Goal: Task Accomplishment & Management: Manage account settings

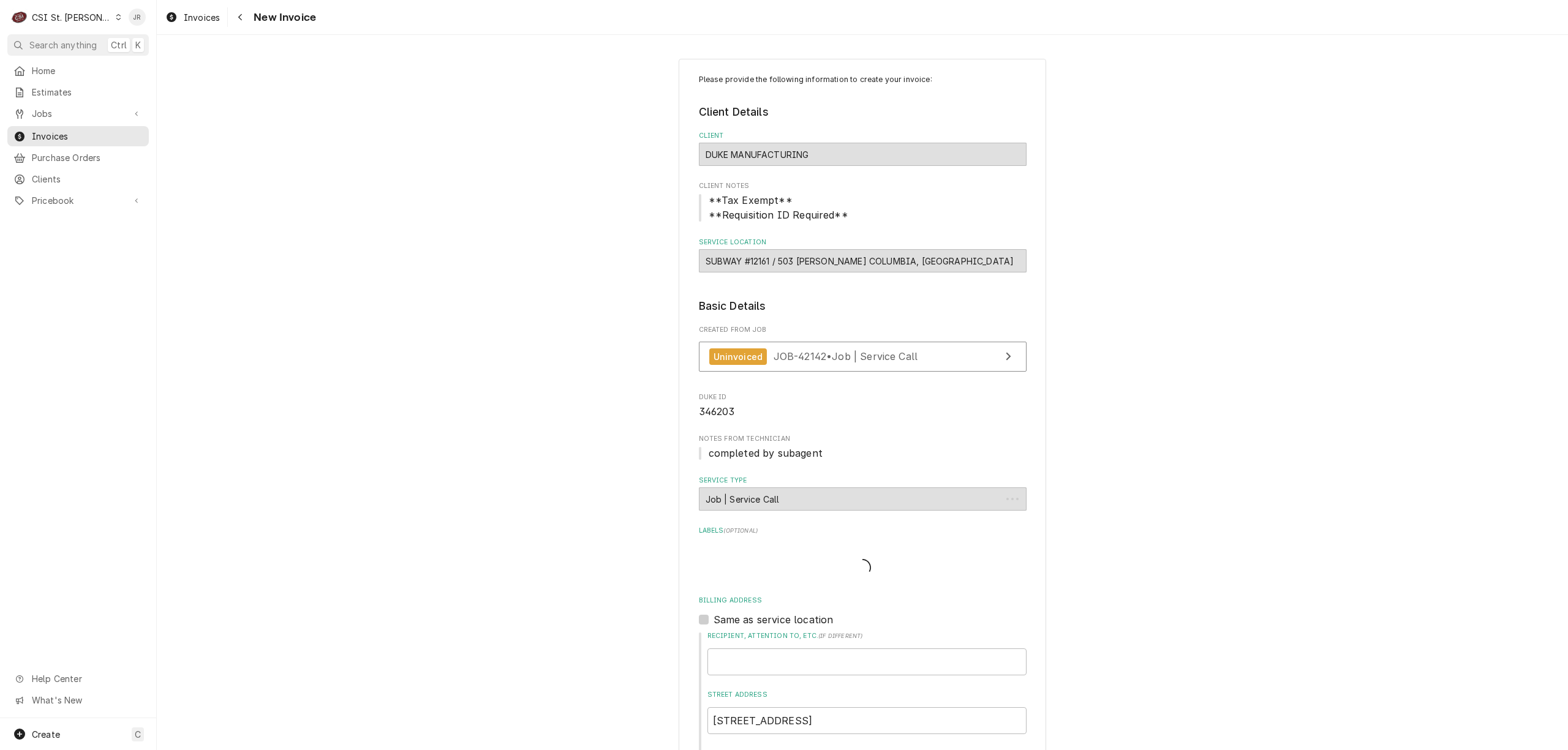
click at [53, 19] on div "CSI St. Louis" at bounding box center [72, 18] width 80 height 13
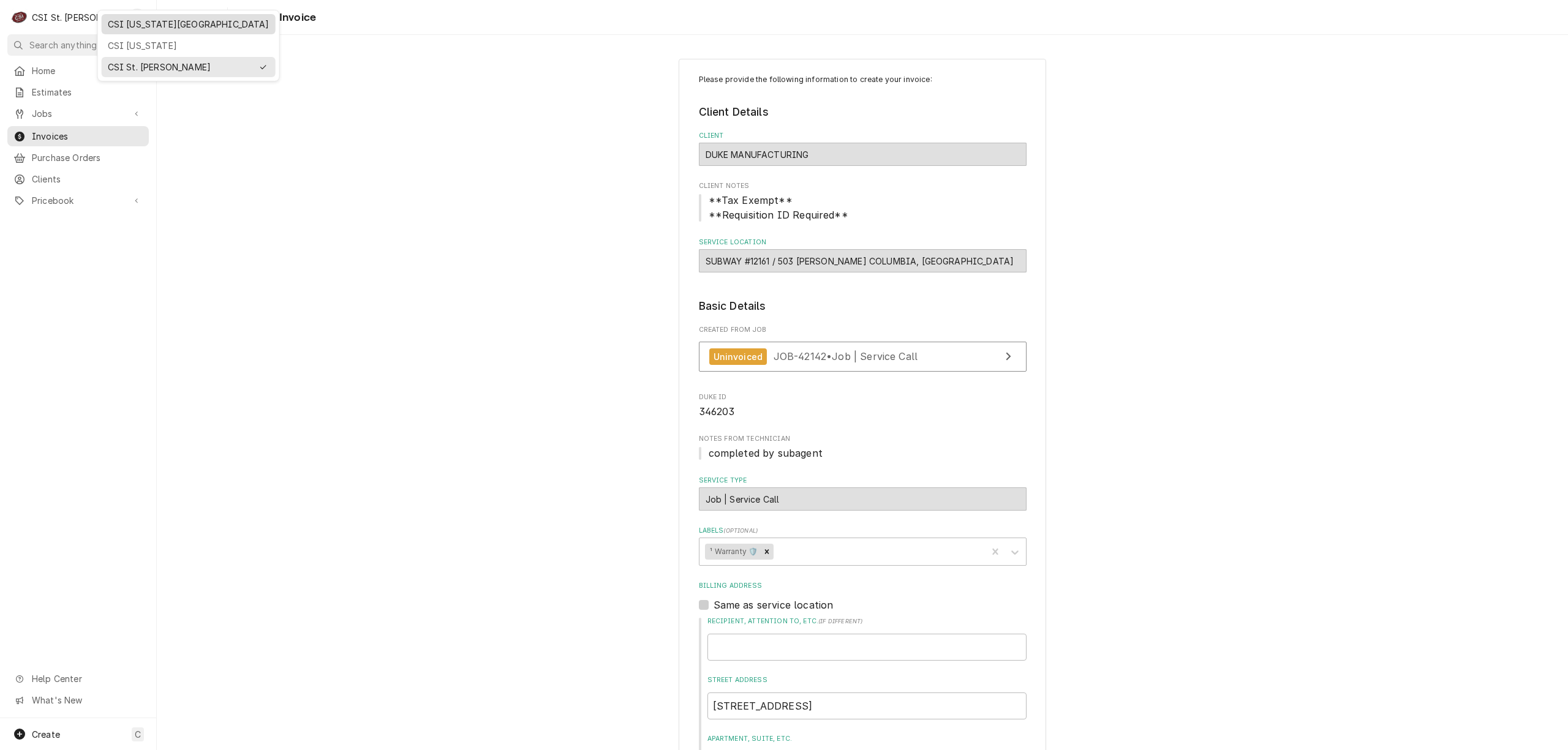
click at [156, 25] on div "CSI [US_STATE][GEOGRAPHIC_DATA]" at bounding box center [189, 24] width 162 height 13
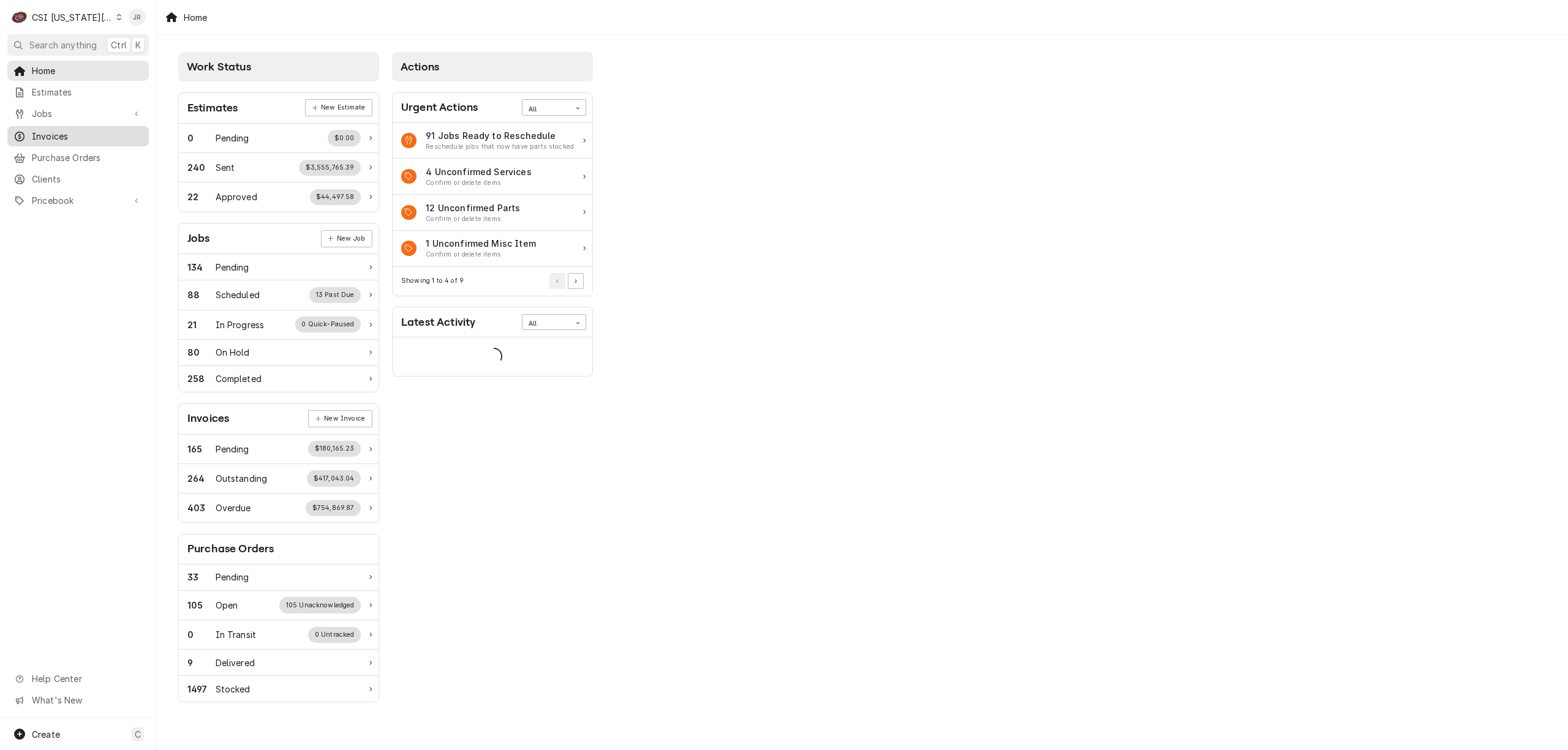
click at [60, 135] on span "Invoices" at bounding box center [87, 137] width 111 height 13
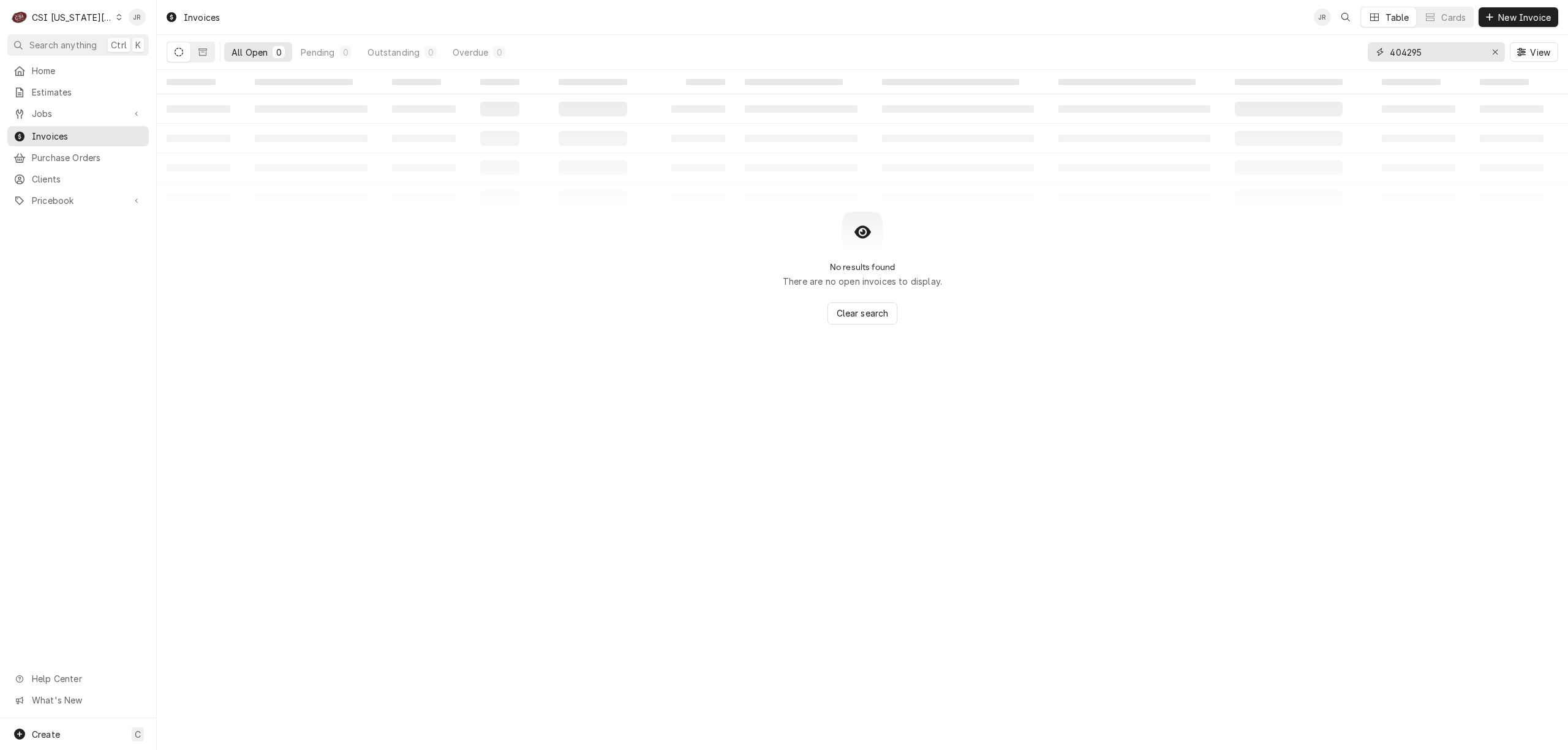
click at [1451, 43] on input "404295" at bounding box center [1435, 51] width 92 height 20
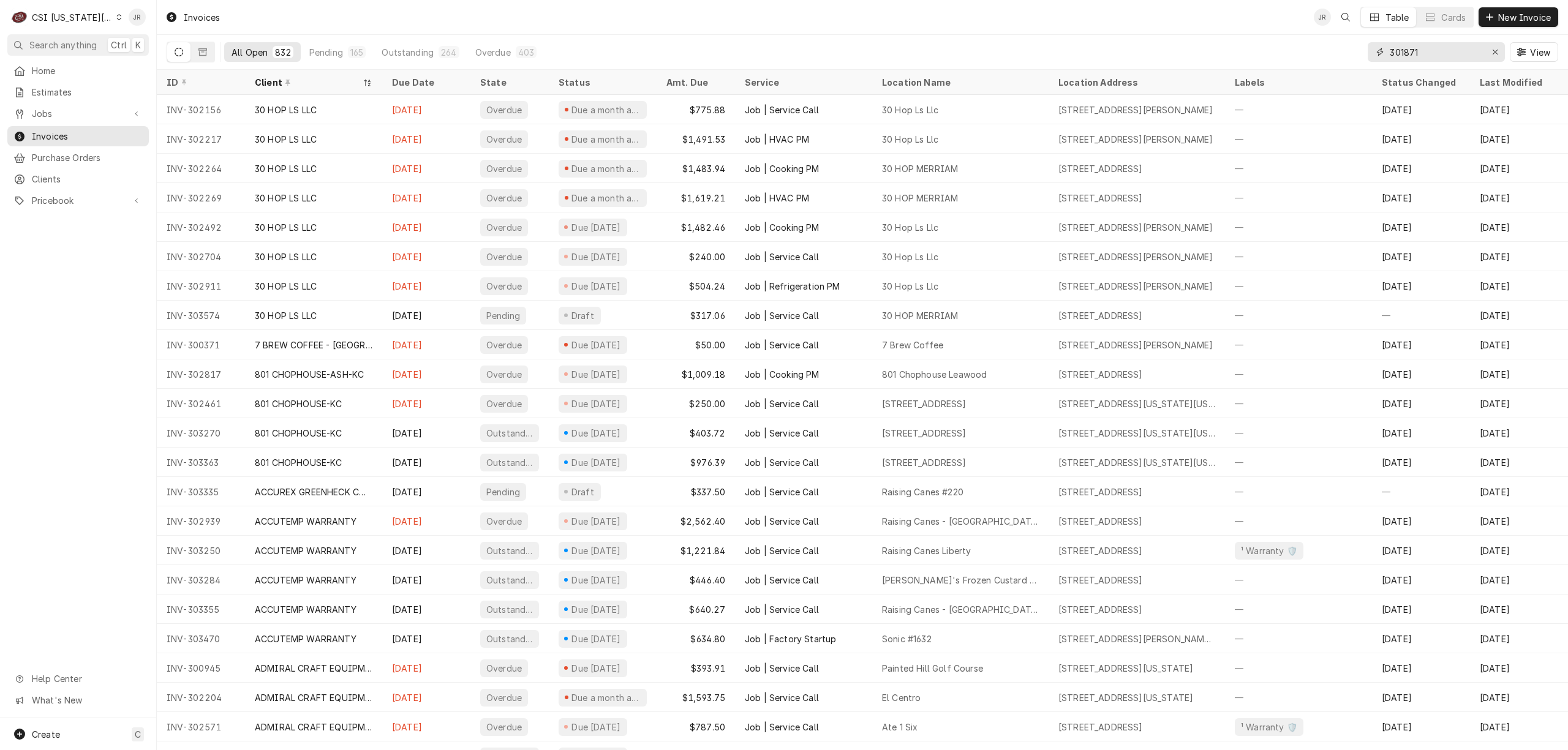
type input "301871"
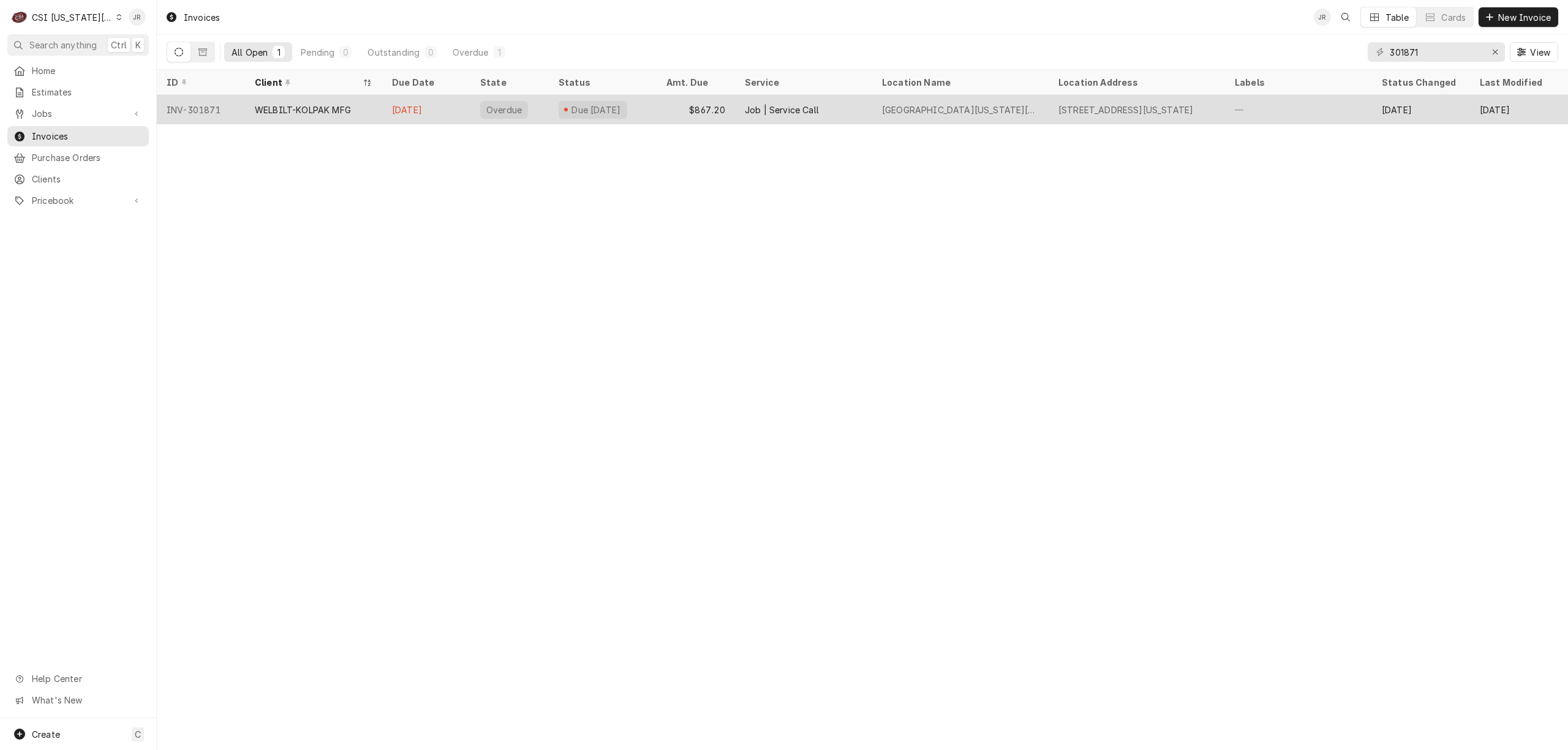
click at [358, 111] on div "WELBILT-KOLPAK MFG" at bounding box center [313, 110] width 137 height 30
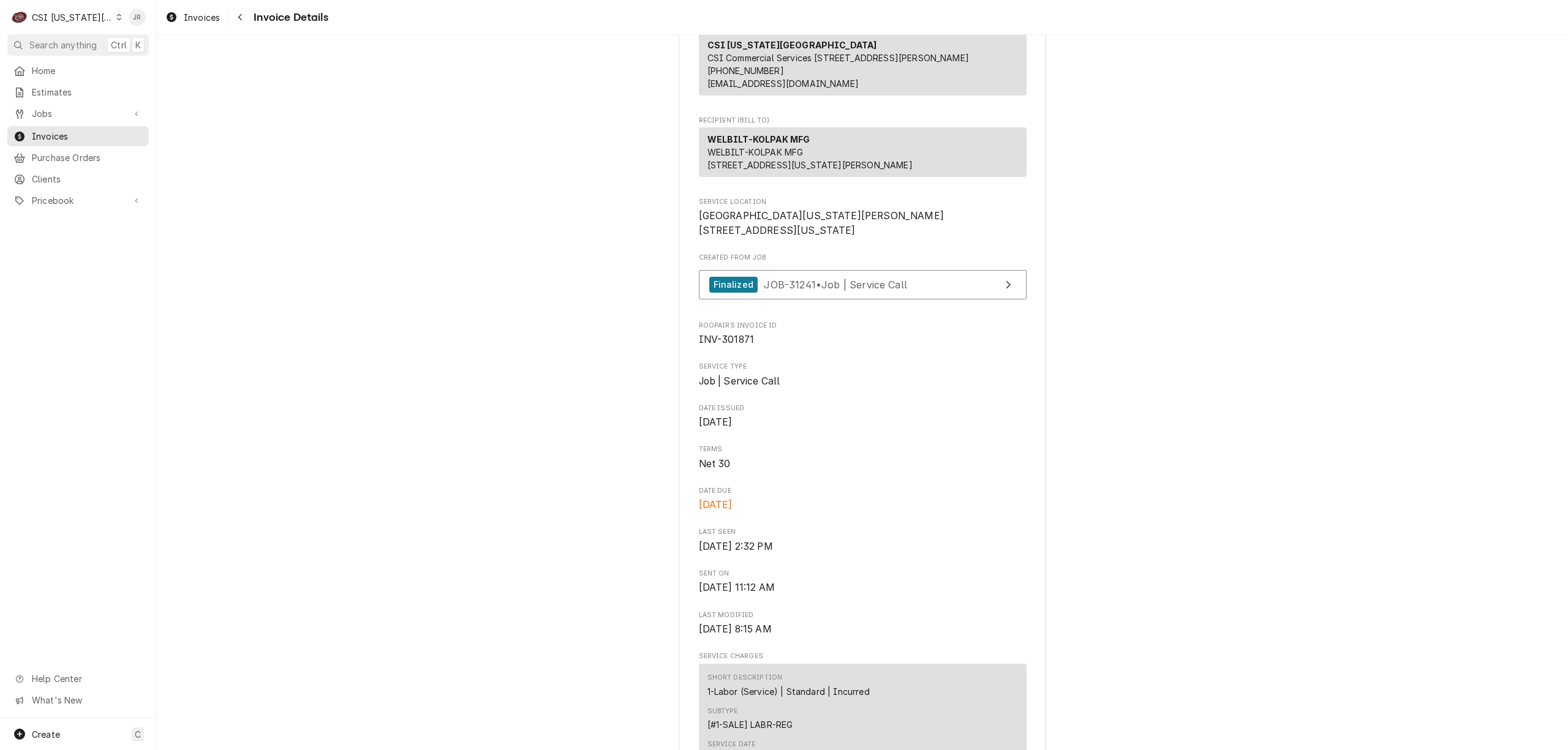
scroll to position [82, 0]
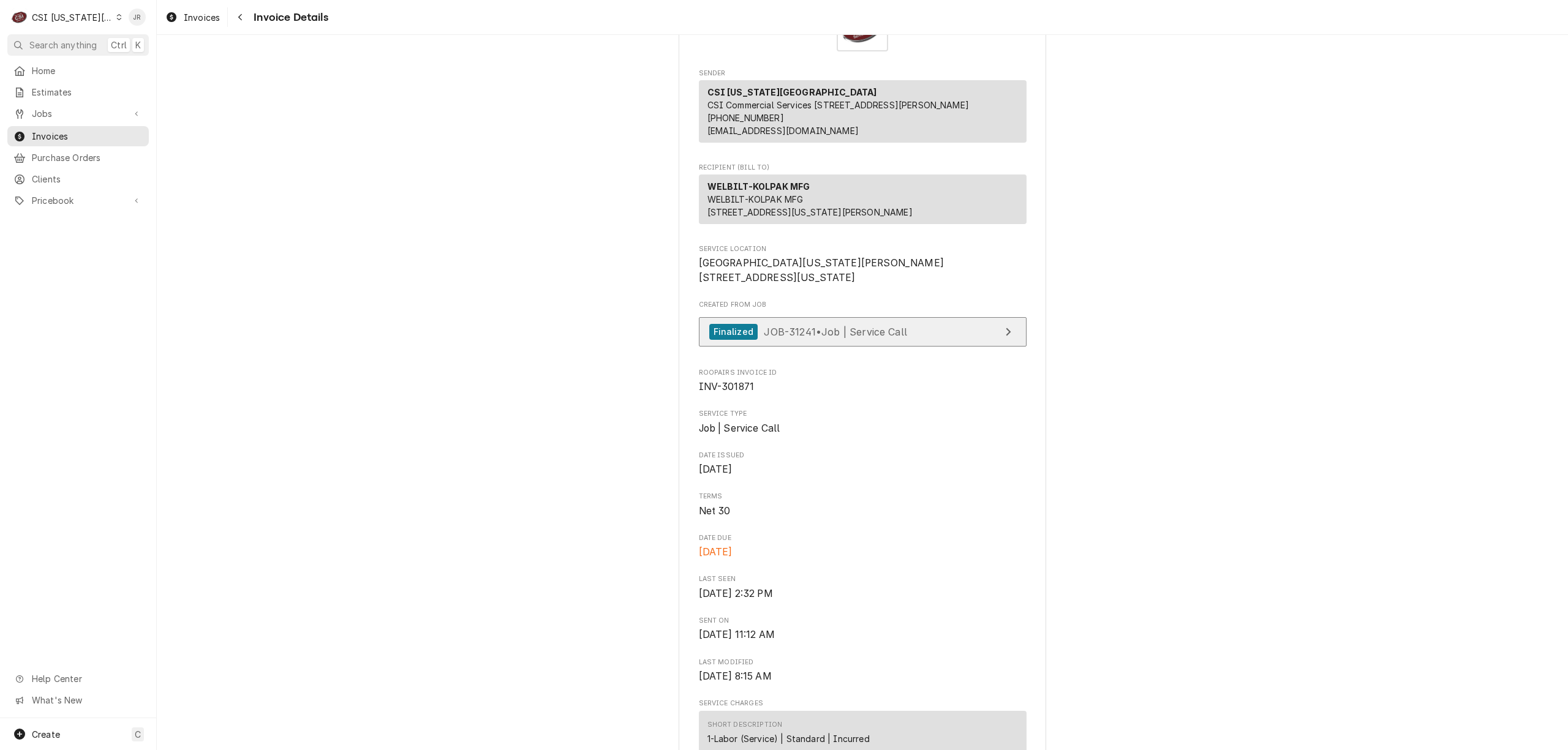
click at [855, 338] on span "JOB-31241 • Job | Service Call" at bounding box center [836, 330] width 143 height 12
click at [60, 127] on link "Invoices" at bounding box center [78, 137] width 141 height 20
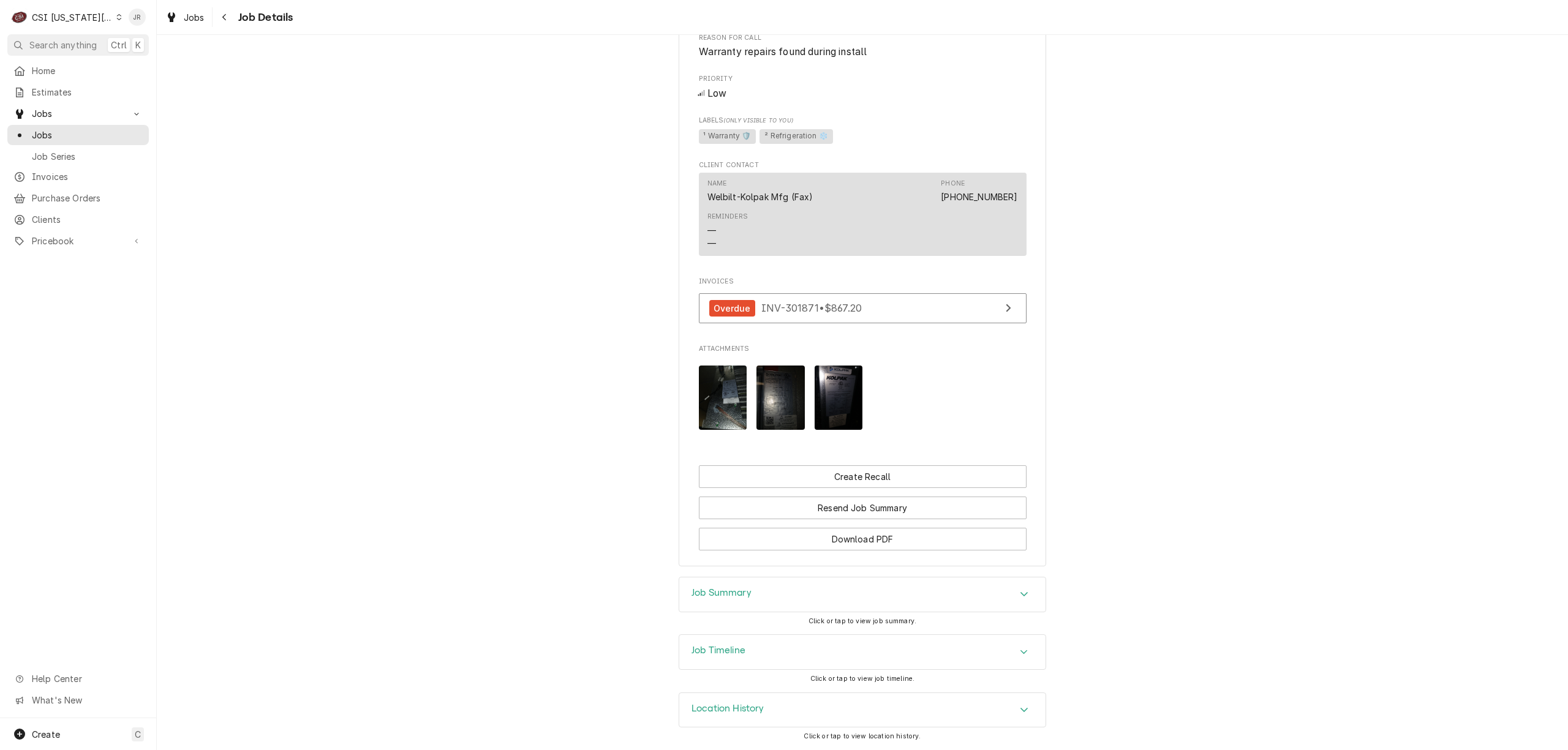
scroll to position [1164, 0]
click at [829, 402] on img "Attachments" at bounding box center [838, 397] width 48 height 64
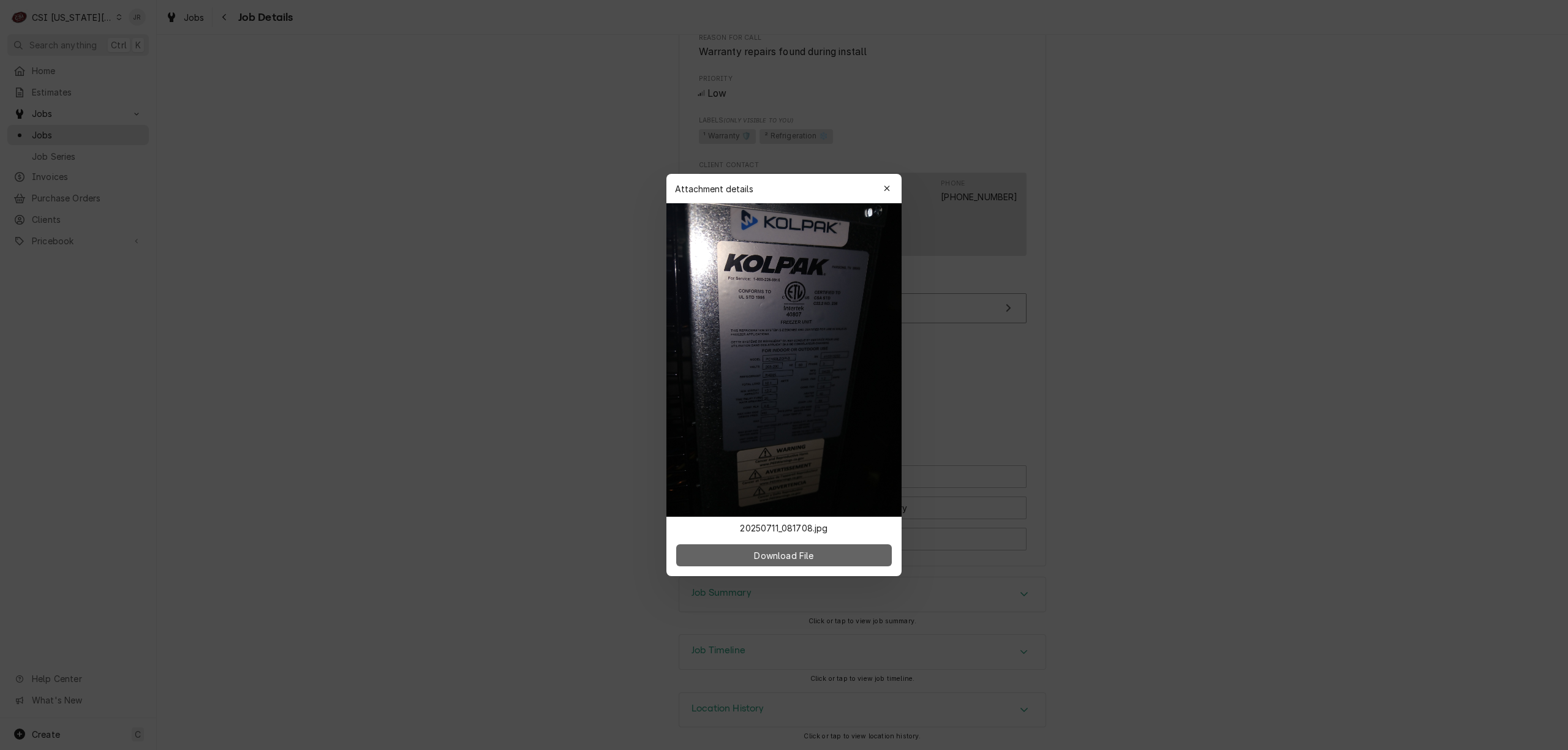
click at [781, 552] on span "Download File" at bounding box center [784, 556] width 64 height 13
click at [893, 180] on button "button" at bounding box center [886, 188] width 20 height 20
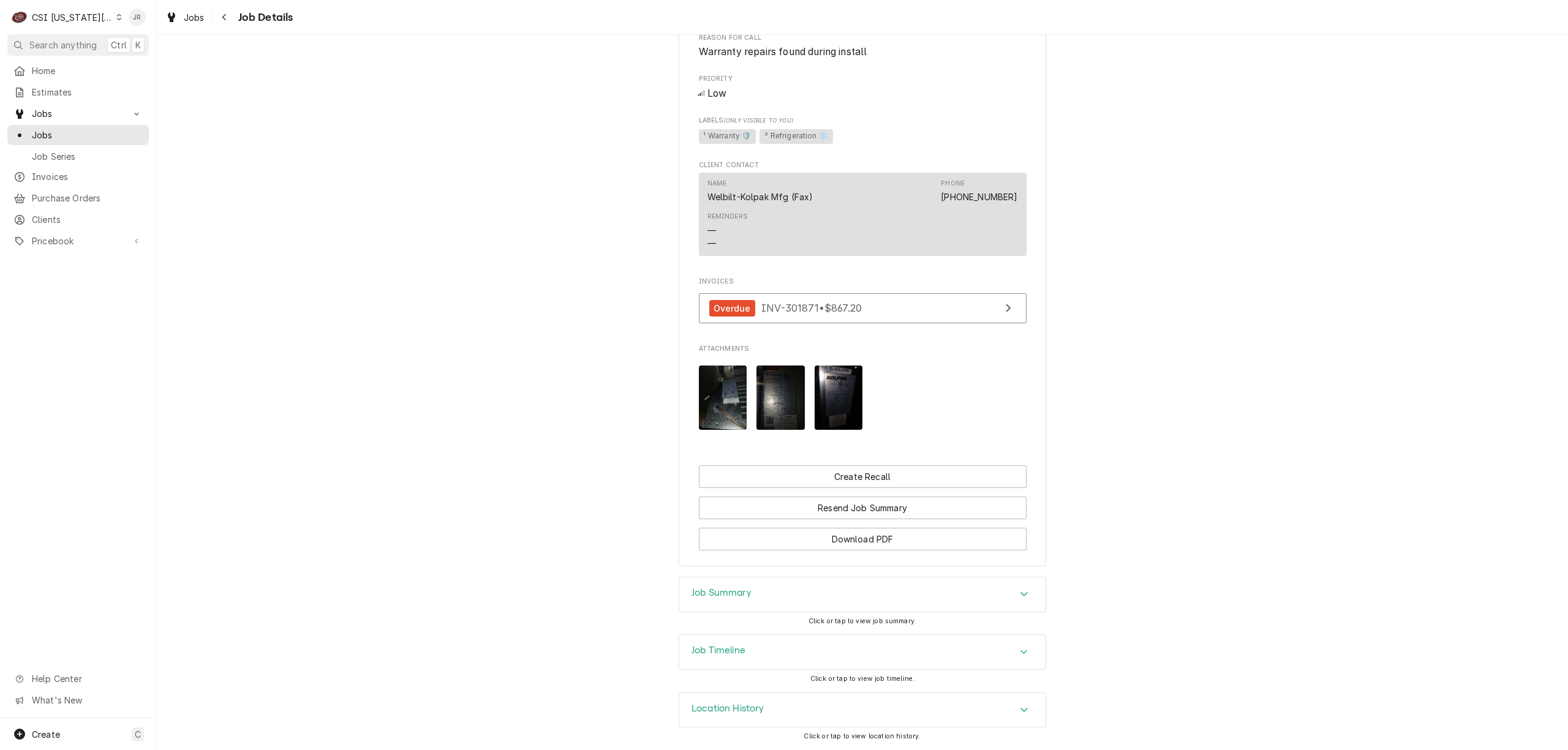
click at [777, 385] on img "Attachments" at bounding box center [781, 397] width 48 height 64
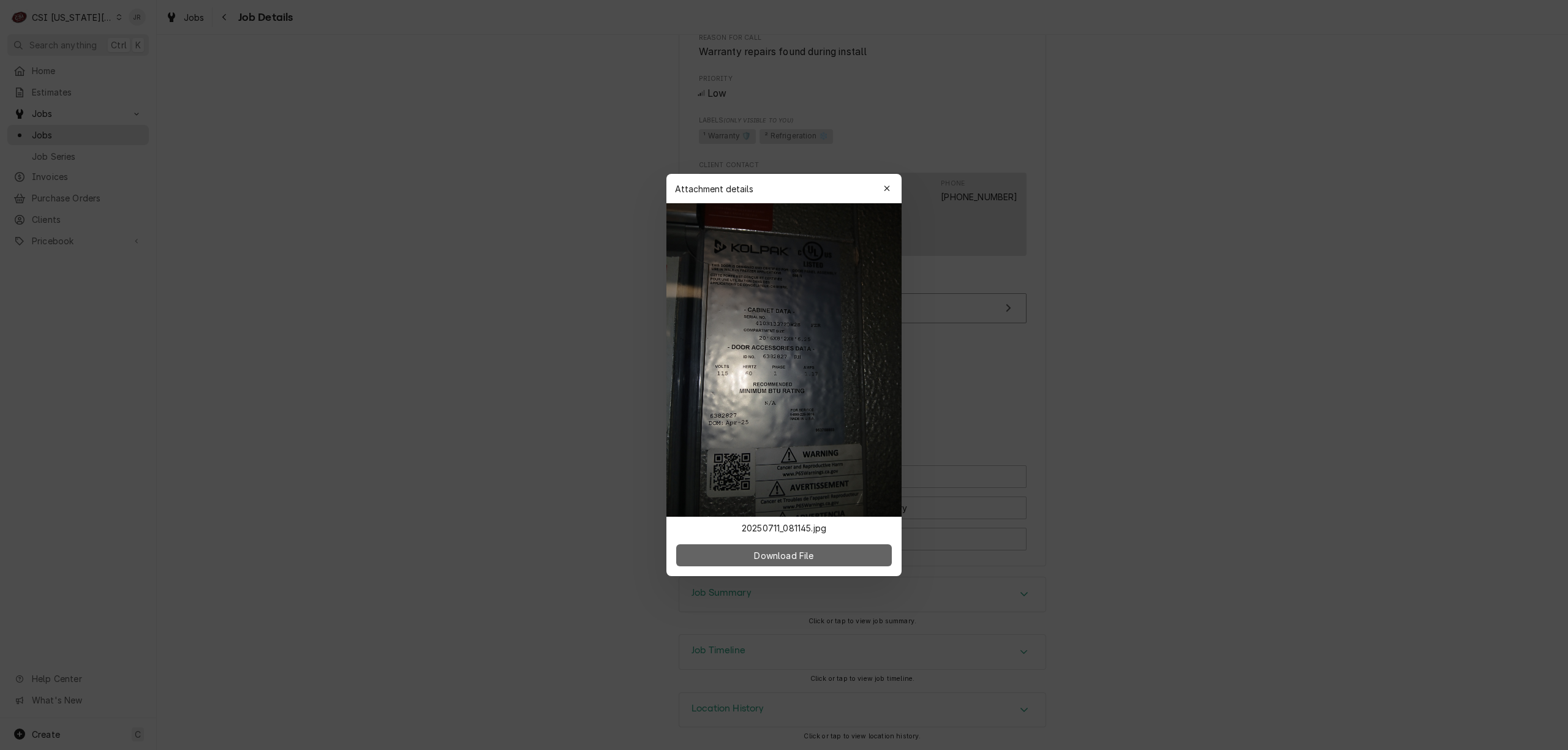
click at [795, 562] on button "Download File" at bounding box center [784, 556] width 216 height 22
click at [884, 185] on icon "button" at bounding box center [887, 188] width 7 height 8
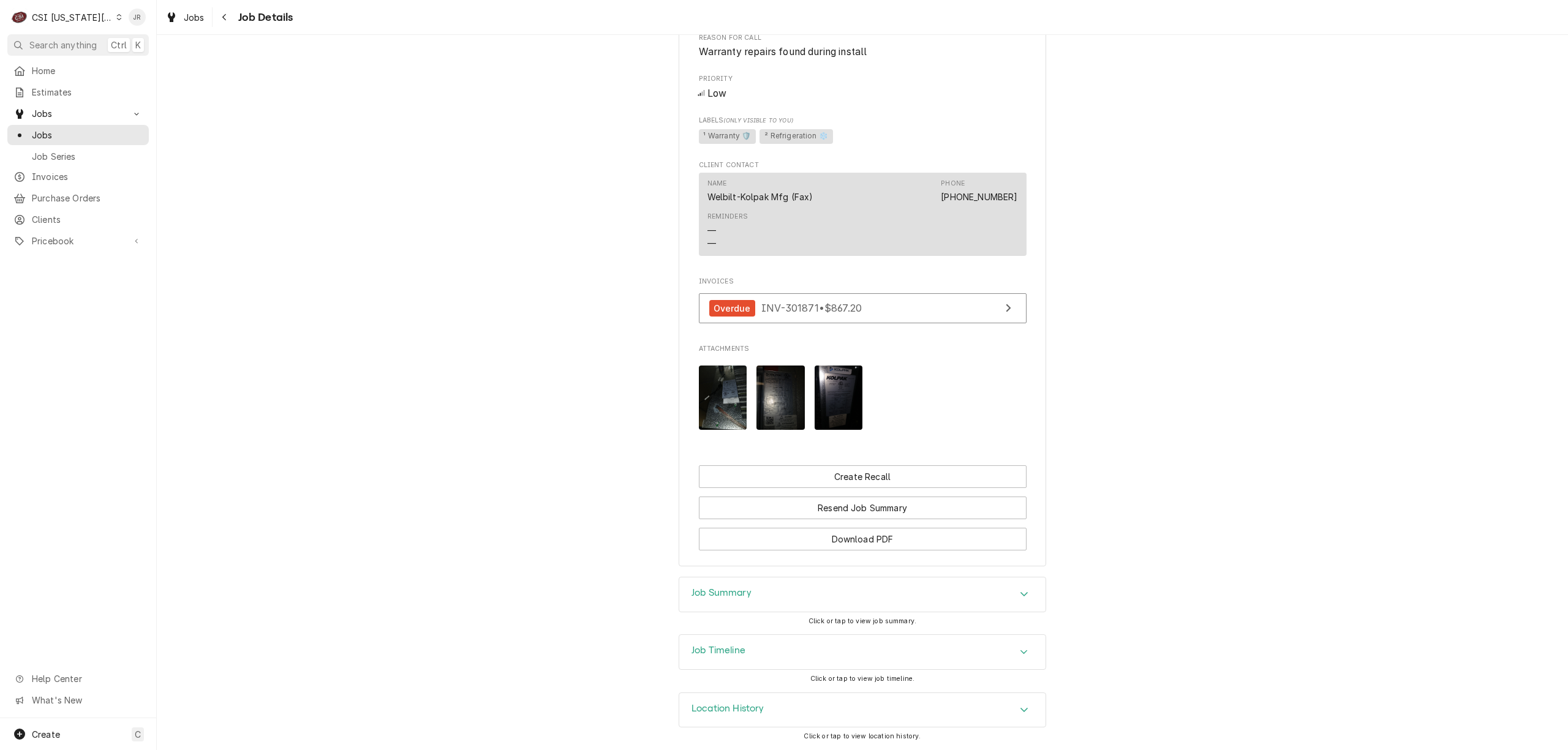
click at [723, 407] on img "Attachments" at bounding box center [723, 397] width 48 height 64
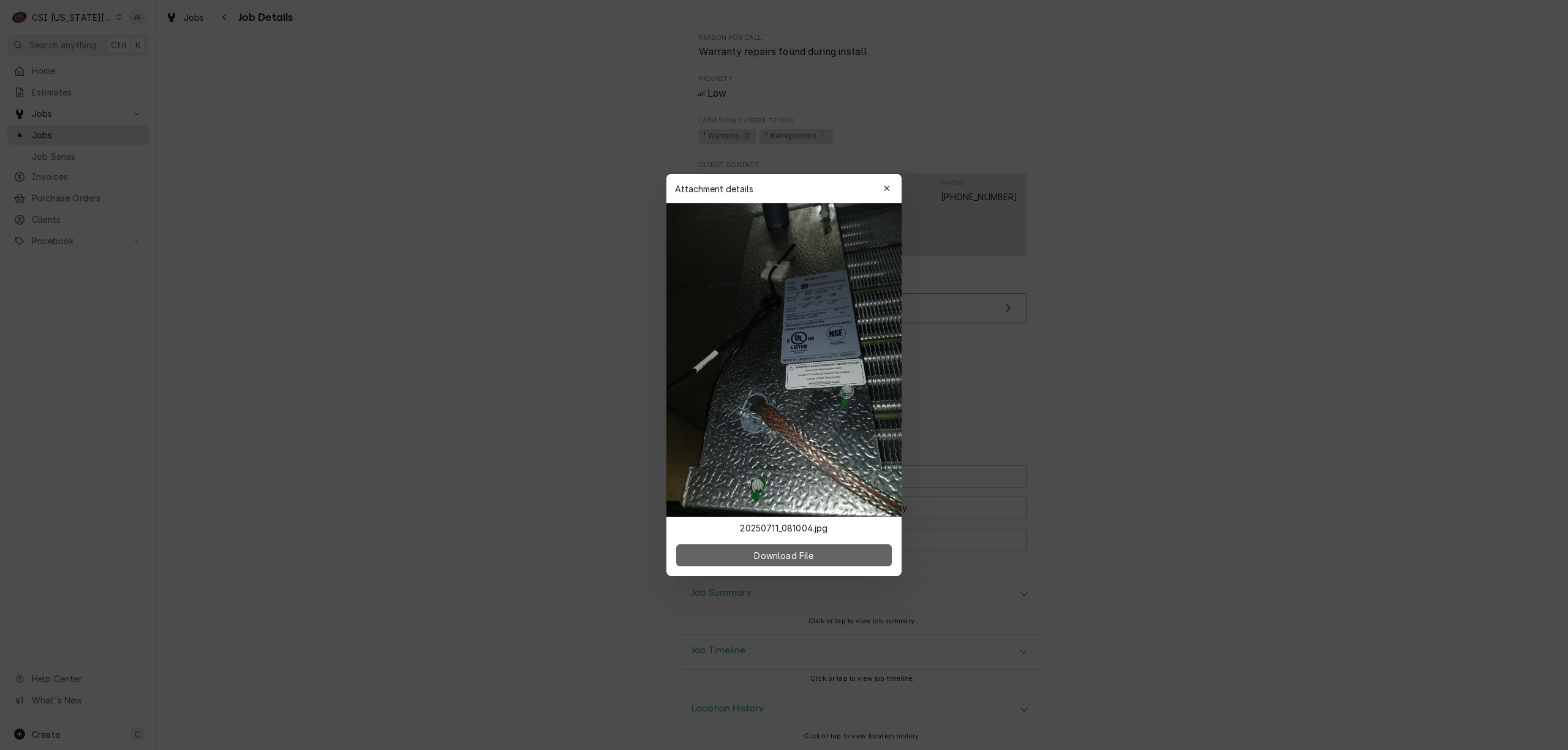
click at [795, 549] on span "Download File" at bounding box center [784, 556] width 64 height 13
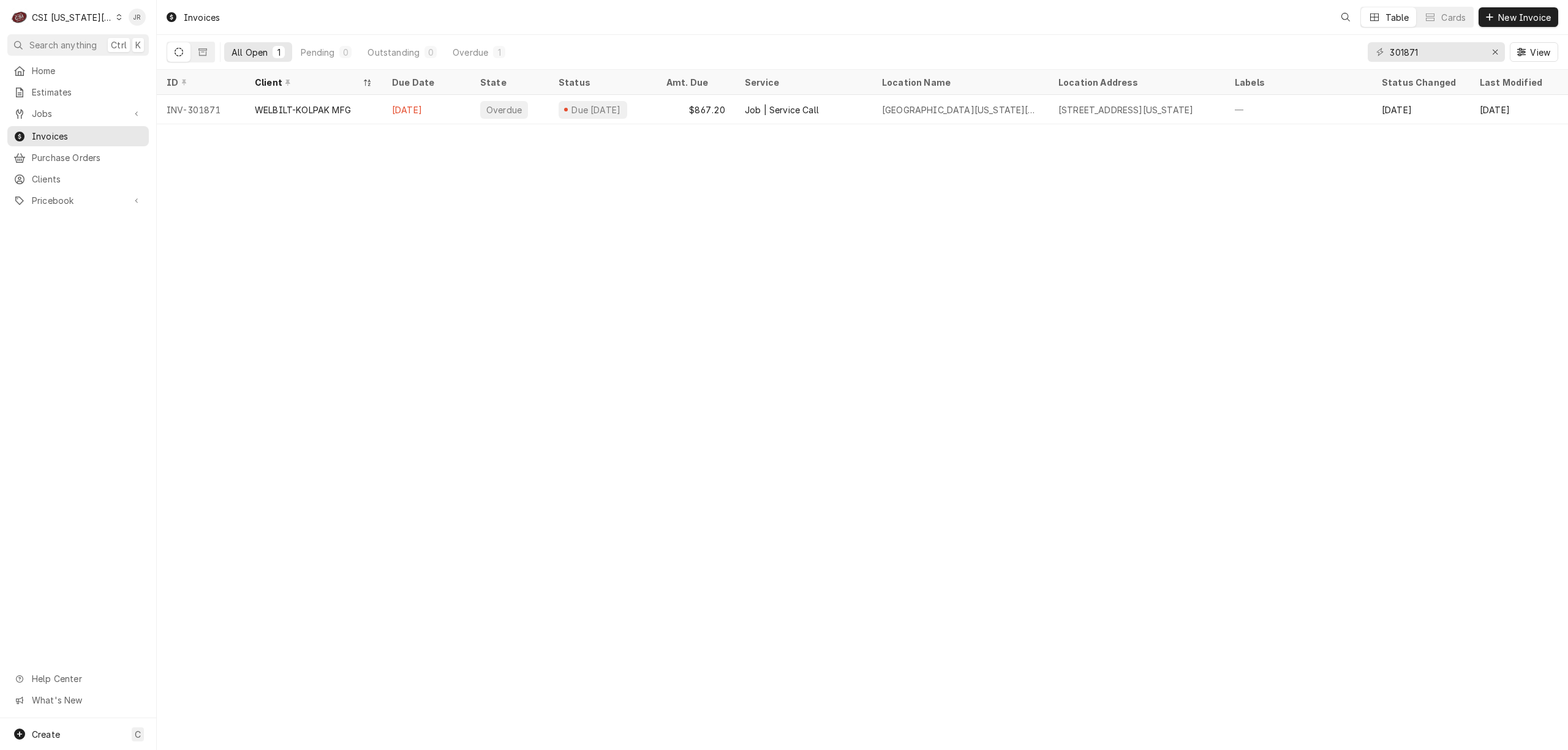
click at [1429, 42] on div "301871 View" at bounding box center [1463, 52] width 191 height 34
click at [1429, 43] on div "301871 View" at bounding box center [1463, 52] width 191 height 34
click at [1432, 49] on input "301871" at bounding box center [1435, 51] width 92 height 20
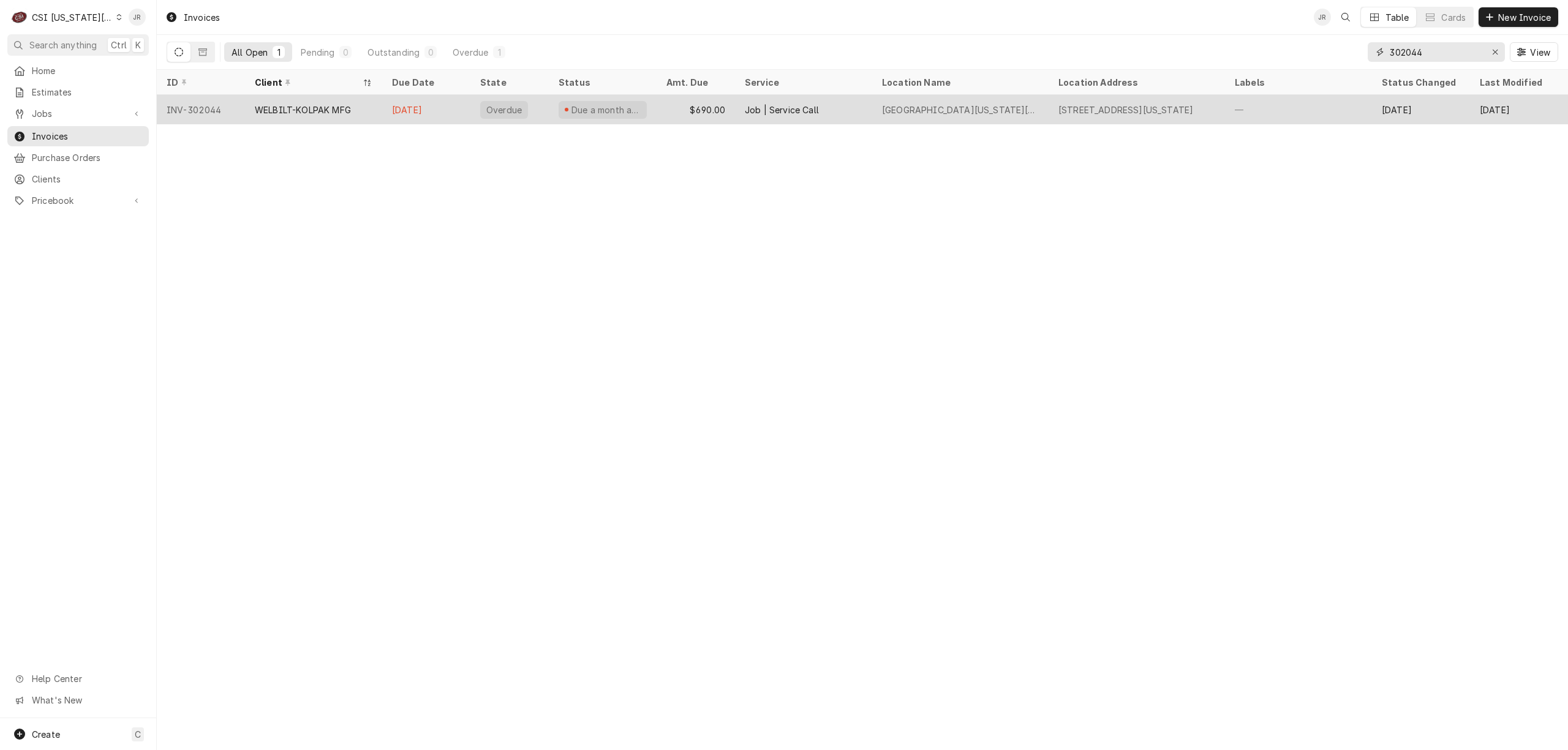
type input "302044"
click at [268, 107] on div "WELBILT-KOLPAK MFG" at bounding box center [302, 110] width 96 height 13
click at [268, 108] on div "WELBILT-KOLPAK MFG" at bounding box center [302, 110] width 96 height 13
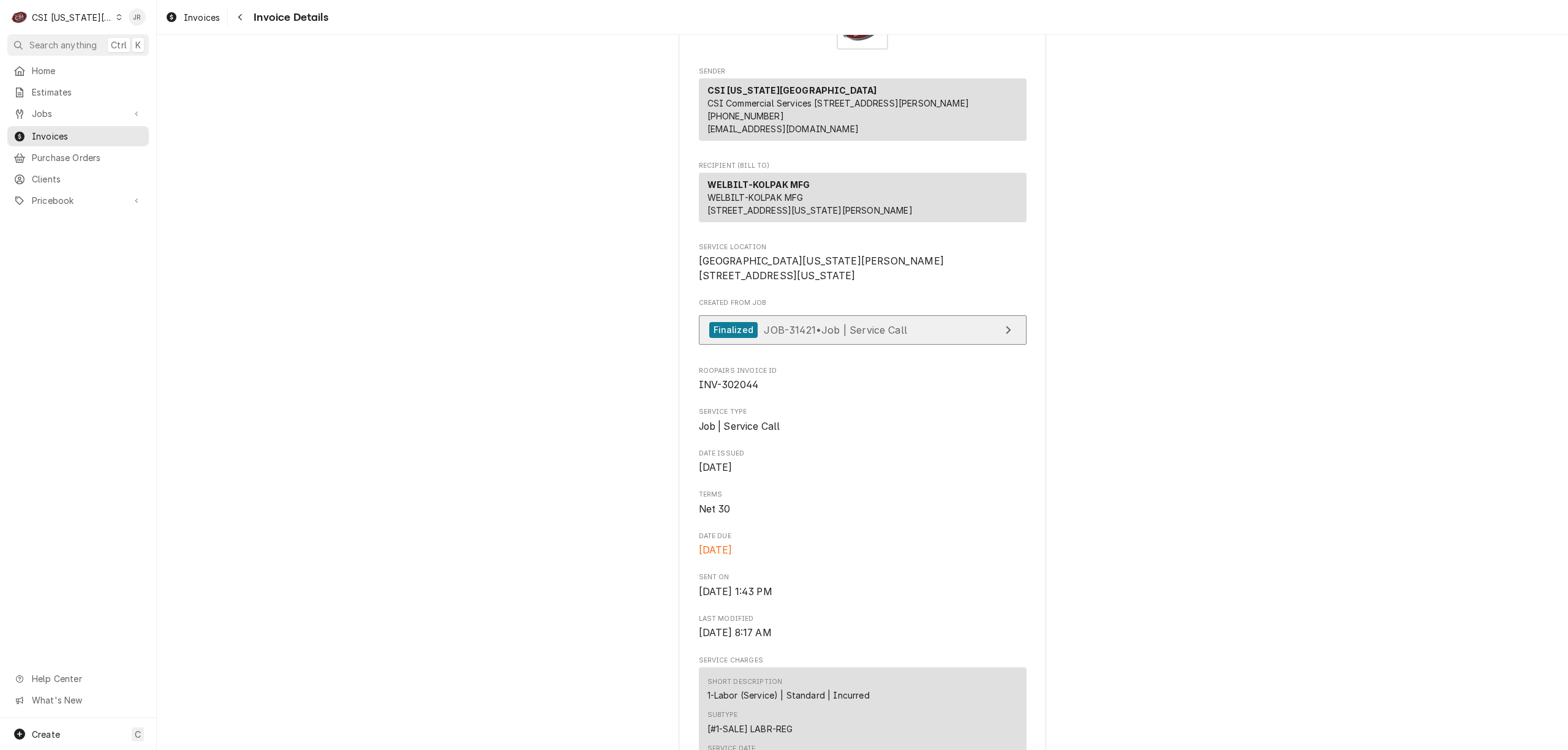
scroll to position [82, 0]
click at [1012, 347] on link "Finalized JOB-31421 • Job | Service Call" at bounding box center [863, 332] width 328 height 30
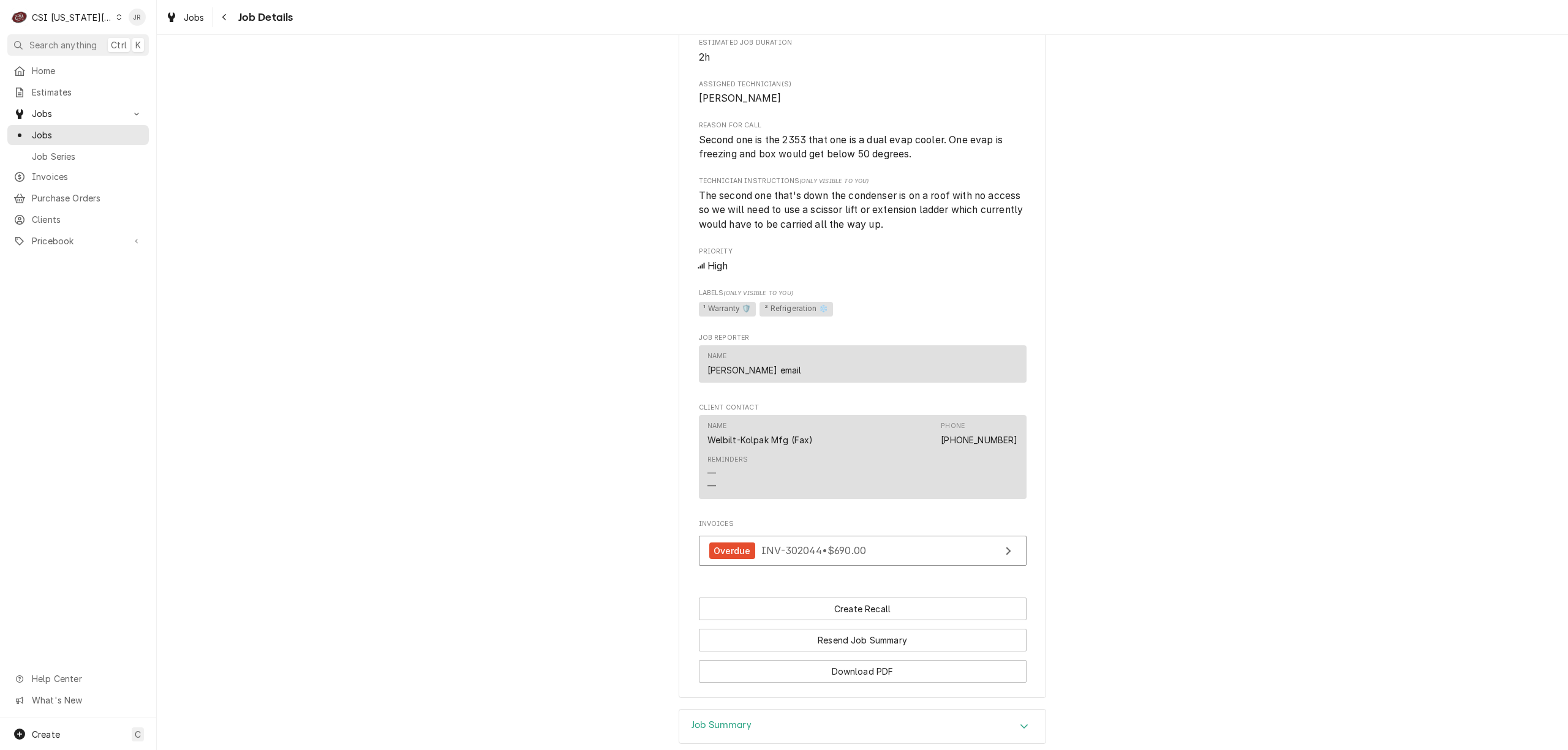
scroll to position [1209, 0]
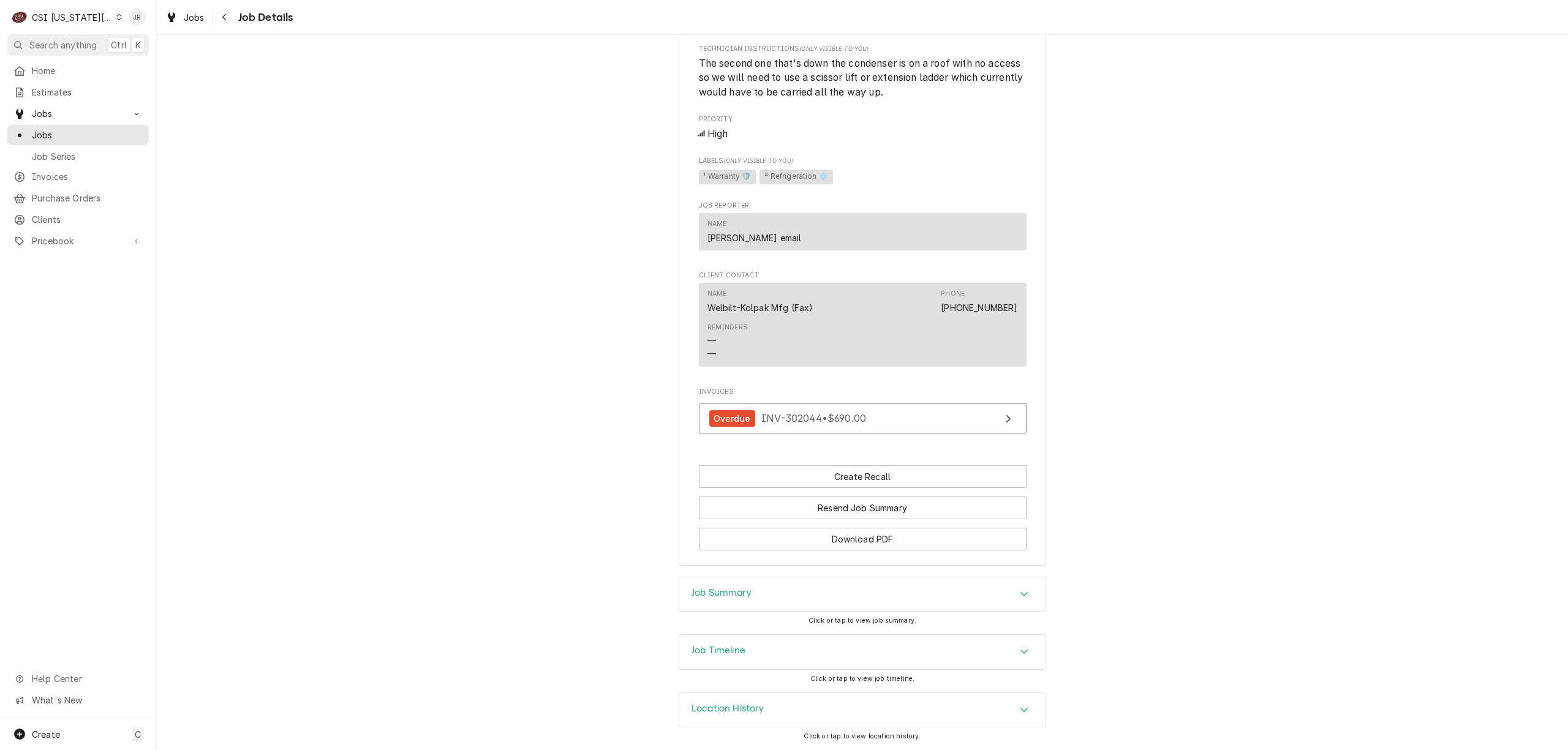
click at [773, 583] on div "Job Summary" at bounding box center [863, 595] width 367 height 34
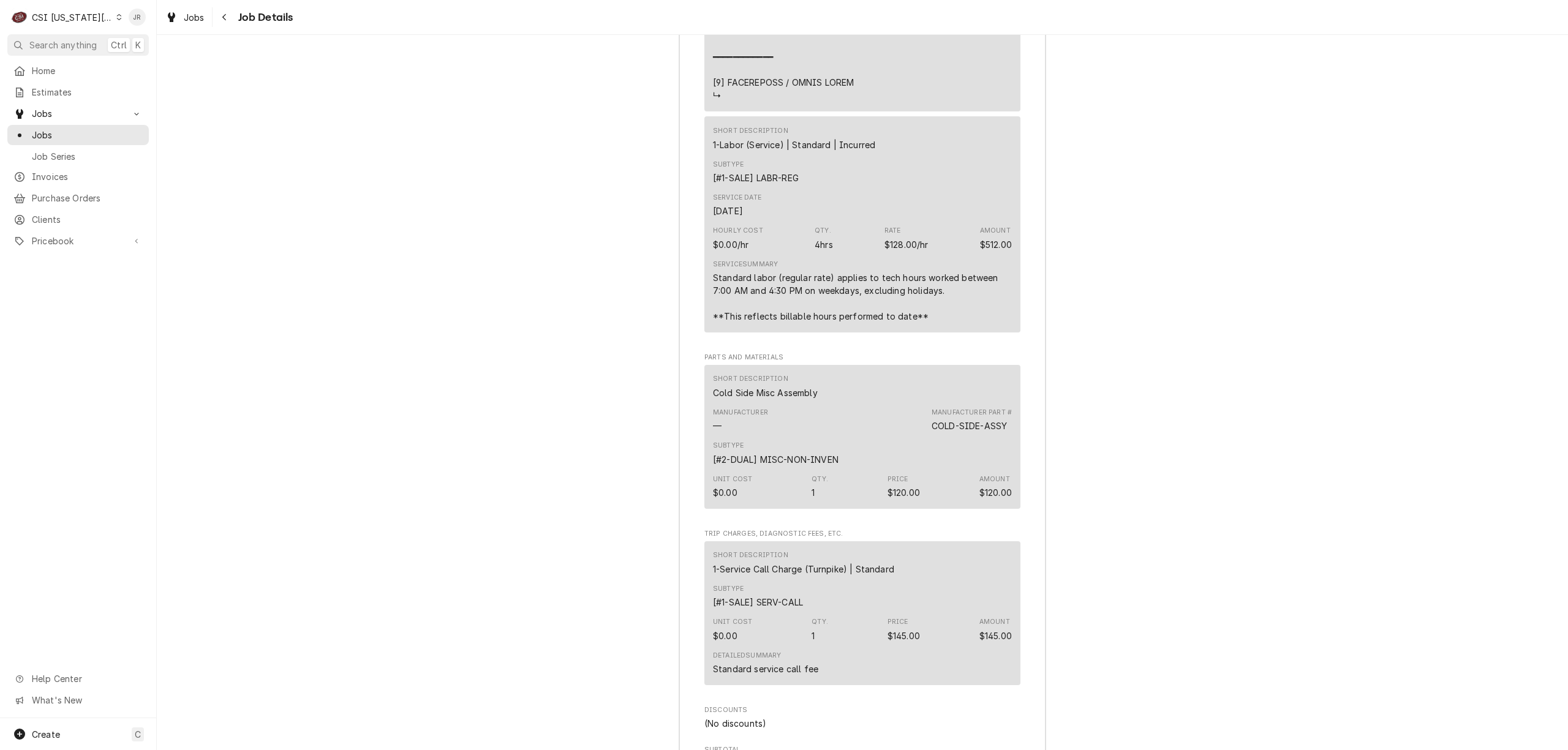
scroll to position [3736, 0]
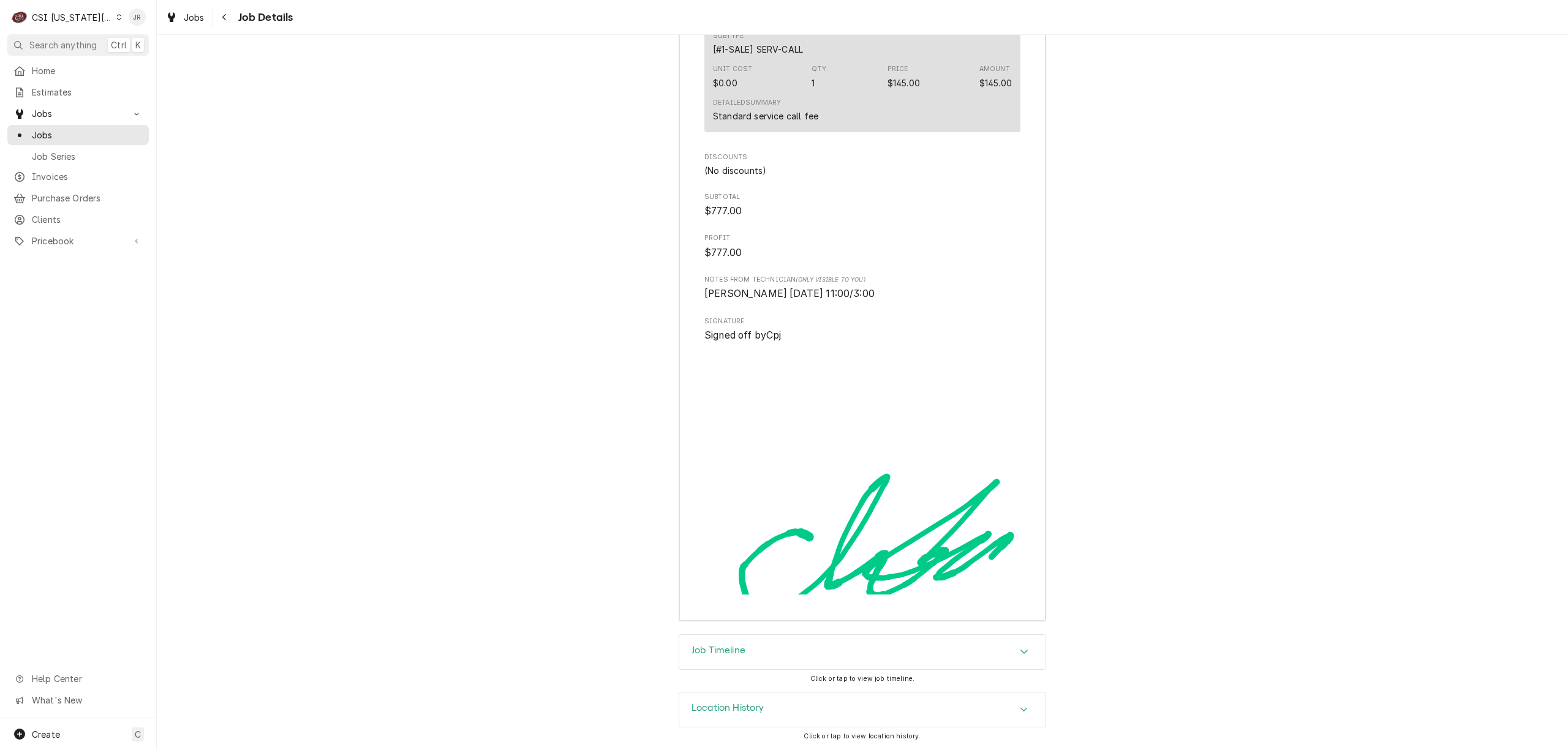
drag, startPoint x: 763, startPoint y: 661, endPoint x: 810, endPoint y: 625, distance: 59.2
click at [763, 660] on div "Job Timeline" at bounding box center [863, 652] width 367 height 34
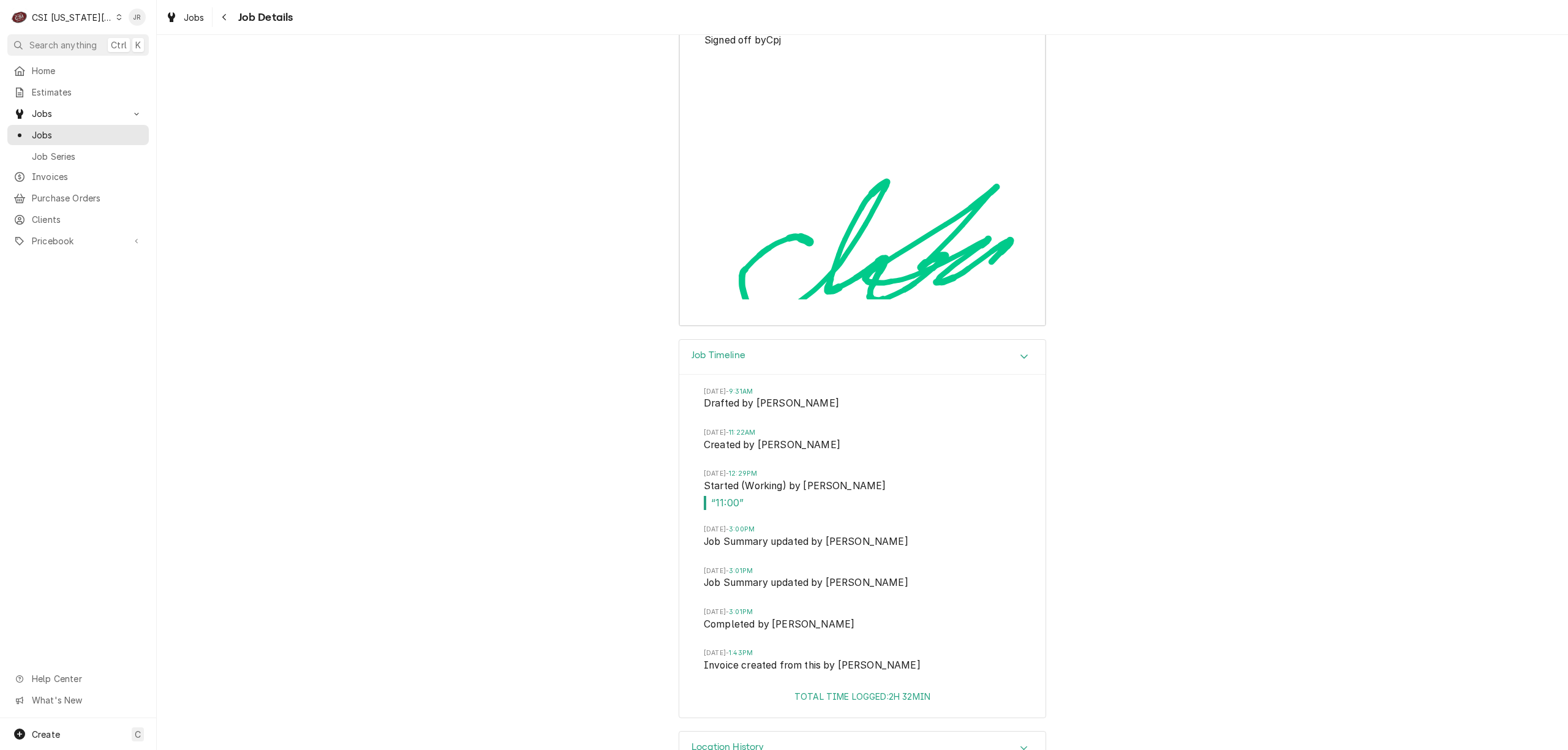
scroll to position [3988, 0]
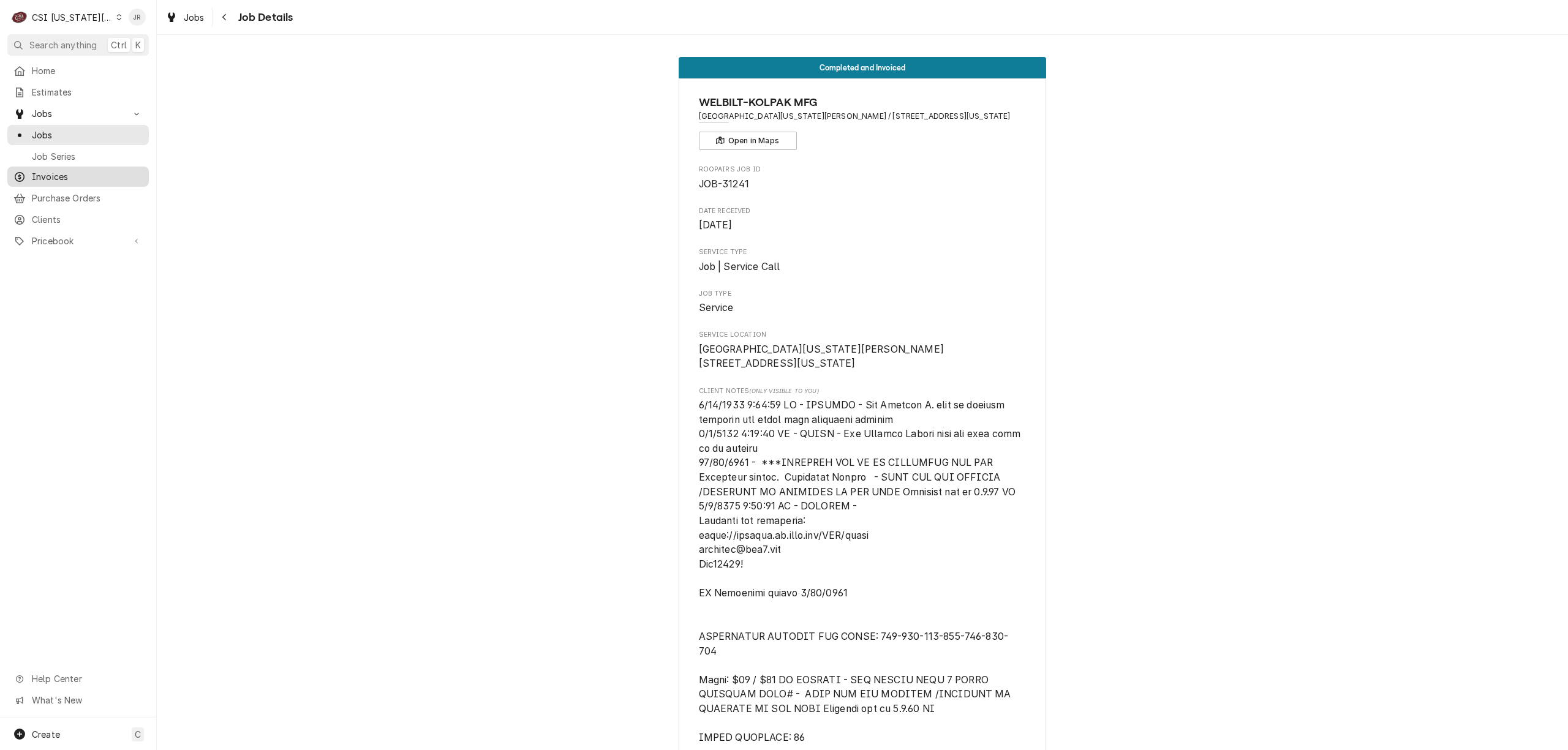
click at [62, 170] on span "Invoices" at bounding box center [87, 177] width 111 height 13
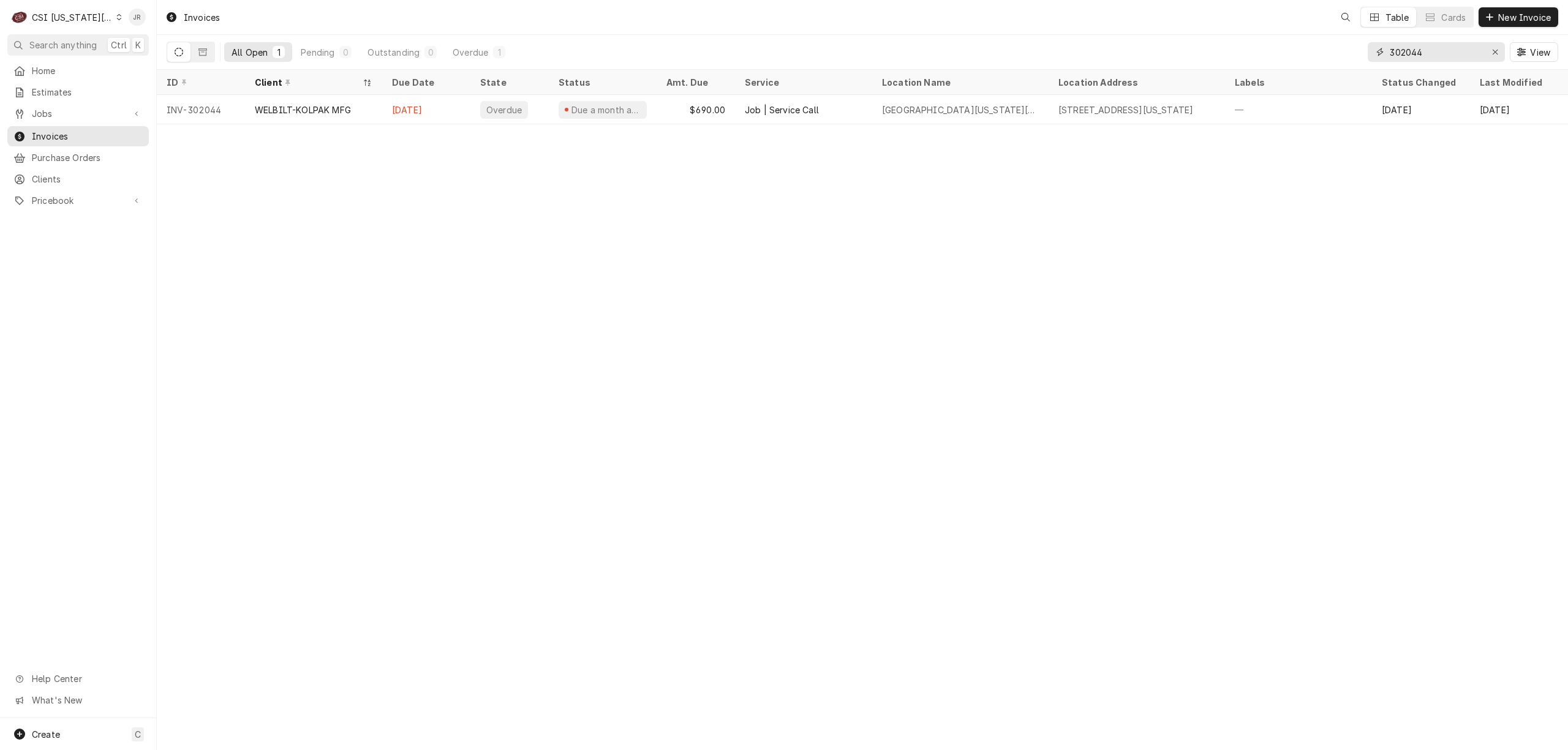
click at [1429, 52] on input "302044" at bounding box center [1435, 51] width 92 height 20
paste input "943"
type input "302943"
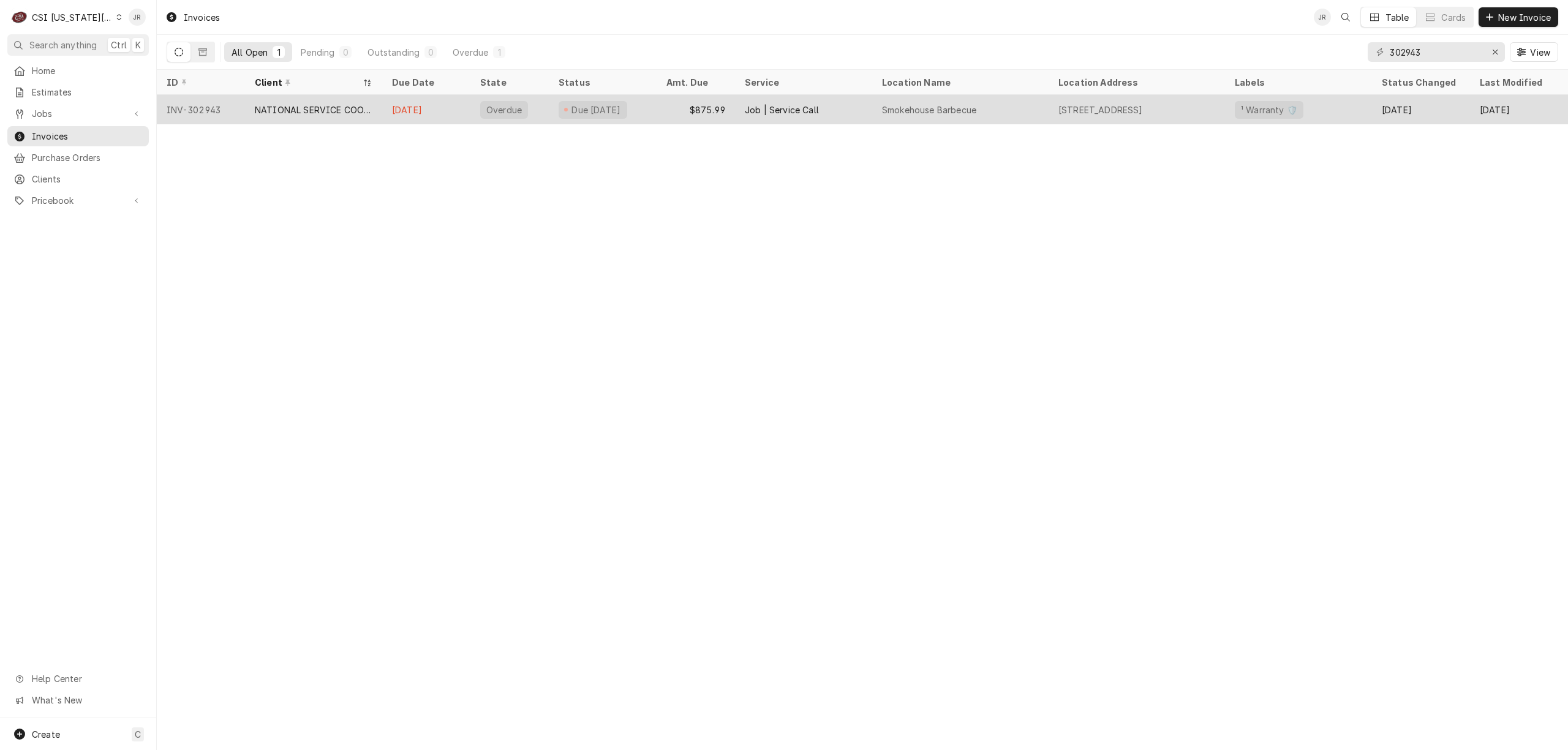
click at [351, 100] on div "NATIONAL SERVICE COOPERATIVE" at bounding box center [313, 110] width 137 height 30
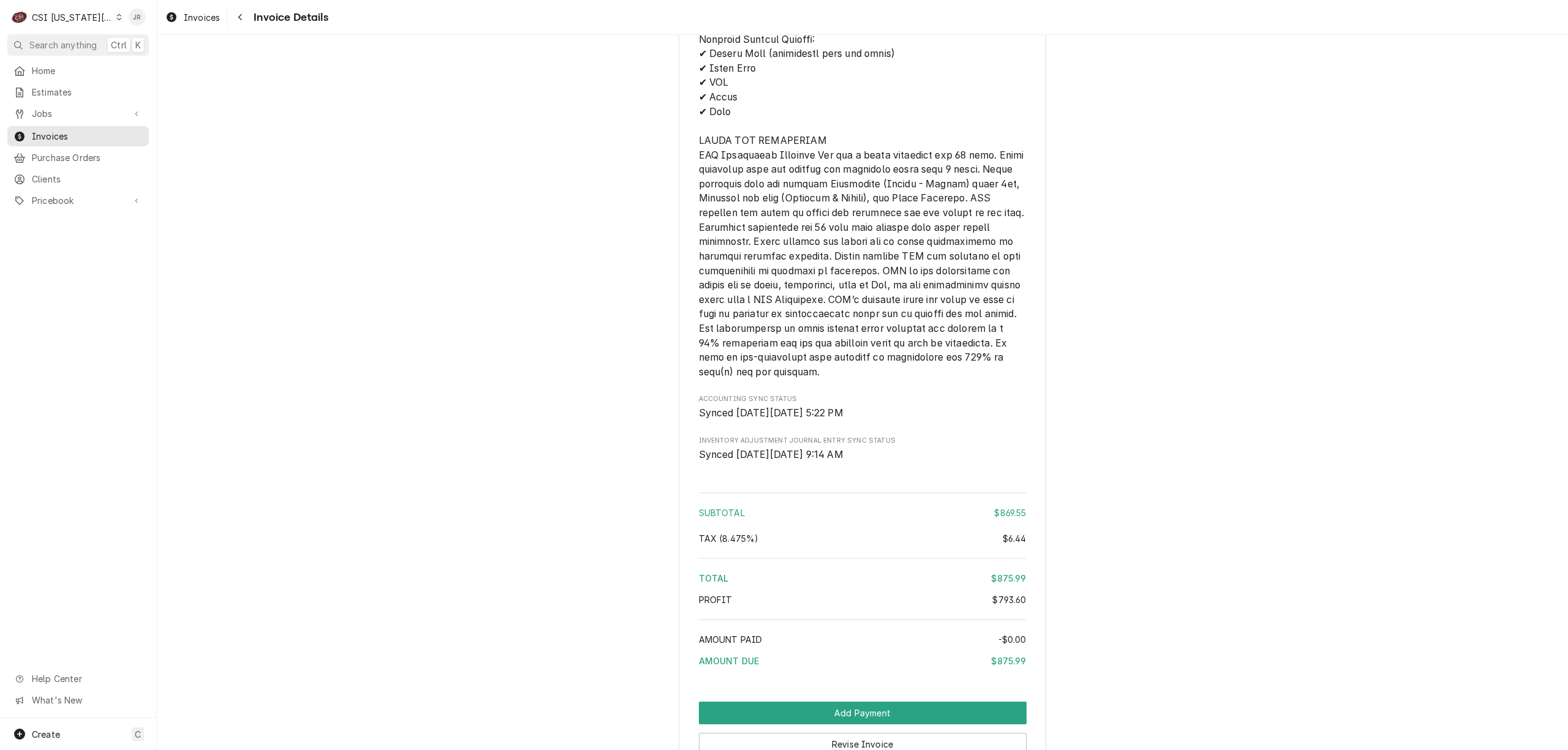
scroll to position [2293, 0]
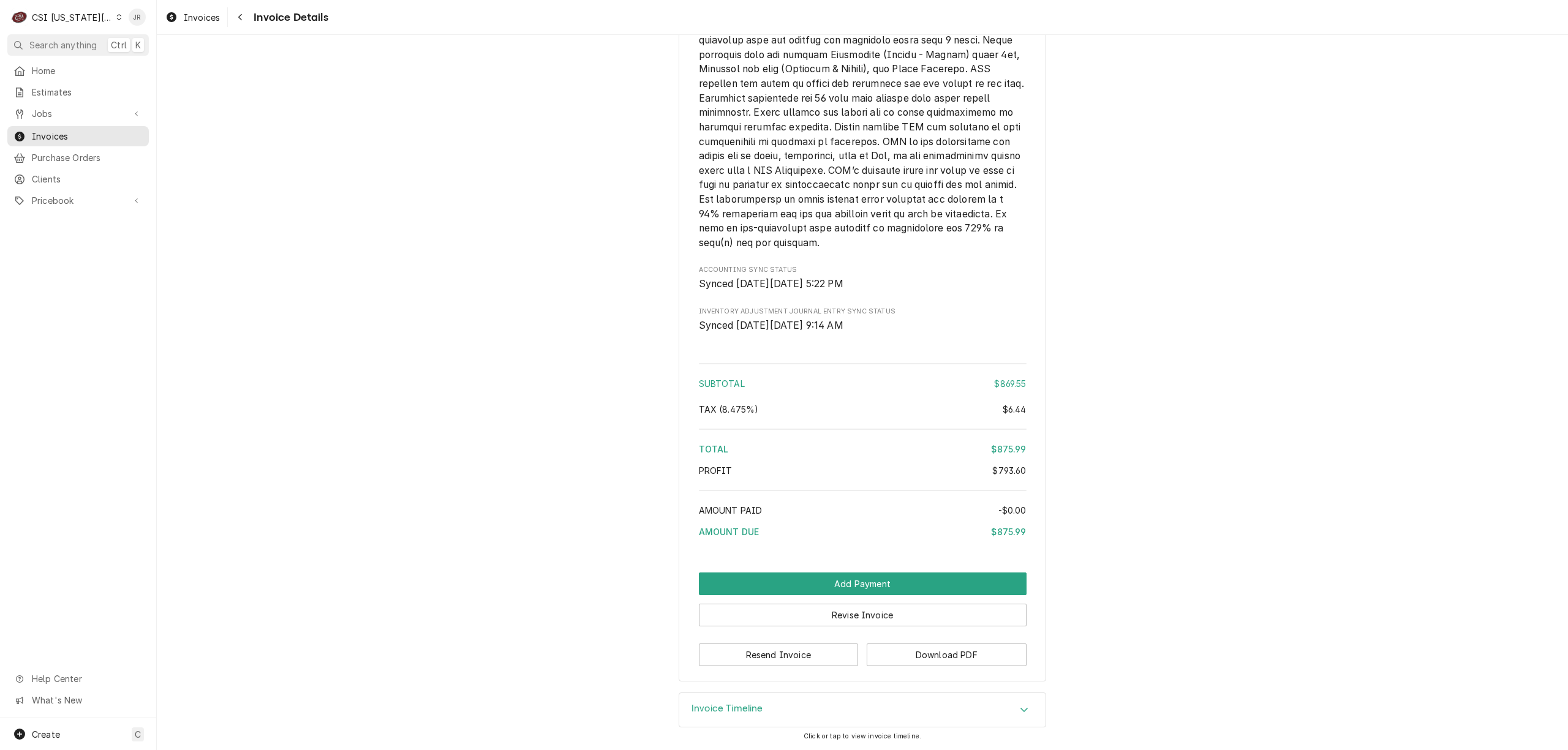
click at [750, 714] on div "Invoice Timeline" at bounding box center [727, 711] width 72 height 15
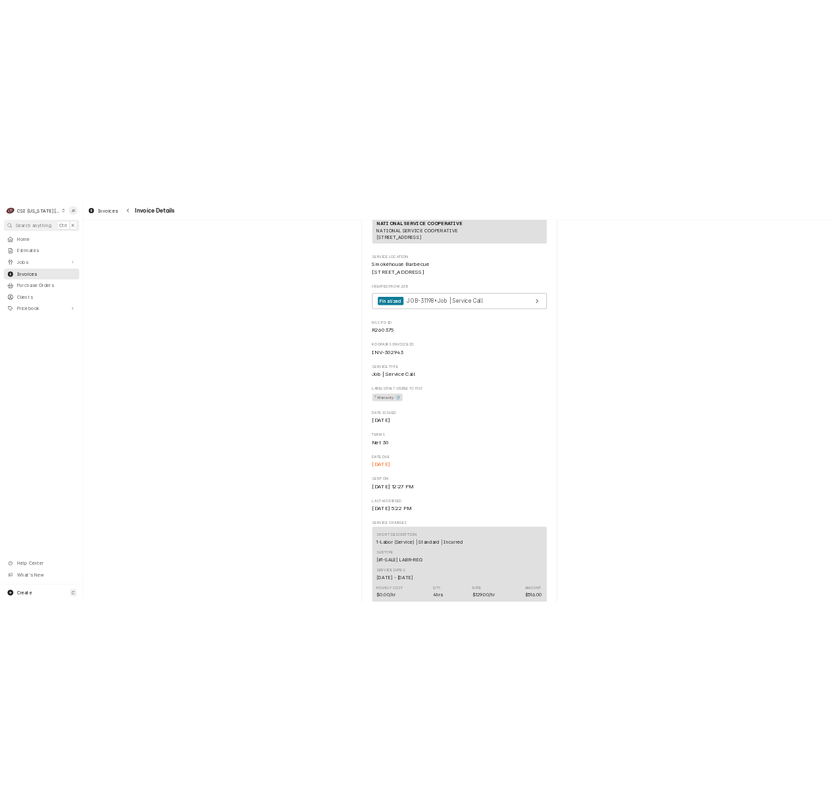
scroll to position [222, 0]
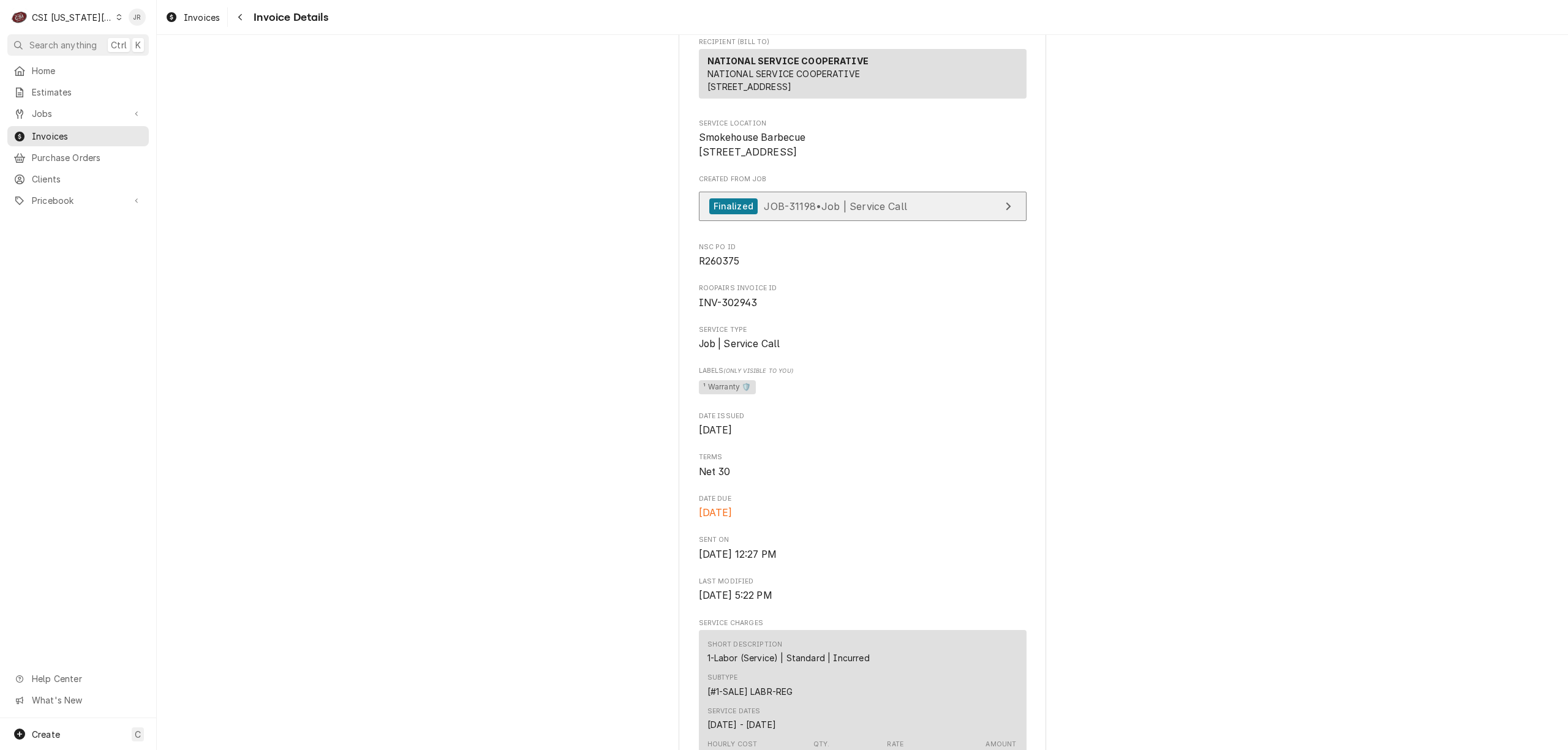
click at [929, 221] on link "Finalized JOB-31198 • Job | Service Call" at bounding box center [863, 207] width 328 height 30
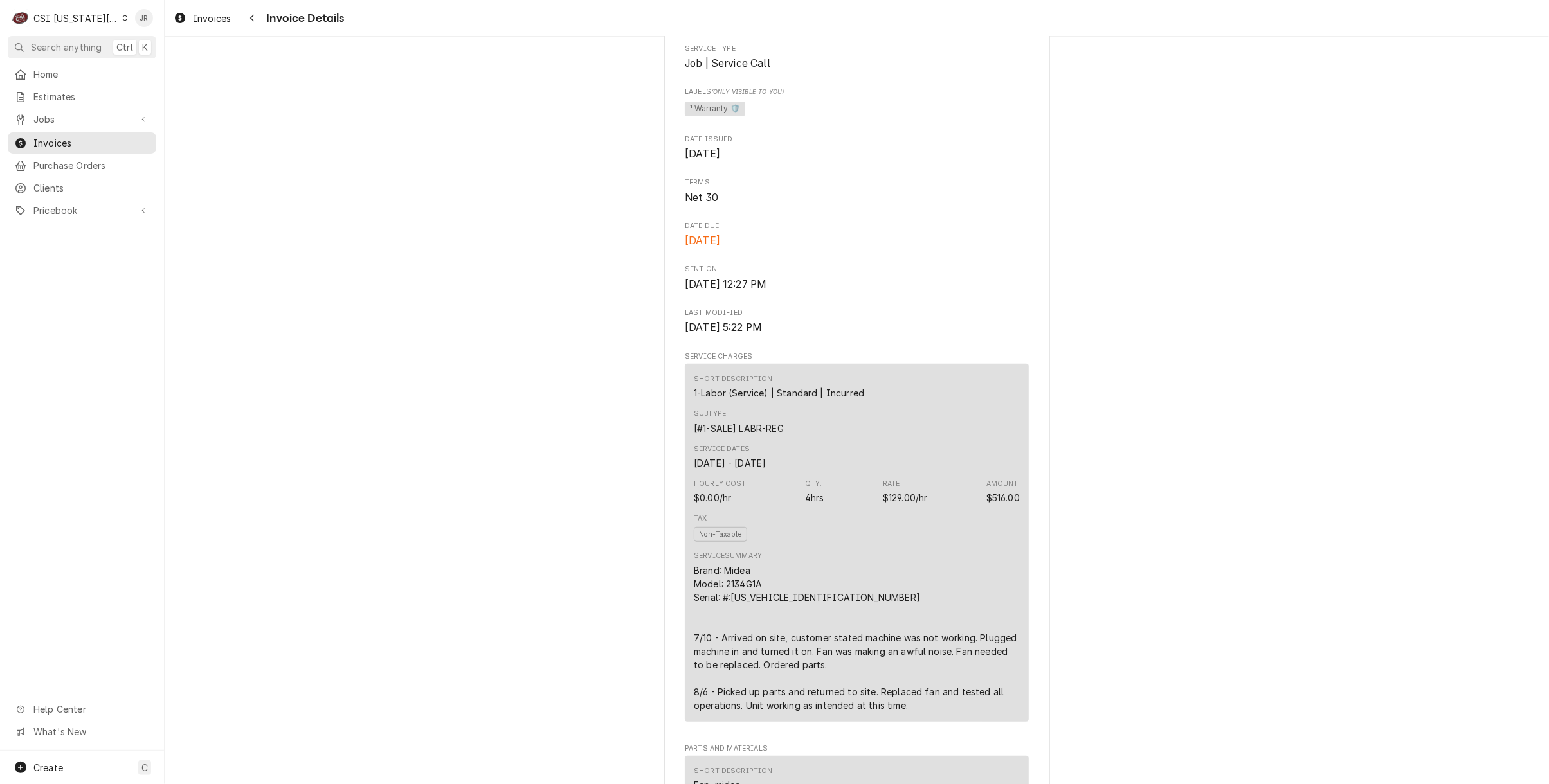
scroll to position [515, 0]
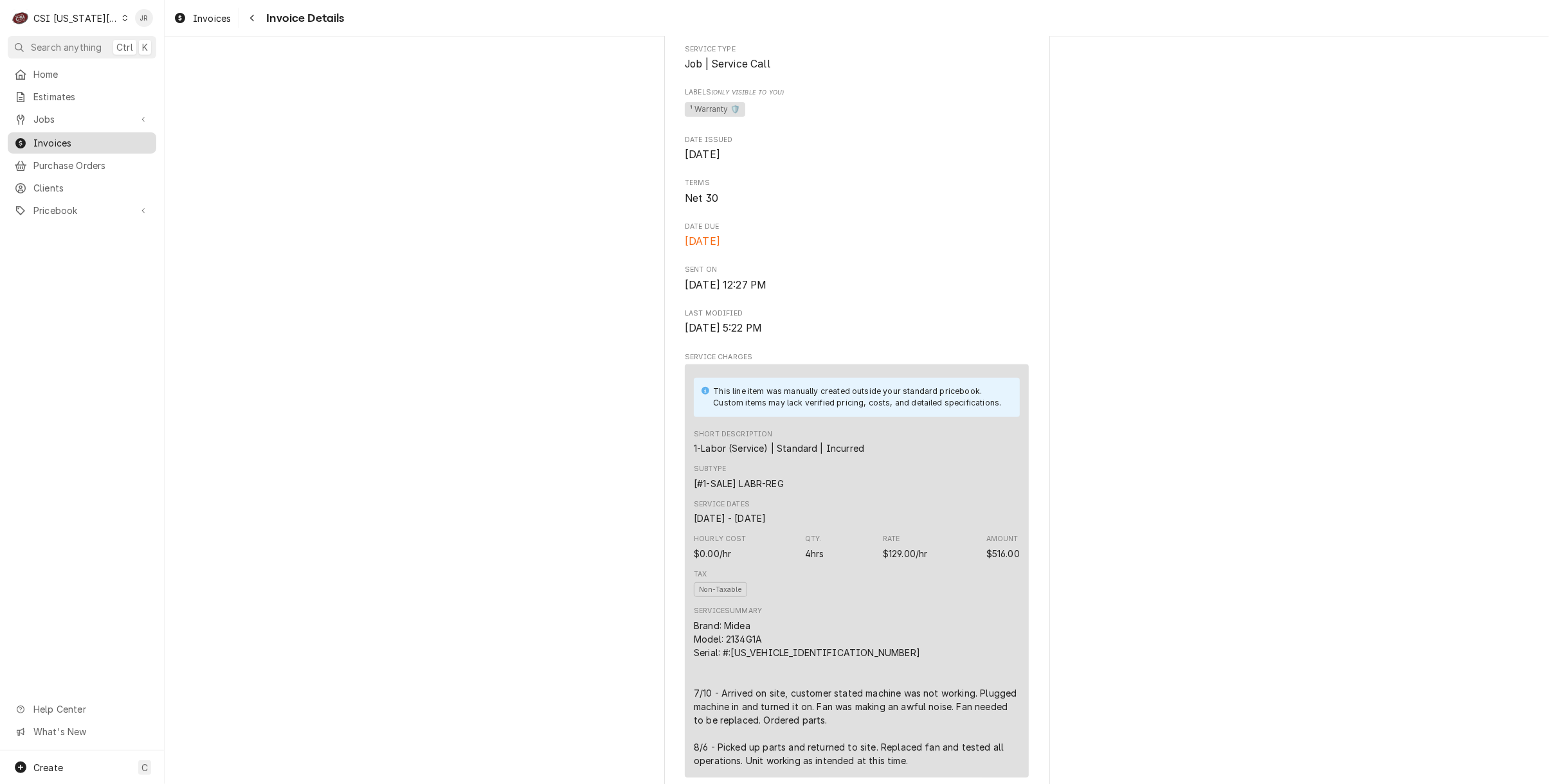
click at [86, 137] on span "Invoices" at bounding box center [91, 144] width 116 height 14
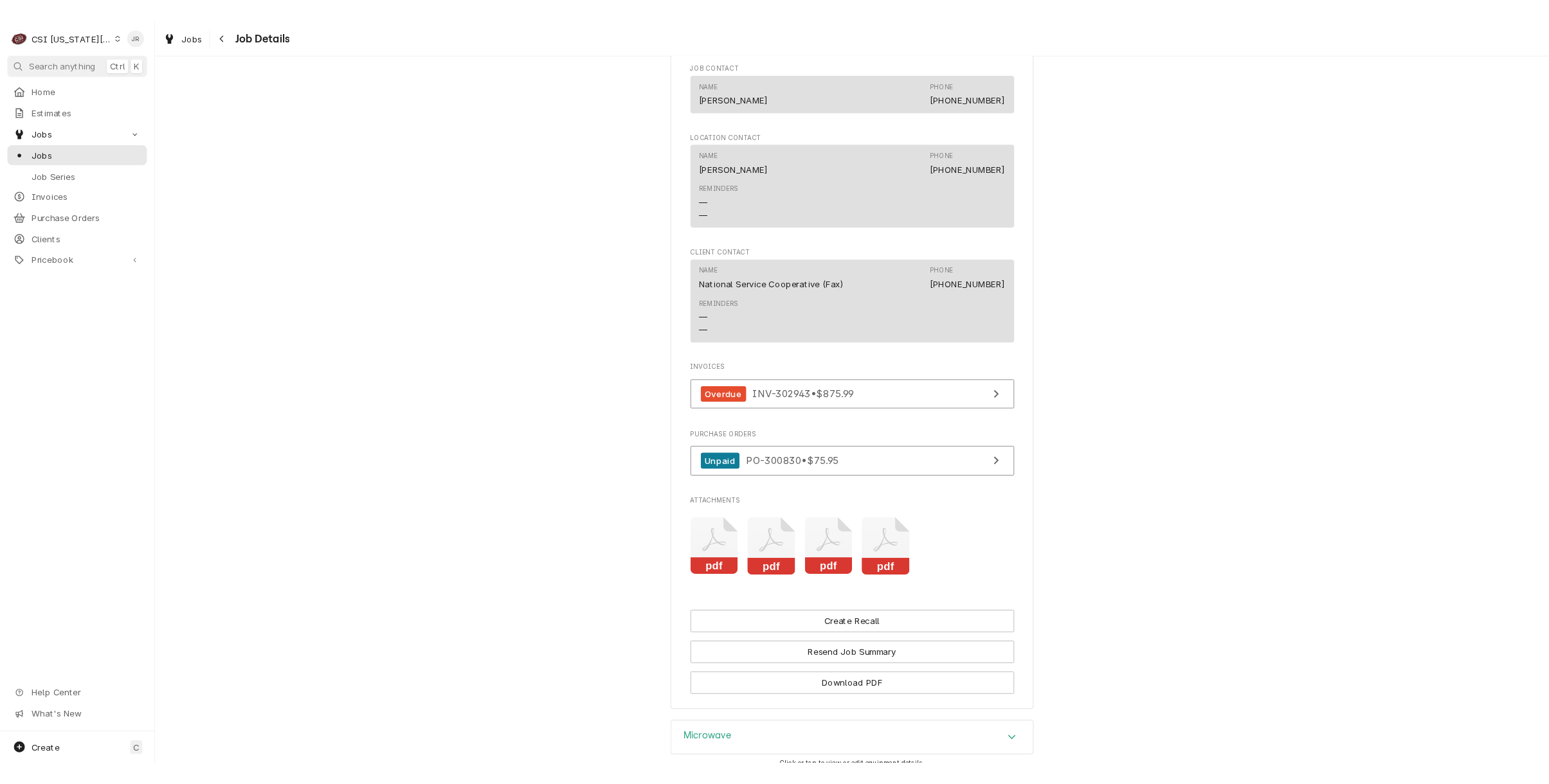
scroll to position [1970, 0]
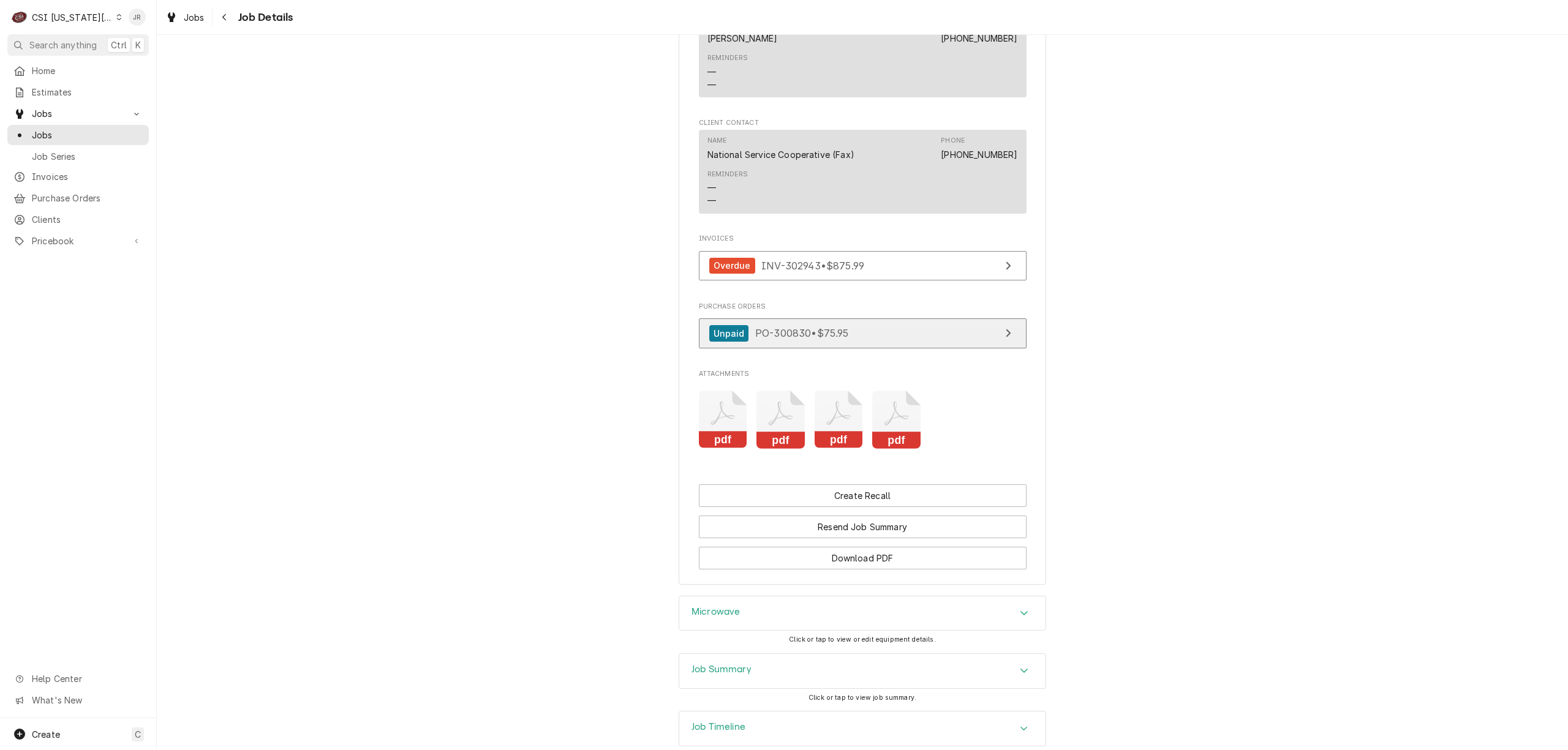
click at [882, 348] on link "Unpaid PO-300830 • $75.95" at bounding box center [863, 333] width 328 height 30
click at [781, 449] on icon "Attachments" at bounding box center [781, 420] width 48 height 59
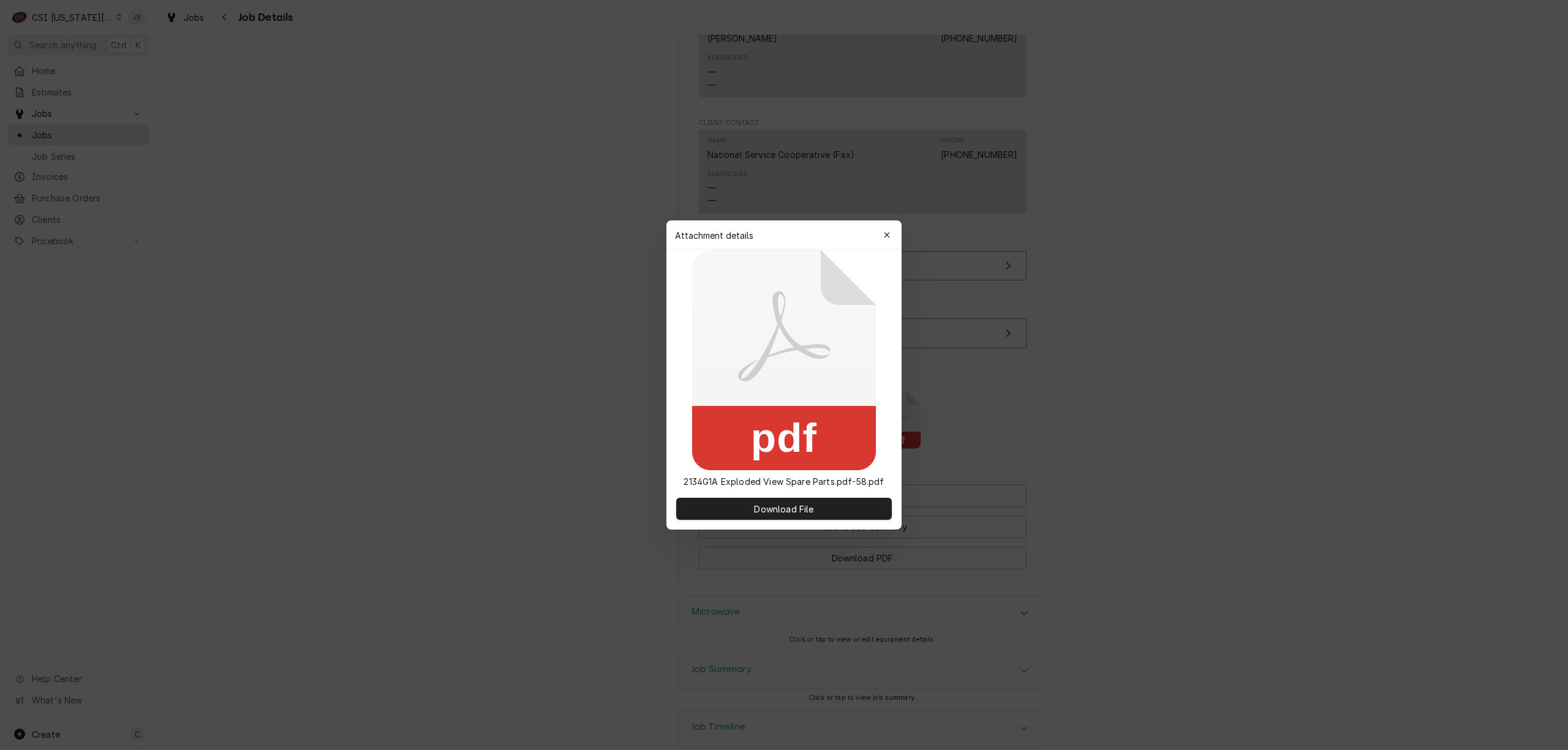
click at [888, 235] on div "button" at bounding box center [886, 234] width 12 height 12
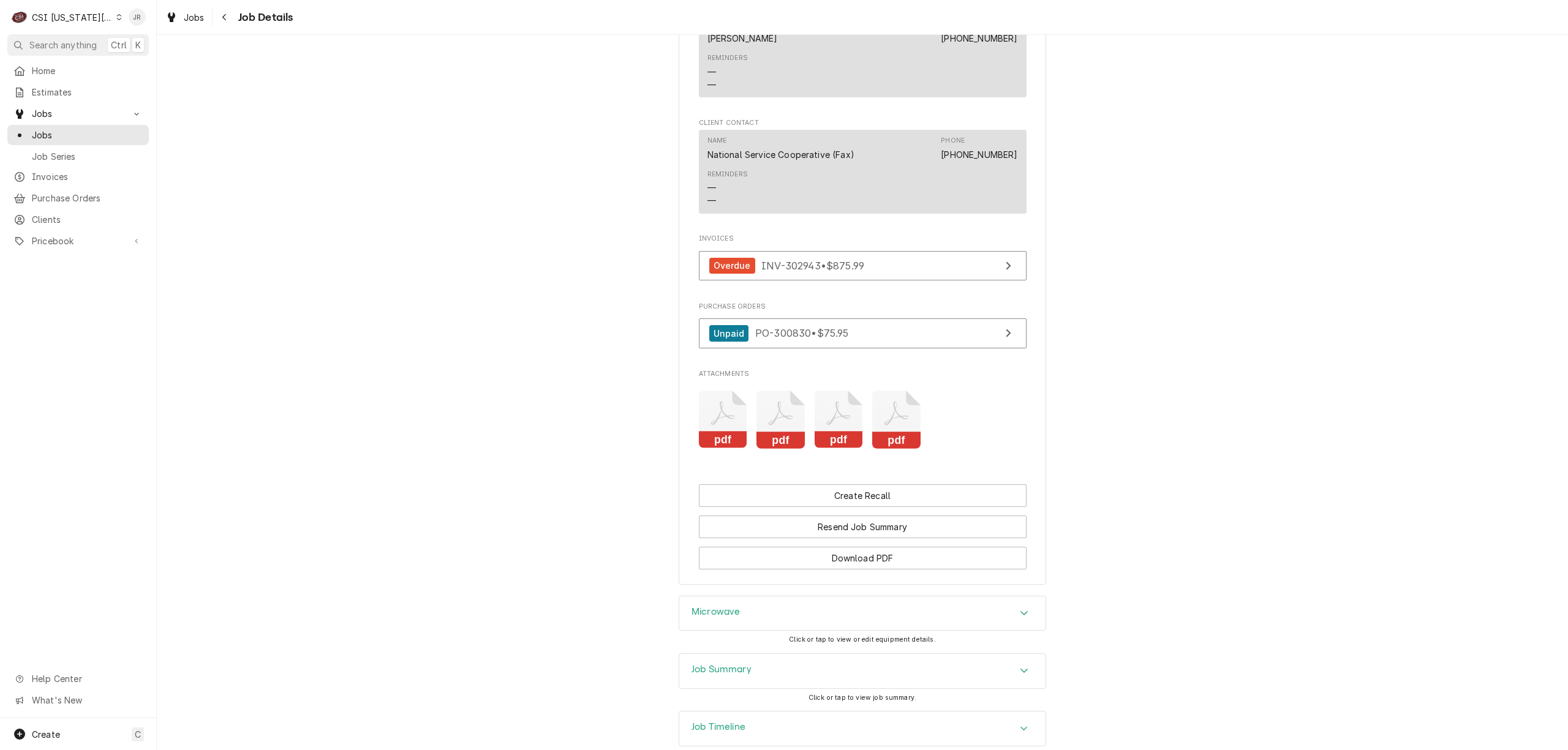
click at [716, 425] on icon "Attachments" at bounding box center [722, 414] width 24 height 24
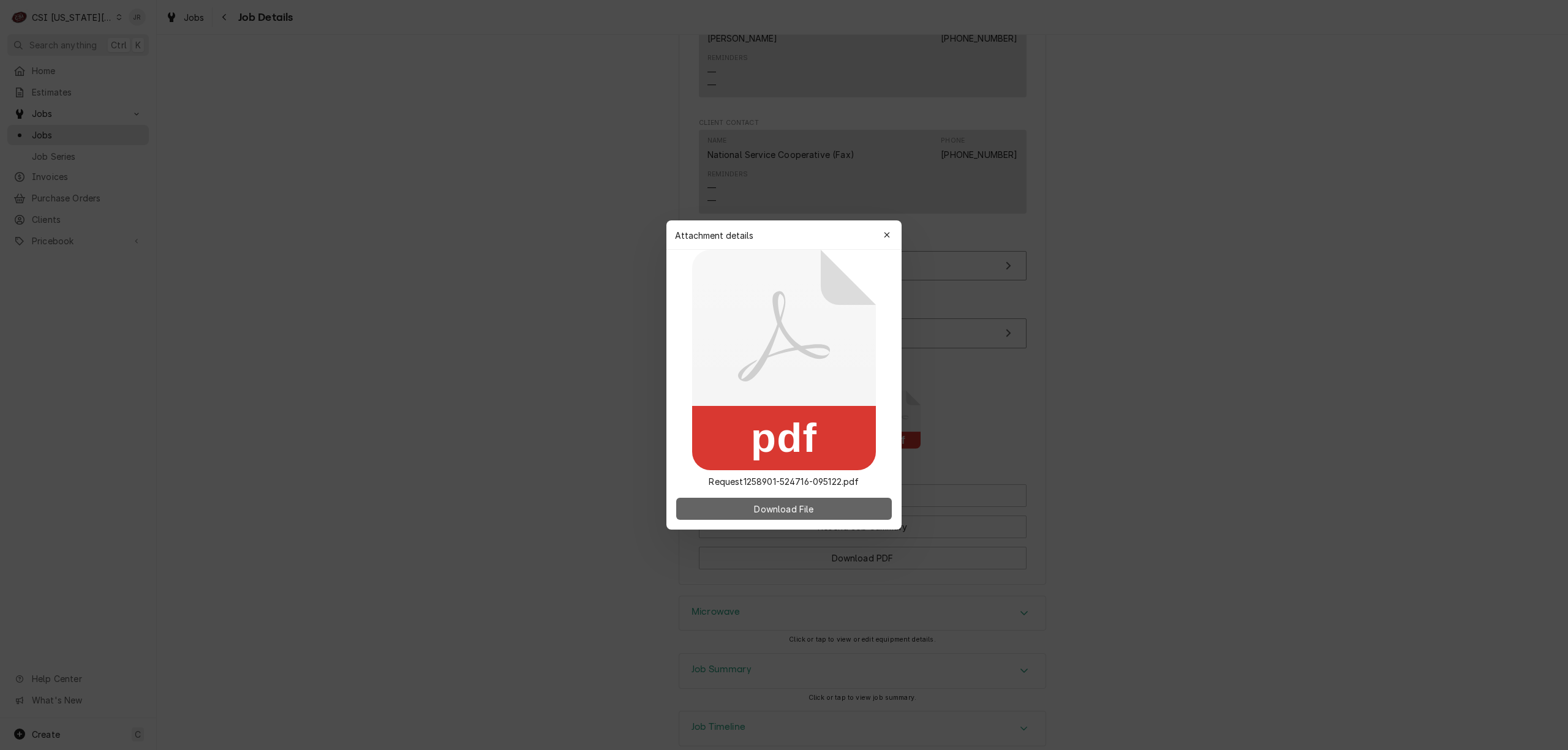
click at [762, 511] on span "Download File" at bounding box center [784, 509] width 64 height 13
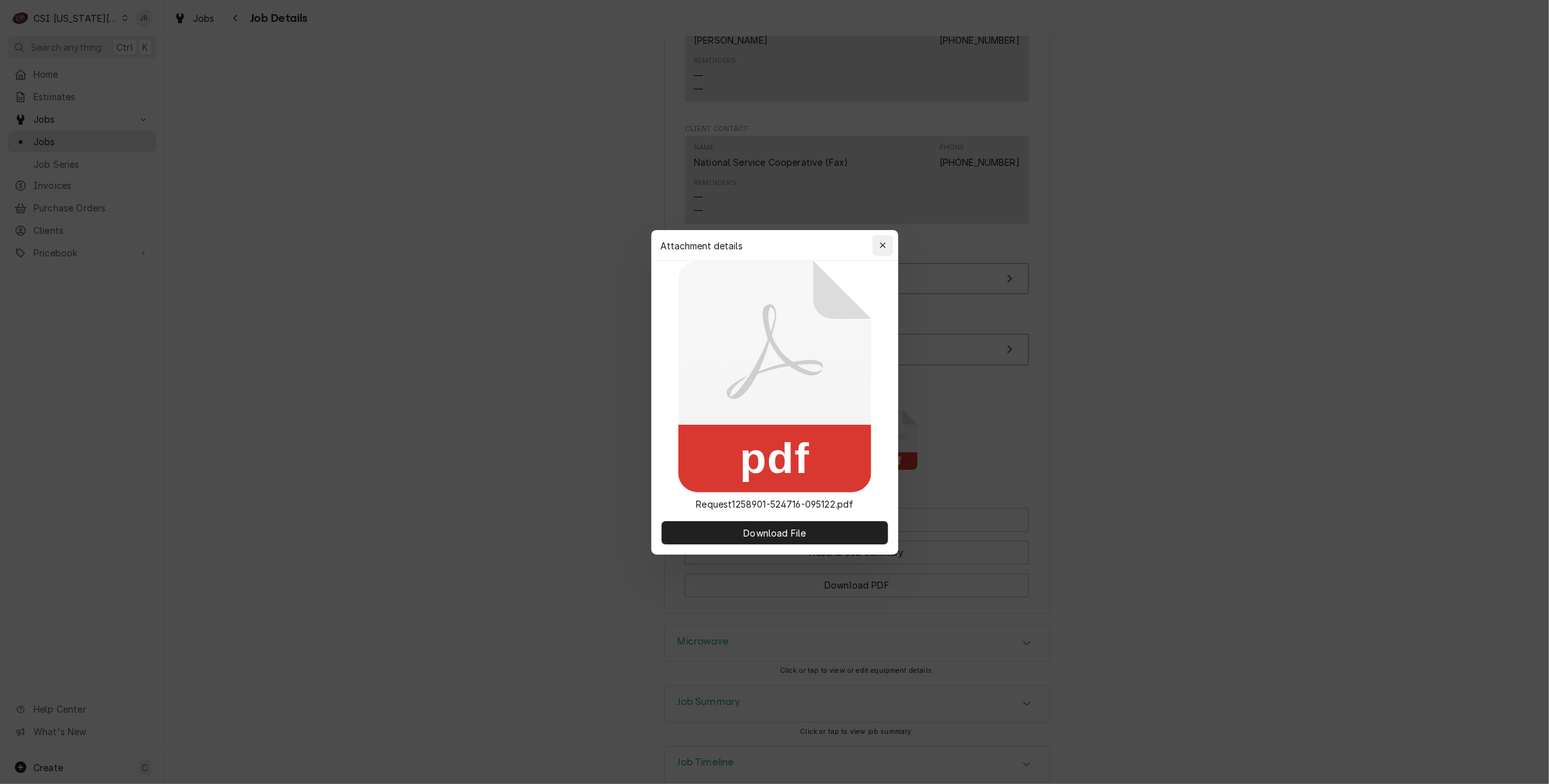
click at [881, 241] on icon "button" at bounding box center [882, 245] width 7 height 9
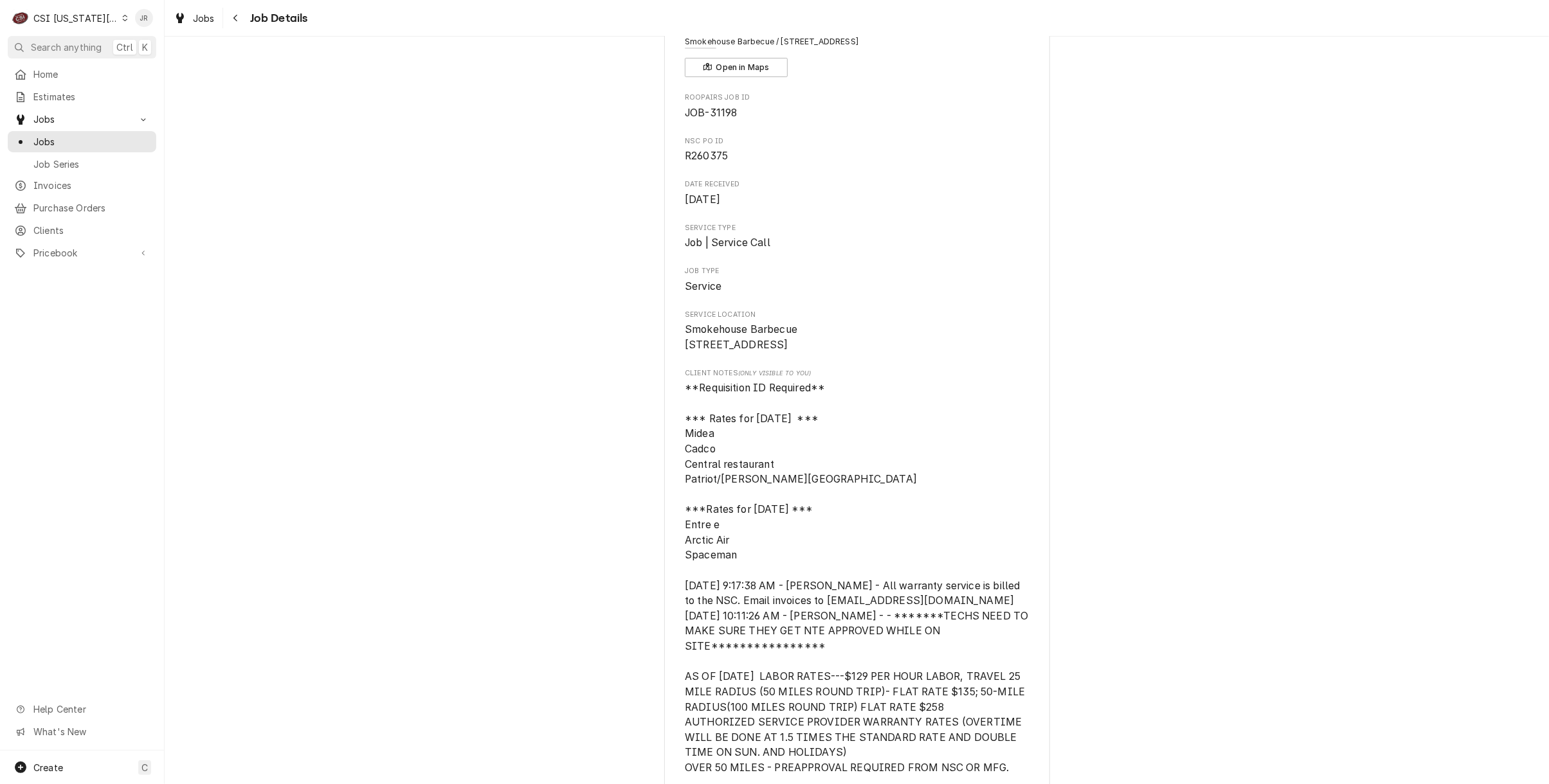
scroll to position [0, 0]
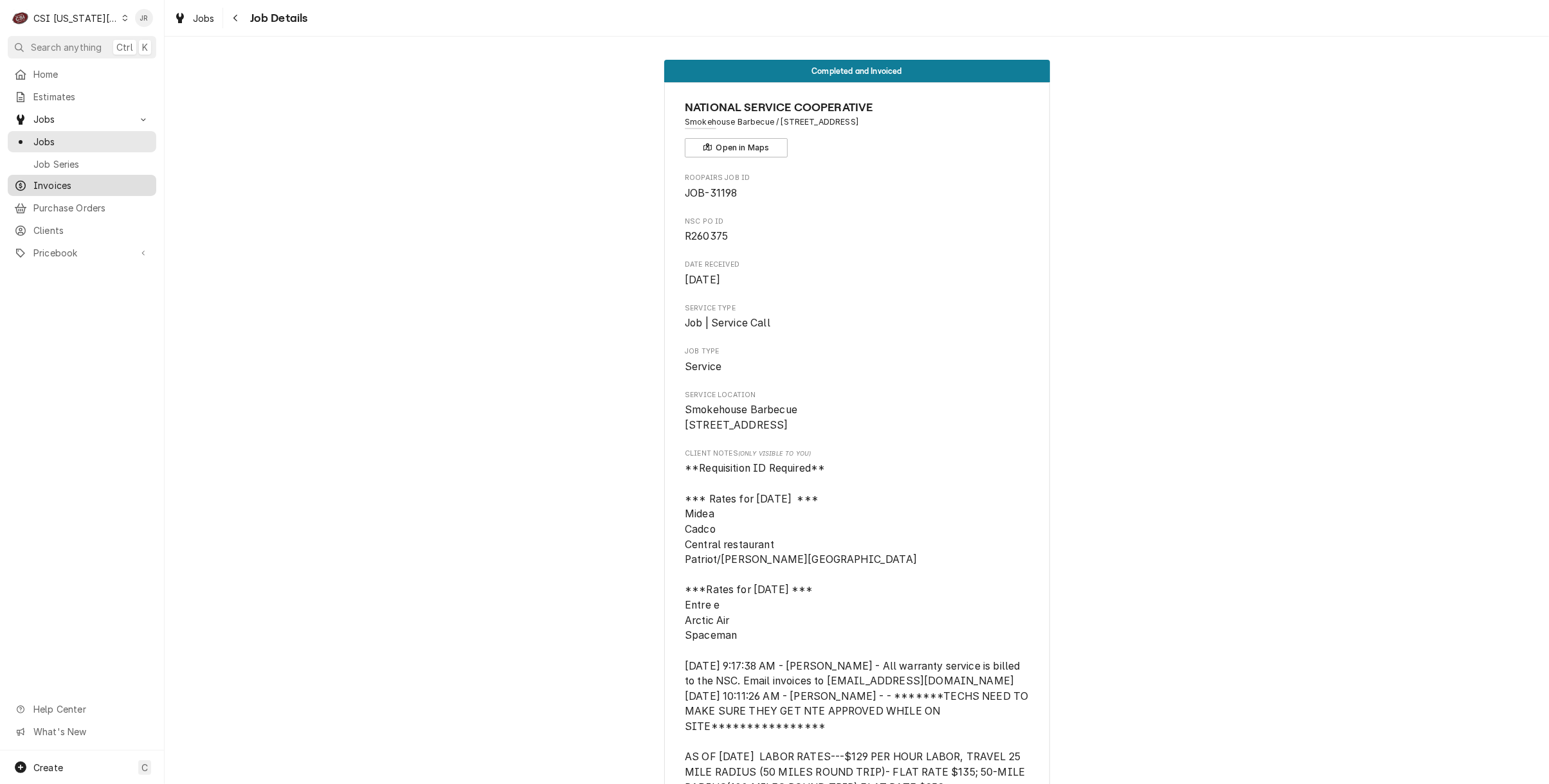
click at [57, 179] on span "Invoices" at bounding box center [91, 186] width 116 height 14
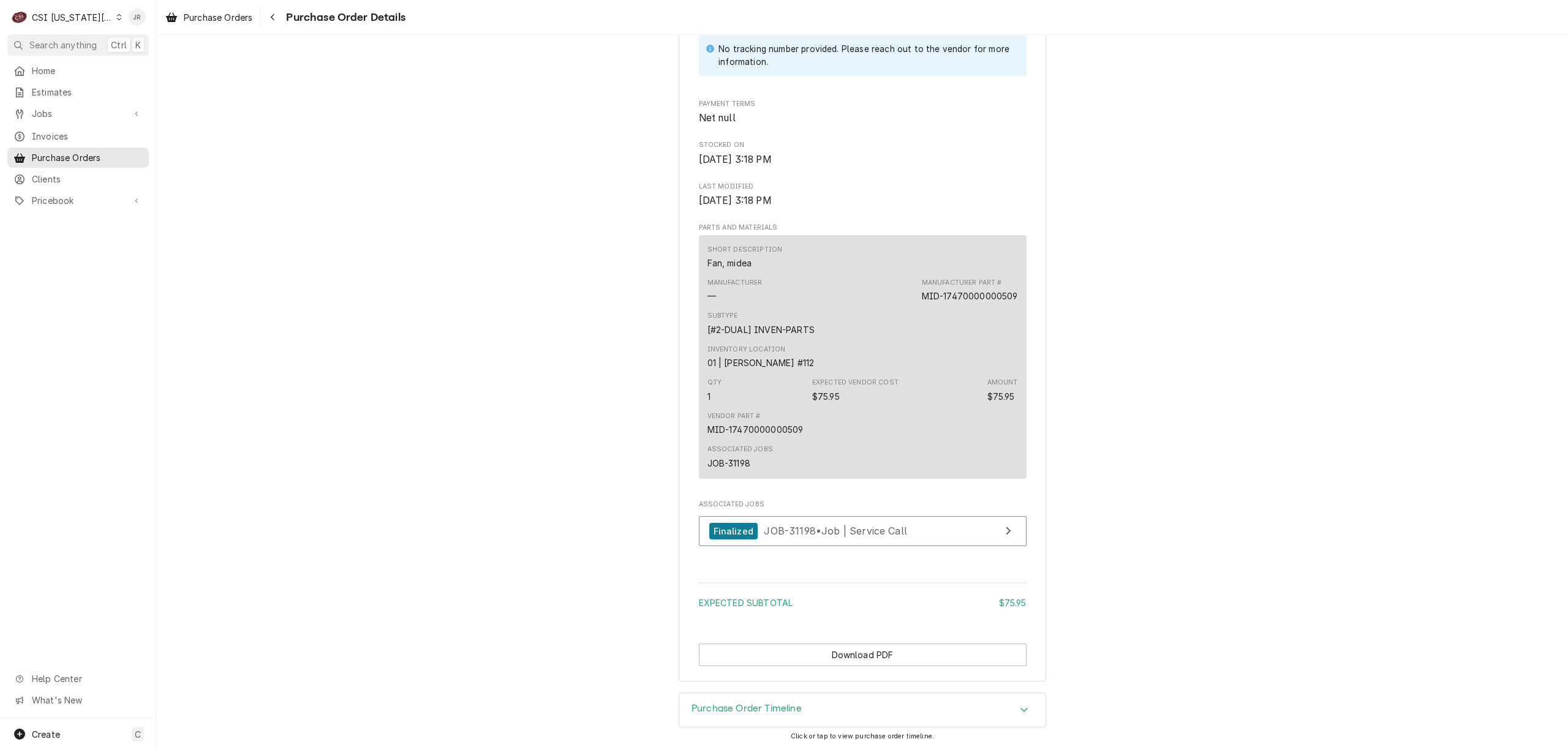
scroll to position [643, 0]
drag, startPoint x: 993, startPoint y: 600, endPoint x: 1050, endPoint y: 599, distance: 57.0
click at [1050, 599] on div "Unpaid Vendor [DOMAIN_NAME] [DOMAIN_NAME] Bill To CSI [US_STATE] City CSI Comme…" at bounding box center [862, 55] width 1411 height 1274
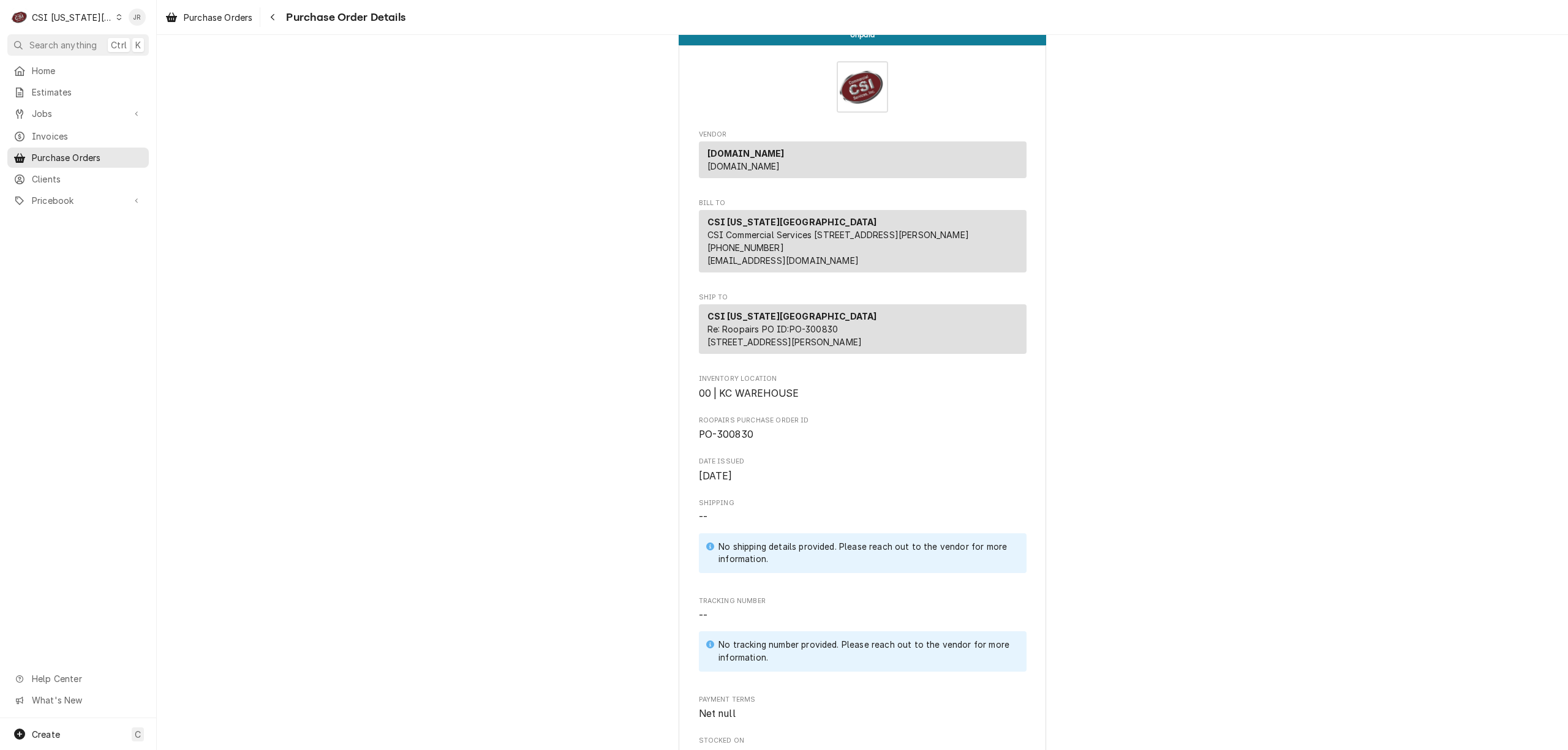
scroll to position [0, 0]
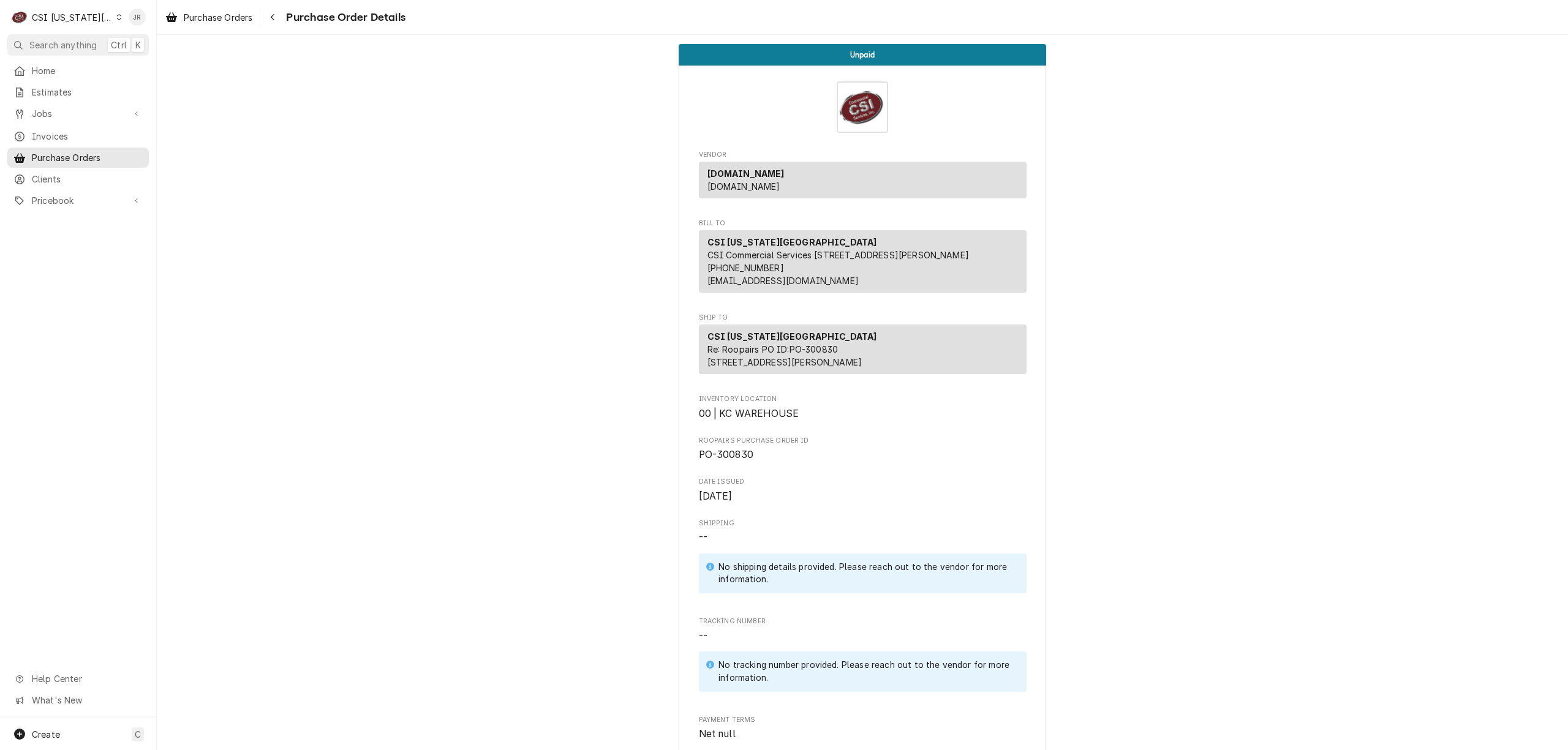
click at [735, 461] on span "PO-300830" at bounding box center [726, 454] width 55 height 12
copy span "300830"
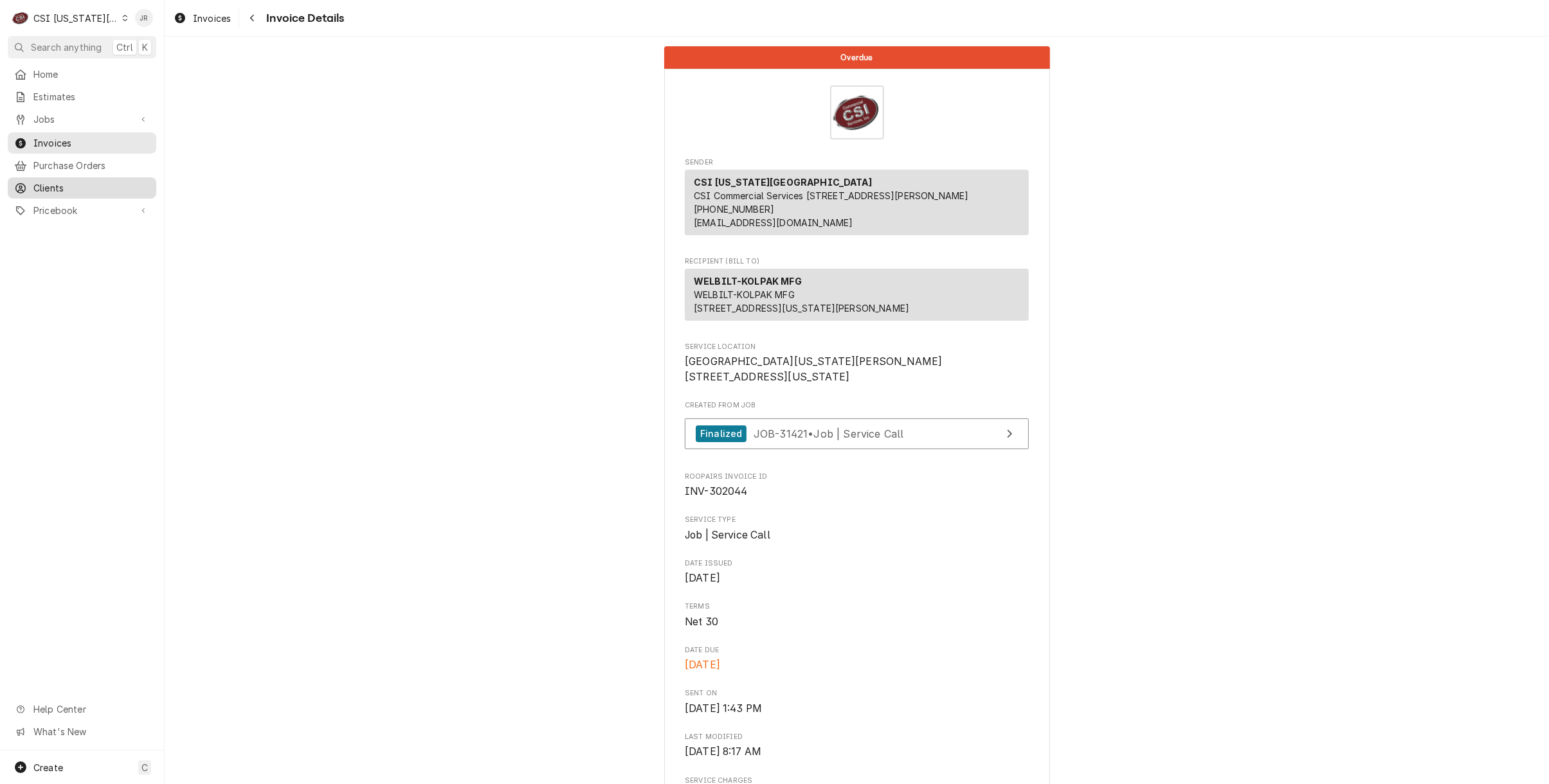
click at [64, 187] on span "Clients" at bounding box center [91, 188] width 116 height 14
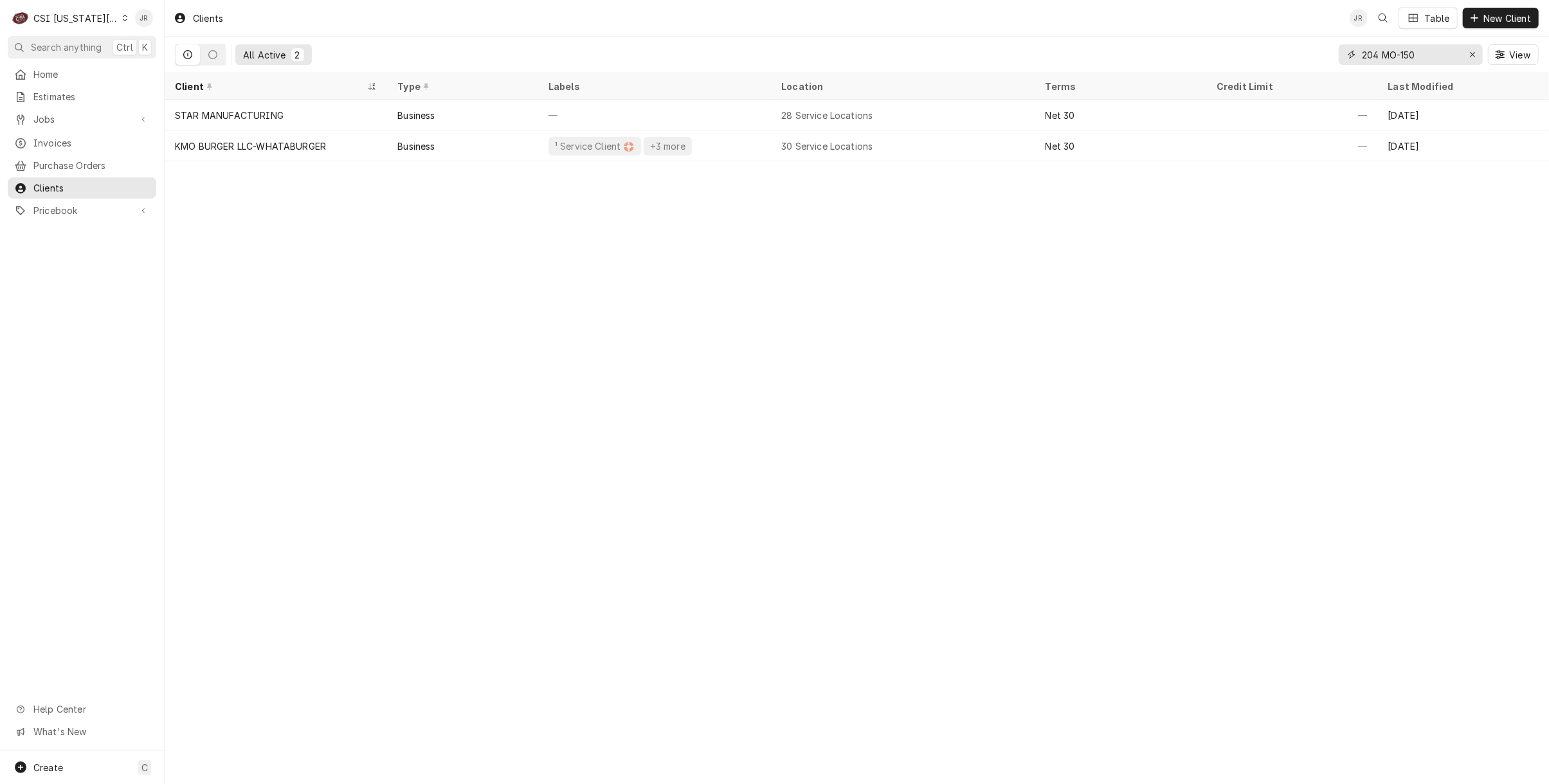
drag, startPoint x: 1443, startPoint y: 54, endPoint x: 1277, endPoint y: 64, distance: 166.3
click at [1276, 63] on div "All Active 2 204 MO-150 View" at bounding box center [857, 55] width 1363 height 36
paste input "Accutemp"
type input "Accutemp"
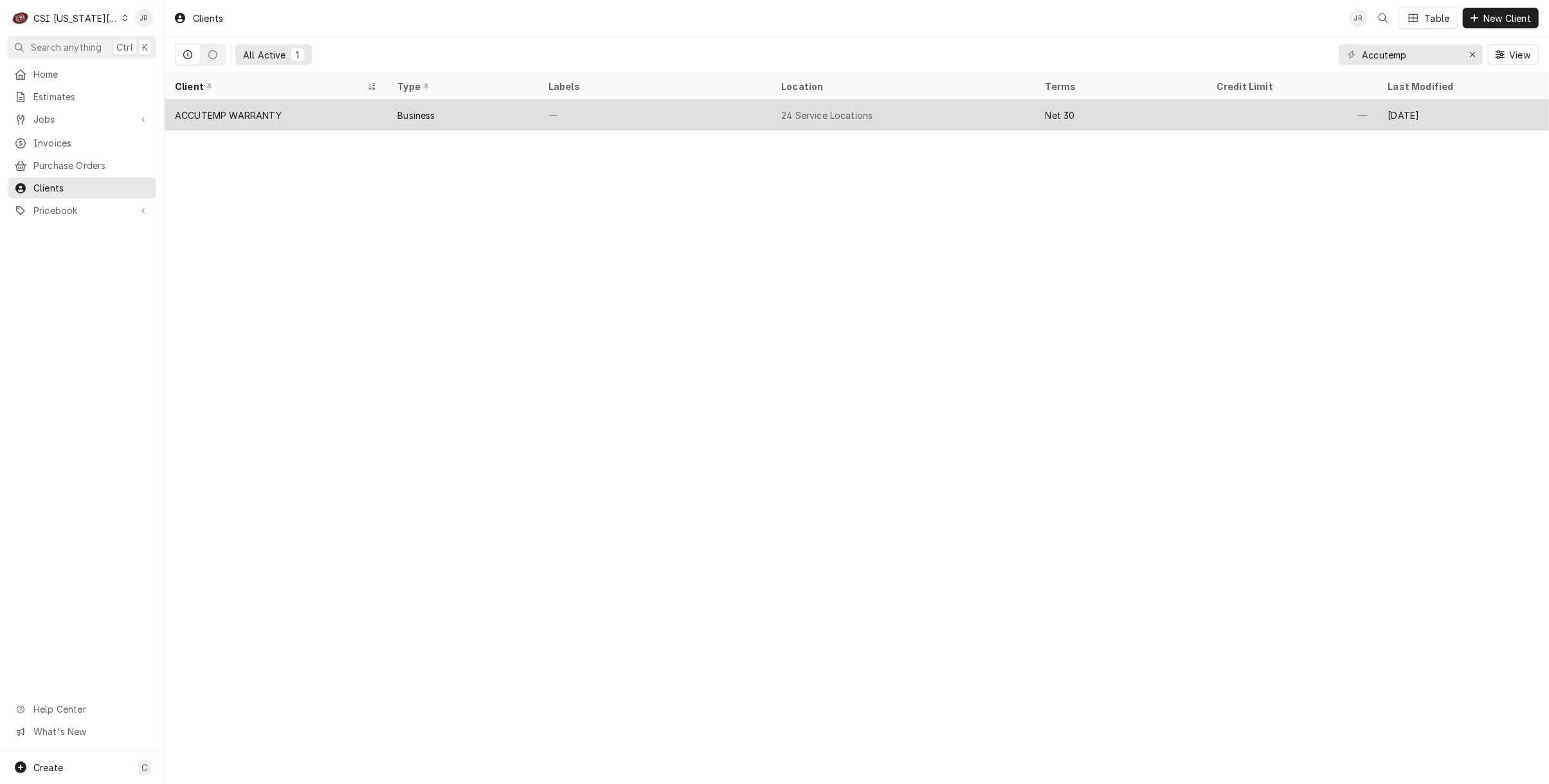
click at [706, 115] on div "—" at bounding box center [654, 115] width 232 height 31
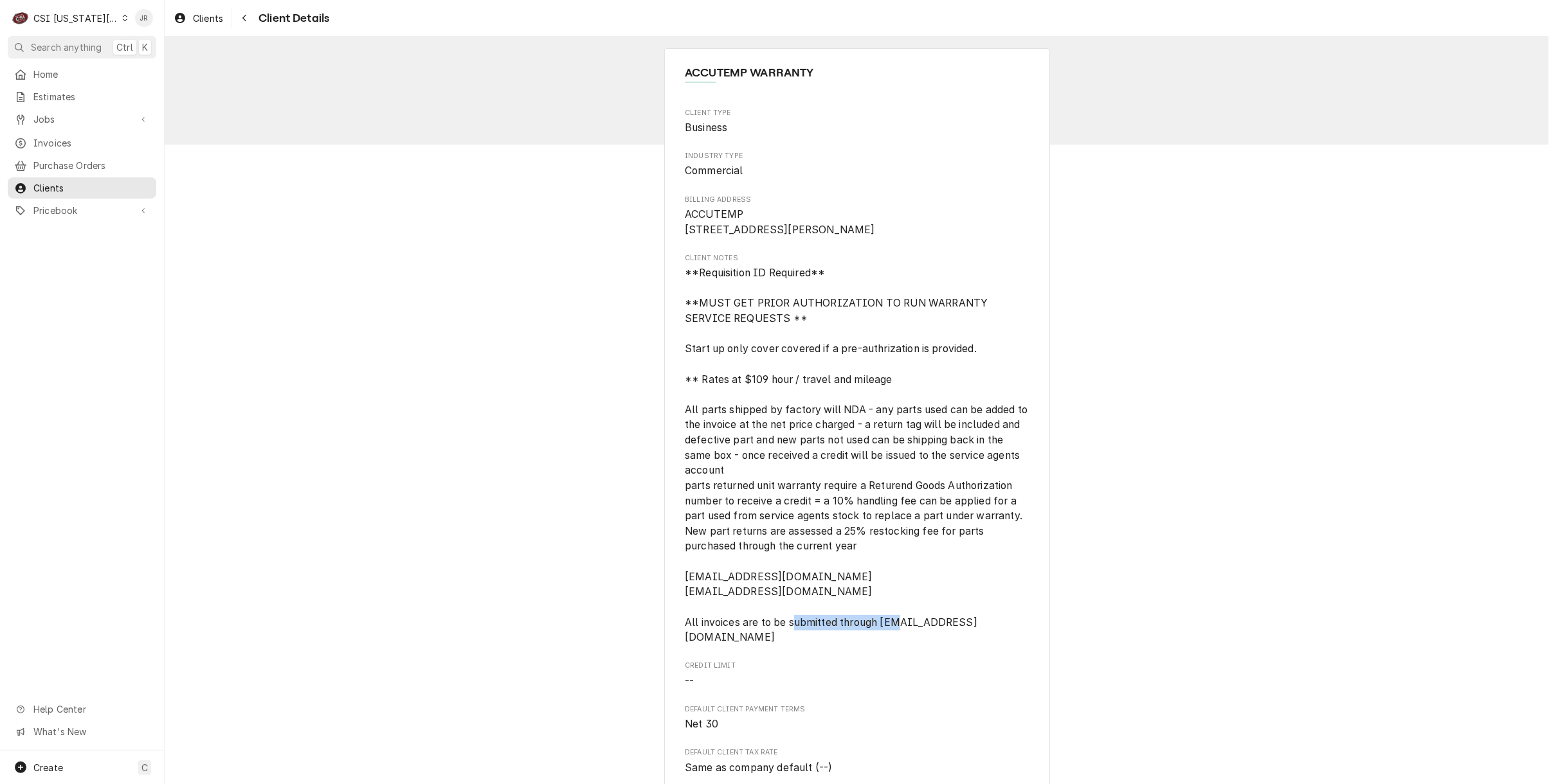
drag, startPoint x: 885, startPoint y: 639, endPoint x: 1003, endPoint y: 650, distance: 118.5
click at [983, 633] on span "**Requisition ID Required** **MUST GET PRIOR AUTHORIZATION TO RUN WARRANTY SERV…" at bounding box center [857, 455] width 345 height 377
click at [875, 645] on span "**Requisition ID Required** **MUST GET PRIOR AUTHORIZATION TO RUN WARRANTY SERV…" at bounding box center [857, 455] width 344 height 380
drag, startPoint x: 875, startPoint y: 636, endPoint x: 993, endPoint y: 639, distance: 118.0
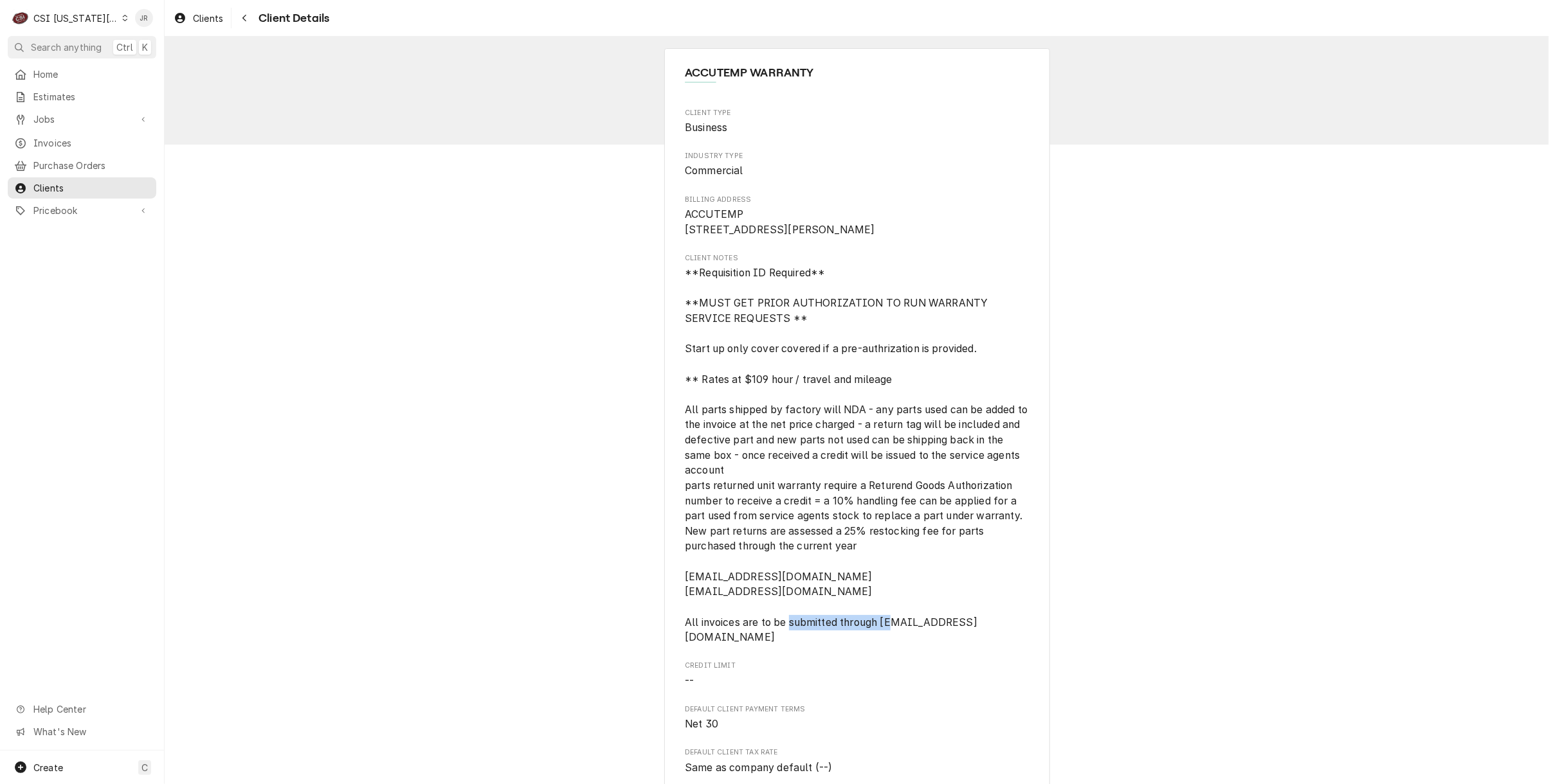
click at [993, 639] on span "**Requisition ID Required** **MUST GET PRIOR AUTHORIZATION TO RUN WARRANTY SERV…" at bounding box center [857, 455] width 345 height 377
drag, startPoint x: 996, startPoint y: 640, endPoint x: 1001, endPoint y: 638, distance: 5.4
click at [999, 640] on span "**Requisition ID Required** **MUST GET PRIOR AUTHORIZATION TO RUN WARRANTY SERV…" at bounding box center [857, 455] width 344 height 380
drag, startPoint x: 1004, startPoint y: 636, endPoint x: 877, endPoint y: 641, distance: 127.1
click at [877, 641] on span "**Requisition ID Required** **MUST GET PRIOR AUTHORIZATION TO RUN WARRANTY SERV…" at bounding box center [857, 455] width 344 height 380
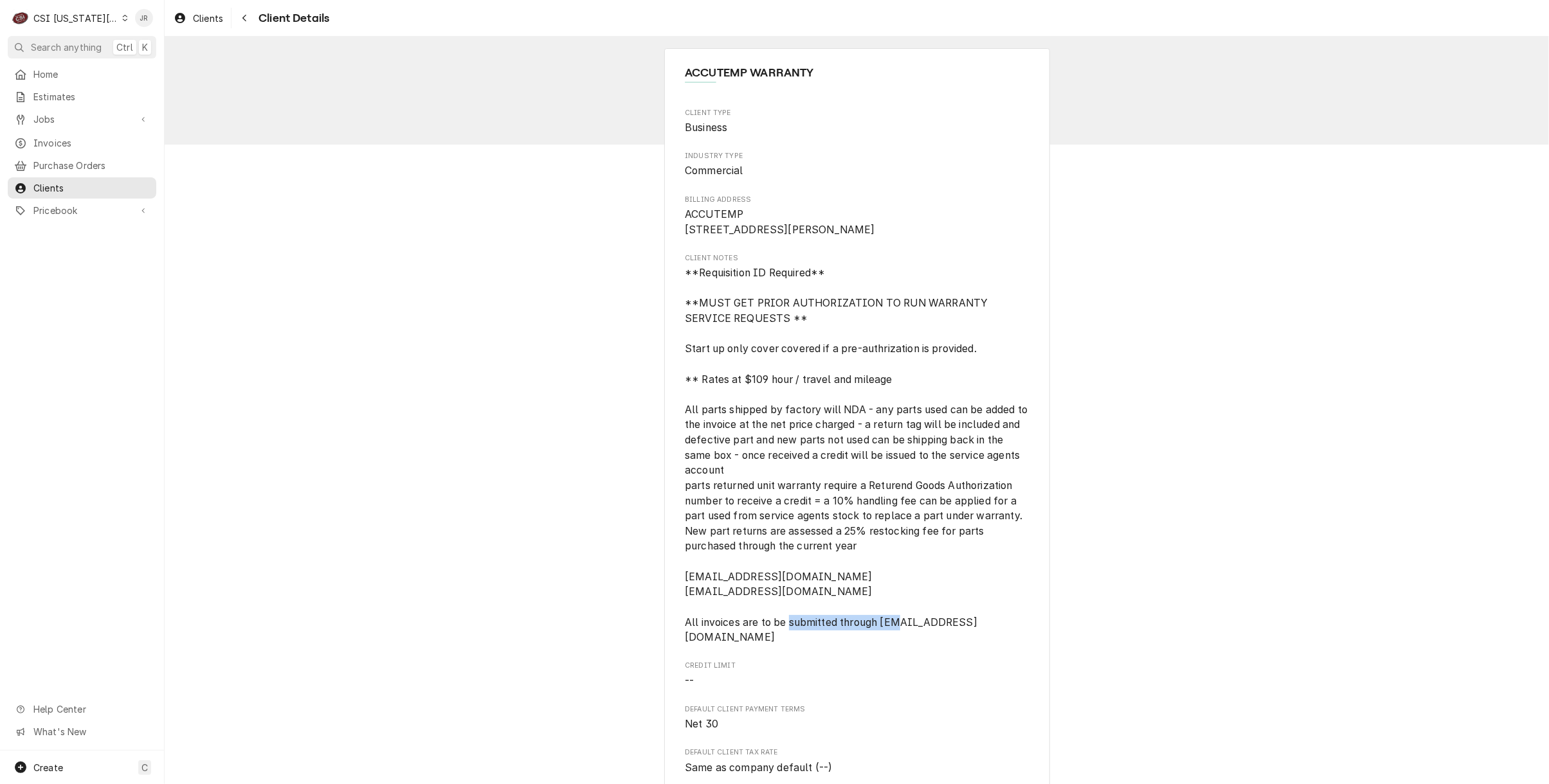
copy span "warranty@accutemp.net"
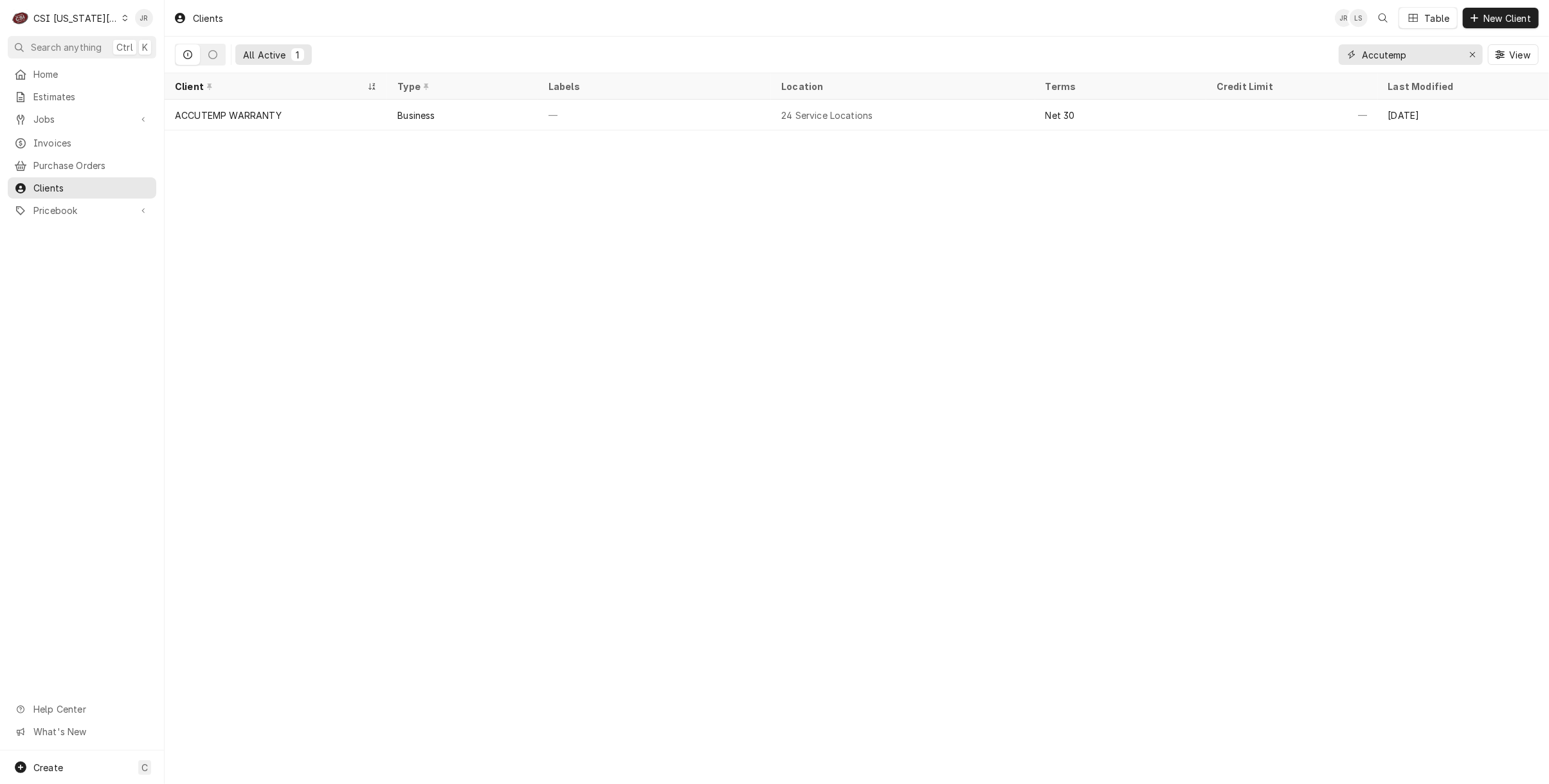
click at [1428, 52] on input "Accutemp" at bounding box center [1409, 54] width 97 height 21
click at [75, 137] on span "Invoices" at bounding box center [91, 144] width 116 height 14
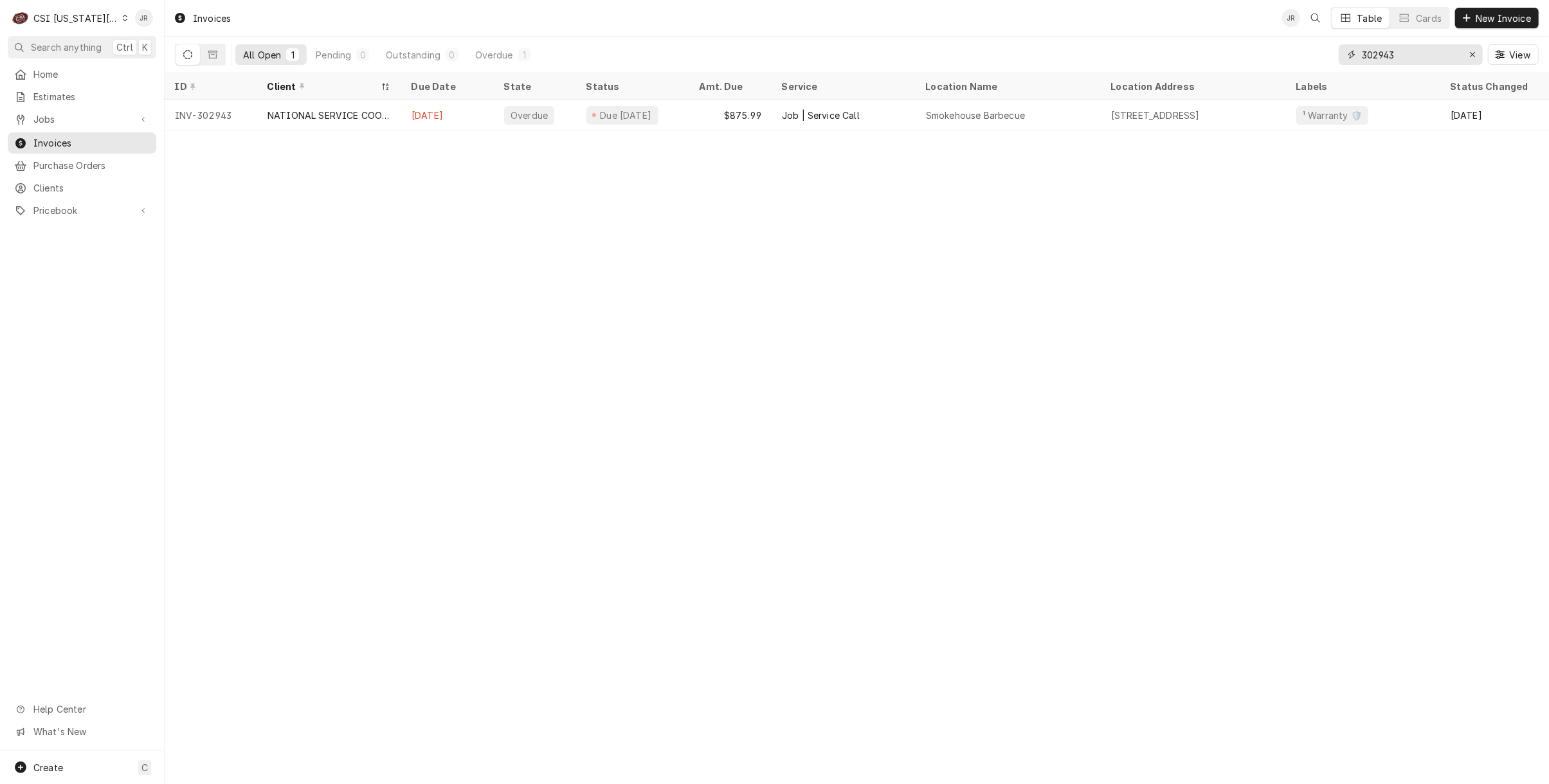
click at [1415, 60] on input "302943" at bounding box center [1409, 54] width 97 height 21
click at [23, 18] on div "CSI Kansas City's Avatar" at bounding box center [21, 18] width 18 height 18
click at [181, 64] on div "CSI St. [PERSON_NAME]" at bounding box center [221, 70] width 188 height 14
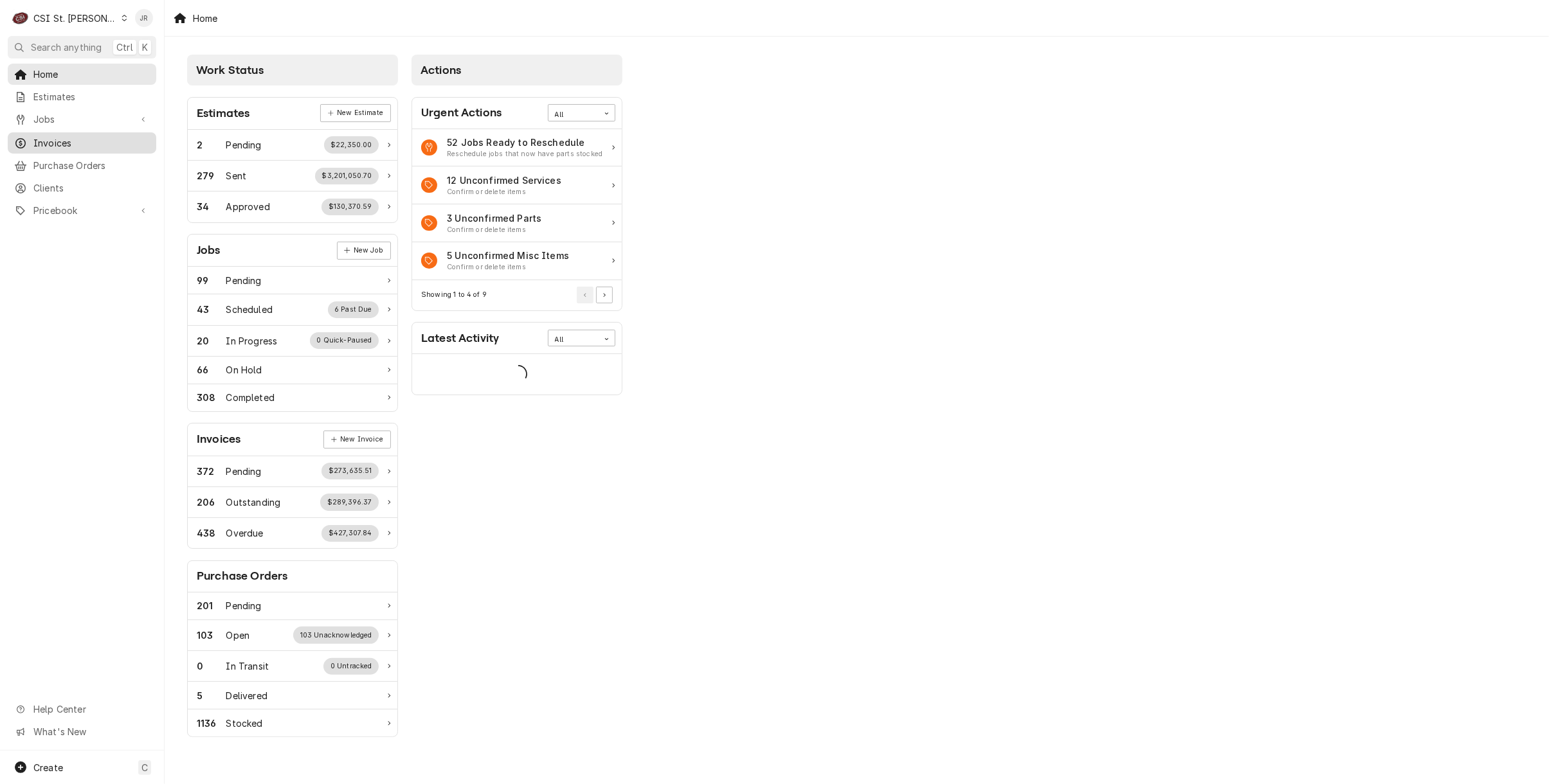
click at [91, 137] on span "Invoices" at bounding box center [91, 144] width 116 height 14
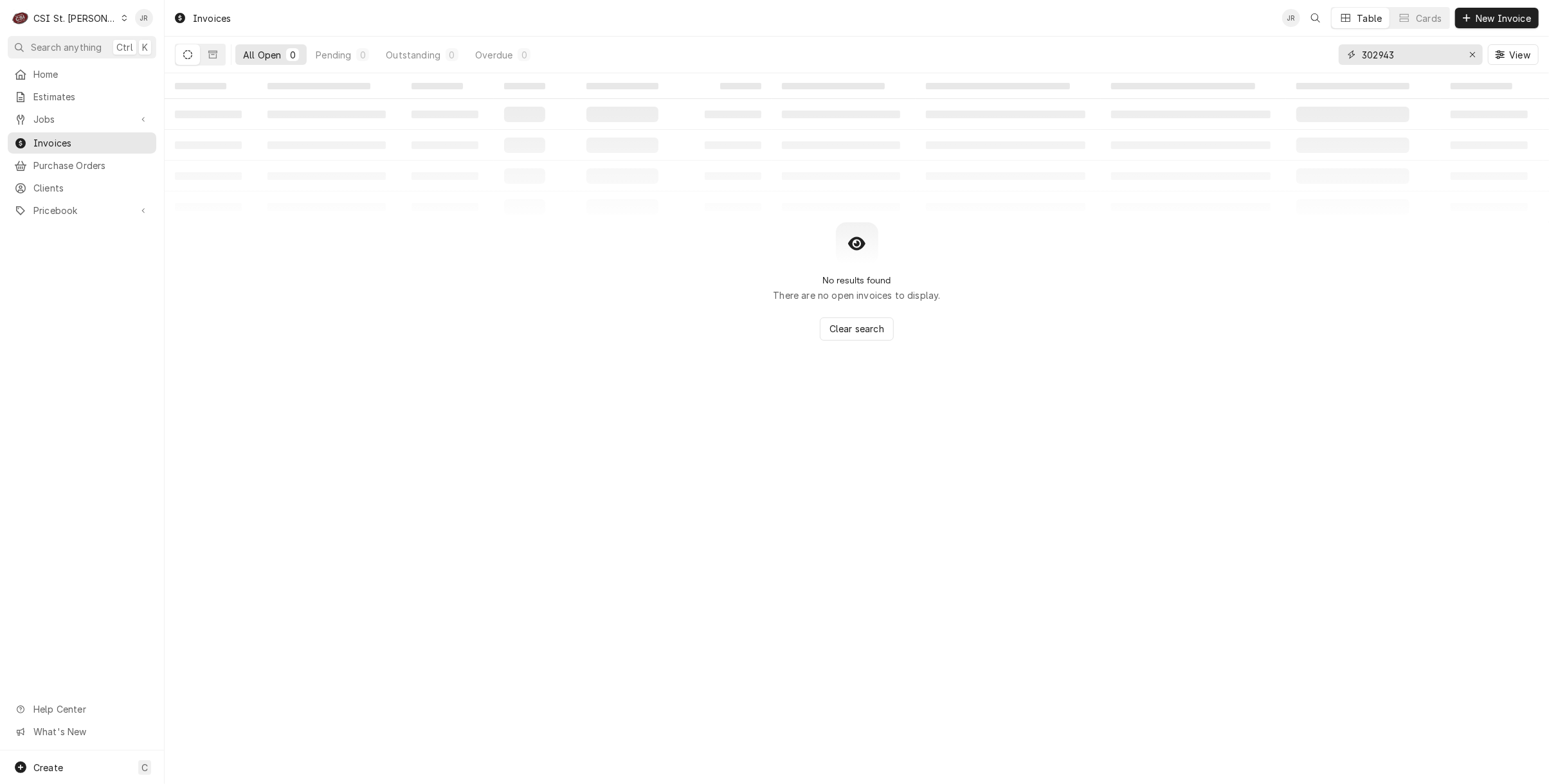
click at [1402, 54] on input "302943" at bounding box center [1409, 54] width 97 height 21
paste input "404051"
type input "404051"
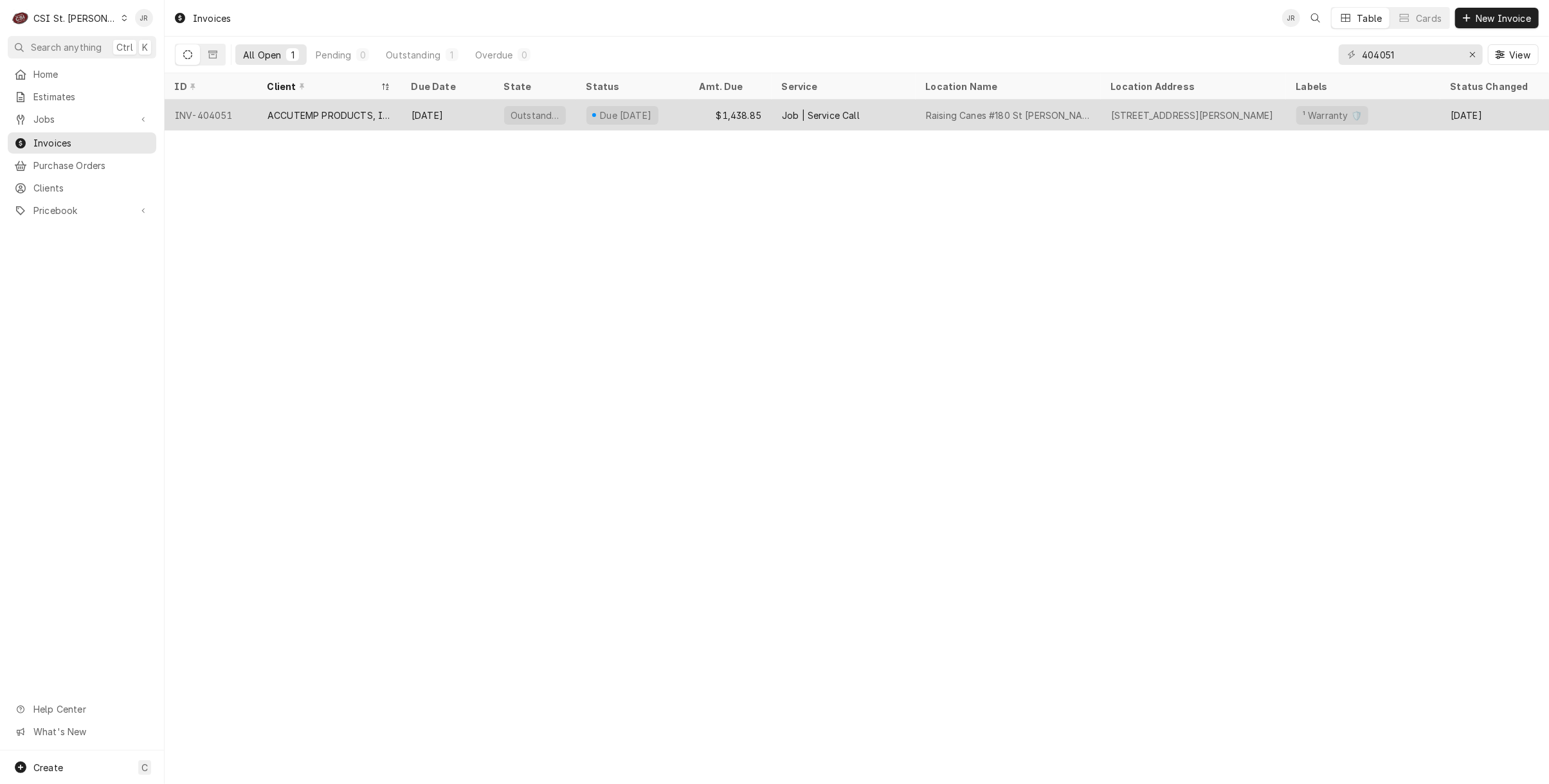
click at [433, 110] on div "Oct 19" at bounding box center [447, 115] width 93 height 31
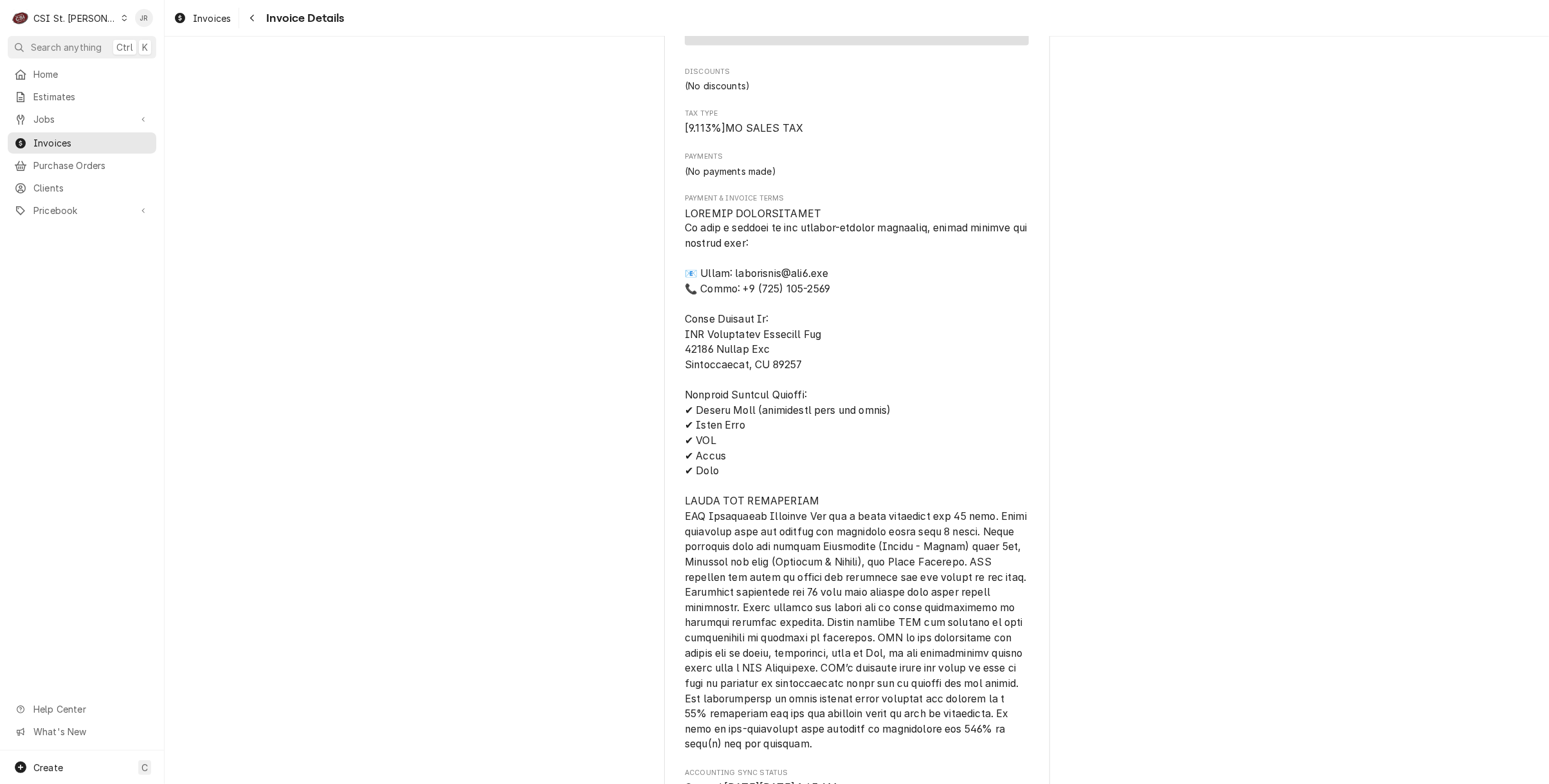
scroll to position [2677, 0]
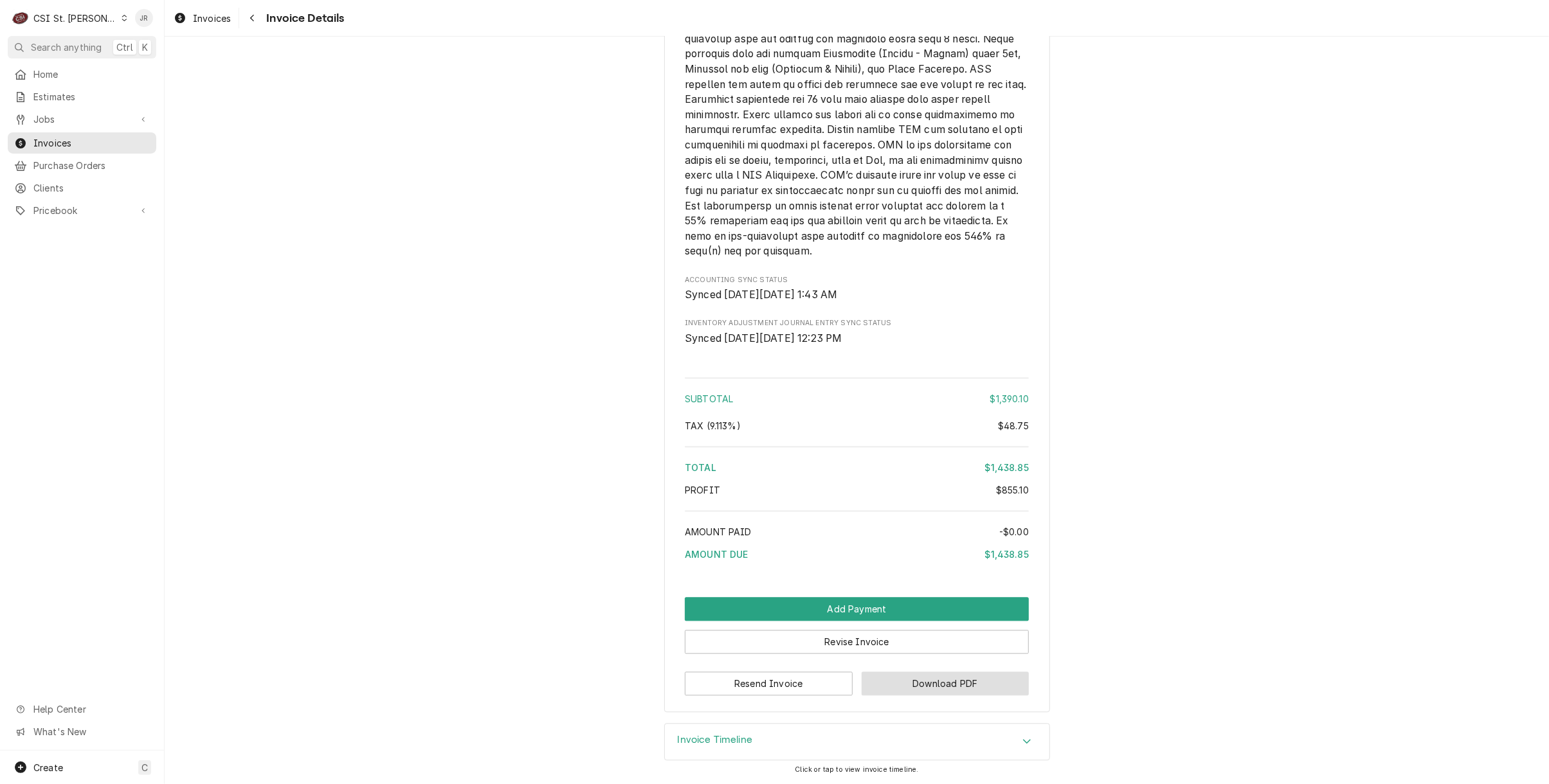
click at [940, 680] on button "Download PDF" at bounding box center [945, 683] width 168 height 23
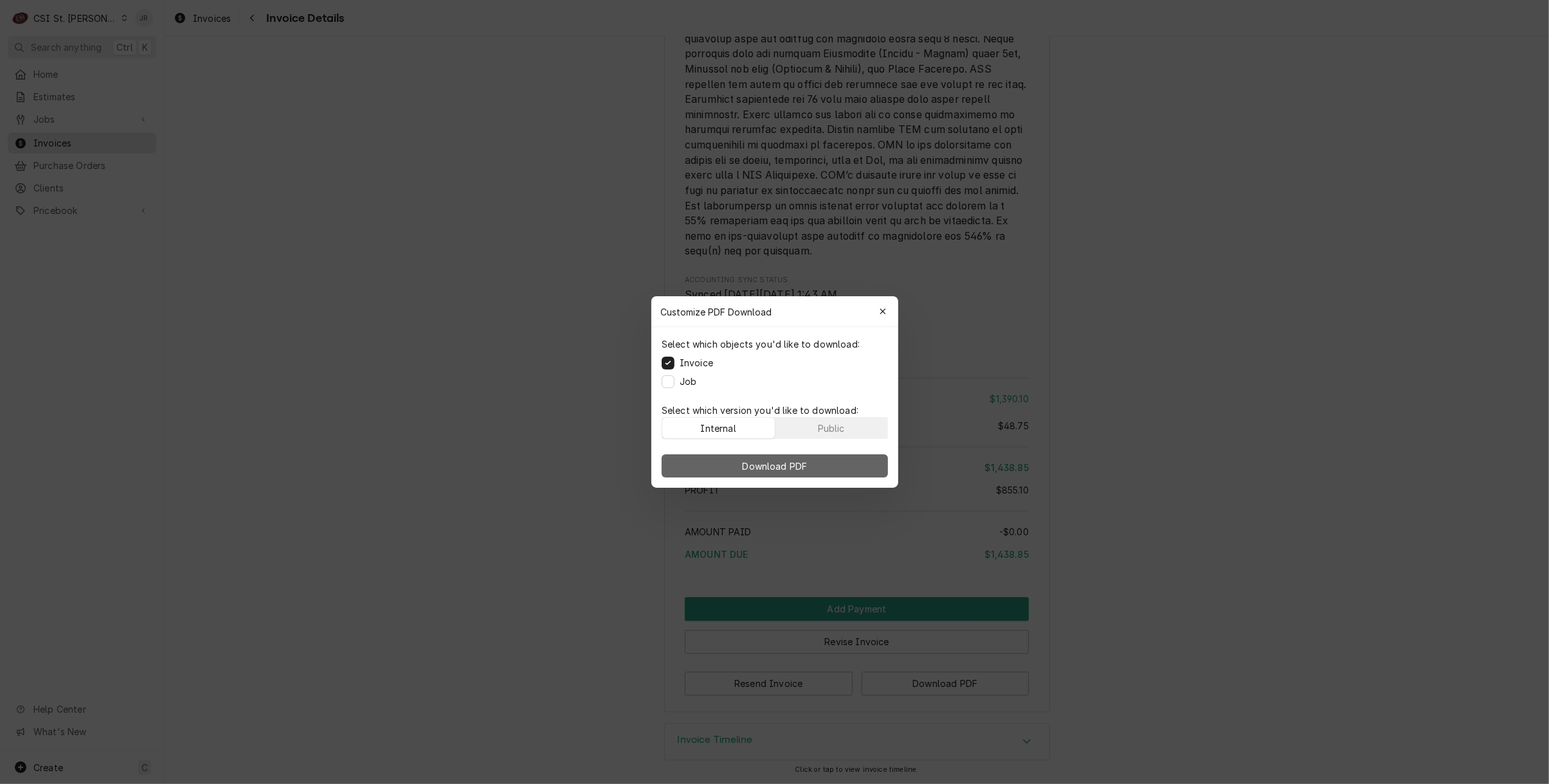
click at [793, 464] on span "Download PDF" at bounding box center [774, 467] width 70 height 14
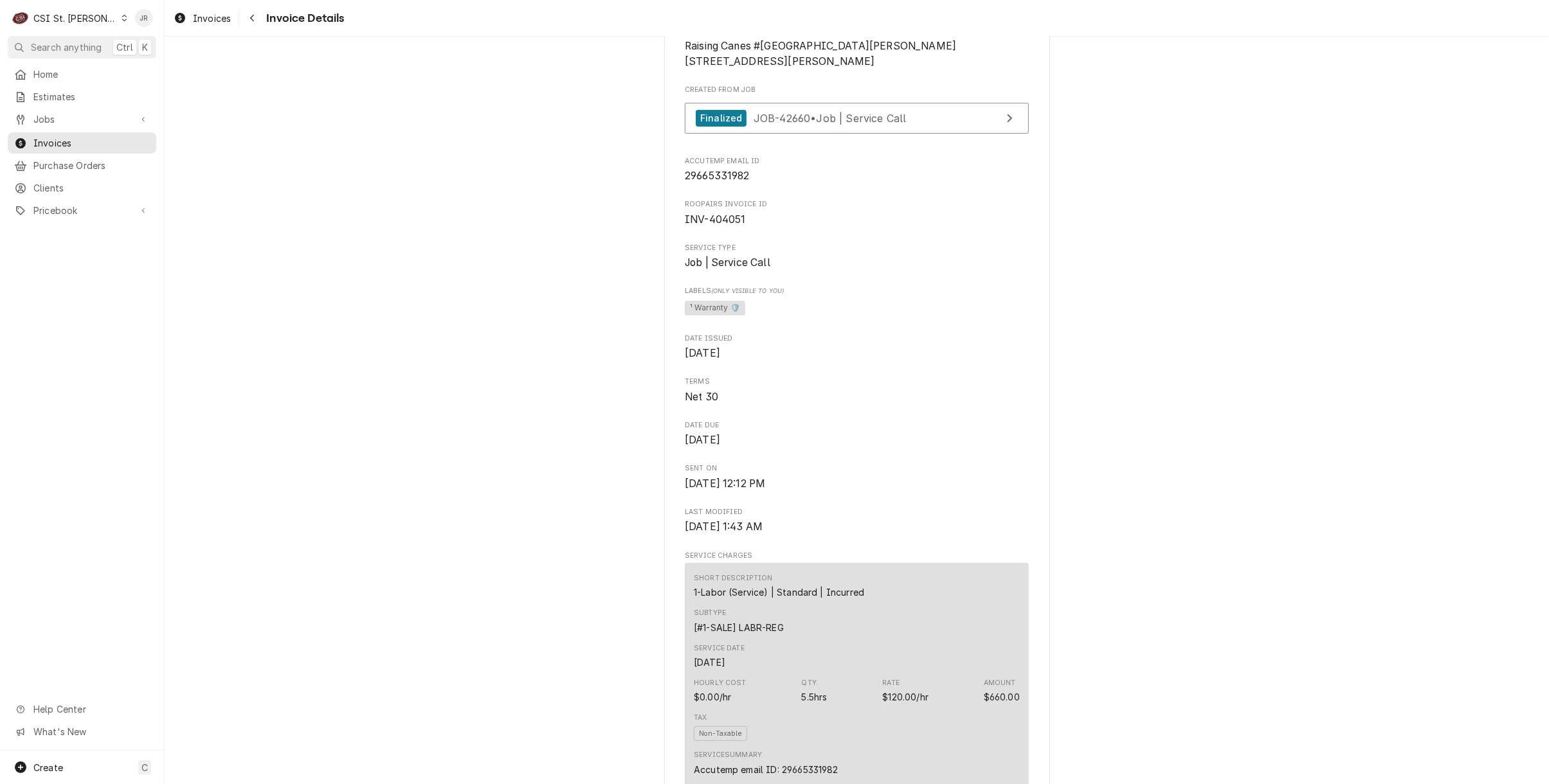
scroll to position [278, 0]
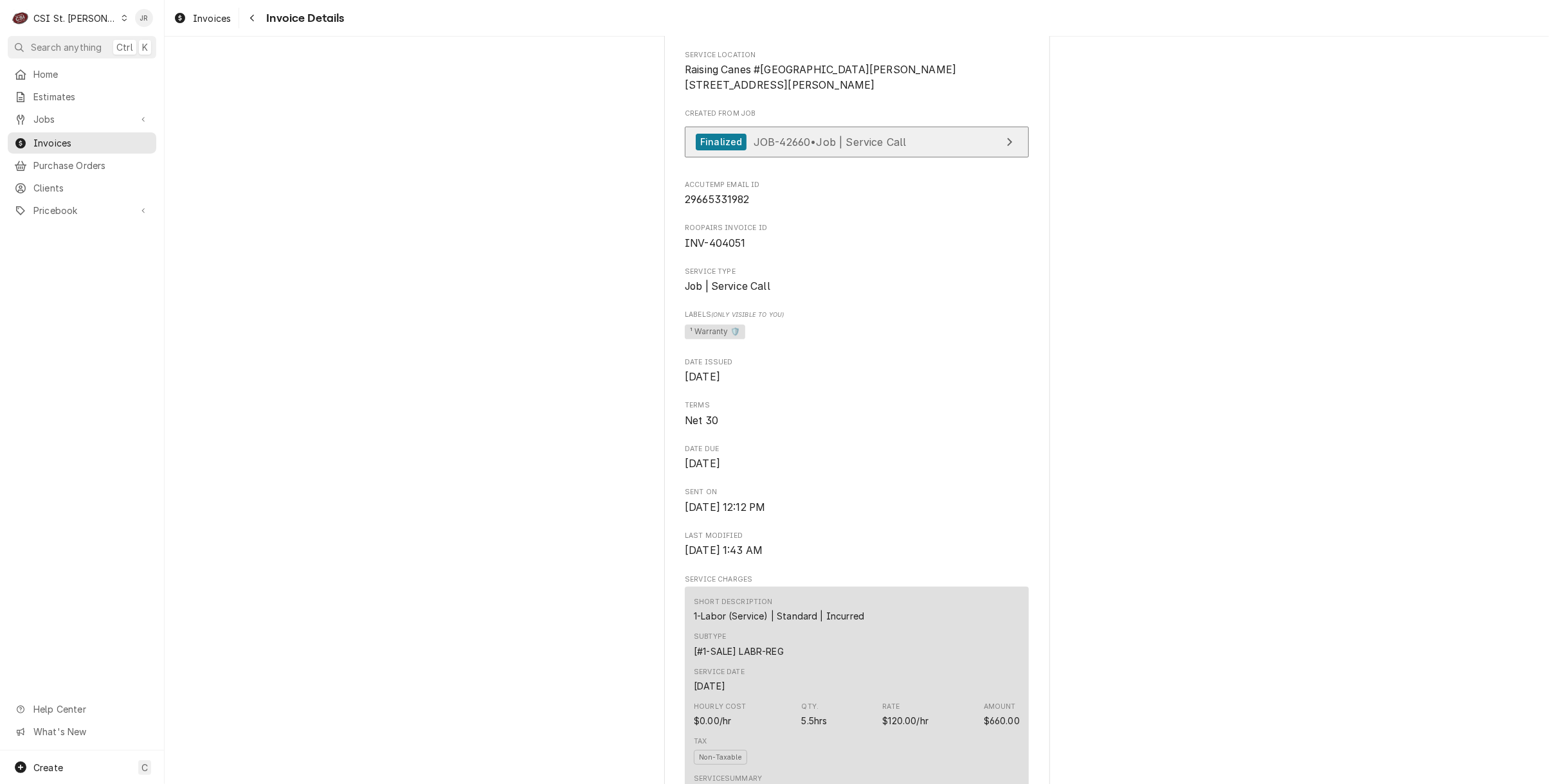
click at [945, 158] on link "Finalized JOB-42660 • Job | Service Call" at bounding box center [857, 143] width 344 height 31
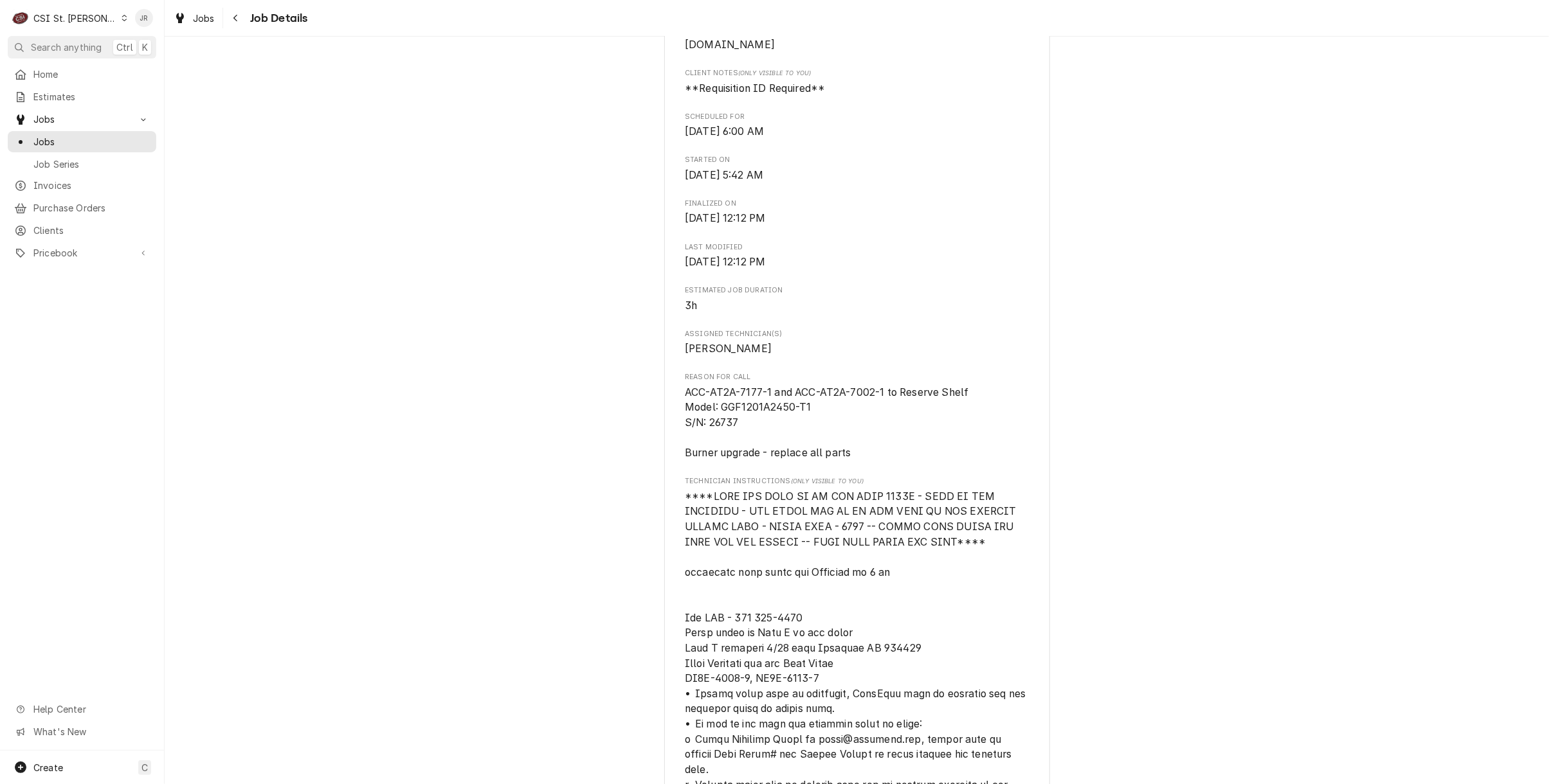
scroll to position [599, 0]
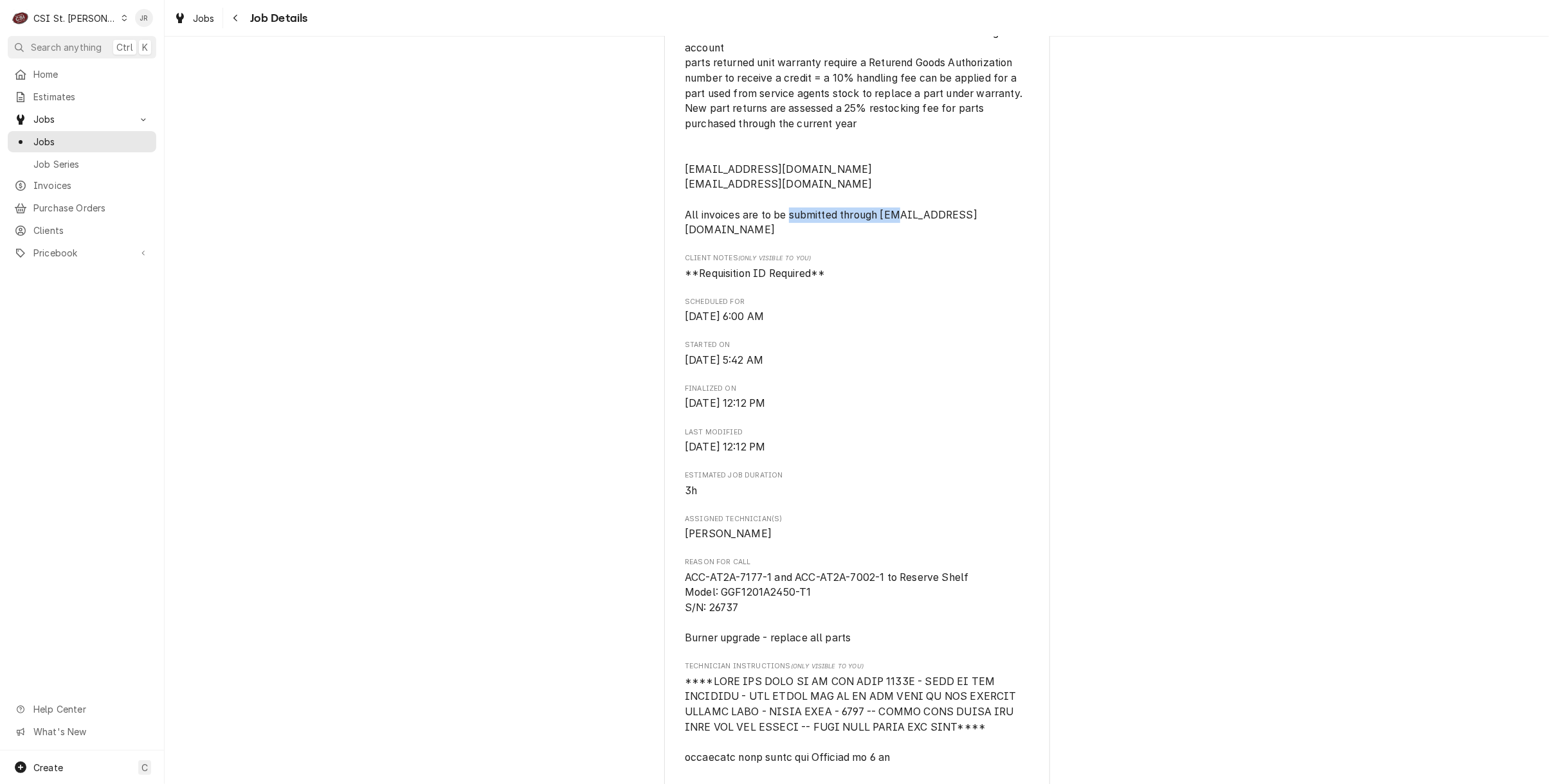
drag, startPoint x: 996, startPoint y: 222, endPoint x: 878, endPoint y: 223, distance: 118.0
click at [878, 223] on span "**MUST GET PRIOR AUTHORIZATION TO RUN WARRANTY SERVICE REQUESTS ** Start up onl…" at bounding box center [857, 55] width 344 height 364
copy span "warranty@accutemp.net"
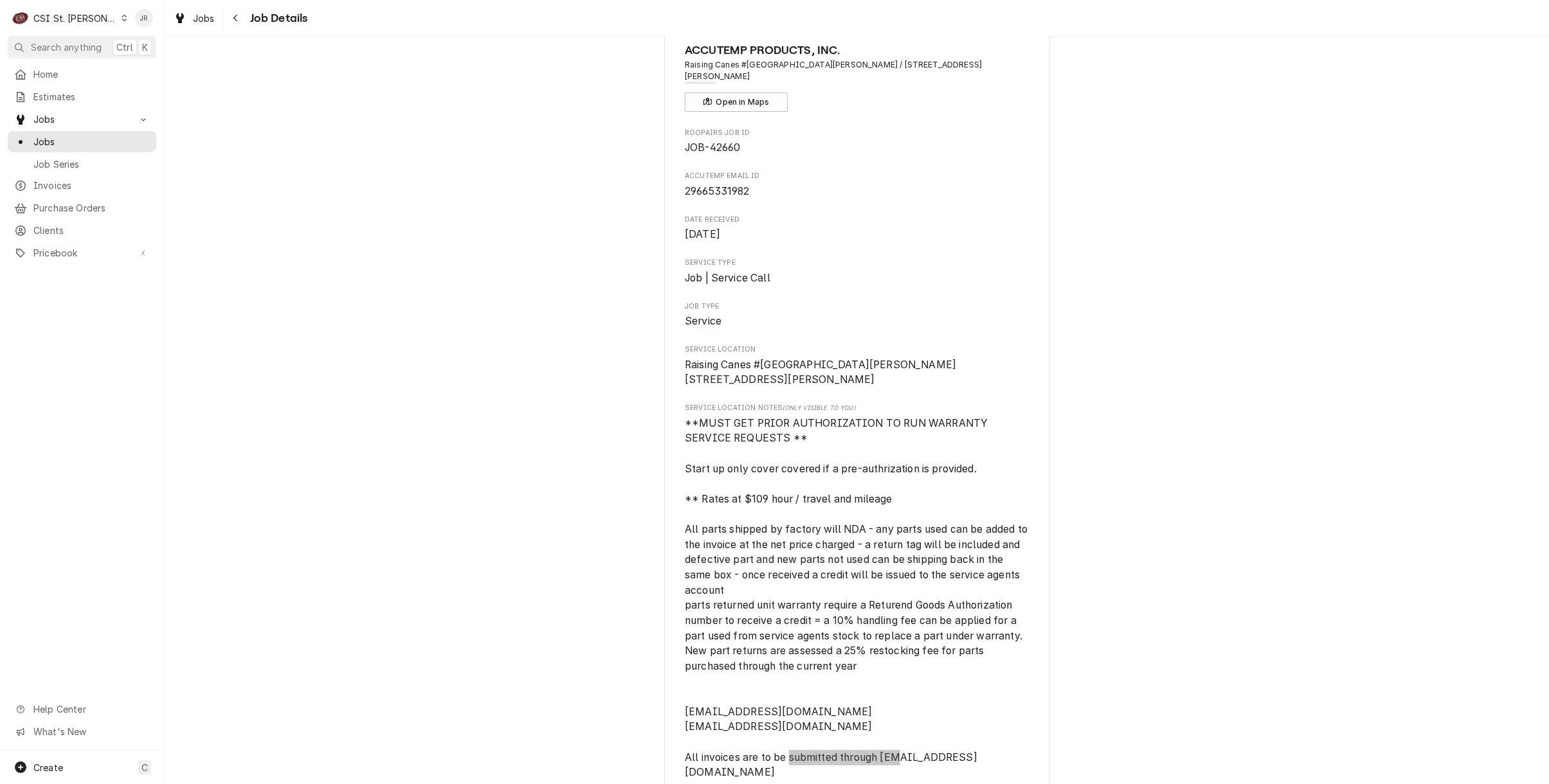
scroll to position [0, 0]
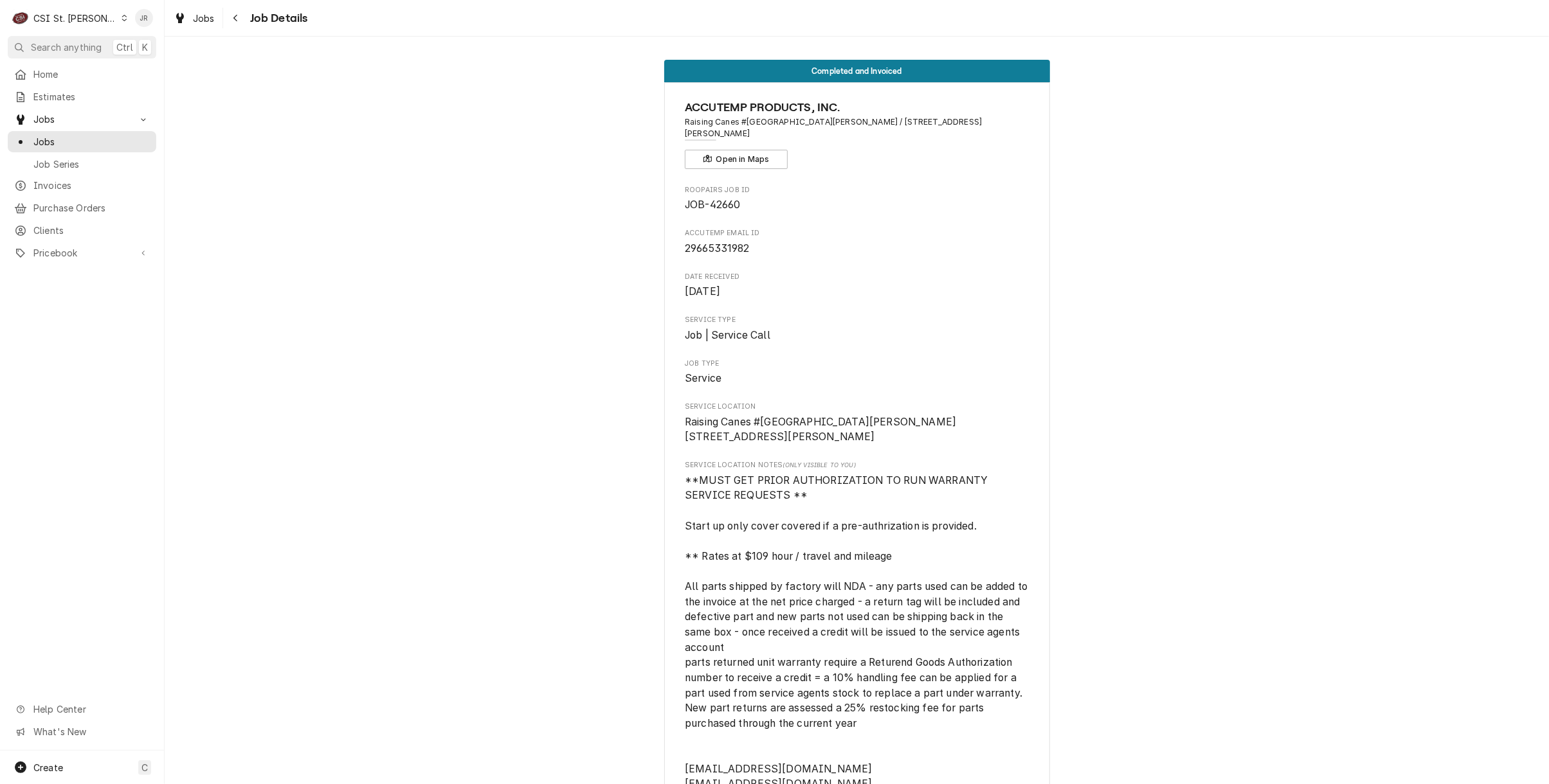
click at [700, 242] on span "29665331982" at bounding box center [717, 248] width 64 height 13
drag, startPoint x: 702, startPoint y: 235, endPoint x: 687, endPoint y: 234, distance: 15.0
click at [687, 242] on span "29665331982" at bounding box center [717, 248] width 64 height 13
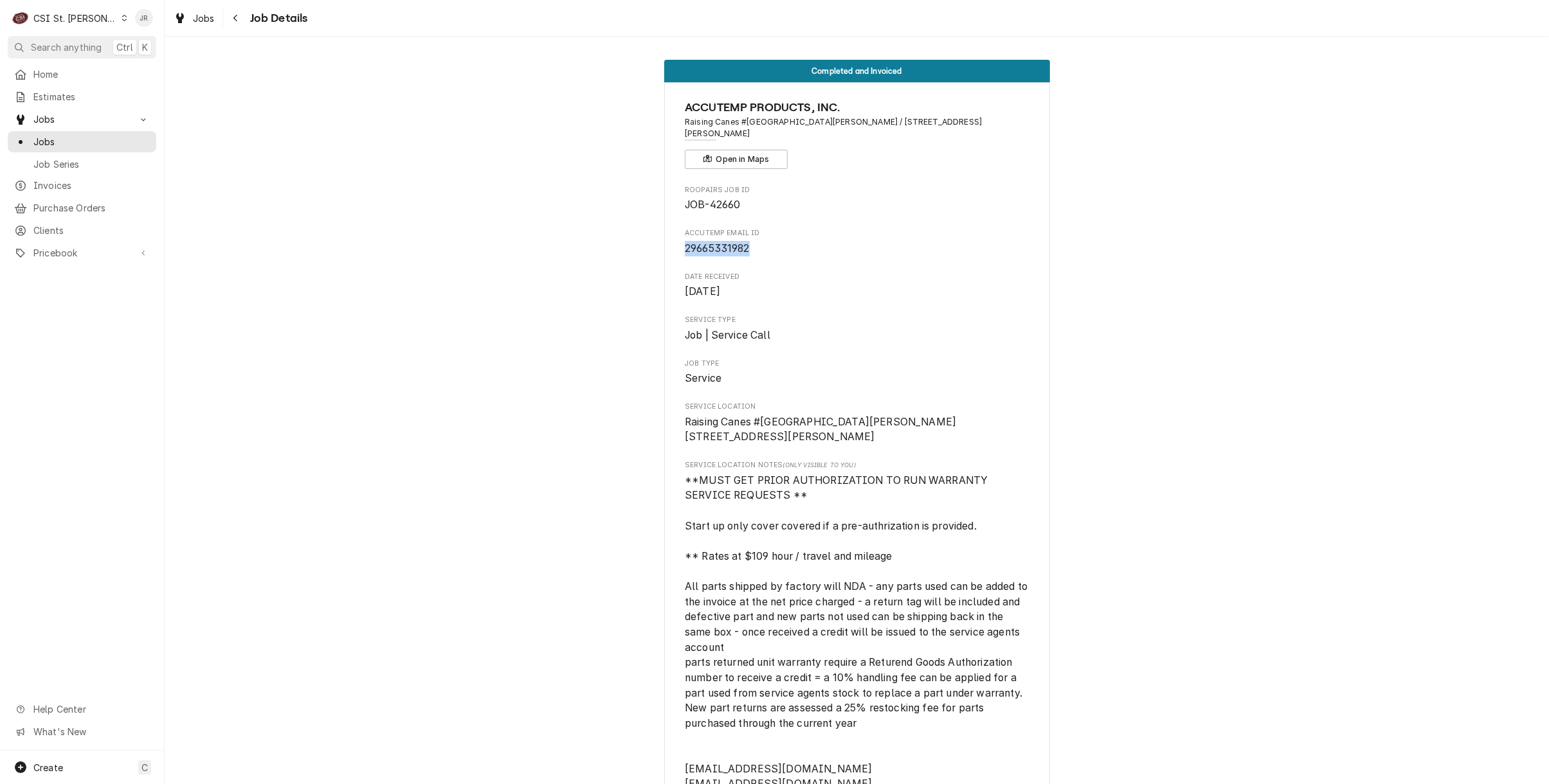
copy span "29665331982"
click at [60, 179] on span "Invoices" at bounding box center [91, 186] width 116 height 14
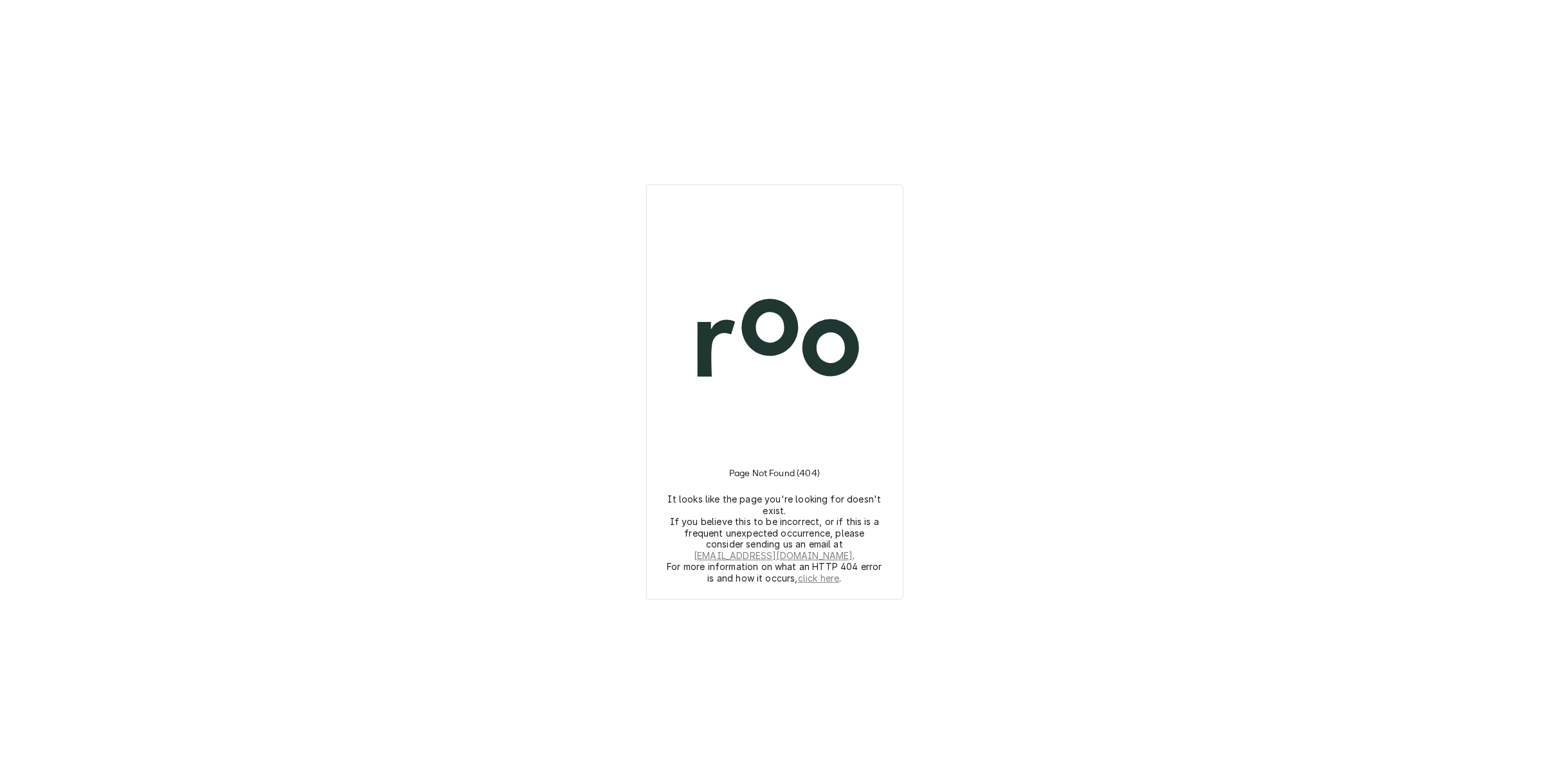
drag, startPoint x: 736, startPoint y: 155, endPoint x: 613, endPoint y: 16, distance: 185.6
click at [736, 152] on div "Page Not Found (404) It looks like the page you're looking for doesn't exist. I…" at bounding box center [774, 392] width 1549 height 784
click at [688, 103] on div "Page Not Found (404) It looks like the page you're looking for doesn't exist. I…" at bounding box center [774, 392] width 1549 height 784
drag, startPoint x: 911, startPoint y: 60, endPoint x: 919, endPoint y: 4, distance: 56.6
click at [913, 52] on div "Page Not Found (404) It looks like the page you're looking for doesn't exist. I…" at bounding box center [774, 392] width 1549 height 784
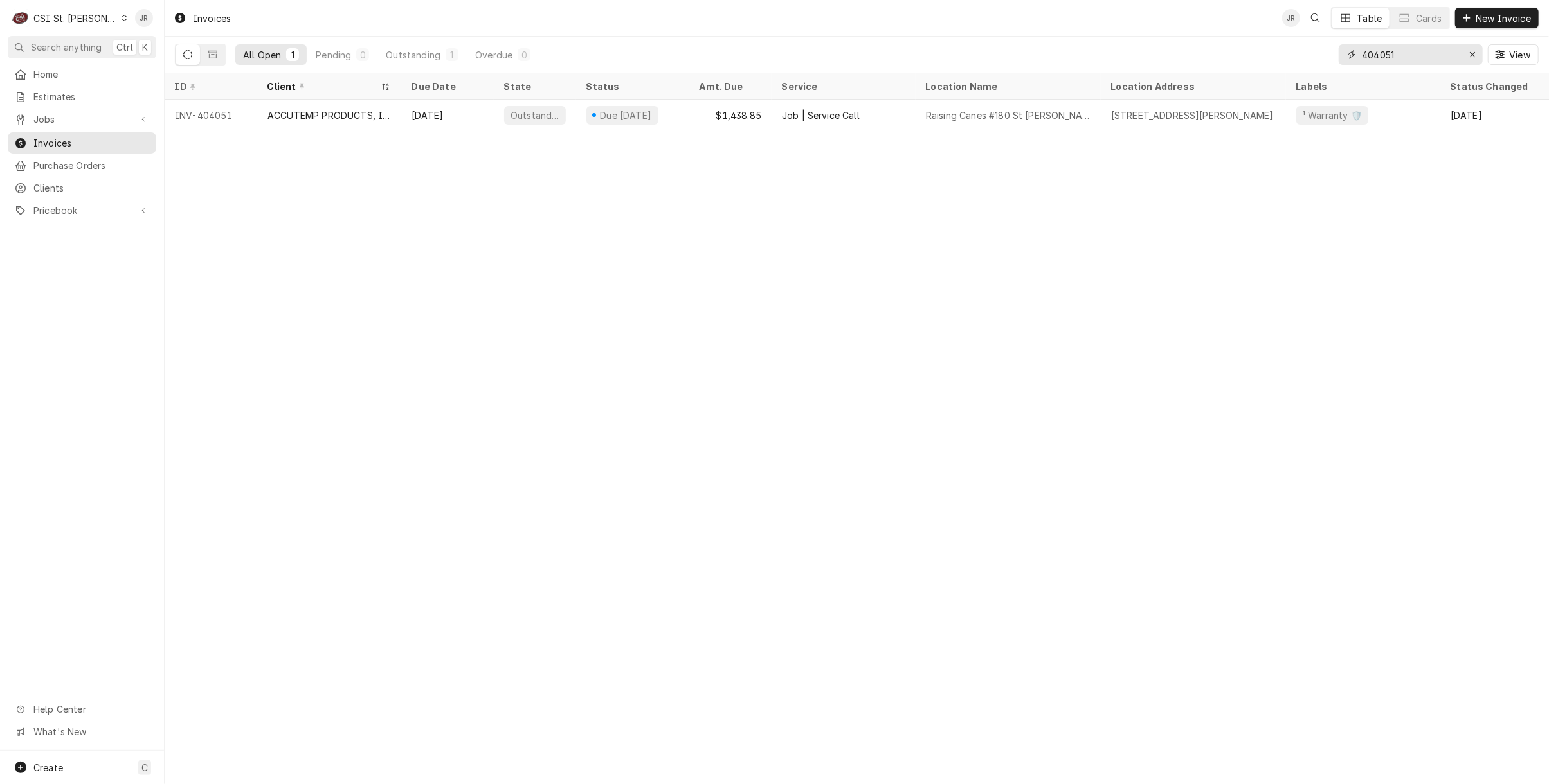
click at [1402, 56] on input "404051" at bounding box center [1409, 54] width 97 height 21
paste input "303263"
type input "303263"
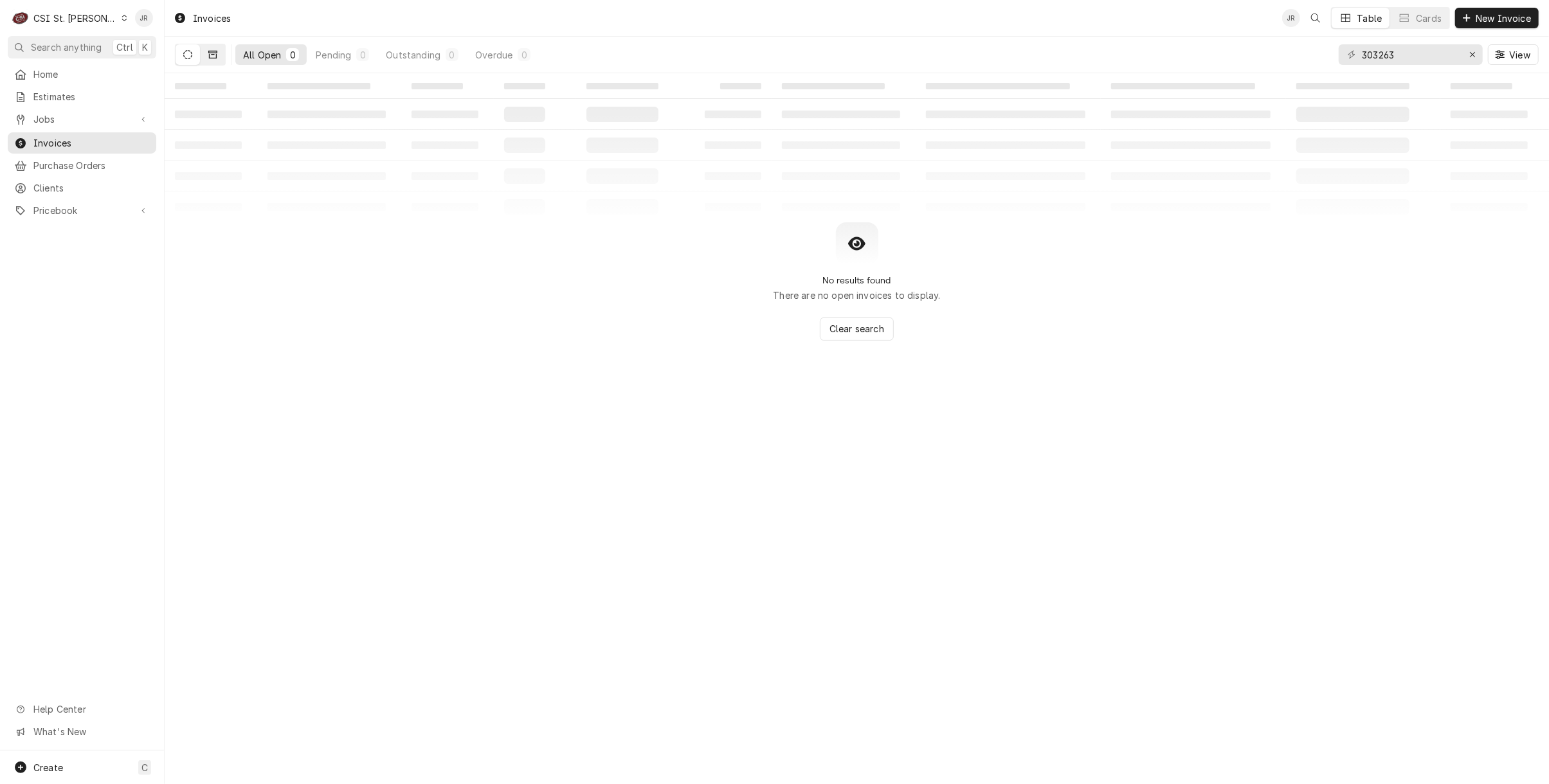
click at [211, 53] on icon "Dynamic Content Wrapper" at bounding box center [212, 54] width 9 height 9
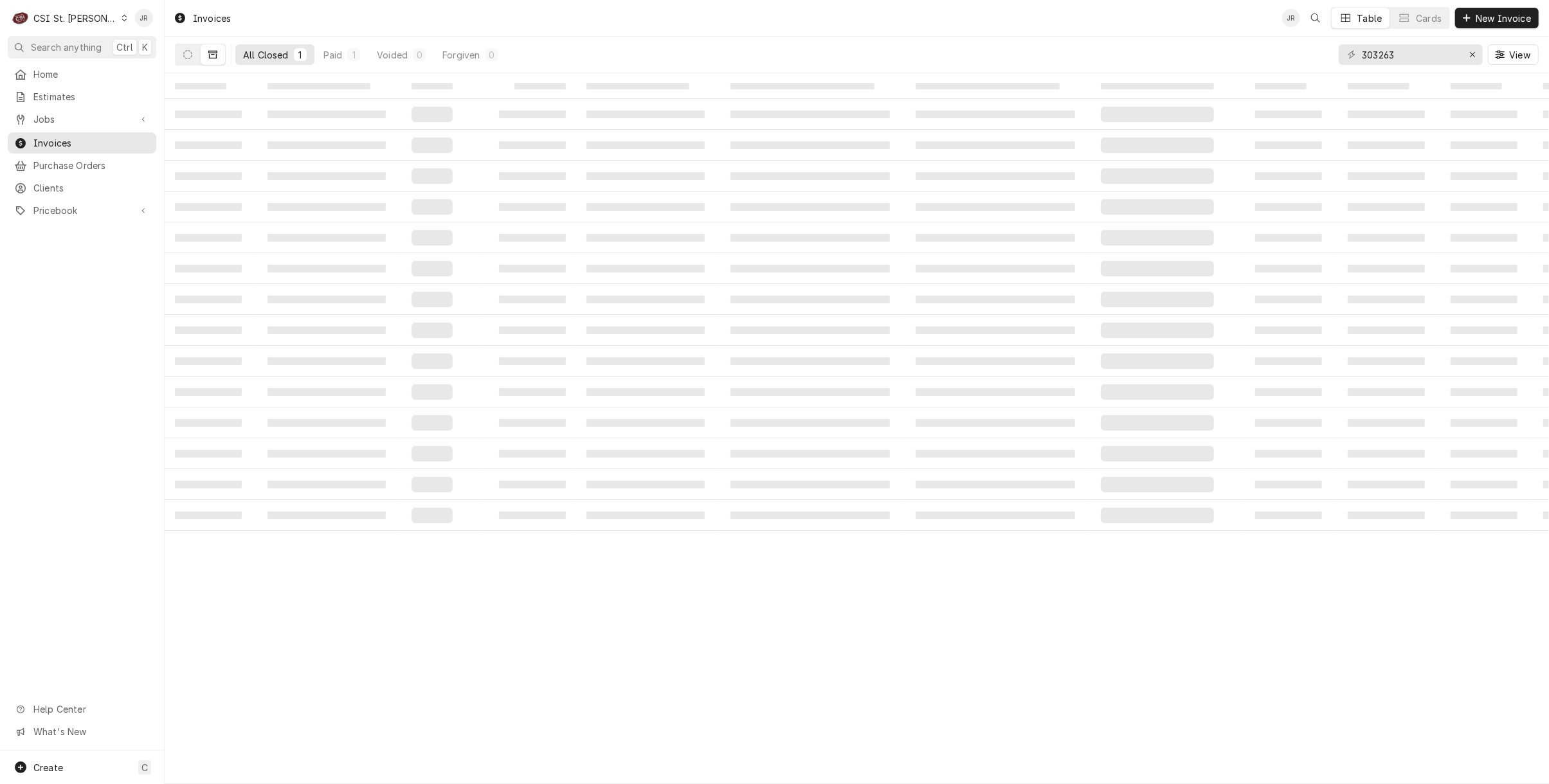
click at [60, 21] on div "CSI St. Louis" at bounding box center [75, 19] width 84 height 14
click at [60, 9] on html "C CSI St. Louis JR Search anything Ctrl K Home Estimates Jobs Jobs Job Series I…" at bounding box center [774, 392] width 1549 height 784
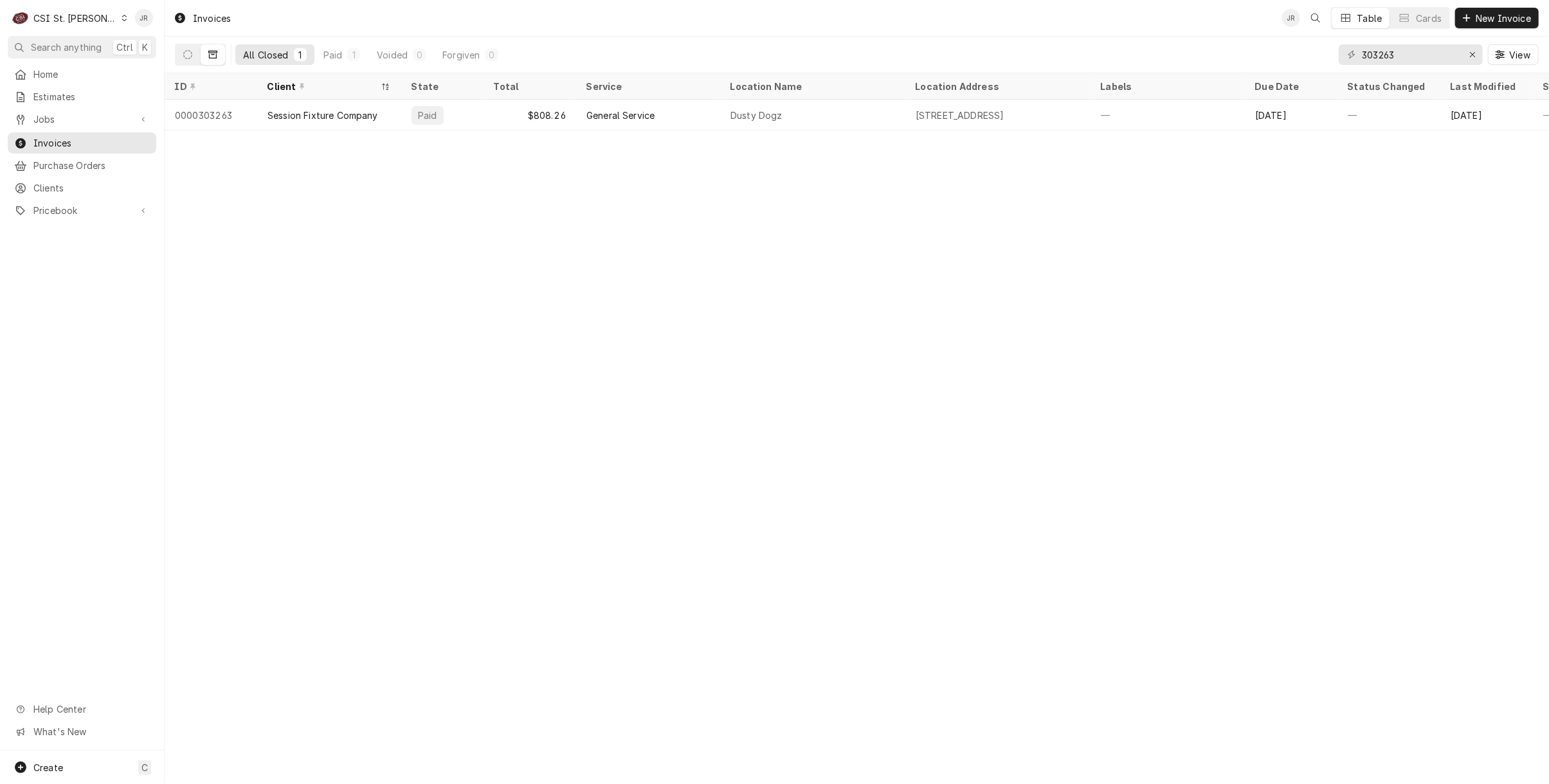
click at [72, 23] on div "CSI St. Louis" at bounding box center [75, 19] width 84 height 14
drag, startPoint x: 144, startPoint y: 42, endPoint x: 154, endPoint y: 20, distance: 24.2
click at [154, 20] on div "JR" at bounding box center [144, 18] width 24 height 24
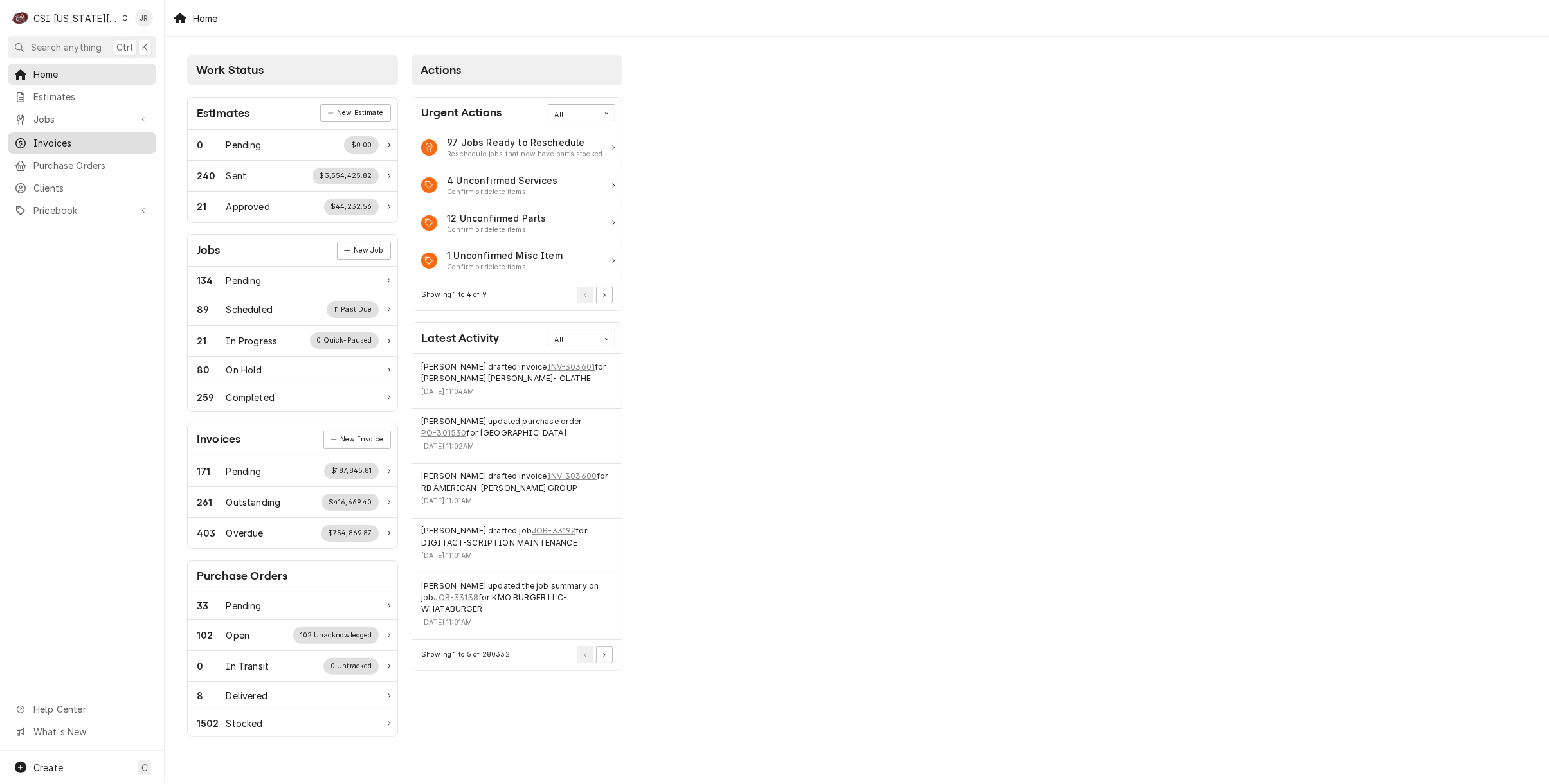
click at [74, 140] on span "Invoices" at bounding box center [91, 144] width 116 height 14
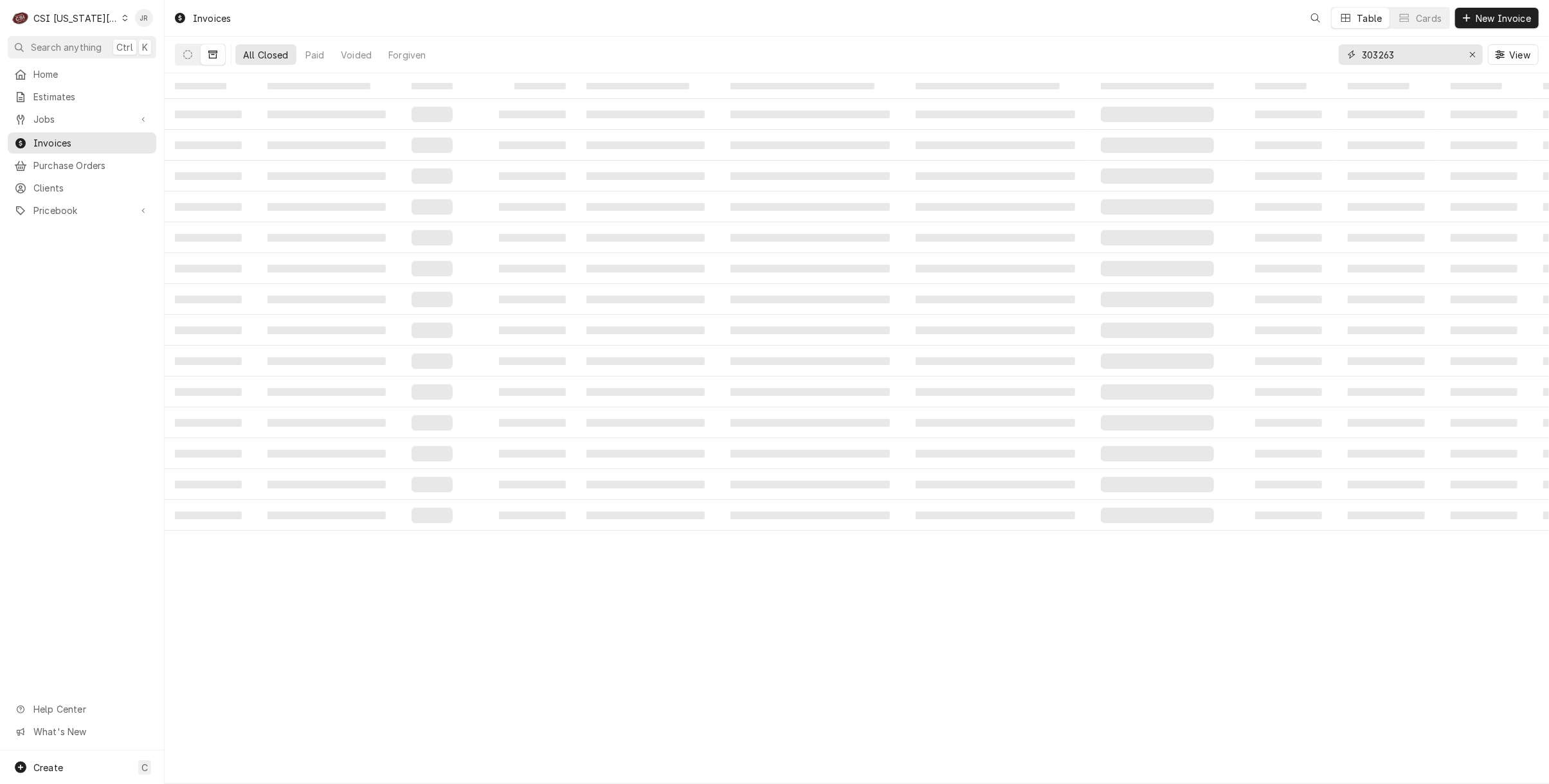
click at [1398, 58] on input "303263" at bounding box center [1409, 54] width 97 height 21
click at [1397, 57] on input "303263" at bounding box center [1409, 54] width 97 height 21
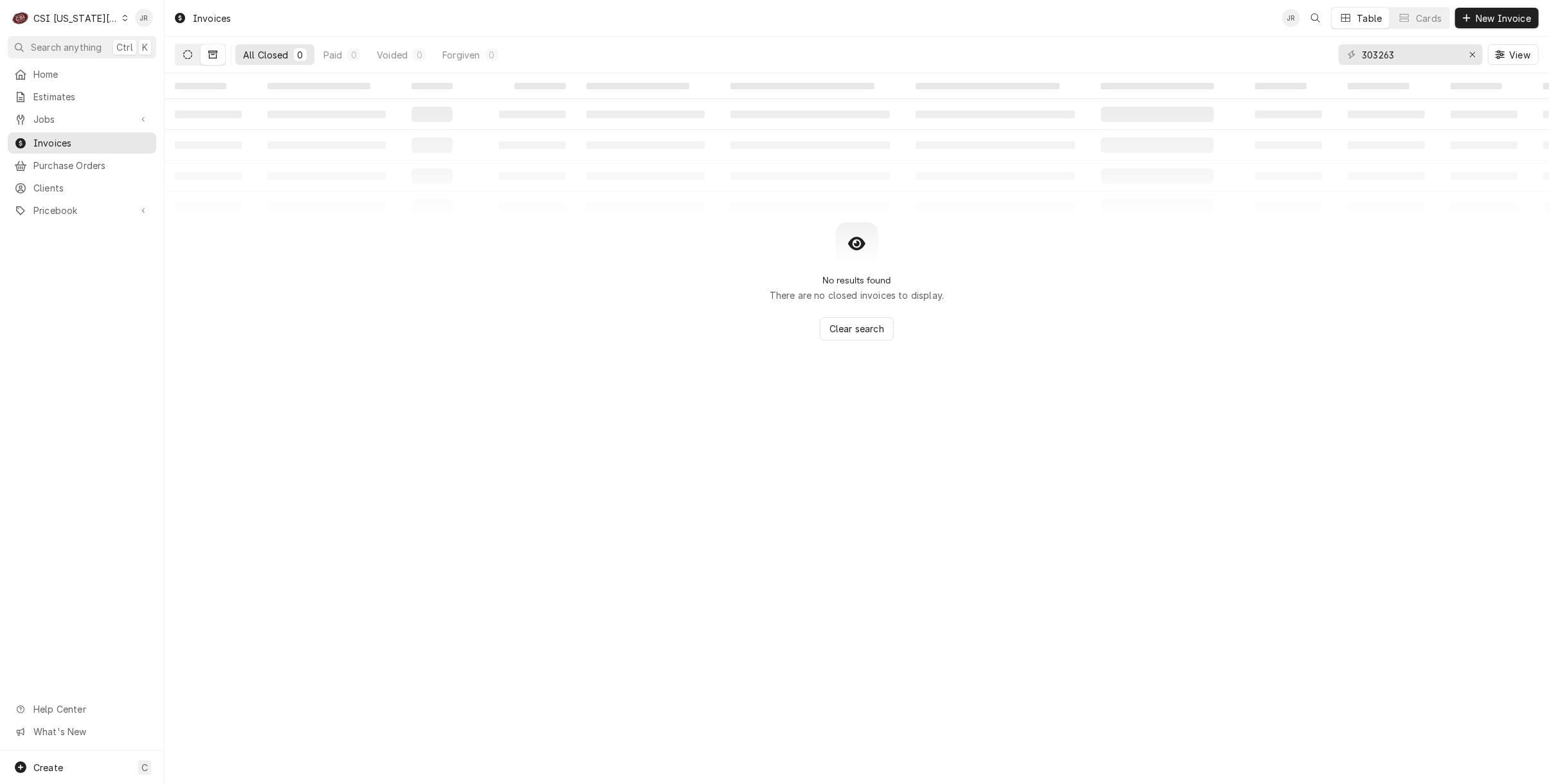
click at [176, 48] on button "Dynamic Content Wrapper" at bounding box center [188, 54] width 24 height 21
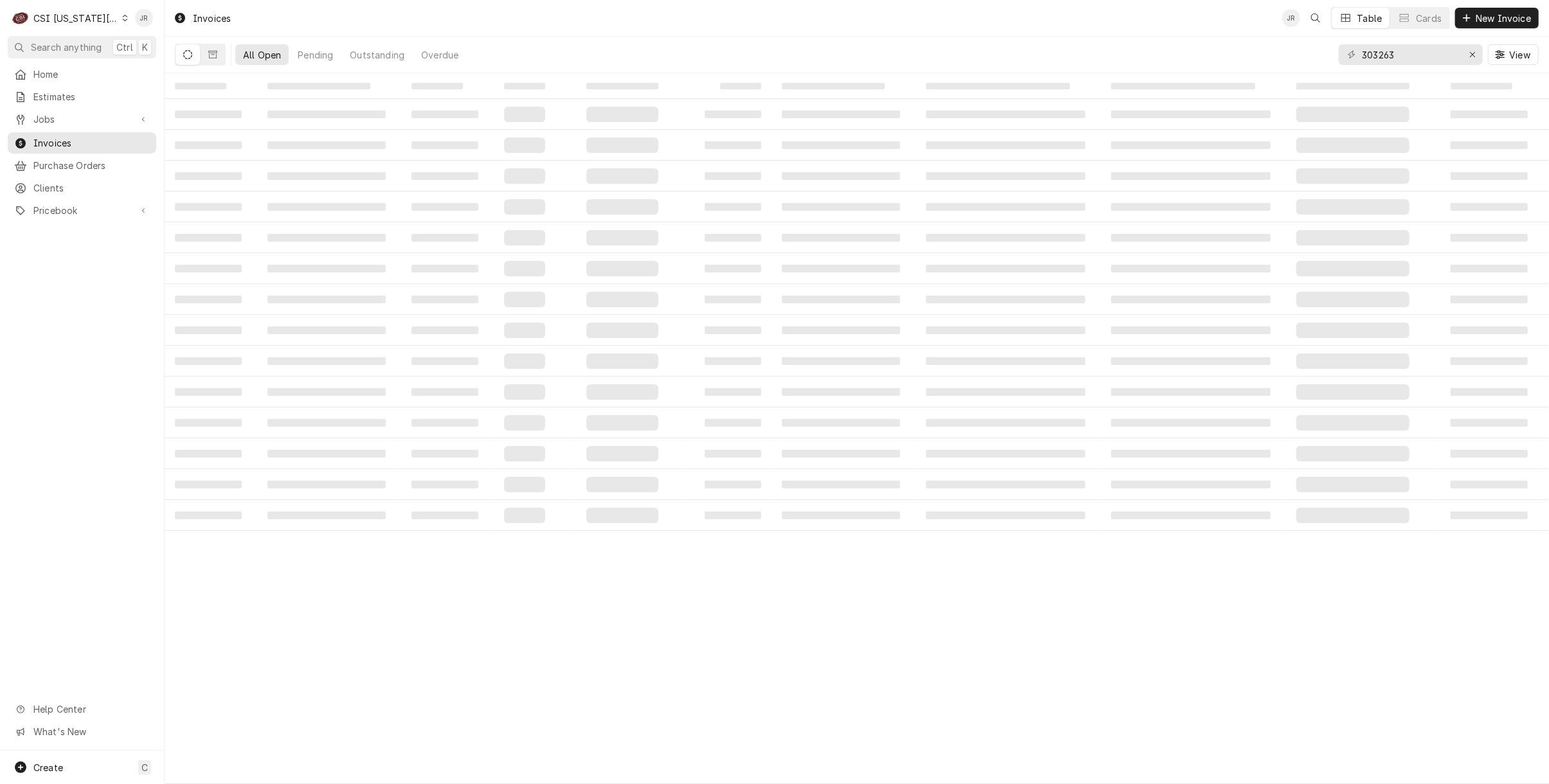
click at [189, 56] on icon "Dynamic Content Wrapper" at bounding box center [188, 54] width 9 height 9
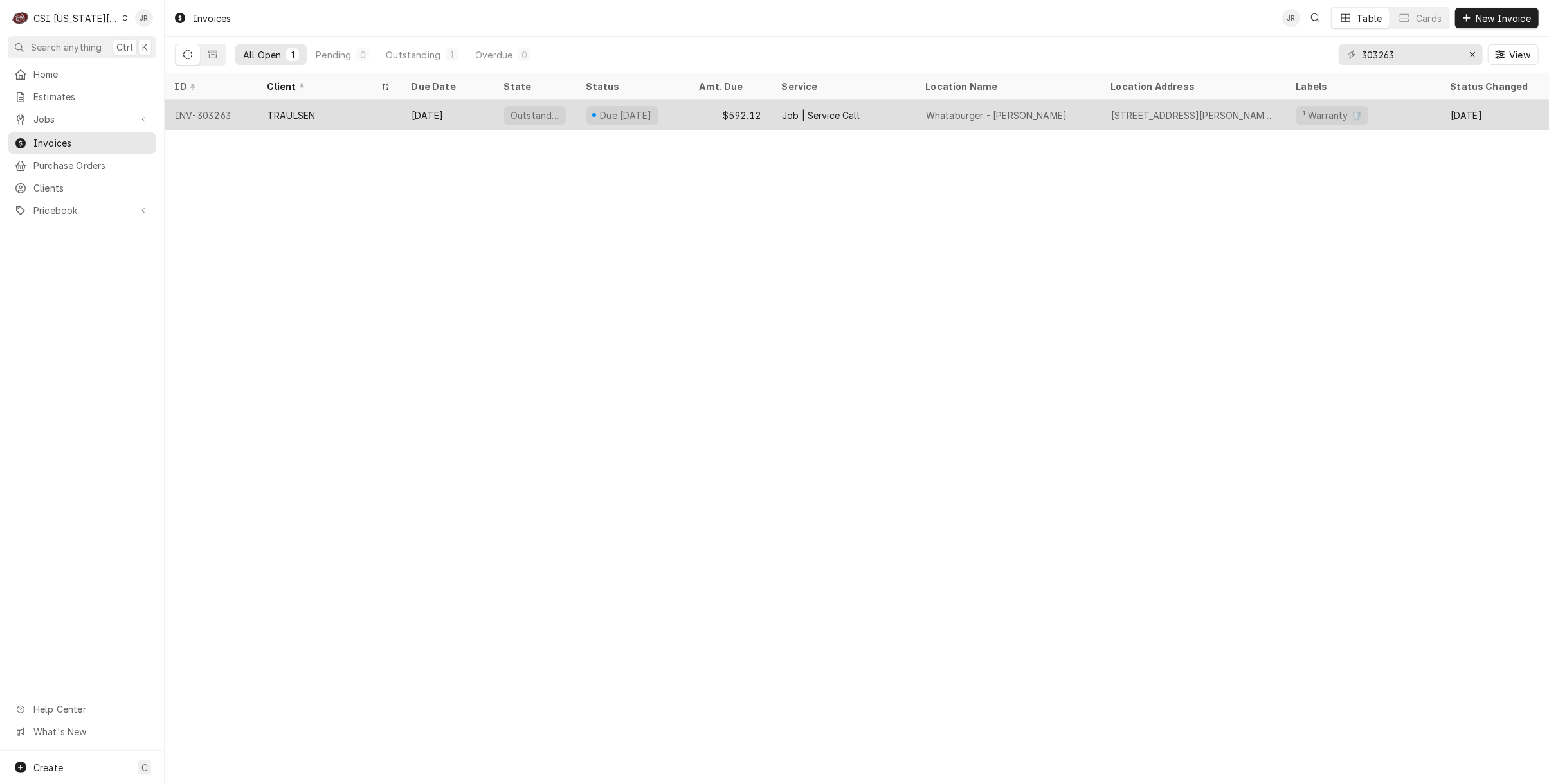
click at [446, 108] on div "Oct 15" at bounding box center [447, 115] width 93 height 31
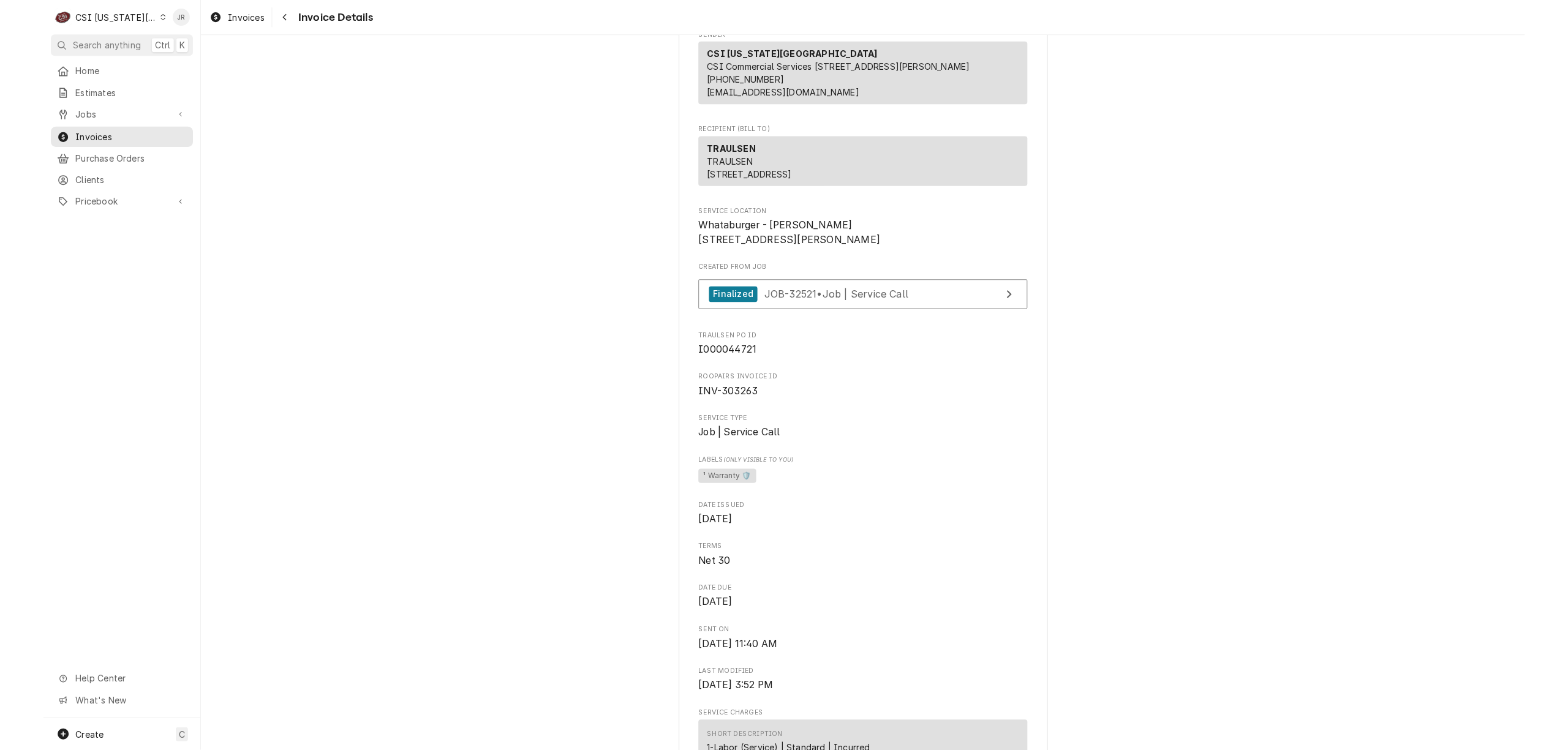
scroll to position [245, 0]
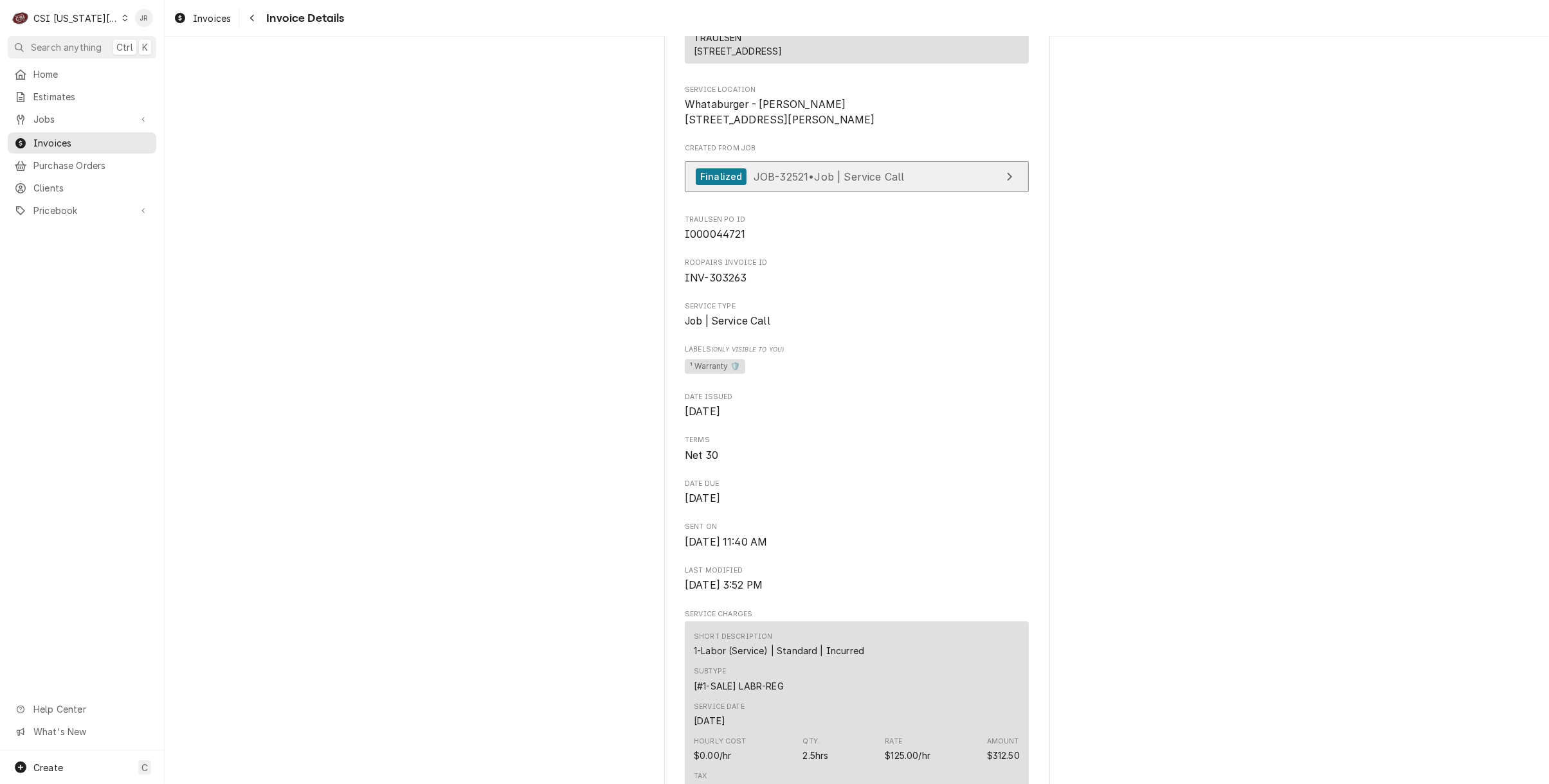
click at [952, 192] on link "Finalized JOB-32521 • Job | Service Call" at bounding box center [857, 177] width 344 height 31
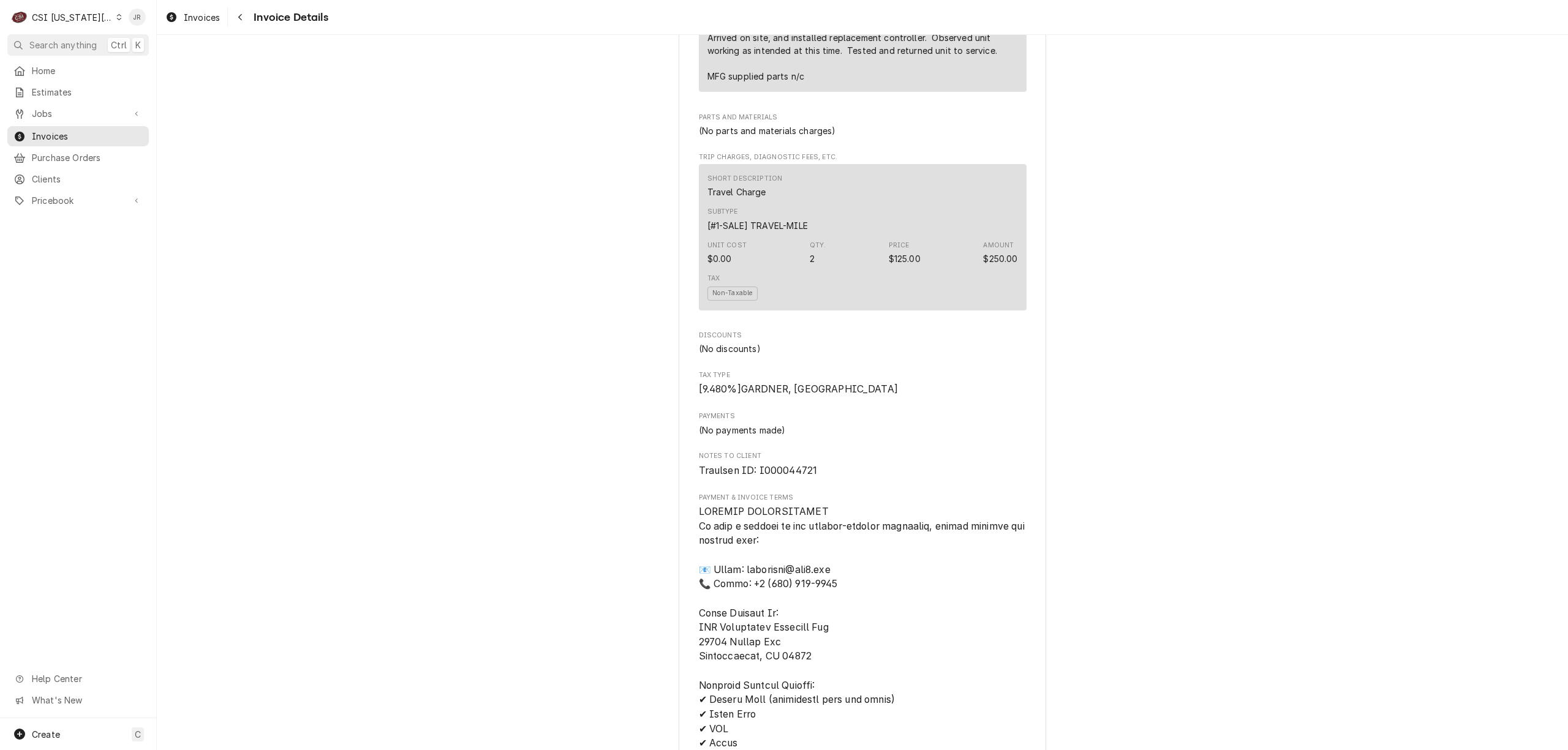
scroll to position [859, 0]
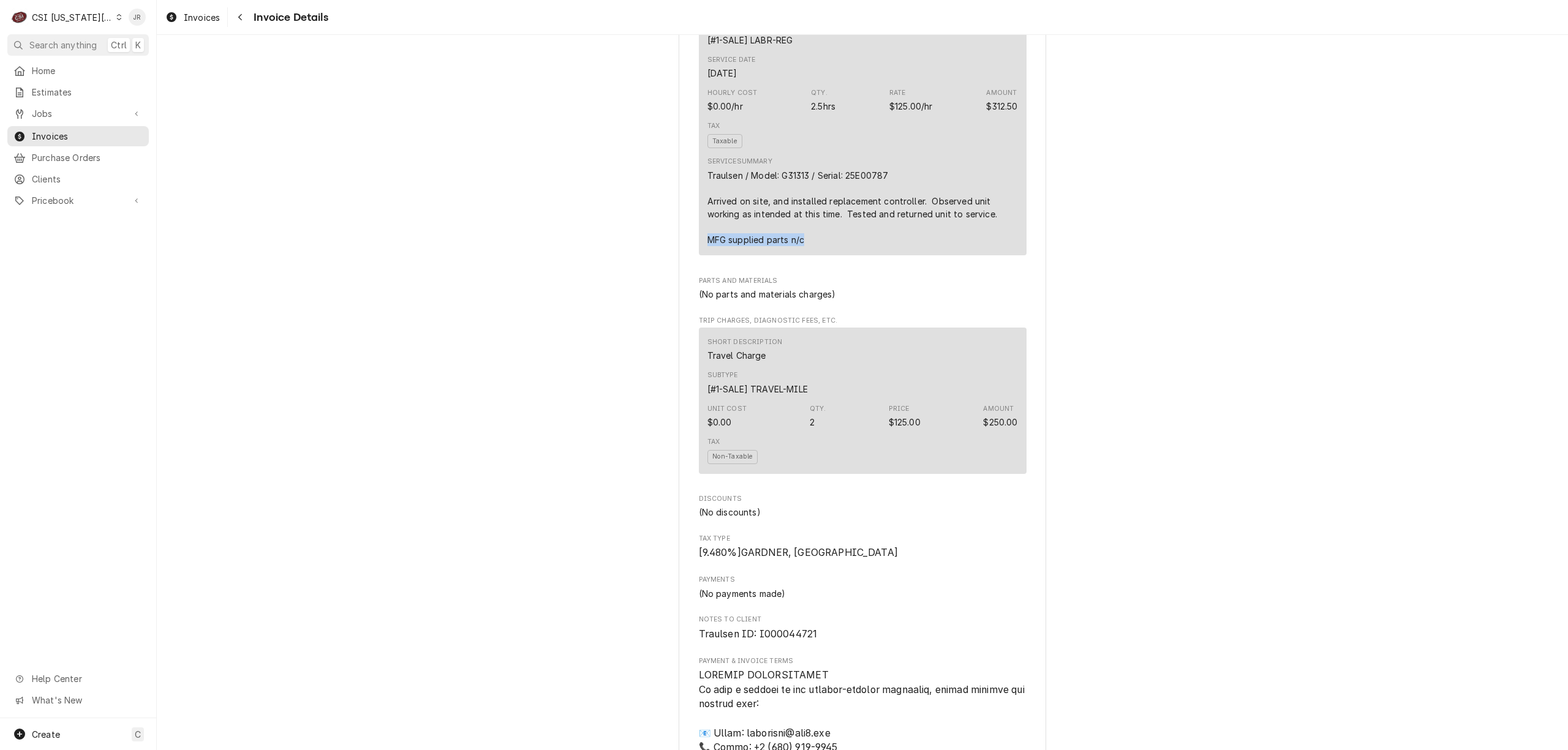
drag, startPoint x: 811, startPoint y: 282, endPoint x: 723, endPoint y: 290, distance: 88.4
click at [707, 247] on div "Traulsen / Model: G31313 / Serial: 25E00787 Arrived on site, and installed repl…" at bounding box center [863, 208] width 311 height 77
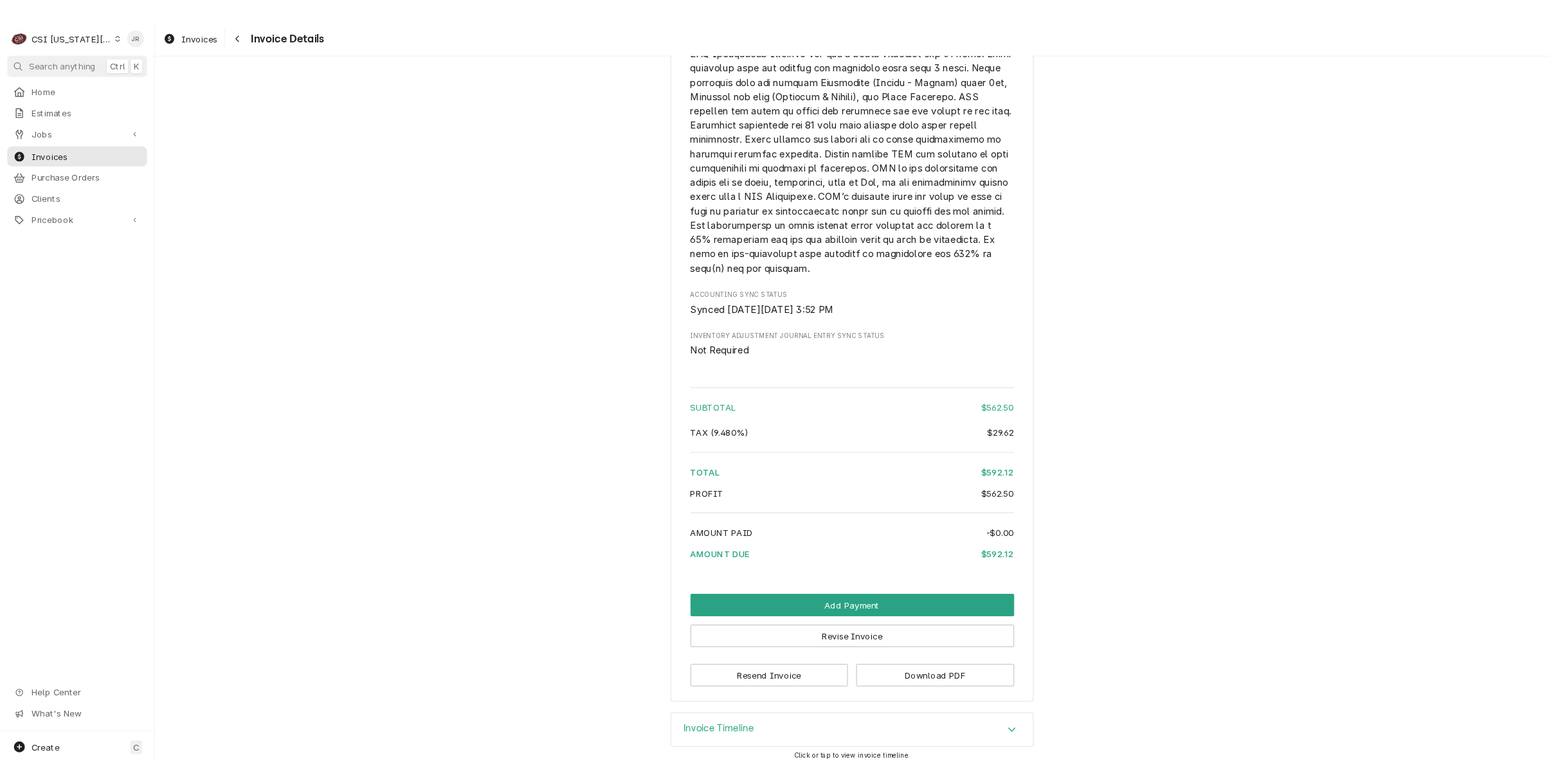
scroll to position [1929, 0]
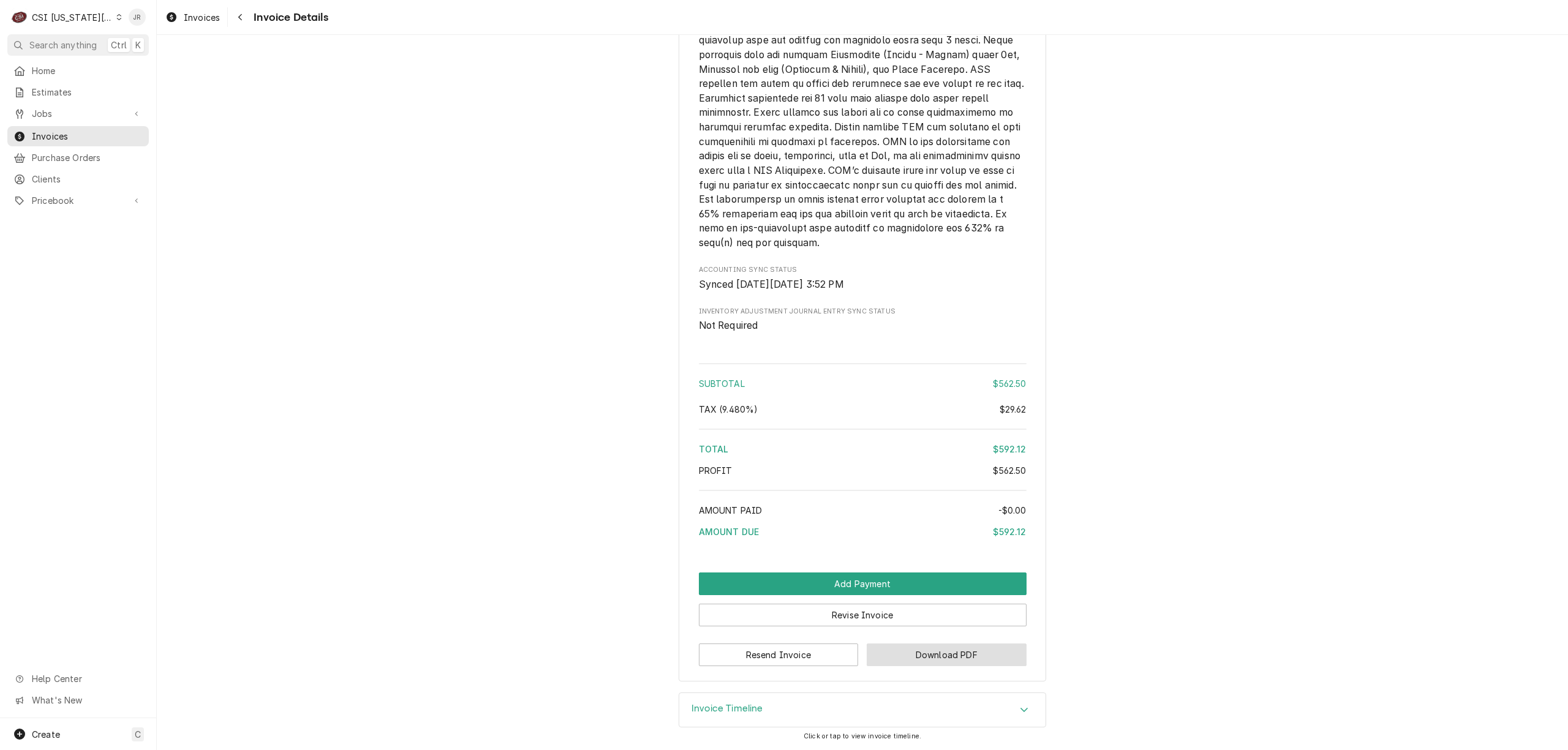
click at [975, 647] on button "Download PDF" at bounding box center [946, 655] width 160 height 22
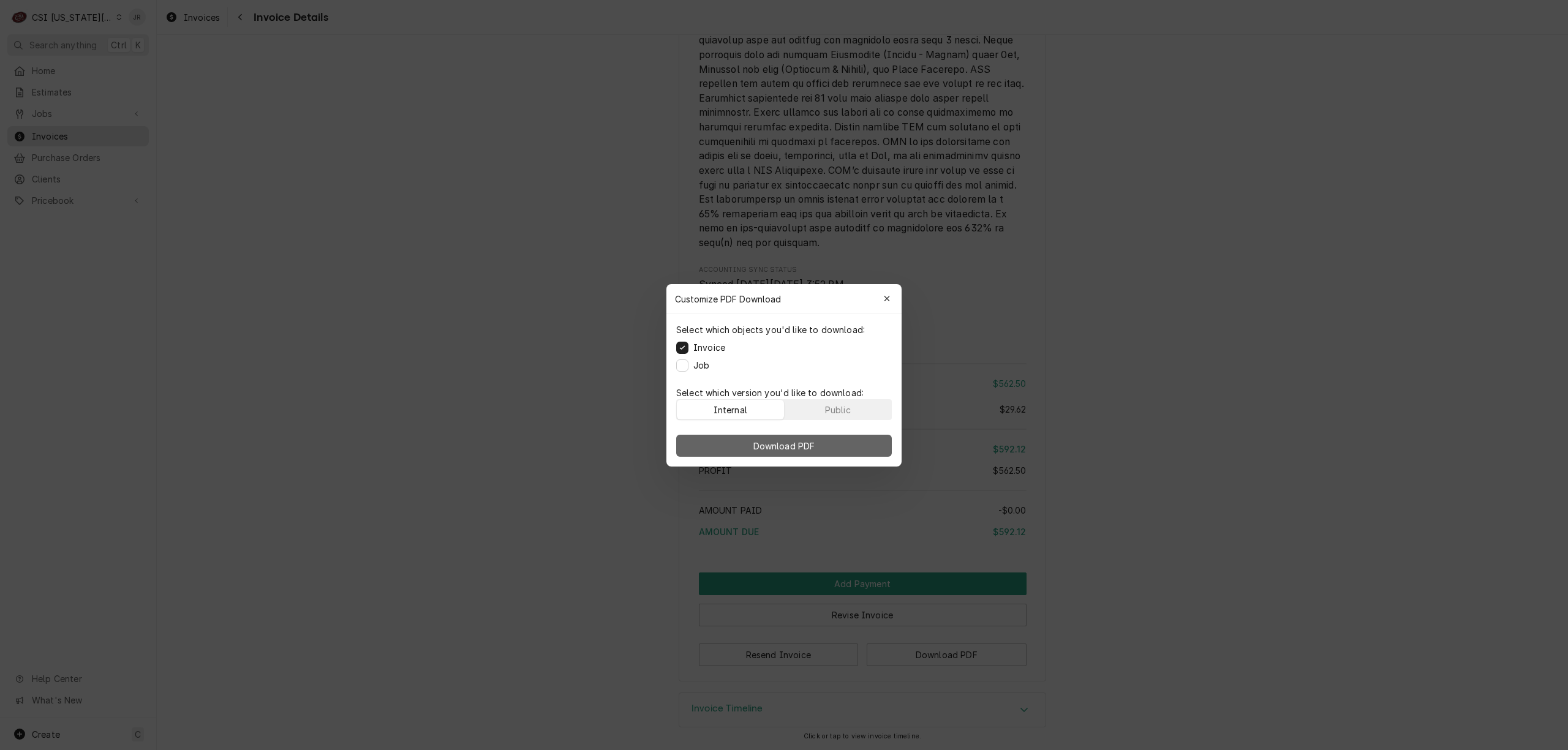
click at [783, 449] on span "Download PDF" at bounding box center [784, 446] width 67 height 13
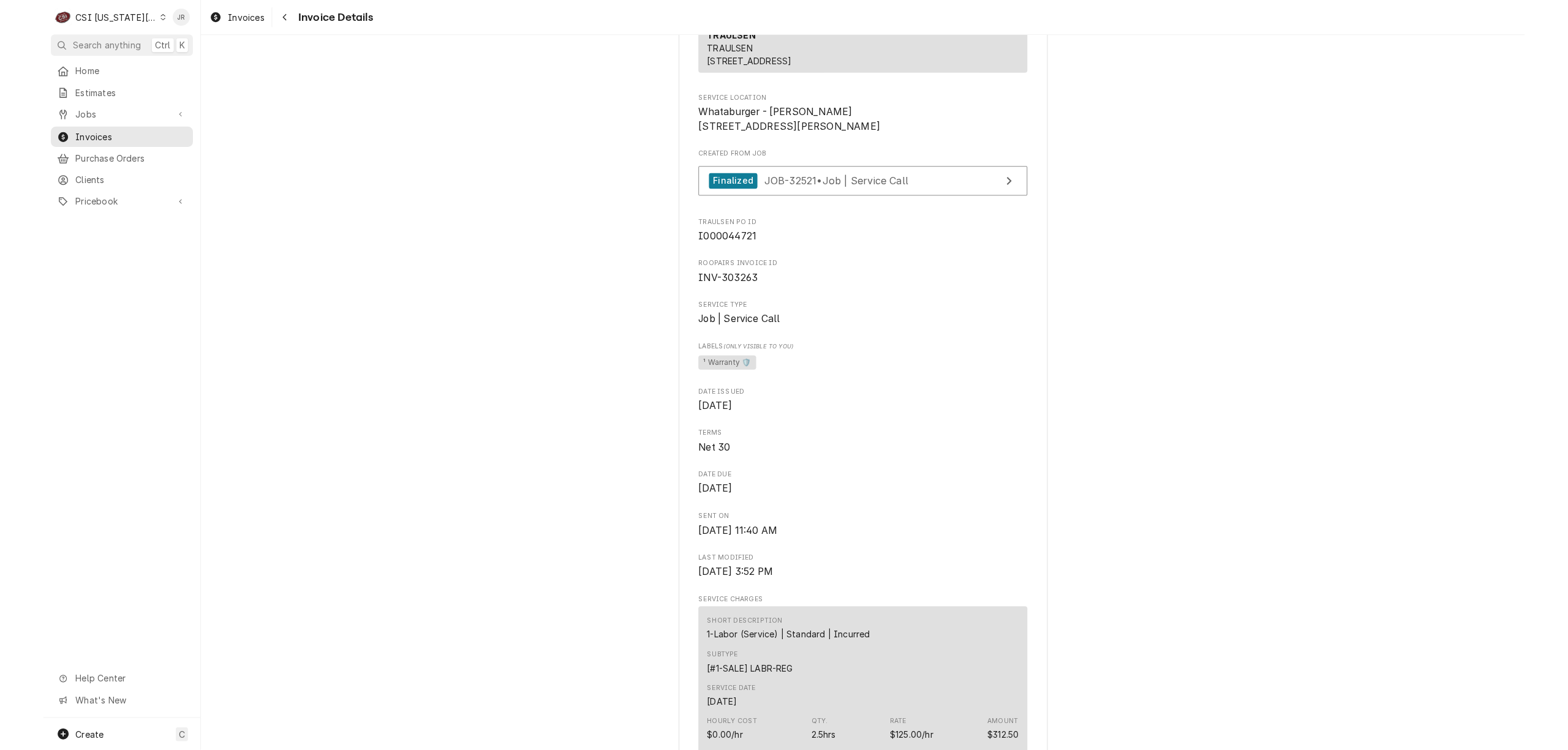
scroll to position [206, 0]
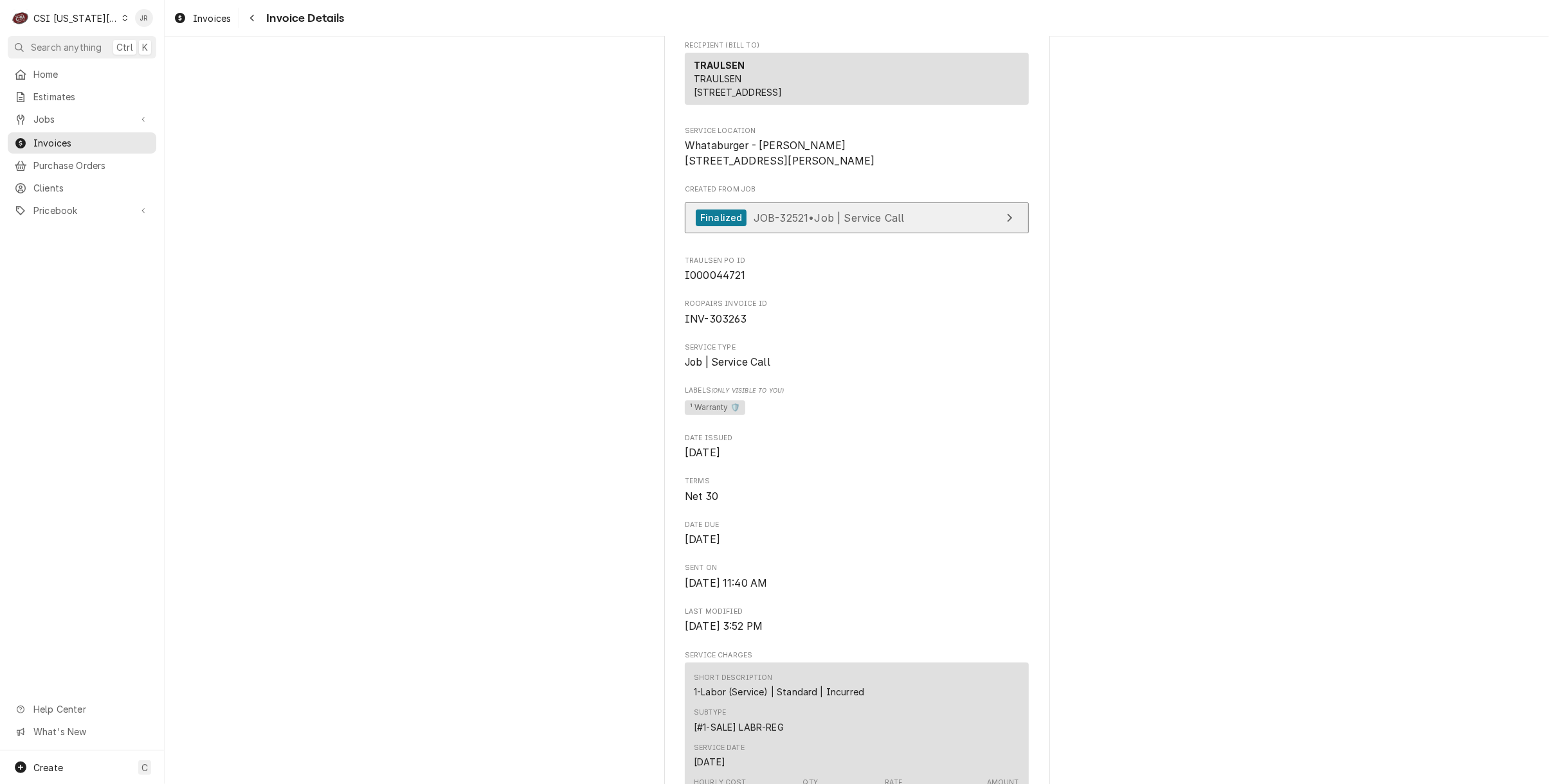
click at [902, 234] on link "Finalized JOB-32521 • Job | Service Call" at bounding box center [857, 218] width 344 height 31
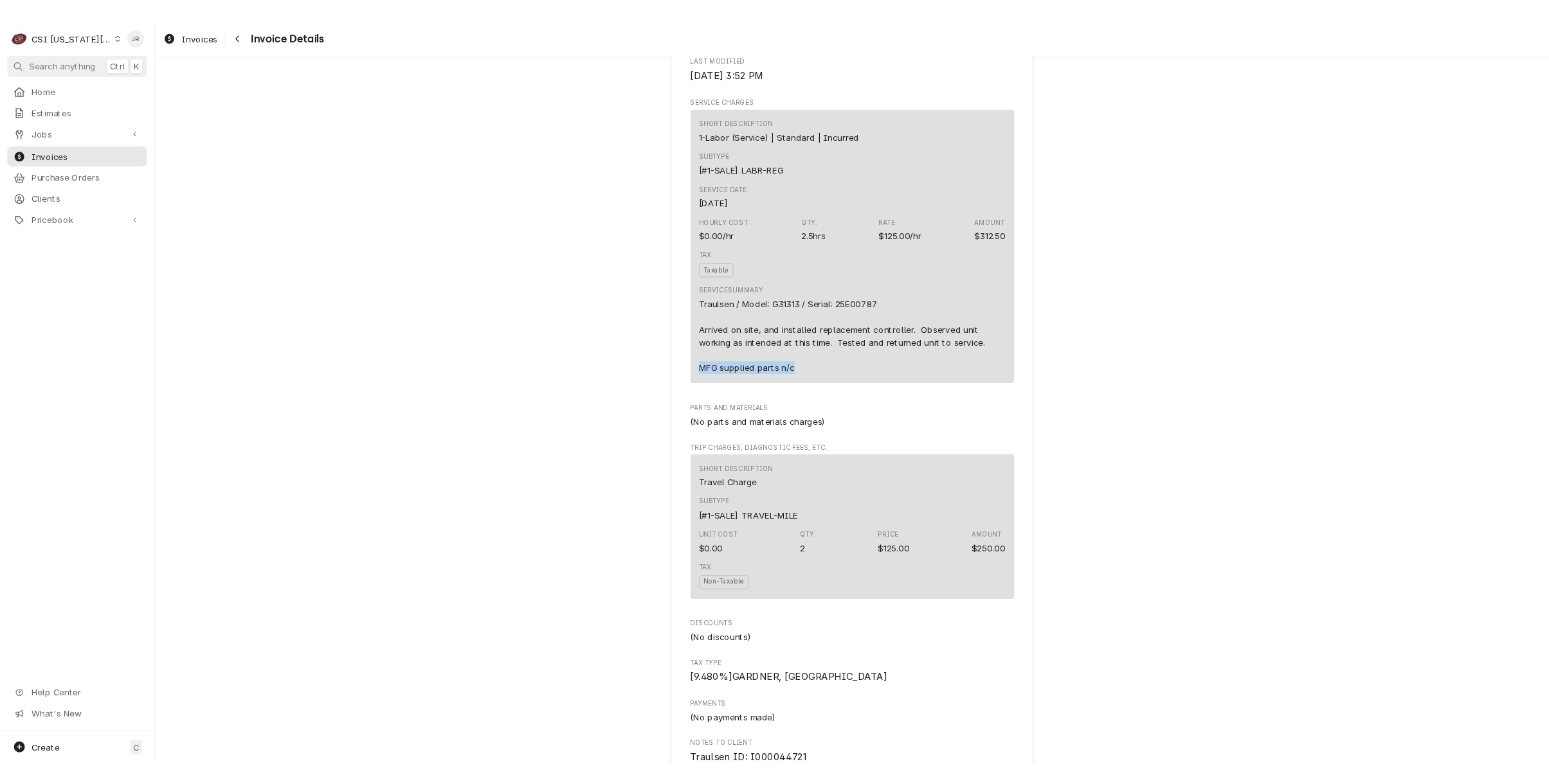
scroll to position [815, 0]
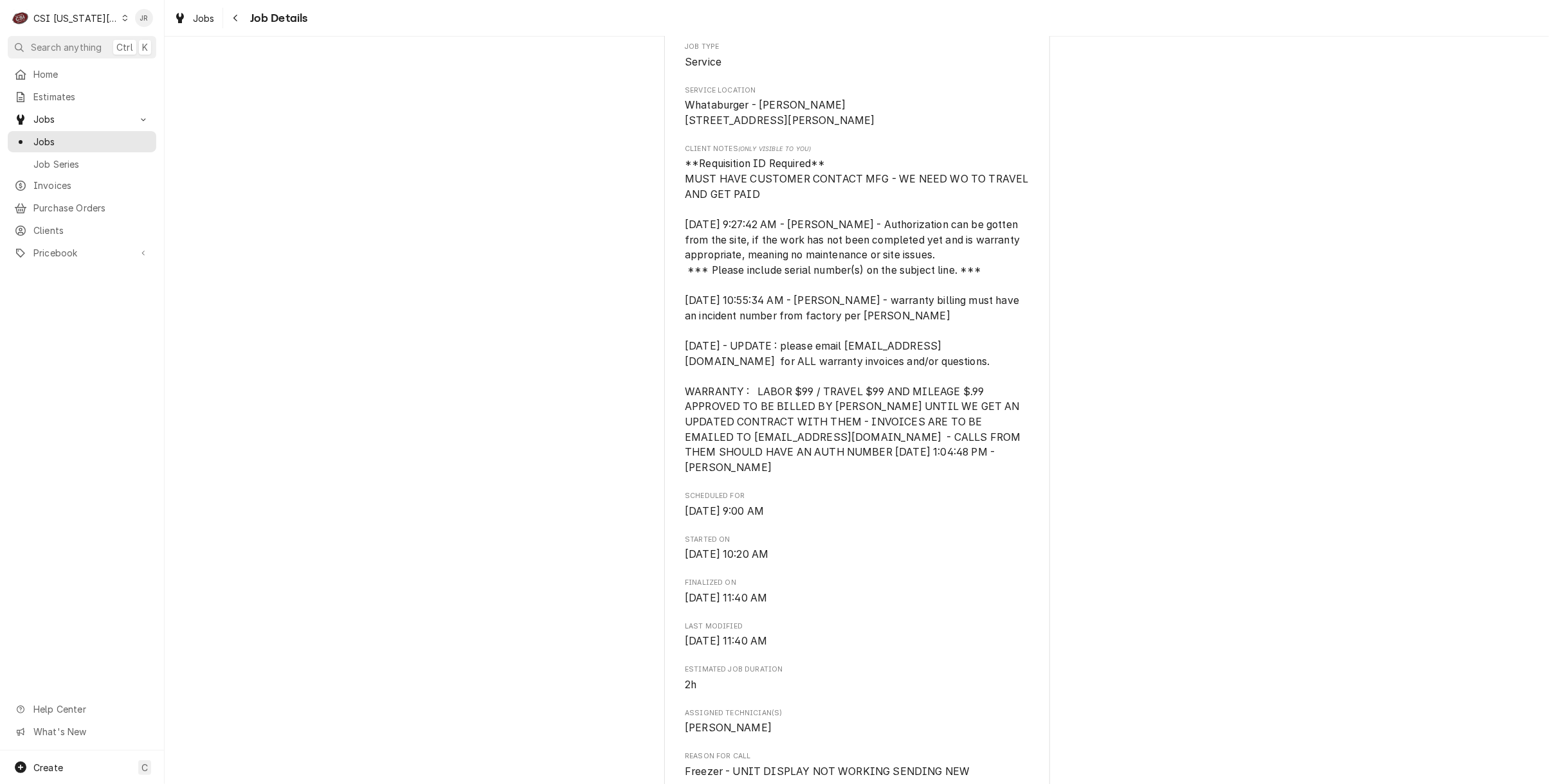
scroll to position [343, 0]
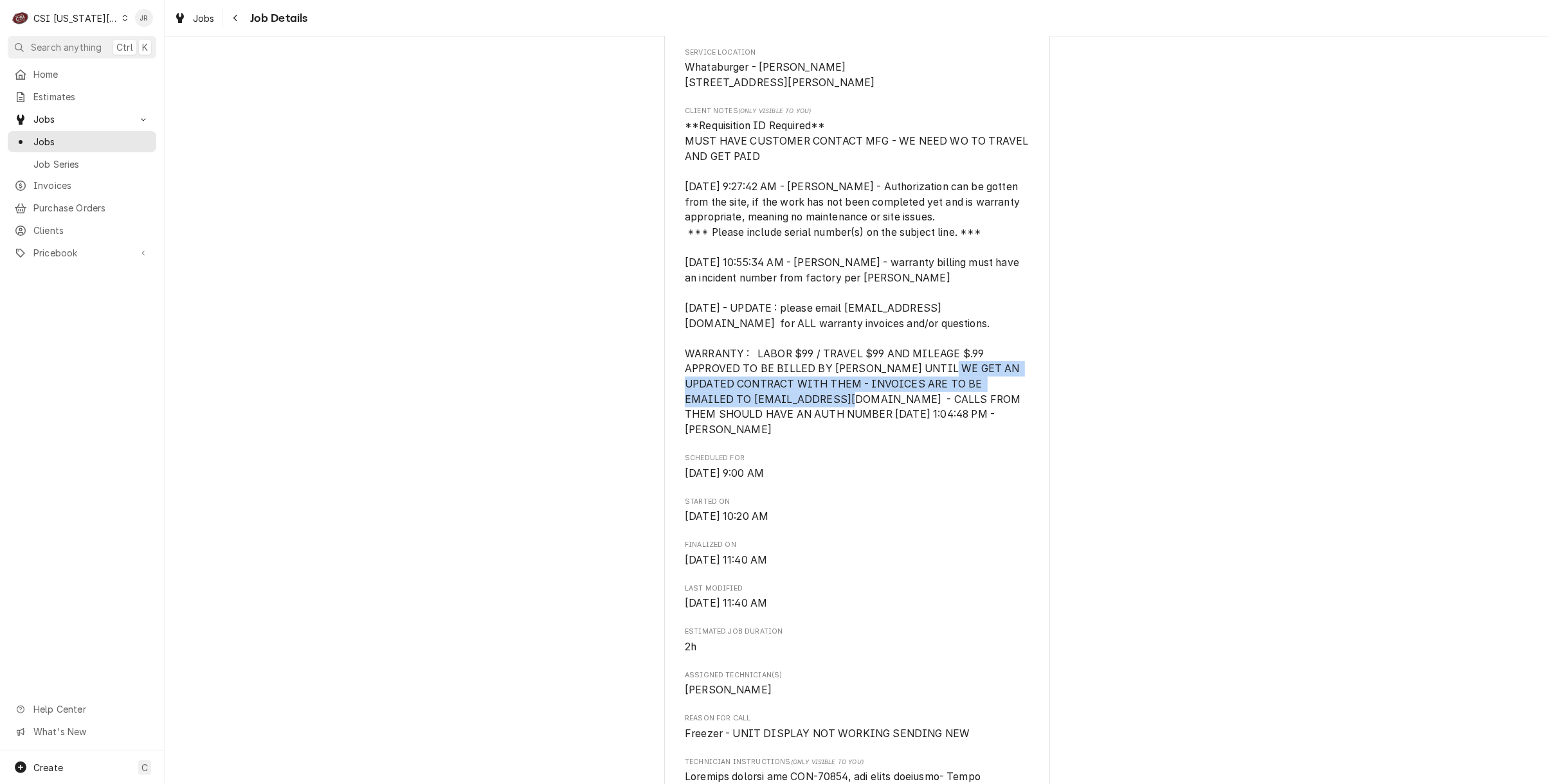
drag, startPoint x: 678, startPoint y: 403, endPoint x: 895, endPoint y: 414, distance: 217.3
click at [895, 414] on span "**Requisition ID Required** MUST HAVE CUSTOMER CONTACT MFG - WE NEED WO TO TRAV…" at bounding box center [858, 277] width 347 height 316
click at [855, 458] on span "Scheduled For" at bounding box center [857, 458] width 344 height 11
drag, startPoint x: 814, startPoint y: 416, endPoint x: 686, endPoint y: 414, distance: 128.0
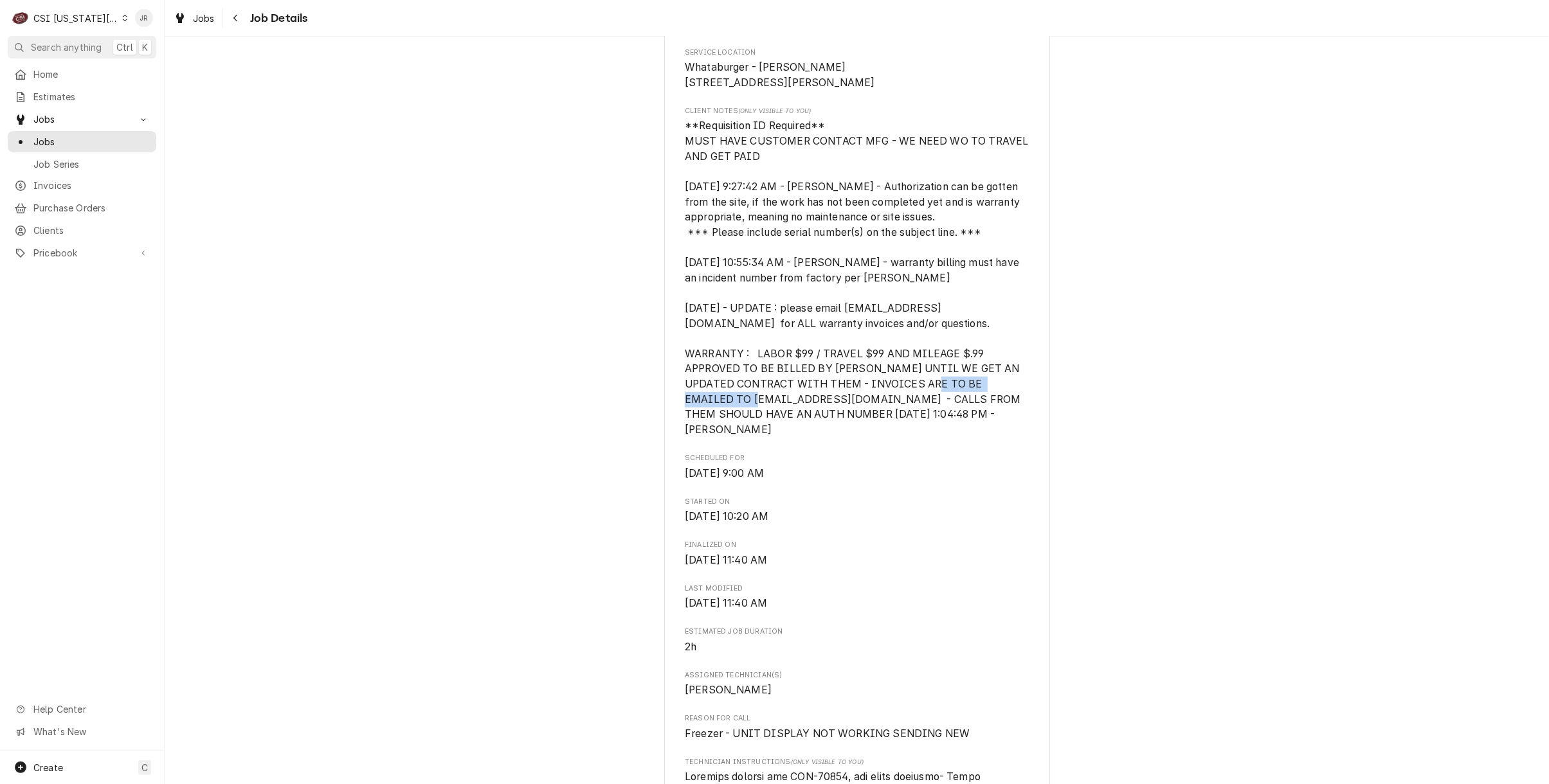
copy span "[EMAIL_ADDRESS][DOMAIN_NAME]"
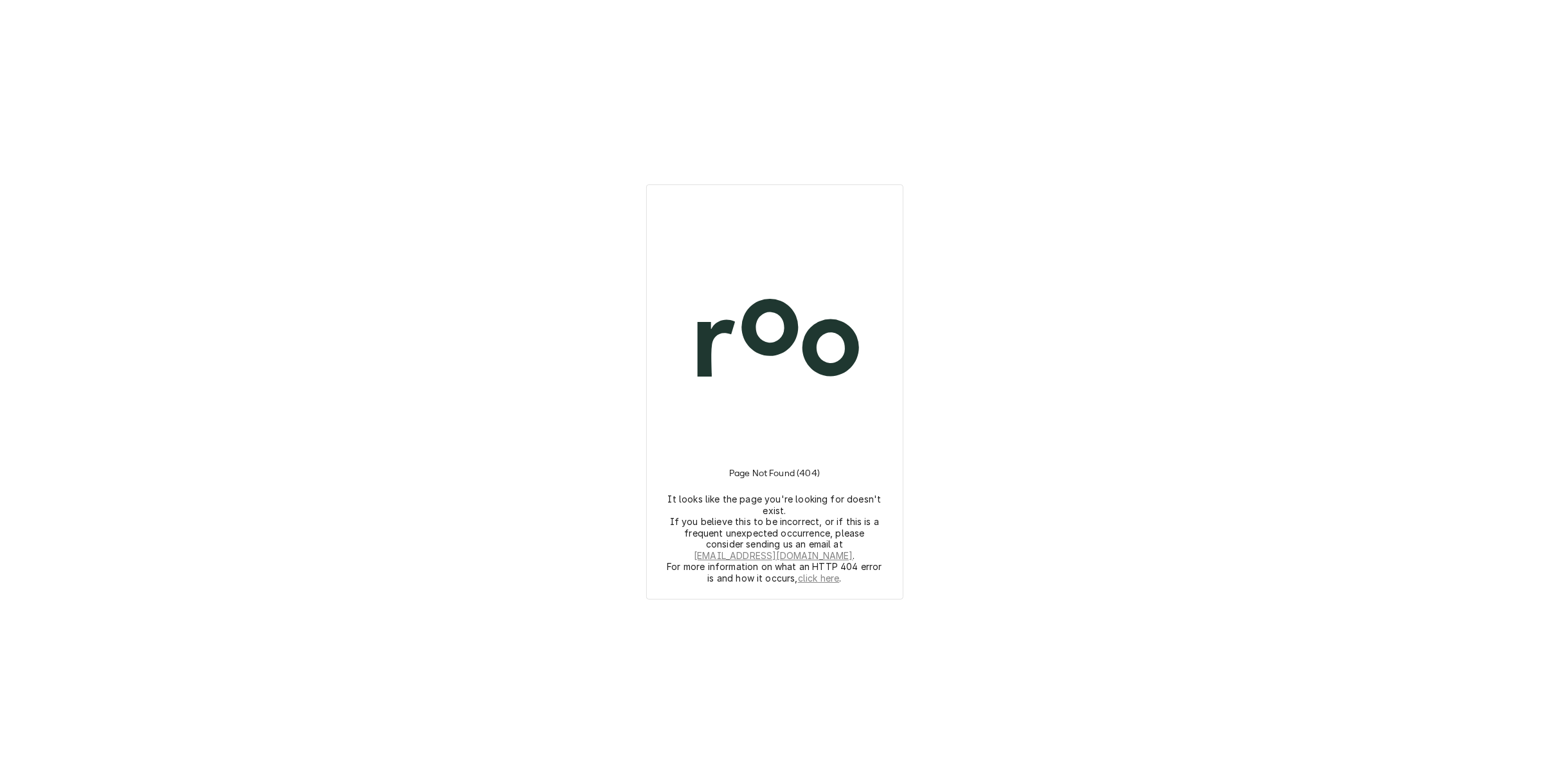
drag, startPoint x: 1162, startPoint y: 69, endPoint x: 1266, endPoint y: 4, distance: 122.6
click at [1167, 65] on div "Page Not Found (404) It looks like the page you're looking for doesn't exist. I…" at bounding box center [774, 392] width 1549 height 784
click at [1036, 73] on div "Page Not Found (404) It looks like the page you're looking for doesn't exist. I…" at bounding box center [774, 392] width 1549 height 784
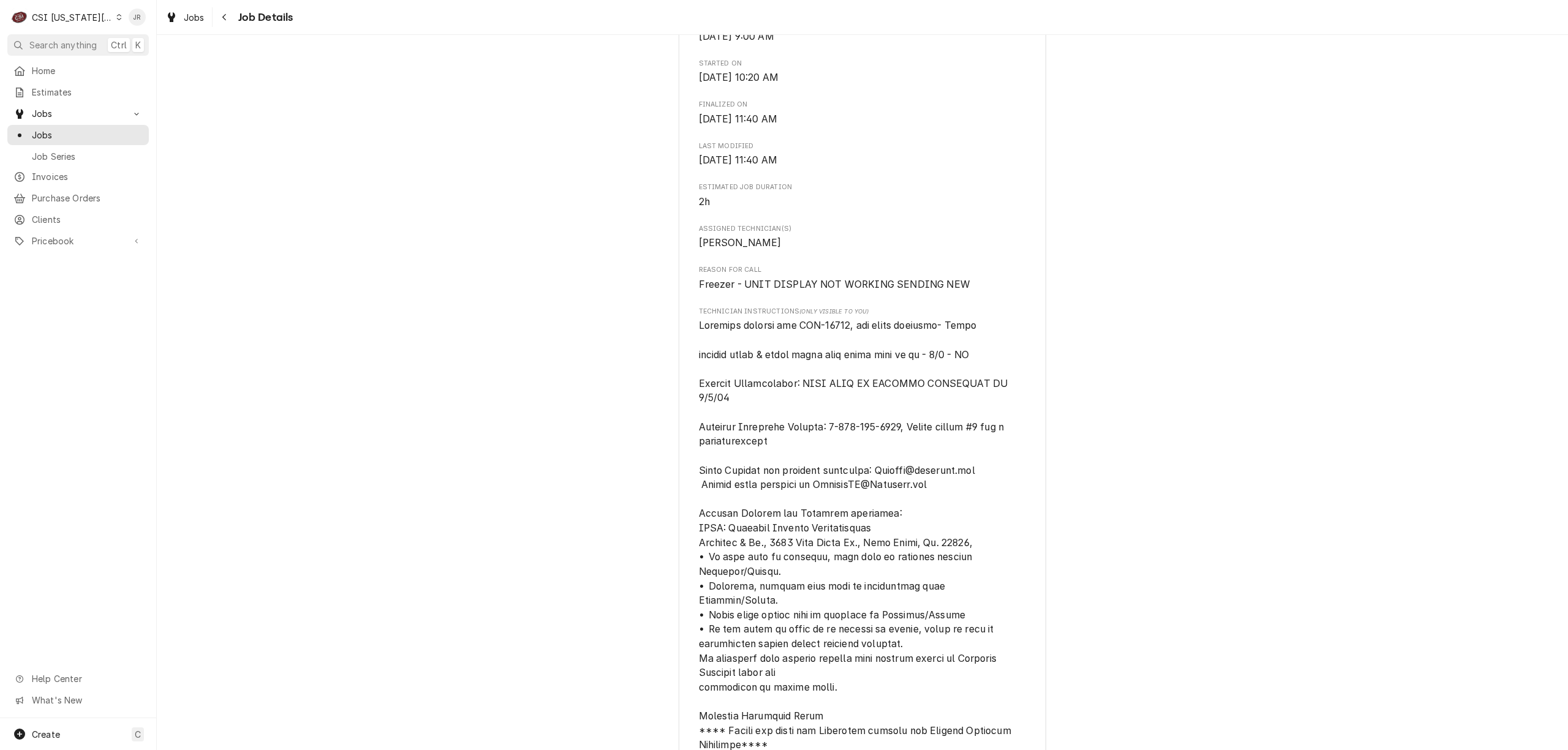
scroll to position [770, 0]
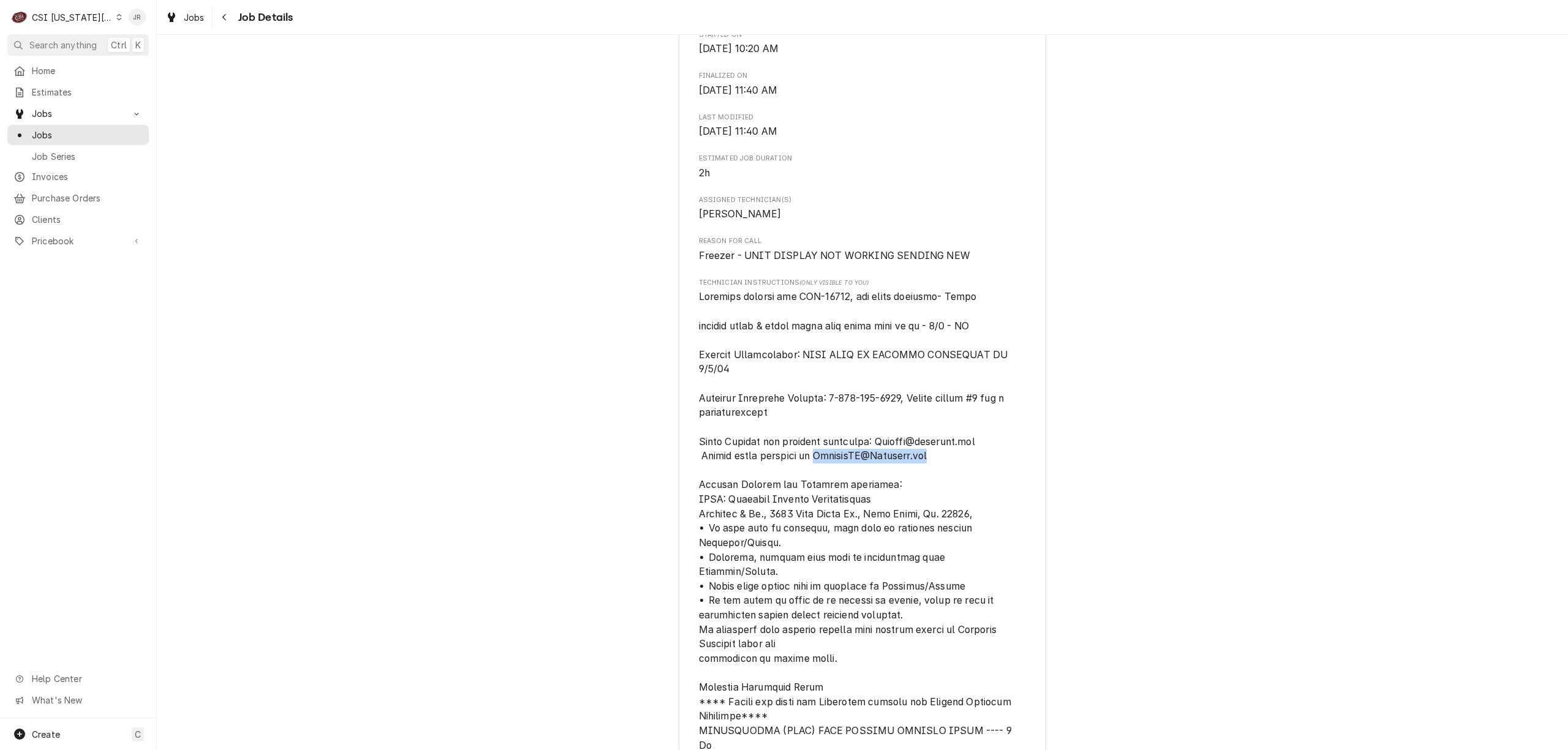
drag, startPoint x: 932, startPoint y: 442, endPoint x: 811, endPoint y: 444, distance: 121.0
copy span "ServiceAP@Traulsen.com"
click at [493, 385] on div "Completed and Invoiced TRAULSEN Whataburger - Gardner / 18759 S Gardner Rd, Gar…" at bounding box center [862, 734] width 1411 height 2913
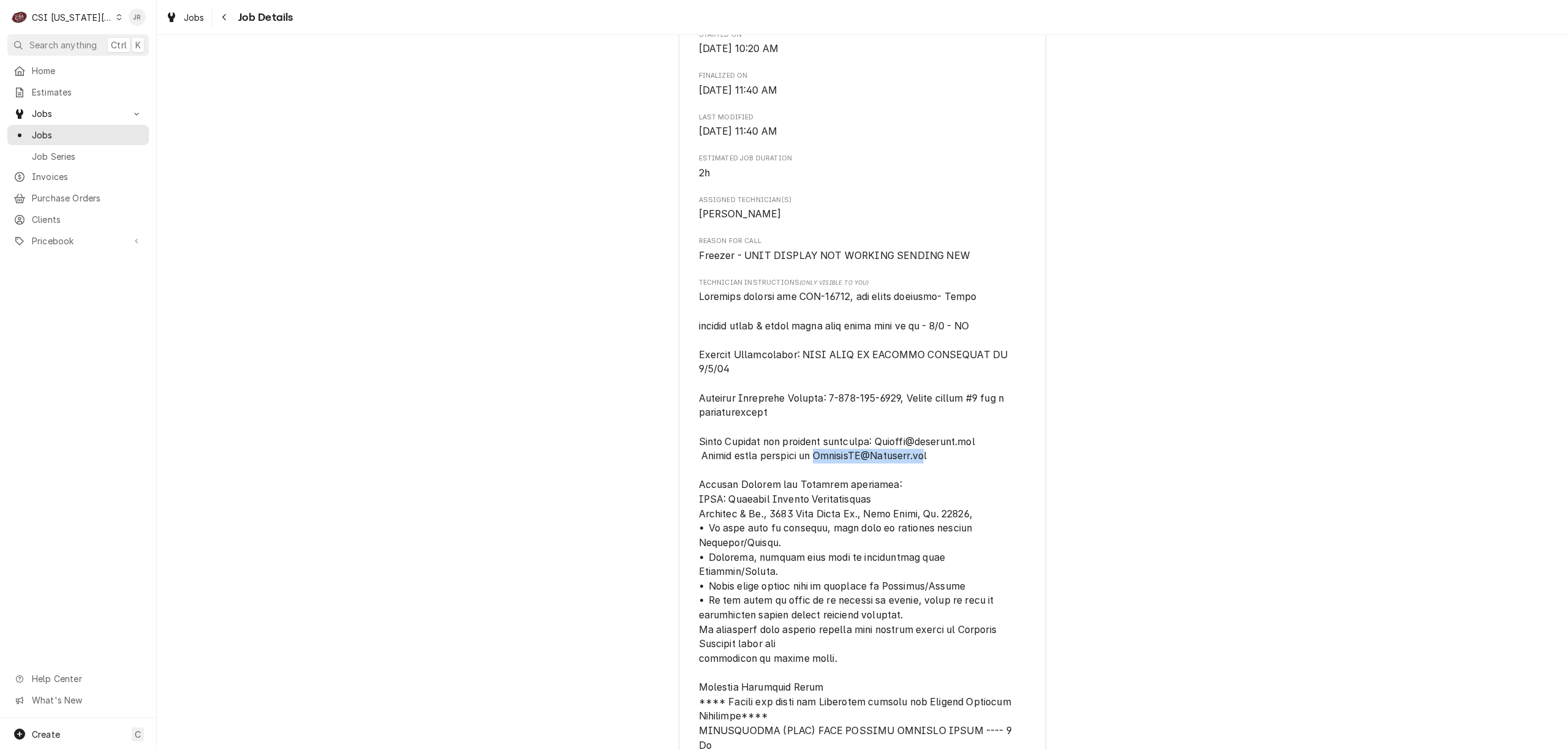
drag, startPoint x: 811, startPoint y: 445, endPoint x: 925, endPoint y: 447, distance: 114.0
drag, startPoint x: 920, startPoint y: 444, endPoint x: 811, endPoint y: 444, distance: 109.0
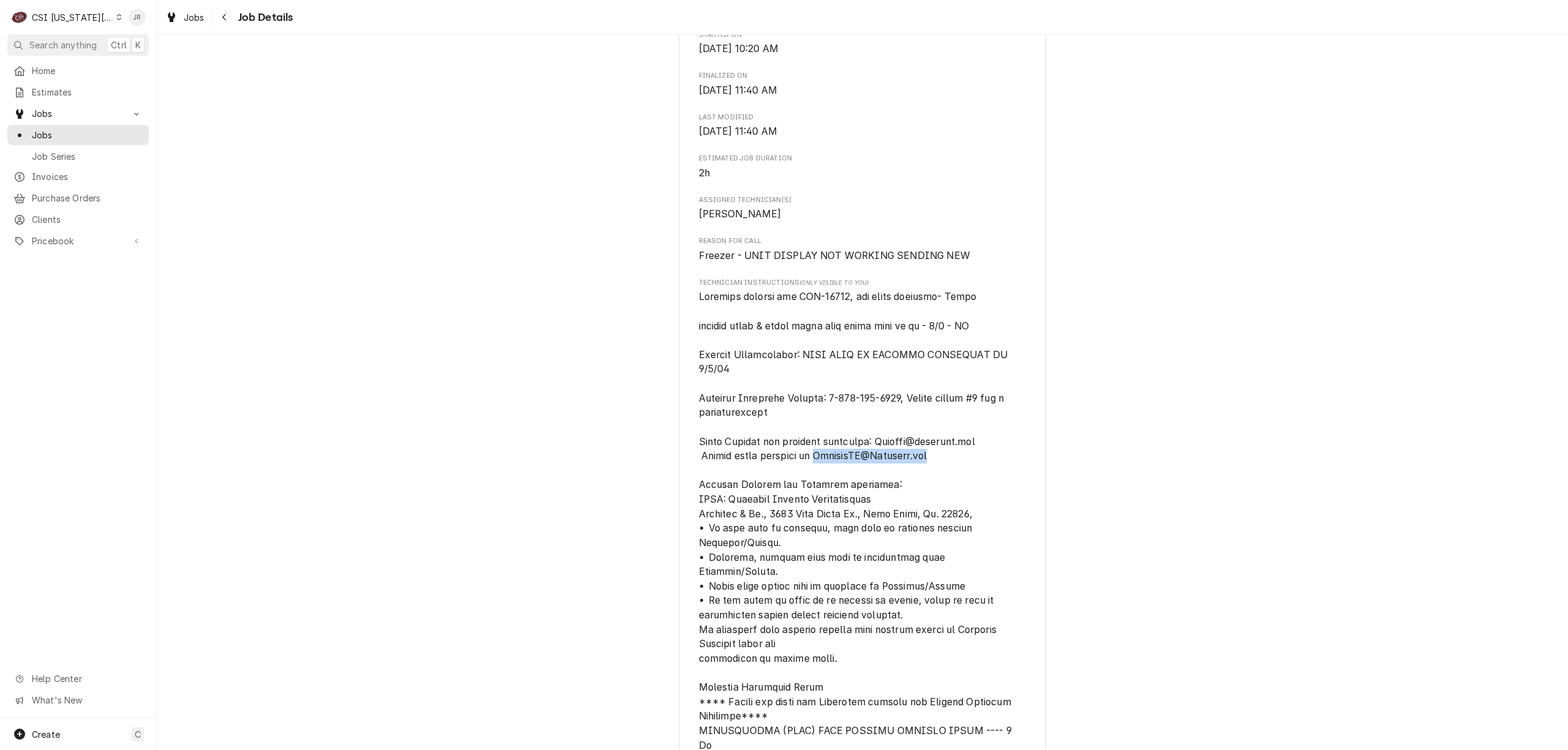
copy span "ServiceAP@Traulsen.com"
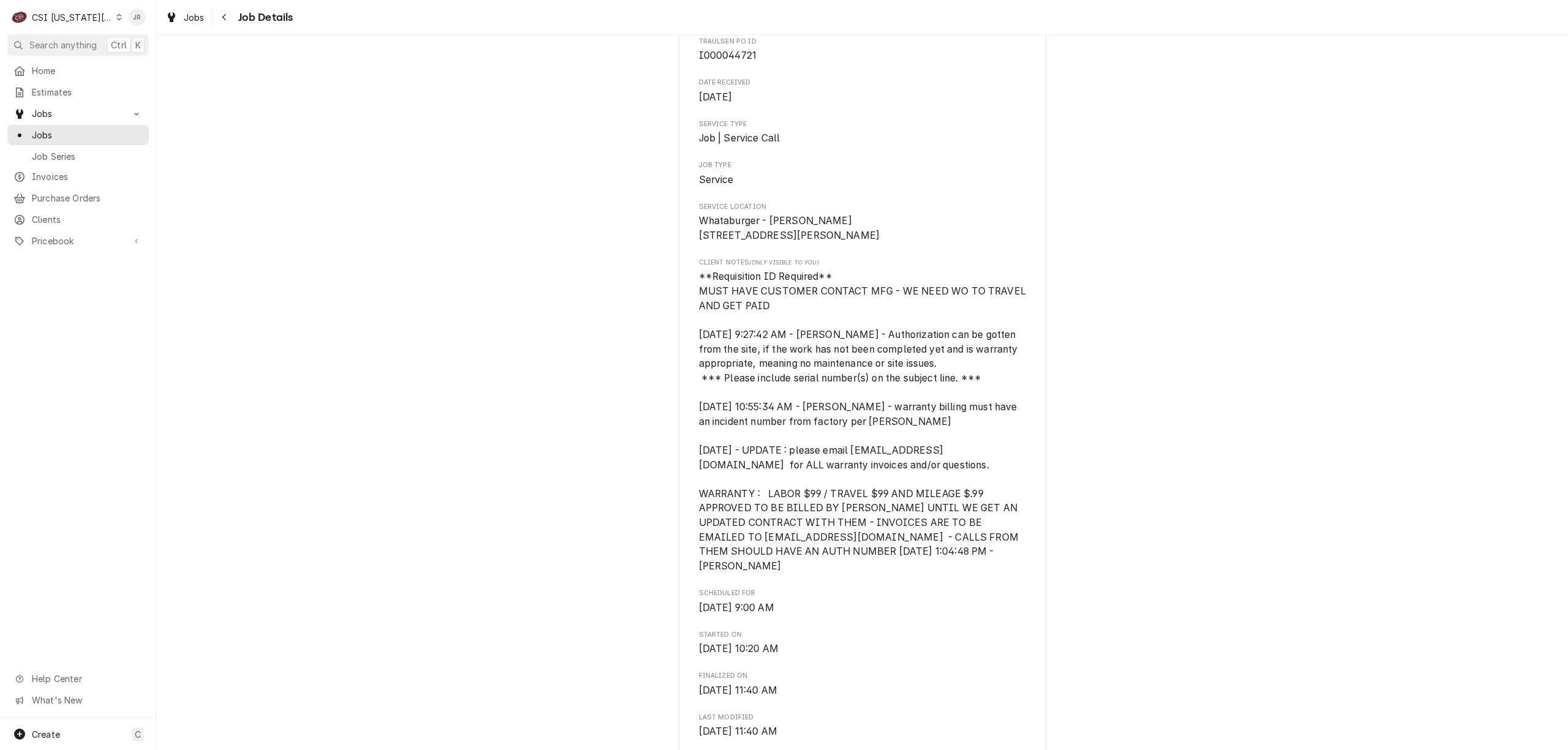
scroll to position [0, 0]
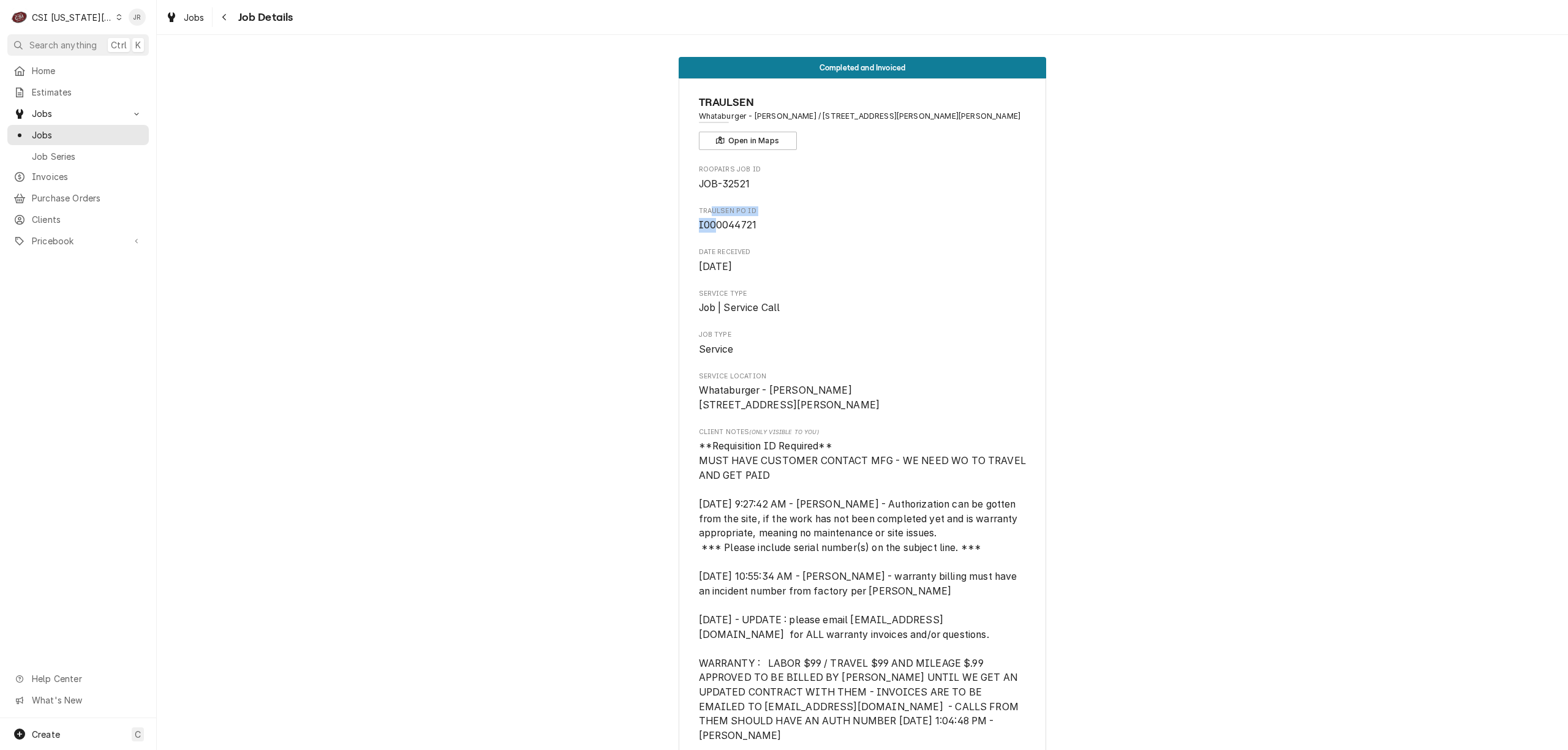
click at [708, 218] on div "Traulsen PO ID I000044721" at bounding box center [863, 220] width 328 height 26
click at [709, 218] on div "Traulsen PO ID I000044721" at bounding box center [863, 220] width 328 height 26
click at [712, 223] on span "I000044721" at bounding box center [728, 225] width 59 height 12
click at [713, 223] on span "I000044721" at bounding box center [728, 225] width 59 height 12
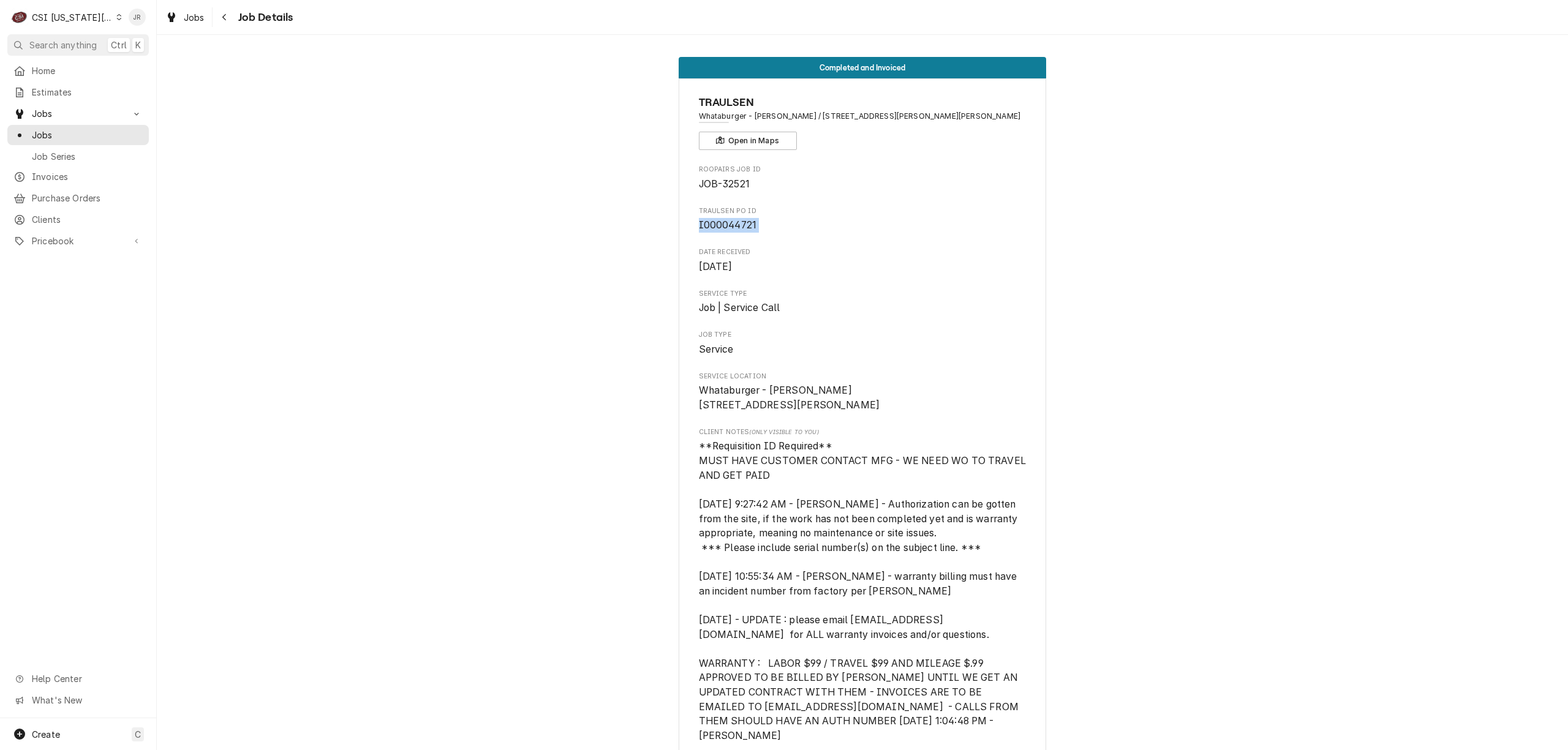
click at [713, 221] on span "I000044721" at bounding box center [728, 225] width 59 height 12
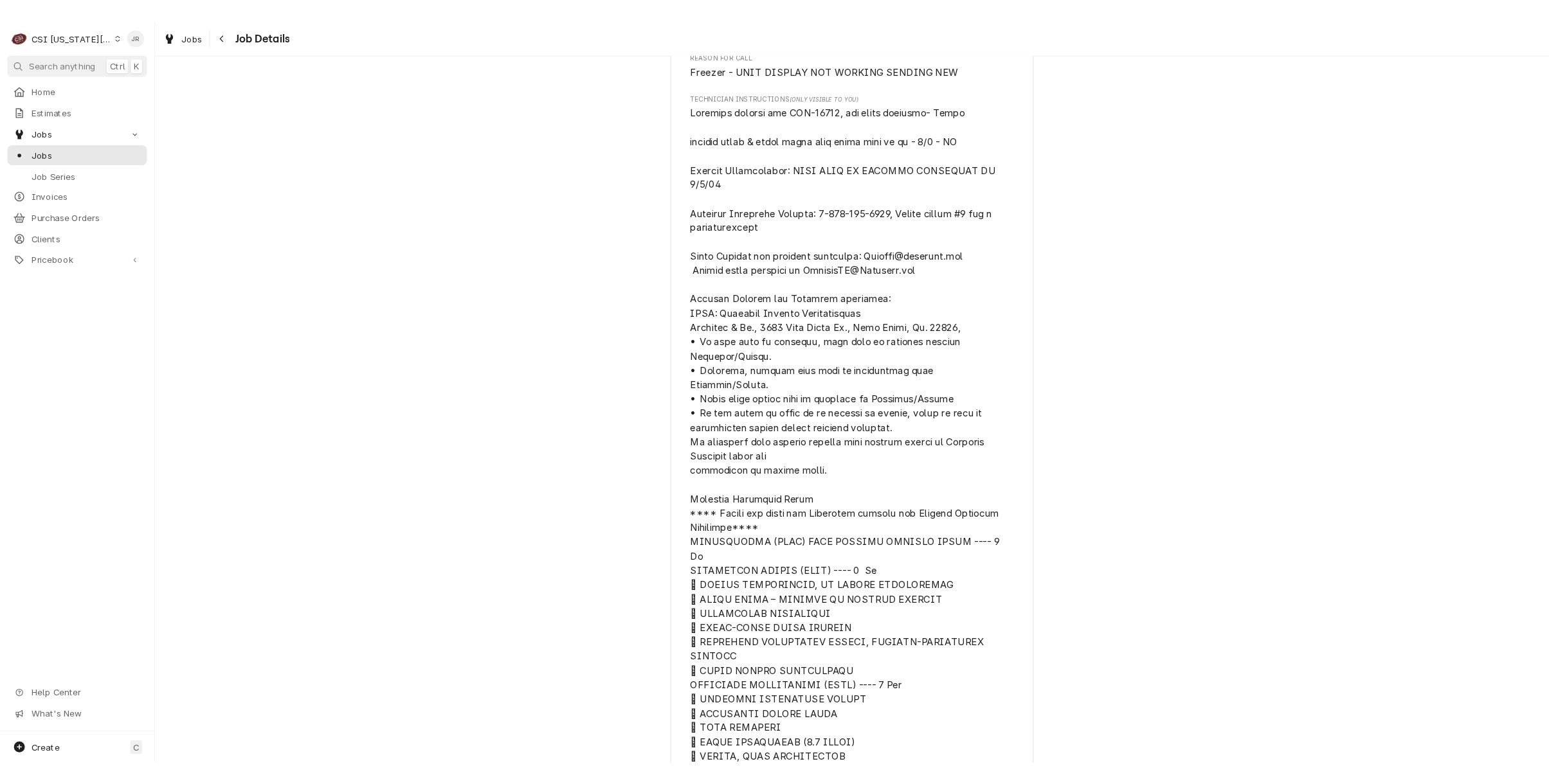
scroll to position [1114, 0]
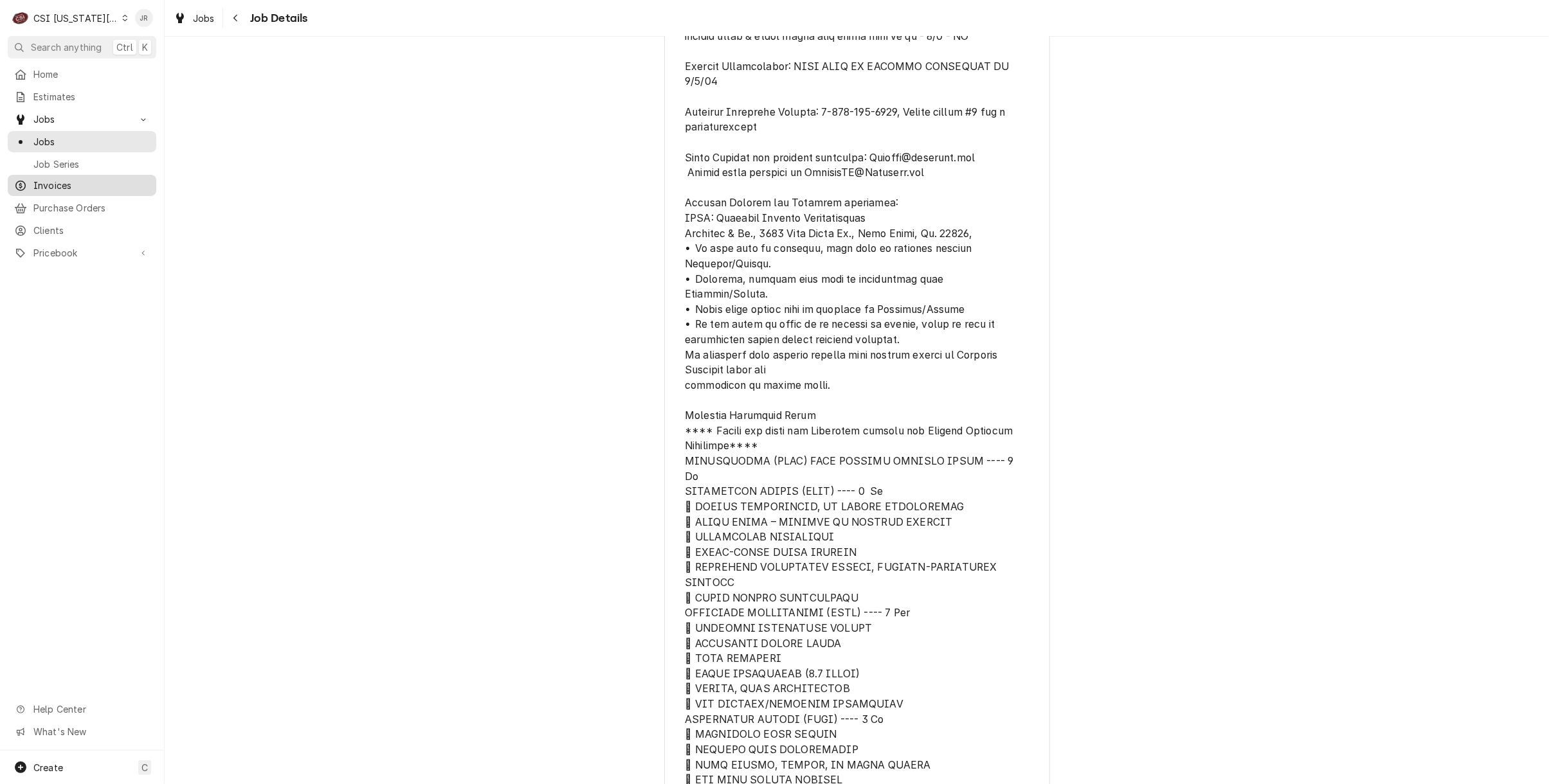
click at [73, 179] on span "Invoices" at bounding box center [91, 186] width 116 height 14
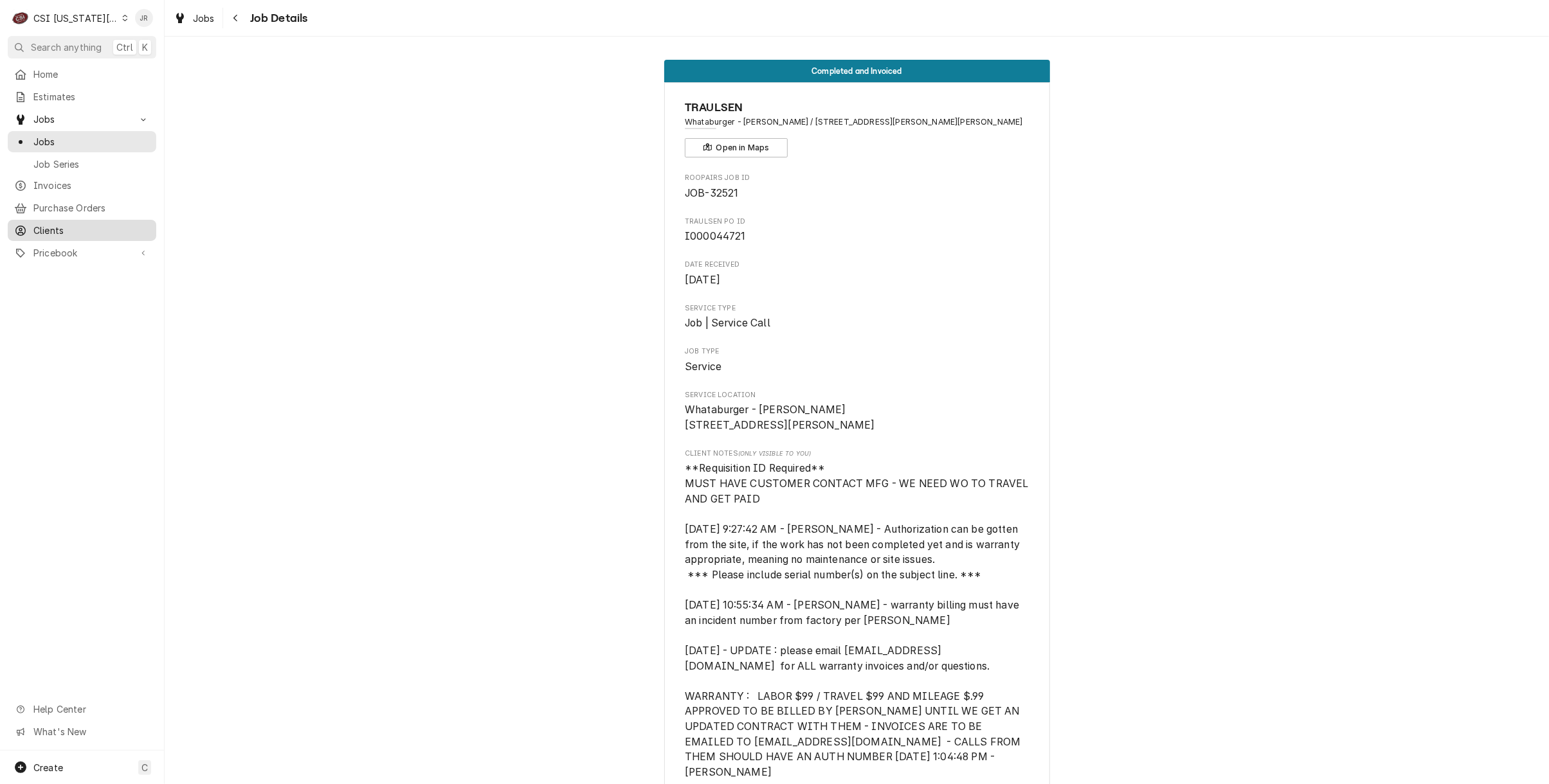
click at [62, 224] on span "Clients" at bounding box center [91, 230] width 116 height 14
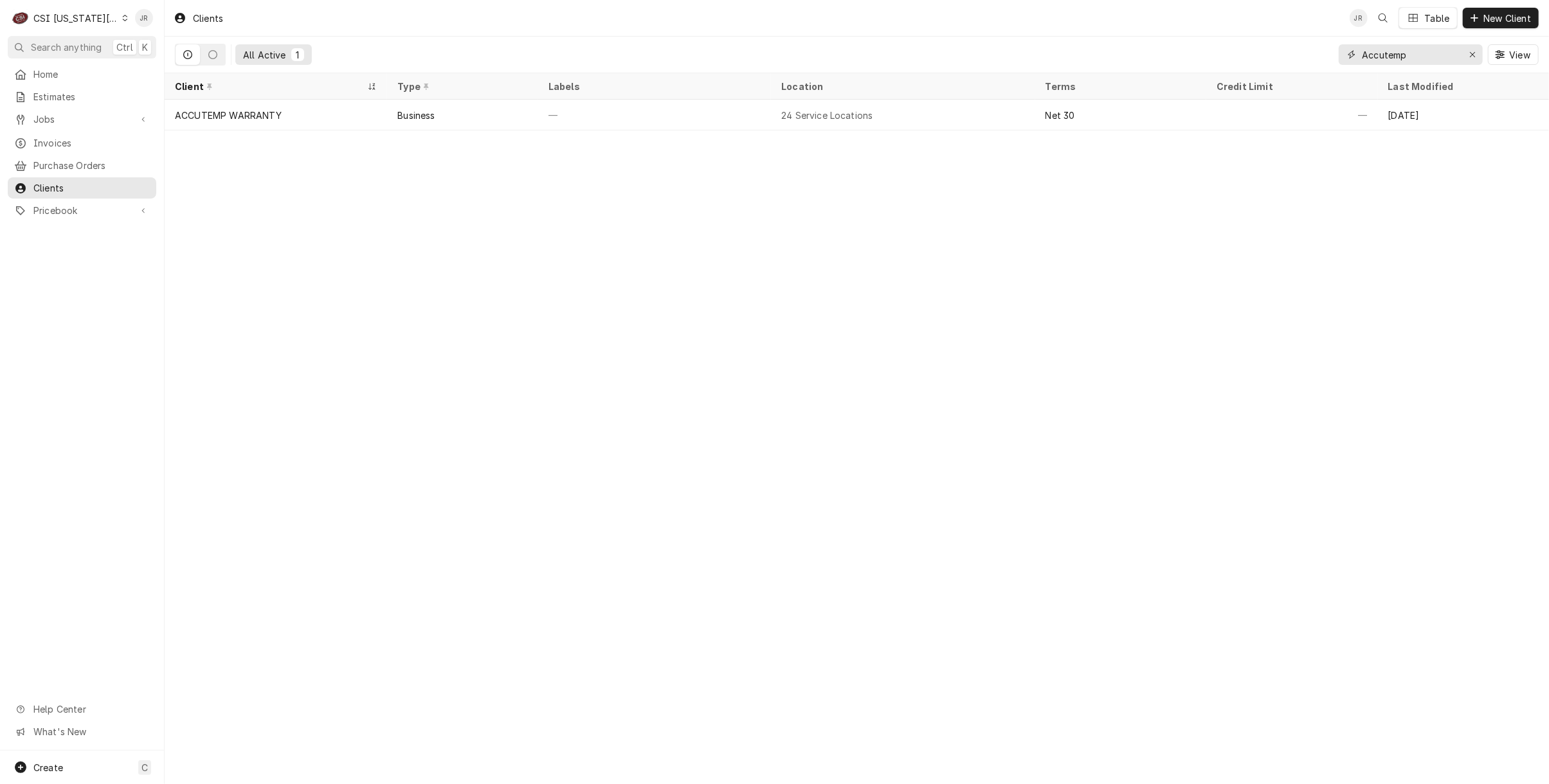
drag, startPoint x: 1414, startPoint y: 50, endPoint x: 1088, endPoint y: 58, distance: 326.1
click at [1090, 61] on div "All Active 1 Accutemp View" at bounding box center [857, 55] width 1363 height 36
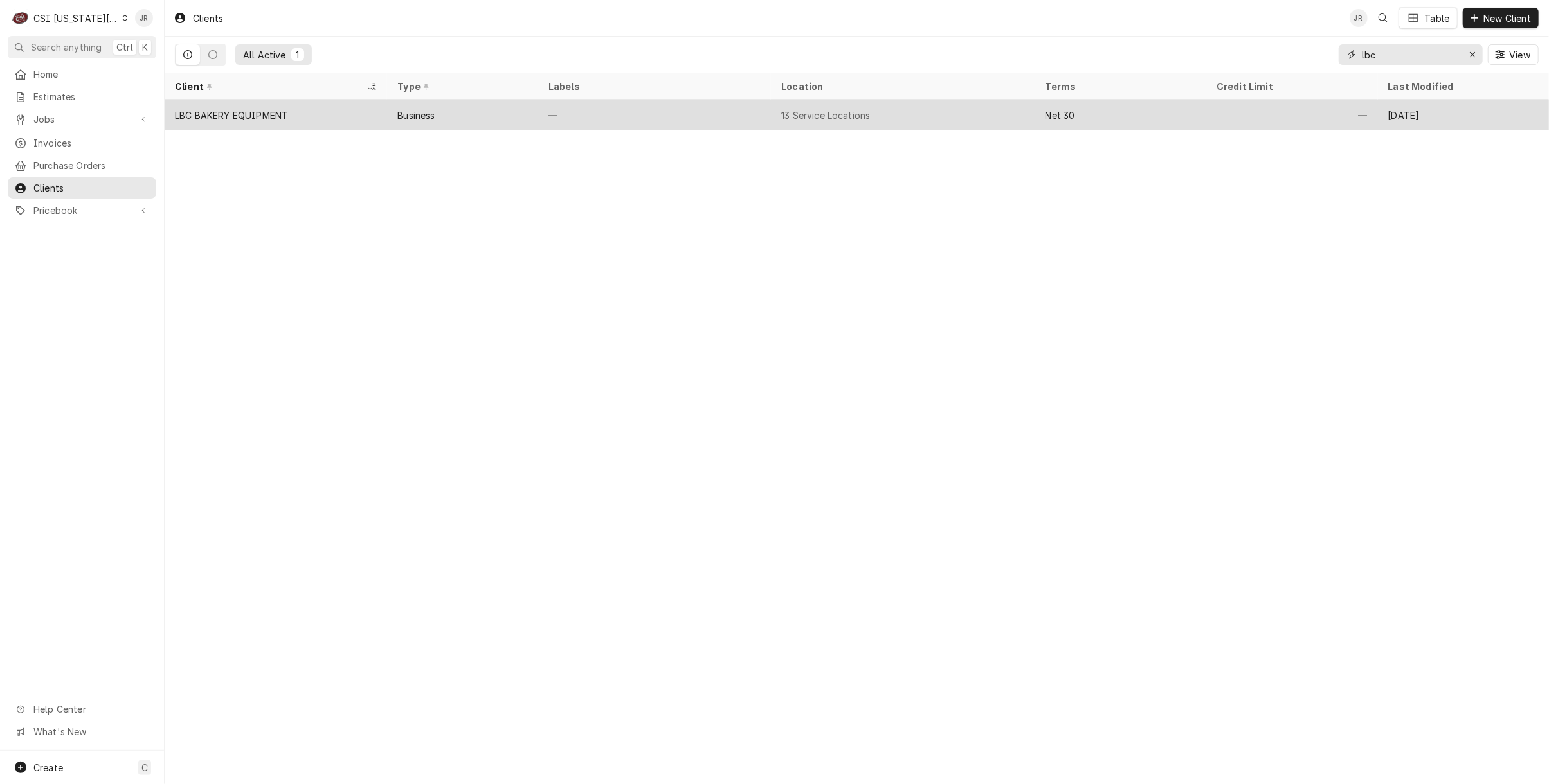
type input "lbc"
click at [304, 124] on div "LBC BAKERY EQUIPMENT" at bounding box center [275, 115] width 223 height 31
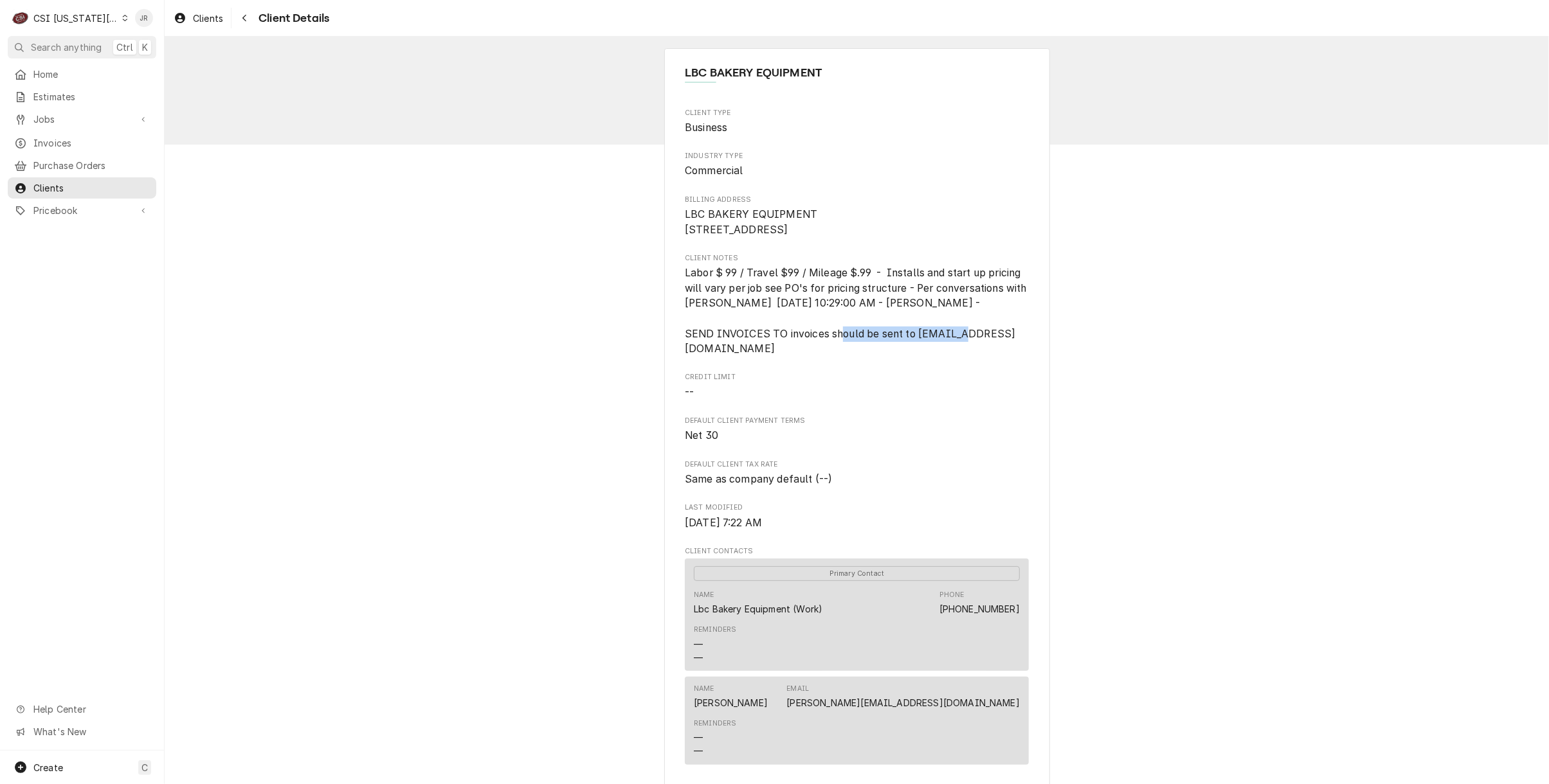
drag, startPoint x: 679, startPoint y: 365, endPoint x: 838, endPoint y: 365, distance: 159.0
click at [838, 356] on span "Labor $ 99 / Travel $99 / Mileage $.99 - Installs and start up pricing will var…" at bounding box center [857, 310] width 344 height 91
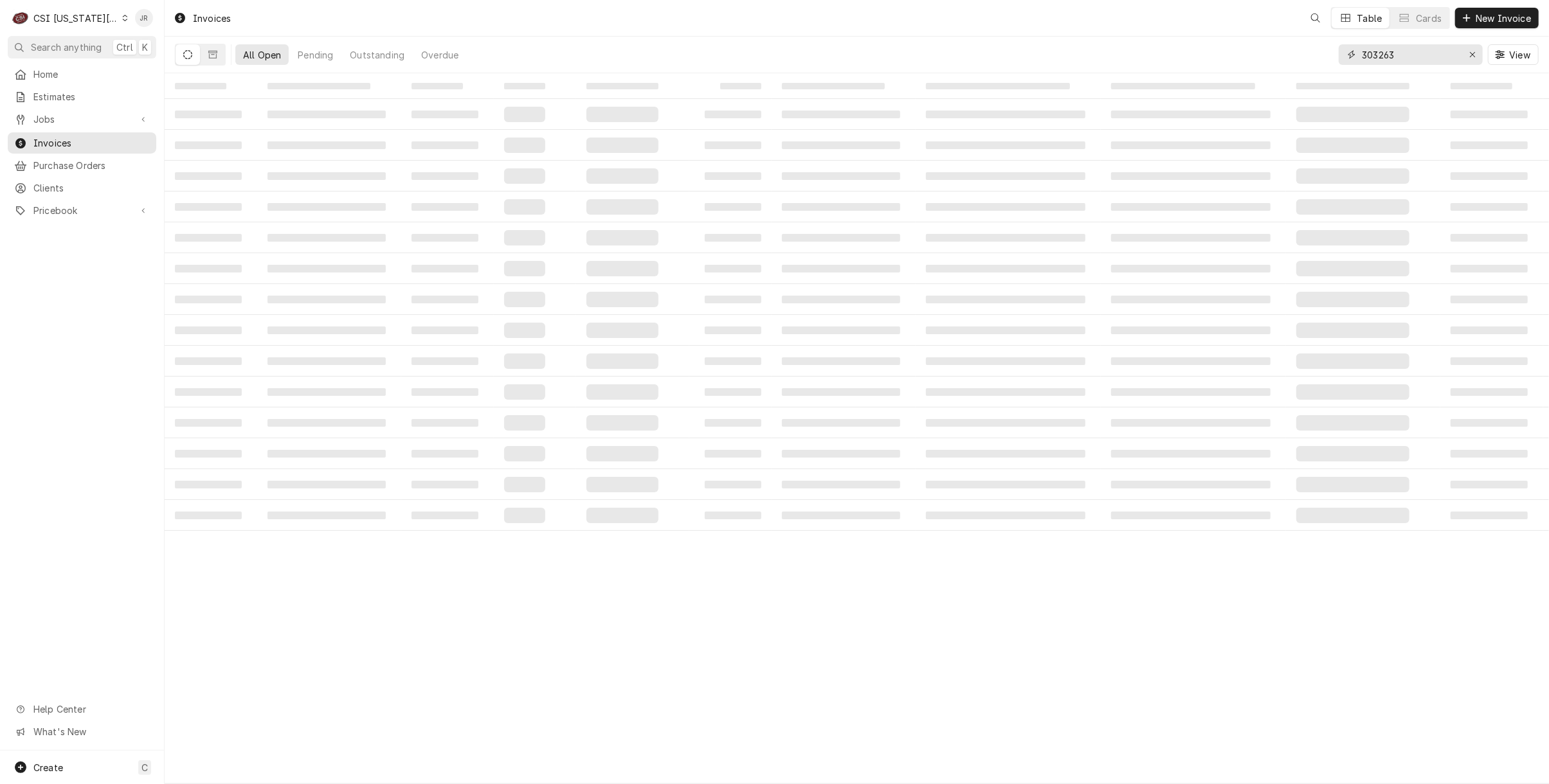
click at [1366, 54] on input "303263" at bounding box center [1409, 54] width 97 height 21
click at [1366, 55] on input "303263" at bounding box center [1409, 54] width 97 height 21
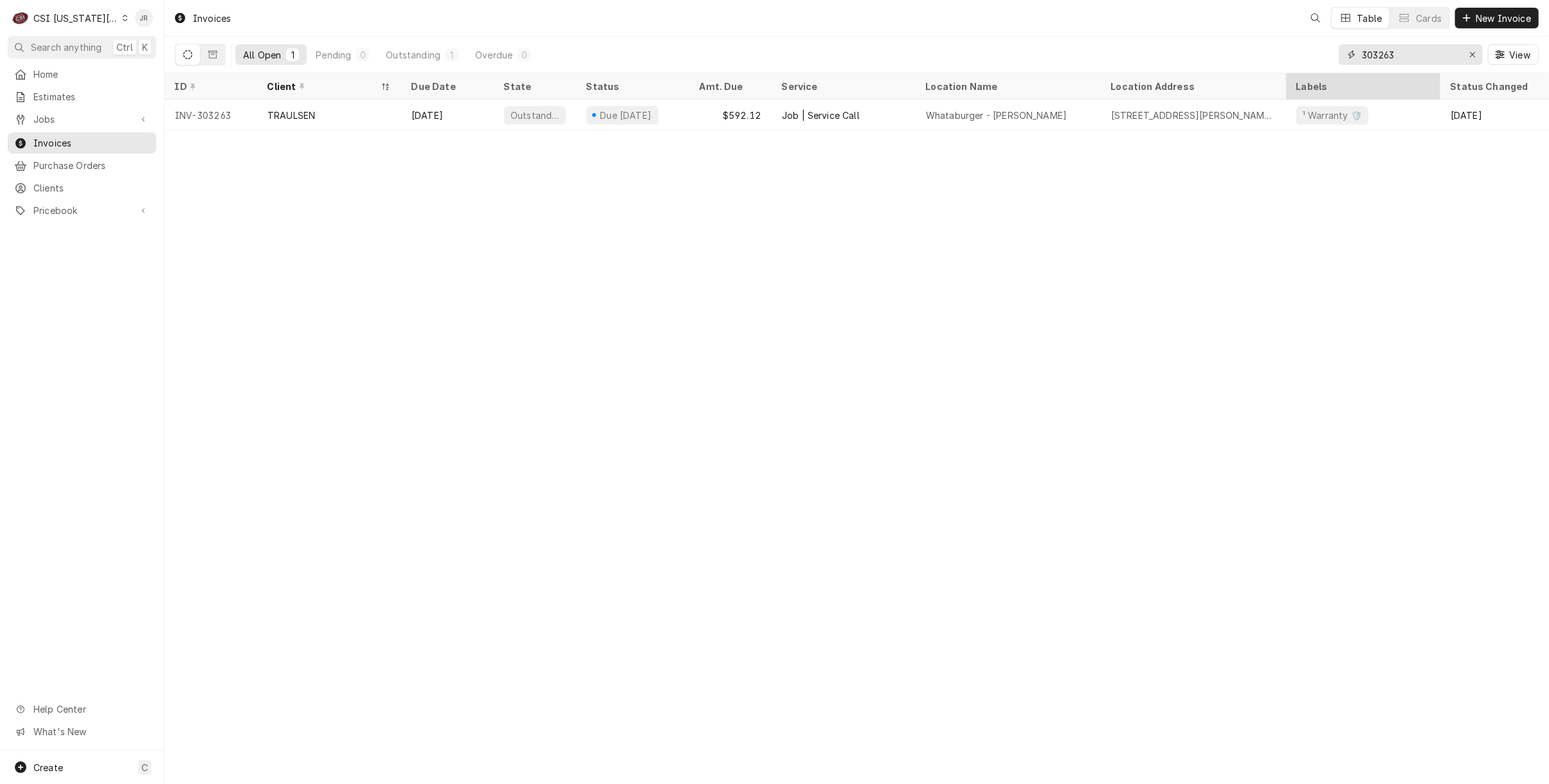
paste input "396"
type input "303396"
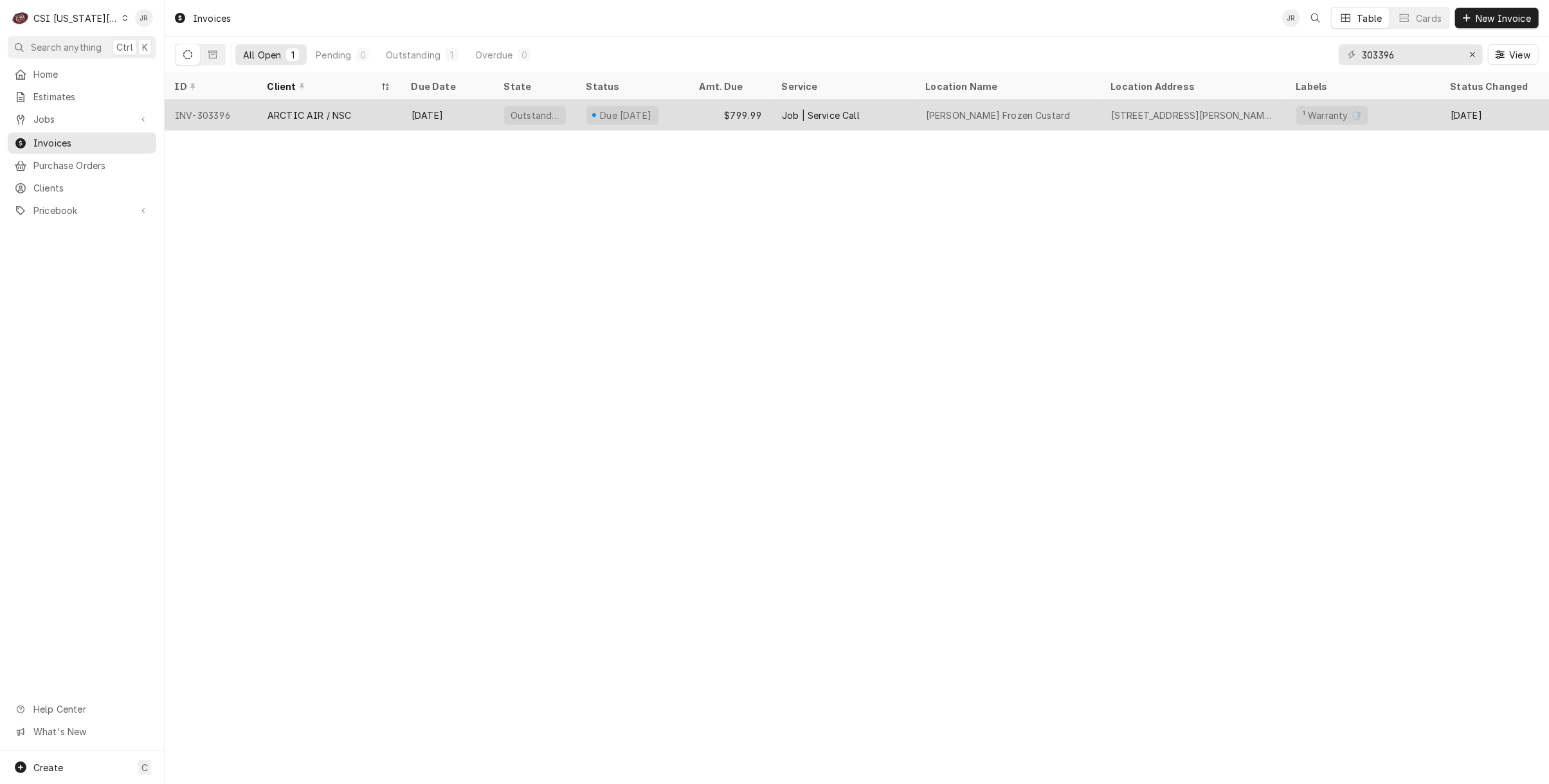
click at [230, 111] on div "INV-303396" at bounding box center [210, 115] width 93 height 31
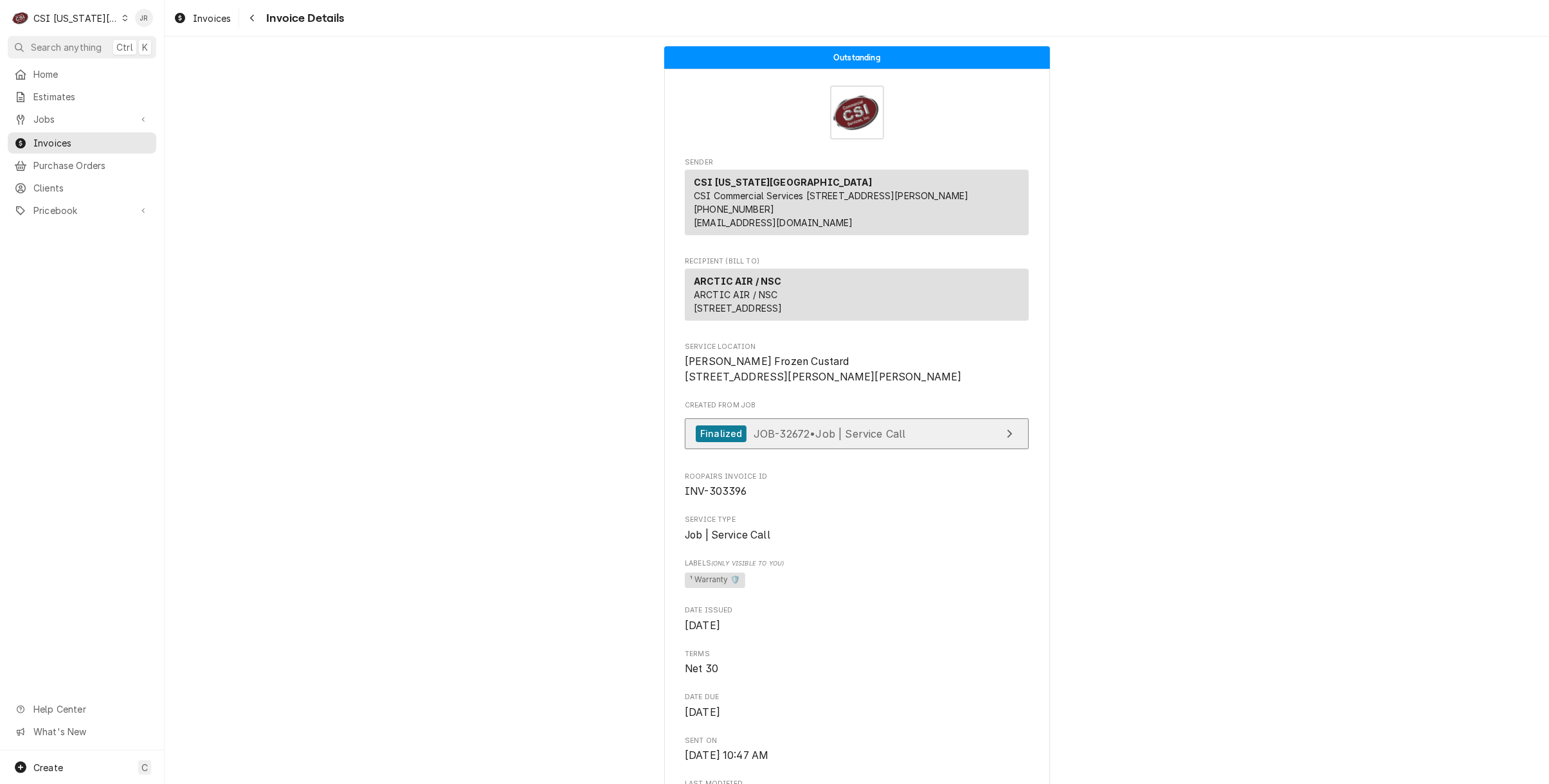
click at [865, 439] on span "JOB-32672 • Job | Service Call" at bounding box center [829, 433] width 152 height 13
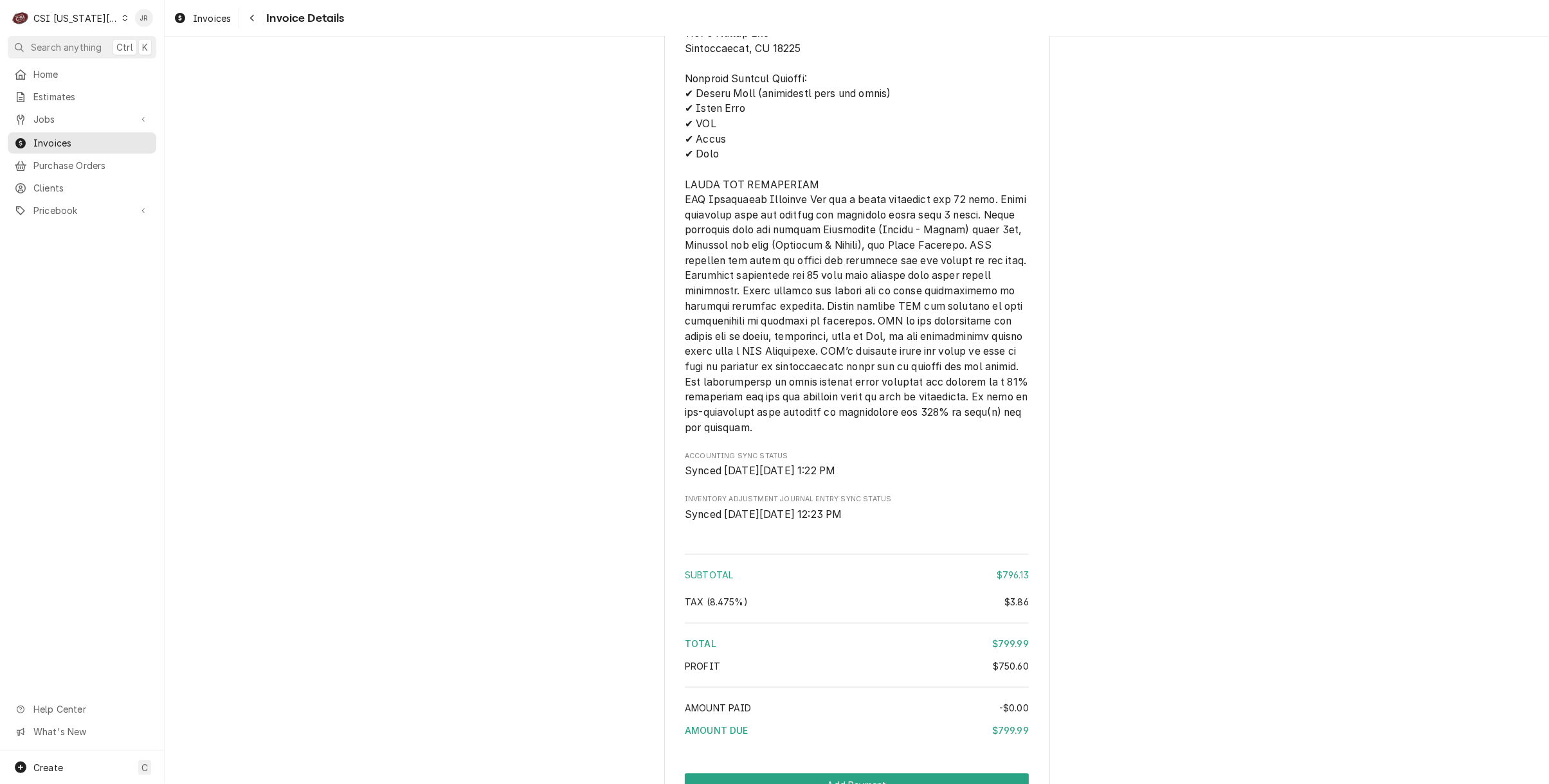
scroll to position [2489, 0]
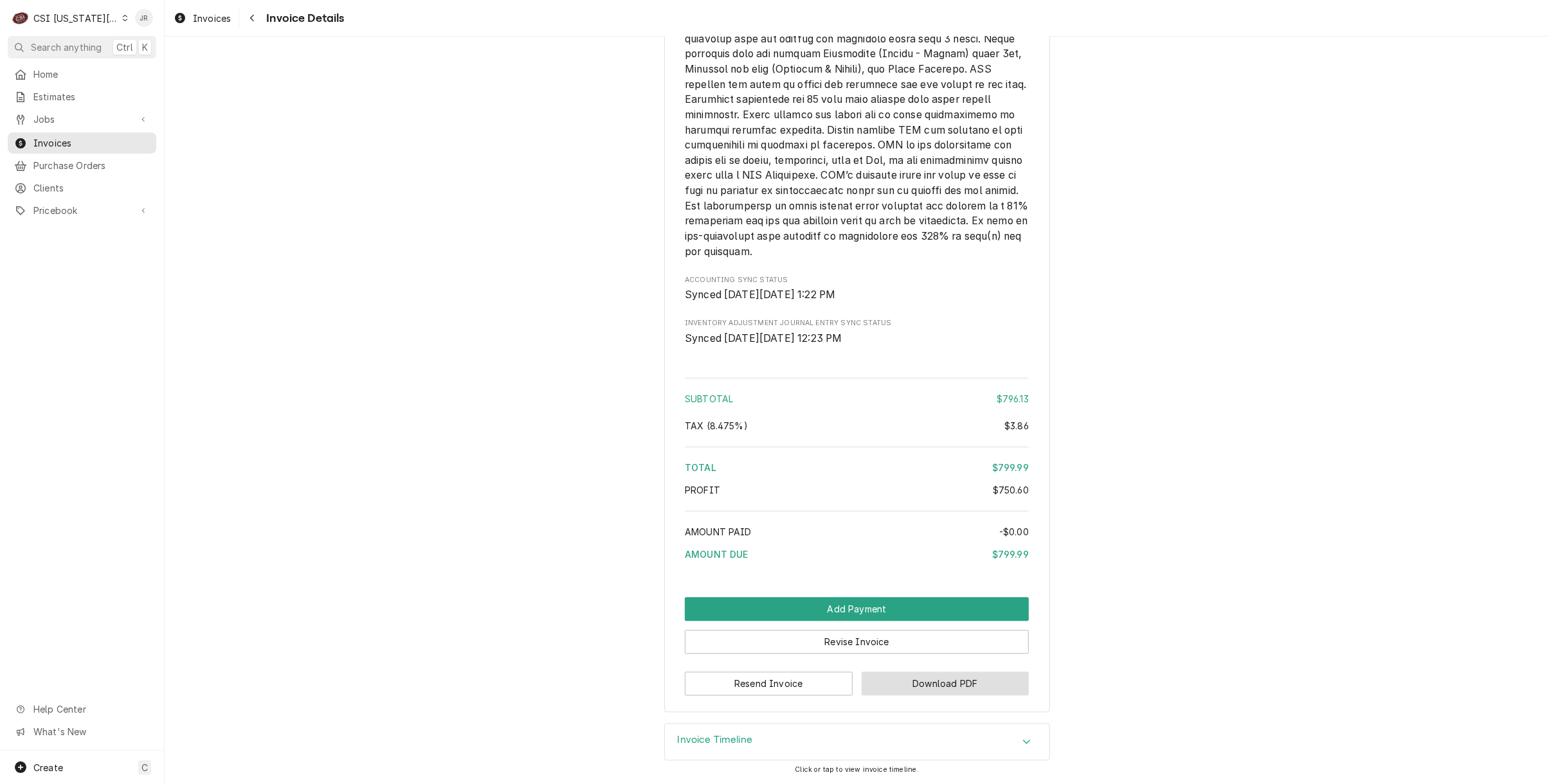
click at [978, 681] on button "Download PDF" at bounding box center [945, 683] width 168 height 23
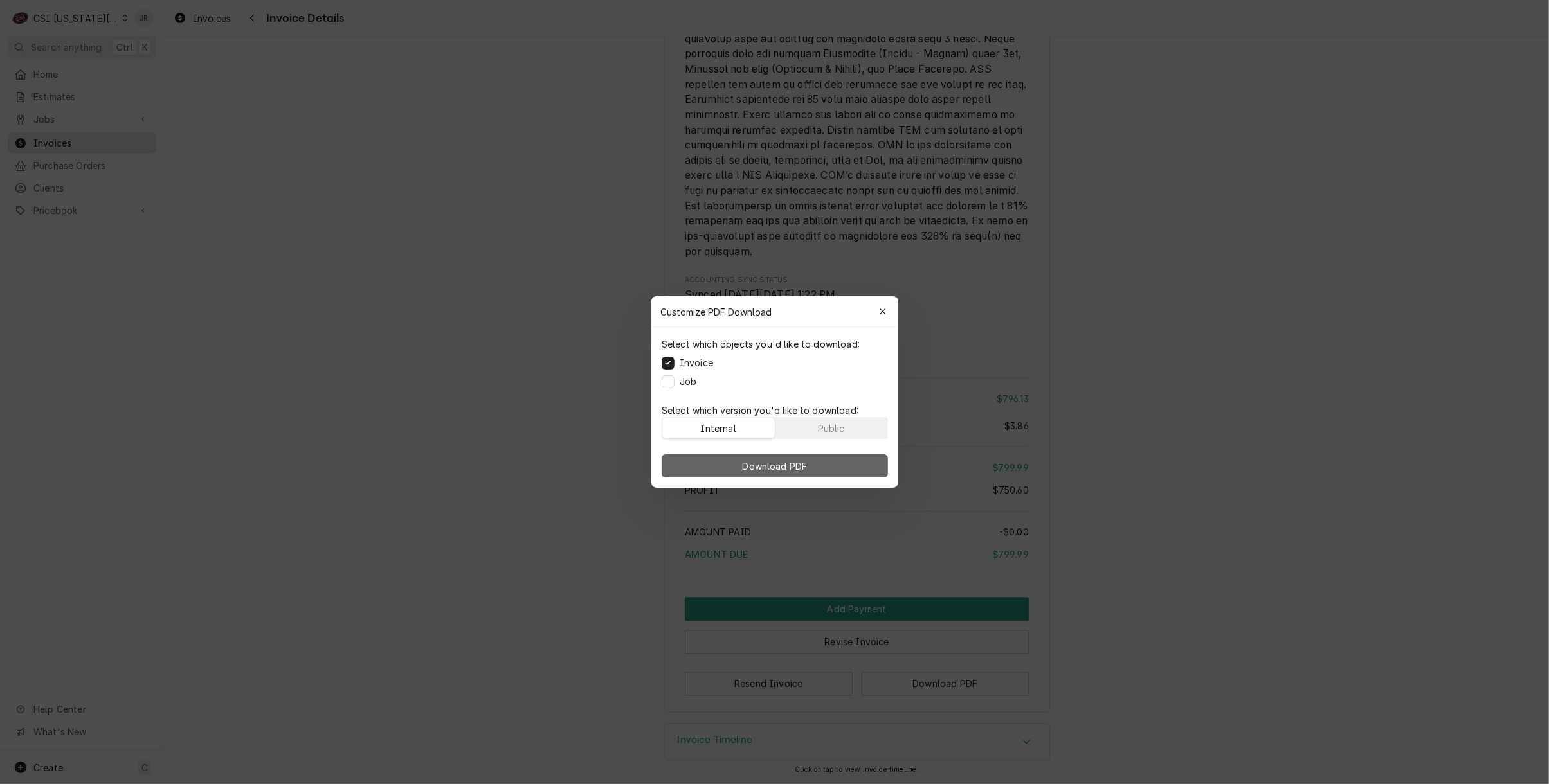
click at [710, 466] on button "Download PDF" at bounding box center [774, 466] width 227 height 23
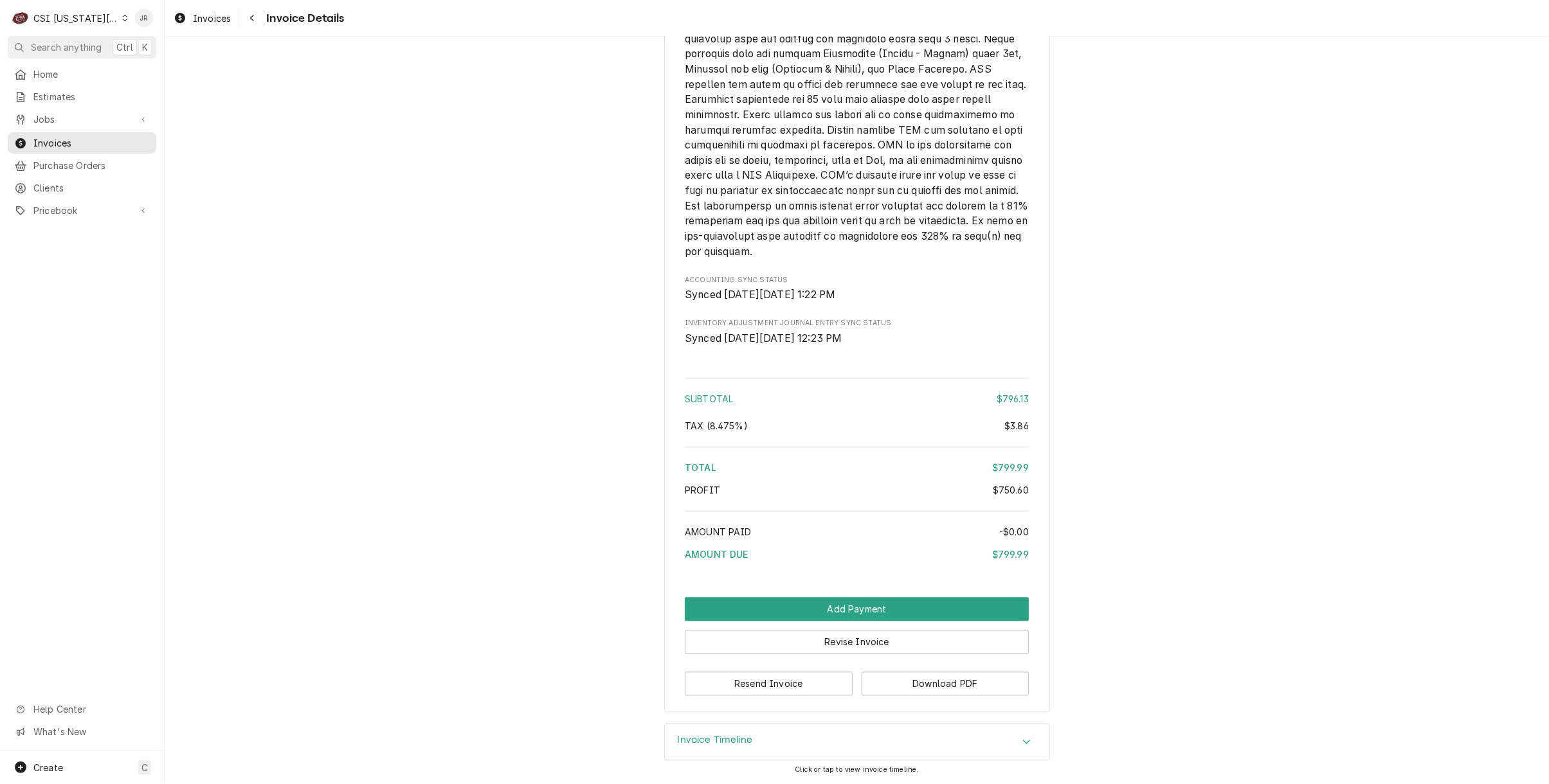
click at [765, 738] on div "Invoice Timeline" at bounding box center [858, 741] width 385 height 36
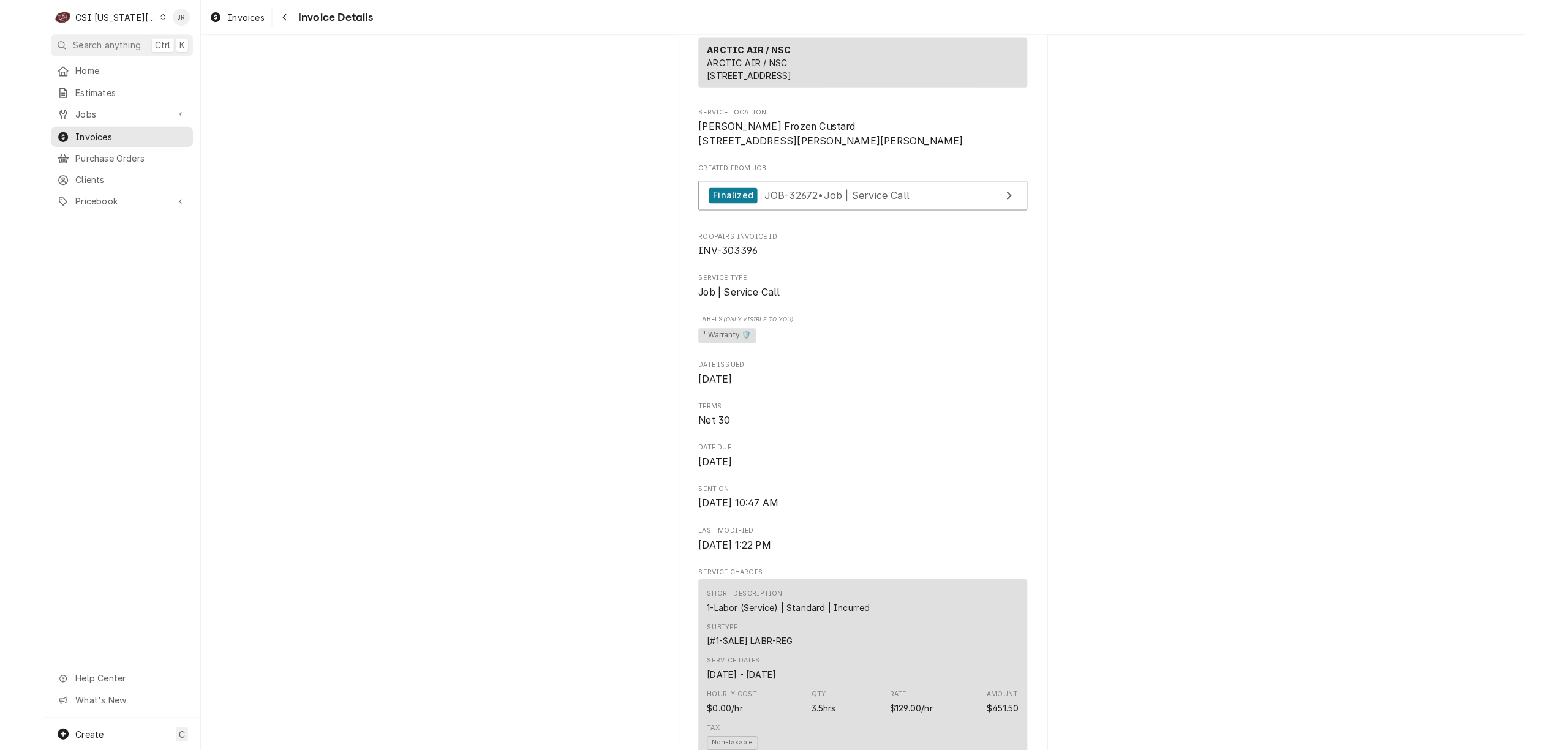
scroll to position [163, 0]
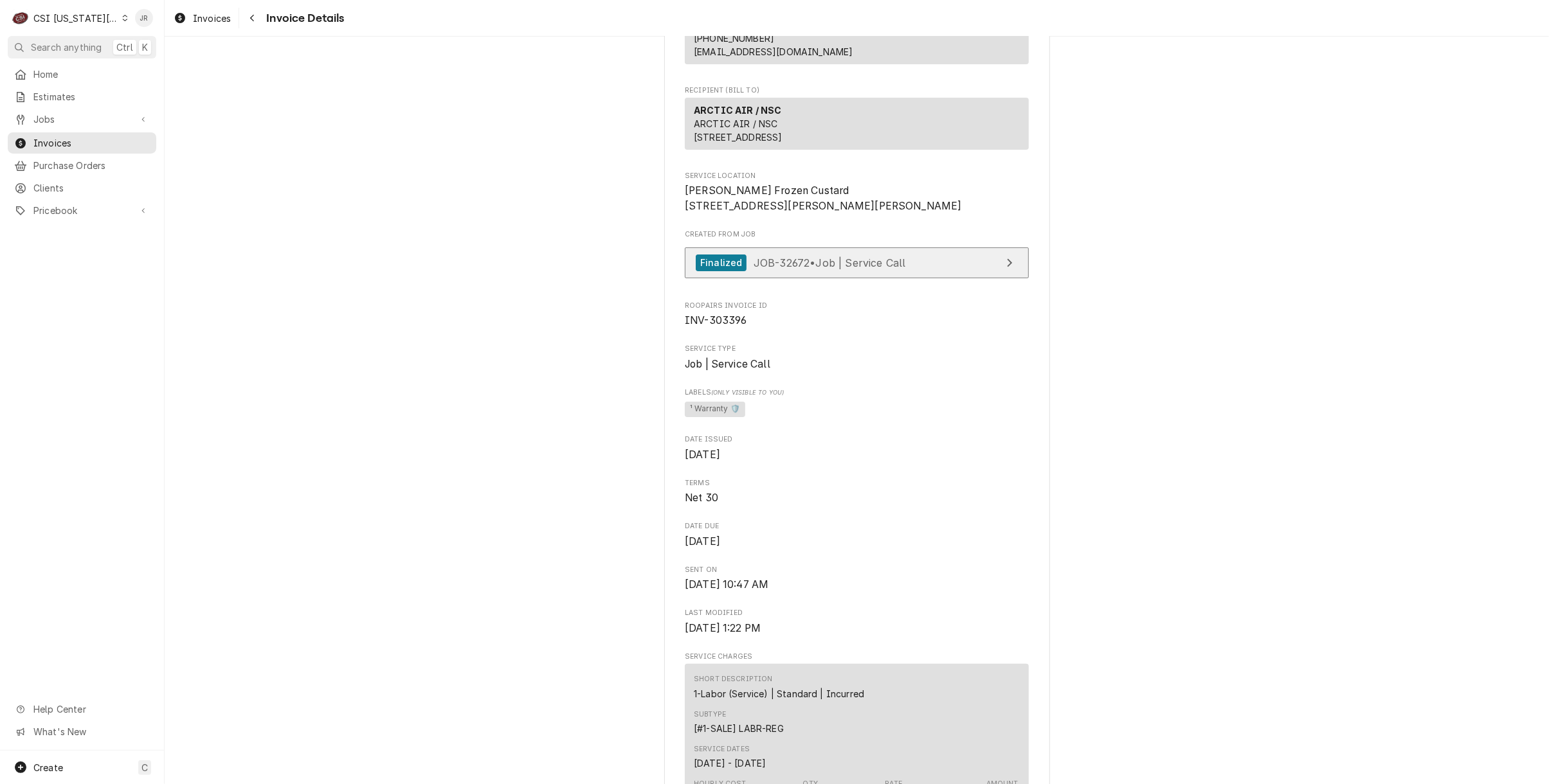
click at [924, 279] on link "Finalized JOB-32672 • Job | Service Call" at bounding box center [857, 263] width 344 height 31
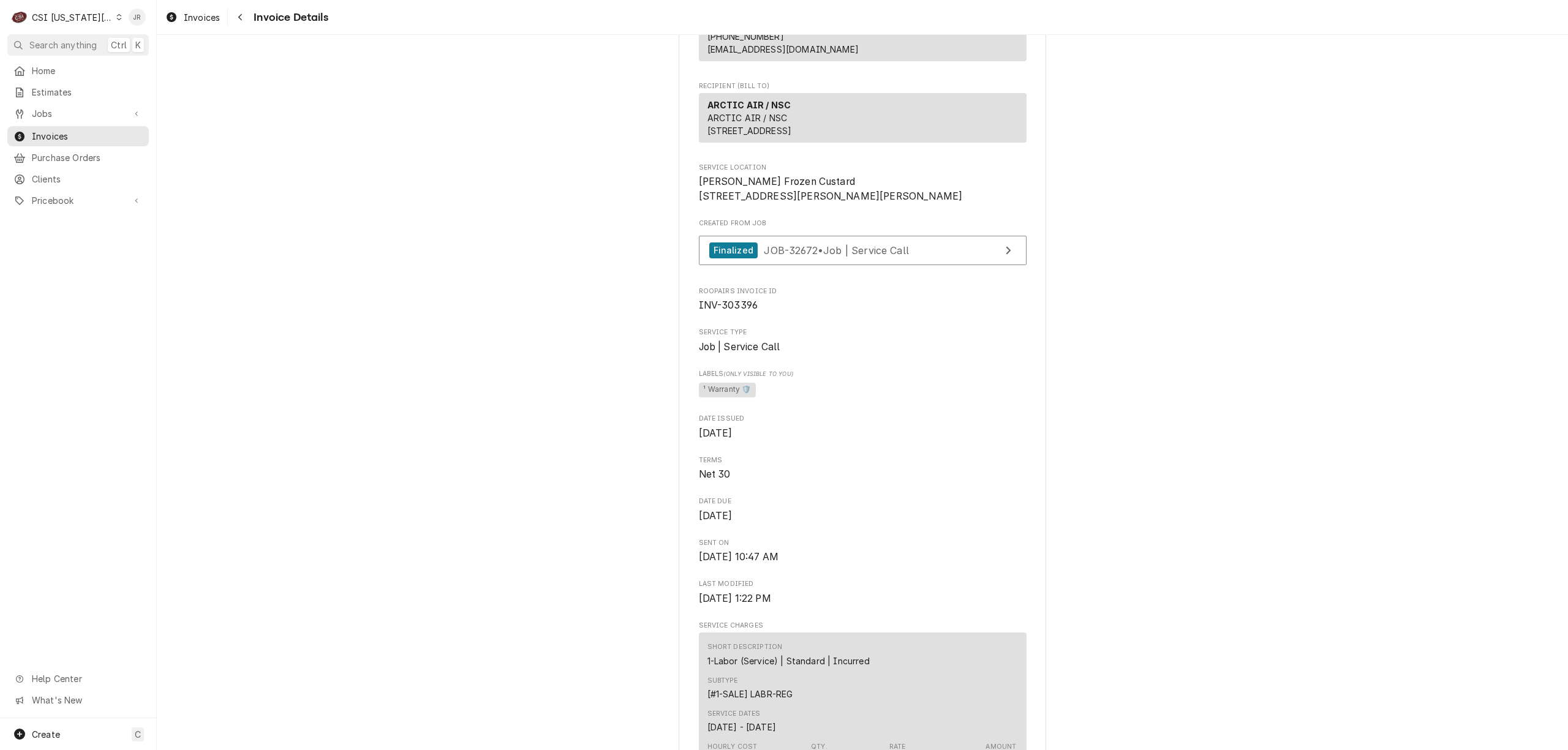
click at [67, 13] on div "CSI [US_STATE][GEOGRAPHIC_DATA]" at bounding box center [72, 18] width 81 height 13
click at [157, 69] on div "CSI St. Louis" at bounding box center [210, 67] width 179 height 13
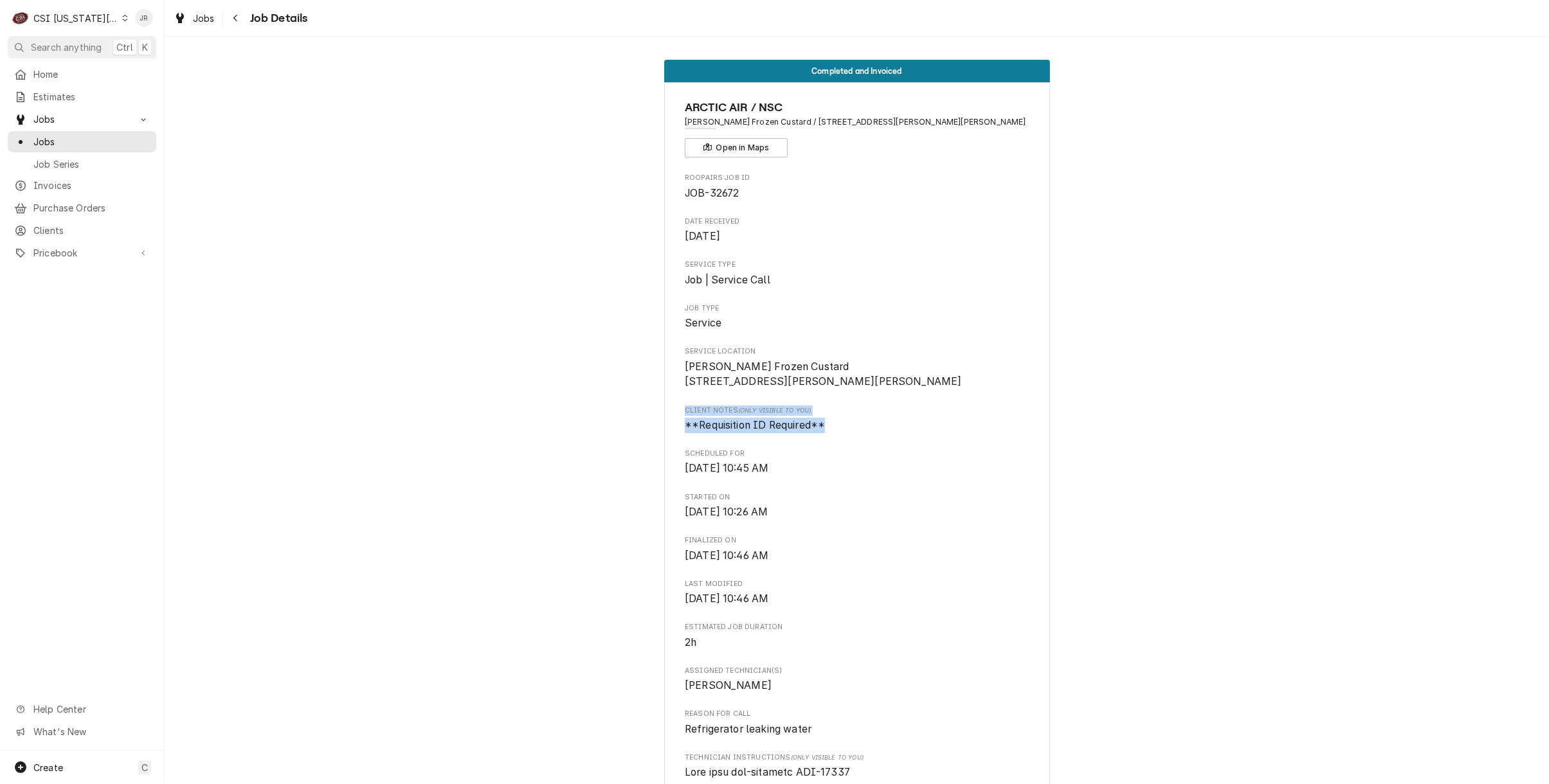
drag, startPoint x: 655, startPoint y: 415, endPoint x: 898, endPoint y: 455, distance: 246.3
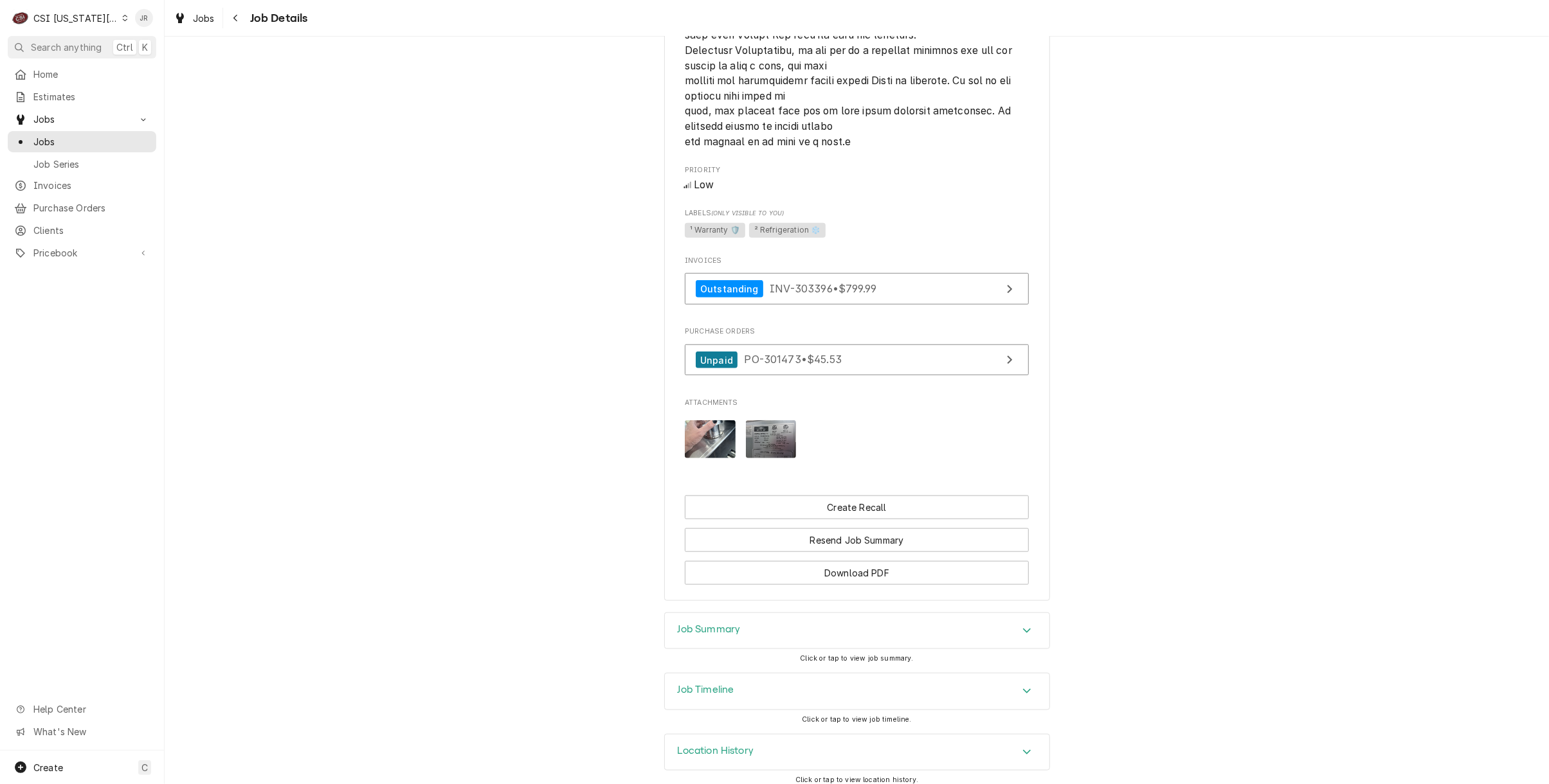
scroll to position [1131, 0]
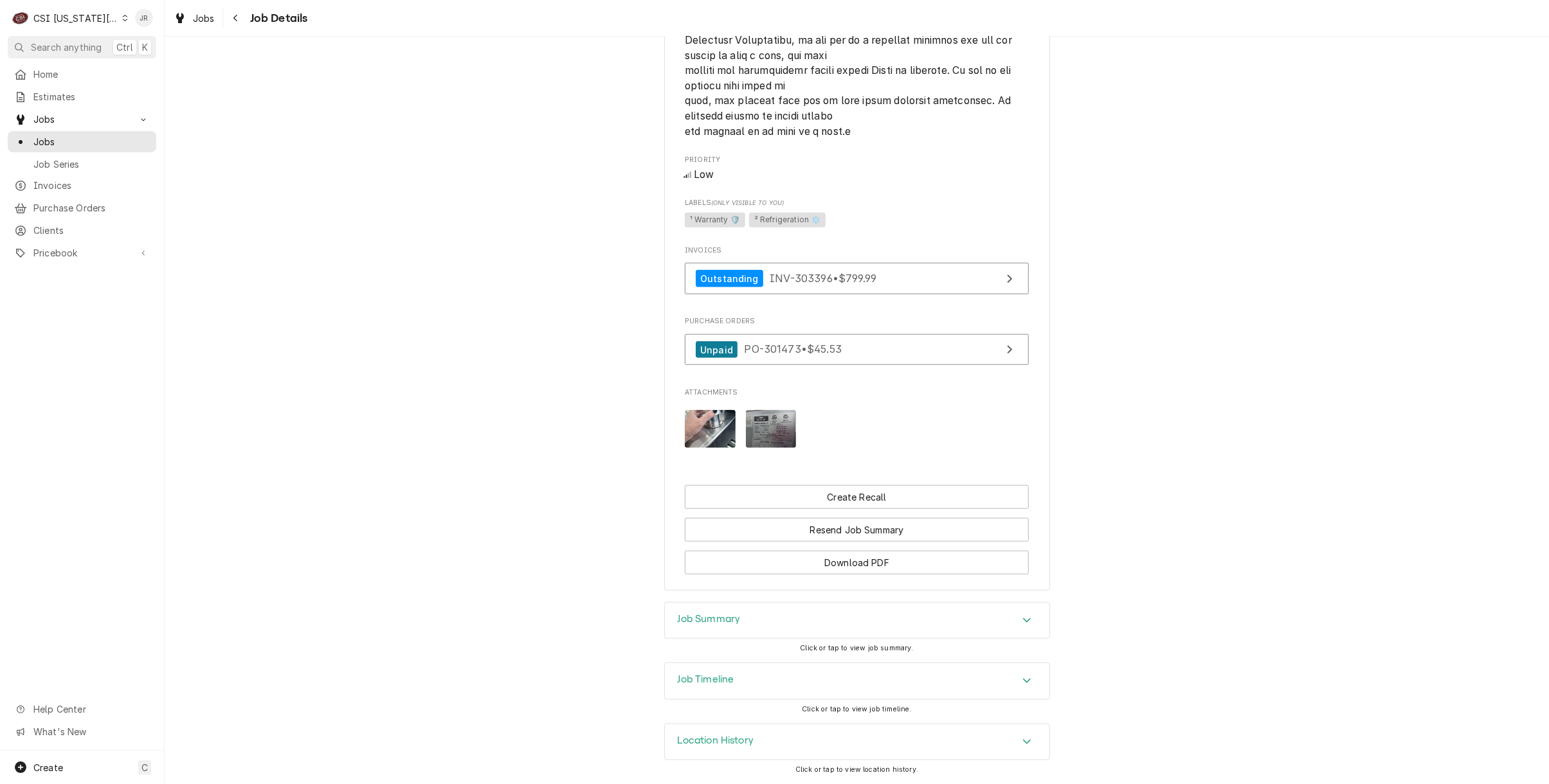
click at [800, 634] on div "Job Summary" at bounding box center [858, 620] width 385 height 36
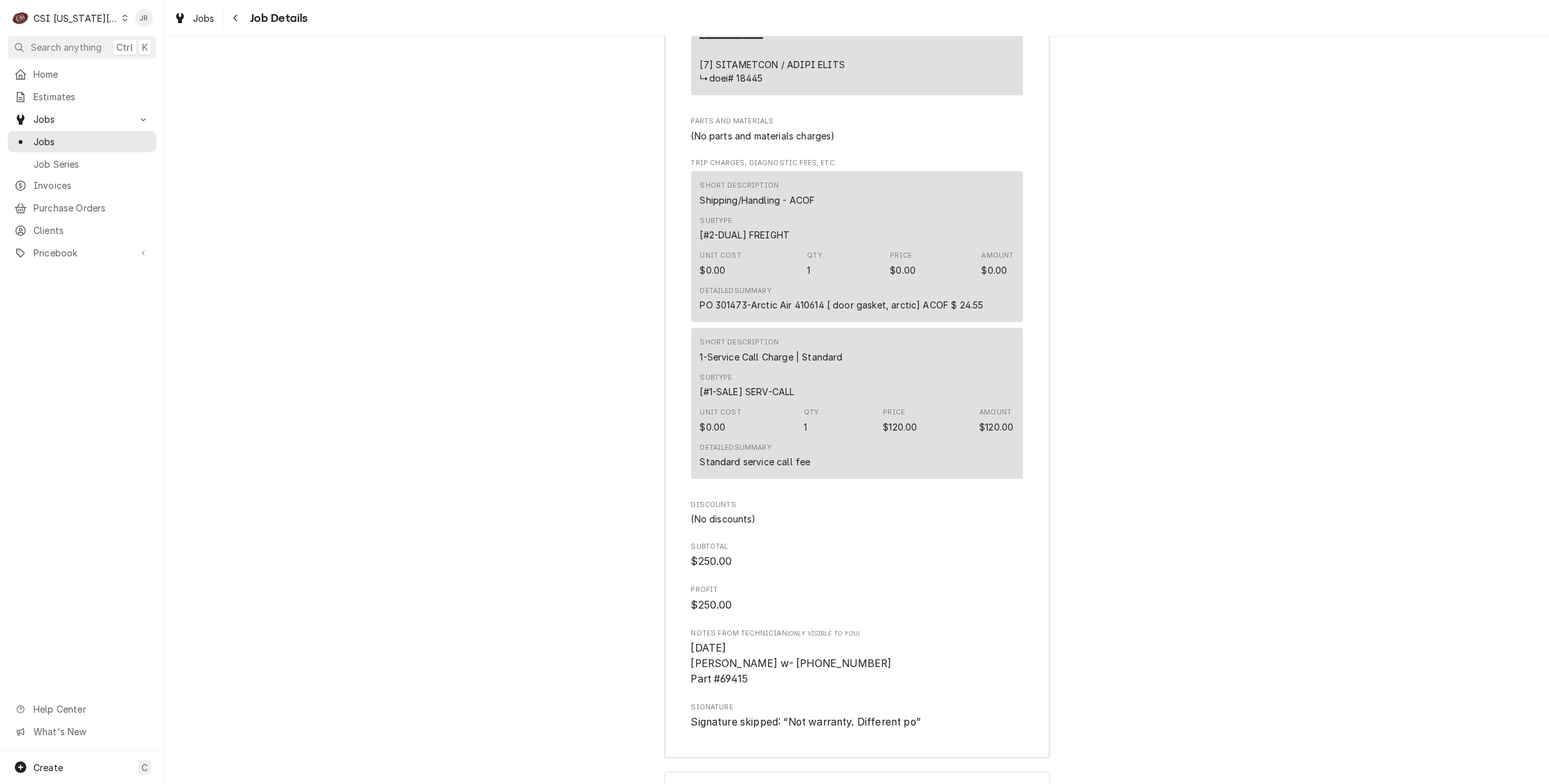
scroll to position [3361, 0]
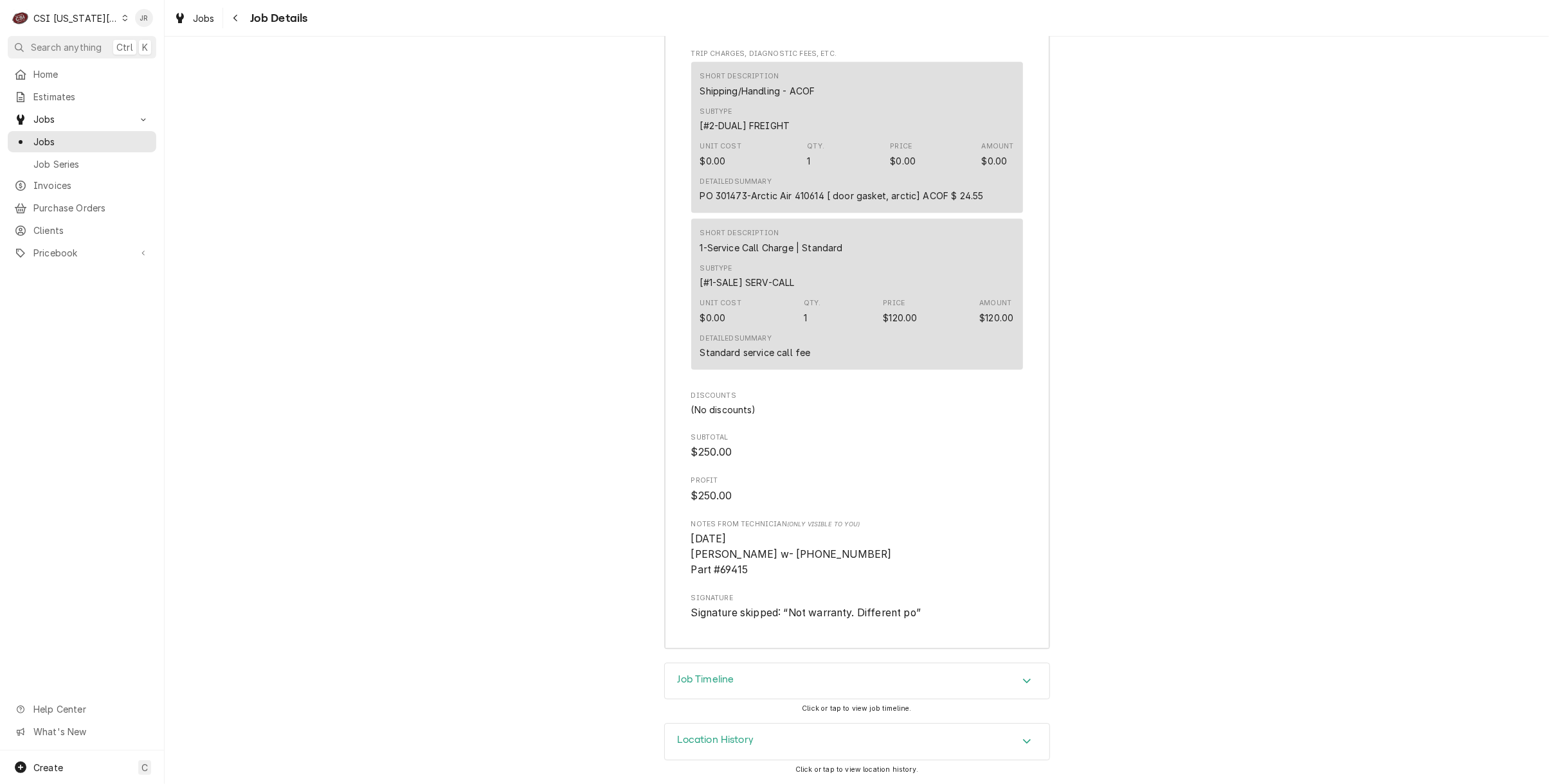
drag, startPoint x: 708, startPoint y: 675, endPoint x: 849, endPoint y: 667, distance: 141.2
click at [710, 675] on h3 "Job Timeline" at bounding box center [706, 680] width 57 height 13
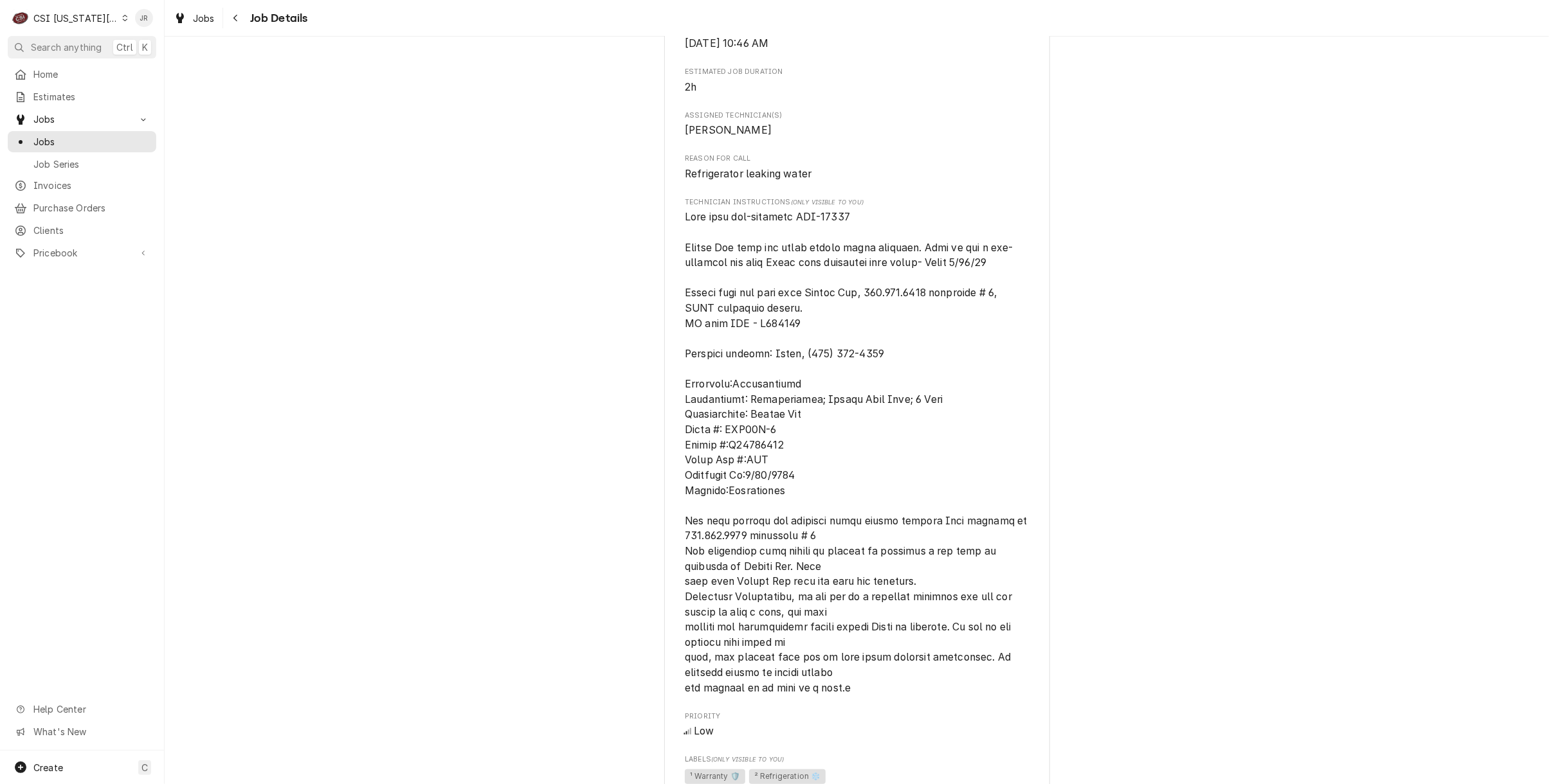
scroll to position [533, 0]
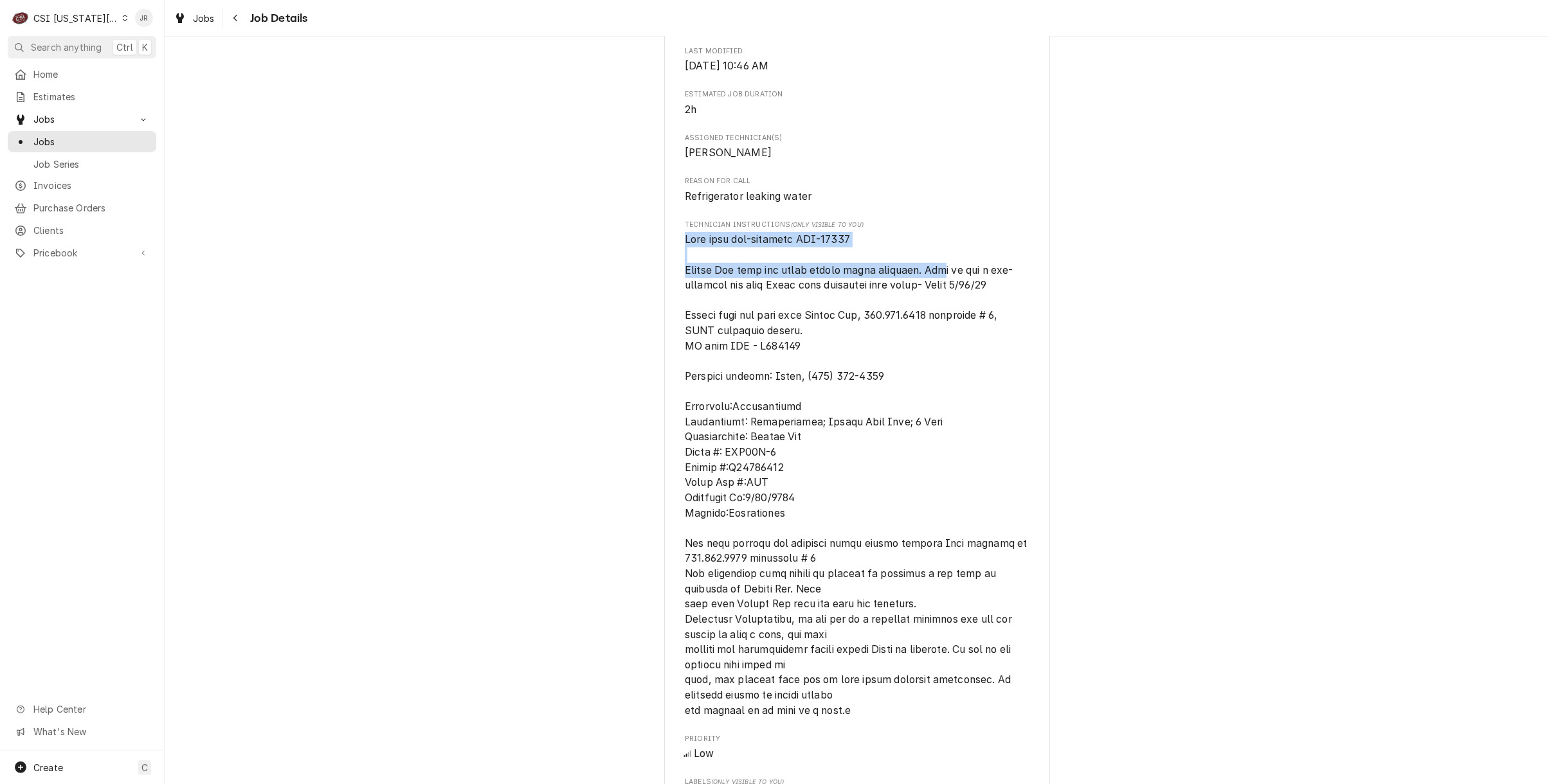
drag, startPoint x: 666, startPoint y: 247, endPoint x: 919, endPoint y: 272, distance: 254.2
click at [920, 273] on div "ARCTIC AIR / NSC Andys Frozen Custard / 630 NW Chipman Rd, Lee's Summit, MO 640…" at bounding box center [857, 359] width 386 height 1620
click at [900, 230] on span "Technician Instructions (Only Visible to You)" at bounding box center [857, 225] width 344 height 11
drag, startPoint x: 675, startPoint y: 227, endPoint x: 934, endPoint y: 268, distance: 262.2
click at [934, 268] on div "ARCTIC AIR / NSC Andys Frozen Custard / 630 NW Chipman Rd, Lee's Summit, MO 640…" at bounding box center [857, 359] width 386 height 1620
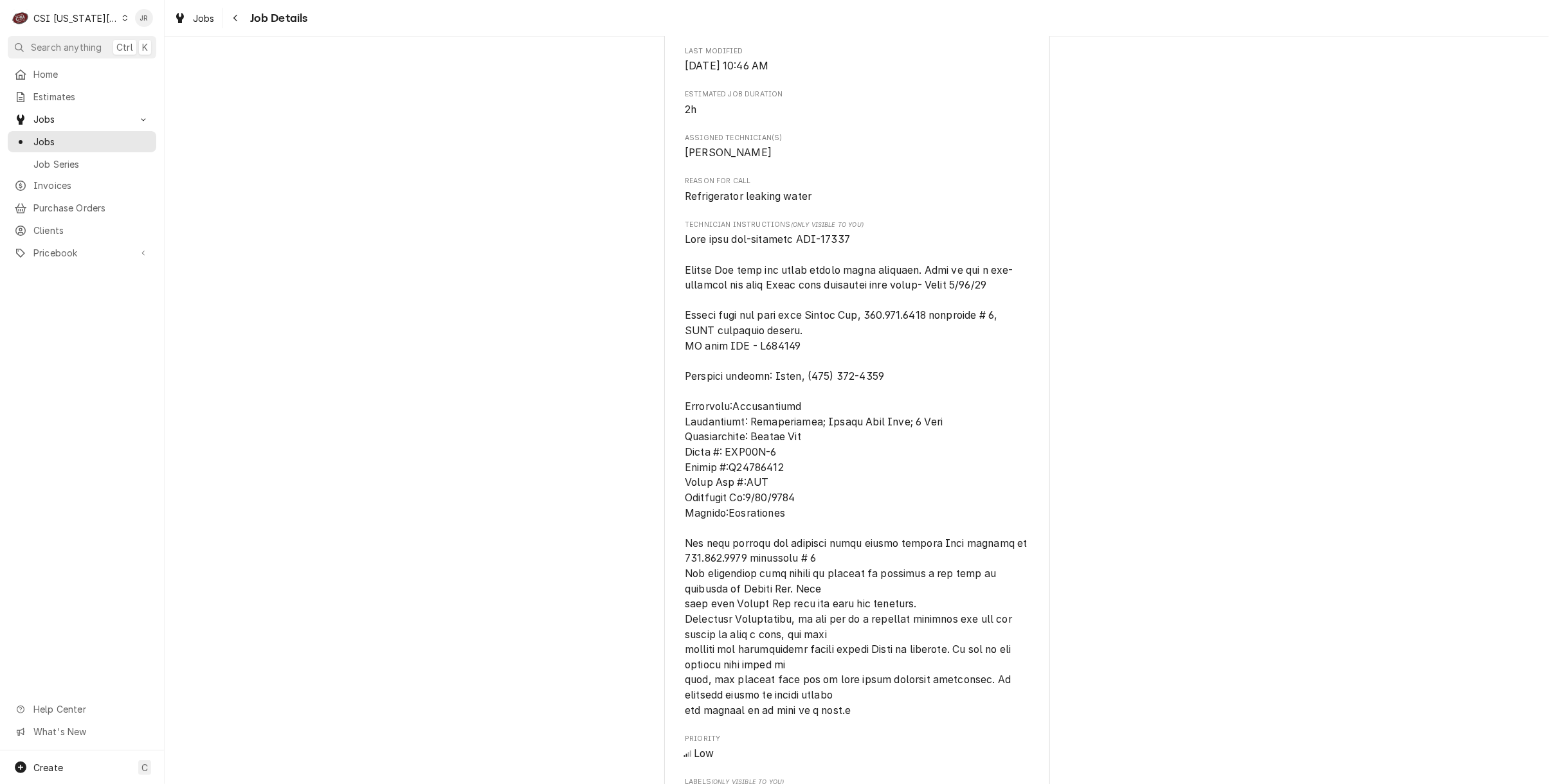
click at [774, 366] on span "[object Object]" at bounding box center [857, 475] width 345 height 482
click at [770, 363] on span "[object Object]" at bounding box center [857, 475] width 345 height 482
copy span "R262349"
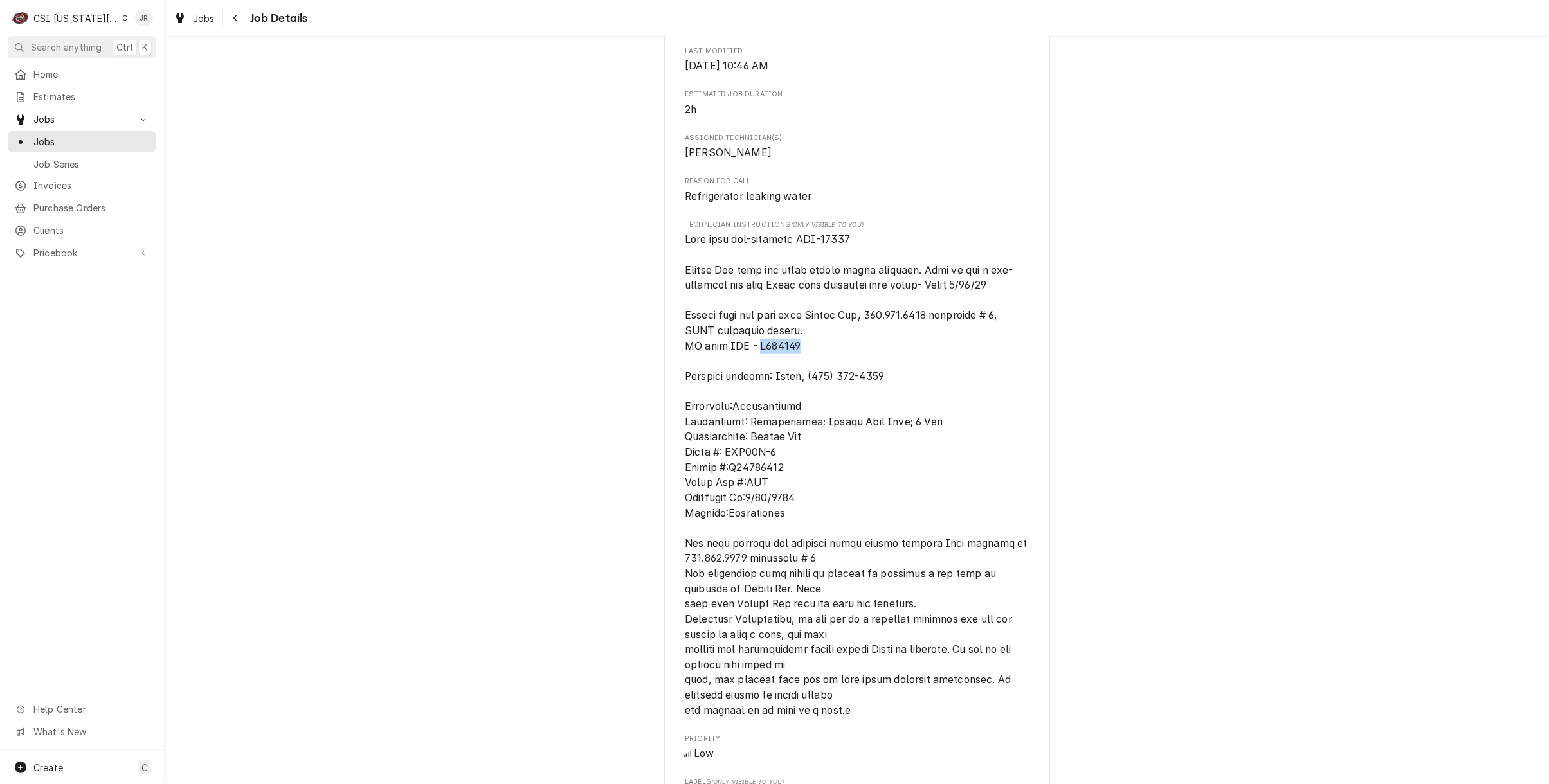
copy span "R262349"
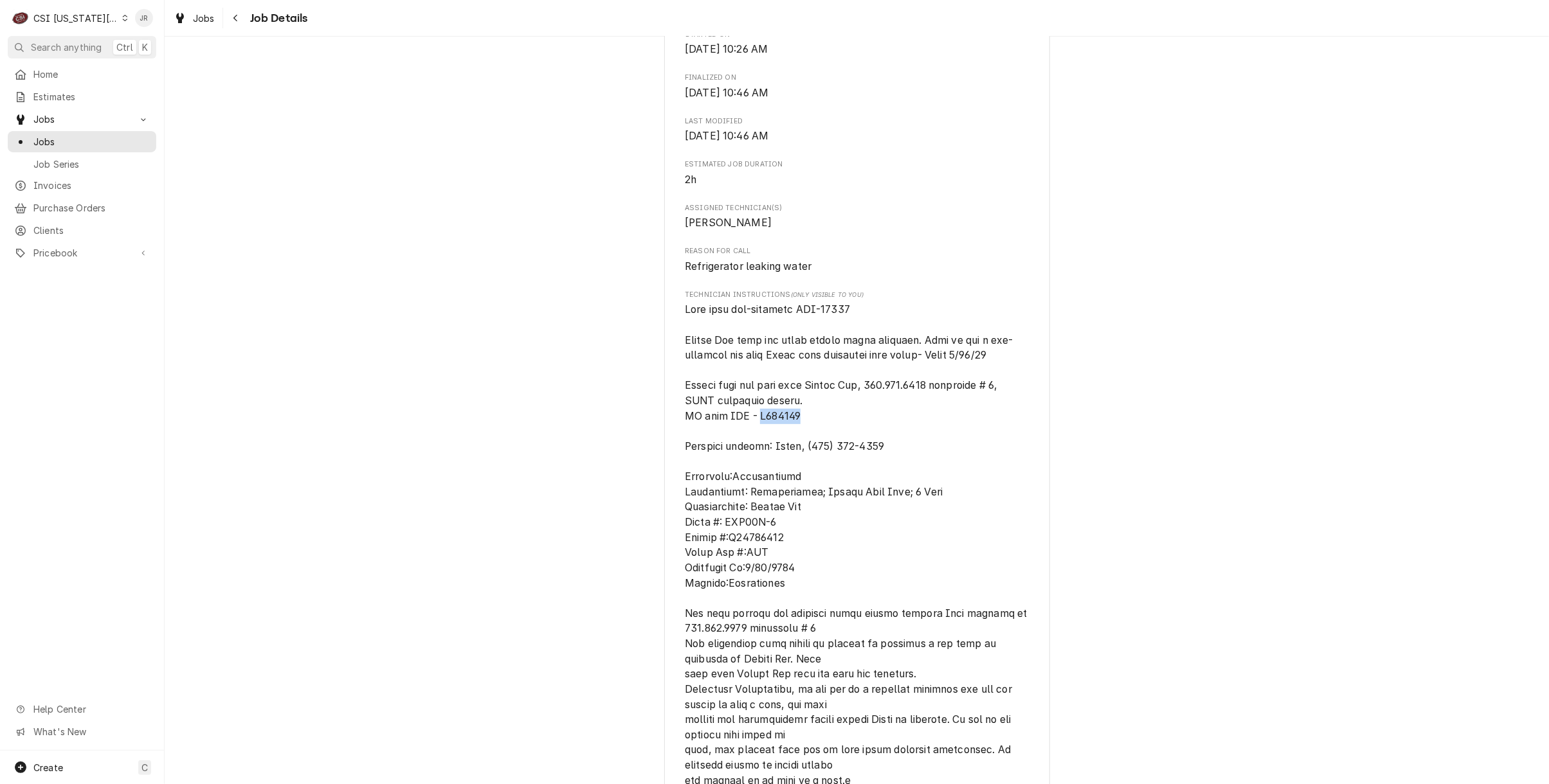
scroll to position [447, 0]
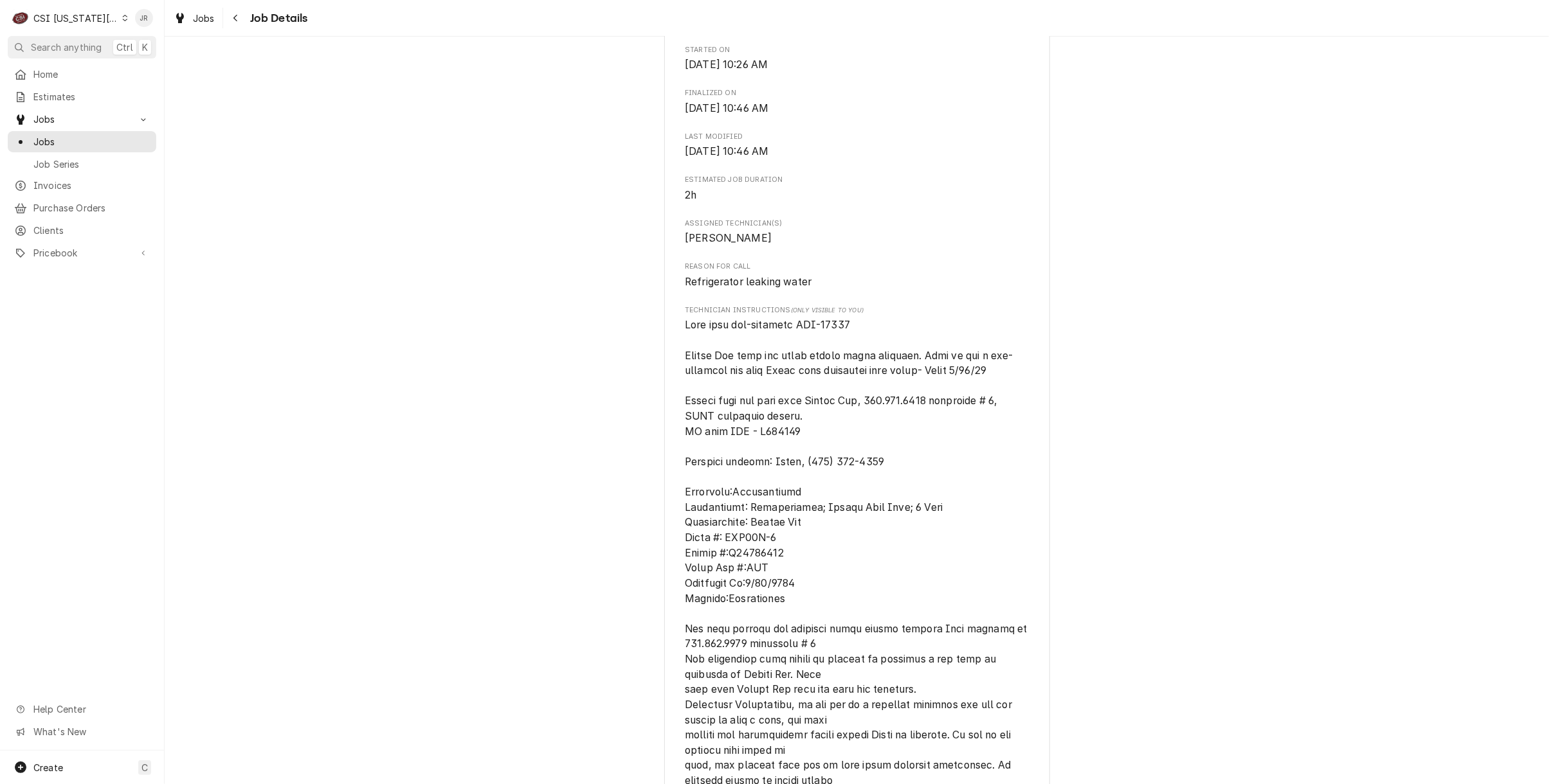
click at [631, 367] on div "Completed and Invoiced ARCTIC AIR / NSC Andys Frozen Custard / 630 NW Chipman R…" at bounding box center [856, 434] width 1384 height 1664
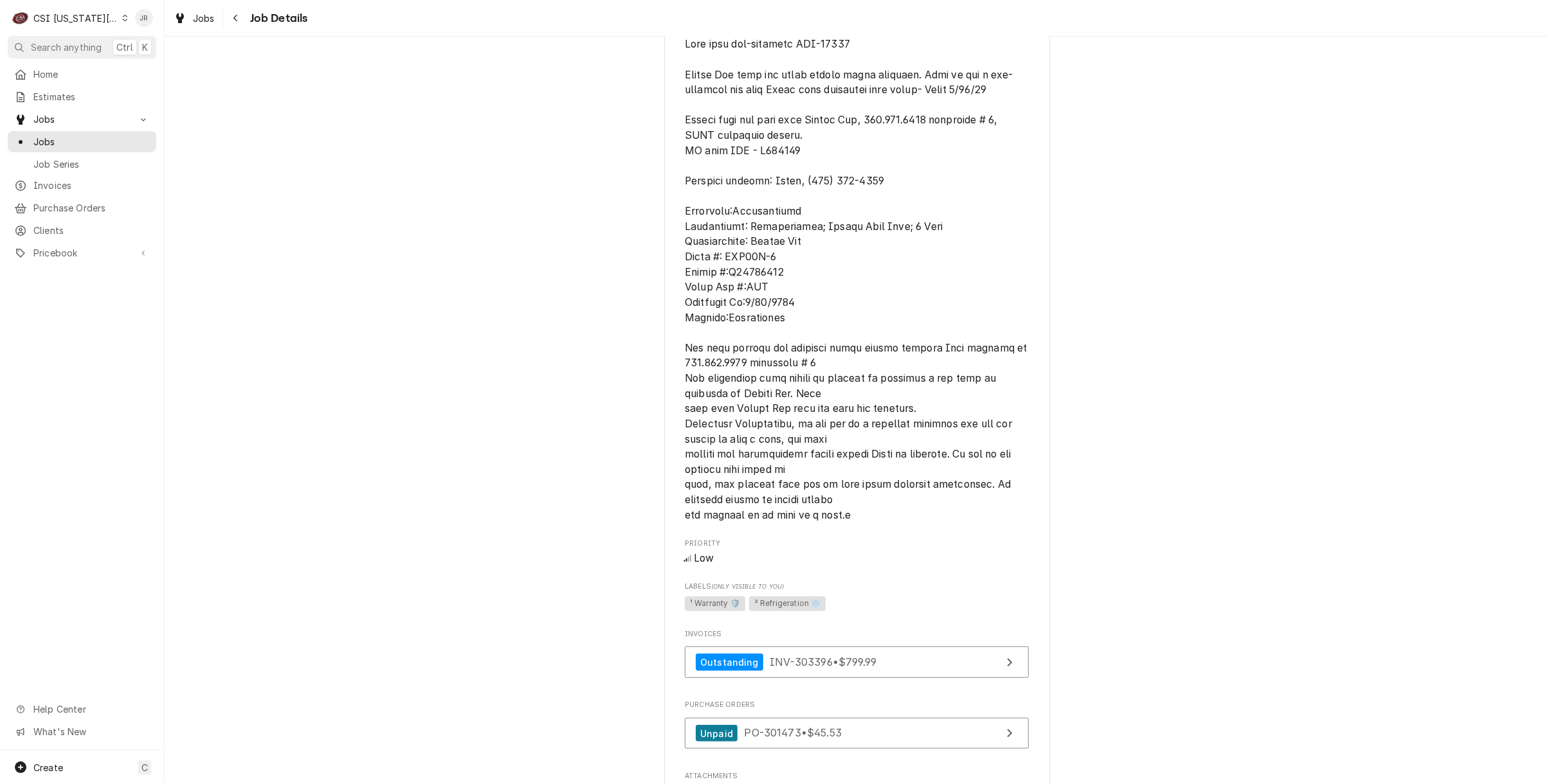
scroll to position [790, 0]
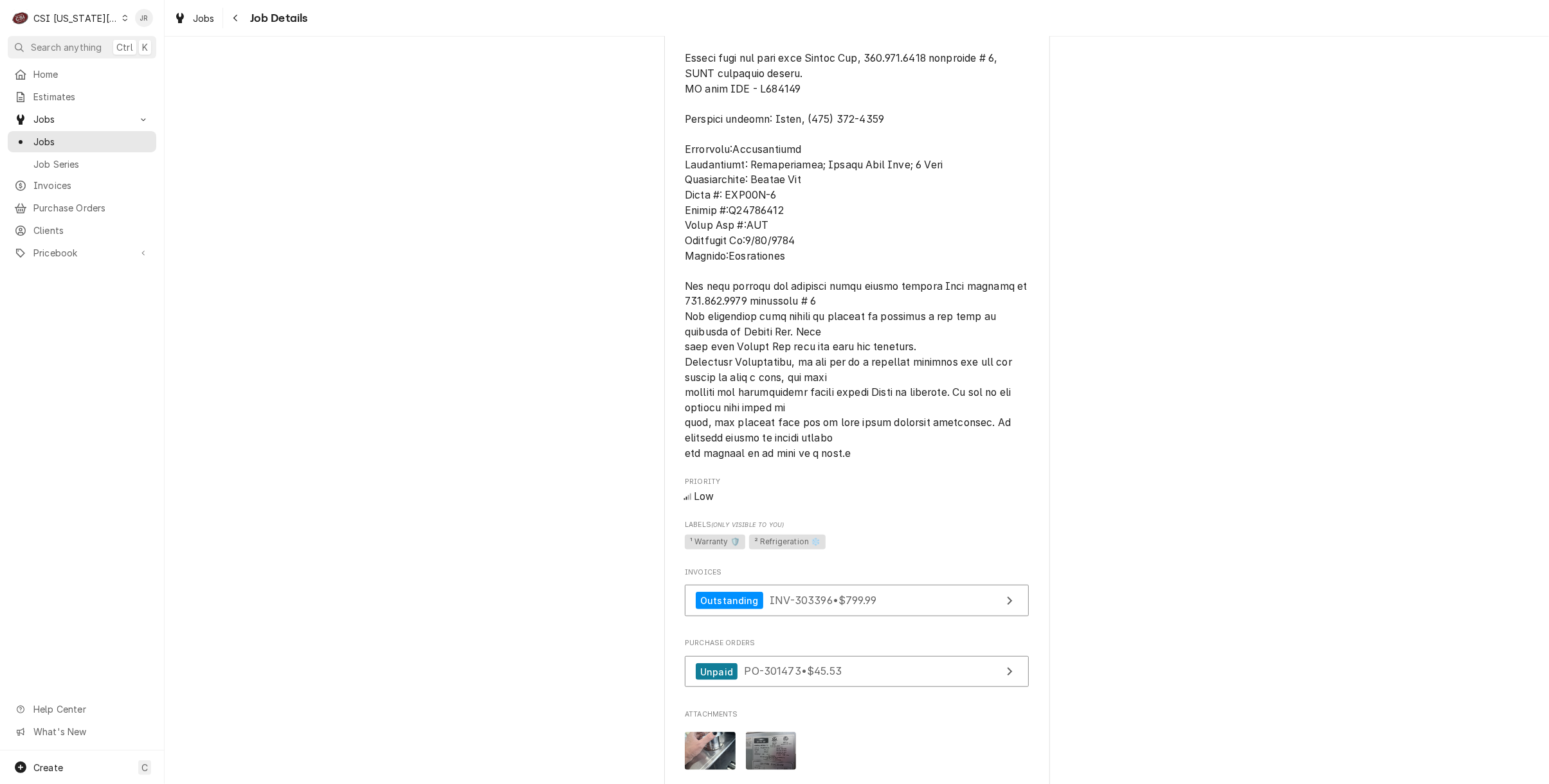
drag, startPoint x: 578, startPoint y: 699, endPoint x: 589, endPoint y: 707, distance: 13.6
click at [589, 707] on div "Completed and Invoiced ARCTIC AIR / NSC Andys Frozen Custard / 630 NW Chipman R…" at bounding box center [856, 92] width 1384 height 1664
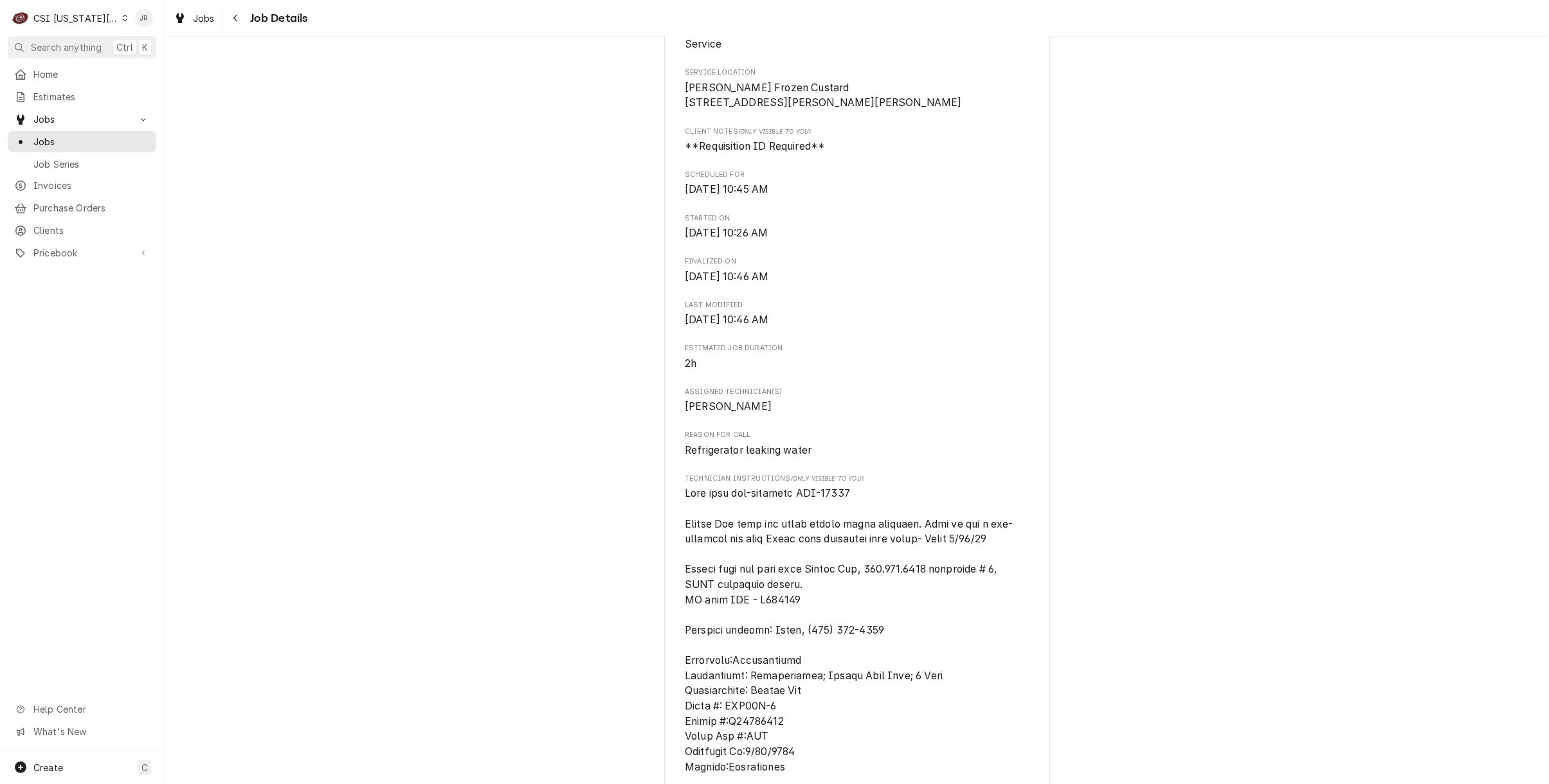
scroll to position [343, 0]
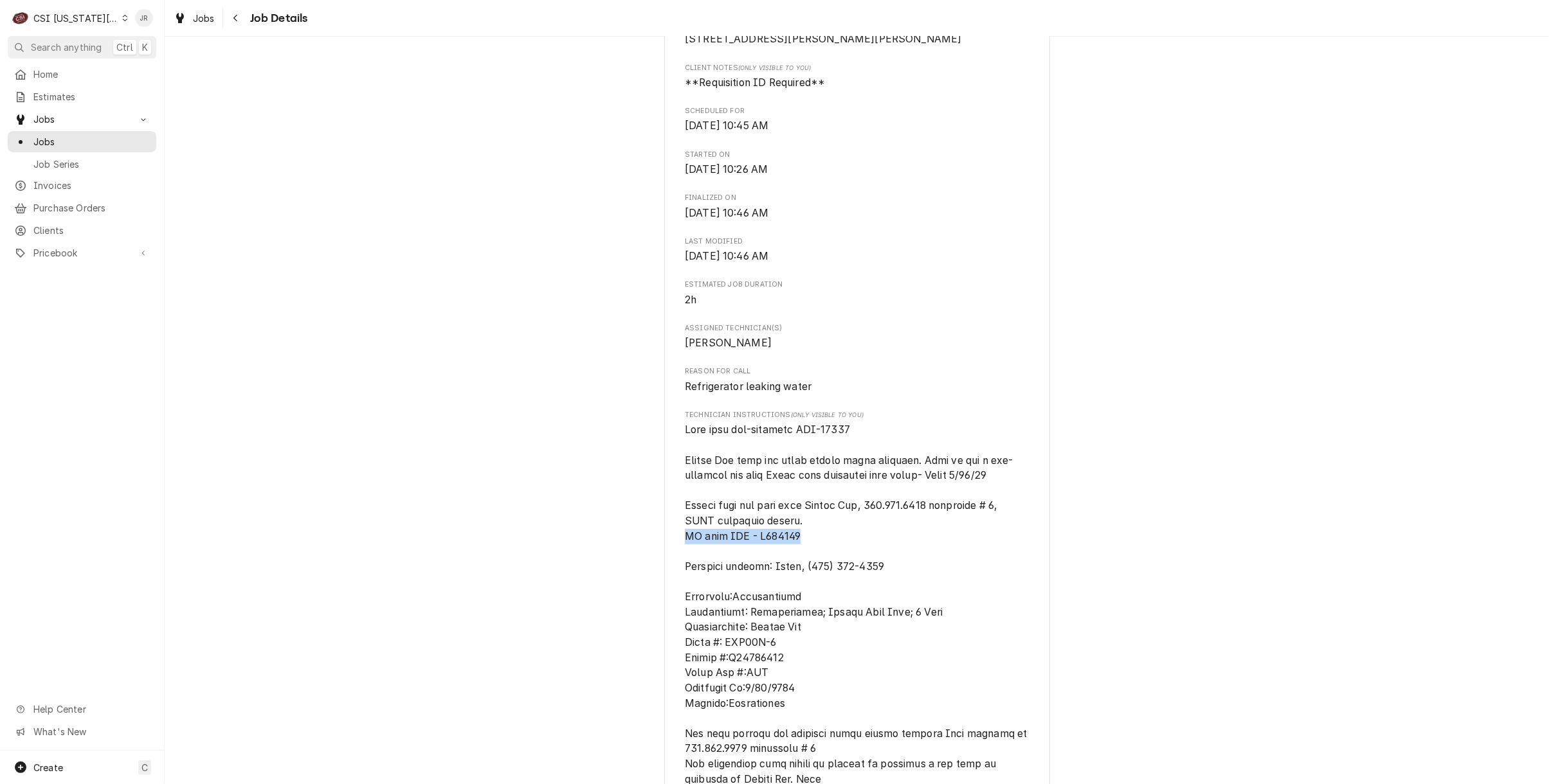
drag, startPoint x: 806, startPoint y: 548, endPoint x: 674, endPoint y: 546, distance: 132.0
click at [674, 546] on div "ARCTIC AIR / NSC Andys Frozen Custard / 630 NW Chipman Rd, Lee's Summit, MO 640…" at bounding box center [857, 549] width 386 height 1620
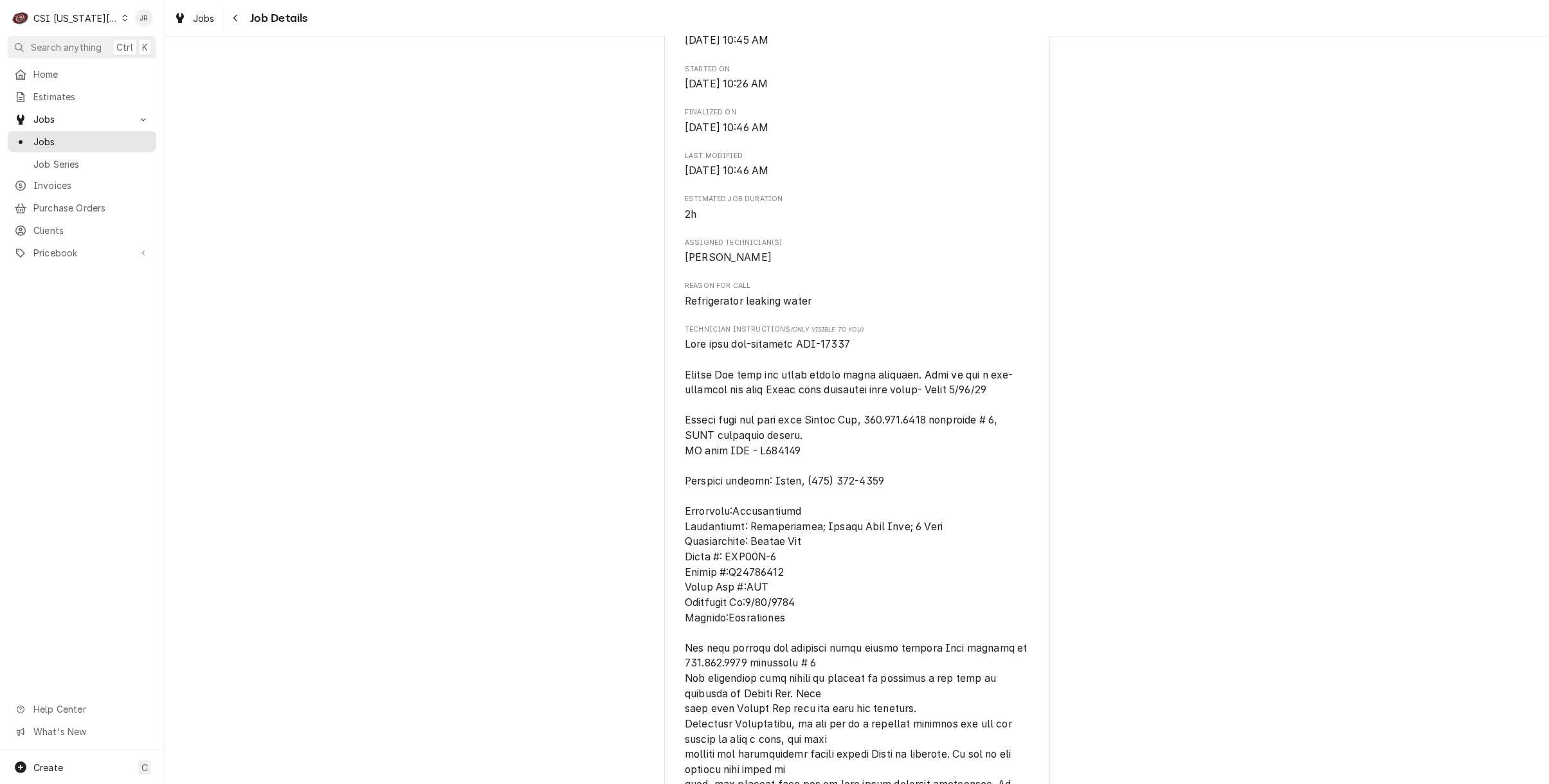
click at [869, 502] on span "[object Object]" at bounding box center [857, 580] width 344 height 486
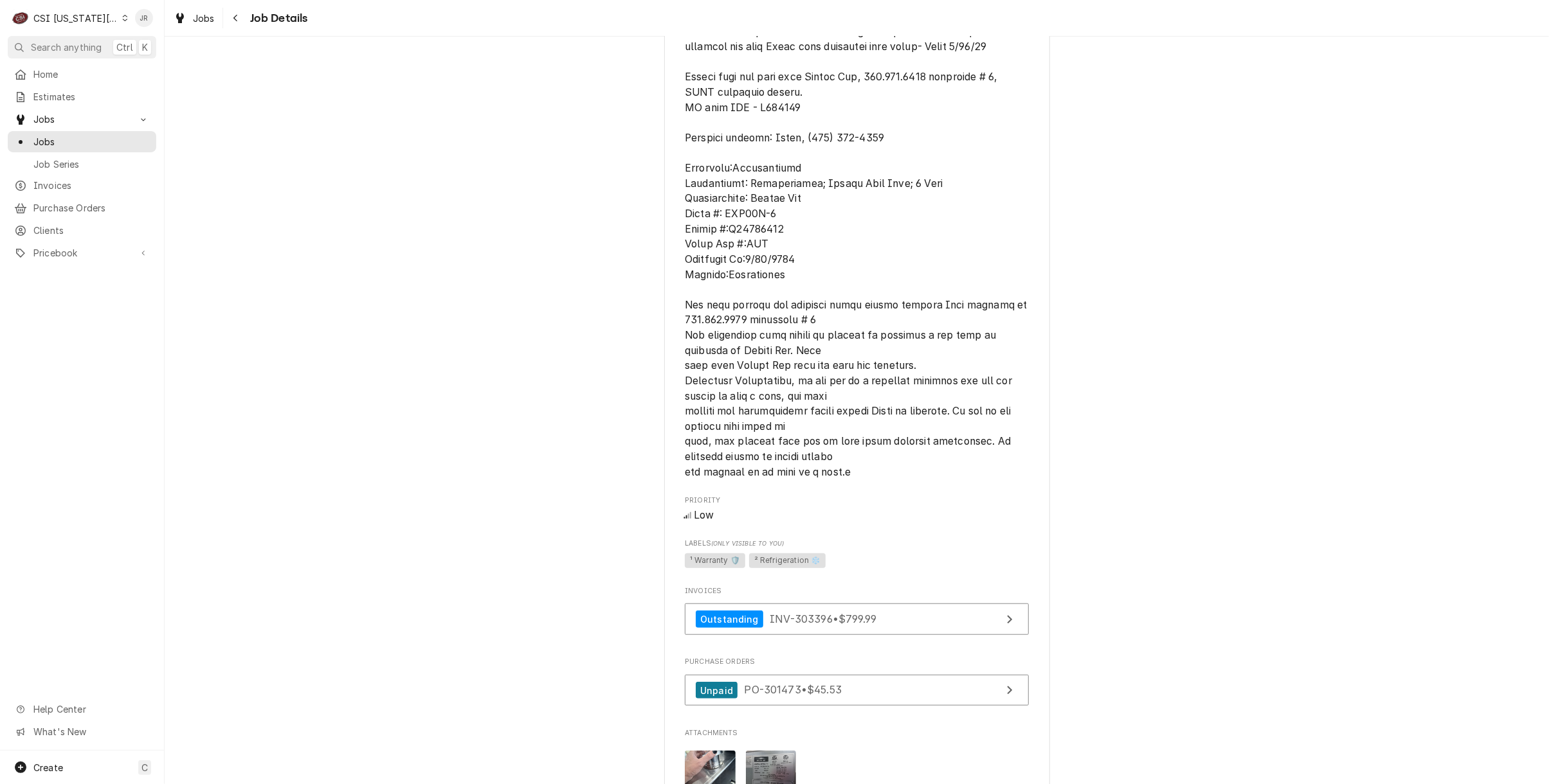
scroll to position [599, 0]
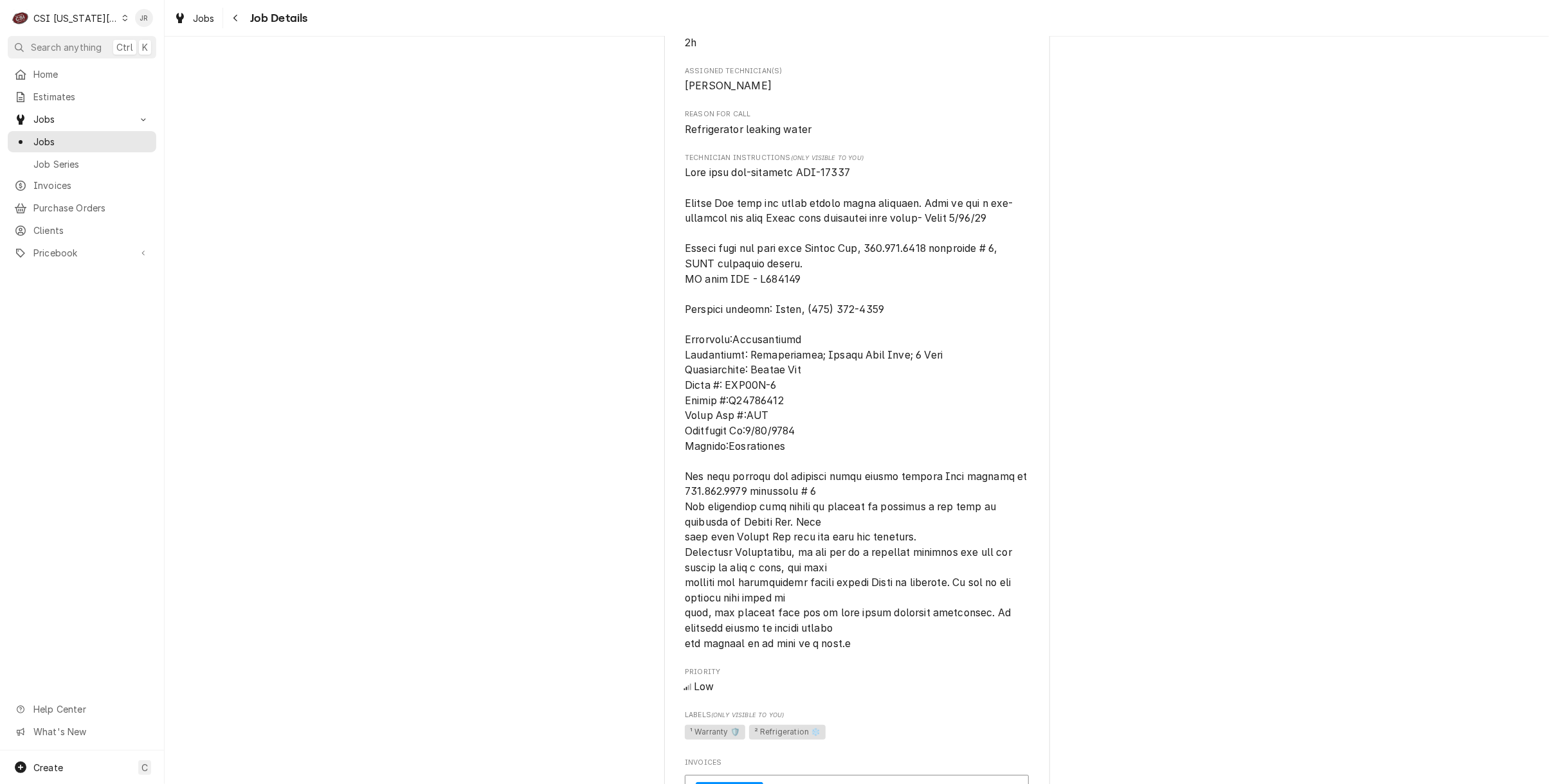
click at [830, 180] on div "Technician Instructions (Only Visible to You)" at bounding box center [857, 402] width 344 height 498
copy span "32769"
click at [45, 135] on span "Jobs" at bounding box center [91, 142] width 116 height 14
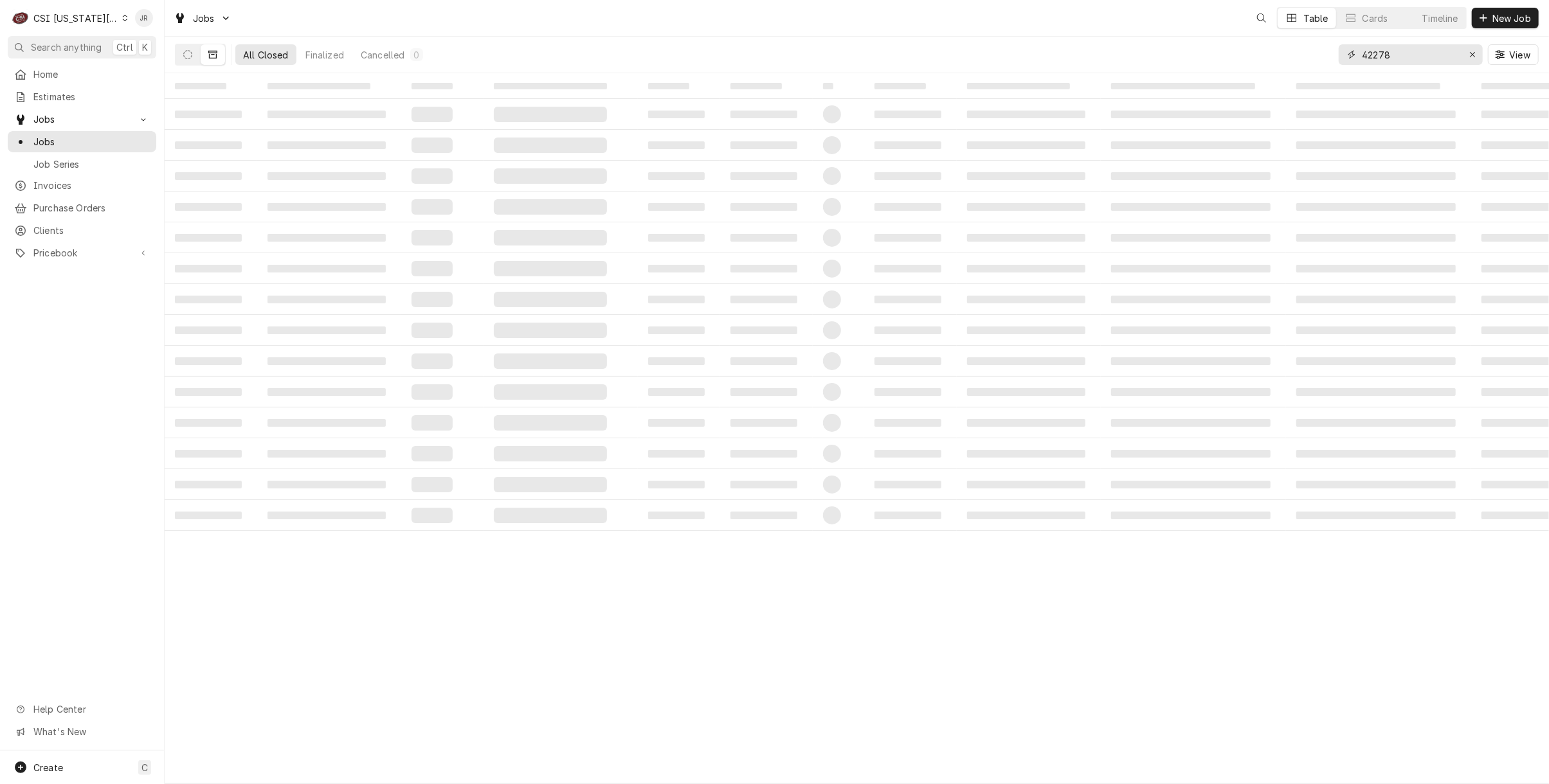
click at [1411, 62] on input "42278" at bounding box center [1409, 54] width 97 height 21
click at [1410, 62] on input "42278" at bounding box center [1409, 54] width 97 height 21
paste input "32769"
type input "32769"
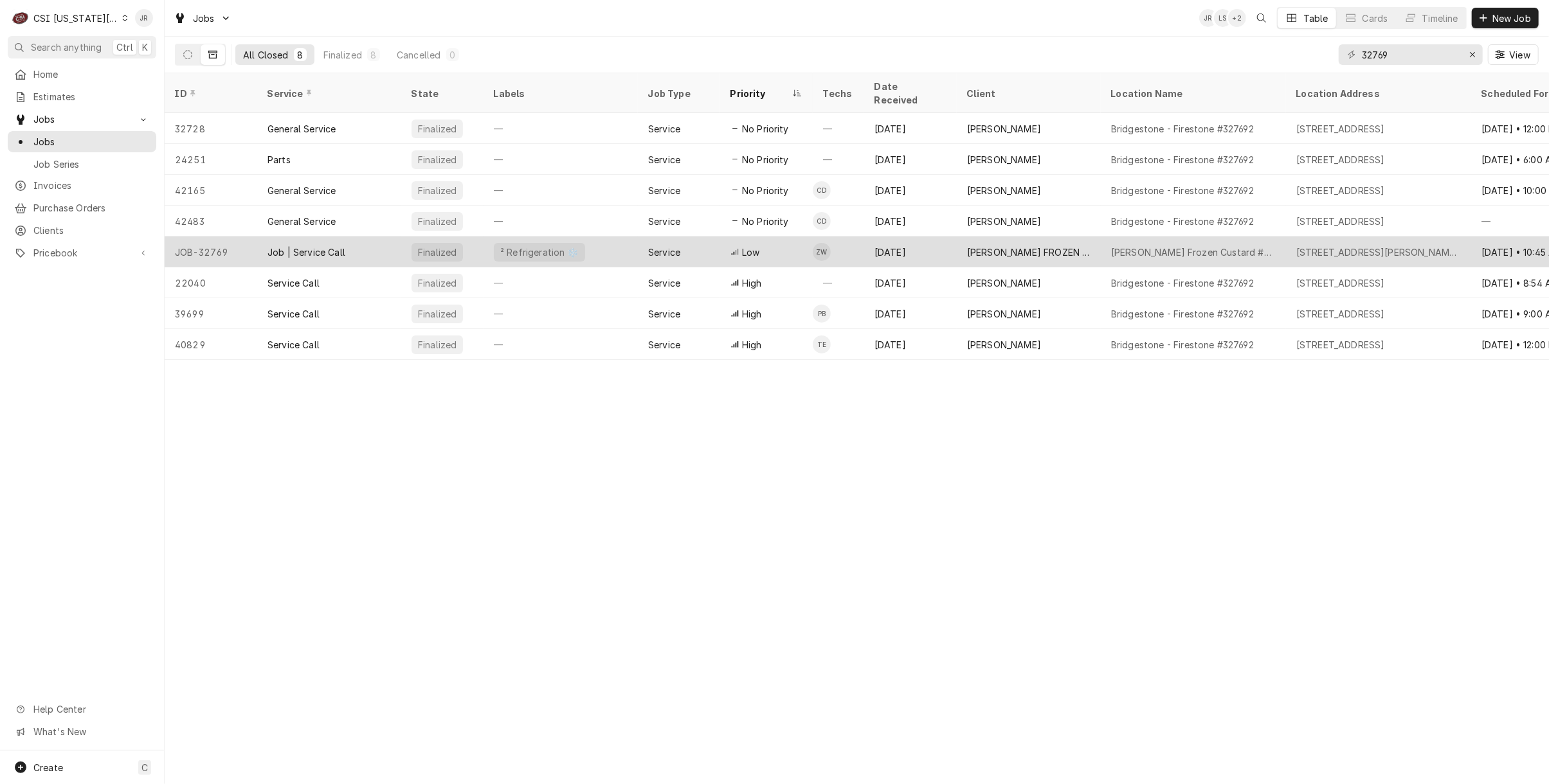
click at [917, 236] on div "Sep 15" at bounding box center [910, 252] width 93 height 31
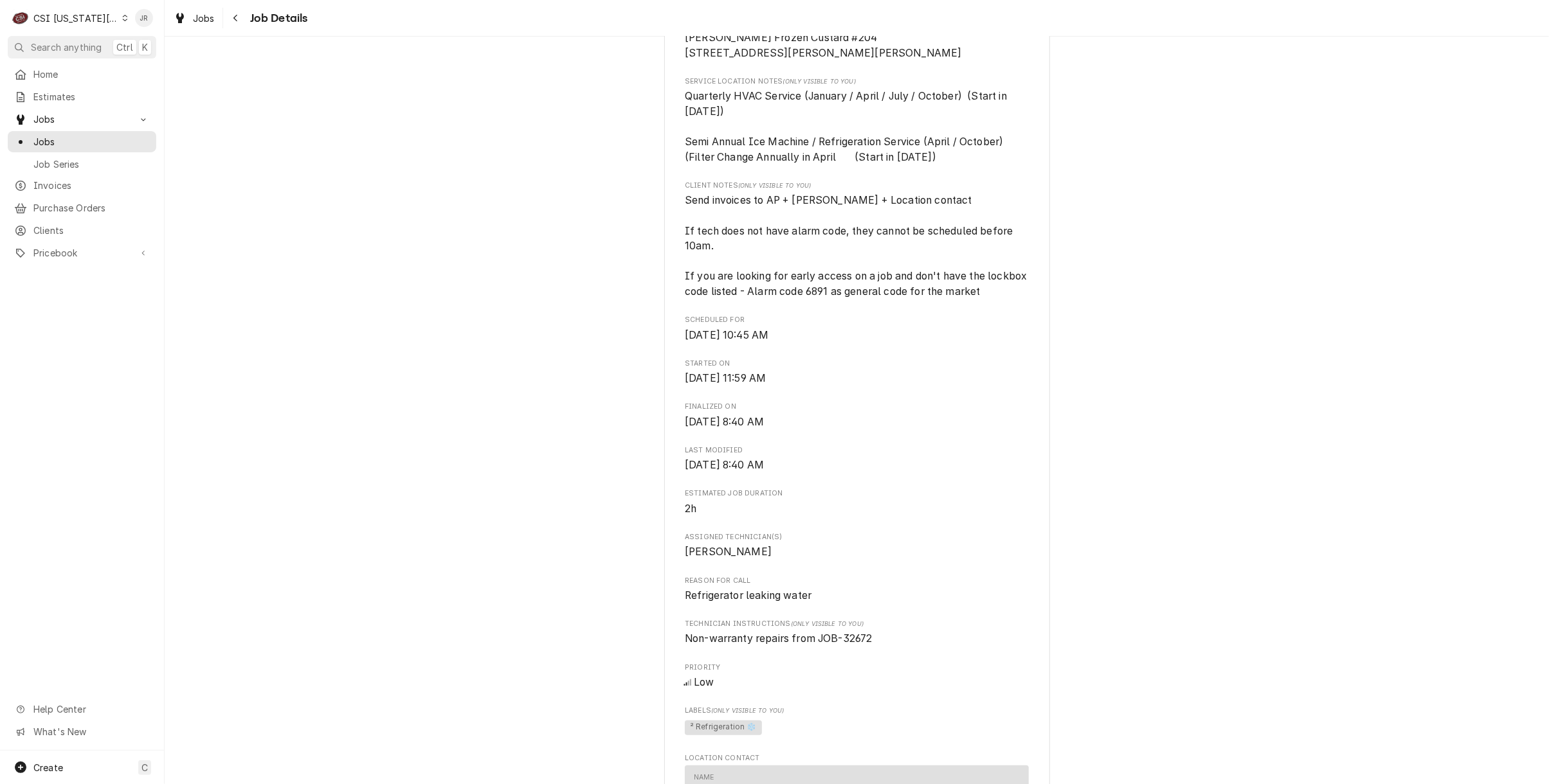
scroll to position [343, 0]
drag, startPoint x: 705, startPoint y: 133, endPoint x: 995, endPoint y: 182, distance: 294.1
click at [995, 182] on div "Roopairs Job ID JOB-32769 Date Received [DATE] Service Type Job | Service Call …" at bounding box center [857, 481] width 344 height 1277
click at [995, 188] on span "Client Notes (Only Visible to You)" at bounding box center [857, 184] width 344 height 11
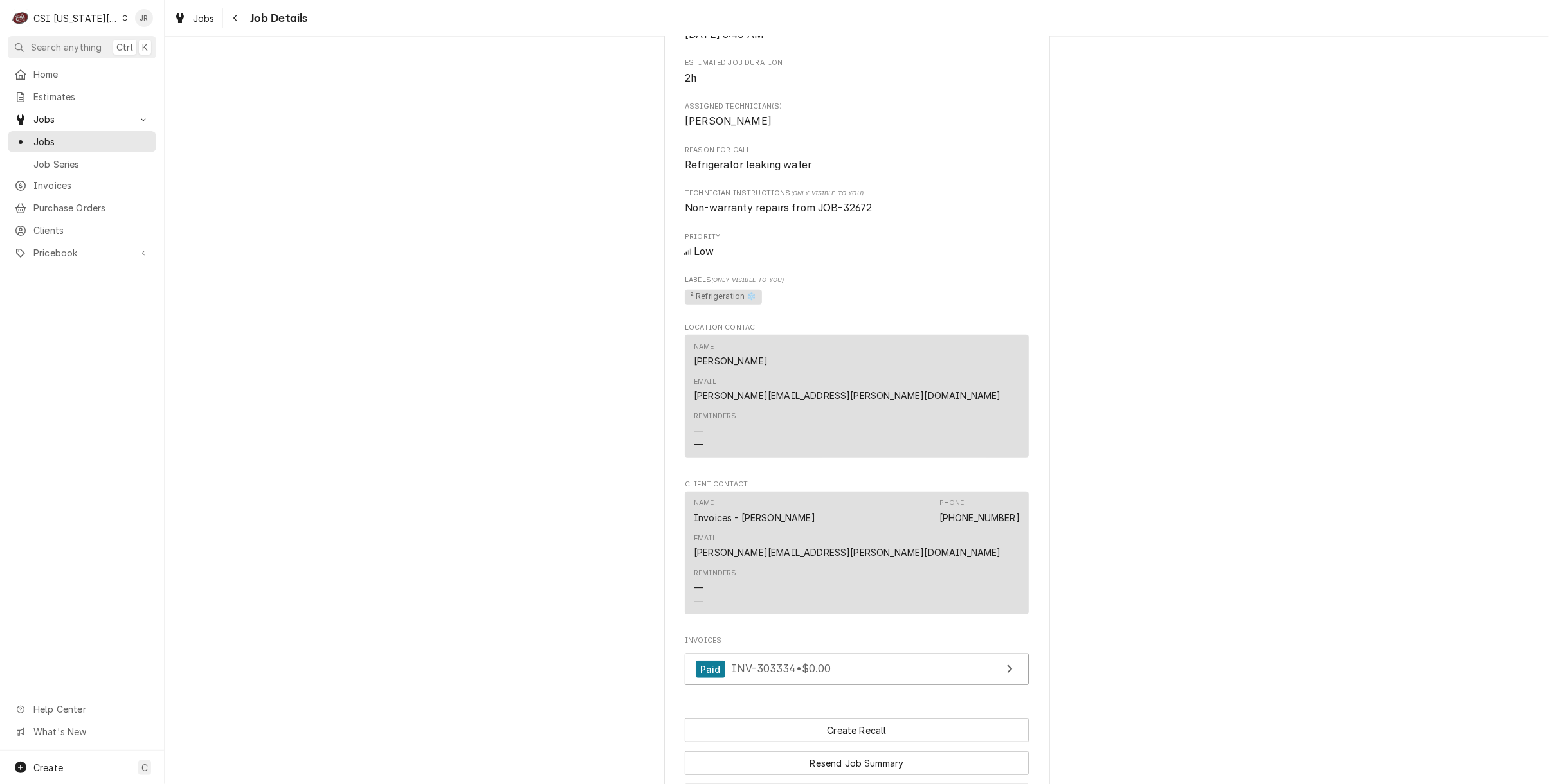
scroll to position [941, 0]
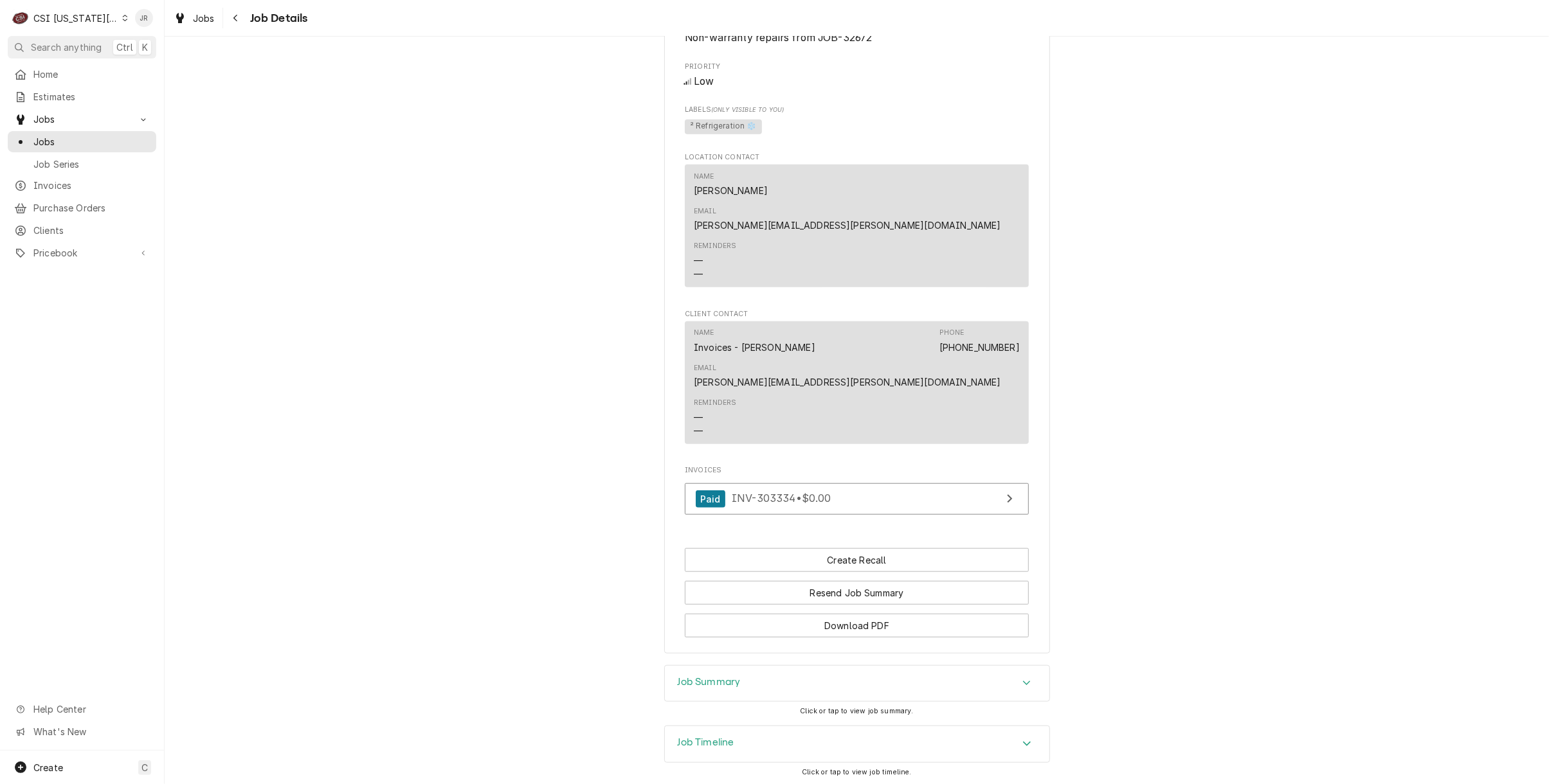
drag, startPoint x: 762, startPoint y: 618, endPoint x: 809, endPoint y: 635, distance: 50.0
click at [763, 666] on div "Job Summary" at bounding box center [858, 683] width 385 height 36
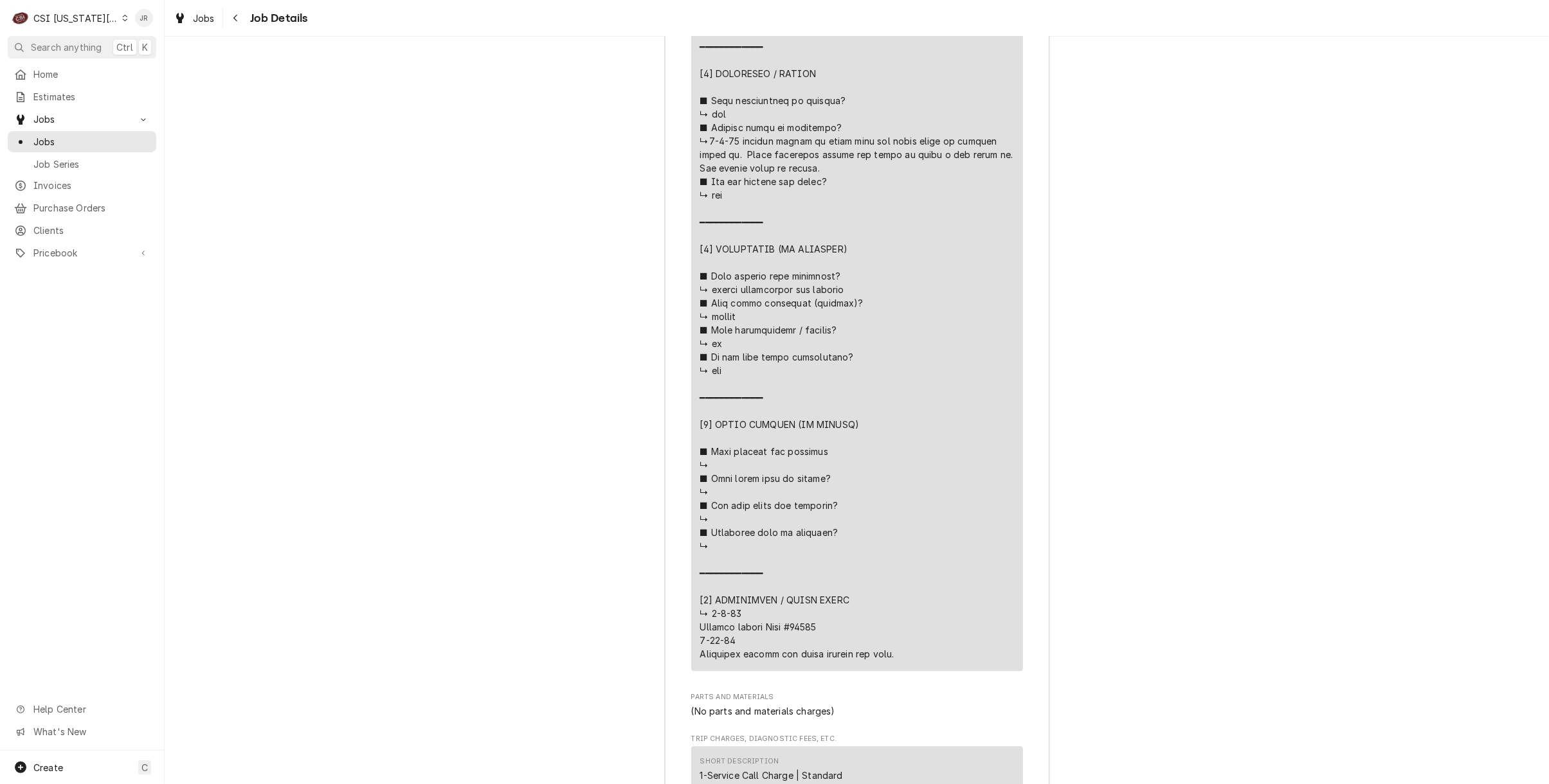
scroll to position [2827, 0]
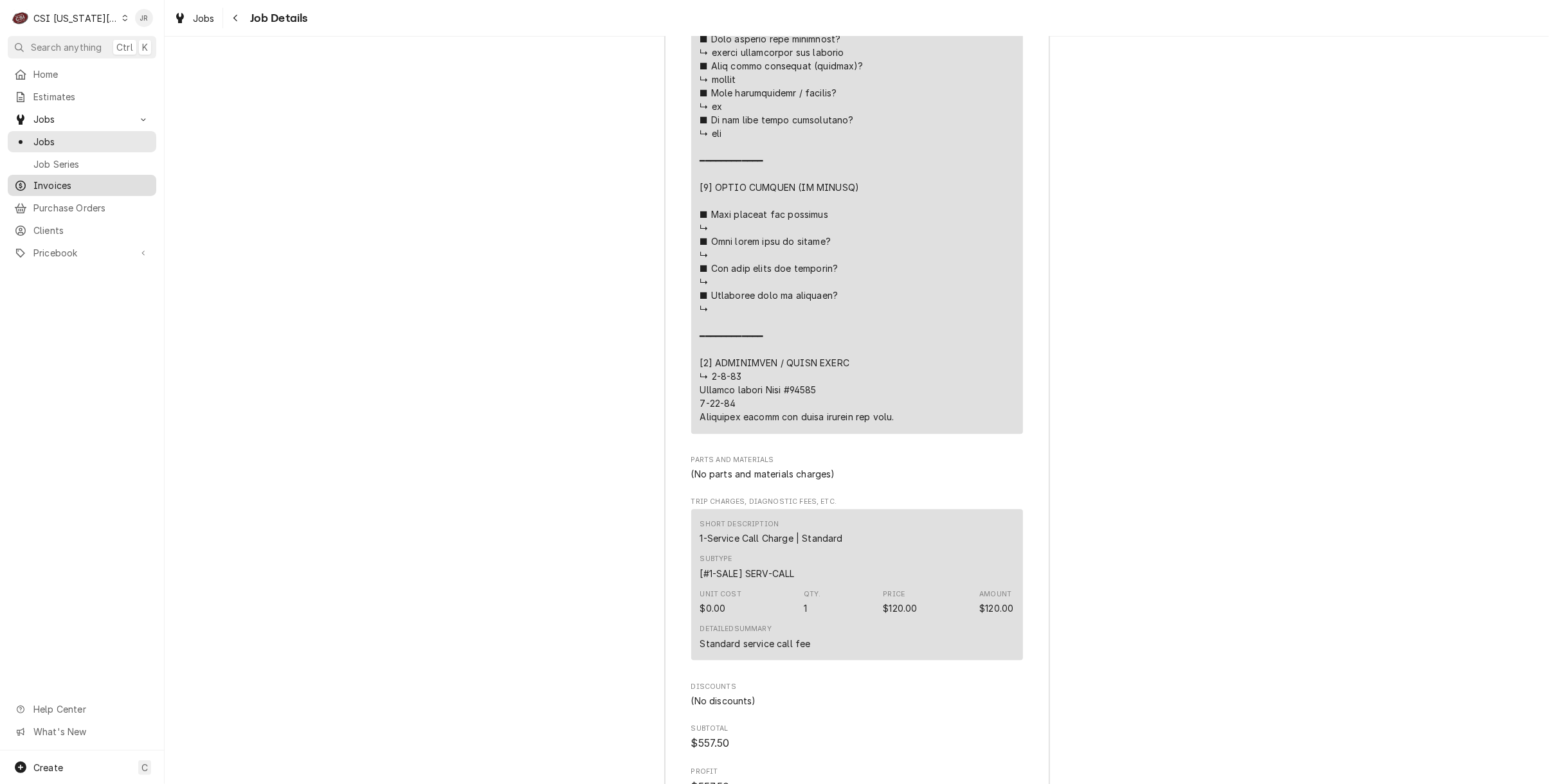
click at [73, 179] on span "Invoices" at bounding box center [91, 186] width 116 height 14
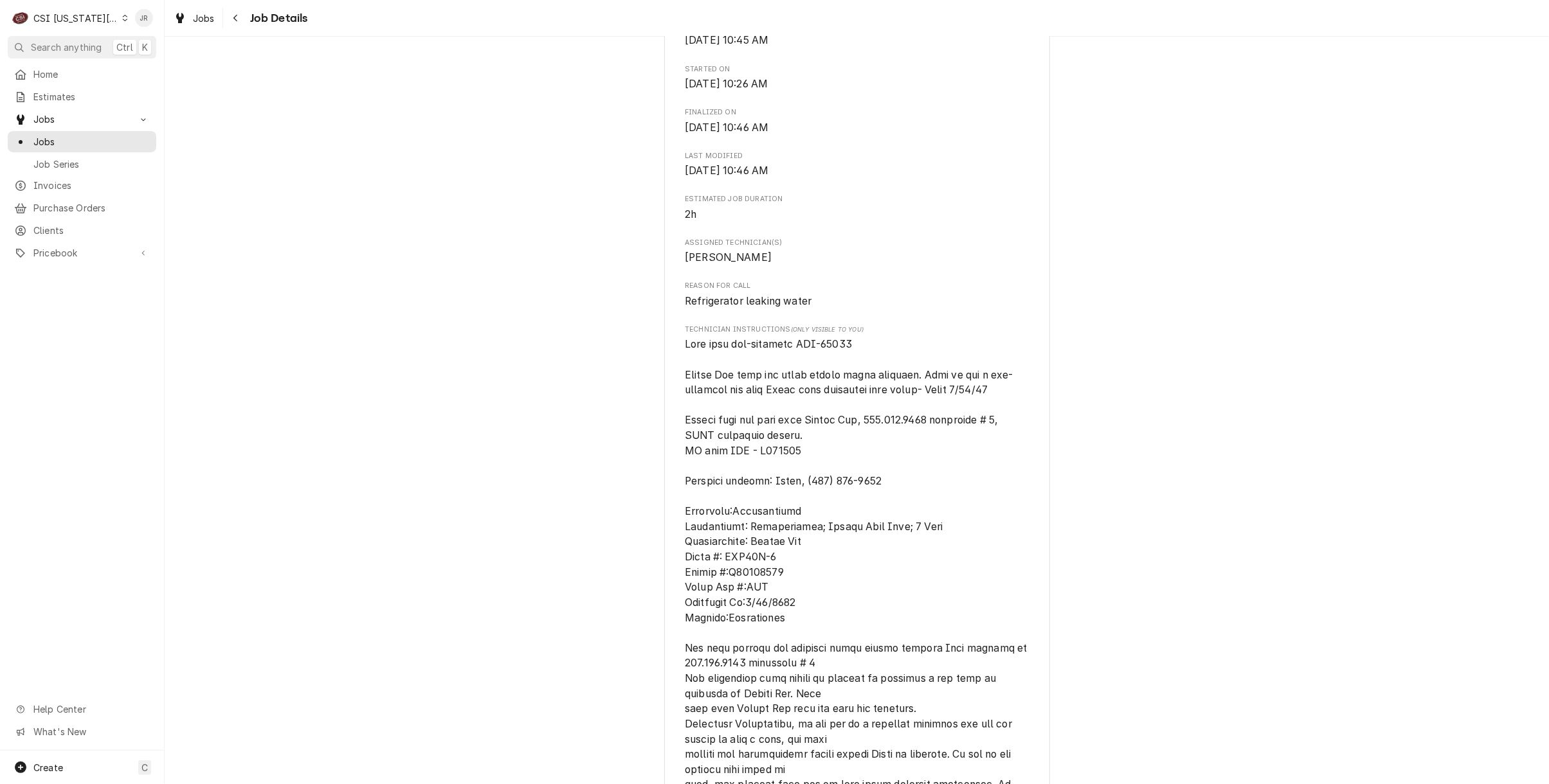
scroll to position [599, 0]
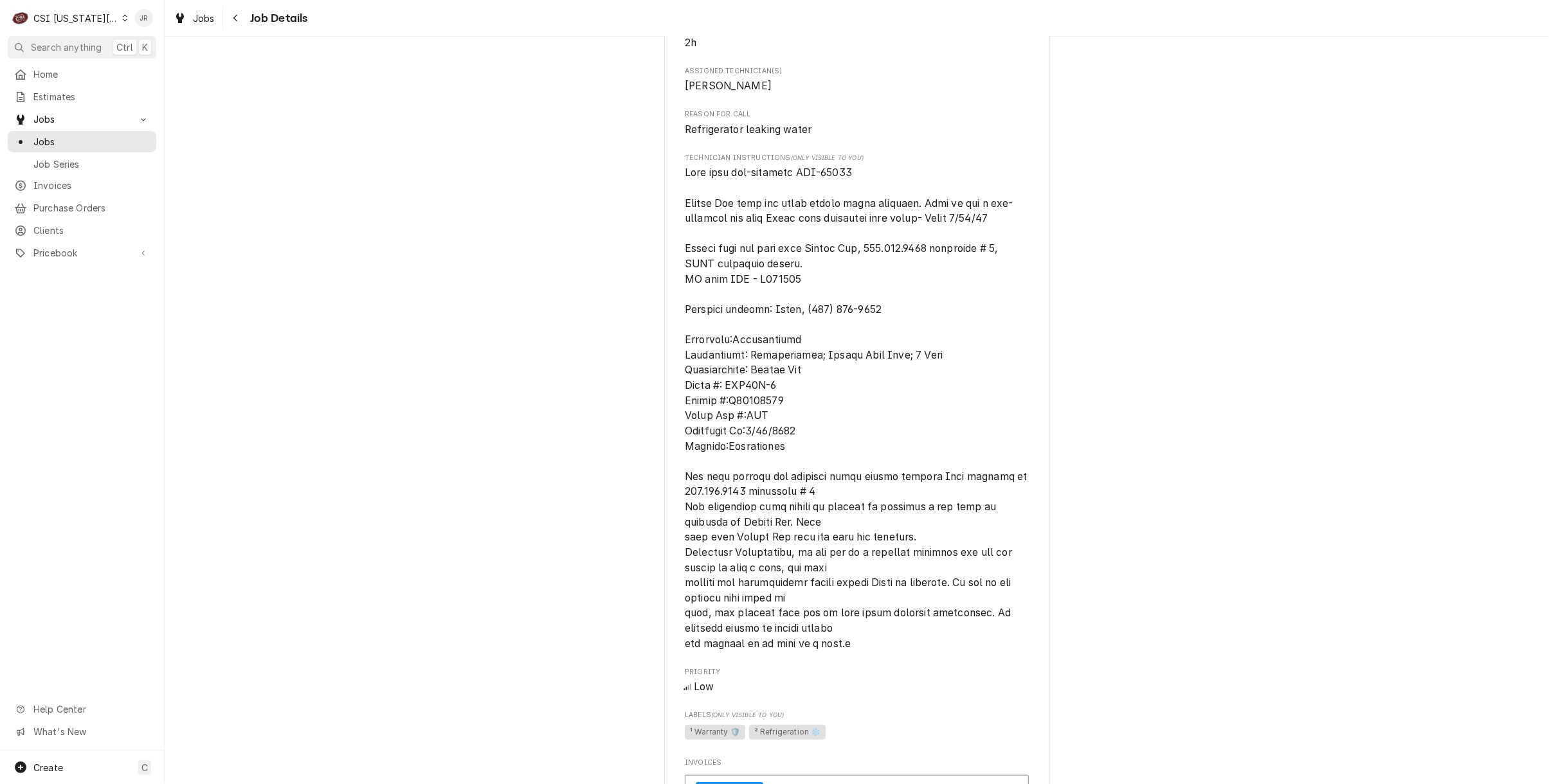
click at [785, 296] on span "[object Object]" at bounding box center [857, 407] width 345 height 482
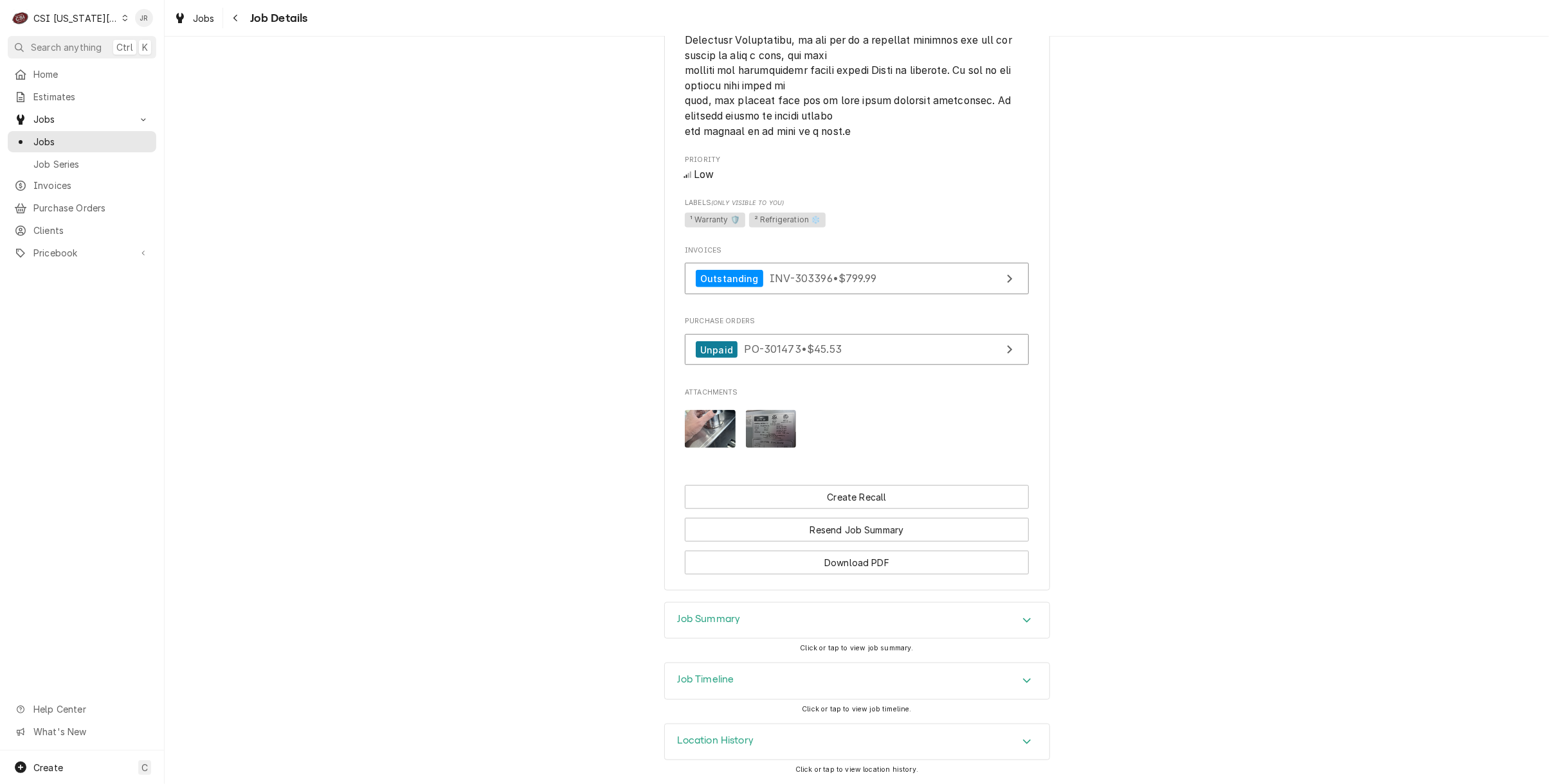
scroll to position [1131, 0]
click at [724, 615] on h3 "Job Summary" at bounding box center [709, 619] width 63 height 13
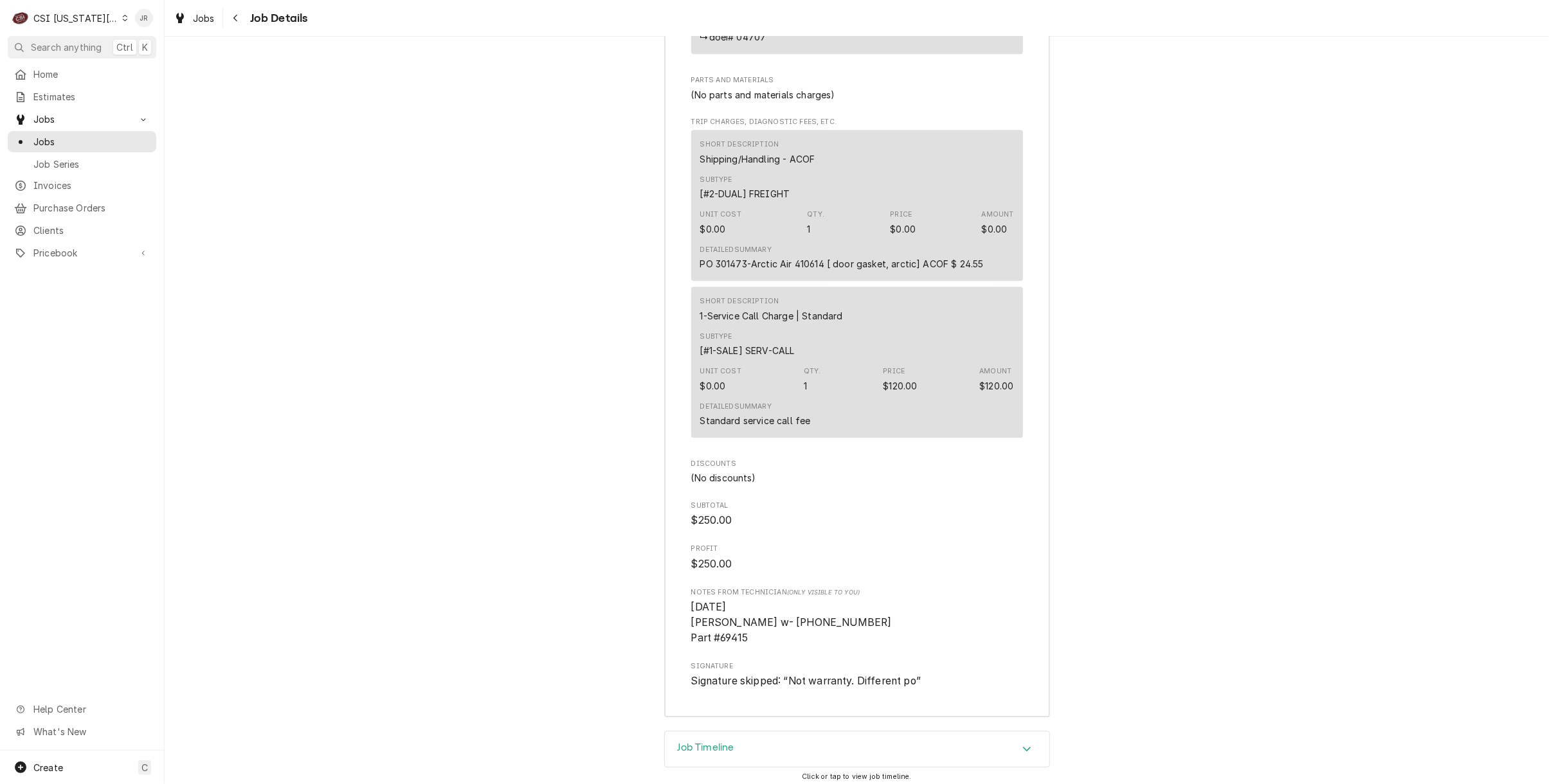
scroll to position [3361, 0]
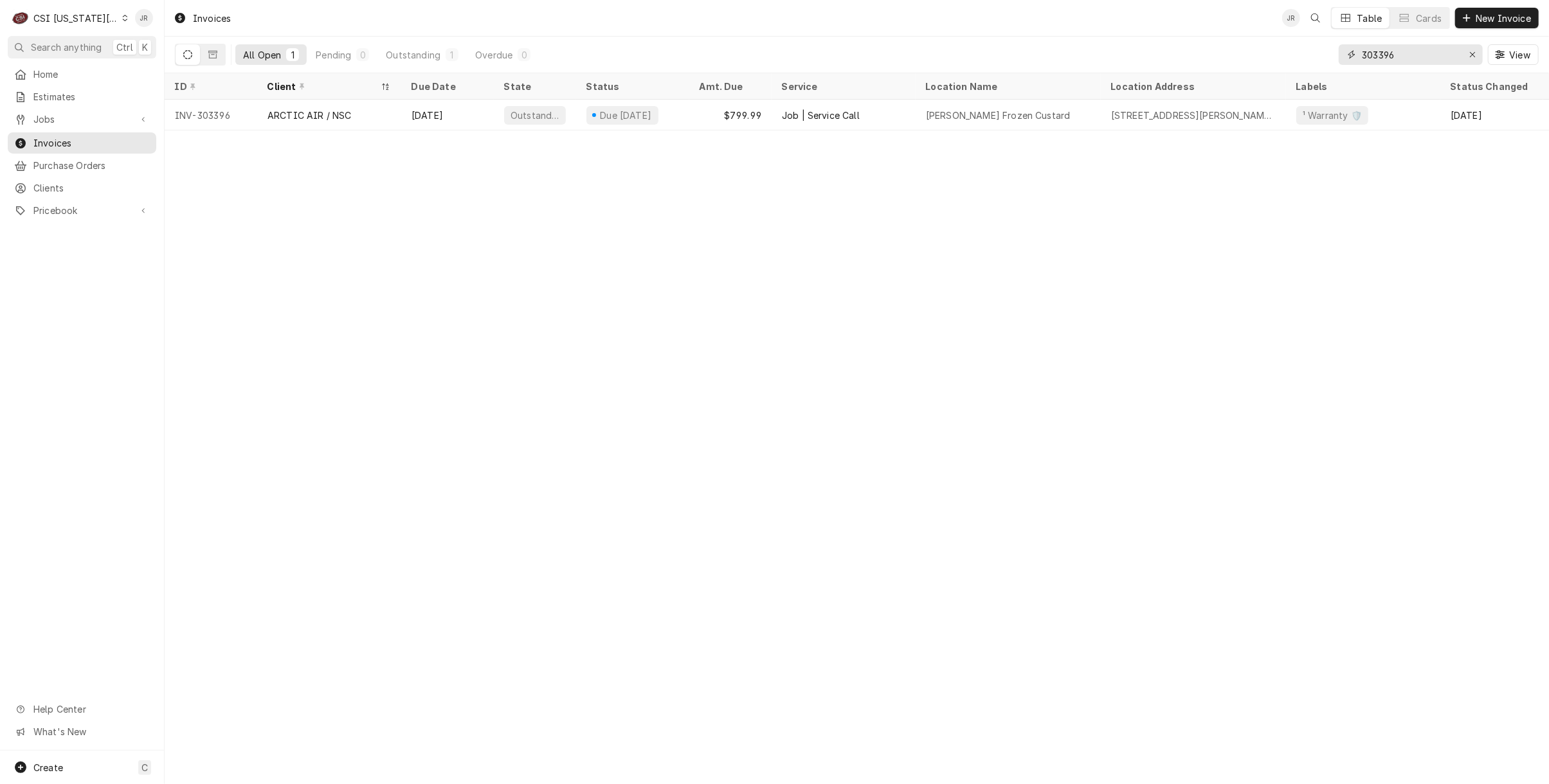
click at [1390, 54] on input "303396" at bounding box center [1409, 54] width 97 height 21
paste input "78"
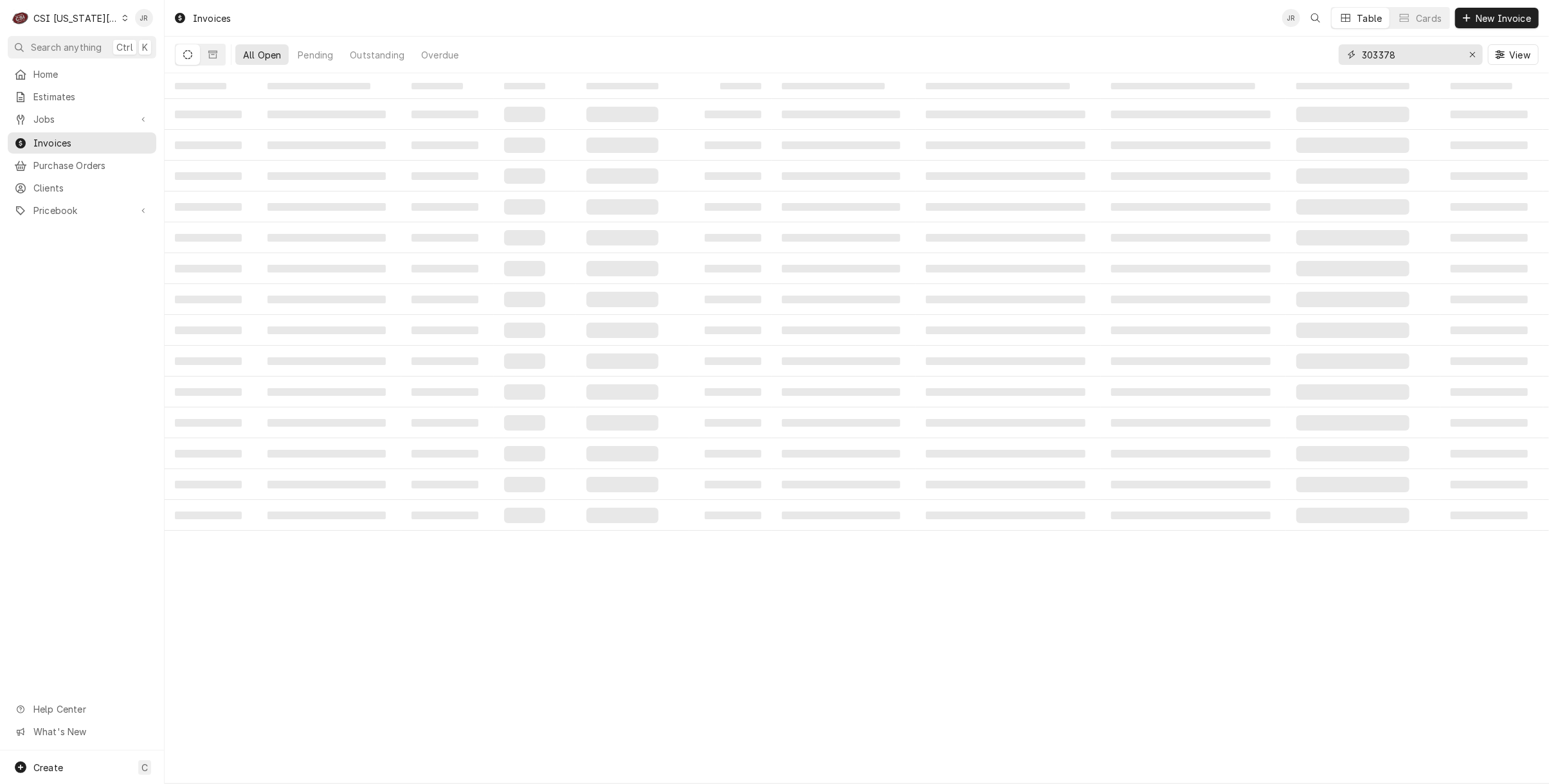
type input "303378"
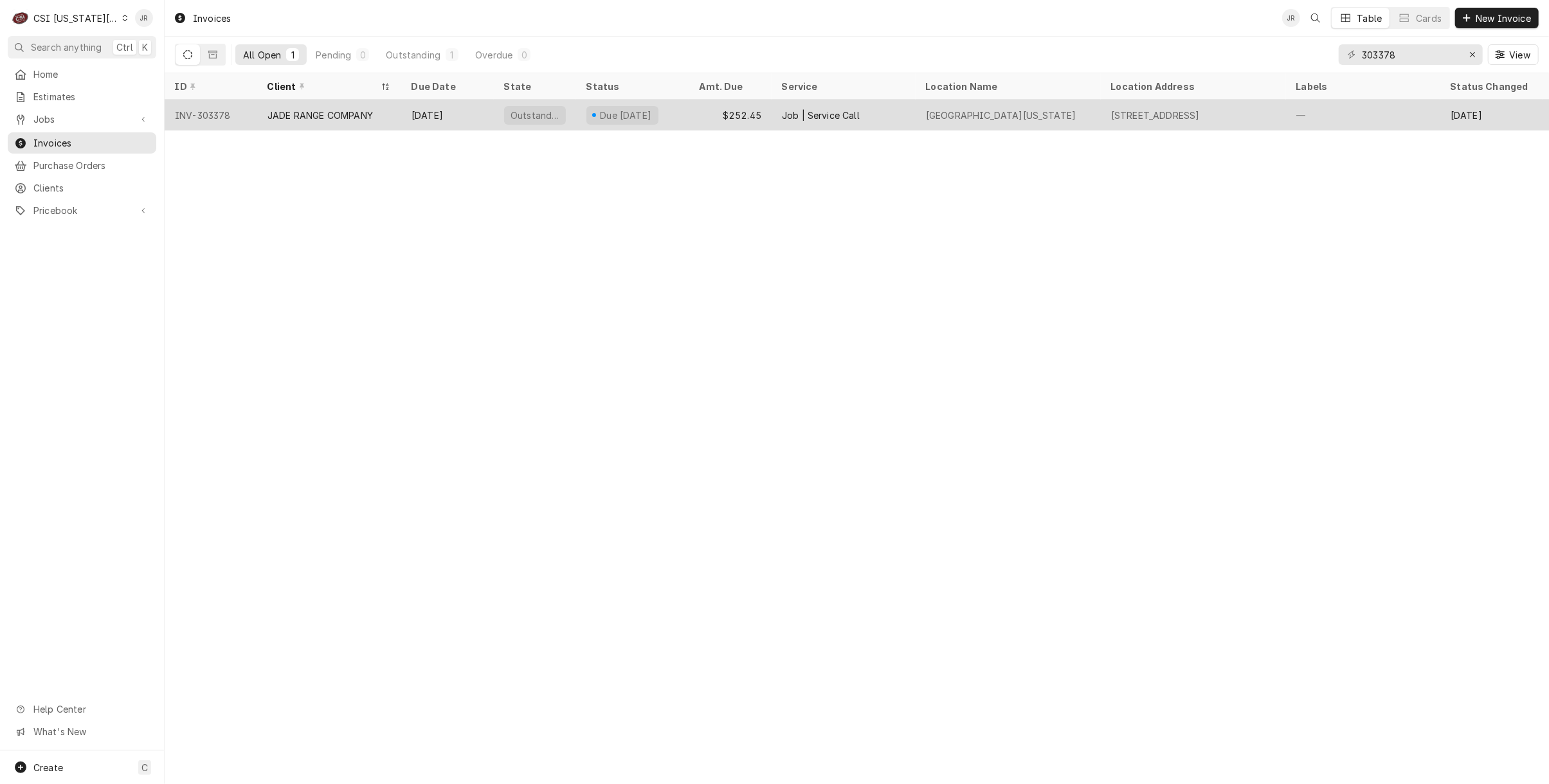
click at [570, 108] on div "Outstanding" at bounding box center [534, 115] width 82 height 31
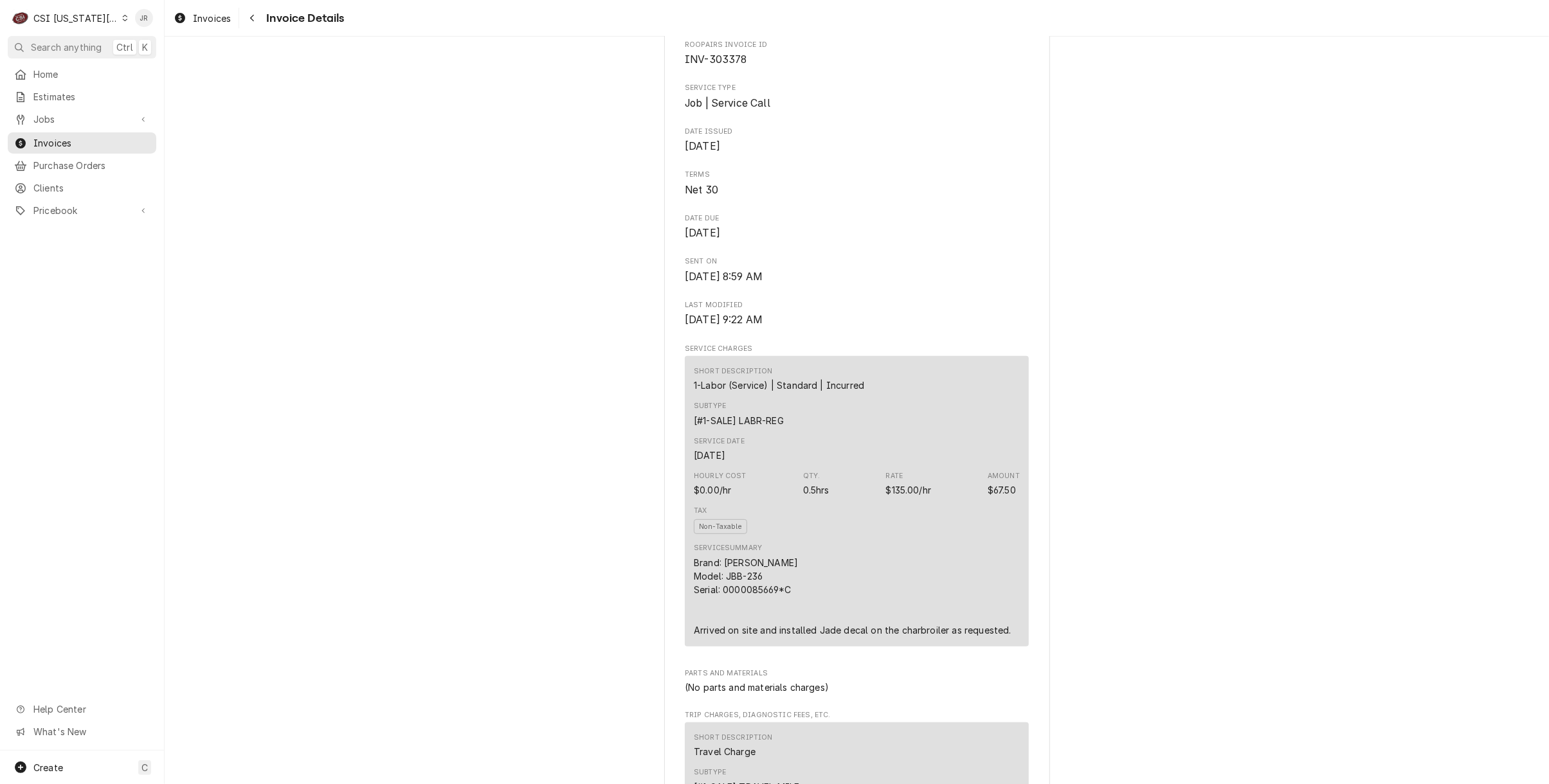
scroll to position [257, 0]
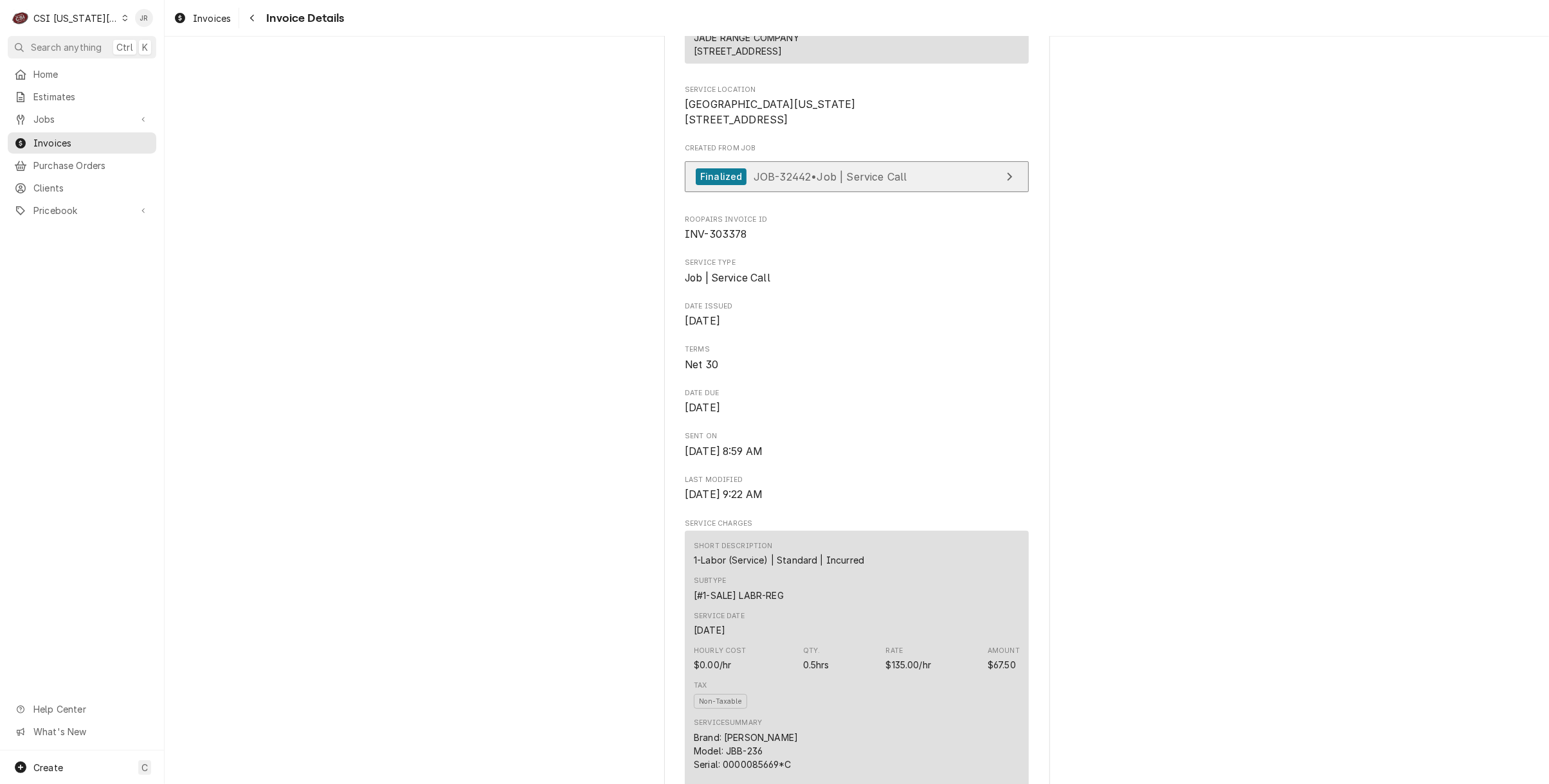
click at [891, 183] on span "JOB-32442 • Job | Service Call" at bounding box center [829, 176] width 153 height 13
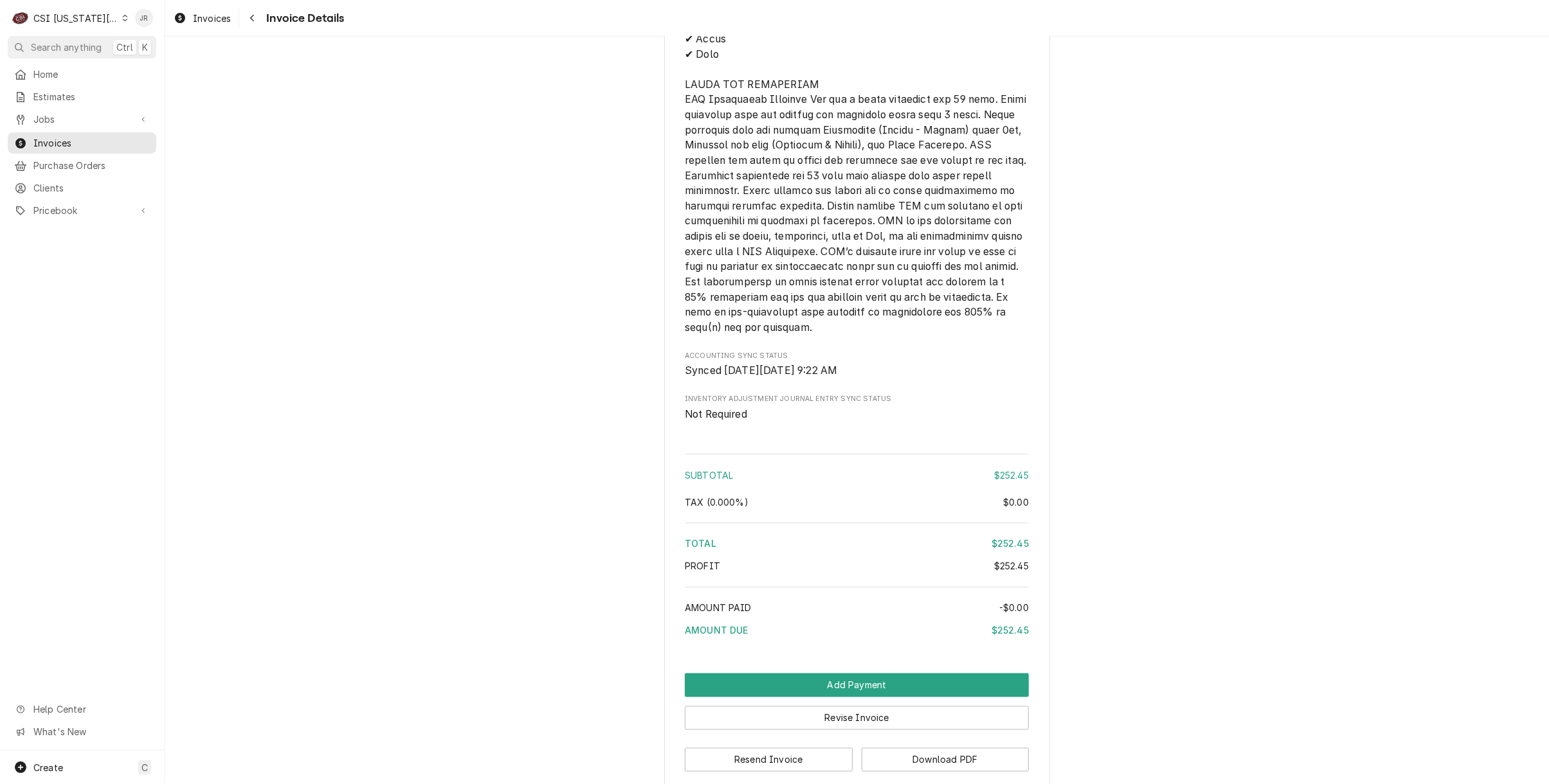
scroll to position [1958, 0]
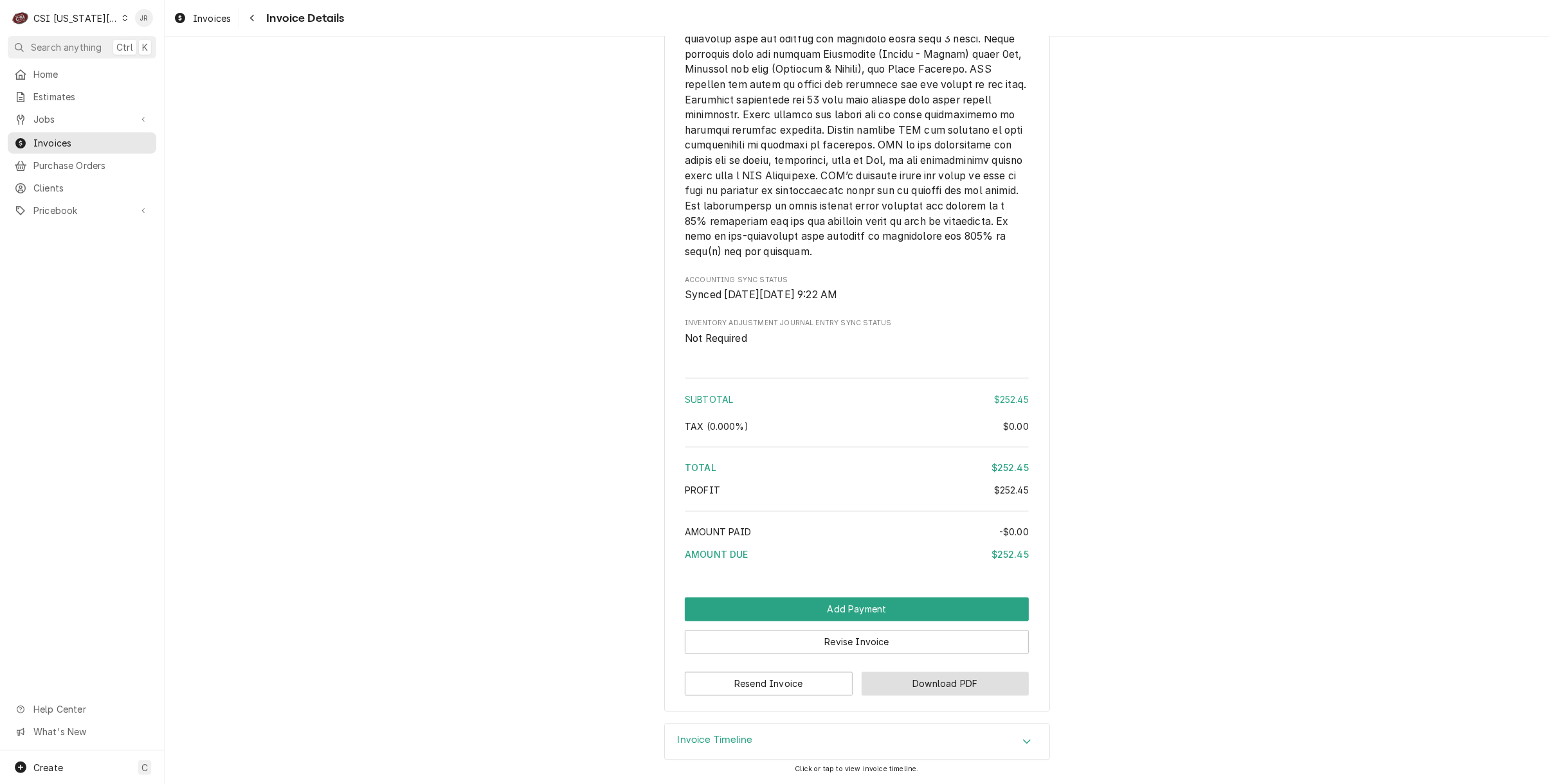
click at [902, 672] on button "Download PDF" at bounding box center [945, 683] width 168 height 23
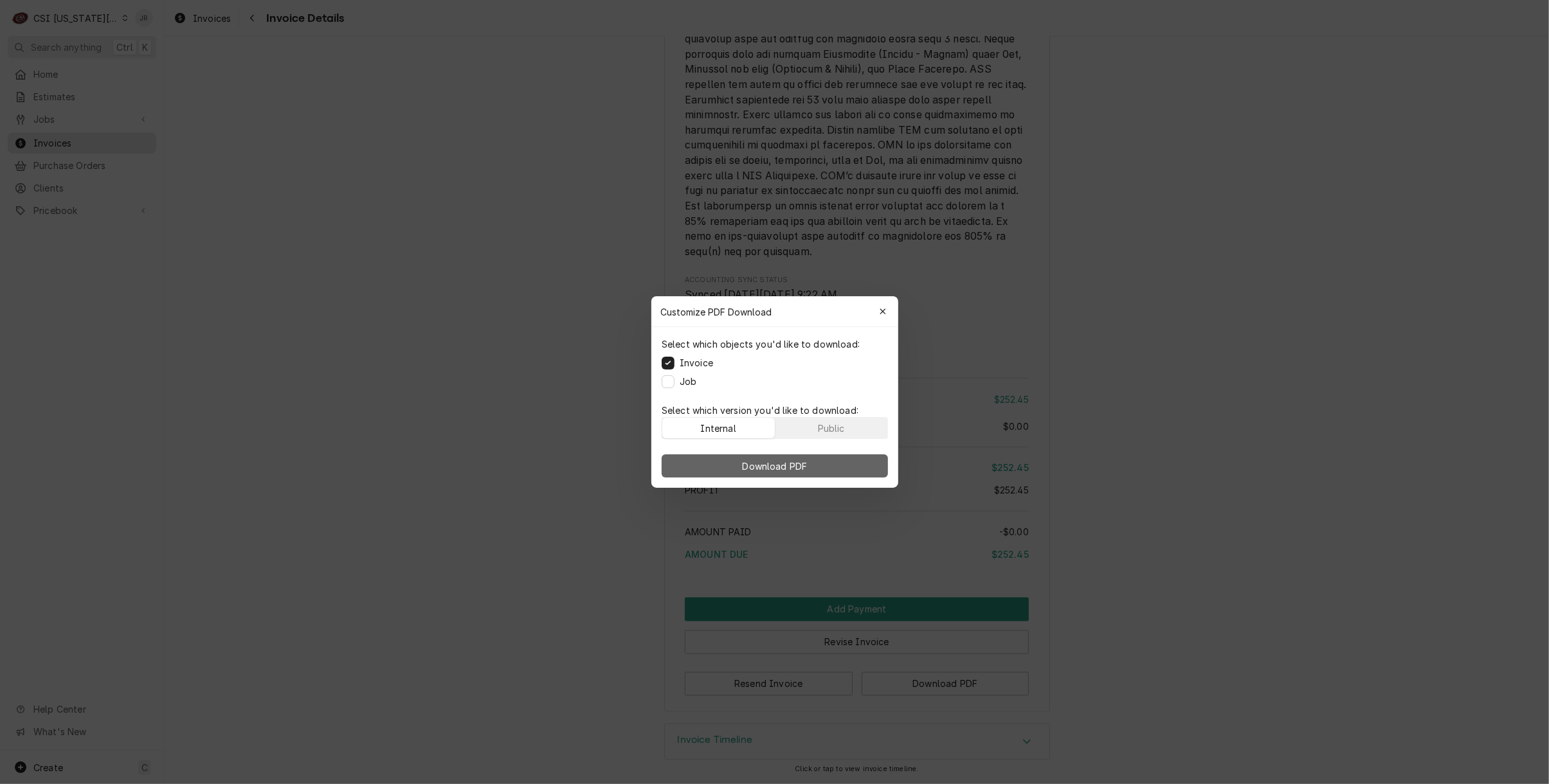
click at [791, 469] on span "Download PDF" at bounding box center [774, 467] width 70 height 14
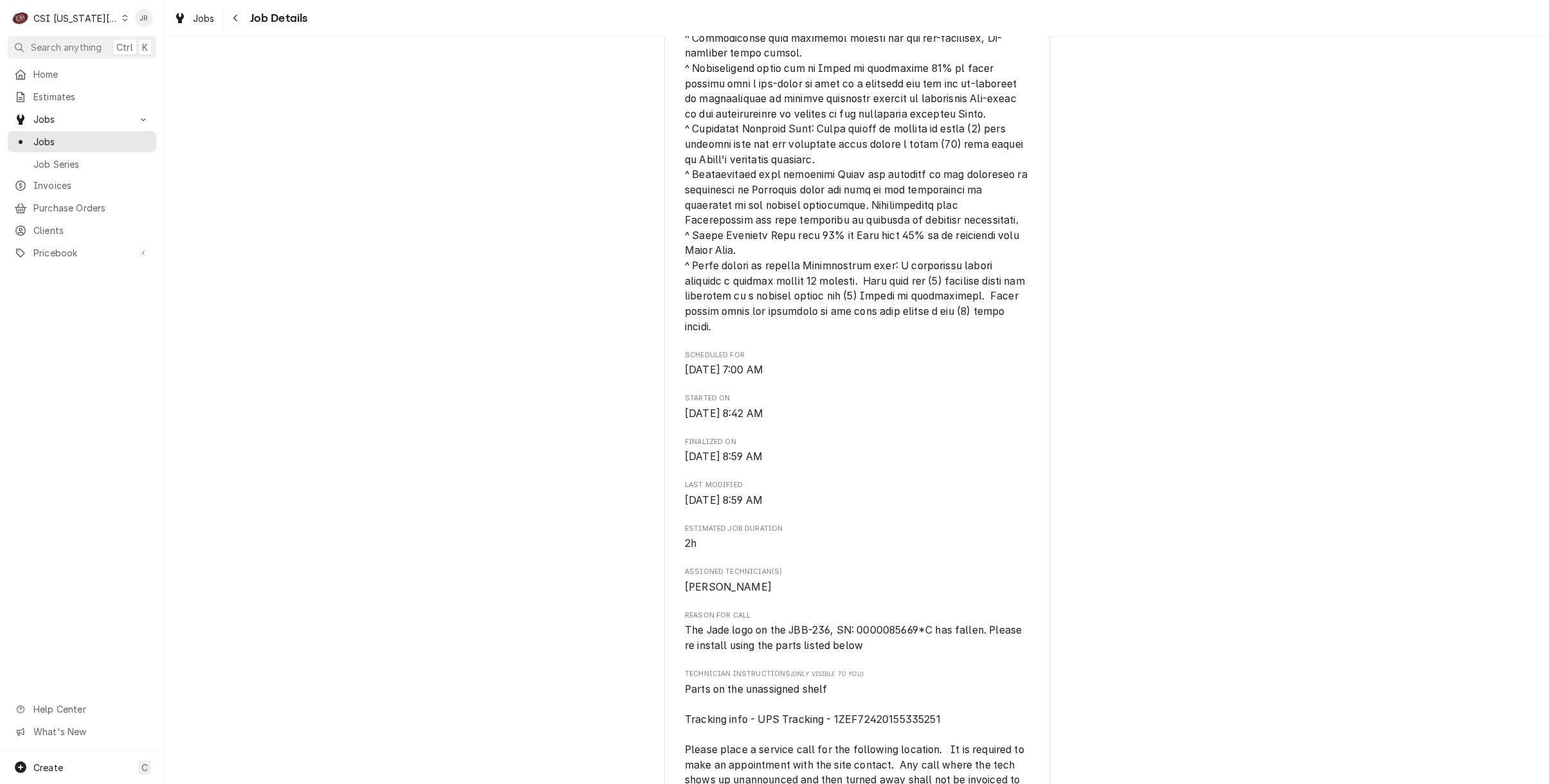
scroll to position [942, 0]
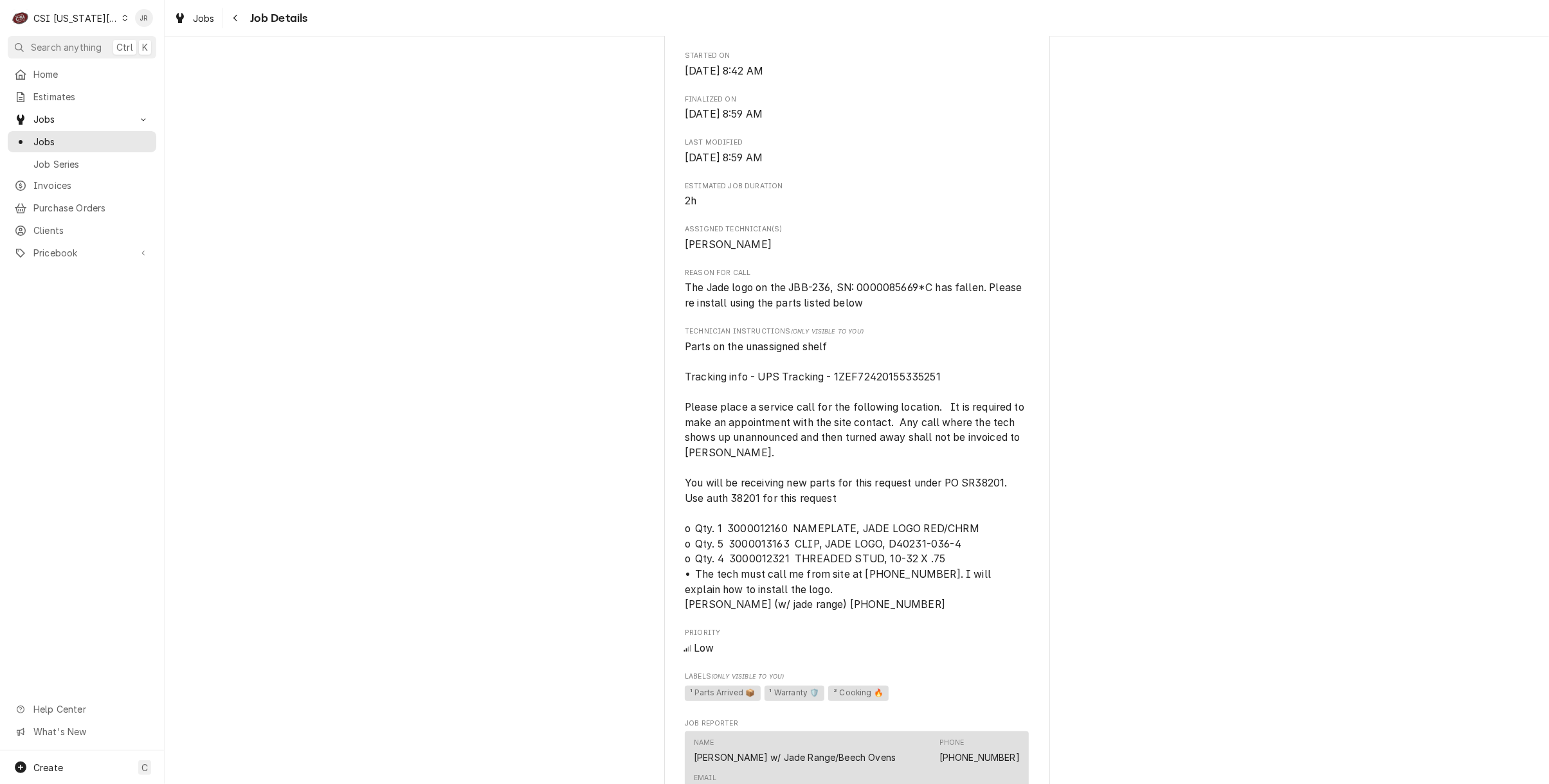
drag, startPoint x: 1261, startPoint y: 144, endPoint x: 1315, endPoint y: 37, distance: 119.9
click at [1263, 140] on div "Completed and Invoiced JADE RANGE COMPANY Loews Kansas City Hotel / 1515 Wyando…" at bounding box center [856, 242] width 1384 height 2270
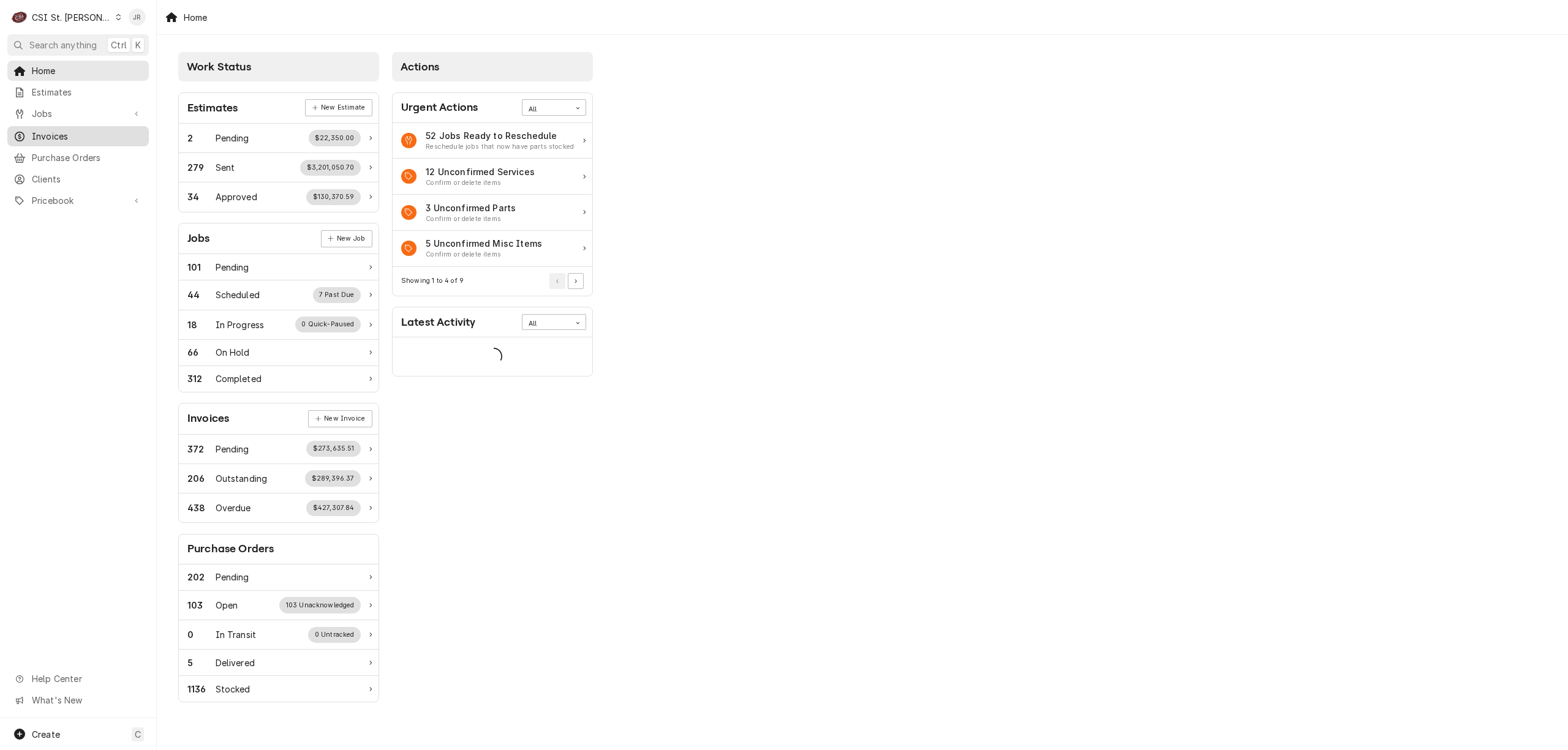
click at [71, 132] on span "Invoices" at bounding box center [87, 137] width 111 height 13
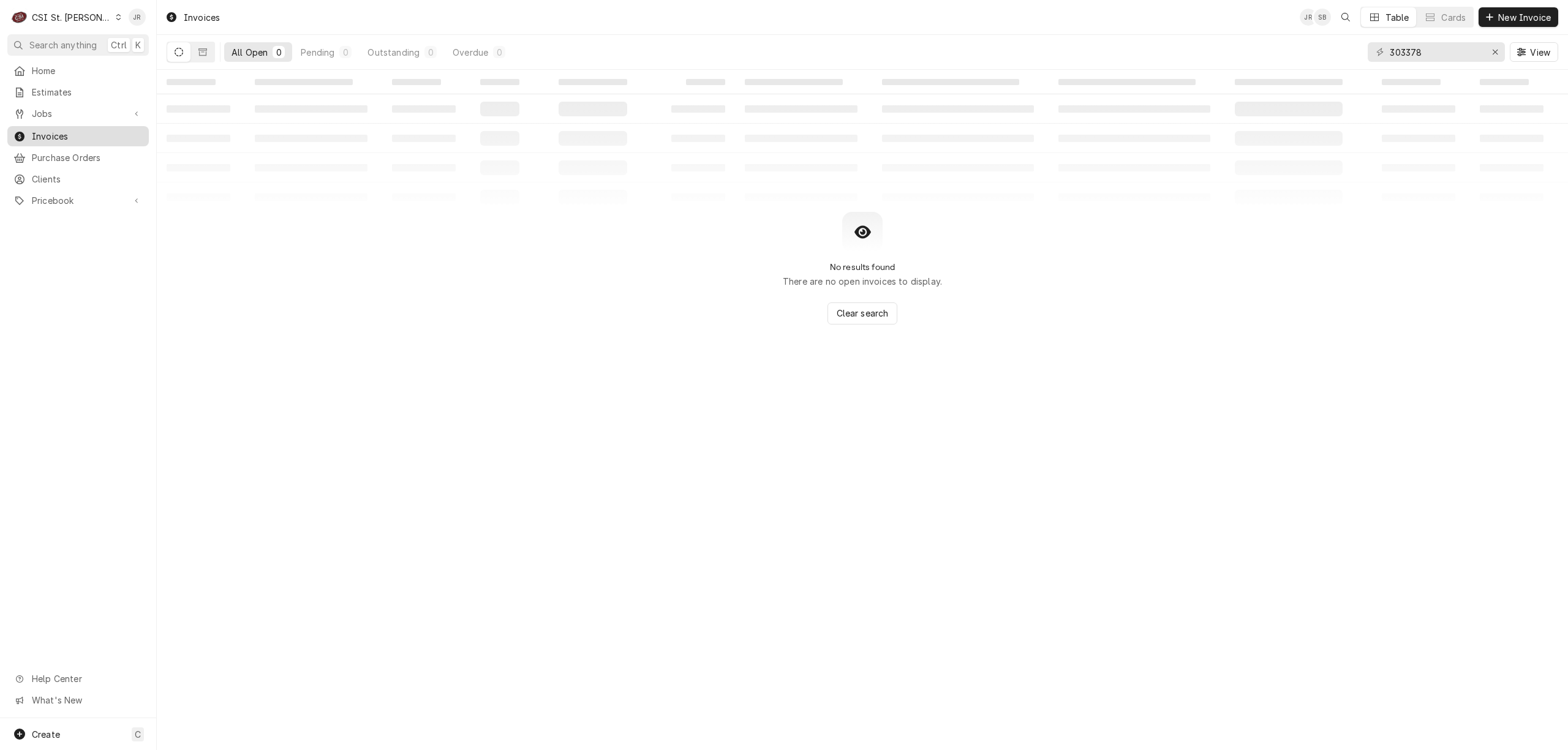
click at [69, 136] on span "Invoices" at bounding box center [87, 137] width 111 height 13
click at [47, 130] on span "Invoices" at bounding box center [87, 137] width 111 height 13
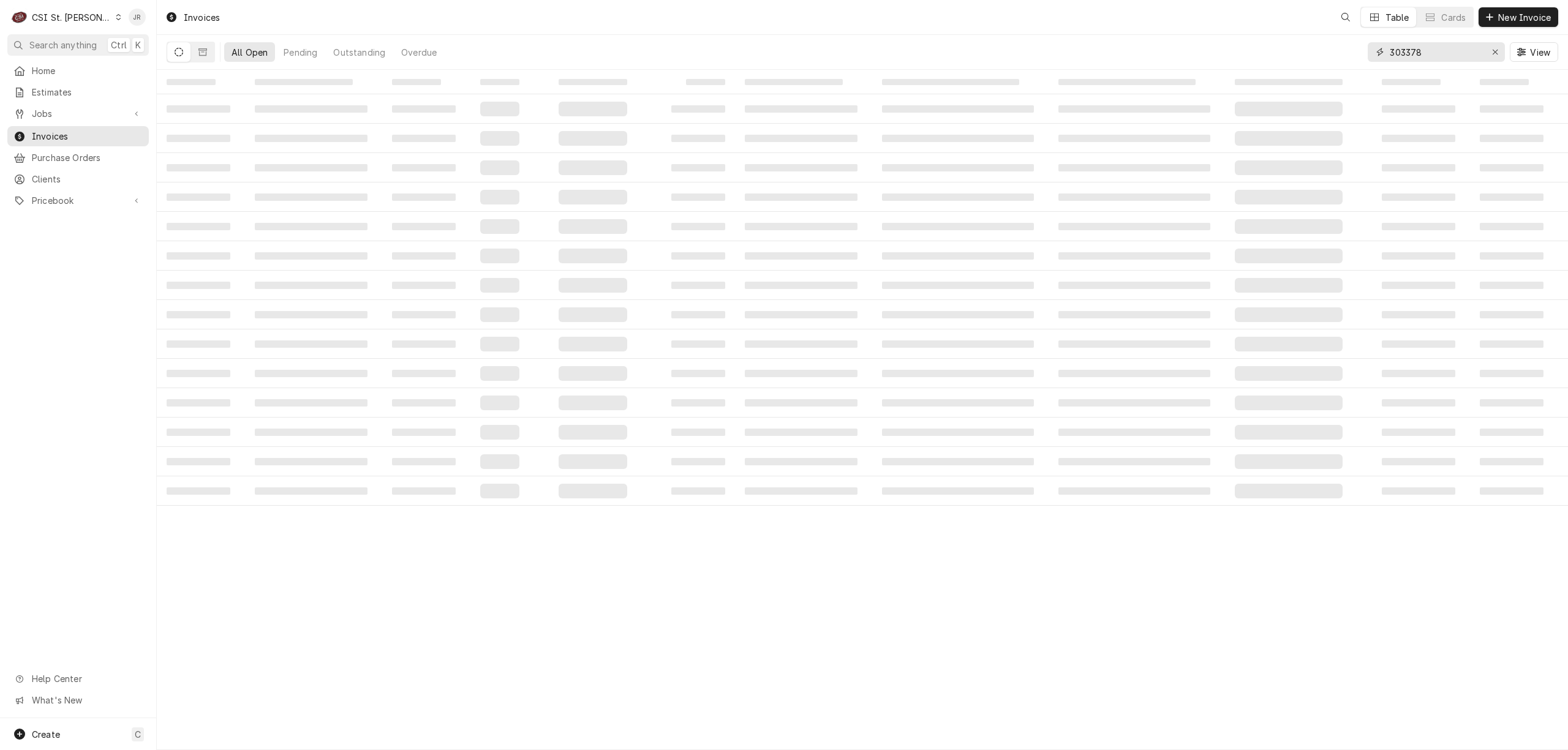
click at [1440, 46] on input "303378" at bounding box center [1435, 51] width 92 height 20
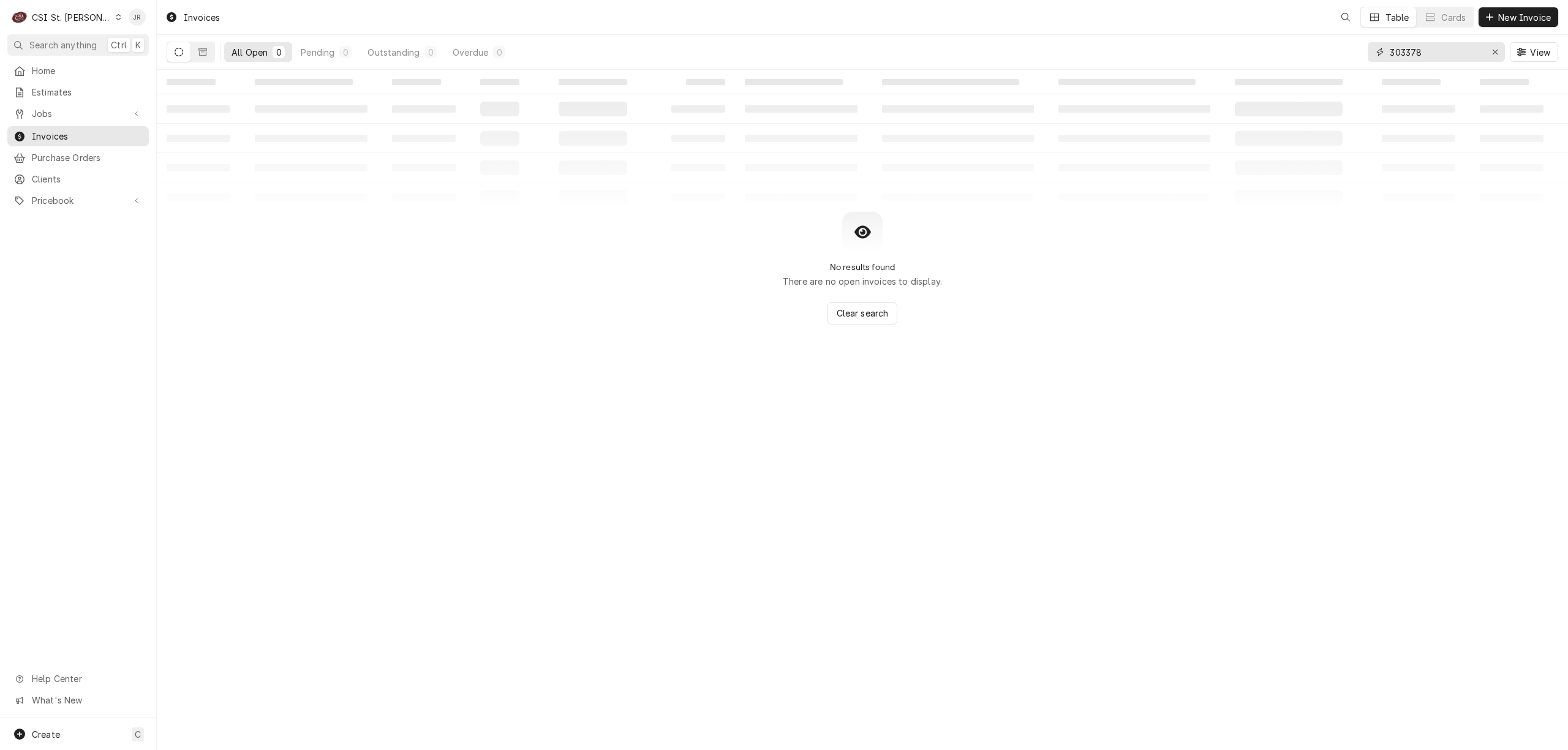
click at [1440, 46] on input "303378" at bounding box center [1435, 51] width 92 height 20
paste input "404295"
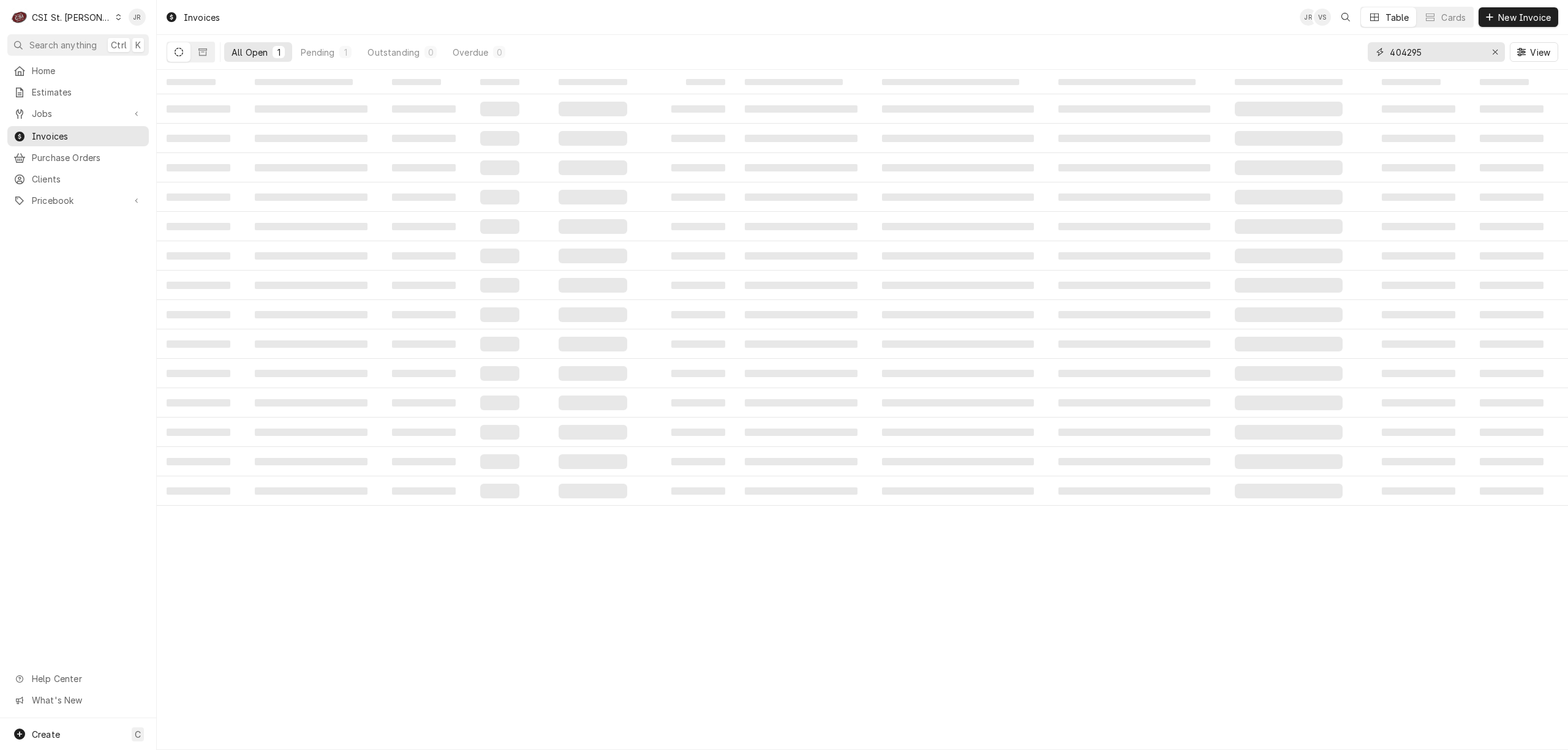
type input "404295"
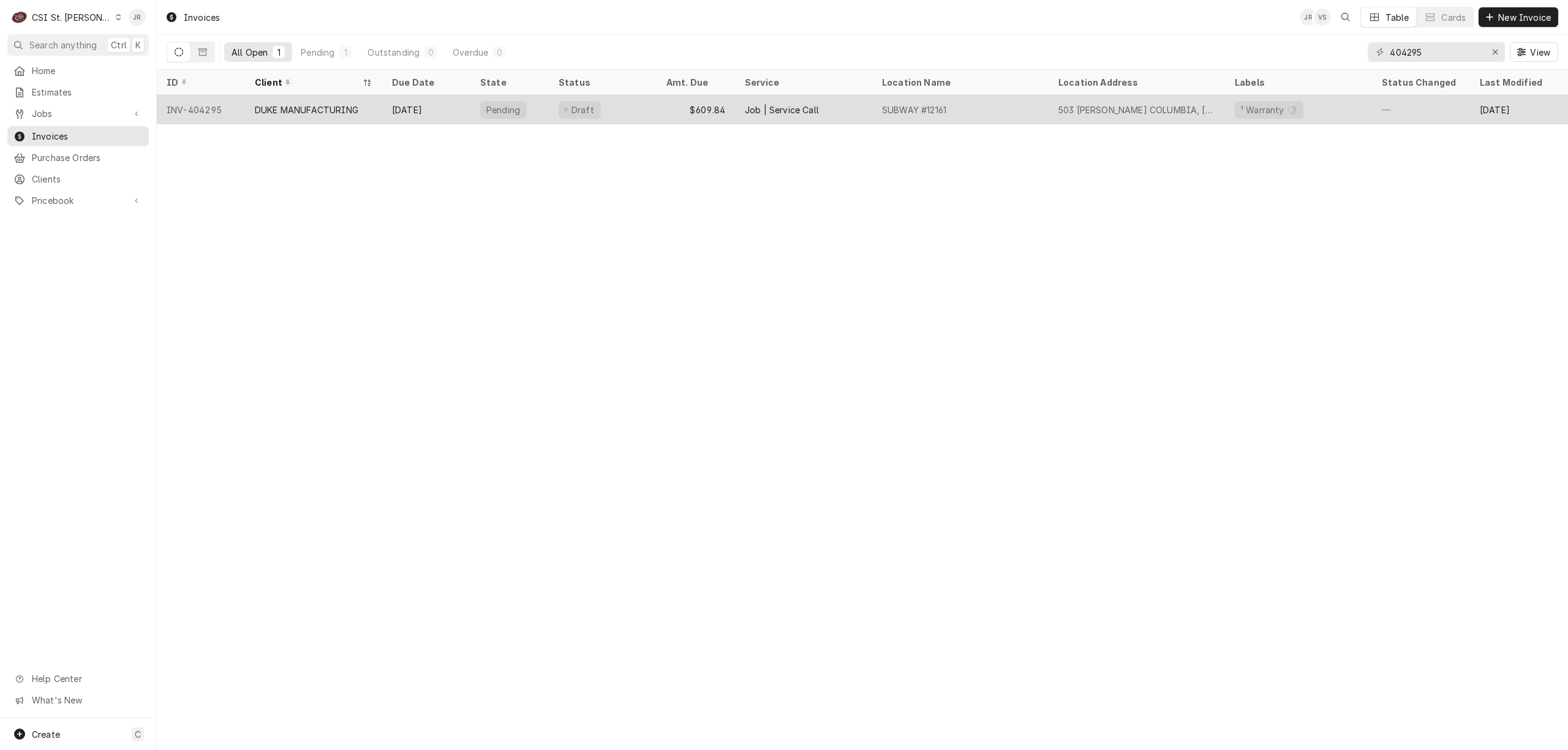
click at [541, 106] on div "Pending" at bounding box center [509, 110] width 78 height 30
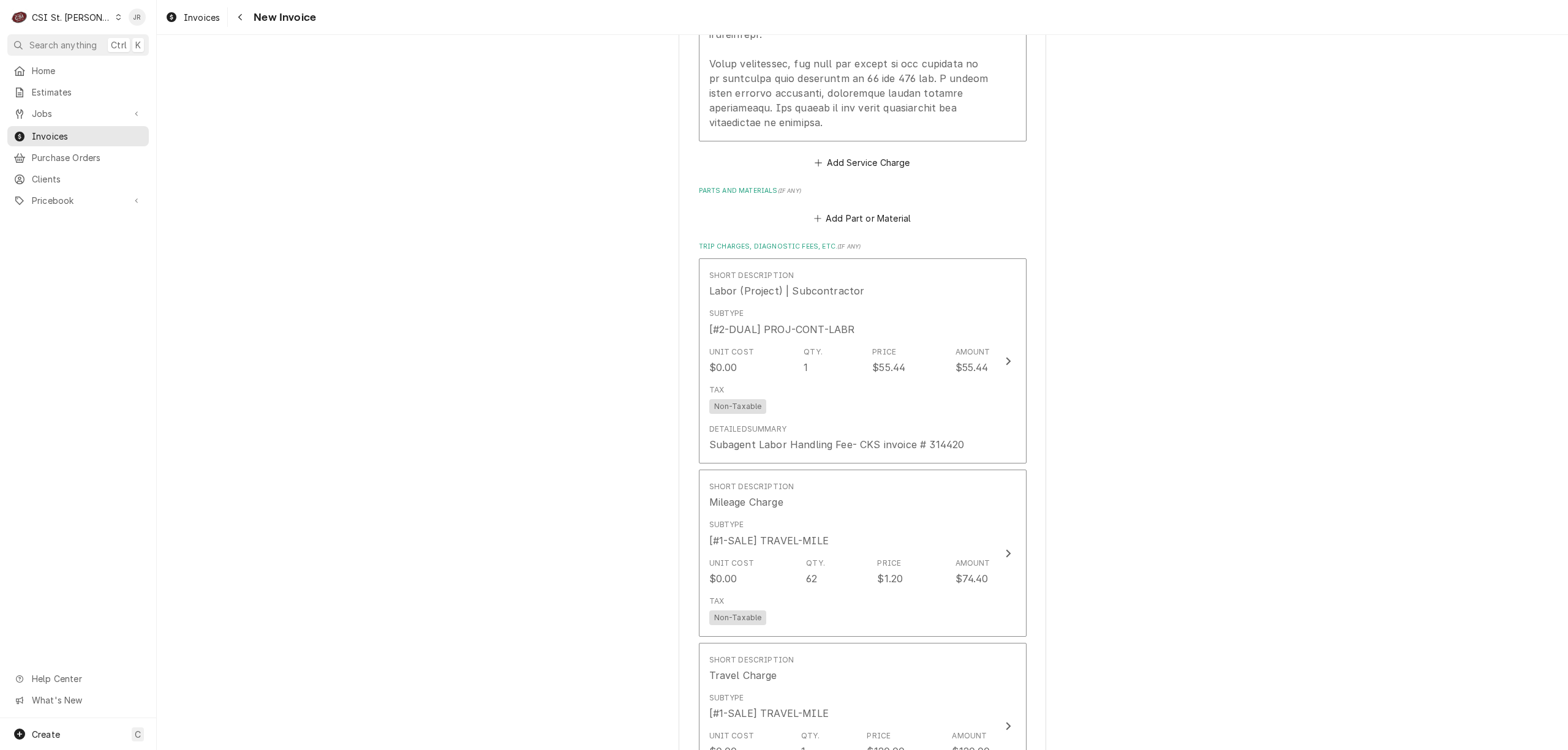
scroll to position [1878, 0]
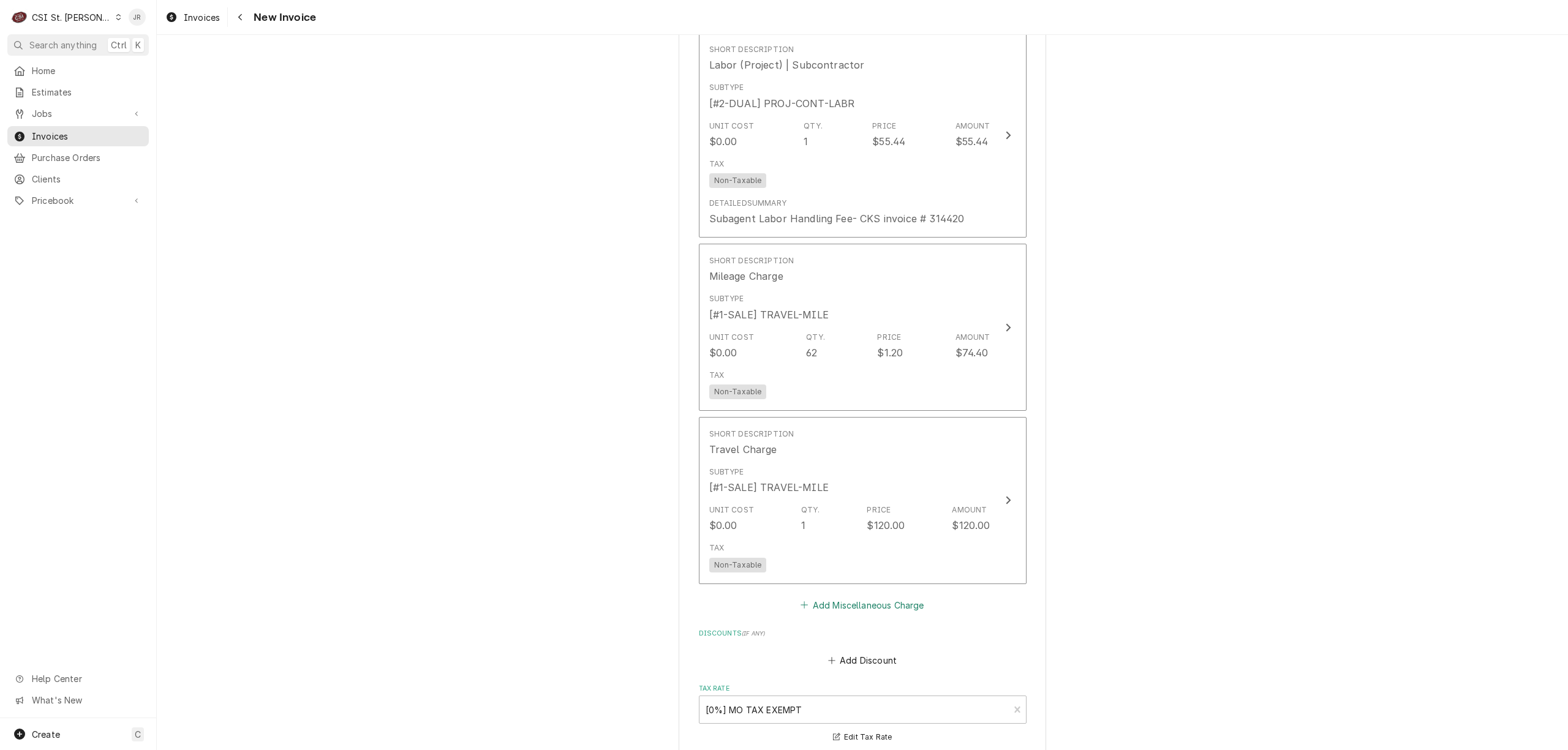
click at [883, 596] on button "Add Miscellaneous Charge" at bounding box center [862, 605] width 127 height 17
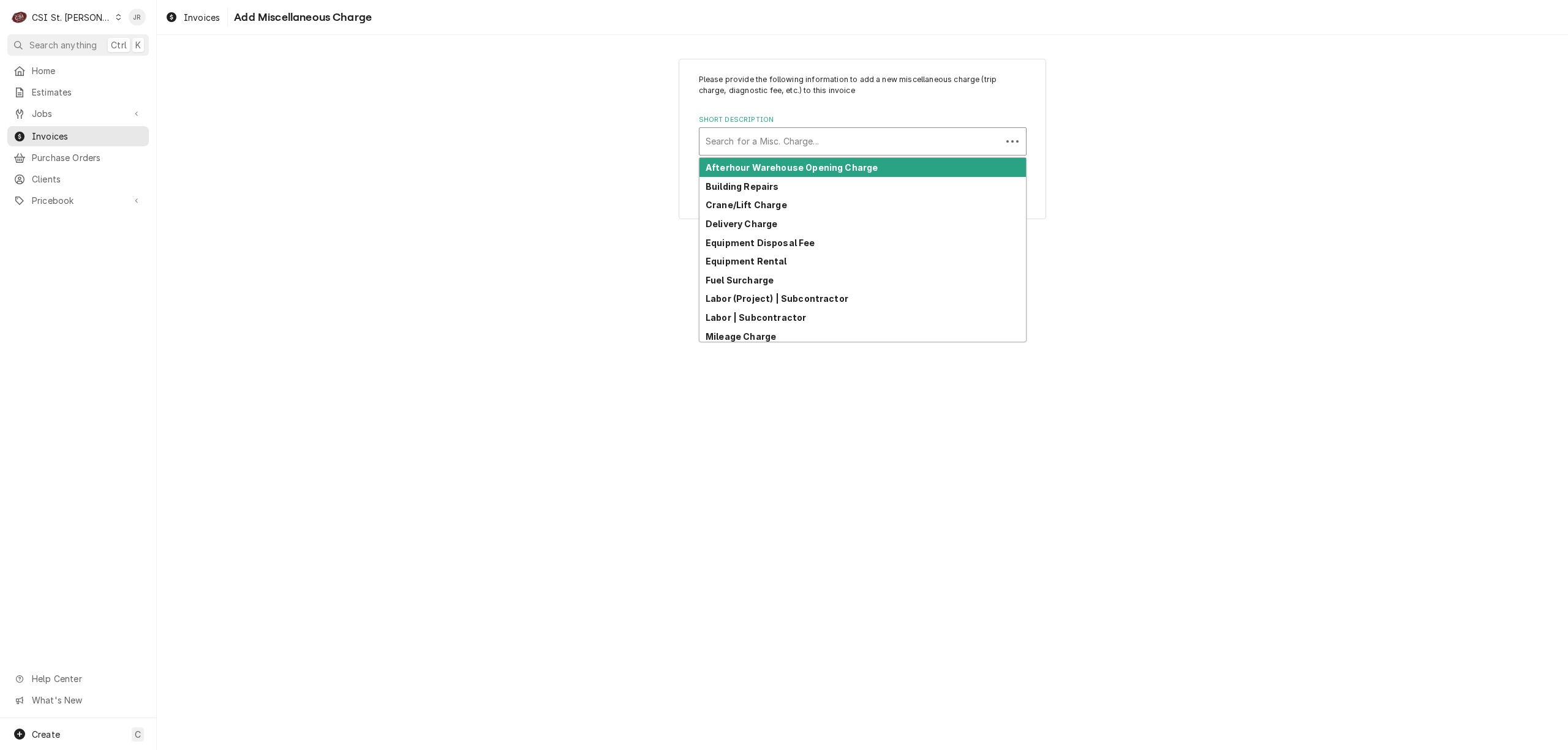
click at [791, 148] on div "Short Description" at bounding box center [850, 141] width 289 height 22
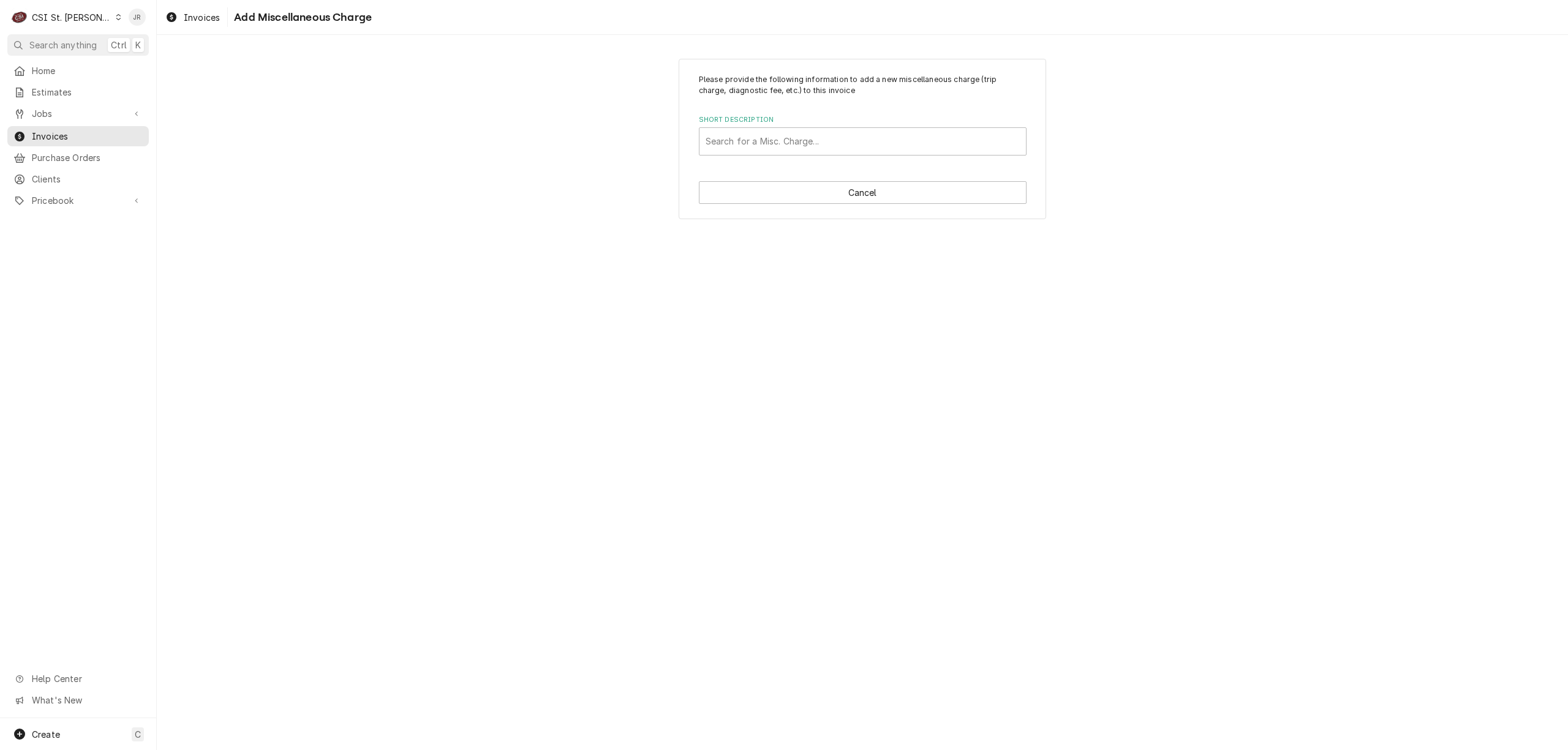
click at [1239, 240] on div "Please provide the following information to add a new miscellaneous charge (tri…" at bounding box center [862, 393] width 1411 height 716
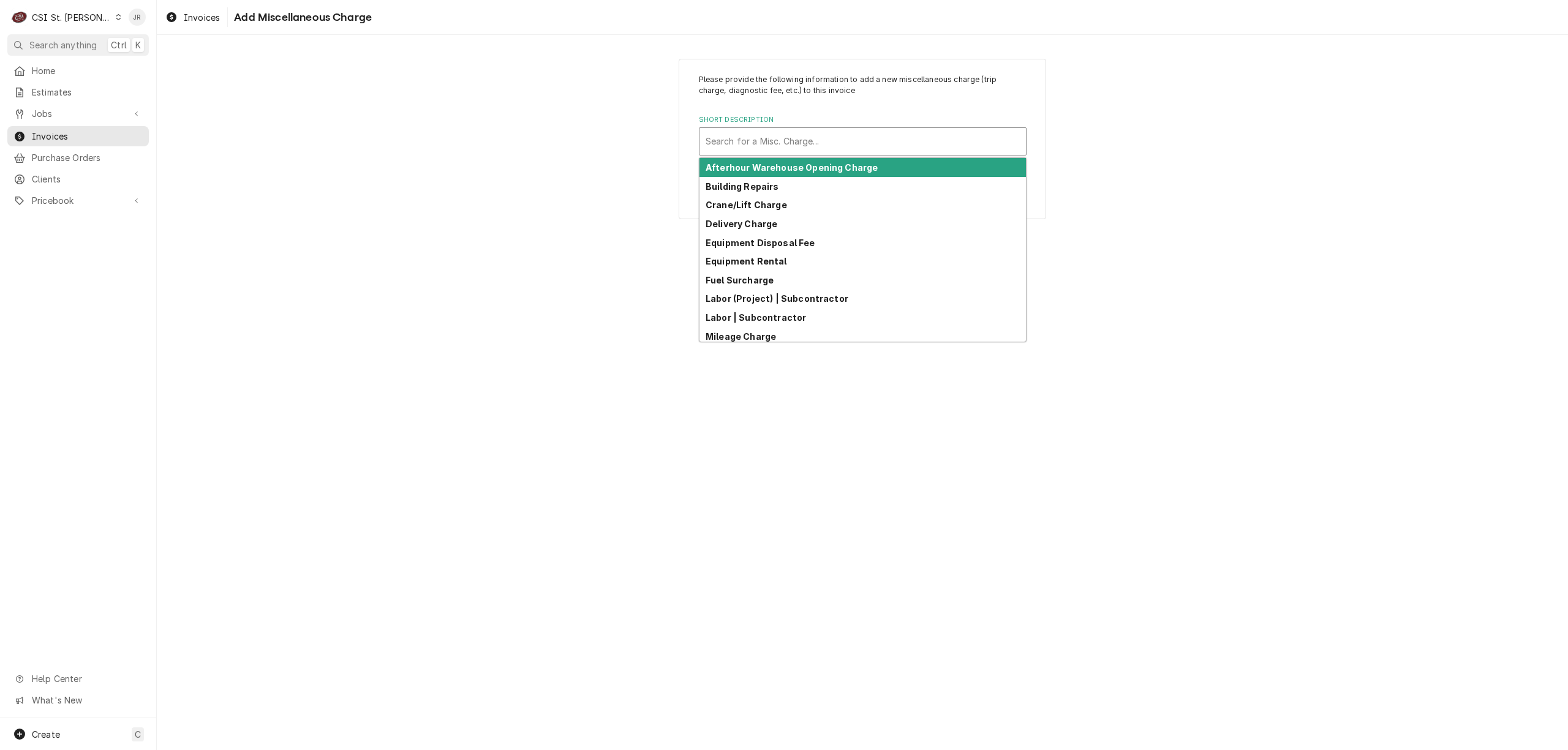
click at [771, 141] on div "Short Description" at bounding box center [863, 141] width 315 height 22
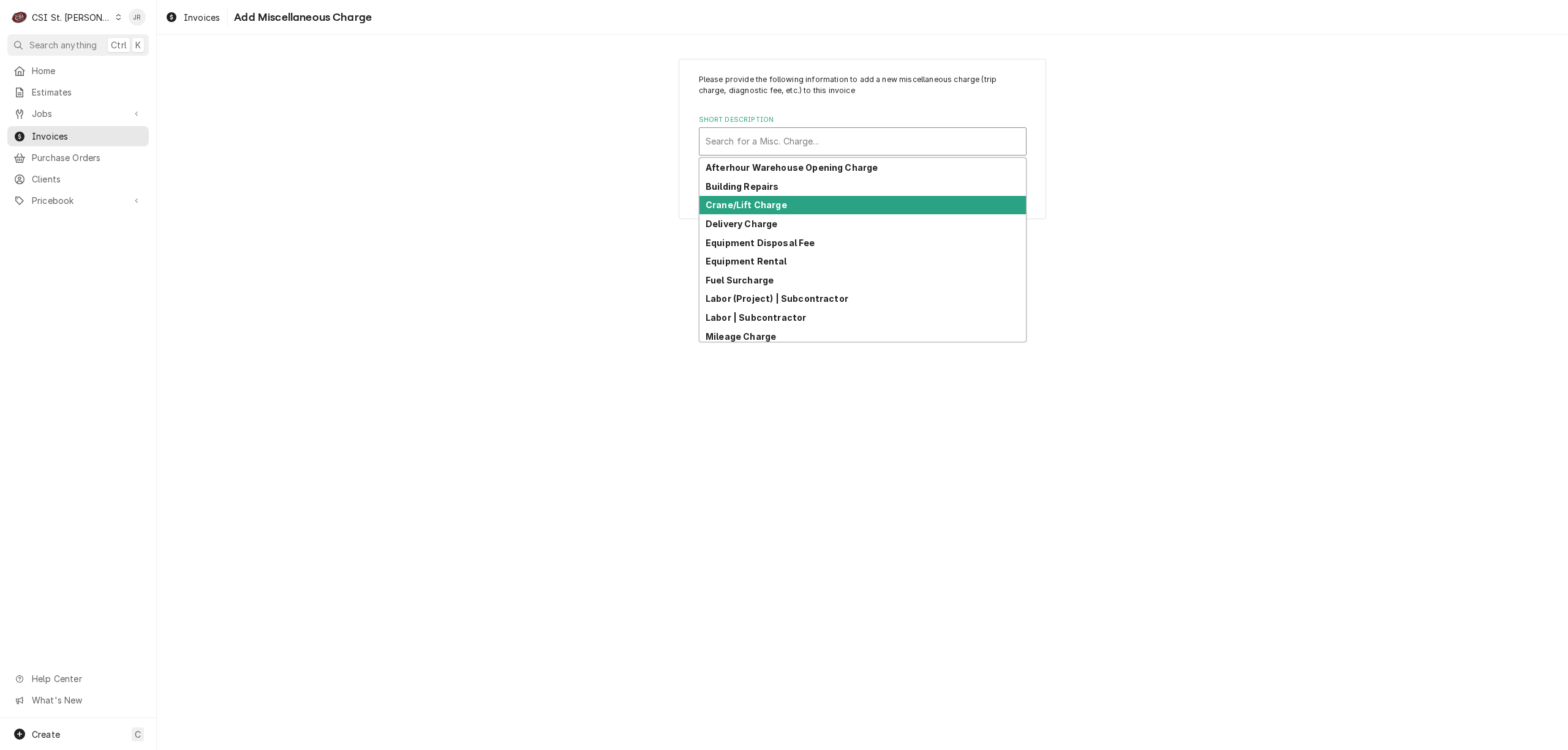
type textarea "x"
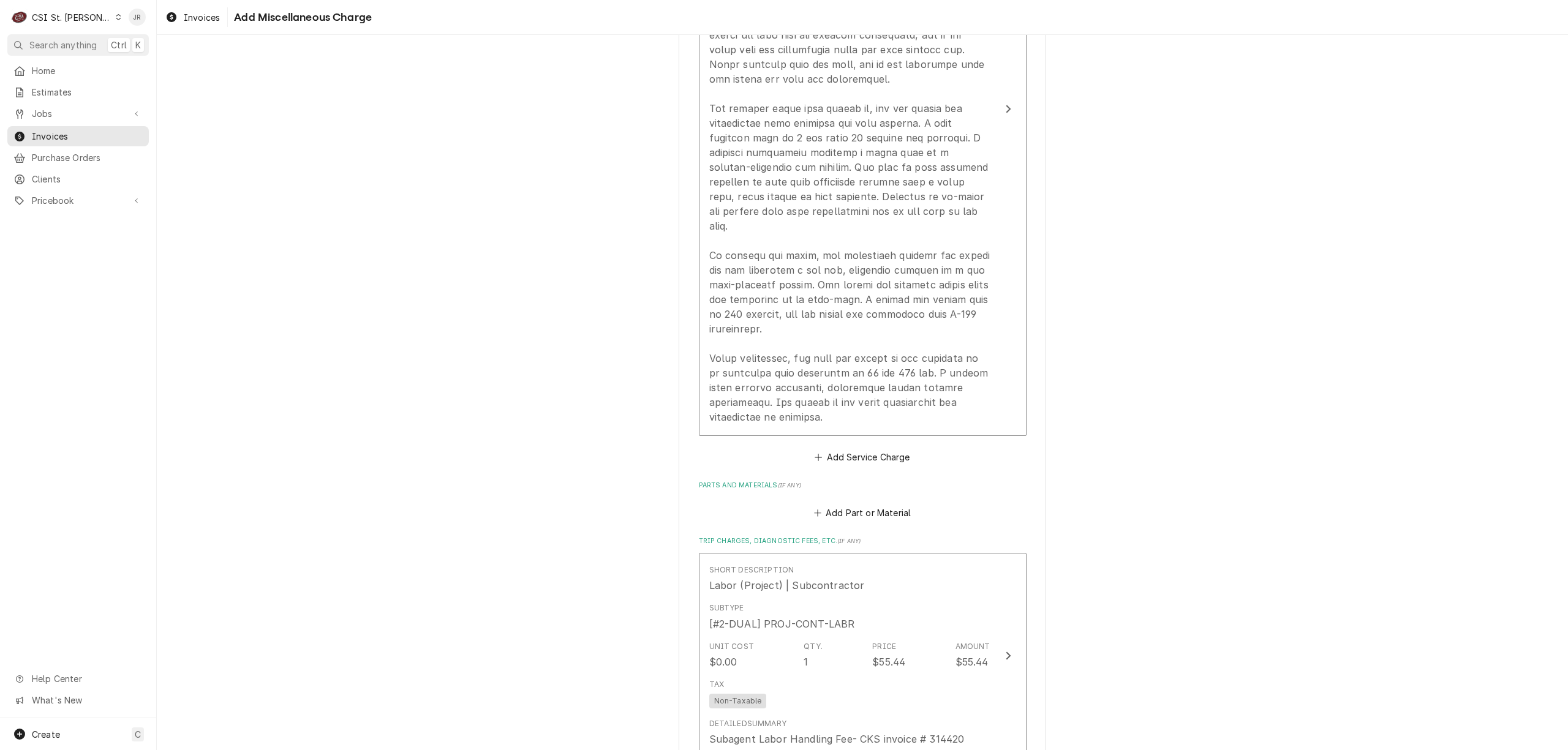
scroll to position [1633, 0]
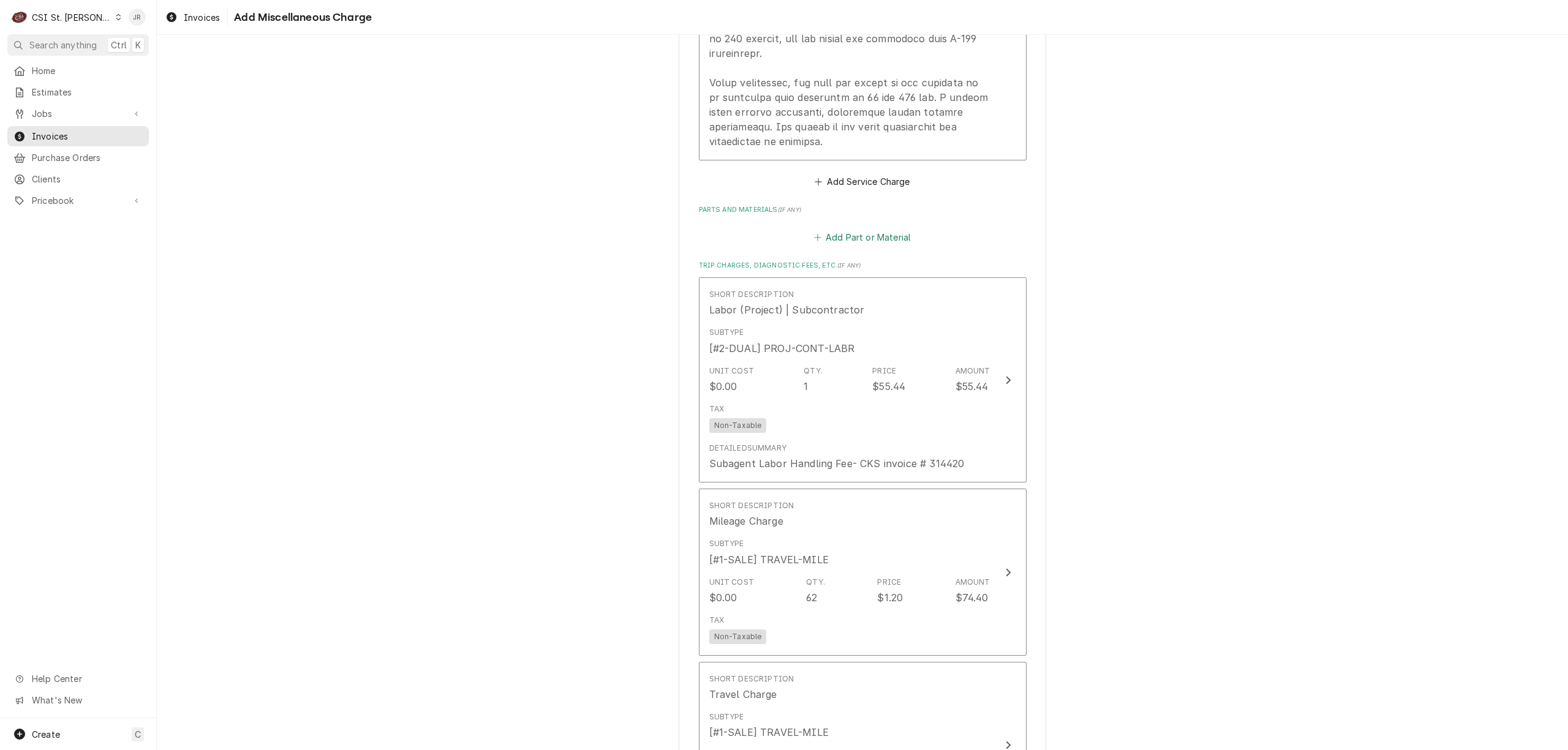
click at [849, 228] on button "Add Part or Material" at bounding box center [862, 236] width 101 height 17
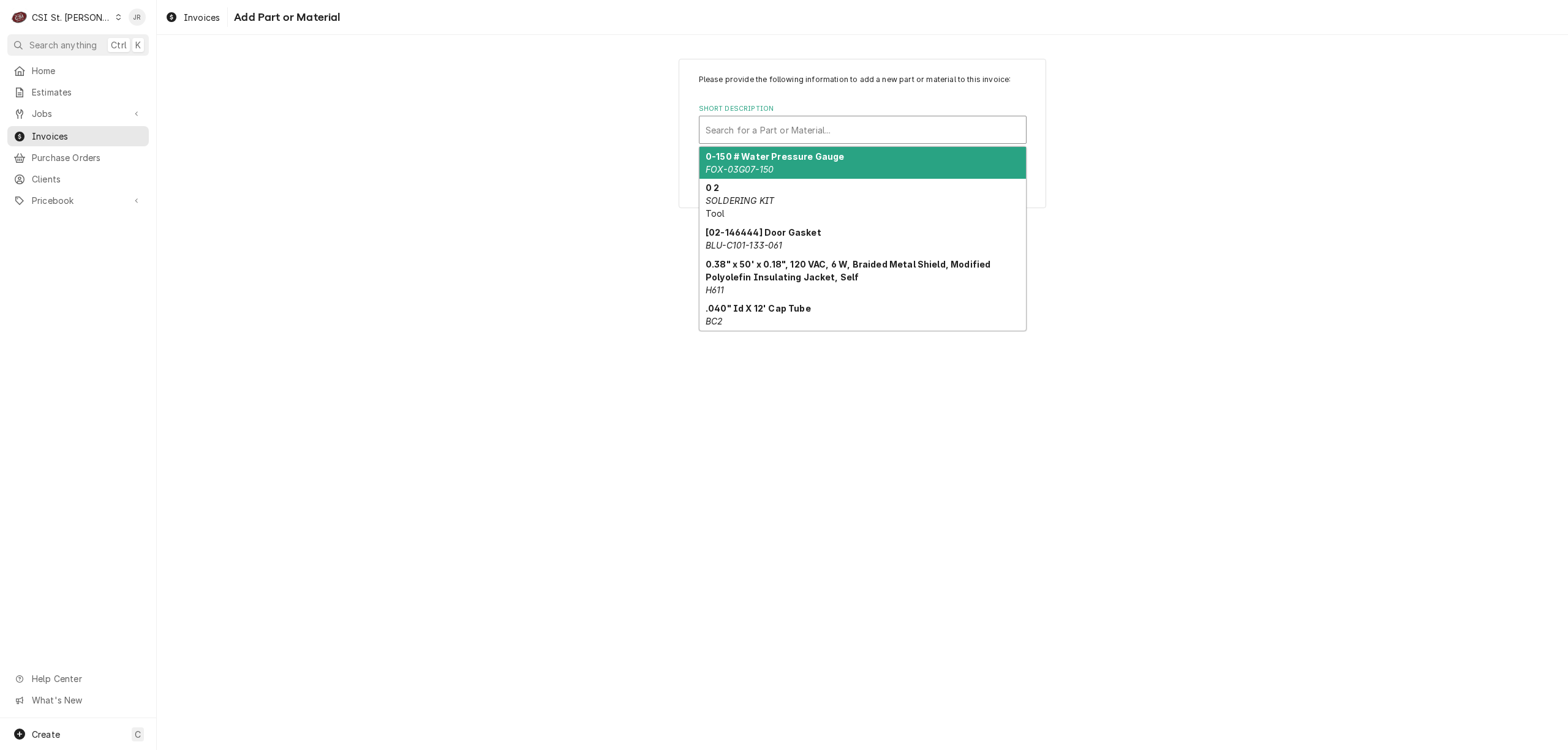
click at [791, 133] on div "Short Description" at bounding box center [863, 130] width 315 height 22
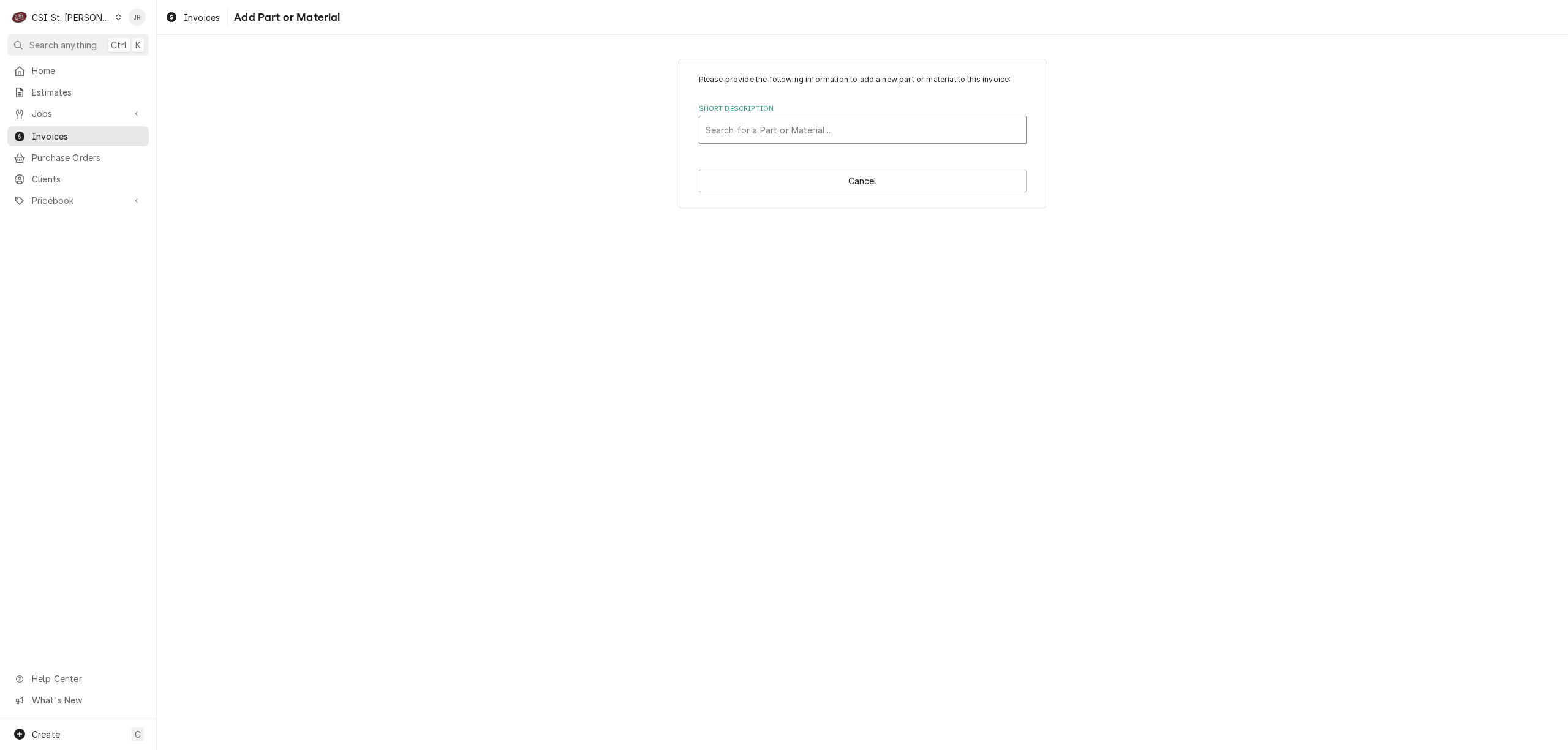
click at [791, 133] on div "Short Description" at bounding box center [863, 130] width 315 height 22
type input "misc servi"
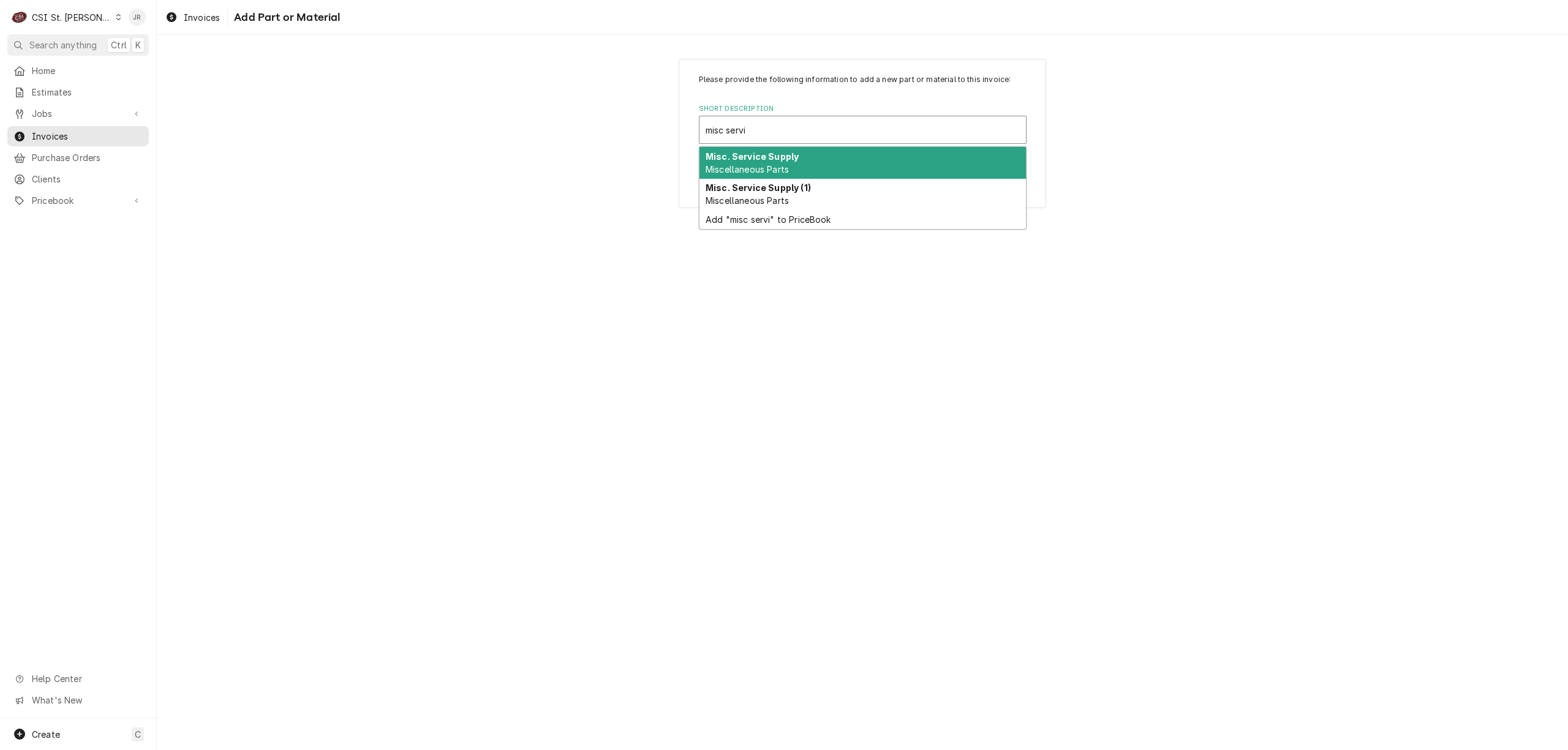
click at [777, 163] on div "Misc. Service Supply Miscellaneous Parts" at bounding box center [863, 163] width 327 height 32
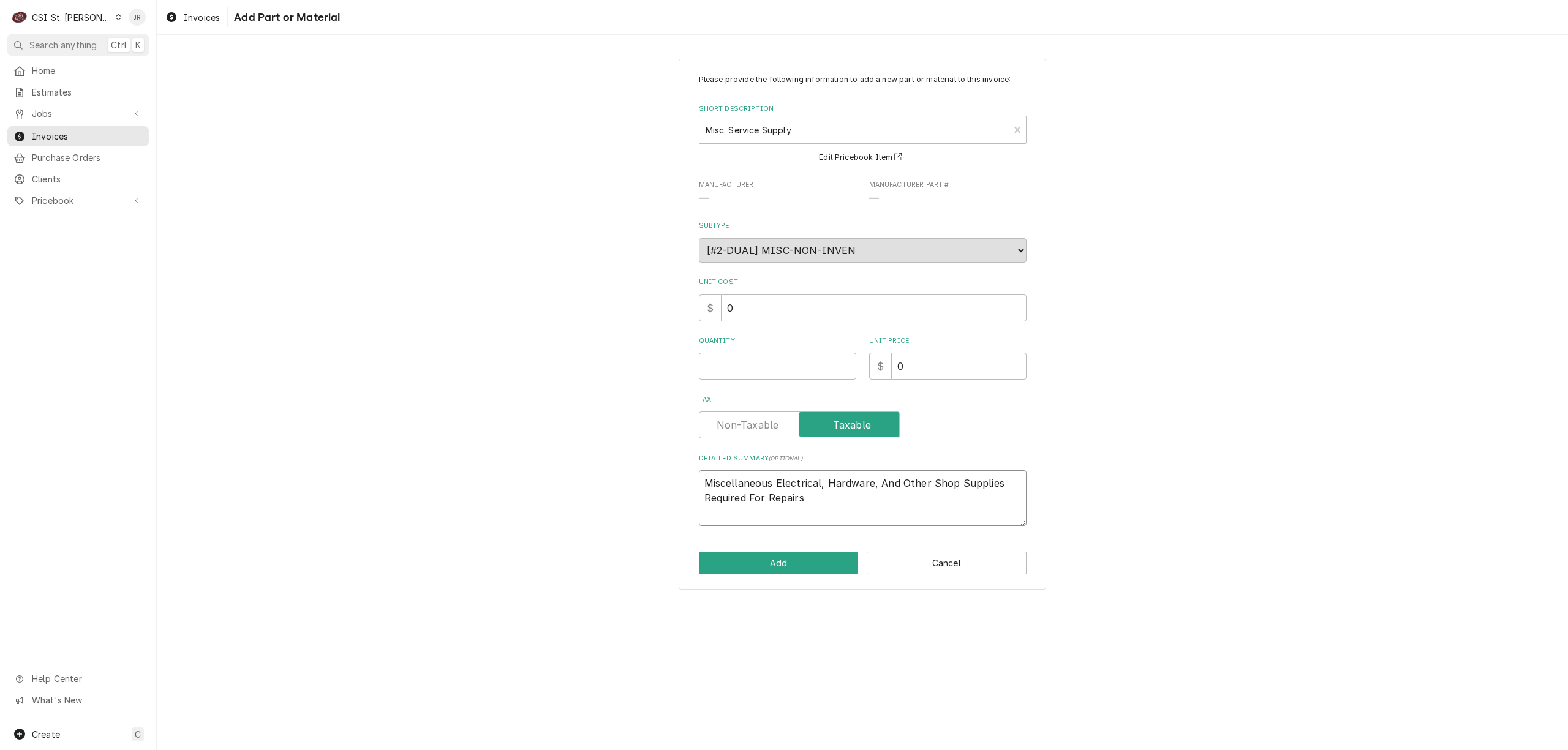
click at [836, 498] on textarea "Miscellaneous Electrical, Hardware, And Other Shop Supplies Required For Repairs" at bounding box center [863, 498] width 328 height 56
click at [743, 358] on input "Quantity" at bounding box center [777, 366] width 157 height 27
type textarea "x"
type input "1"
type textarea "x"
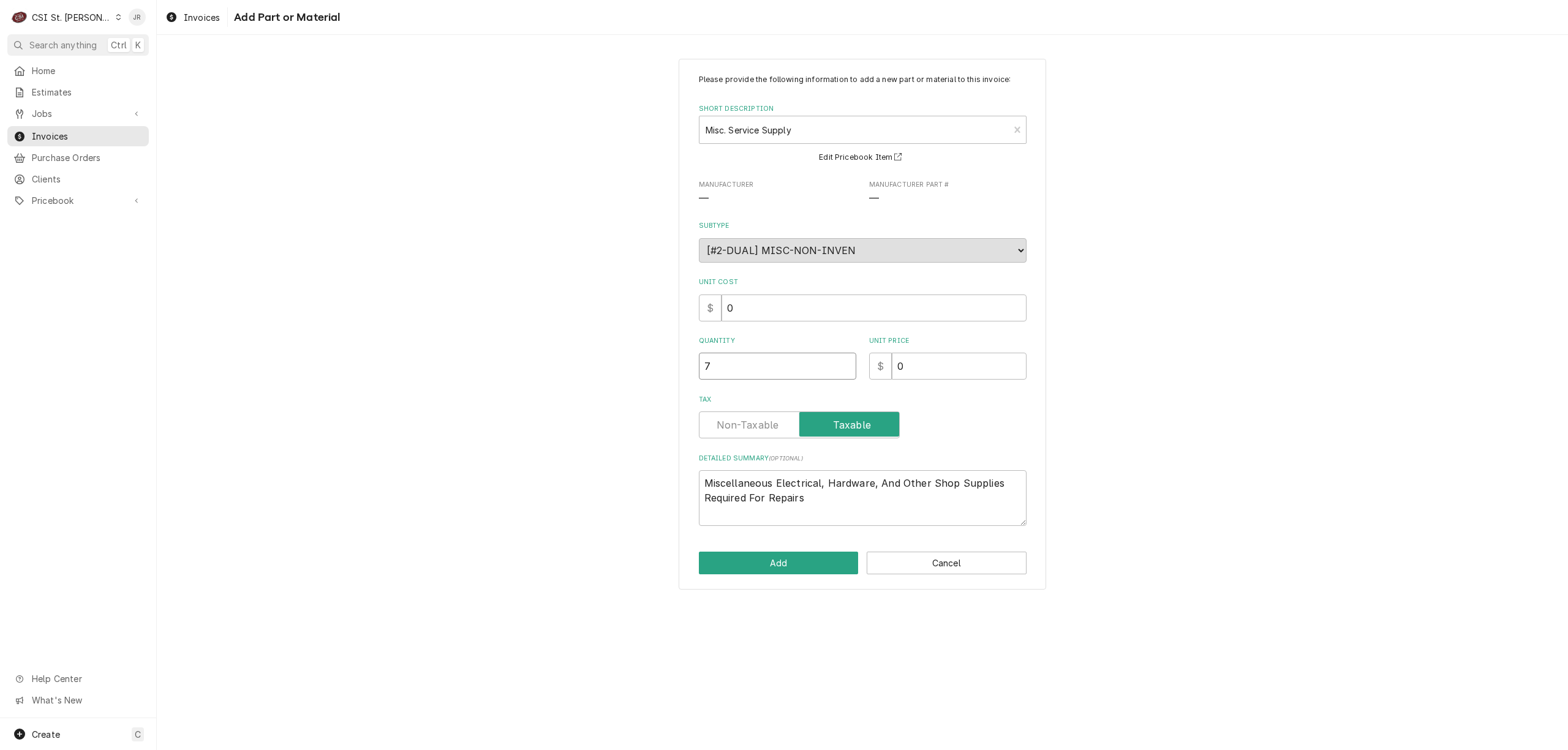
type input "7"
type textarea "x"
type input "2"
type textarea "x"
type input "21"
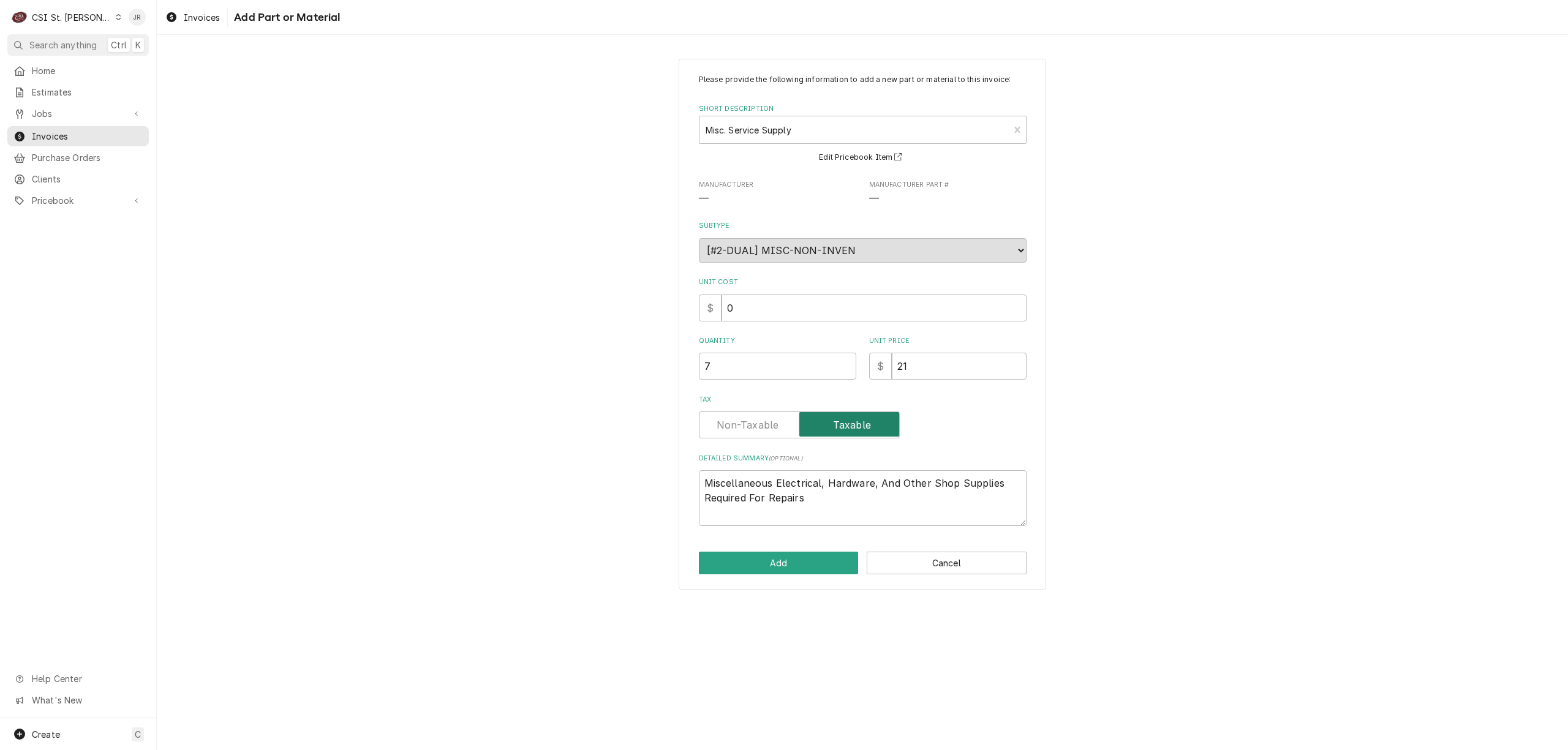
click at [752, 411] on input "Tax" at bounding box center [799, 424] width 190 height 27
checkbox input "false"
drag, startPoint x: 807, startPoint y: 562, endPoint x: 813, endPoint y: 502, distance: 60.3
click at [813, 502] on div "Please provide the following information to add a new part or material to this …" at bounding box center [862, 324] width 368 height 531
click at [813, 502] on textarea "Miscellaneous Electrical, Hardware, And Other Shop Supplies Required For Repairs" at bounding box center [863, 498] width 328 height 56
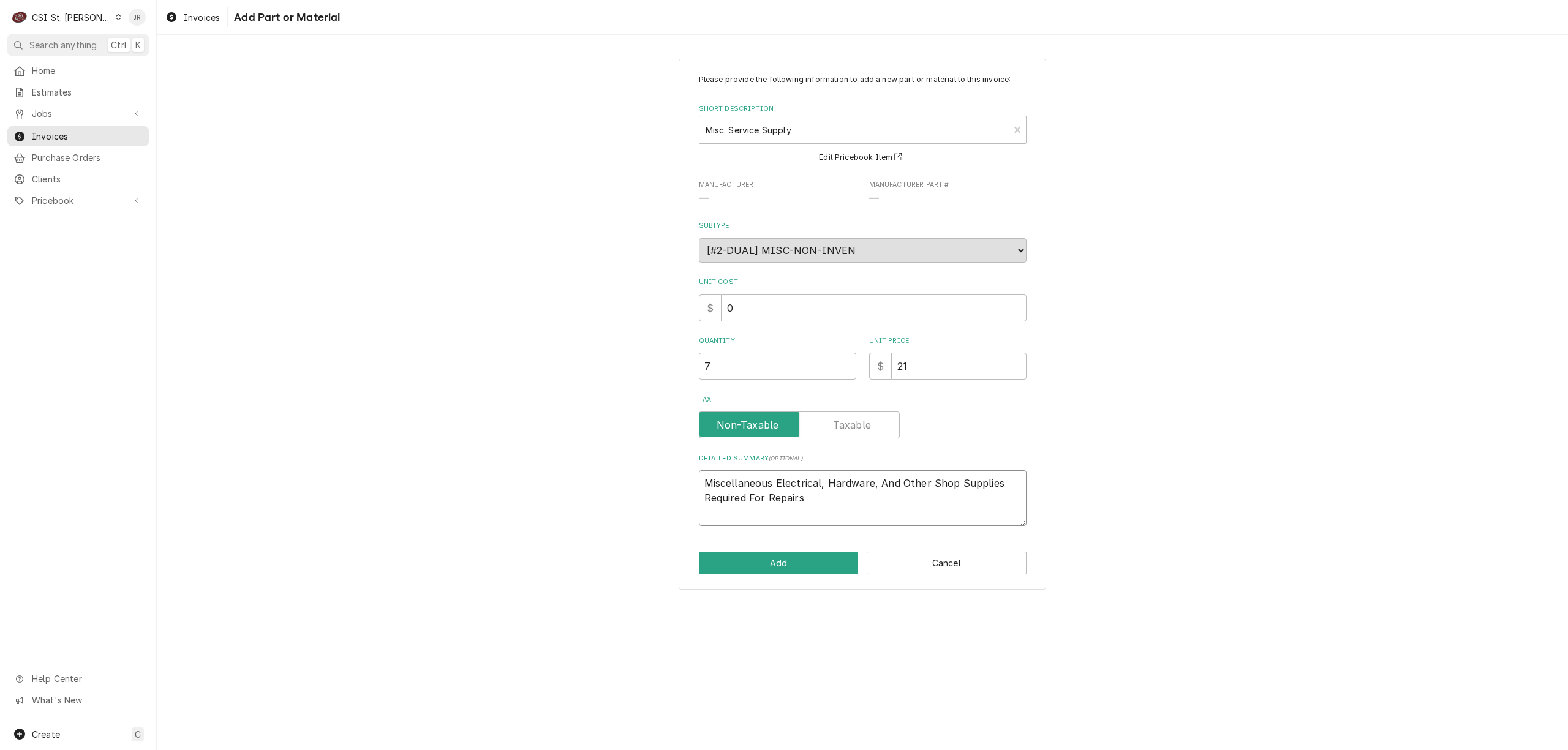
type textarea "x"
type textarea "Miscellaneous Electrical, Hardware, And Other Shop Supplies Required For Repairs"
type textarea "x"
type textarea "Miscellaneous Electrical, Hardware, And Other Shop Supplies Required For Repairs"
type textarea "x"
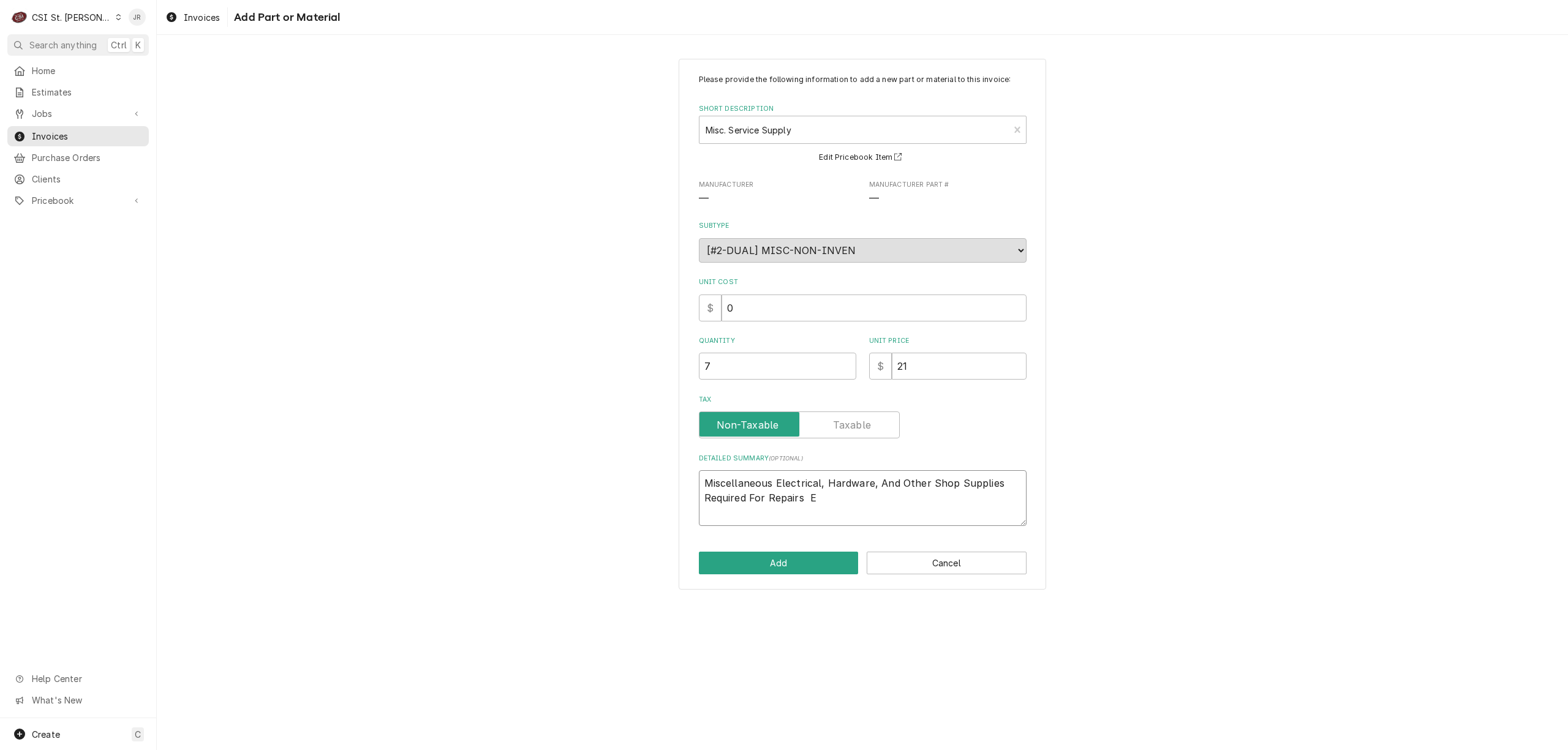
type textarea "Miscellaneous Electrical, Hardware, And Other Shop Supplies Required For Repair…"
type textarea "x"
type textarea "Miscellaneous Electrical, Hardware, And Other Shop Supplies Required For Repair…"
type textarea "x"
type textarea "Miscellaneous Electrical, Hardware, And Other Shop Supplies Required For Repair…"
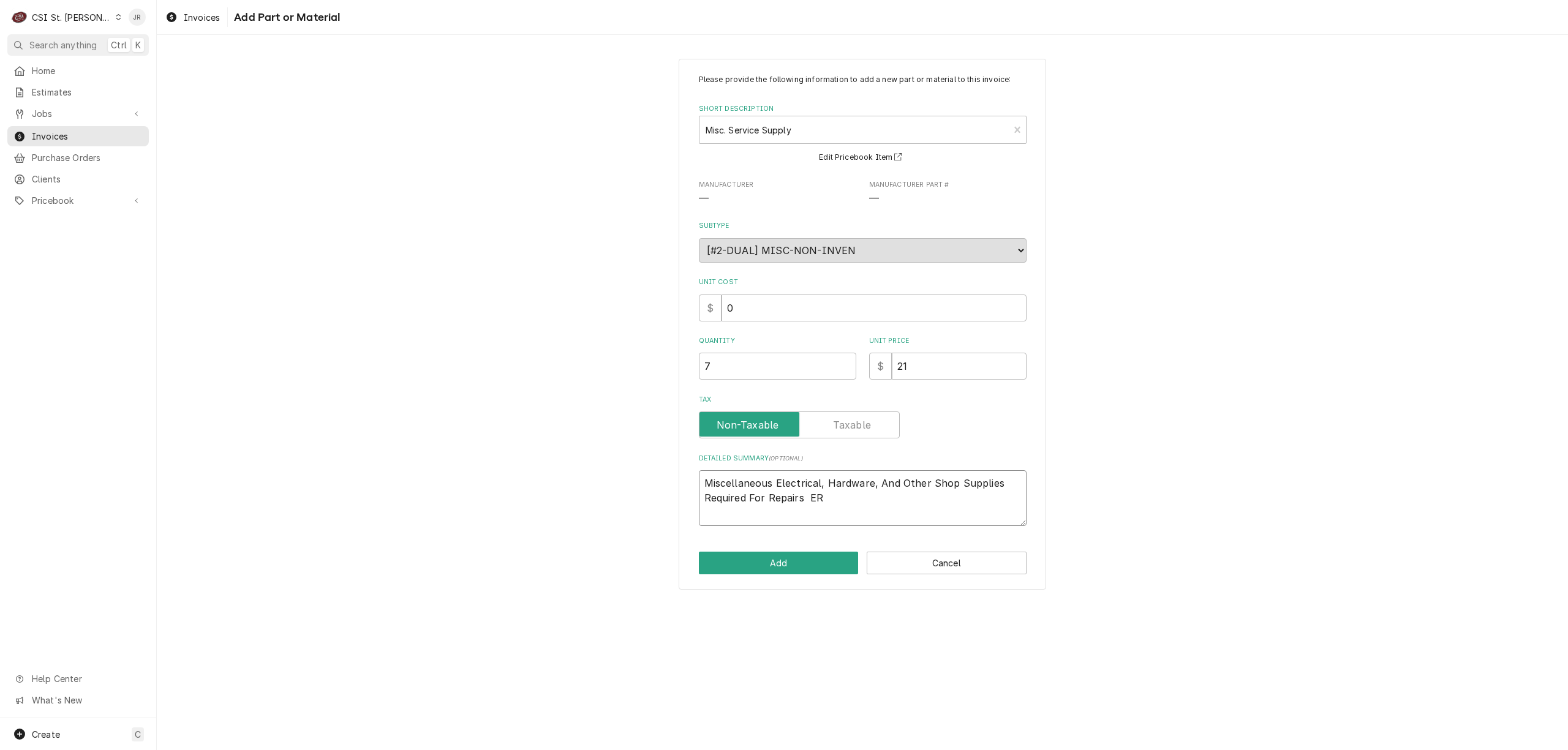
type textarea "x"
type textarea "Miscellaneous Electrical, Hardware, And Other Shop Supplies Required For Repair…"
type textarea "x"
type textarea "Miscellaneous Electrical, Hardware, And Other Shop Supplies Required For Repairs"
type textarea "x"
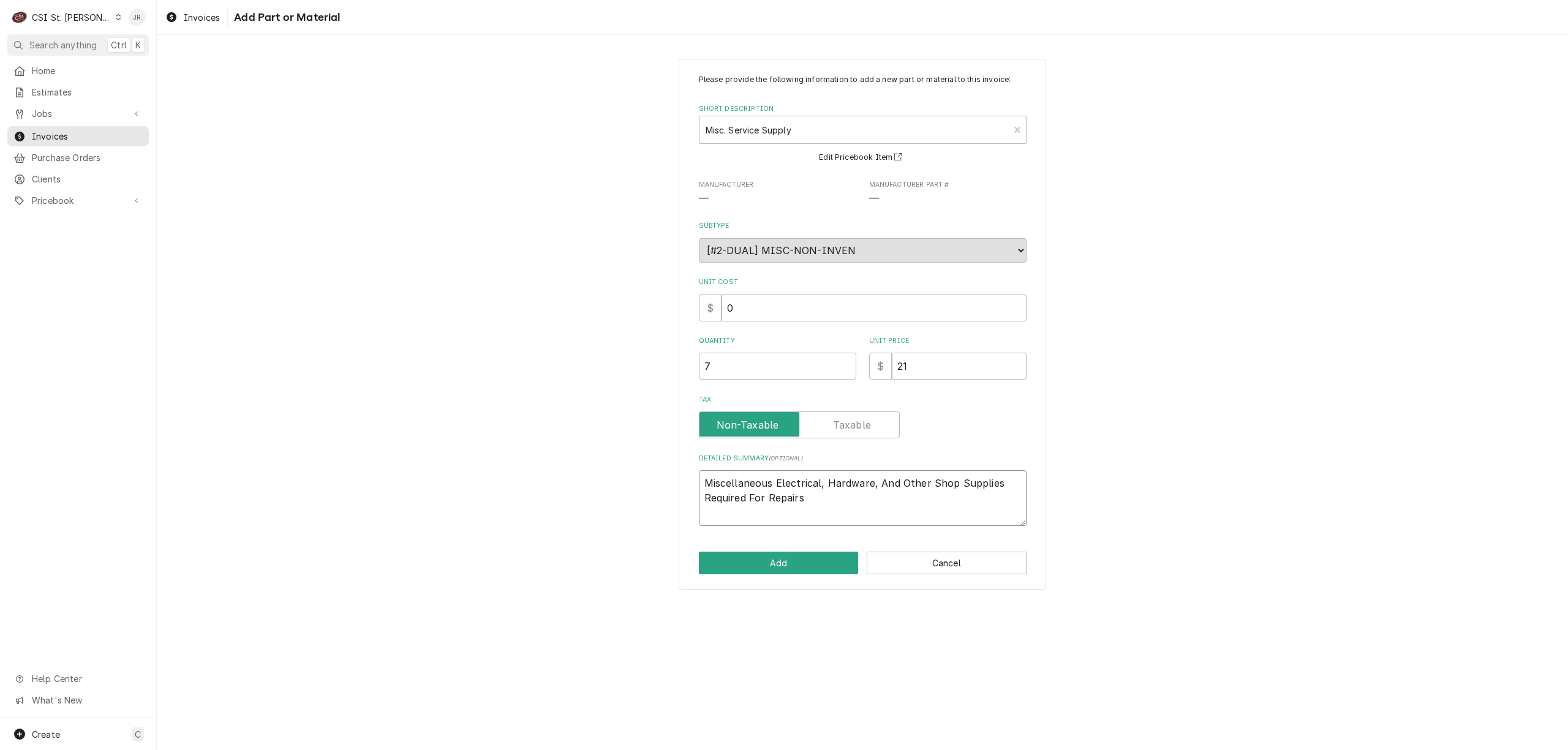
type textarea "Miscellaneous Electrical, Hardware, And Other Shop Supplies Required For Repair…"
type textarea "x"
type textarea "Miscellaneous Electrical, Hardware, And Other Shop Supplies Required For Repair…"
type textarea "x"
type textarea "Miscellaneous Electrical, Hardware, And Other Shop Supplies Required For Repair…"
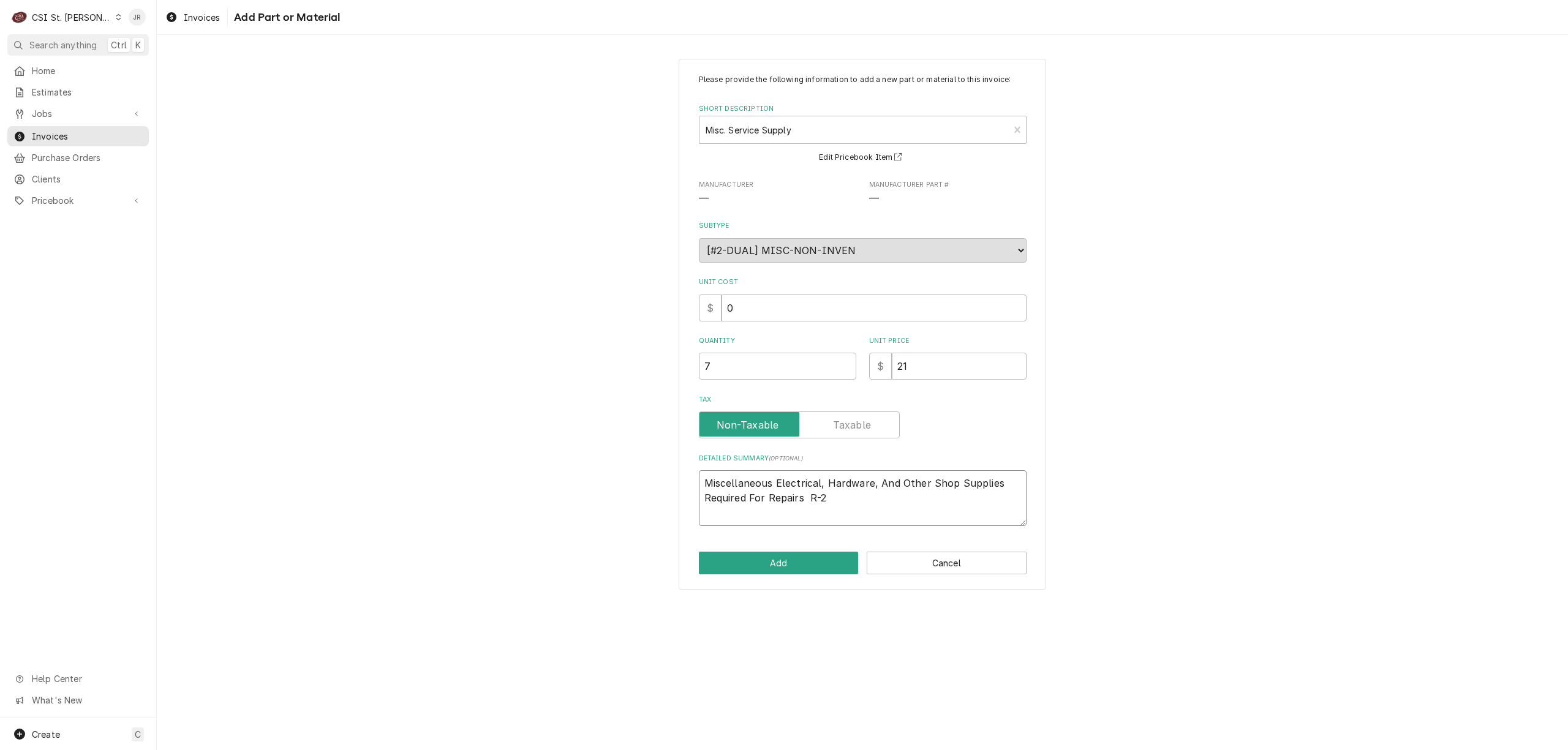
type textarea "x"
type textarea "Miscellaneous Electrical, Hardware, And Other Shop Supplies Required For Repair…"
type textarea "x"
type textarea "Miscellaneous Electrical, Hardware, And Other Shop Supplies Required For Repair…"
type textarea "x"
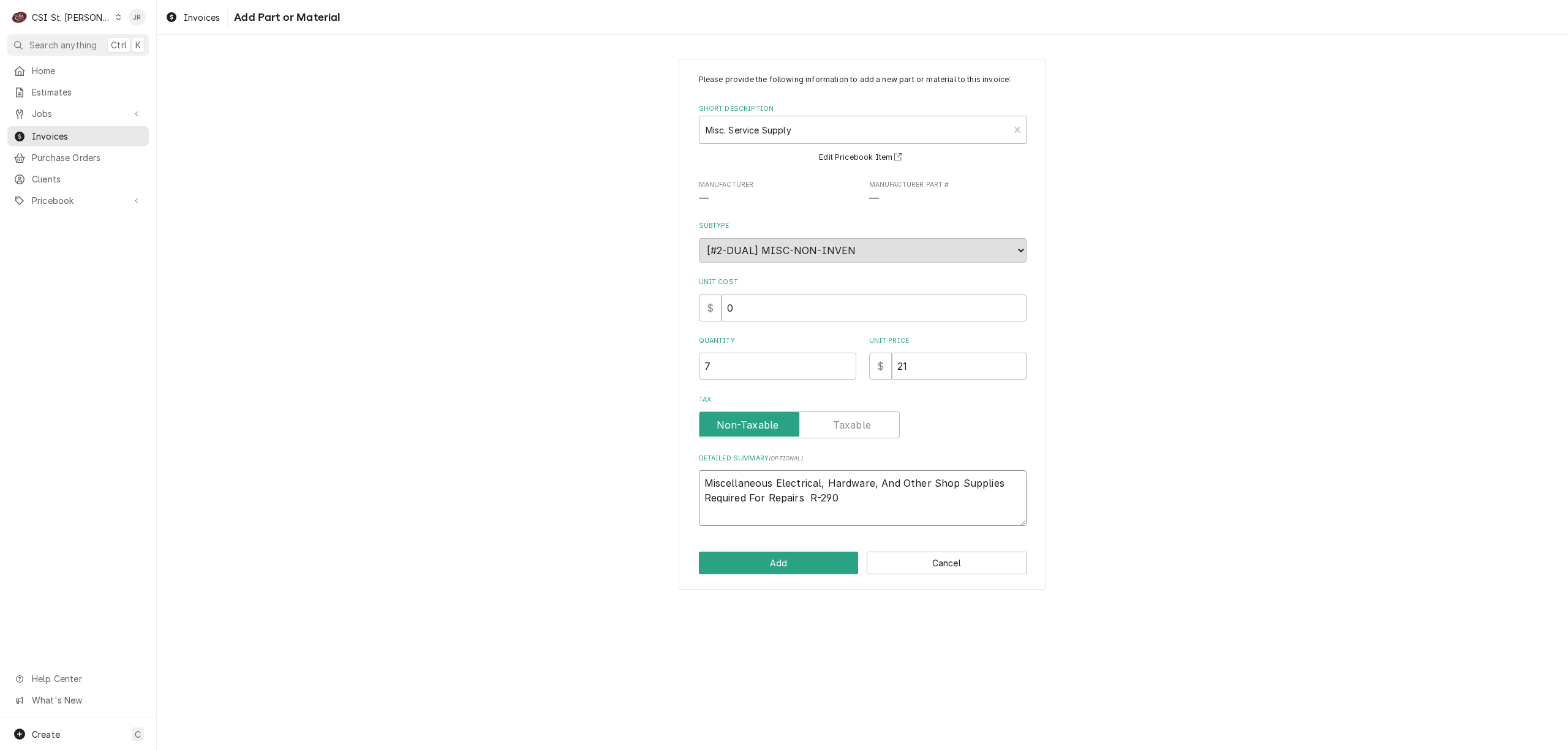
type textarea "Miscellaneous Electrical, Hardware, And Other Shop Supplies Required For Repair…"
type textarea "x"
type textarea "Miscellaneous Electrical, Hardware, And Other Shop Supplies Required For Repair…"
type textarea "x"
type textarea "Miscellaneous Electrical, Hardware, And Other Shop Supplies Required For Repair…"
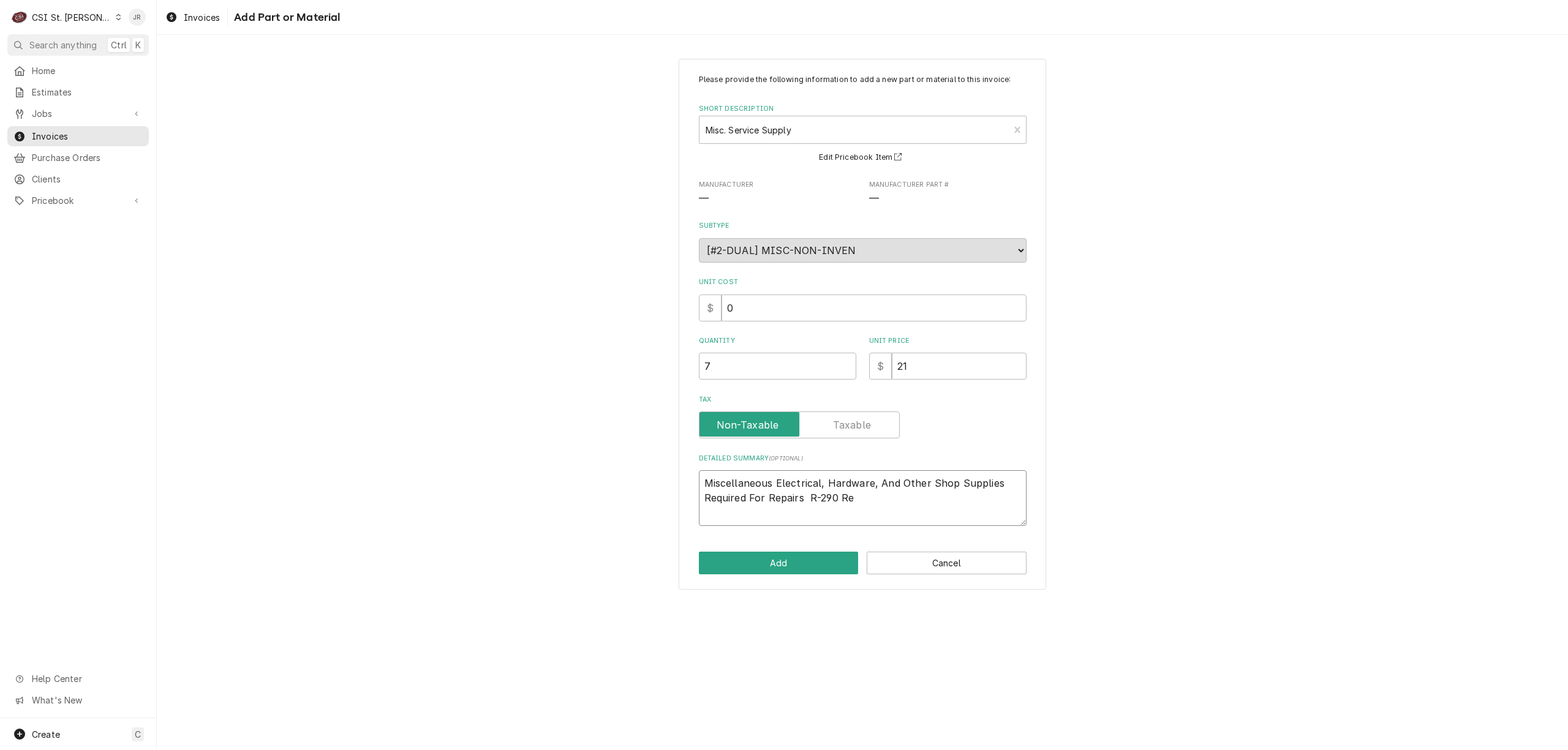
type textarea "x"
type textarea "Miscellaneous Electrical, Hardware, And Other Shop Supplies Required For Repair…"
type textarea "x"
type textarea "Miscellaneous Electrical, Hardware, And Other Shop Supplies Required For Repair…"
type textarea "x"
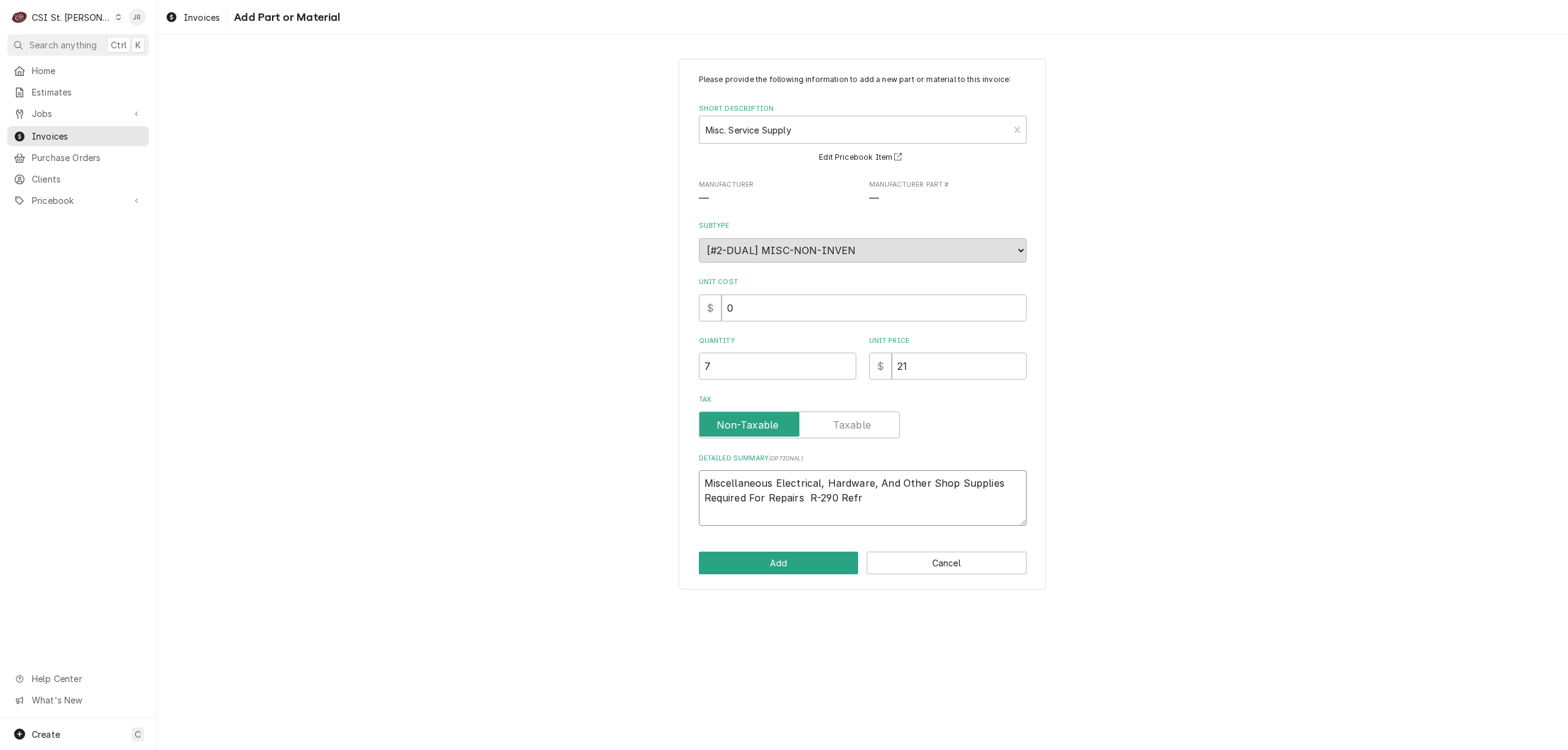
type textarea "Miscellaneous Electrical, Hardware, And Other Shop Supplies Required For Repair…"
type textarea "x"
type textarea "Miscellaneous Electrical, Hardware, And Other Shop Supplies Required For Repair…"
type textarea "x"
type textarea "Miscellaneous Electrical, Hardware, And Other Shop Supplies Required For Repair…"
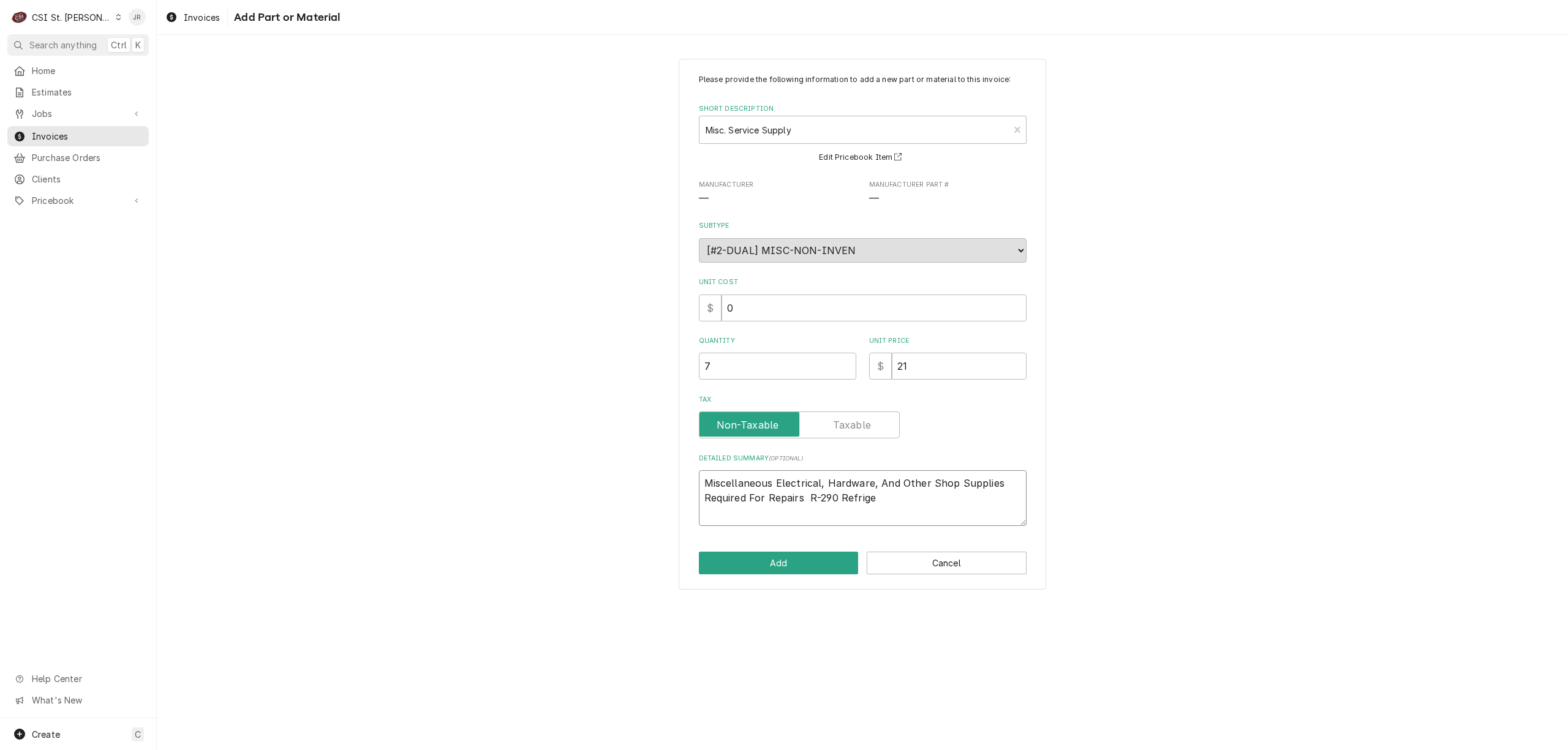
type textarea "x"
type textarea "Miscellaneous Electrical, Hardware, And Other Shop Supplies Required For Repair…"
type textarea "x"
type textarea "Miscellaneous Electrical, Hardware, And Other Shop Supplies Required For Repair…"
type textarea "x"
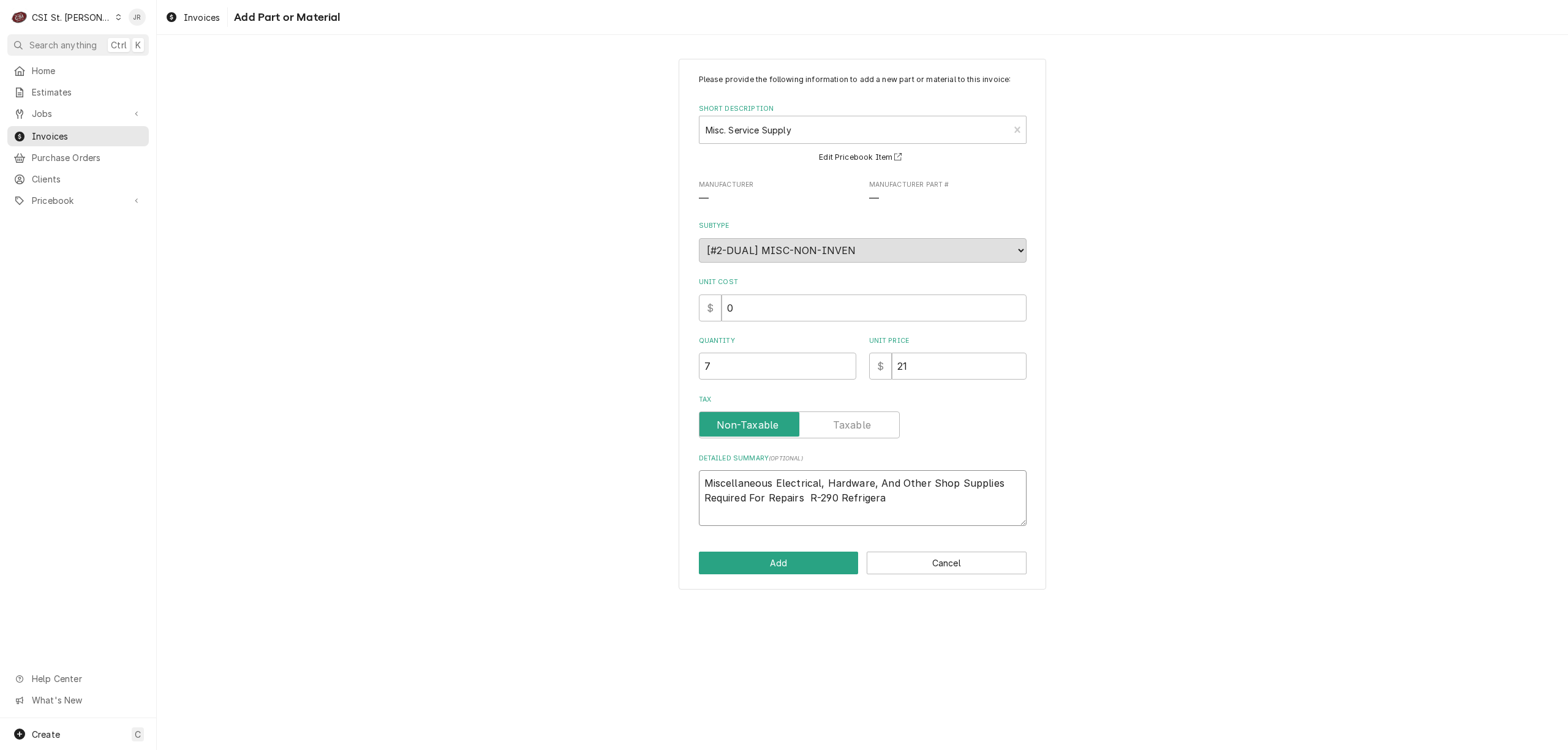
type textarea "Miscellaneous Electrical, Hardware, And Other Shop Supplies Required For Repair…"
type textarea "x"
type textarea "Miscellaneous Electrical, Hardware, And Other Shop Supplies Required For Repair…"
type textarea "x"
type textarea "R-290 Refrigerant"
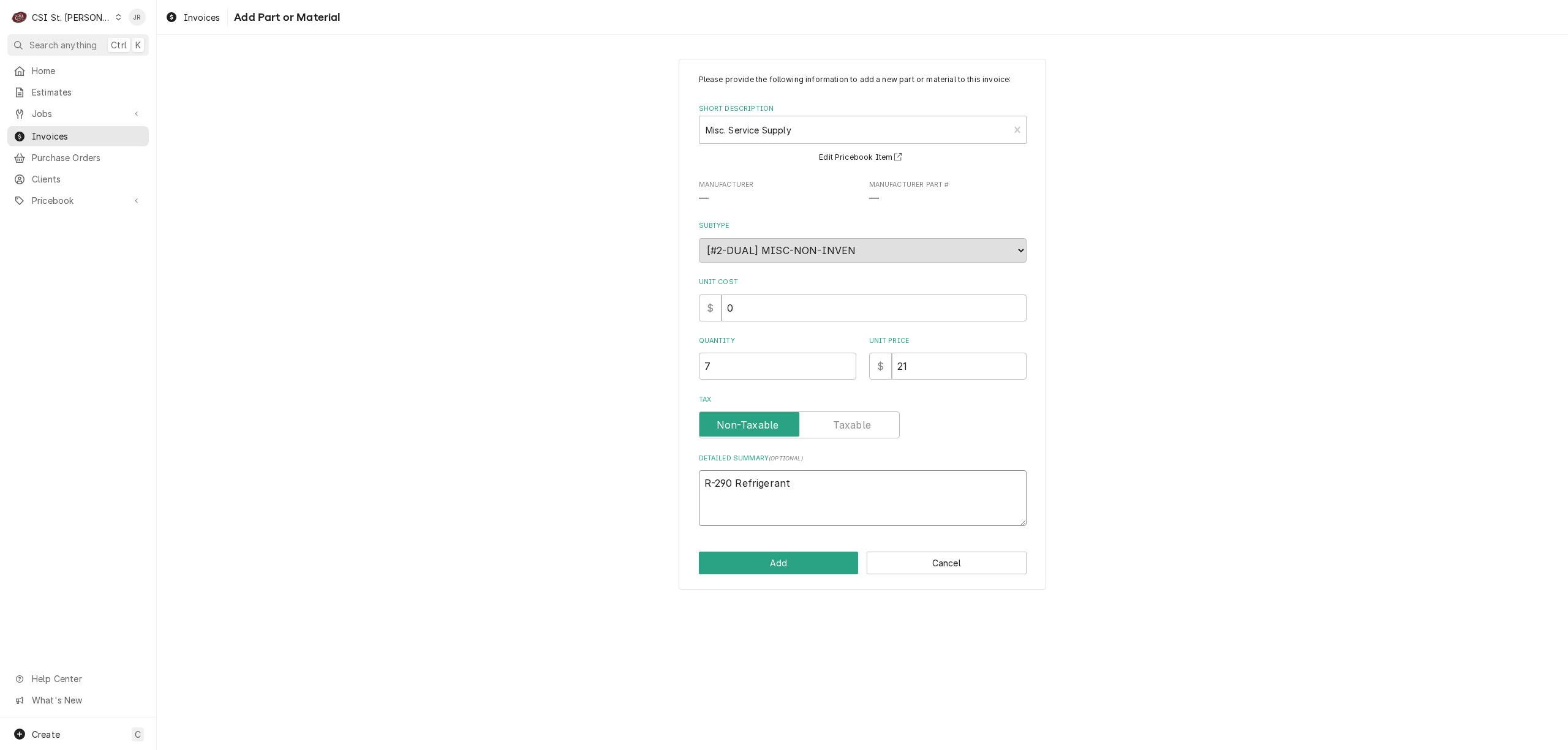
type textarea "x"
type textarea "R-290 Refrigerant"
type textarea "x"
type textarea "R-290 Refrigerant"
click at [814, 564] on button "Add" at bounding box center [779, 563] width 160 height 22
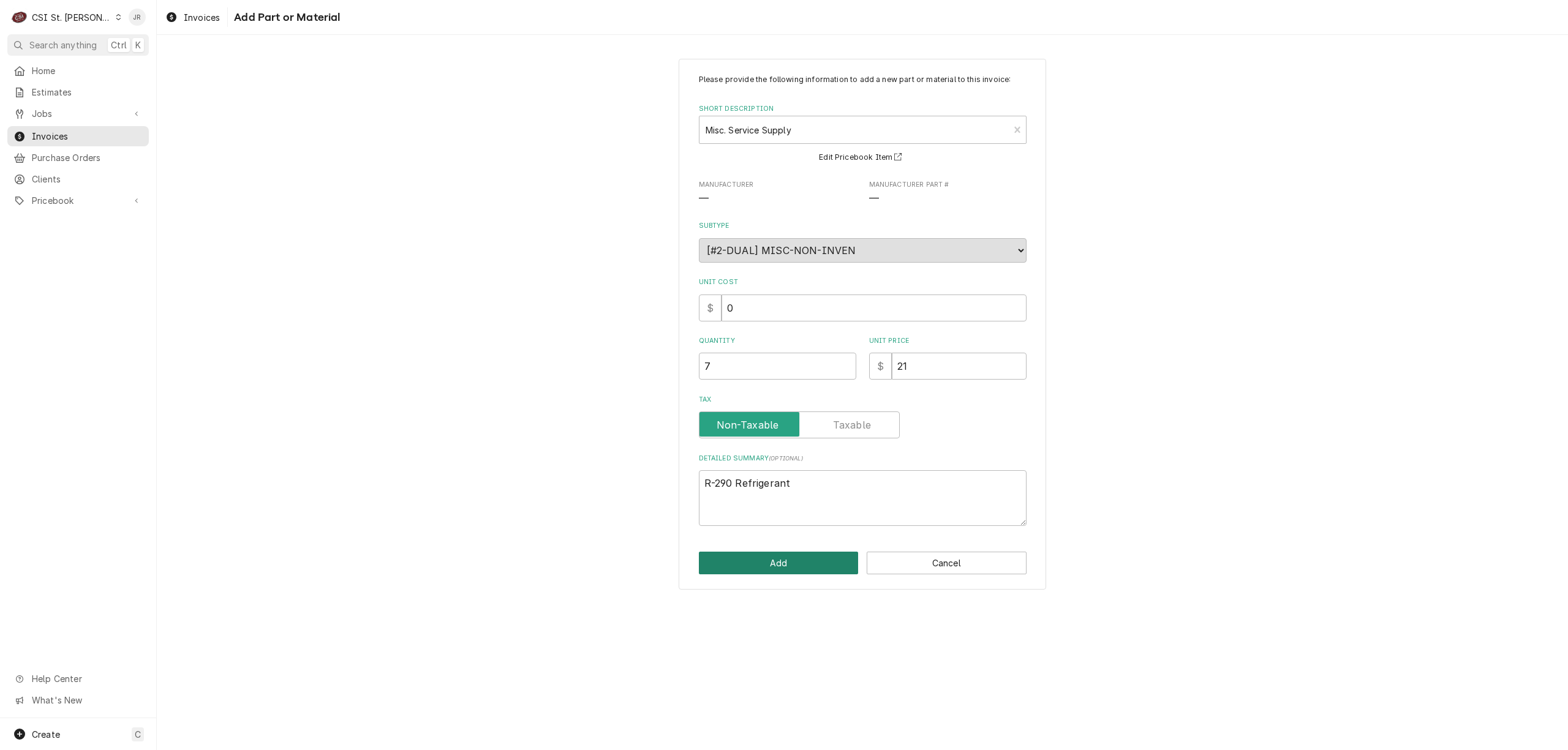
type textarea "x"
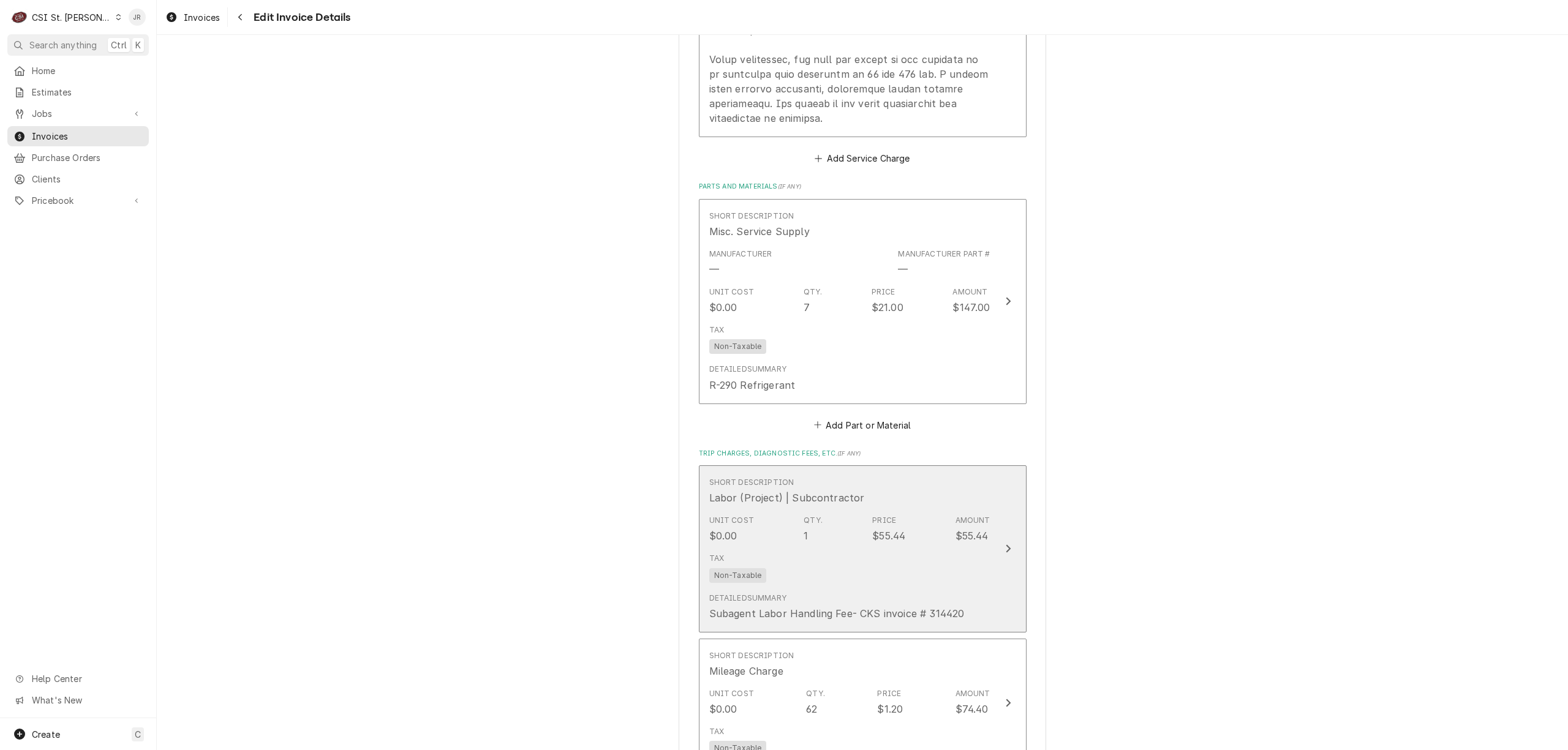
scroll to position [1657, 0]
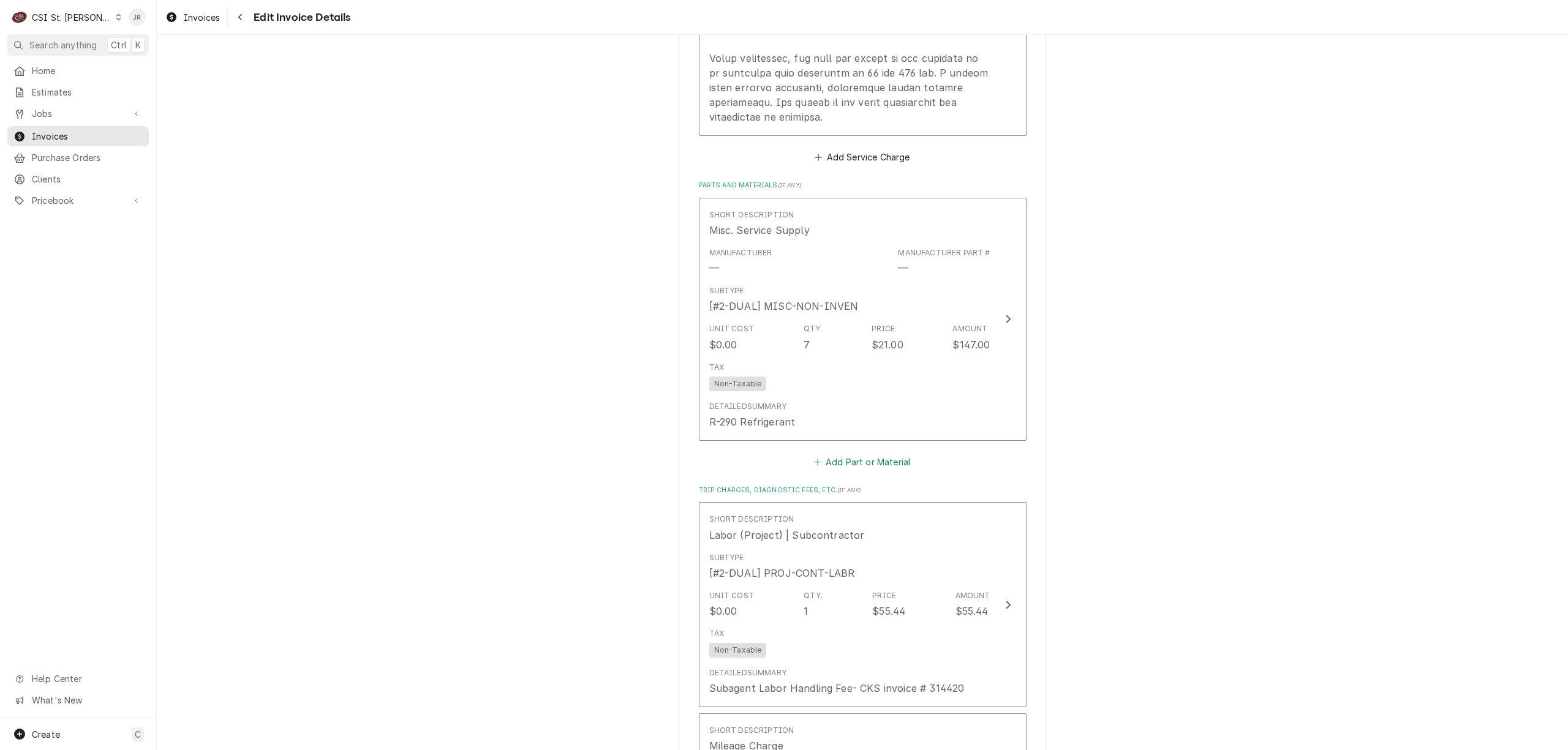
click at [880, 453] on button "Add Part or Material" at bounding box center [862, 462] width 101 height 17
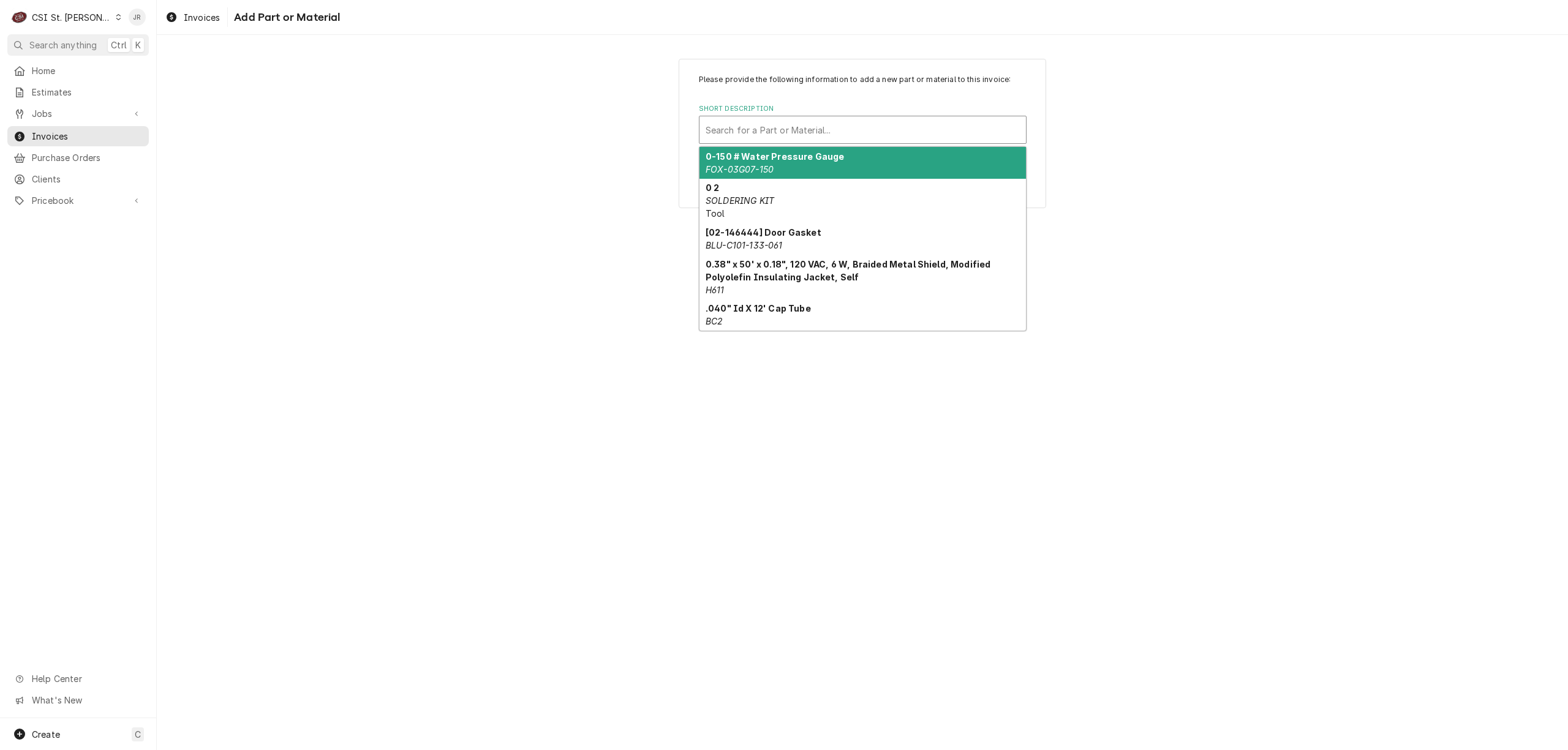
click at [733, 133] on div "Short Description" at bounding box center [863, 130] width 315 height 22
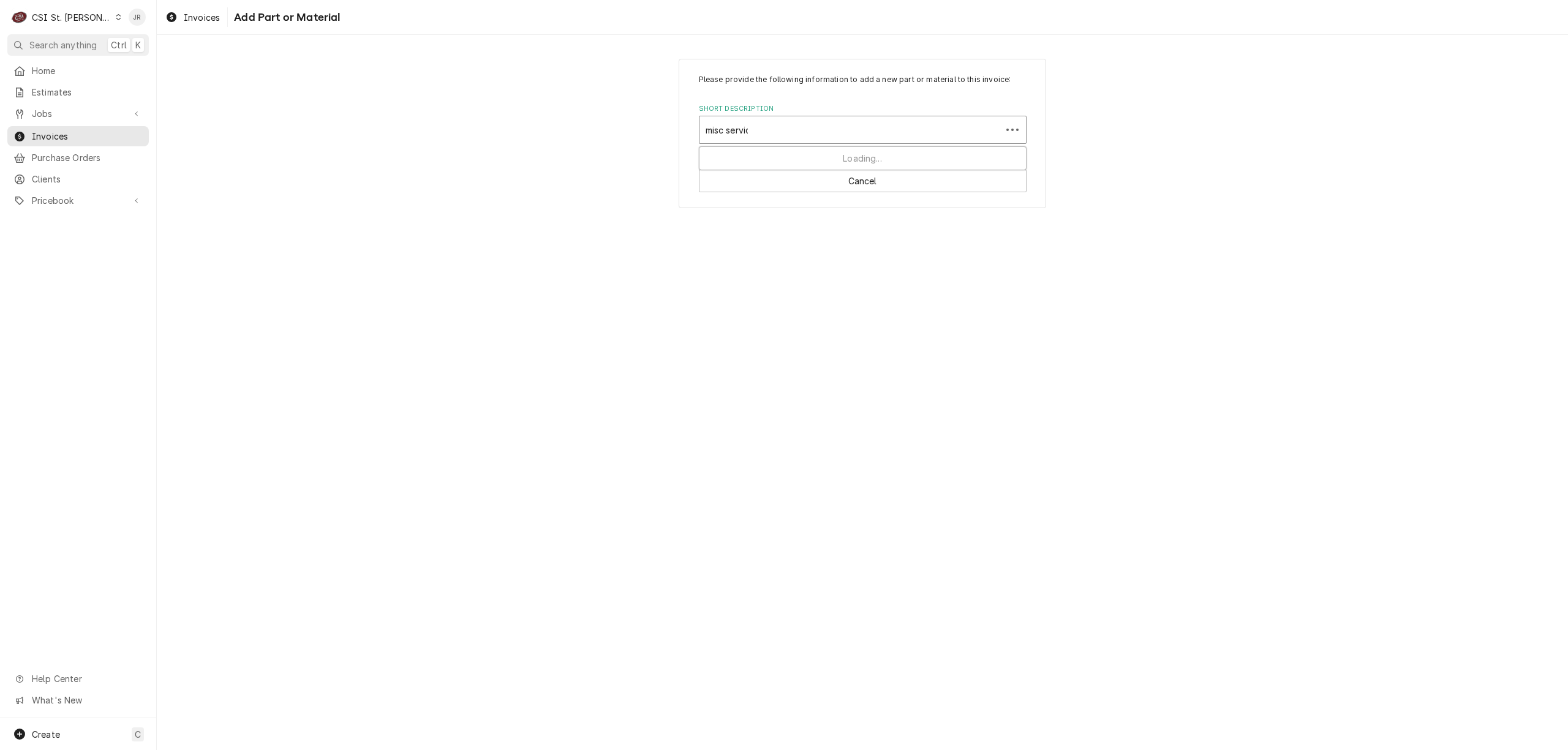
type input "misc service"
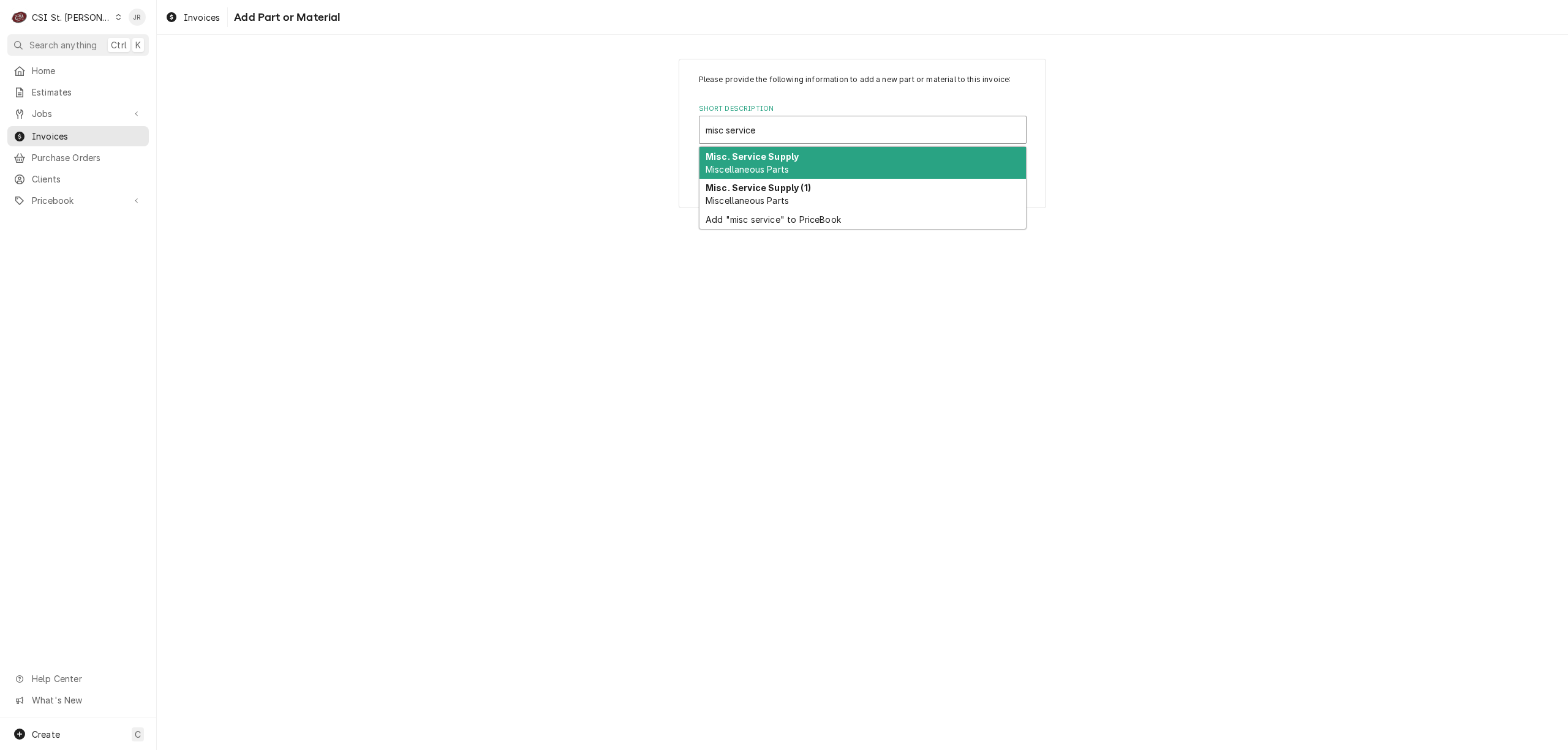
click at [797, 170] on div "Misc. Service Supply Miscellaneous Parts" at bounding box center [863, 163] width 327 height 32
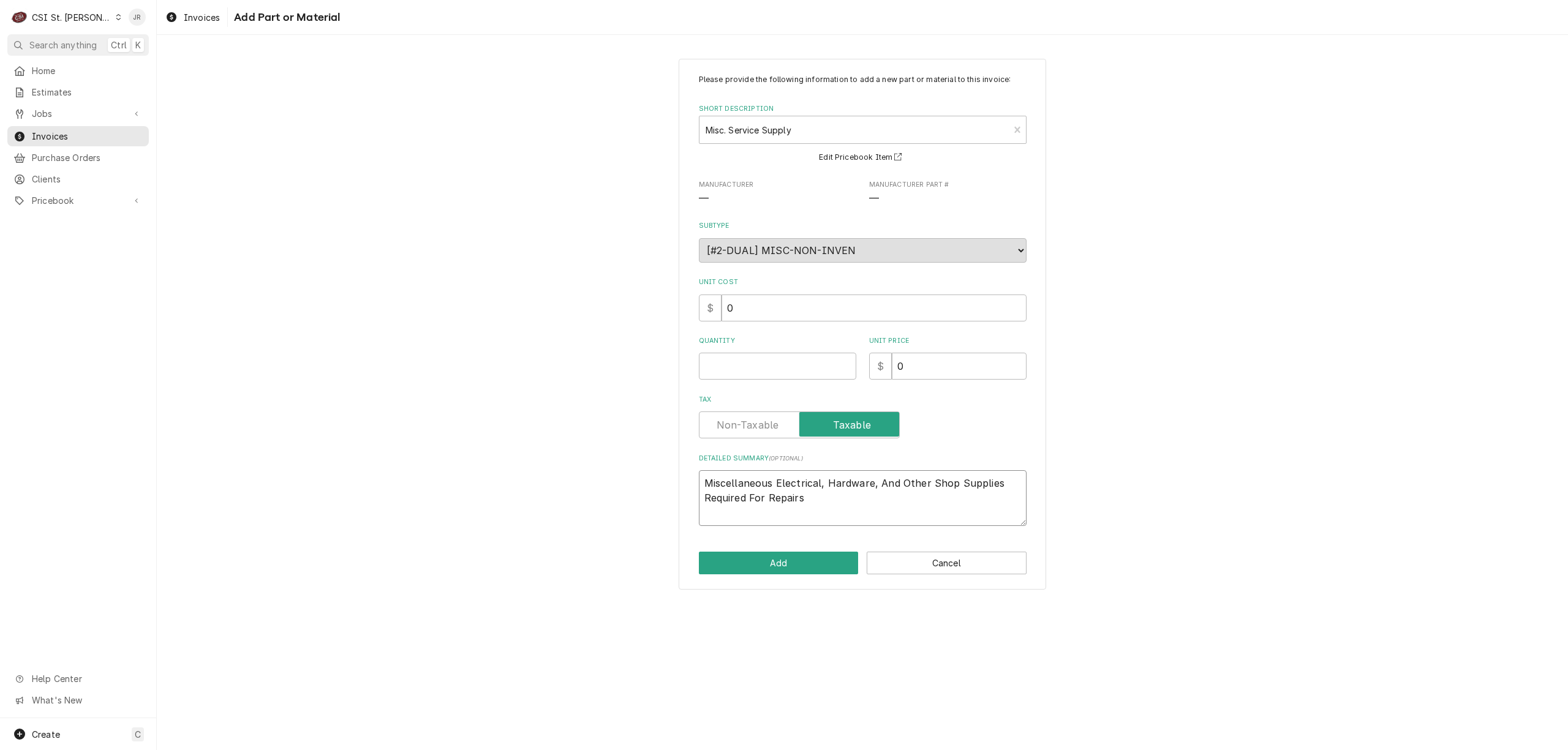
drag, startPoint x: 855, startPoint y: 516, endPoint x: 551, endPoint y: 447, distance: 311.7
click at [553, 447] on div "Please provide the following information to add a new part or material to this …" at bounding box center [862, 324] width 1411 height 553
type textarea "x"
type textarea "1"
type textarea "x"
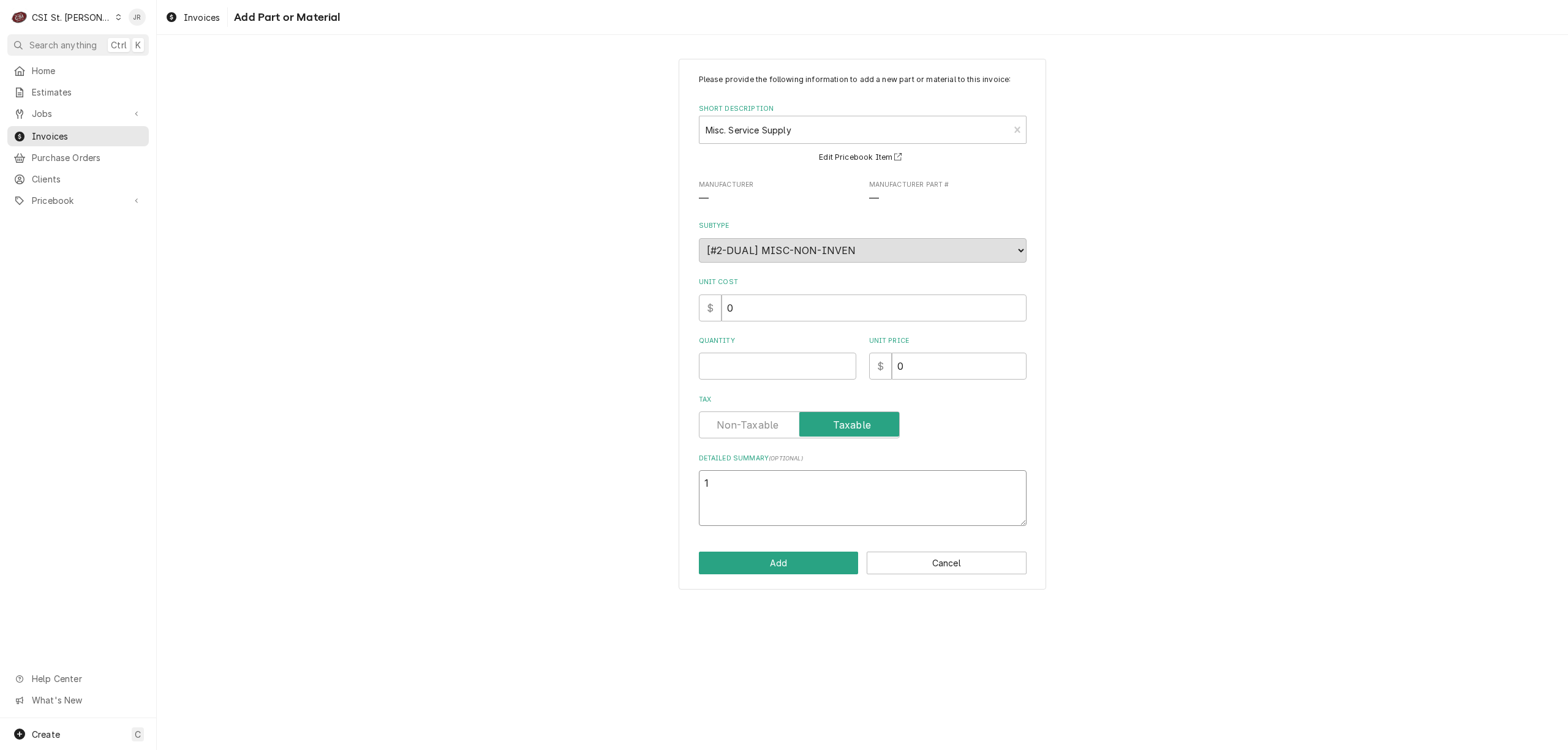
type textarea "12"
type textarea "x"
type textarea "120"
type textarea "x"
type textarea "120-"
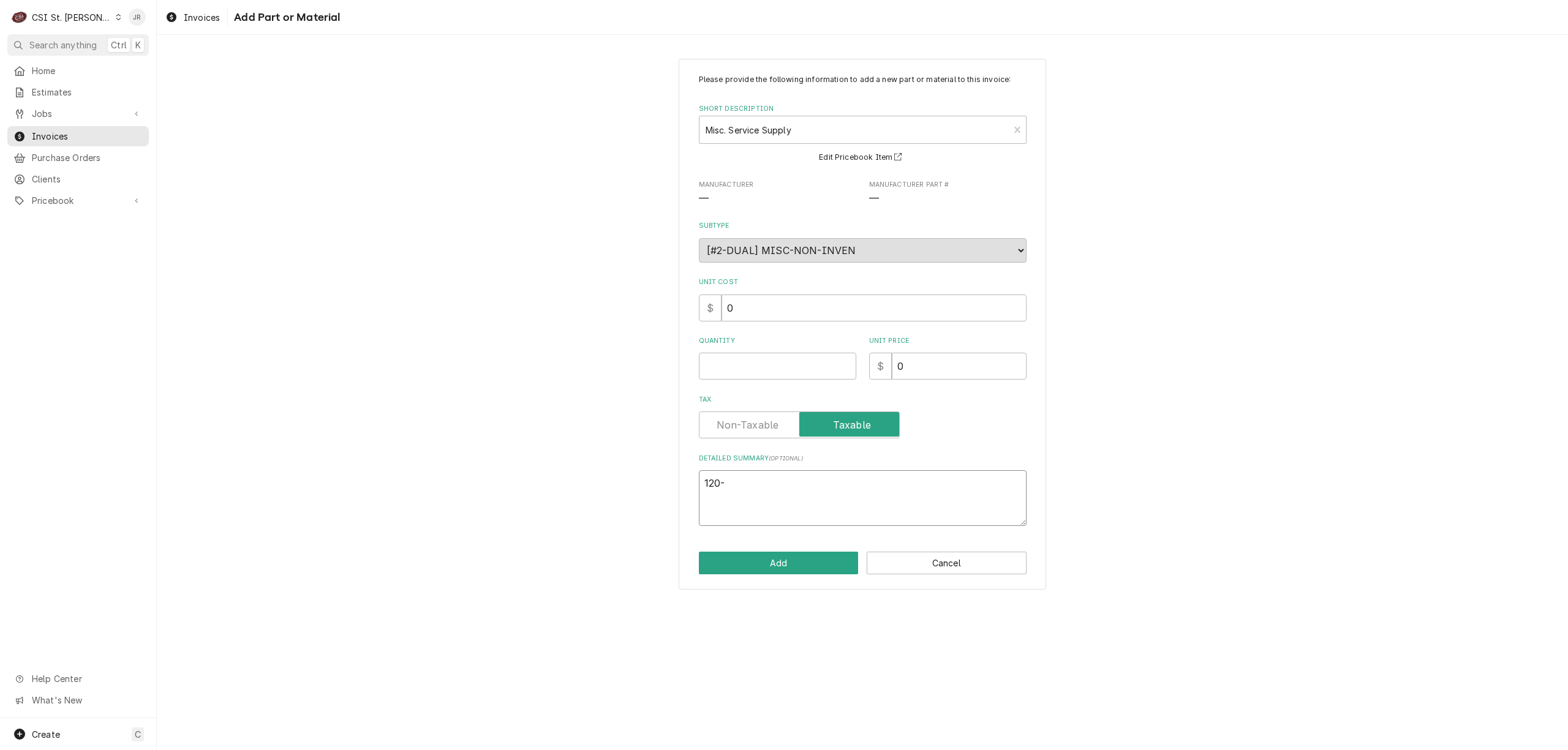
click at [821, 489] on textarea "120-" at bounding box center [863, 498] width 328 height 56
paste textarea "STAYSILV1518 - STAY SILVER 15% 1/8" X 20"L"
type textarea "x"
type textarea "120-STAYSILV1518 - STAY SILVER 15% 1/8" X 20"L"
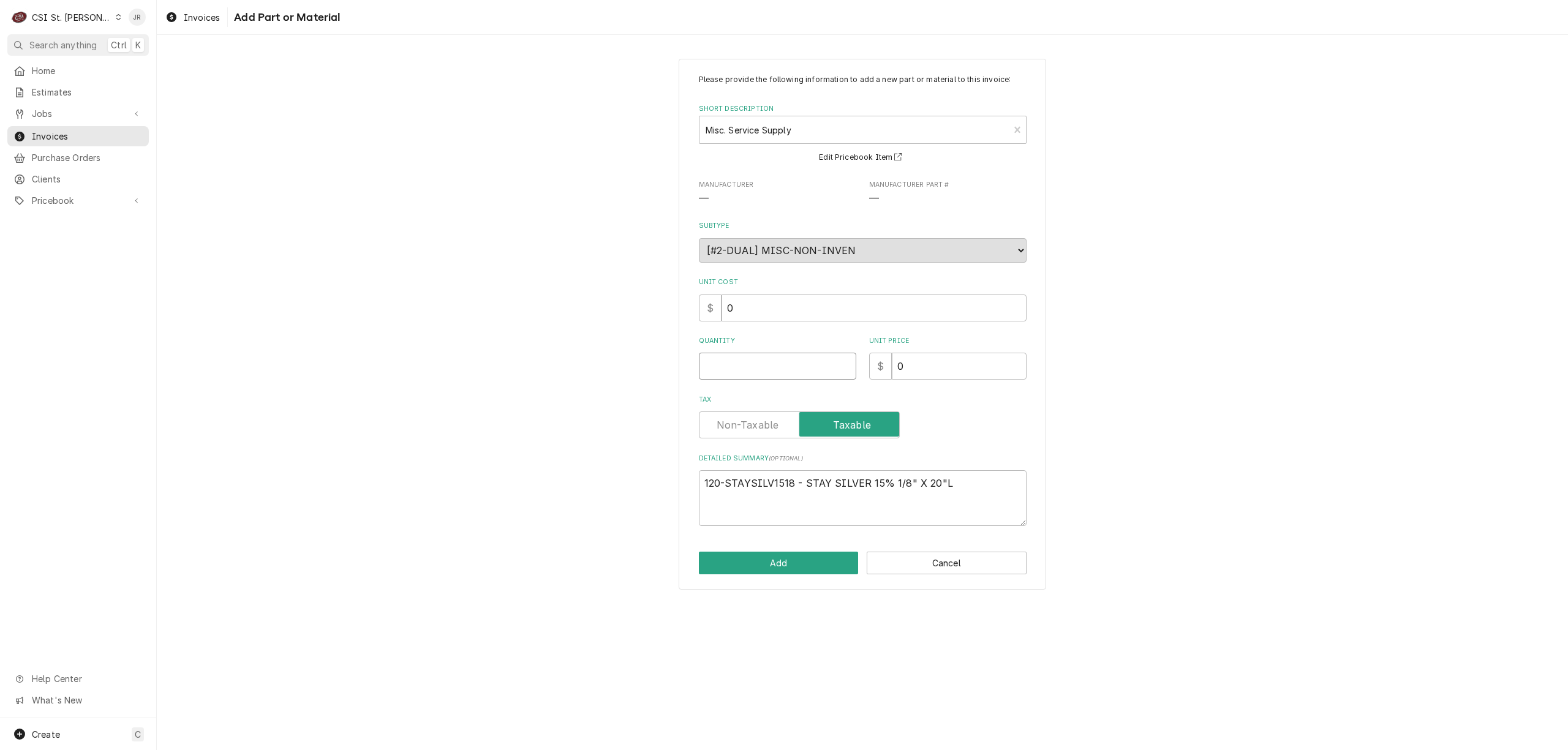
drag, startPoint x: 738, startPoint y: 363, endPoint x: 747, endPoint y: 371, distance: 12.0
click at [745, 370] on input "Quantity" at bounding box center [777, 366] width 157 height 27
type textarea "x"
type input "1"
type textarea "x"
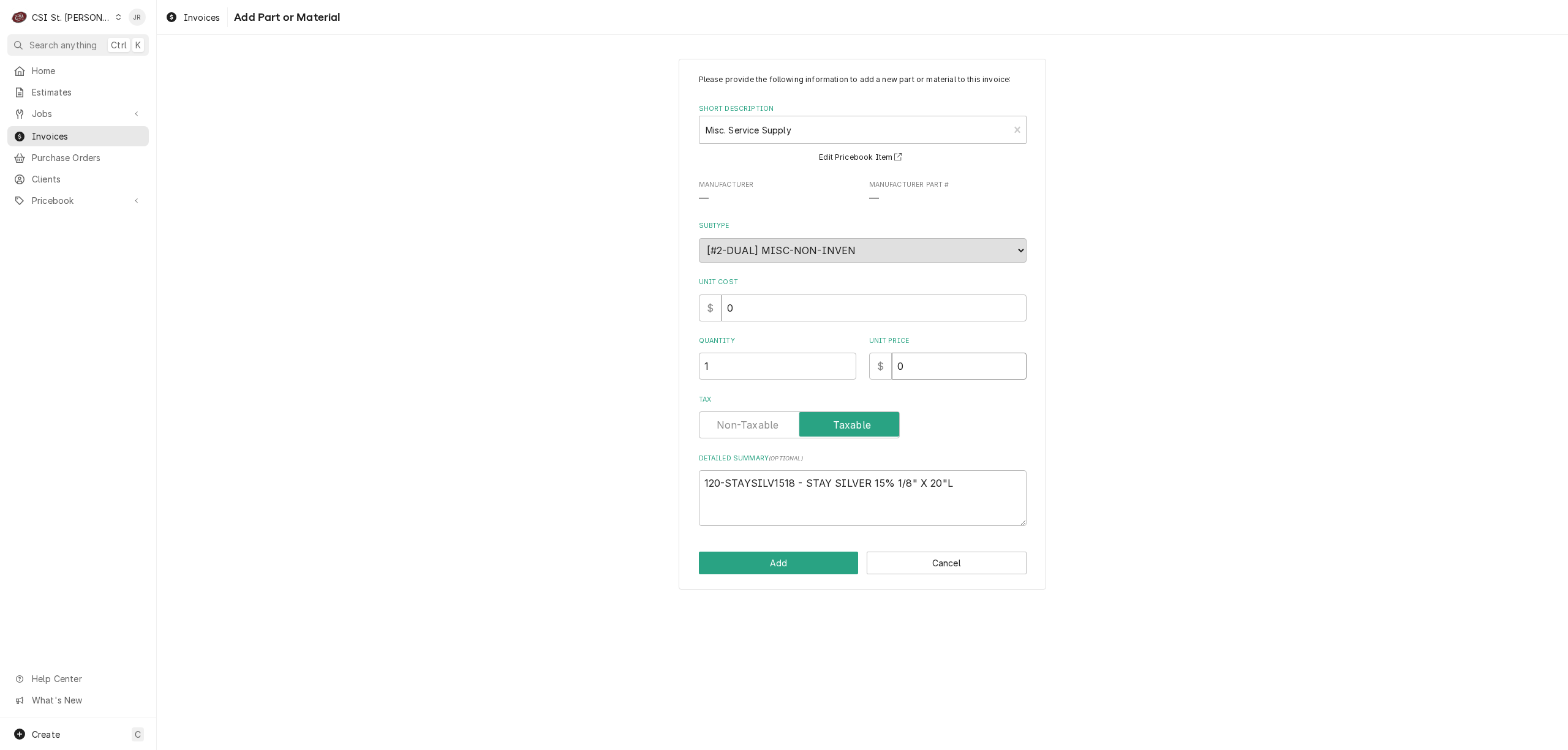
type input "5"
type textarea "x"
type input "5.5"
type textarea "x"
type input "5.51"
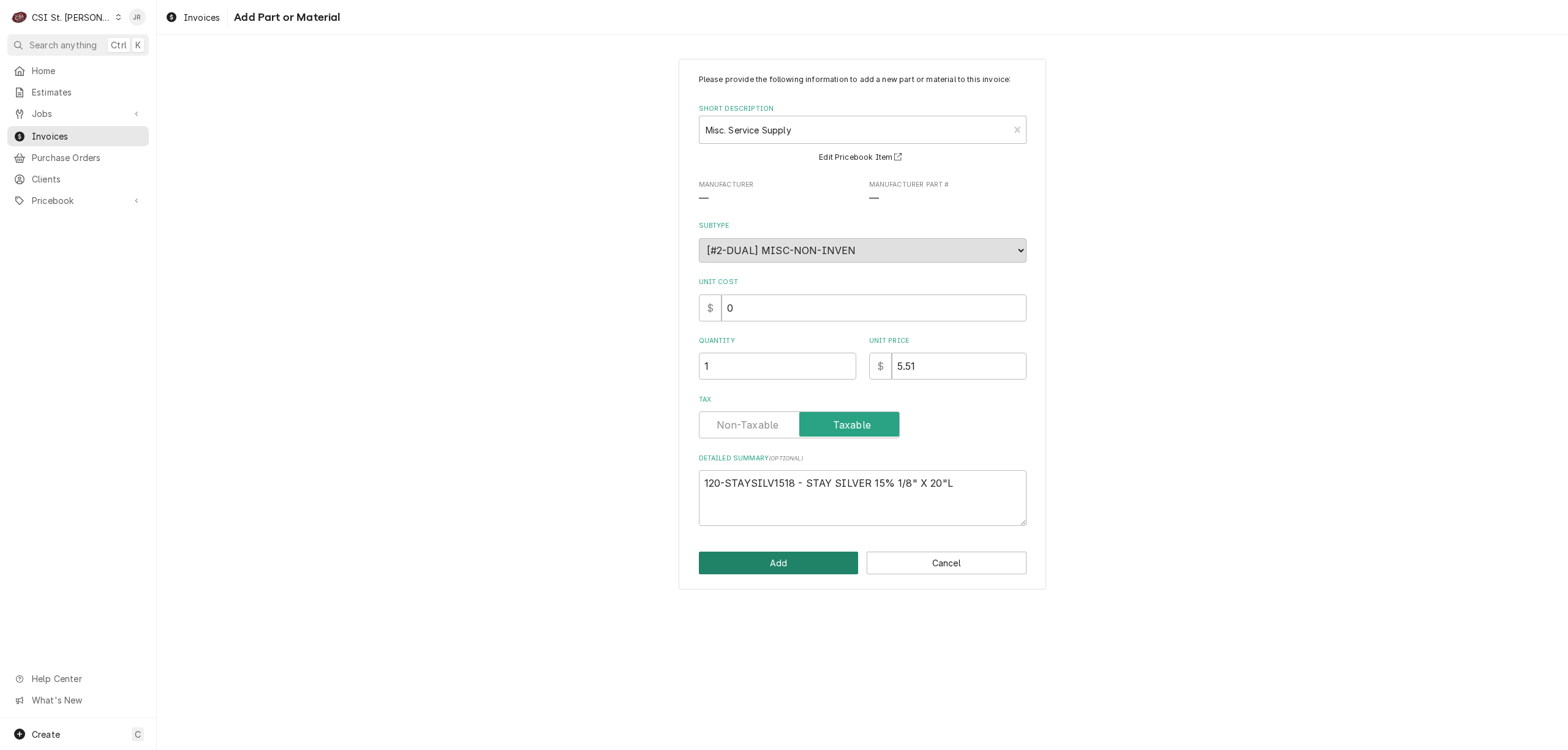
drag, startPoint x: 779, startPoint y: 556, endPoint x: 784, endPoint y: 559, distance: 5.8
click at [784, 559] on button "Add" at bounding box center [779, 563] width 160 height 22
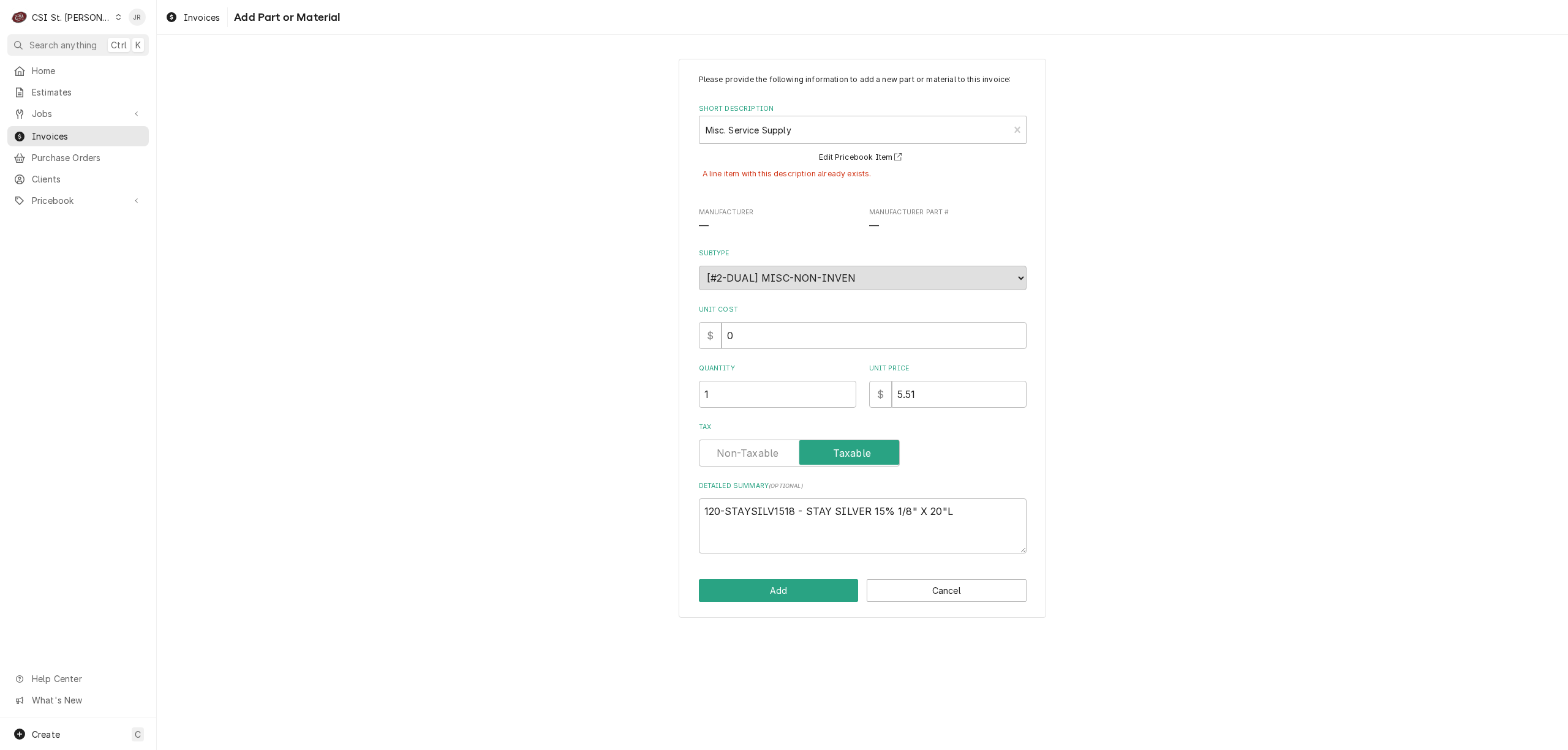
type textarea "x"
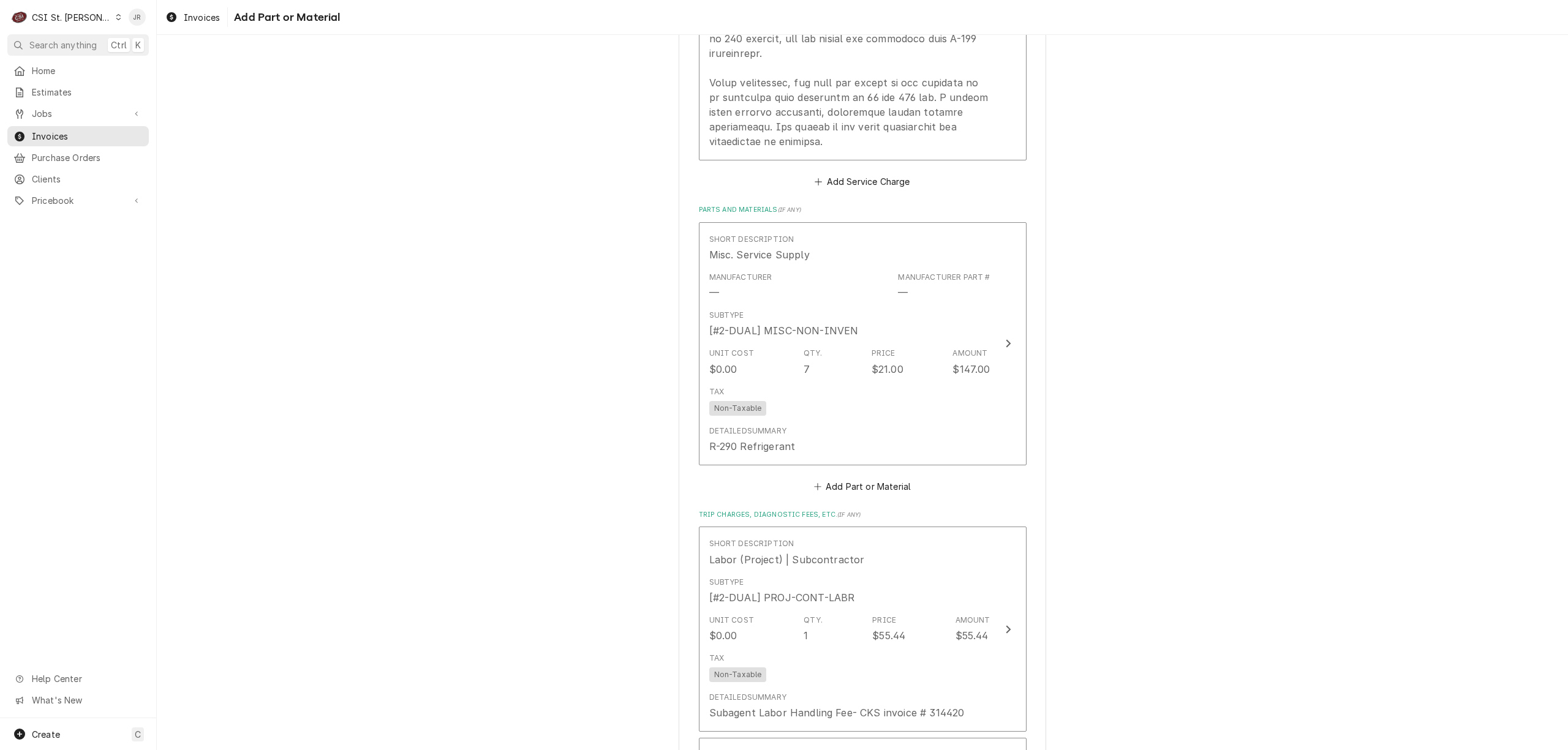
scroll to position [1657, 0]
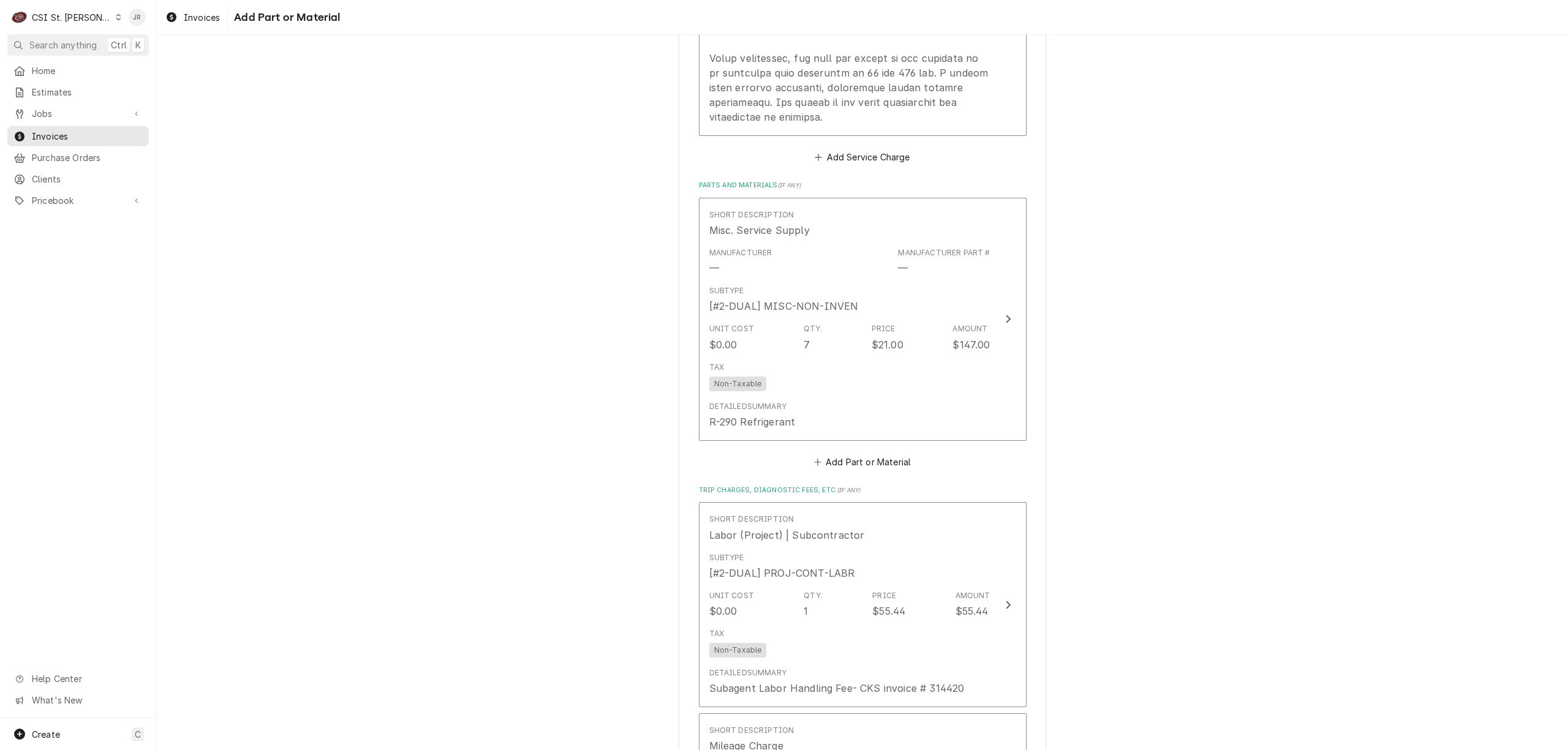
click at [1166, 318] on div "Please provide the following information to create your invoice: Client Details…" at bounding box center [862, 18] width 1411 height 3256
drag, startPoint x: 870, startPoint y: 435, endPoint x: 874, endPoint y: 444, distance: 9.8
click at [873, 441] on div "Short Description Misc. Service Supply Manufacturer — Manufacturer Part # — Sub…" at bounding box center [863, 335] width 328 height 274
click at [877, 453] on button "Add Part or Material" at bounding box center [862, 462] width 101 height 17
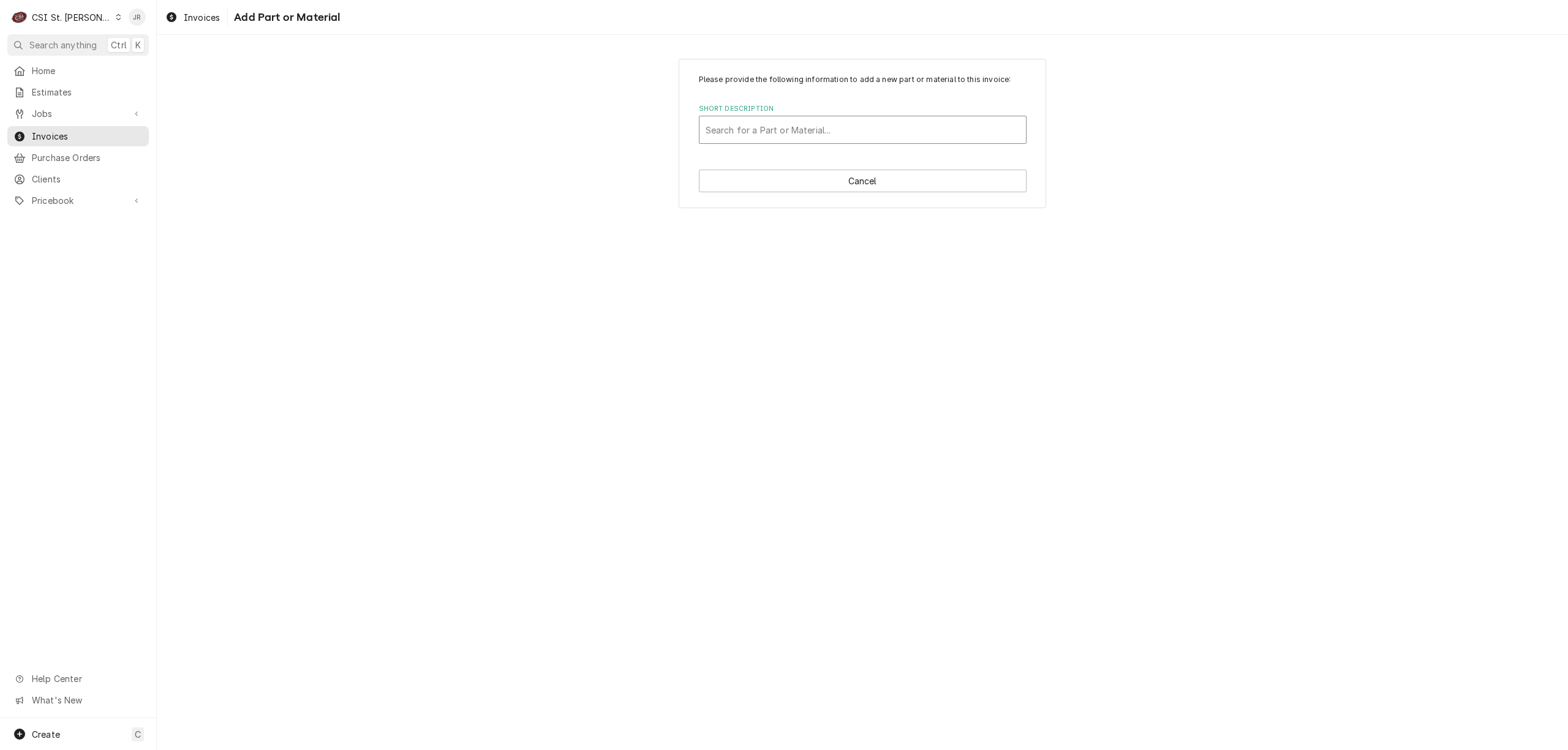
click at [753, 130] on div "Short Description" at bounding box center [863, 130] width 315 height 22
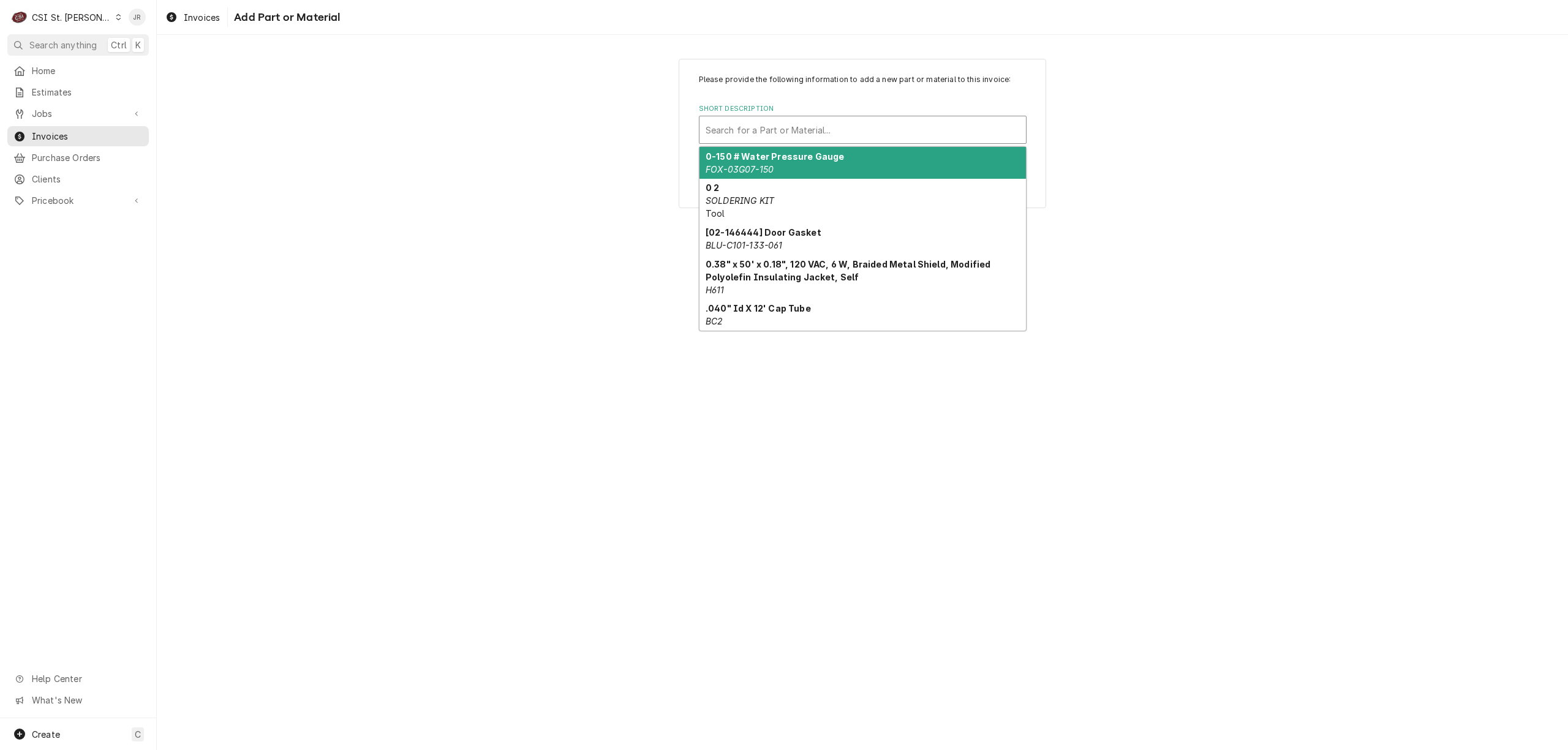
click at [893, 125] on div "Short Description" at bounding box center [863, 130] width 315 height 22
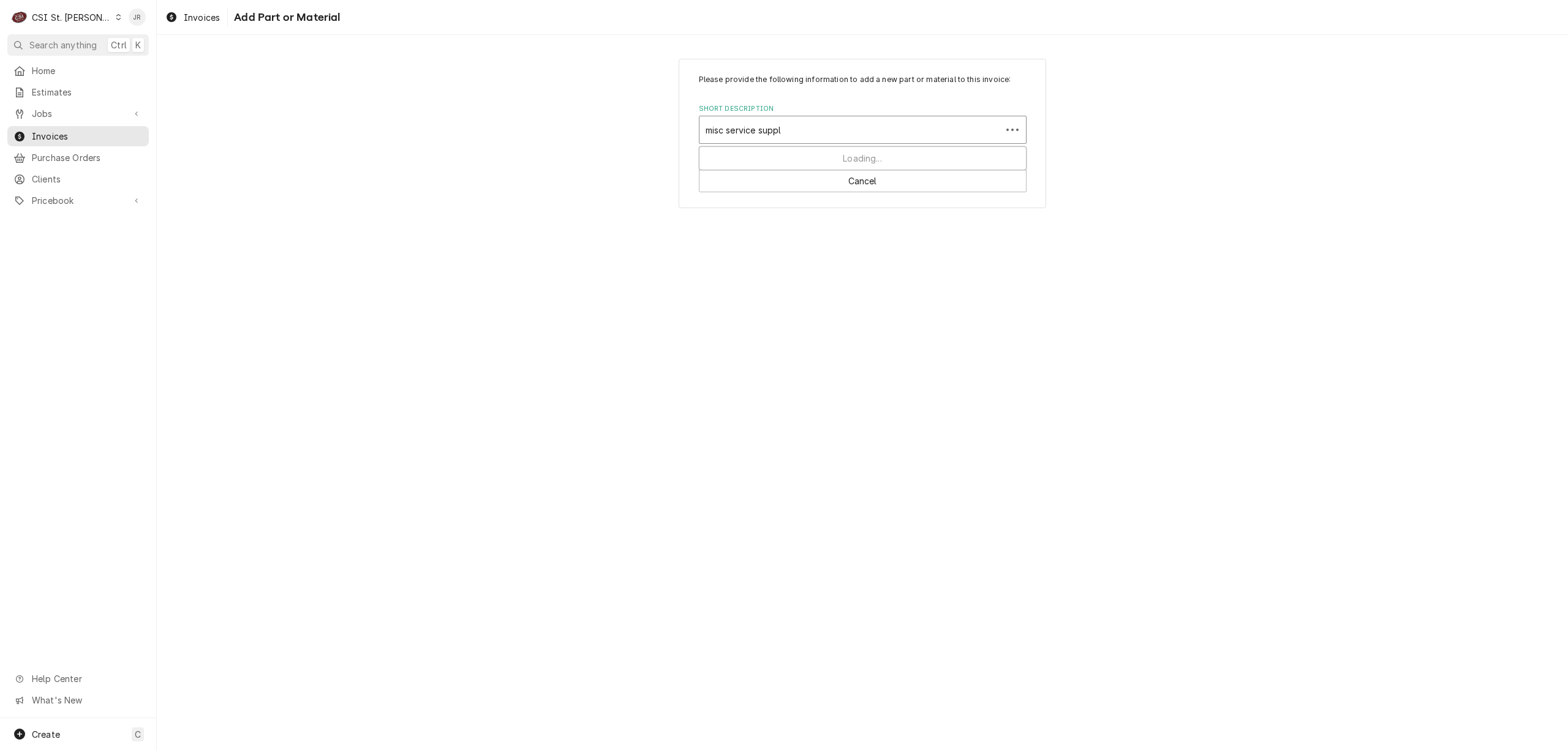
type input "misc service supply"
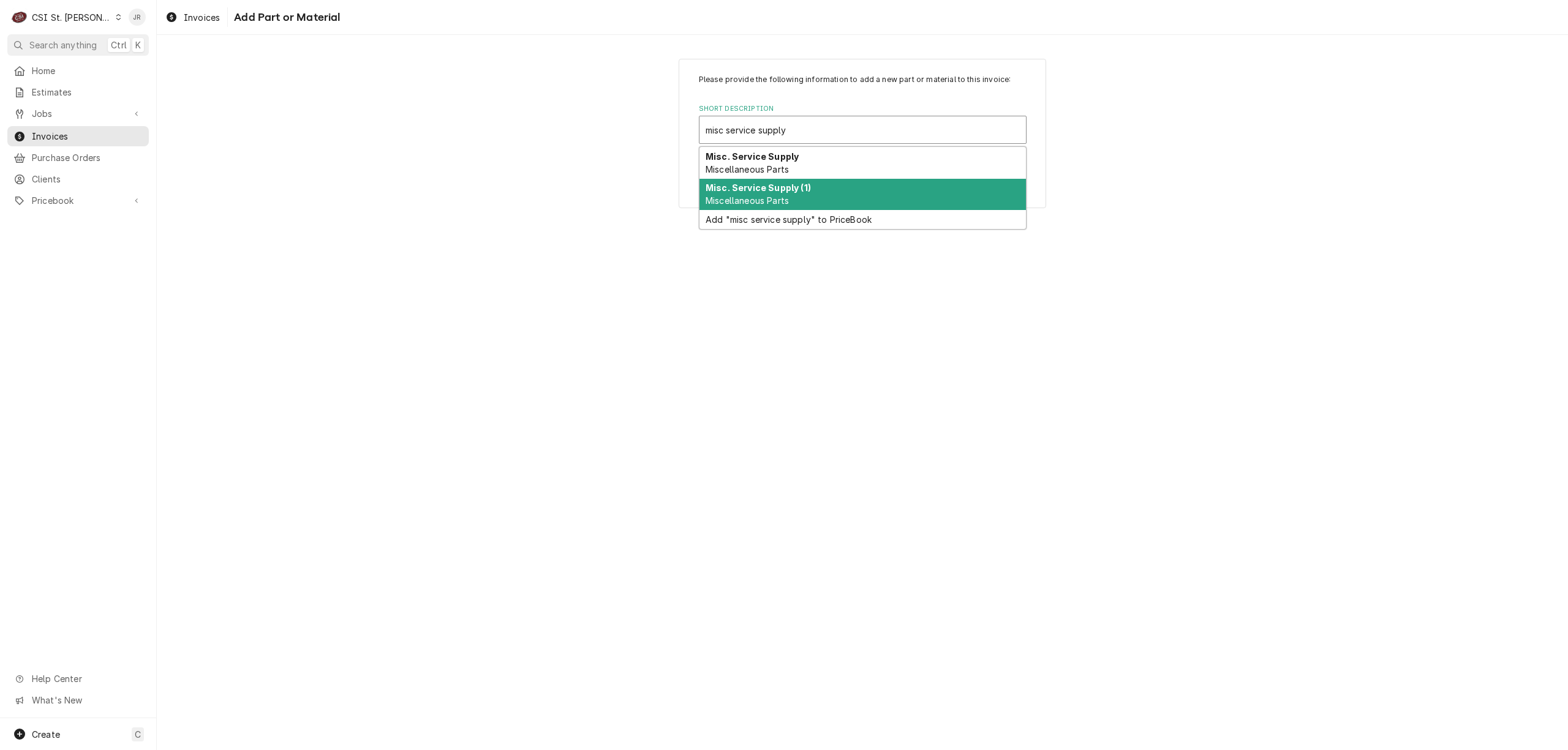
click at [855, 200] on div "Misc. Service Supply (1) Miscellaneous Parts" at bounding box center [863, 194] width 327 height 32
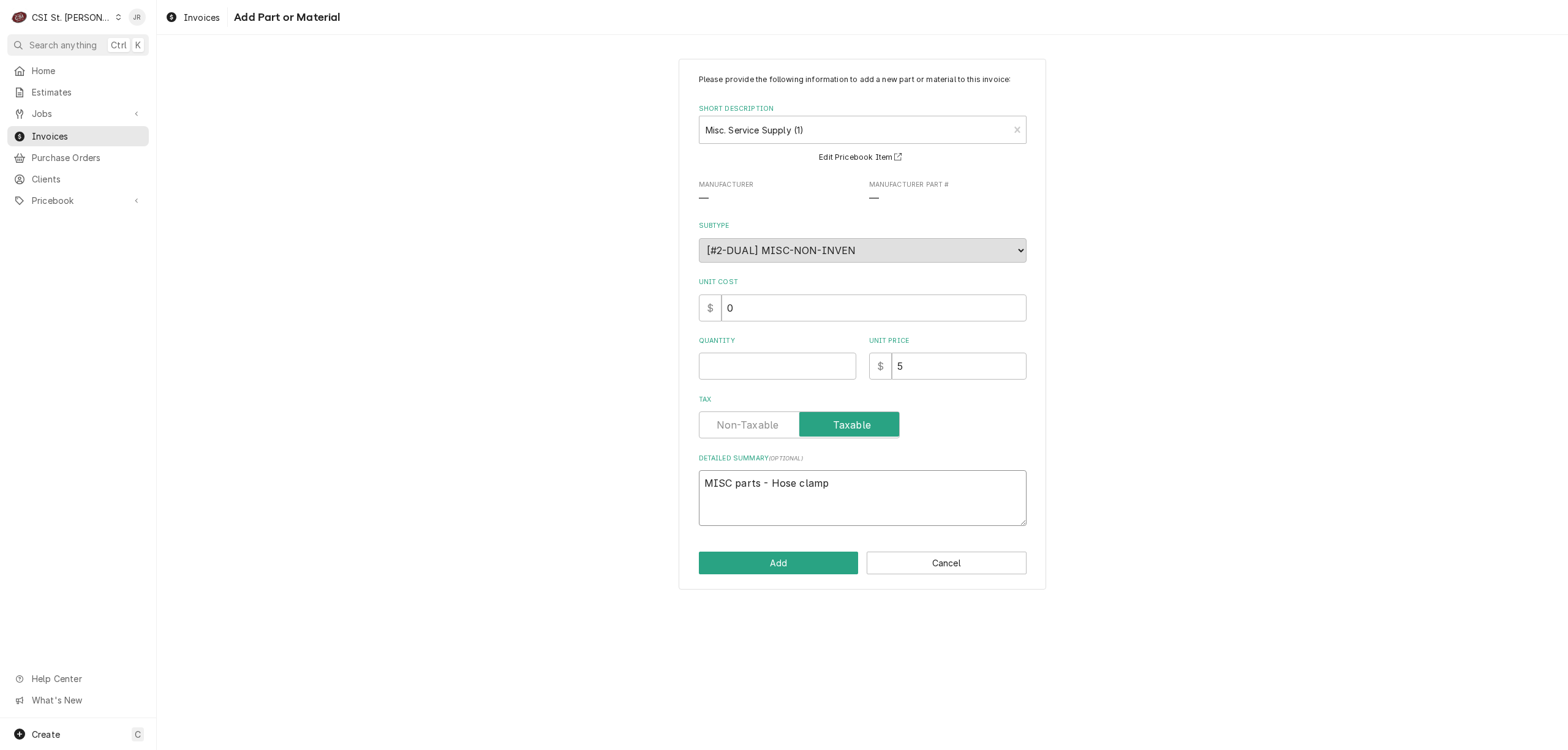
click at [861, 475] on textarea "MISC parts - Hose clamp" at bounding box center [863, 498] width 328 height 56
drag, startPoint x: 690, startPoint y: 497, endPoint x: 650, endPoint y: 476, distance: 45.2
click at [606, 501] on div "Please provide the following information to add a new part or material to this …" at bounding box center [862, 324] width 1411 height 553
type textarea "x"
click at [879, 497] on textarea "Detailed Summary ( optional )" at bounding box center [863, 498] width 328 height 56
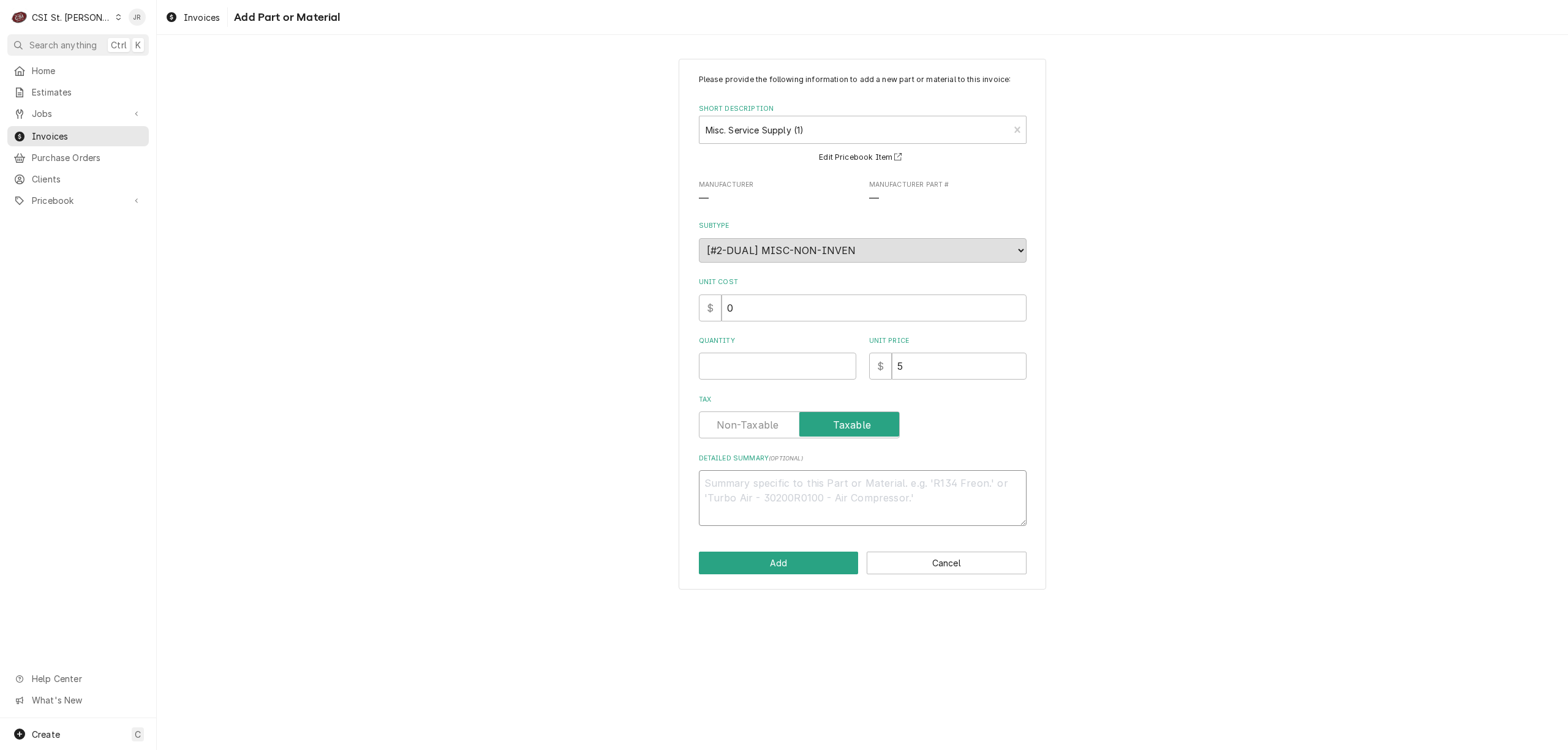
type textarea "x"
type textarea "R"
type textarea "x"
type textarea "Re"
type textarea "x"
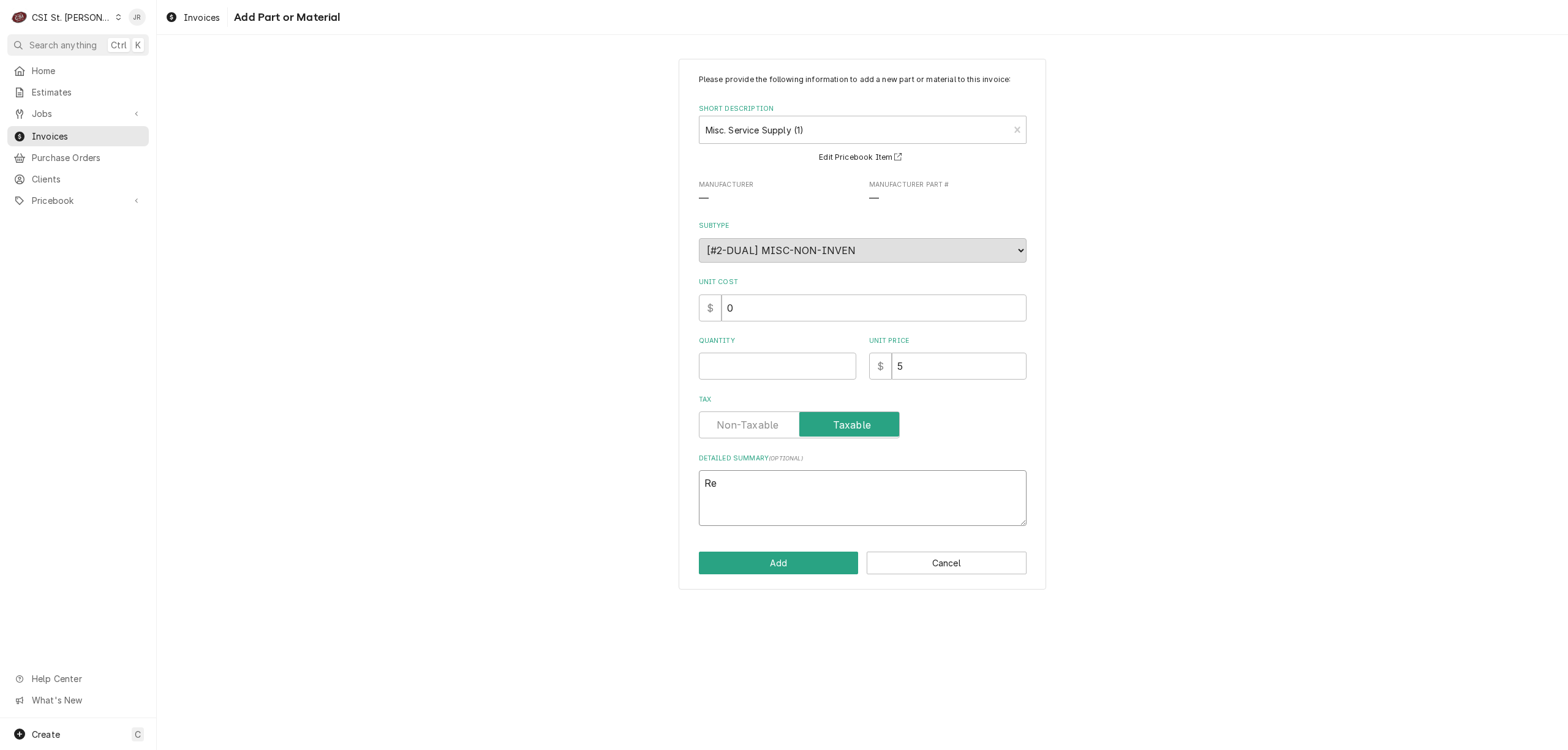
type textarea "Ref"
type textarea "x"
type textarea "Ref"
type textarea "x"
type textarea "Ref C"
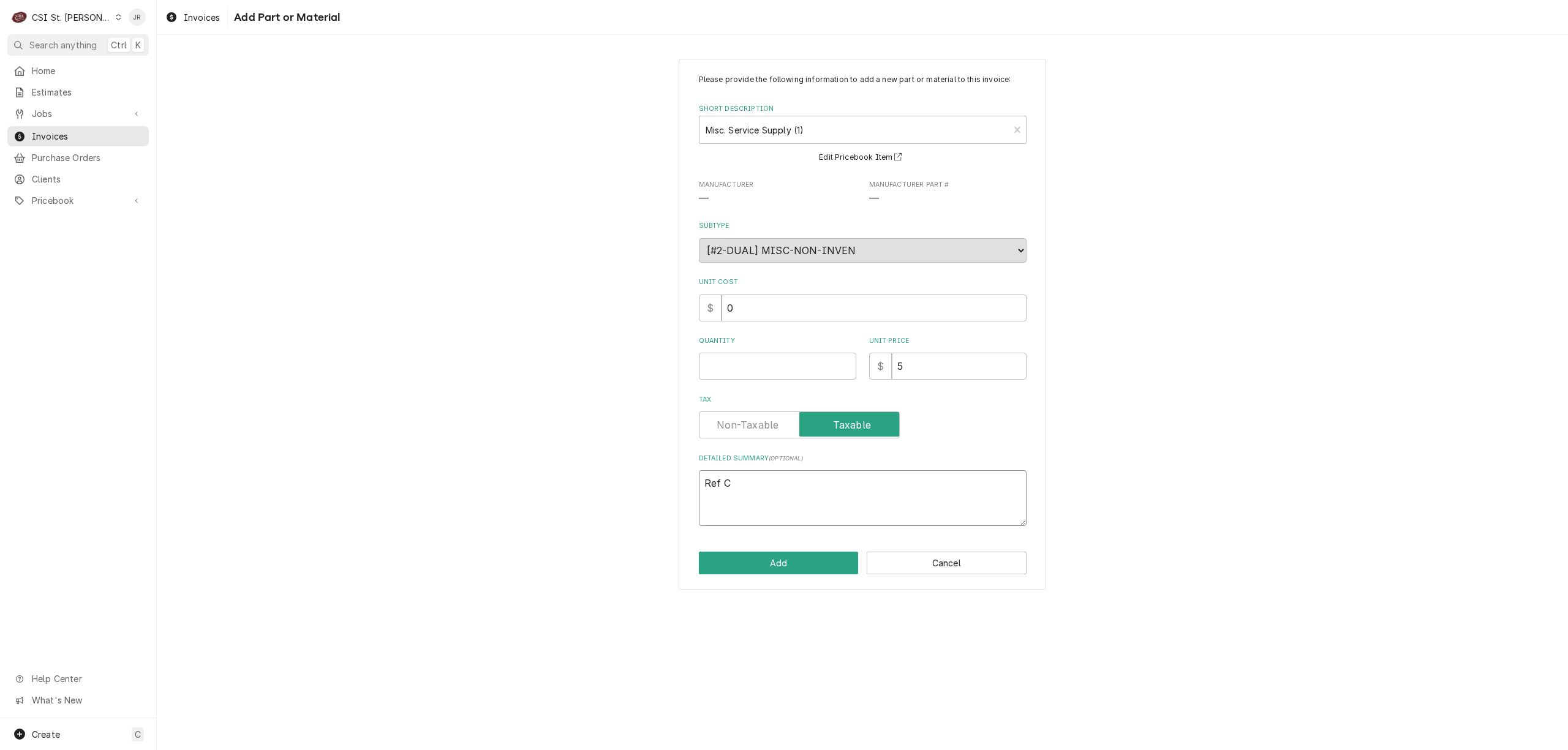
type textarea "x"
type textarea "Ref Ch"
type textarea "x"
type textarea "Ref Cha"
type textarea "x"
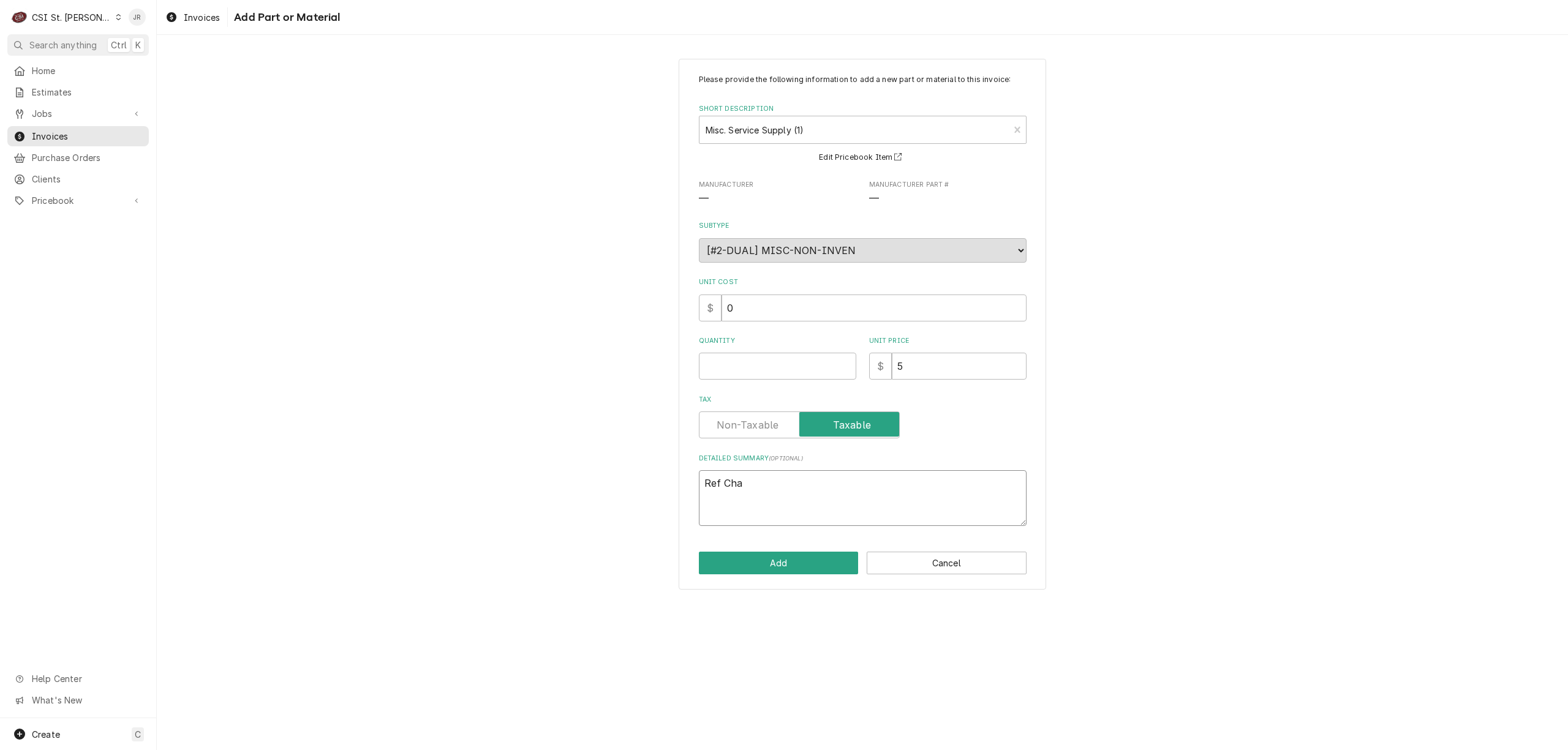
type textarea "Ref Char"
type textarea "x"
type textarea "Ref Charg"
type textarea "x"
type textarea "Ref Charge"
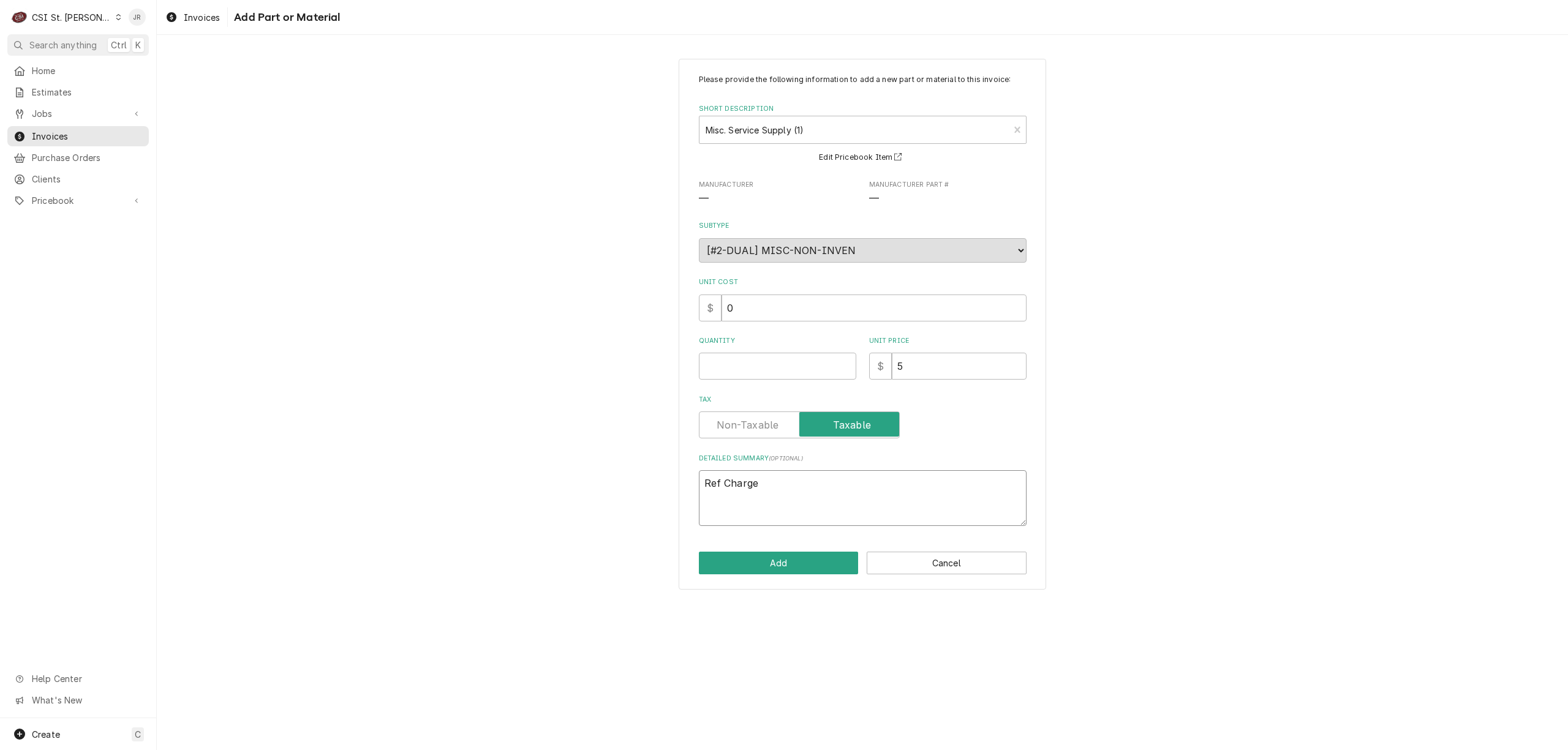
type textarea "x"
type textarea "Ref Charge"
type textarea "x"
type textarea "Ref Charge $"
type textarea "x"
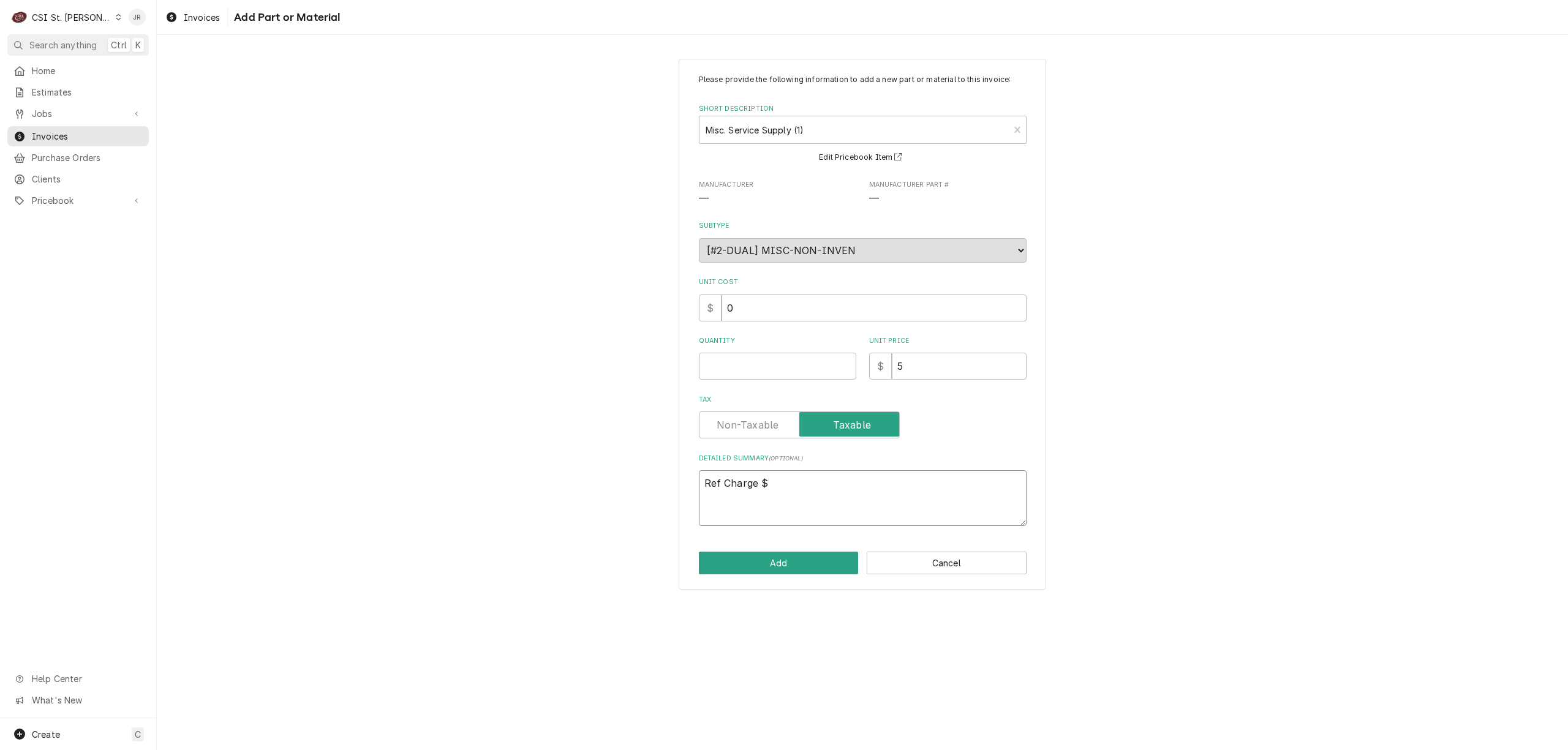
type textarea "Ref Charge $1"
type textarea "x"
type textarea "Ref Charge $17"
type textarea "x"
type textarea "Ref Charge $175"
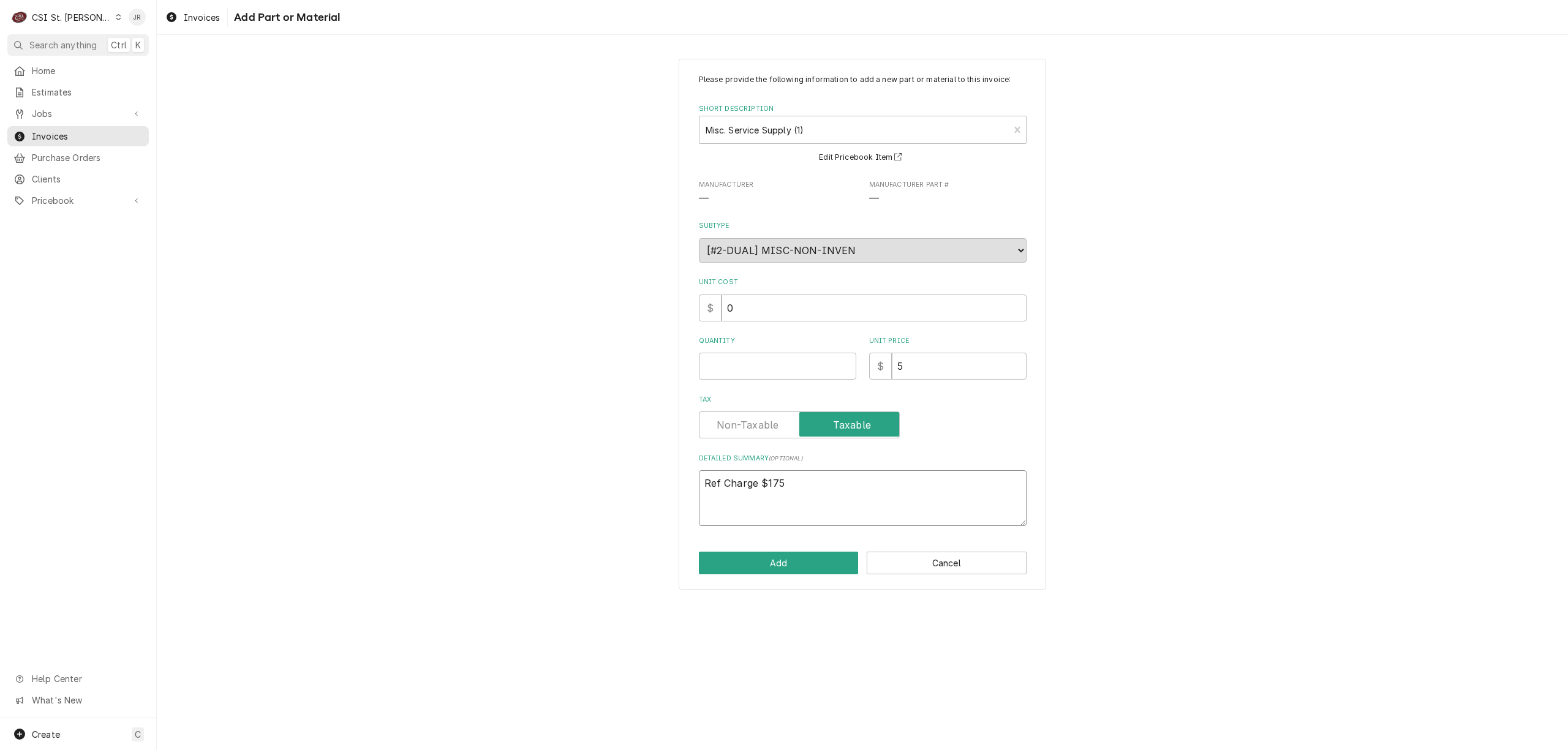
type textarea "x"
type textarea "Ref Charge $175"
click at [810, 483] on textarea "Ref Charge $175" at bounding box center [863, 498] width 328 height 56
click at [802, 490] on textarea "Ref Charge $175" at bounding box center [863, 498] width 328 height 56
type textarea "x"
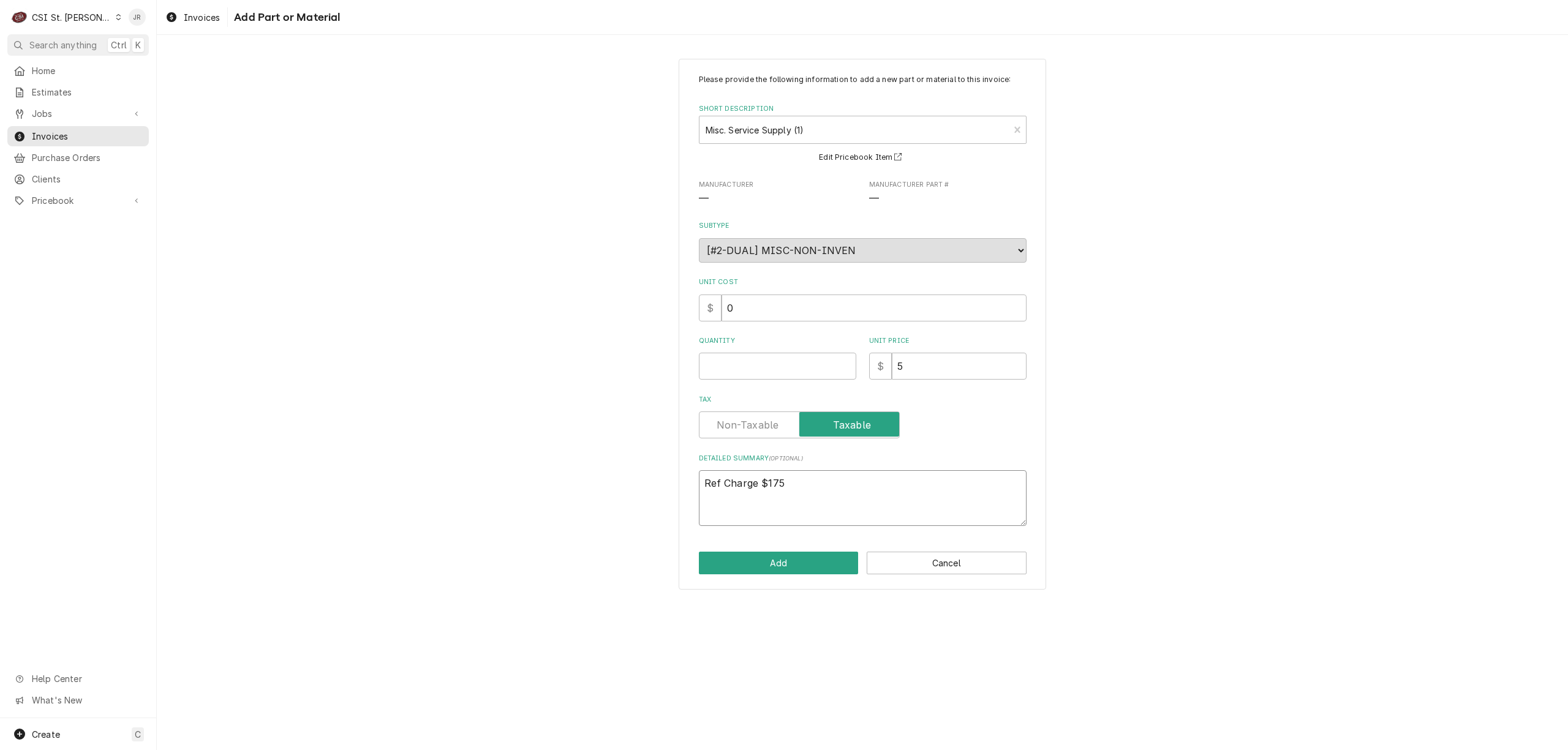
type textarea "Ref Charge $175"
type textarea "x"
type textarea "Ref Charge $175"
click at [825, 490] on textarea "Ref Charge $175" at bounding box center [863, 505] width 328 height 71
paste textarea "120-B13-501 - SOLDER TEE 1/4" X 5/16""
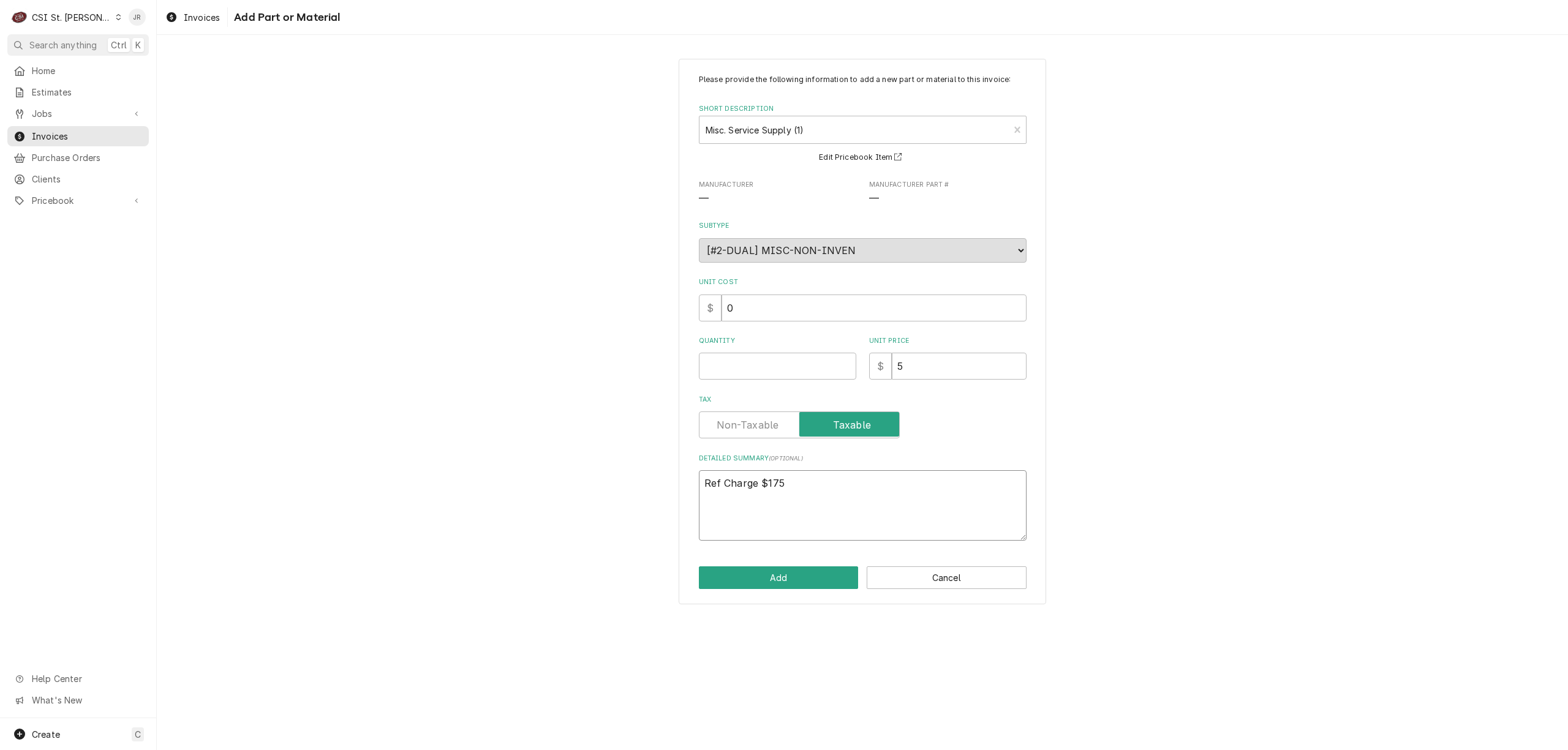
type textarea "x"
type textarea "120-B13-501 - SOLDER TEE 1/4" X 5/16" Ref Charge $175"
type textarea "x"
type textarea "120-B13-501 - SOLDER TEE 1/4" X 5/16" Ref Charge $175"
type textarea "x"
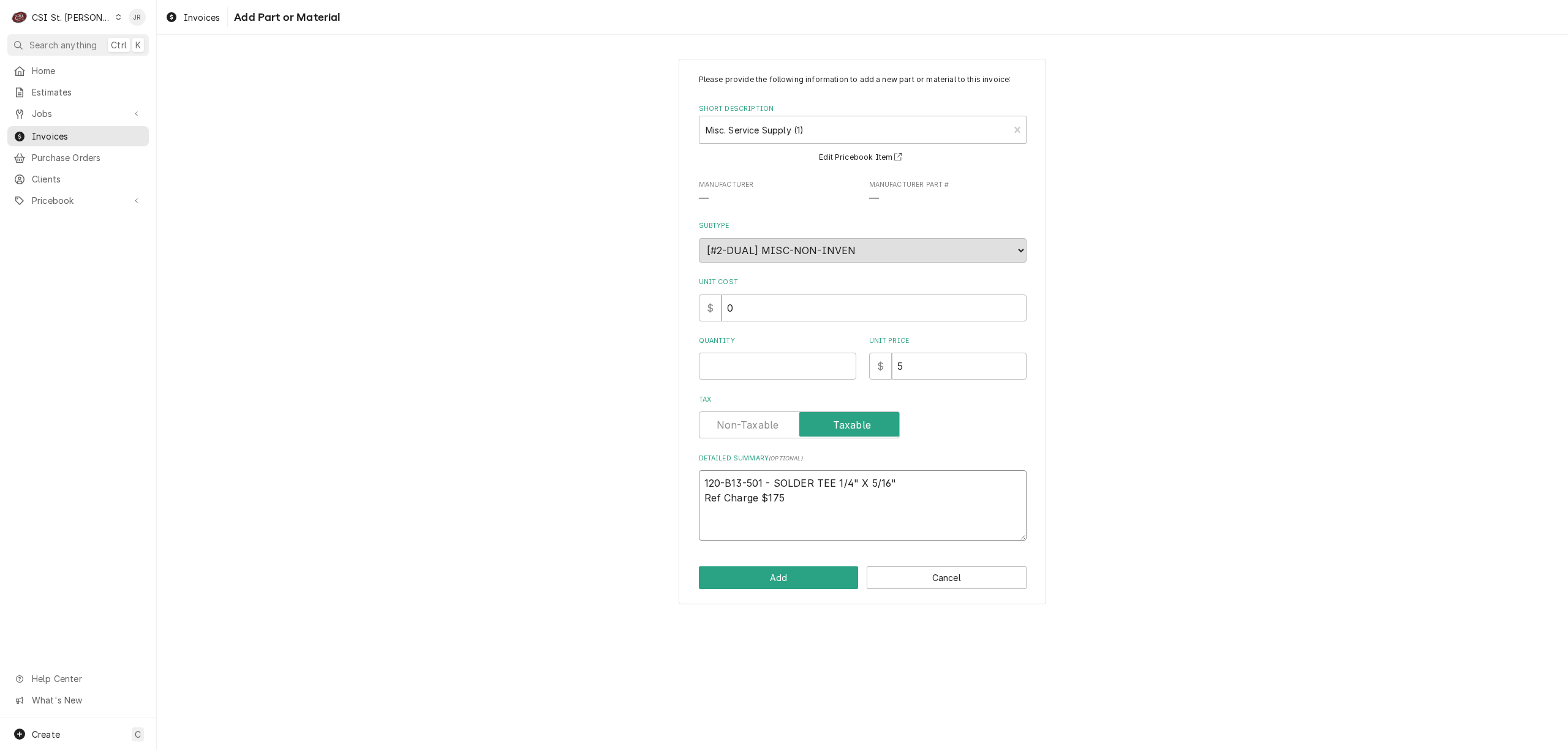
type textarea "120-B13-501 - SOLDER TEE 1/4" X 5/16" Ref Charge $175"
type textarea "x"
type textarea "120-B13-501 - SOLDER TEE 1/4" X 5/16" $ Ref Charge $175"
type textarea "x"
type textarea "120-B13-501 - SOLDER TEE 1/4" X 5/16" $7 Ref Charge $175"
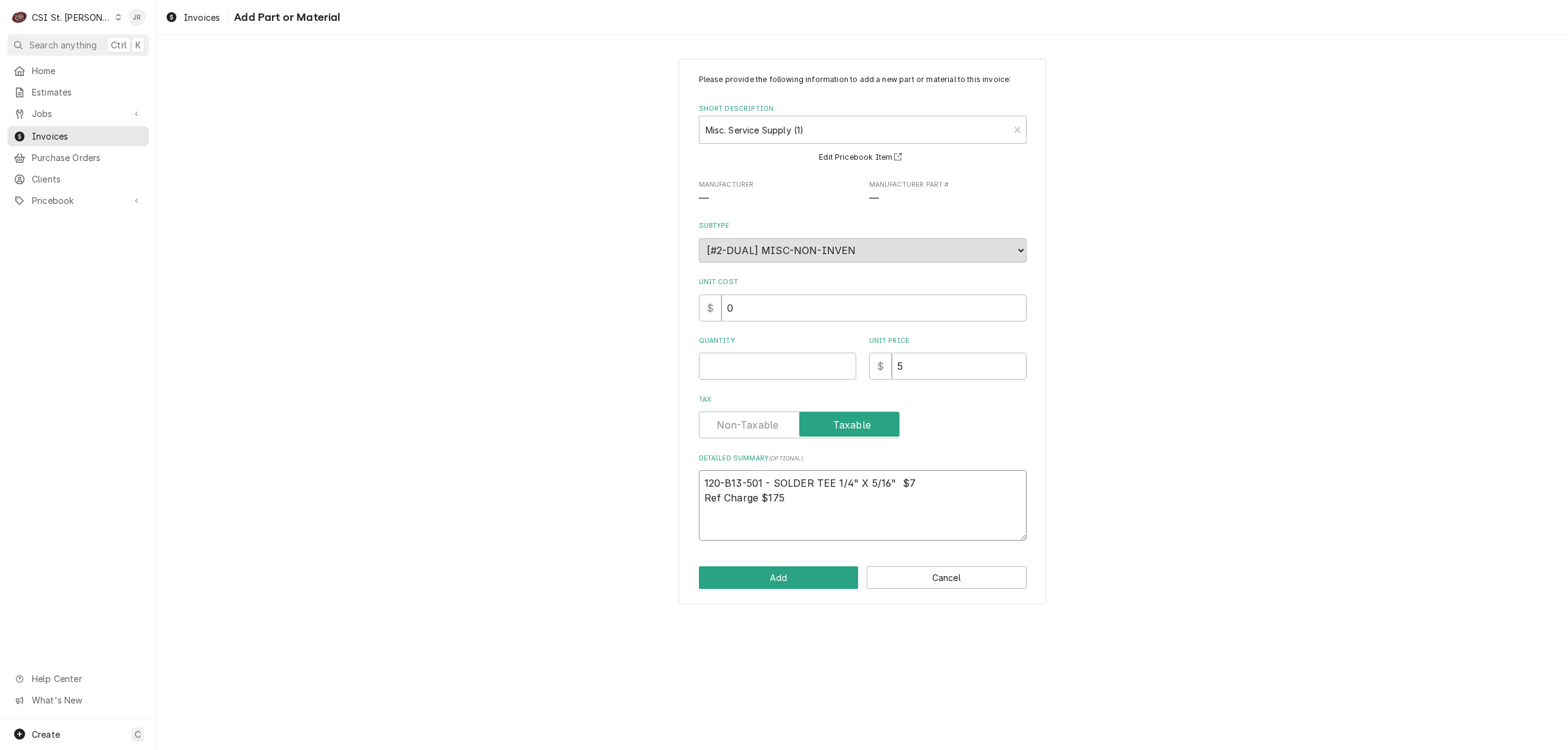
type textarea "x"
type textarea "120-B13-501 - SOLDER TEE 1/4" X 5/16" $7. Ref Charge $175"
type textarea "x"
type textarea "120-B13-501 - SOLDER TEE 1/4" X 5/16" $7.4 Ref Charge $175"
type textarea "x"
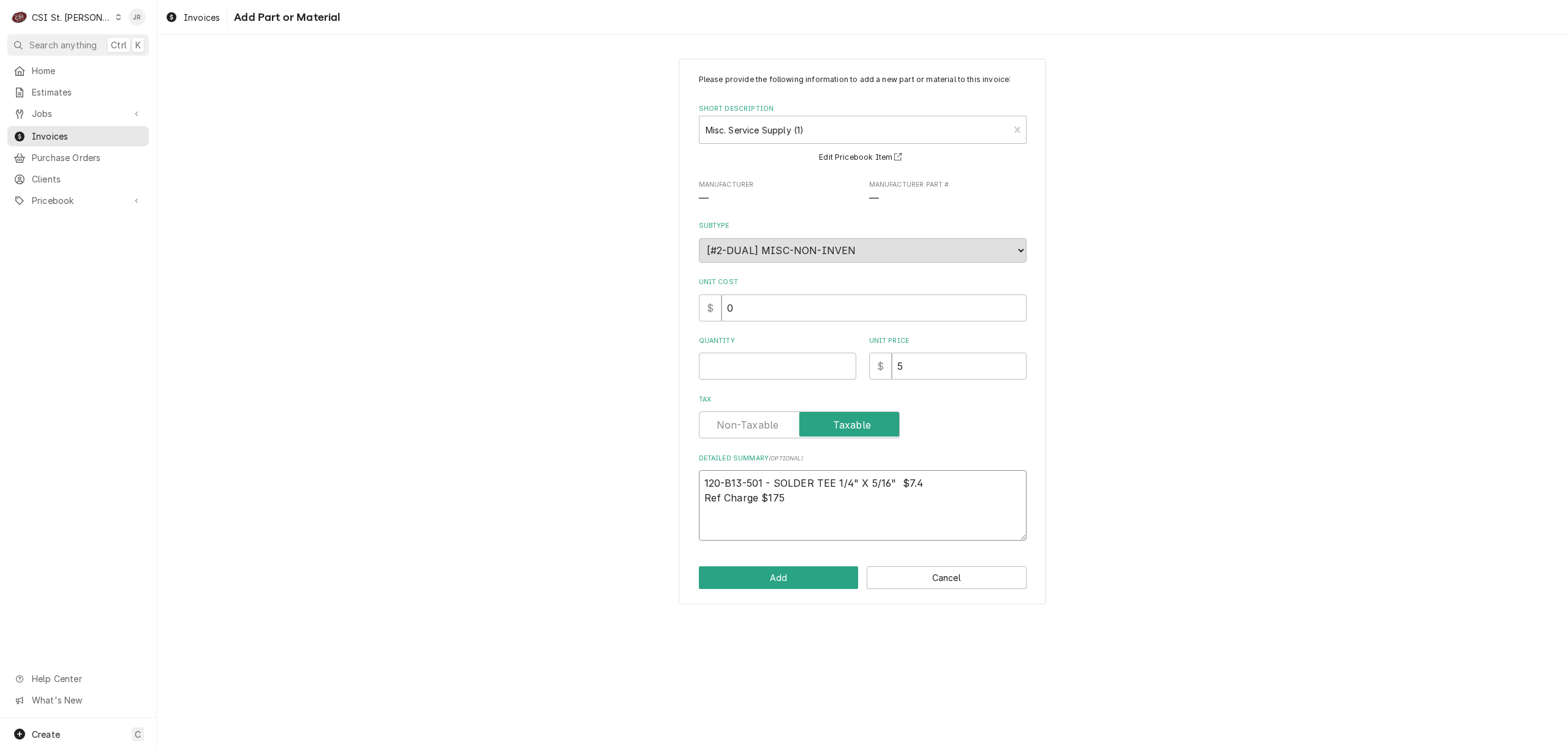
type textarea "120-B13-501 - SOLDER TEE 1/4" X 5/16" $7.42 Ref Charge $175"
type textarea "x"
type textarea "120-B13-501 - SOLDER TEE 1/4" X 5/16" $7.42 Ref Charge $175"
type textarea "x"
type textarea "'120-B13-501 - SOLDER TEE 1/4" X 5/16" $7.42 Ref Charge $175"
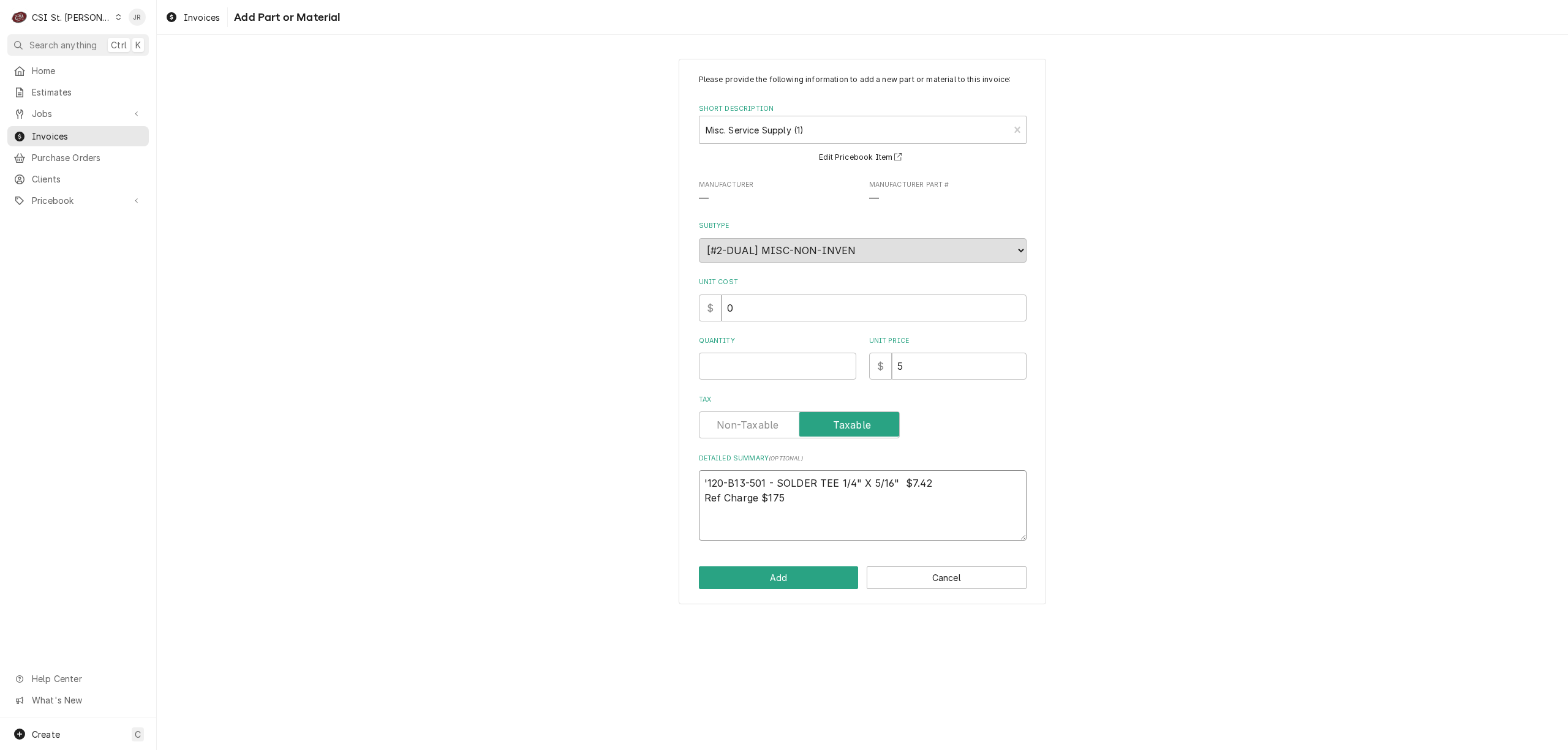
type textarea "x"
type textarea "120-B13-501 - SOLDER TEE 1/4" X 5/16" $7.42 Ref Charge $175"
type textarea "x"
type textarea "120-B13-501 - SOLDER TEE 1/4" X 5/16" $7.42 Ref Charge $175"
click at [792, 491] on textarea "120-B13-501 - SOLDER TEE 1/4" X 5/16" $7.42 Ref Charge $175" at bounding box center [863, 512] width 328 height 85
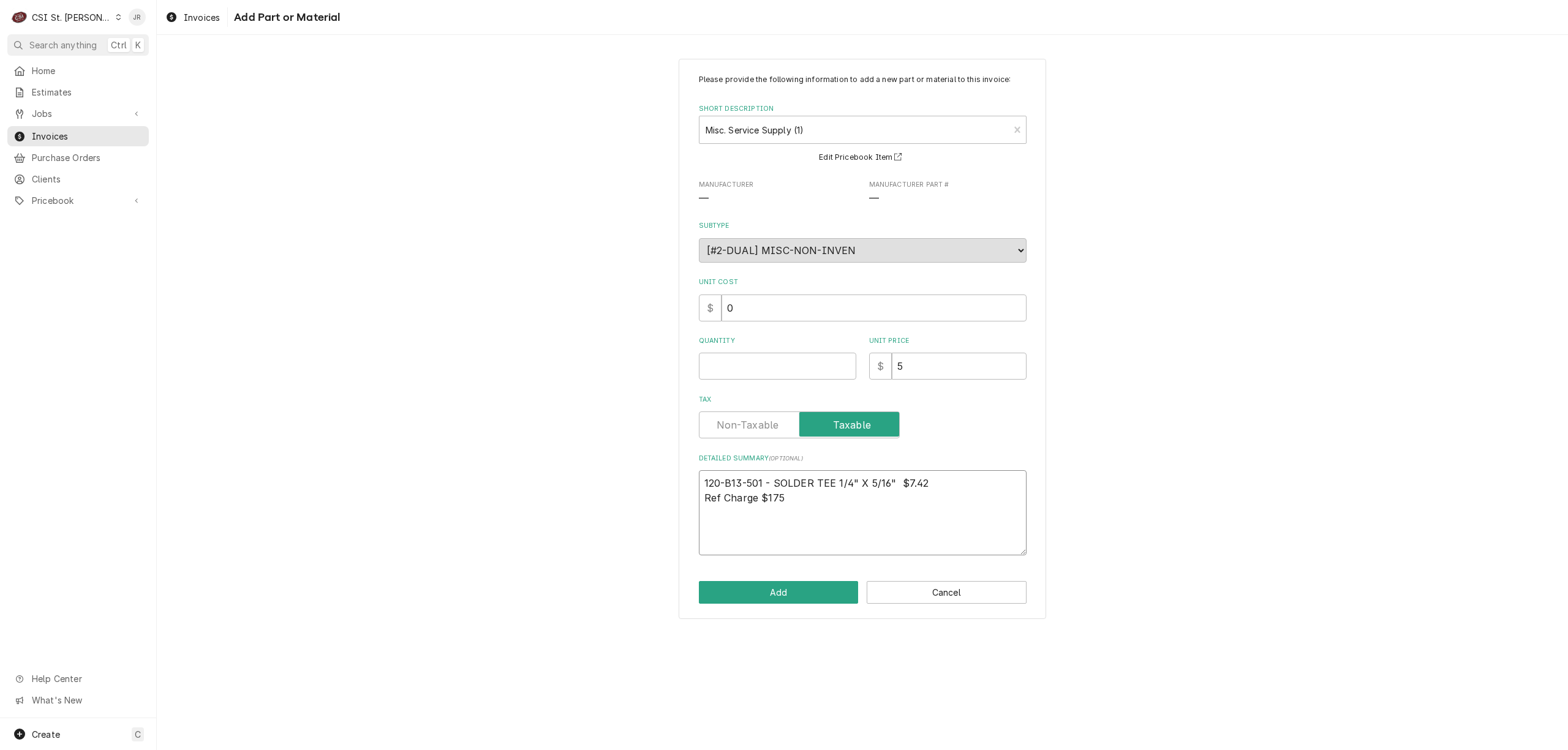
drag, startPoint x: 789, startPoint y: 472, endPoint x: 792, endPoint y: 484, distance: 12.4
click at [792, 484] on textarea "120-B13-501 - SOLDER TEE 1/4" X 5/16" $7.42 Ref Charge $175" at bounding box center [863, 512] width 328 height 85
paste textarea "120-STAYSILV1518 - STAY SILVER 15% 1/8" X 20"L"
type textarea "x"
type textarea "120-STAYSILV1518 - STAY SILVER 15% 1/8" X 20"L 120-B13-501 - SOLDER TEE 1/4" X …"
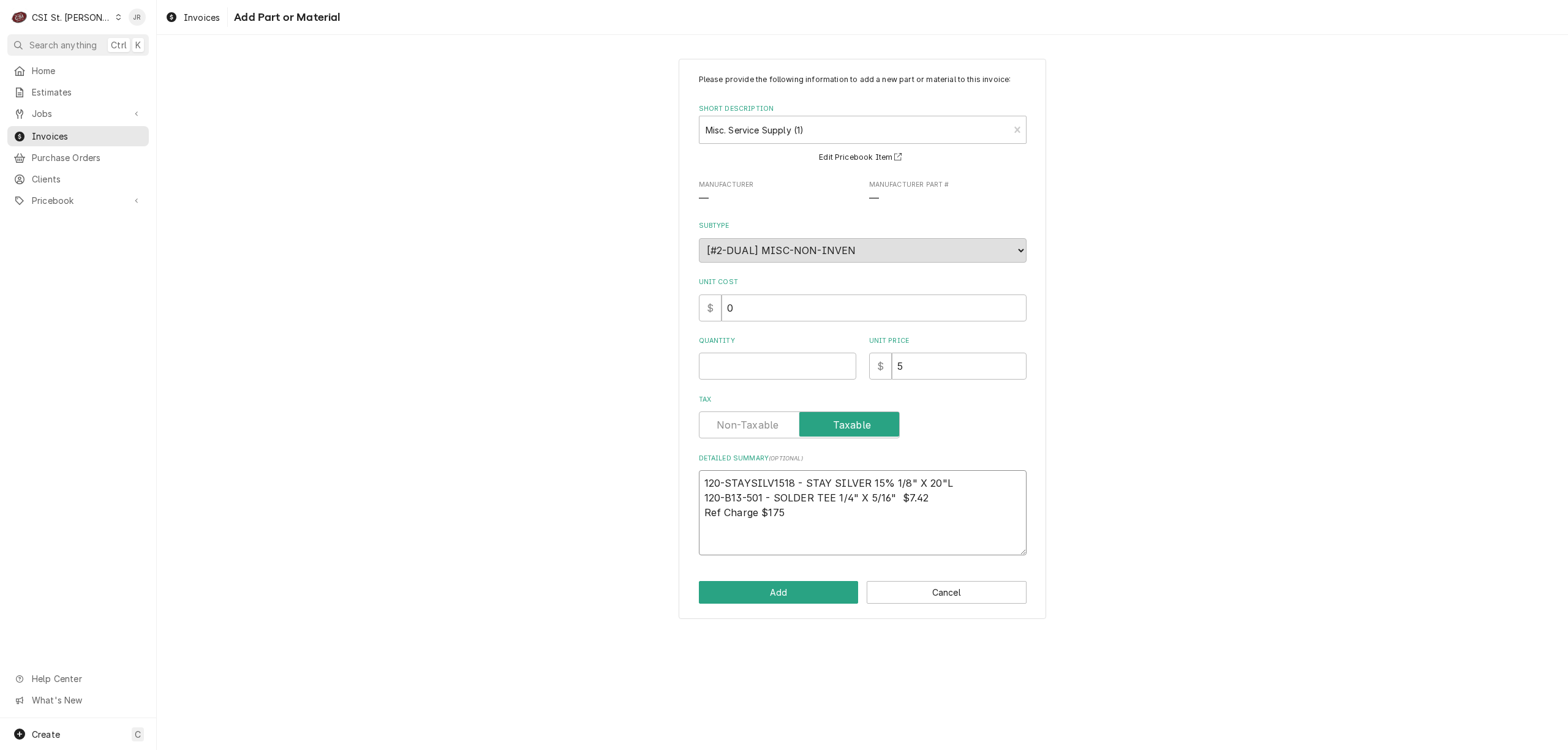
type textarea "x"
type textarea "120-STAYSILV1518 - STAY SILVER 15% 1/8" X 20"L 120-B13-501 - SOLDER TEE 1/4" X …"
type textarea "x"
type textarea "120-STAYSILV1518 - STAY SILVER 15% 1/8" X 20"L 120-B13-501 - SOLDER TEE 1/4" X …"
type textarea "x"
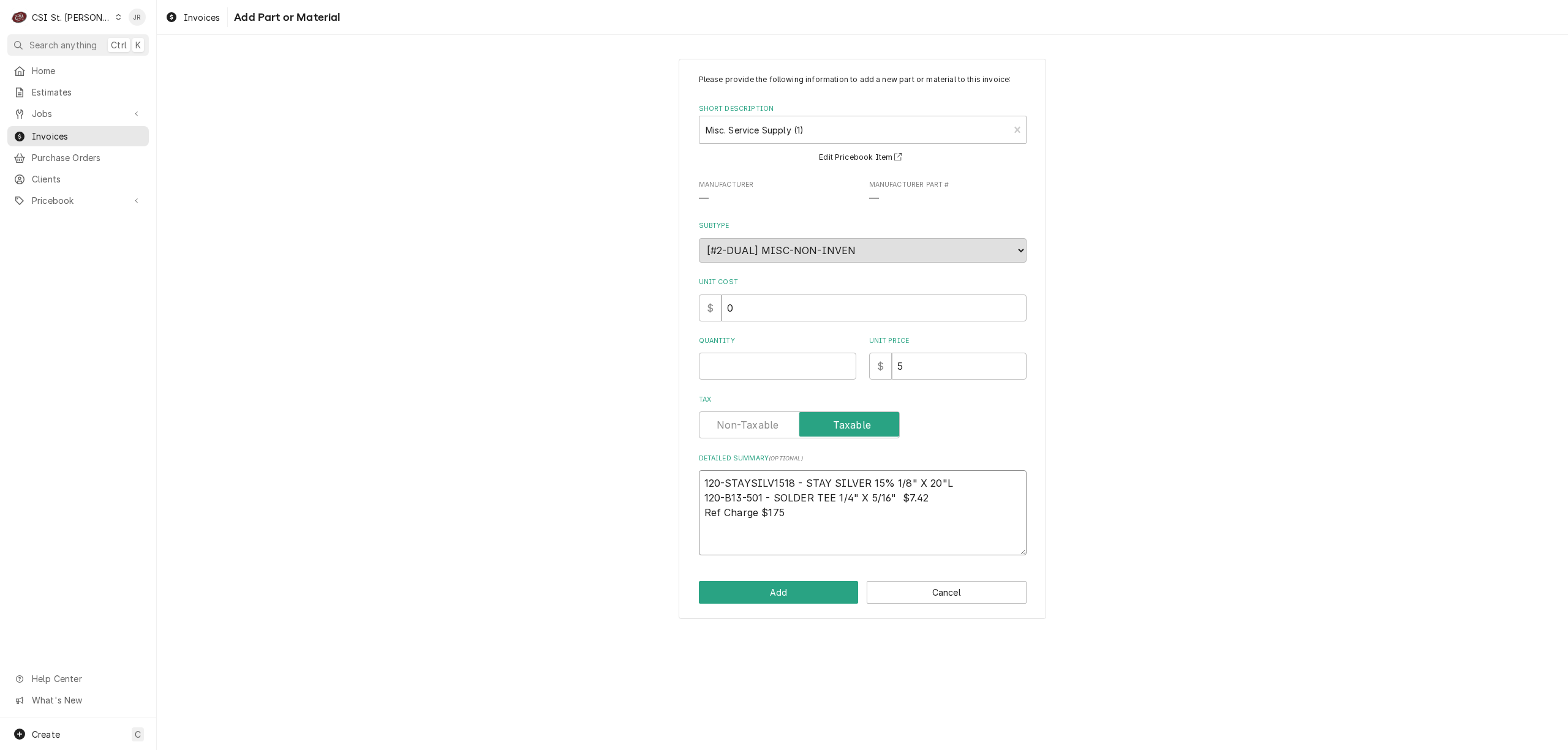
type textarea "120-STAYSILV1518 - STAY SILVER 15% 1/8" X 20"L $ 120-B13-501 - SOLDER TEE 1/4" …"
type textarea "x"
type textarea "120-STAYSILV1518 - STAY SILVER 15% 1/8" X 20"L $5 120-B13-501 - SOLDER TEE 1/4"…"
type textarea "x"
type textarea "120-STAYSILV1518 - STAY SILVER 15% 1/8" X 20"L $5. 120-B13-501 - SOLDER TEE 1/4…"
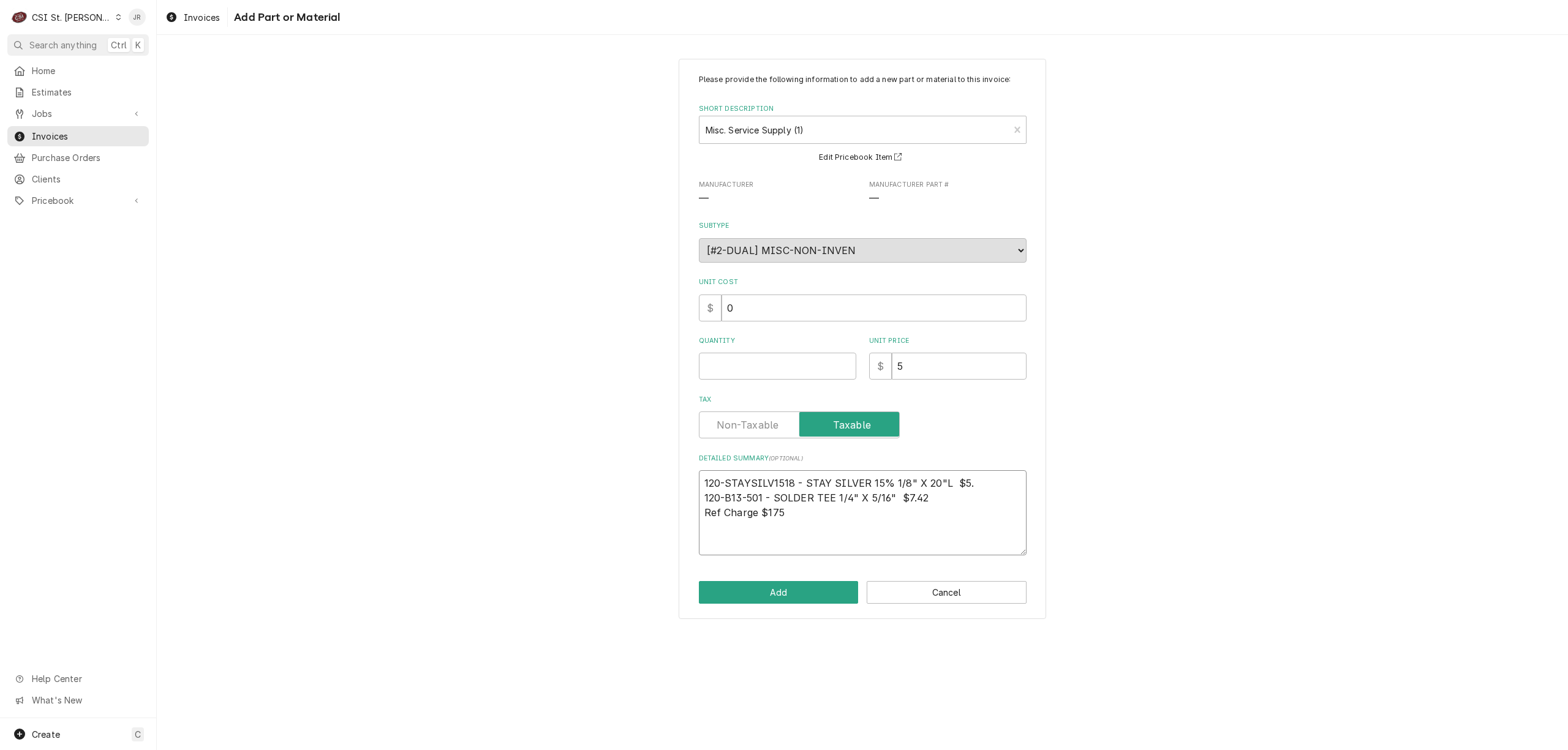
type textarea "x"
type textarea "120-STAYSILV1518 - STAY SILVER 15% 1/8" X 20"L $5.5 120-B13-501 - SOLDER TEE 1/…"
type textarea "x"
type textarea "120-STAYSILV1518 - STAY SILVER 15% 1/8" X 20"L $5.51 120-B13-501 - SOLDER TEE 1…"
drag, startPoint x: 940, startPoint y: 365, endPoint x: 801, endPoint y: 317, distance: 147.1
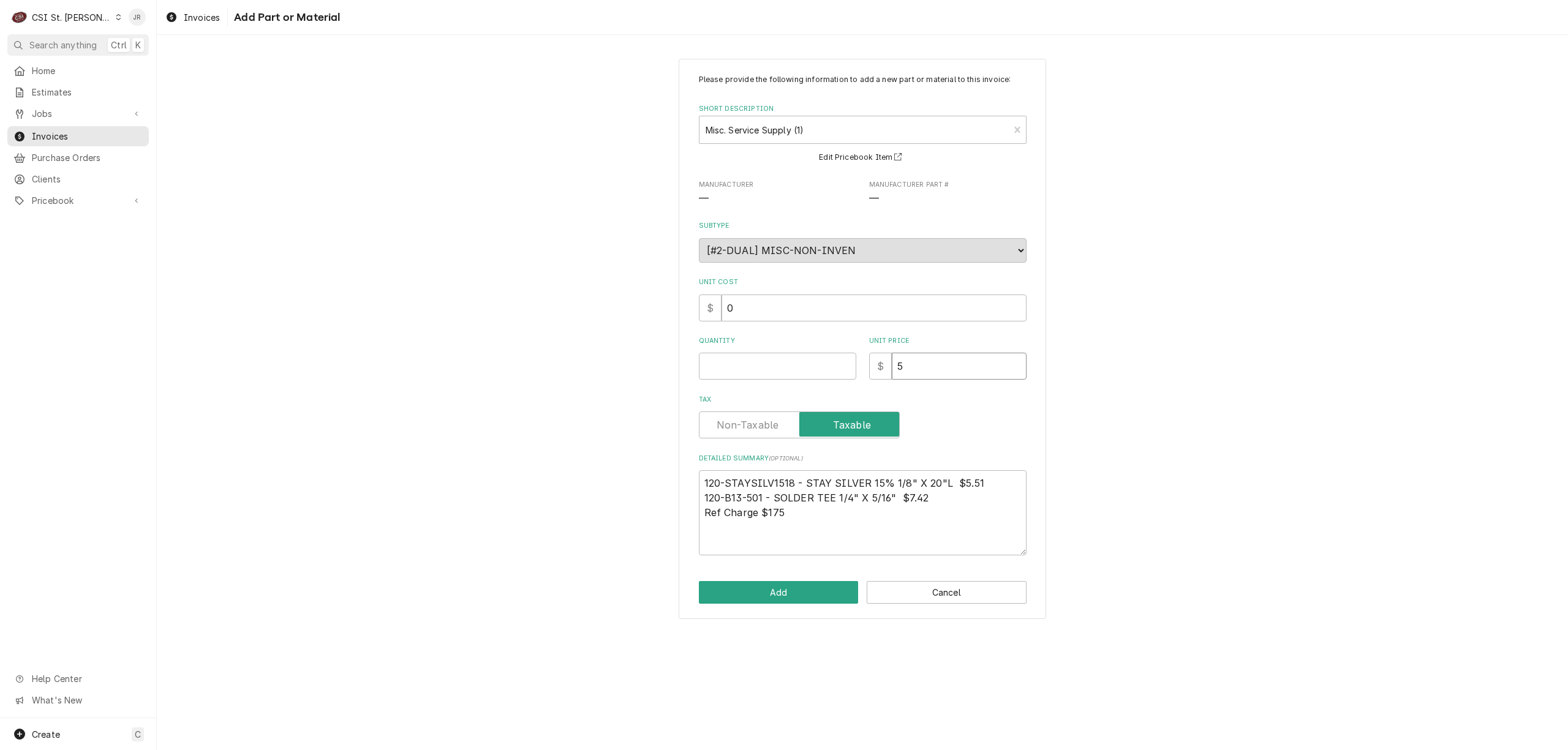
click at [801, 317] on div "Please provide the following information to add a new part or material to this …" at bounding box center [863, 315] width 328 height 481
type textarea "x"
type input "1"
type textarea "x"
type input "18"
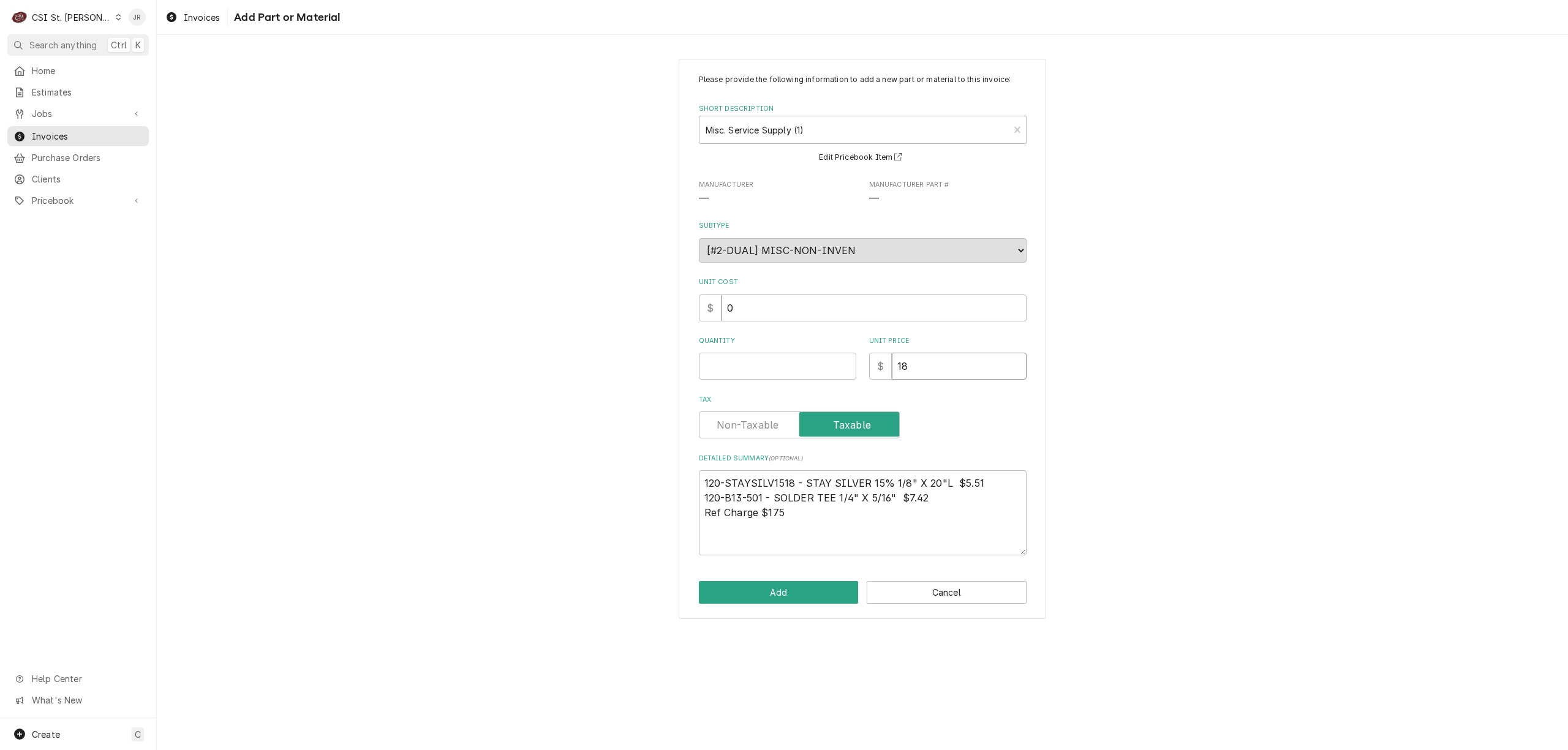
type textarea "x"
type input "187"
type textarea "x"
type input "187.9"
type textarea "x"
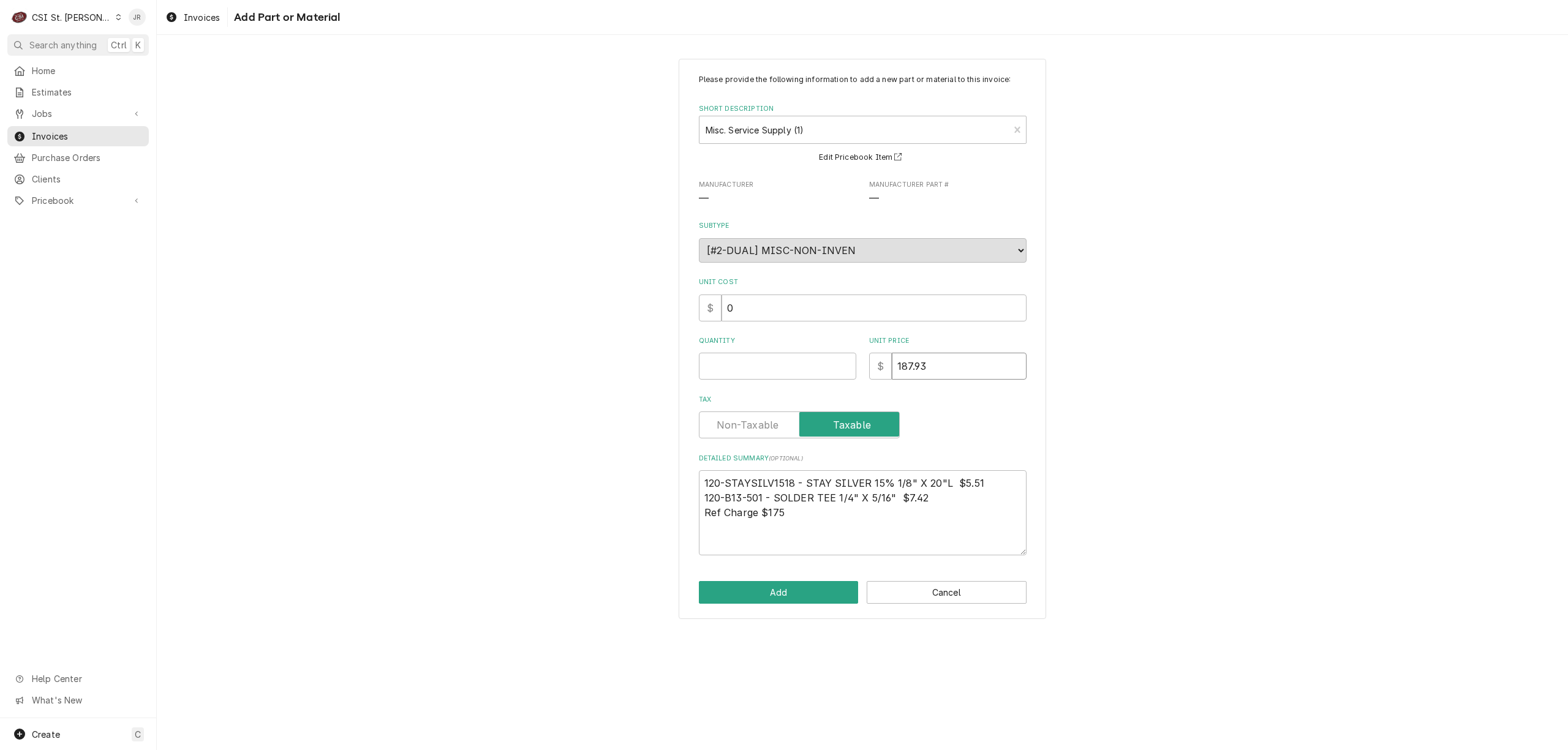
type input "187.93"
click at [731, 352] on div "Quantity" at bounding box center [777, 357] width 157 height 44
type textarea "x"
type input "1"
click at [801, 510] on textarea "120-STAYSILV1518 - STAY SILVER 15% 1/8" X 20"L $5.51 120-B13-501 - SOLDER TEE 1…" at bounding box center [863, 512] width 328 height 85
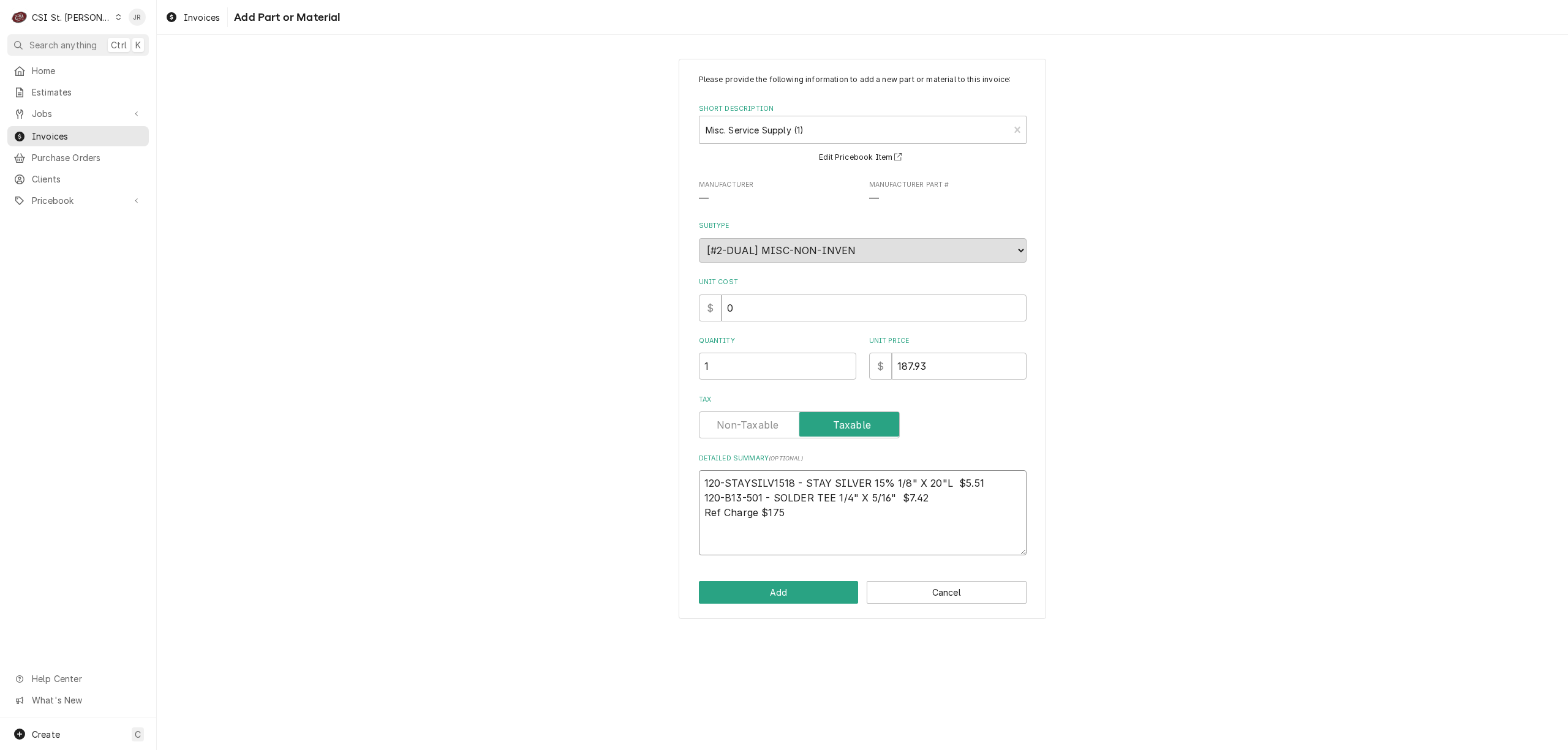
click at [759, 513] on textarea "120-STAYSILV1518 - STAY SILVER 15% 1/8" X 20"L $5.51 120-B13-501 - SOLDER TEE 1…" at bounding box center [863, 512] width 328 height 85
paste textarea "RECOVERY, TORCH, VACUUM, NITROGEN"
type textarea "x"
type textarea "120-STAYSILV1518 - STAY SILVER 15% 1/8" X 20"L $5.51 120-B13-501 - SOLDER TEE 1…"
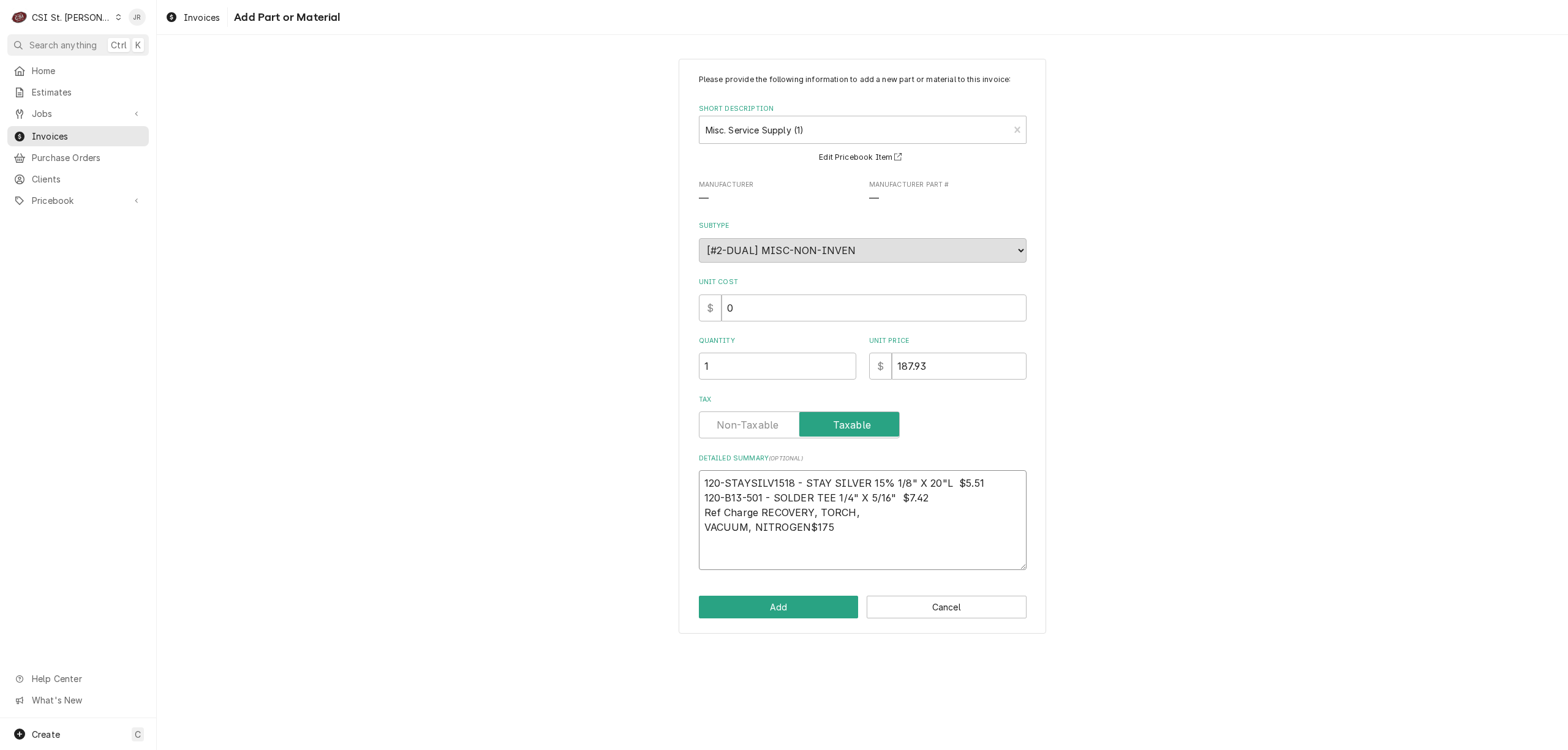
type textarea "x"
type textarea "120-STAYSILV1518 - STAY SILVER 15% 1/8" X 20"L $5.51 120-B13-501 - SOLDER TEE 1…"
click at [873, 511] on textarea "120-STAYSILV1518 - STAY SILVER 15% 1/8" X 20"L $5.51 120-B13-501 - SOLDER TEE 1…" at bounding box center [863, 519] width 328 height 100
type textarea "x"
type textarea "120-STAYSILV1518 - STAY SILVER 15% 1/8" X 20"L $5.51 120-B13-501 - SOLDER TEE 1…"
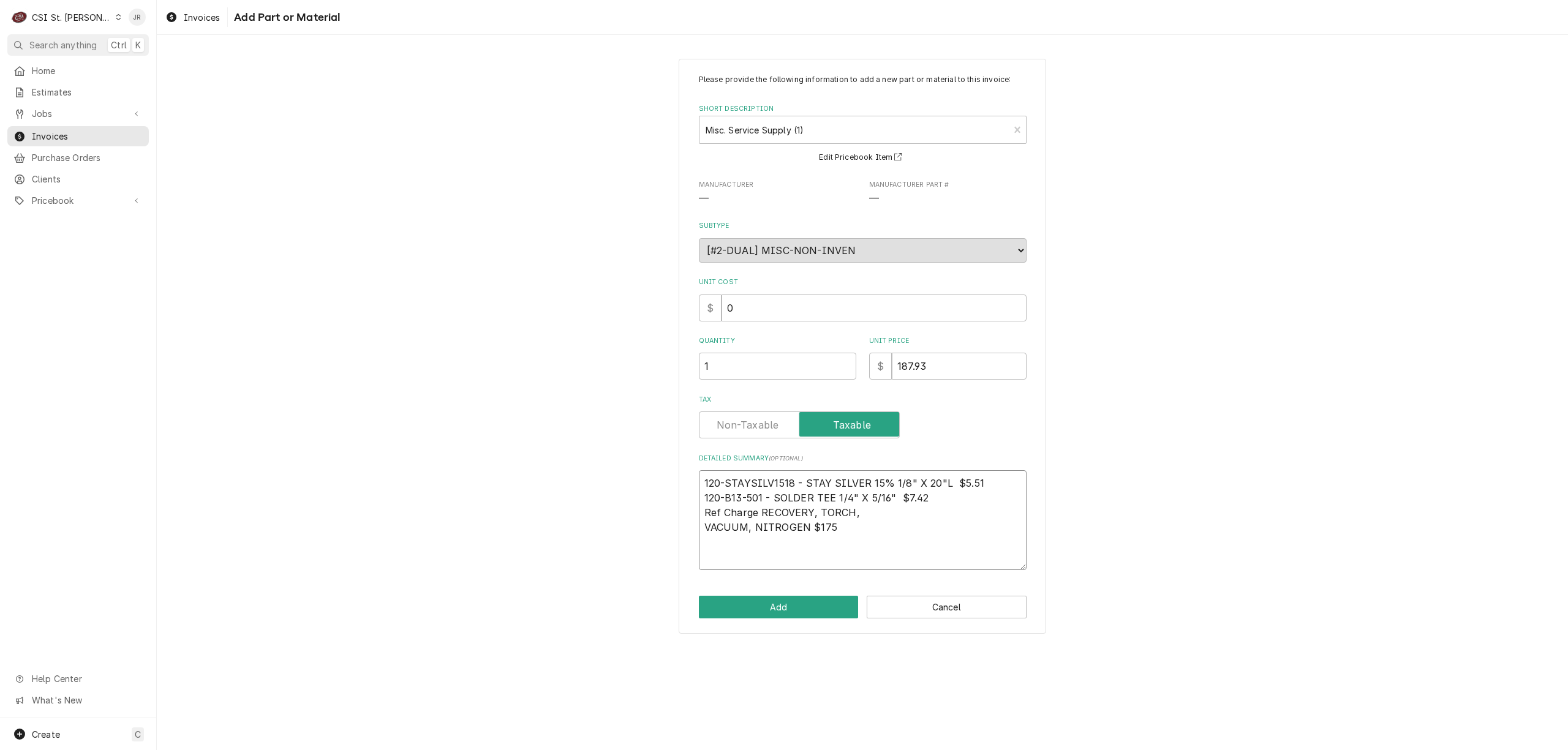
type textarea "x"
type textarea "120-STAYSILV1518 - STAY SILVER 15% 1/8" X 20"L $5.51 120-B13-501 - SOLDER TEE 1…"
click at [894, 496] on textarea "120-STAYSILV1518 - STAY SILVER 15% 1/8" X 20"L $5.51 120-B13-501 - SOLDER TEE 1…" at bounding box center [863, 512] width 328 height 85
type textarea "x"
type textarea "120-STAYSILV1518 - STAY SILVER 15% 1/8" X 20"L $5.51 120-B13-501 - SOLDER TEE 1…"
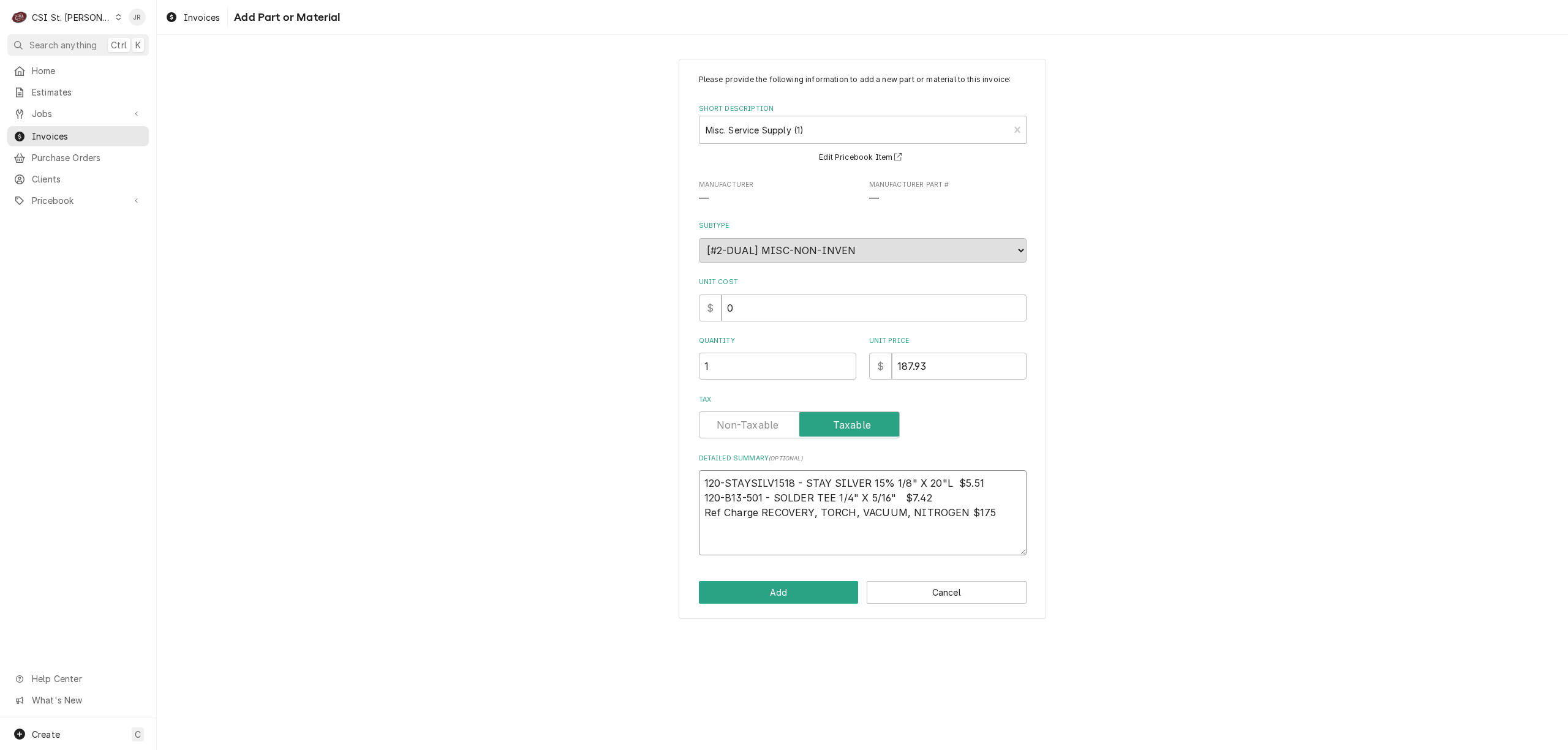
type textarea "x"
type textarea "120-STAYSILV1518 - STAY SILVER 15% 1/8" X 20"L $5.51 120-B13-501 - SOLDER TEE 1…"
type textarea "x"
type textarea "120-STAYSILV1518 - STAY SILVER 15% 1/8" X 20"L $5.51 120-B13-501 - SOLDER TEE 1…"
type textarea "x"
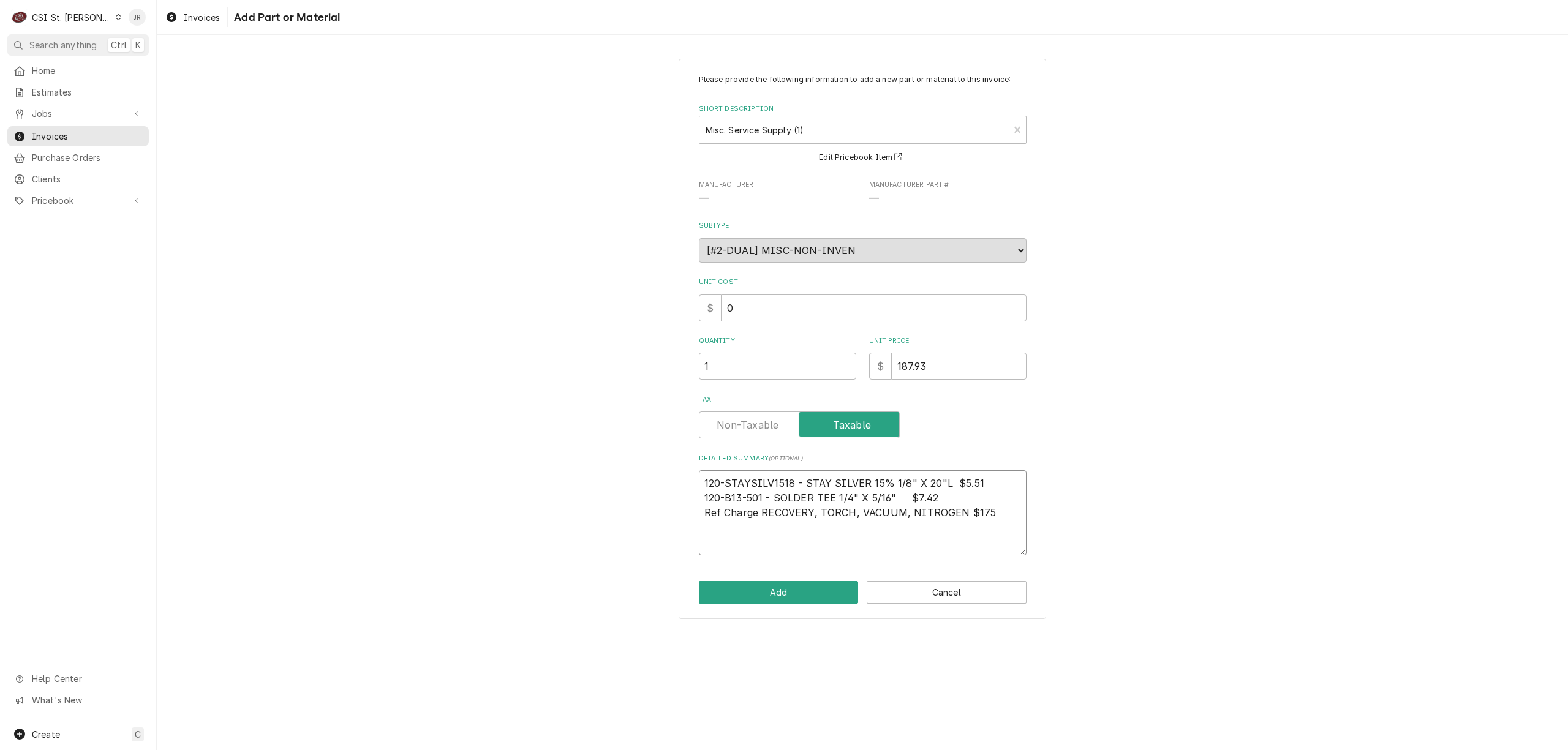
type textarea "120-STAYSILV1518 - STAY SILVER 15% 1/8" X 20"L $5.51 120-B13-501 - SOLDER TEE 1…"
type textarea "x"
type textarea "120-STAYSILV1518 - STAY SILVER 15% 1/8" X 20"L $5.51 120-B13-501 - SOLDER TEE 1…"
type textarea "x"
type textarea "120-STAYSILV1518 - STAY SILVER 15% 1/8" X 20"L $5.51 120-B13-501 - SOLDER TEE 1…"
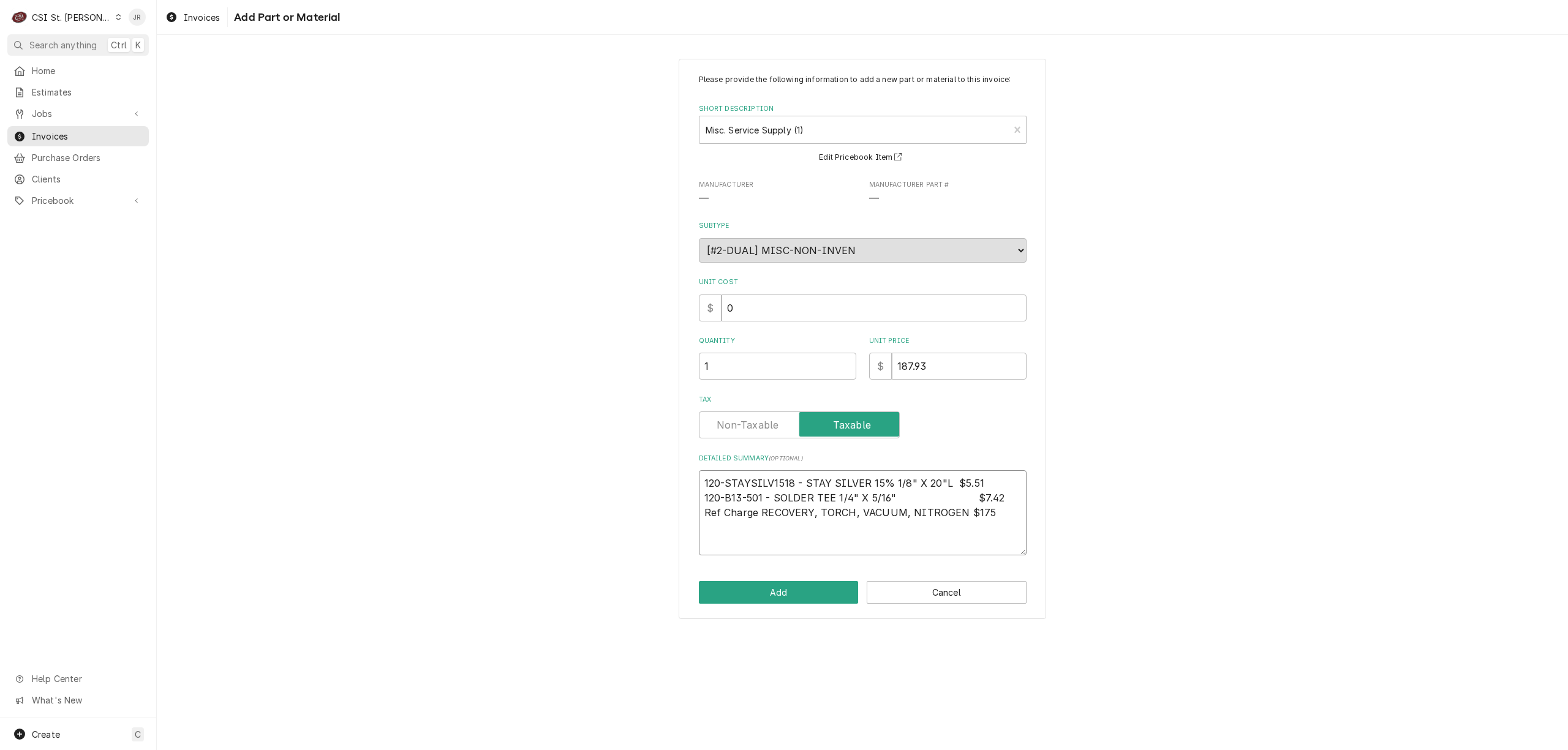
click at [949, 481] on textarea "120-STAYSILV1518 - STAY SILVER 15% 1/8" X 20"L $5.51 120-B13-501 - SOLDER TEE 1…" at bounding box center [863, 512] width 328 height 85
click at [961, 518] on textarea "120-STAYSILV1518 - STAY SILVER 15% 1/8" X 20"L $5.51 120-B13-501 - SOLDER TEE 1…" at bounding box center [863, 512] width 328 height 85
click at [774, 582] on button "Add" at bounding box center [779, 593] width 160 height 22
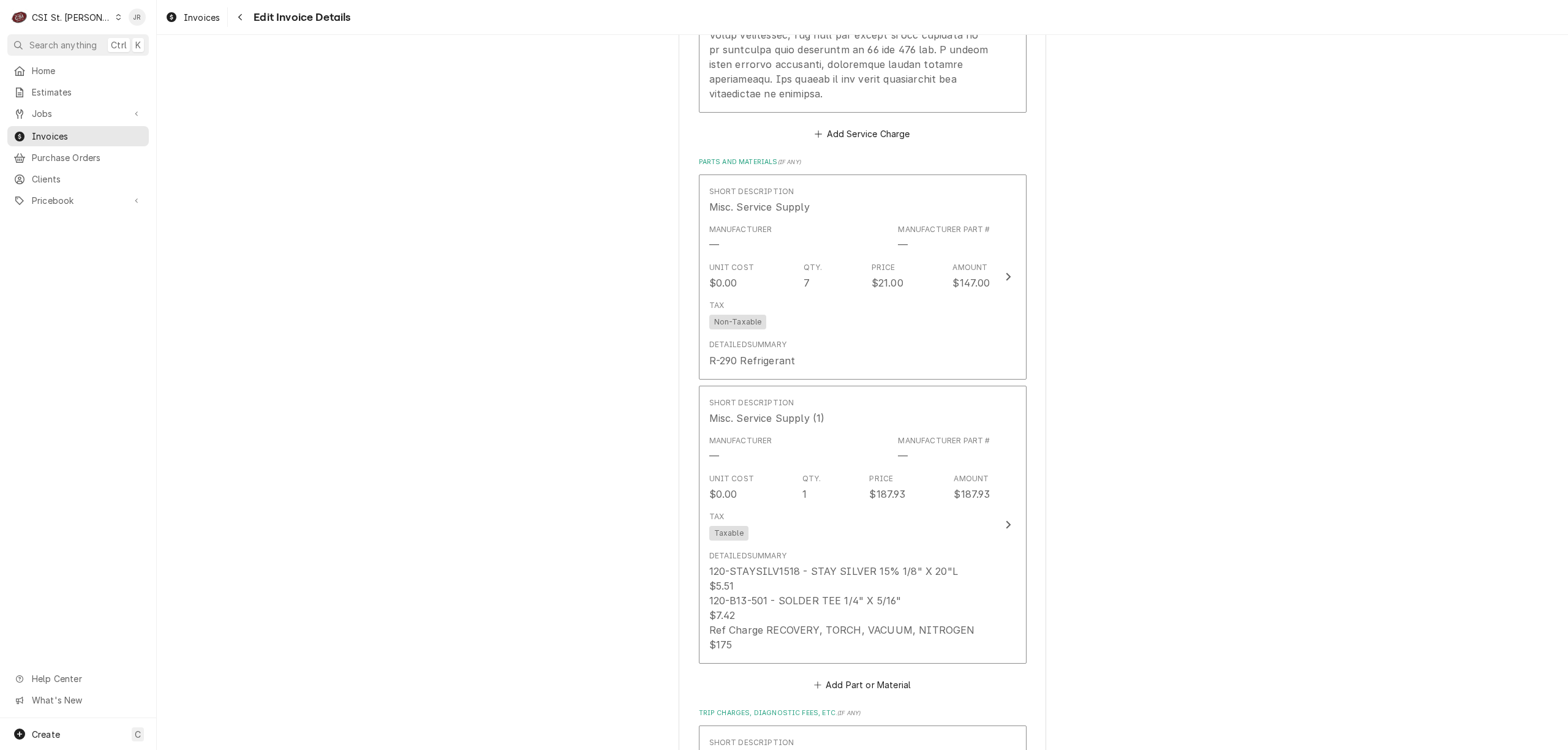
scroll to position [1681, 0]
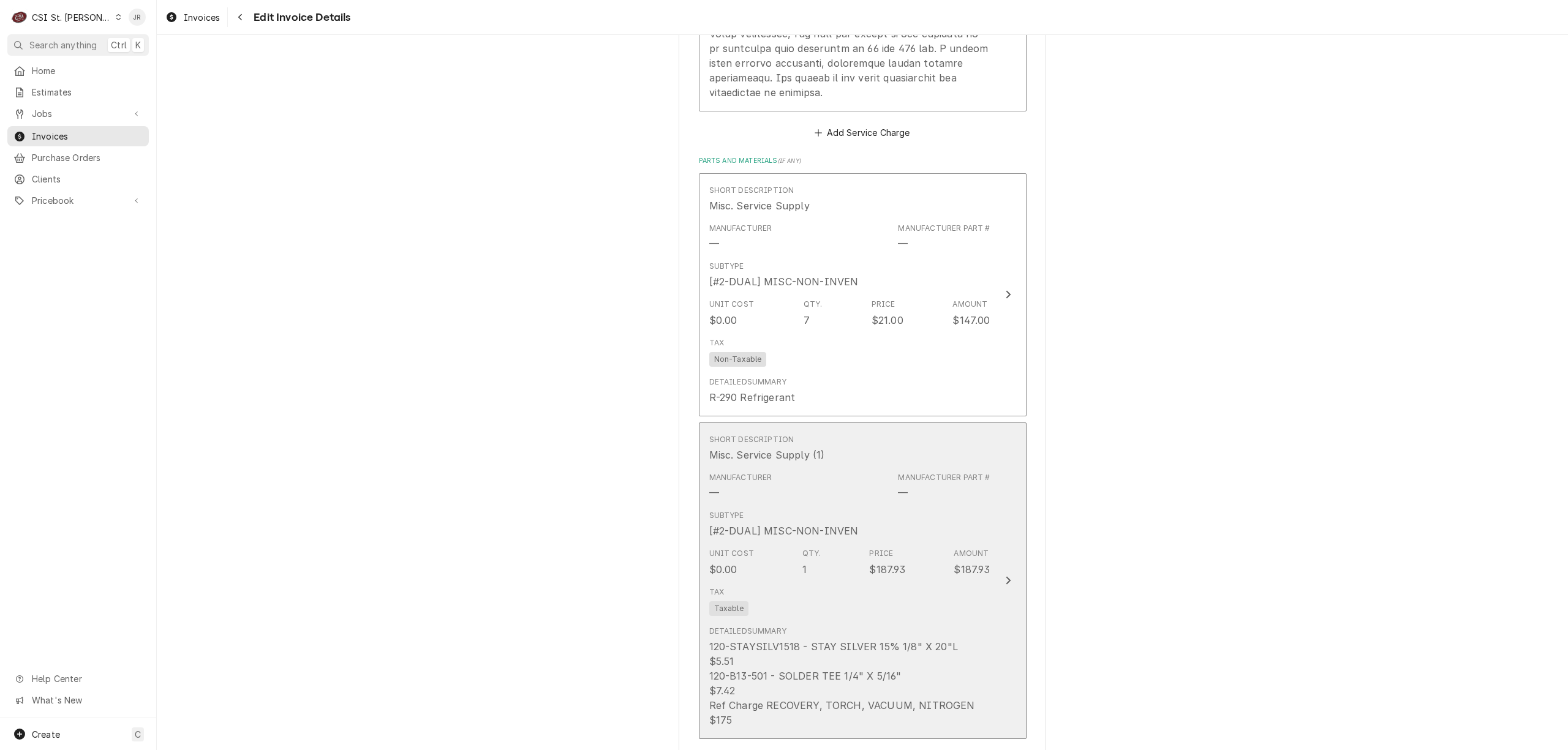
click at [983, 548] on div "Amount $187.93" at bounding box center [972, 562] width 36 height 28
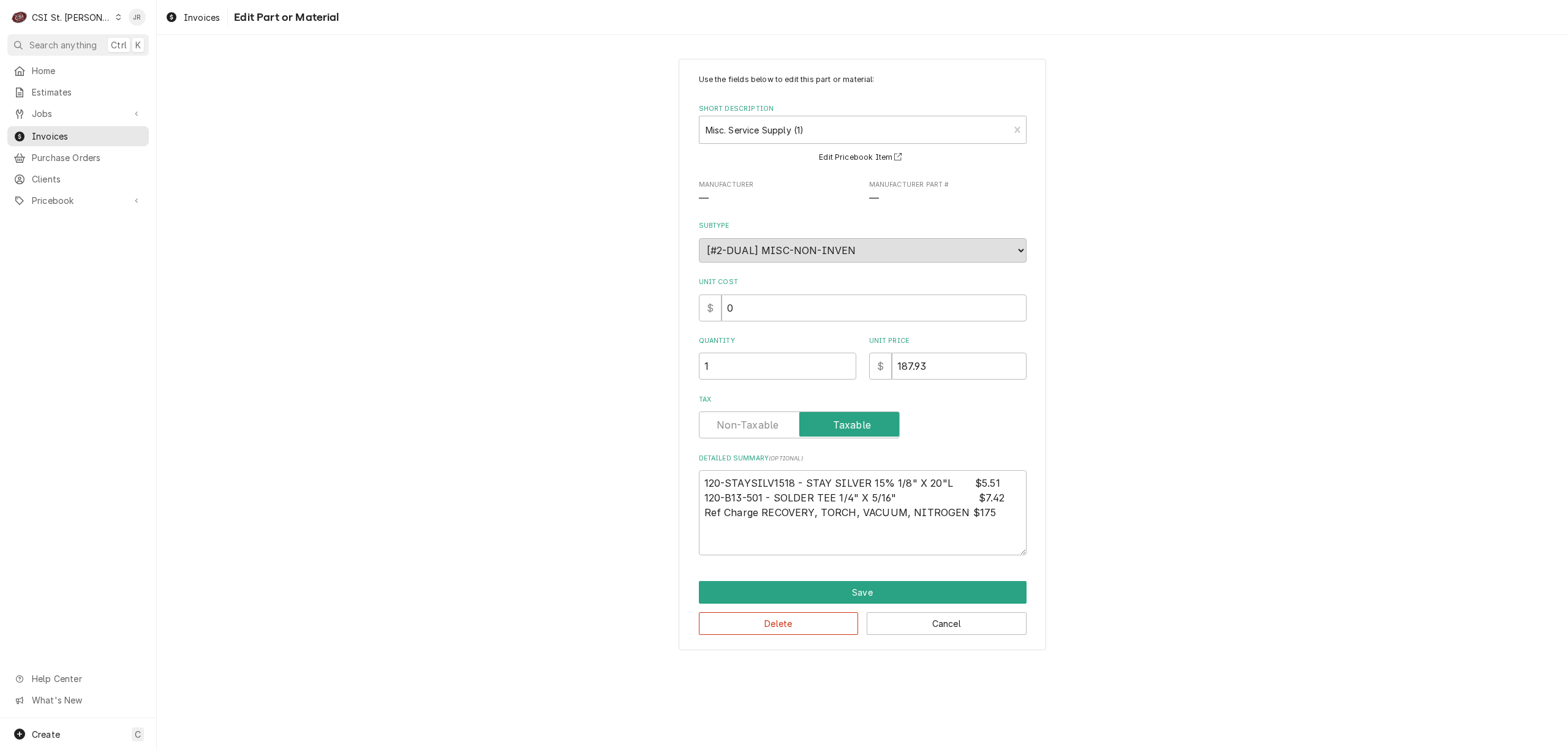
click at [766, 427] on label "Tax" at bounding box center [799, 424] width 201 height 27
click at [766, 427] on input "Tax" at bounding box center [799, 424] width 190 height 27
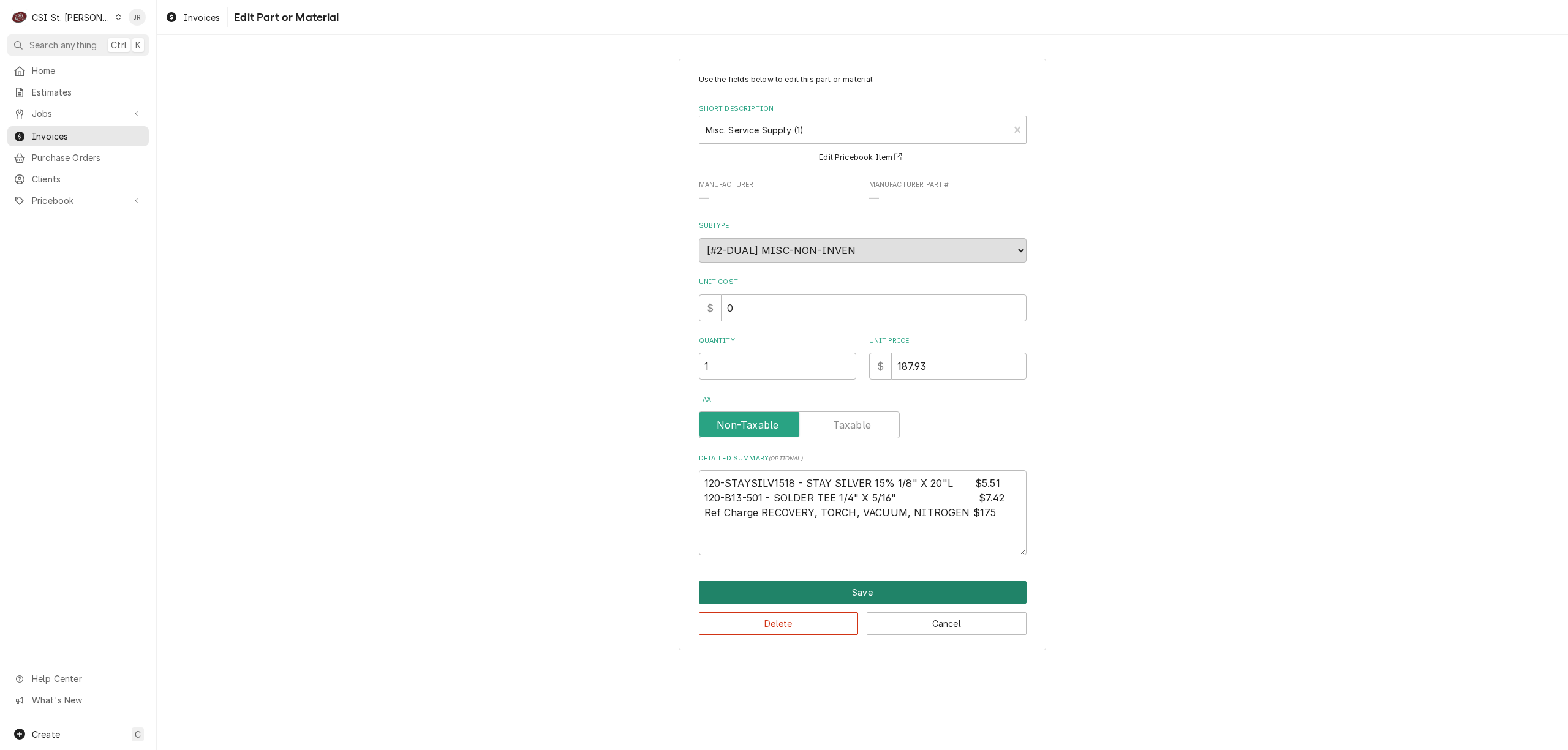
drag, startPoint x: 791, startPoint y: 580, endPoint x: 797, endPoint y: 587, distance: 9.2
click at [795, 585] on div "Use the fields below to edit this part or material: Short Description Misc. Ser…" at bounding box center [862, 355] width 368 height 592
click at [802, 589] on button "Save" at bounding box center [863, 593] width 328 height 22
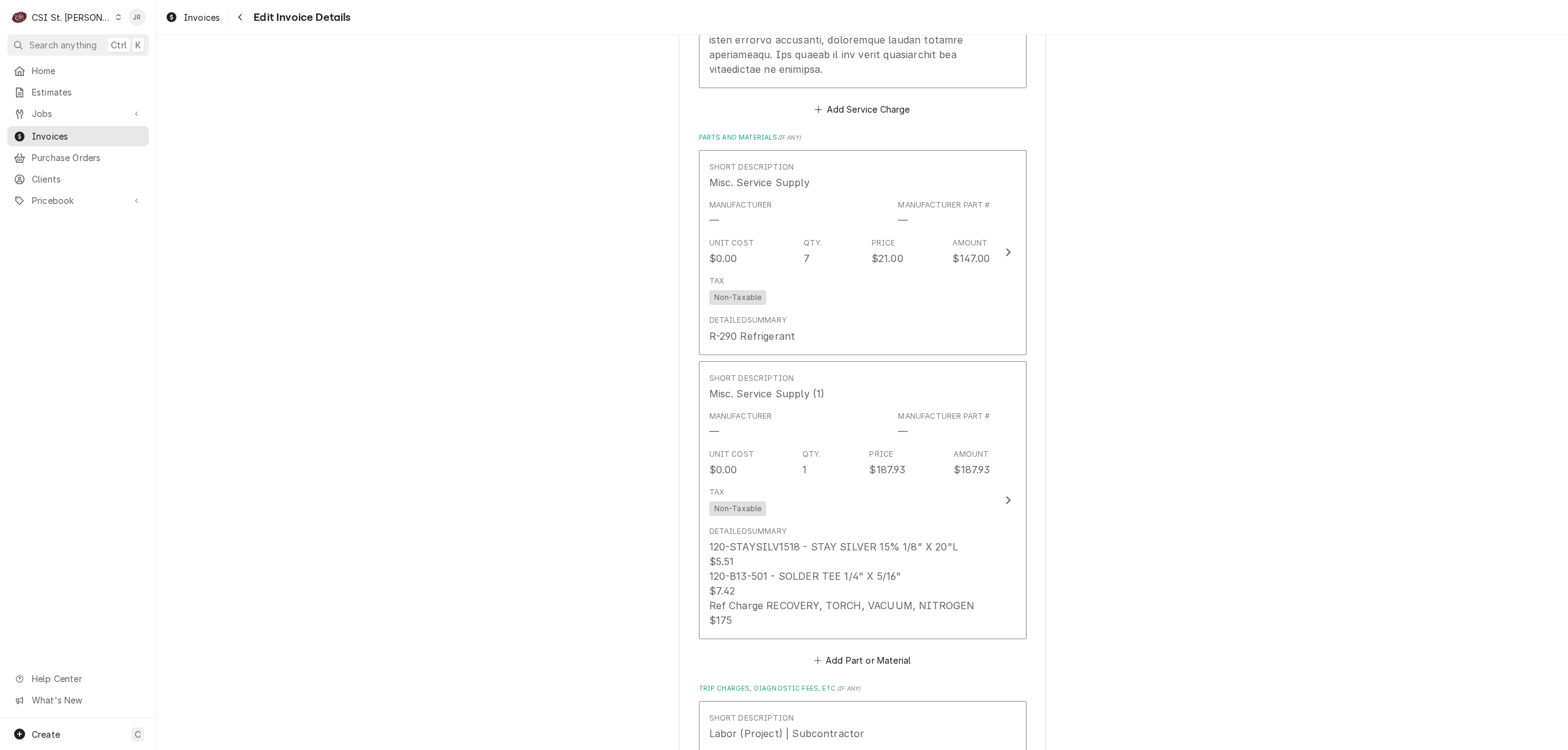
scroll to position [1707, 0]
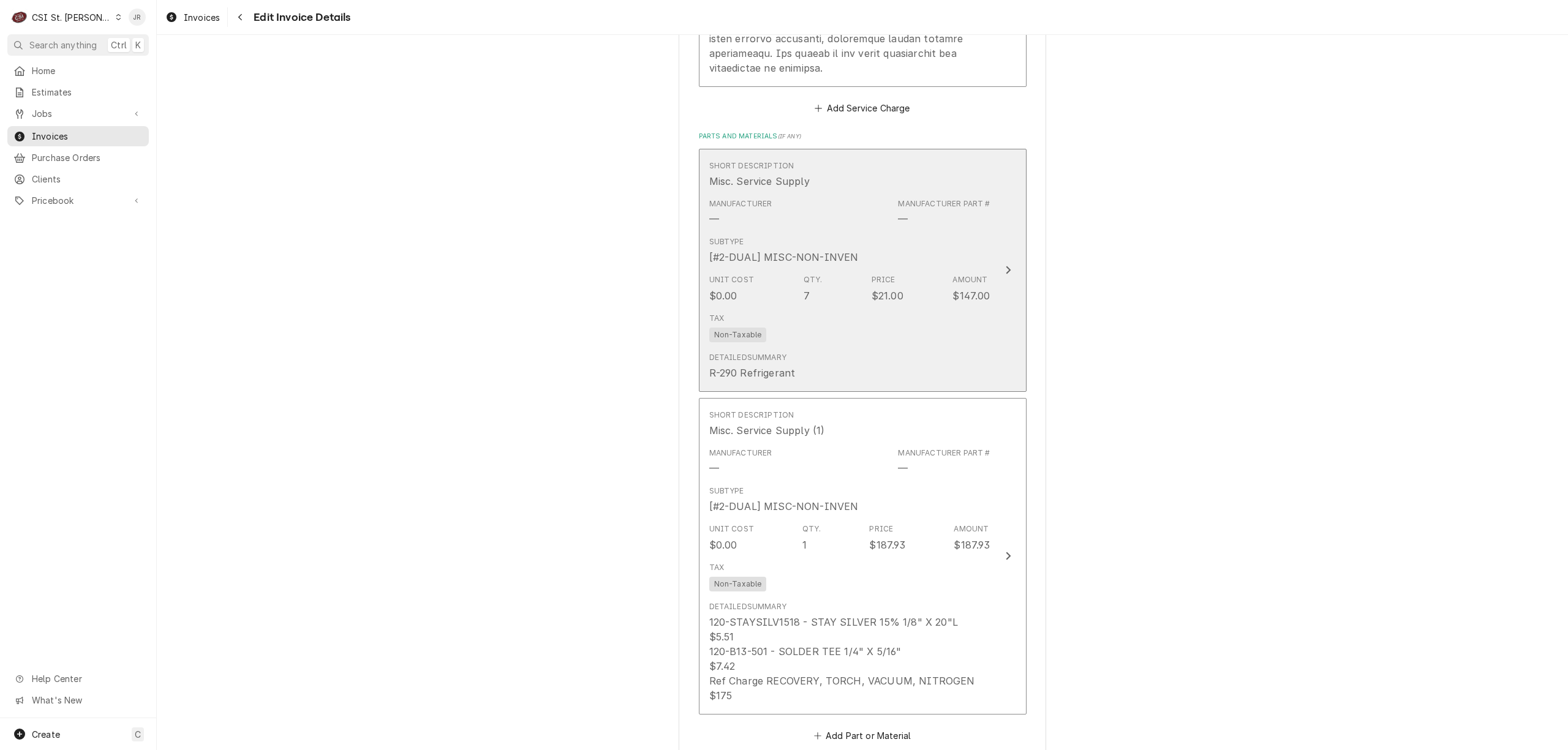
click at [951, 214] on div "Manufacturer — Manufacturer Part # —" at bounding box center [850, 212] width 281 height 38
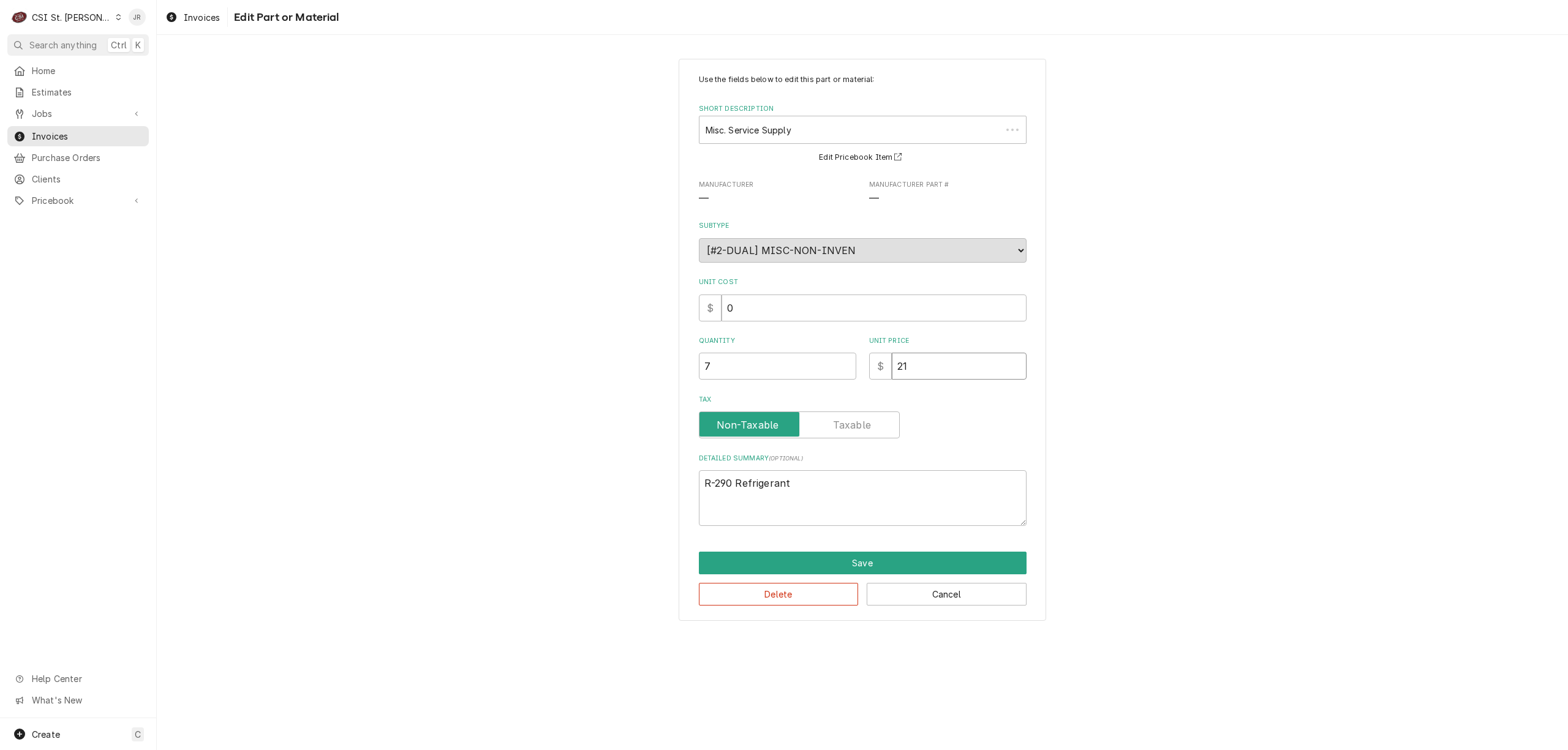
drag, startPoint x: 929, startPoint y: 363, endPoint x: 744, endPoint y: 343, distance: 186.1
click at [744, 343] on div "Quantity 7 Unit Price $ 21" at bounding box center [863, 357] width 328 height 44
click at [855, 555] on button "Save" at bounding box center [863, 563] width 328 height 22
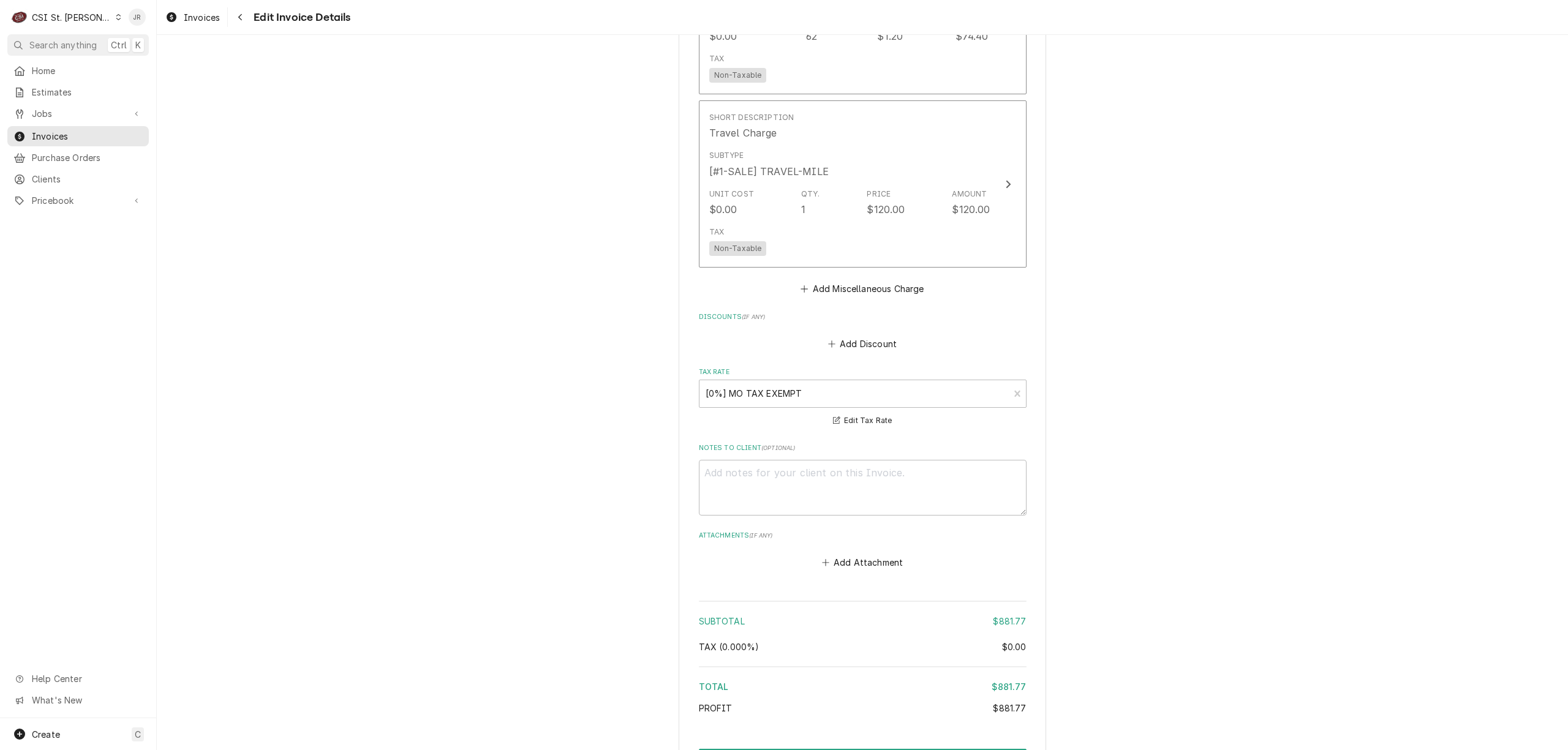
scroll to position [2938, 0]
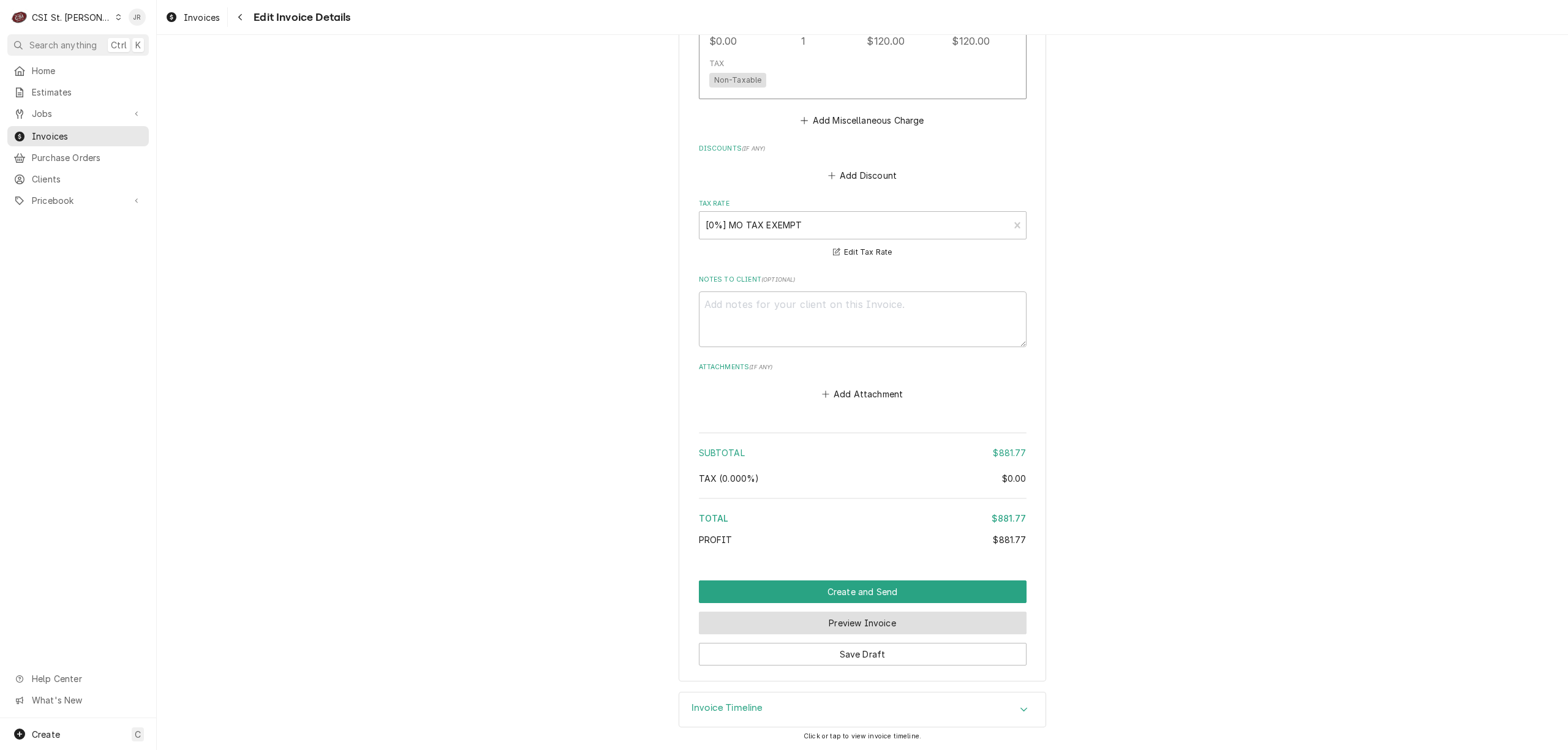
click at [847, 617] on button "Preview Invoice" at bounding box center [863, 623] width 328 height 22
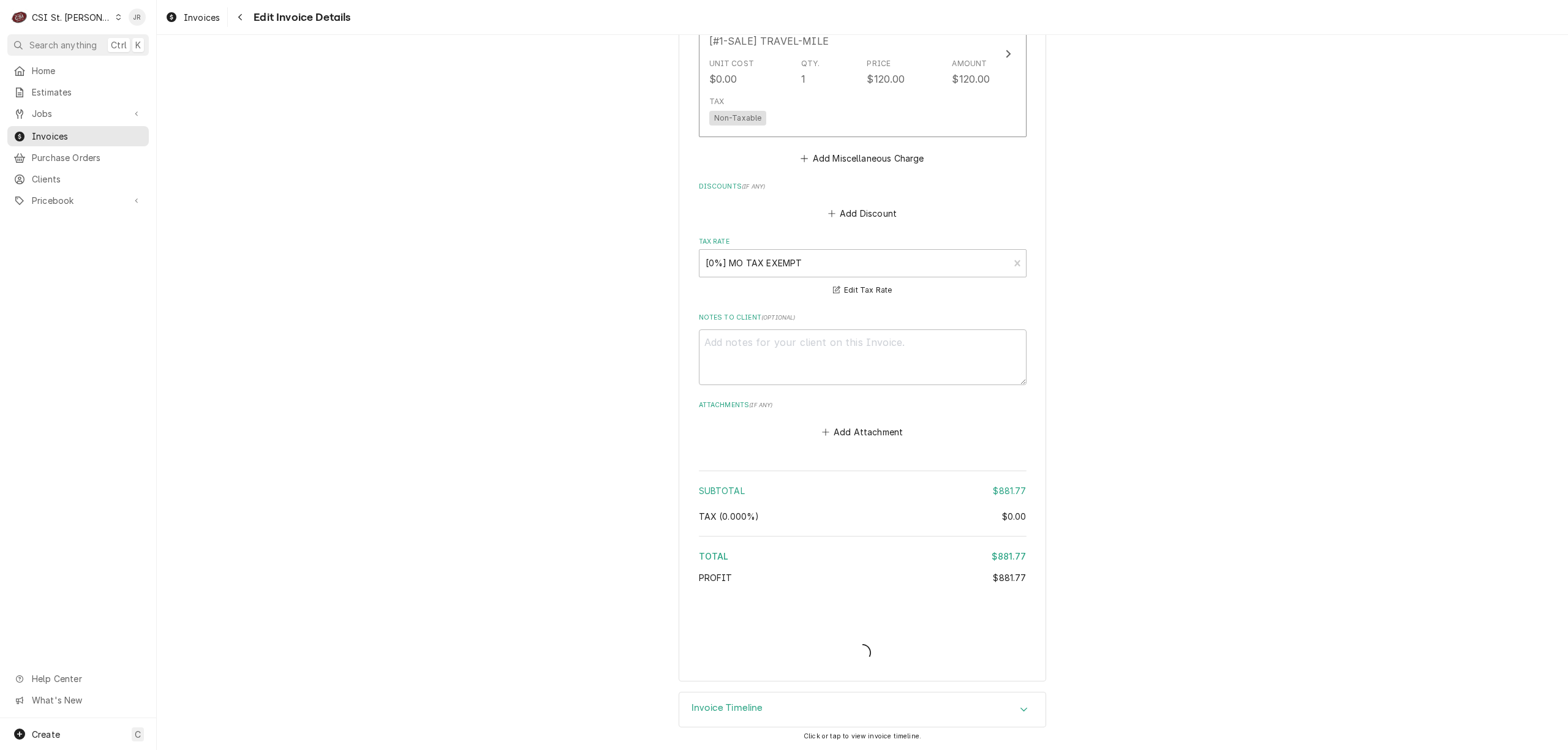
scroll to position [2898, 0]
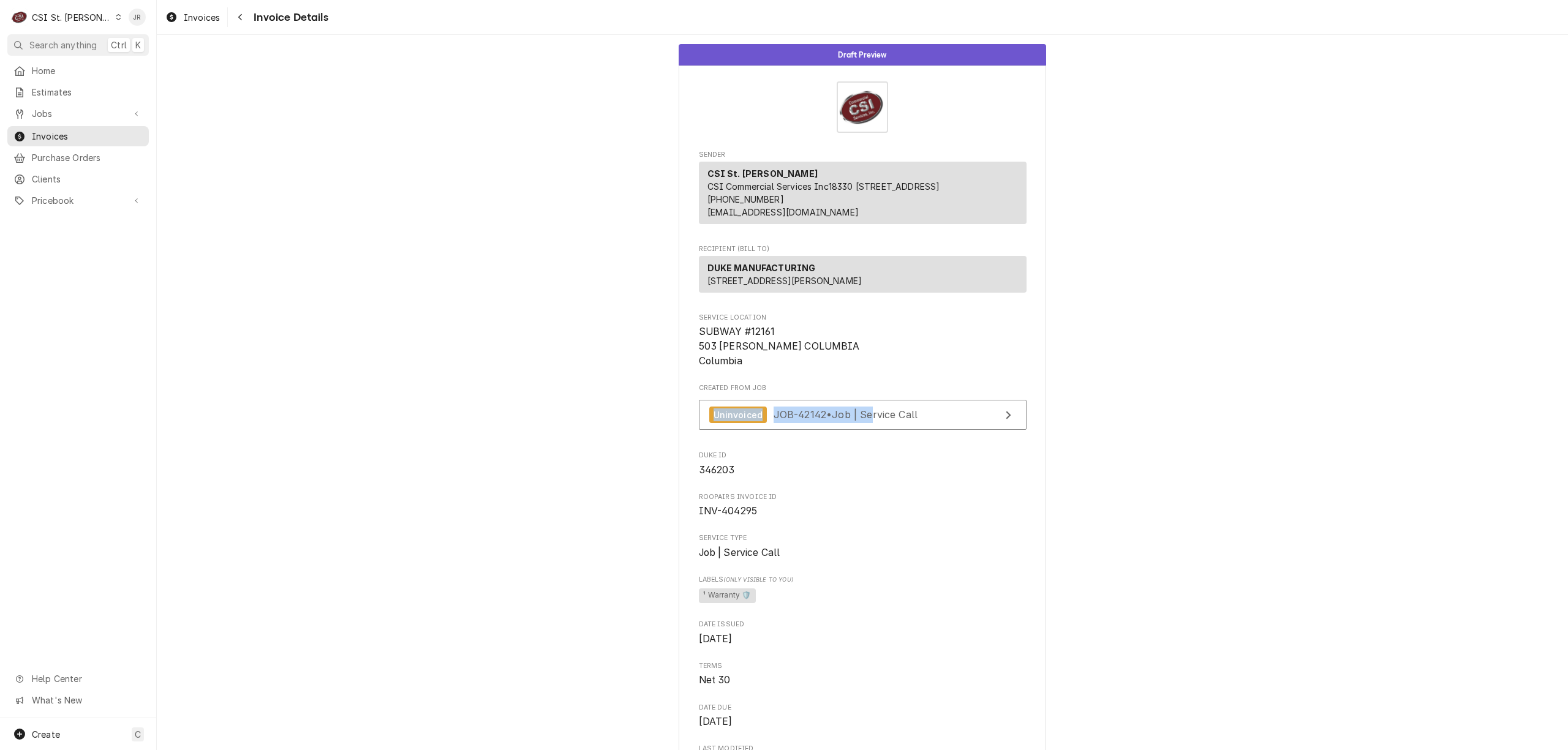
click at [868, 422] on div "Created From Job Uninvoiced JOB-42142 • Job | Service Call" at bounding box center [863, 409] width 328 height 53
click at [877, 421] on span "JOB-42142 • Job | Service Call" at bounding box center [845, 414] width 144 height 12
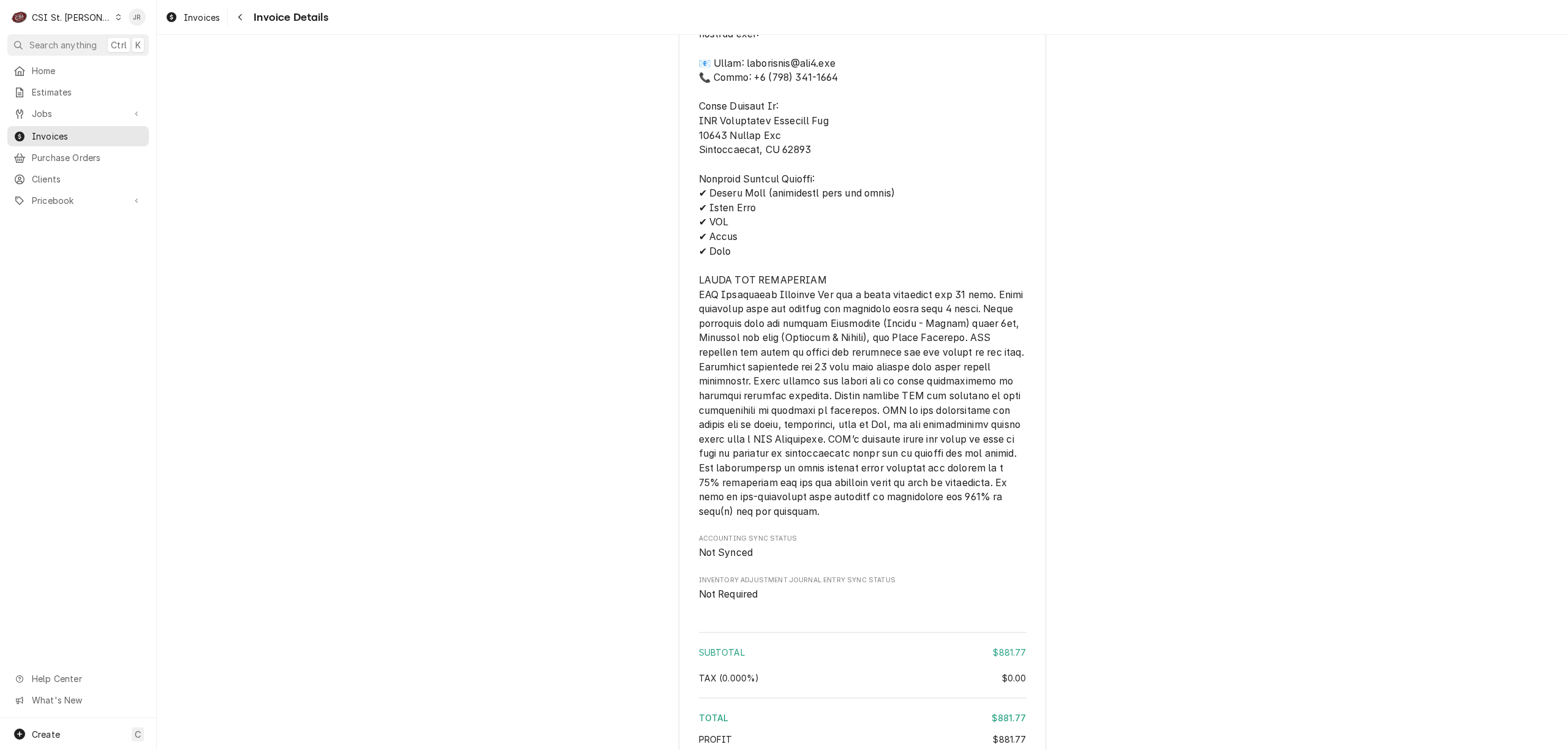
scroll to position [2718, 0]
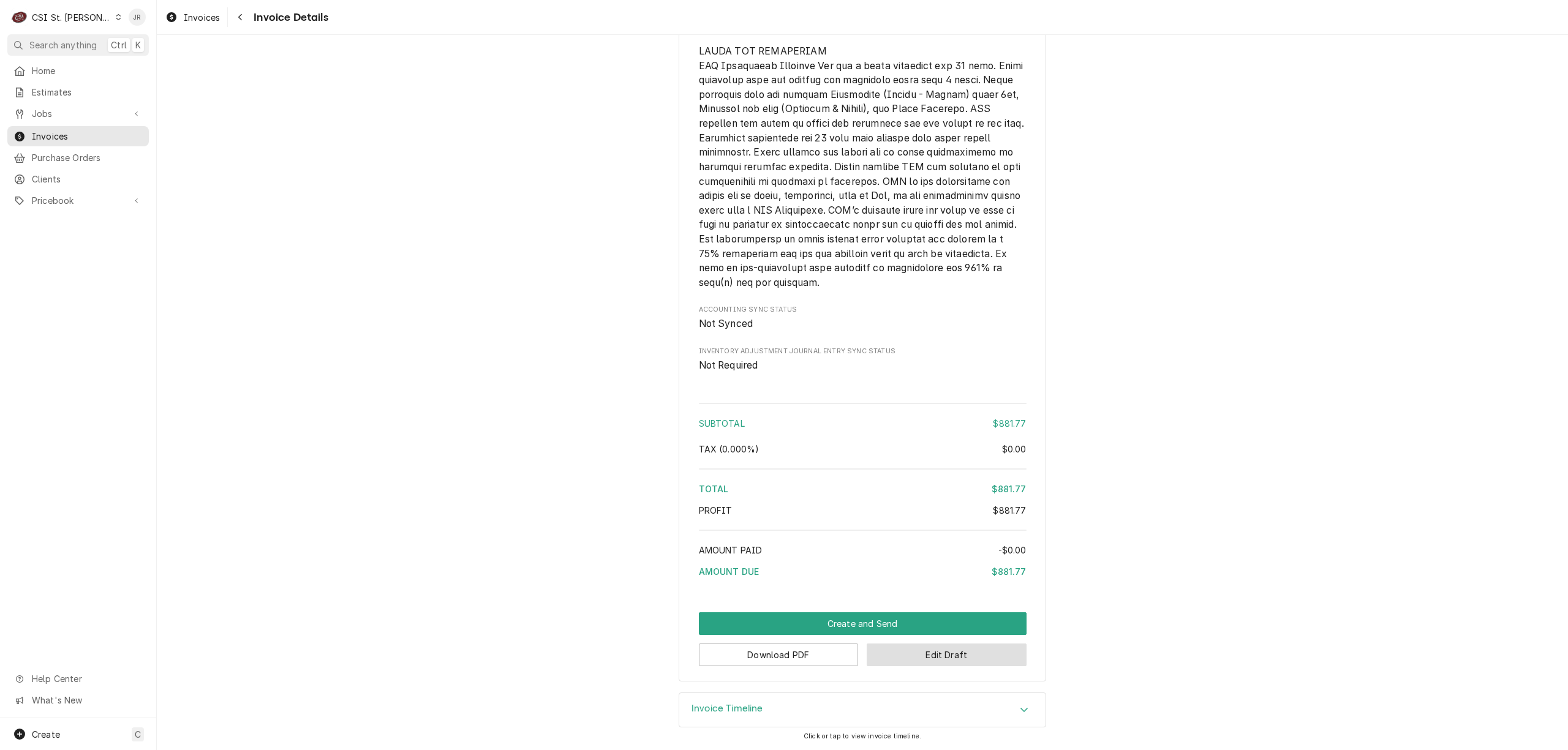
click at [907, 654] on button "Edit Draft" at bounding box center [946, 655] width 160 height 22
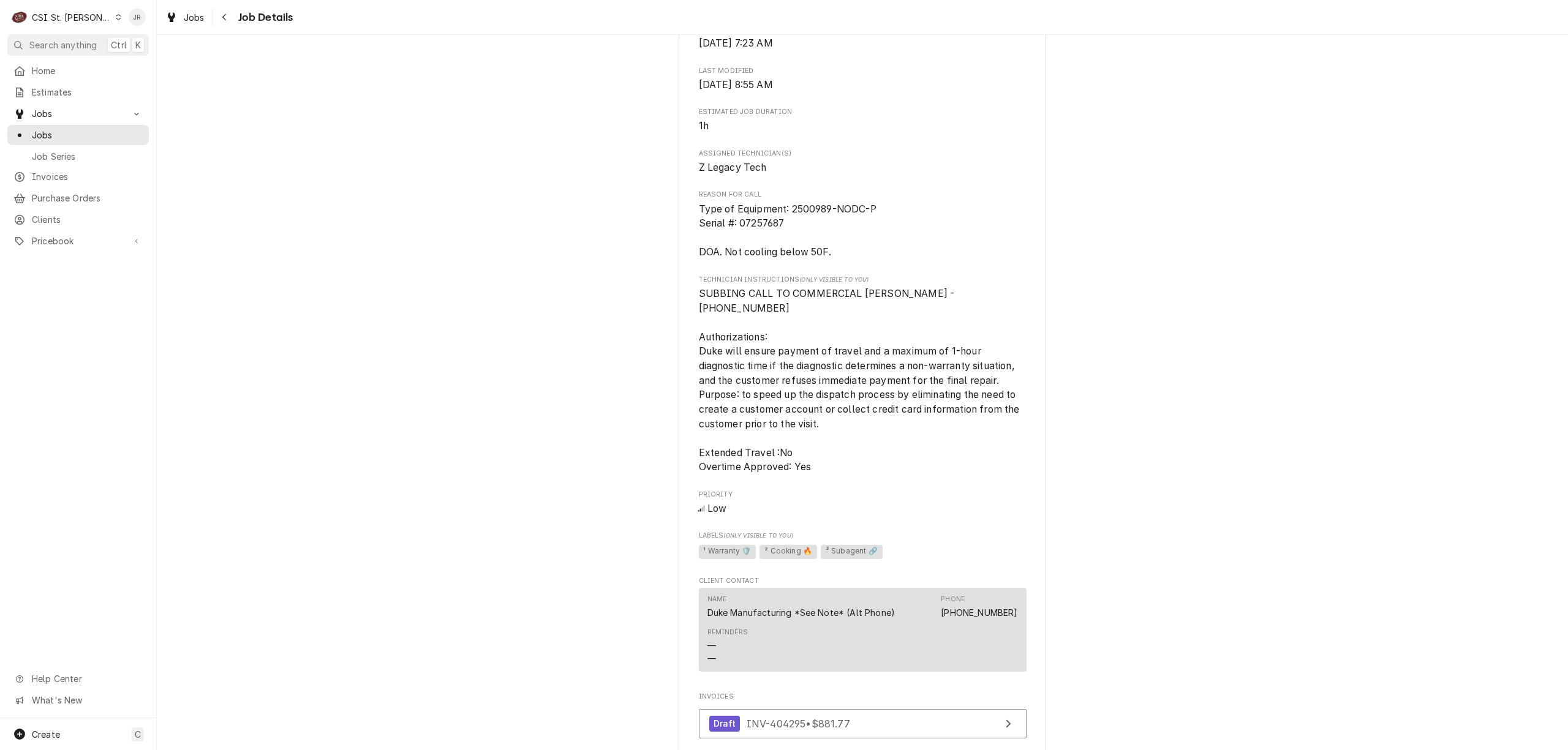
scroll to position [490, 0]
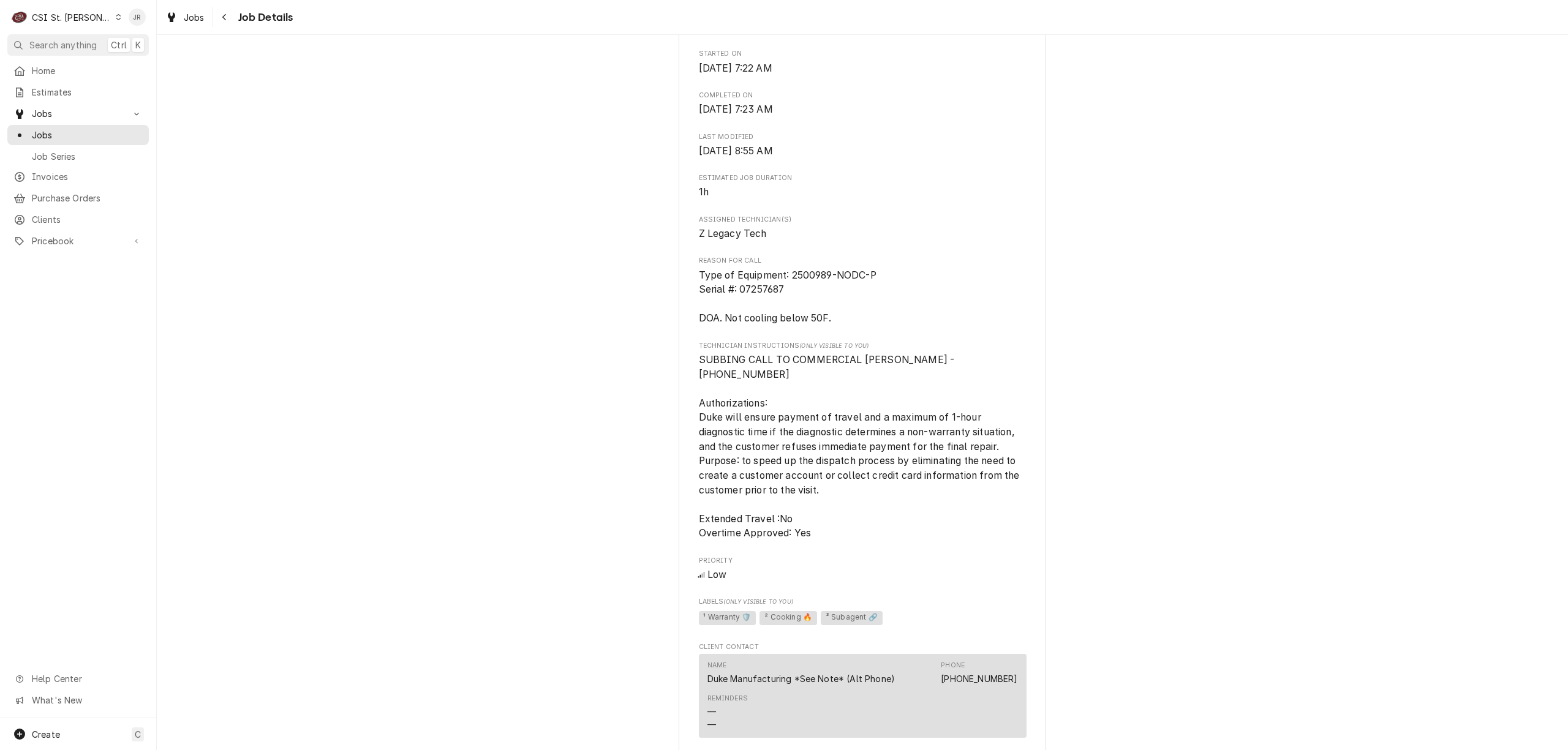
click at [836, 289] on span "Type of Equipment: 2500989-NODC-P Serial #: 07257687 DOA. Not cooling below 50F." at bounding box center [863, 297] width 328 height 59
drag, startPoint x: 822, startPoint y: 291, endPoint x: 711, endPoint y: 277, distance: 111.9
click at [699, 271] on span "Type of Equipment: 2500989-NODC-P Serial #: 07257687 DOA. Not cooling below 50F." at bounding box center [863, 297] width 328 height 59
copy span "Type of Equipment: 2500989-NODC-P Serial #: 07257687"
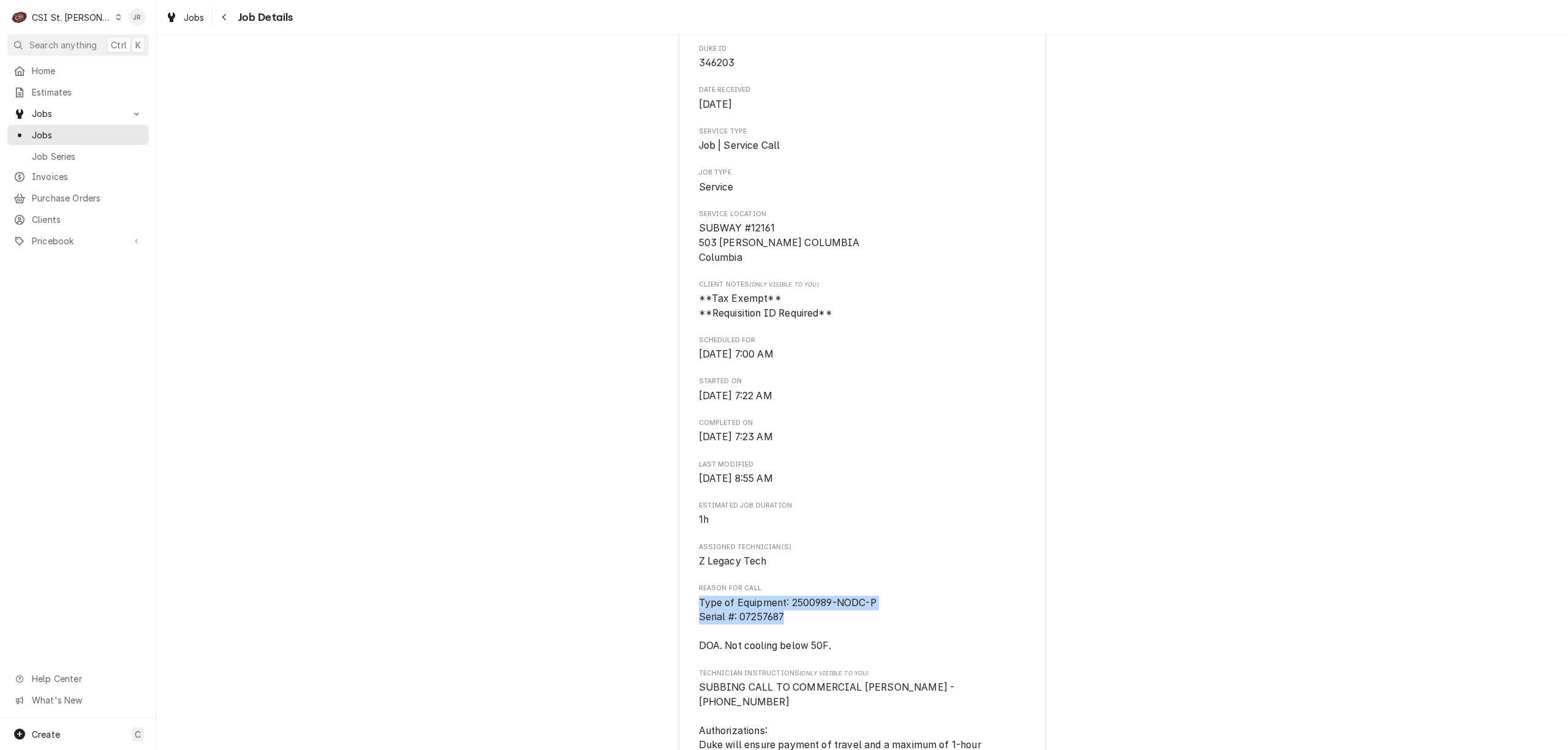
scroll to position [0, 0]
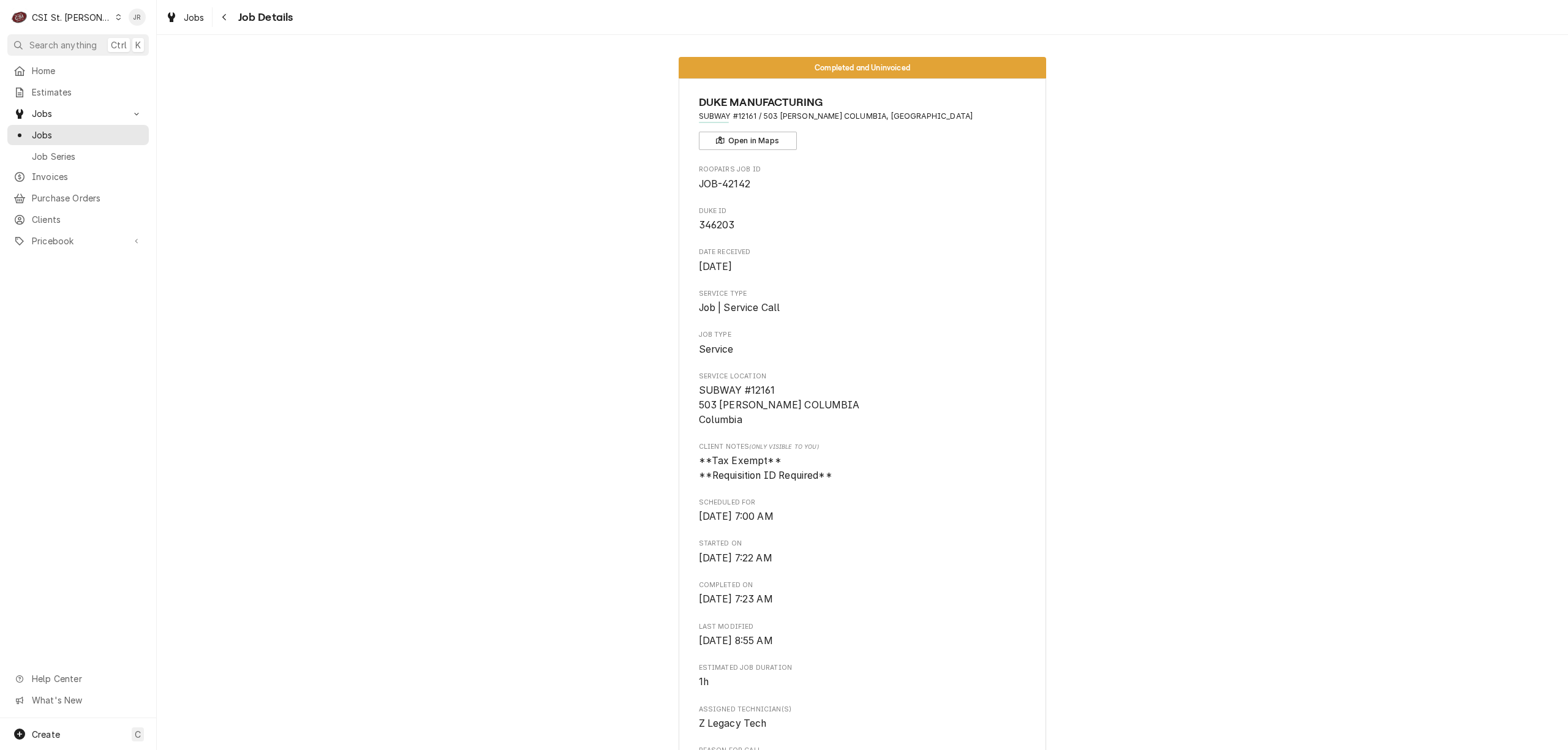
click at [719, 223] on span "346203" at bounding box center [717, 225] width 36 height 12
copy span "346203"
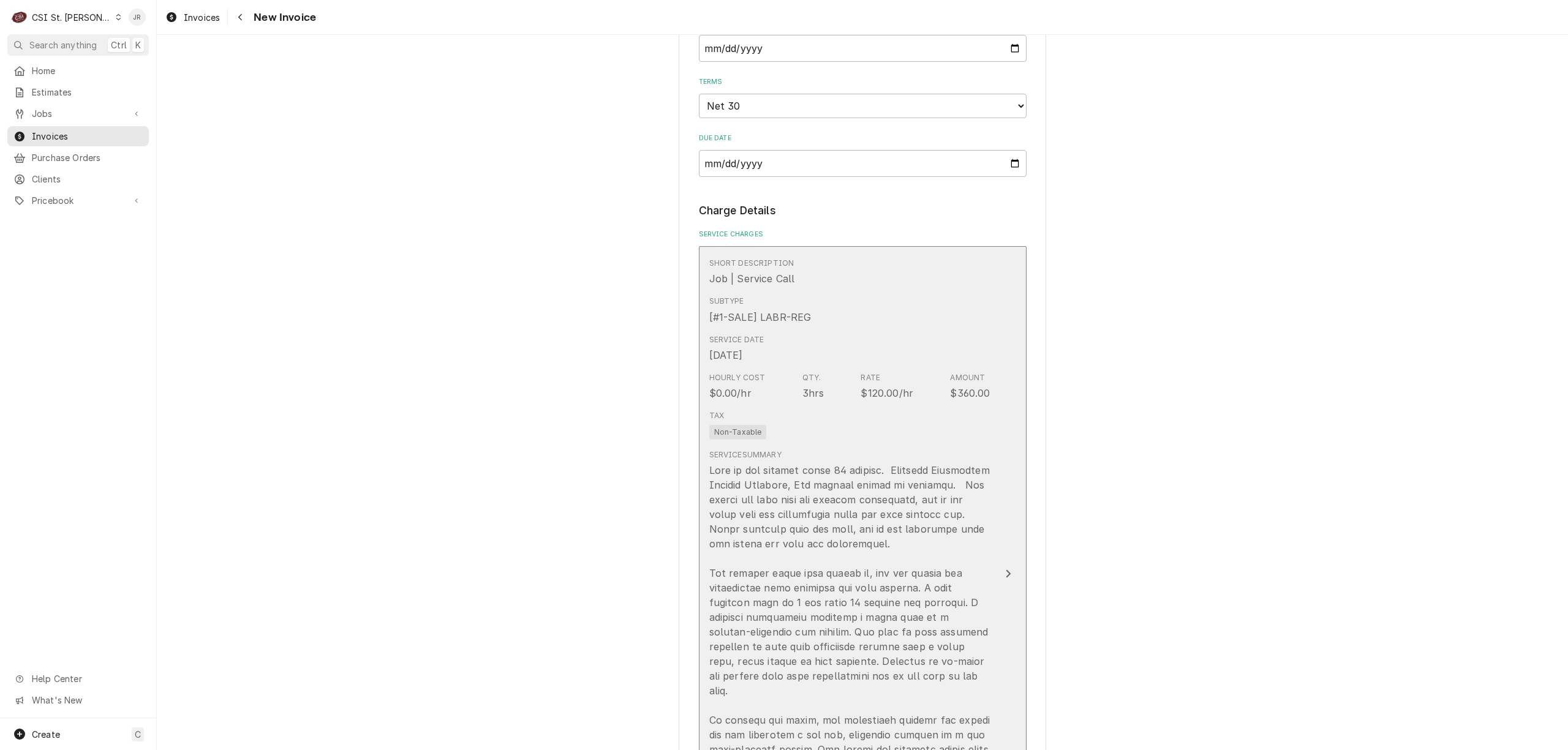
scroll to position [898, 0]
click at [993, 415] on button "Short Description Job | Service Call Subtype [#1-SALE] LABR-REG Service Date [D…" at bounding box center [863, 569] width 328 height 655
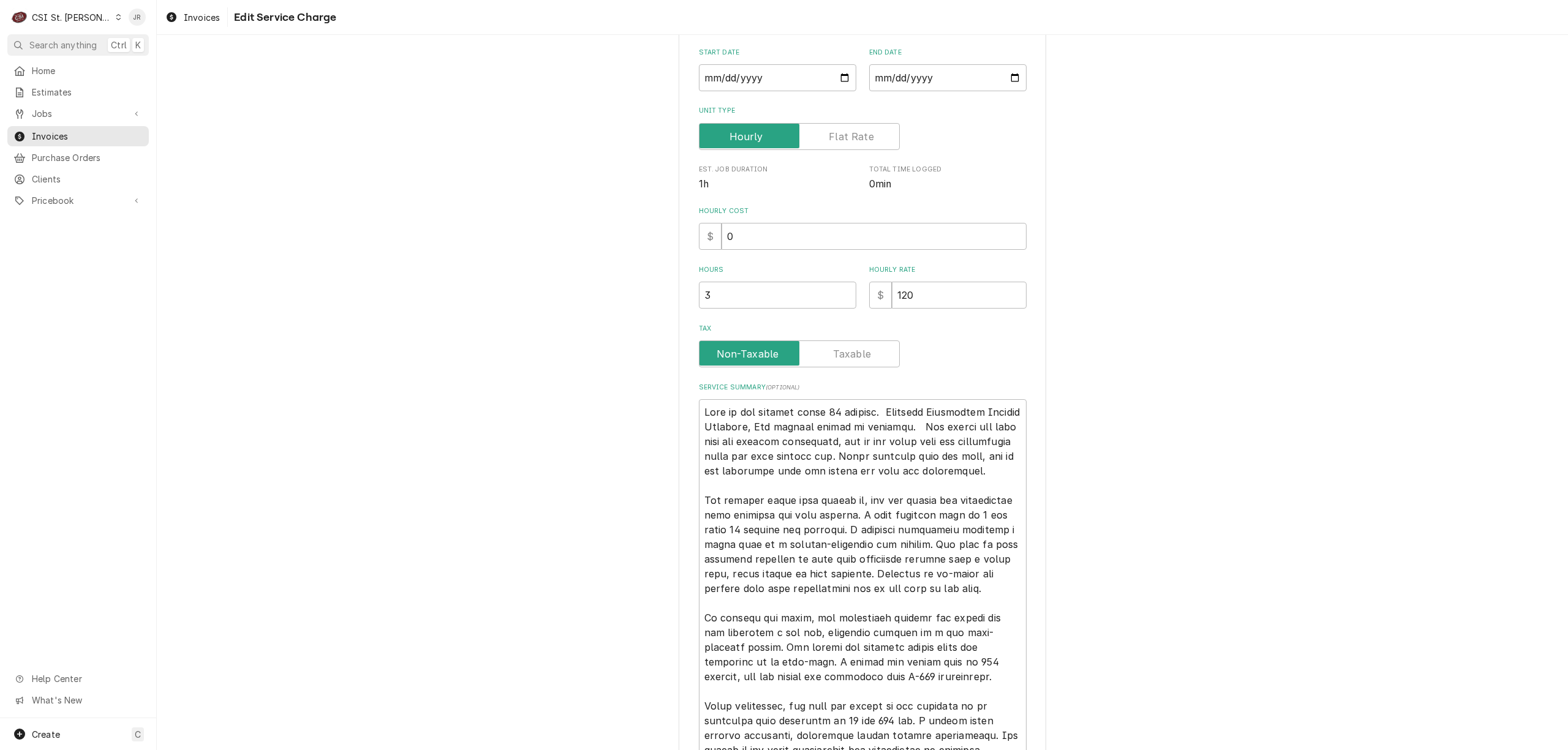
scroll to position [309, 0]
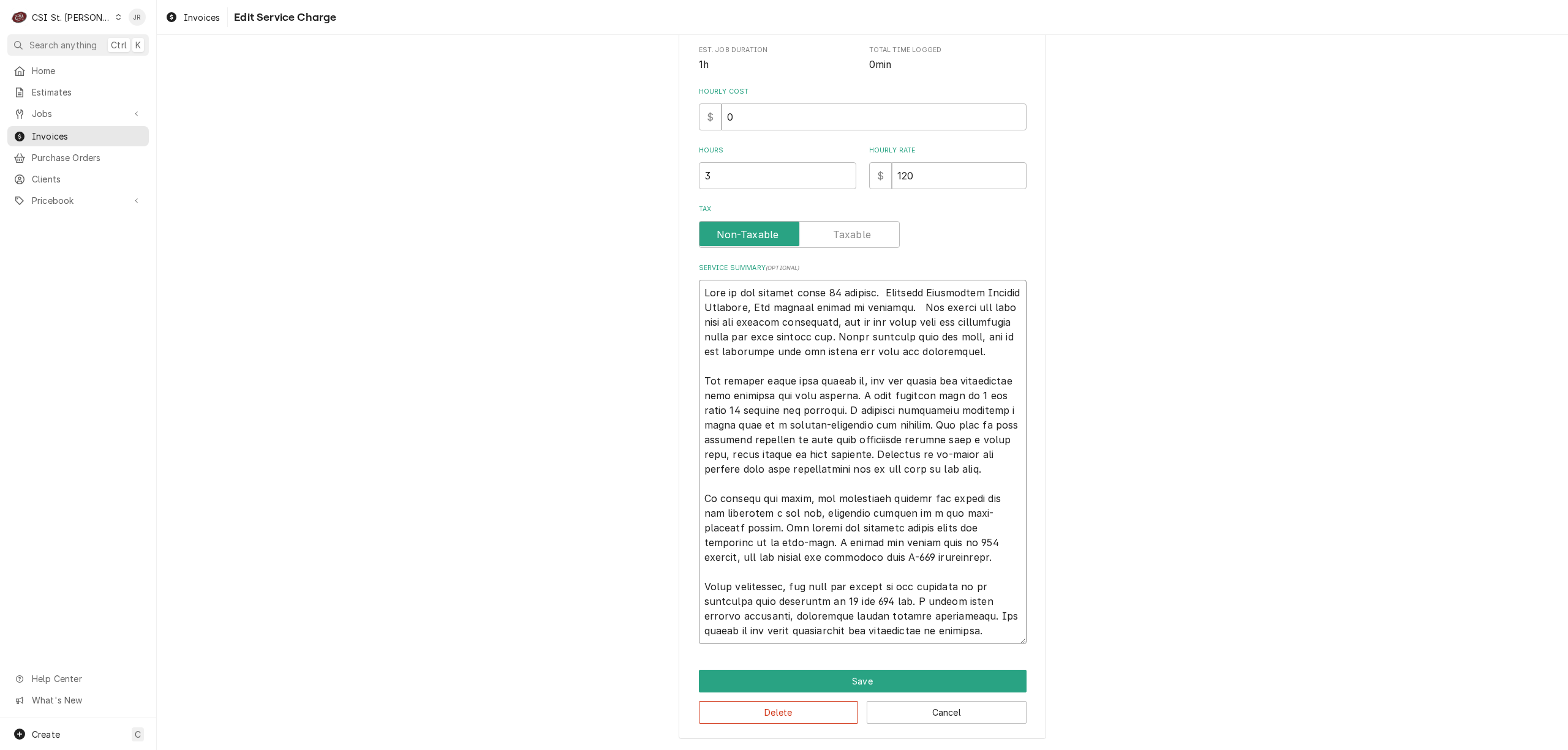
click at [836, 292] on textarea "Service Summary ( optional )" at bounding box center [863, 462] width 328 height 365
type textarea "x"
type textarea "Unit is not cooling below 50 degrees. Subagent Commercial Kitchen Services, Inc…"
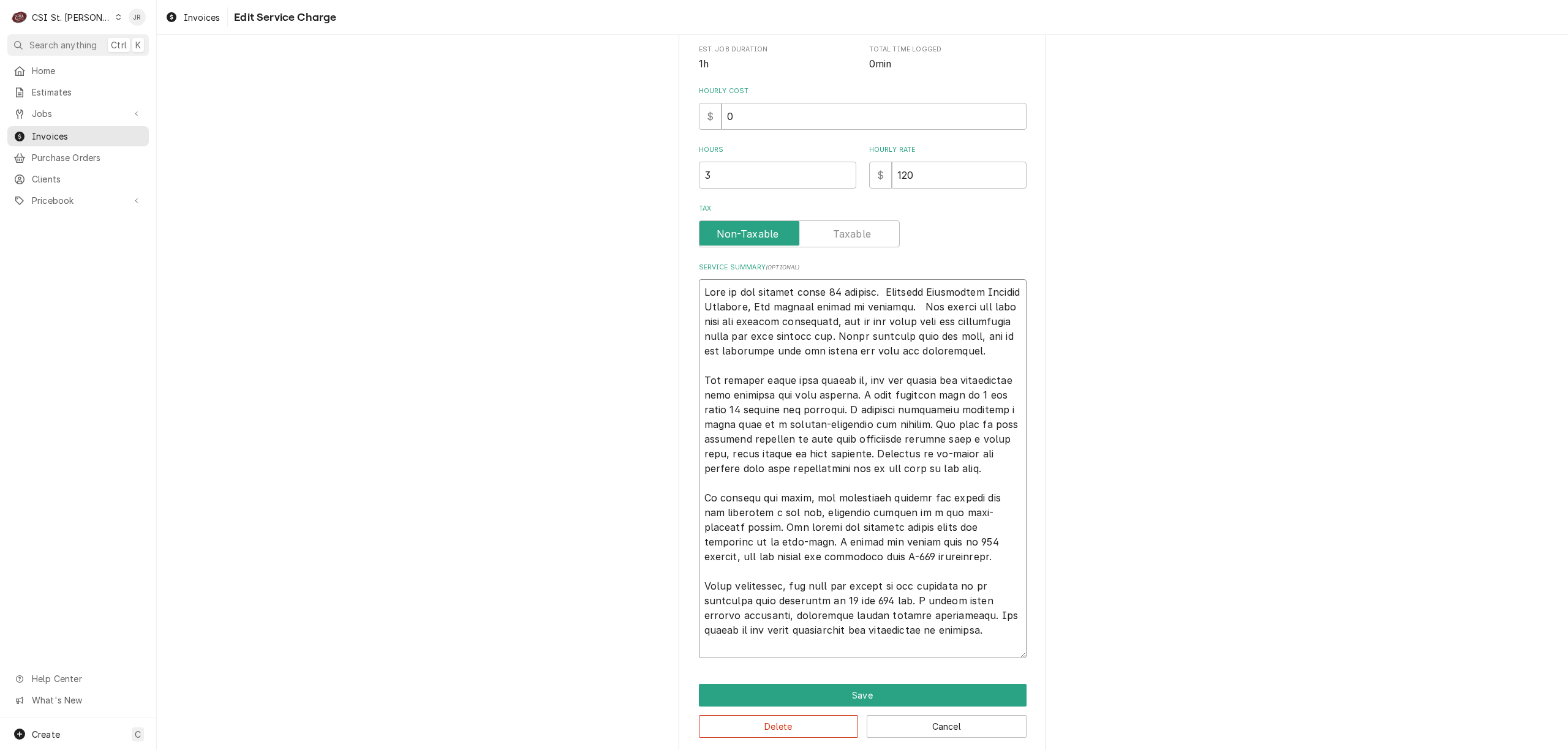
type textarea "x"
type textarea "Unit is not cooling below 50 degrees. Subagent Commercial Kitchen Services, Inc…"
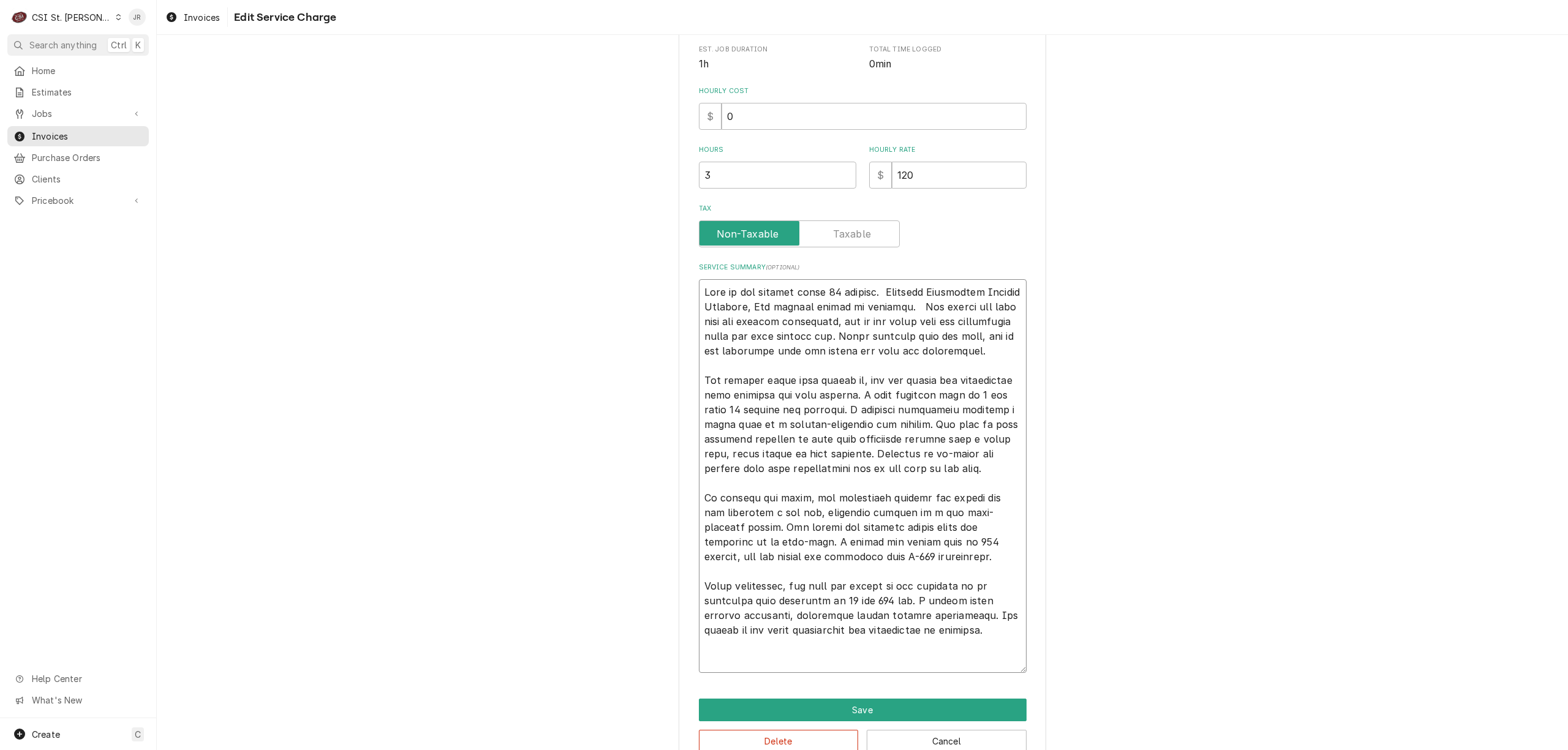
paste textarea "Type of Equipment: 2500989-NODC-P Serial #: 07257687"
type textarea "x"
type textarea "Type of Equipment: 2500989-NODC-P Serial #: 07257687 Unit is not cooling below …"
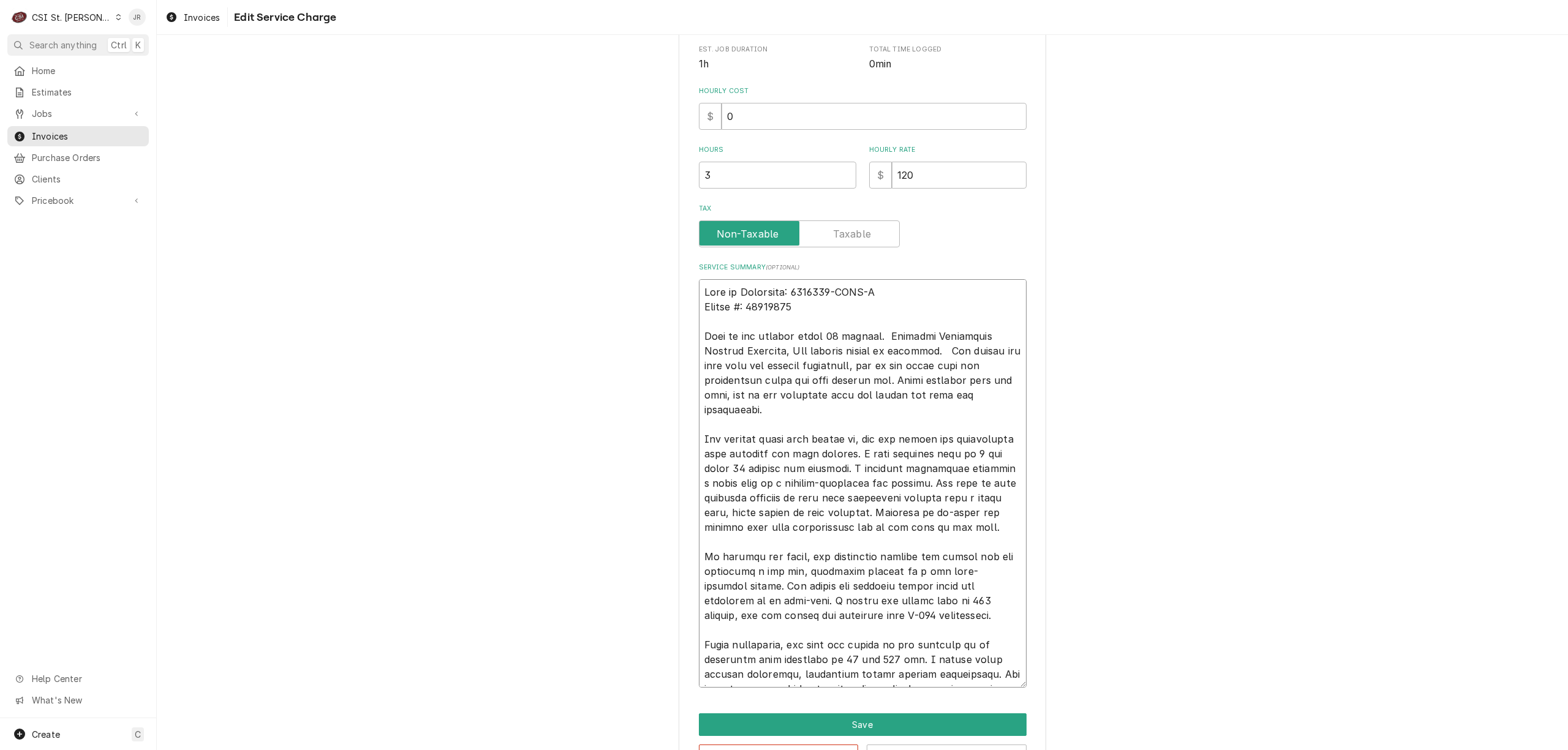
scroll to position [353, 0]
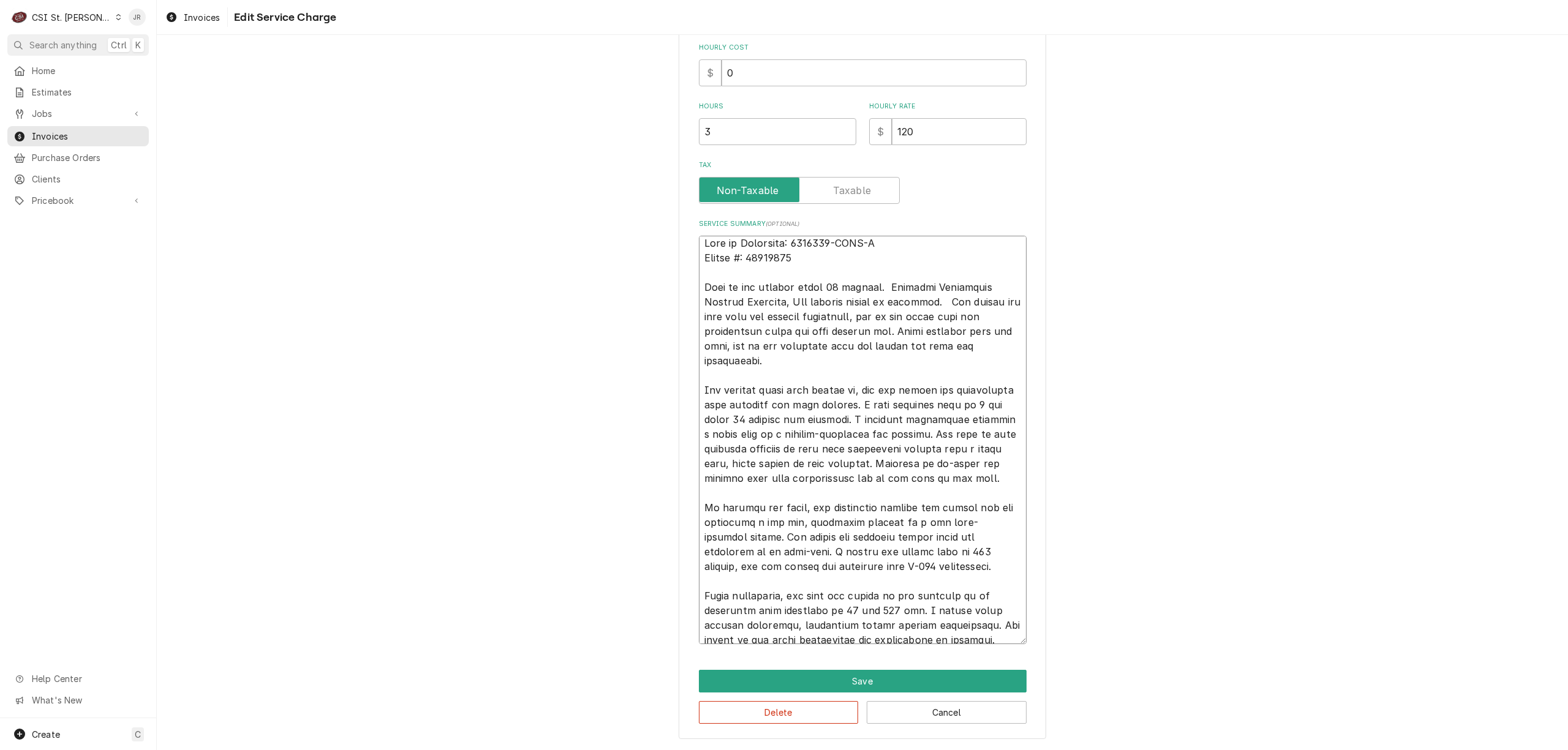
type textarea "x"
type textarea "DType of Equipment: 2500989-NODC-P Serial #: 07257687 Unit is not cooling below…"
type textarea "x"
type textarea "DuType of Equipment: 2500989-NODC-P Serial #: 07257687 Unit is not cooling belo…"
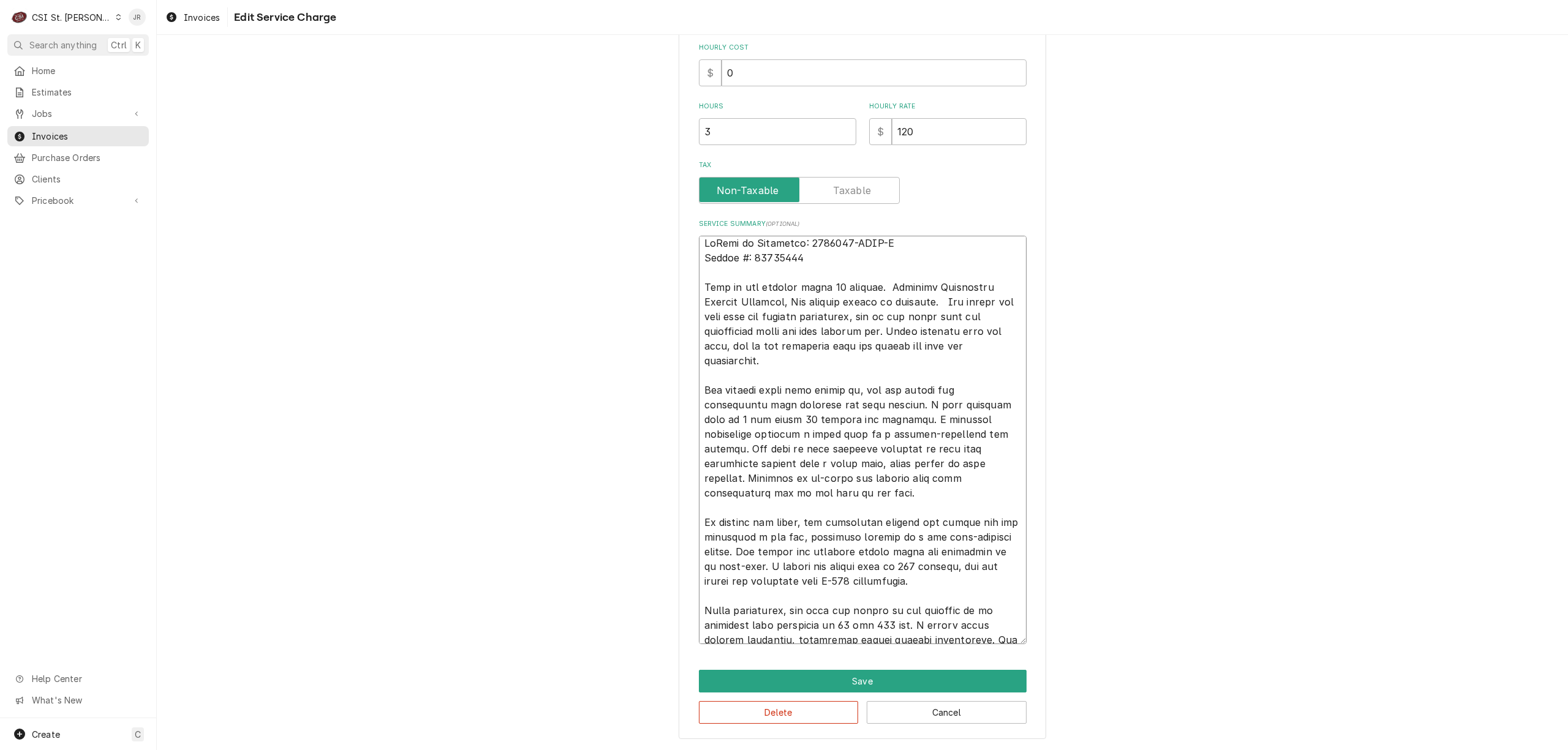
type textarea "x"
type textarea "DukType of Equipment: 2500989-NODC-P Serial #: 07257687 Unit is not cooling bel…"
type textarea "x"
type textarea "DukeType of Equipment: 2500989-NODC-P Serial #: 07257687 Unit is not cooling be…"
type textarea "x"
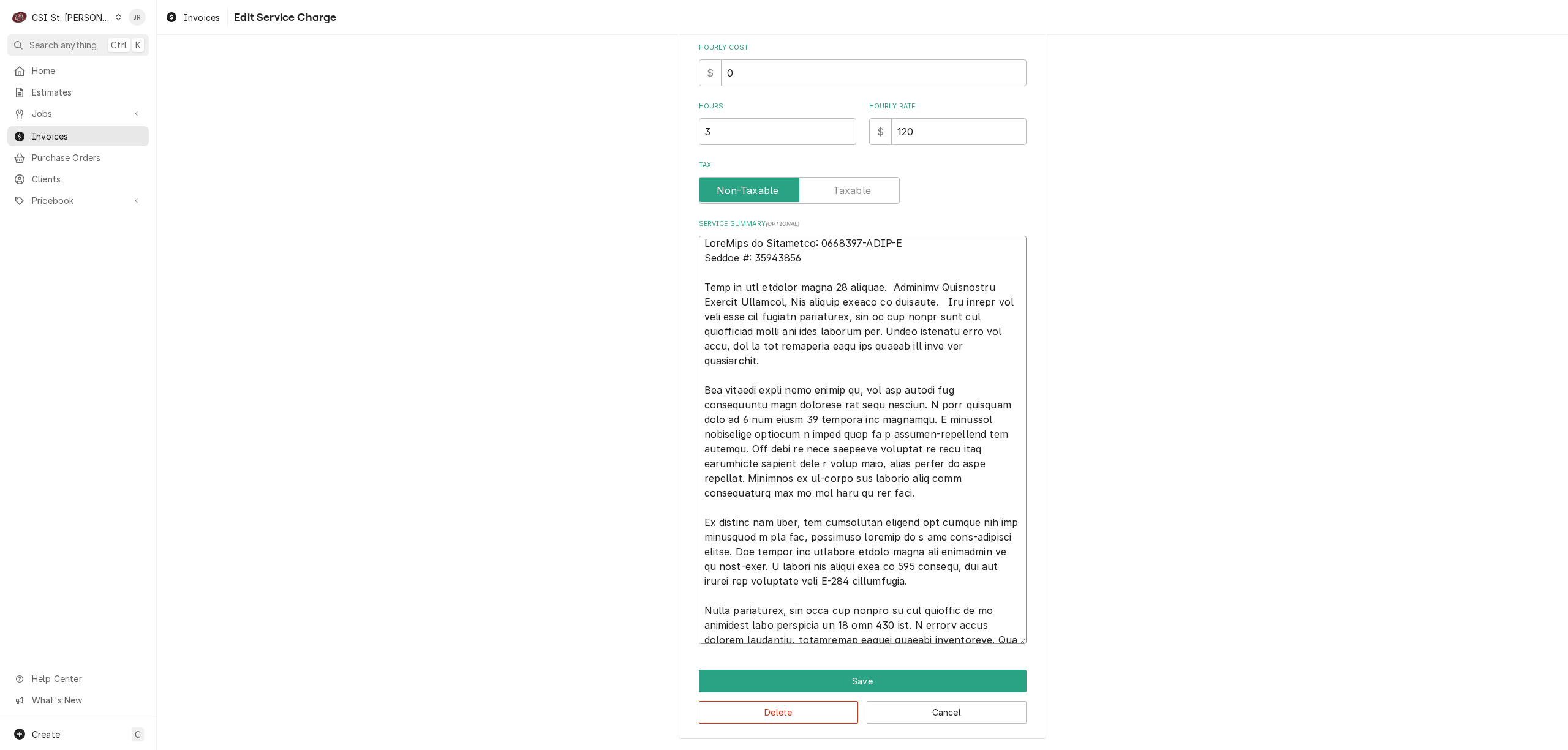
type textarea "Duke:Type of Equipment: 2500989-NODC-P Serial #: 07257687 Unit is not cooling b…"
type textarea "x"
type textarea "Duke: Type of Equipment: 2500989-NODC-P Serial #: 07257687 Unit is not cooling …"
type textarea "x"
type textarea "Duke: 2500989-NODC-P Serial #: 07257687 Unit is not cooling below 50 degrees. S…"
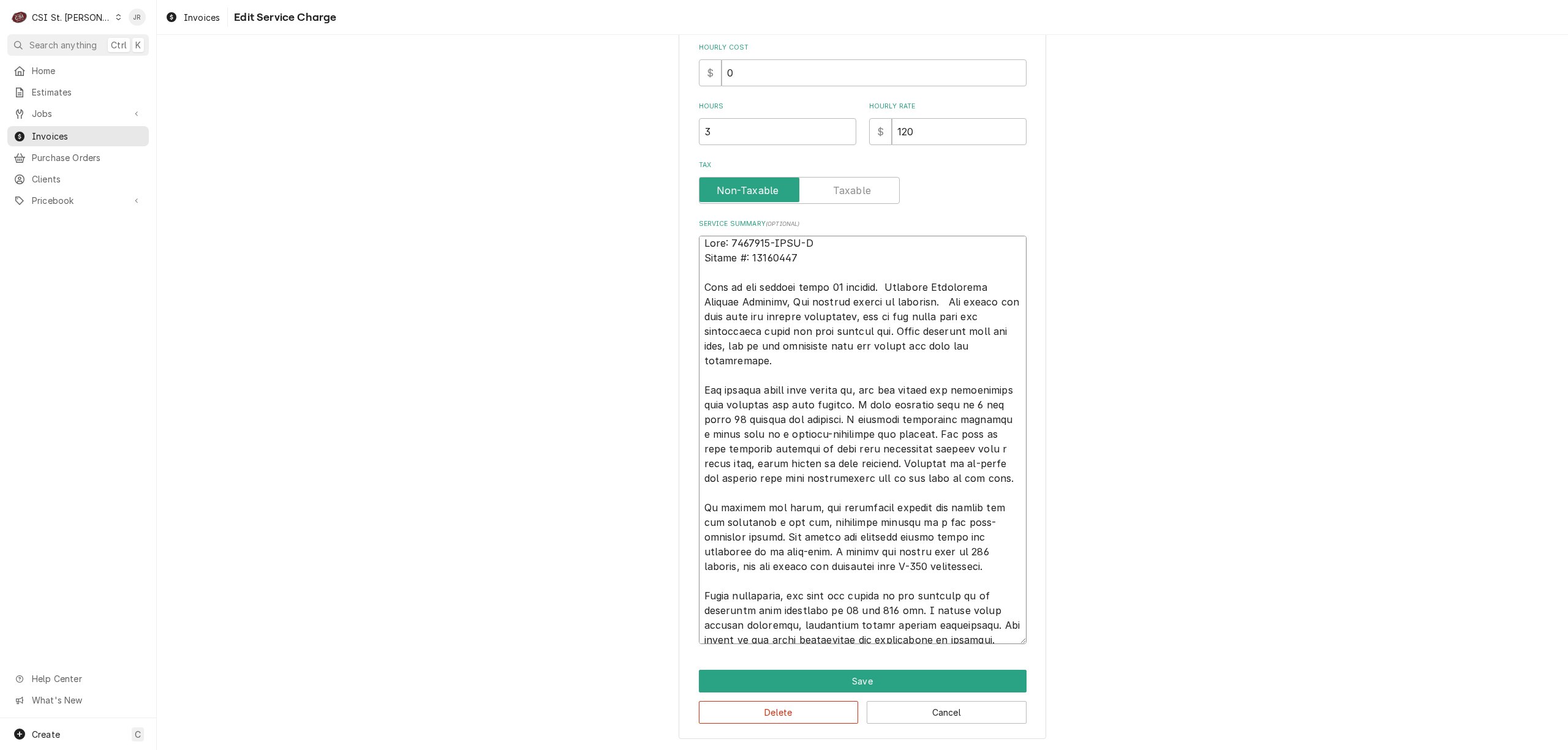
type textarea "x"
type textarea "Duke:2500989-NODC-P Serial #: 07257687 Unit is not cooling below 50 degrees. Su…"
type textarea "x"
type textarea "Duke2500989-NODC-P Serial #: 07257687 Unit is not cooling below 50 degrees. Sub…"
type textarea "x"
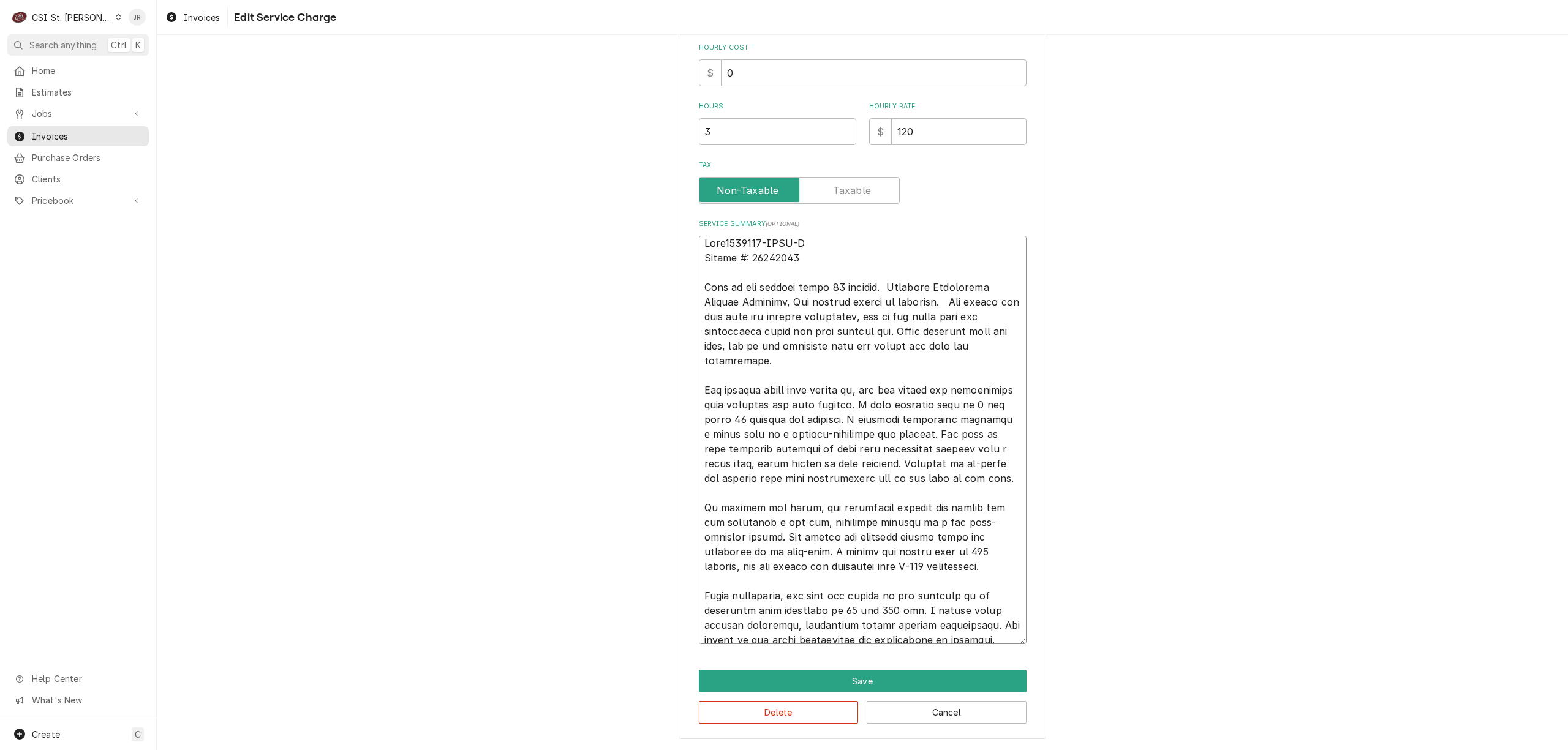
type textarea "Duke 2500989-NODC-P Serial #: 07257687 Unit is not cooling below 50 degrees. Su…"
type textarea "x"
type textarea "Duke /2500989-NODC-P Serial #: 07257687 Unit is not cooling below 50 degrees. S…"
type textarea "x"
type textarea "Duke / 2500989-NODC-P Serial #: 07257687 Unit is not cooling below 50 degrees. …"
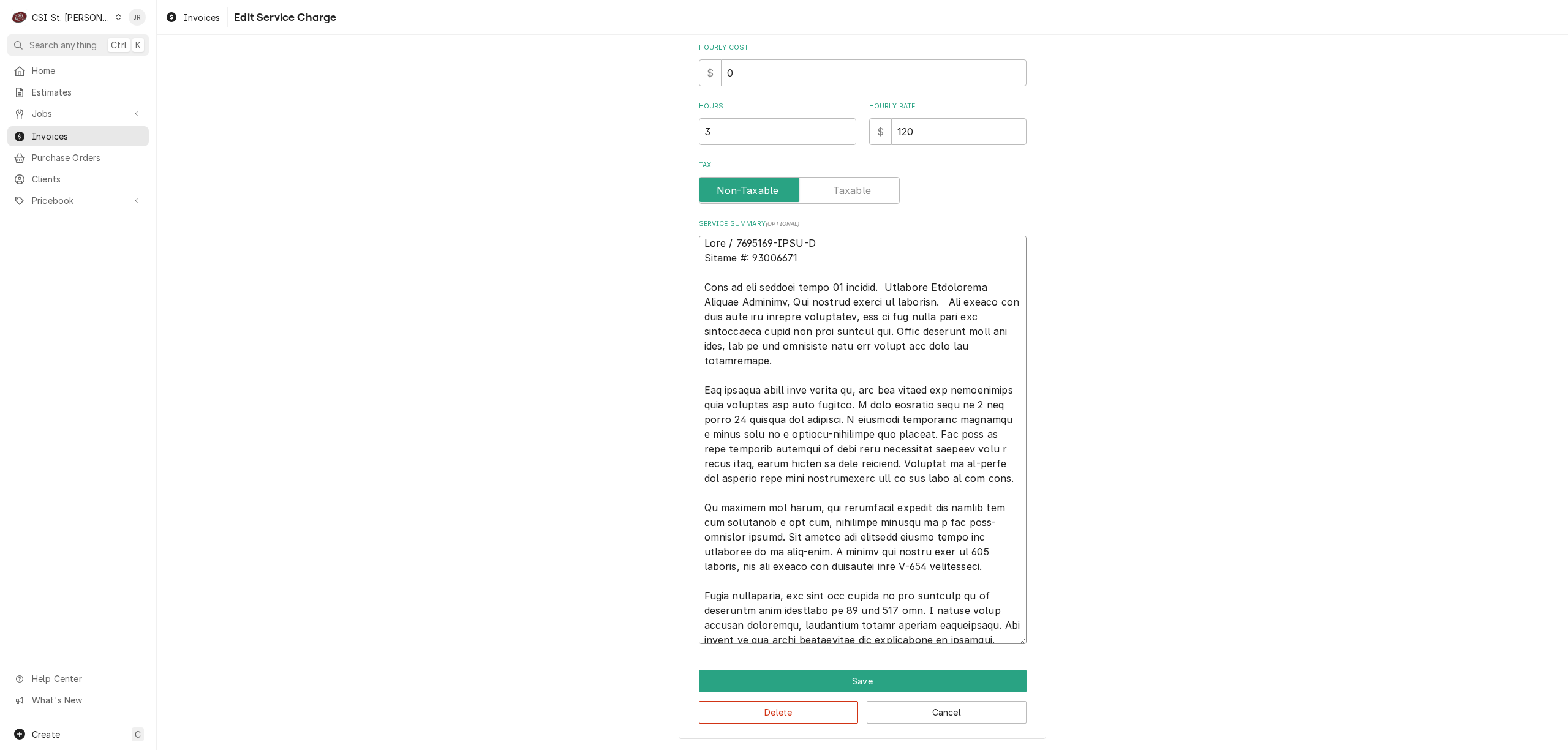
type textarea "x"
type textarea "Duke / M2500989-NODC-P Serial #: 07257687 Unit is not cooling below 50 degrees.…"
type textarea "x"
type textarea "Duke / Mo2500989-NODC-P Serial #: 07257687 Unit is not cooling below 50 degrees…"
type textarea "x"
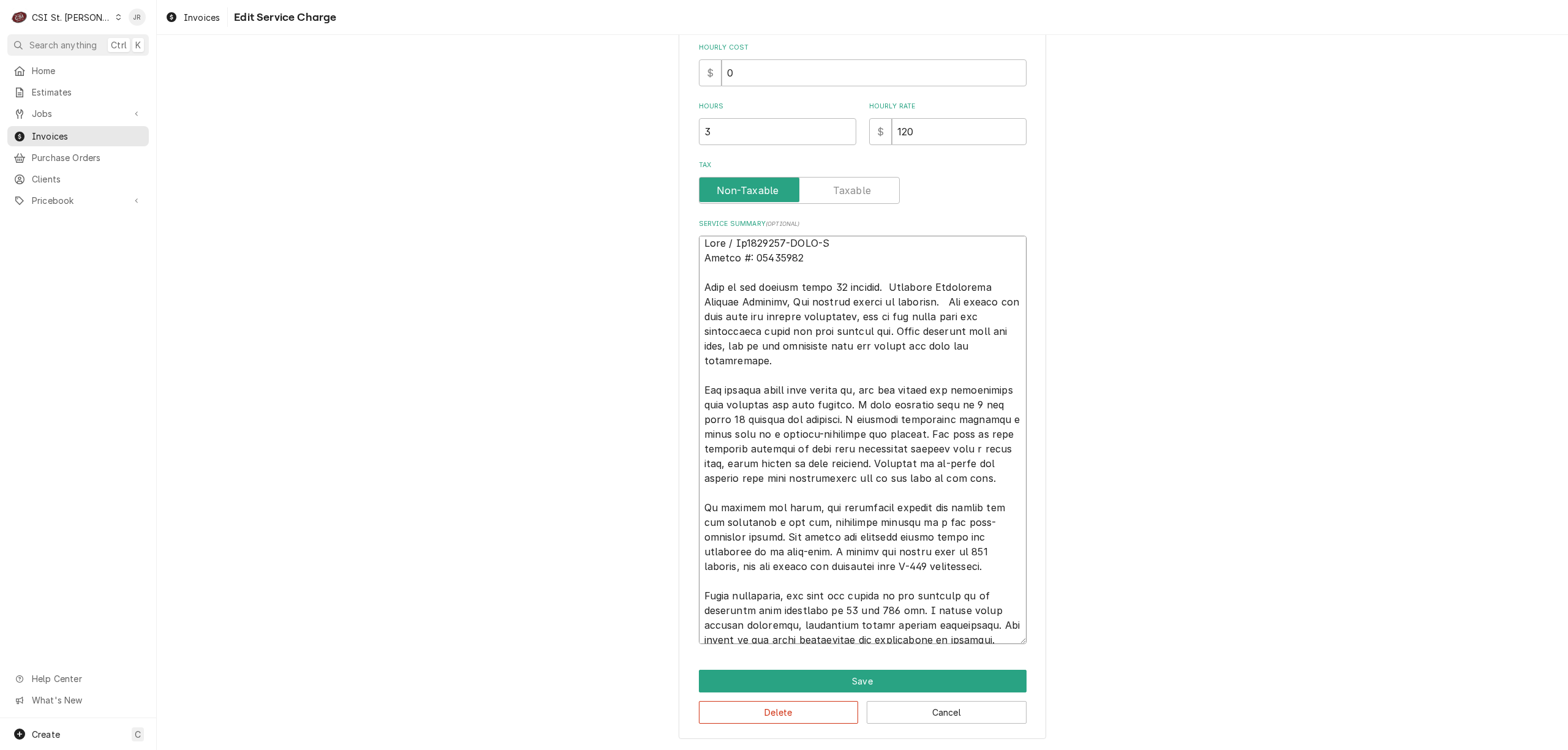
type textarea "Duke / Mod2500989-NODC-P Serial #: 07257687 Unit is not cooling below 50 degree…"
type textarea "x"
type textarea "Duke / Mode2500989-NODC-P Serial #: 07257687 Unit is not cooling below 50 degre…"
type textarea "x"
type textarea "Duke / Model2500989-NODC-P Serial #: 07257687 Unit is not cooling below 50 degr…"
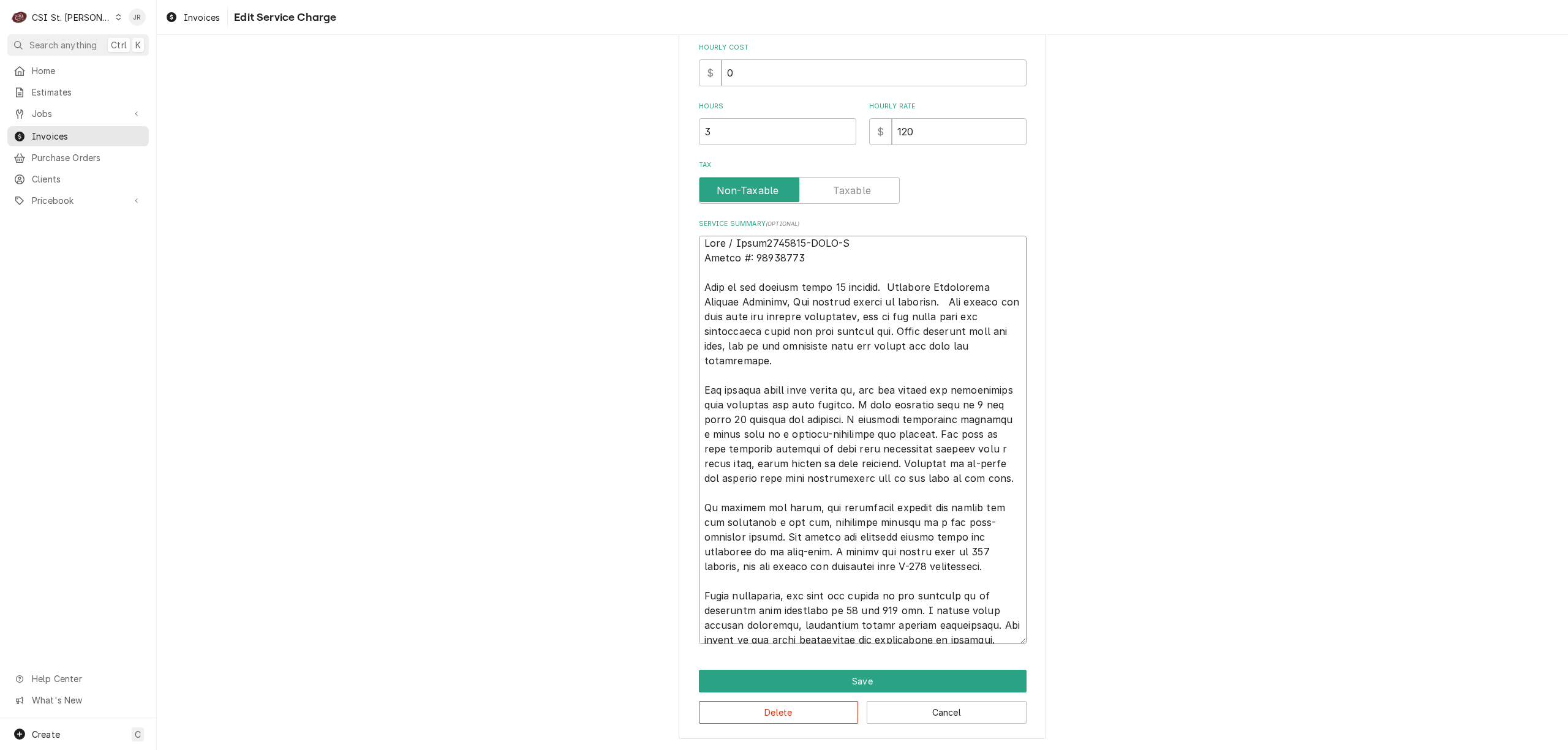
type textarea "x"
type textarea "Duke / Model: 2500989-NODC-P Serial #: 07257687 Unit is not cooling below 50 de…"
type textarea "x"
type textarea "Duke / Model: 2500989-NODC-P Serial #: 07257687 Unit is not cooling below 50 de…"
type textarea "x"
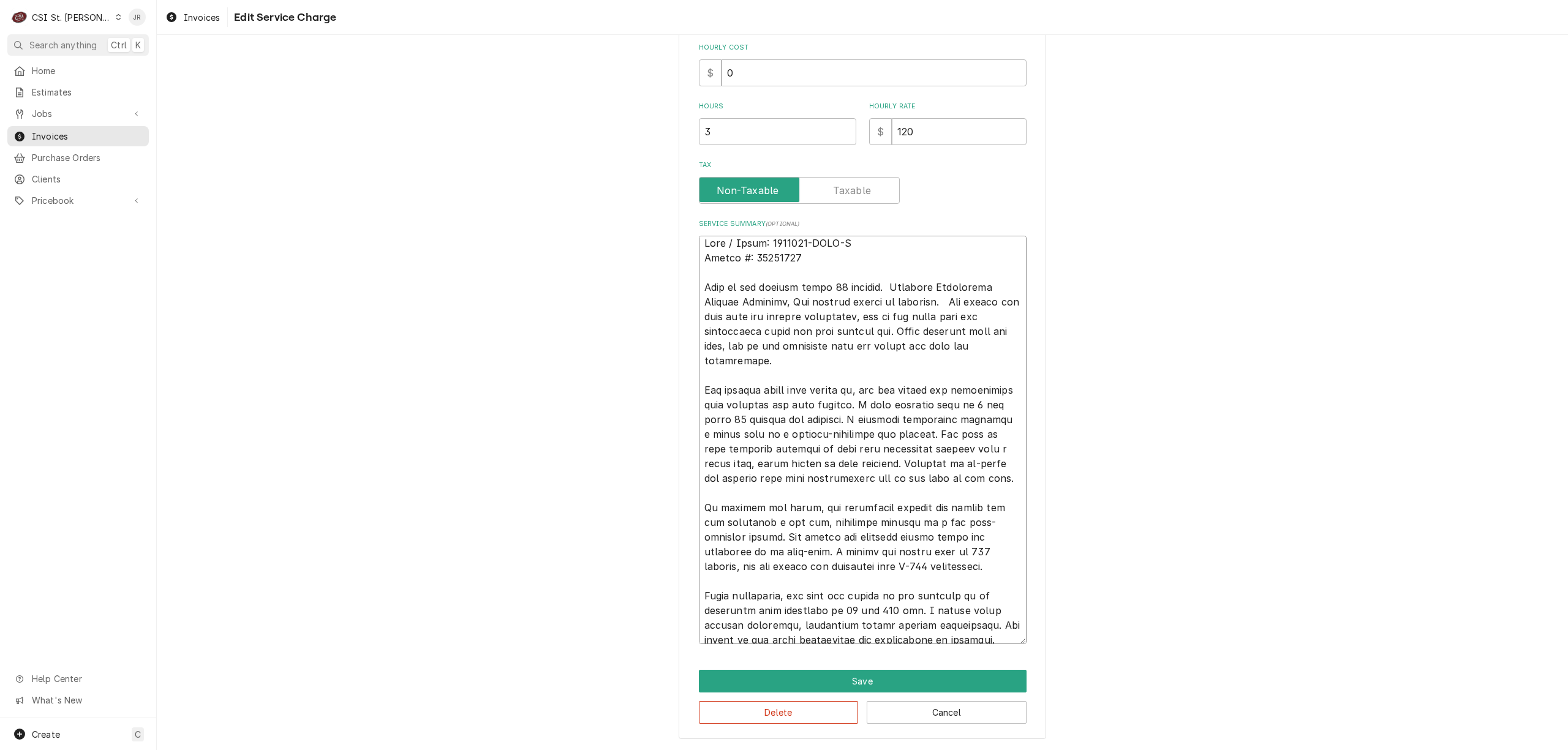
type textarea "Duke / Model: 2500989-NODC-P / Serial #: 07257687 Unit is not cooling below 50 …"
type textarea "x"
type textarea "Duke / Model: 2500989-NODC-P / Serial #: 07257687 Unit is not cooling below 50 …"
type textarea "x"
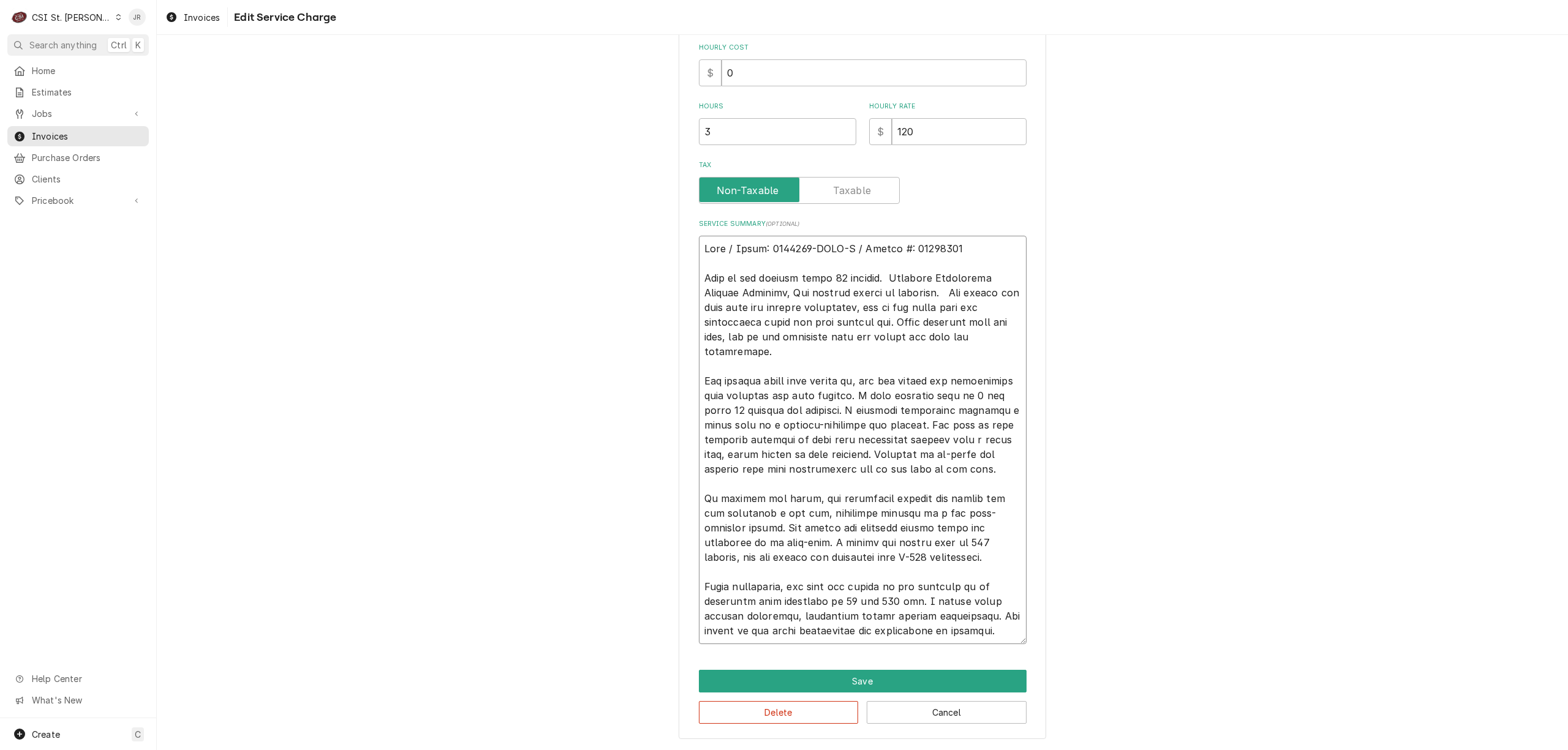
scroll to position [338, 0]
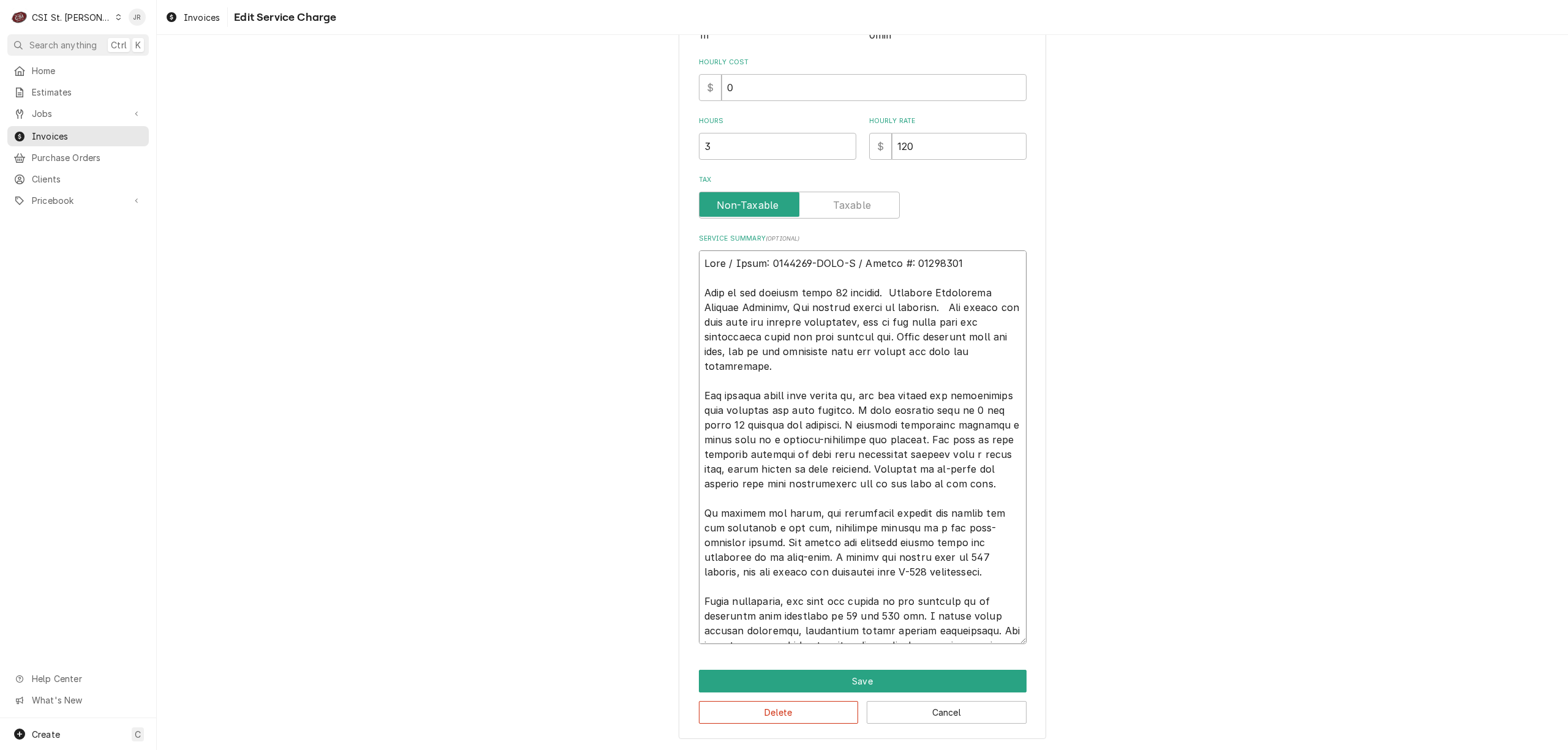
type textarea "Duke / Model: 2500989-NODC-P / Serial #: 07257687 Unit is not cooling below 50 …"
click at [868, 255] on textarea "Service Summary ( optional )" at bounding box center [863, 447] width 328 height 394
type textarea "x"
type textarea "ADuke / Model: 2500989-NODC-P / Serial #: 07257687 Unit is not cooling below 50…"
type textarea "x"
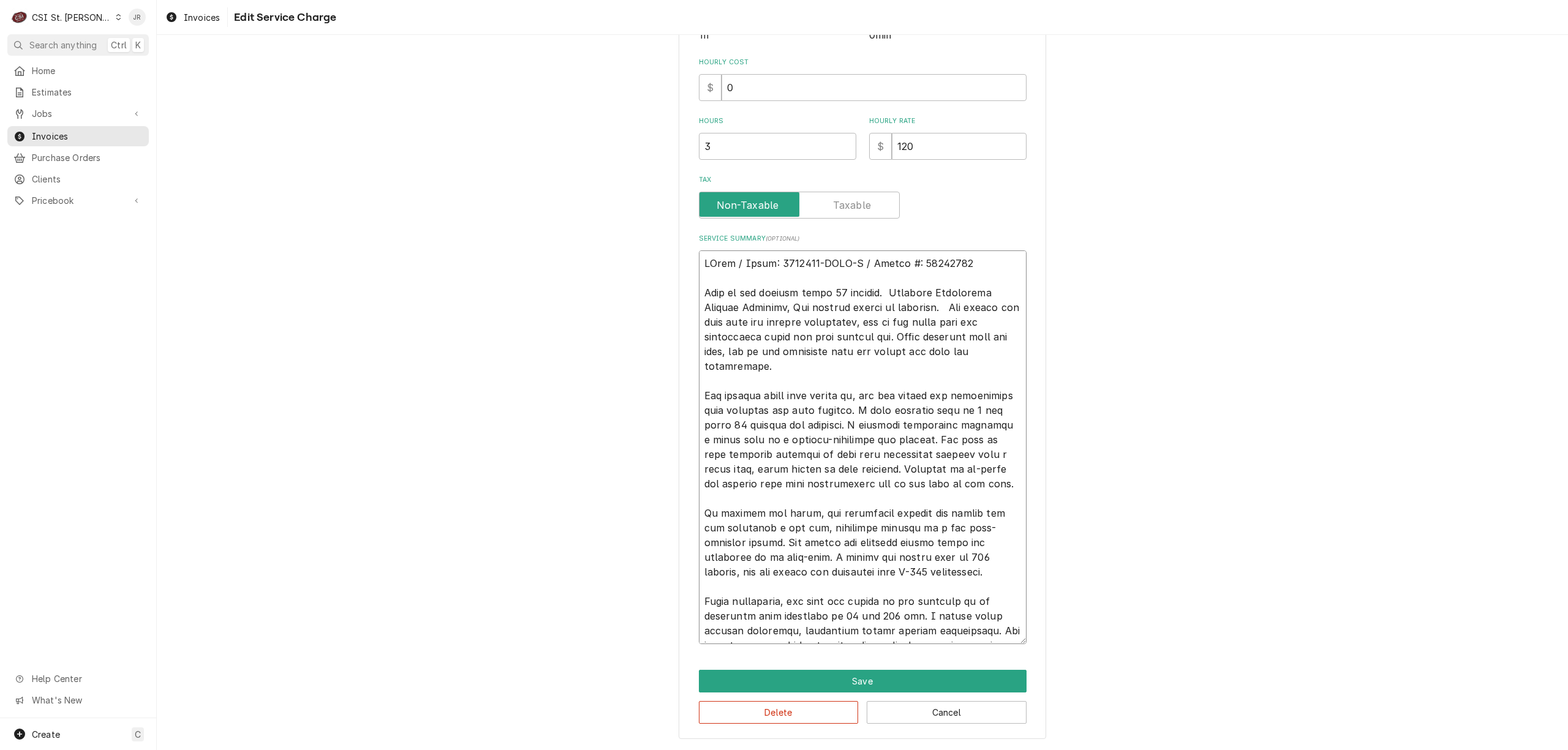
type textarea "AuDuke / Model: 2500989-NODC-P / Serial #: 07257687 Unit is not cooling below 5…"
type textarea "x"
type textarea "AutDuke / Model: 2500989-NODC-P / Serial #: 07257687 Unit is not cooling below …"
type textarea "x"
type textarea "AuthDuke / Model: 2500989-NODC-P / Serial #: 07257687 Unit is not cooling below…"
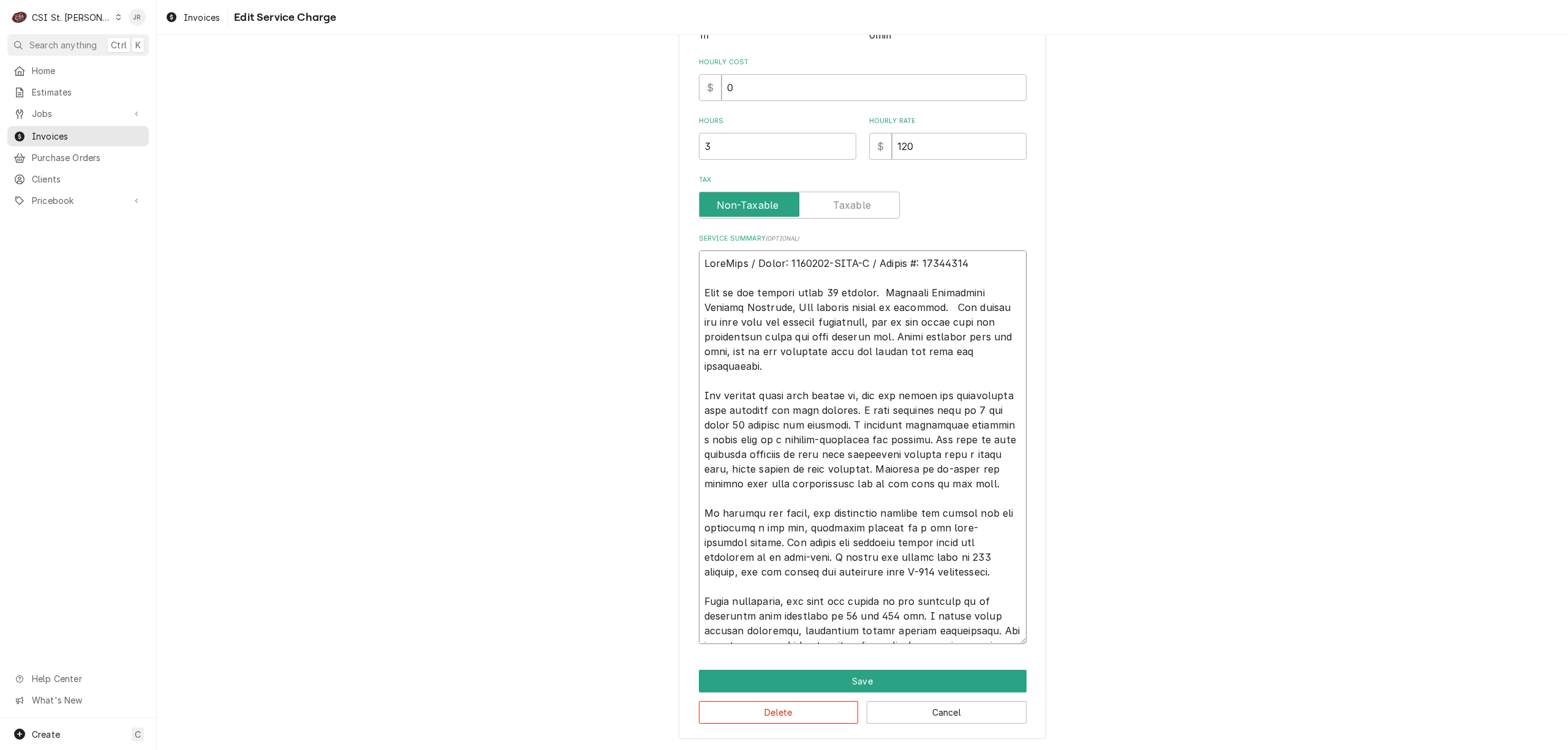
type textarea "x"
type textarea "AuthoDuke / Model: 2500989-NODC-P / Serial #: 07257687 Unit is not cooling belo…"
type textarea "x"
type textarea "AuthoriDuke / Model: 2500989-NODC-P / Serial #: 07257687 Unit is not cooling be…"
type textarea "x"
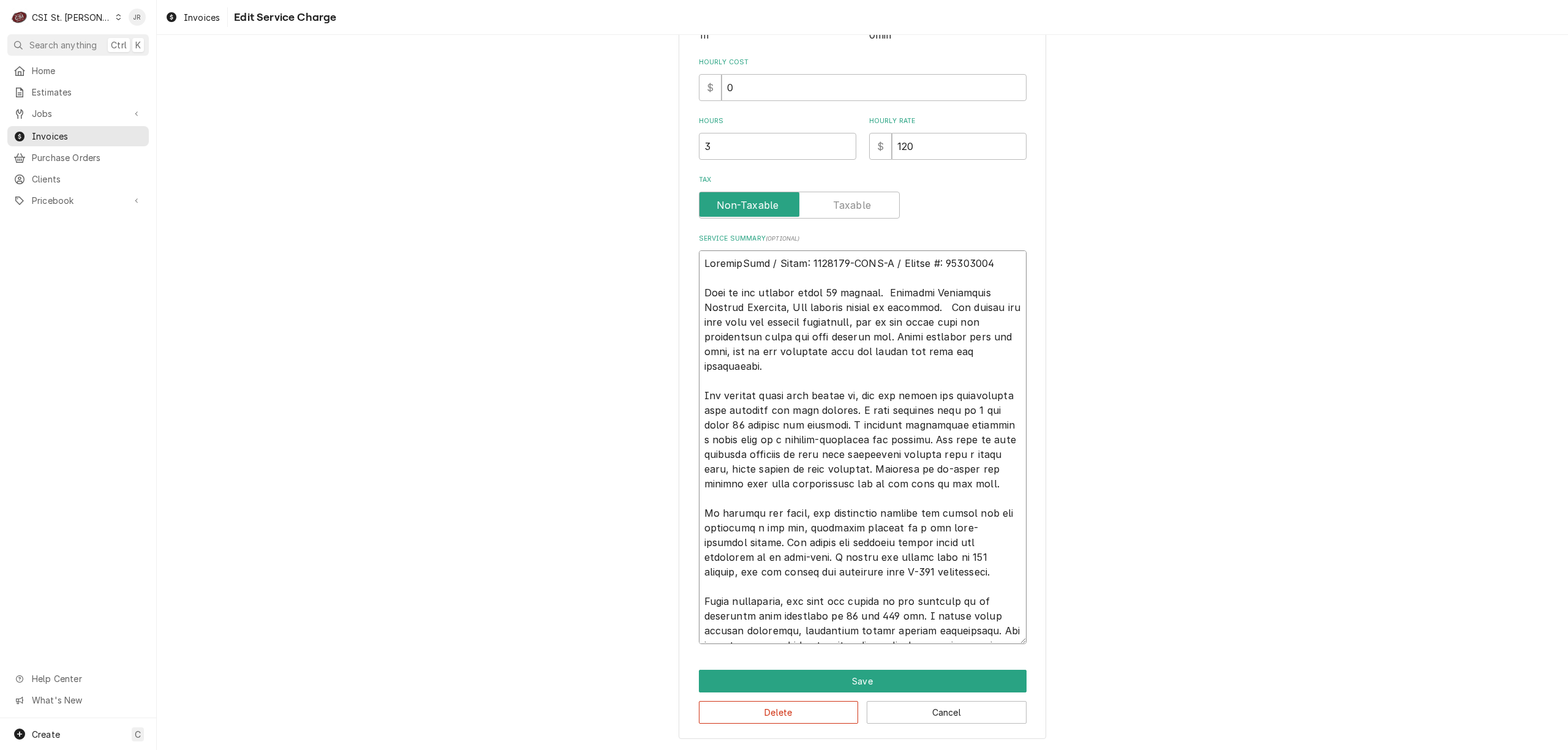
type textarea "AuthorizDuke / Model: 2500989-NODC-P / Serial #: 07257687 Unit is not cooling b…"
type textarea "x"
type textarea "AuthorizaDuke / Model: 2500989-NODC-P / Serial #: 07257687 Unit is not cooling …"
type textarea "x"
type textarea "AuthorizatDuke / Model: 2500989-NODC-P / Serial #: 07257687 Unit is not cooling…"
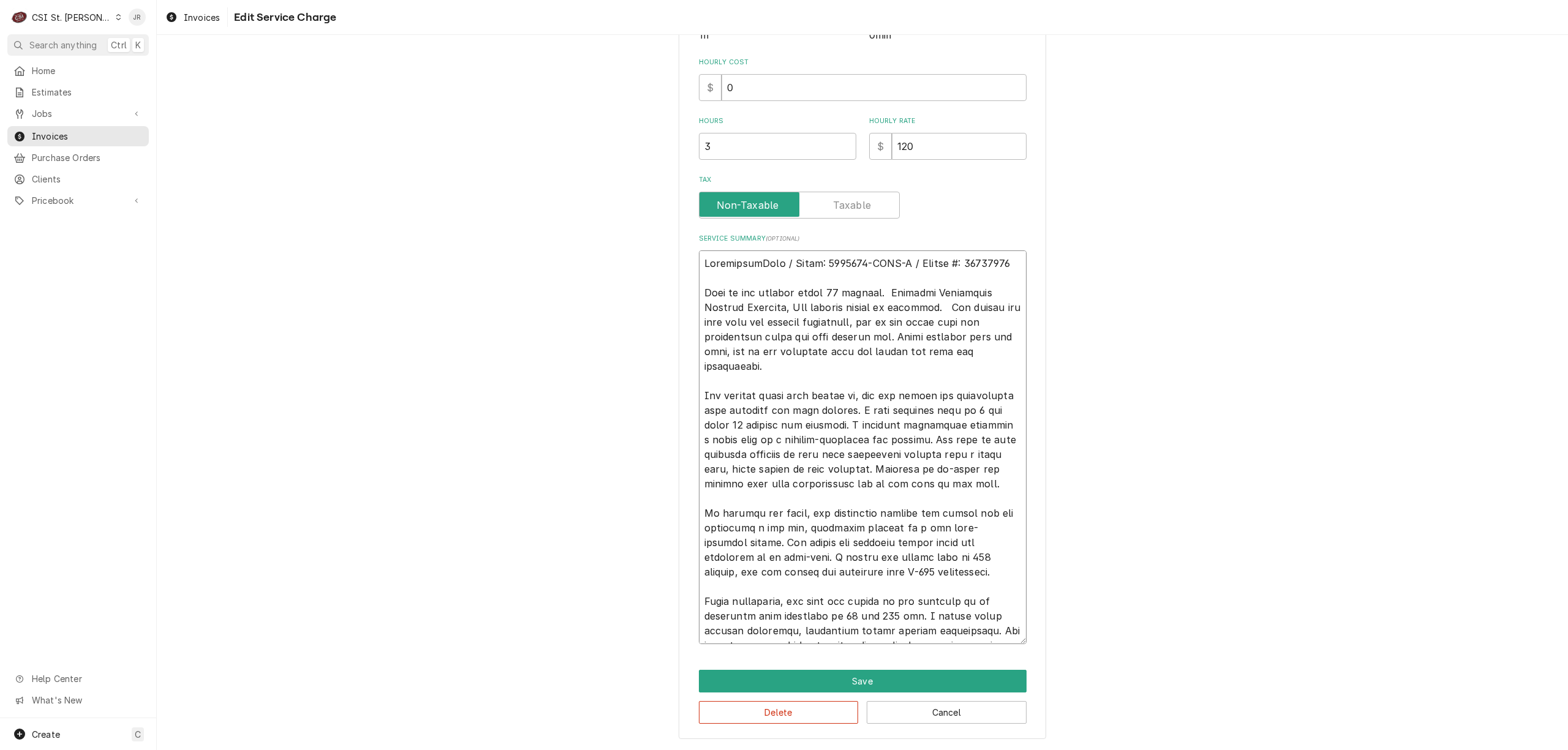
type textarea "x"
type textarea "AuthorizatiDuke / Model: 2500989-NODC-P / Serial #: 07257687 Unit is not coolin…"
type textarea "x"
type textarea "AuthorizatioDuke / Model: 2500989-NODC-P / Serial #: 07257687 Unit is not cooli…"
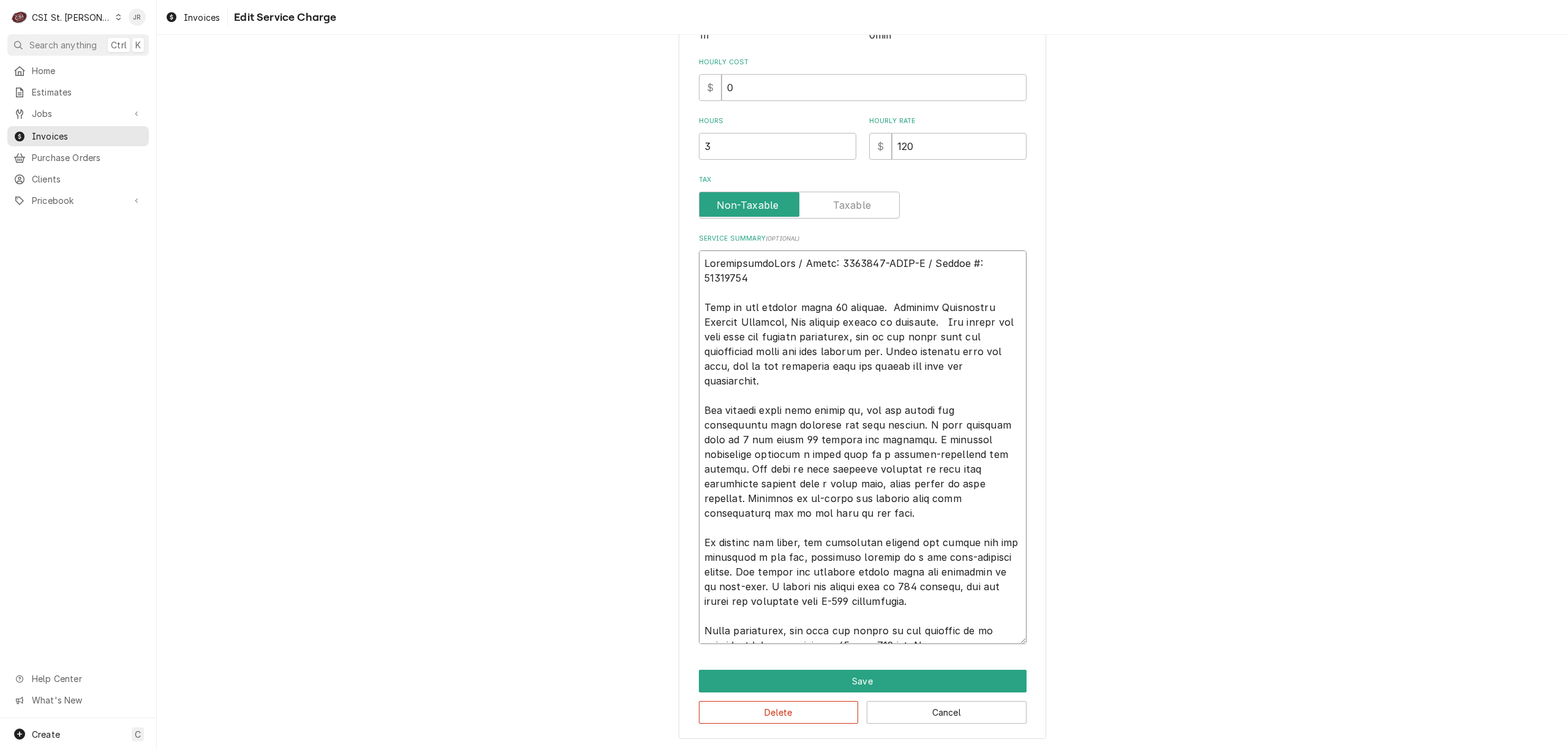
type textarea "x"
type textarea "AuthorizationDuke / Model: 2500989-NODC-P / Serial #: 07257687 Unit is not cool…"
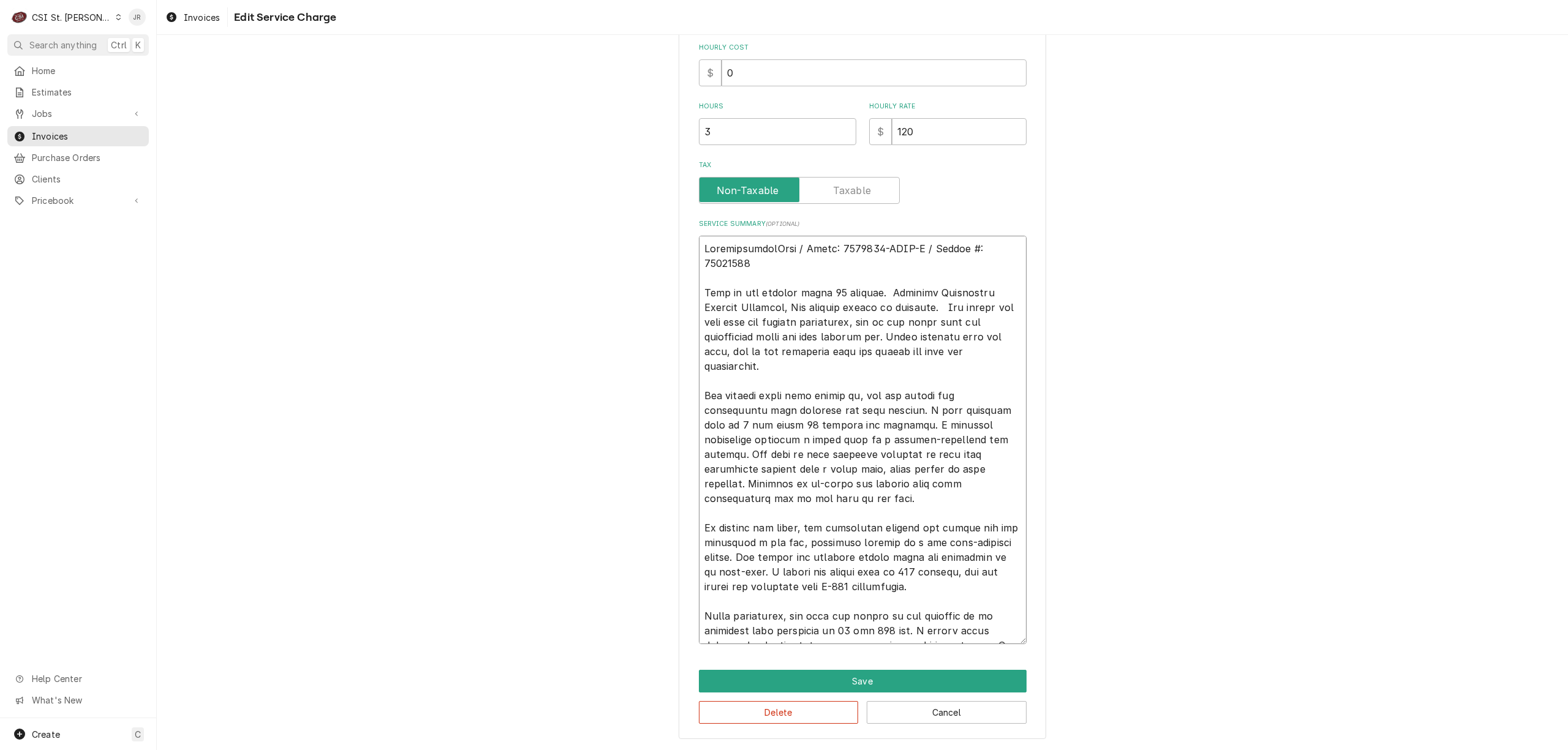
type textarea "x"
type textarea "Authorization#Duke / Model: 2500989-NODC-P / Serial #: 07257687 Unit is not coo…"
type textarea "x"
type textarea "Authorization# Duke / Model: 2500989-NODC-P / Serial #: 07257687 Unit is not co…"
type textarea "x"
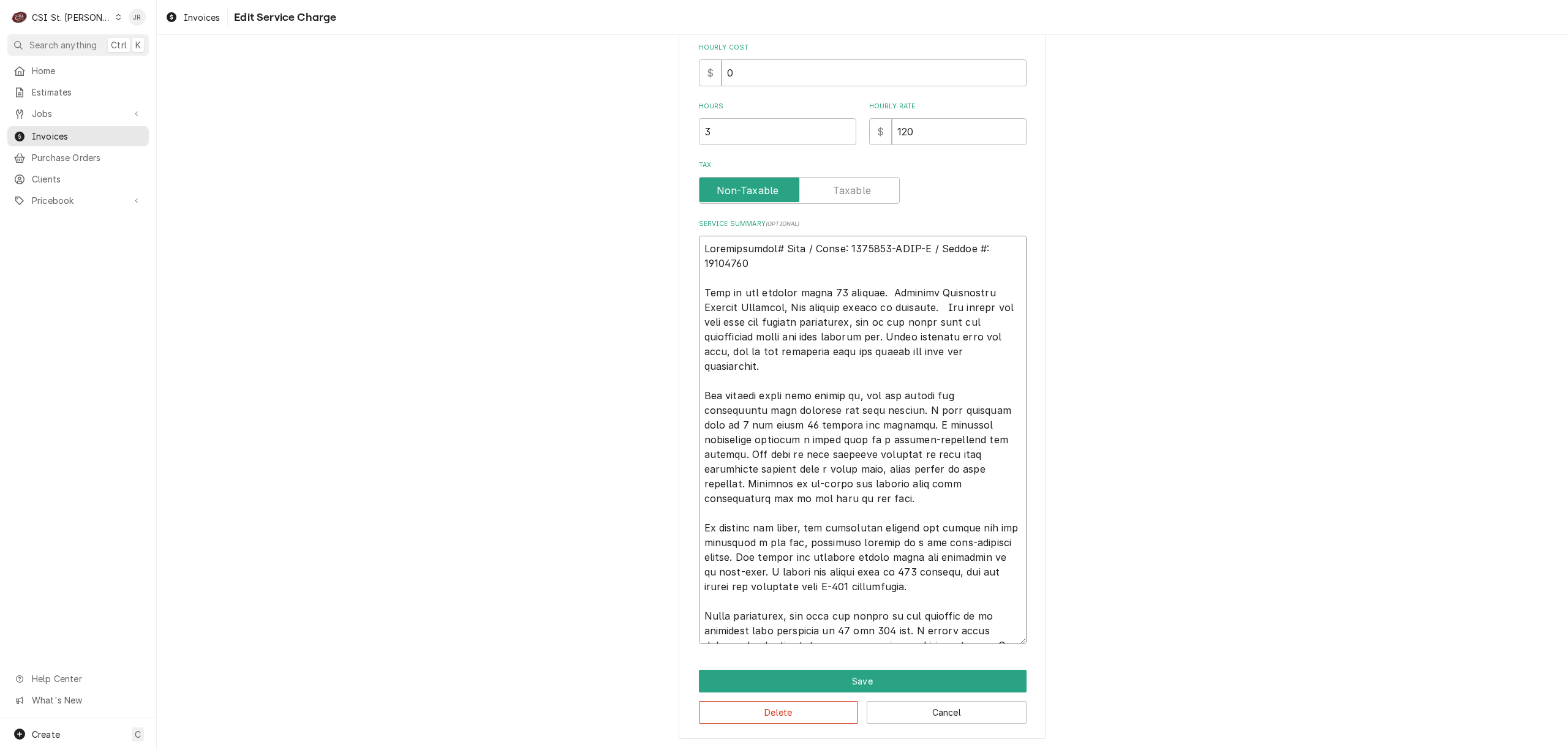
type textarea "Authorization # Duke / Model: 2500989-NODC-P / Serial #: 07257687 Unit is not c…"
paste textarea "346203"
type textarea "x"
type textarea "Authorization #346203 Duke / Model: 2500989-NODC-P / Serial #: 07257687 Unit is…"
type textarea "x"
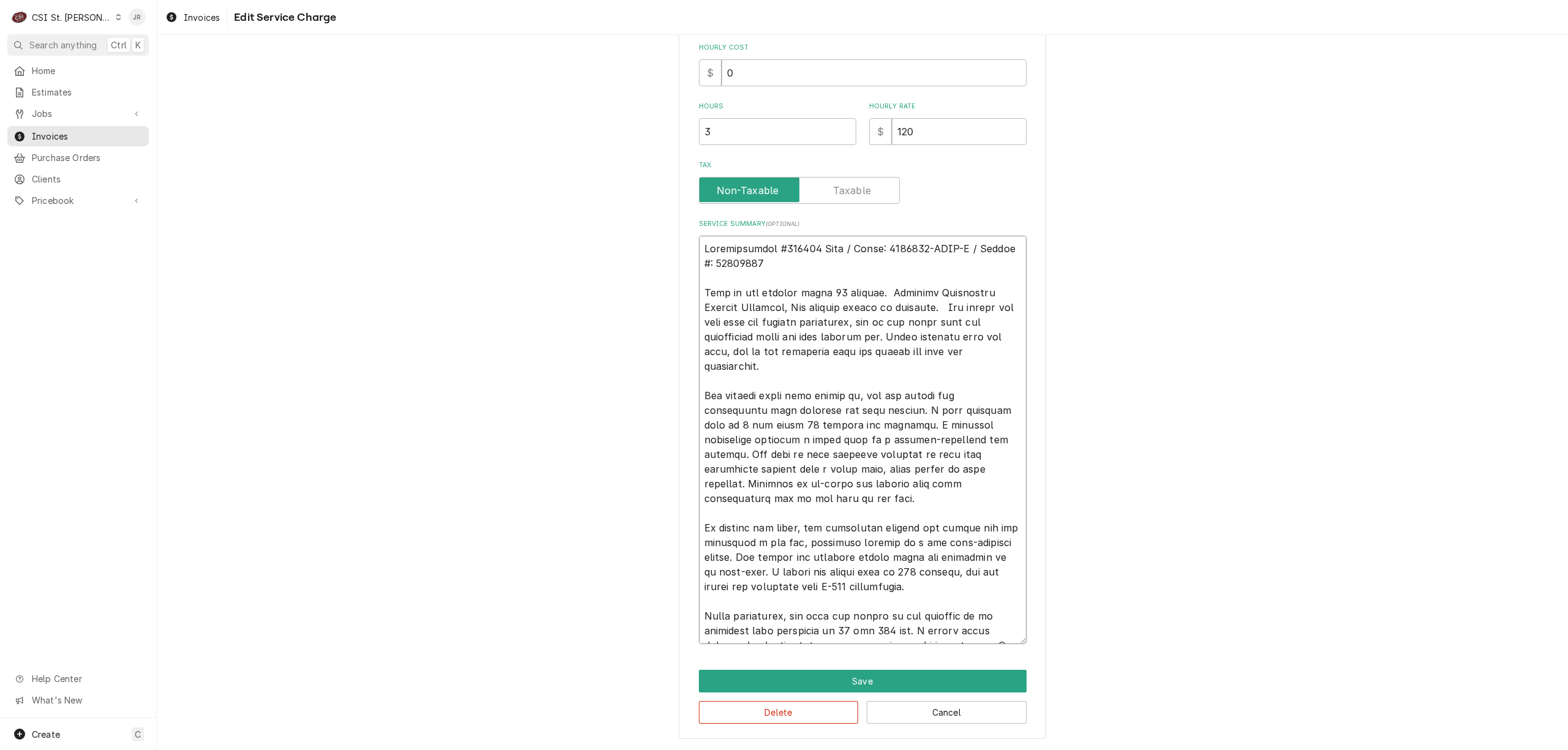
type textarea "Authorization #346203 Duke / Model: 2500989-NODC-P / Serial #: 07257687 Unit is…"
type textarea "x"
type textarea "Authorization #346203 Duke / Model: 2500989-NODC-P / Serial #: 07257687 Unit is…"
click at [897, 261] on textarea "Service Summary ( optional )" at bounding box center [863, 439] width 328 height 408
type textarea "x"
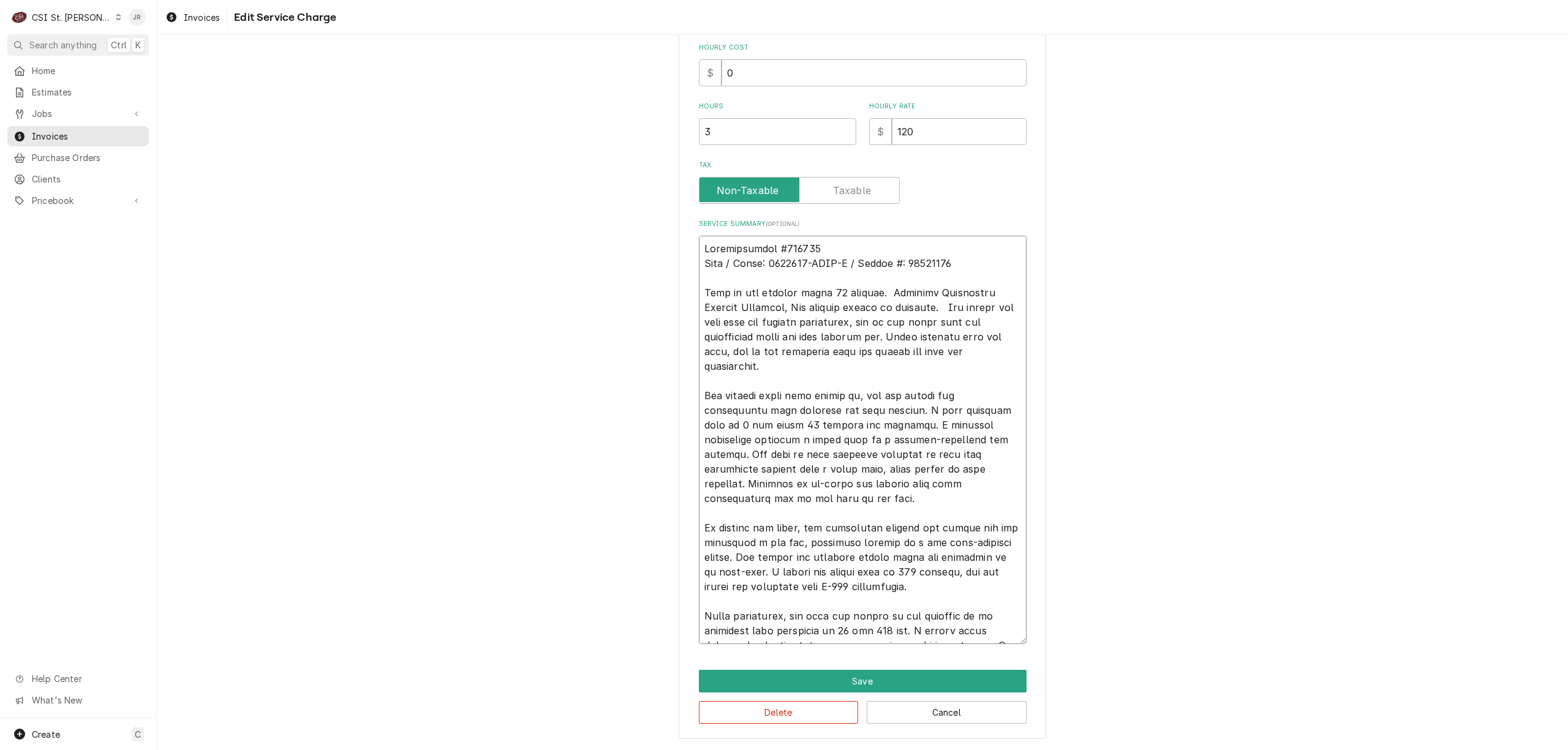
type textarea "Authorization #346203 Duke / Model: 2500989-NODC-P / Serial : 07257687 Unit is …"
type textarea "x"
type textarea "Authorization #346203 Duke / Model: 2500989-NODC-P / Serial: 07257687 Unit is n…"
type textarea "x"
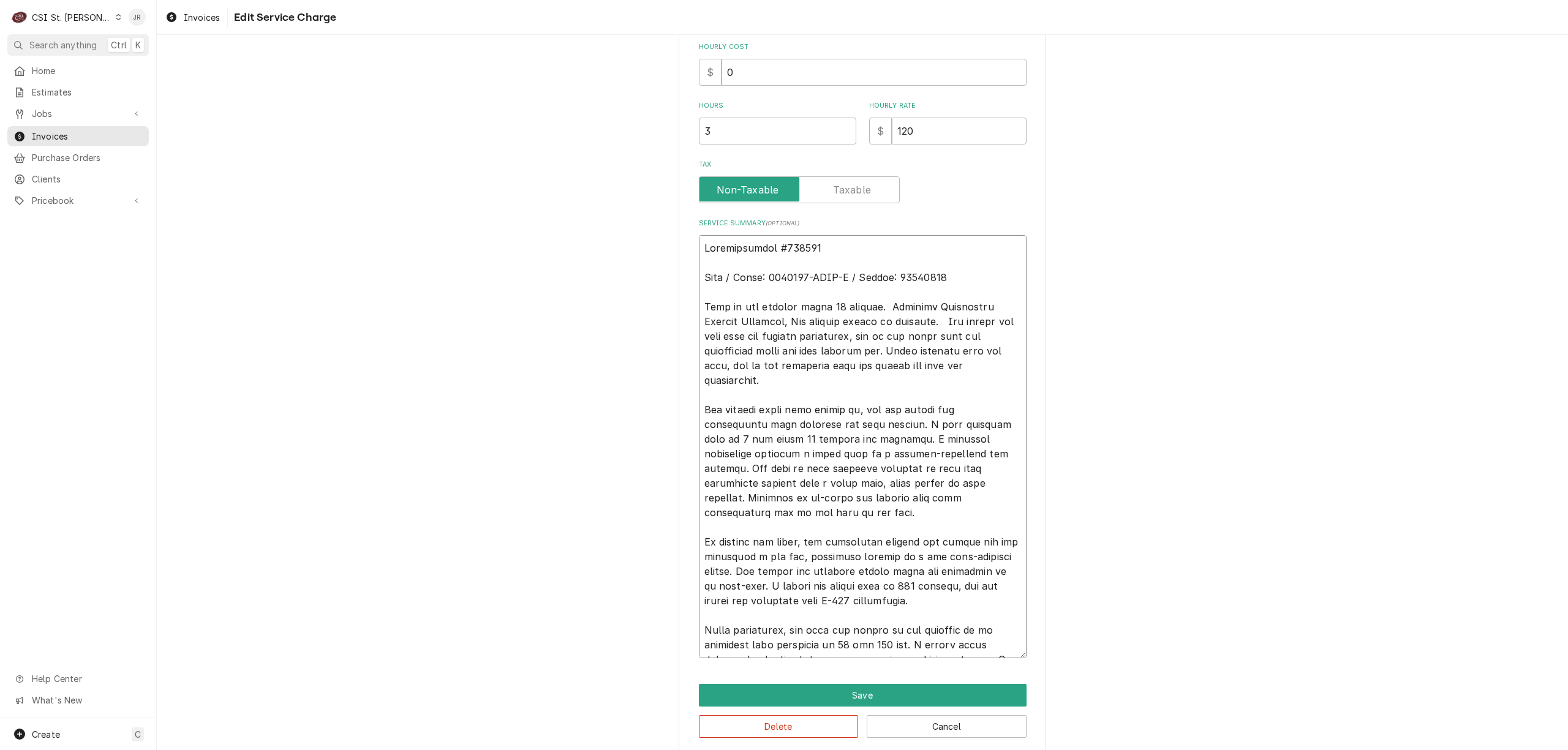
click at [927, 275] on textarea "Service Summary ( optional )" at bounding box center [863, 447] width 328 height 423
type textarea "Authorization #346203 Duke / Model: 2500989-NODC-P / Serial: 07257687 Unit is n…"
click at [864, 700] on button "Save" at bounding box center [863, 695] width 328 height 22
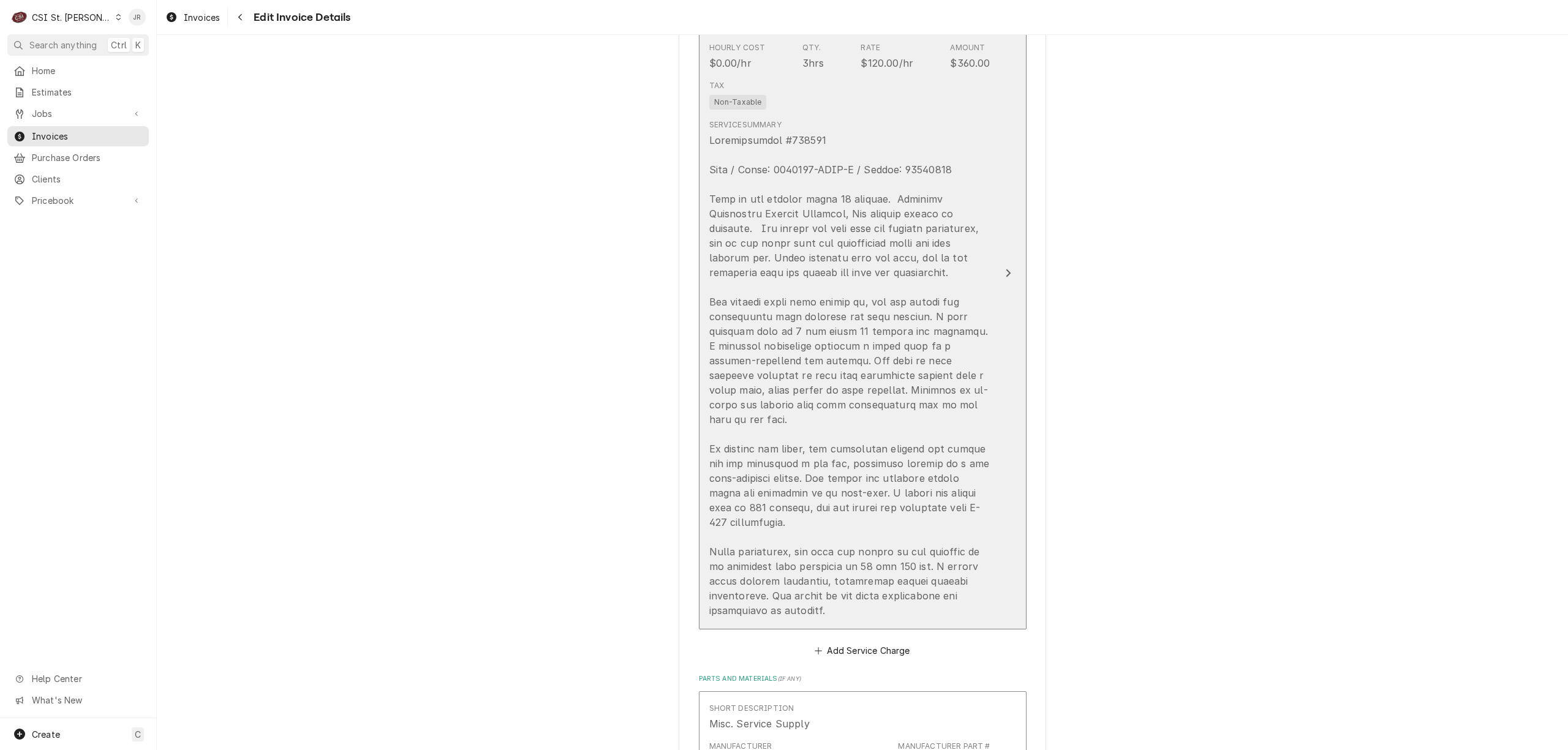
scroll to position [1292, 0]
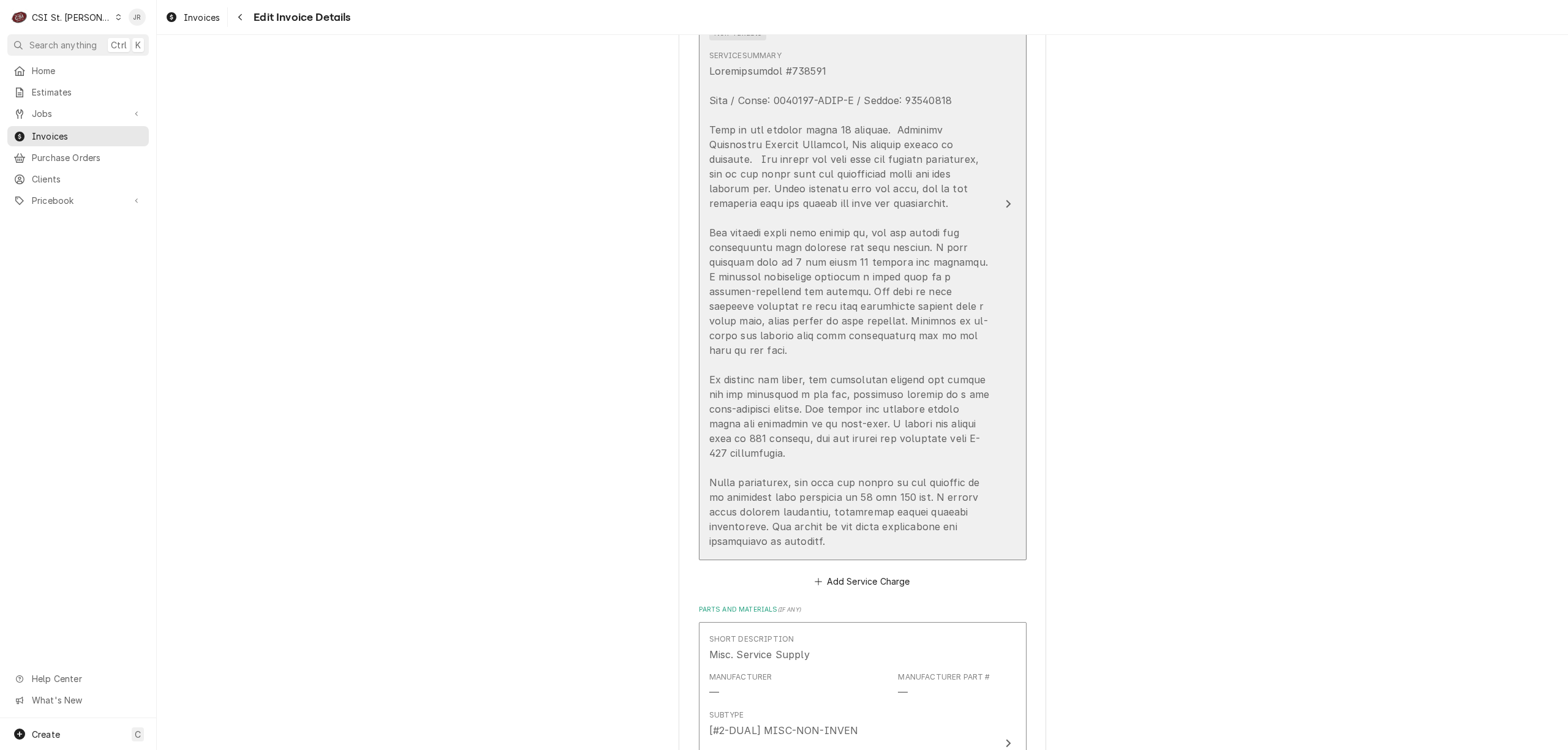
click at [785, 170] on div "Update Line Item" at bounding box center [850, 305] width 281 height 485
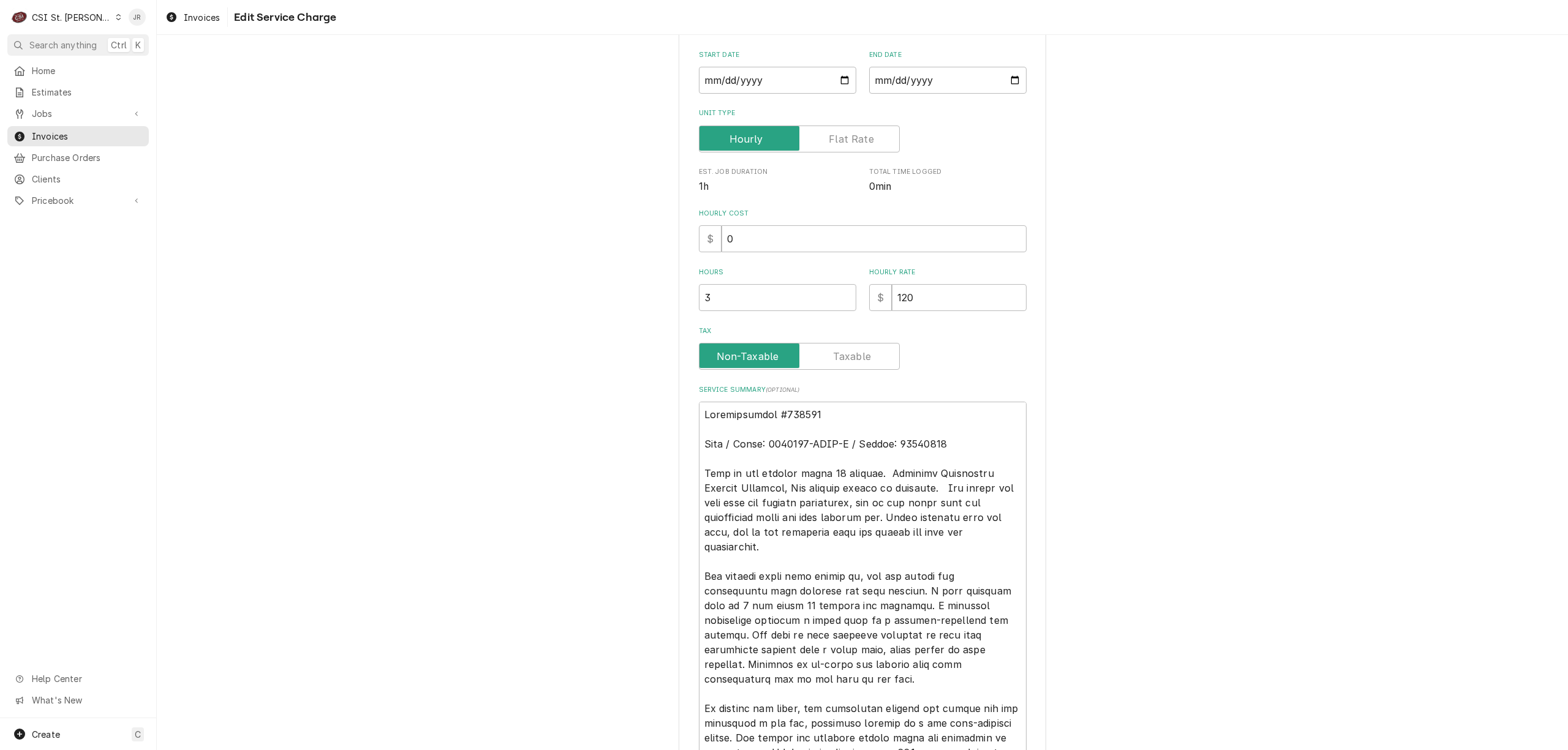
scroll to position [327, 0]
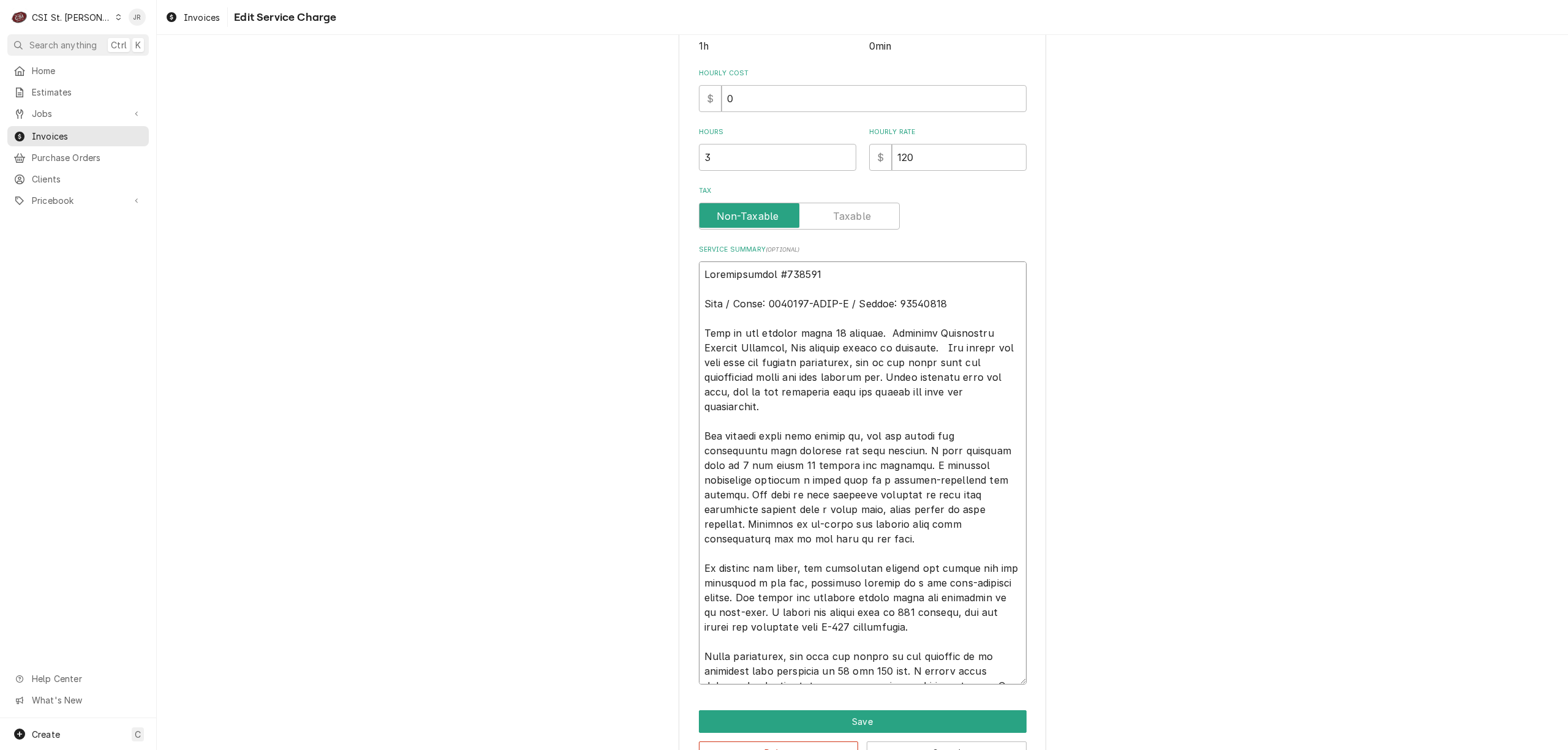
drag, startPoint x: 878, startPoint y: 327, endPoint x: 726, endPoint y: 327, distance: 152.0
click at [690, 334] on div "Use the fields below to edit this service charge Short Description Job | Servic…" at bounding box center [862, 256] width 368 height 1048
type textarea "x"
type textarea "Authorization #346203 Duke / Model: 2500989-NODC-P / Serial: 07257687 Subagent …"
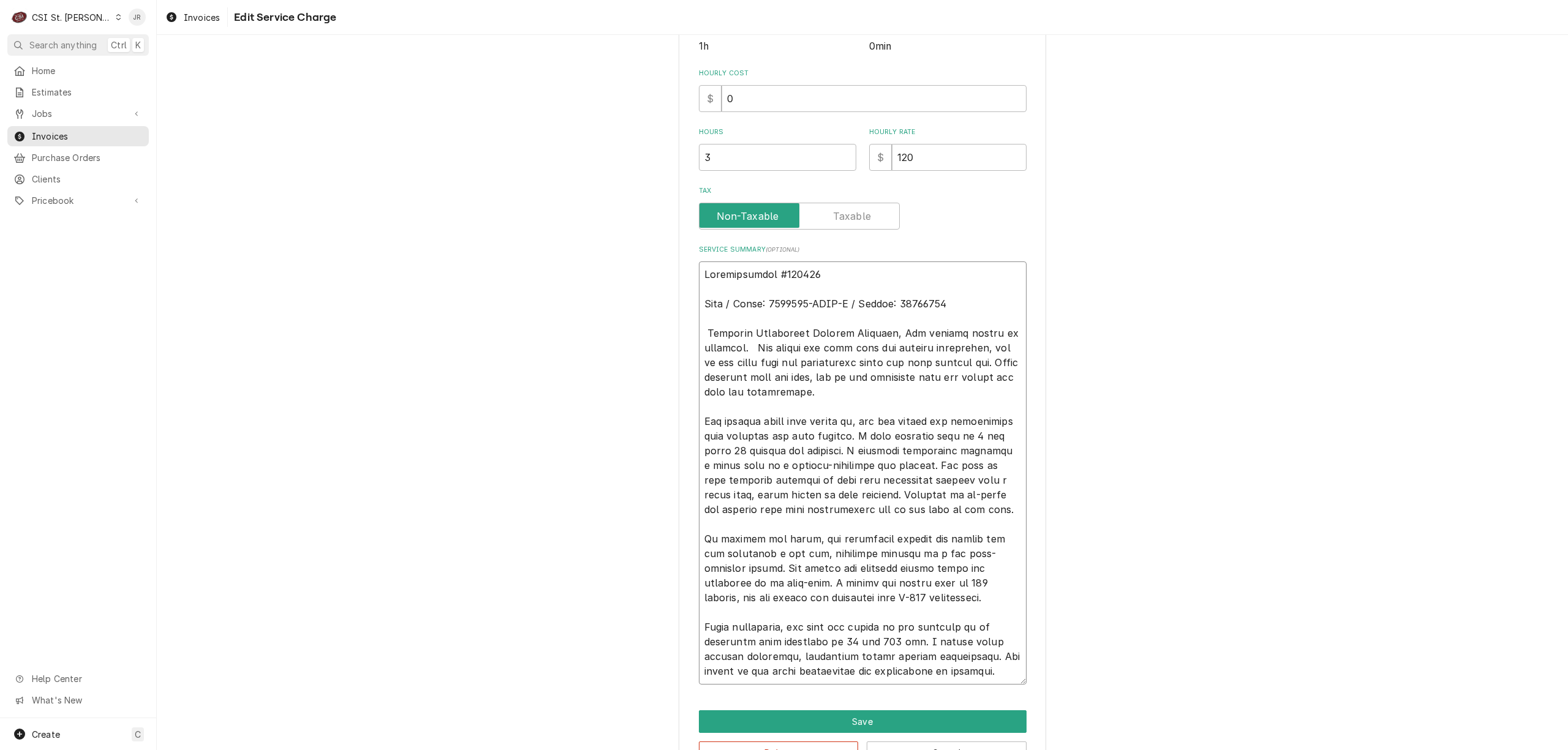
type textarea "x"
type textarea "Authorization #346203 Duke / Model: 2500989-NODC-P / Serial: 07257687 Subagent …"
click at [741, 347] on textarea "Service Summary ( optional )" at bounding box center [863, 473] width 328 height 423
type textarea "x"
type textarea "Authorization #346203 Duke / Model: 2500989-NODC-P / Serial: 07257687 Subagent …"
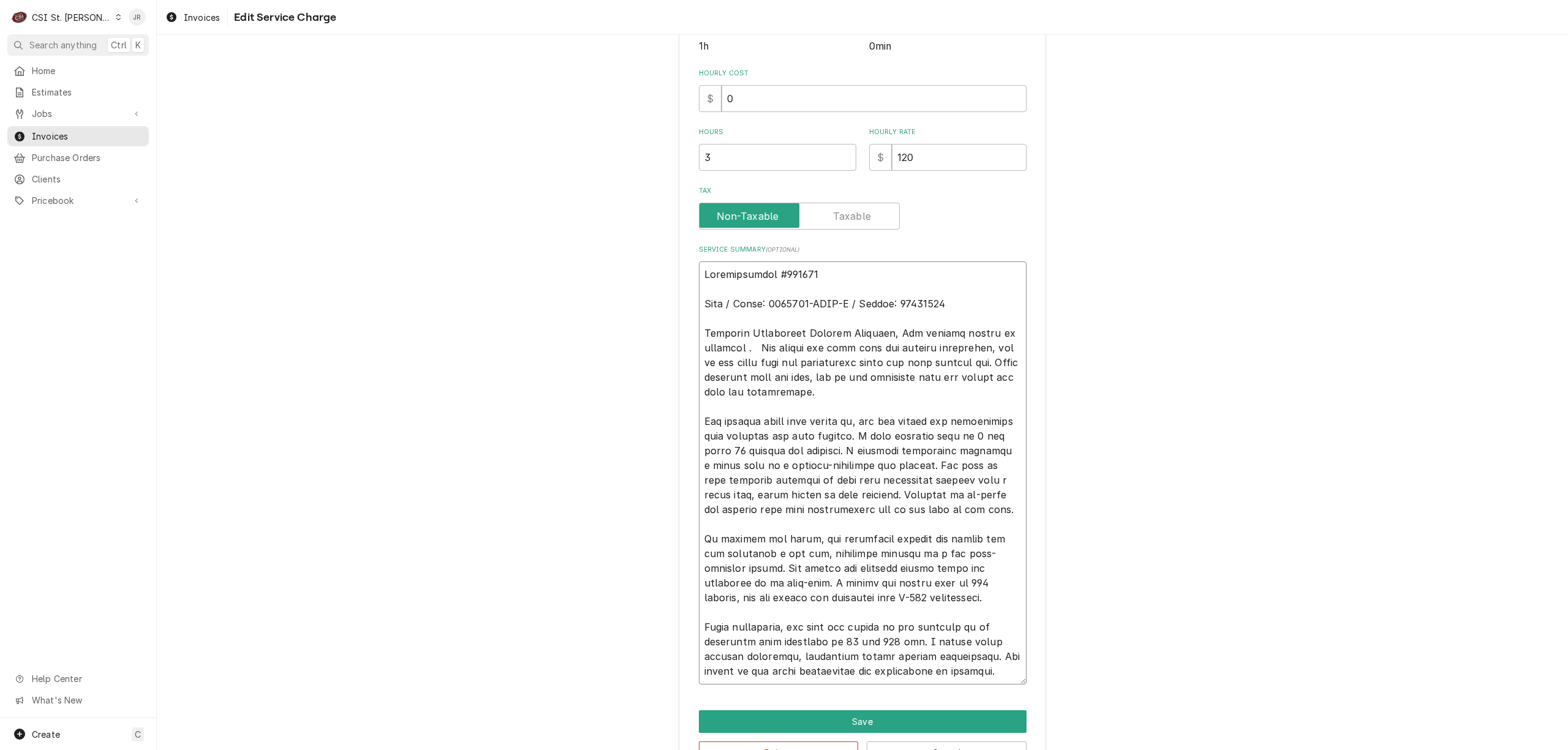
paste textarea "Unit is not cooling below 50 degrees."
type textarea "x"
type textarea "Authorization #346203 Duke / Model: 2500989-NODC-P / Serial: 07257687 Subagent …"
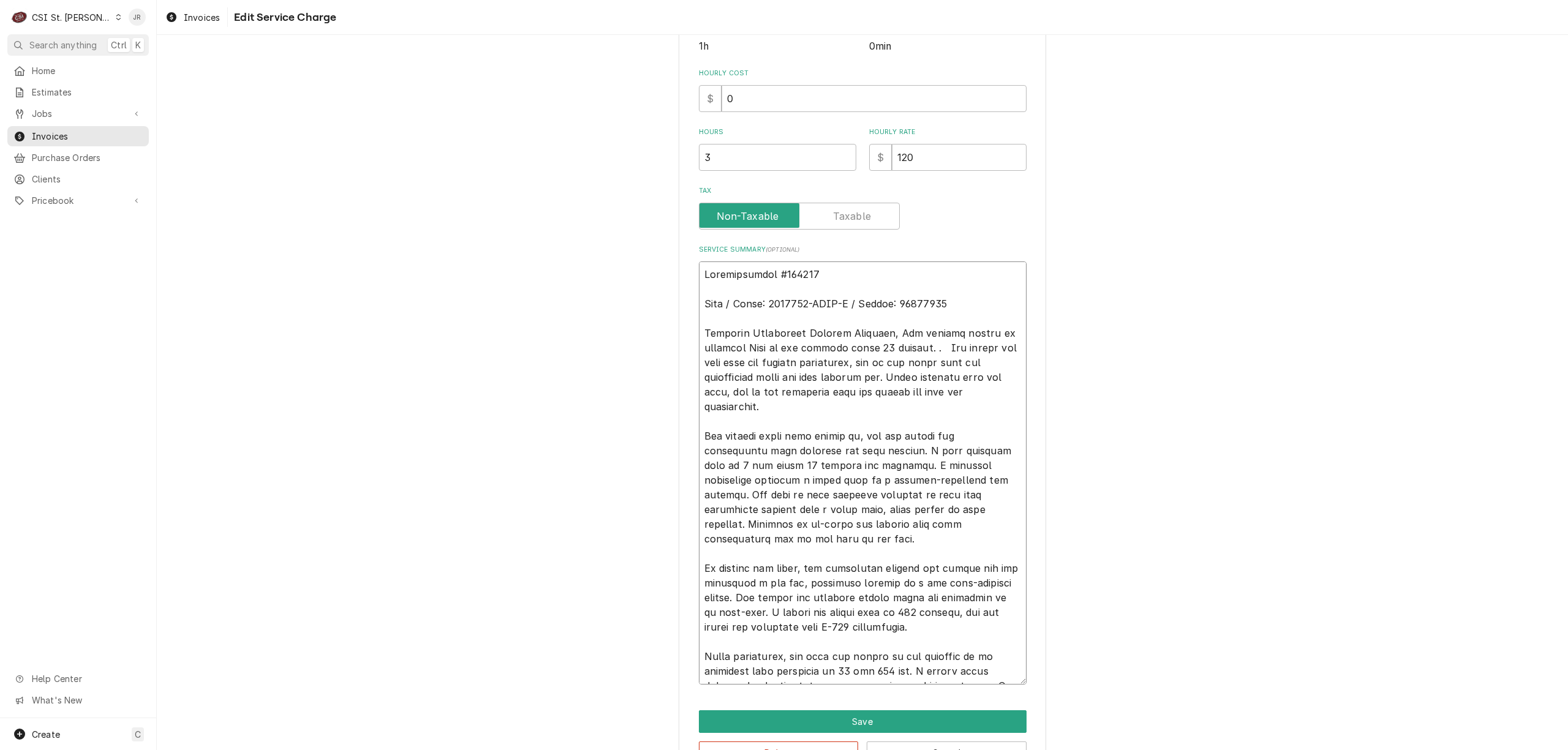
click at [747, 341] on textarea "Service Summary ( optional )" at bounding box center [863, 473] width 328 height 423
type textarea "x"
type textarea "Authorization #346203 Duke / Model: 2500989-NODC-P / Serial: 07257687 Subagent …"
type textarea "x"
type textarea "Authorization #346203 Duke / Model: 2500989-NODC-P / Serial: 07257687 Subagent …"
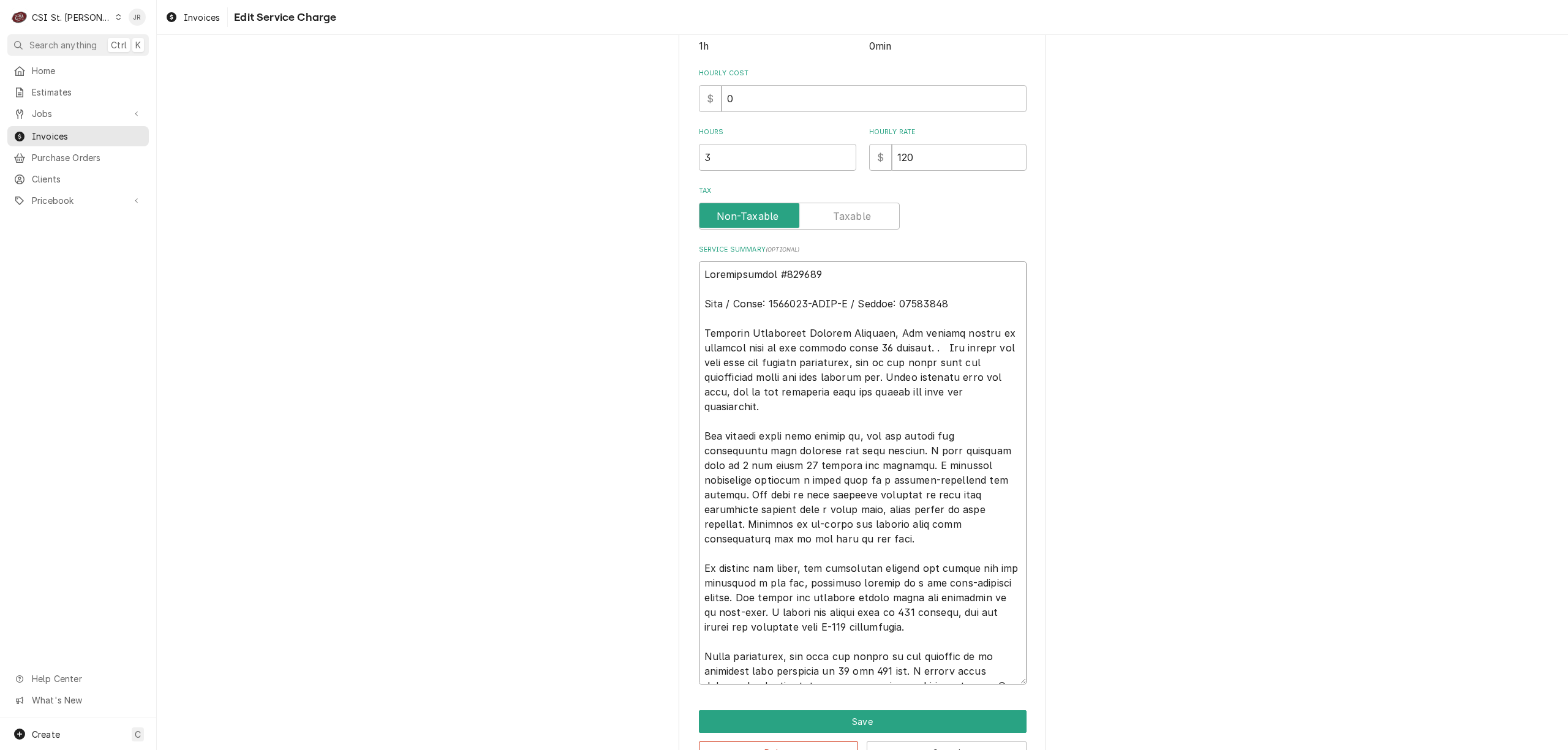
drag, startPoint x: 764, startPoint y: 347, endPoint x: 770, endPoint y: 271, distance: 76.2
click at [763, 347] on textarea "Service Summary ( optional )" at bounding box center [863, 473] width 328 height 423
type textarea "x"
type textarea "Authorization #346203 Duke / Model: 2500989-NODC-P / Serial: 07257687 Subagent …"
type textarea "x"
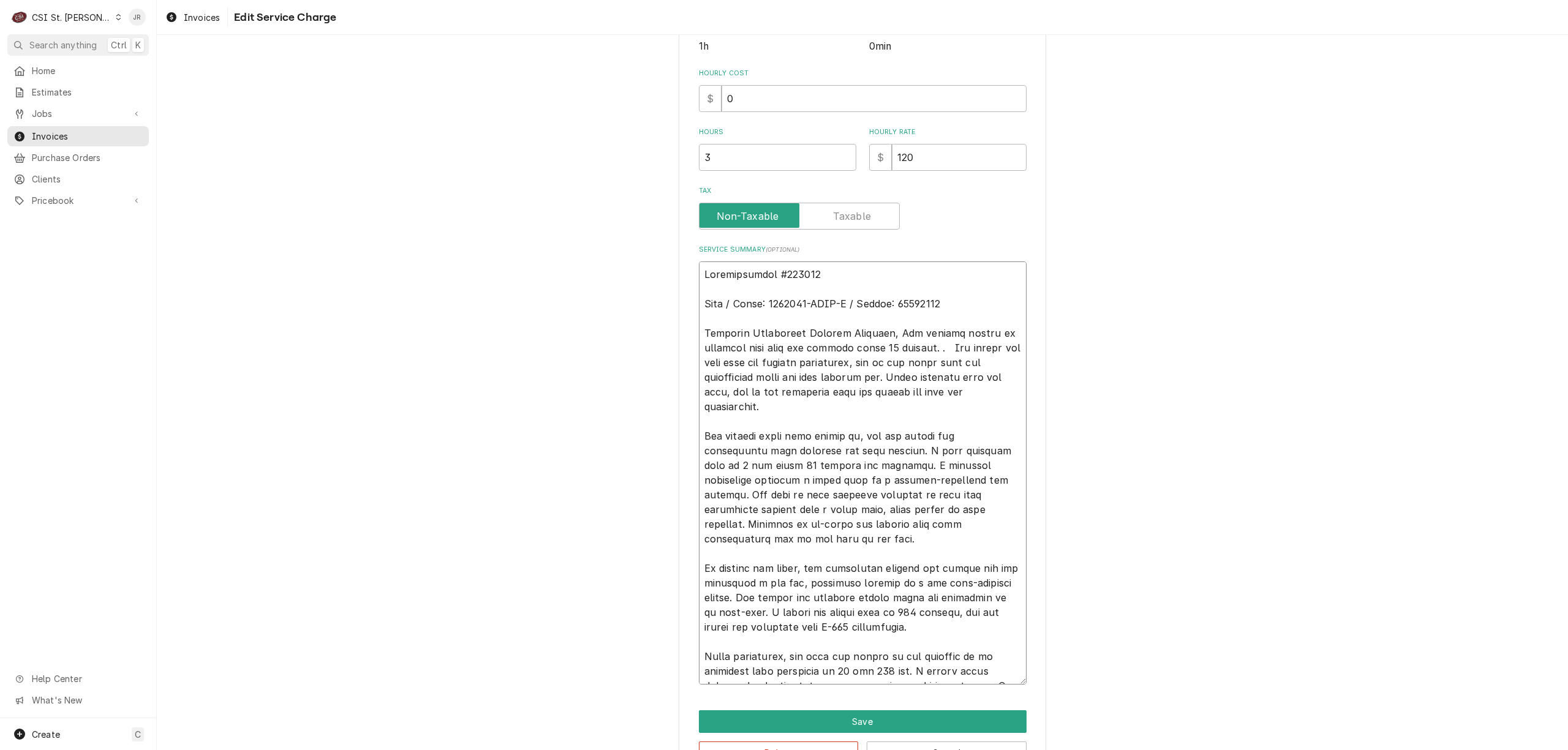
type textarea "Authorization #346203 Duke / Model: 2500989-NODC-P / Serial: 07257687 Subagent …"
type textarea "x"
type textarea "Authorization #346203 Duke / Model: 2500989-NODC-P / Serial: 07257687 Subagent …"
type textarea "x"
type textarea "Authorization #346203 Duke / Model: 2500989-NODC-P / Serial: 07257687 Subagent …"
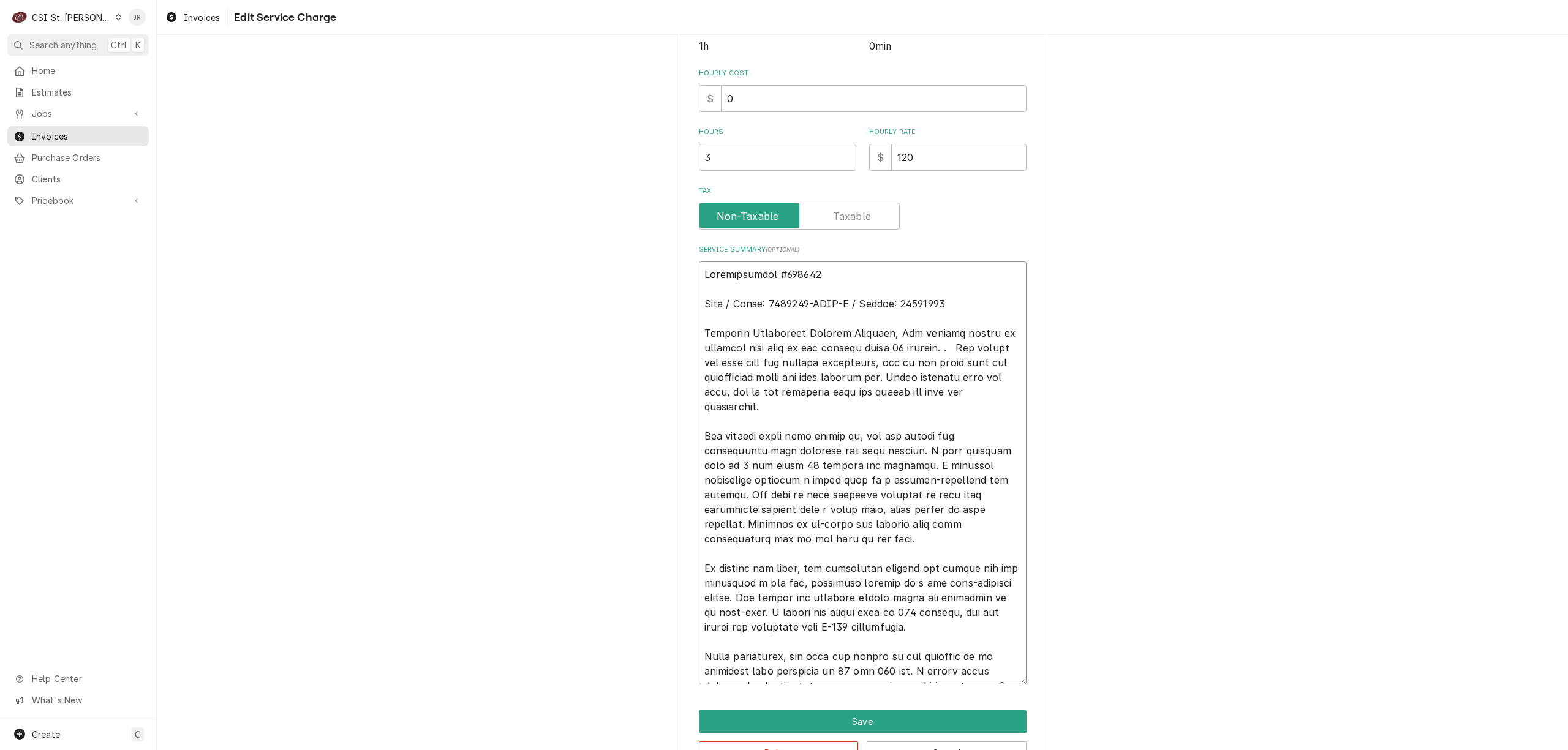
click at [942, 346] on textarea "Service Summary ( optional )" at bounding box center [863, 473] width 328 height 423
type textarea "x"
type textarea "Authorization #346203 Duke / Model: 2500989-NODC-P / Serial: 07257687 Subagent …"
type textarea "x"
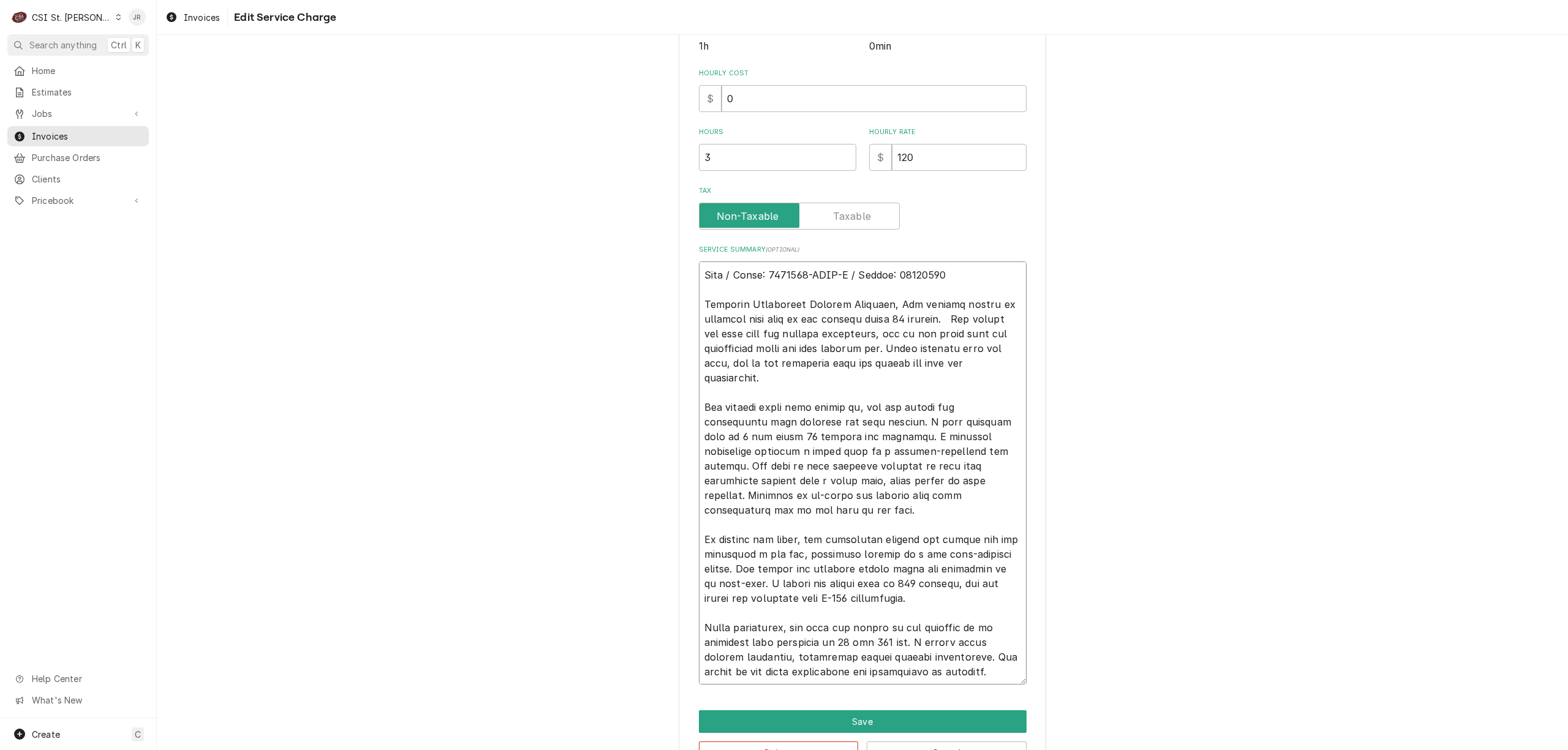
scroll to position [368, 0]
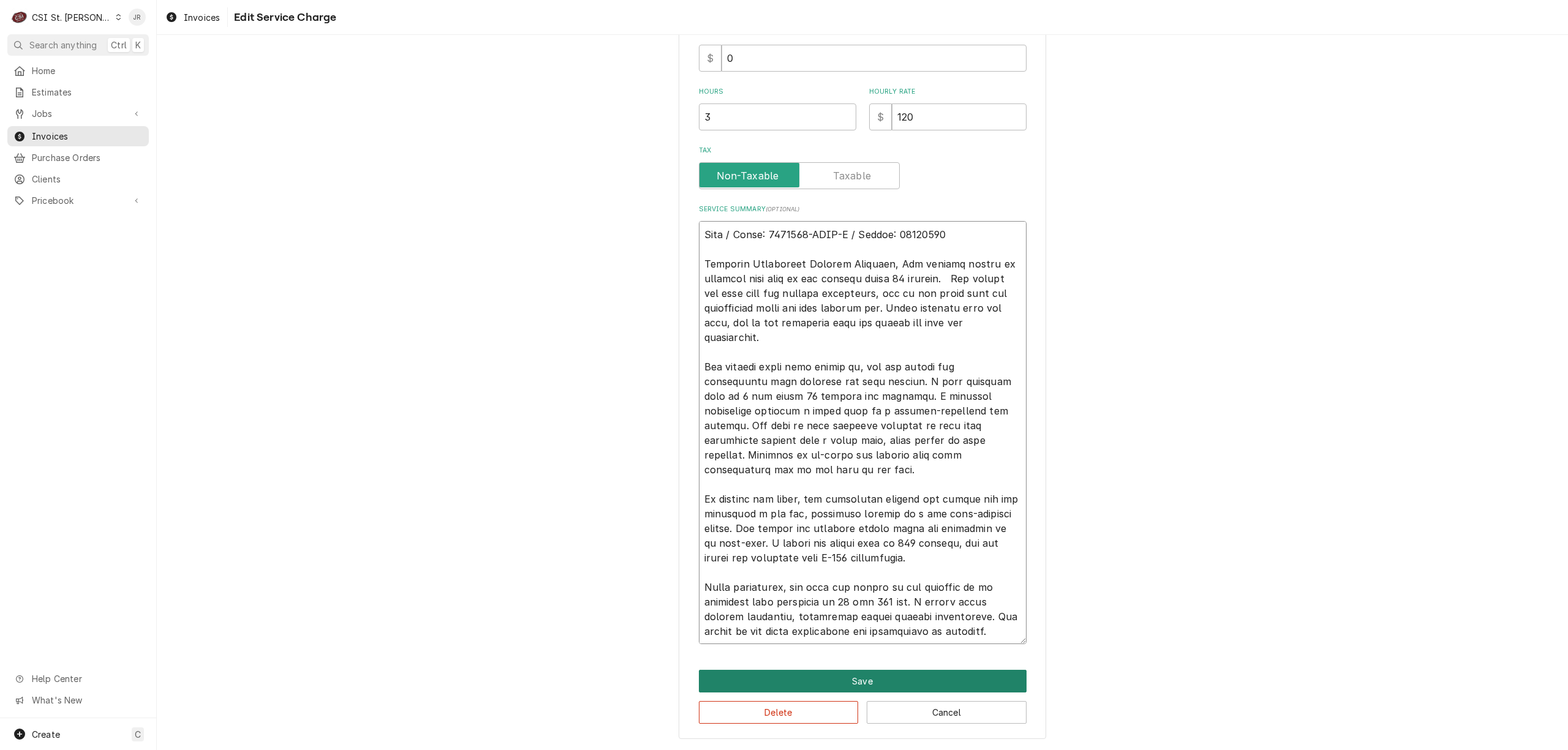
type textarea "Authorization #346203 Duke / Model: 2500989-NODC-P / Serial: 07257687 Subagent …"
drag, startPoint x: 915, startPoint y: 690, endPoint x: 917, endPoint y: 680, distance: 10.2
click at [917, 680] on button "Save" at bounding box center [863, 681] width 328 height 22
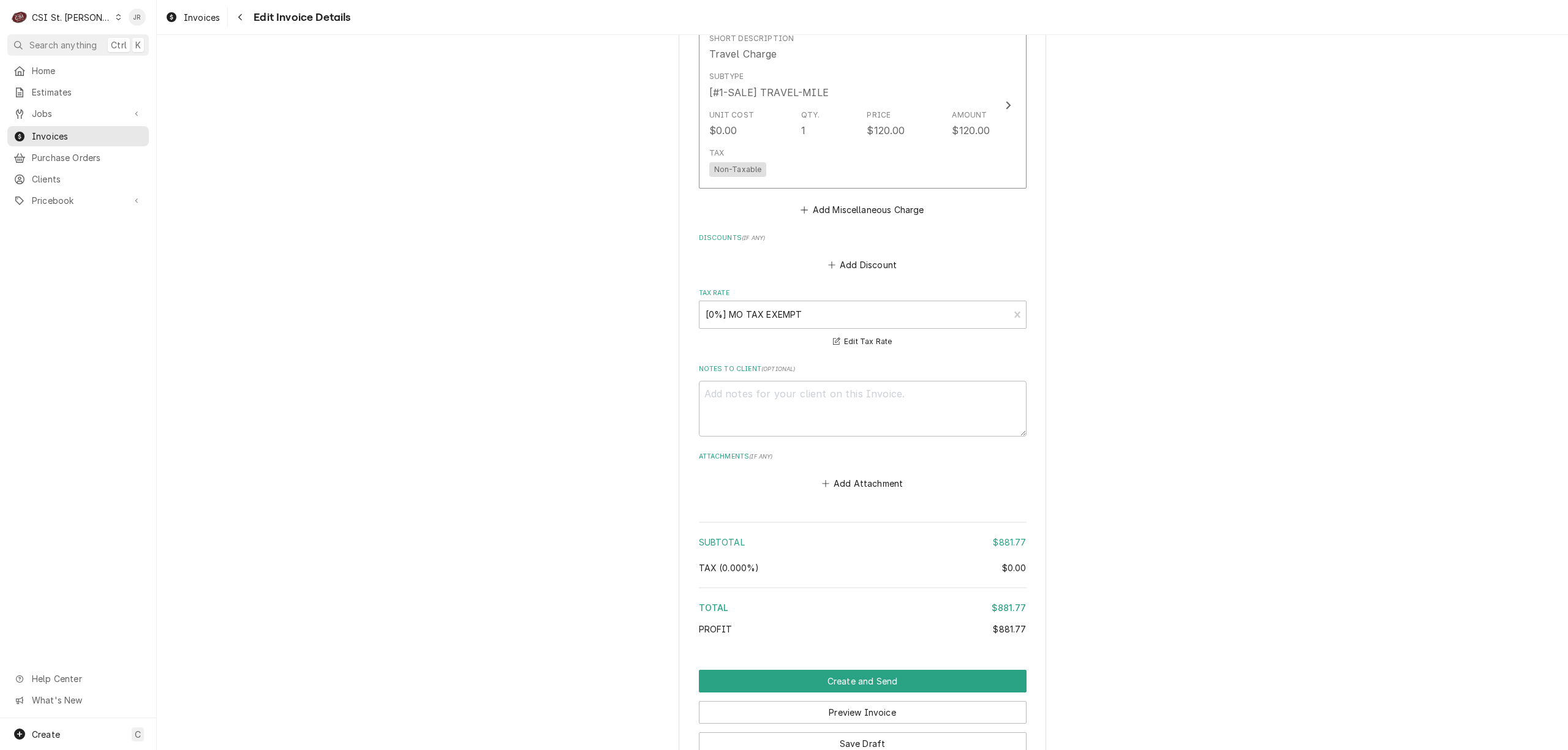
scroll to position [2981, 0]
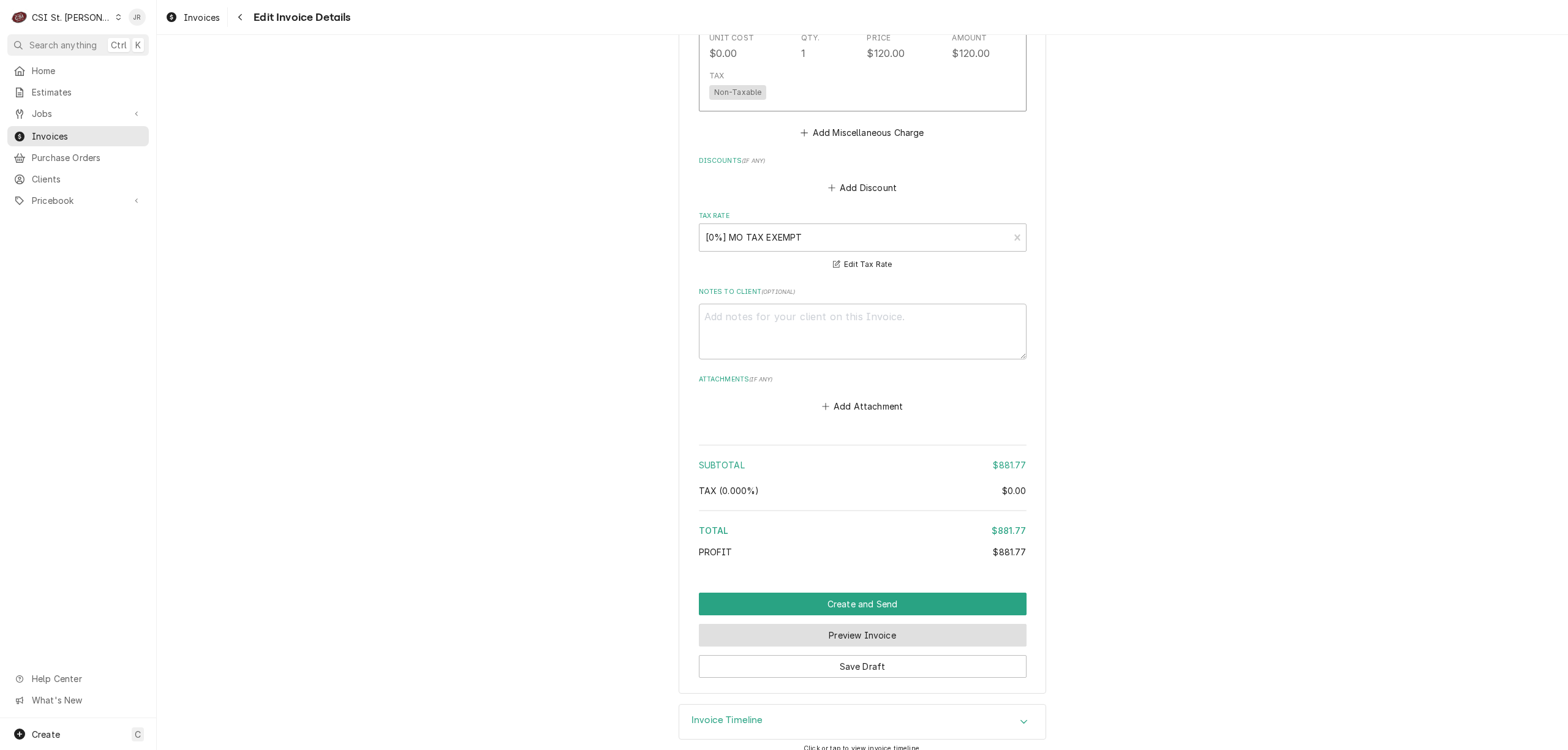
click at [879, 624] on button "Preview Invoice" at bounding box center [863, 636] width 328 height 22
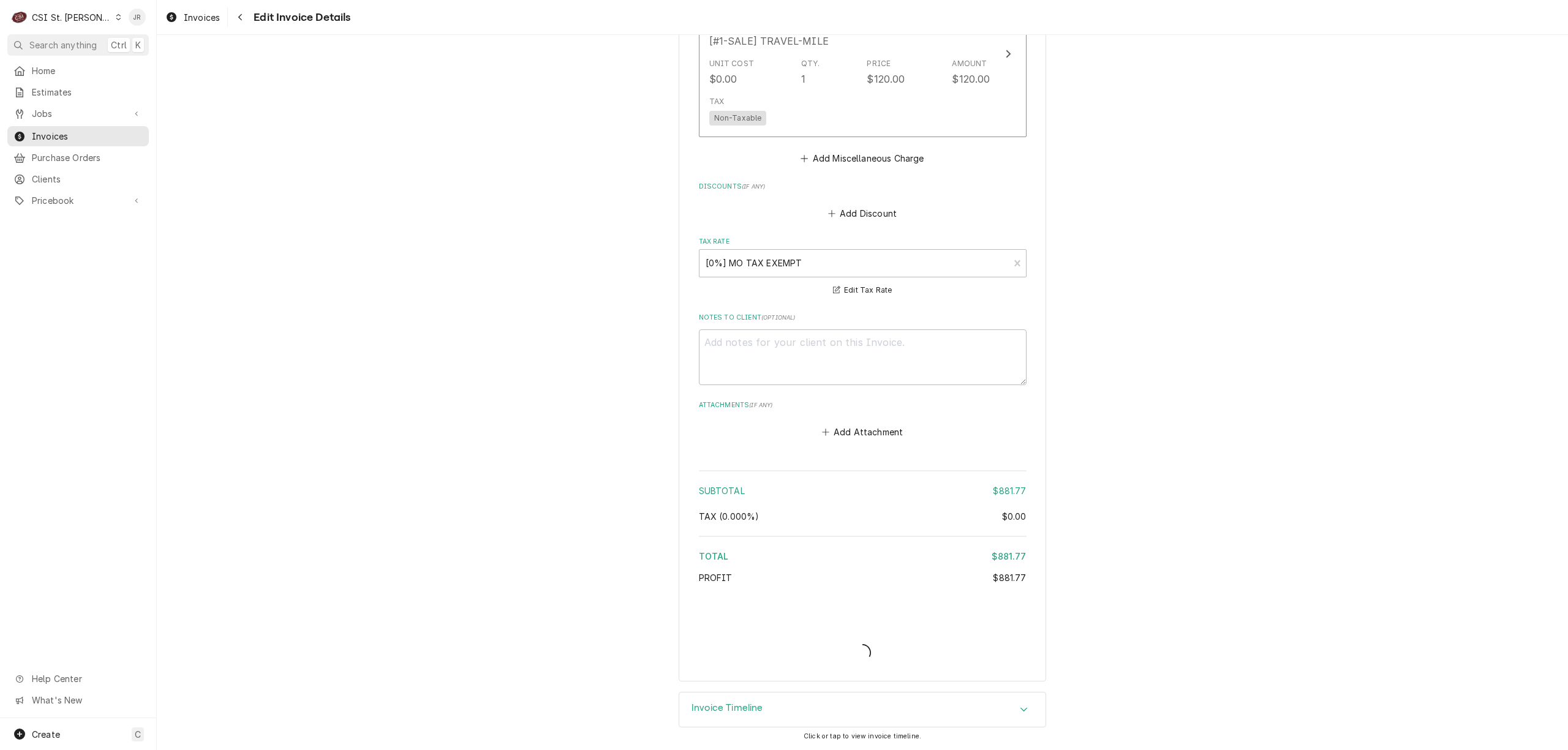
scroll to position [2942, 0]
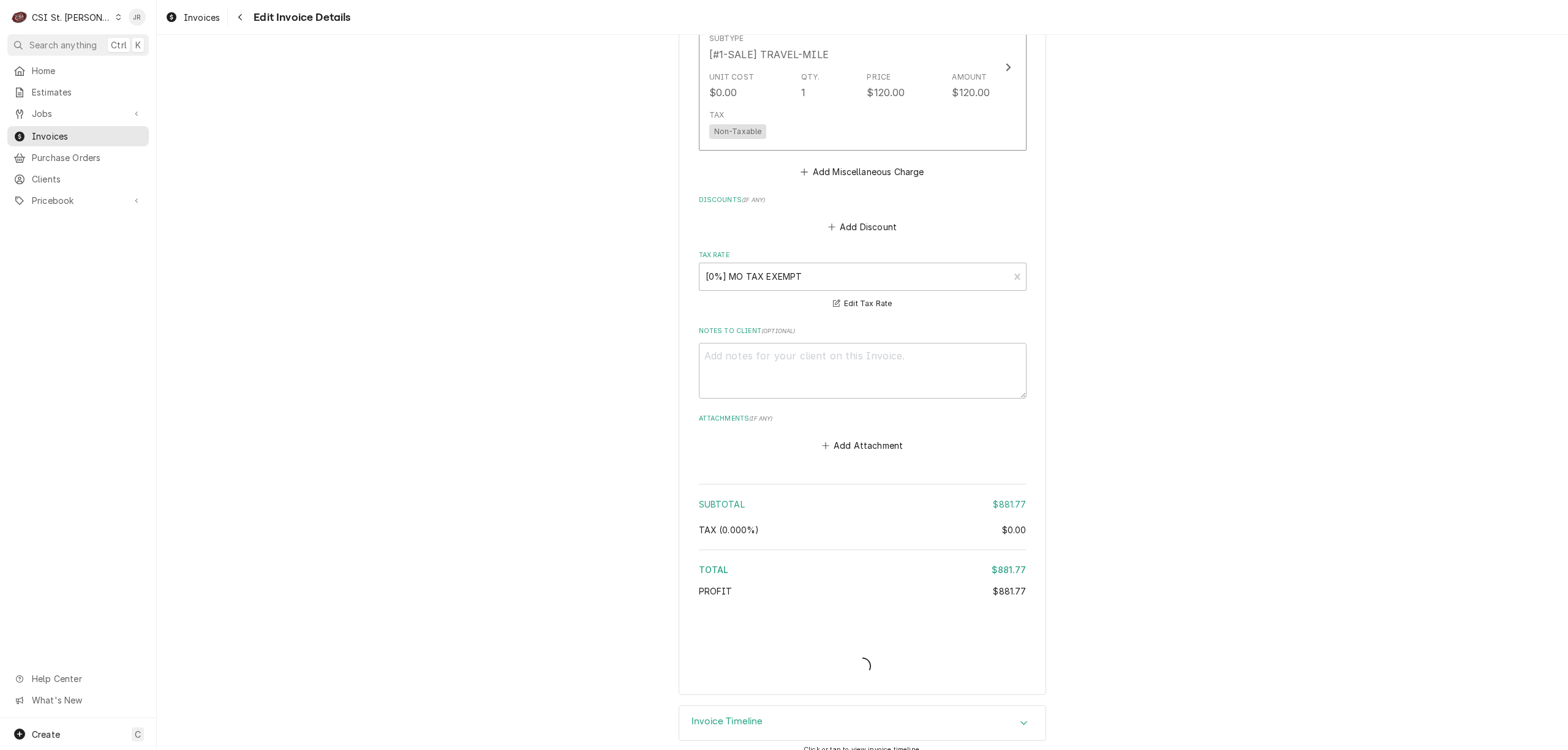
type textarea "x"
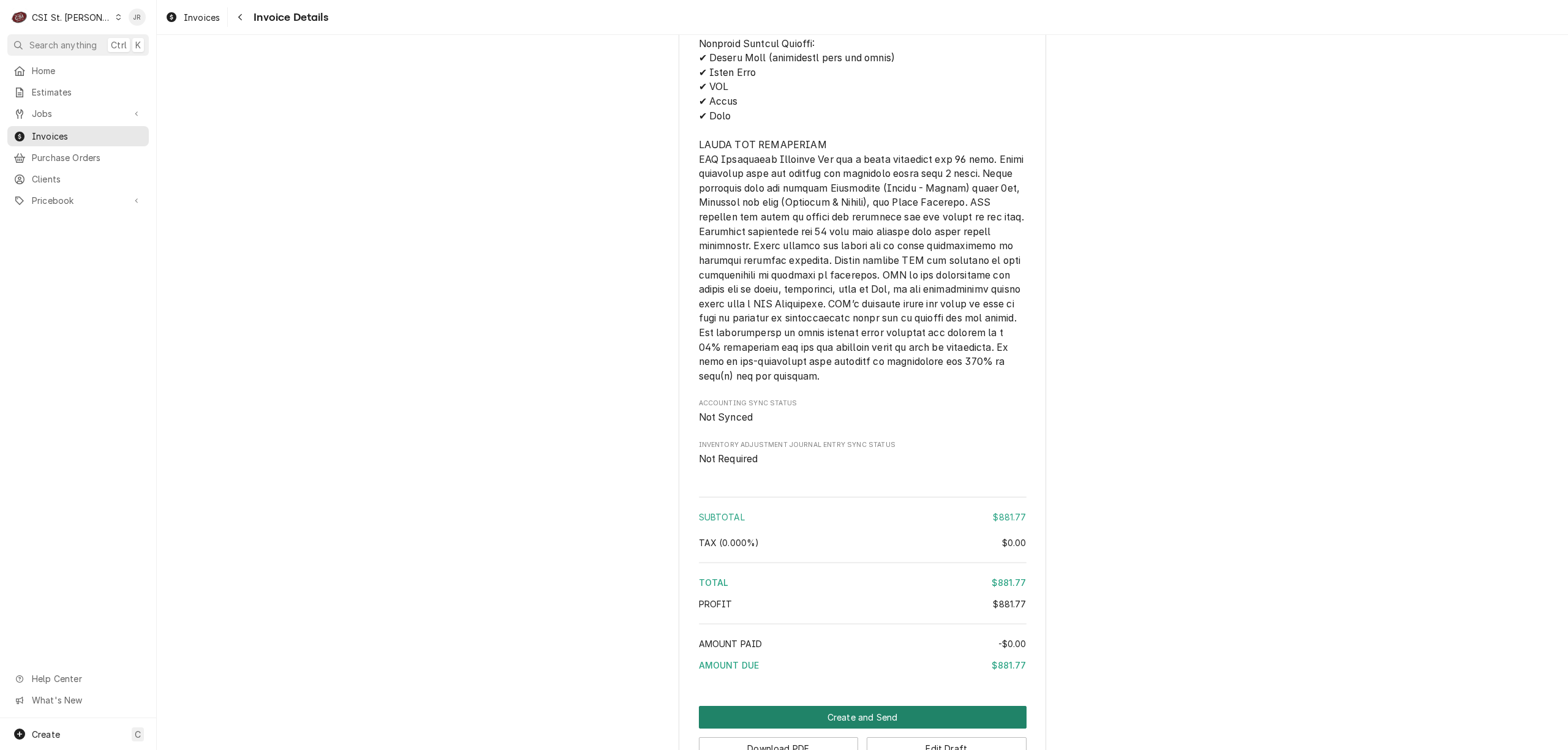
scroll to position [2769, 0]
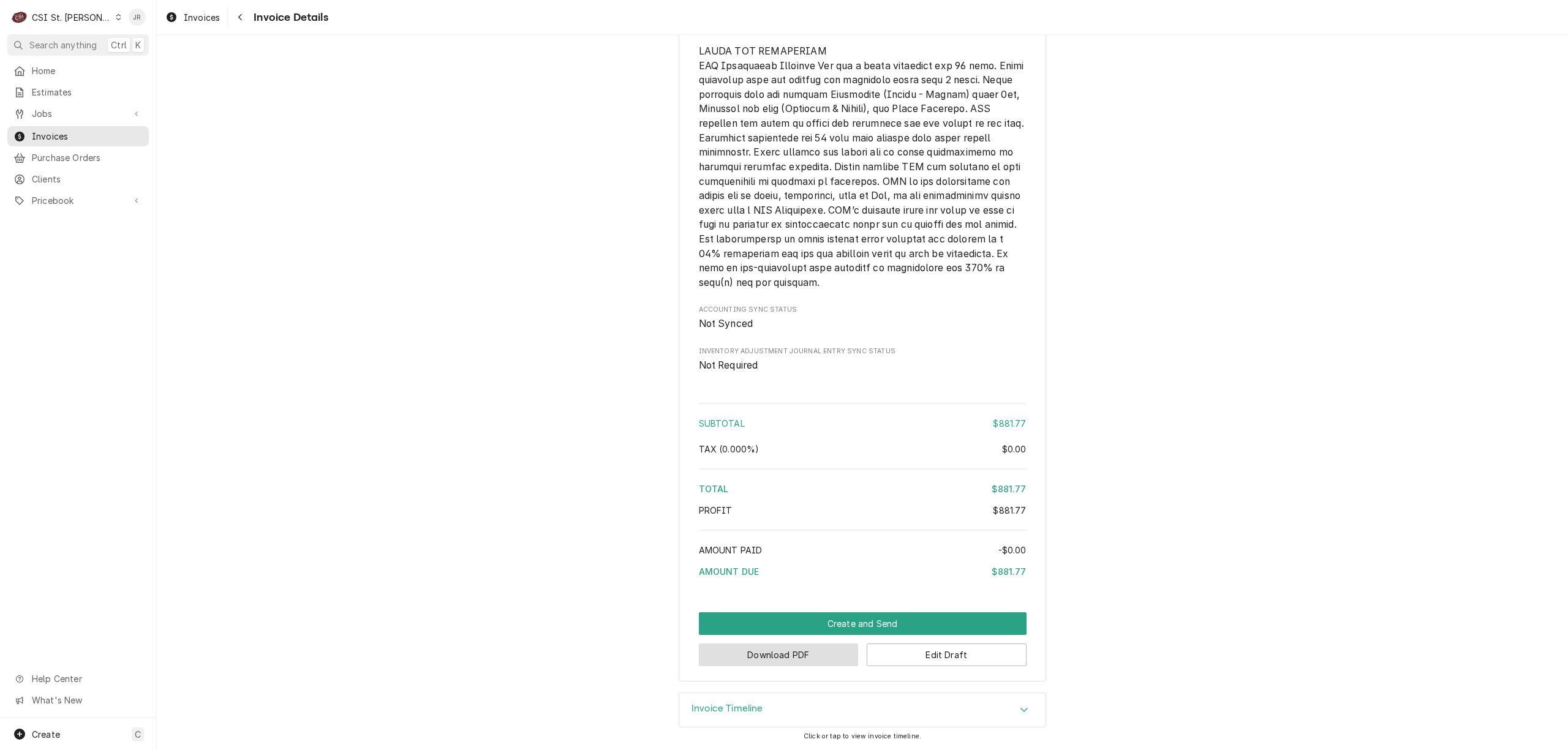
click at [786, 652] on button "Download PDF" at bounding box center [779, 655] width 160 height 22
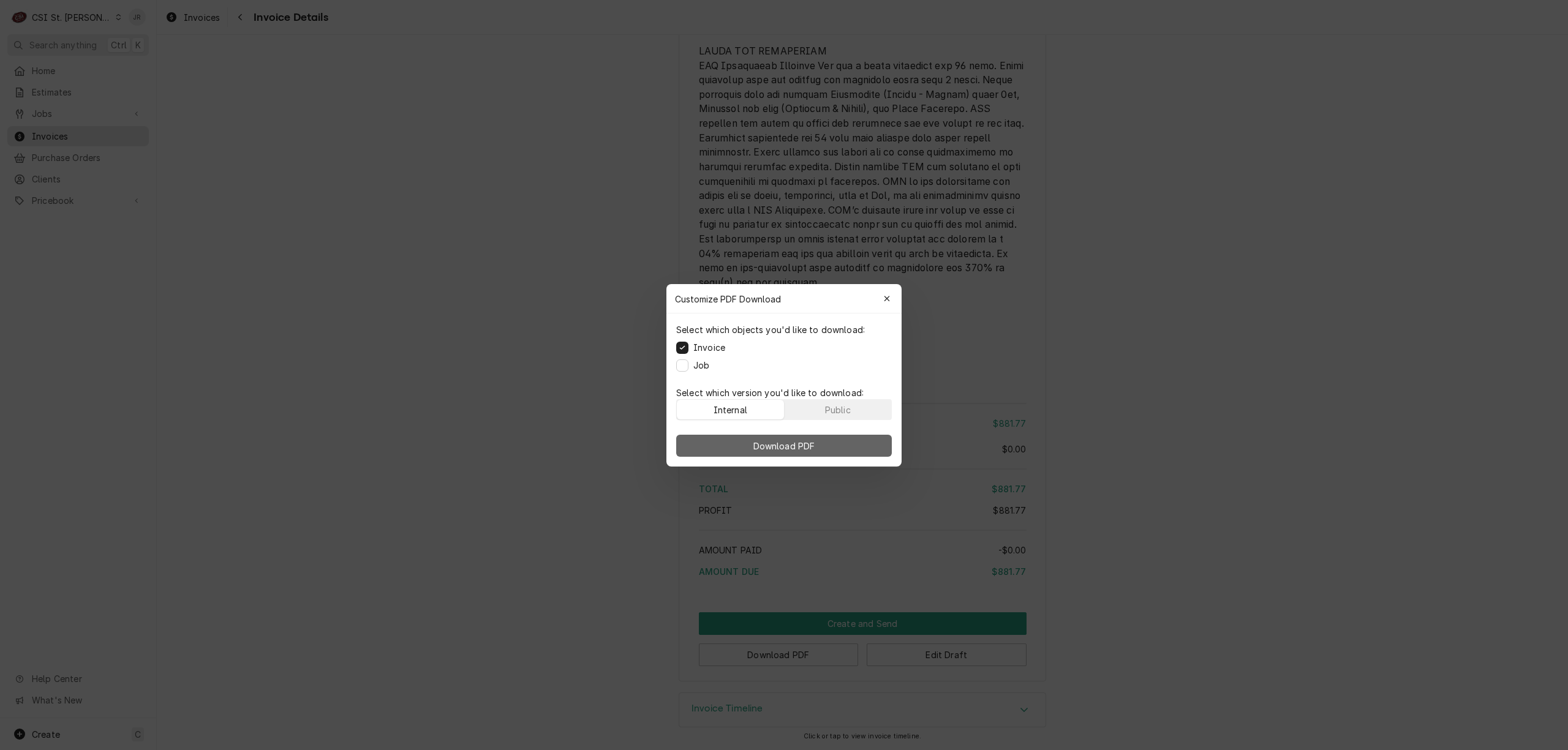
click at [777, 436] on button "Download PDF" at bounding box center [784, 446] width 216 height 22
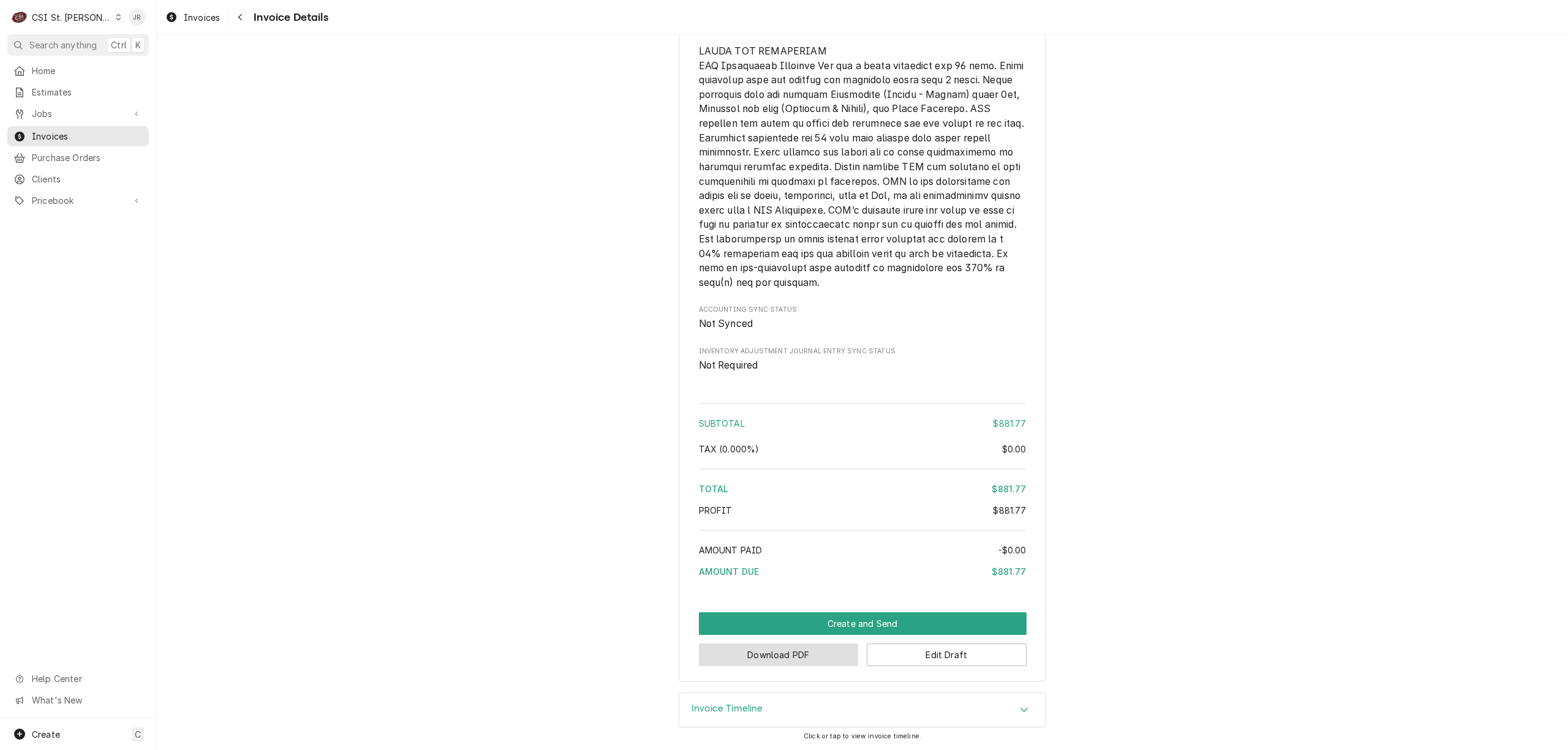
click at [807, 647] on button "Download PDF" at bounding box center [779, 655] width 160 height 22
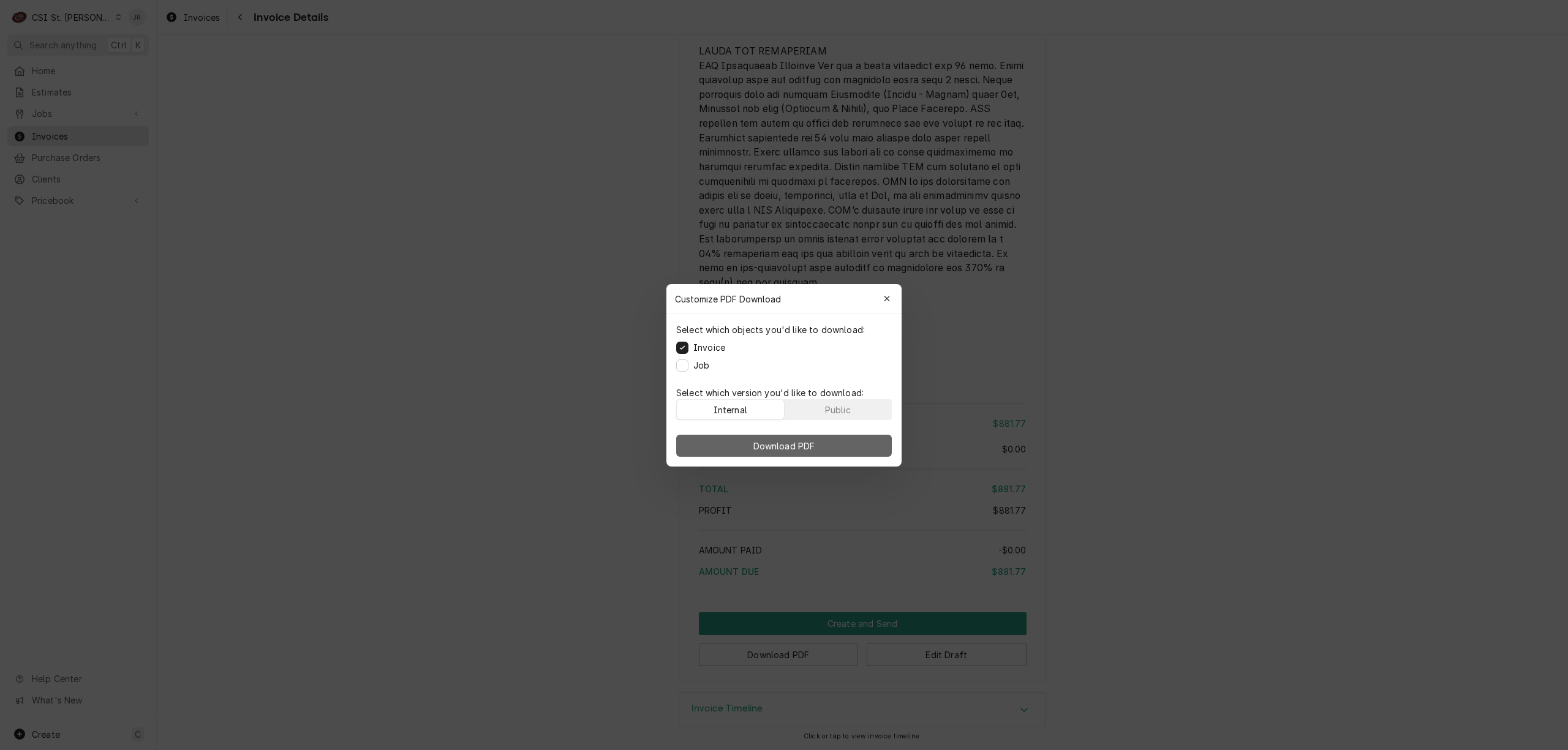
click at [771, 444] on span "Download PDF" at bounding box center [784, 446] width 67 height 13
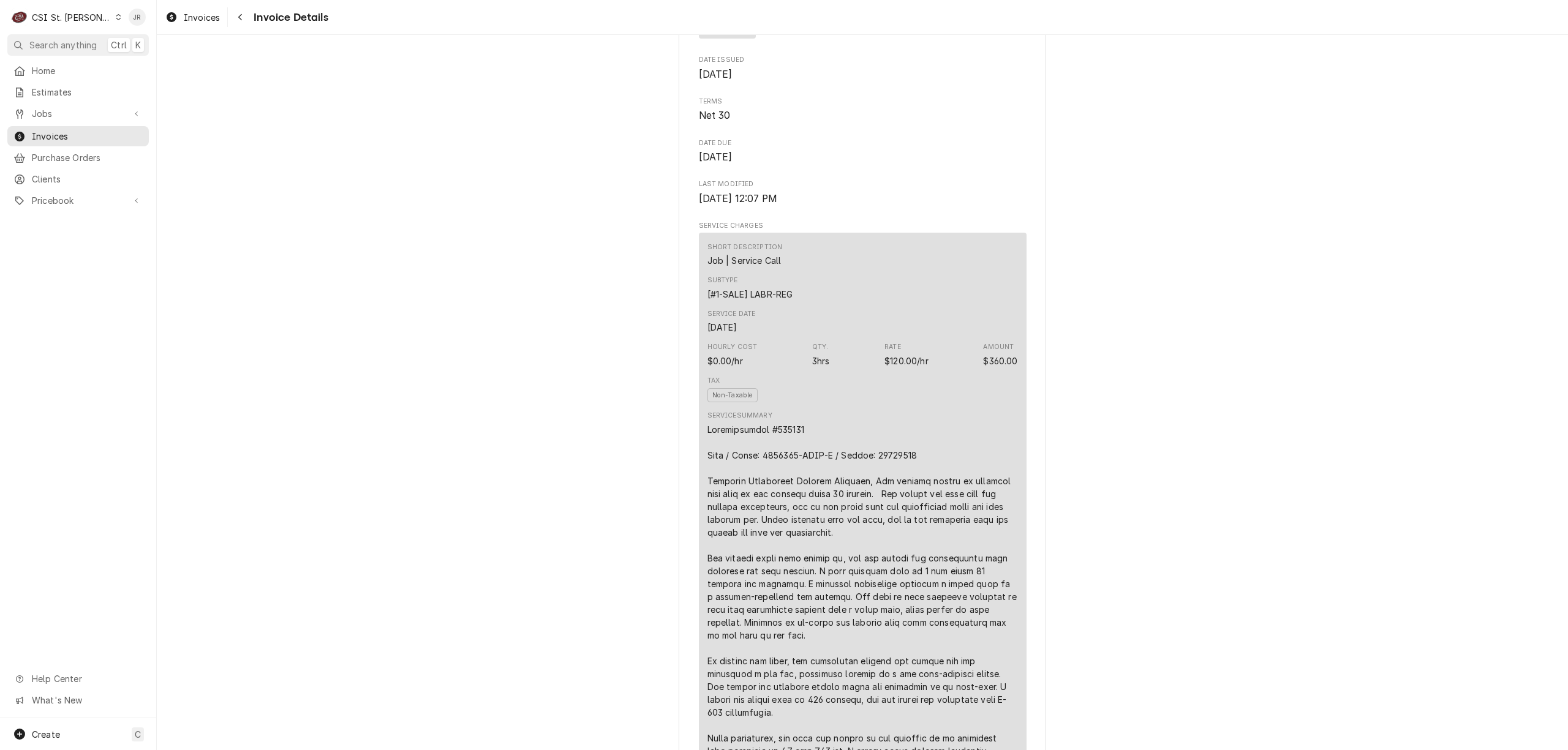
drag, startPoint x: 975, startPoint y: 250, endPoint x: 999, endPoint y: 214, distance: 43.3
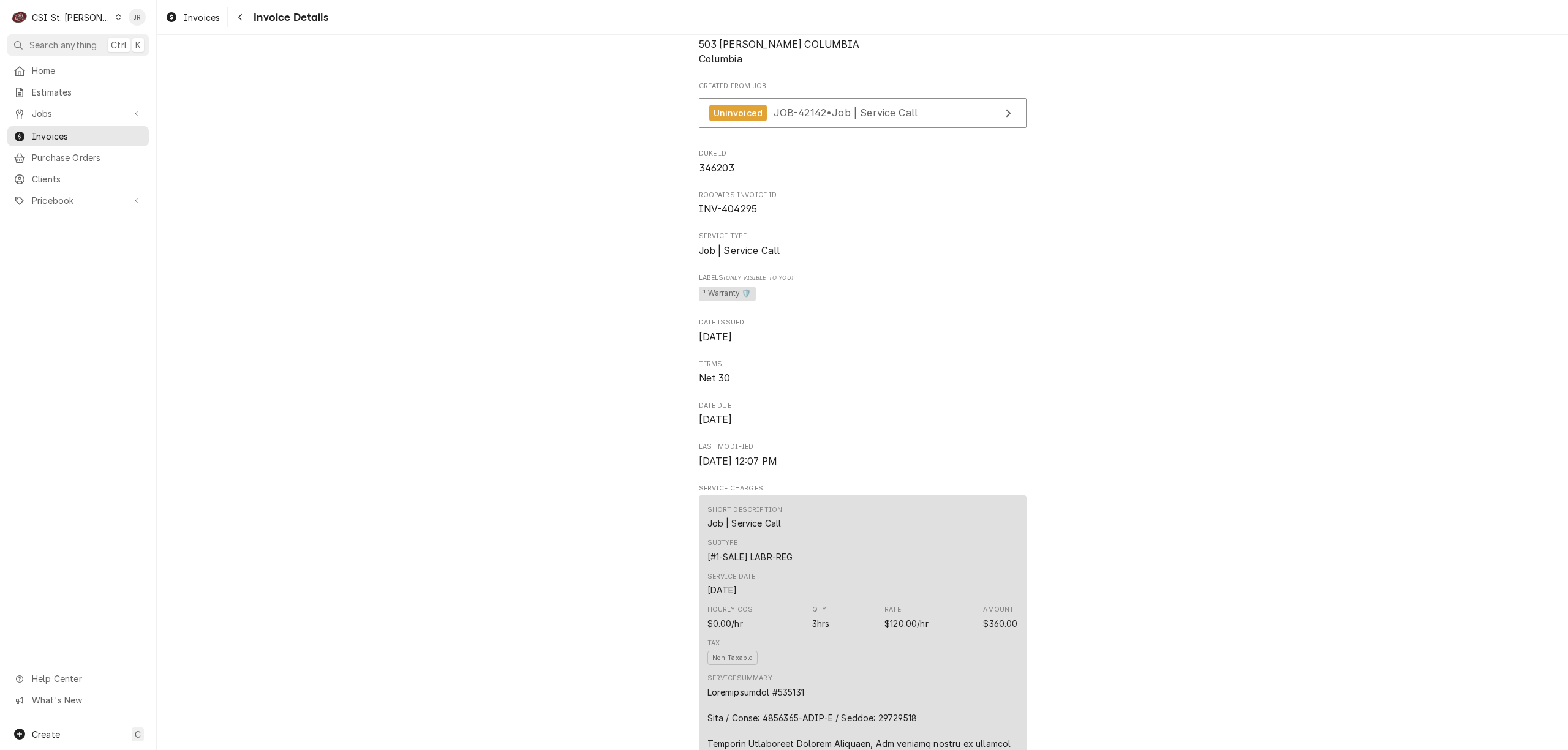
scroll to position [0, 0]
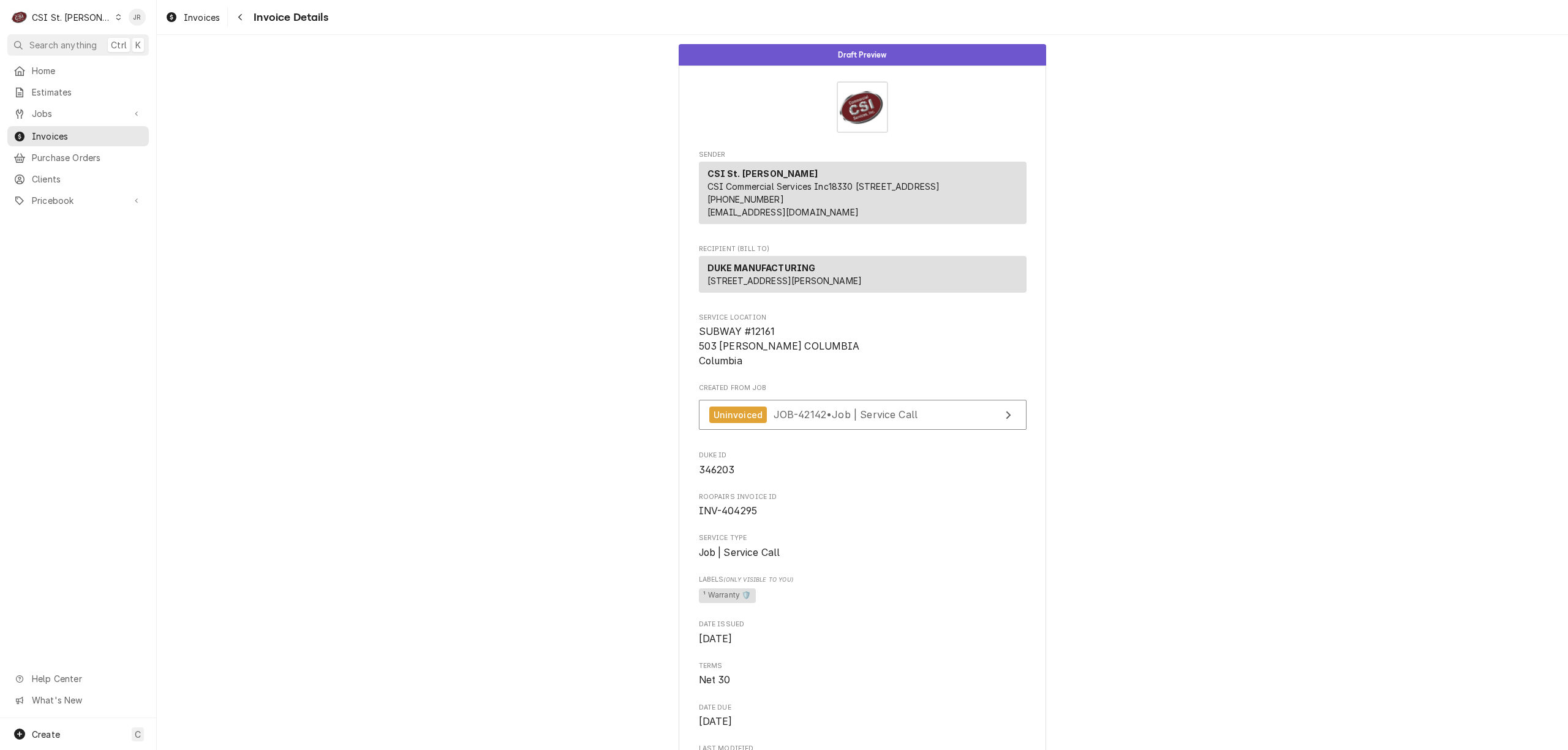
click at [900, 169] on div "CSI St. Louis CSI Commercial Services Inc18330 Edison Ave Chesterfield, MO 6300…" at bounding box center [863, 193] width 328 height 62
click at [712, 475] on span "346203" at bounding box center [717, 470] width 36 height 12
click at [729, 516] on span "INV-404295" at bounding box center [728, 511] width 59 height 12
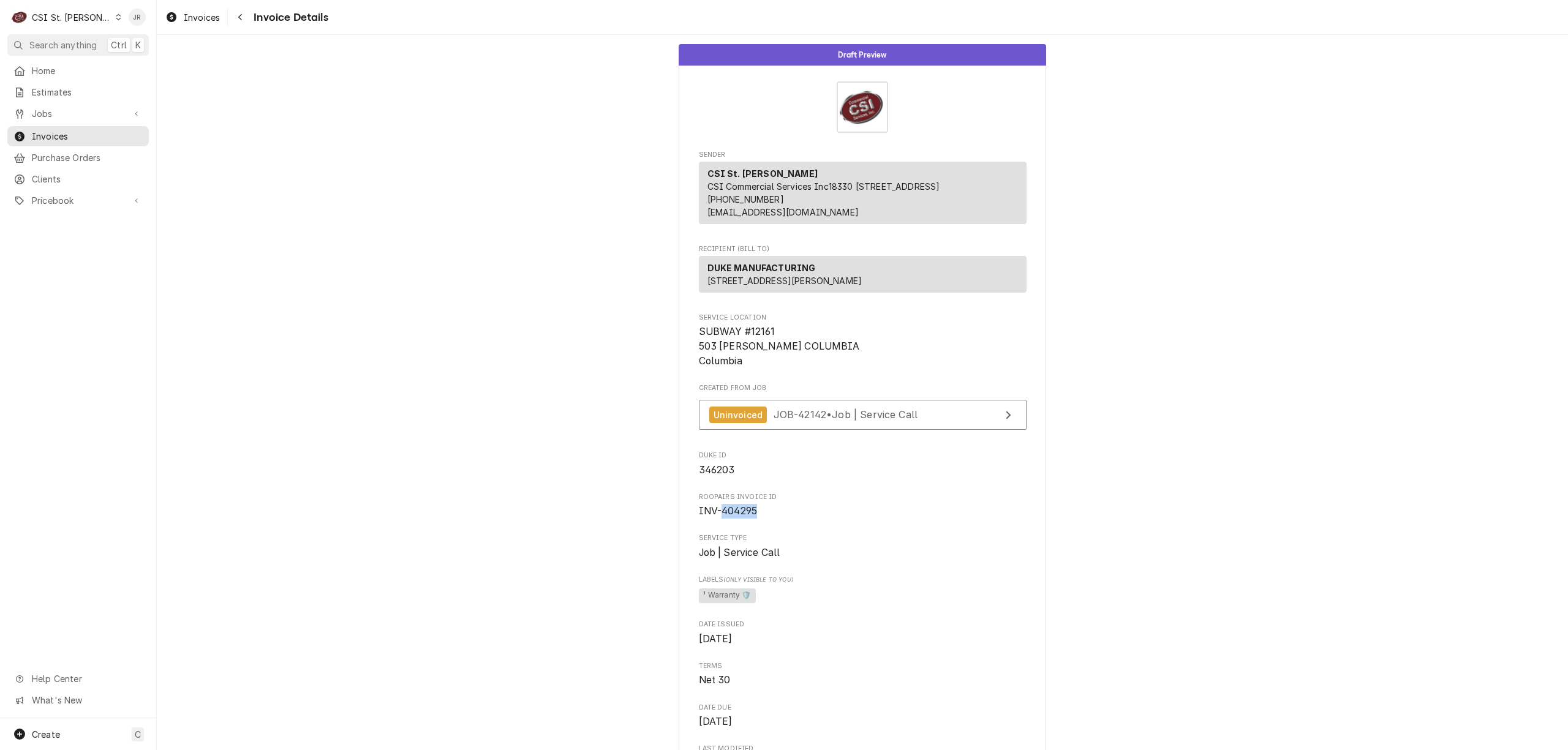
copy span "404295"
click at [74, 132] on span "Invoices" at bounding box center [87, 137] width 111 height 13
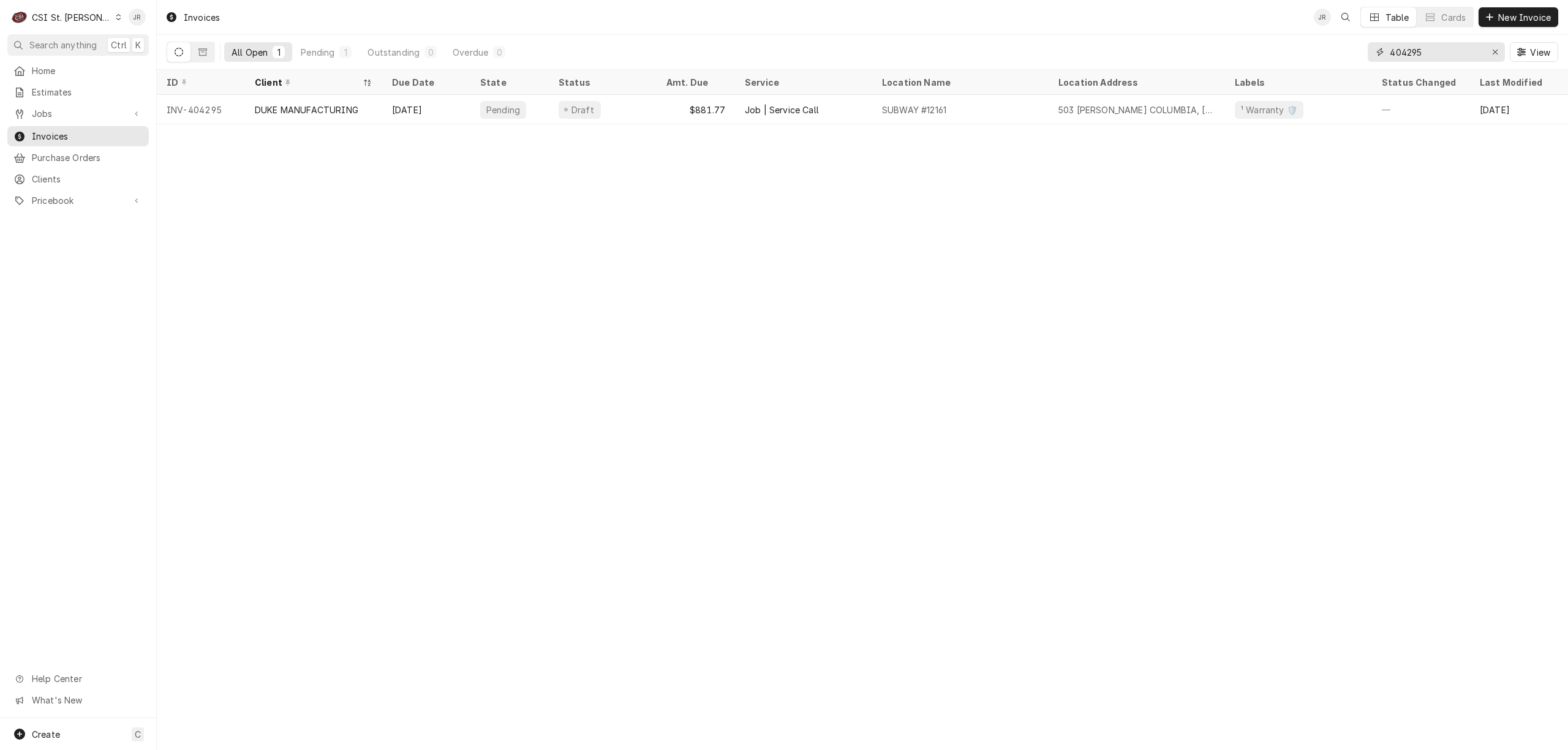
click at [1391, 47] on input "404295" at bounding box center [1435, 51] width 92 height 20
paste input "3821"
type input "403821"
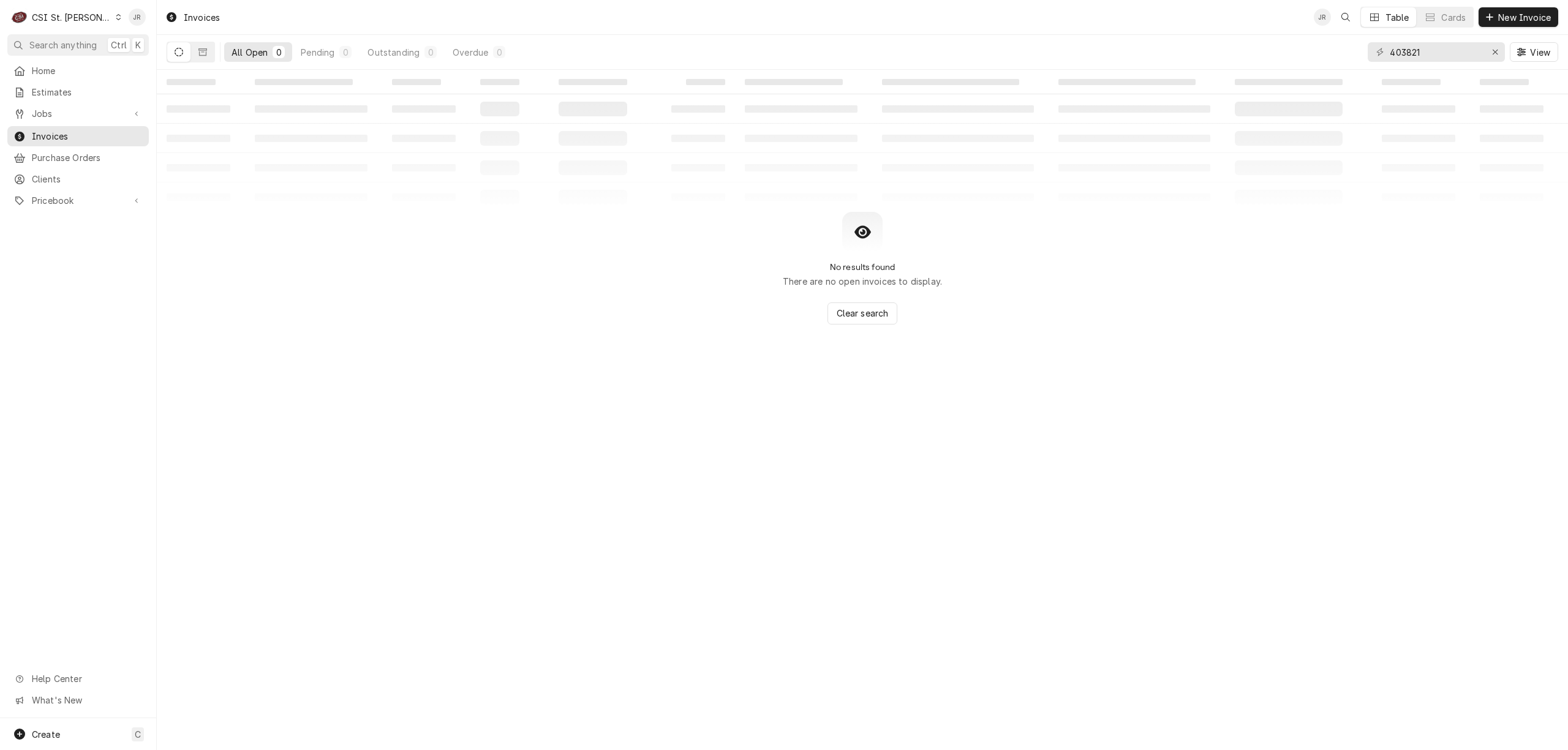
click at [181, 52] on icon "Dynamic Content Wrapper" at bounding box center [179, 51] width 8 height 8
click at [180, 54] on icon "Dynamic Content Wrapper" at bounding box center [179, 51] width 8 height 8
click at [255, 127] on table "‌ ‌ ‌ ‌ ‌ ‌ ‌ ‌ ‌ ‌ ‌ ‌ ‌ ‌ ‌ ‌ ‌ ‌ ‌ ‌ ‌ ‌ ‌ ‌ ‌ ‌ ‌ ‌ ‌ ‌ ‌ ‌ ‌ ‌ ‌ ‌ ‌ ‌ ‌ ‌…" at bounding box center [862, 141] width 1411 height 142
click at [198, 59] on button "Dynamic Content Wrapper" at bounding box center [202, 51] width 23 height 20
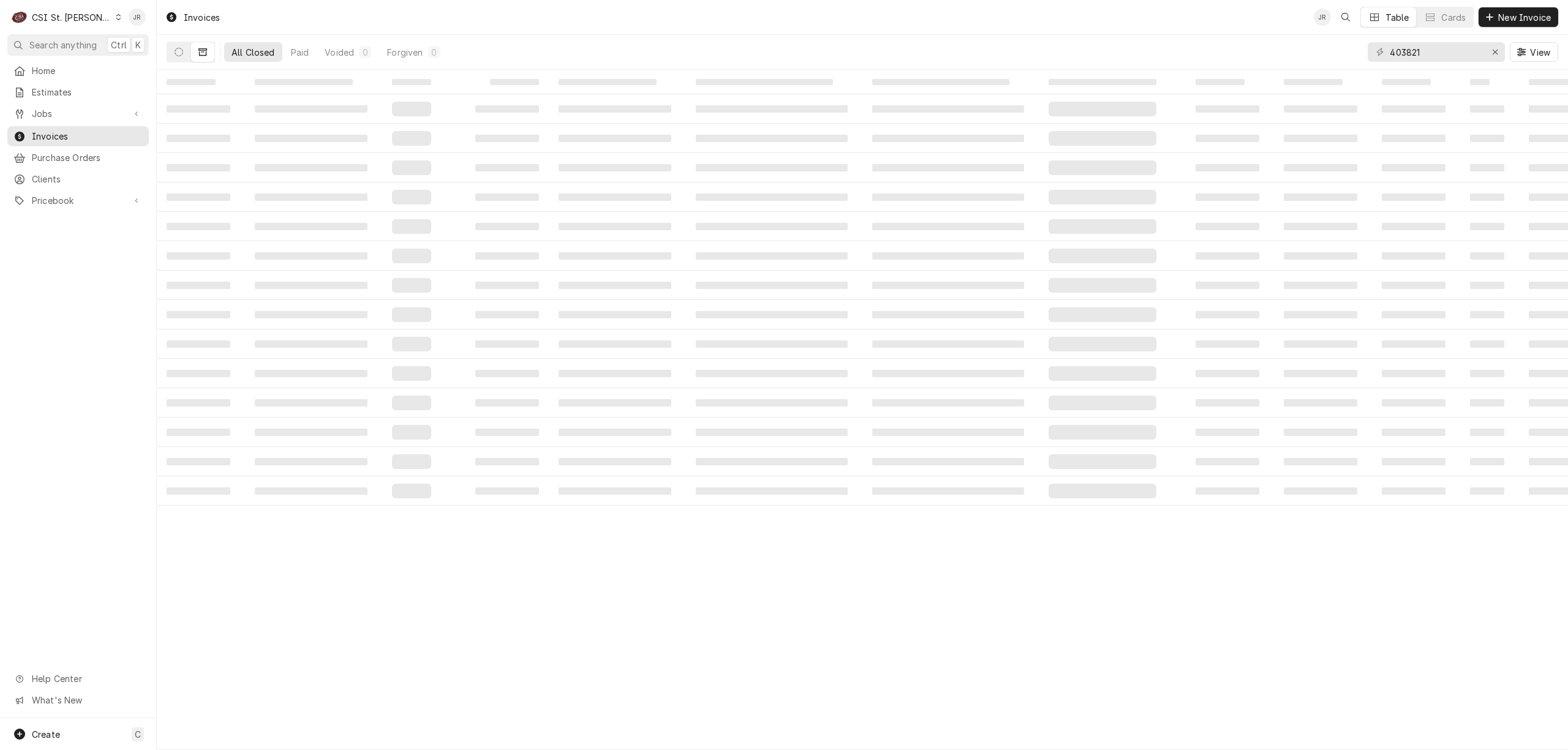
click at [610, 198] on span "‌" at bounding box center [614, 197] width 113 height 7
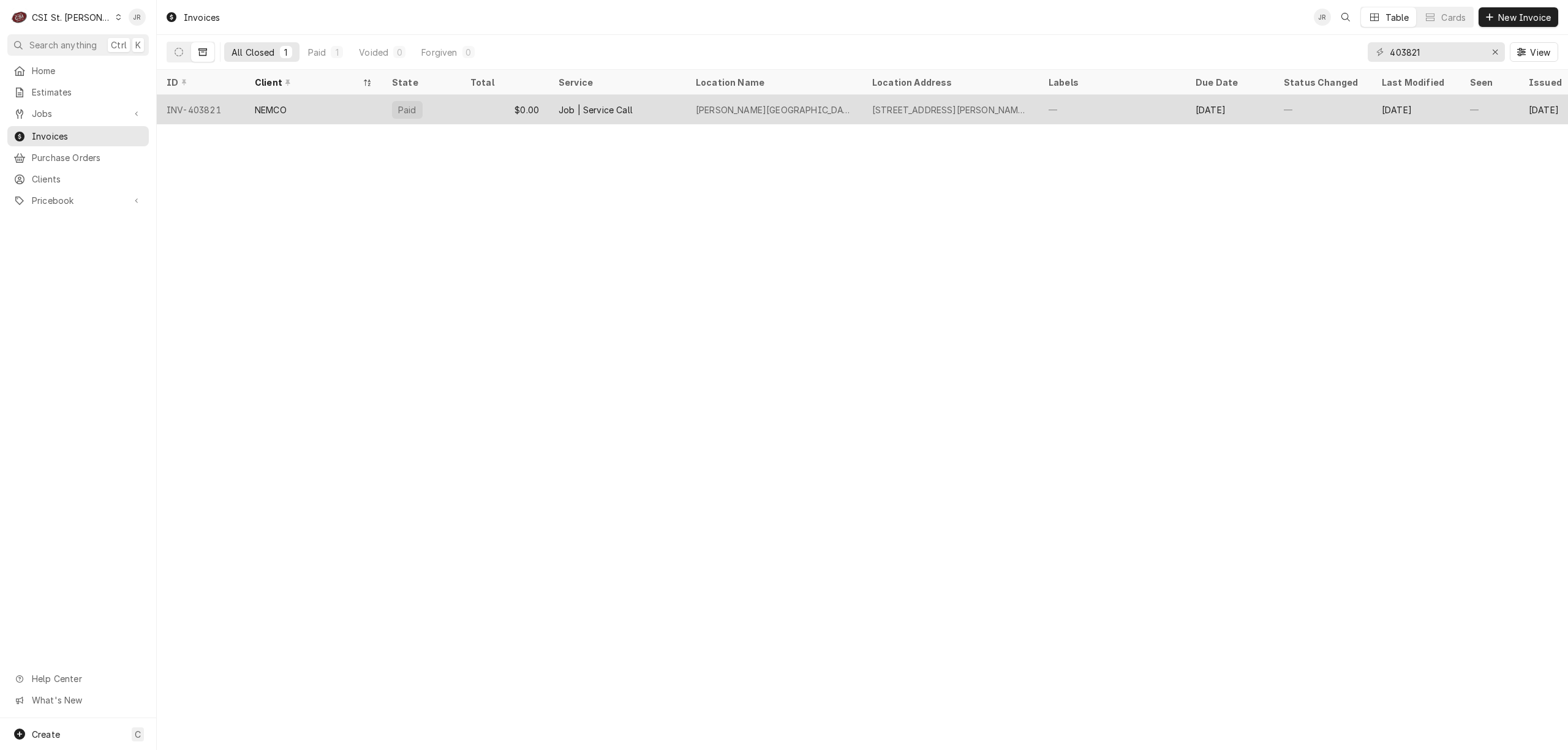
click at [275, 117] on div "NEMCO" at bounding box center [313, 110] width 137 height 30
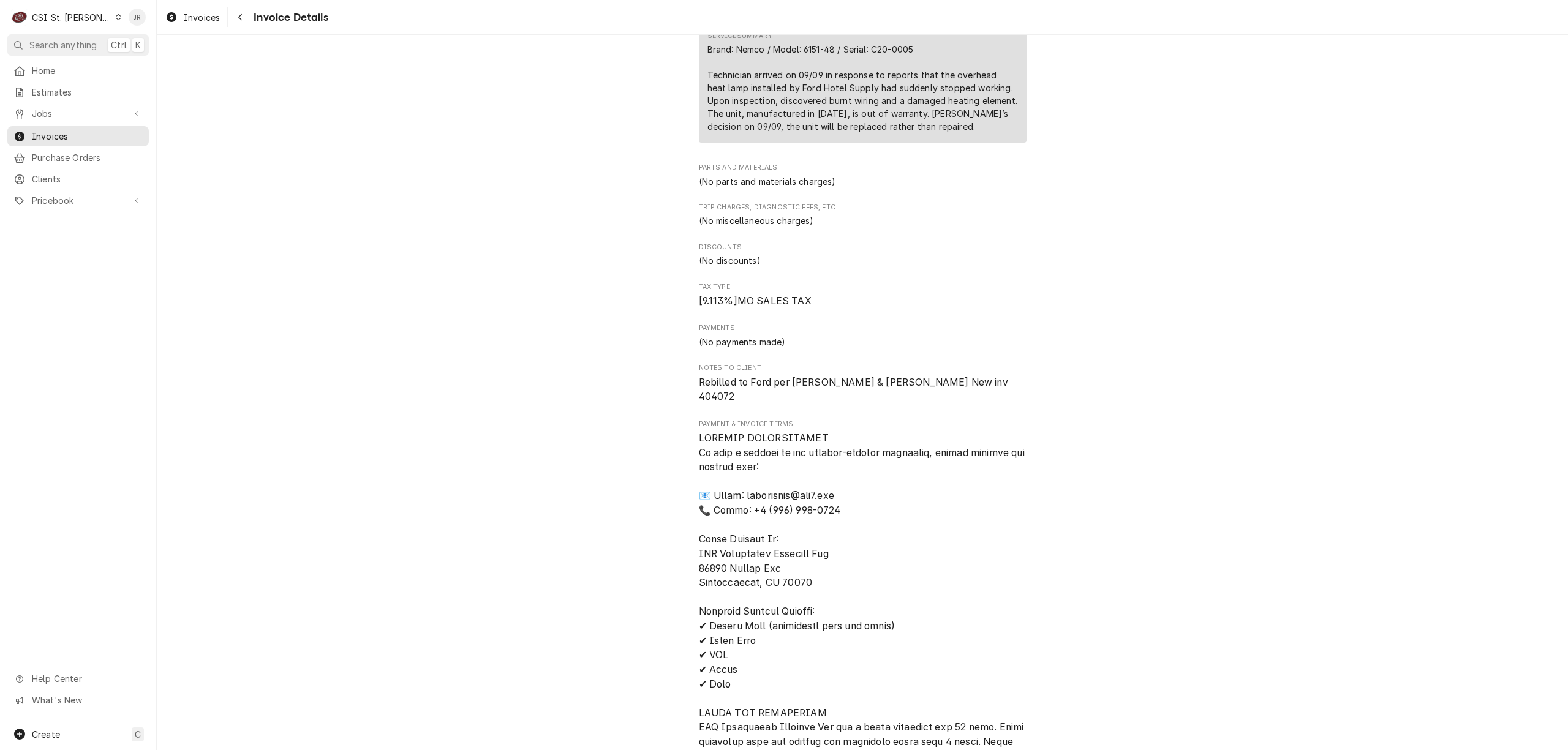
scroll to position [898, 0]
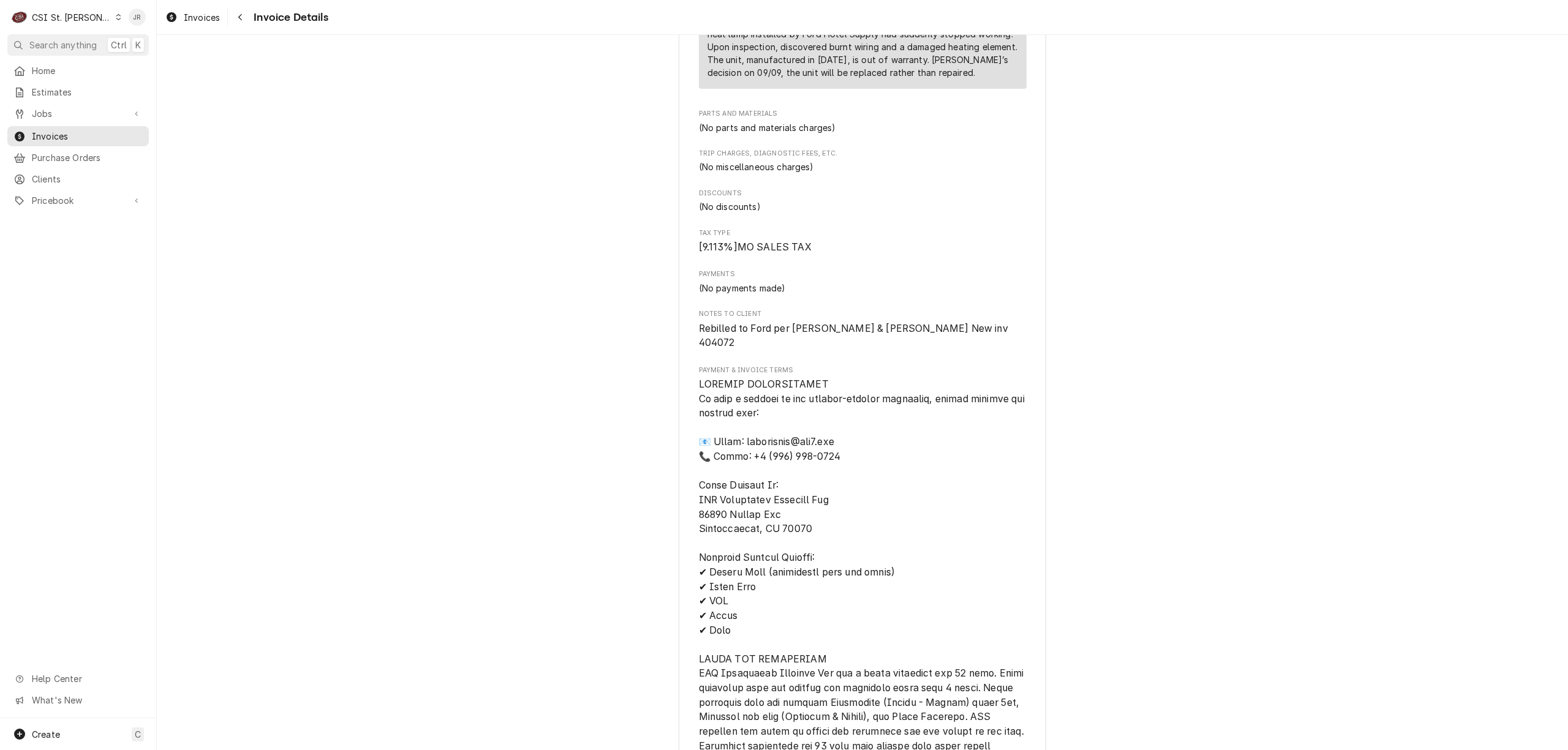
click at [957, 350] on span "Rebilled to Ford per [PERSON_NAME] & [PERSON_NAME] New inv 404072" at bounding box center [863, 336] width 328 height 29
click at [944, 349] on span "Rebilled to Ford per [PERSON_NAME] & [PERSON_NAME] New inv 404072" at bounding box center [854, 336] width 312 height 26
copy span "404072"
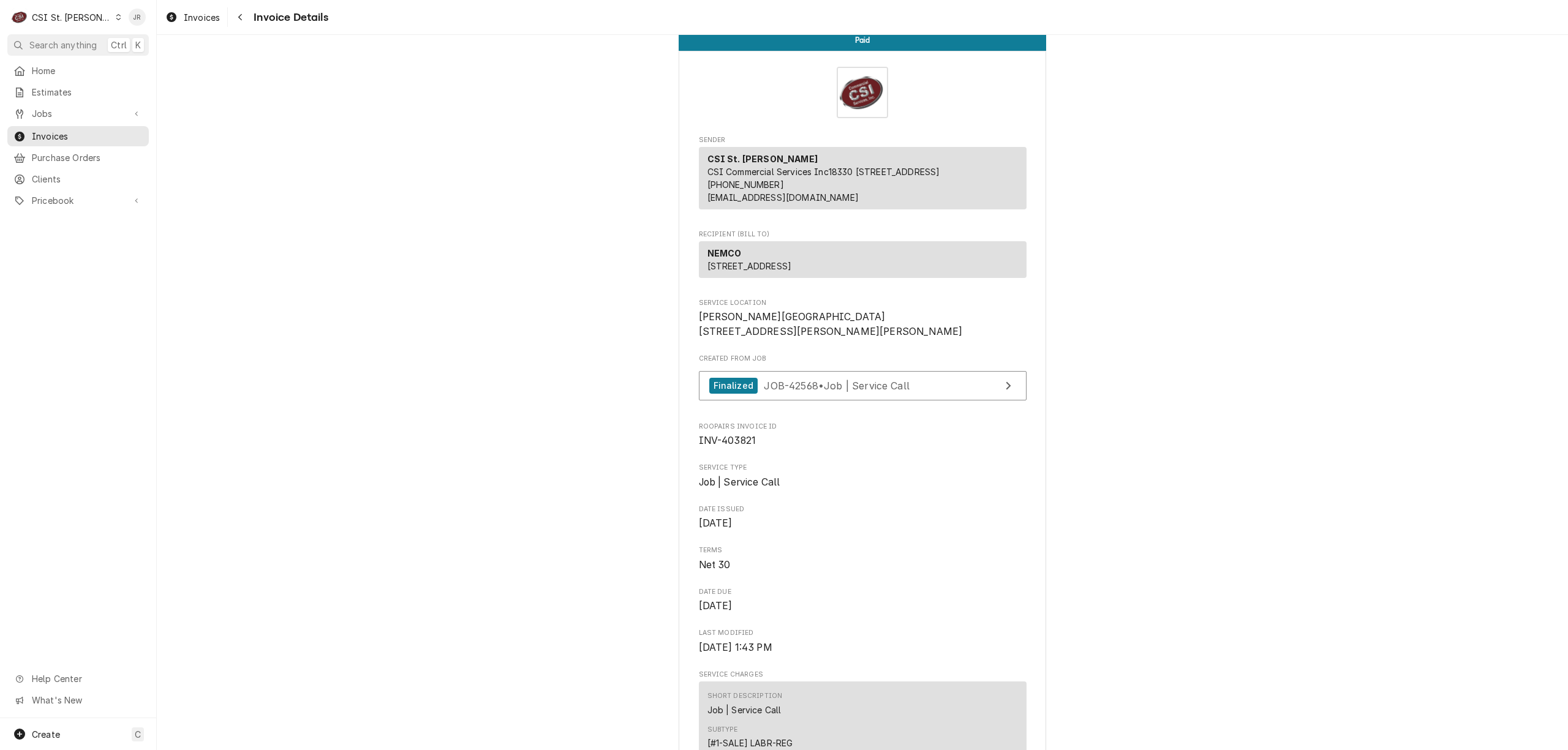
scroll to position [0, 0]
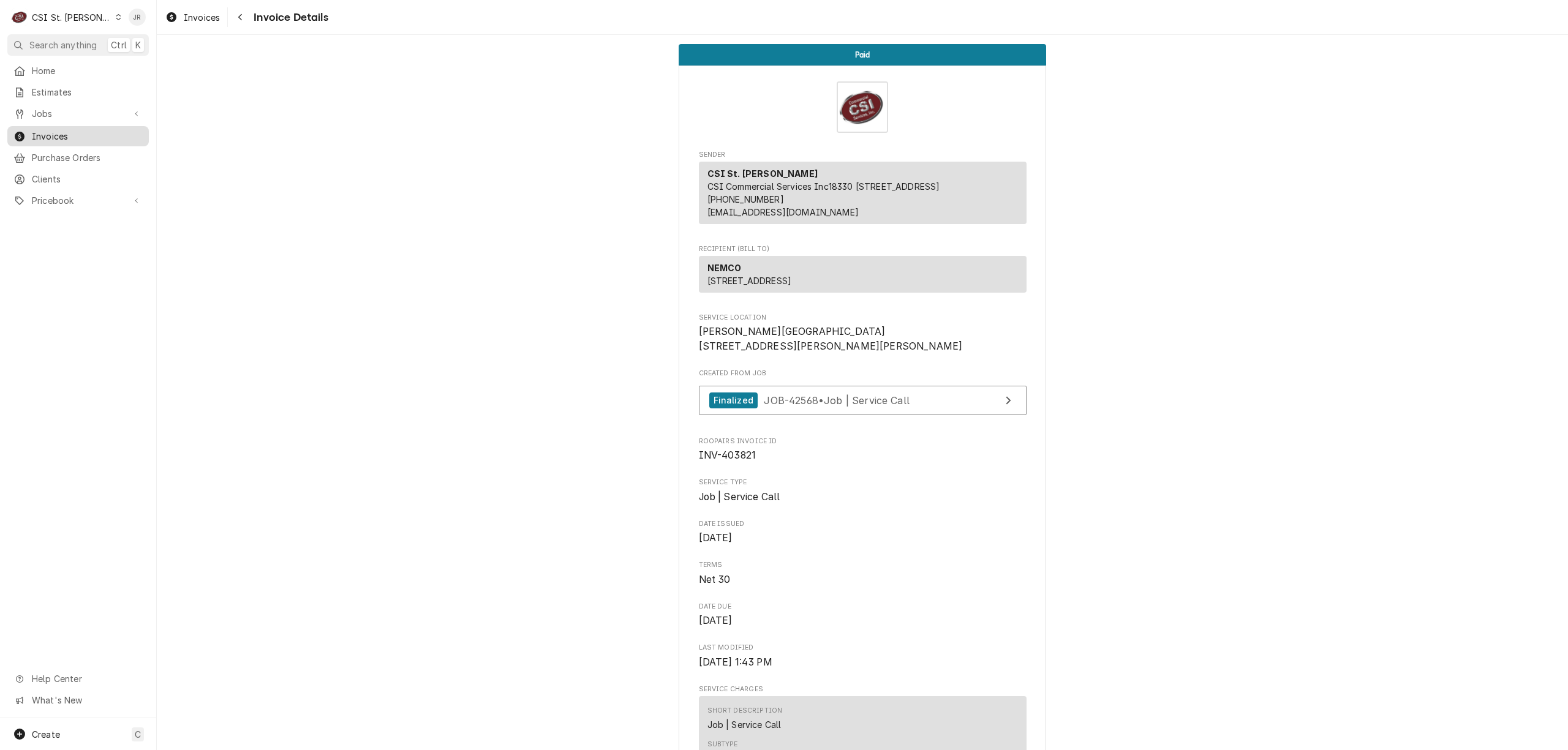
click at [55, 141] on link "Invoices" at bounding box center [78, 137] width 141 height 20
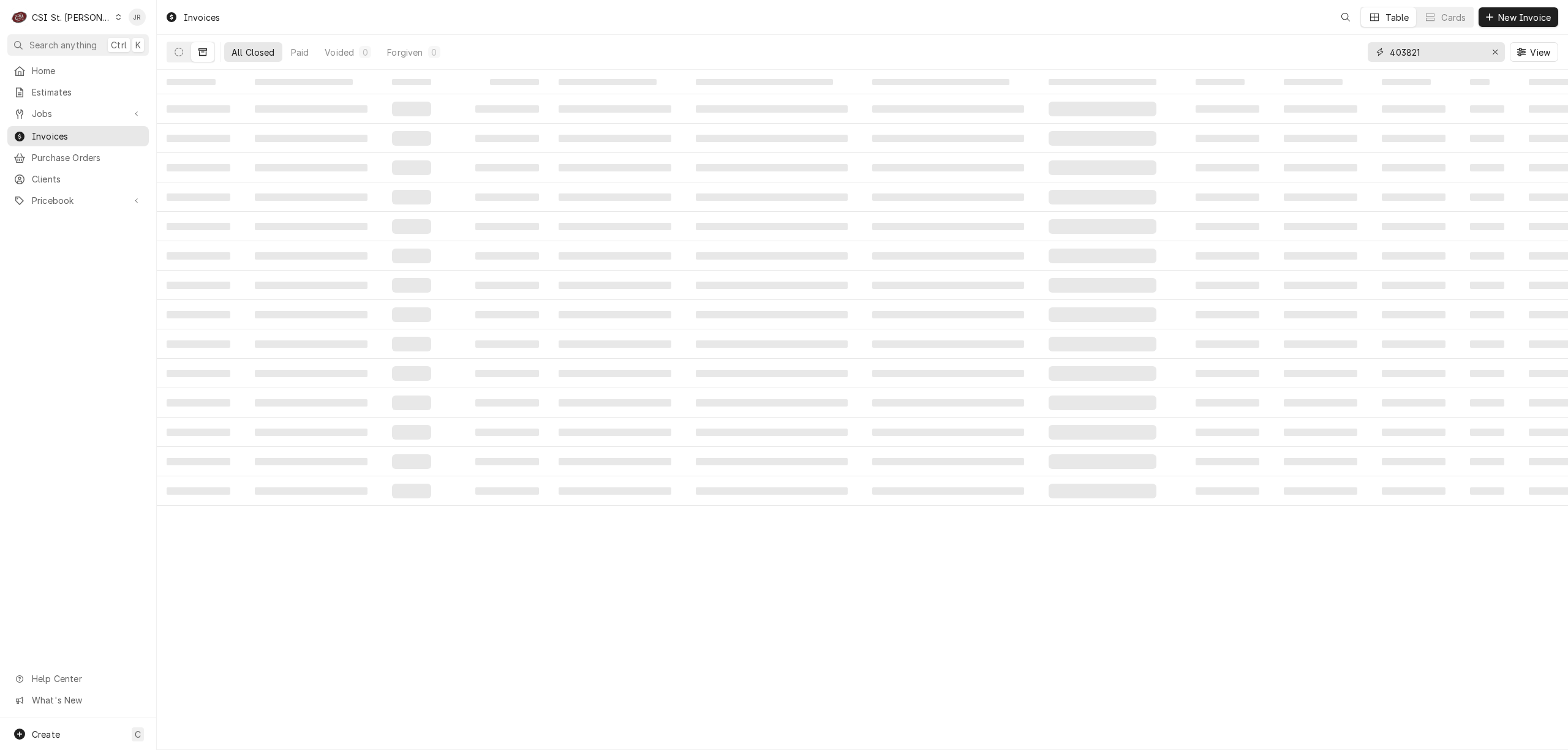
click at [1422, 52] on input "403821" at bounding box center [1435, 51] width 92 height 20
click at [1422, 51] on input "403821" at bounding box center [1435, 51] width 92 height 20
paste input "4197"
type input "404197"
drag, startPoint x: 177, startPoint y: 45, endPoint x: 182, endPoint y: 55, distance: 11.2
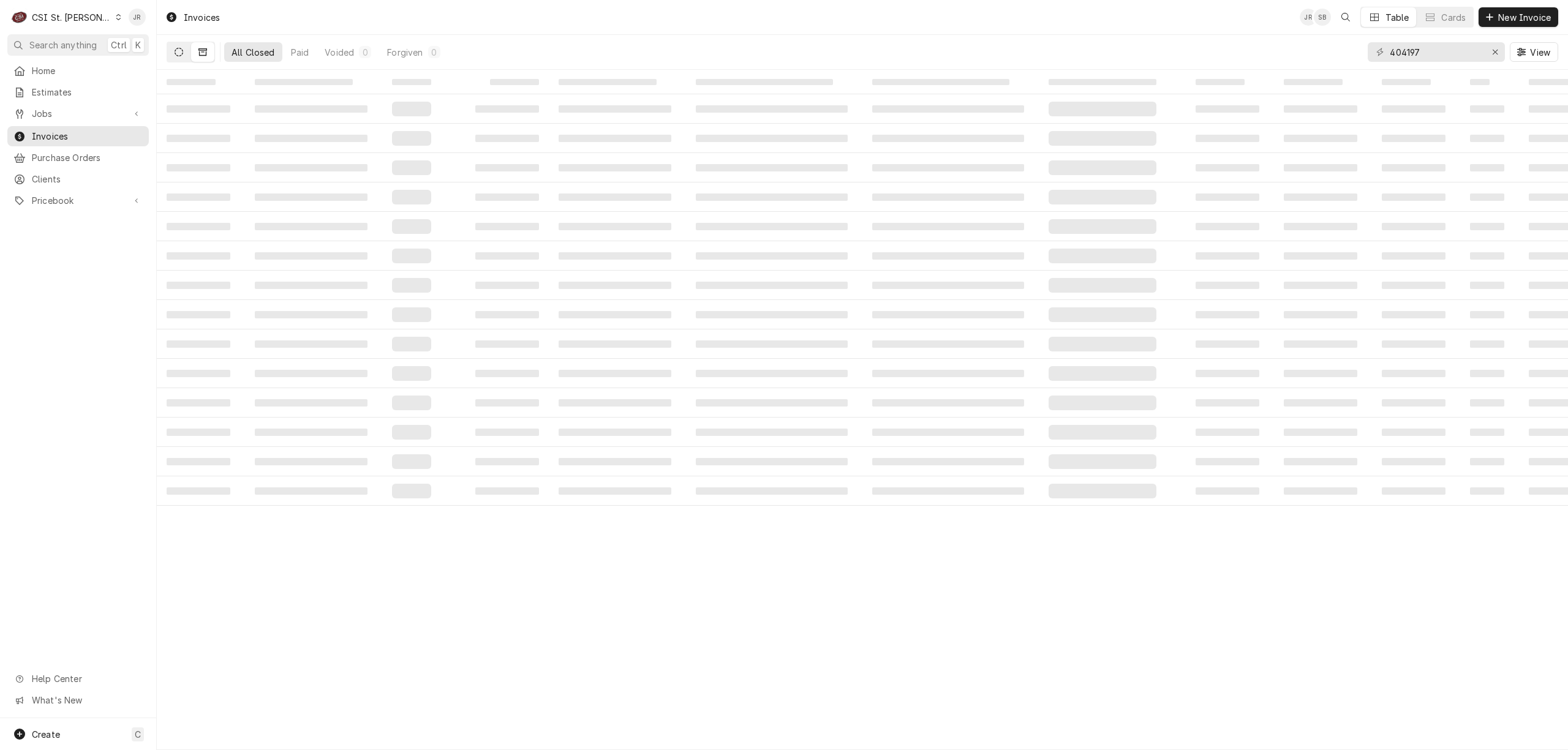
click at [178, 49] on button "Dynamic Content Wrapper" at bounding box center [179, 51] width 23 height 20
click at [182, 55] on icon "Dynamic Content Wrapper" at bounding box center [179, 51] width 8 height 8
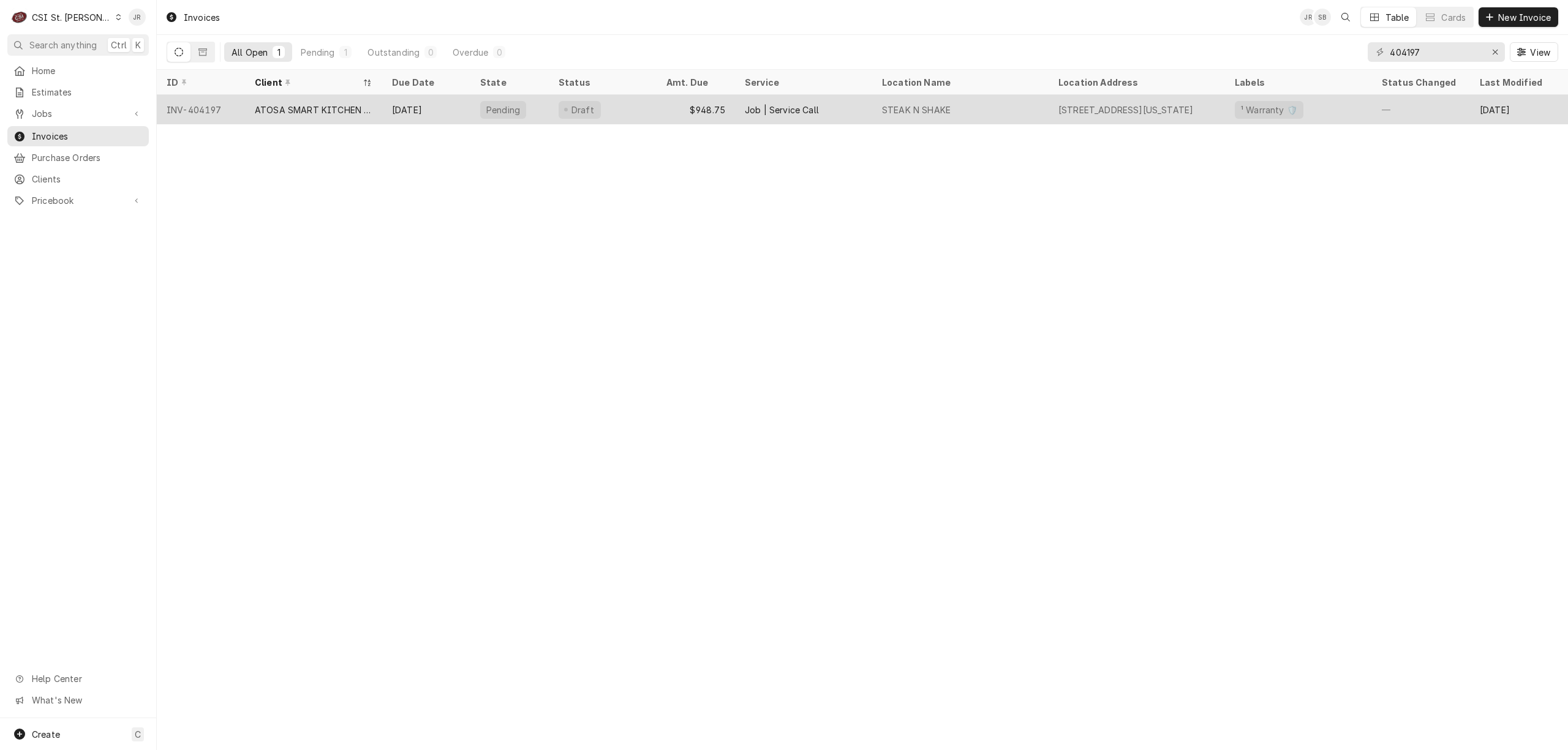
click at [399, 110] on div "Oct 24" at bounding box center [426, 110] width 88 height 30
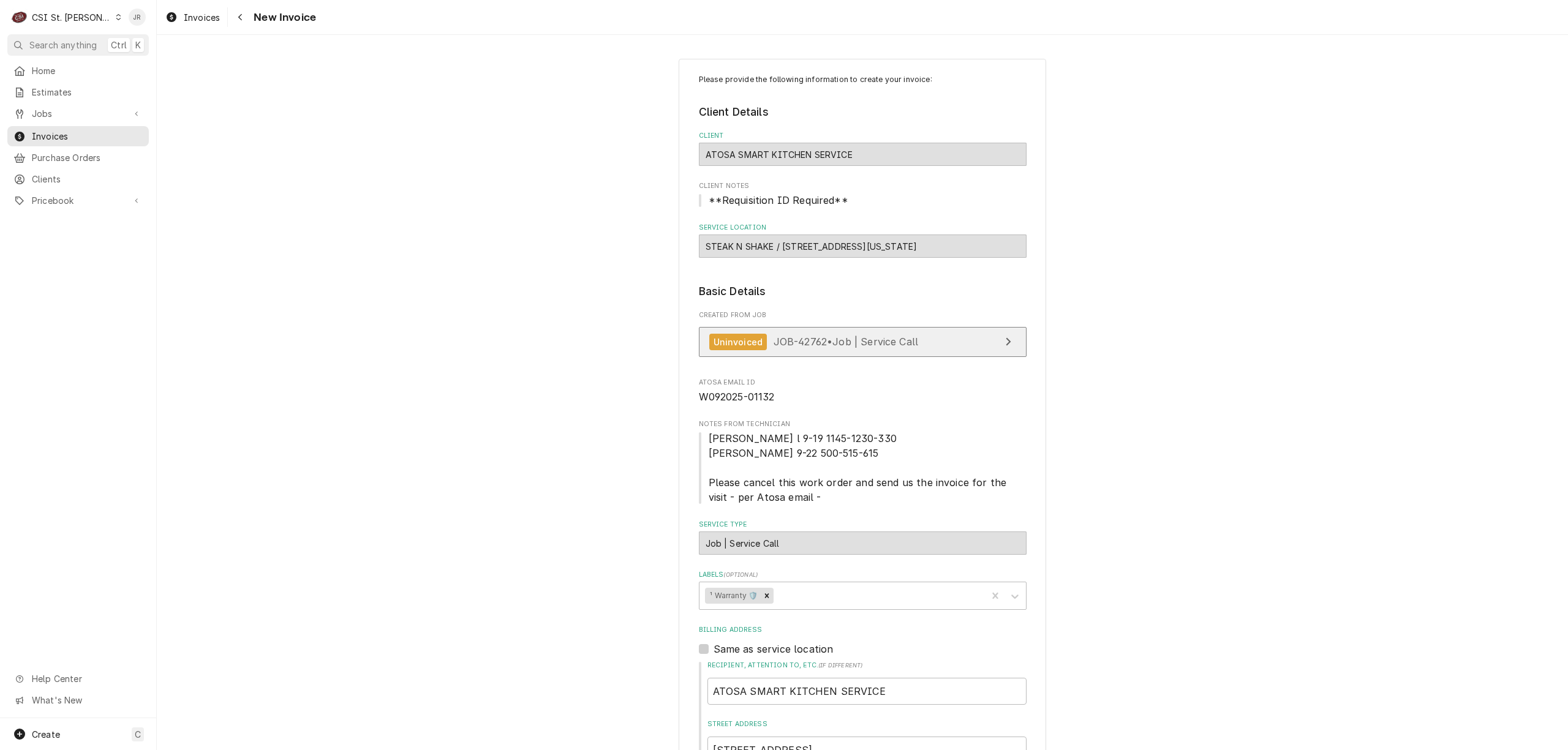
click at [924, 351] on link "Uninvoiced JOB-42762 • Job | Service Call" at bounding box center [863, 342] width 328 height 30
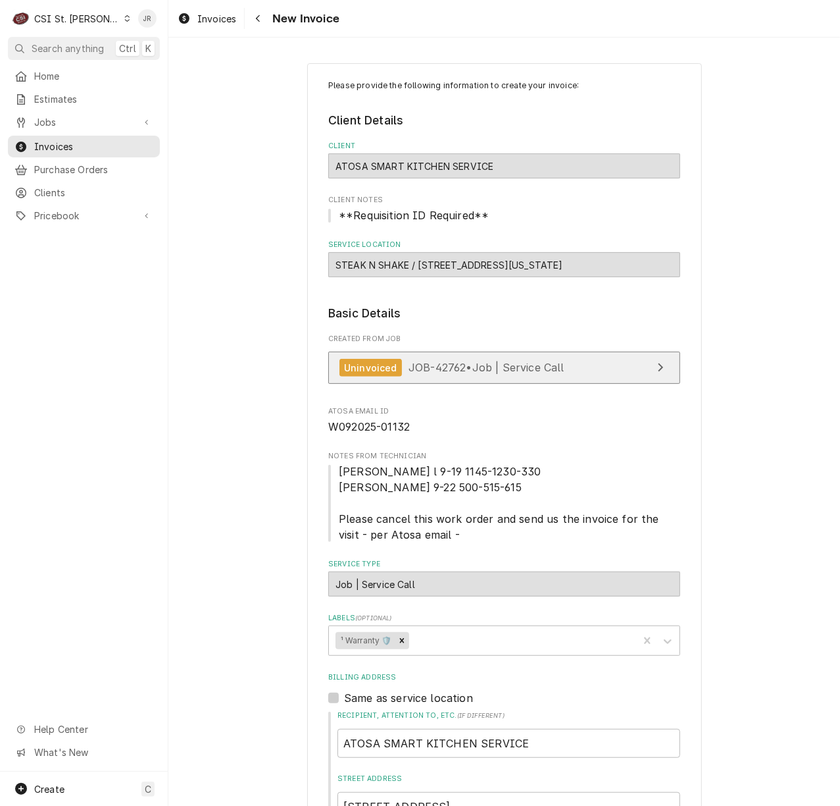
click at [409, 358] on link "Uninvoiced JOB-42762 • Job | Service Call" at bounding box center [504, 367] width 352 height 32
type textarea "x"
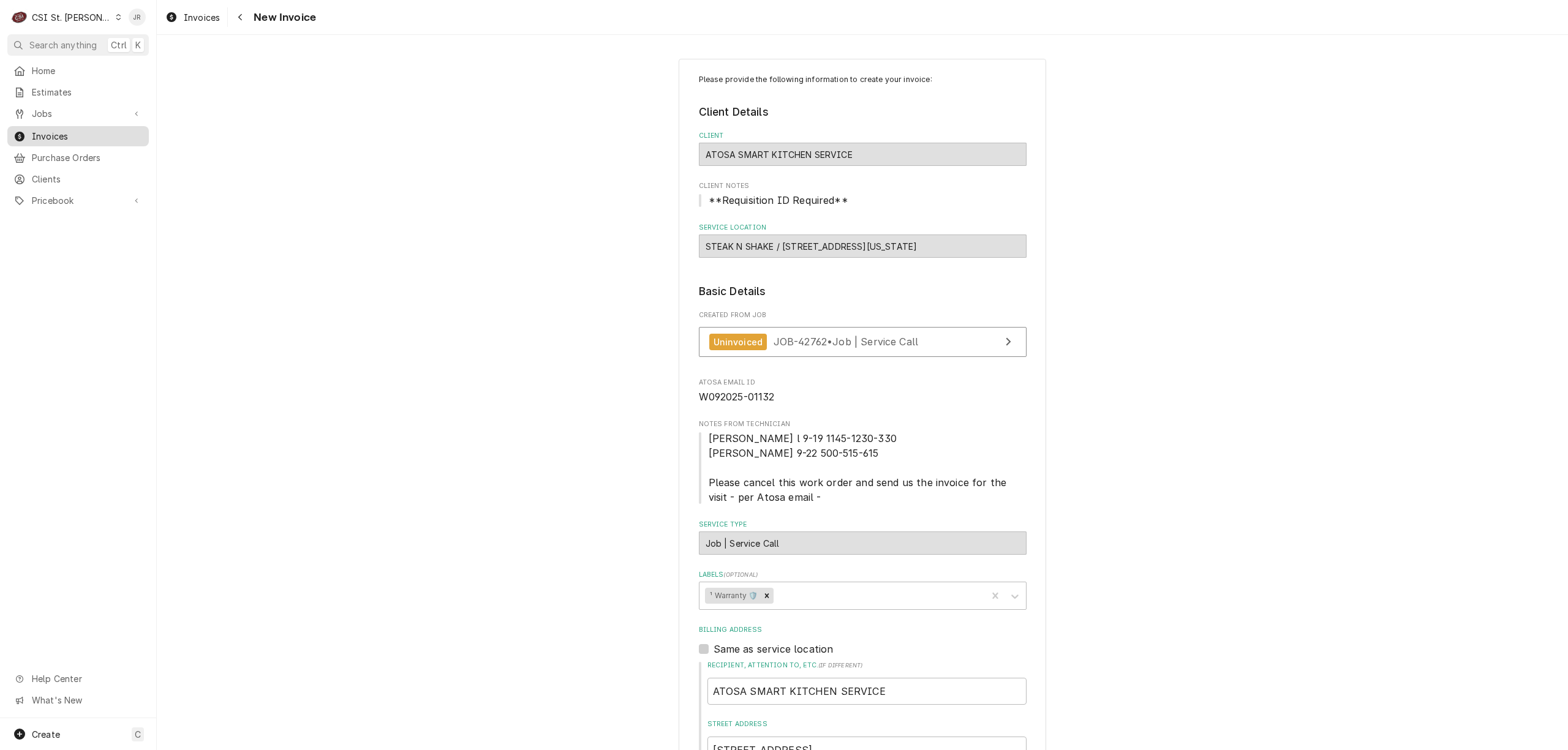
click at [62, 130] on span "Invoices" at bounding box center [87, 137] width 111 height 13
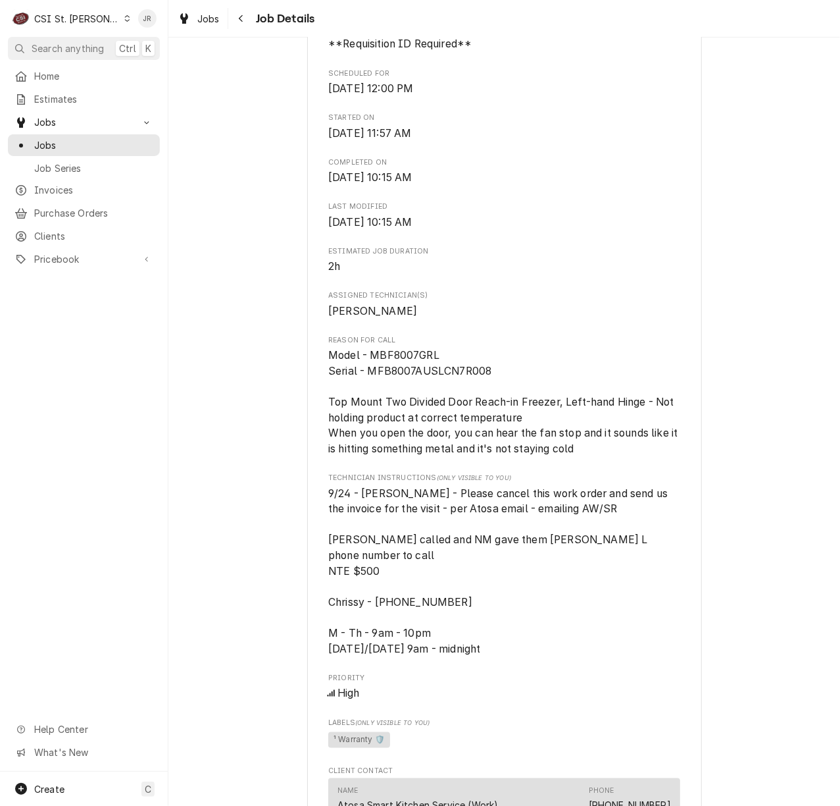
scroll to position [438, 0]
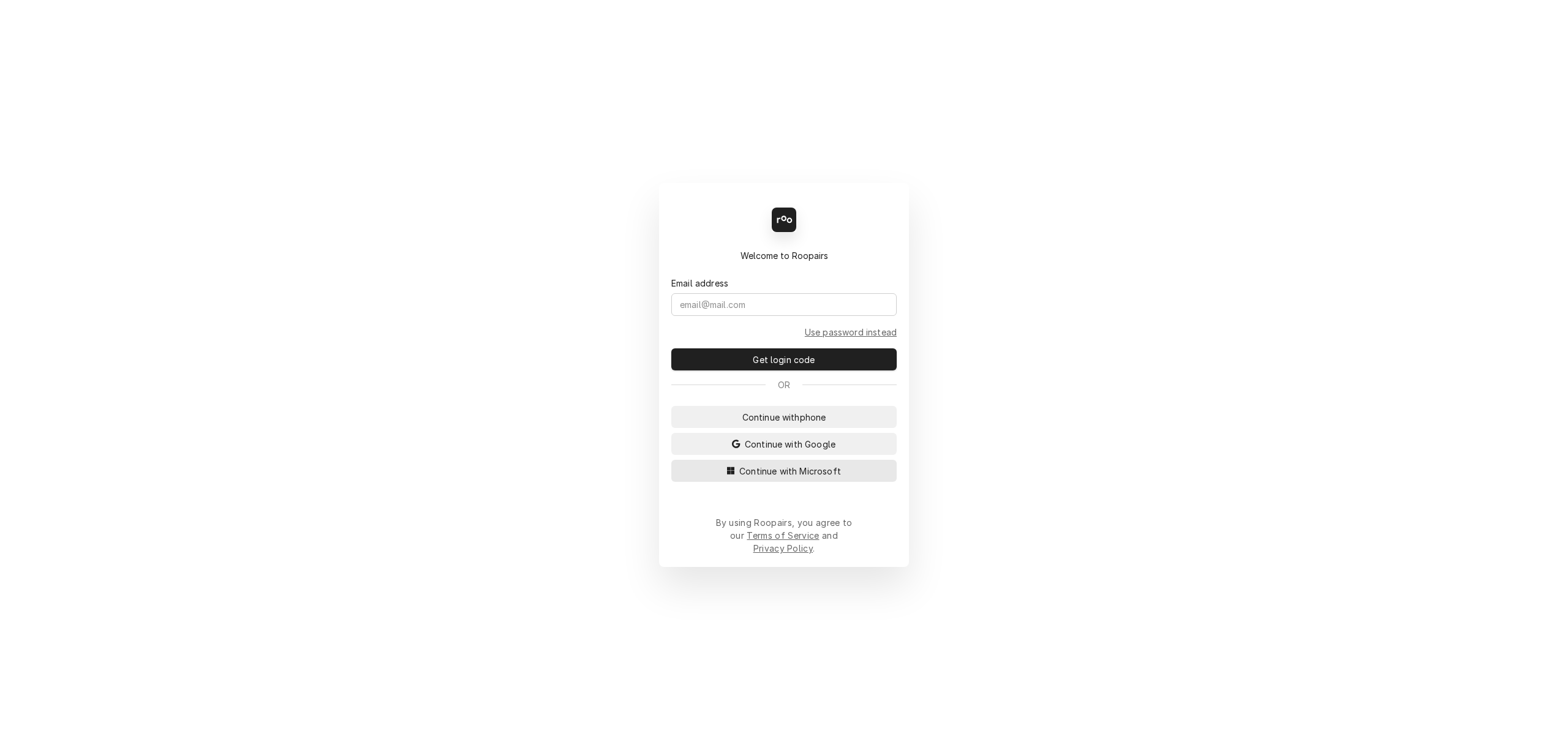
click at [793, 474] on span "Continue with Microsoft" at bounding box center [790, 472] width 107 height 13
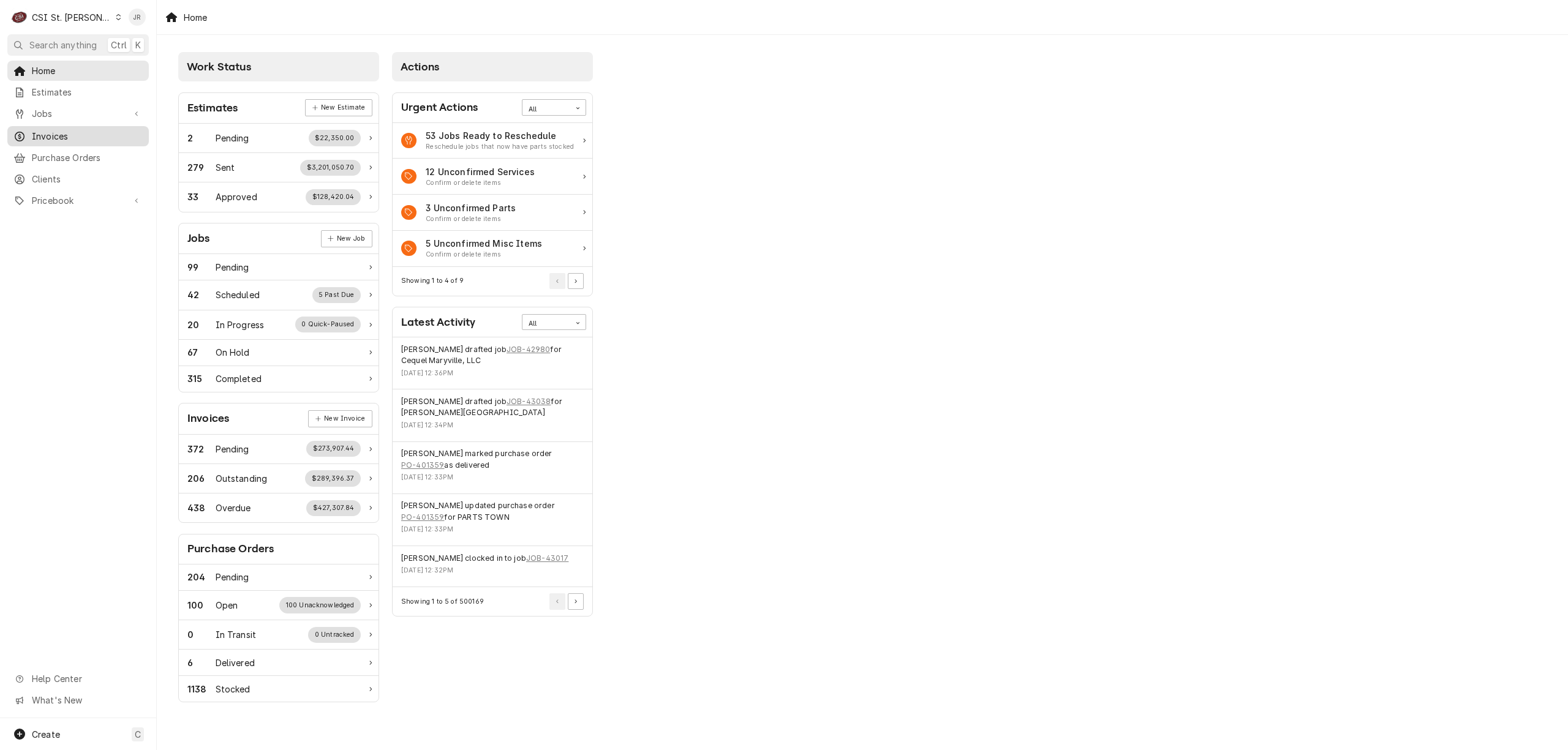
click at [69, 138] on span "Invoices" at bounding box center [87, 137] width 111 height 13
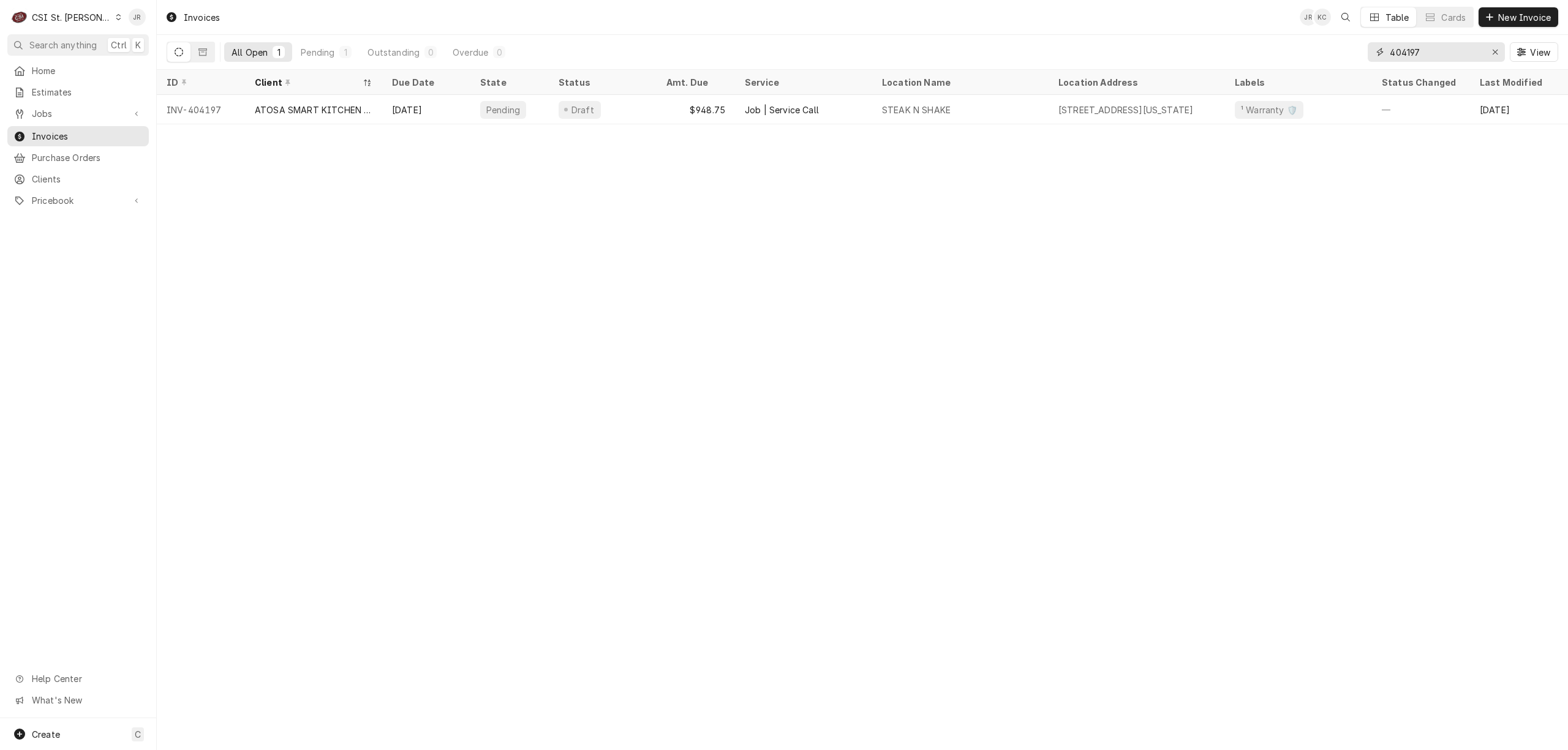
click at [1413, 47] on input "404197" at bounding box center [1435, 51] width 92 height 20
paste input "302822"
type input "302822"
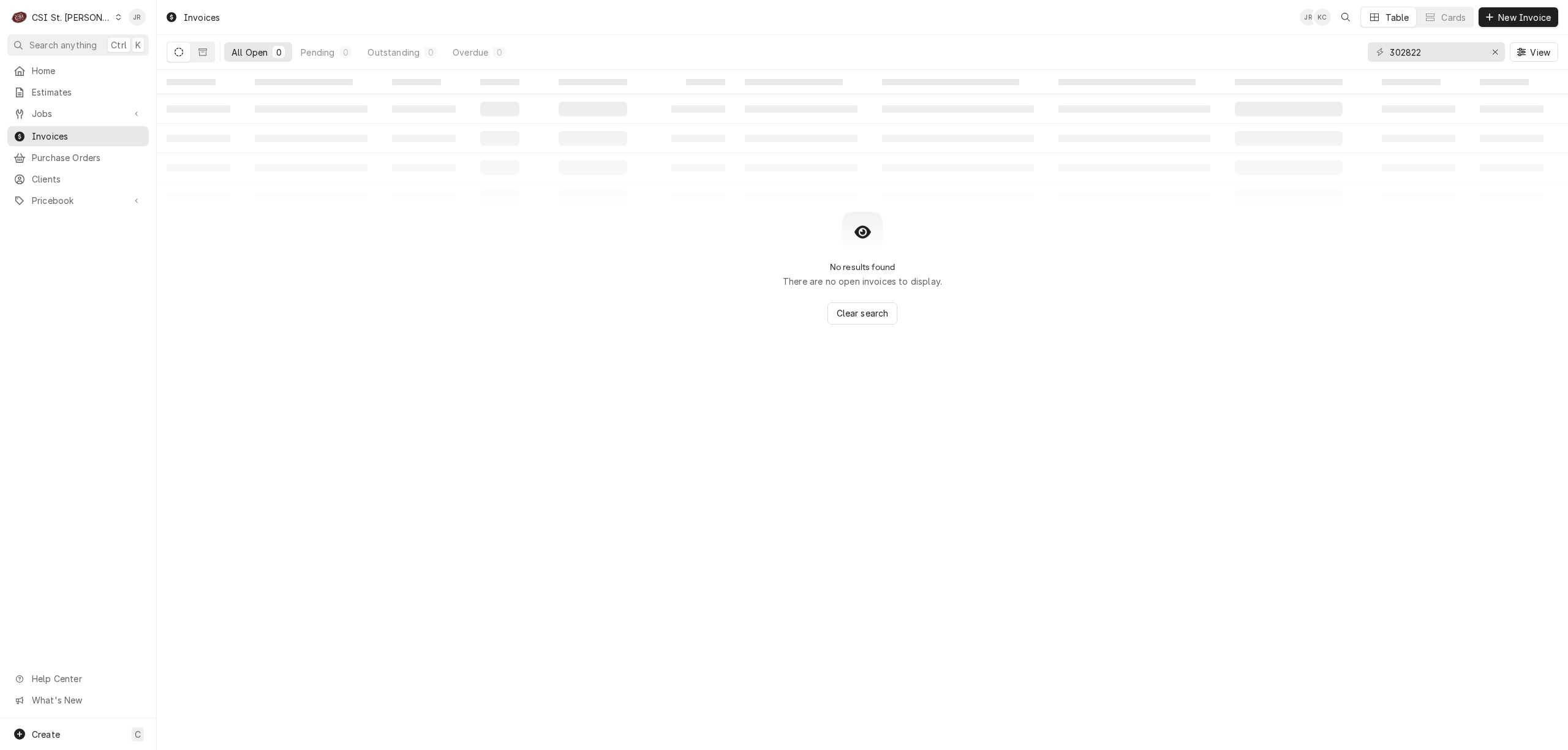
click at [181, 47] on icon "Dynamic Content Wrapper" at bounding box center [179, 51] width 8 height 8
click at [177, 61] on div "All Open 0 Pending 0 Outstanding 0 Overdue 0" at bounding box center [339, 52] width 345 height 34
click at [181, 51] on icon "Dynamic Content Wrapper" at bounding box center [179, 51] width 8 height 8
click at [175, 49] on icon "Dynamic Content Wrapper" at bounding box center [179, 51] width 8 height 8
click at [177, 57] on button "Dynamic Content Wrapper" at bounding box center [179, 51] width 23 height 20
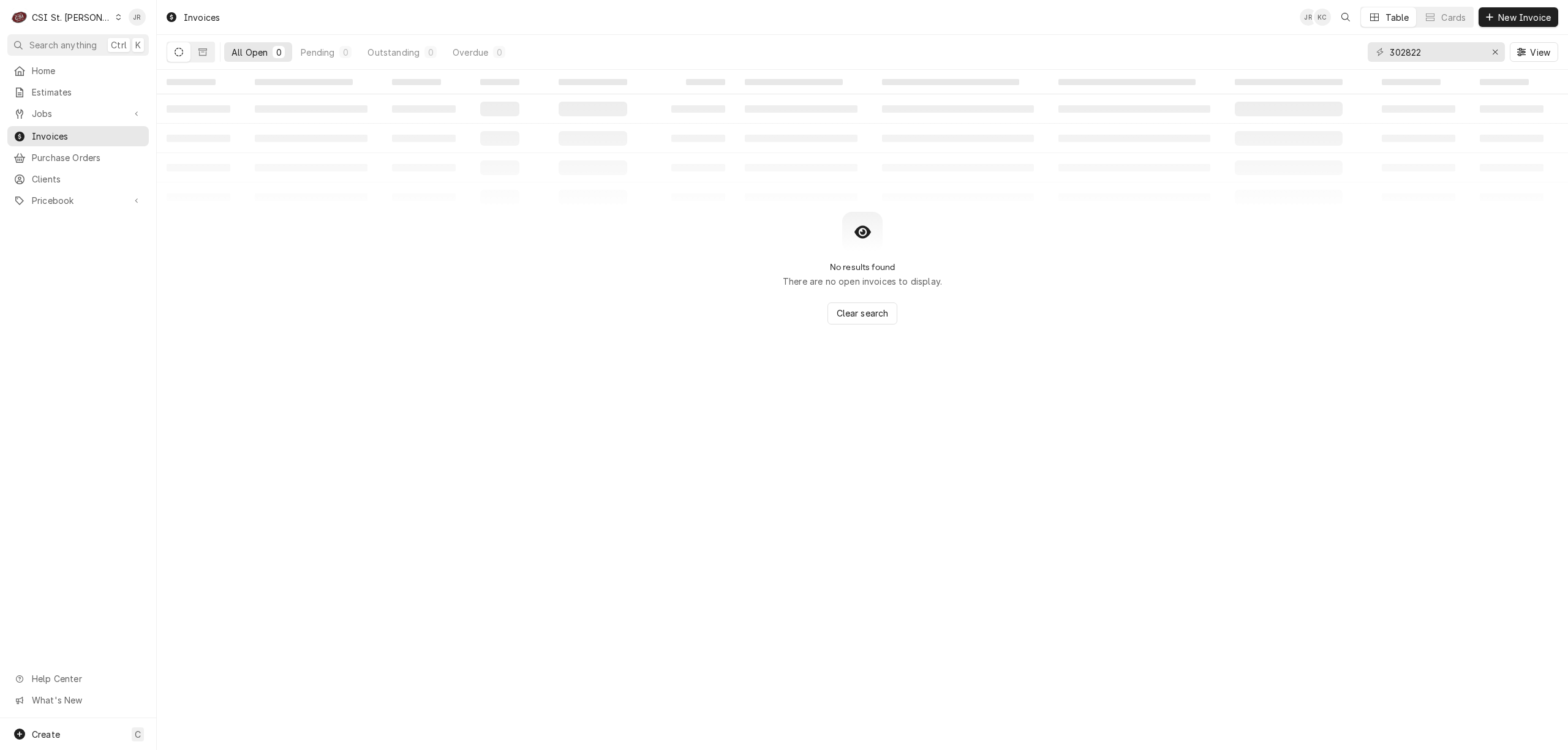
click at [180, 49] on icon "Dynamic Content Wrapper" at bounding box center [179, 51] width 8 height 8
click at [183, 54] on button "Dynamic Content Wrapper" at bounding box center [179, 51] width 23 height 20
click at [178, 50] on icon "Dynamic Content Wrapper" at bounding box center [179, 51] width 8 height 8
click at [60, 8] on div "C CSI St. Louis" at bounding box center [66, 17] width 118 height 24
click at [143, 20] on div "CSI [US_STATE][GEOGRAPHIC_DATA]" at bounding box center [189, 24] width 162 height 13
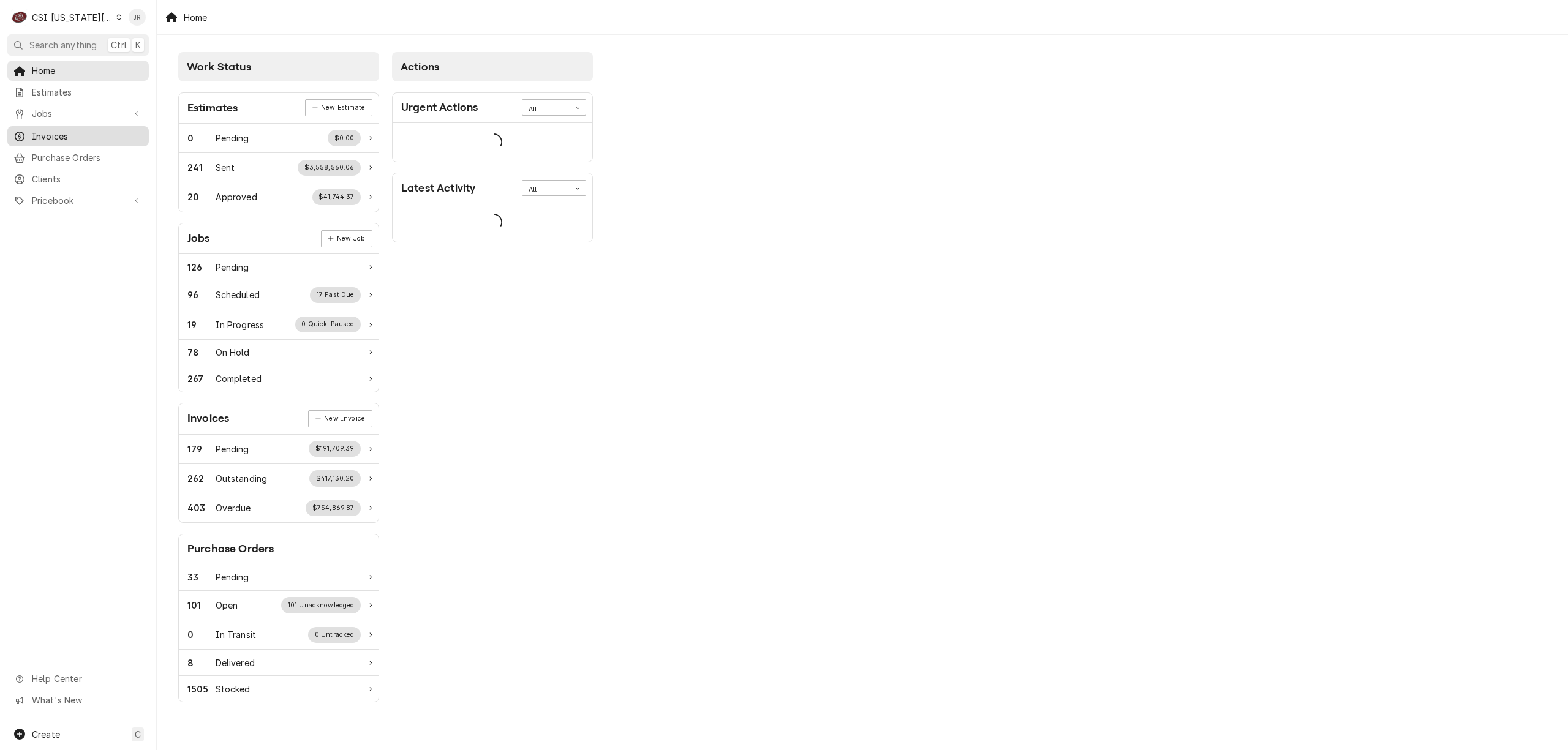
click at [87, 130] on span "Invoices" at bounding box center [87, 137] width 111 height 13
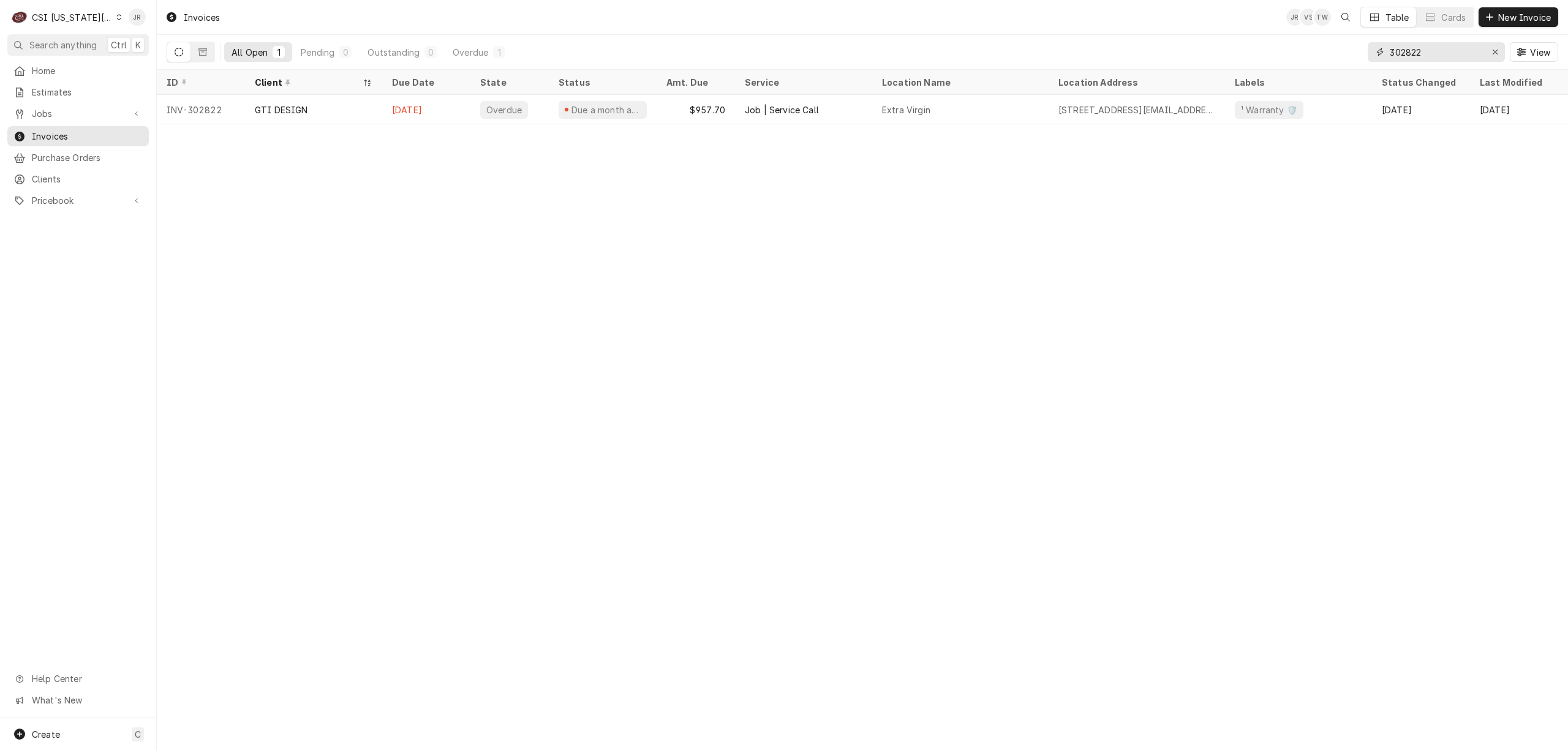
click at [1402, 52] on input "302822" at bounding box center [1435, 51] width 92 height 20
click at [1402, 51] on input "302822" at bounding box center [1435, 51] width 92 height 20
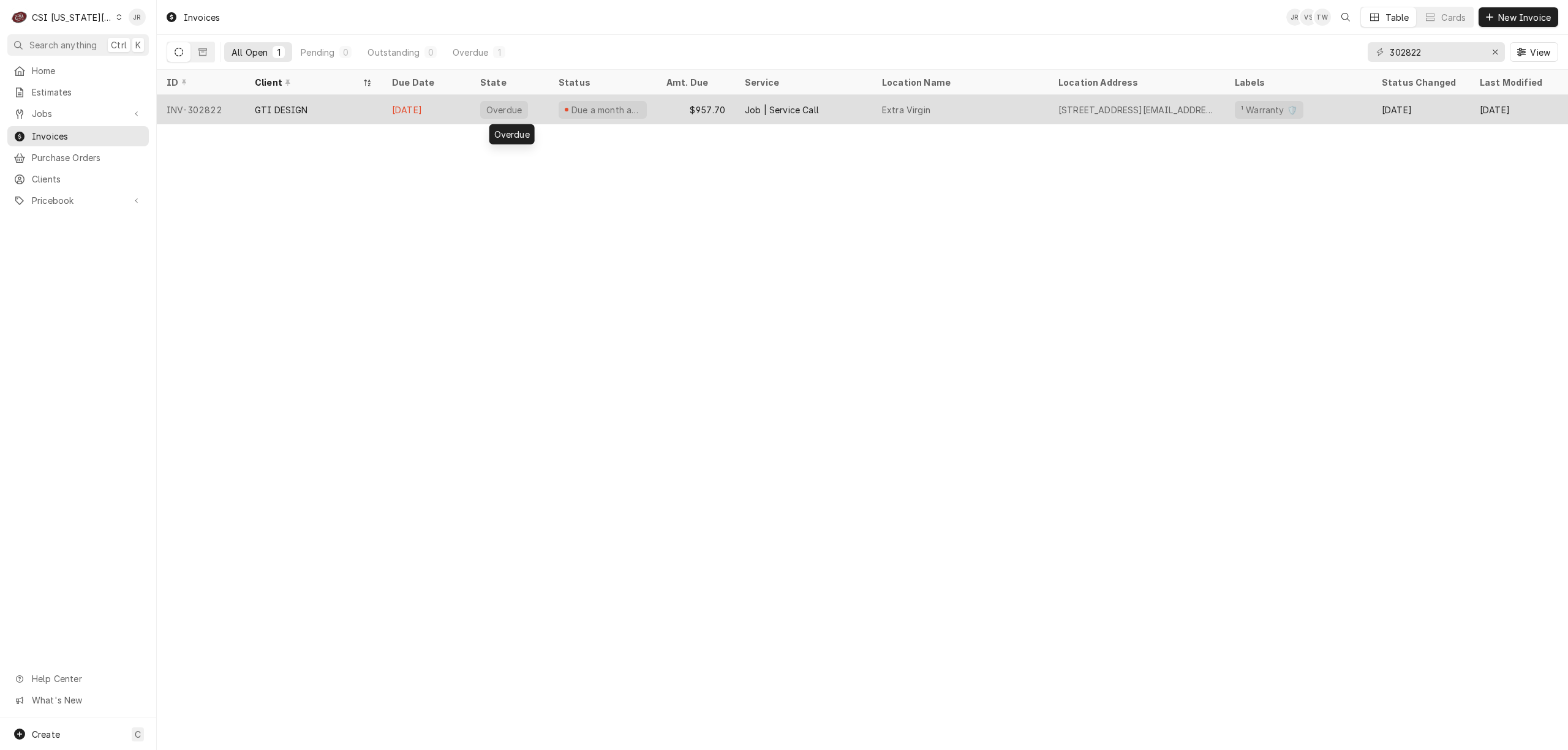
click at [535, 103] on div "Overdue" at bounding box center [509, 110] width 78 height 30
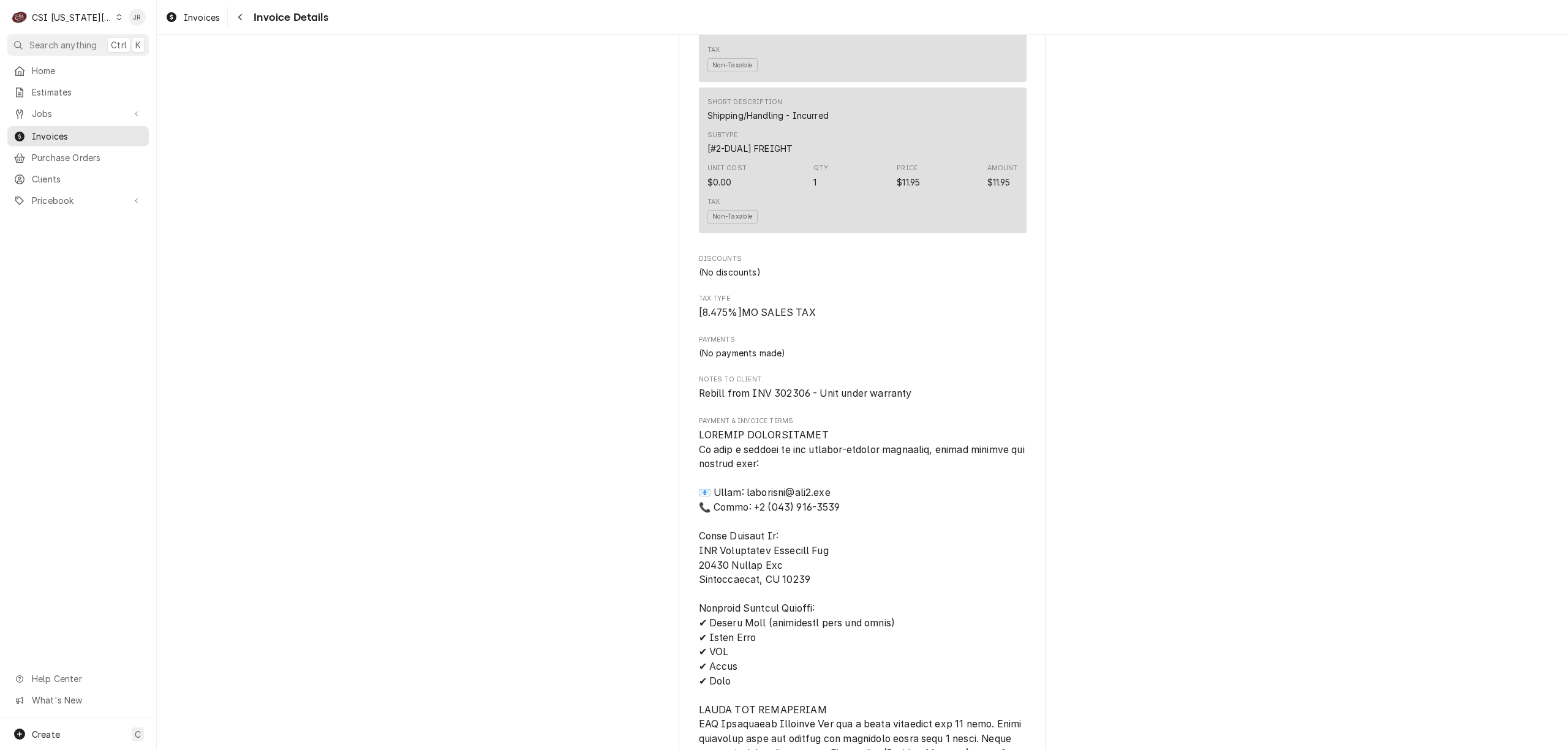
scroll to position [1796, 0]
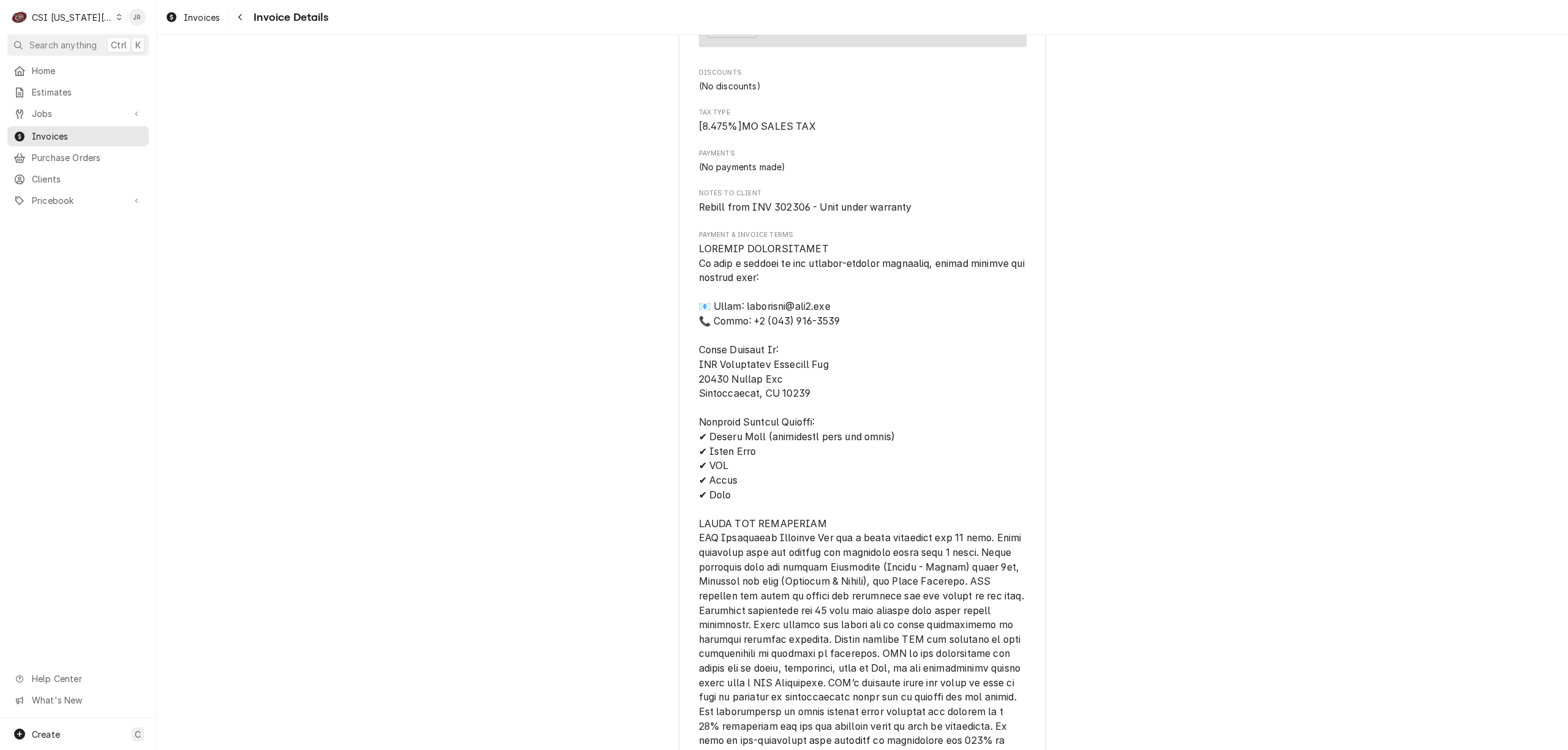
click at [782, 213] on span "Rebill from INV 302306 - Unit under warranty" at bounding box center [805, 208] width 213 height 12
copy span "302306"
drag, startPoint x: 811, startPoint y: 184, endPoint x: 790, endPoint y: 225, distance: 46.1
click at [811, 173] on div "Payments (No payments made)" at bounding box center [863, 161] width 328 height 24
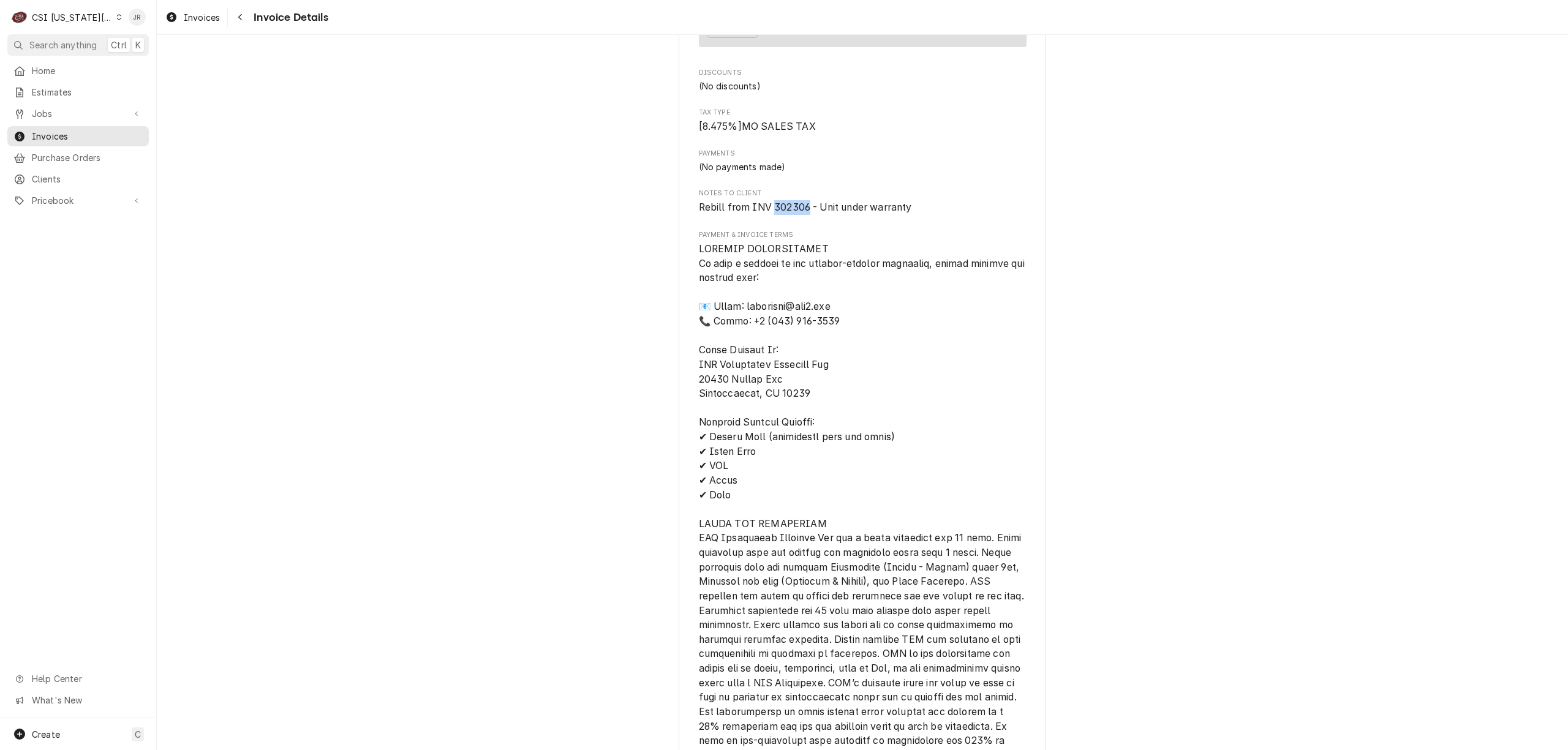
drag, startPoint x: 766, startPoint y: 231, endPoint x: 797, endPoint y: 229, distance: 31.1
click at [800, 213] on span "Rebill from INV 302306 - Unit under warranty" at bounding box center [805, 208] width 213 height 12
drag, startPoint x: 792, startPoint y: 228, endPoint x: 787, endPoint y: 212, distance: 16.8
click at [787, 198] on span "Notes to Client" at bounding box center [863, 194] width 328 height 10
drag, startPoint x: 801, startPoint y: 229, endPoint x: 773, endPoint y: 232, distance: 28.2
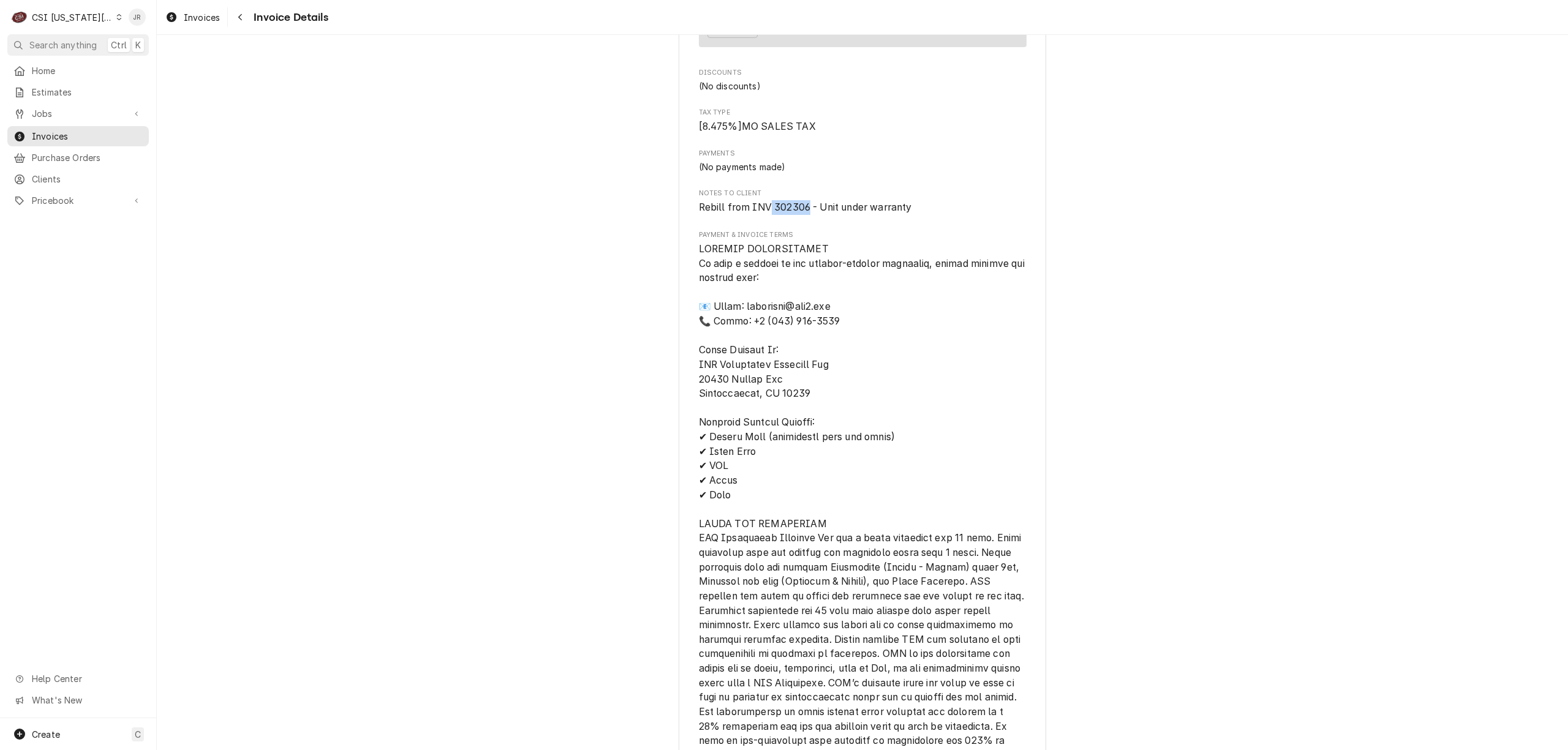
click at [766, 213] on span "Rebill from INV 302306 - Unit under warranty" at bounding box center [805, 208] width 213 height 12
copy span "302306"
drag, startPoint x: 790, startPoint y: 221, endPoint x: 778, endPoint y: 225, distance: 12.6
click at [778, 213] on span "Rebill from INV 302306 - Unit under warranty" at bounding box center [805, 208] width 213 height 12
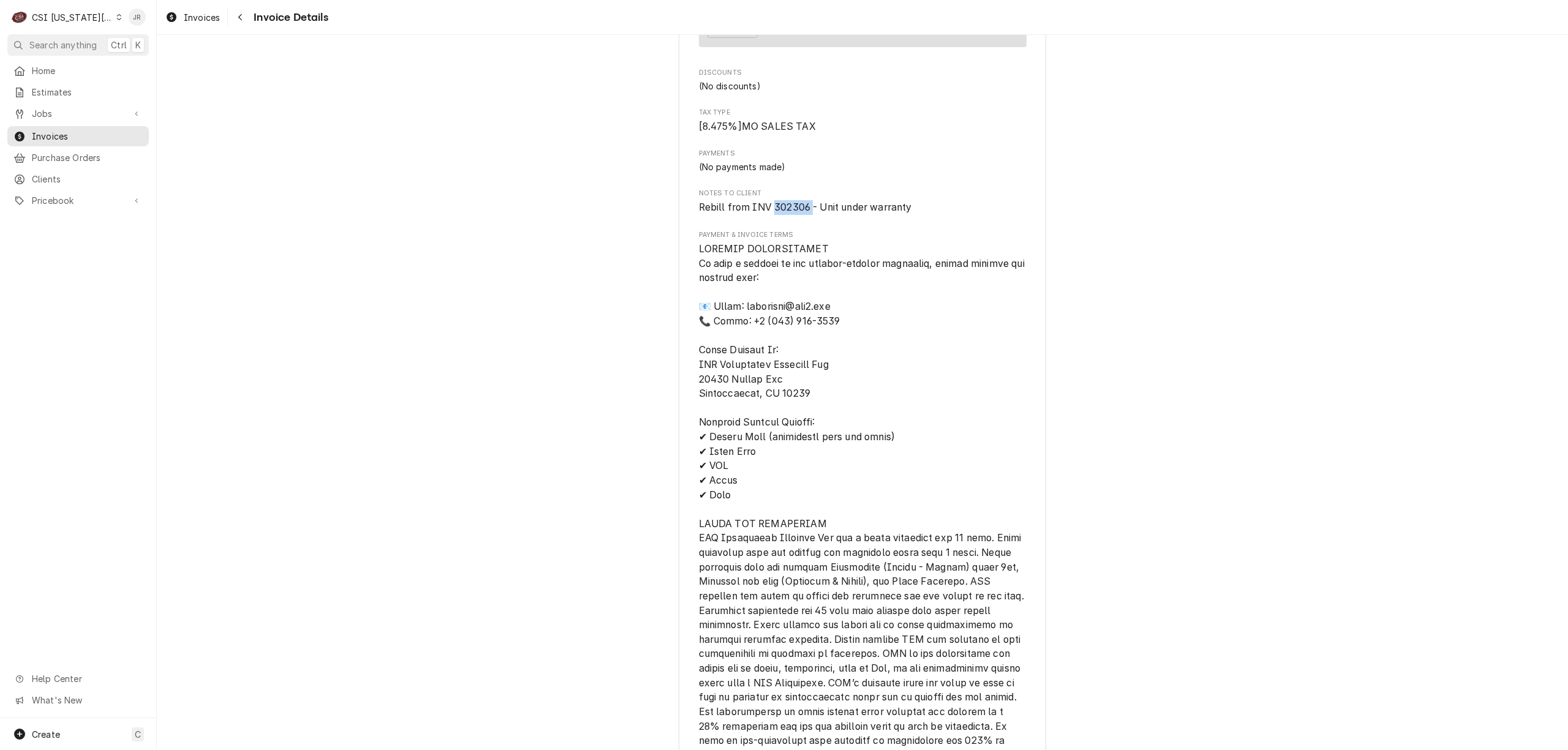
copy span "302306"
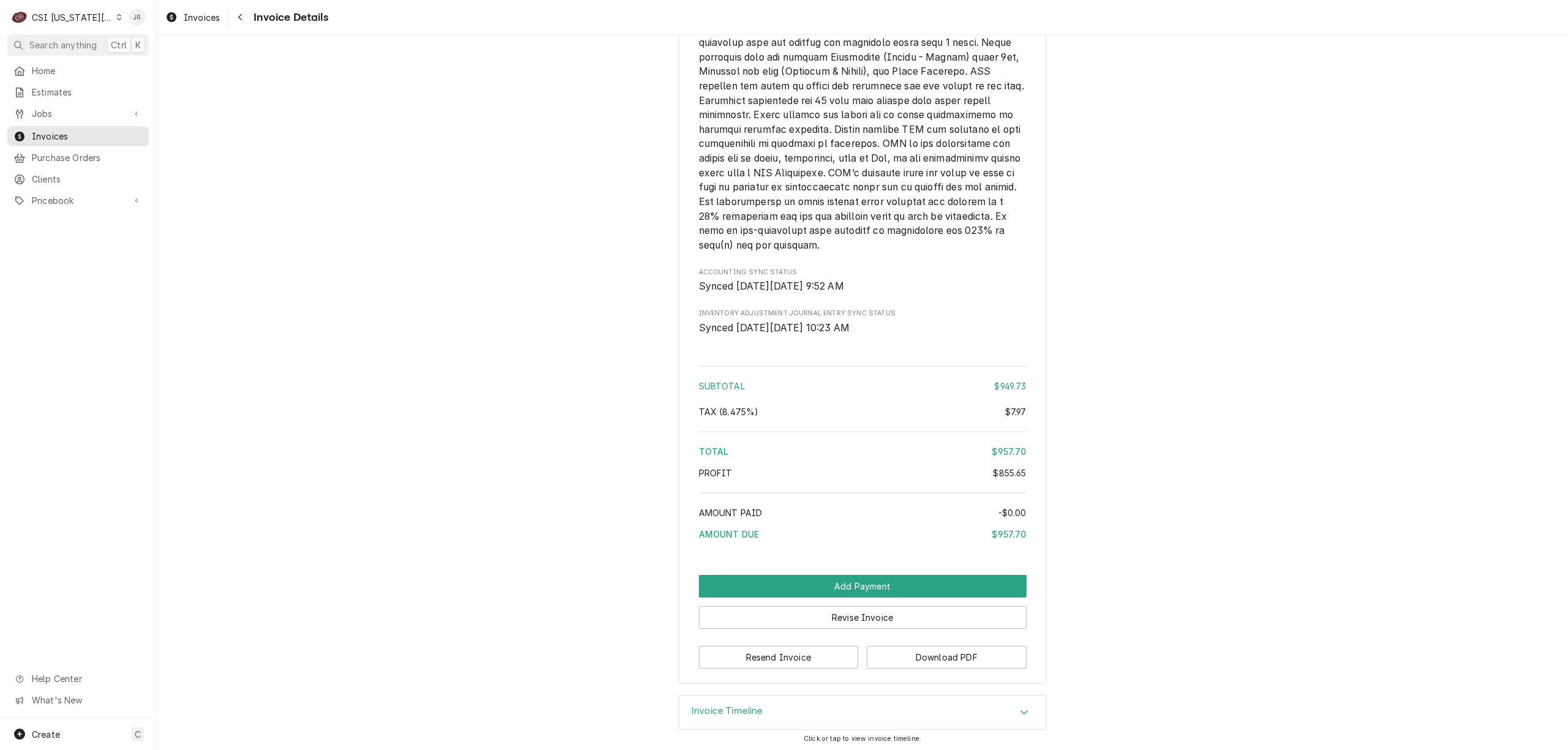
scroll to position [2335, 0]
click at [728, 706] on h3 "Invoice Timeline" at bounding box center [727, 709] width 72 height 12
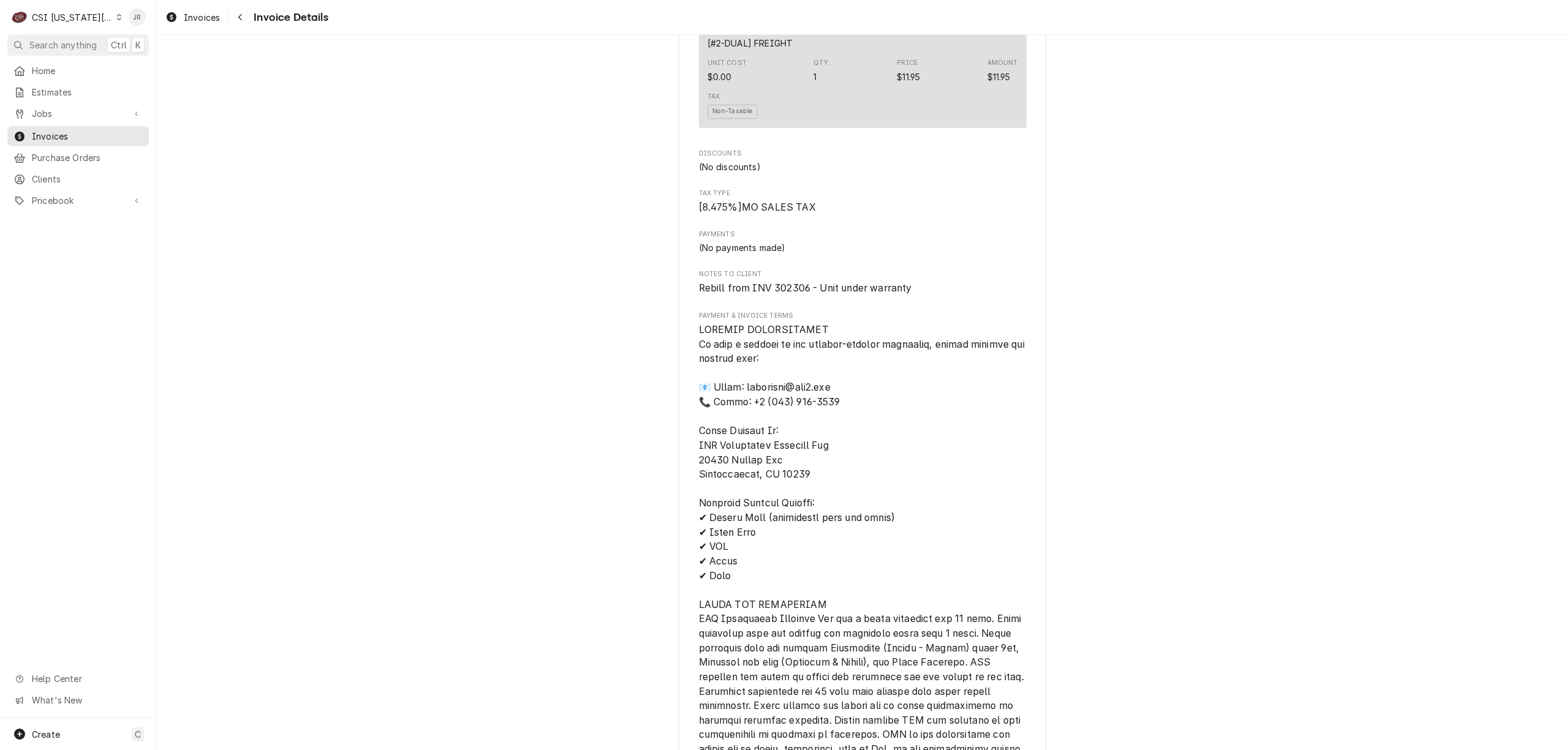
scroll to position [1696, 0]
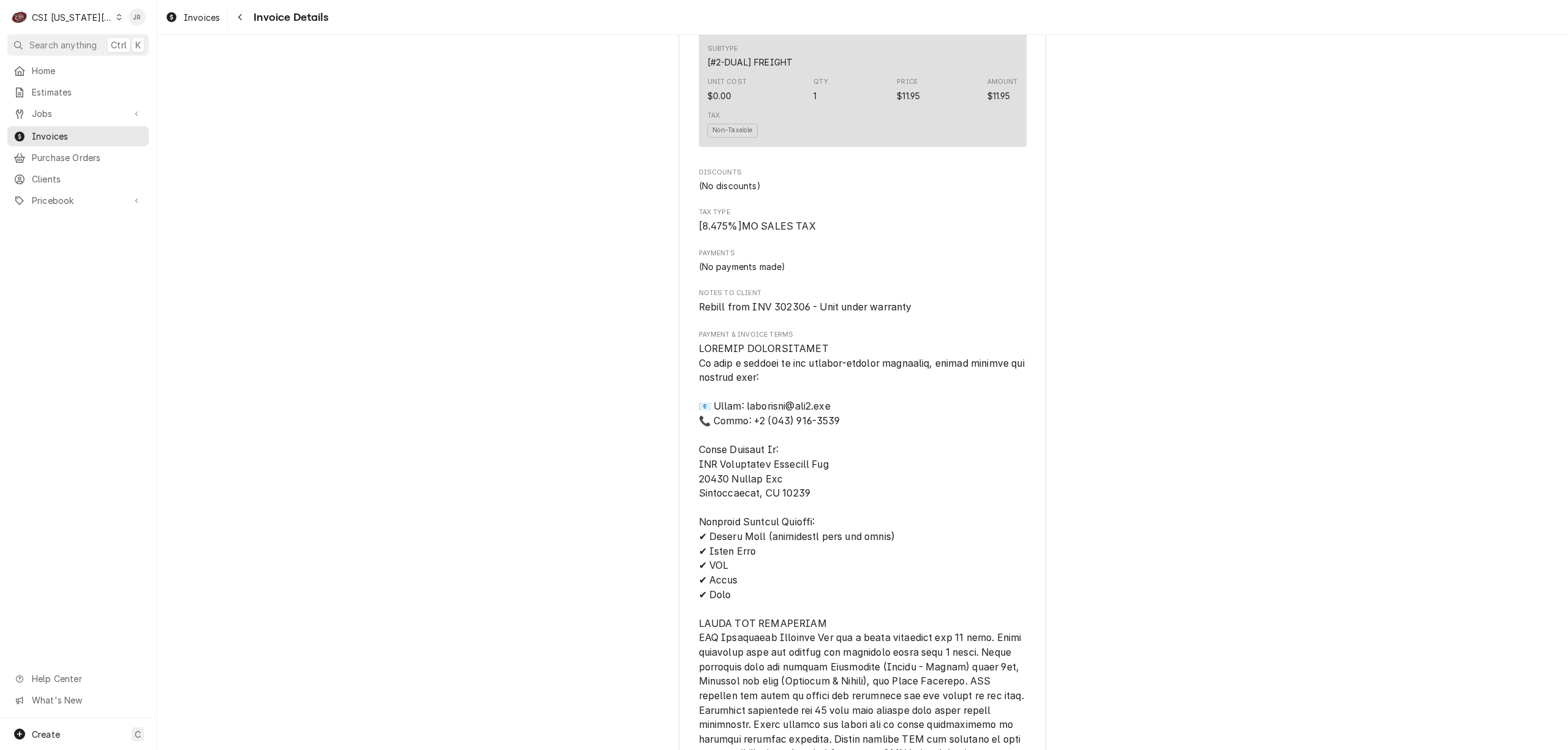
click at [770, 313] on span "Rebill from INV 302306 - Unit under warranty" at bounding box center [805, 307] width 213 height 12
drag, startPoint x: 768, startPoint y: 328, endPoint x: 801, endPoint y: 332, distance: 33.2
click at [801, 313] on span "Rebill from INV 302306 - Unit under warranty" at bounding box center [805, 307] width 213 height 12
copy span "302306"
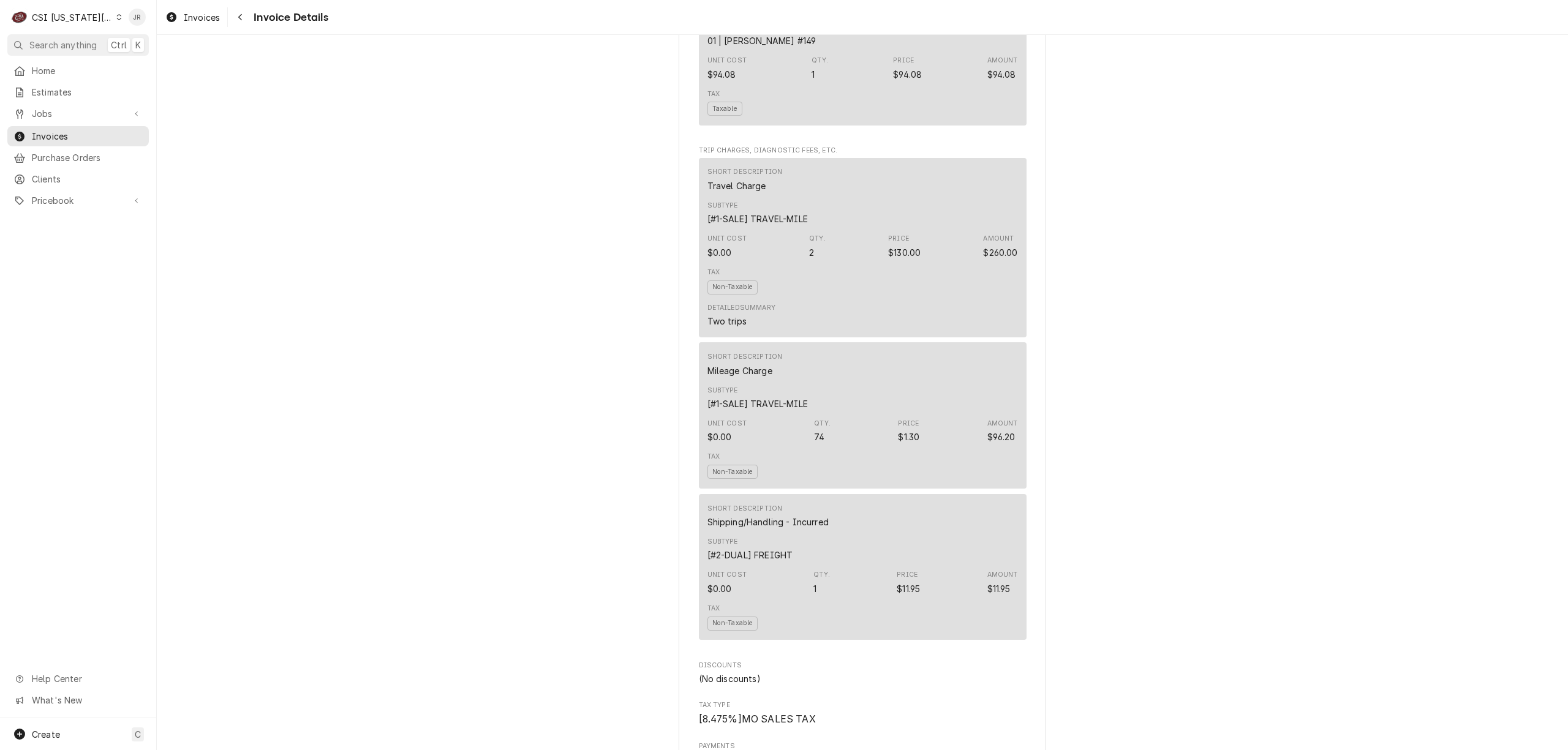
scroll to position [880, 0]
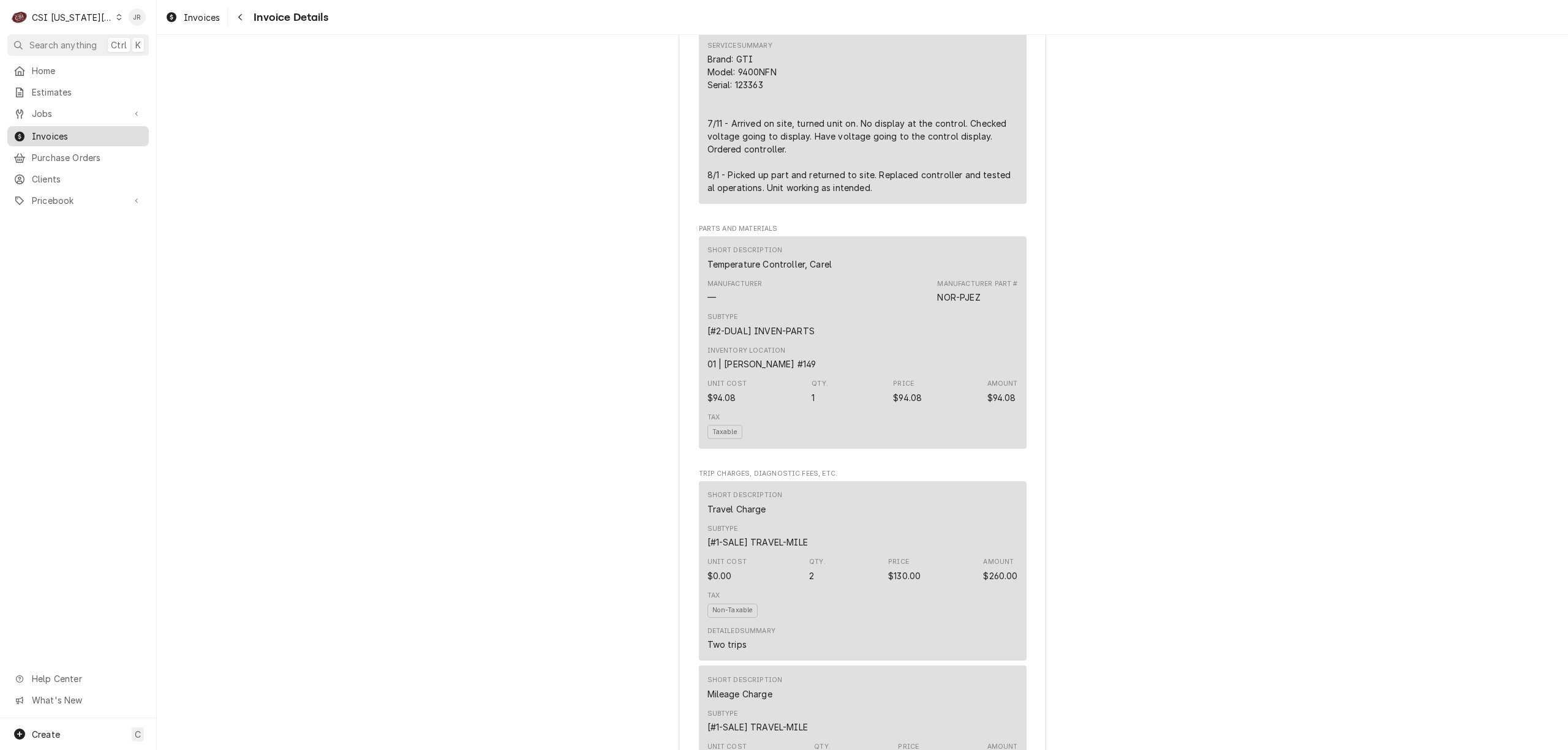
click at [69, 133] on span "Invoices" at bounding box center [87, 137] width 111 height 13
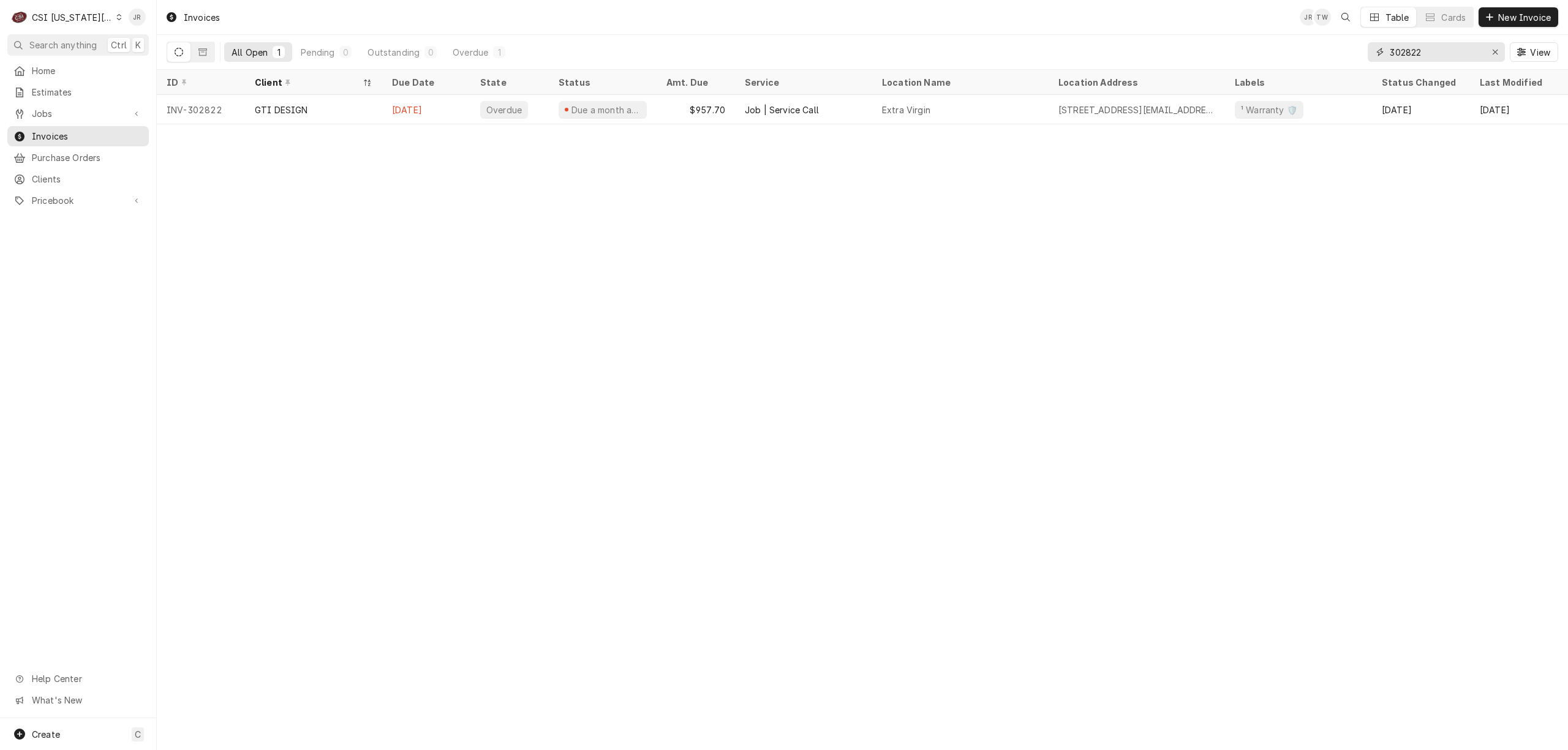
drag, startPoint x: 1443, startPoint y: 55, endPoint x: 1437, endPoint y: 52, distance: 6.7
click at [1438, 54] on input "302822" at bounding box center [1435, 51] width 92 height 20
click at [1437, 52] on input "302822" at bounding box center [1435, 51] width 92 height 20
paste input "306"
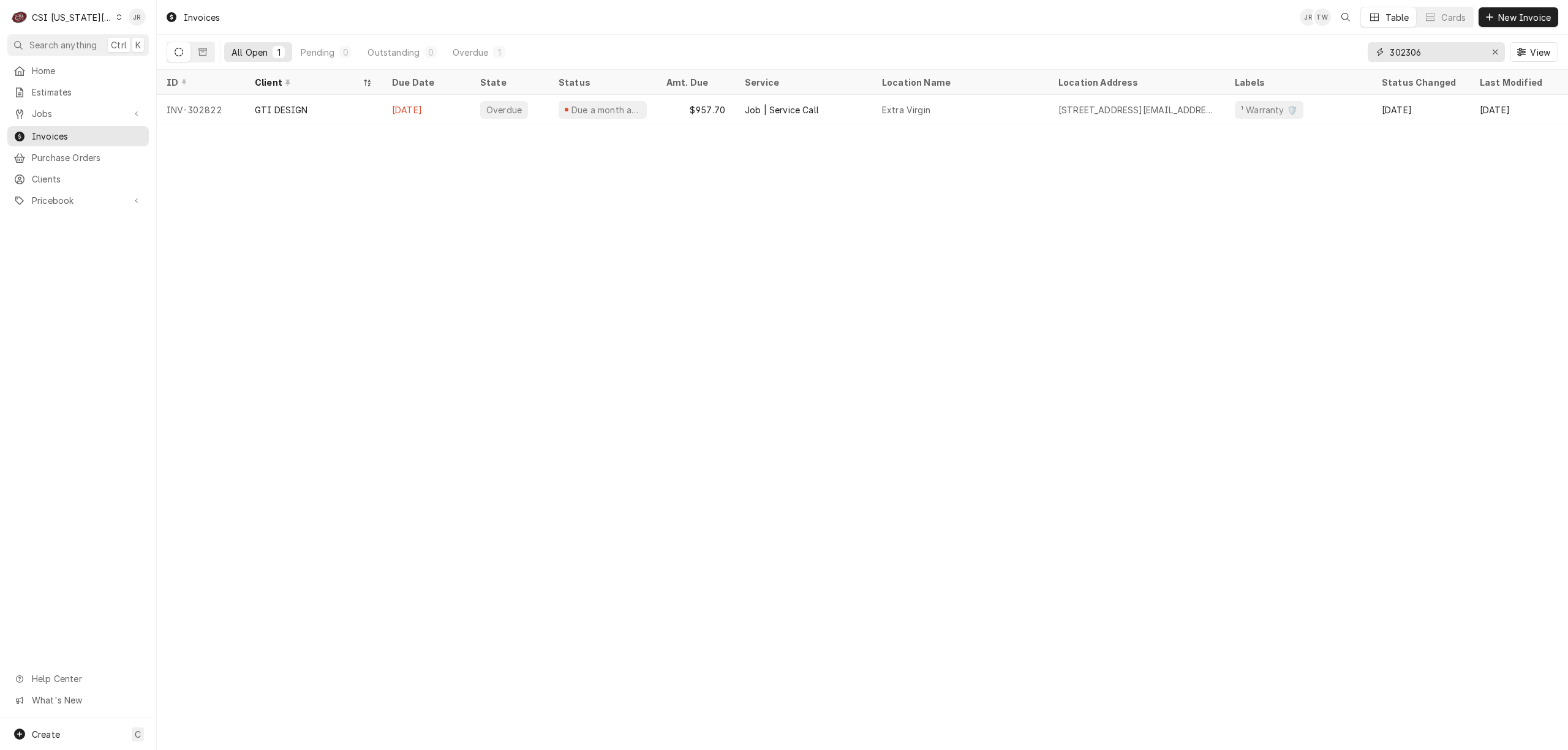
type input "302306"
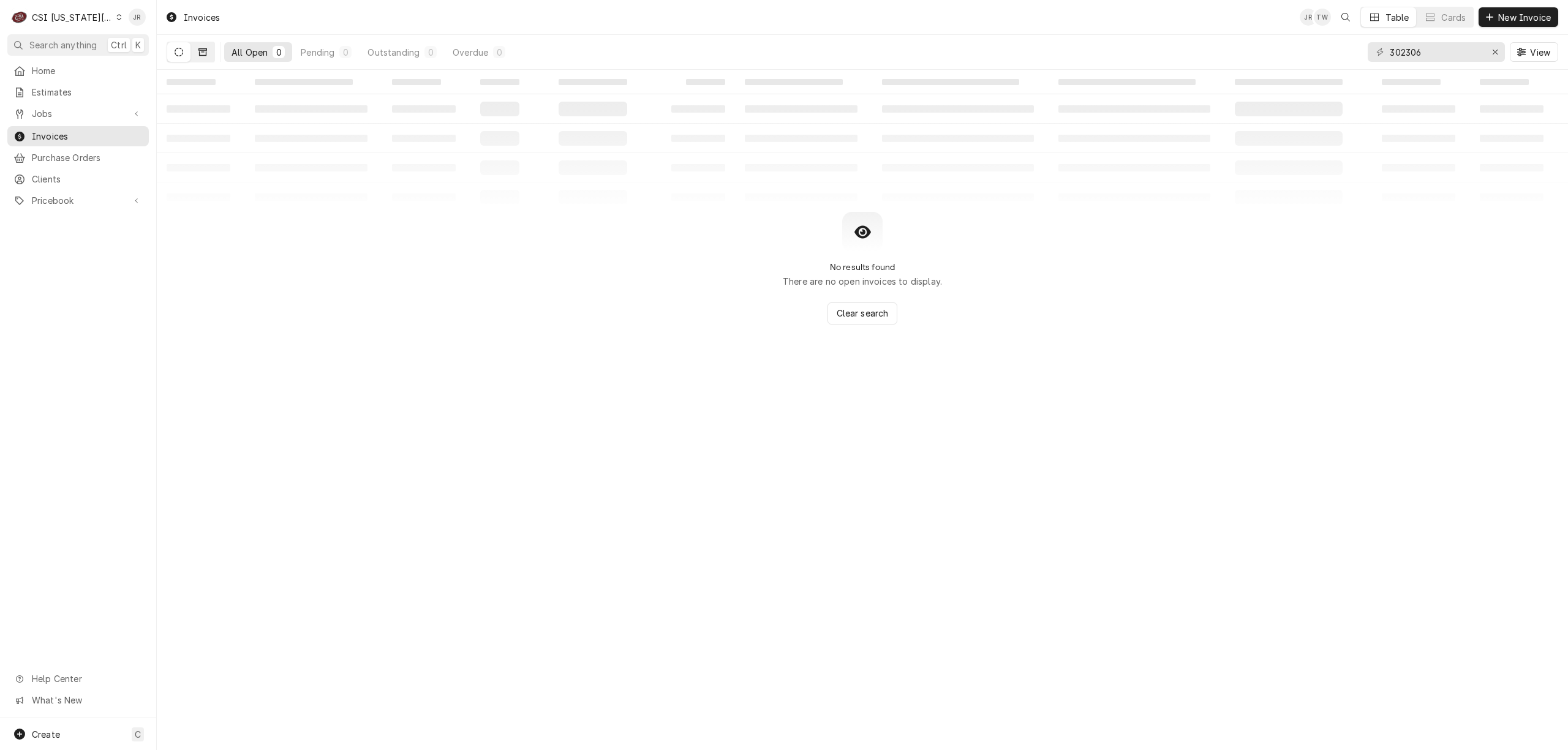
click at [197, 60] on button "Dynamic Content Wrapper" at bounding box center [202, 51] width 23 height 20
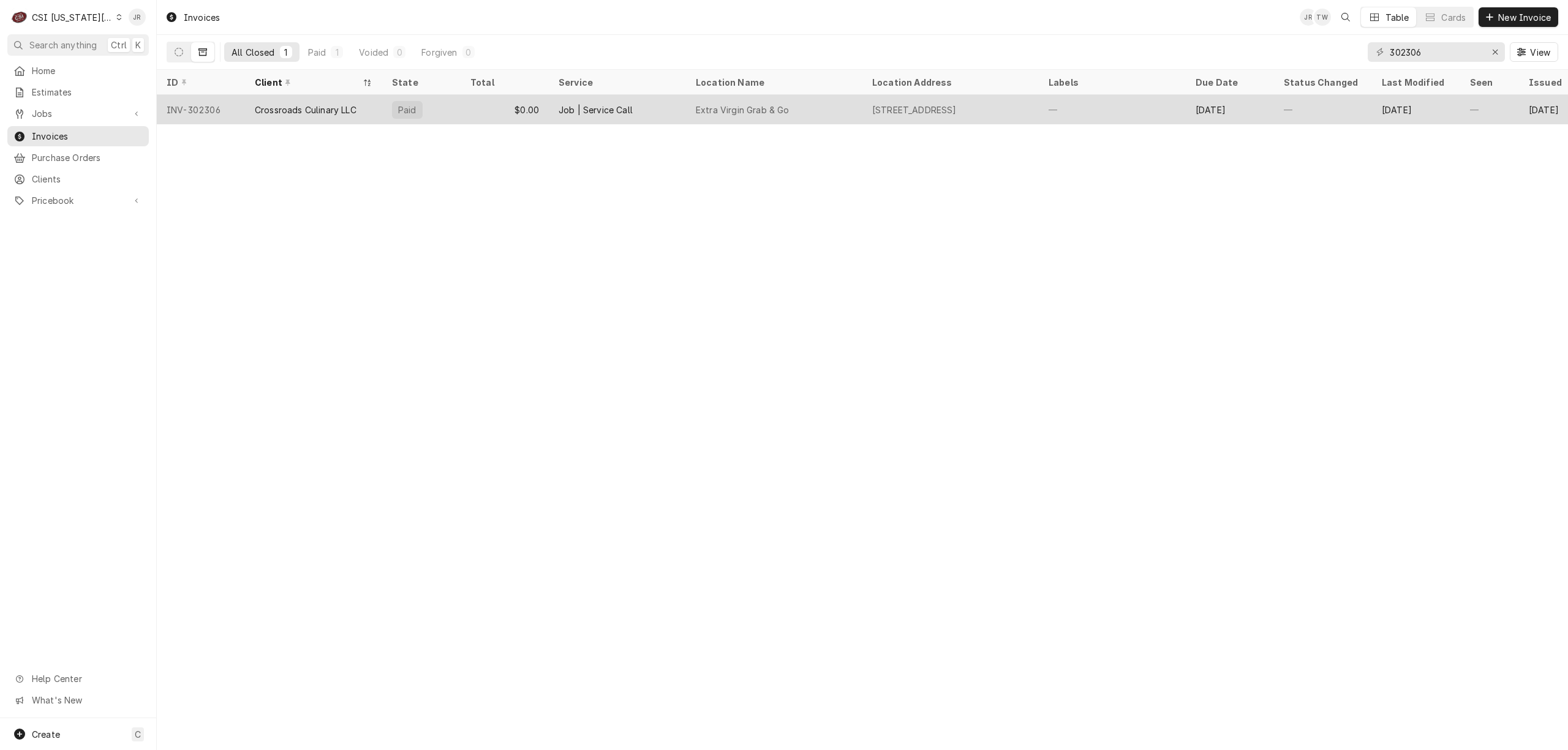
click at [625, 107] on div "Job | Service Call" at bounding box center [596, 110] width 74 height 13
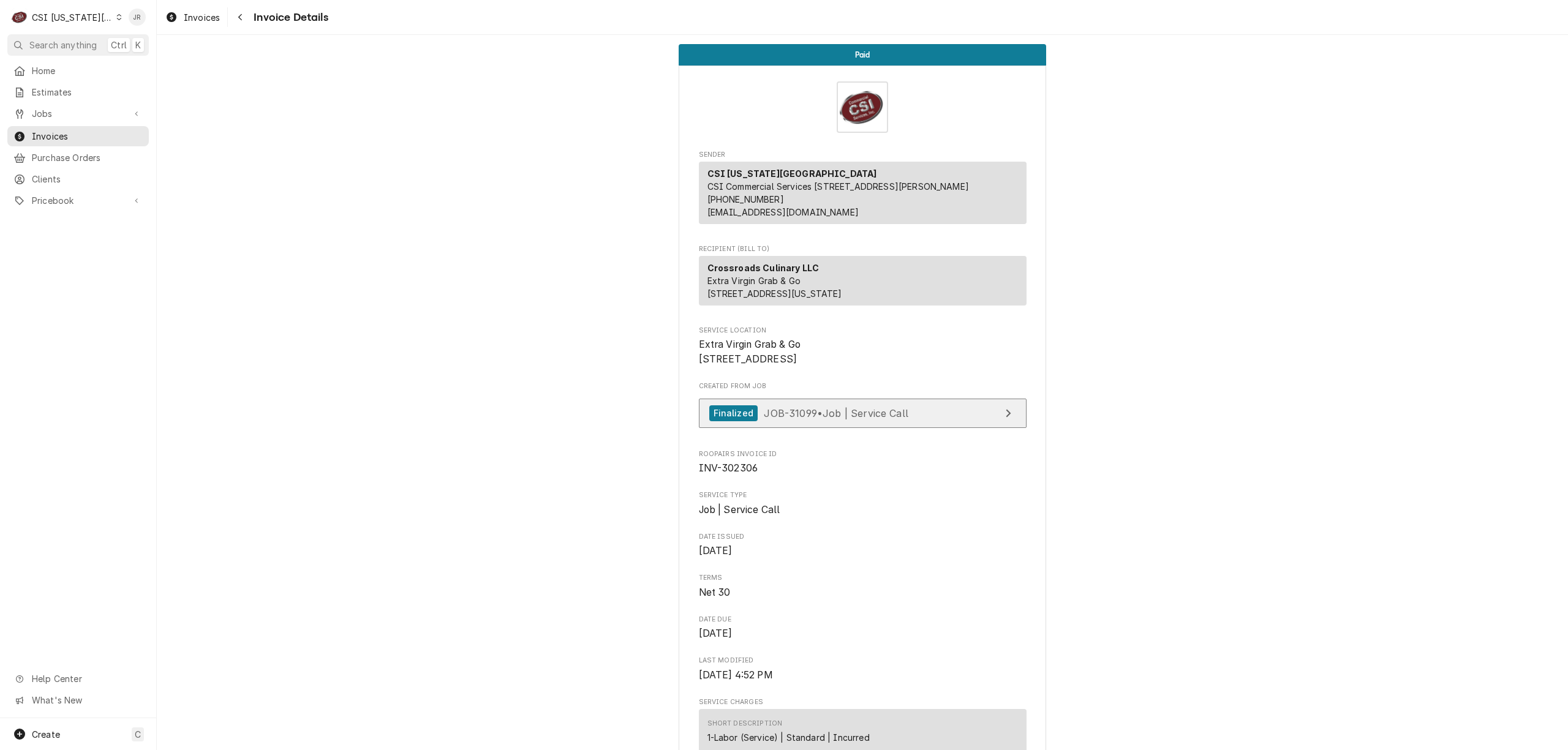
click at [877, 419] on span "JOB-31099 • Job | Service Call" at bounding box center [836, 412] width 144 height 12
click at [49, 133] on span "Invoices" at bounding box center [87, 137] width 111 height 13
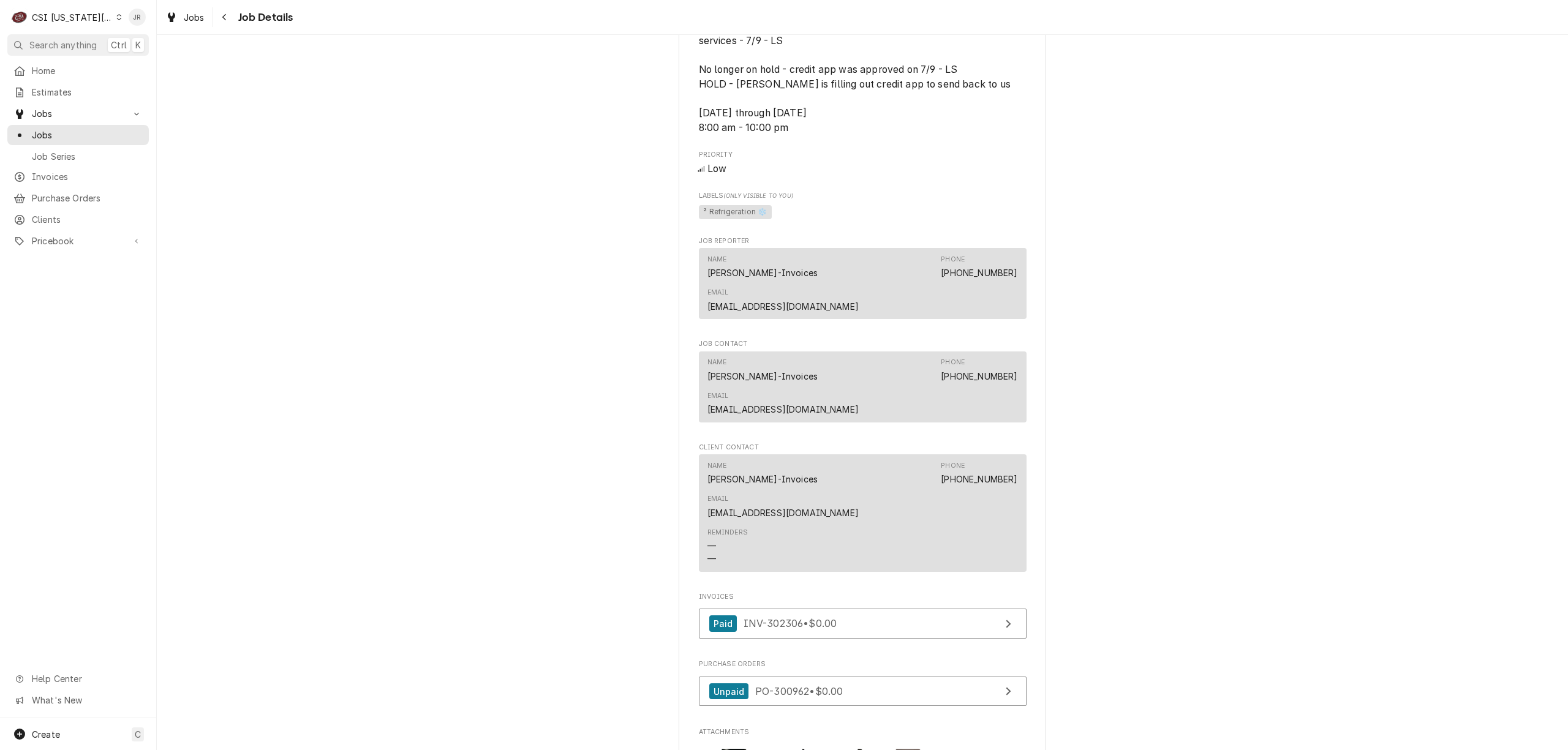
scroll to position [1243, 0]
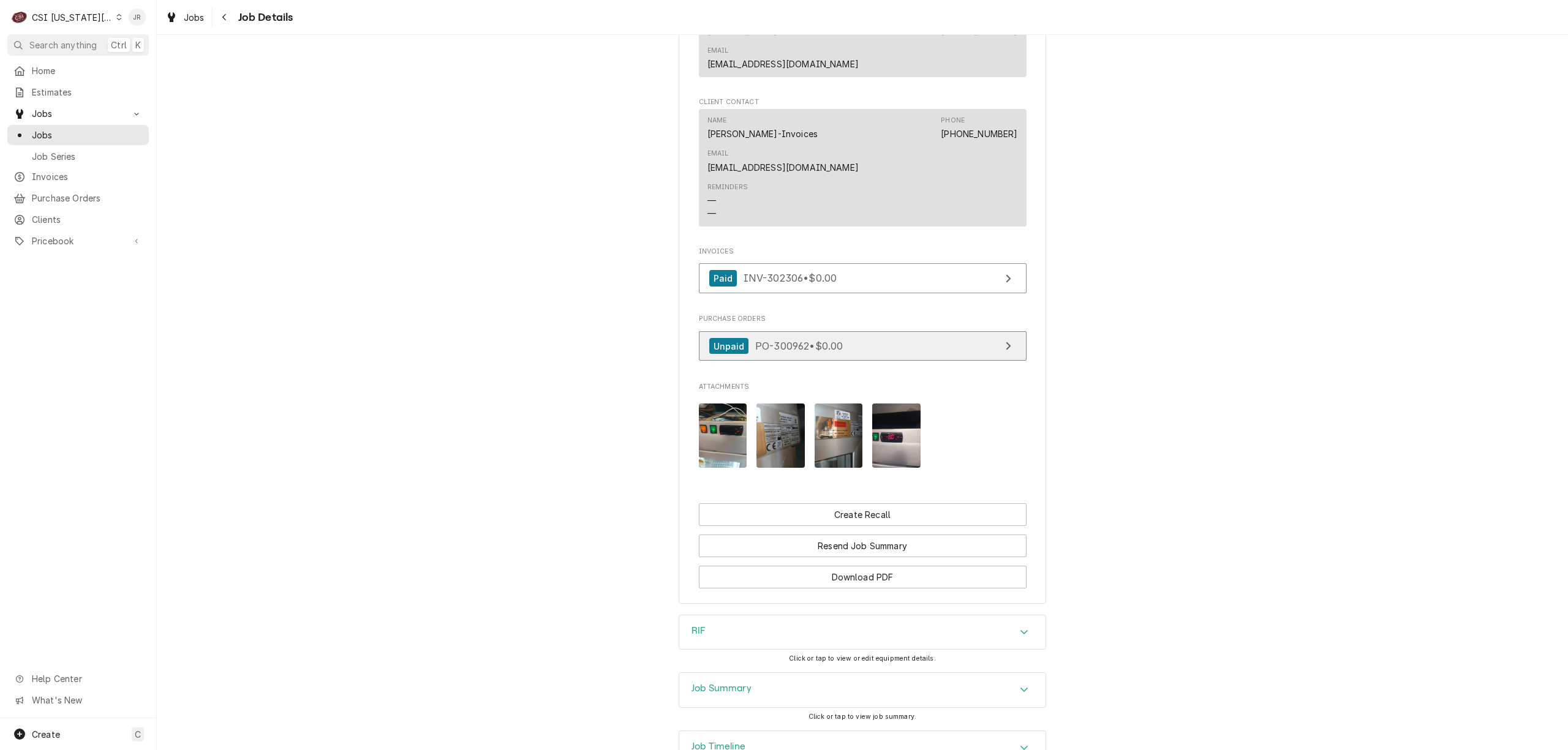
click at [892, 331] on link "Unpaid PO-300962 • $0.00" at bounding box center [863, 346] width 328 height 30
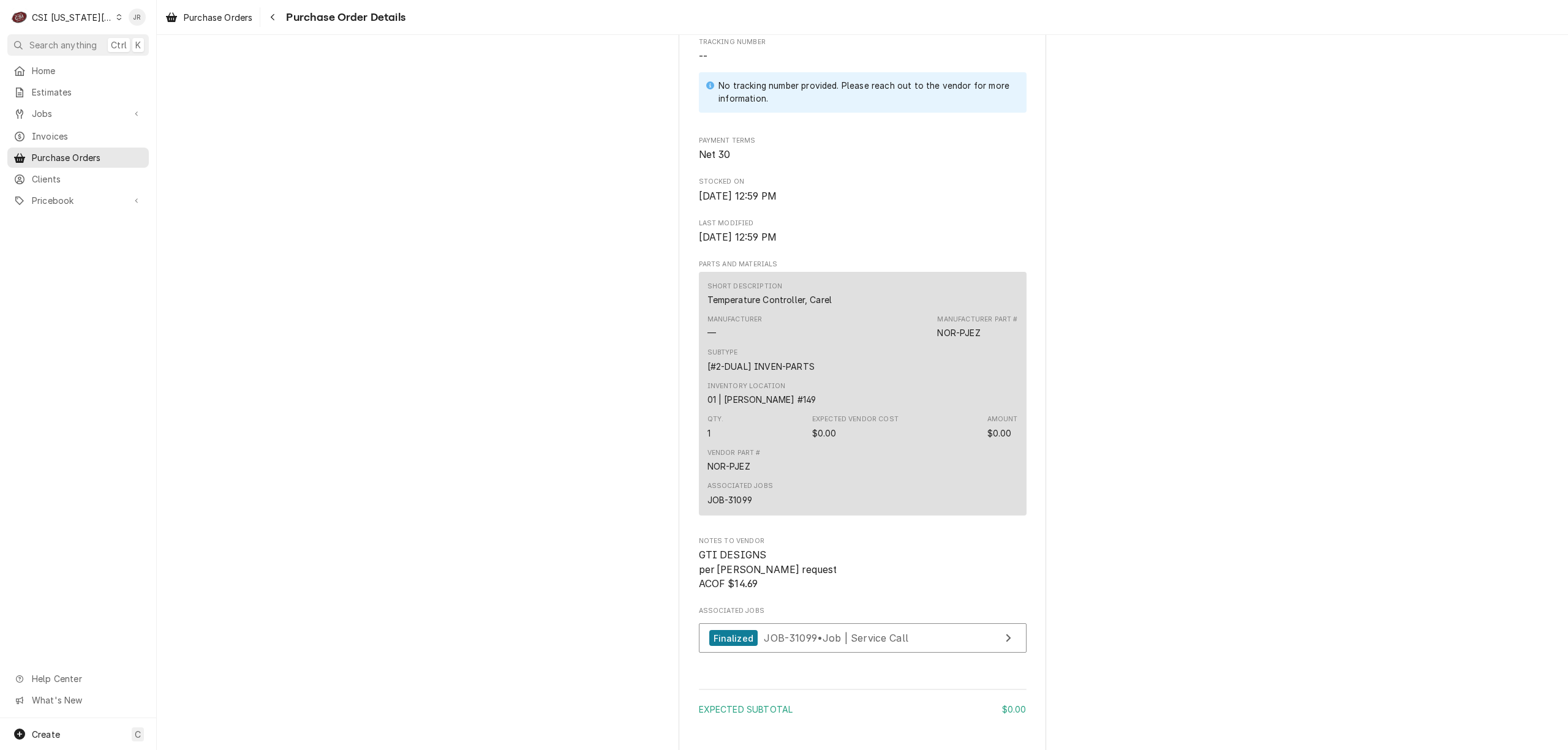
scroll to position [735, 0]
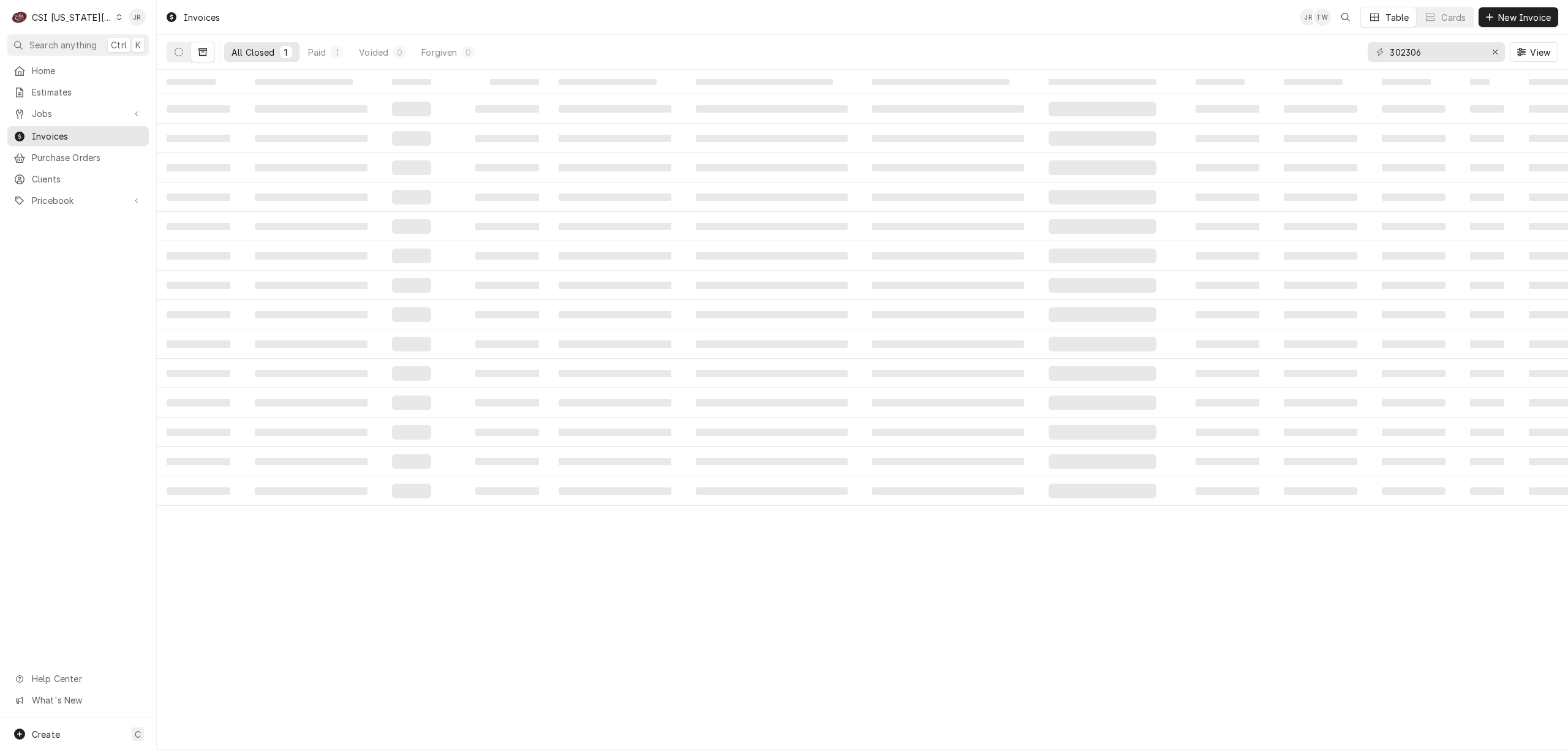
click at [69, 11] on div "CSI [US_STATE][GEOGRAPHIC_DATA]" at bounding box center [72, 18] width 81 height 13
click at [144, 60] on div "CSI St. [PERSON_NAME]" at bounding box center [210, 67] width 179 height 13
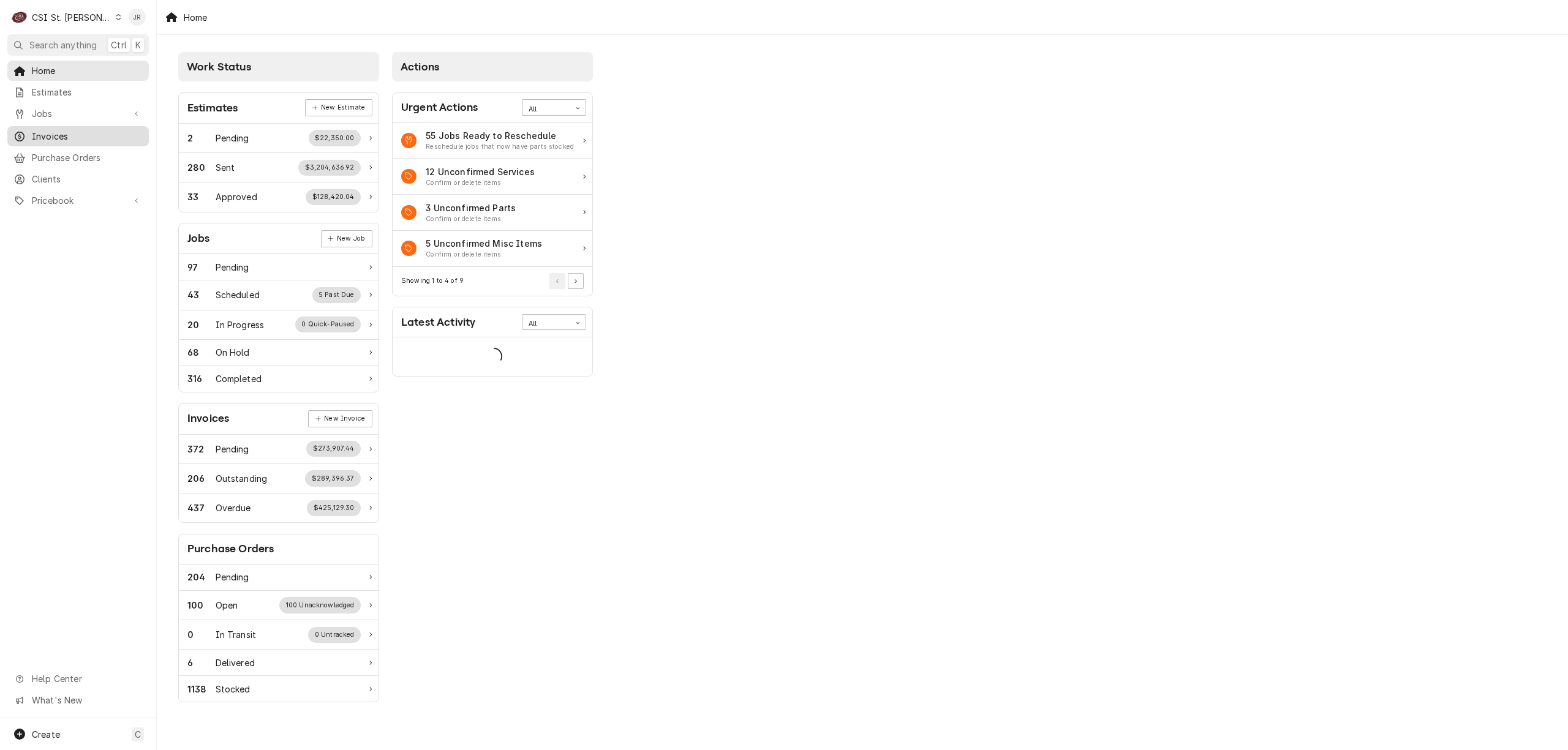
click at [63, 133] on span "Invoices" at bounding box center [87, 137] width 111 height 13
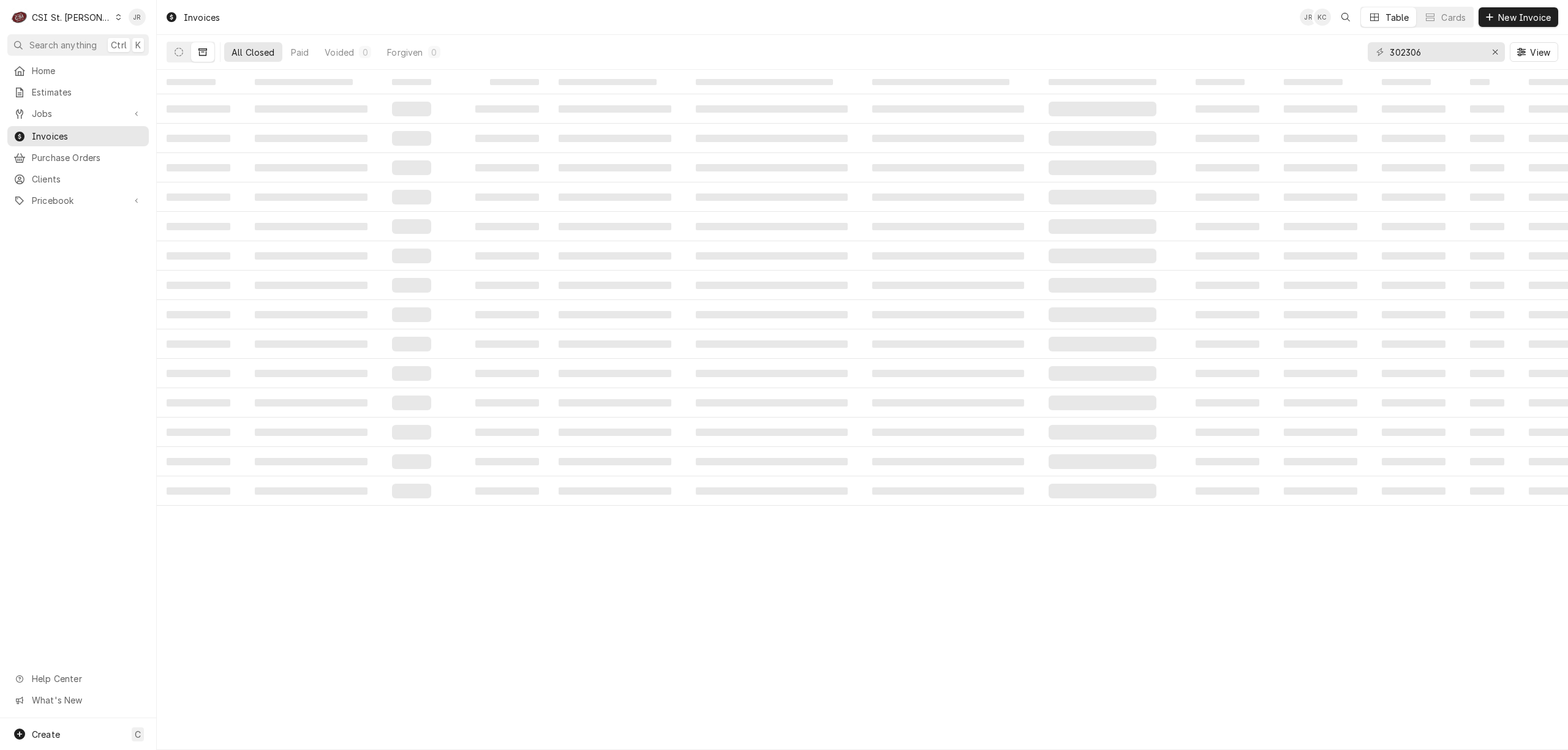
click at [1407, 42] on div "302306 View" at bounding box center [1463, 52] width 191 height 34
click at [1410, 58] on input "302306" at bounding box center [1435, 51] width 92 height 20
click at [1410, 57] on input "302306" at bounding box center [1435, 51] width 92 height 20
paste input "404201"
type input "404201"
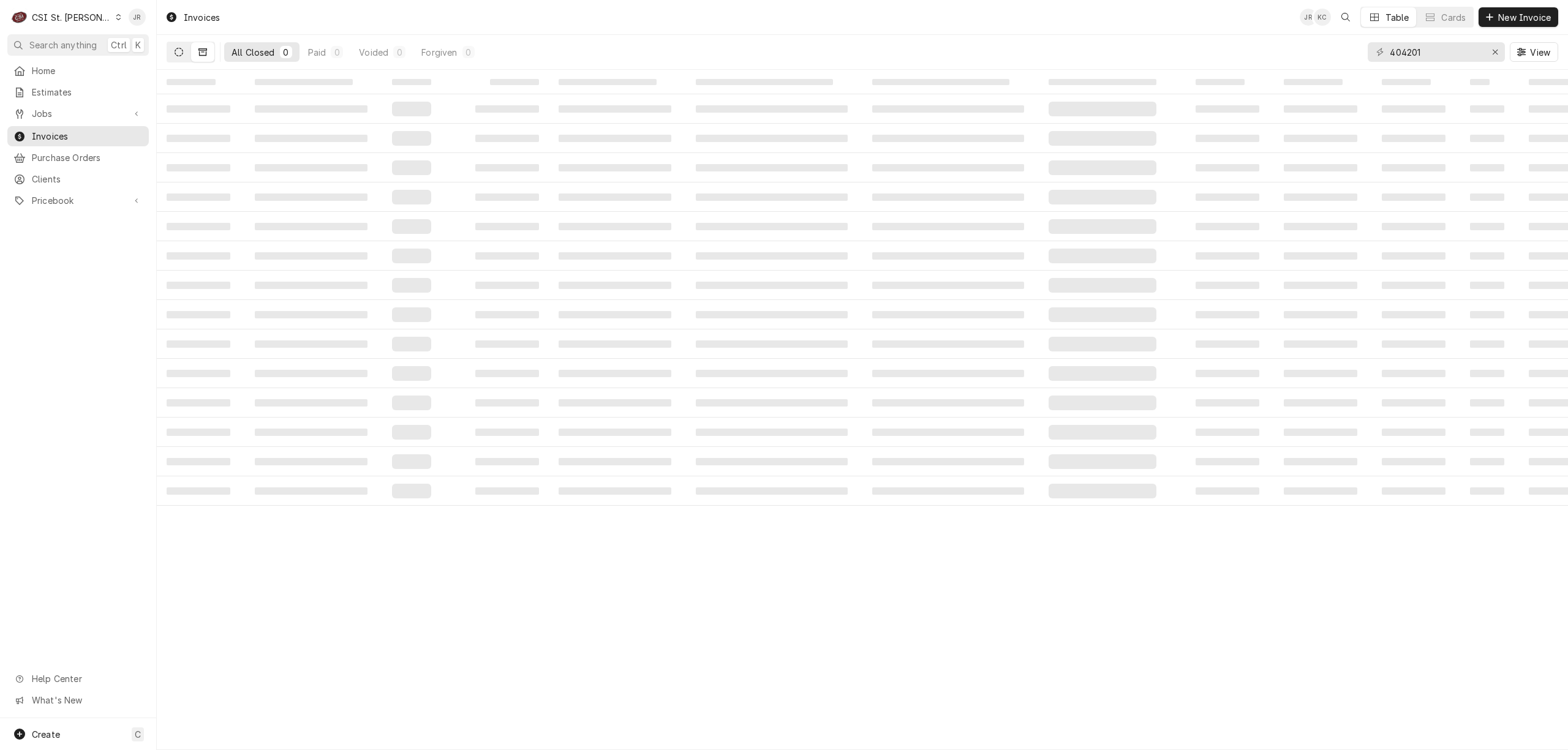
click at [178, 55] on icon "Dynamic Content Wrapper" at bounding box center [179, 51] width 8 height 8
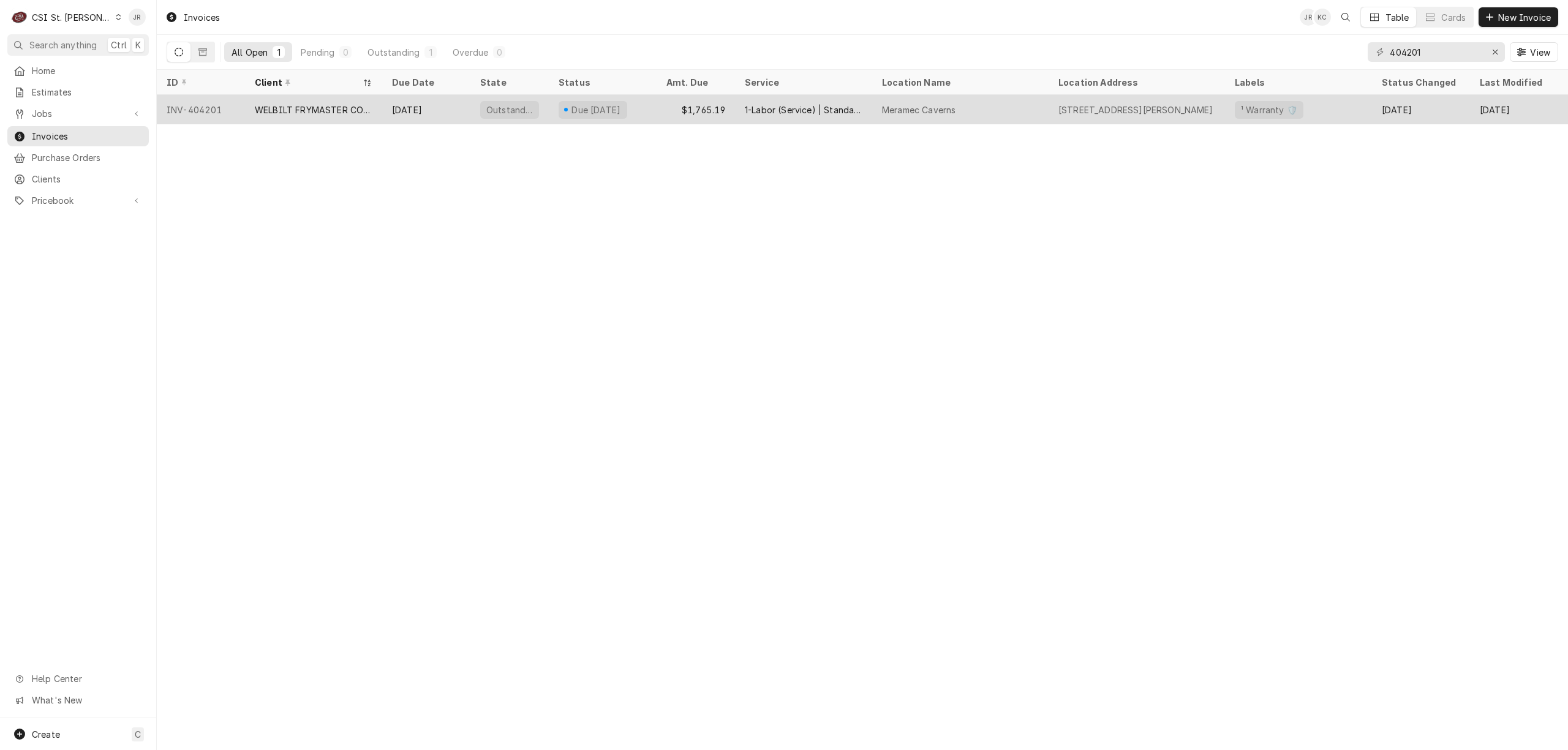
click at [621, 121] on div "Due in 22 days" at bounding box center [603, 110] width 108 height 30
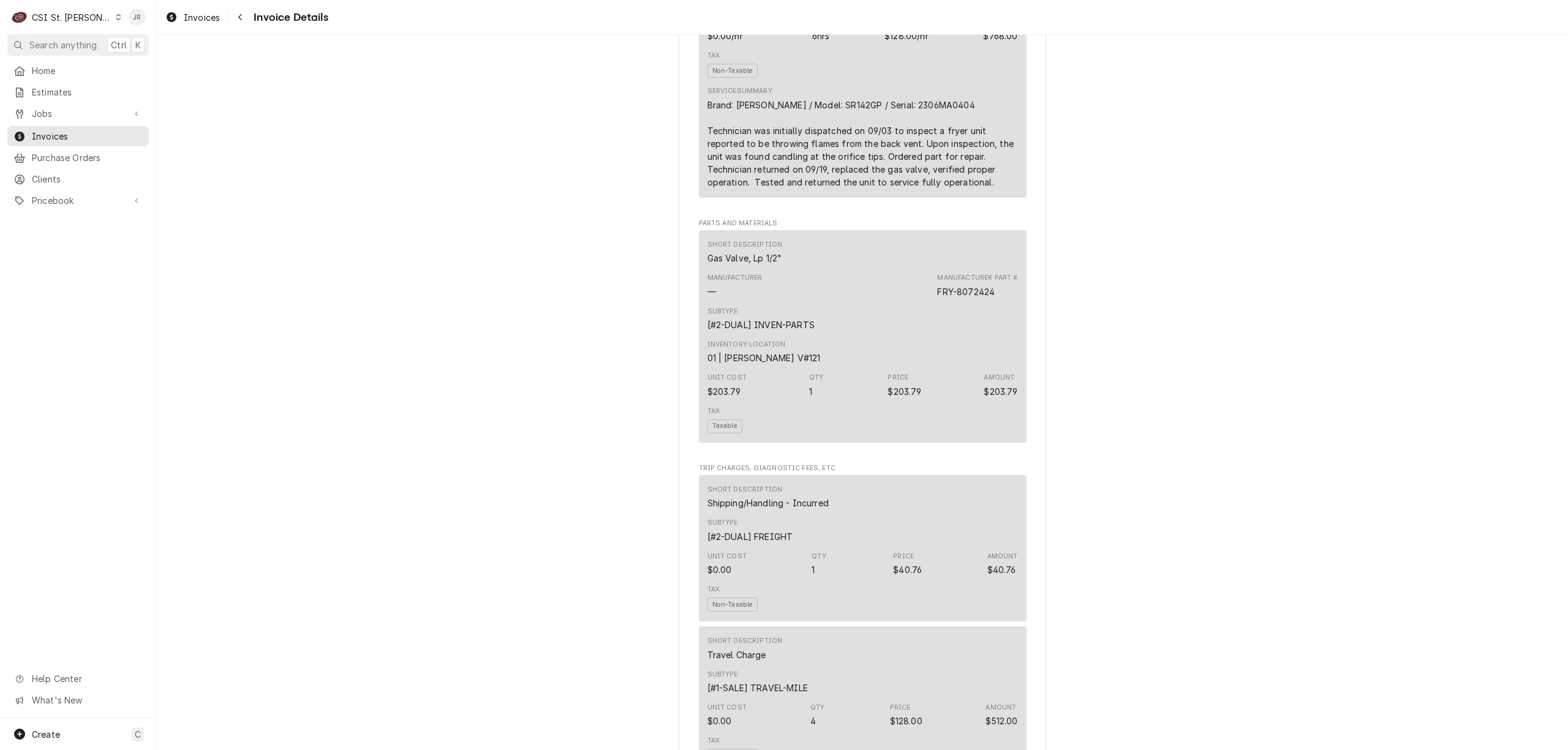
scroll to position [816, 0]
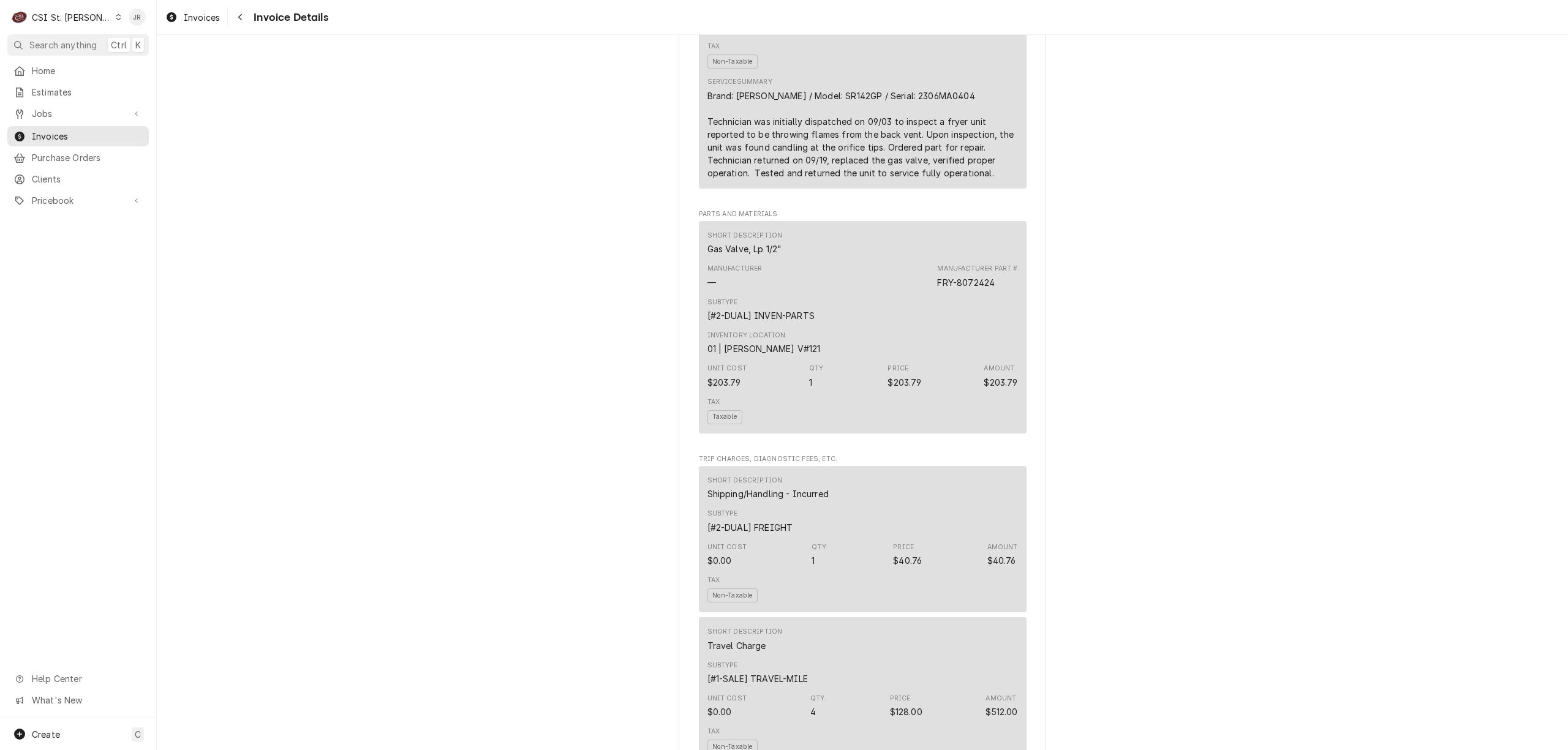
click at [883, 135] on div "Brand: Dean / Model: SR142GP / Serial: 2306MA0404 Technician was initially disp…" at bounding box center [863, 134] width 311 height 90
copy div "2306MA0404"
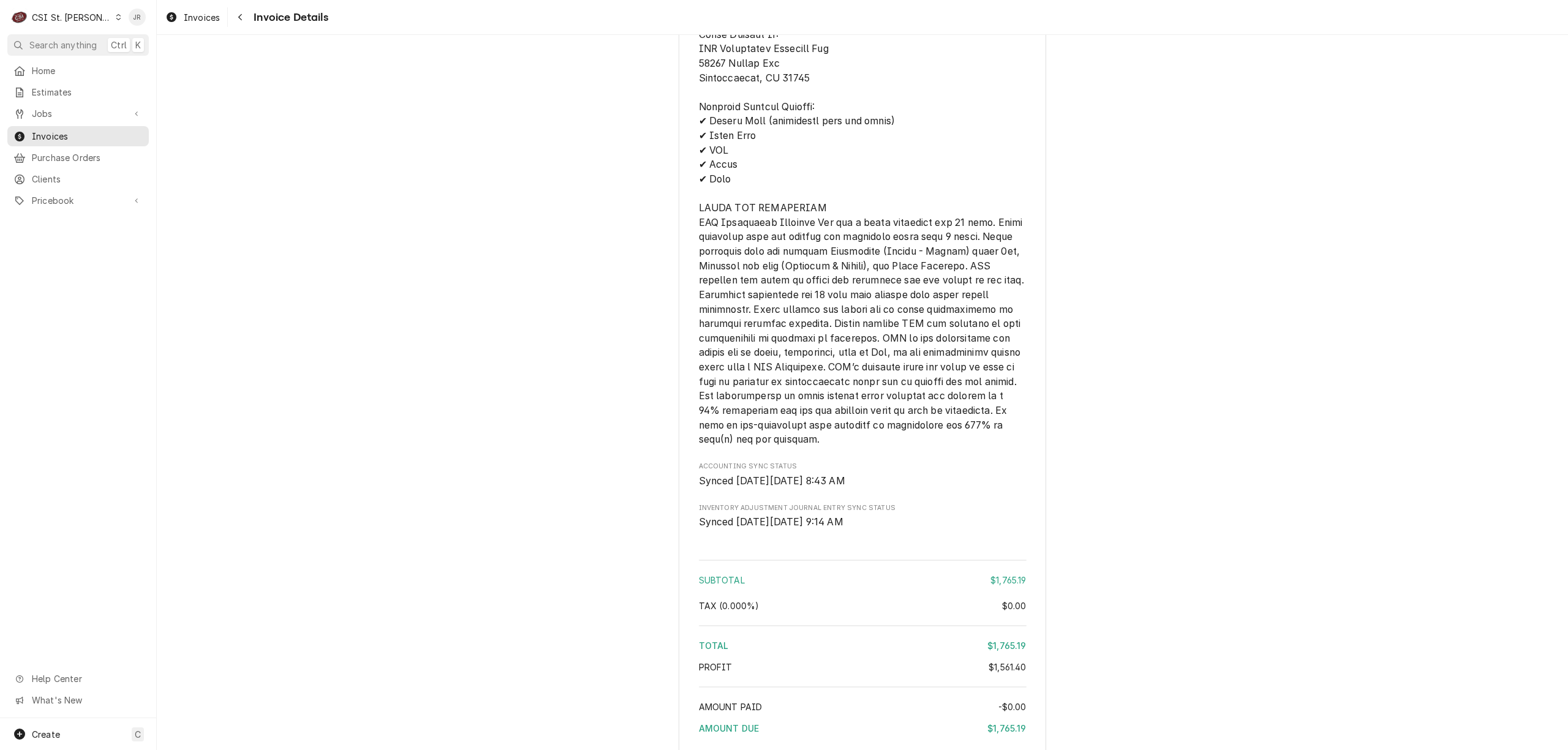
scroll to position [1780, 0]
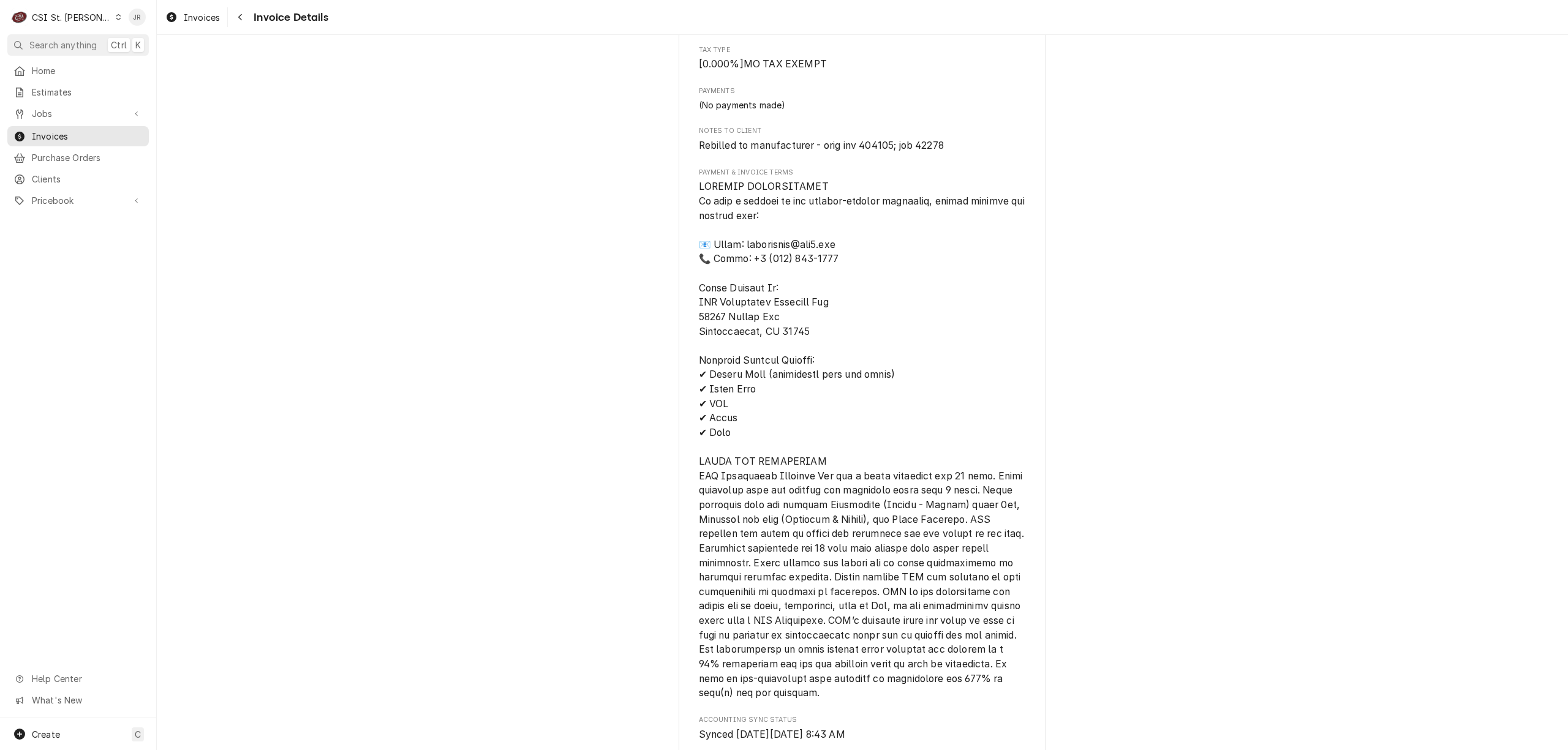
click at [70, 19] on div "CSI St. [PERSON_NAME]" at bounding box center [72, 18] width 80 height 13
click at [140, 27] on div "CSI [US_STATE][GEOGRAPHIC_DATA]" at bounding box center [189, 24] width 162 height 13
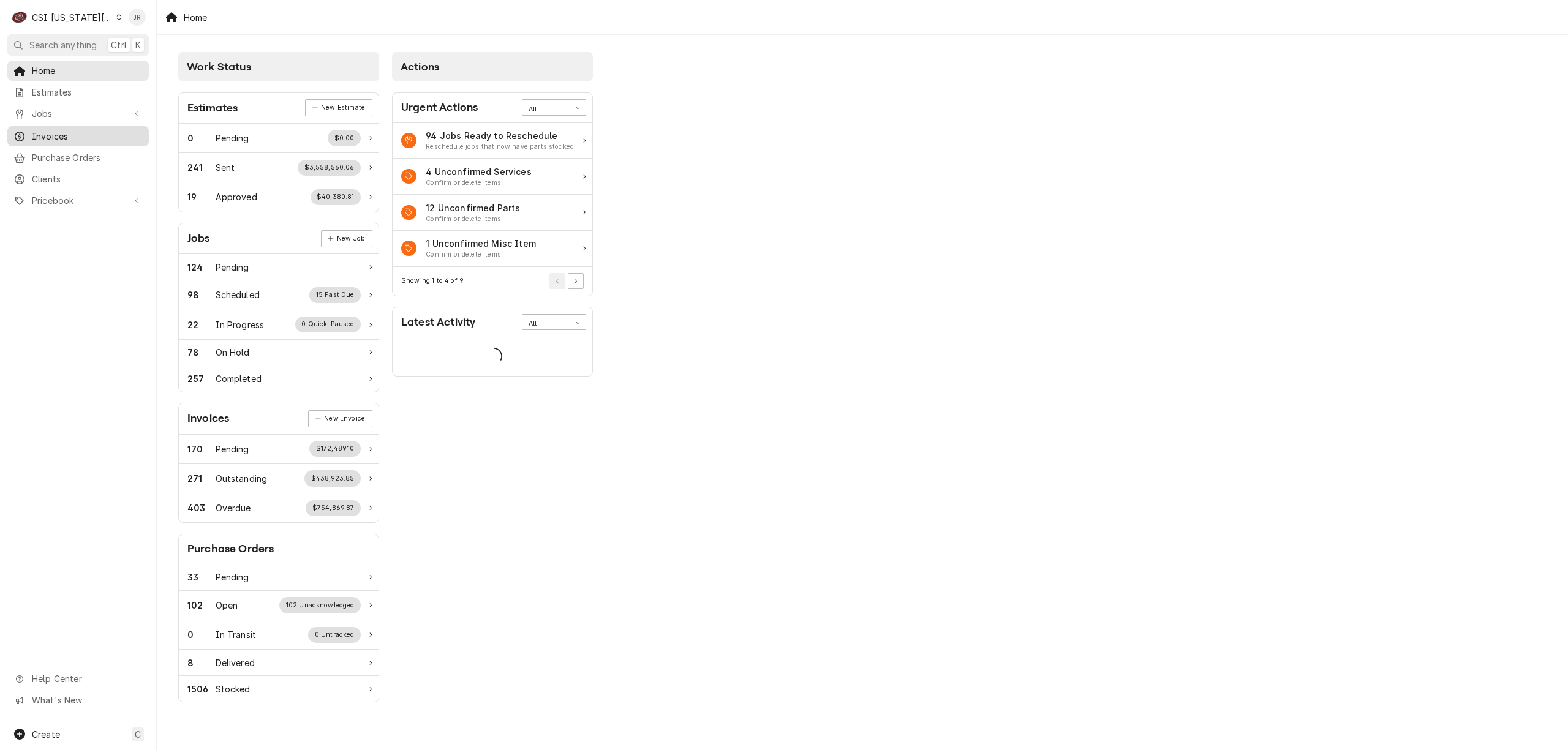
click at [59, 130] on span "Invoices" at bounding box center [87, 137] width 111 height 13
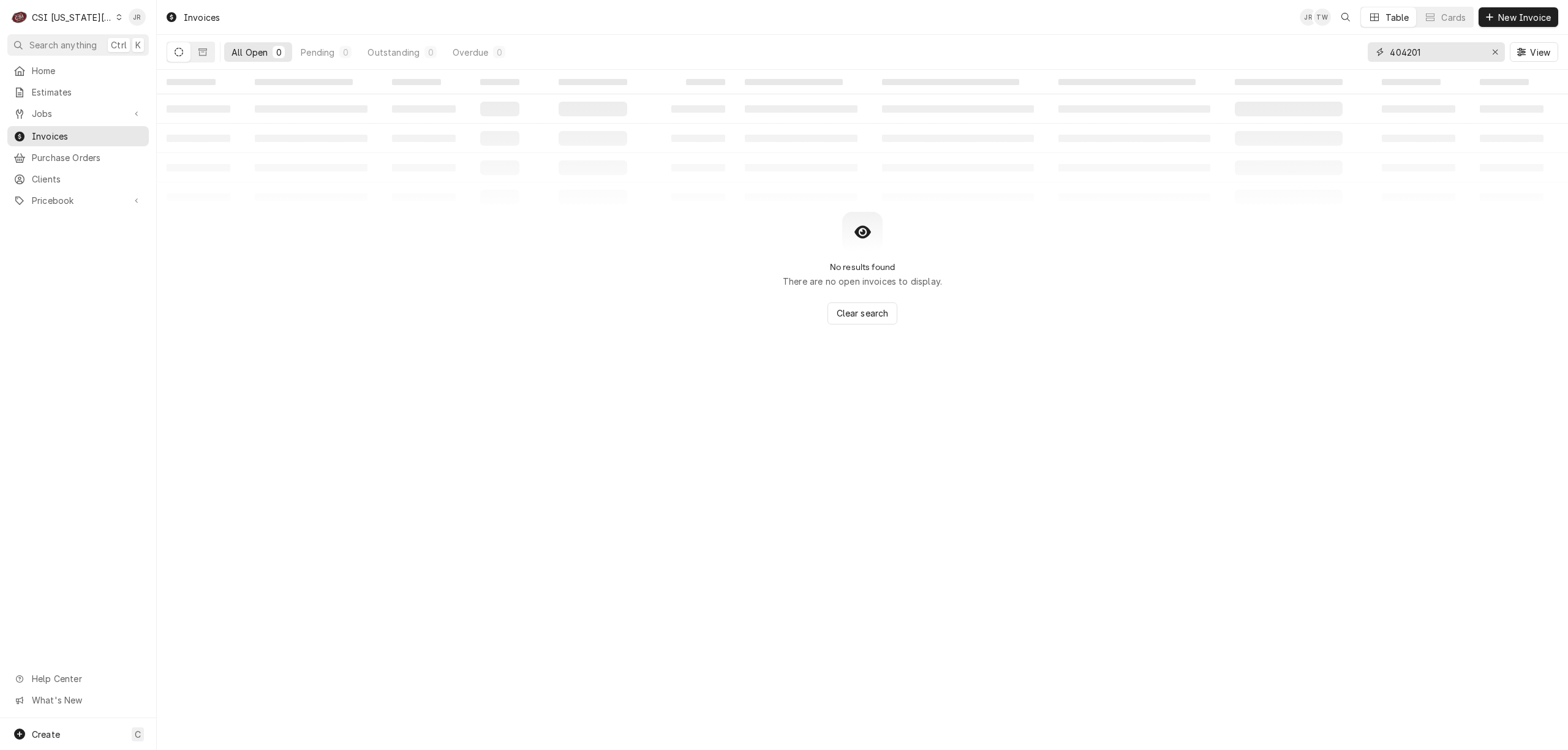
click at [1416, 50] on input "404201" at bounding box center [1435, 51] width 92 height 20
paste input "302943"
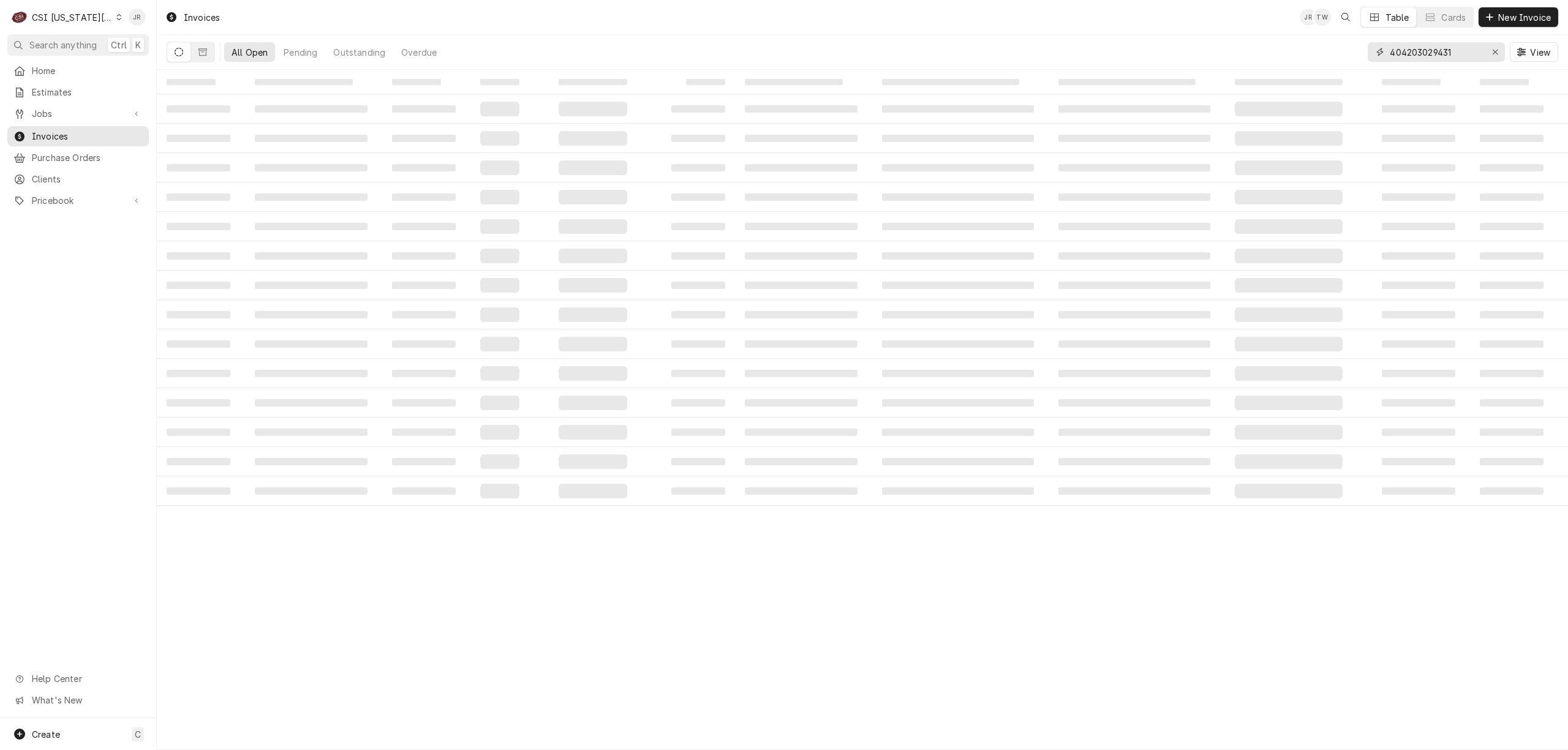
click at [1428, 49] on input "404203029431" at bounding box center [1435, 51] width 92 height 20
paste input "302943"
type input "302943"
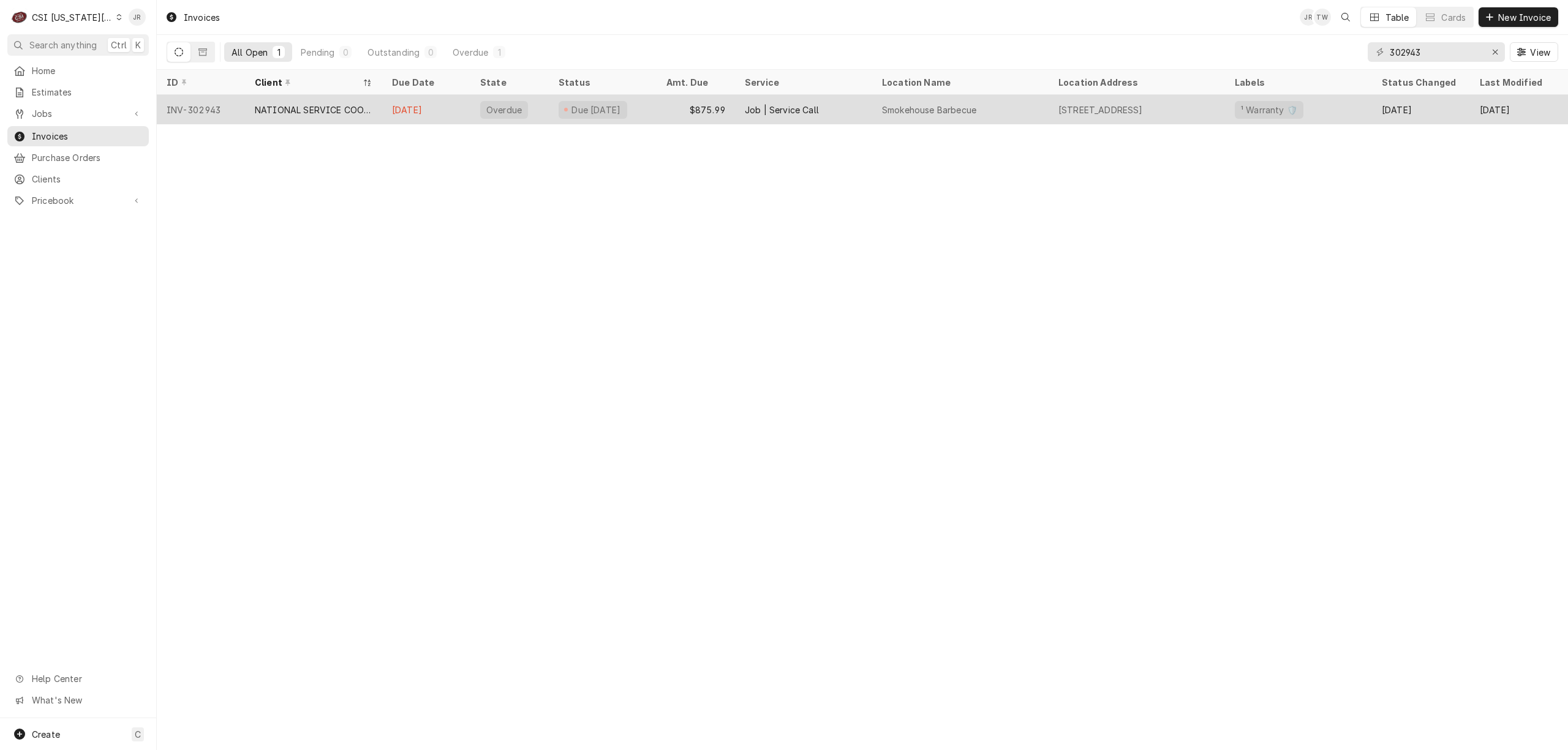
click at [425, 96] on div "Sep 28" at bounding box center [426, 110] width 88 height 30
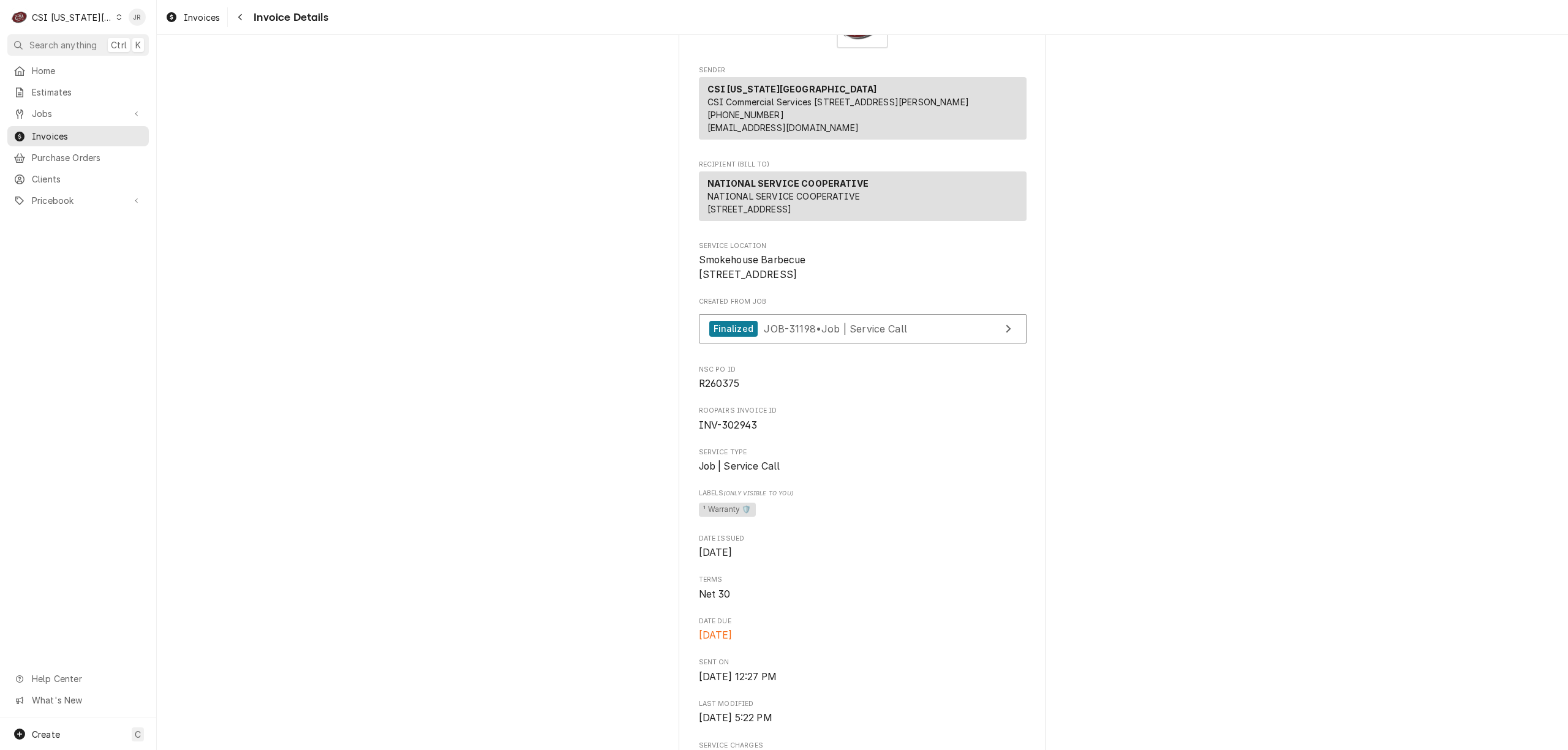
scroll to position [245, 0]
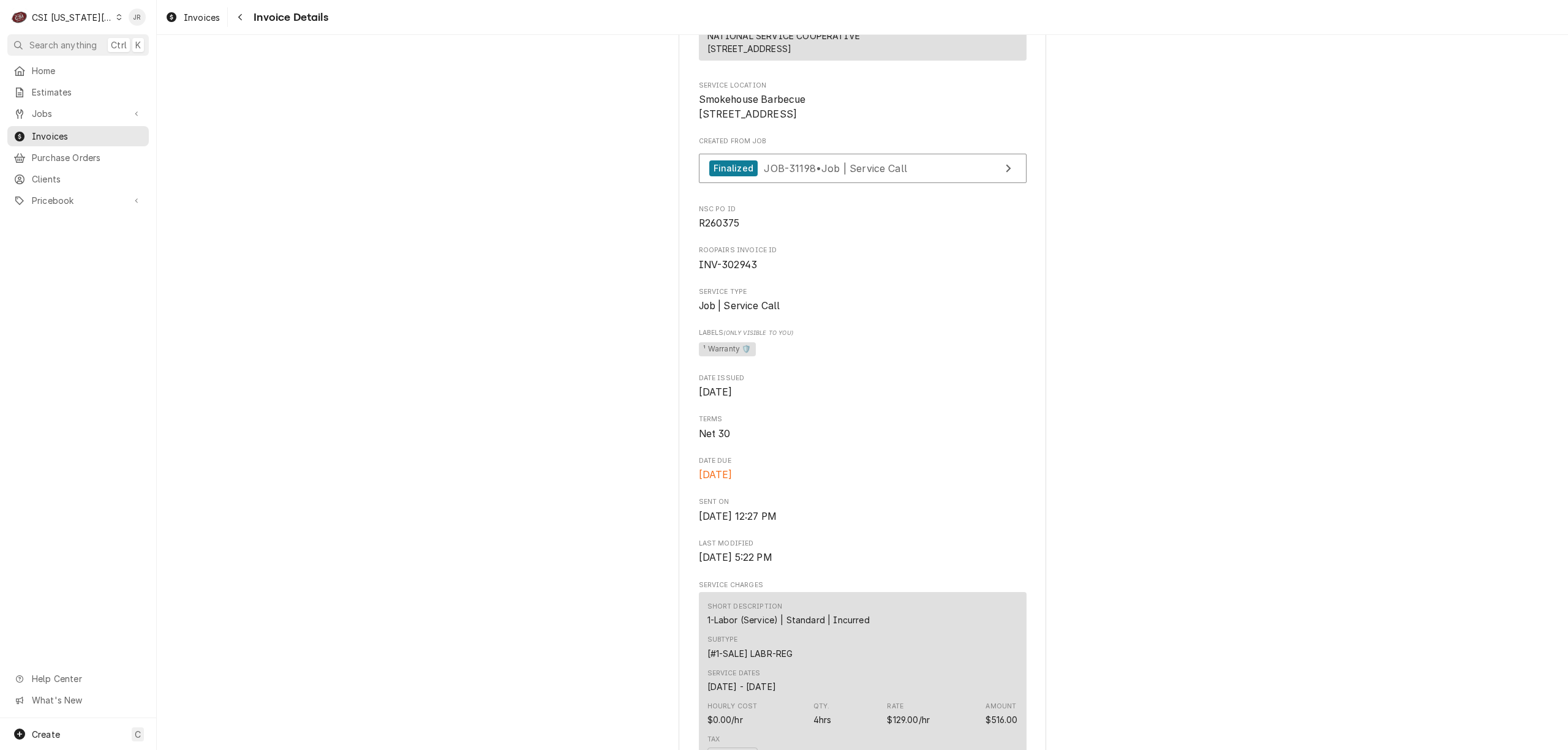
click at [723, 229] on span "R260375" at bounding box center [719, 223] width 41 height 12
copy span "R260375"
click at [879, 183] on link "Finalized JOB-31198 • Job | Service Call" at bounding box center [863, 168] width 328 height 30
click at [67, 130] on span "Invoices" at bounding box center [87, 137] width 111 height 13
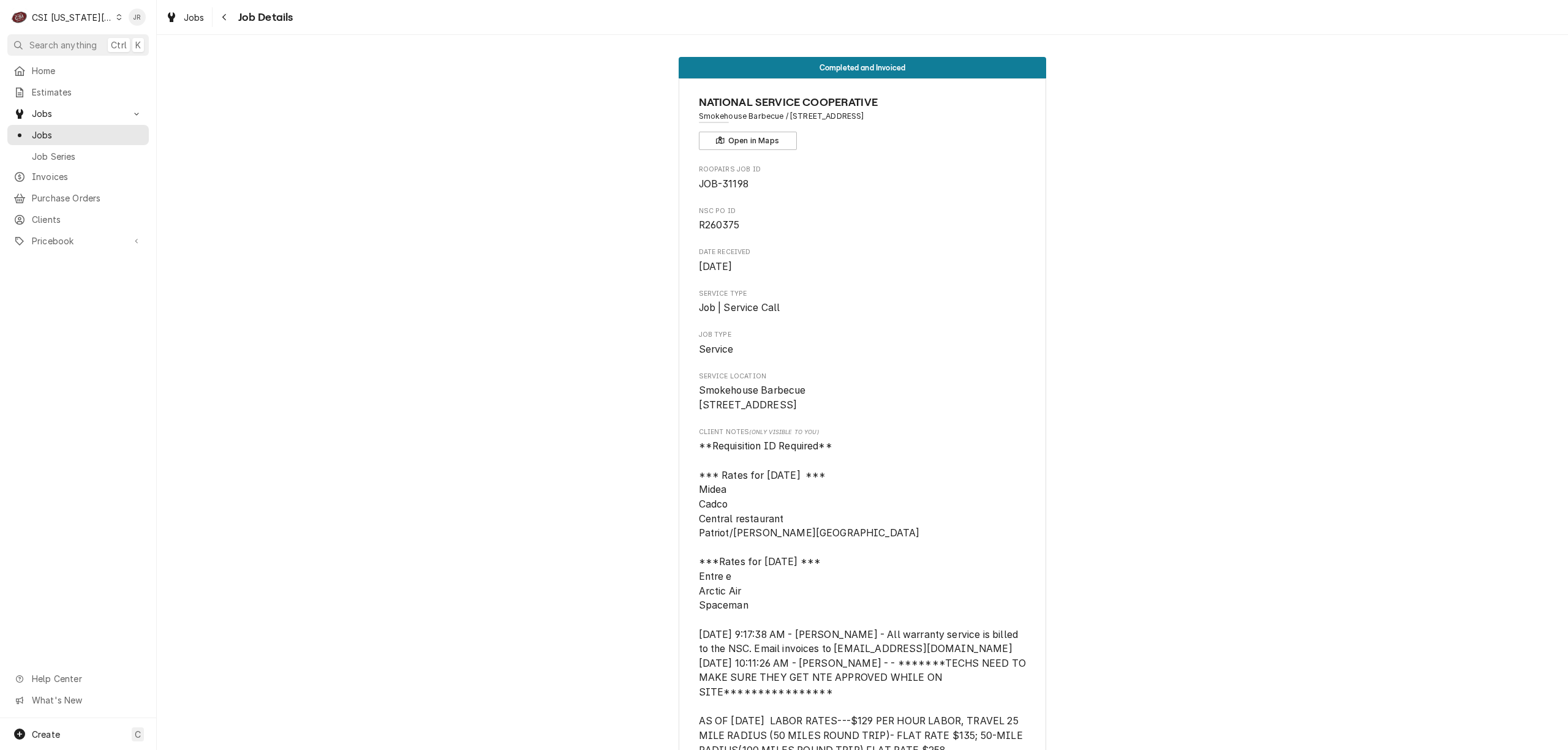
drag, startPoint x: 696, startPoint y: 391, endPoint x: 781, endPoint y: 422, distance: 90.5
click at [780, 412] on span "Smokehouse Barbecue [STREET_ADDRESS]" at bounding box center [863, 397] width 328 height 29
click at [781, 412] on span "Smokehouse Barbecue [STREET_ADDRESS]" at bounding box center [863, 397] width 328 height 29
drag, startPoint x: 768, startPoint y: 423, endPoint x: 685, endPoint y: 393, distance: 88.3
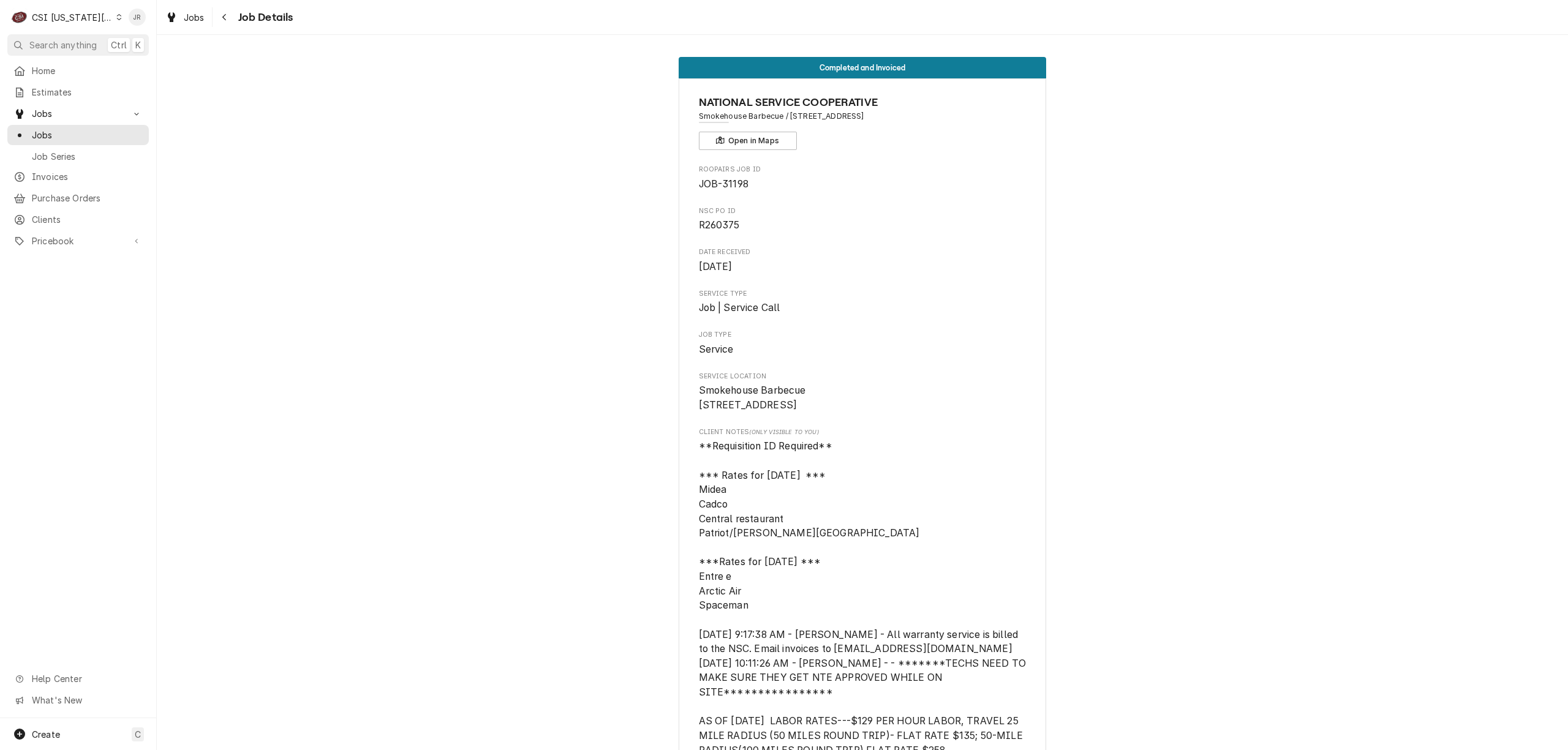
copy span "Smokehouse Barbecue 6304 N Oak Trafficway KCMO, MO 64118"
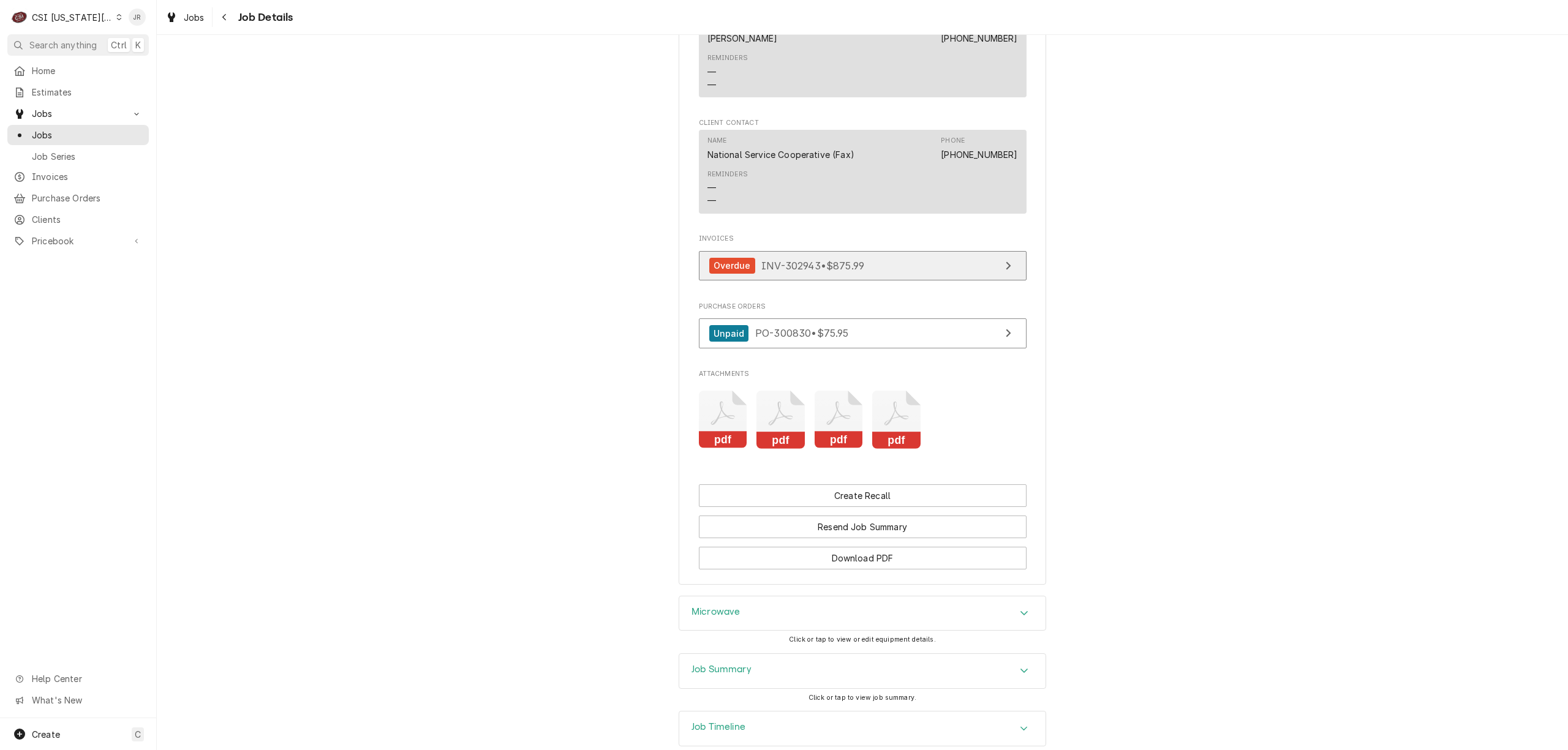
scroll to position [1988, 0]
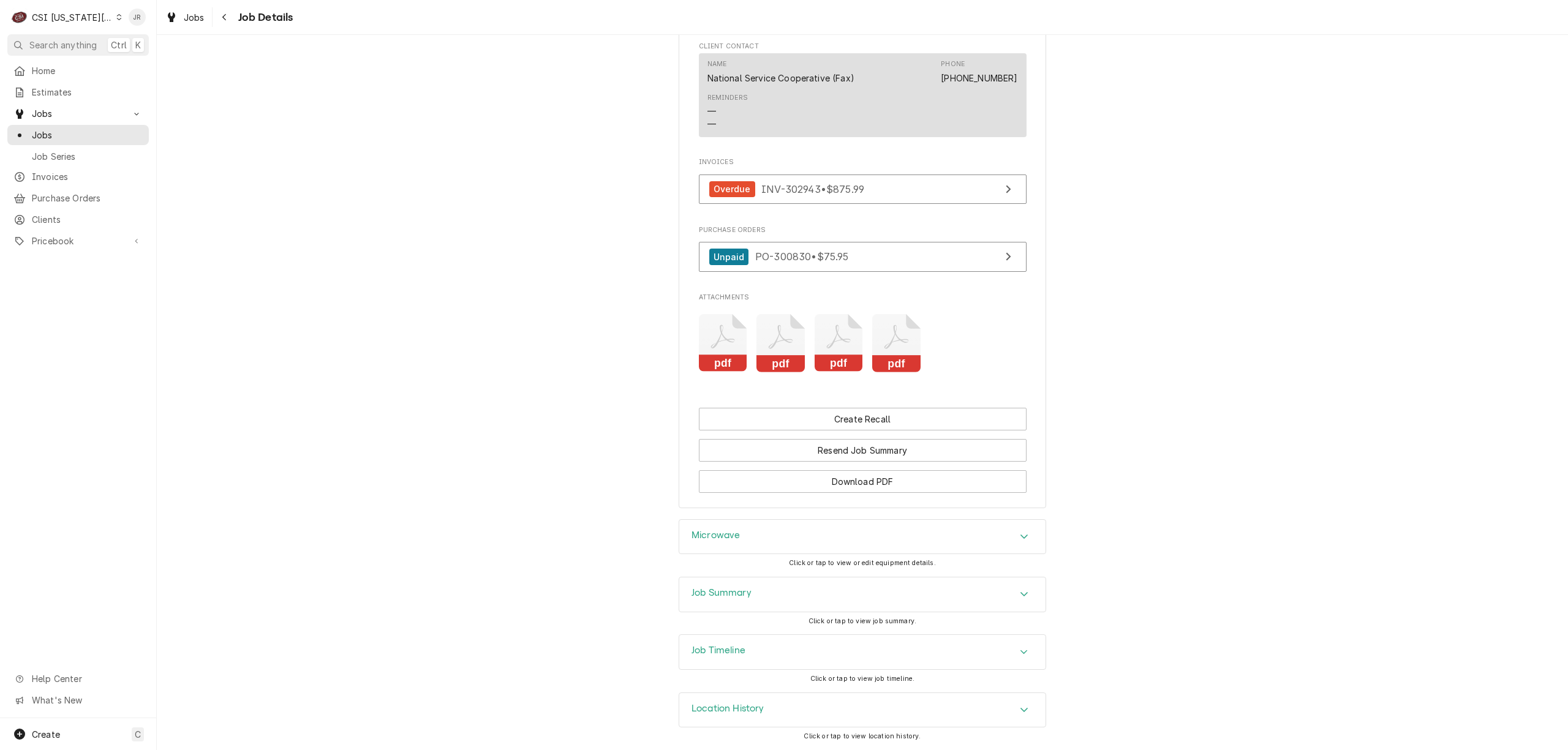
drag, startPoint x: 716, startPoint y: 585, endPoint x: 960, endPoint y: 538, distance: 248.5
click at [717, 587] on div "Job Summary" at bounding box center [863, 595] width 367 height 34
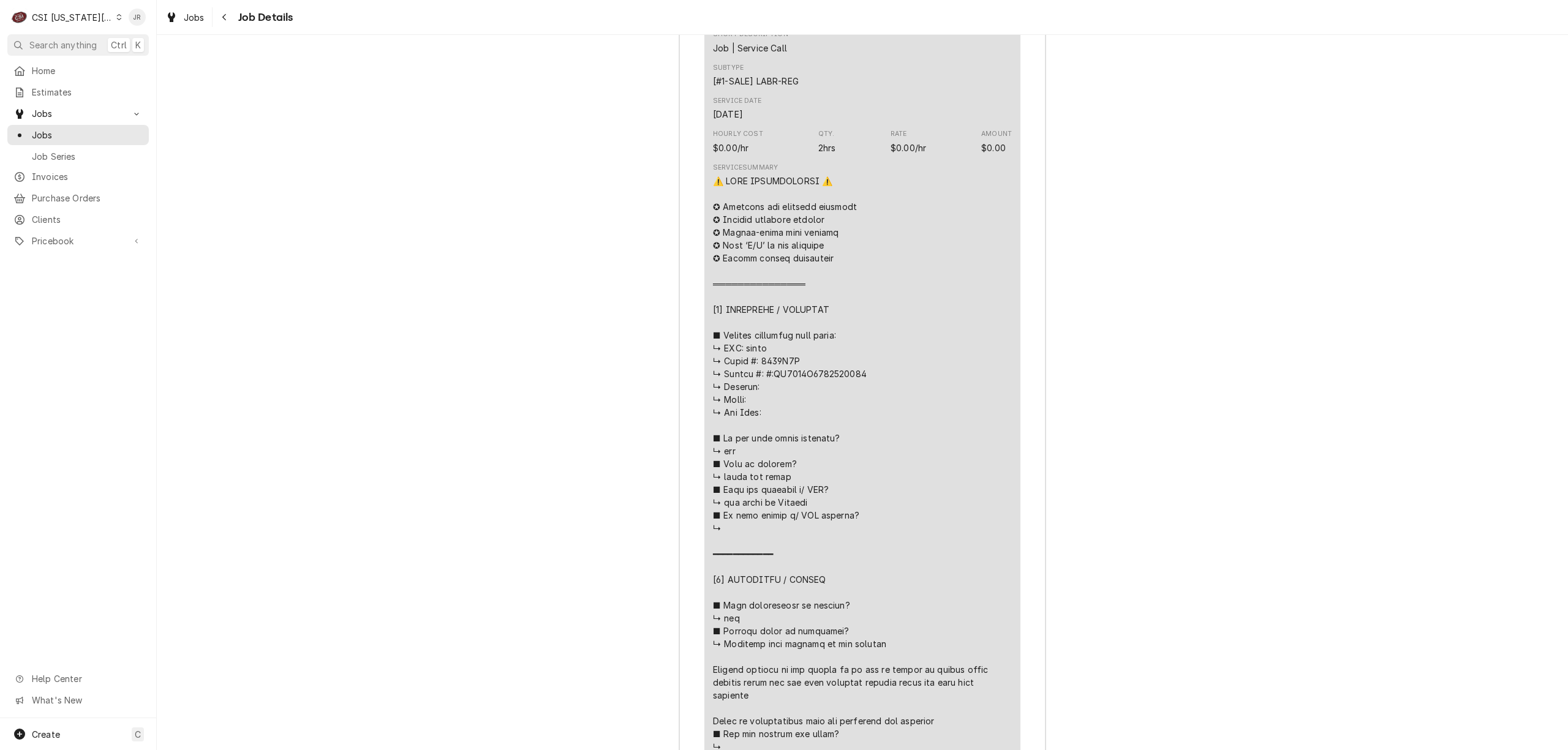
scroll to position [3376, 0]
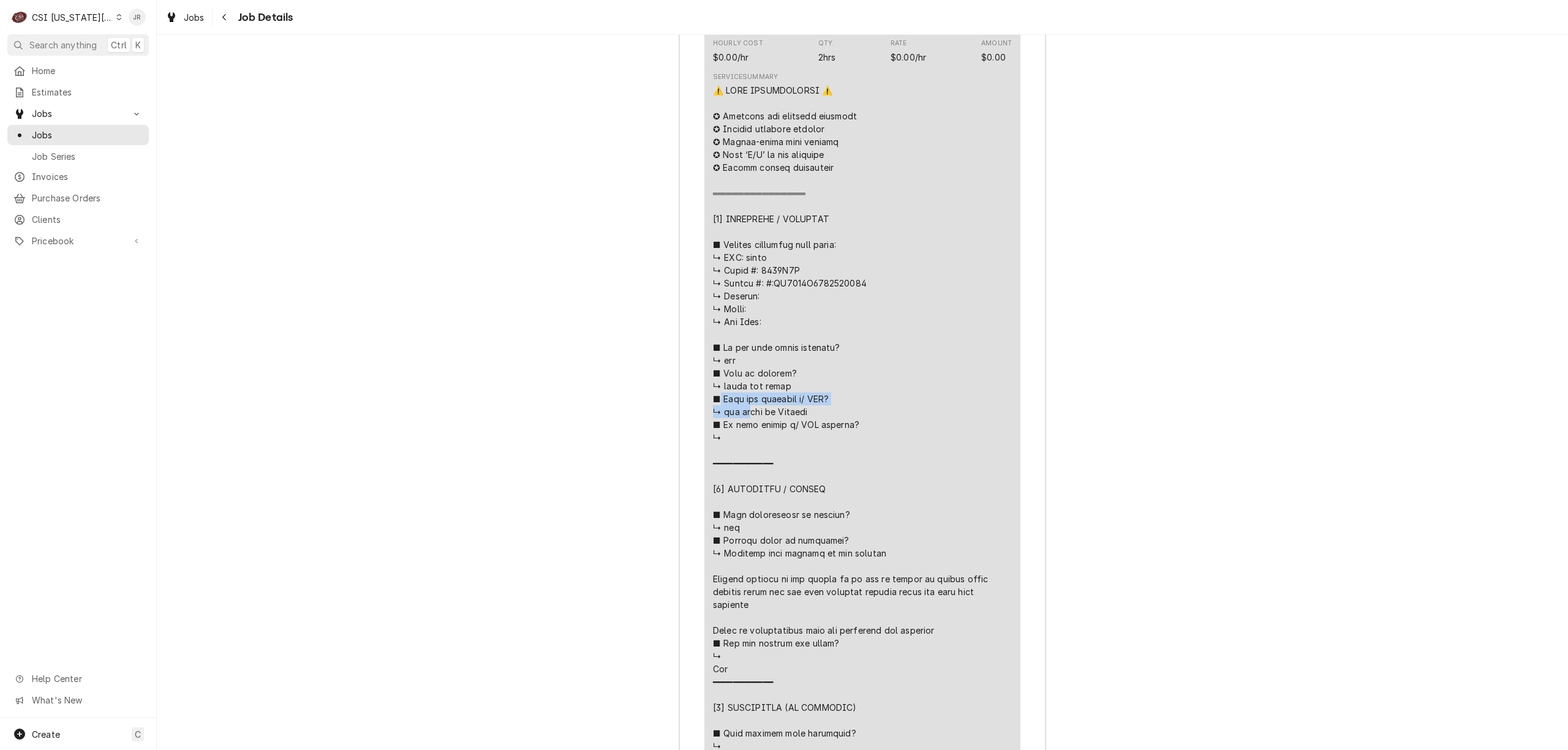
drag, startPoint x: 859, startPoint y: 306, endPoint x: 872, endPoint y: 299, distance: 14.8
click at [723, 288] on div "Line Item" at bounding box center [862, 572] width 299 height 977
click at [877, 299] on div "Line Item" at bounding box center [862, 572] width 299 height 977
drag, startPoint x: 820, startPoint y: 311, endPoint x: 705, endPoint y: 289, distance: 117.1
click at [705, 289] on div "Short Description Job | Service Call Subtype [#1-SALE] LABR-REG Service Date Ju…" at bounding box center [863, 500] width 316 height 1142
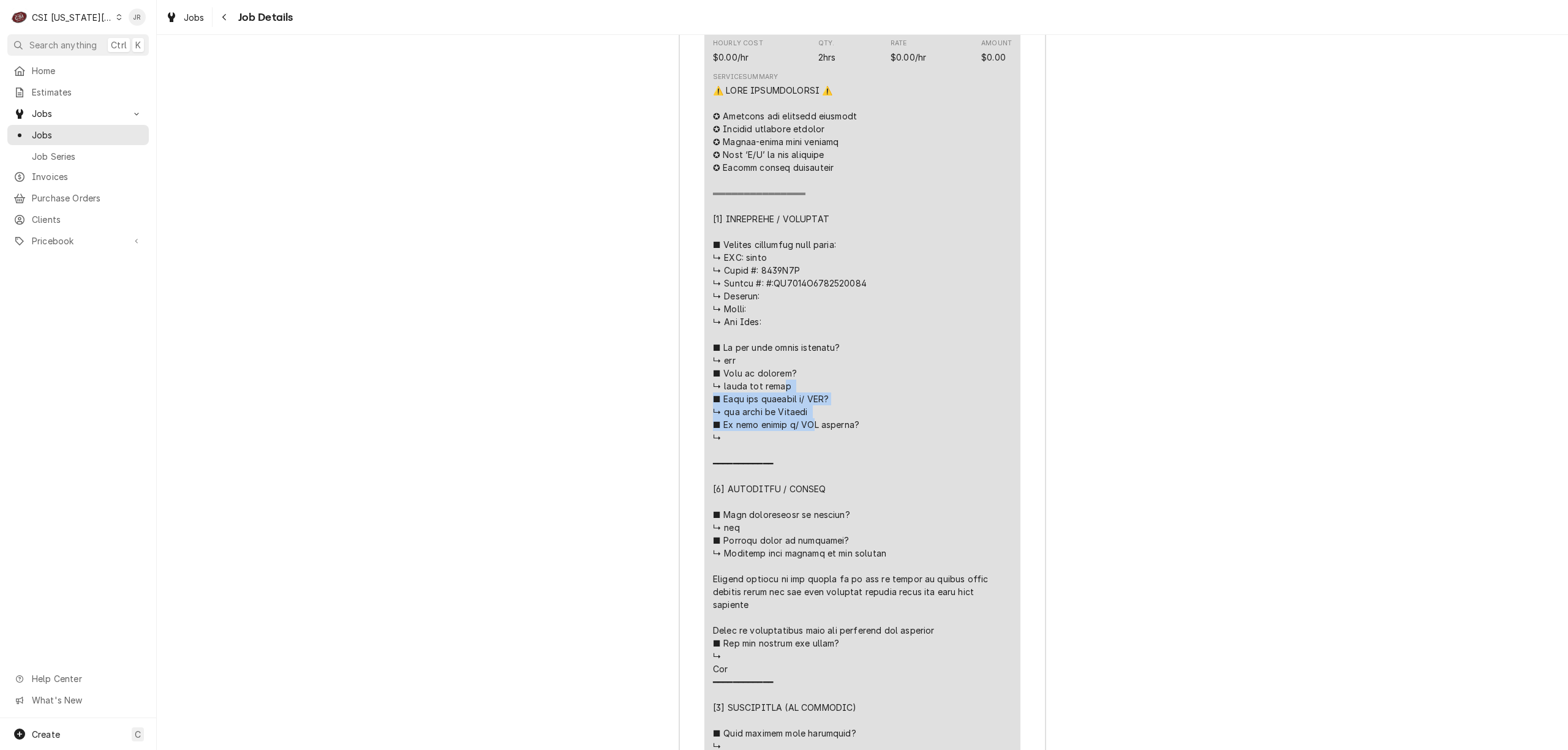
copy div "r ■ 𝗛𝗮𝘃𝗲 𝘆𝗼𝘂 𝘃𝗲𝗿𝗶𝗳𝗶𝗲𝗱 𝘄/ 𝗠𝗙𝗚? ↳ yes spoke to Rebekah ■ 𝗜𝘀 𝘂𝗻𝗶𝘁 𝘁𝗮𝗴𝗴𝗲𝗱 𝘄/ 𝗖𝗦"
click at [58, 213] on span "Clients" at bounding box center [87, 220] width 111 height 13
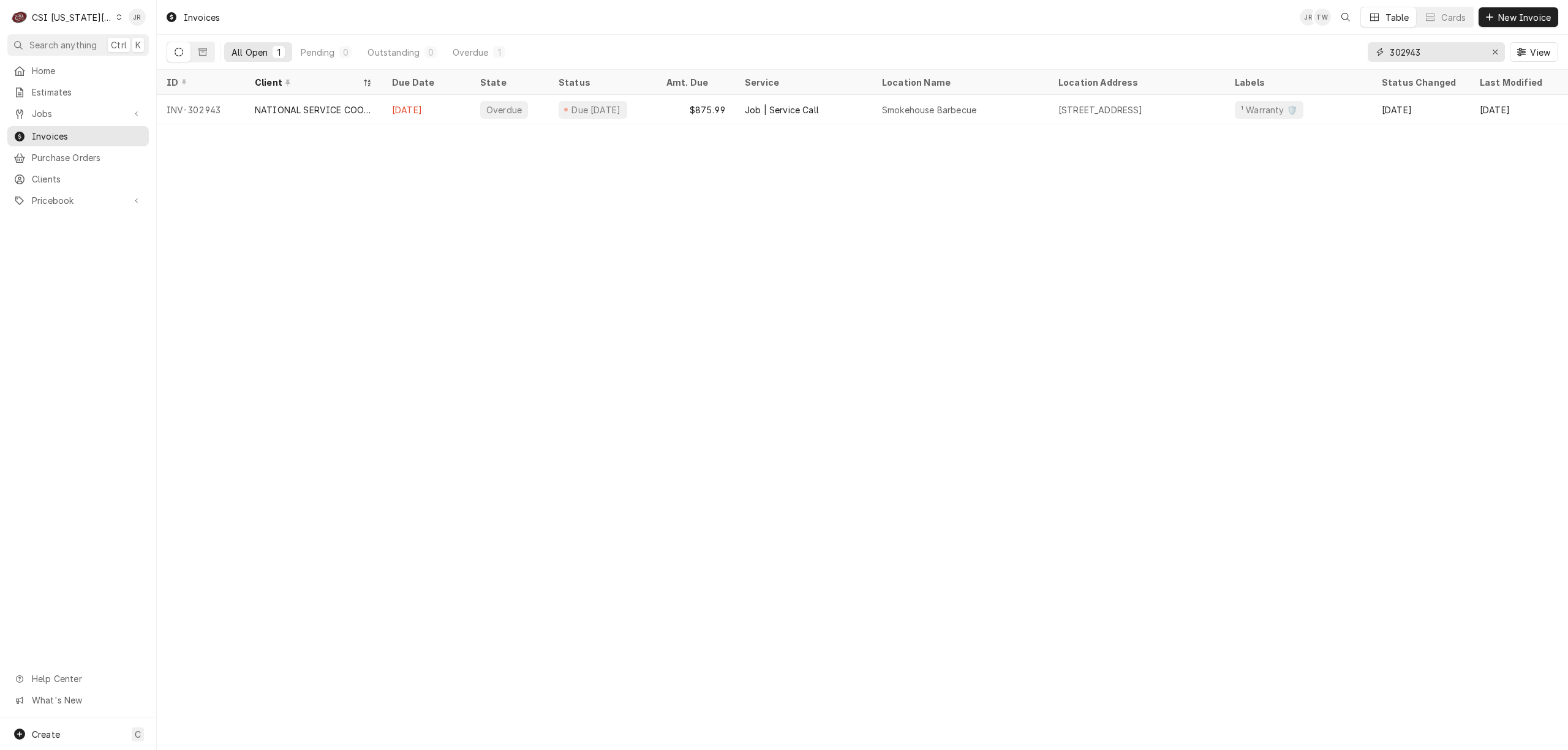
click at [1422, 53] on input "302943" at bounding box center [1435, 51] width 92 height 20
paste input "756"
type input "302756"
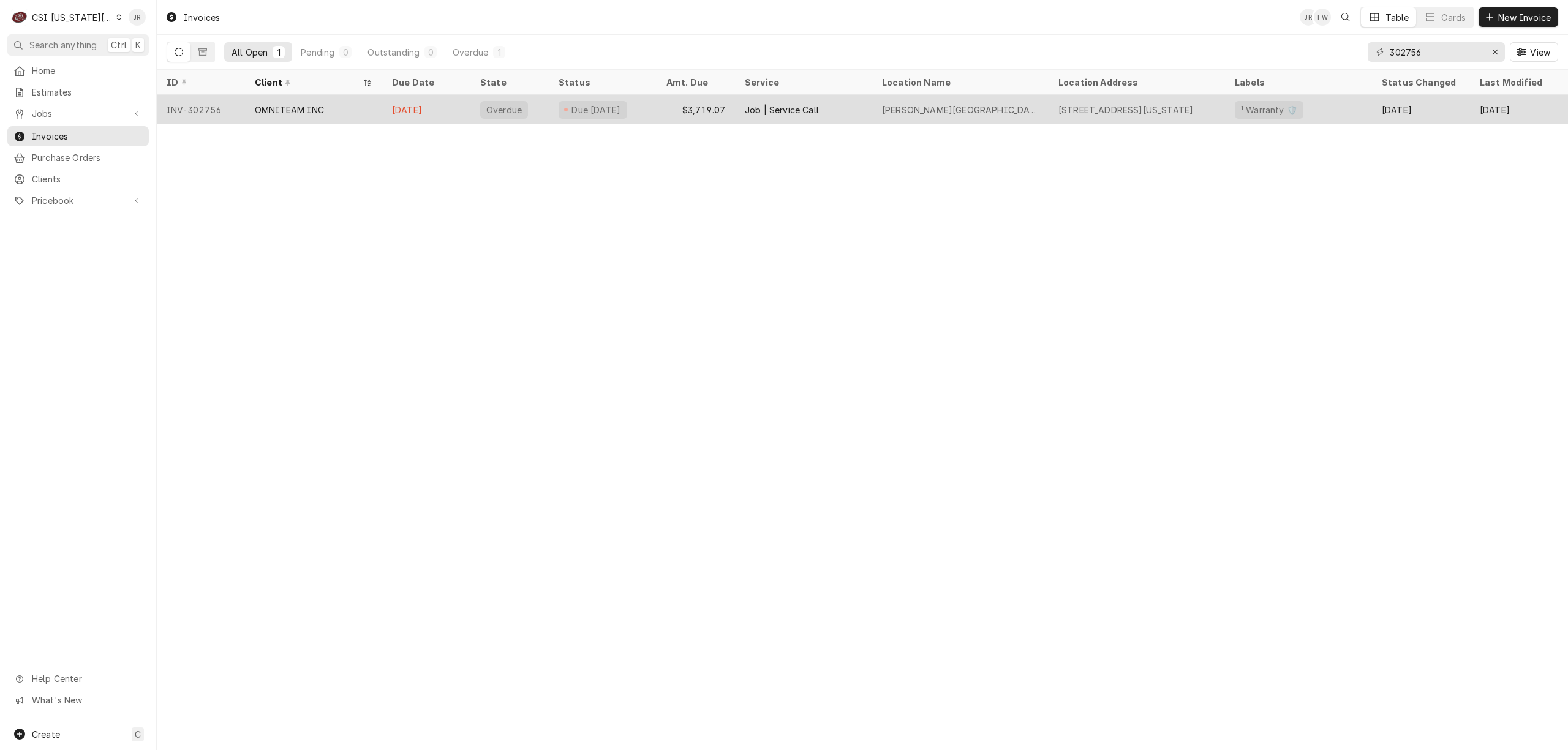
click at [760, 101] on div "Job | Service Call" at bounding box center [803, 110] width 137 height 30
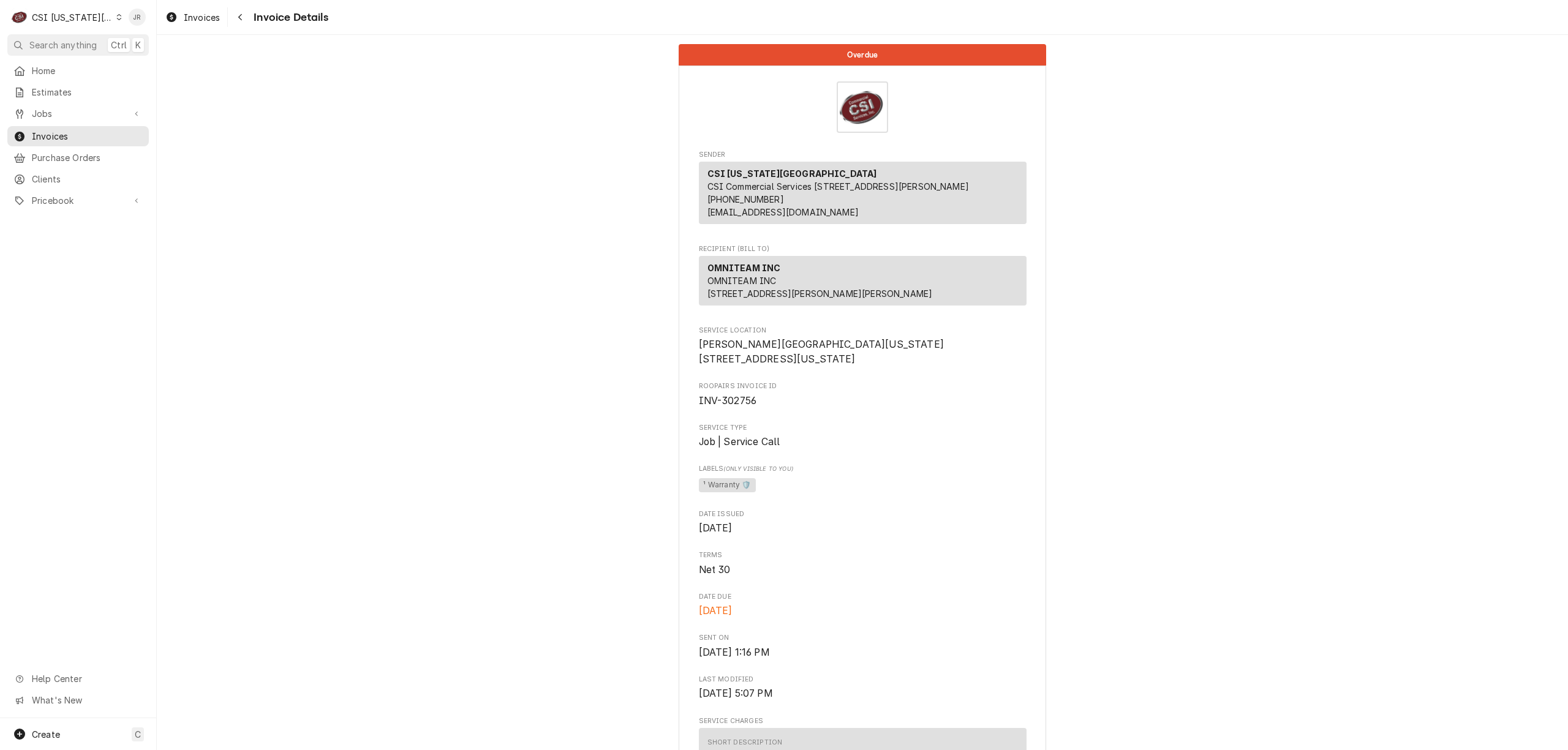
click at [101, 20] on div "C CSI Kansas City" at bounding box center [66, 17] width 118 height 24
click at [158, 69] on div "CSI St. Louis" at bounding box center [210, 67] width 179 height 13
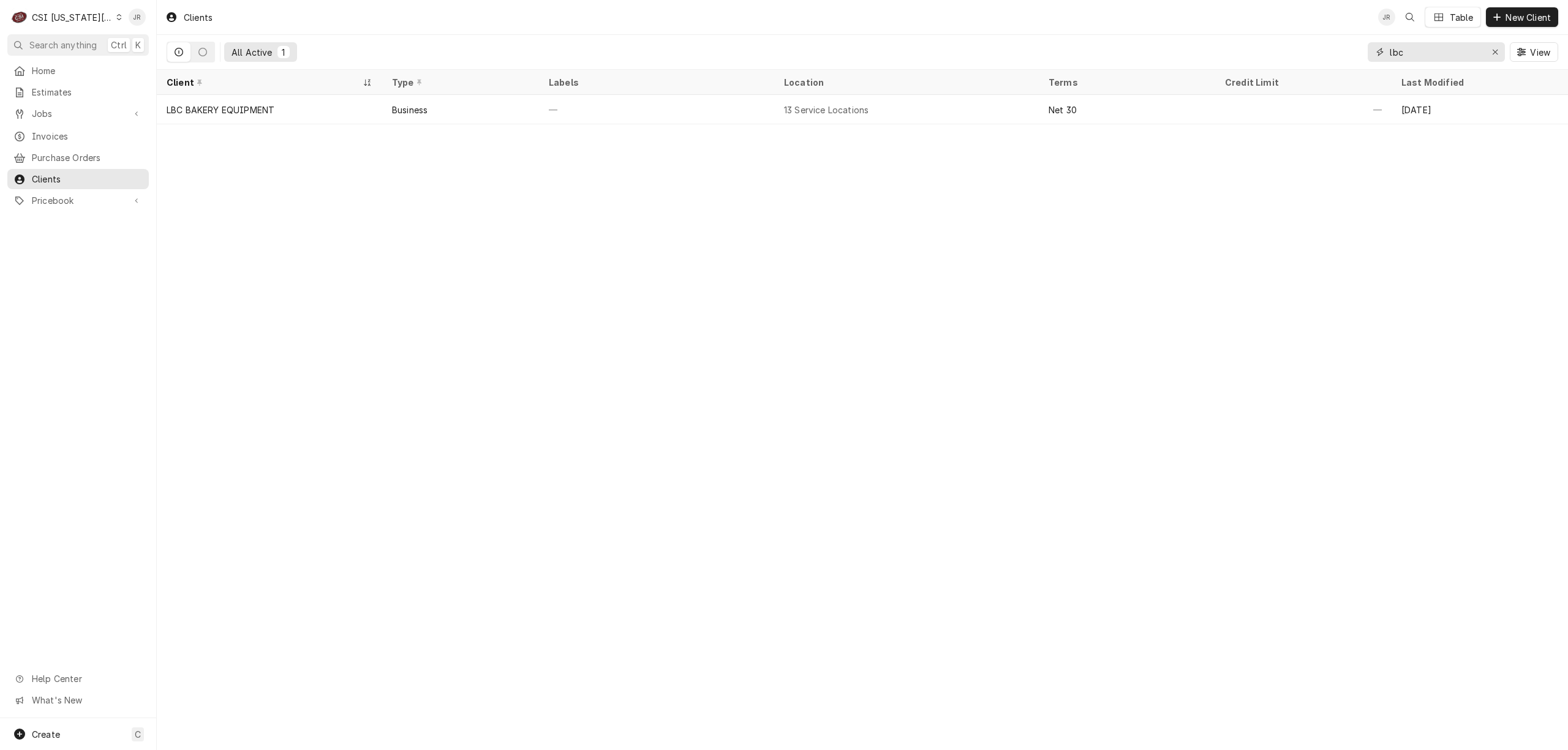
drag, startPoint x: 1397, startPoint y: 51, endPoint x: 1355, endPoint y: 52, distance: 42.0
click at [1355, 52] on div "All Active 1 lbc View" at bounding box center [862, 52] width 1391 height 34
drag, startPoint x: 1434, startPoint y: 37, endPoint x: 1433, endPoint y: 44, distance: 7.1
click at [1433, 43] on div "lbc View" at bounding box center [1463, 52] width 191 height 34
drag, startPoint x: 1417, startPoint y: 50, endPoint x: 1306, endPoint y: 45, distance: 111.1
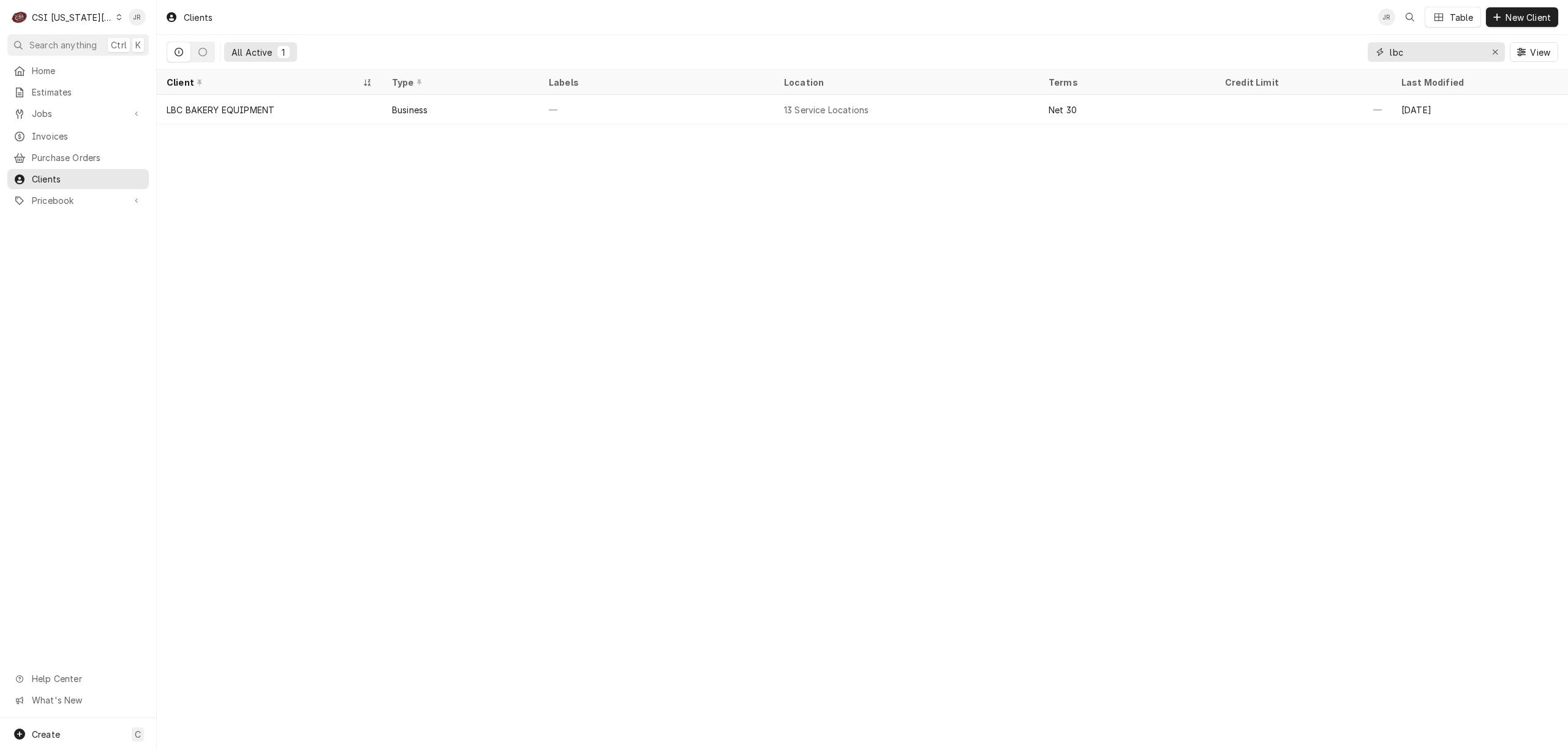
click at [1306, 44] on div "All Active 1 lbc View" at bounding box center [862, 52] width 1391 height 34
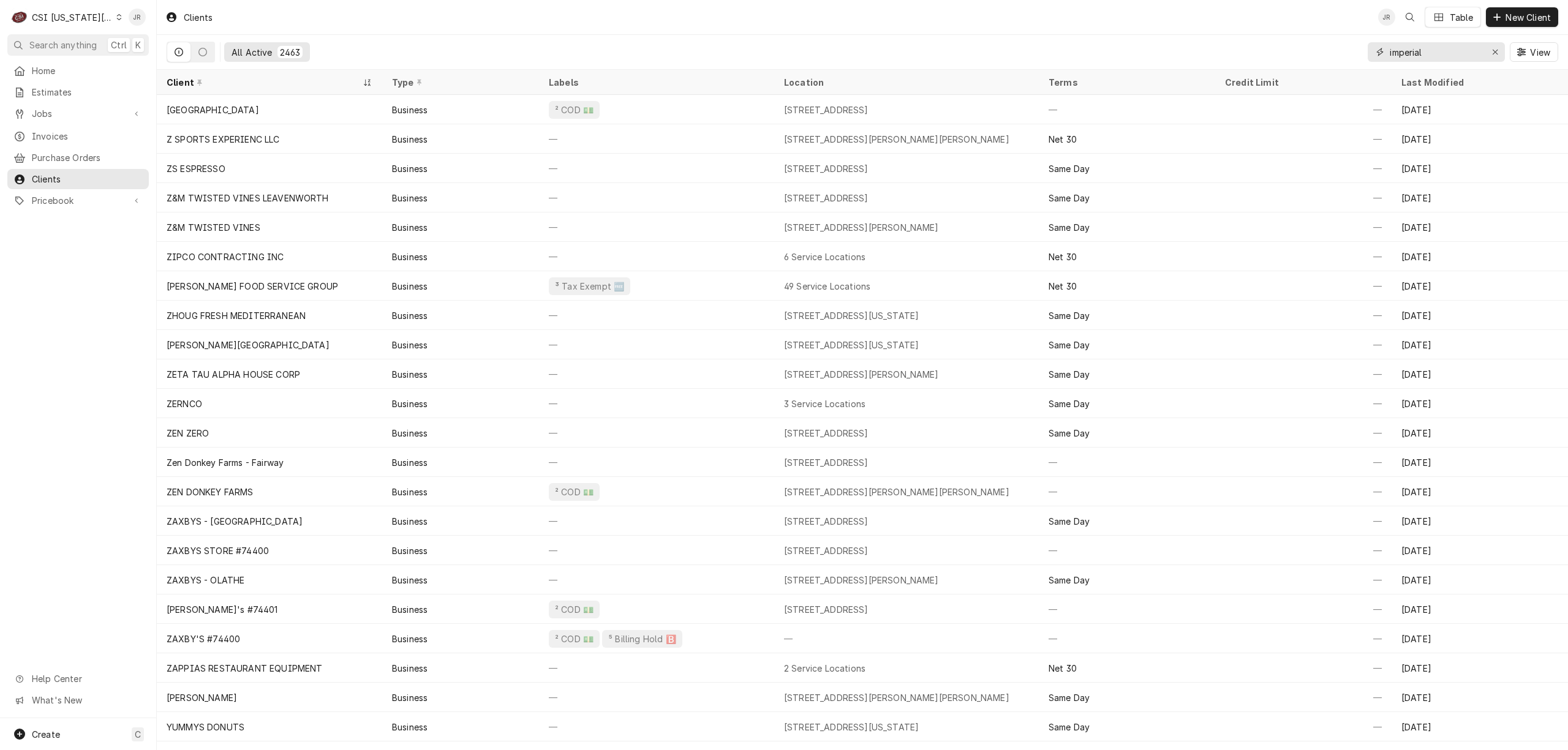
type input "imperial"
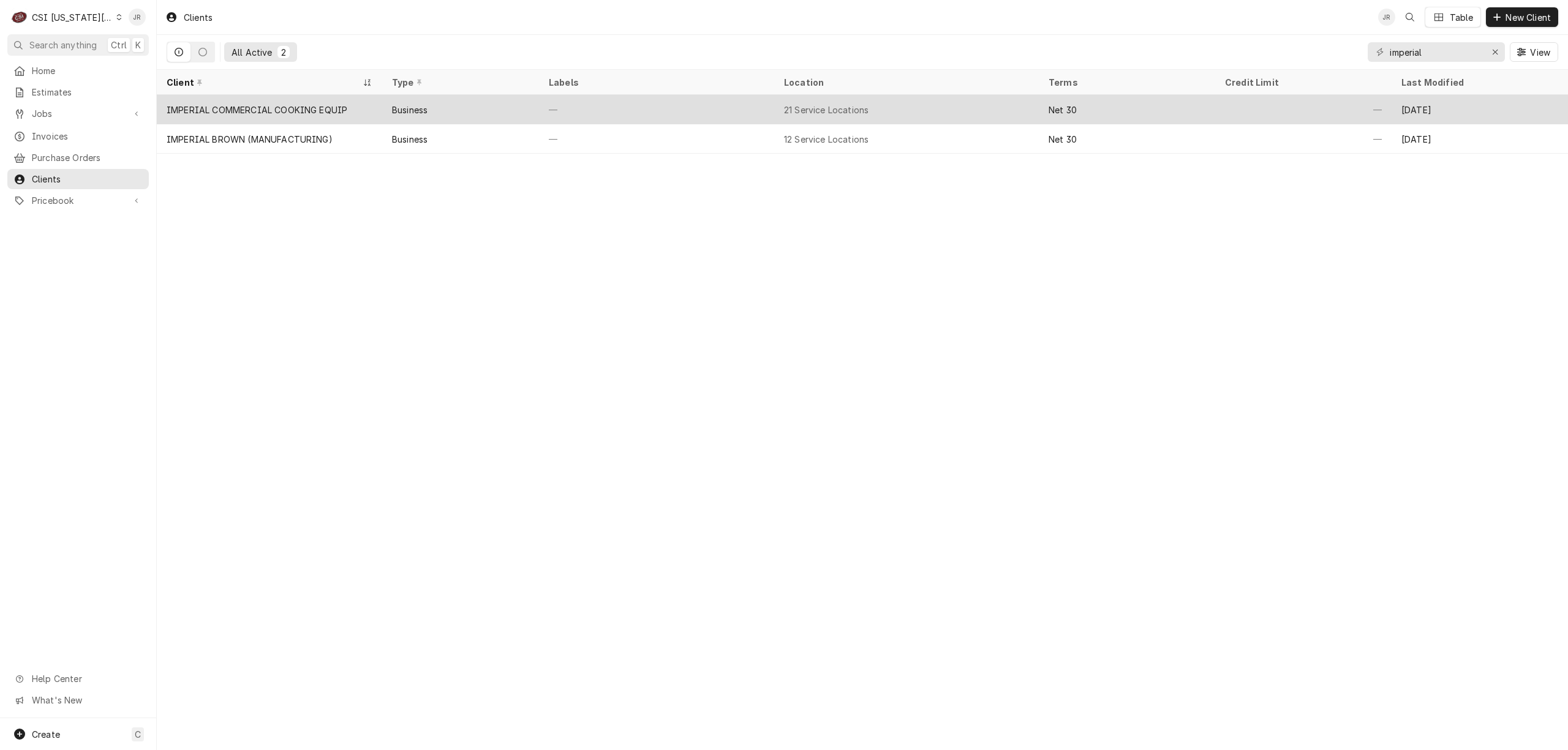
click at [257, 99] on div "IMPERIAL COMMERCIAL COOKING EQUIP" at bounding box center [269, 110] width 225 height 30
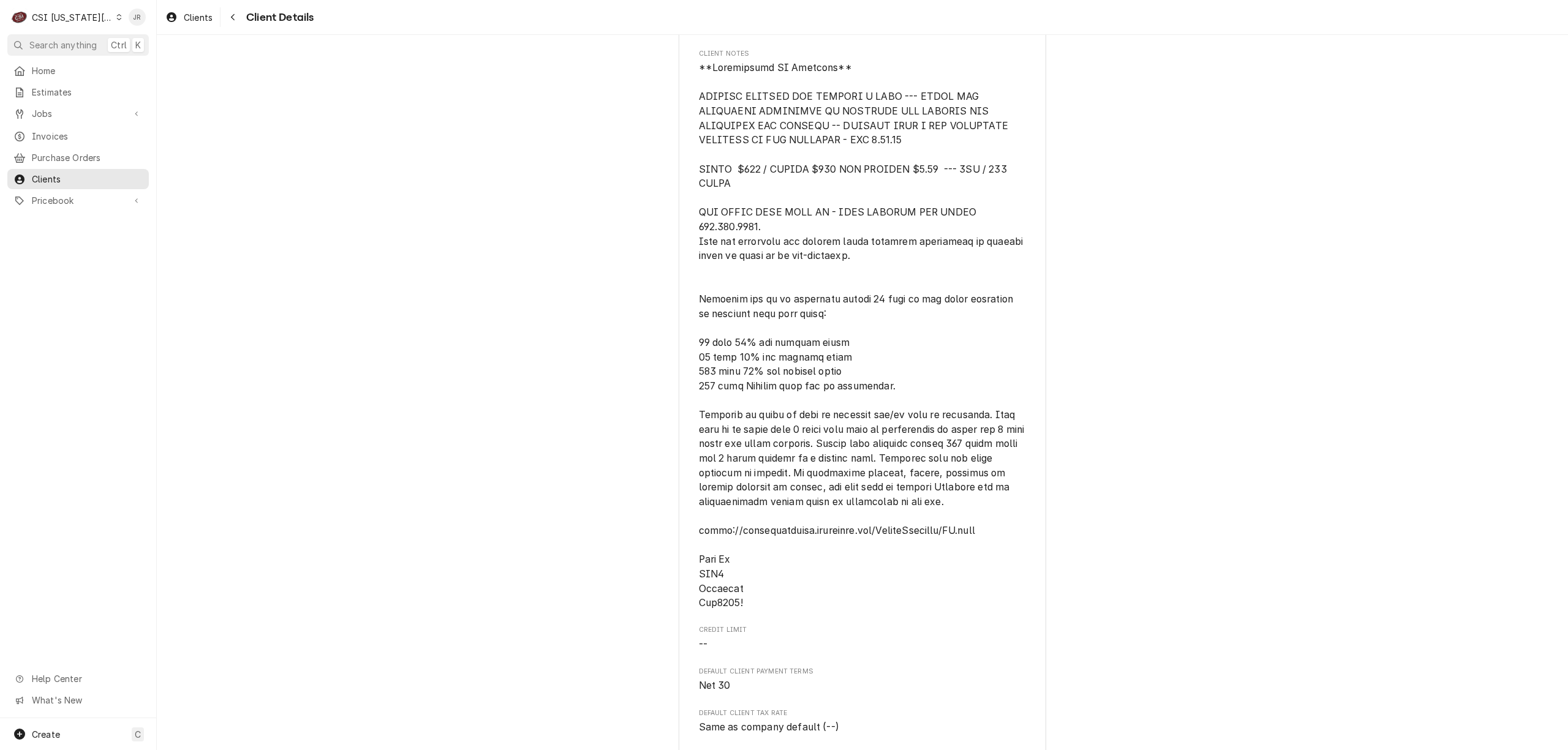
scroll to position [245, 0]
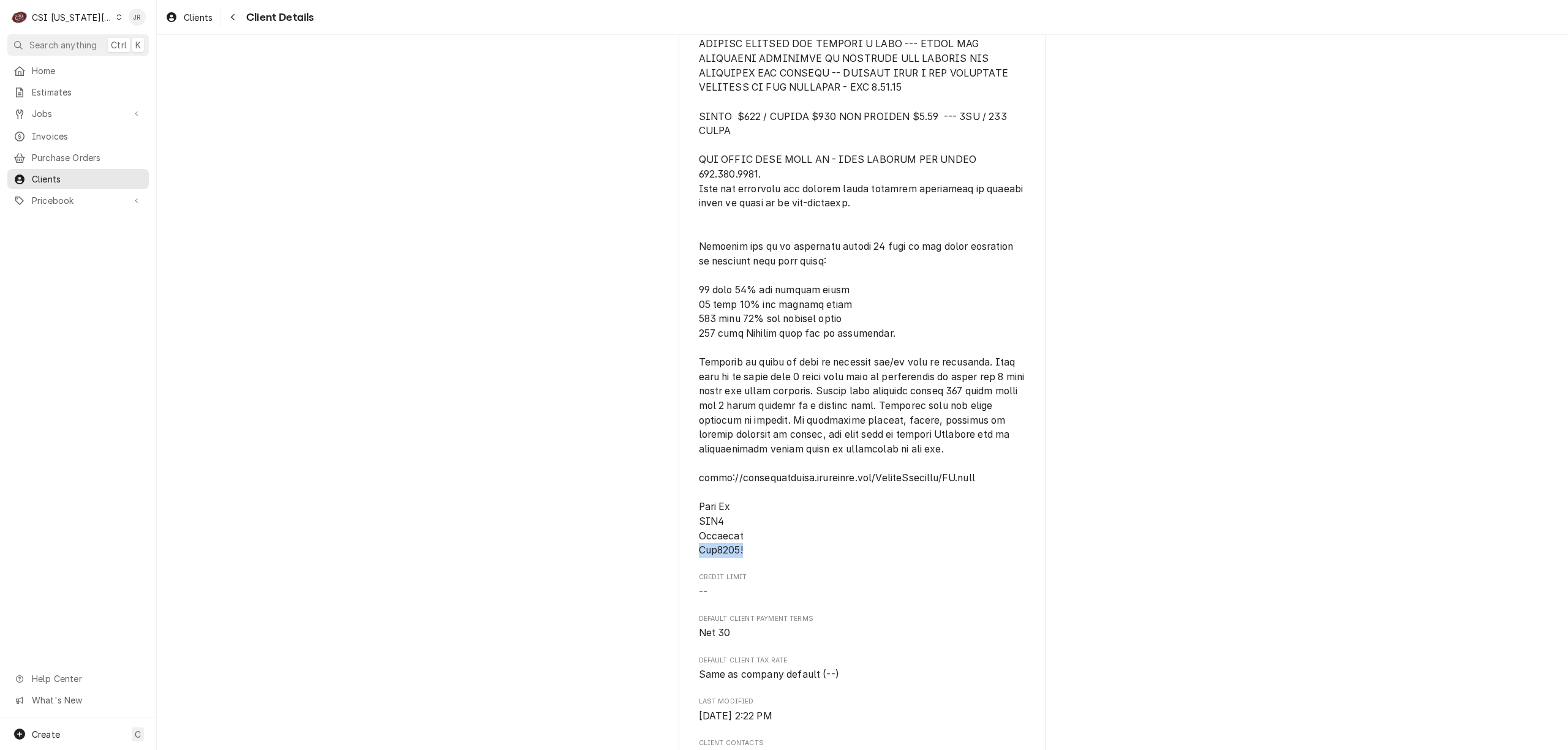
drag, startPoint x: 690, startPoint y: 567, endPoint x: 725, endPoint y: 564, distance: 35.1
copy span "Csi1234!"
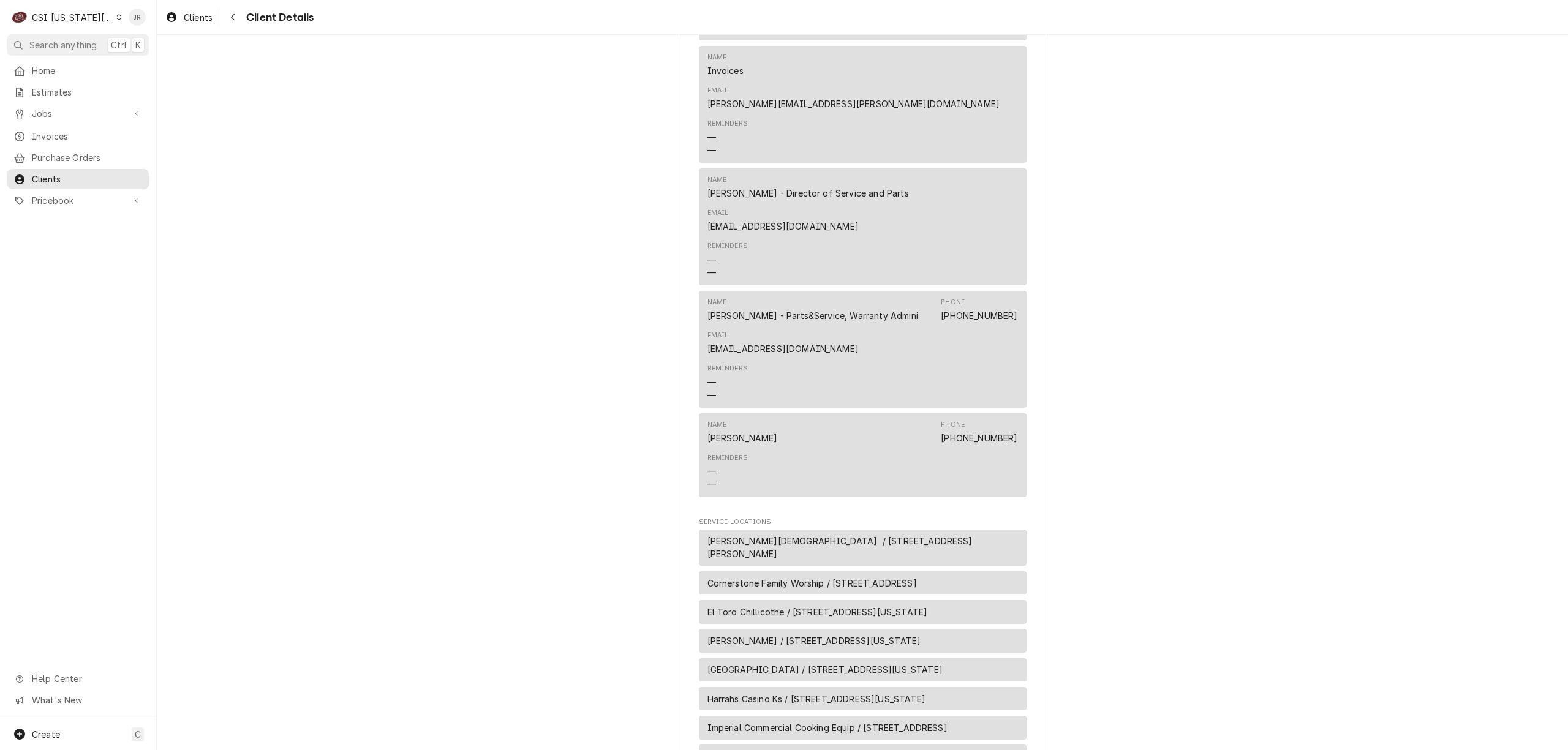
scroll to position [1062, 0]
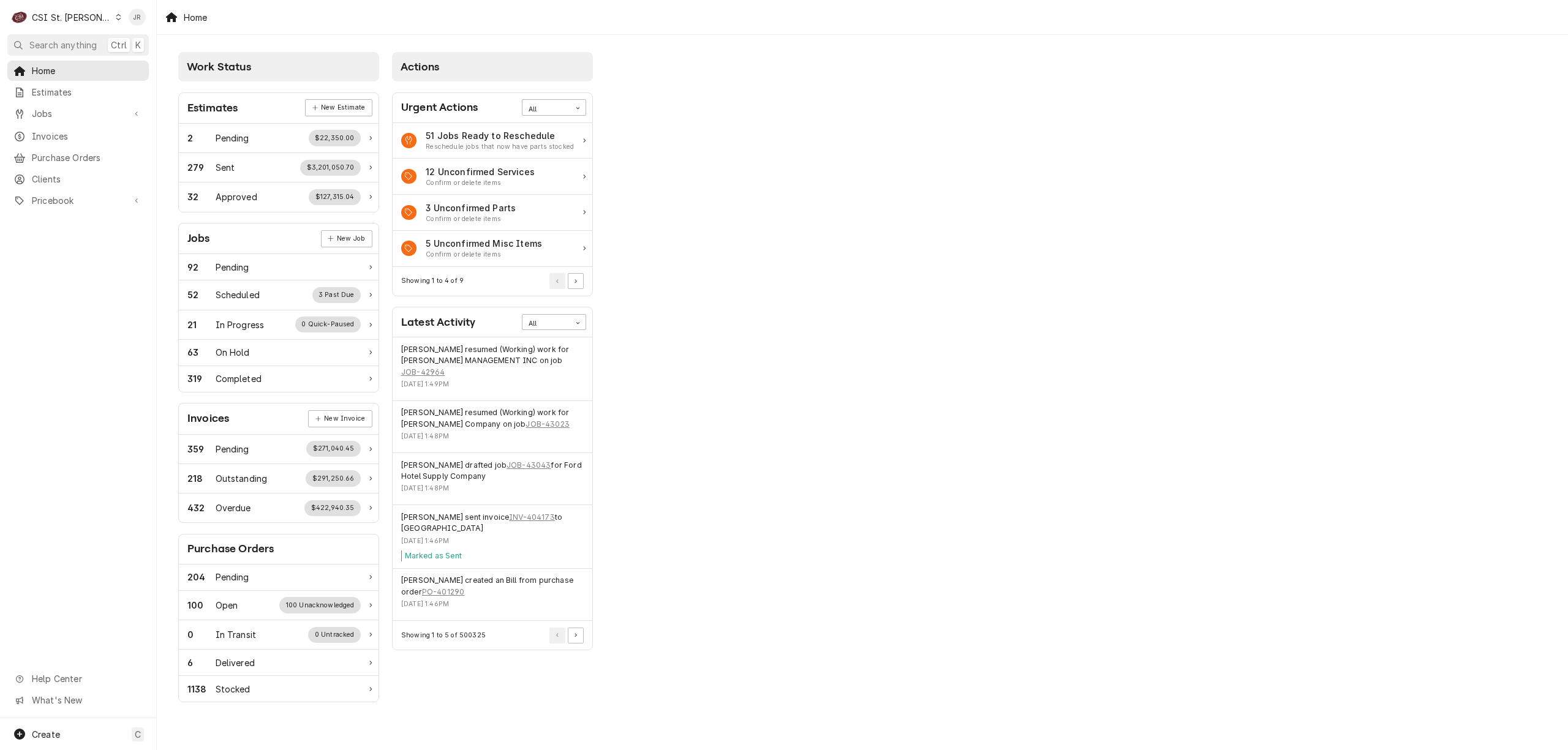
click at [60, 142] on div "Home Estimates Jobs Jobs Job Series Invoices Purchase Orders Clients Pricebook …" at bounding box center [78, 136] width 156 height 152
click at [57, 137] on span "Invoices" at bounding box center [87, 137] width 111 height 13
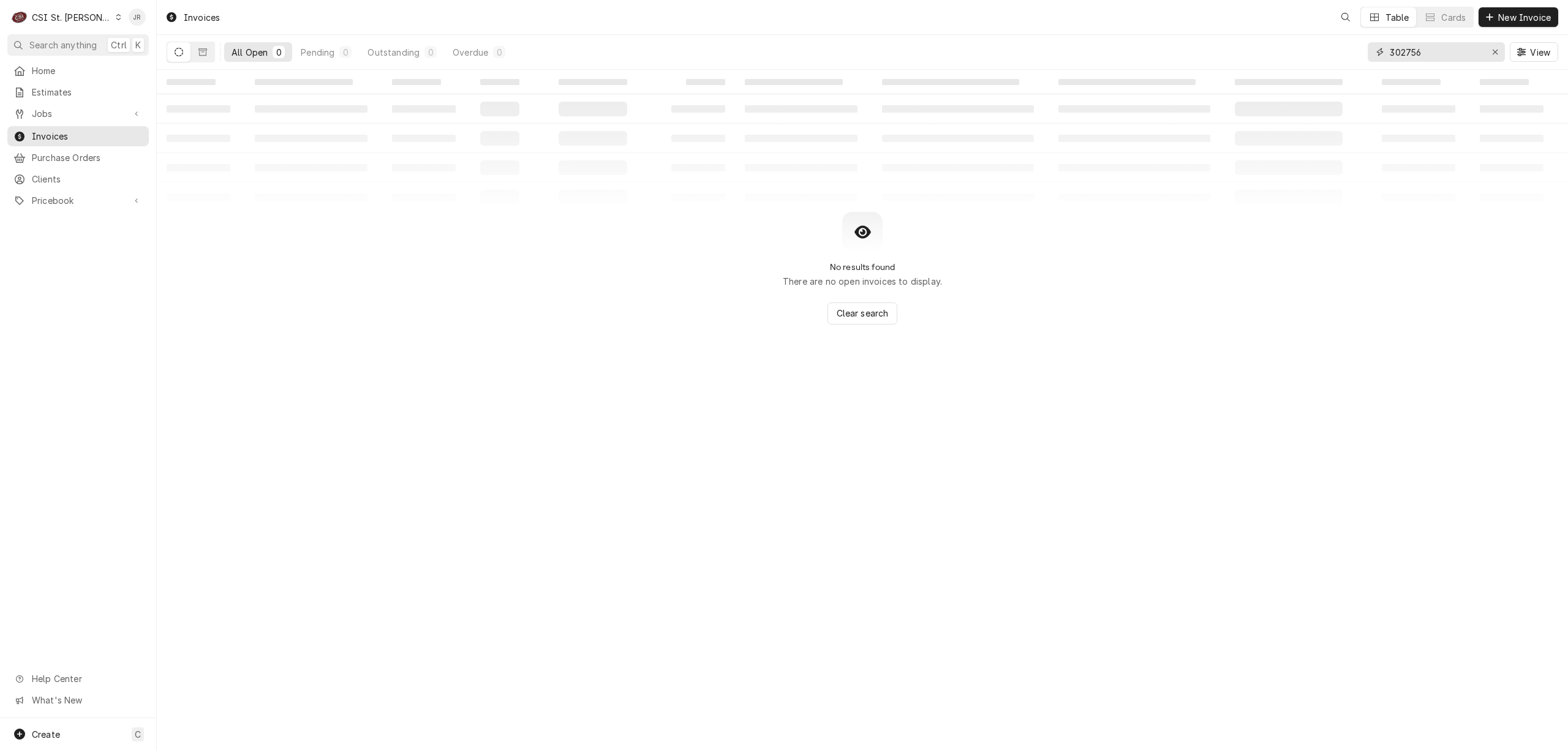
click at [1443, 52] on input "302756" at bounding box center [1435, 51] width 92 height 20
click at [1443, 51] on input "302756" at bounding box center [1435, 51] width 92 height 20
paste input "404114"
type input "404114"
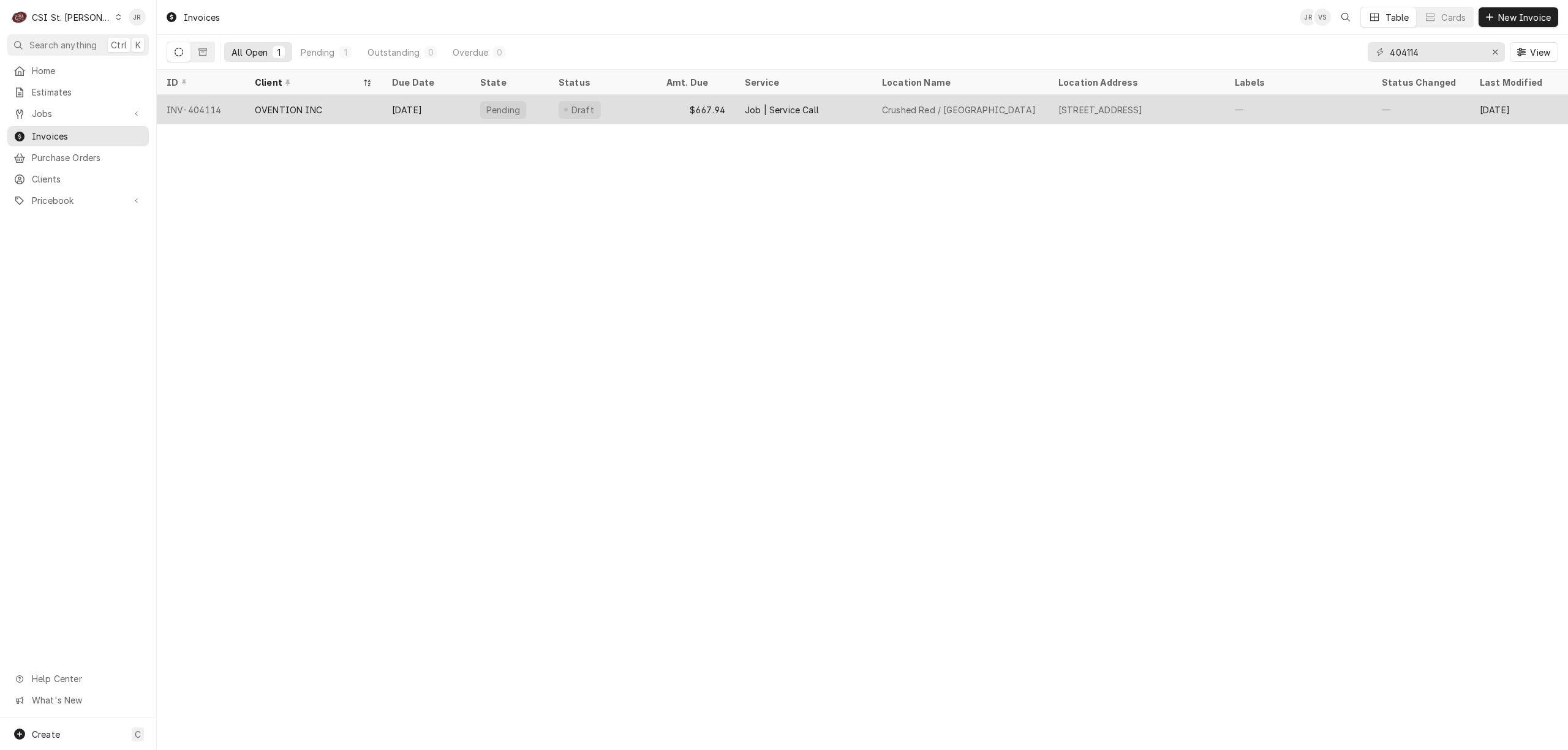
click at [240, 110] on div "INV-404114" at bounding box center [200, 110] width 88 height 30
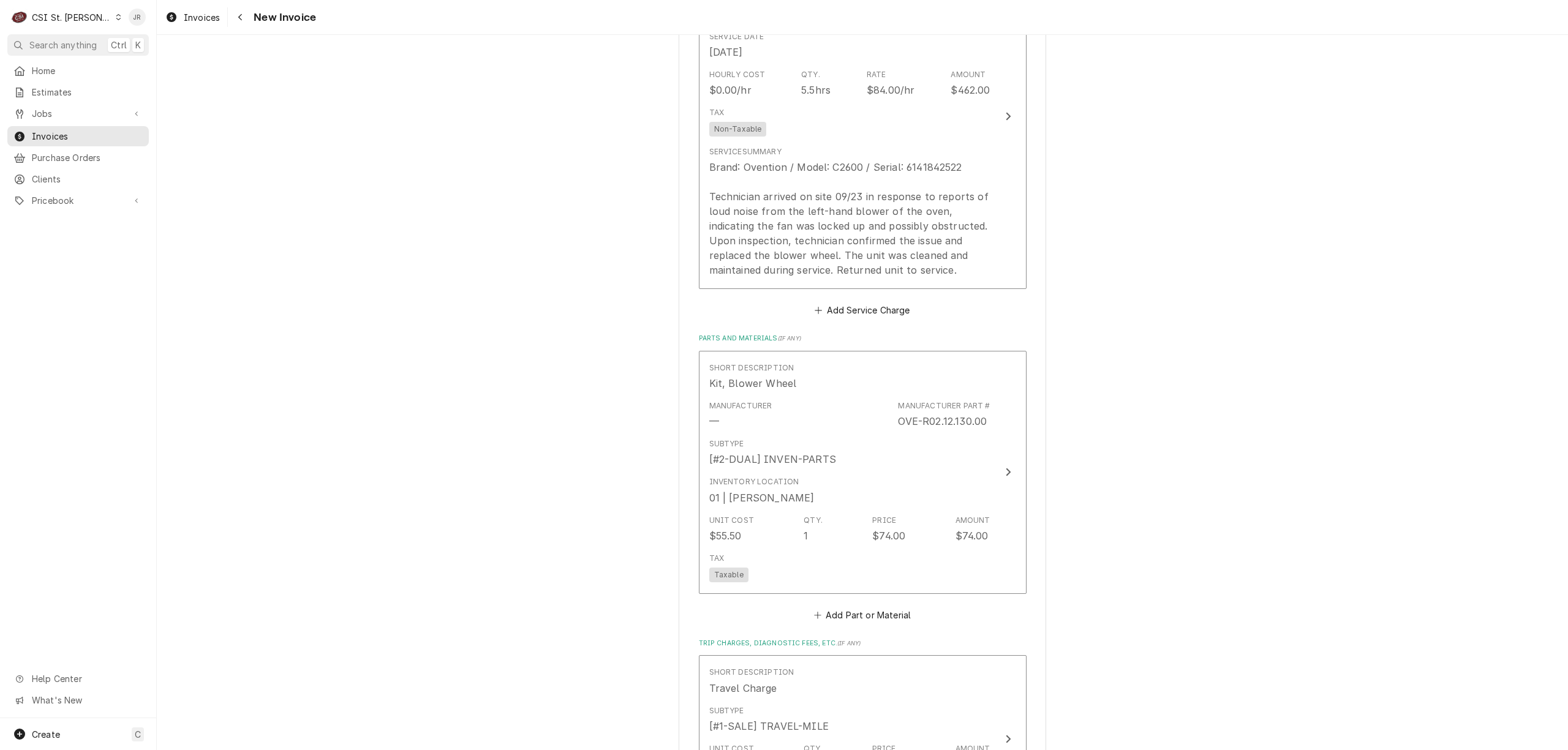
scroll to position [1143, 0]
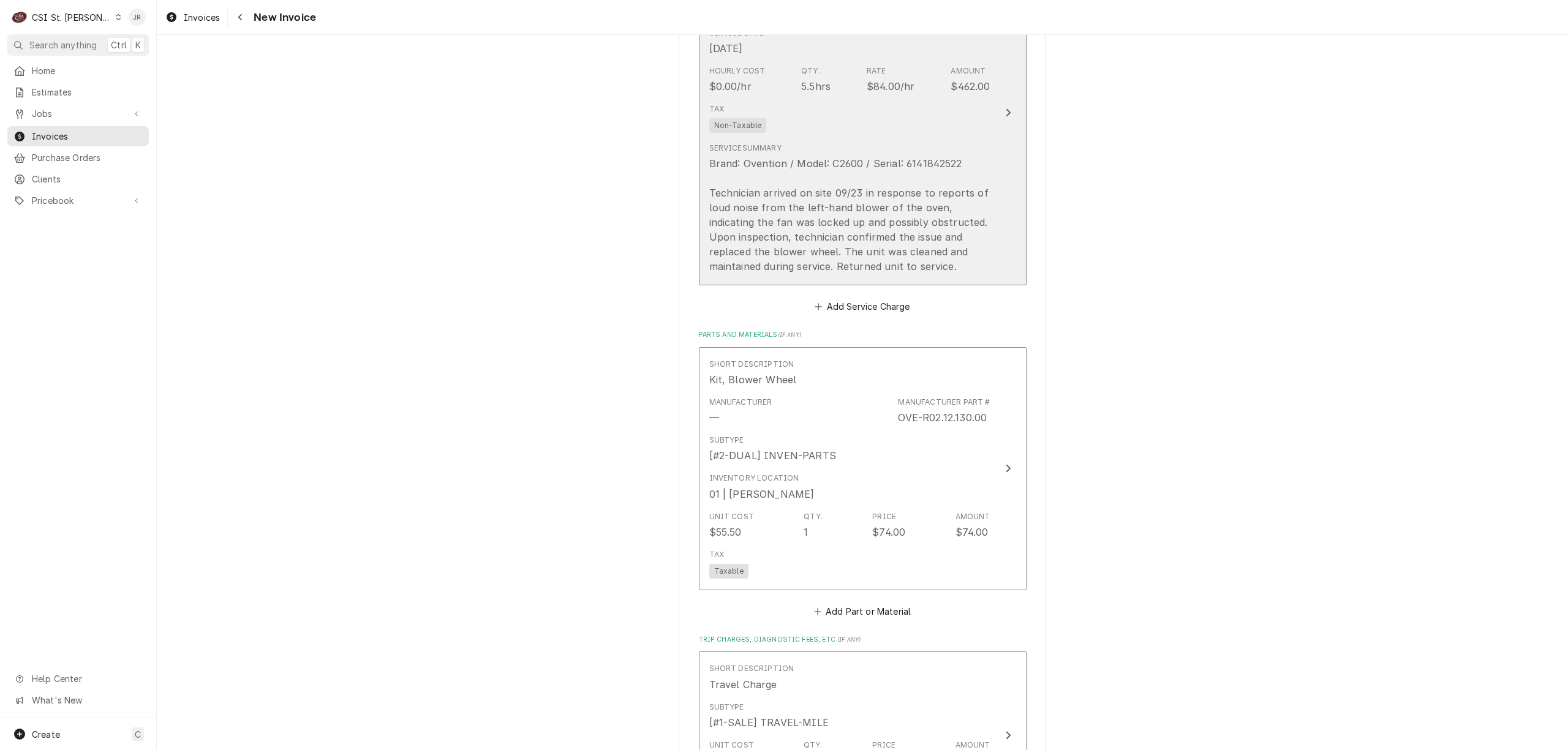
click at [938, 160] on div "Brand: Ovention / Model: C2600 / Serial: 6141842522 Technician arrived on site …" at bounding box center [850, 215] width 281 height 117
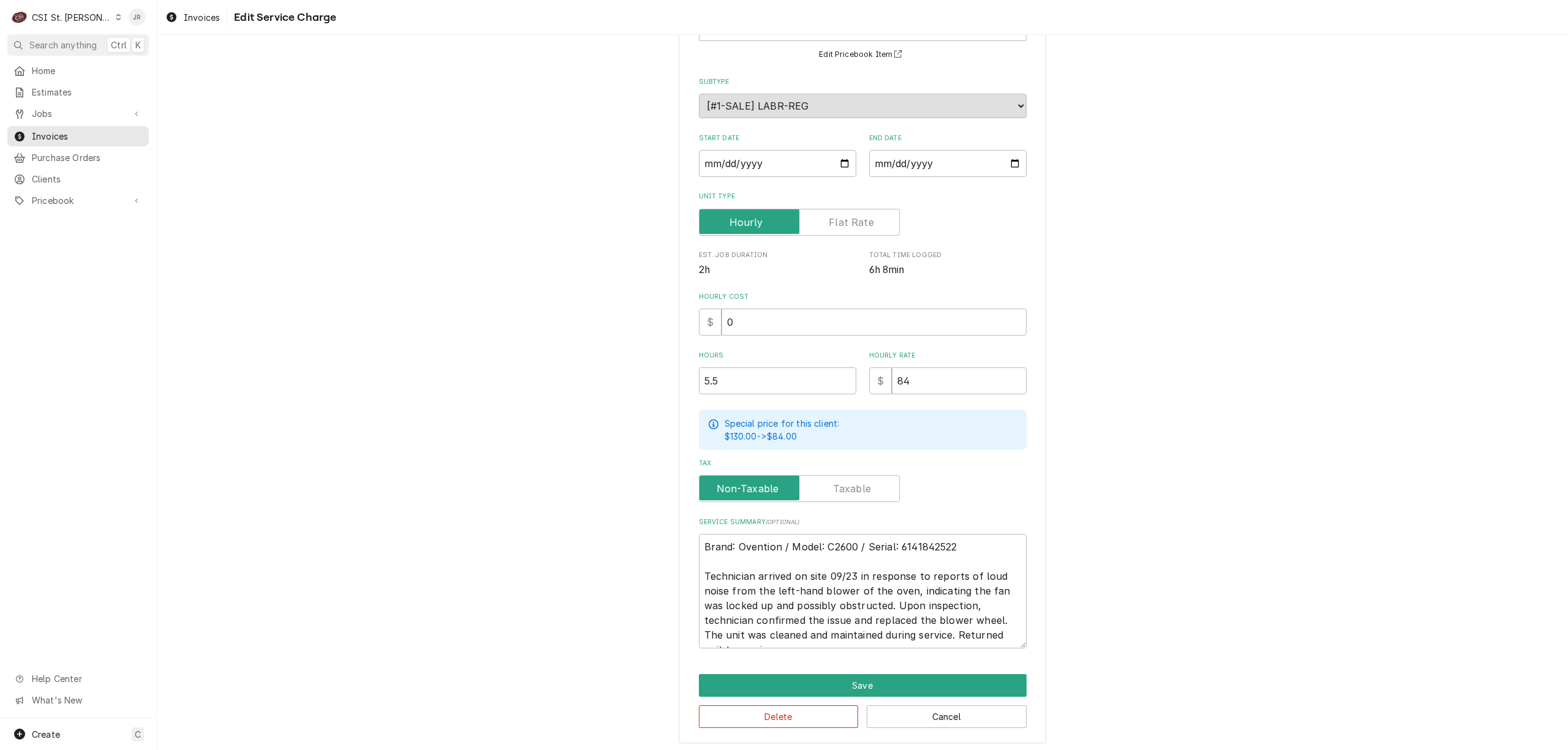
scroll to position [107, 0]
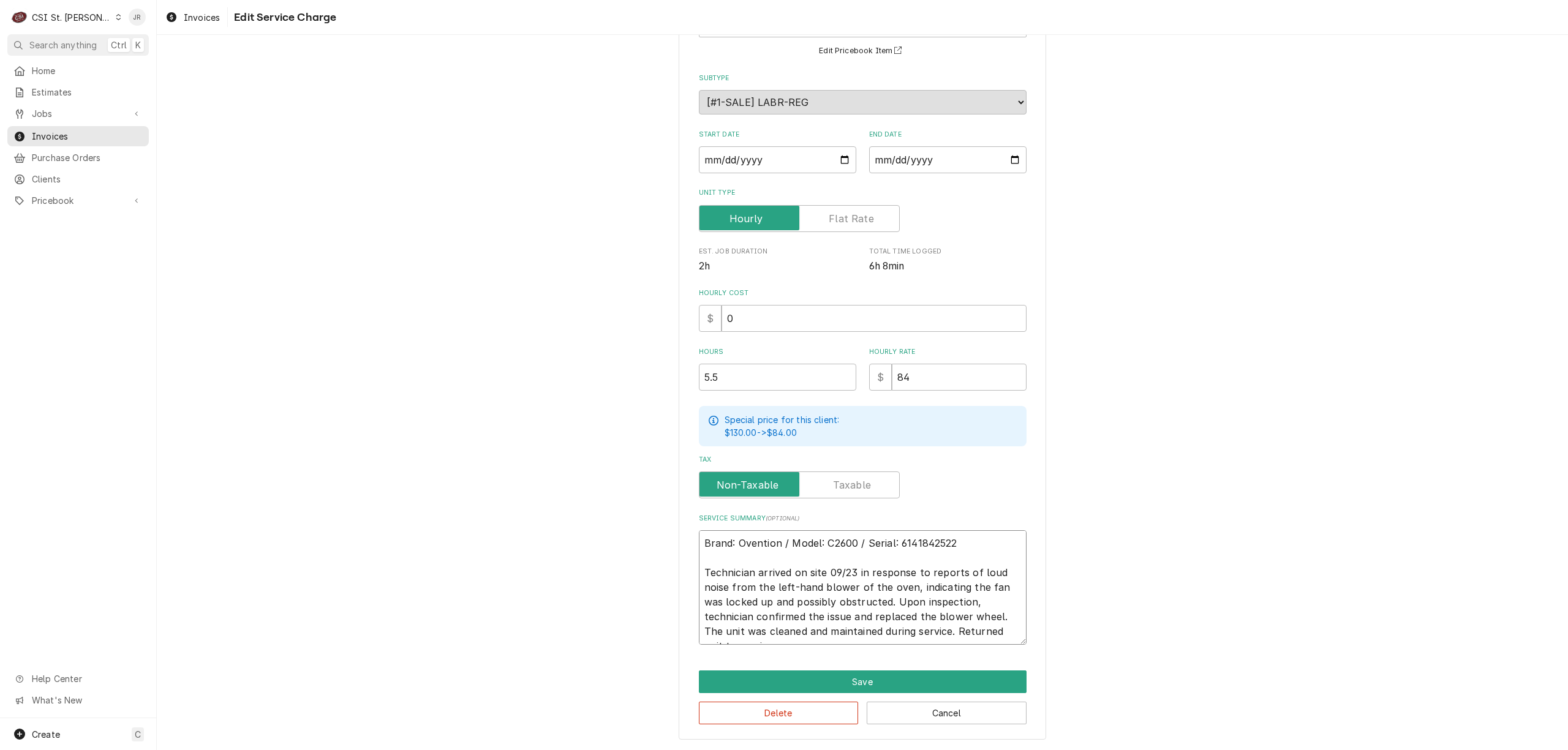
click at [922, 537] on textarea "Brand: Ovention / Model: C2600 / Serial: 6141842522 Technician arrived on site …" at bounding box center [863, 587] width 328 height 114
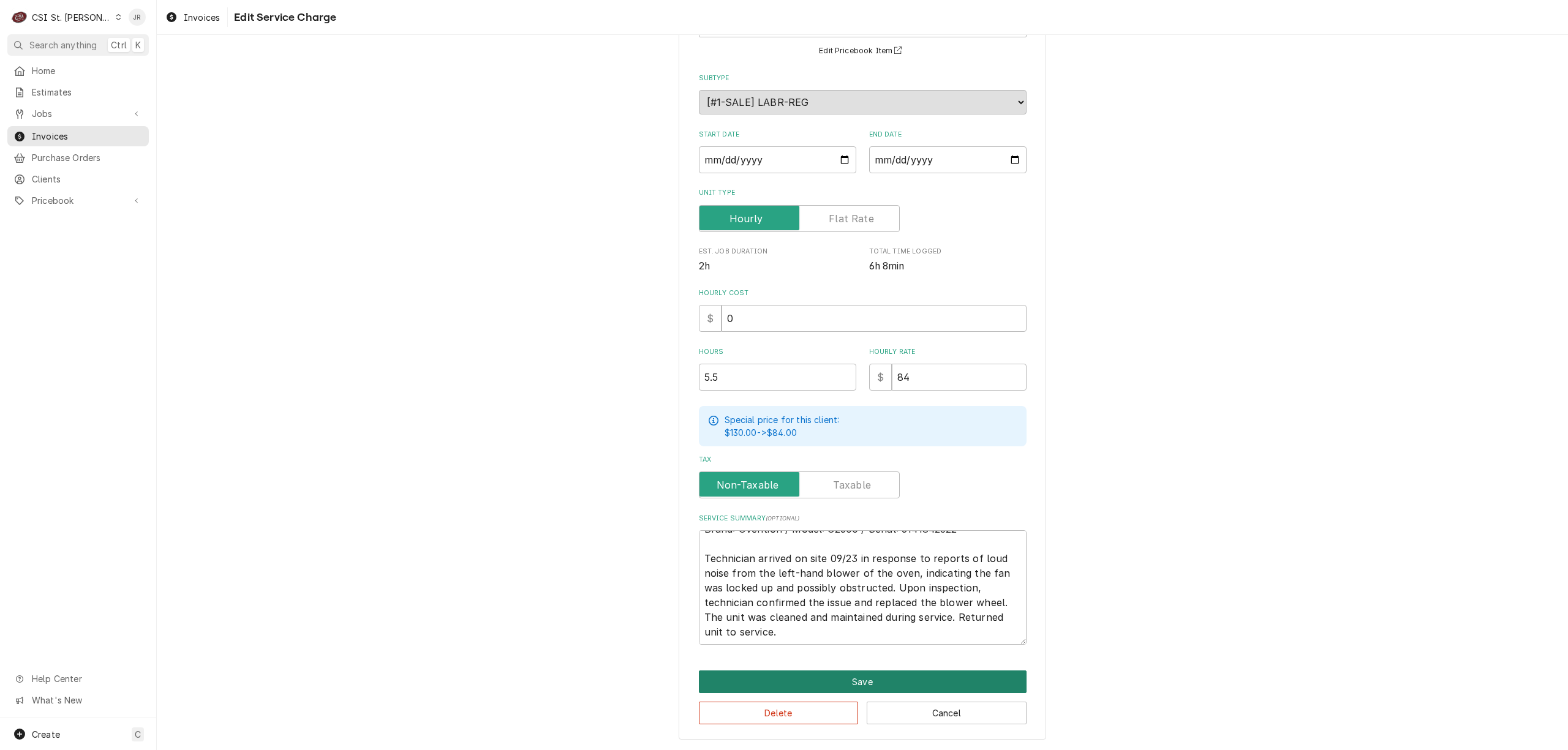
click at [893, 681] on button "Save" at bounding box center [863, 682] width 328 height 22
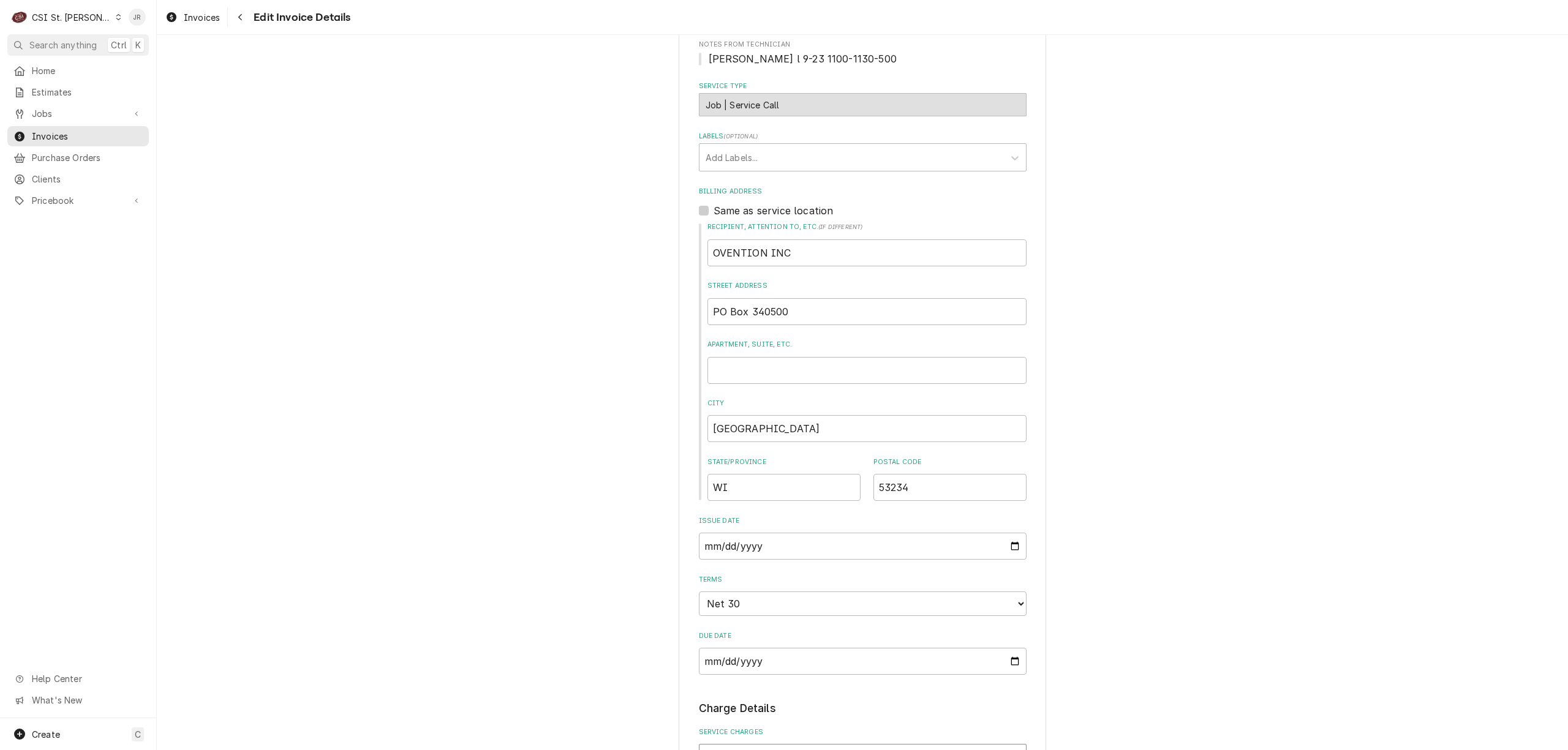
scroll to position [268, 0]
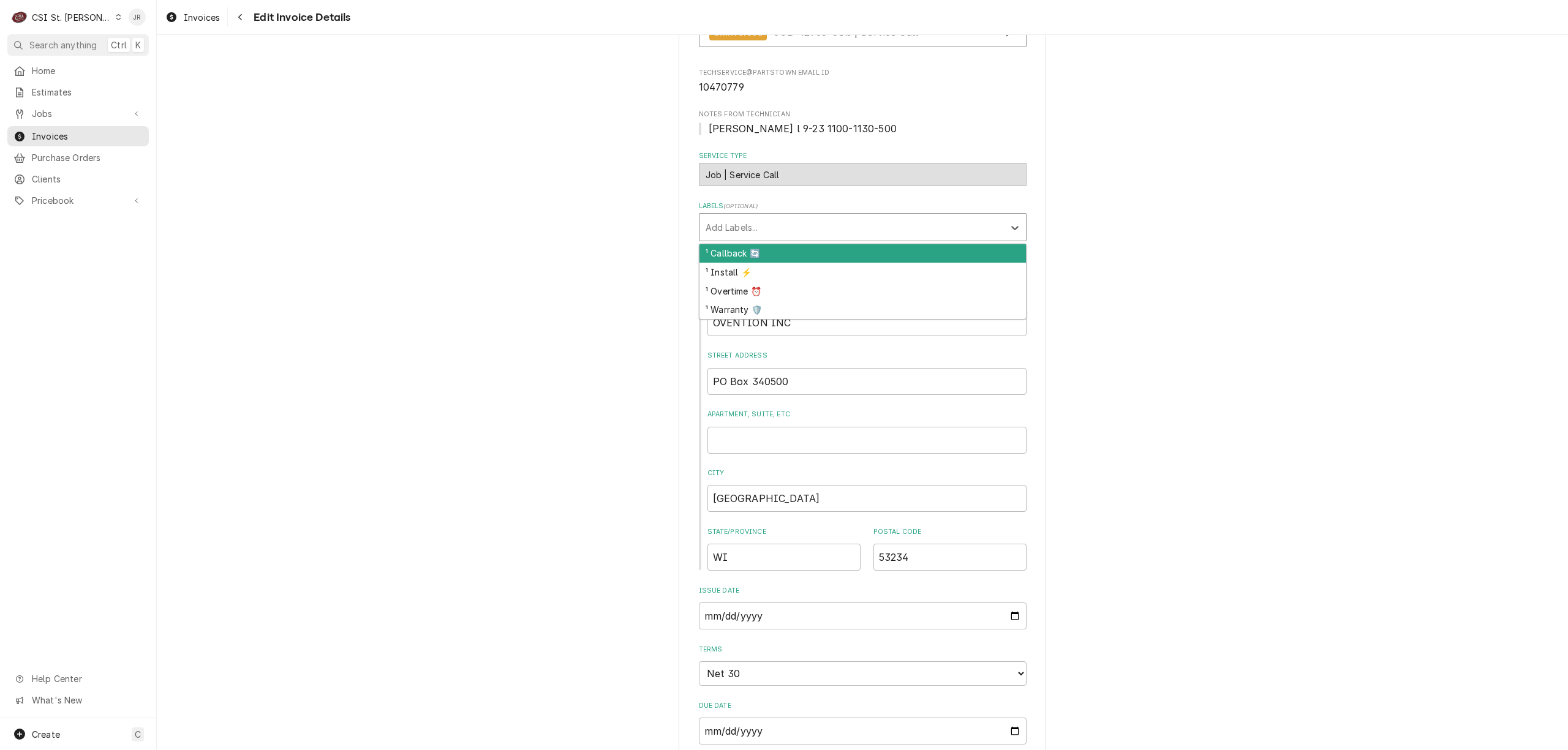
click at [841, 229] on div "Labels" at bounding box center [851, 227] width 292 height 22
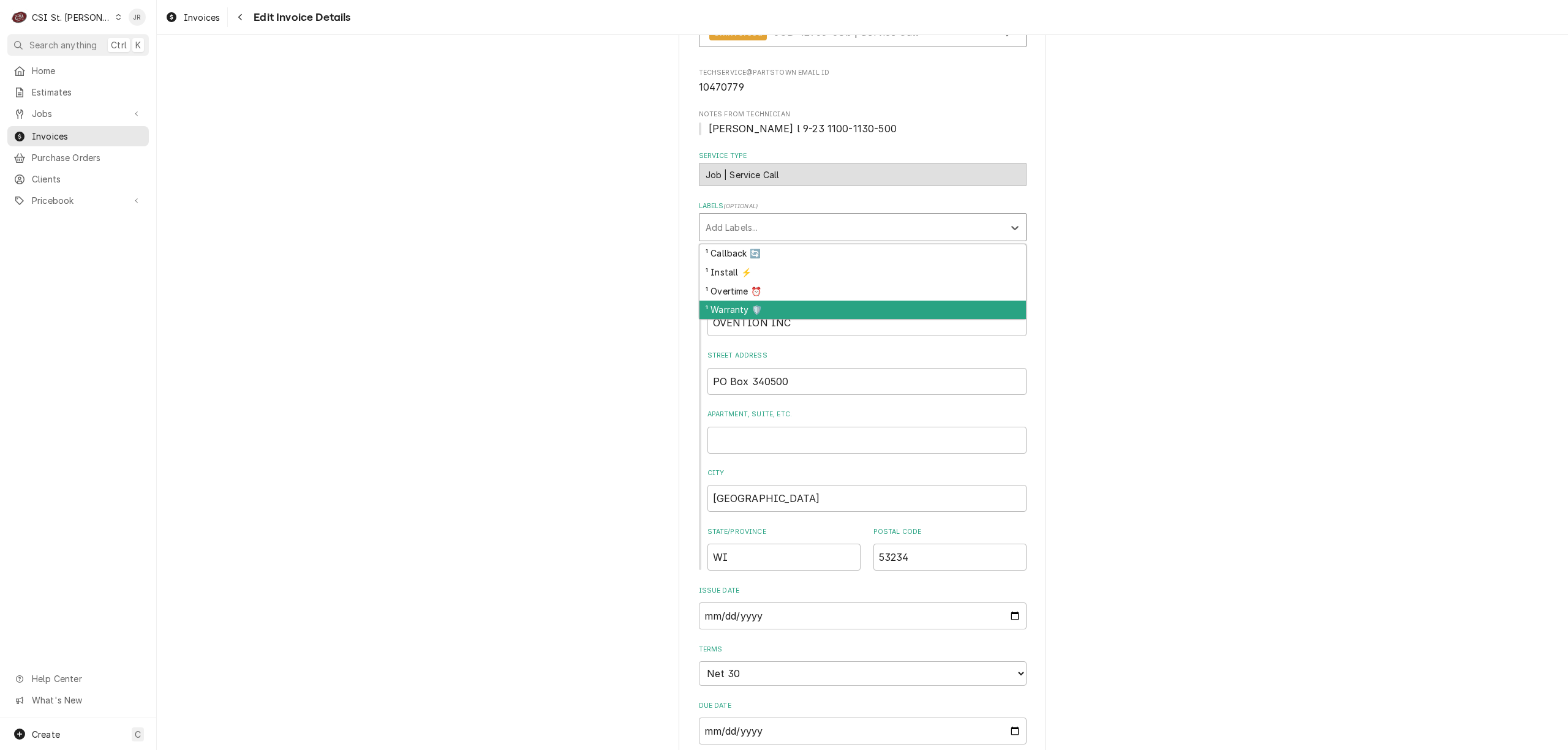
click at [782, 307] on div "¹ Warranty 🛡️" at bounding box center [863, 310] width 327 height 19
type textarea "x"
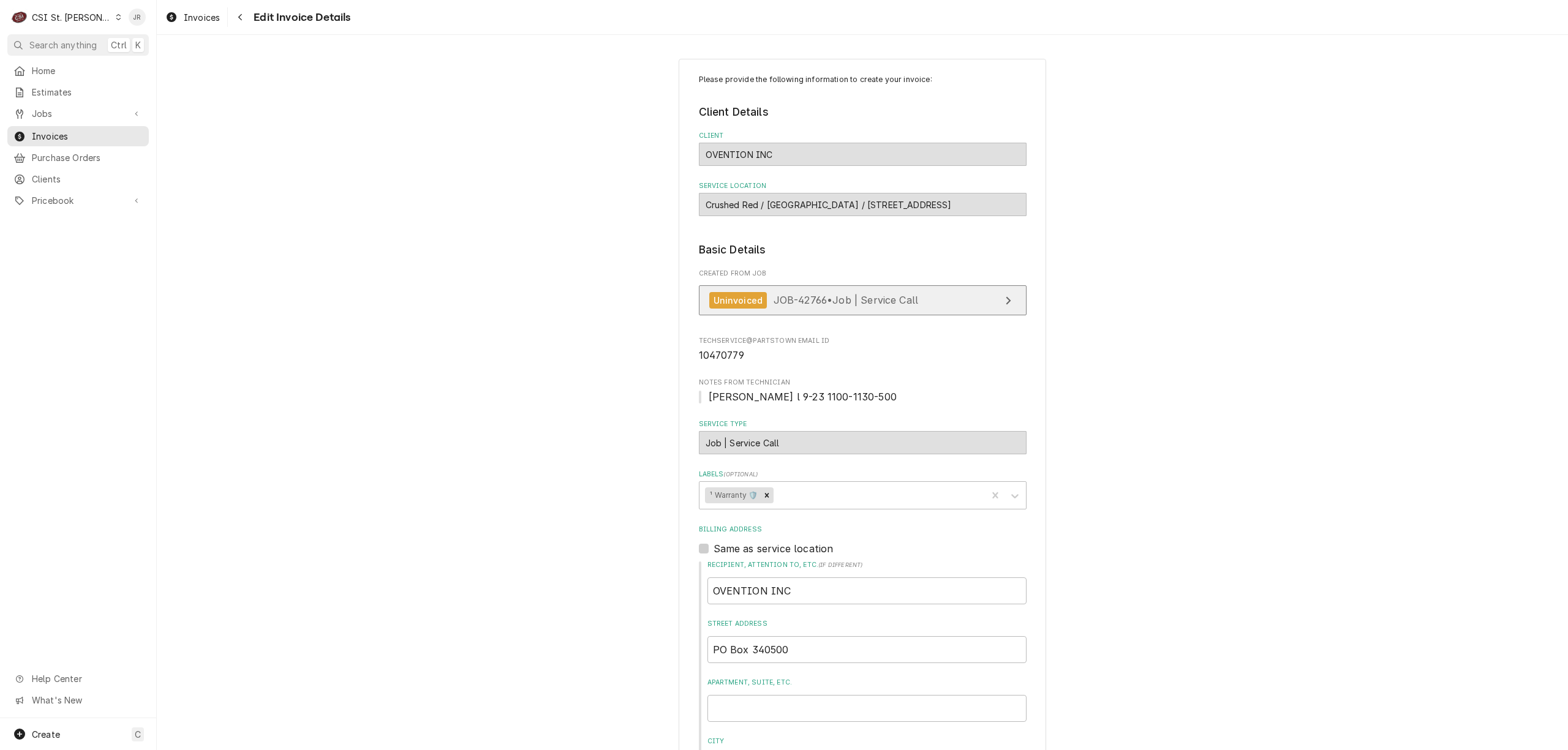
click at [817, 302] on span "JOB-42766 • Job | Service Call" at bounding box center [846, 300] width 145 height 12
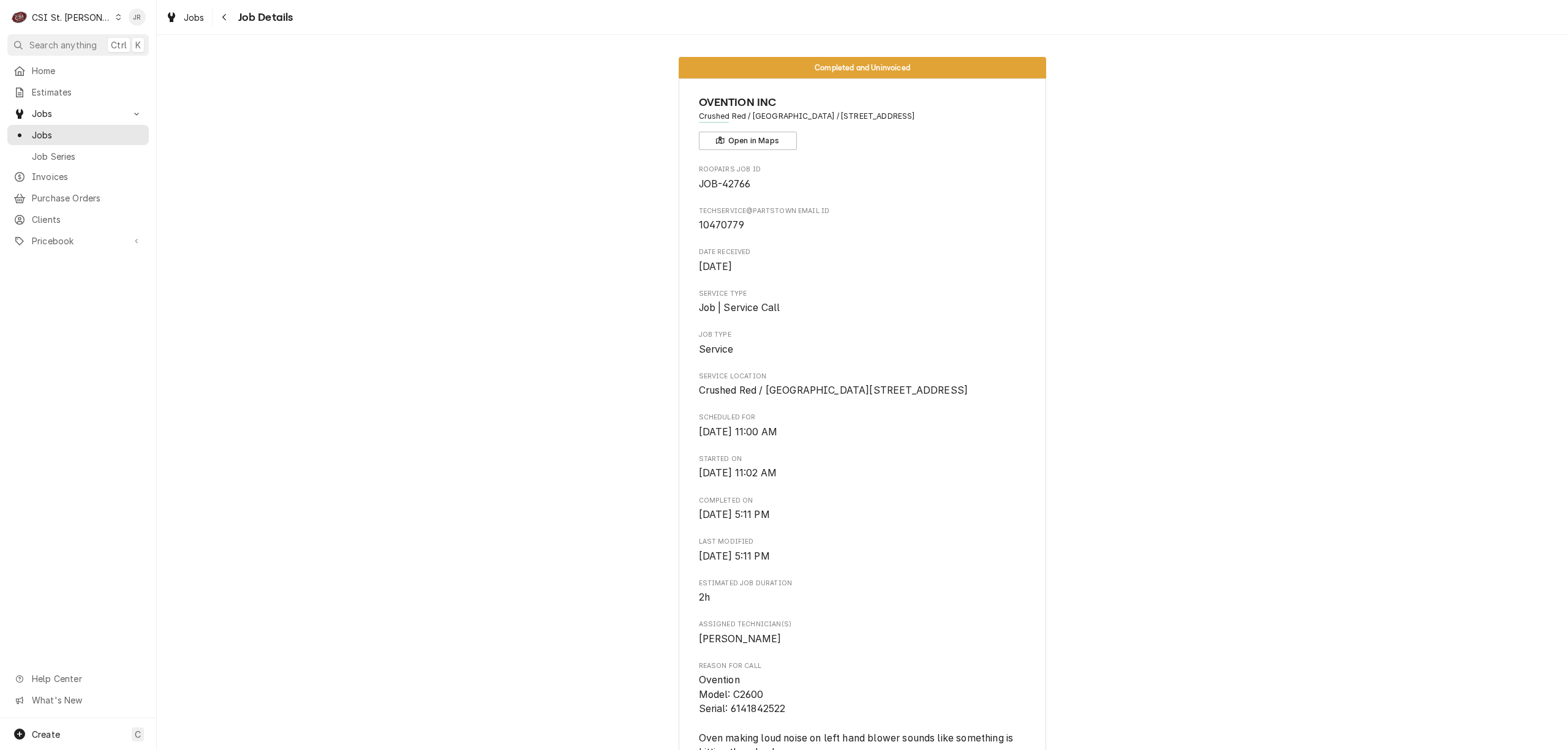
click at [713, 226] on span "10470779" at bounding box center [721, 225] width 46 height 12
click at [712, 226] on span "10470779" at bounding box center [721, 225] width 46 height 12
copy span "10470779"
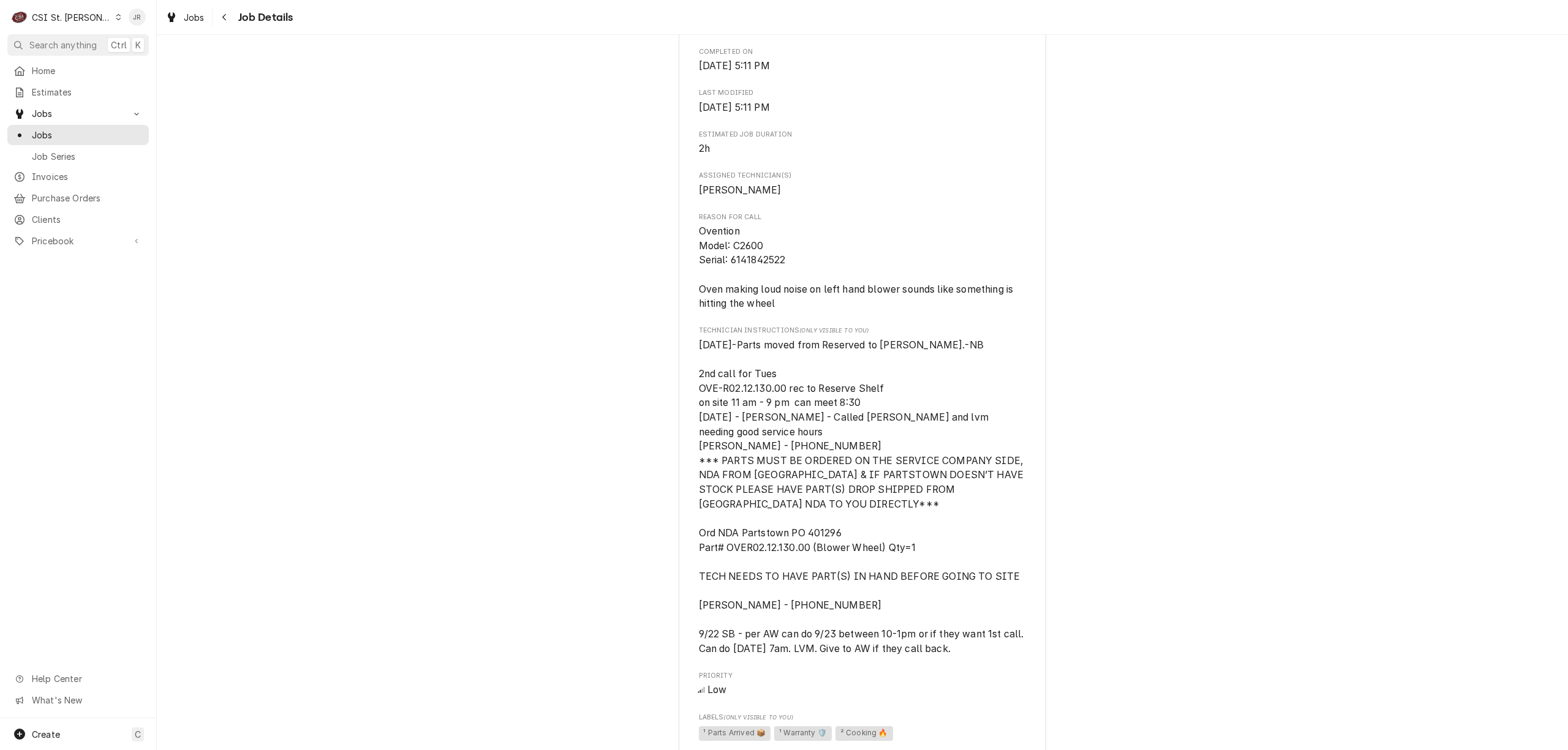
scroll to position [445, 0]
click at [746, 288] on span "Ovention Model: C2600 Serial: 6141842522 Oven making loud noise on left hand bl…" at bounding box center [857, 272] width 317 height 84
click at [762, 293] on span "Ovention Model: C2600 Serial: 6141842522 Oven making loud noise on left hand bl…" at bounding box center [857, 272] width 317 height 84
copy span "6141842522"
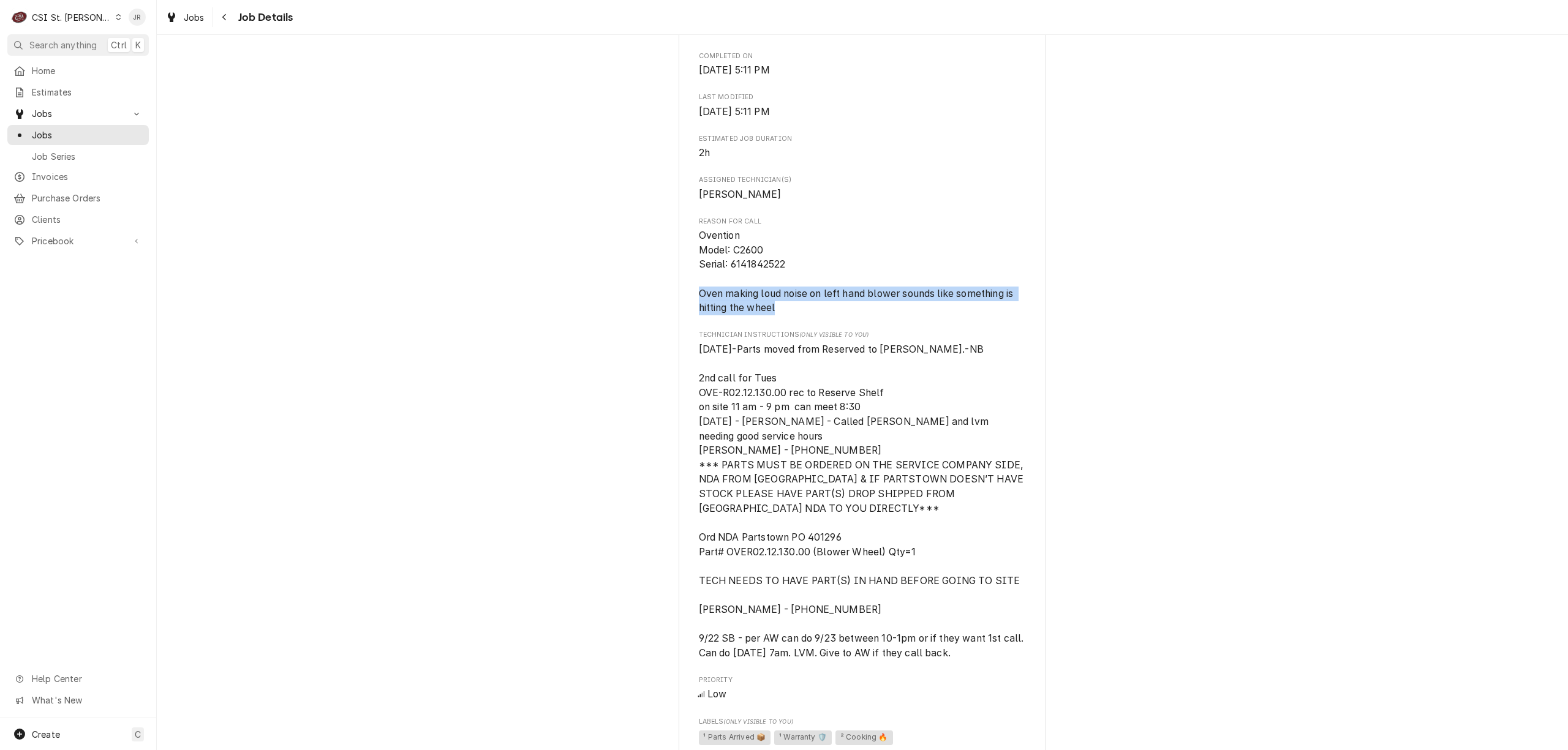
drag, startPoint x: 689, startPoint y: 321, endPoint x: 811, endPoint y: 342, distance: 123.8
click at [811, 342] on div "OVENTION INC Crushed Red / West County / 14124 Manchester Rd, Ballwin, MO 63011…" at bounding box center [862, 457] width 368 height 1647
copy span "Oven making loud noise on left hand blower sounds like something is hitting the…"
drag, startPoint x: 691, startPoint y: 260, endPoint x: 777, endPoint y: 292, distance: 91.8
click at [777, 292] on div "OVENTION INC Crushed Red / West County / 14124 Manchester Rd, Ballwin, MO 63011…" at bounding box center [862, 457] width 368 height 1647
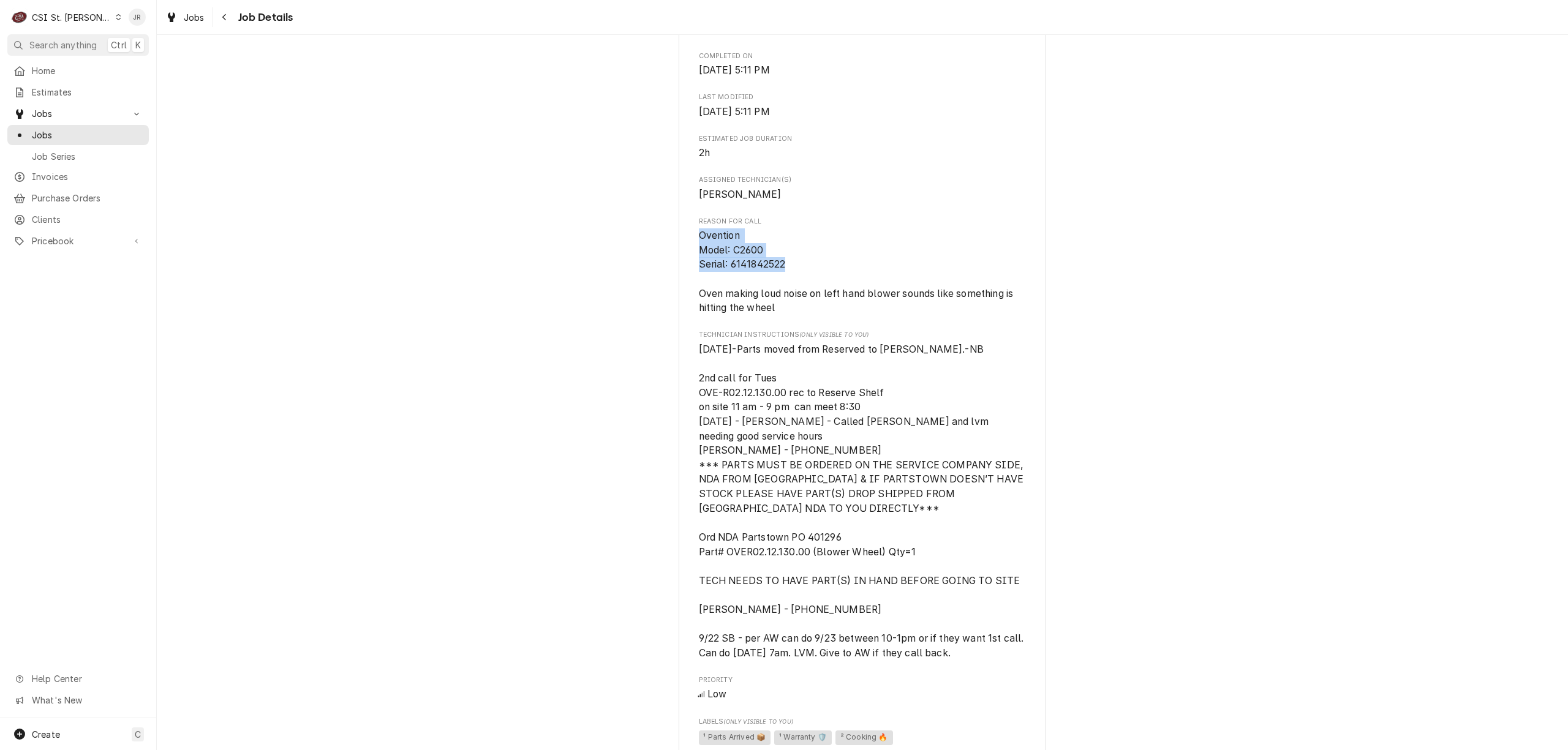
drag, startPoint x: 784, startPoint y: 293, endPoint x: 694, endPoint y: 262, distance: 95.2
click at [699, 262] on span "Ovention Model: C2600 Serial: 6141842522 Oven making loud noise on left hand bl…" at bounding box center [863, 271] width 328 height 87
copy span "Ovention Model: C2600 Serial: 6141842522"
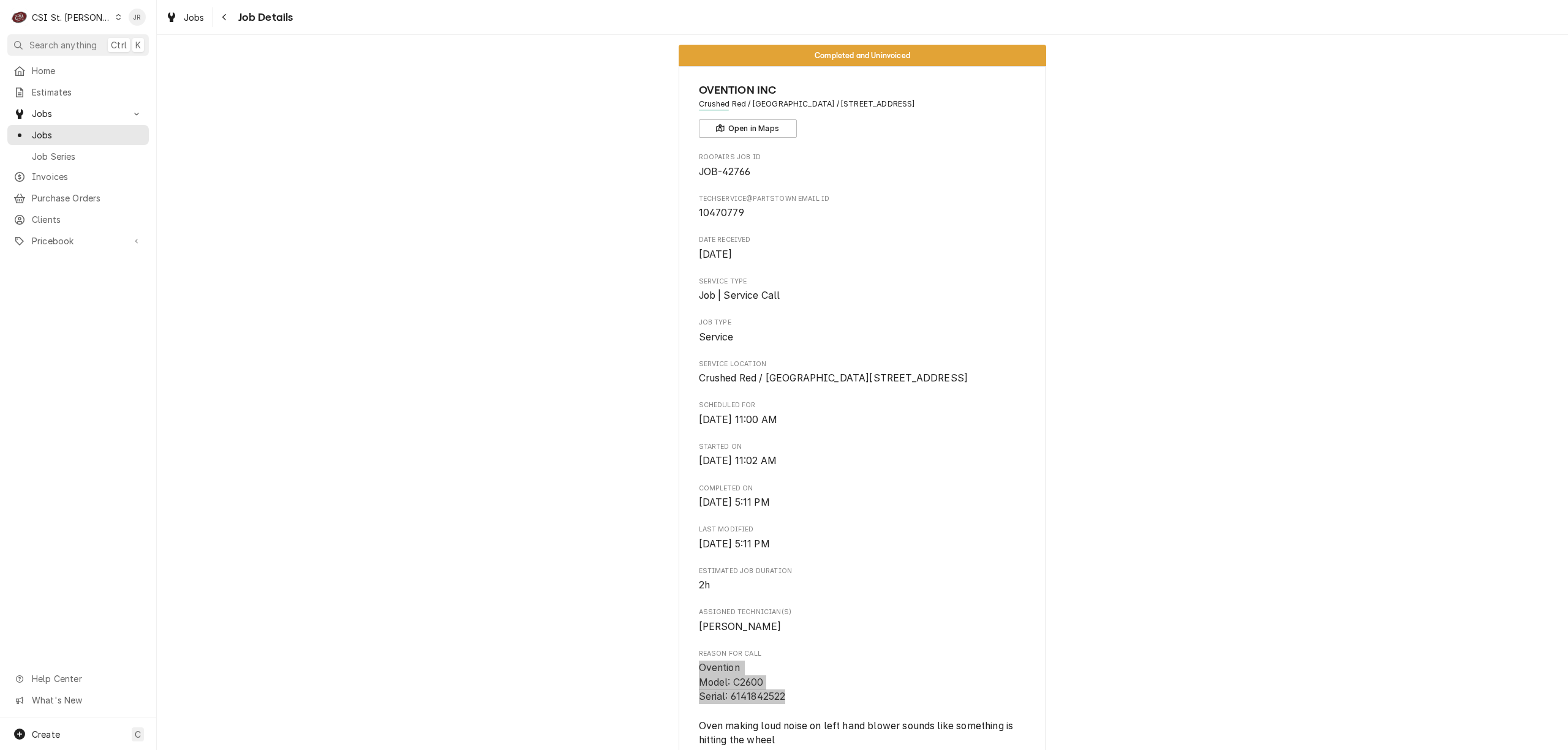
scroll to position [0, 0]
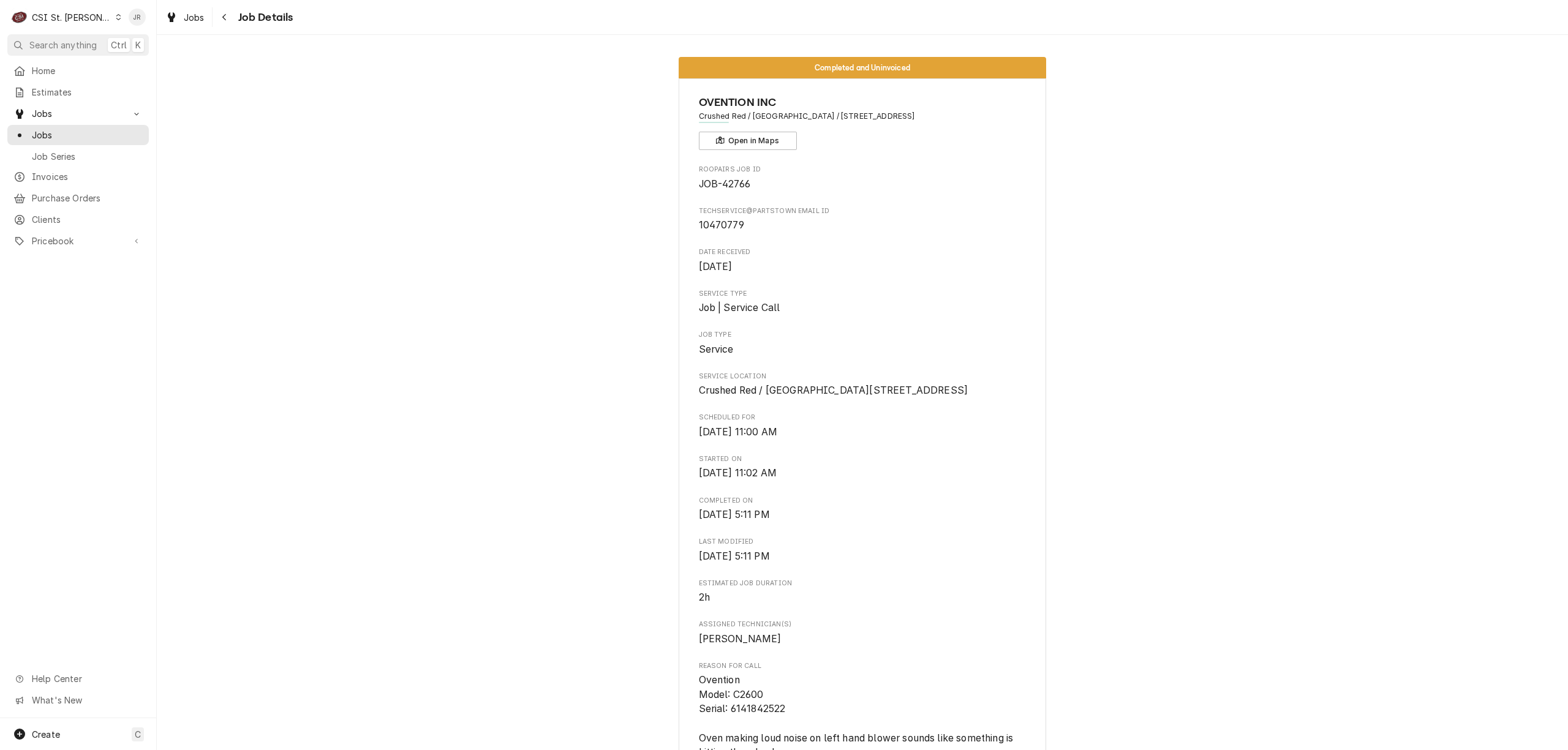
drag, startPoint x: 690, startPoint y: 113, endPoint x: 985, endPoint y: 114, distance: 295.0
copy span "Crushed Red / West County / 14124 Manchester Rd, Ballwin, MO 63011"
click at [721, 227] on span "10470779" at bounding box center [721, 225] width 46 height 12
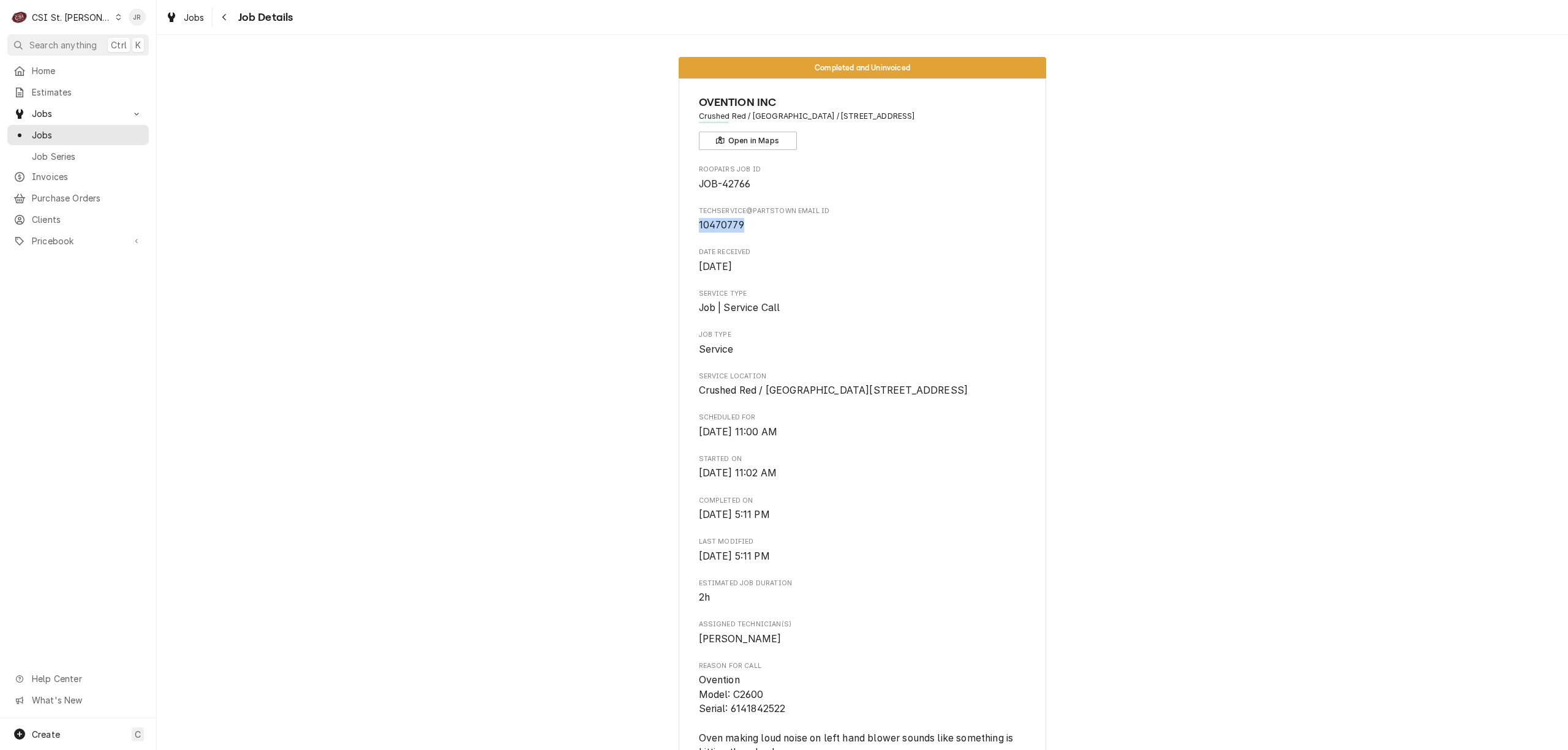
click at [721, 227] on span "10470779" at bounding box center [721, 225] width 46 height 12
copy span "10470779"
click at [47, 19] on div "CSI St. [PERSON_NAME]" at bounding box center [72, 18] width 80 height 13
click at [140, 22] on div "CSI [US_STATE][GEOGRAPHIC_DATA]" at bounding box center [189, 24] width 162 height 13
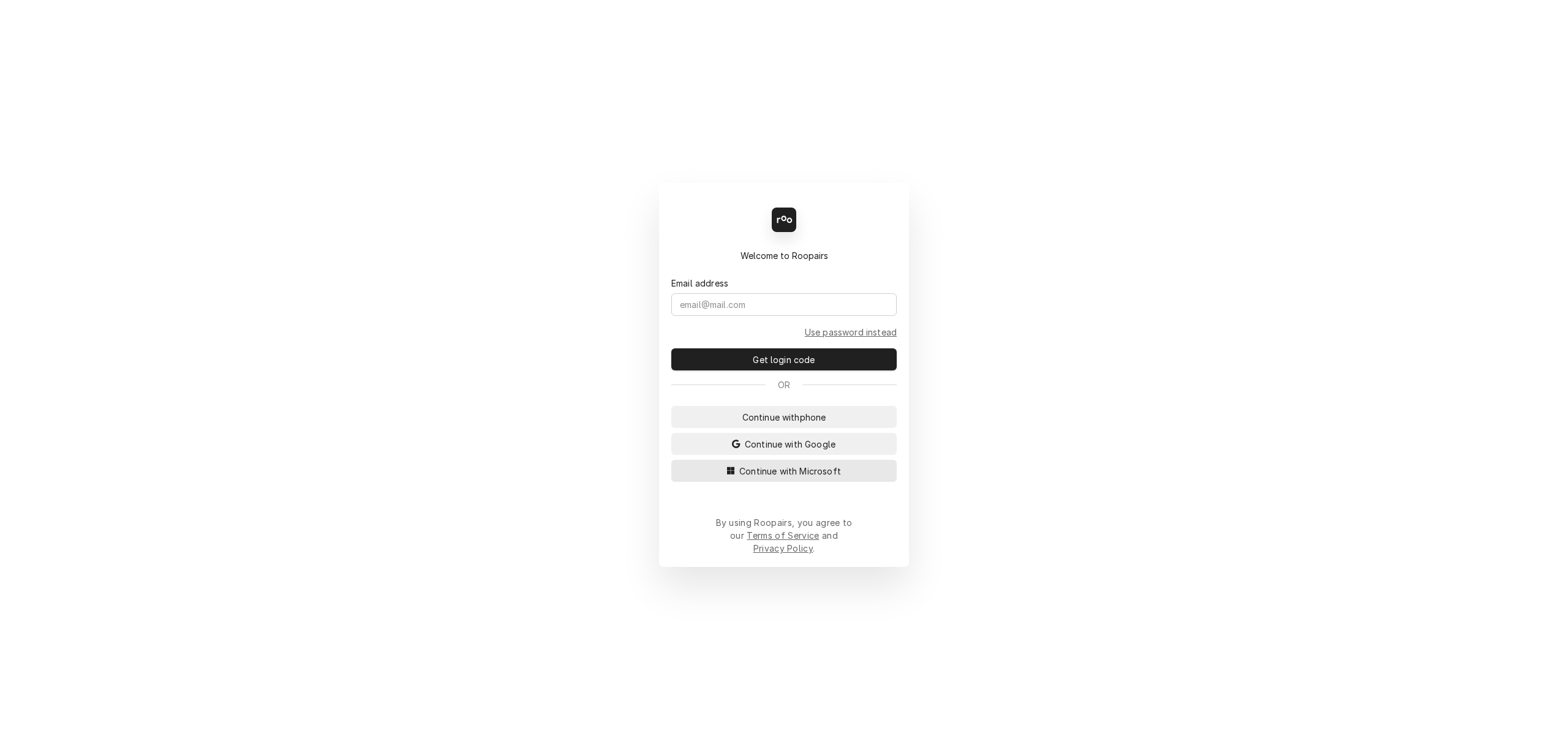
click at [756, 474] on button "Continue with Microsoft" at bounding box center [784, 471] width 225 height 22
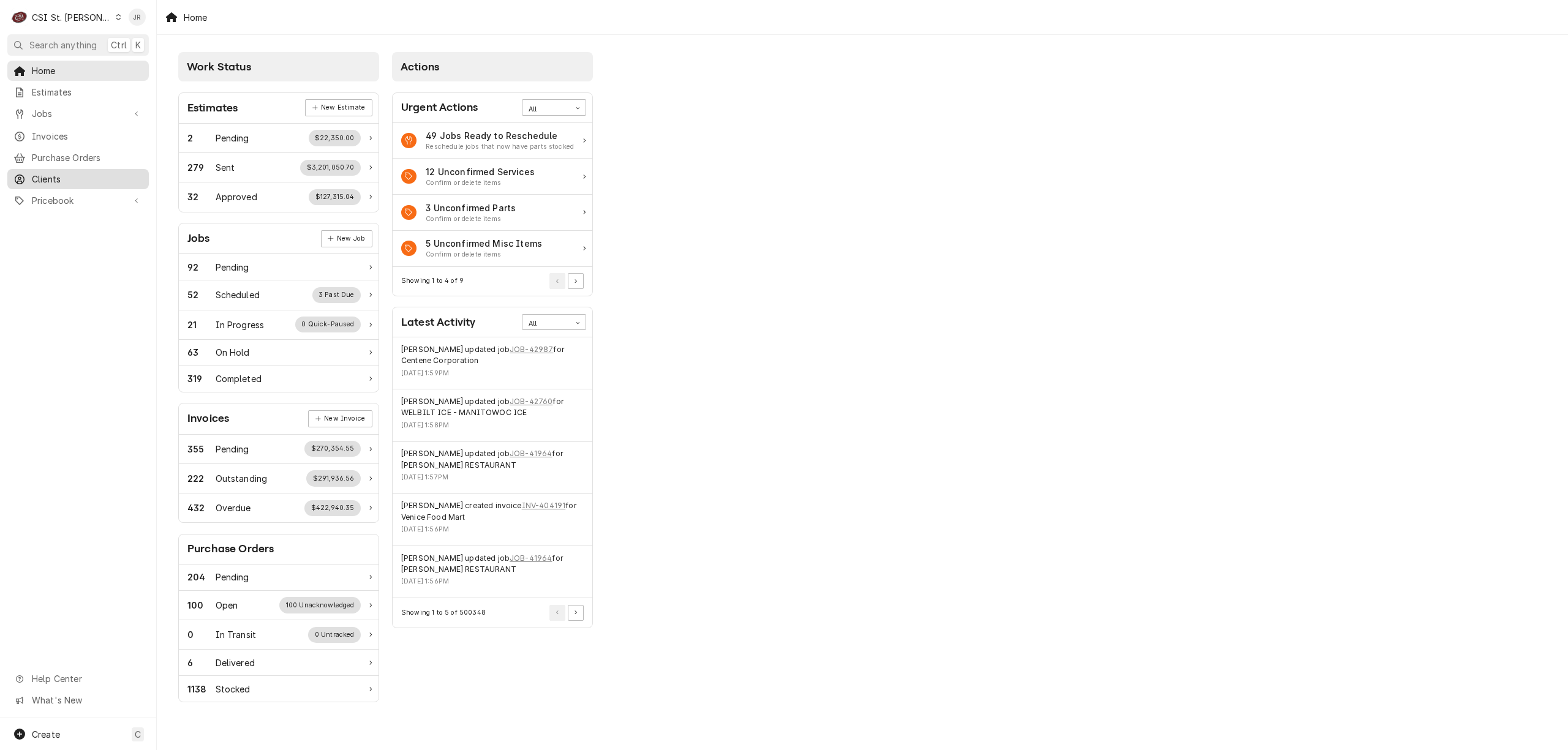
click at [40, 174] on span "Clients" at bounding box center [87, 180] width 111 height 13
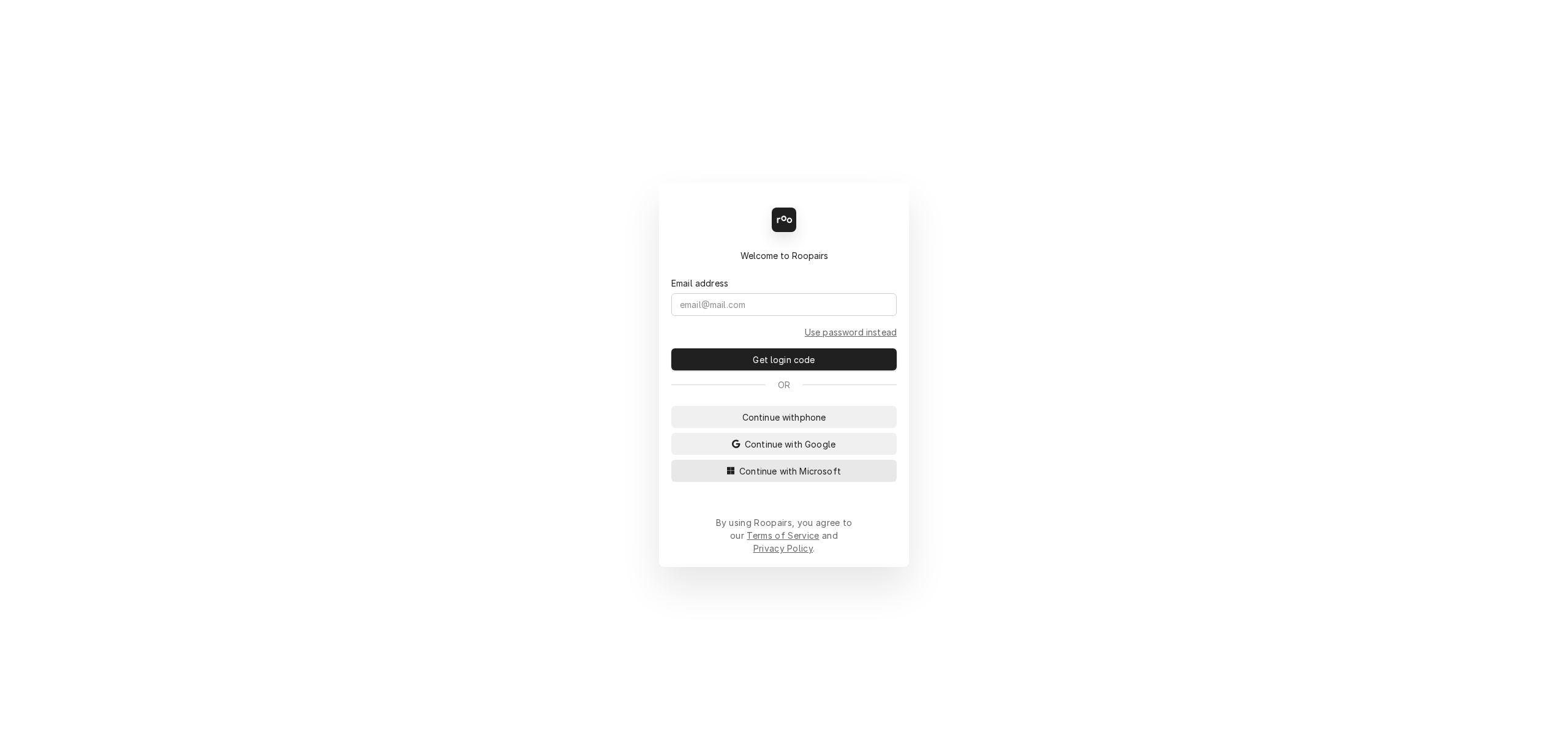
click at [841, 476] on span "Continue with Microsoft" at bounding box center [790, 472] width 107 height 13
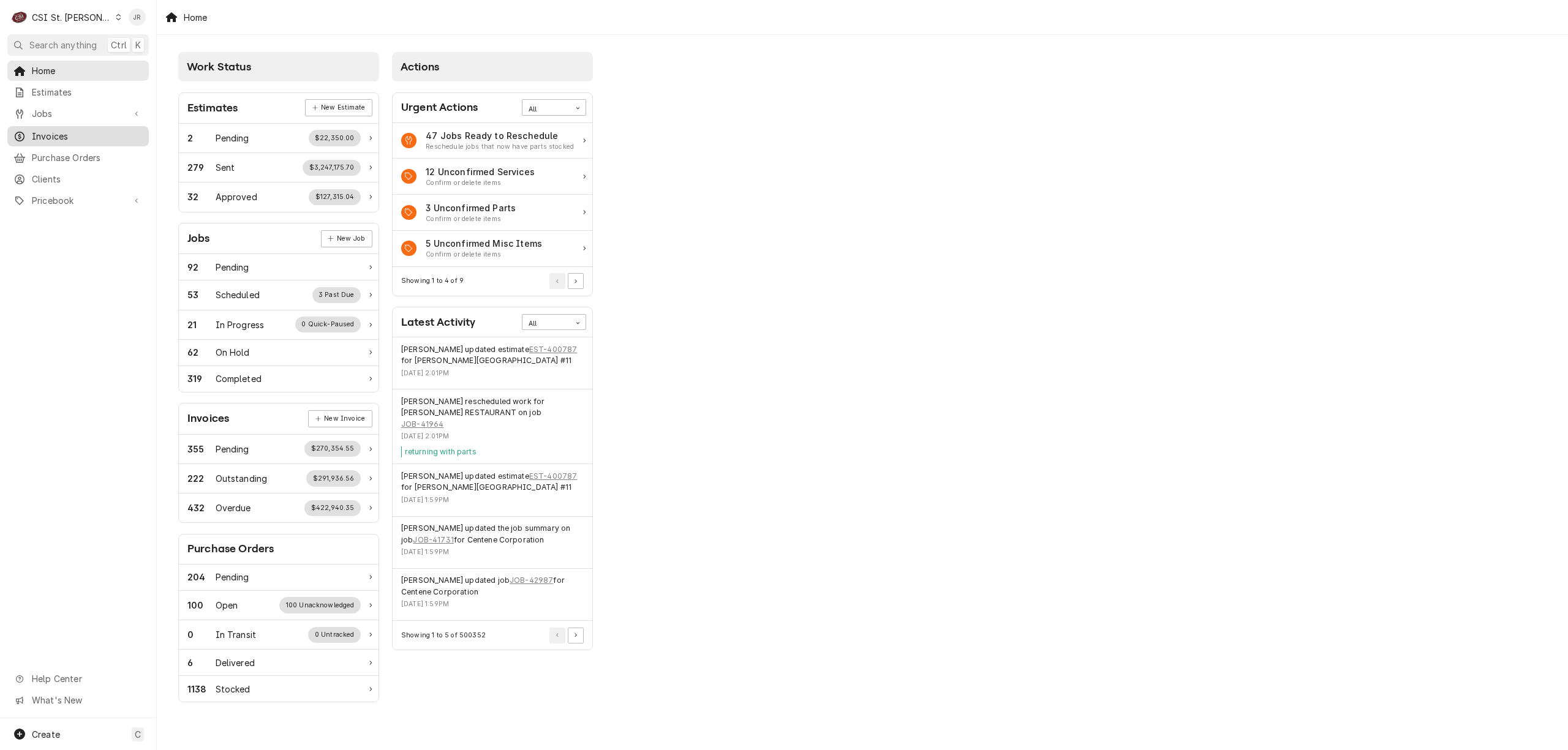
click at [76, 130] on span "Invoices" at bounding box center [87, 137] width 111 height 13
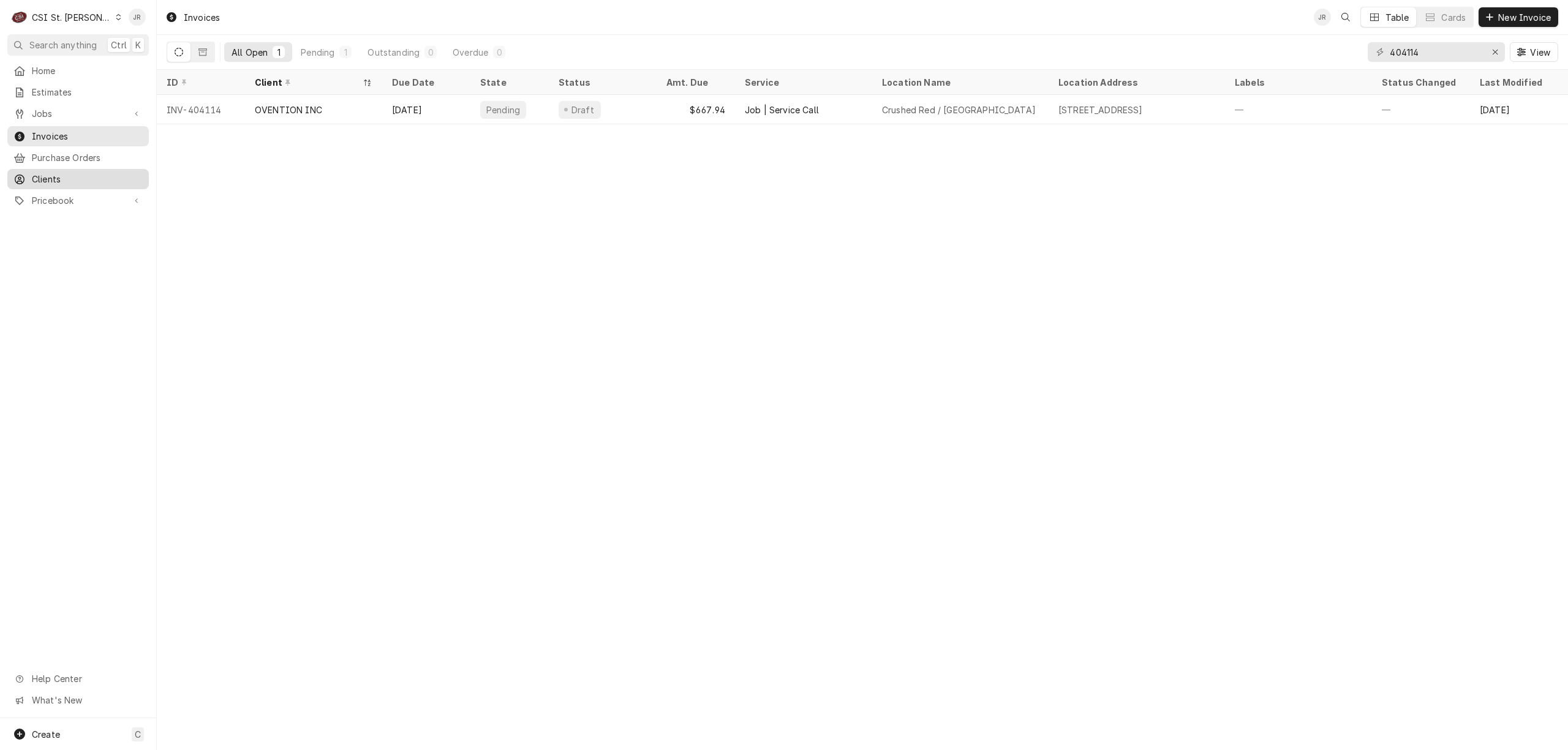
click at [57, 177] on span "Clients" at bounding box center [87, 180] width 111 height 13
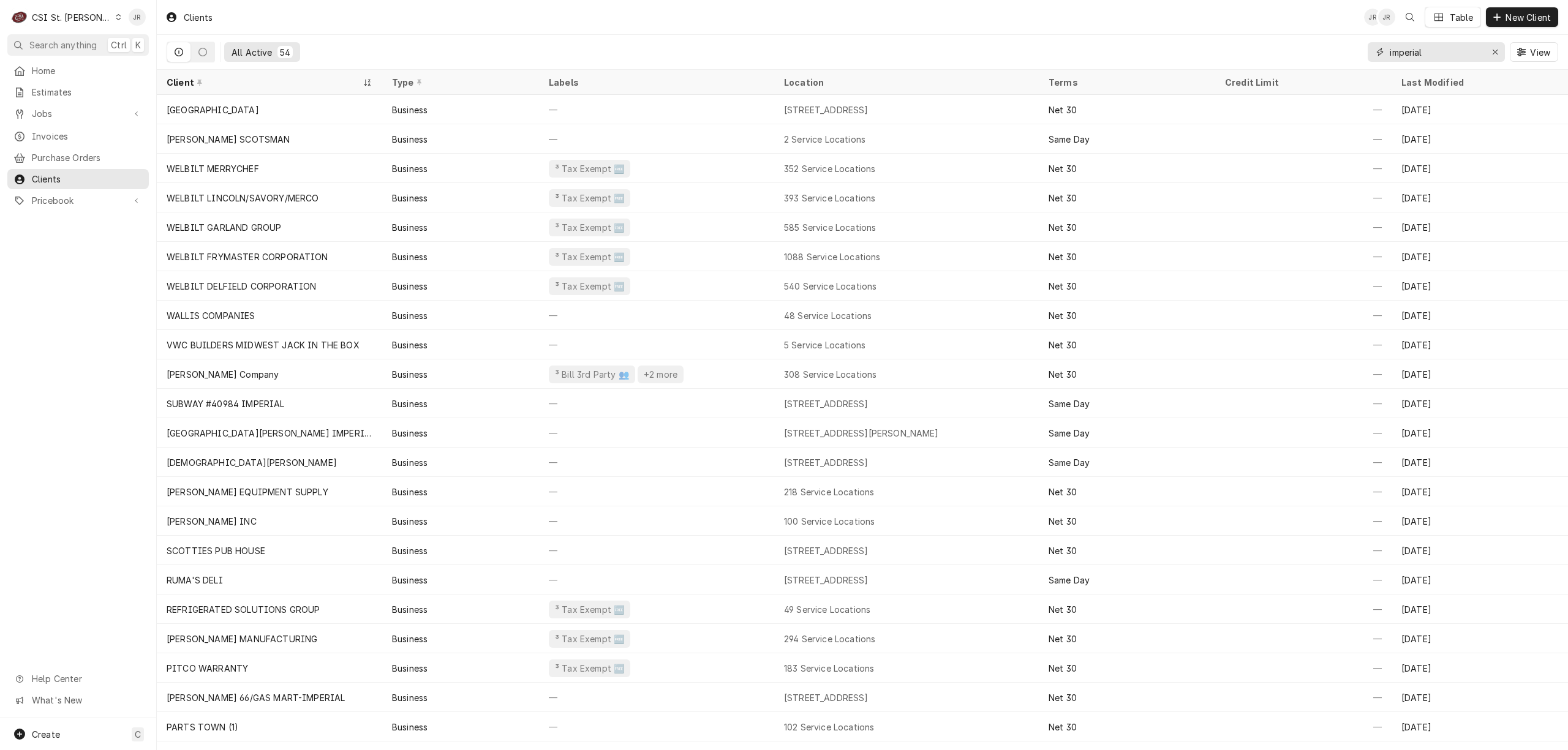
click at [1444, 45] on input "imperial" at bounding box center [1435, 51] width 92 height 20
click at [1433, 49] on input "imperial" at bounding box center [1435, 51] width 92 height 20
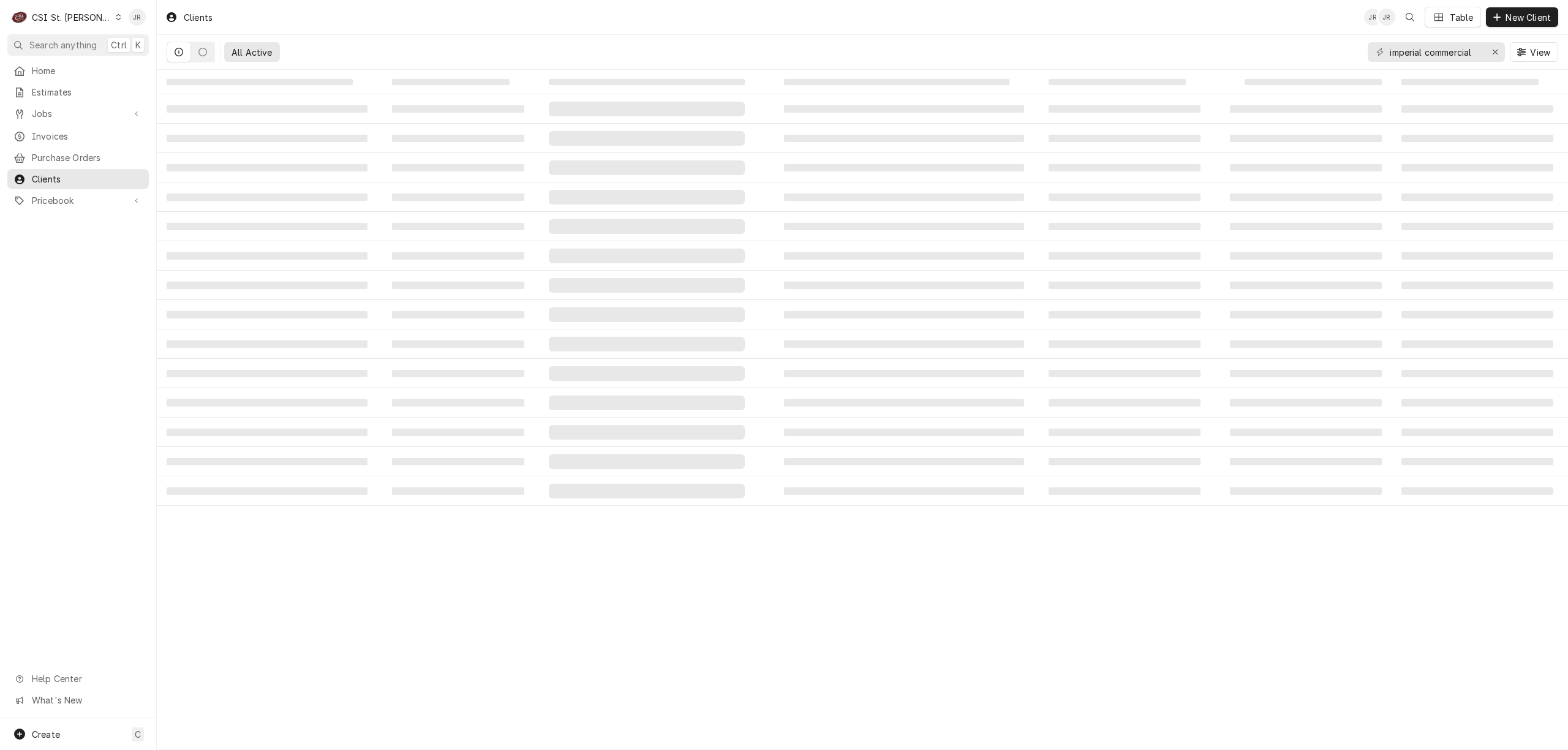
drag, startPoint x: 1478, startPoint y: 28, endPoint x: 1482, endPoint y: 39, distance: 11.7
click at [1478, 31] on div "Clients JR JR Table New Client" at bounding box center [862, 17] width 1411 height 34
click at [1478, 52] on input "imperial commercial" at bounding box center [1435, 51] width 92 height 20
drag, startPoint x: 1478, startPoint y: 51, endPoint x: 1261, endPoint y: 59, distance: 217.1
click at [1260, 58] on div "All Active imperial commercial View" at bounding box center [862, 52] width 1391 height 34
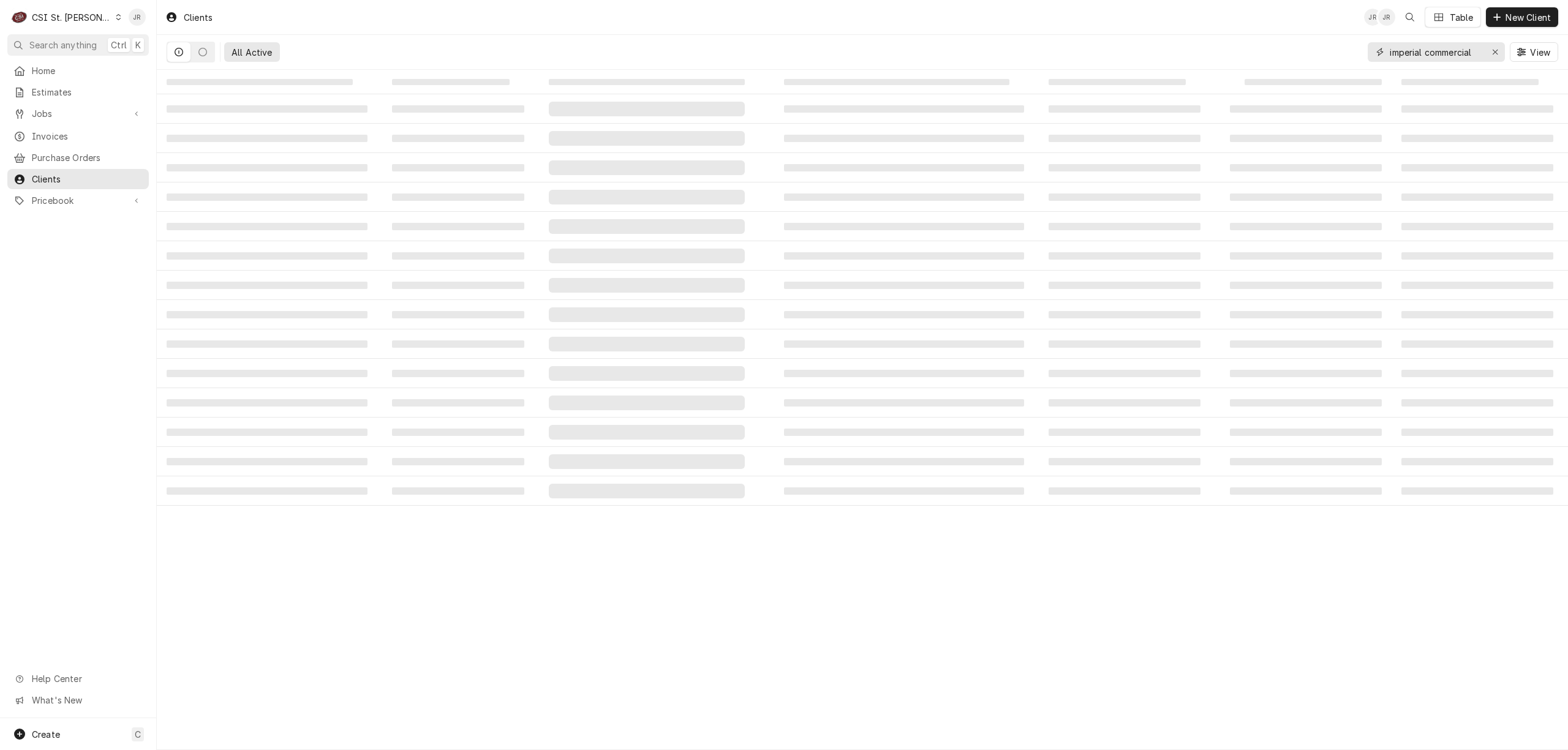
paste input "Imper"
type input "Imperial"
drag, startPoint x: 321, startPoint y: 169, endPoint x: 318, endPoint y: 162, distance: 7.6
click at [321, 167] on span "‌" at bounding box center [267, 167] width 201 height 7
click at [200, 50] on icon "Dynamic Content Wrapper" at bounding box center [202, 51] width 8 height 8
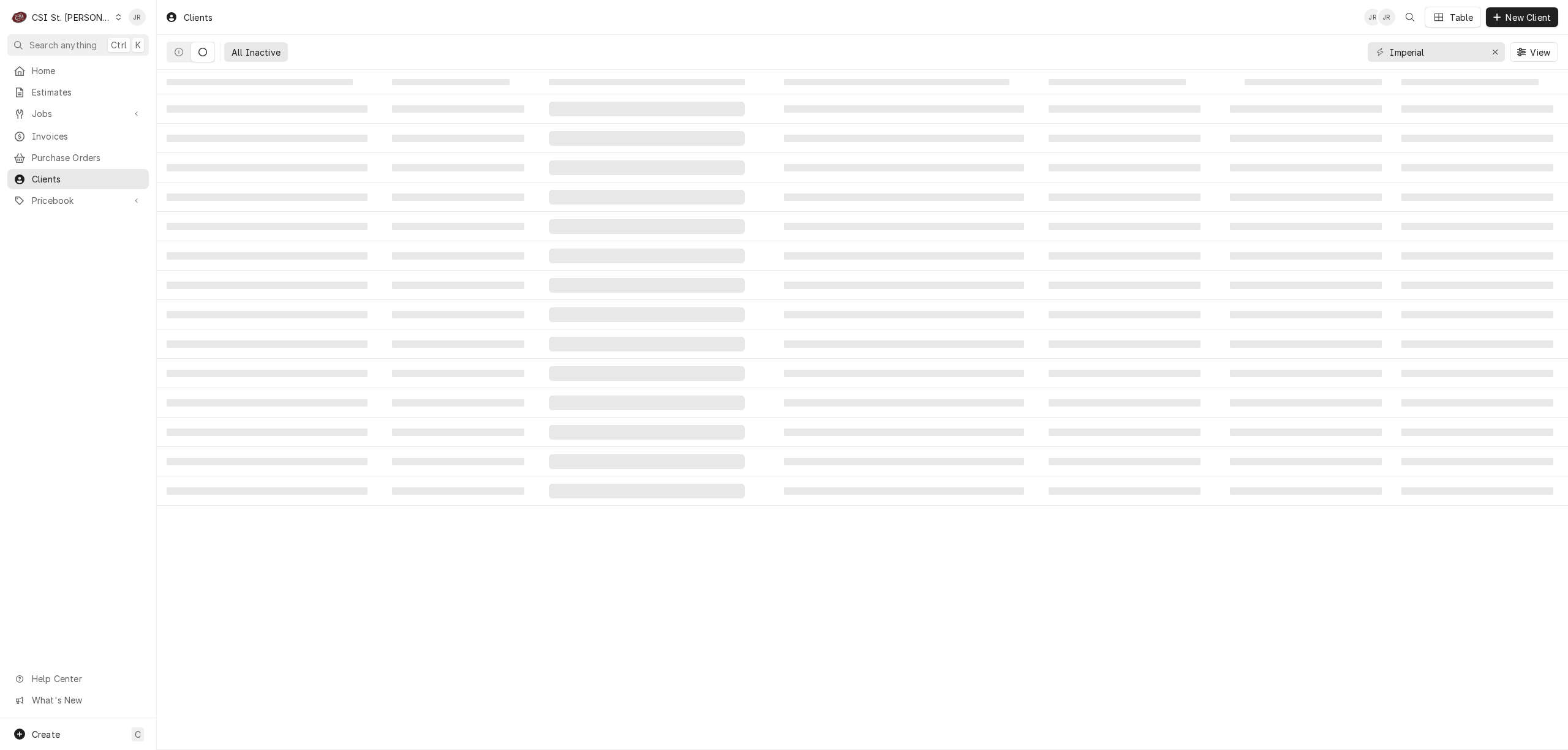
click at [319, 128] on td "‌" at bounding box center [269, 139] width 225 height 30
click at [172, 49] on button "Dynamic Content Wrapper" at bounding box center [179, 51] width 23 height 20
click at [181, 55] on icon "Dynamic Content Wrapper" at bounding box center [179, 51] width 8 height 8
click at [179, 52] on icon "Dynamic Content Wrapper" at bounding box center [179, 51] width 8 height 8
click at [198, 108] on span "‌" at bounding box center [267, 109] width 201 height 7
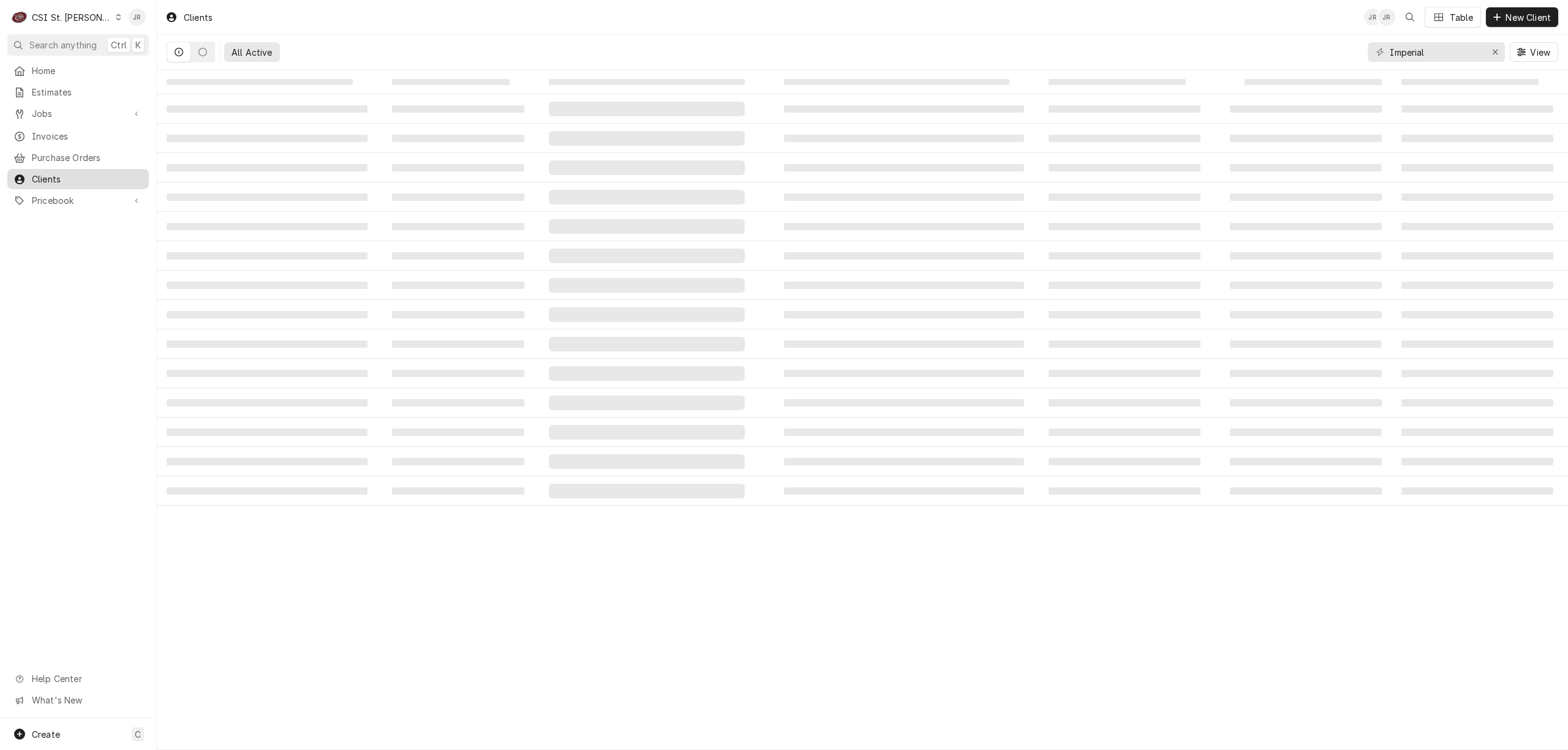
click at [53, 173] on span "Clients" at bounding box center [87, 180] width 111 height 13
click at [530, 250] on td "‌" at bounding box center [461, 256] width 156 height 30
click at [59, 20] on div "CSI St. [PERSON_NAME]" at bounding box center [72, 18] width 80 height 13
click at [153, 61] on div "CSI St. [PERSON_NAME]" at bounding box center [180, 67] width 144 height 13
click at [977, 550] on table "‌ ‌ ‌ ‌ ‌ ‌ ‌ ‌ ‌ ‌ ‌ ‌ ‌ ‌ ‌ ‌ ‌ ‌ ‌ ‌ ‌ ‌ ‌ ‌ ‌ ‌ ‌ ‌ ‌ ‌ ‌ ‌ ‌ ‌ ‌ ‌ ‌ ‌ ‌ ‌…" at bounding box center [862, 409] width 1411 height 680
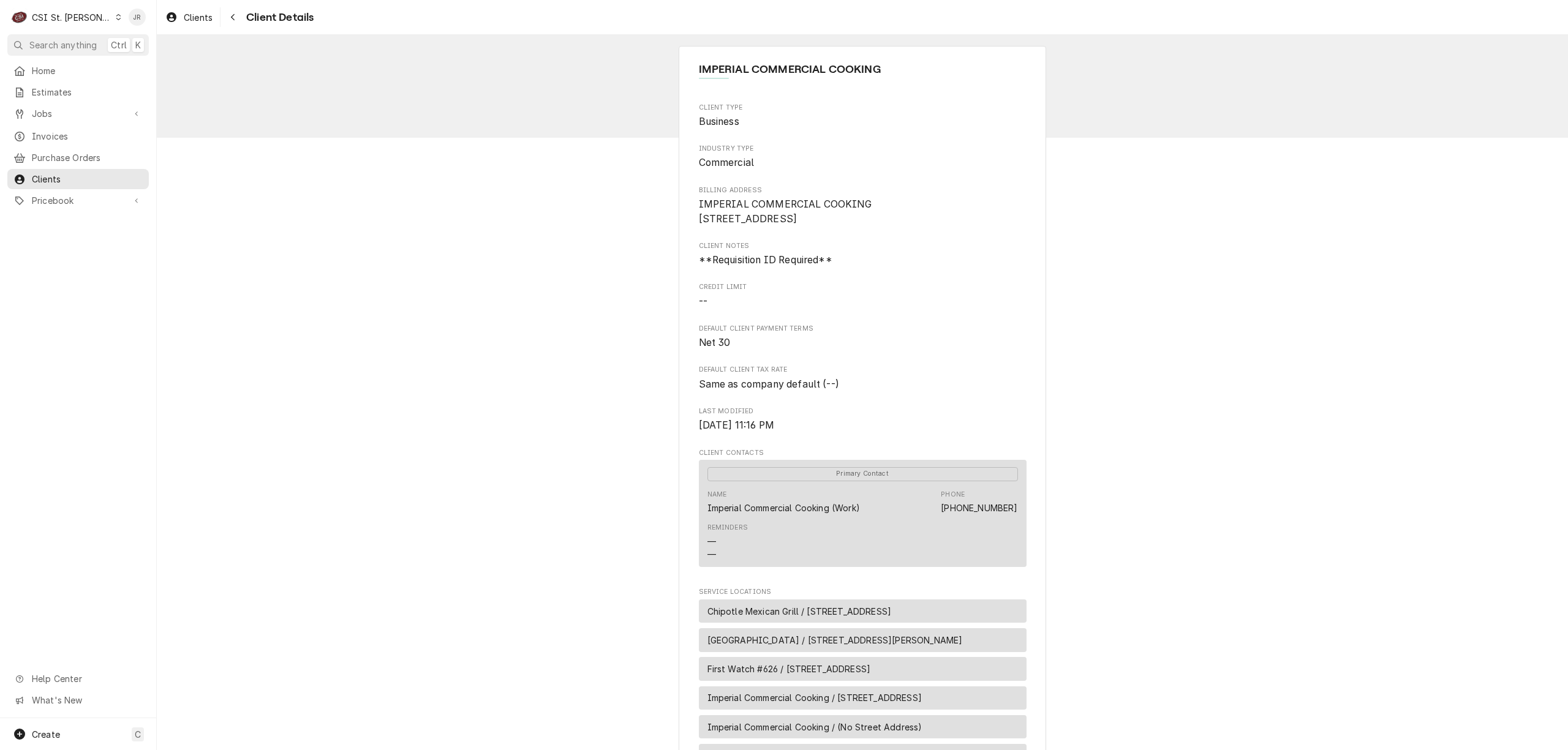
click at [872, 216] on span "IMPERIAL COMMERCIAL COOKING [STREET_ADDRESS]" at bounding box center [863, 211] width 328 height 29
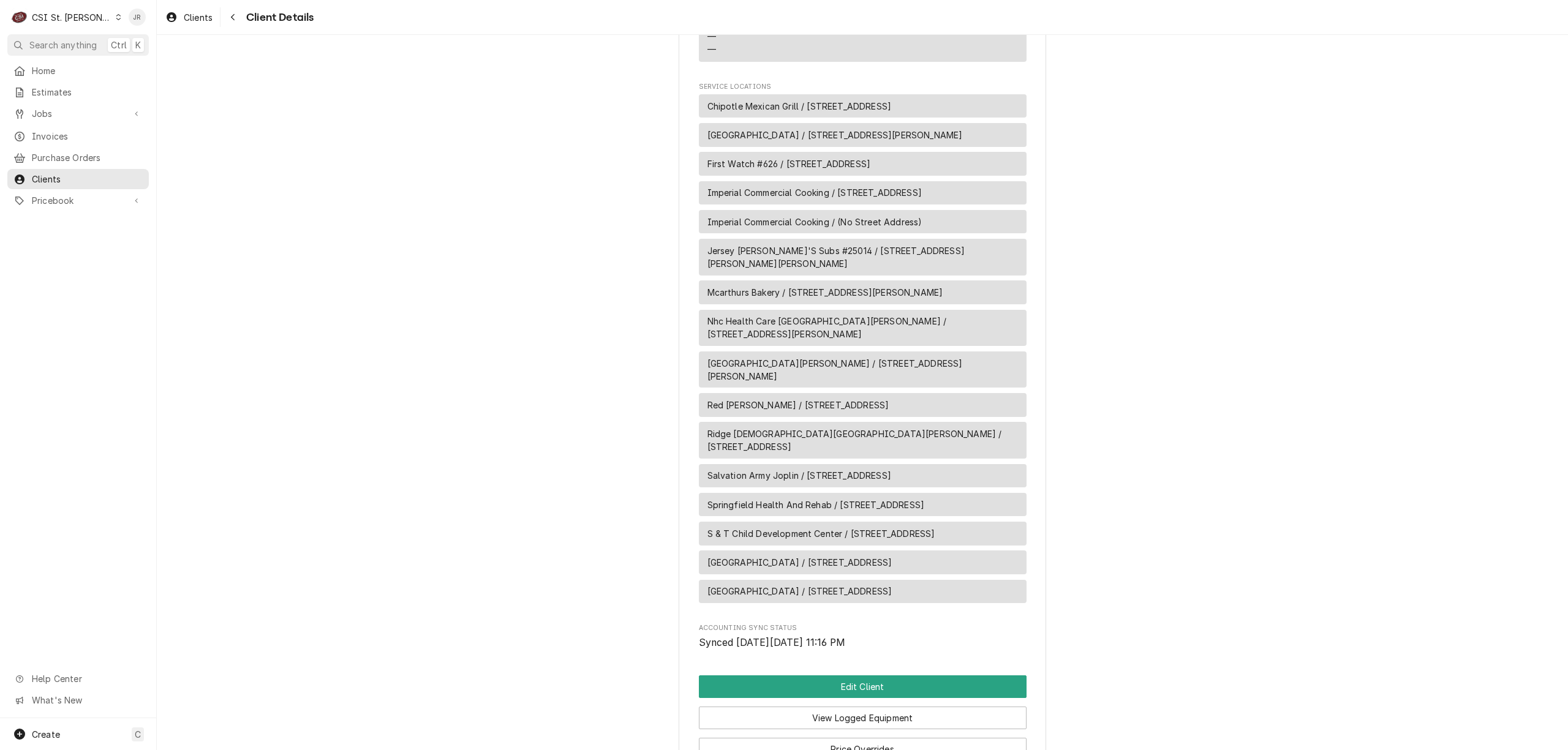
scroll to position [603, 0]
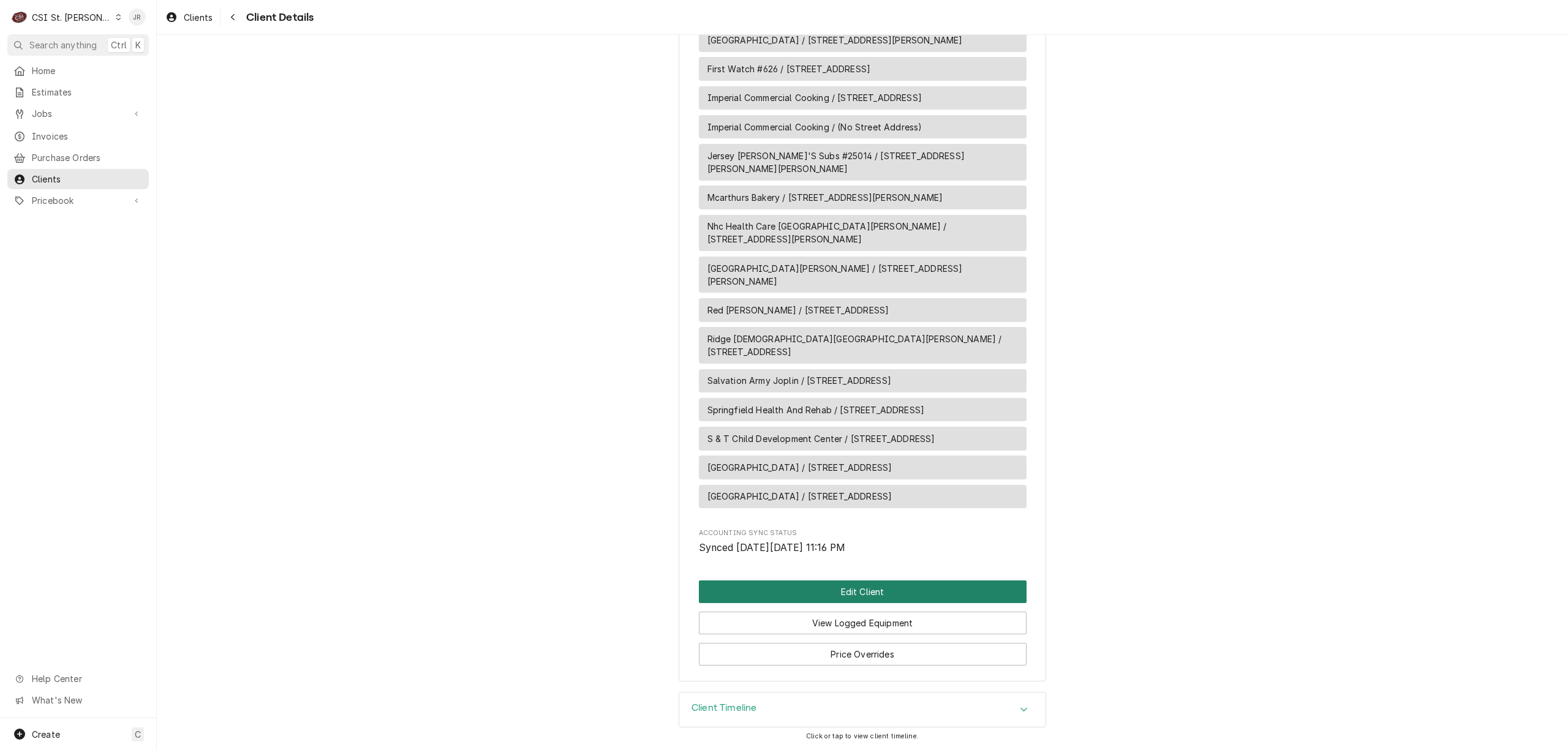
click at [804, 593] on button "Edit Client" at bounding box center [863, 592] width 328 height 22
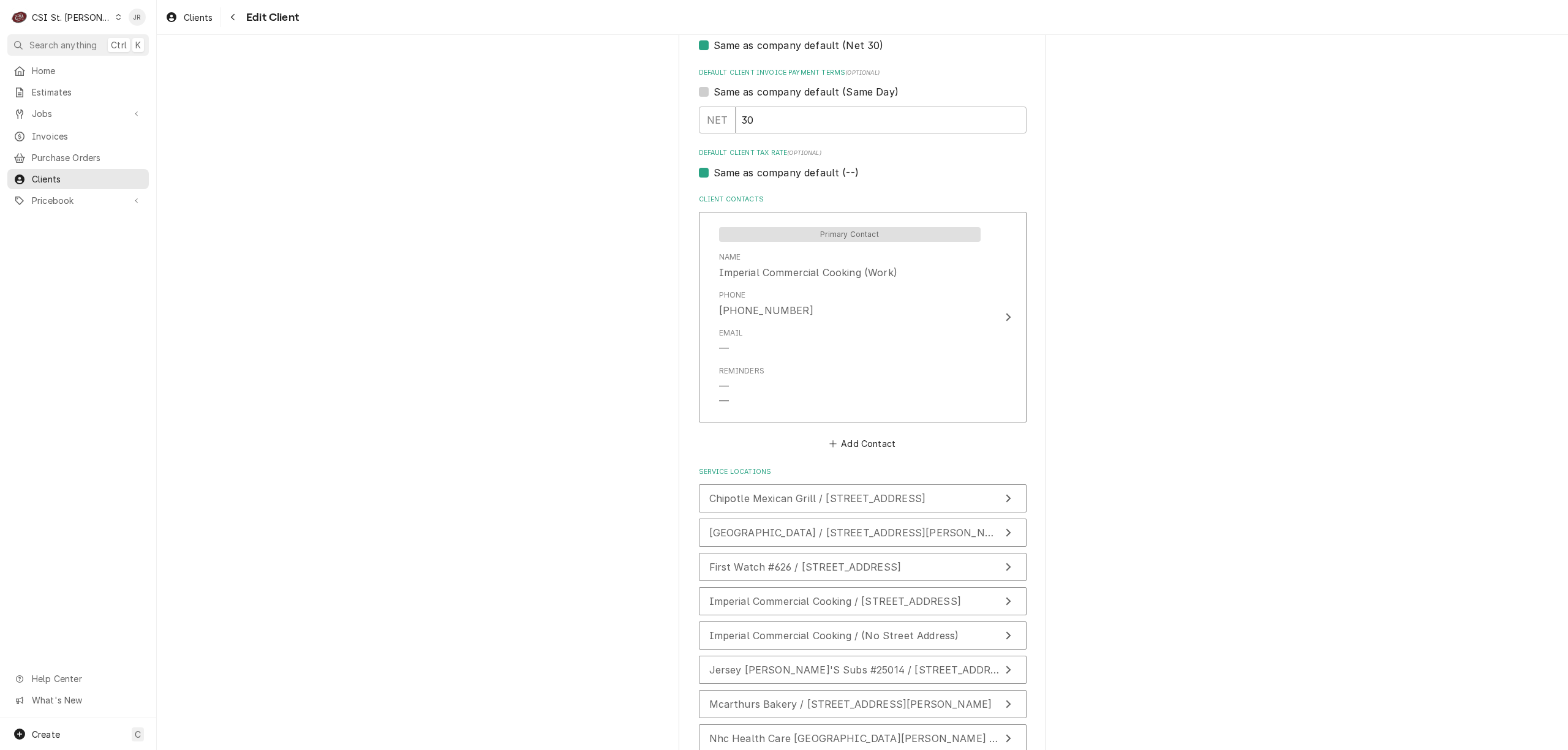
scroll to position [402, 0]
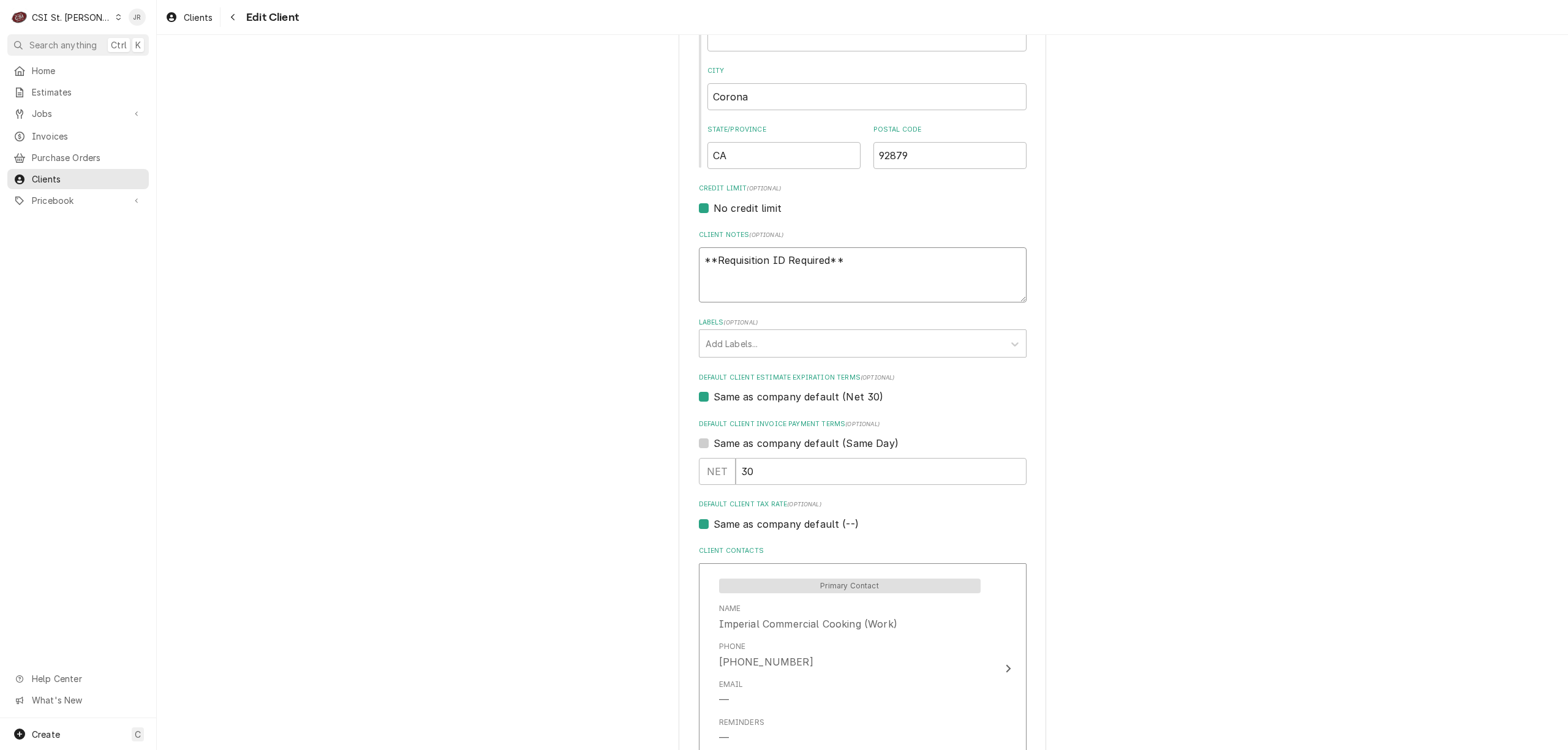
click at [851, 253] on textarea "**Requisition ID Required**" at bounding box center [863, 275] width 328 height 56
type textarea "x"
type textarea "**Requisition ID Required**"
type textarea "x"
type textarea "**Requisition ID Required**"
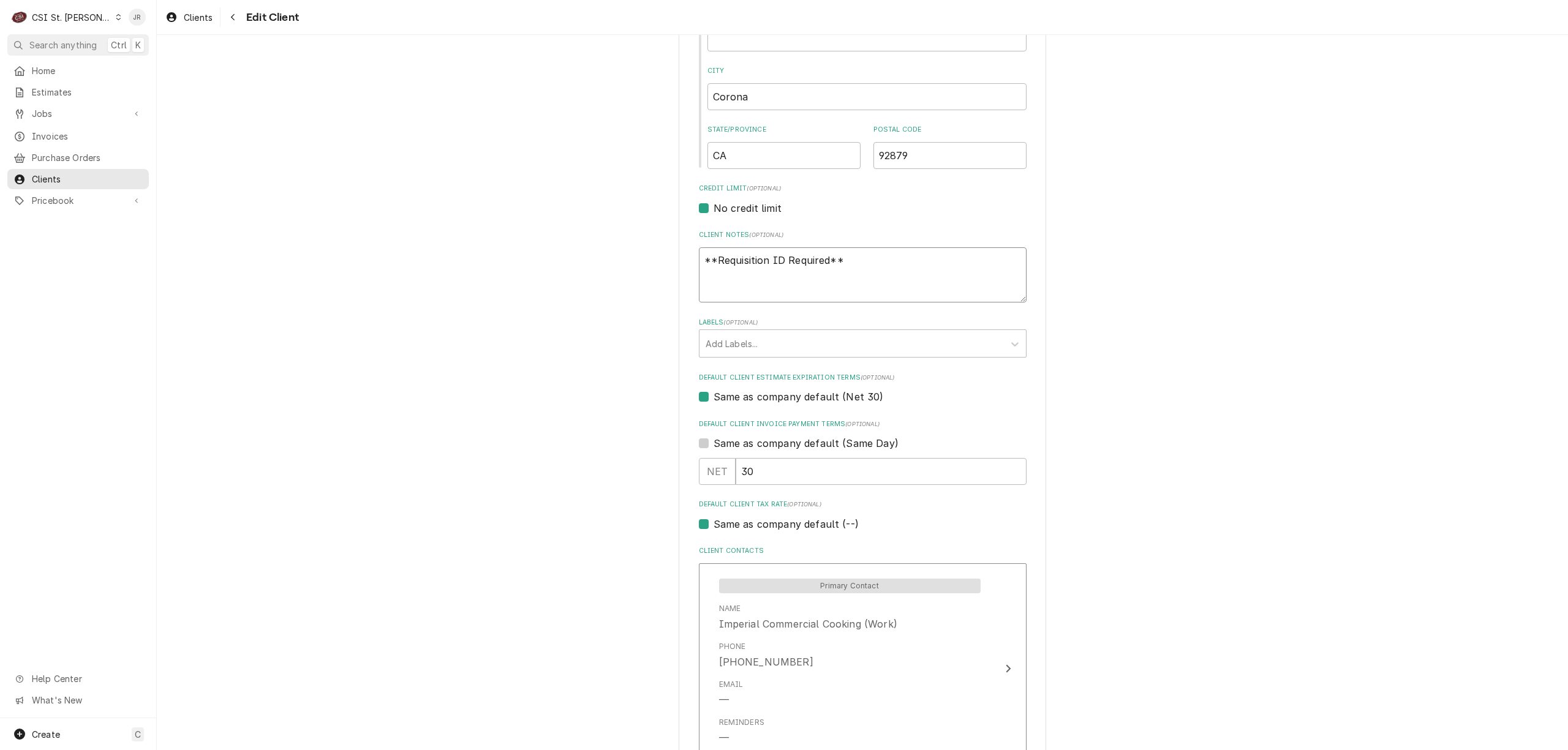
click at [820, 291] on textarea "**Requisition ID Required**" at bounding box center [863, 275] width 328 height 56
paste textarea "password Csi1234!"
type textarea "x"
type textarea "**Requisition ID Required** password Csi1234!"
click at [802, 271] on textarea "**Requisition ID Required** password Csi1234!" at bounding box center [863, 275] width 328 height 56
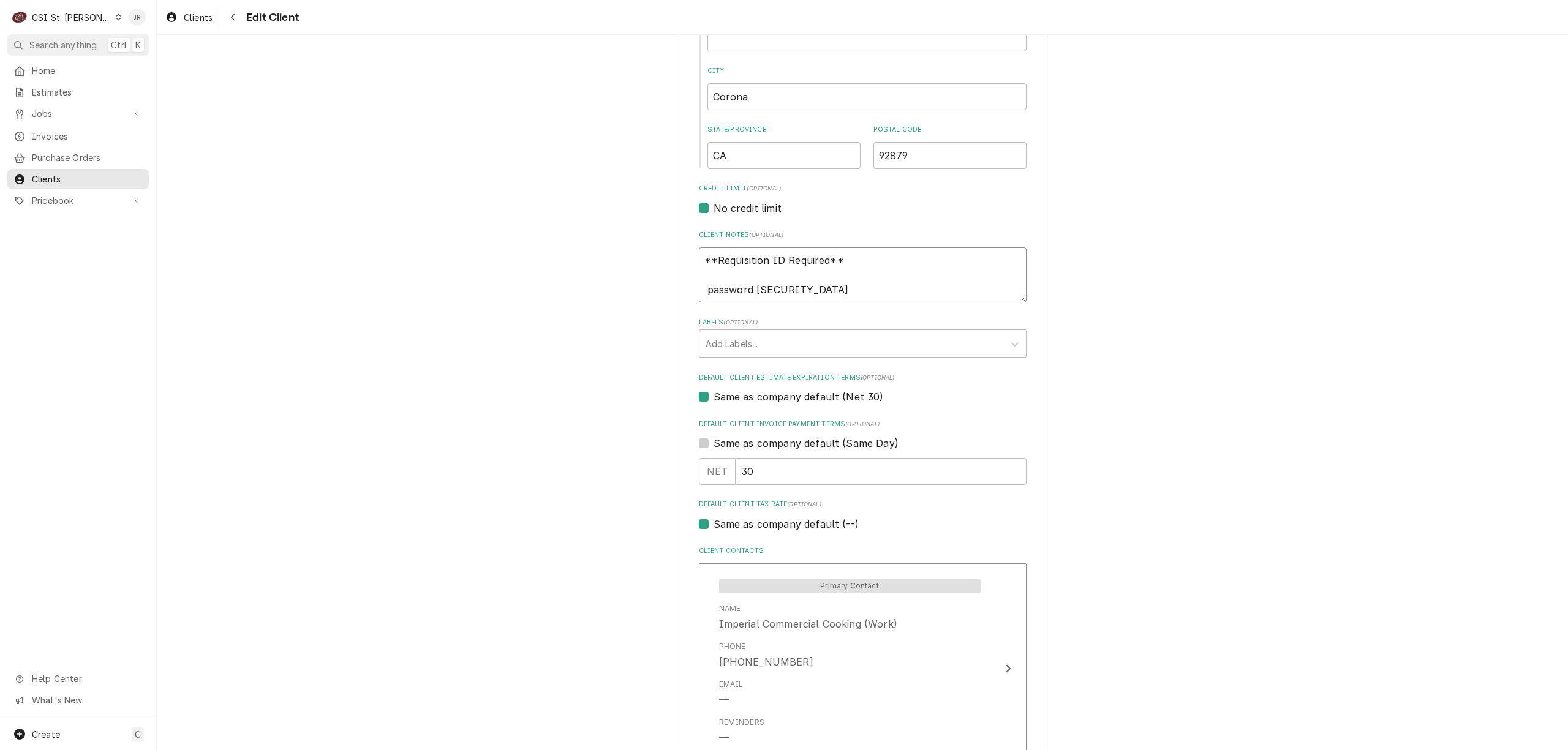
type textarea "x"
type textarea "**Requisition ID Required** G password Csi1234!"
type textarea "x"
type textarea "**Requisition ID Required** Gl password Csi1234!"
type textarea "x"
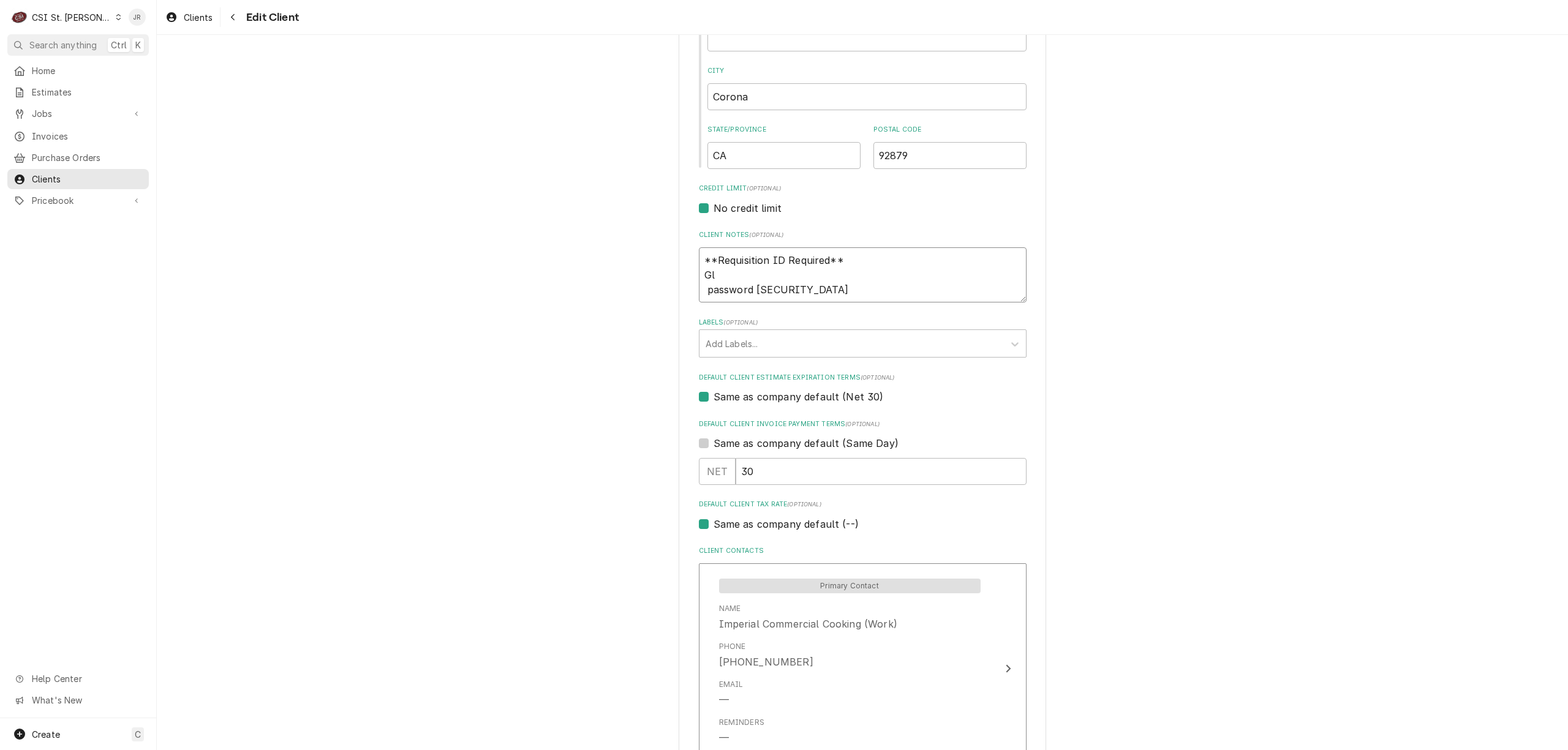
type textarea "**Requisition ID Required** Glo password Csi1234!"
type textarea "x"
type textarea "**Requisition ID Required** Glob password Csi1234!"
type textarea "x"
type textarea "**Requisition ID Required** Globa password Csi1234!"
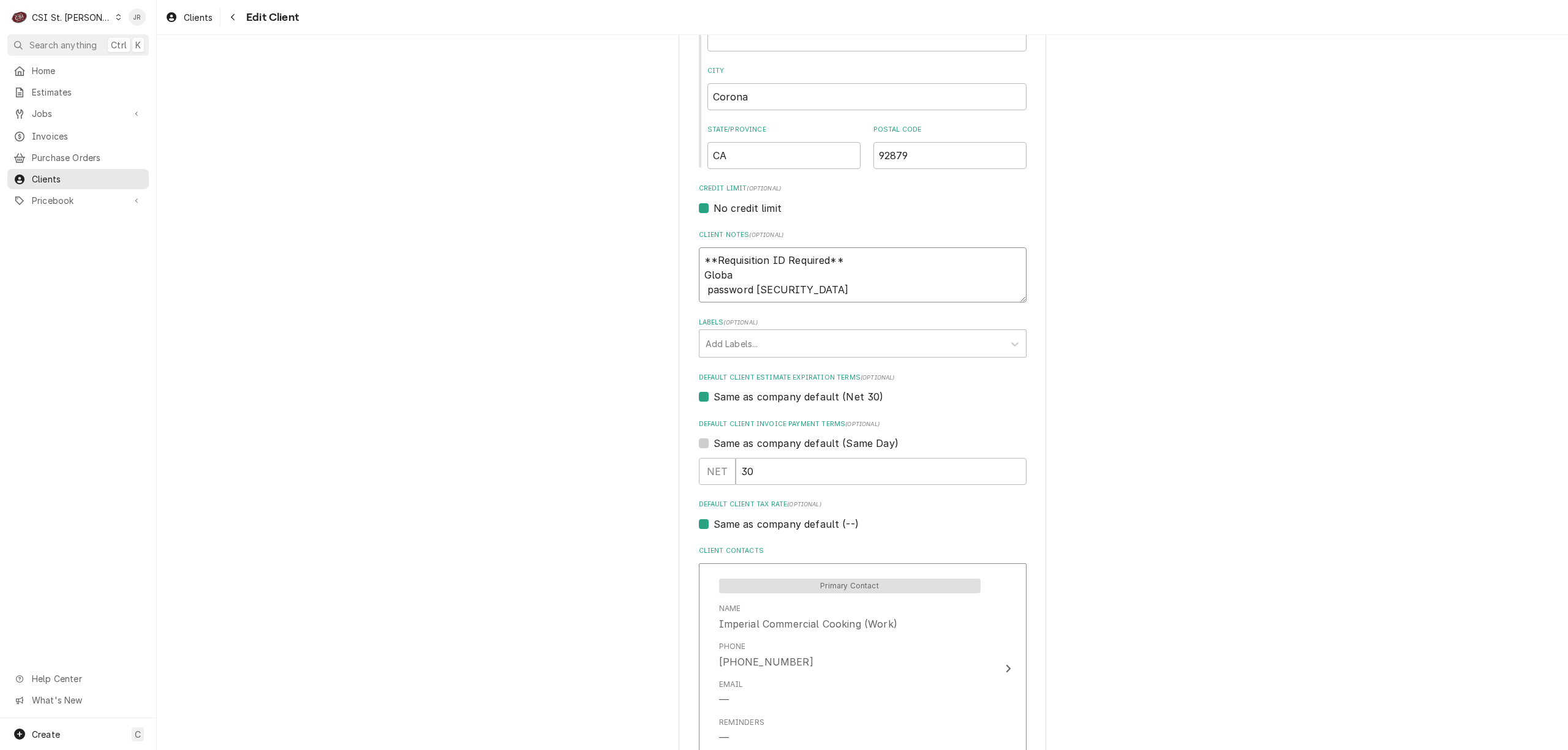
type textarea "x"
type textarea "**Requisition ID Required** Global password Csi1234!"
type textarea "x"
type textarea "**Requisition ID Required** Global password Csi1234!"
type textarea "x"
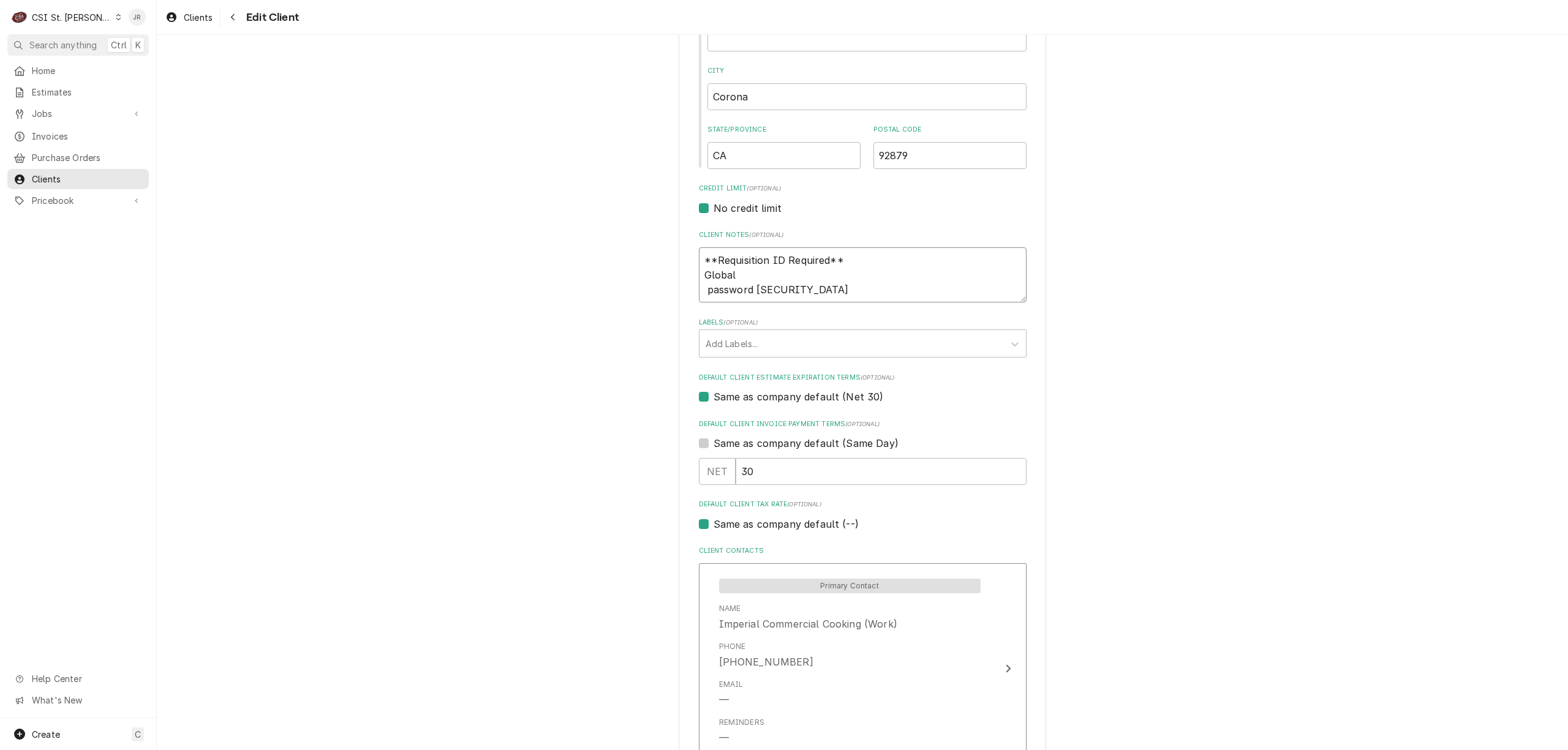
type textarea "**Requisition ID Required** Global u password Csi1234!"
type textarea "x"
type textarea "**Requisition ID Required** Global password Csi1234!"
type textarea "x"
type textarea "**Requisition ID Required** Global password Csi1234!"
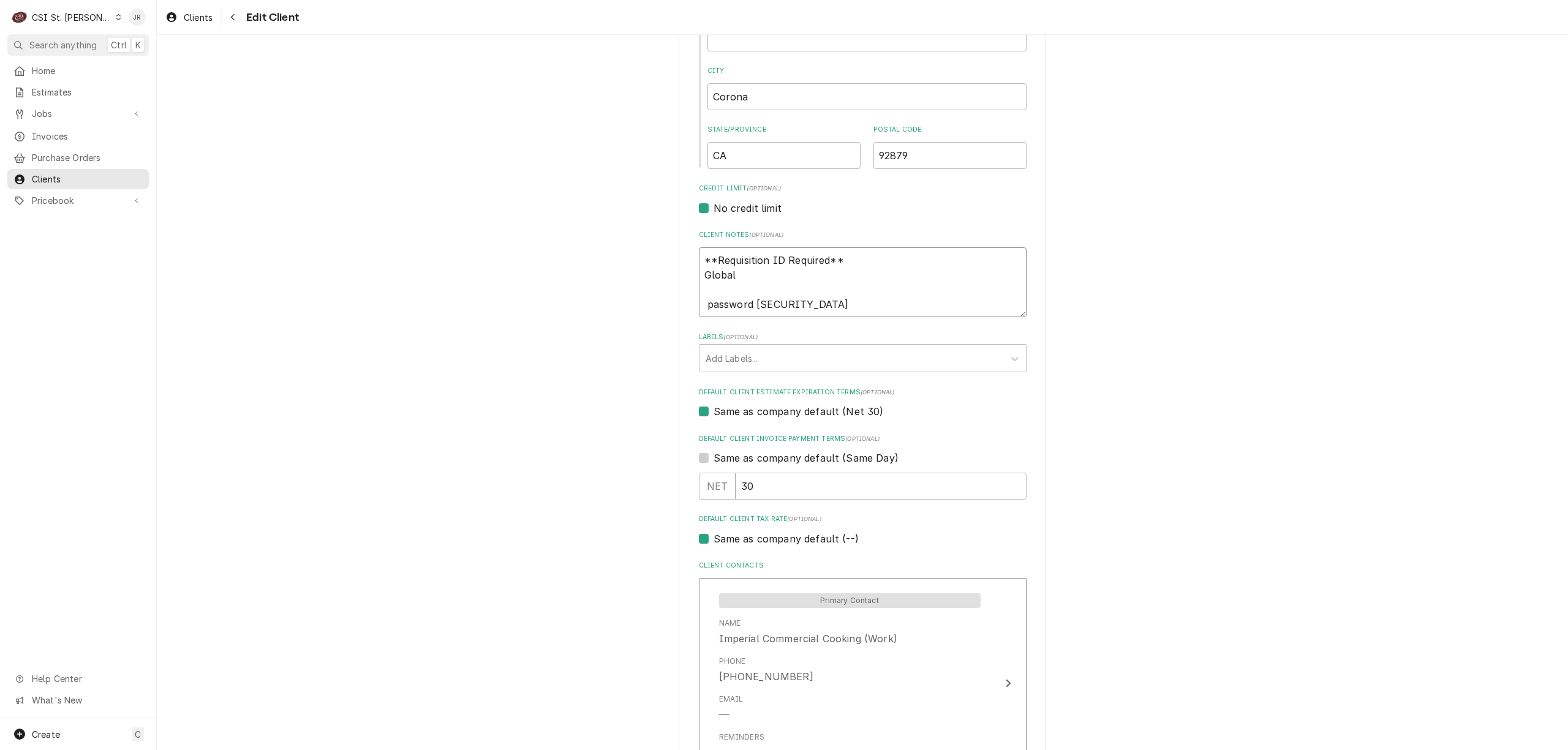
type textarea "x"
type textarea "**Requisition ID Required** Global u password Csi1234!"
type textarea "x"
type textarea "**Requisition ID Required** Global us password Csi1234!"
type textarea "x"
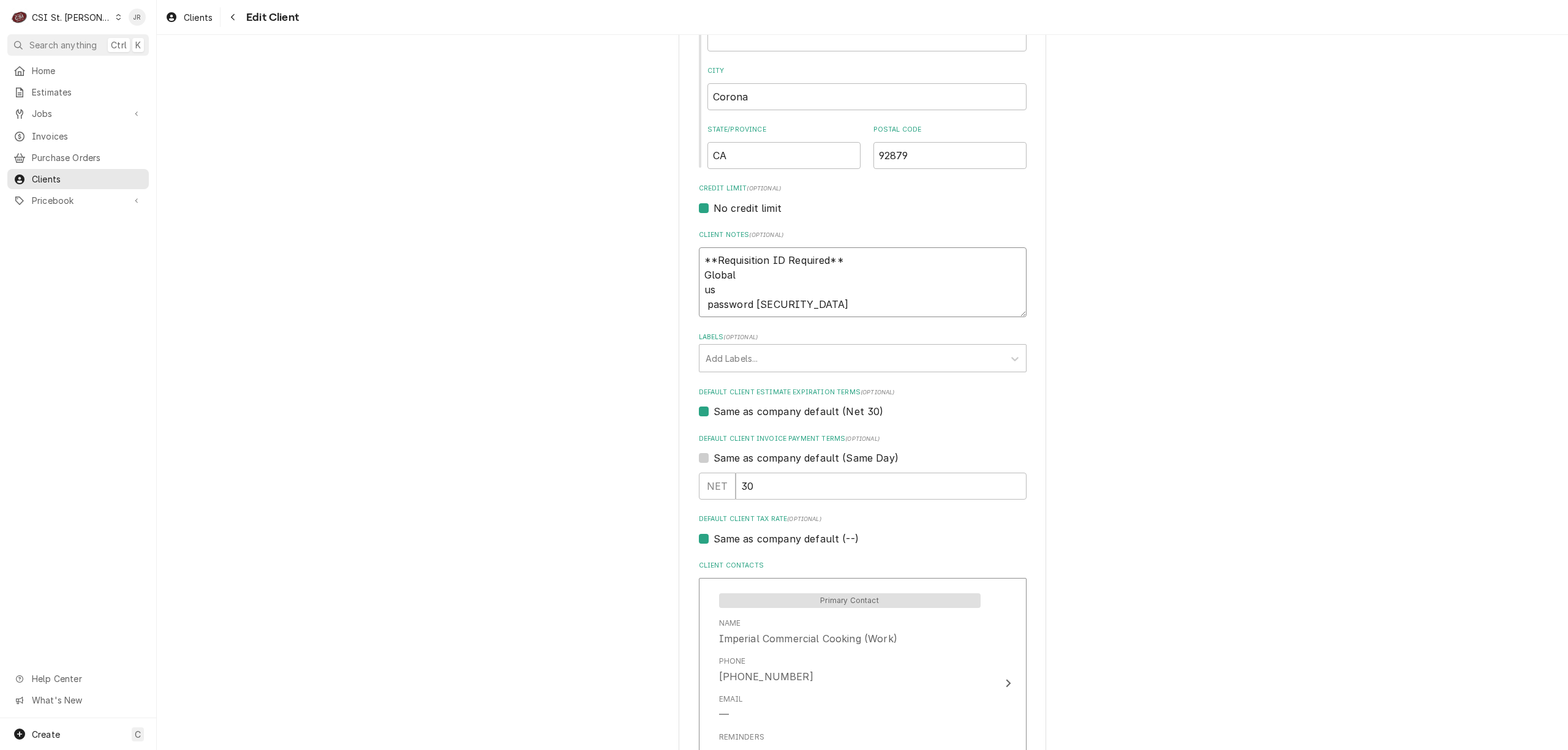
type textarea "**Requisition ID Required** Global use password Csi1234!"
type textarea "x"
type textarea "**Requisition ID Required** Global user password Csi1234!"
type textarea "x"
type textarea "**Requisition ID Required** Global usern password Csi1234!"
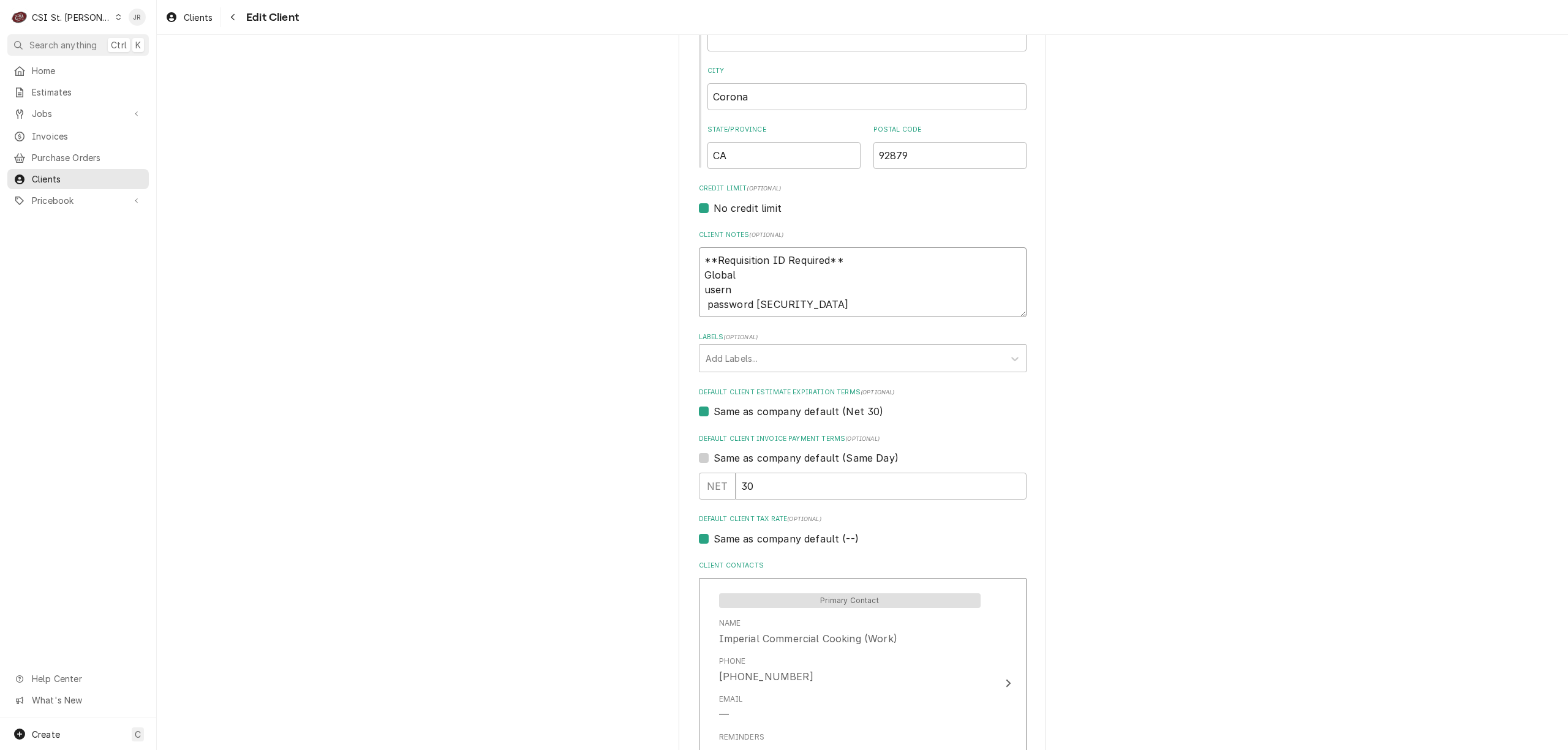
type textarea "x"
type textarea "**Requisition ID Required** Global usernam password Csi1234!"
type textarea "x"
type textarea "**Requisition ID Required** Global username password Csi1234!"
type textarea "x"
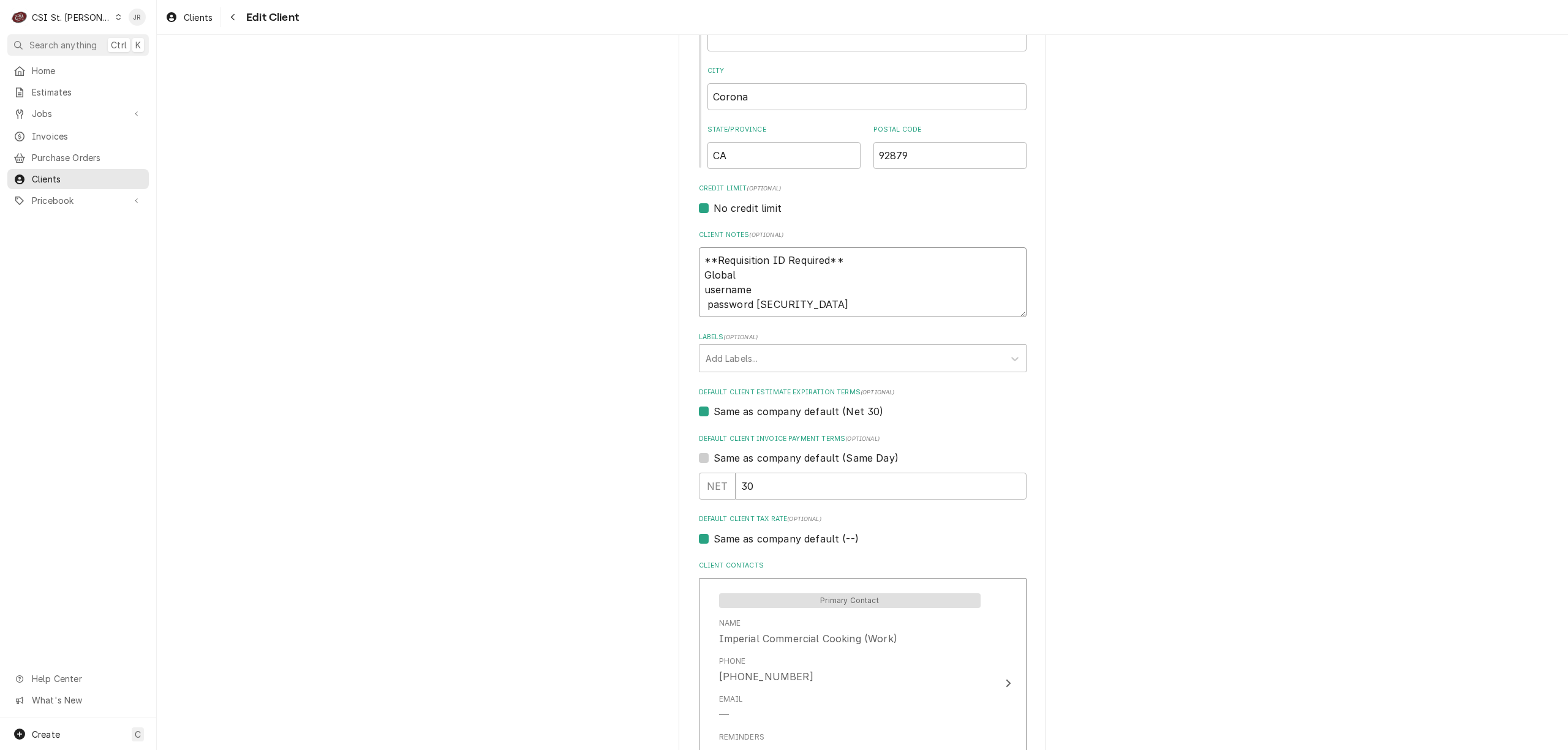
type textarea "**Requisition ID Required** Global username password Csi1234!"
type textarea "x"
type textarea "**Requisition ID Required** Global username C password Csi1234!"
type textarea "x"
type textarea "**Requisition ID Required** Global username CS password Csi1234!"
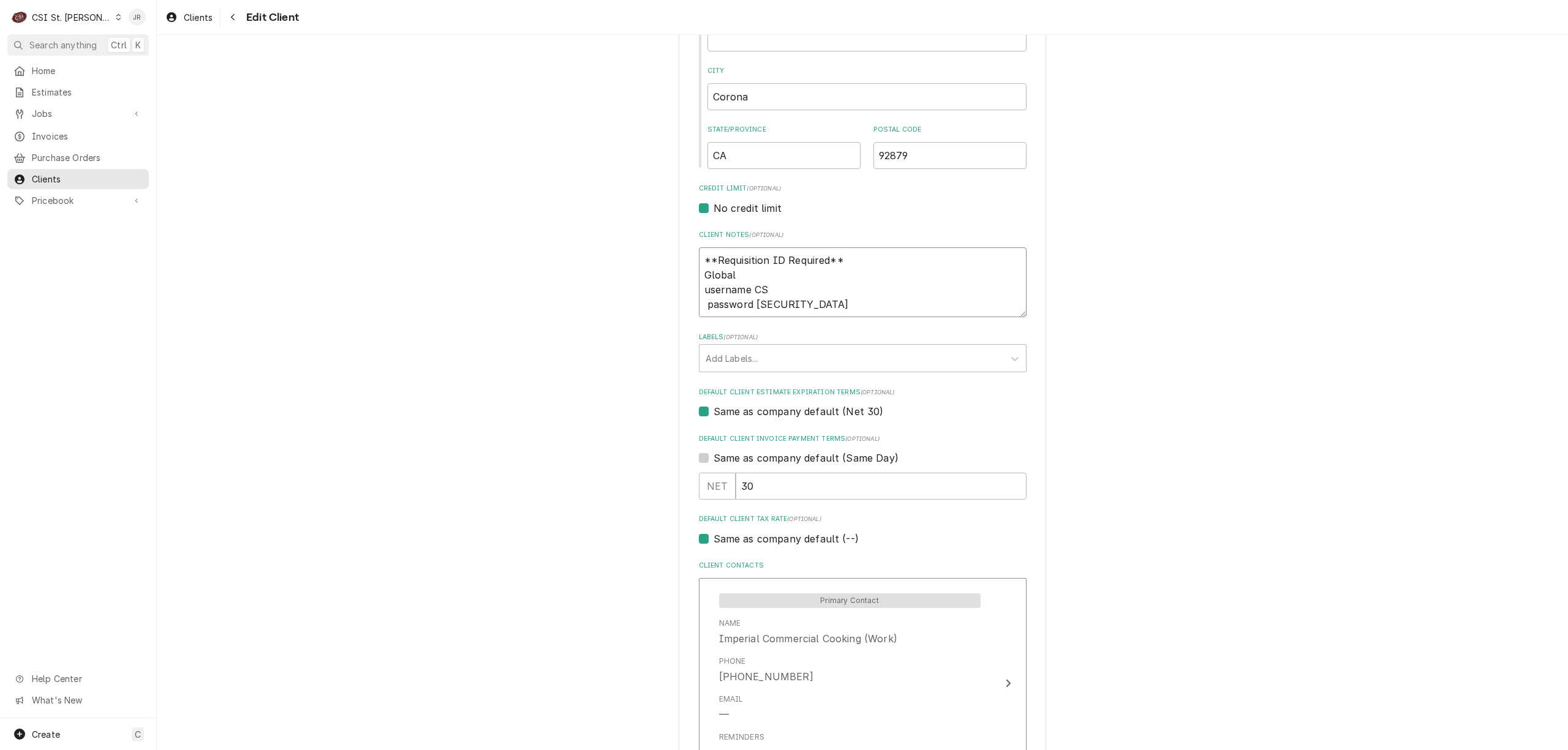
type textarea "x"
type textarea "**Requisition ID Required** Global username C password Csi1234!"
type textarea "x"
type textarea "**Requisition ID Required** Global username Cs password Csi1234!"
type textarea "x"
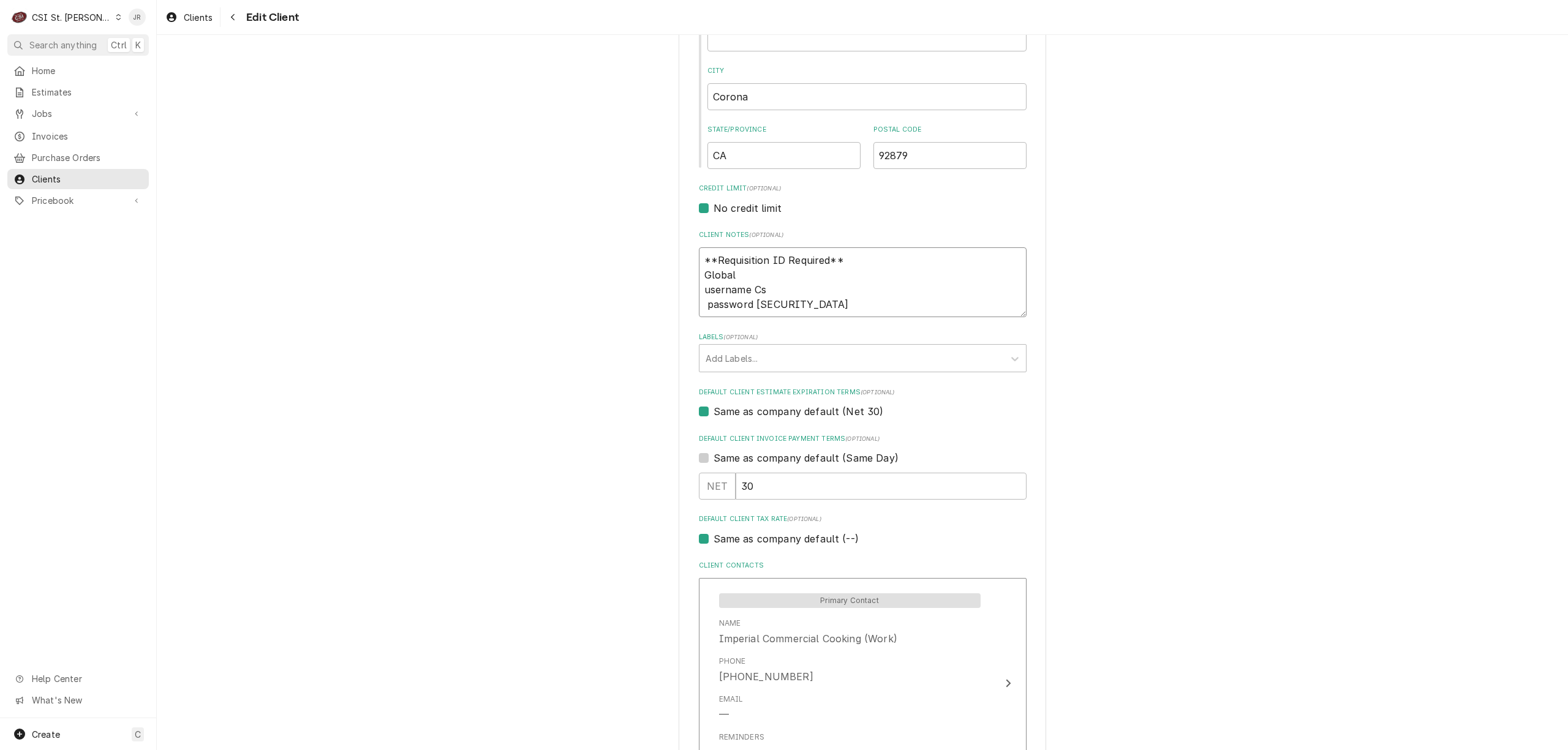
type textarea "**Requisition ID Required** Global username Csi password Csi1234!"
type textarea "x"
type textarea "**Requisition ID Required** Global username Cs password Csi1234!"
type textarea "x"
type textarea "**Requisition ID Required** Global username C password Csi1234!"
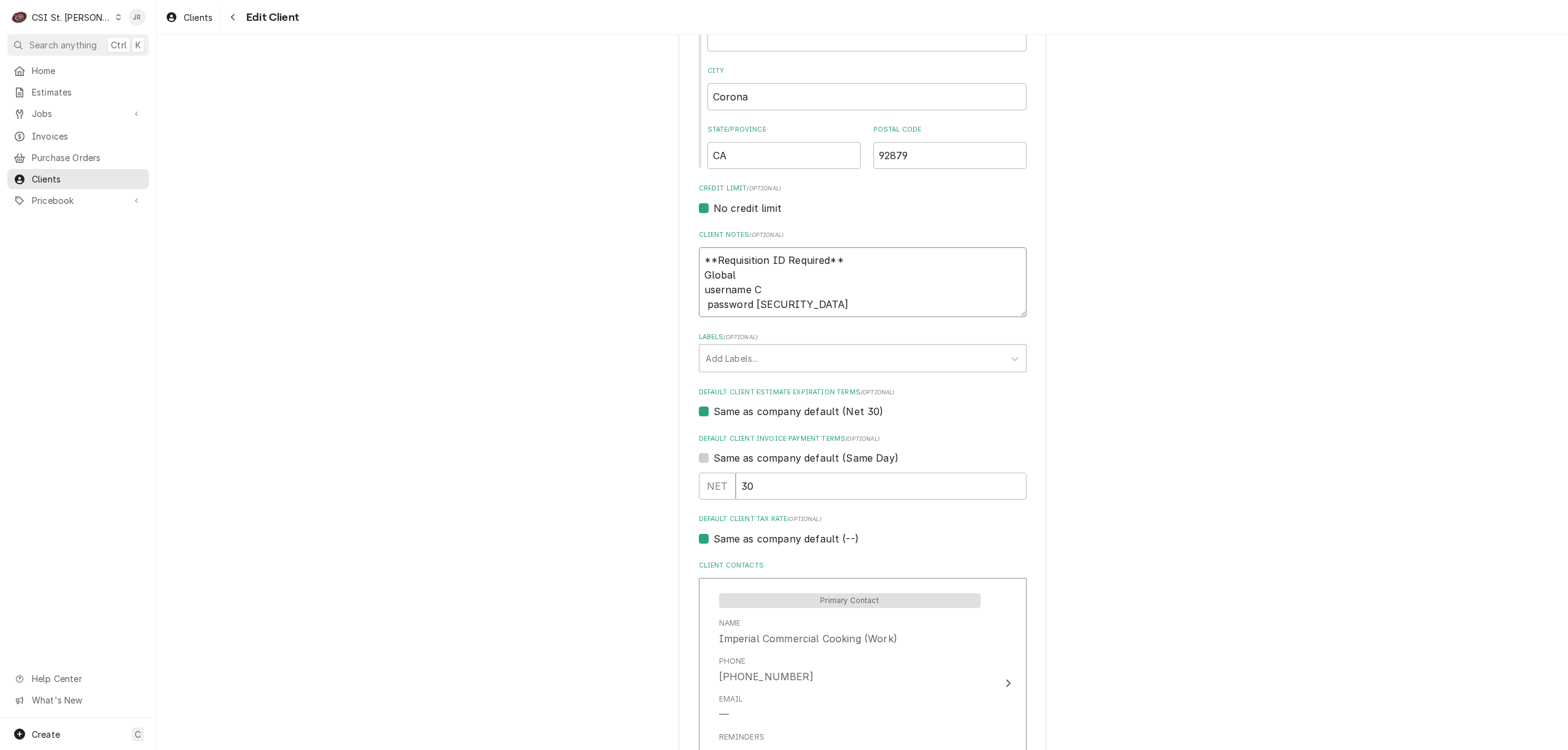
type textarea "x"
type textarea "**Requisition ID Required** Global username password Csi1234!"
type textarea "x"
type textarea "**Requisition ID Required** Global username C password Csi1234!"
type textarea "x"
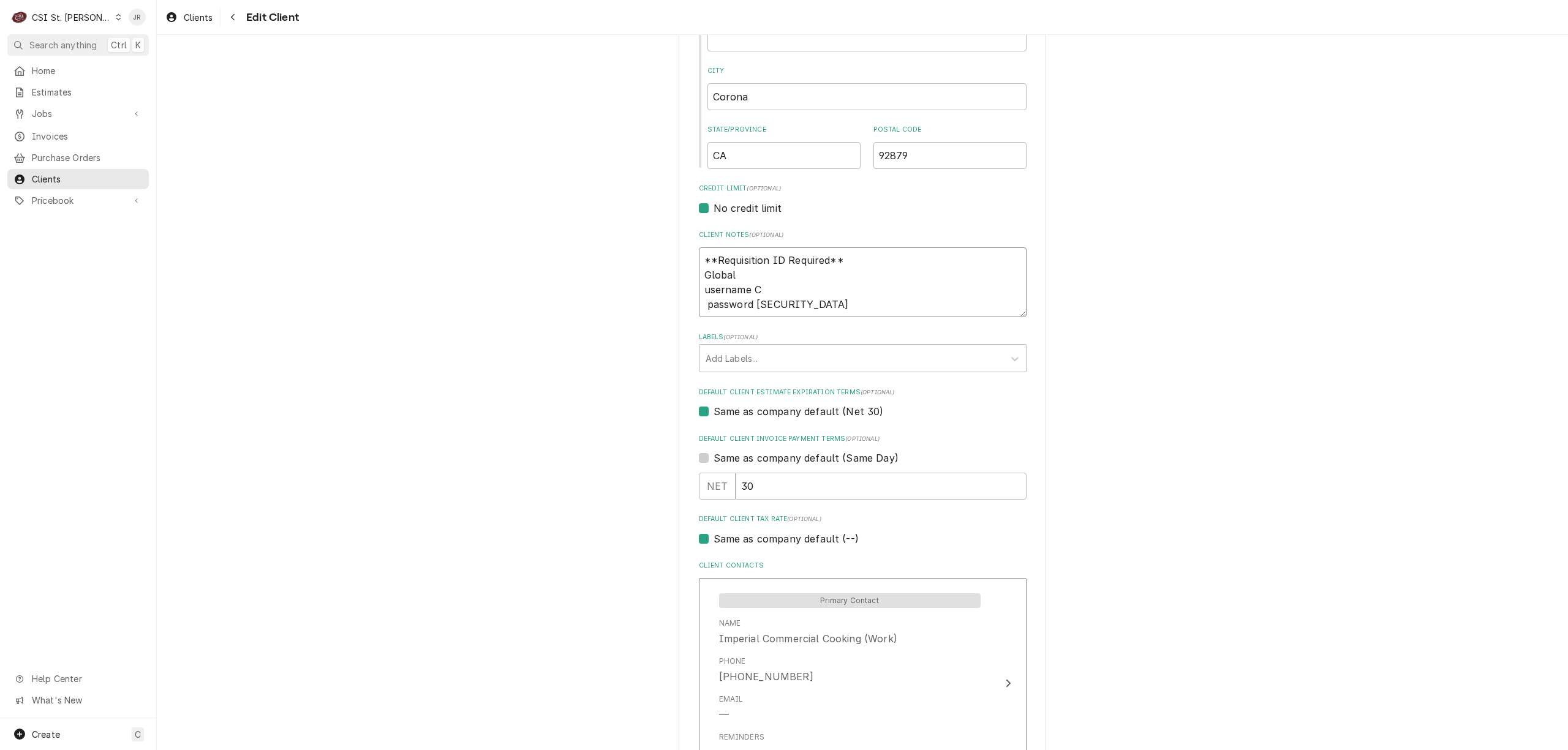
type textarea "**Requisition ID Required** Global username CS password Csi1234!"
type textarea "x"
type textarea "**Requisition ID Required** Global username CSI password Csi1234!"
type textarea "x"
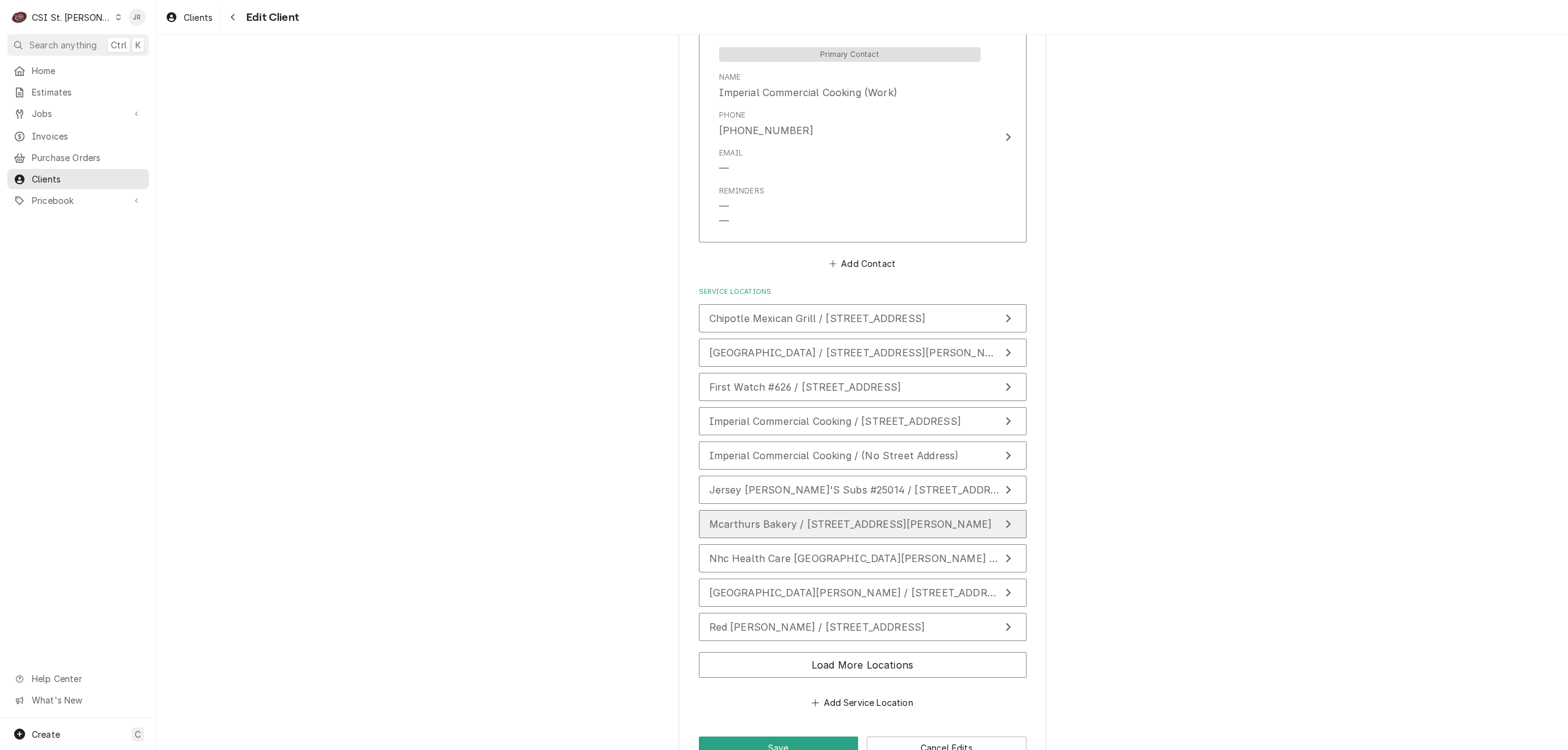
scroll to position [988, 0]
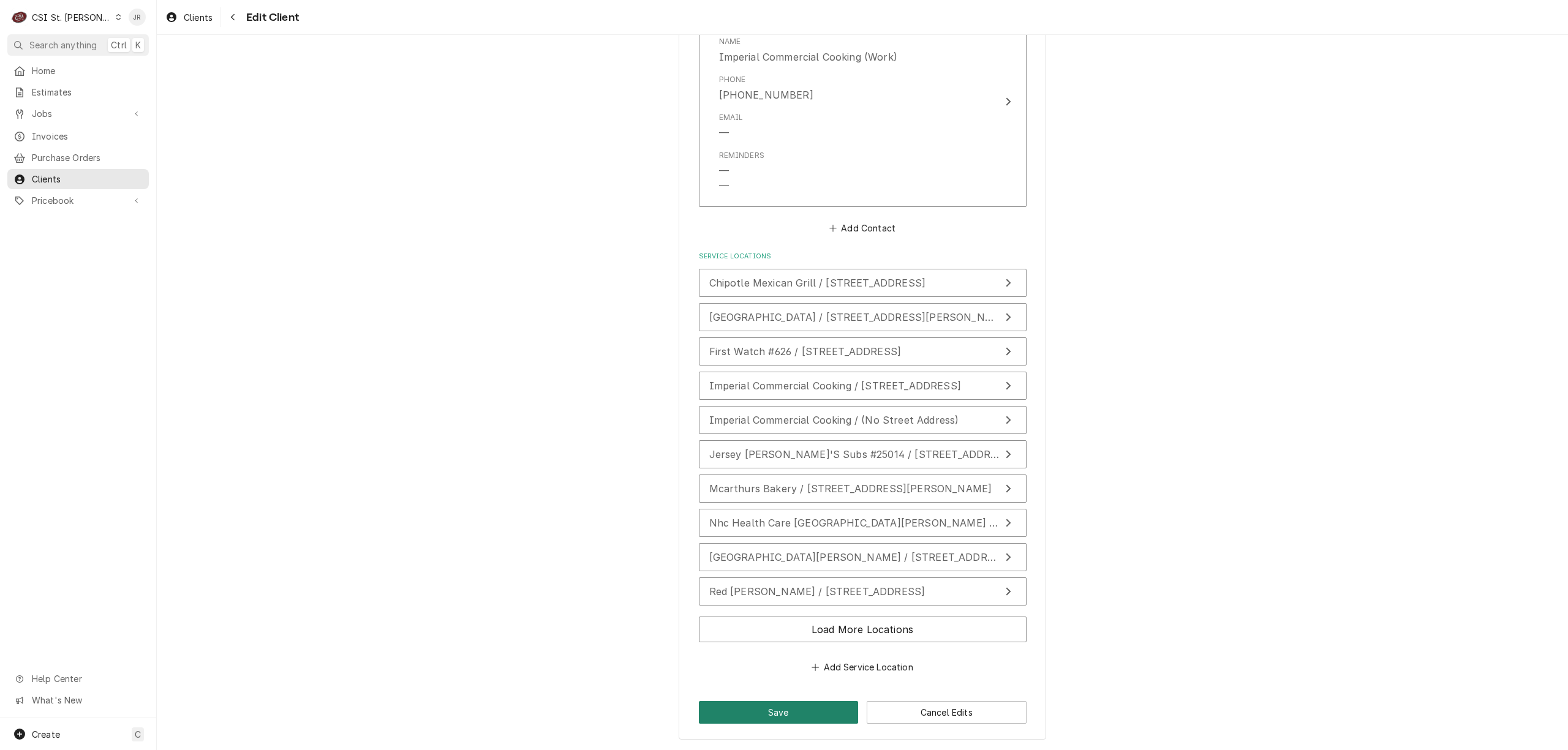
type textarea "**Requisition ID Required** Global username CSI1 password Csi1234!"
click at [729, 712] on button "Save" at bounding box center [779, 713] width 160 height 22
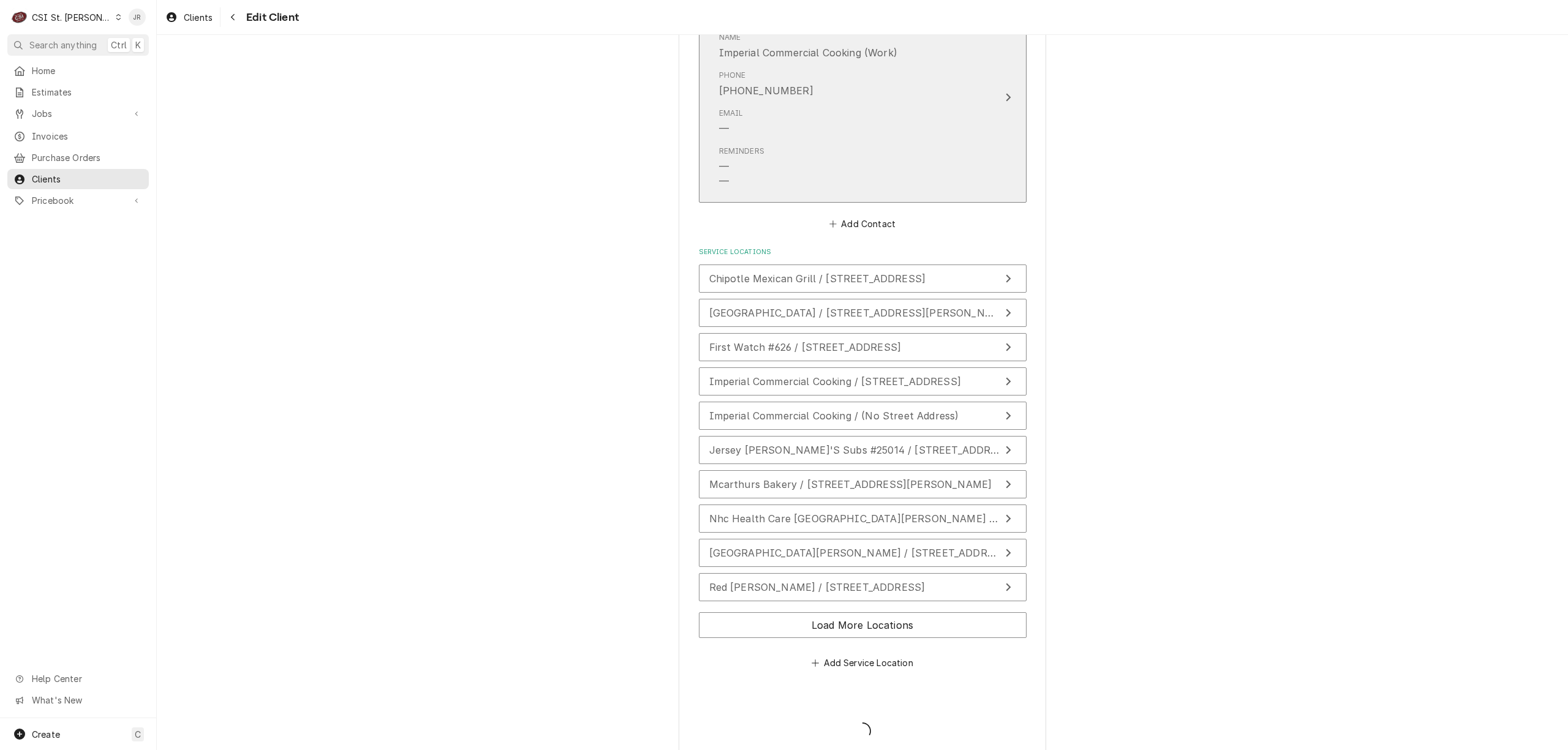
type textarea "x"
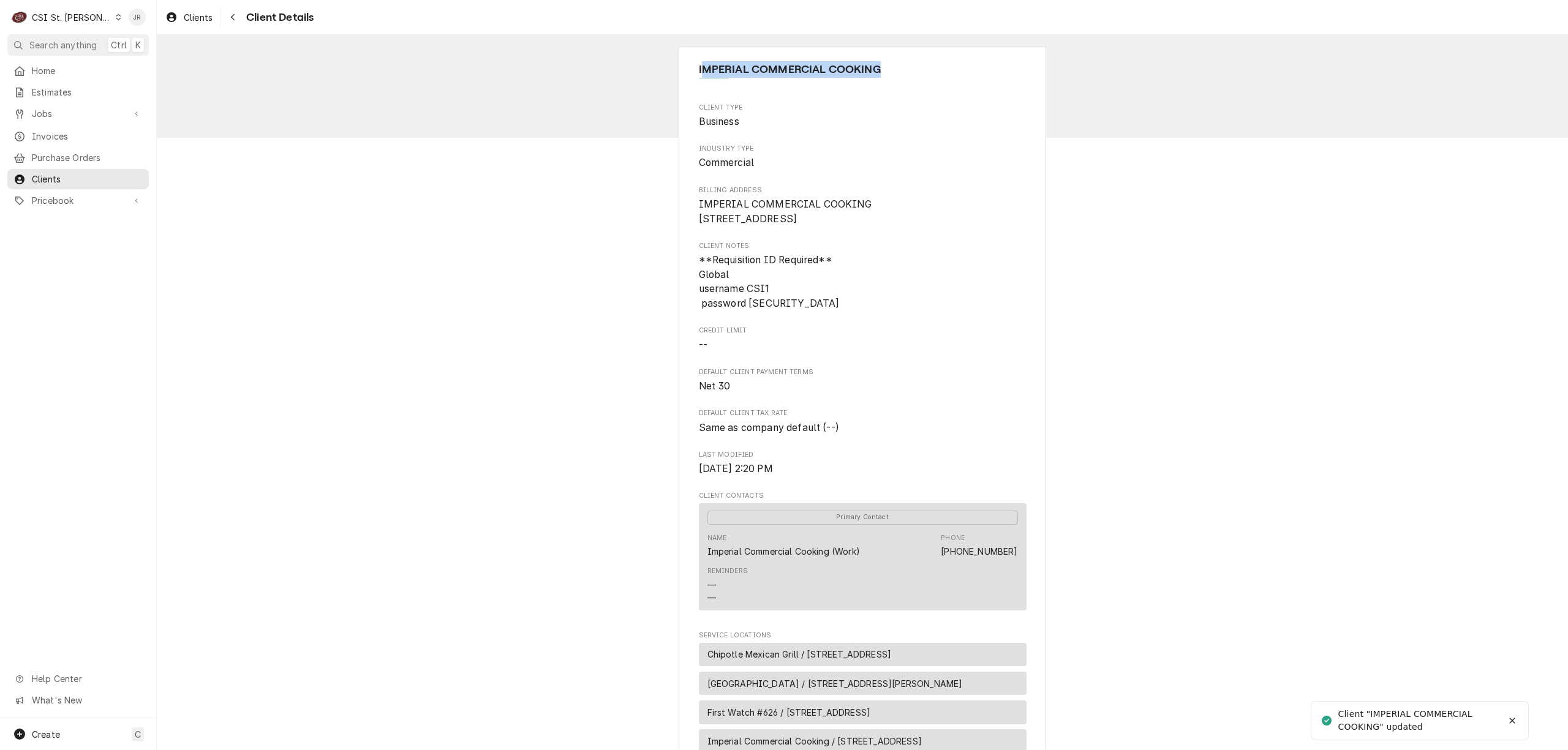
drag, startPoint x: 694, startPoint y: 65, endPoint x: 897, endPoint y: 70, distance: 203.1
click at [897, 70] on span "IMPERIAL COMMERCIAL COOKING" at bounding box center [863, 70] width 328 height 17
drag, startPoint x: 756, startPoint y: 78, endPoint x: 511, endPoint y: 76, distance: 245.0
click at [755, 77] on div "IMPERIAL COMMERCIAL COOKING" at bounding box center [863, 74] width 328 height 26
drag, startPoint x: 65, startPoint y: 17, endPoint x: 54, endPoint y: 12, distance: 12.1
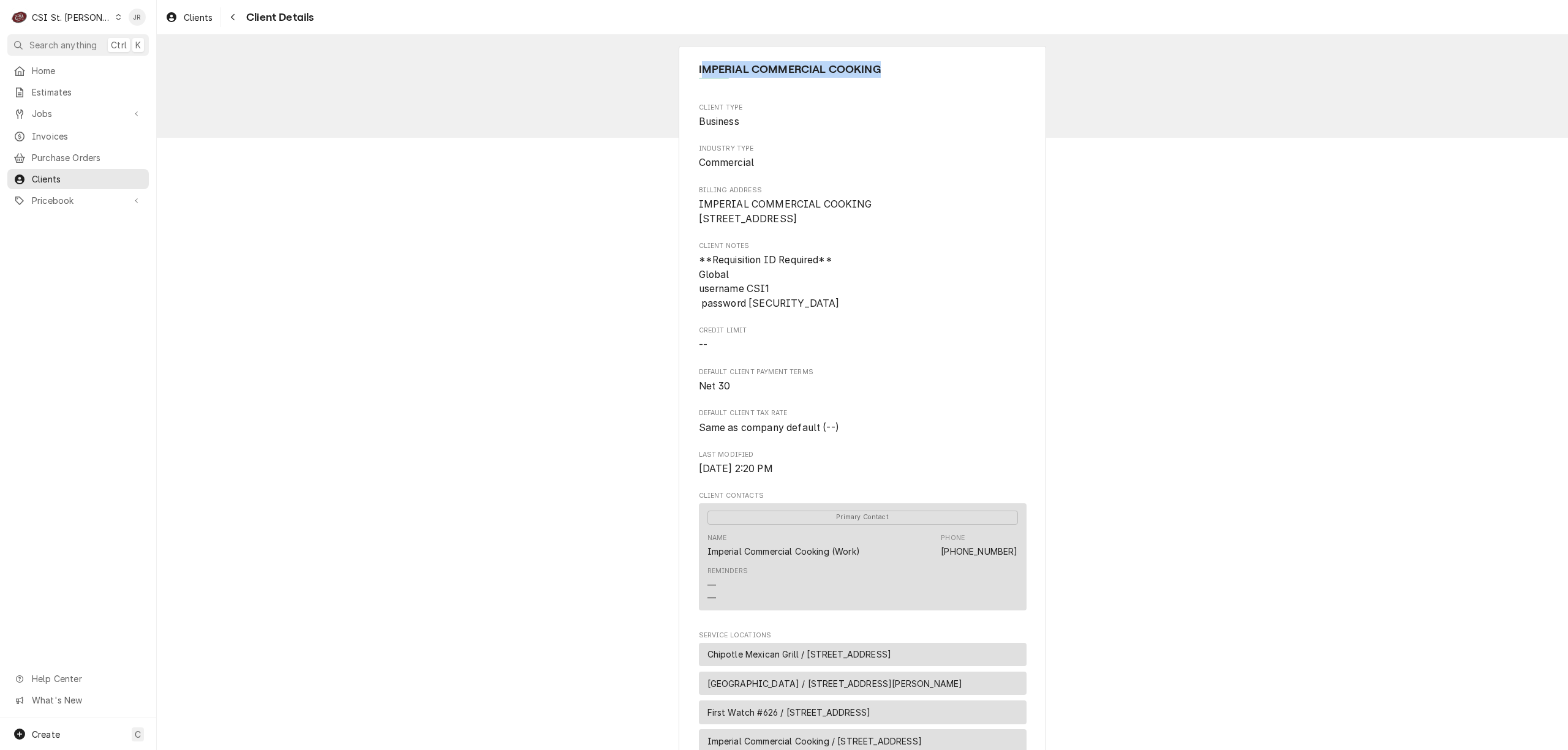
click at [65, 17] on div "CSI St. Louis" at bounding box center [72, 18] width 80 height 13
click at [65, 16] on html "C CSI St. Louis JR Search anything Ctrl K Home Estimates Jobs Jobs Job Series I…" at bounding box center [784, 375] width 1568 height 750
click at [57, 12] on html "C CSI St. Louis JR Search anything Ctrl K Home Estimates Jobs Jobs Job Series I…" at bounding box center [784, 375] width 1568 height 750
click at [156, 22] on div "CSI [US_STATE][GEOGRAPHIC_DATA]" at bounding box center [189, 24] width 162 height 13
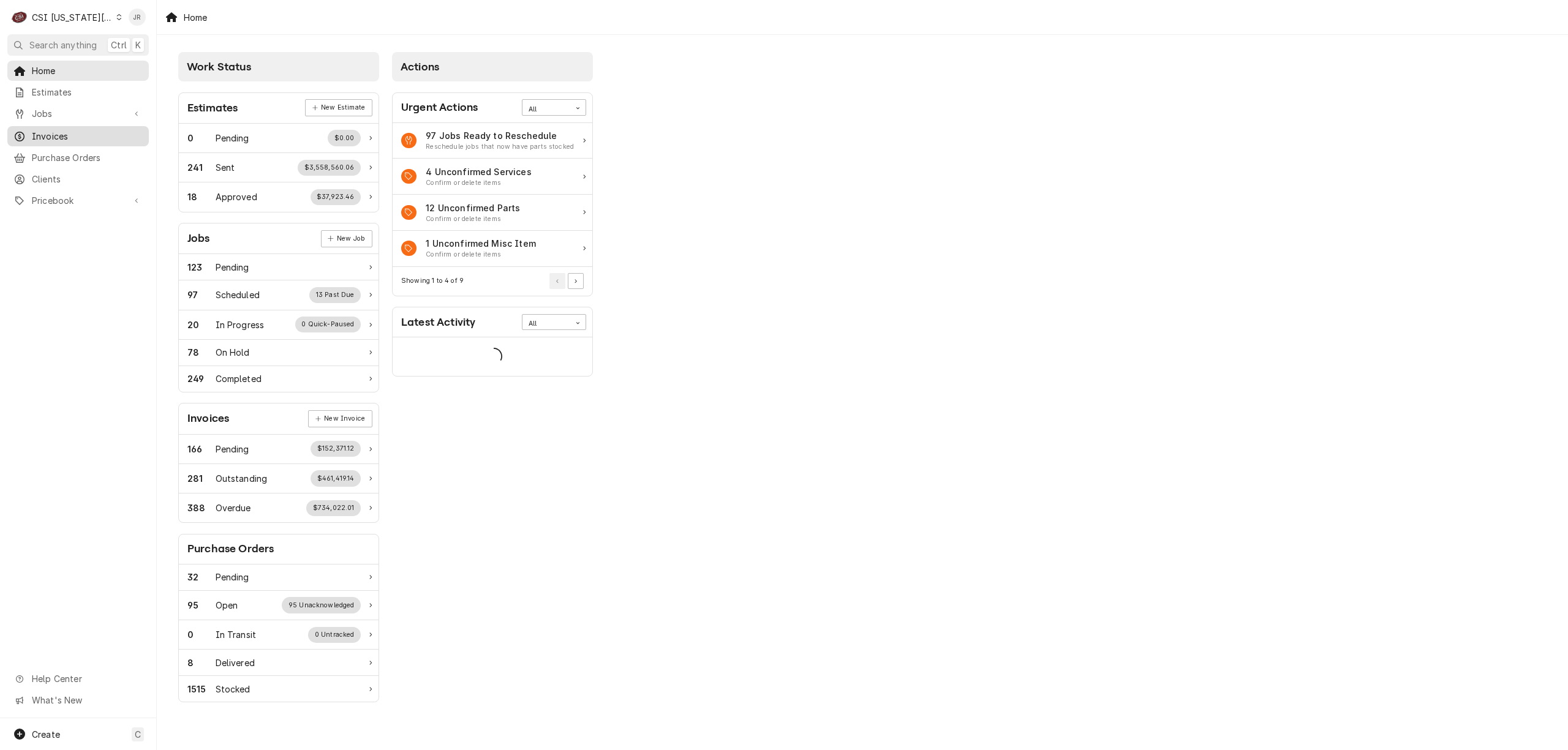
click at [70, 127] on link "Invoices" at bounding box center [78, 137] width 141 height 20
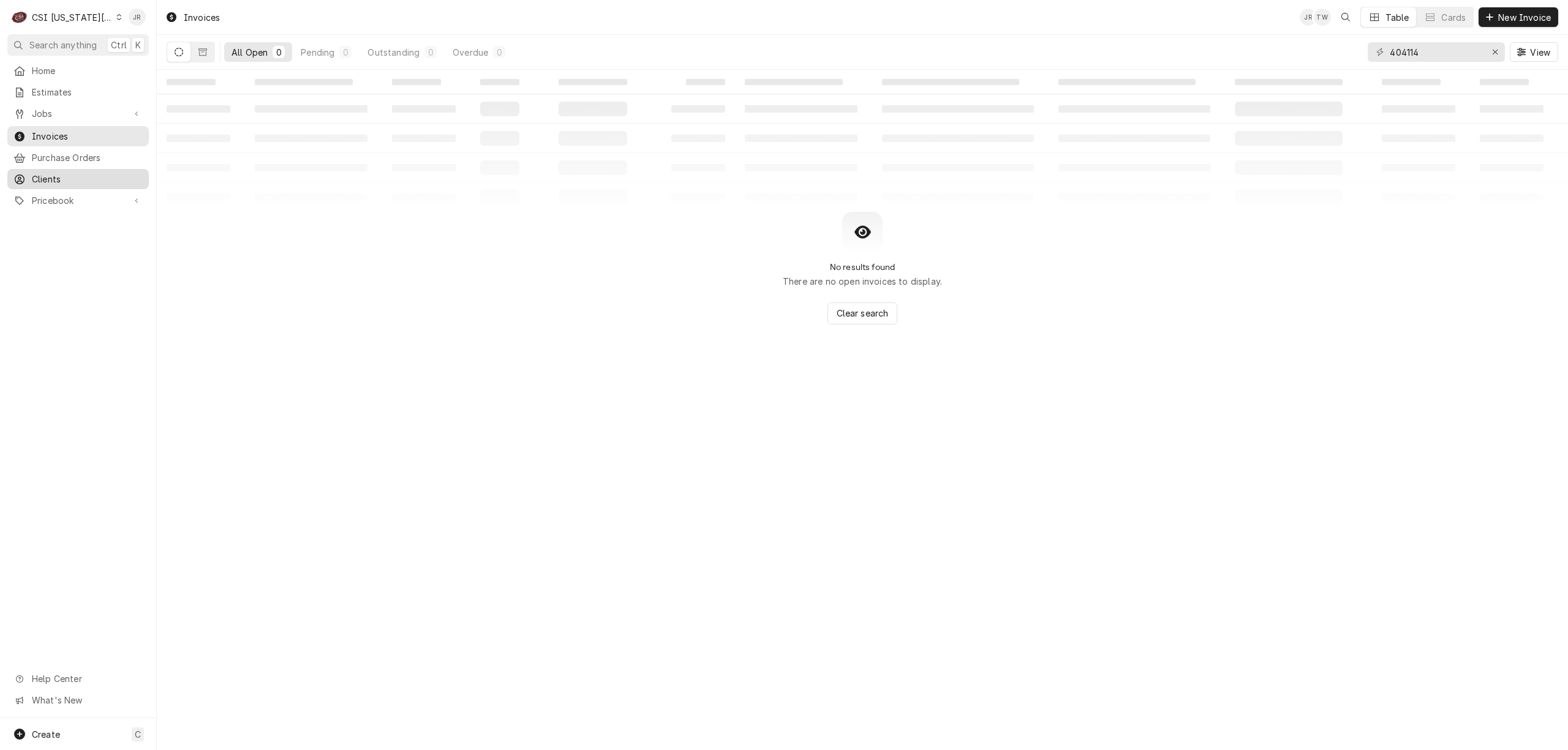
click at [34, 175] on span "Clients" at bounding box center [87, 180] width 111 height 13
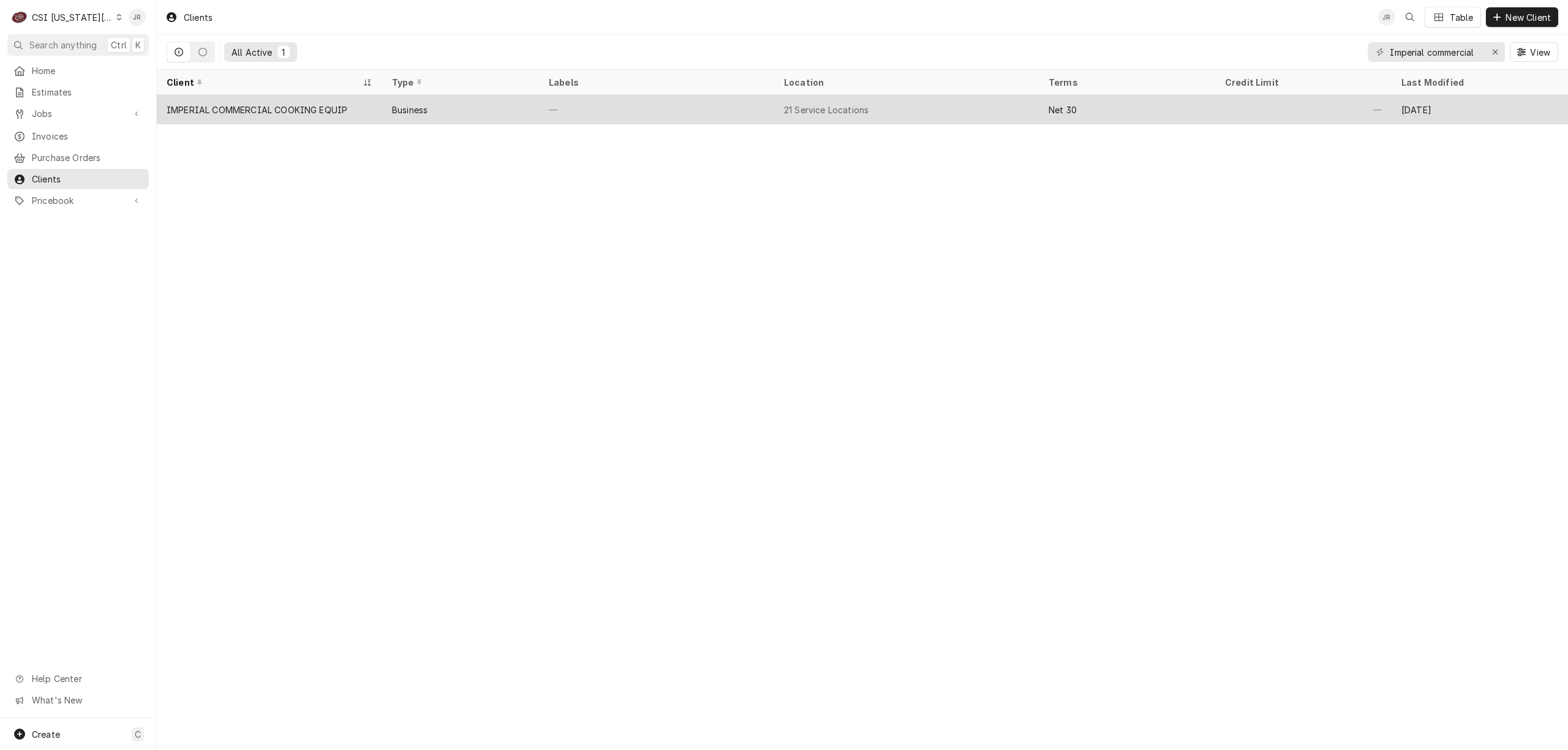
click at [271, 103] on div "IMPERIAL COMMERCIAL COOKING EQUIP" at bounding box center [257, 110] width 181 height 13
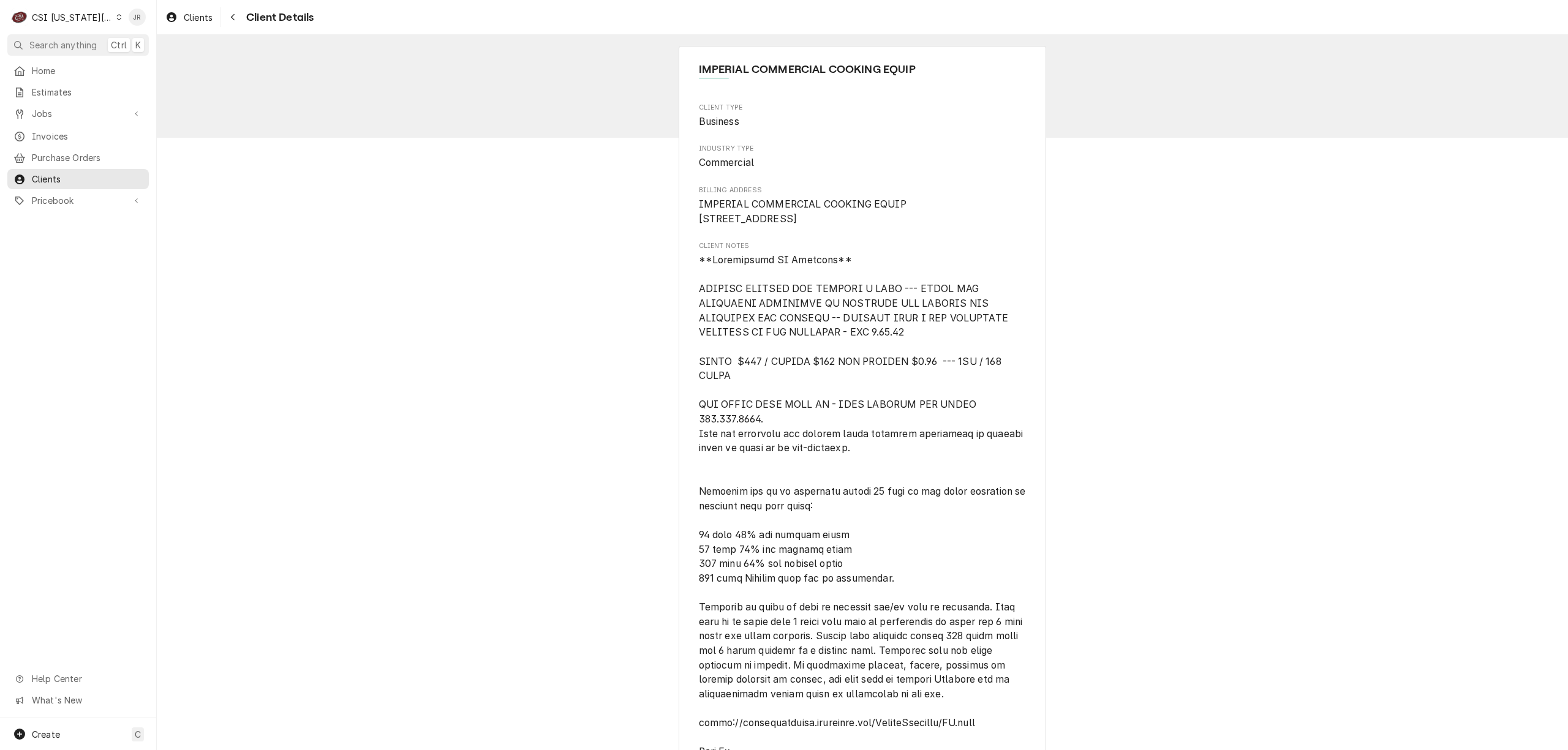
click at [46, 8] on div "C CSI [US_STATE] City" at bounding box center [66, 17] width 118 height 24
click at [137, 47] on div "CSI [US_STATE]" at bounding box center [210, 46] width 179 height 13
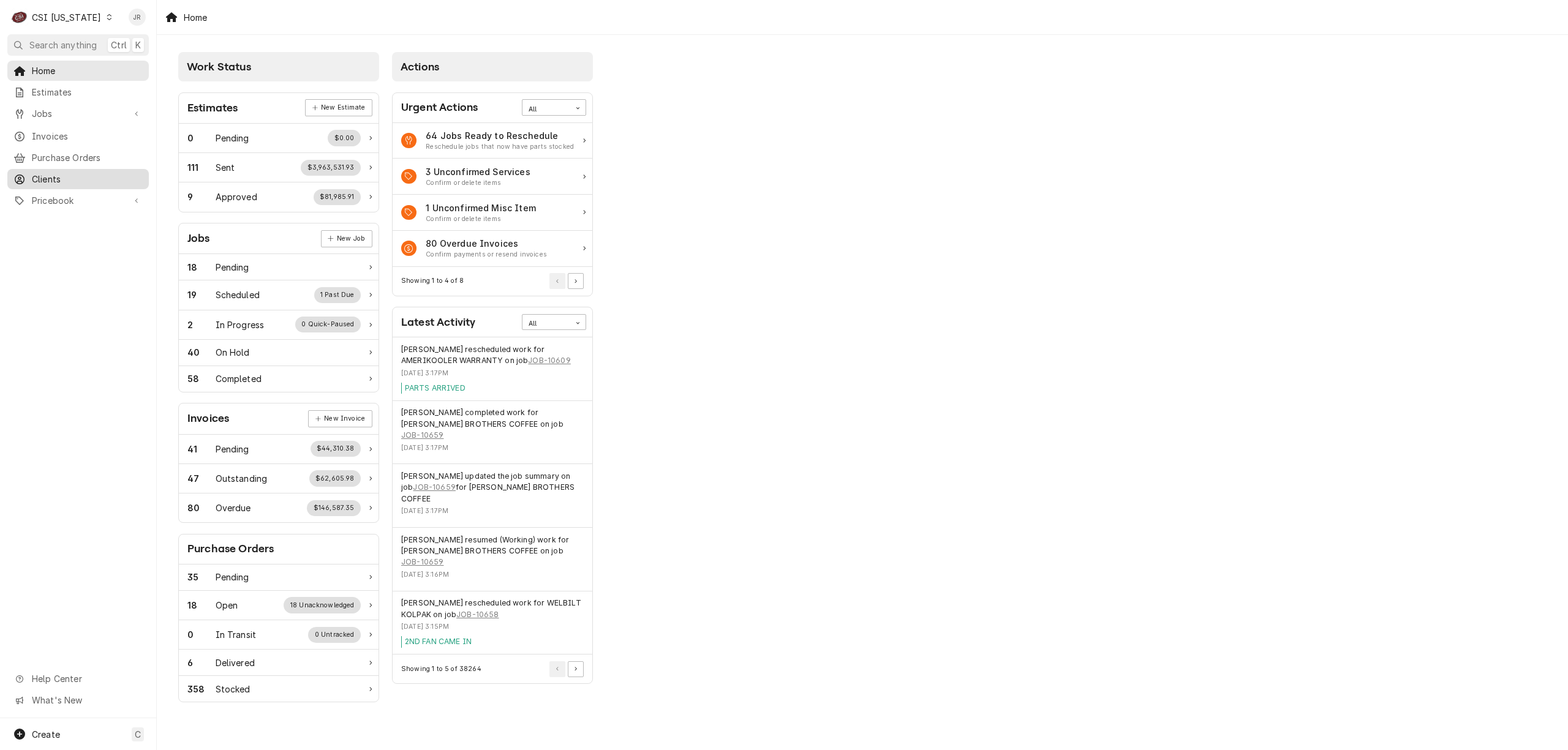
click at [35, 180] on span "Clients" at bounding box center [87, 180] width 111 height 13
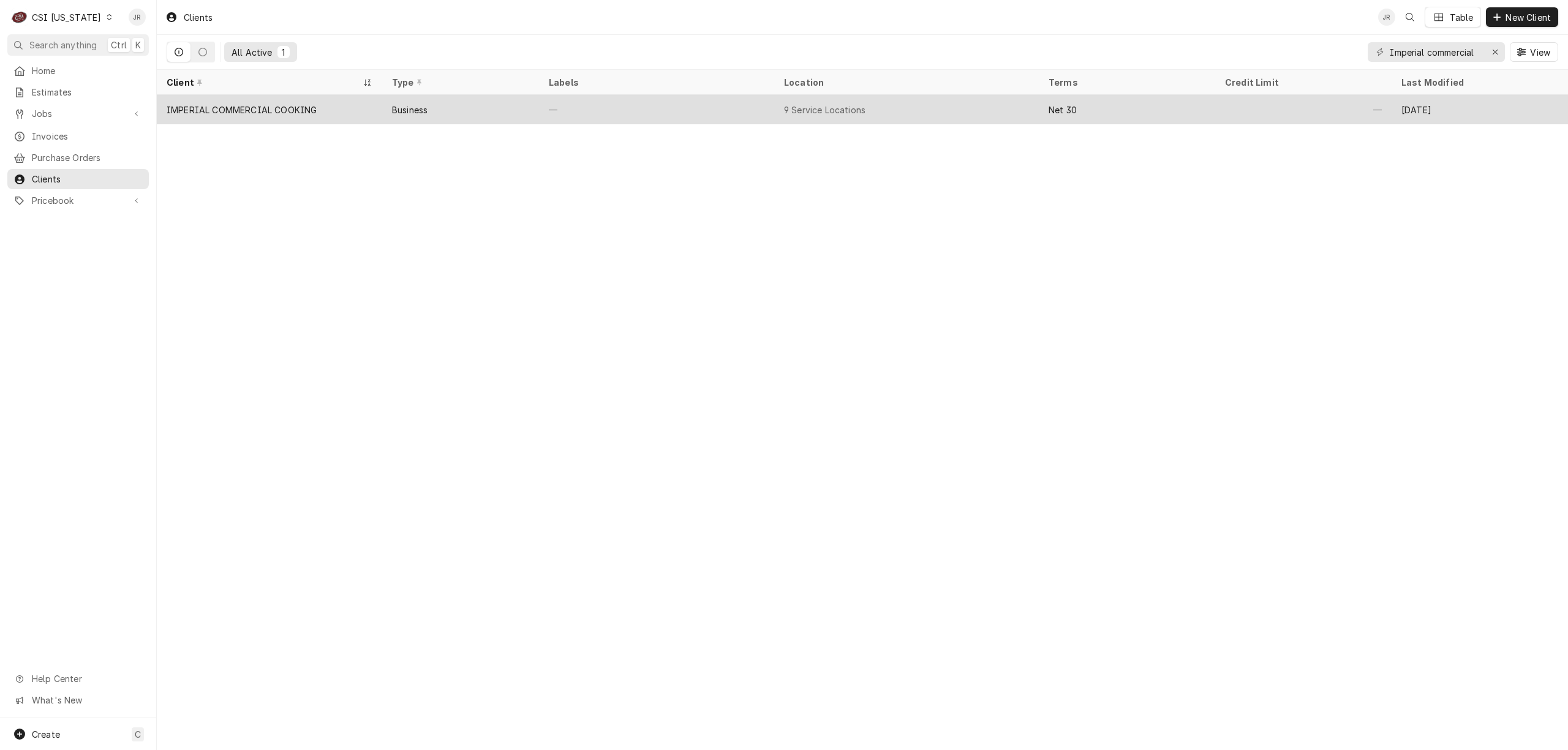
click at [277, 112] on div "IMPERIAL COMMERCIAL COOKING" at bounding box center [241, 110] width 150 height 13
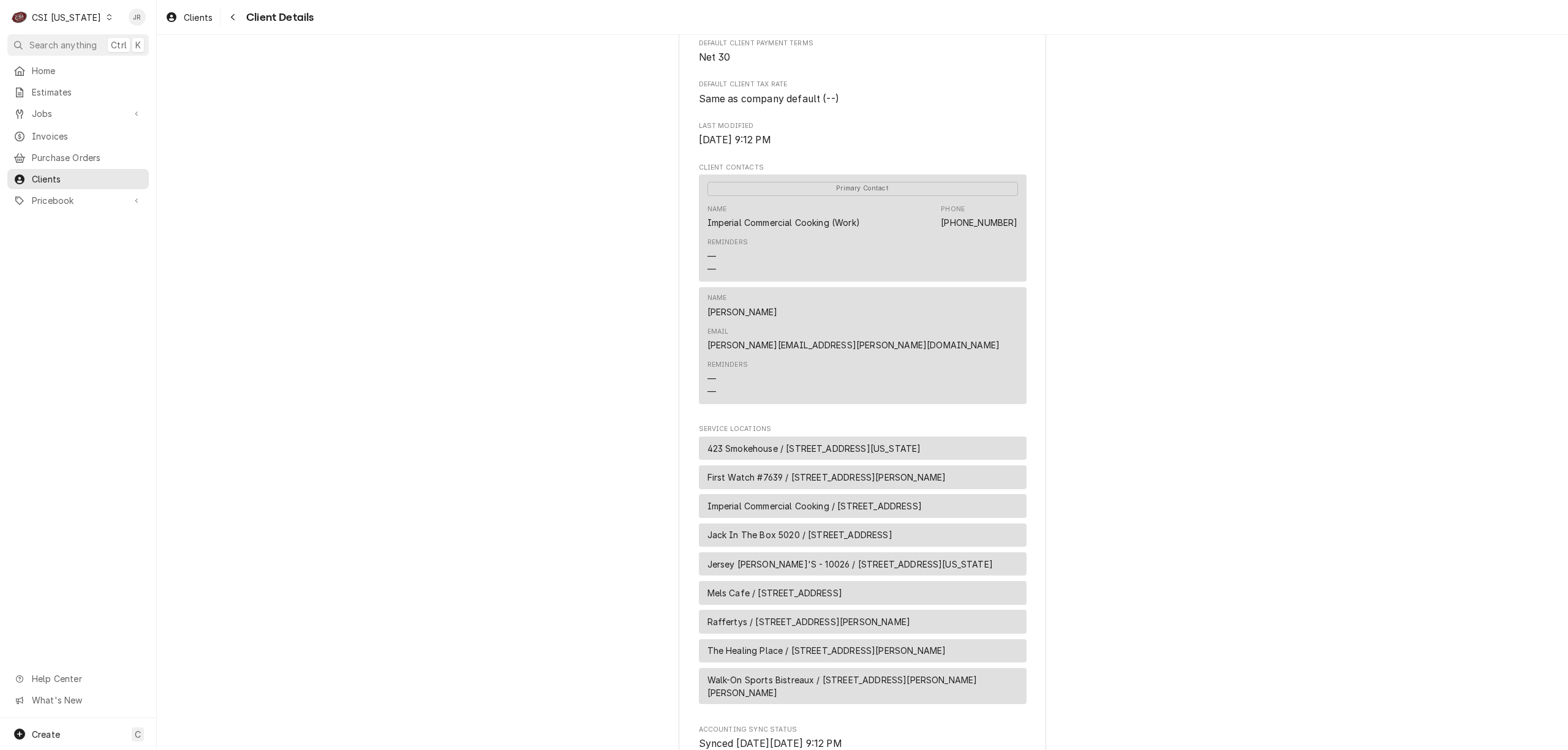
scroll to position [476, 0]
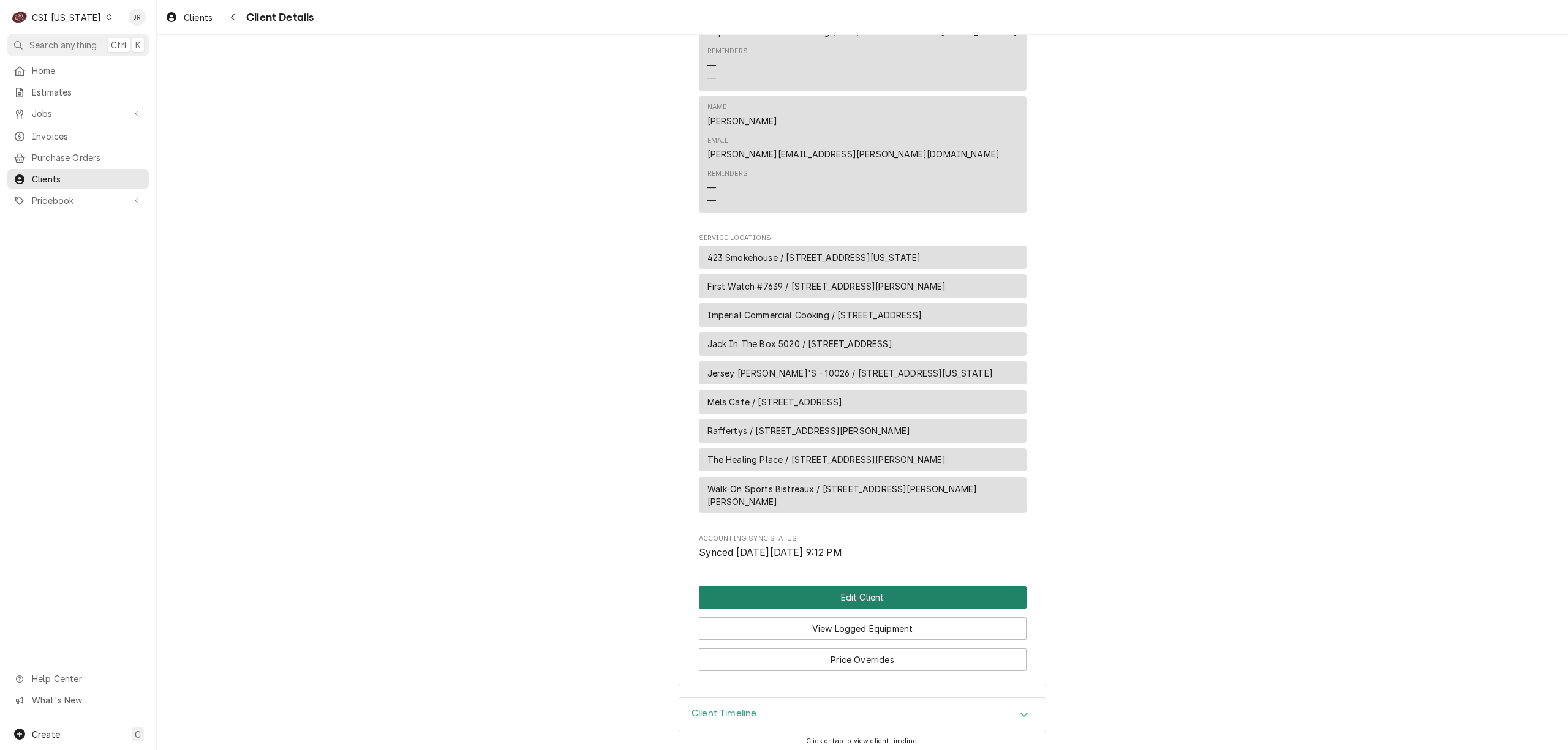
click at [880, 597] on button "Edit Client" at bounding box center [863, 597] width 328 height 22
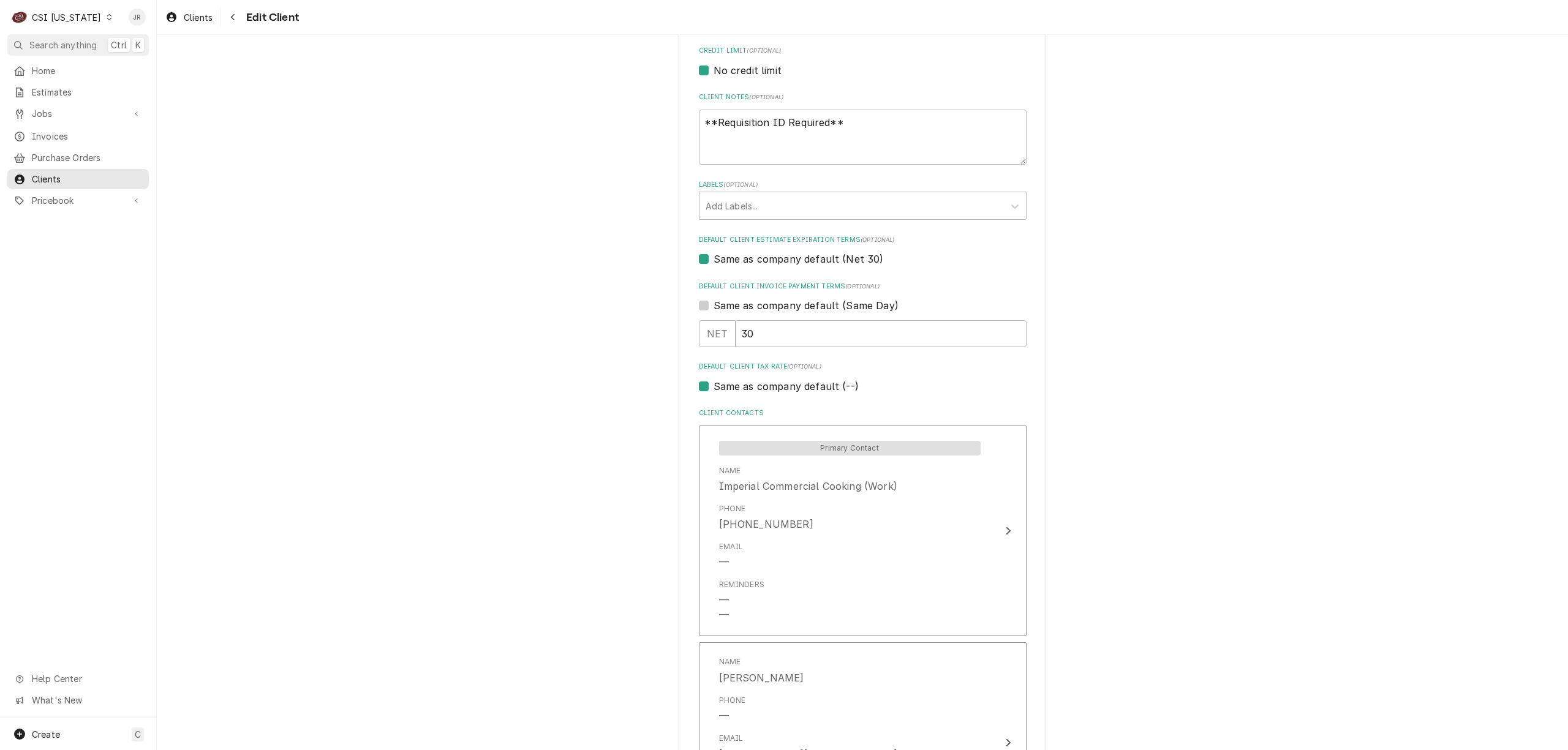
scroll to position [571, 0]
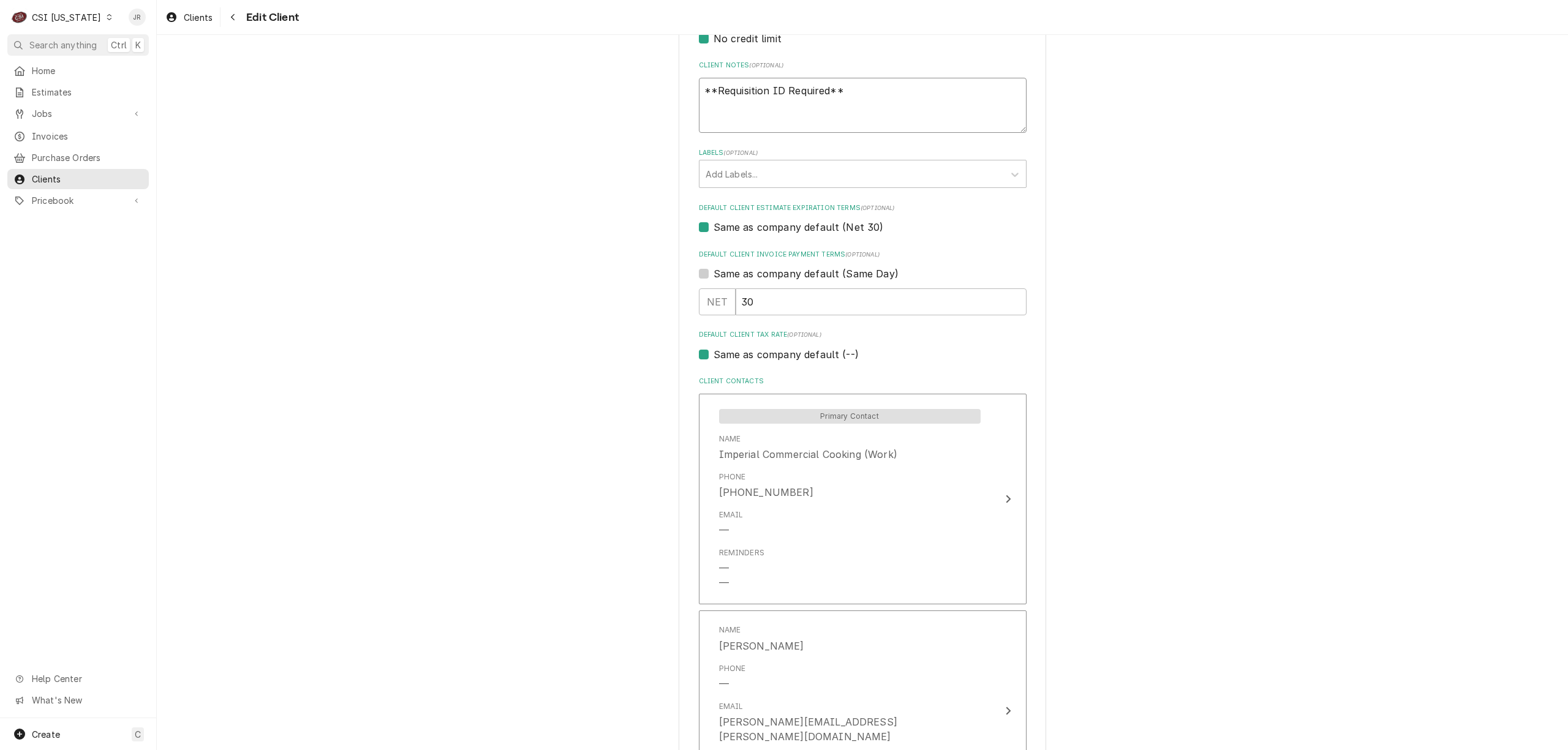
click at [827, 109] on textarea "**Requisition ID Required**" at bounding box center [863, 106] width 328 height 56
type textarea "x"
type textarea "**Requisition ID Required**"
type textarea "x"
type textarea "**Requisition ID Required**"
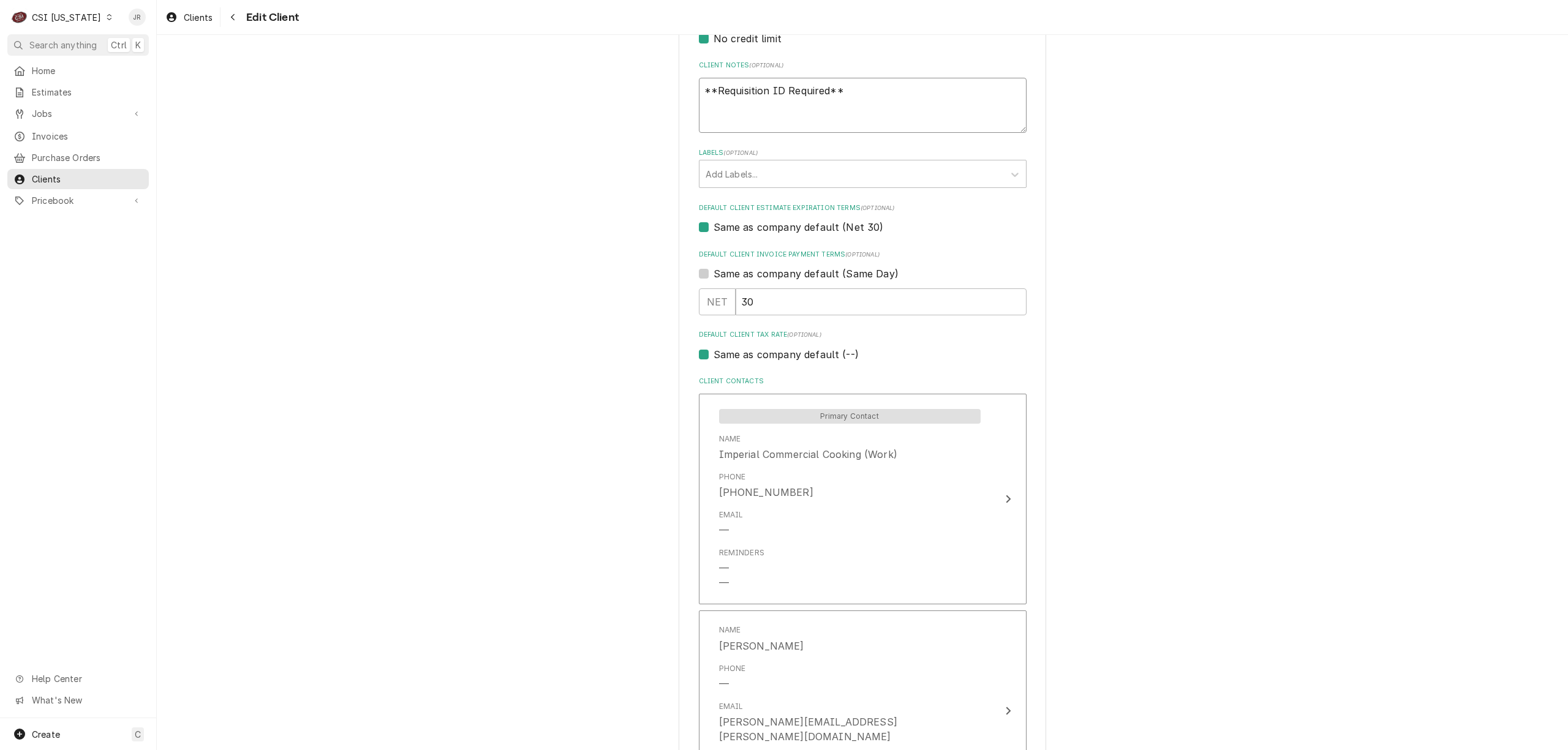
type textarea "x"
type textarea "**Requisition ID Required** G"
type textarea "x"
type textarea "**Requisition ID Required** Gl"
type textarea "x"
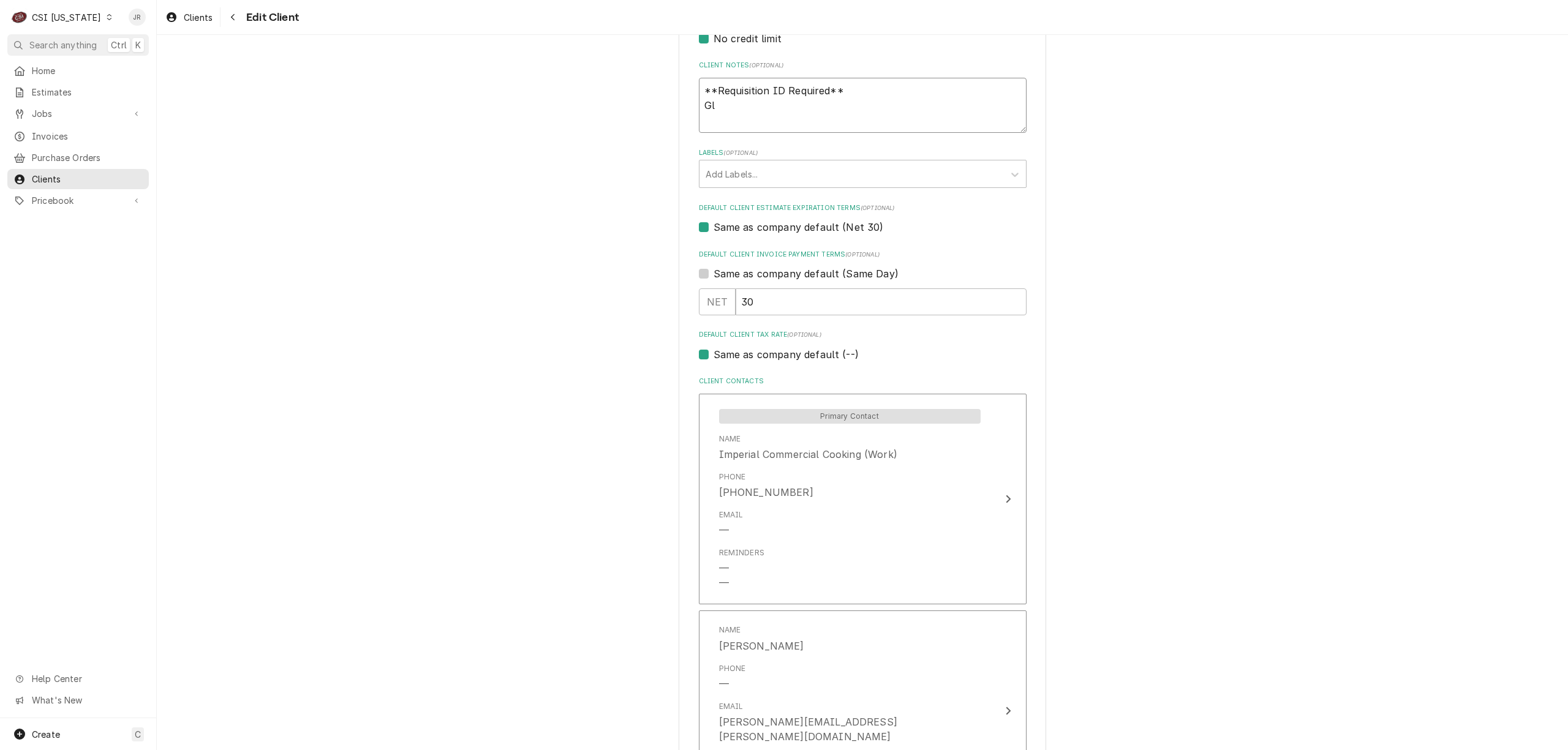
type textarea "**Requisition ID Required** Glk"
type textarea "x"
type textarea "**Requisition ID Required** Glko"
type textarea "x"
type textarea "**Requisition ID Required** Glk"
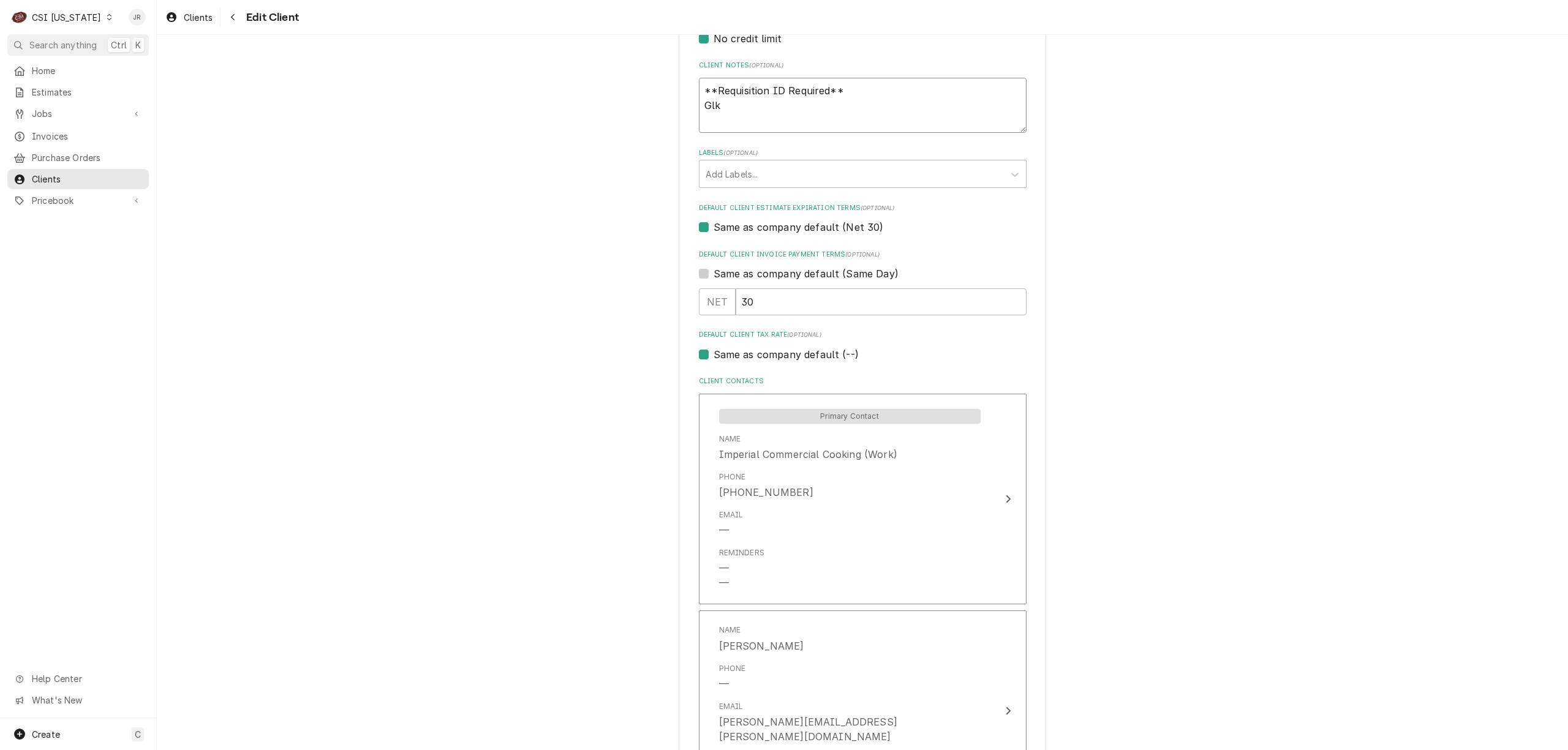
type textarea "x"
type textarea "**Requisition ID Required** Gl"
type textarea "x"
type textarea "**Requisition ID Required** Glo"
type textarea "x"
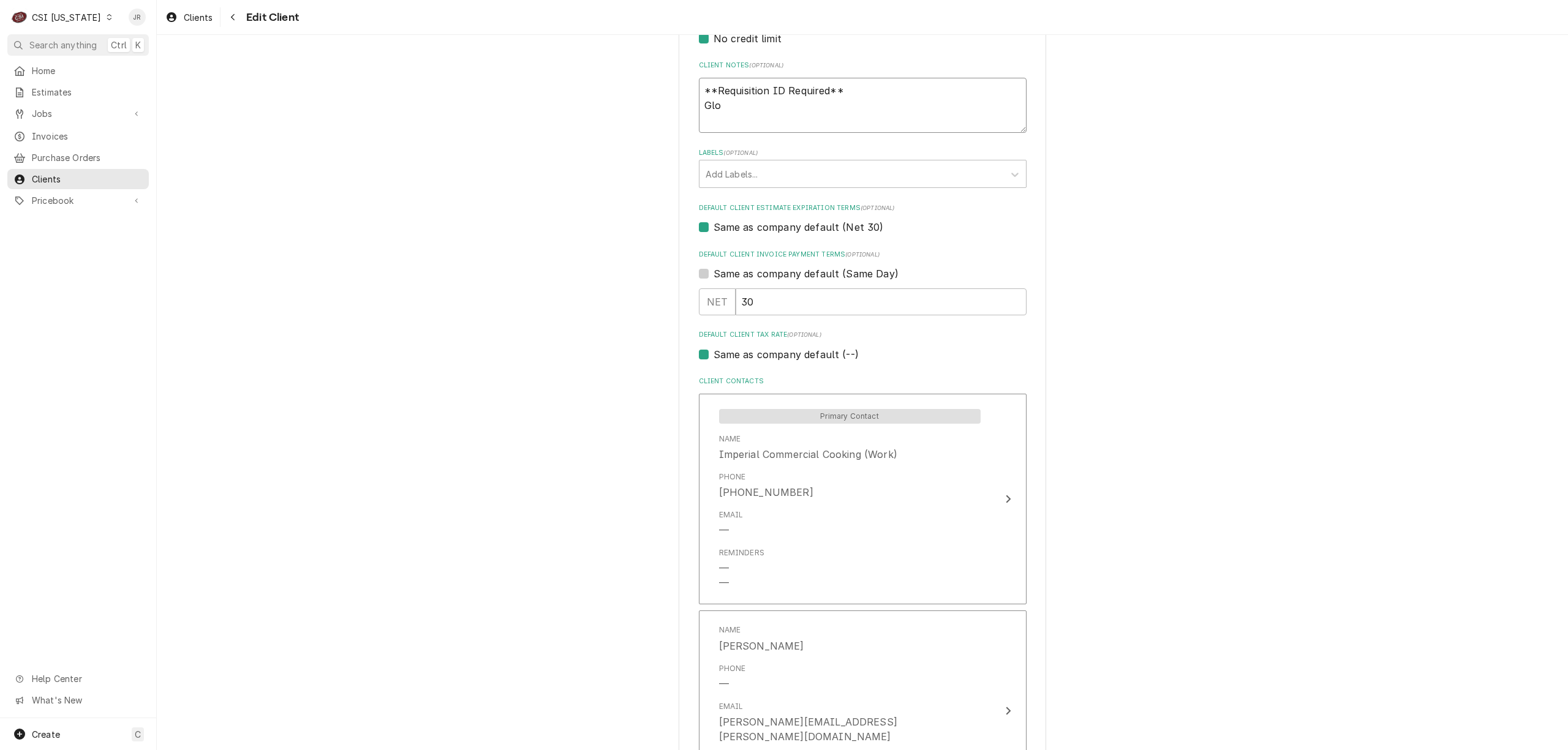
type textarea "**Requisition ID Required** Glob"
type textarea "x"
type textarea "**Requisition ID Required** Globl"
type textarea "x"
type textarea "**Requisition ID Required** Globla"
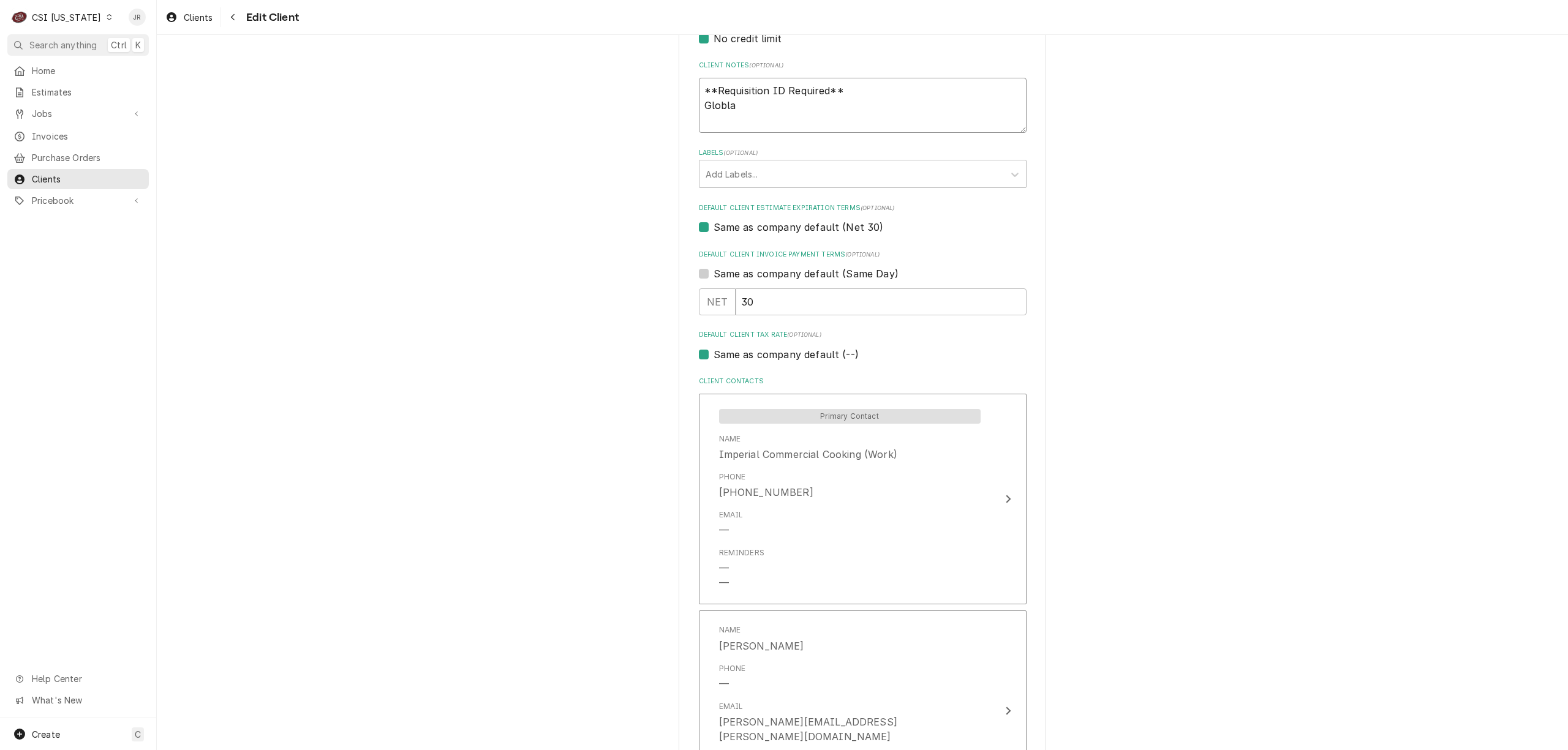
type textarea "x"
type textarea "**Requisition ID Required** Globlan"
type textarea "x"
type textarea "**Requisition ID Required** Globla"
type textarea "x"
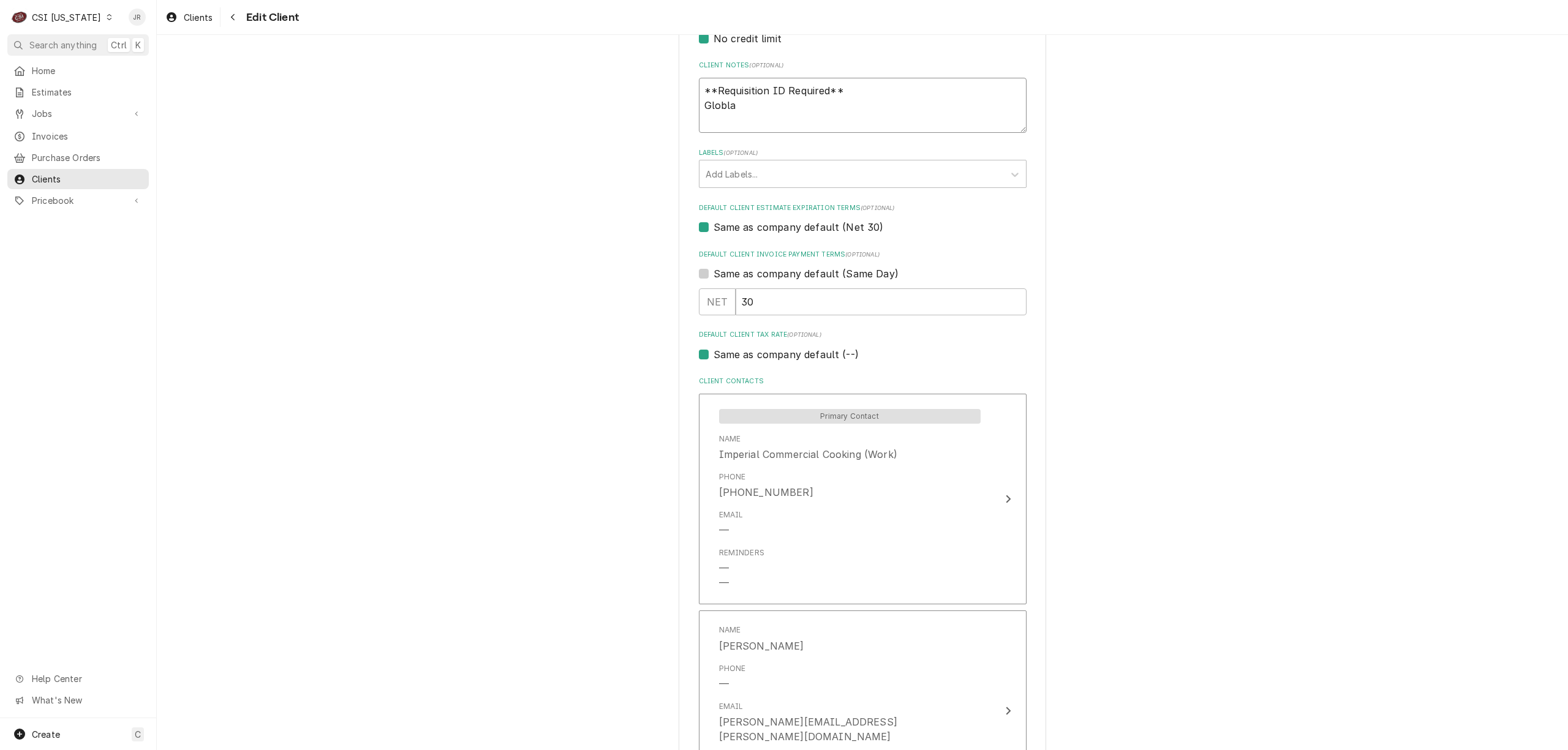
type textarea "**Requisition ID Required** Globl"
type textarea "x"
type textarea "**Requisition ID Required** Globla"
type textarea "x"
type textarea "**Requisition ID Required** Globlal"
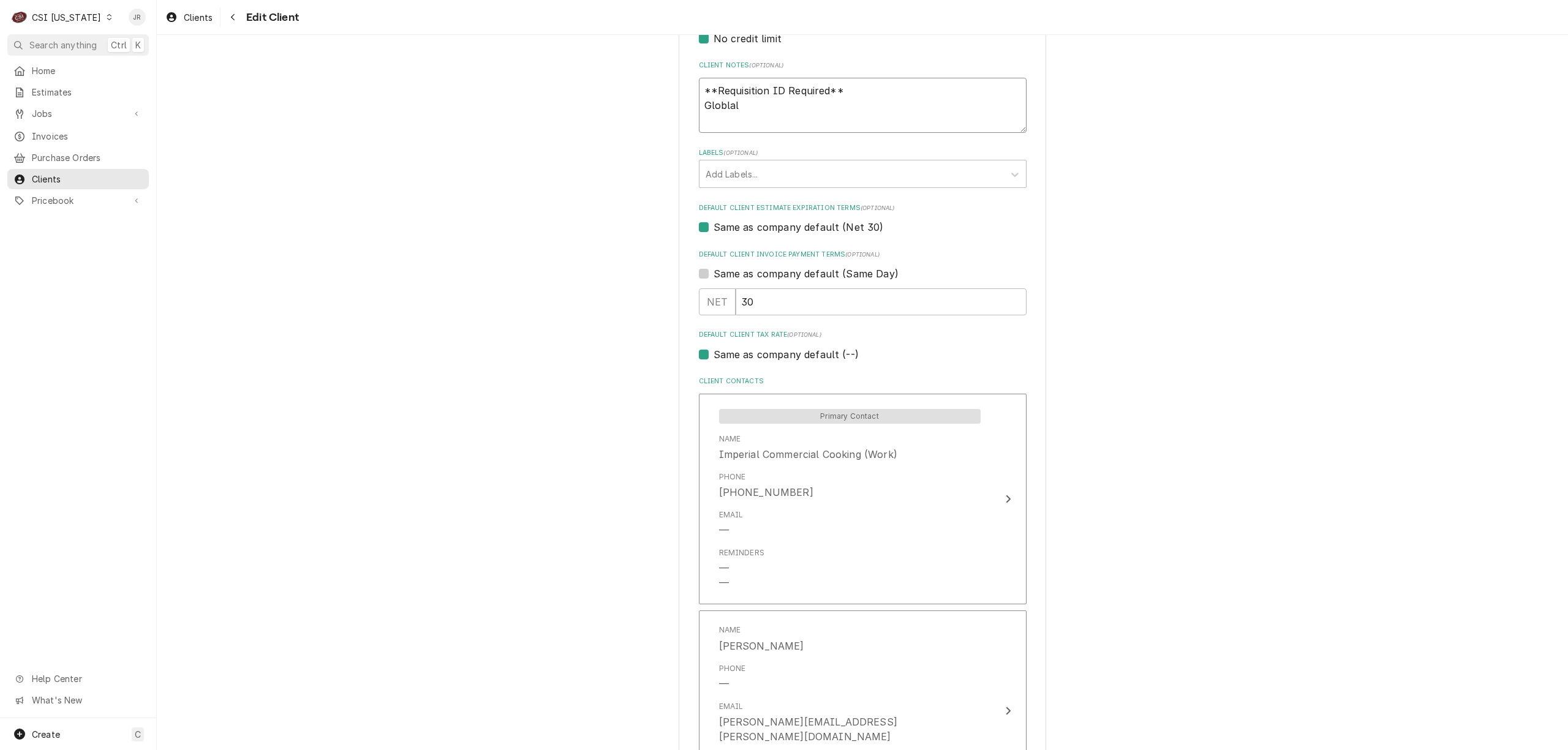
type textarea "x"
type textarea "**Requisition ID Required** Globla"
type textarea "x"
type textarea "**Requisition ID Required** Globl"
type textarea "x"
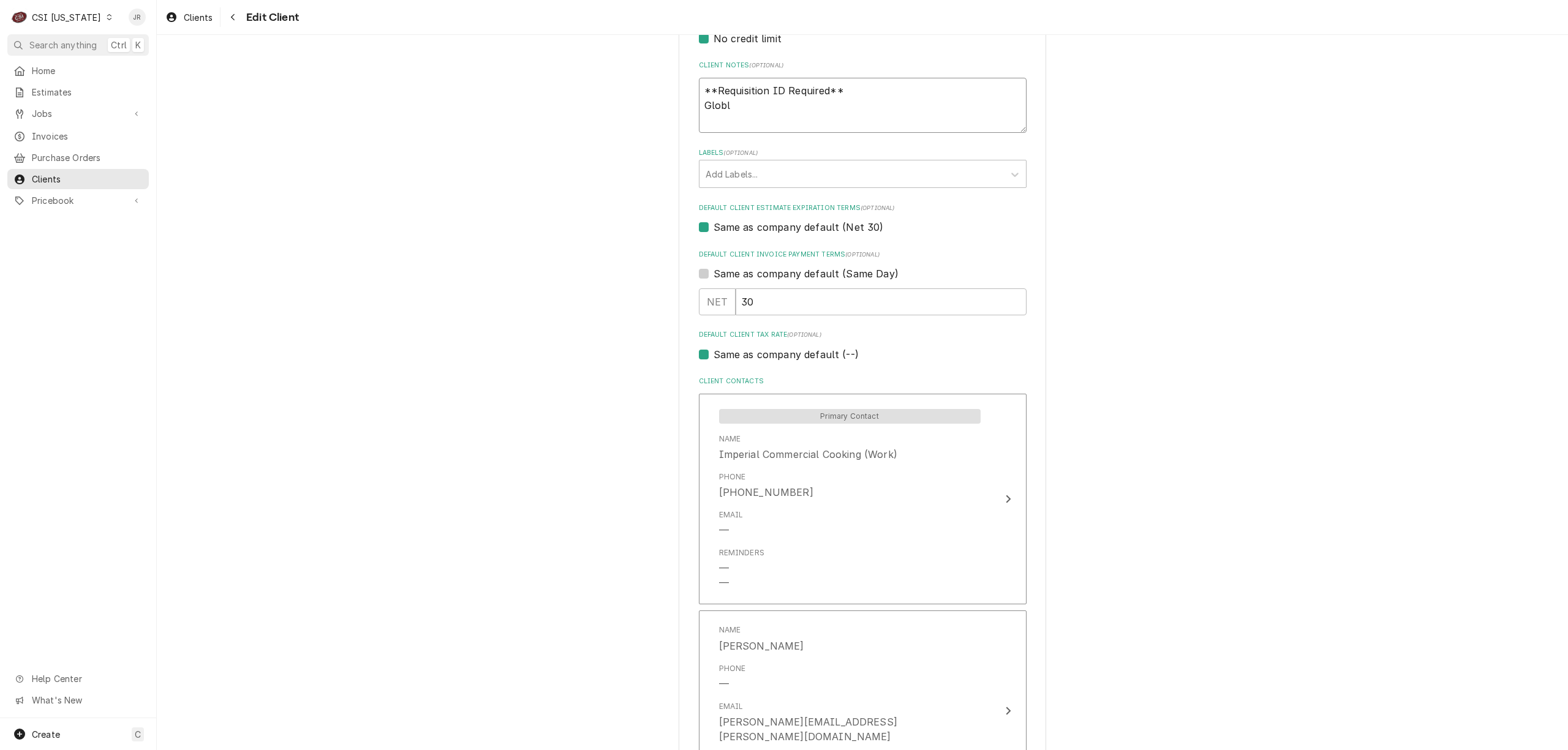
type textarea "**Requisition ID Required** Globla"
type textarea "x"
type textarea "**Requisition ID Required** Globl"
type textarea "x"
type textarea "**Requisition ID Required** Glob"
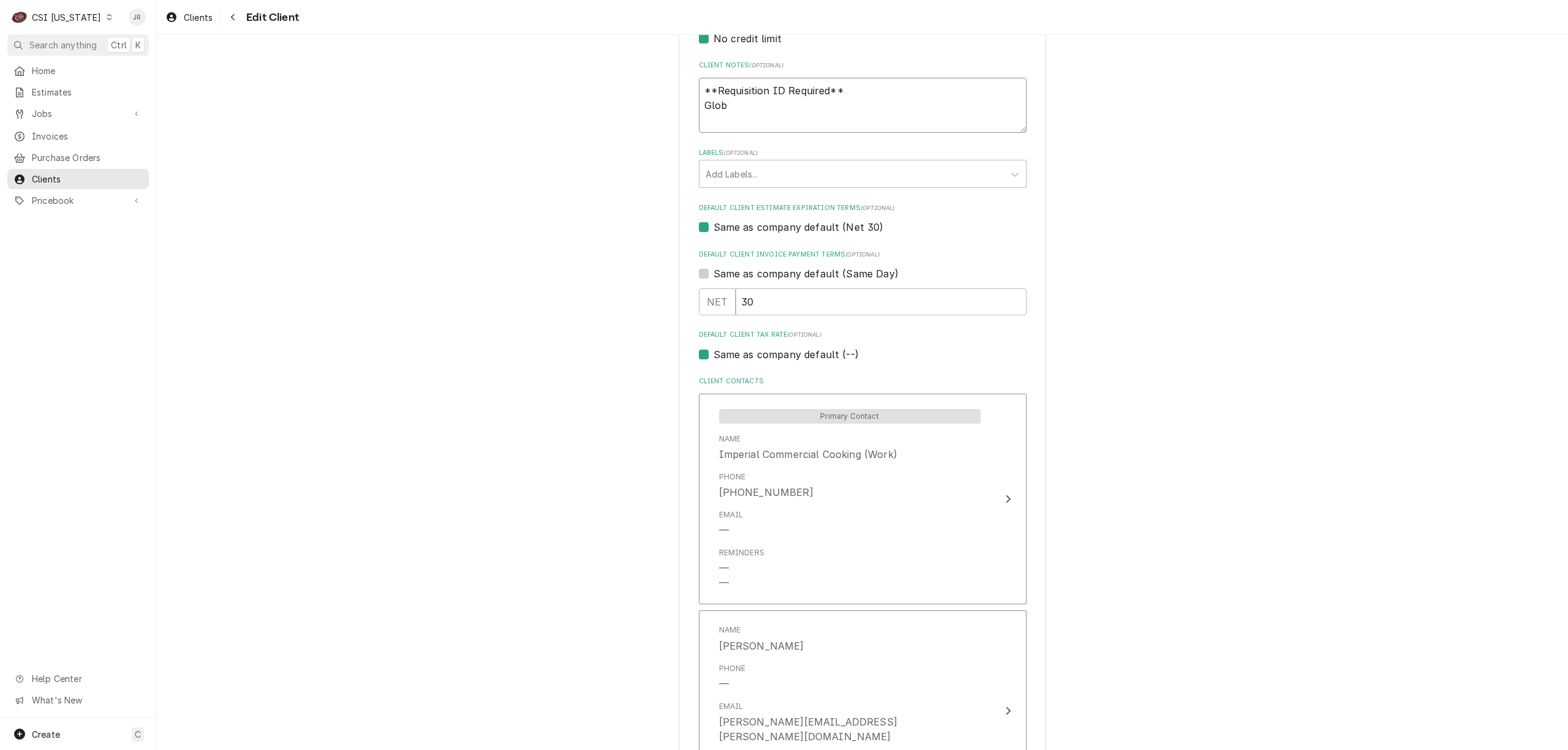
type textarea "x"
type textarea "**Requisition ID Required** Glo"
type textarea "x"
type textarea "**Requisition ID Required** Gl"
type textarea "x"
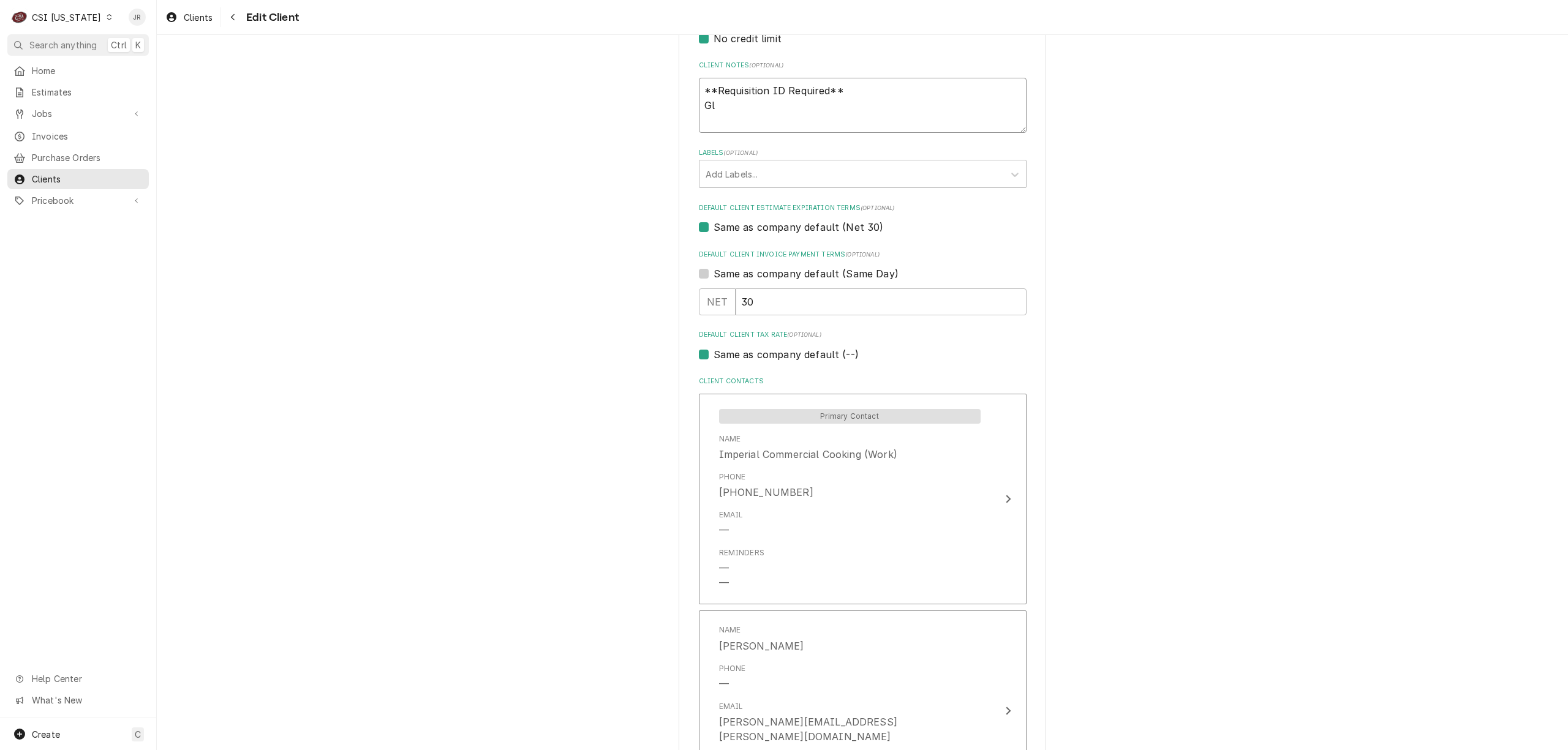
type textarea "**Requisition ID Required** GlL"
type textarea "x"
type textarea "**Requisition ID Required** GlLO"
type textarea "x"
type textarea "**Requisition ID Required** GlLOB"
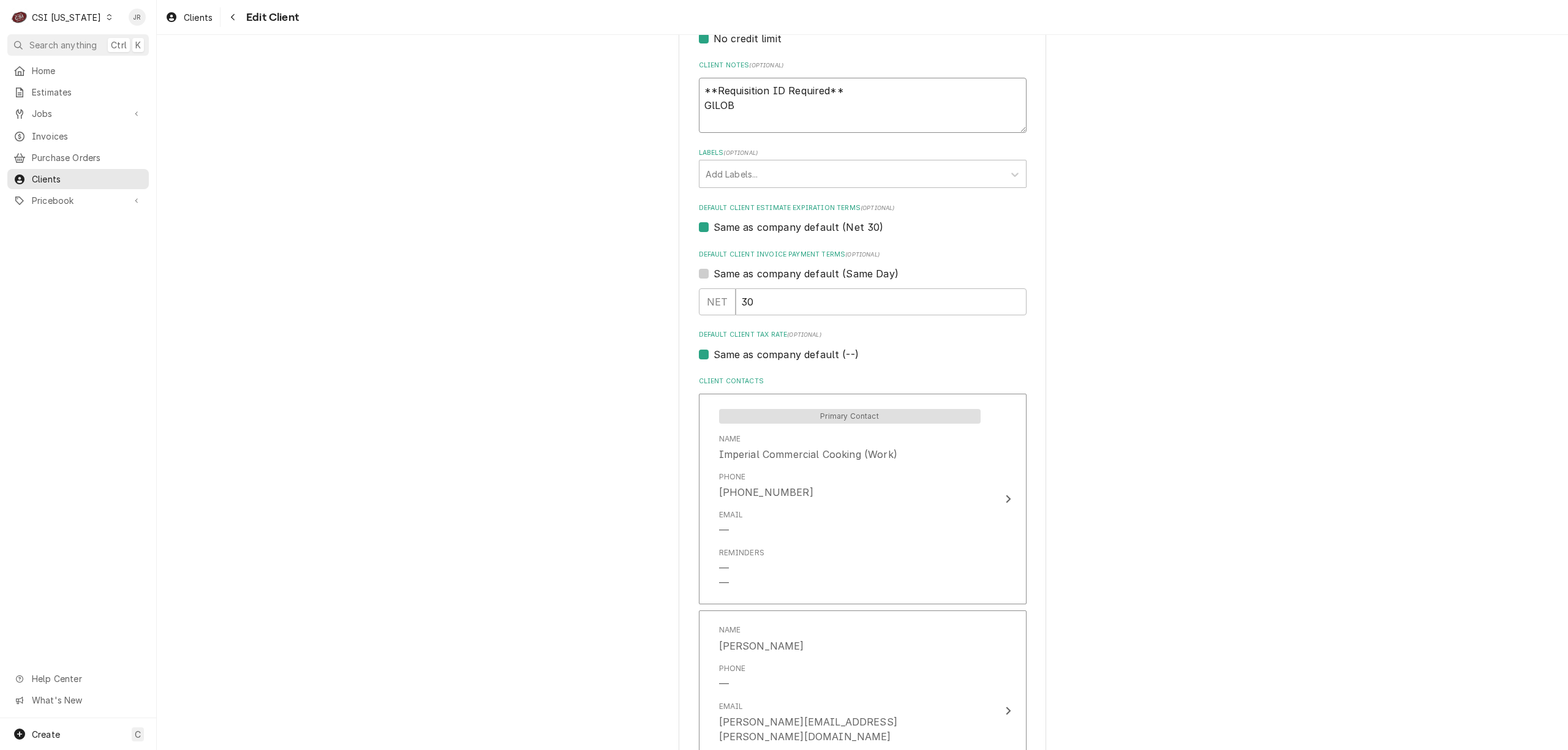
type textarea "x"
type textarea "**Requisition ID Required** GlLOBA"
type textarea "x"
type textarea "**Requisition ID Required** GlLOBAL"
type textarea "x"
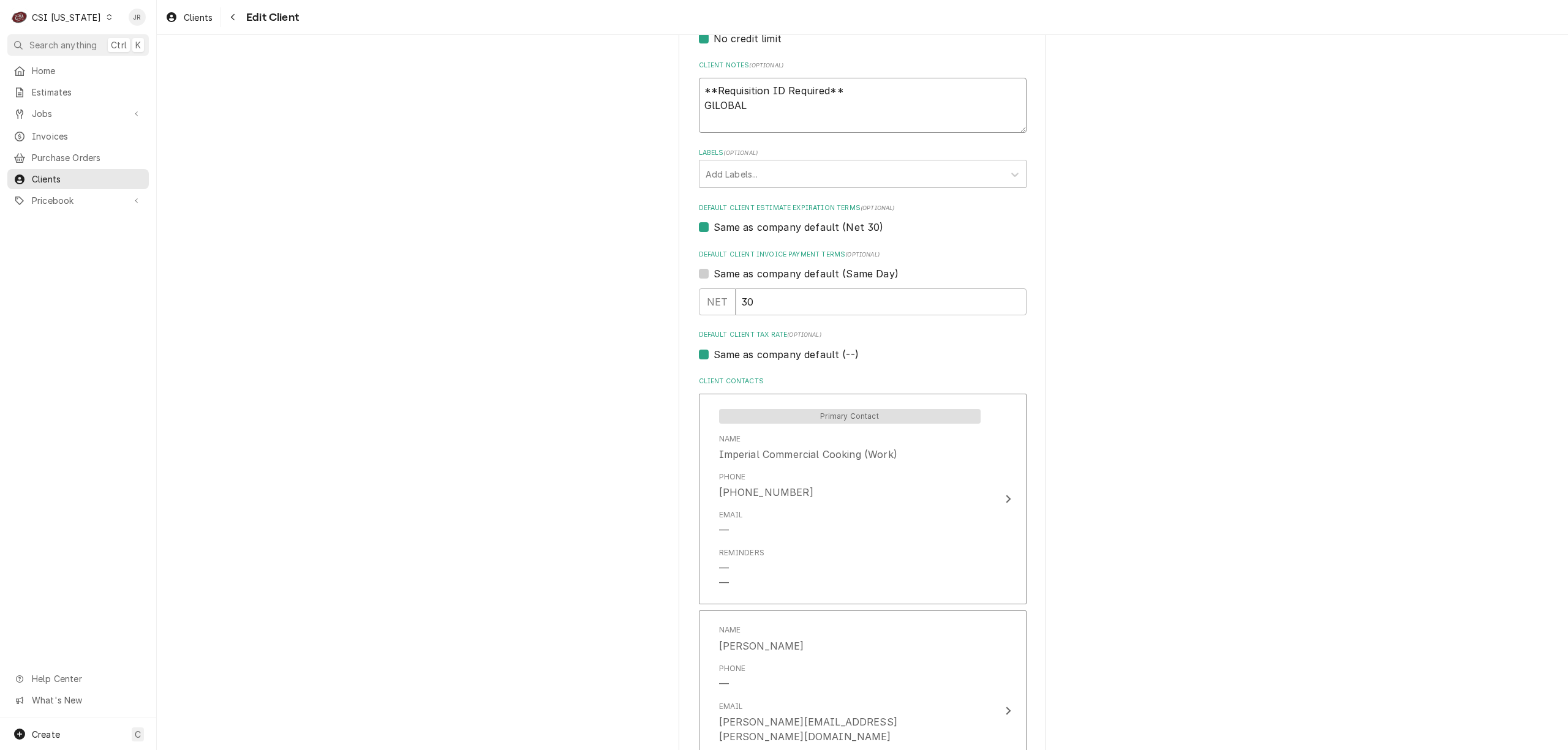
type textarea "**Requisition ID Required** GlLOBA"
type textarea "x"
type textarea "**Requisition ID Required** GlLOB"
type textarea "x"
type textarea "**Requisition ID Required** GlLO"
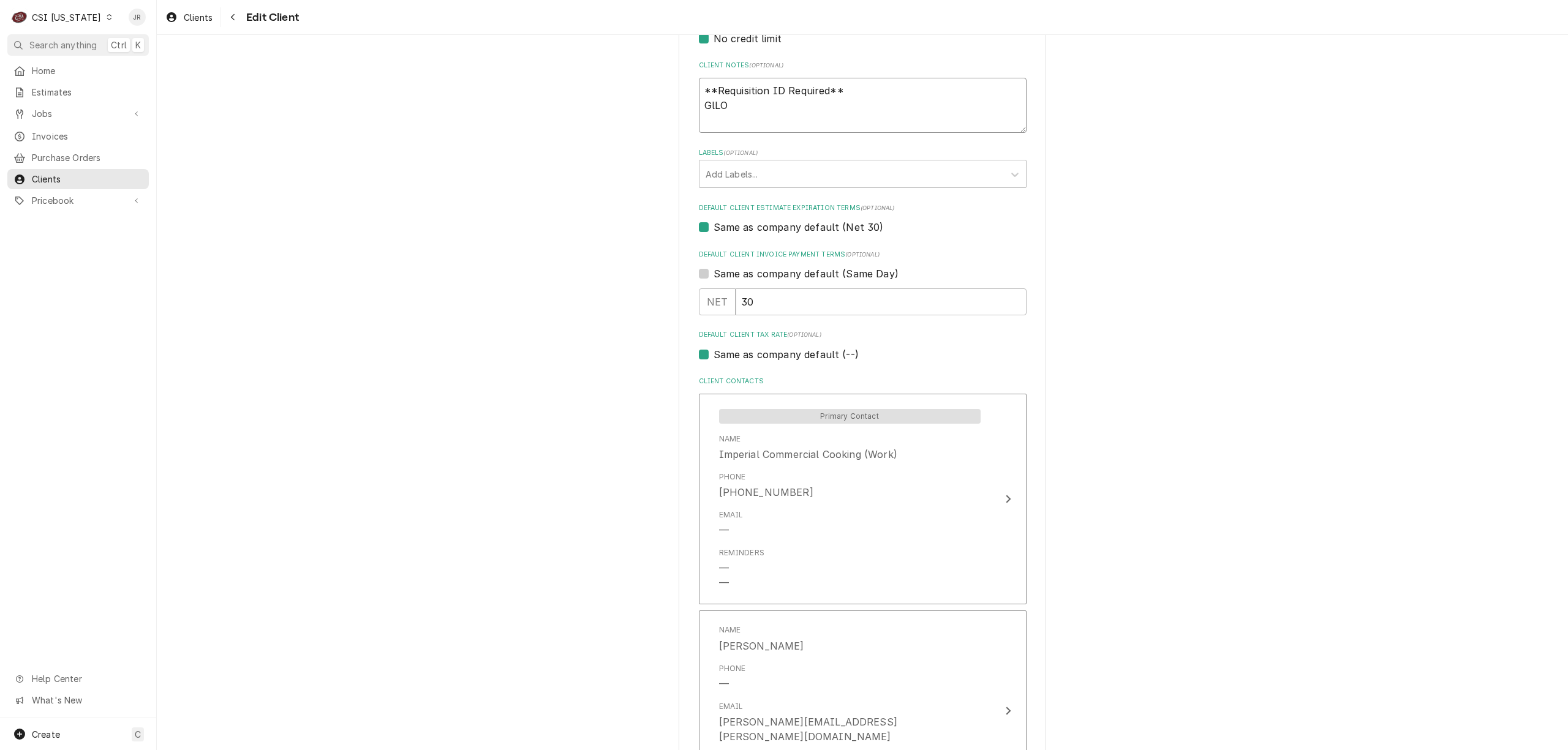
type textarea "x"
type textarea "**Requisition ID Required** GlL"
type textarea "x"
type textarea "**Requisition ID Required** Gl"
type textarea "x"
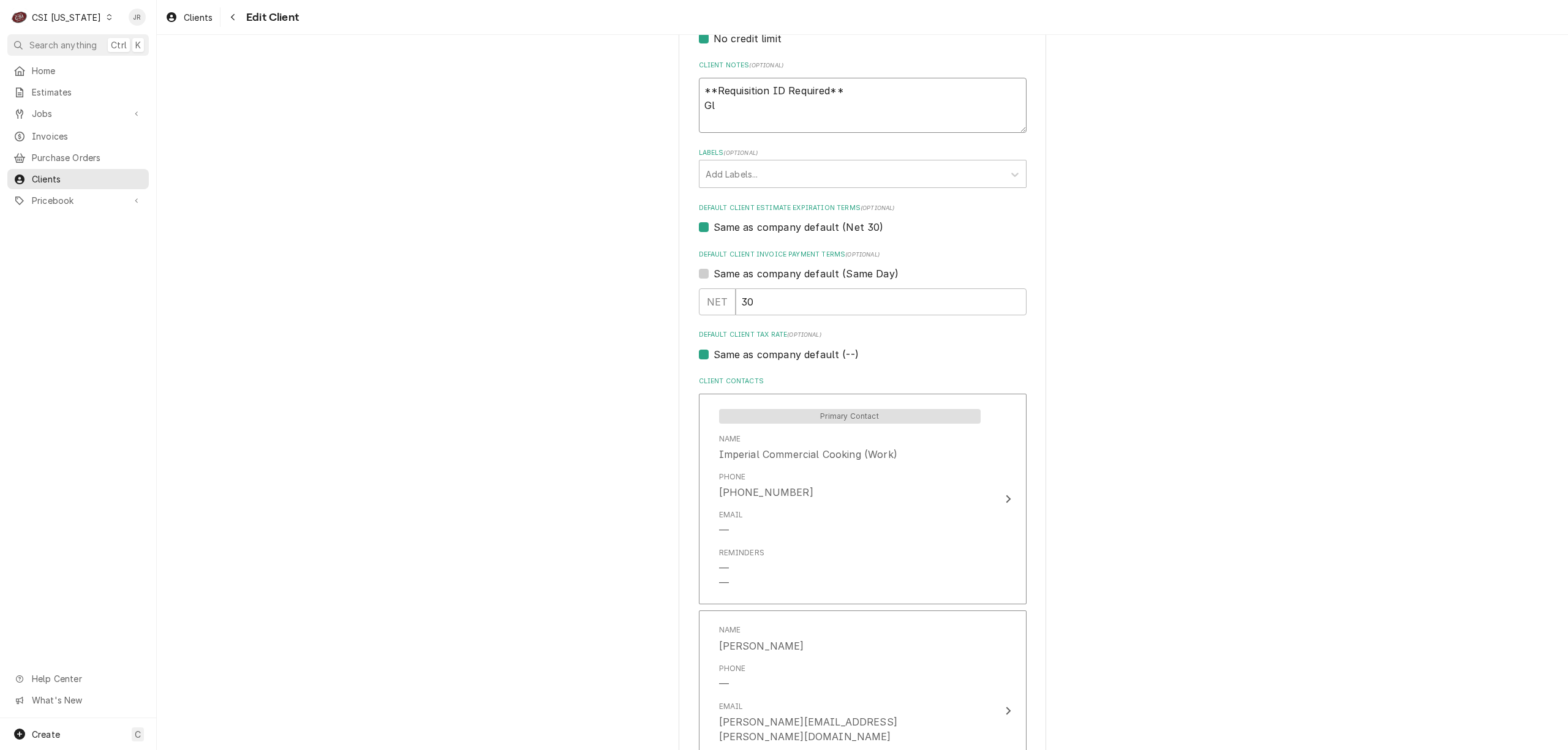
type textarea "**Requisition ID Required** G"
type textarea "x"
type textarea "**Requisition ID Required** Gl"
type textarea "x"
type textarea "**Requisition ID Required** Glo"
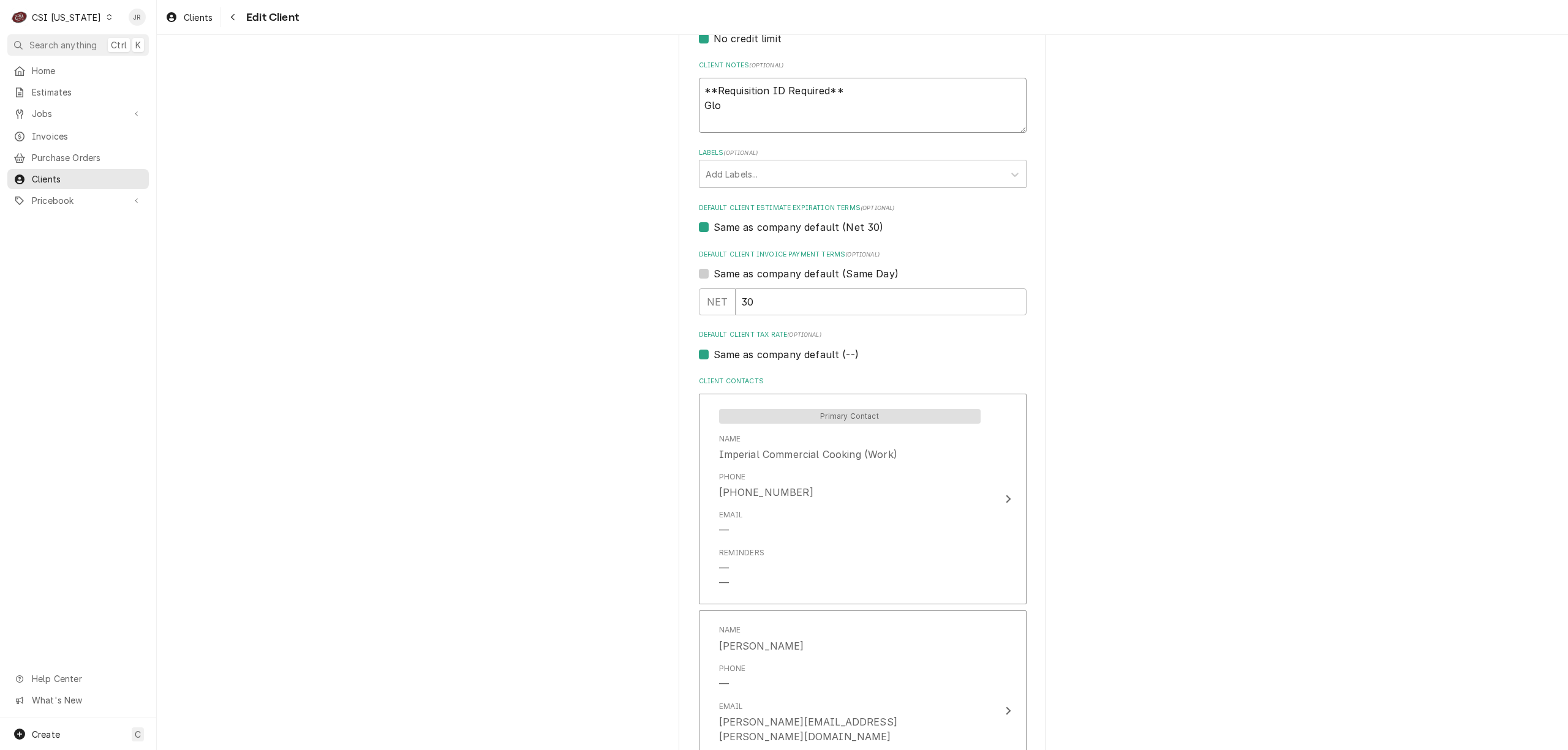
type textarea "x"
type textarea "**Requisition ID Required** Glob"
type textarea "x"
type textarea "**Requisition ID Required** Globa"
type textarea "x"
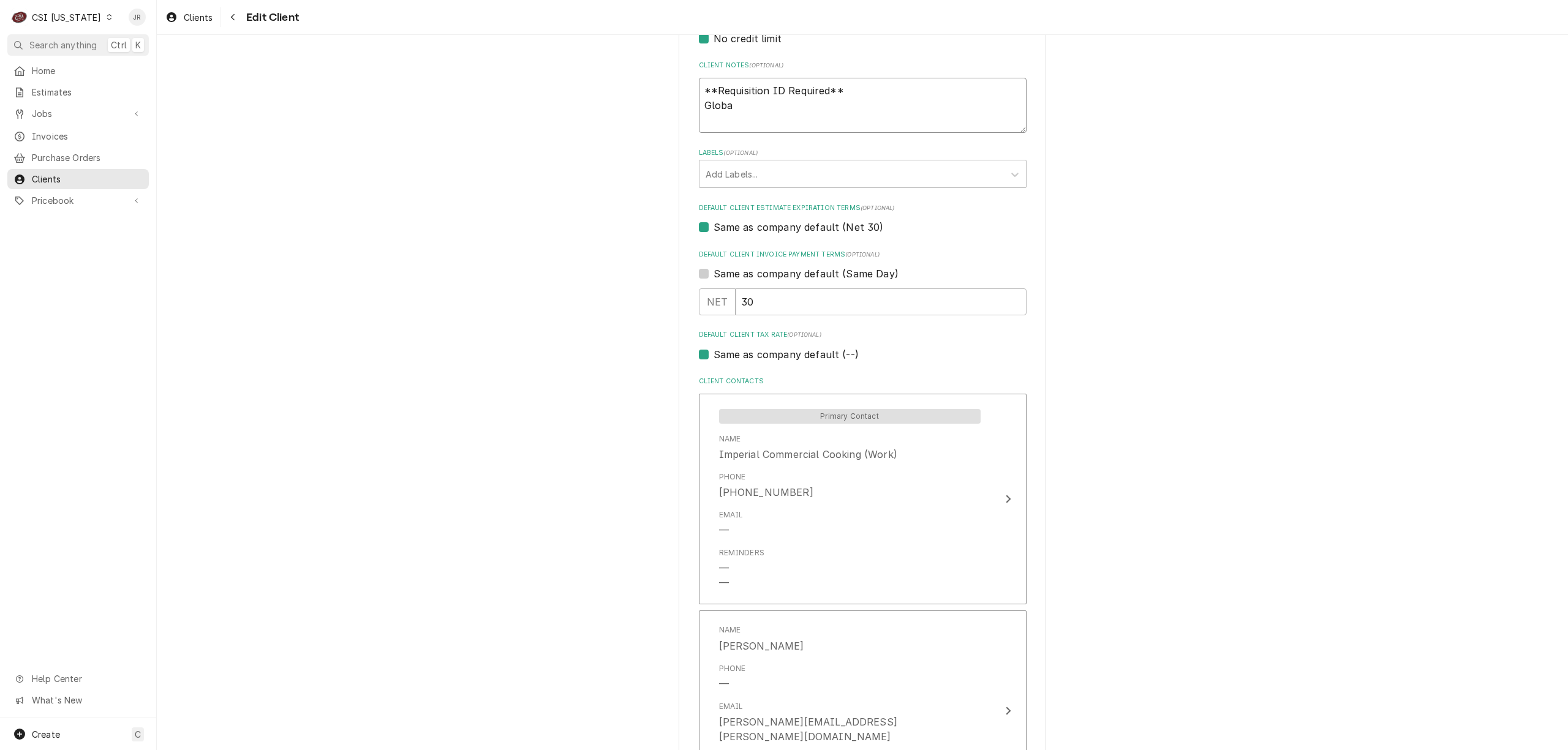
type textarea "**Requisition ID Required** Global"
type textarea "x"
type textarea "**Requisition ID Required** Global"
type textarea "x"
type textarea "**Requisition ID Required** Global C"
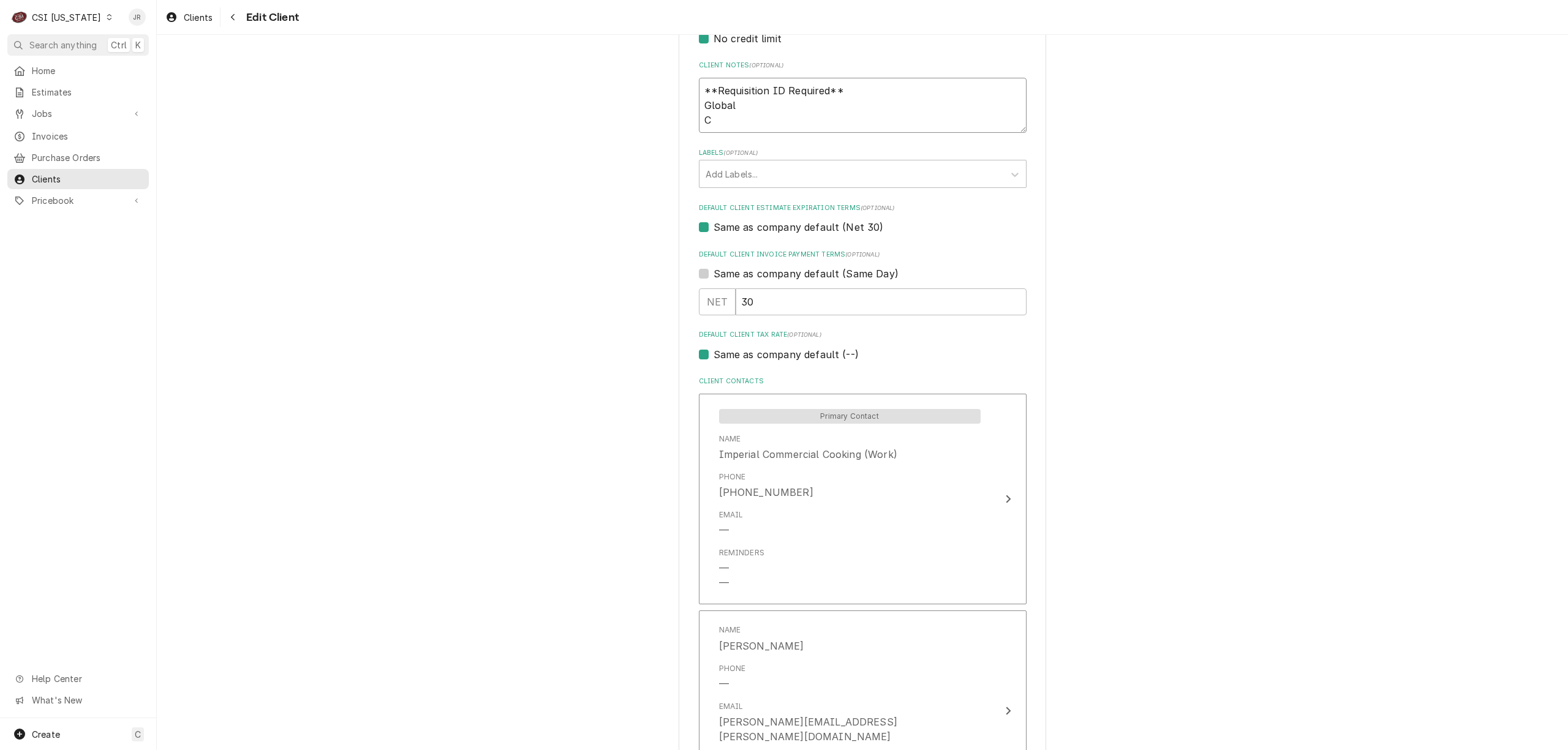
type textarea "x"
type textarea "**Requisition ID Required** Global CS"
type textarea "x"
type textarea "**Requisition ID Required** Global CSI"
type textarea "x"
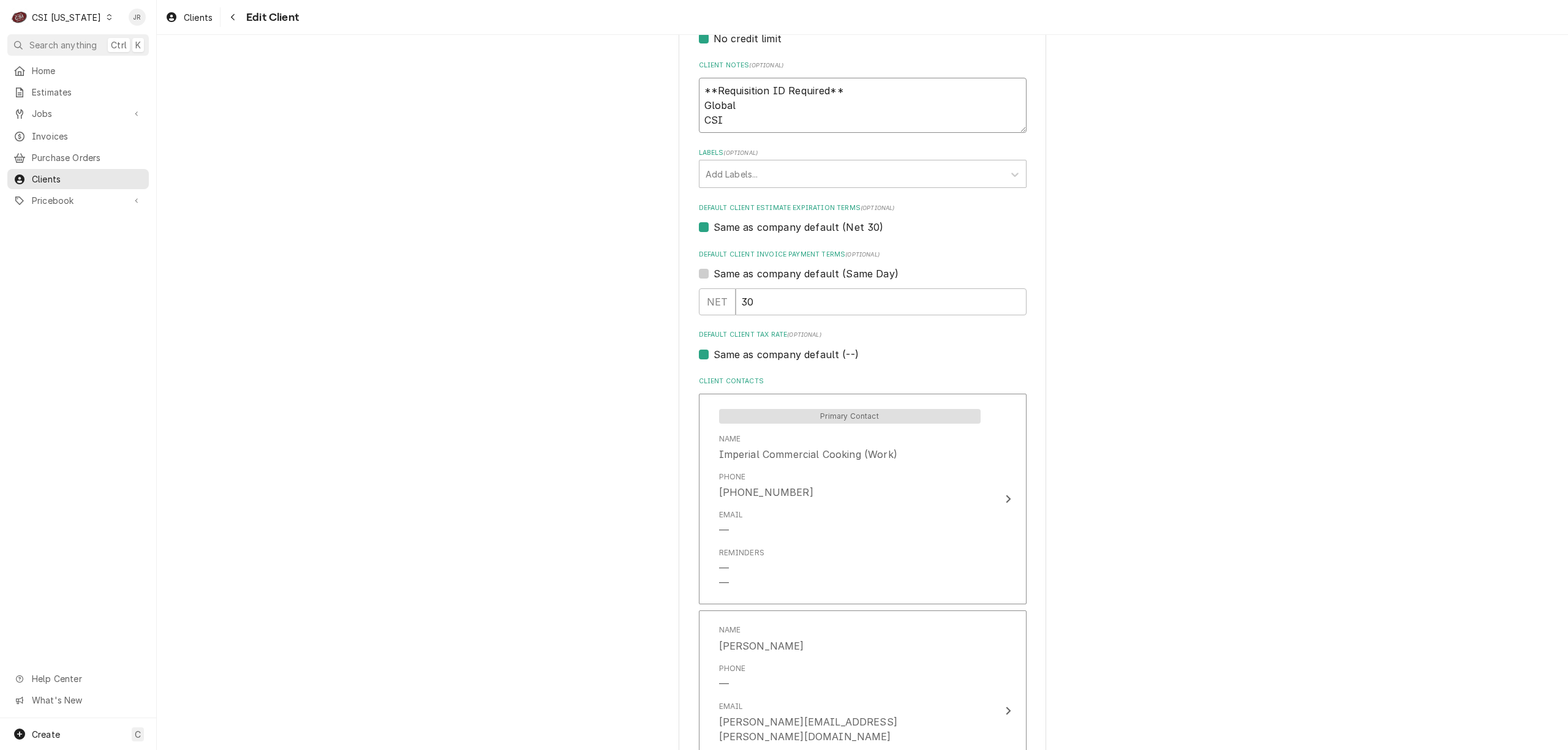
type textarea "**Requisition ID Required** Global CSI1"
type textarea "x"
type textarea "**Requisition ID Required** Global CSI1"
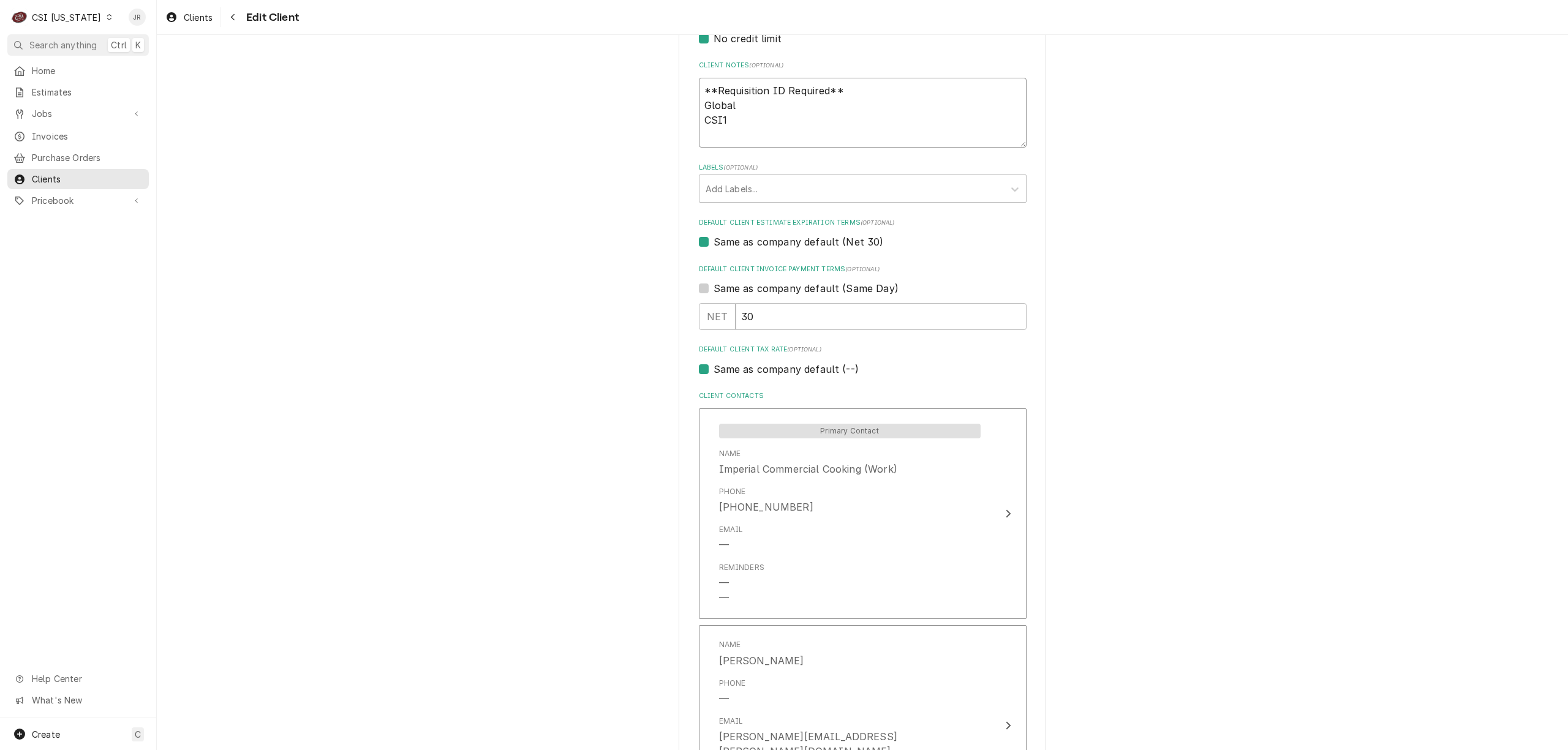
type textarea "x"
type textarea "**Requisition ID Required** Global CSI1 p"
type textarea "x"
type textarea "**Requisition ID Required** Global CSI1 pa"
type textarea "x"
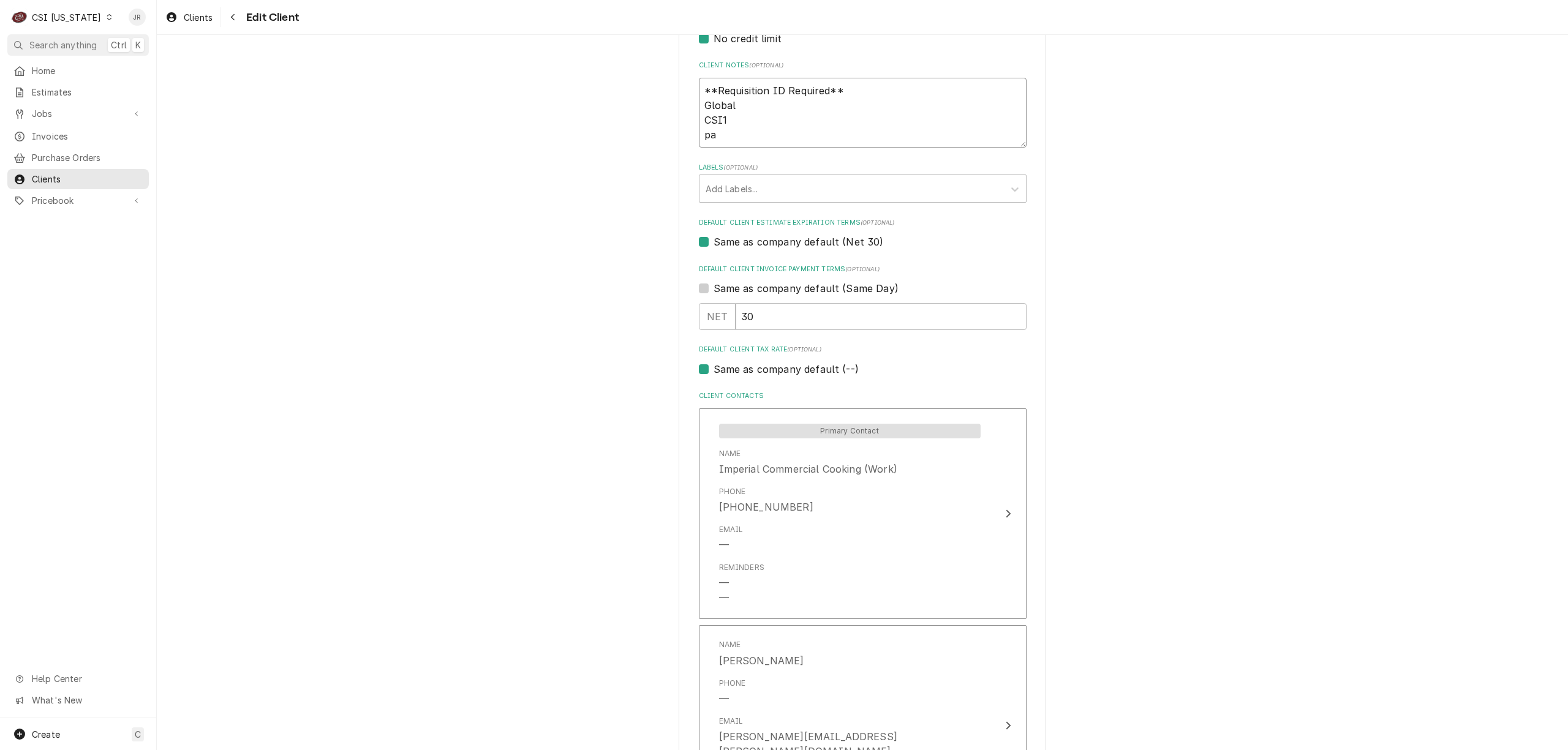
type textarea "**Requisition ID Required** Global CSI1 pas"
type textarea "x"
type textarea "**Requisition ID Required** Global CSI1 pass"
type textarea "x"
type textarea "**Requisition ID Required** Global CSI1 passw"
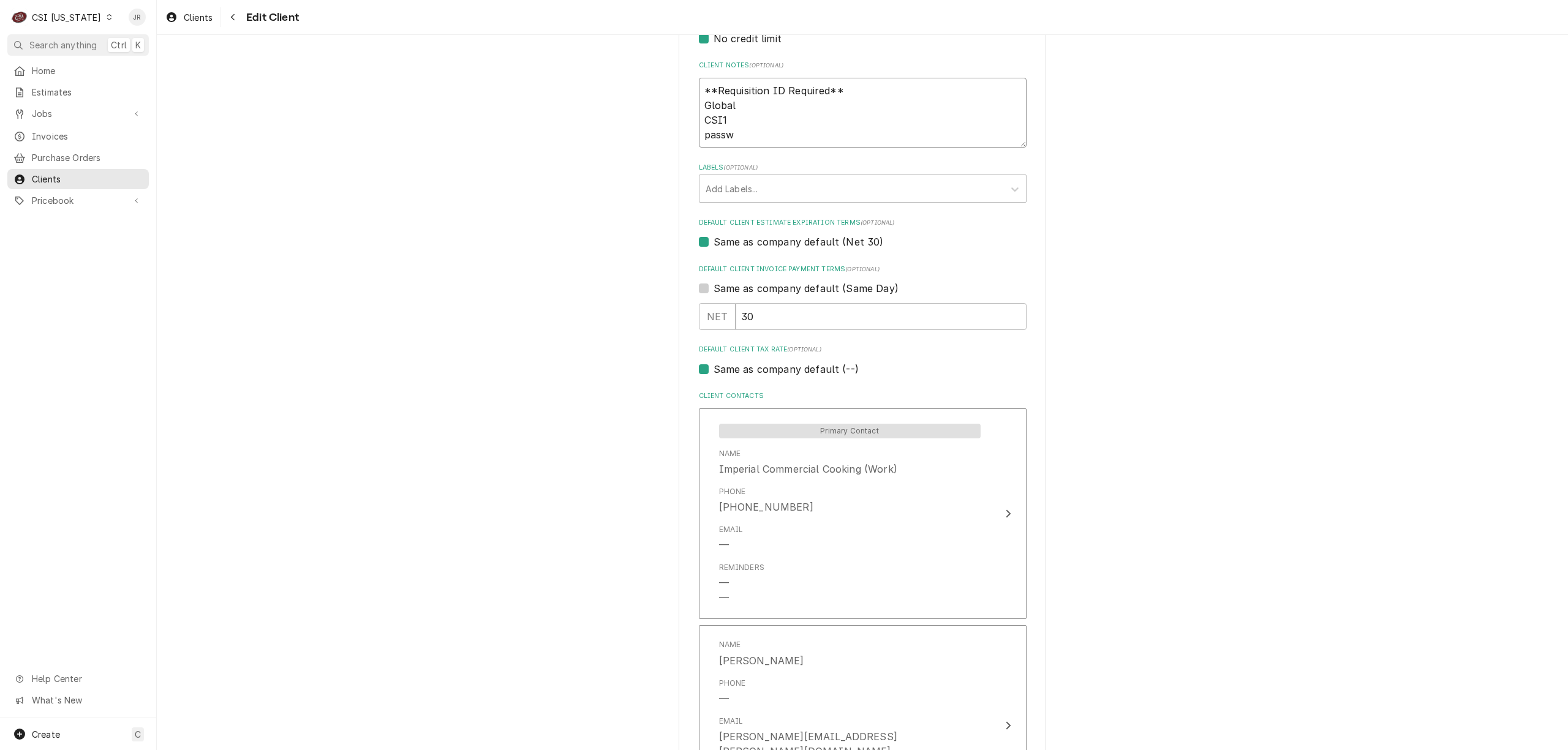
type textarea "x"
type textarea "**Requisition ID Required** Global CSI1 passwo"
type textarea "x"
type textarea "**Requisition ID Required** Global CSI1 passwor"
type textarea "x"
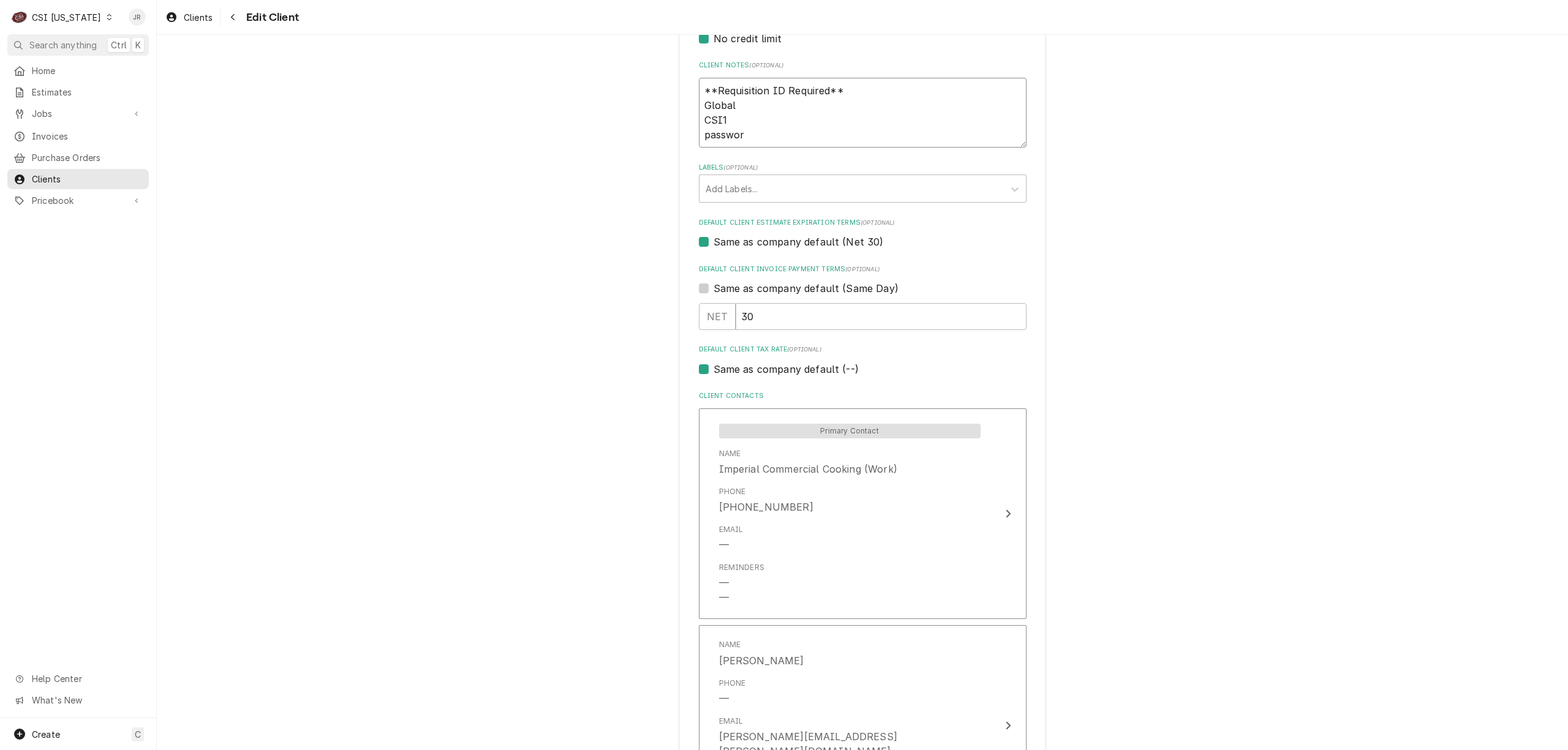
type textarea "**Requisition ID Required** Global CSI1 password"
type textarea "x"
type textarea "**Requisition ID Required** Global CSI1 password:"
type textarea "x"
type textarea "**Requisition ID Required** Global CSI1 password:"
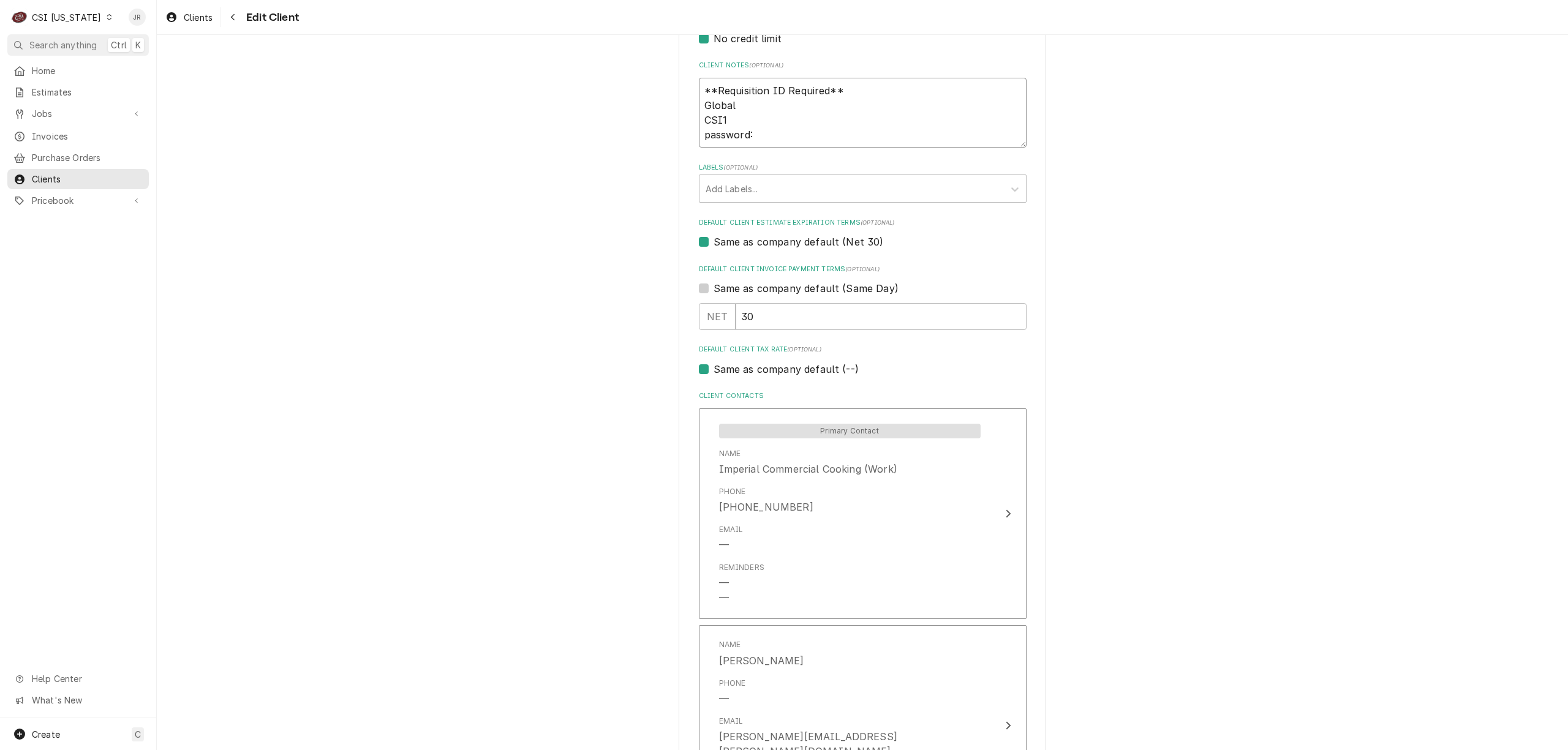
click at [828, 133] on textarea "**Requisition ID Required** Global CSI1 password:" at bounding box center [863, 114] width 328 height 71
paste textarea "Csi18330!"
type textarea "x"
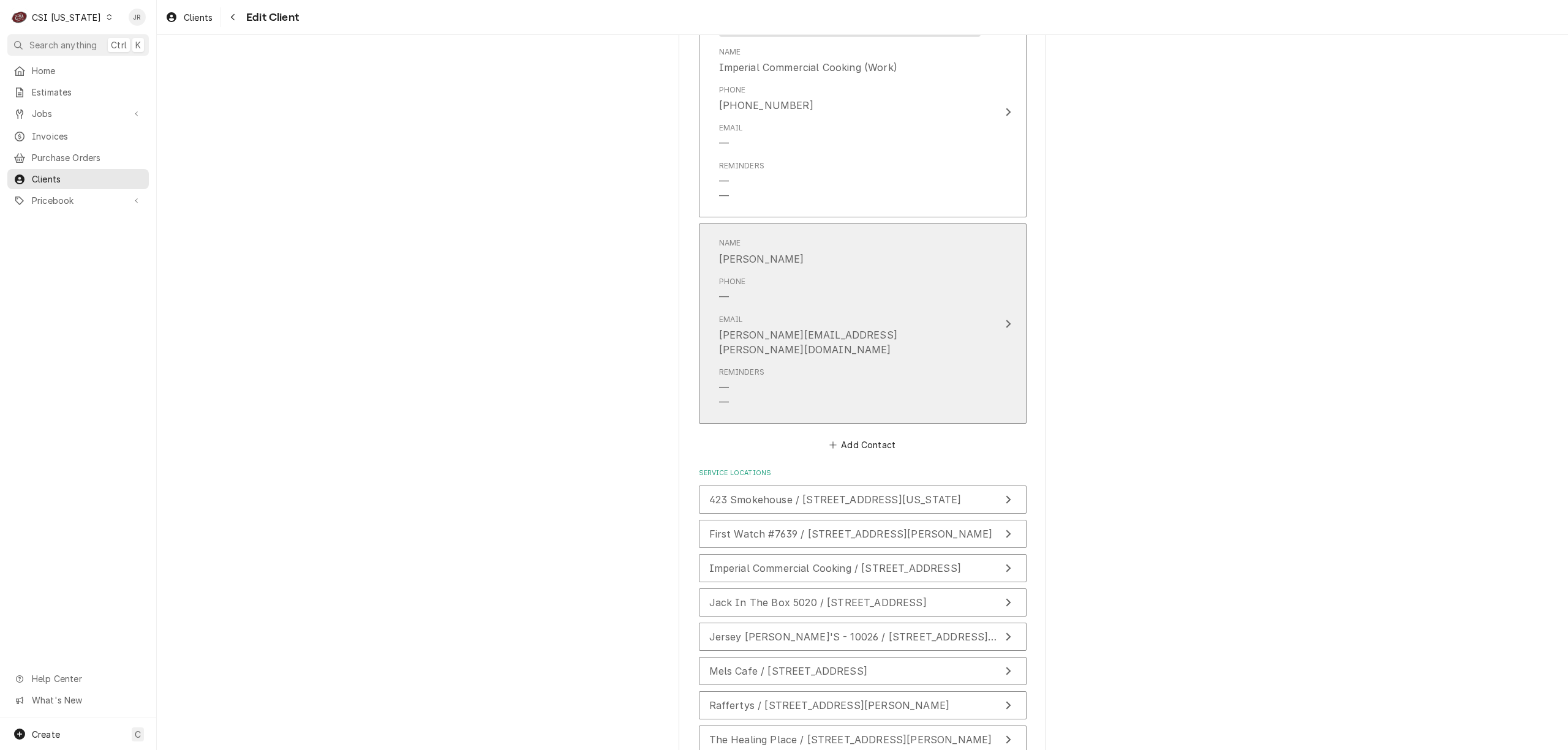
scroll to position [1105, 0]
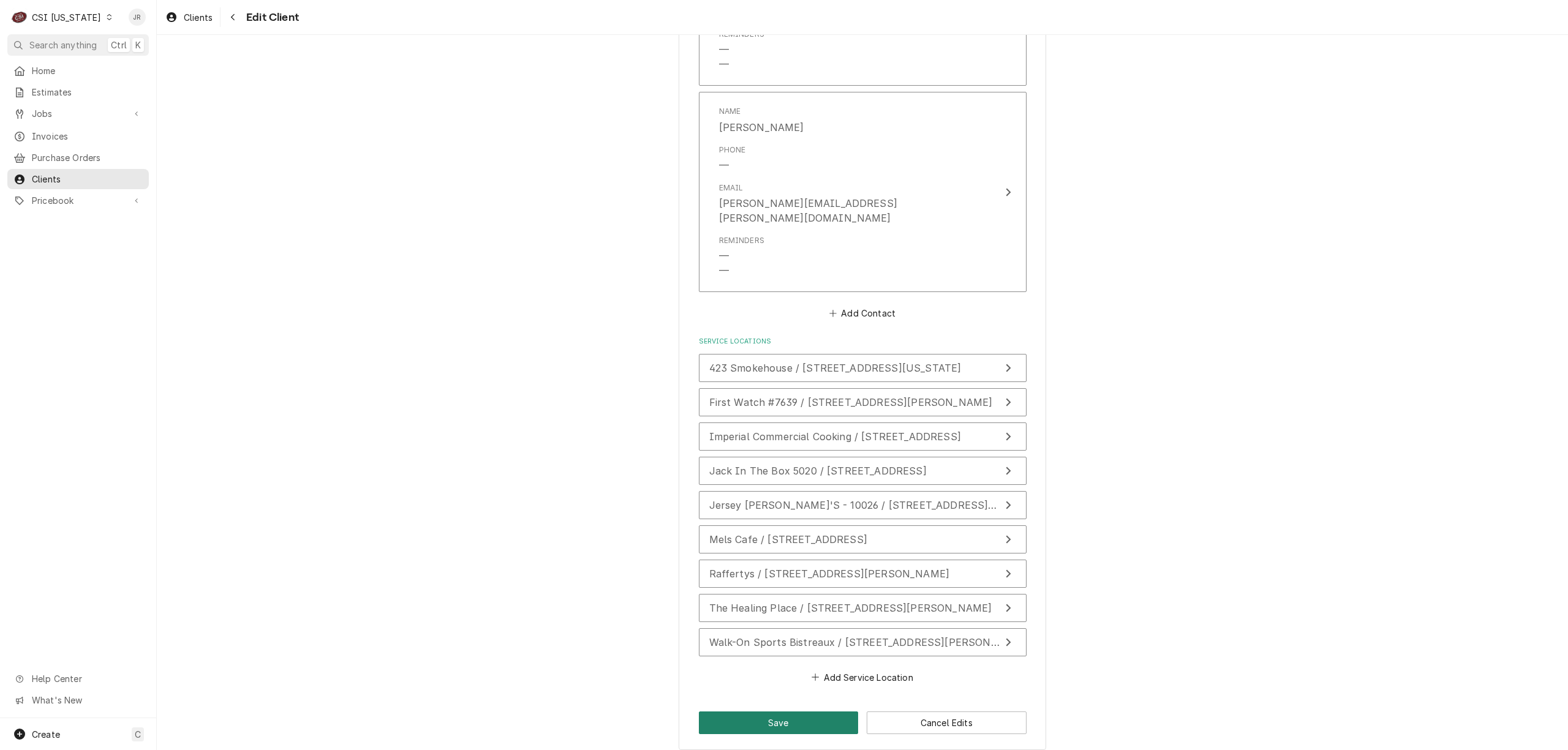
type textarea "**Requisition ID Required** Global CSI1 password: Csi18330!"
click at [752, 712] on button "Save" at bounding box center [779, 723] width 160 height 22
type textarea "x"
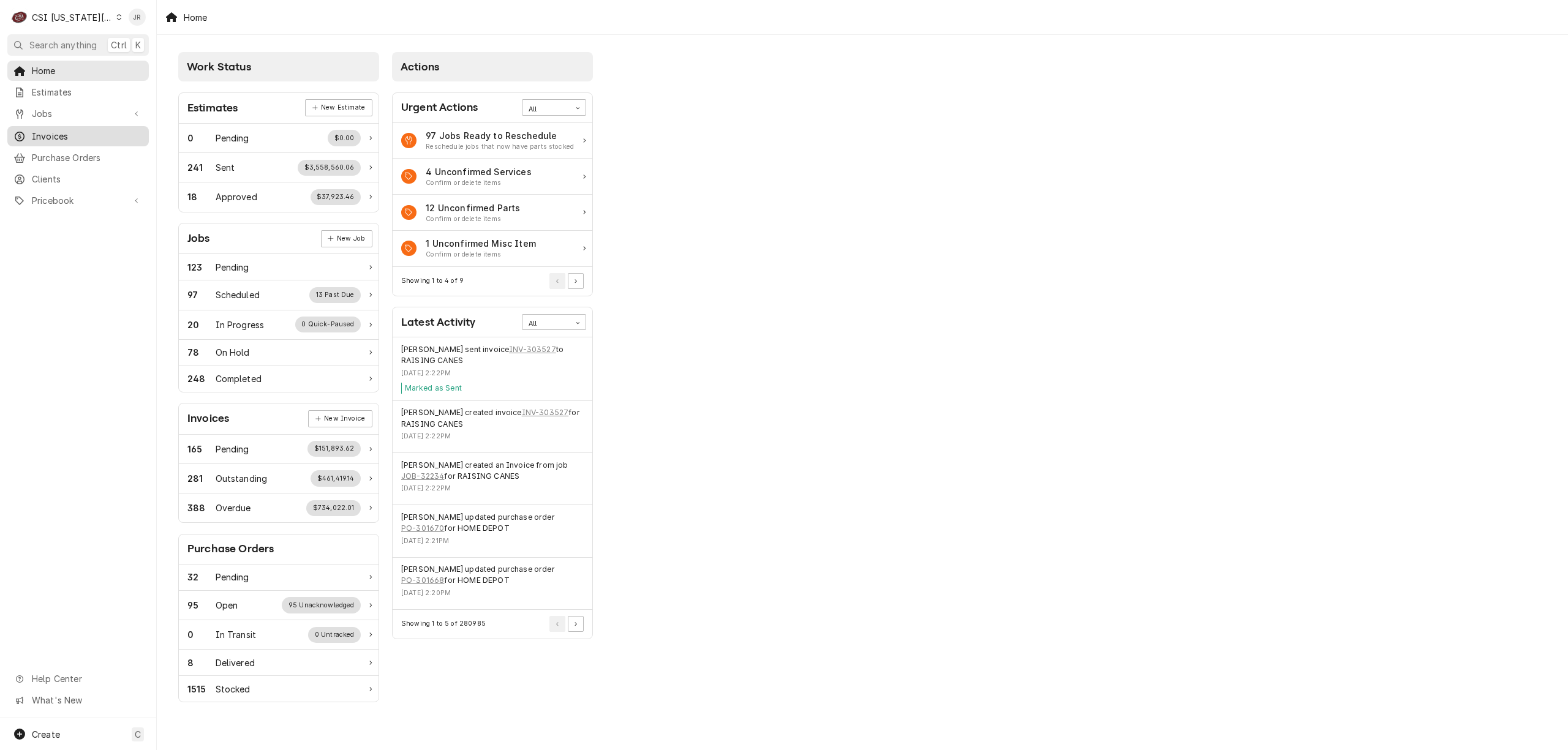
click at [43, 130] on span "Invoices" at bounding box center [87, 137] width 111 height 13
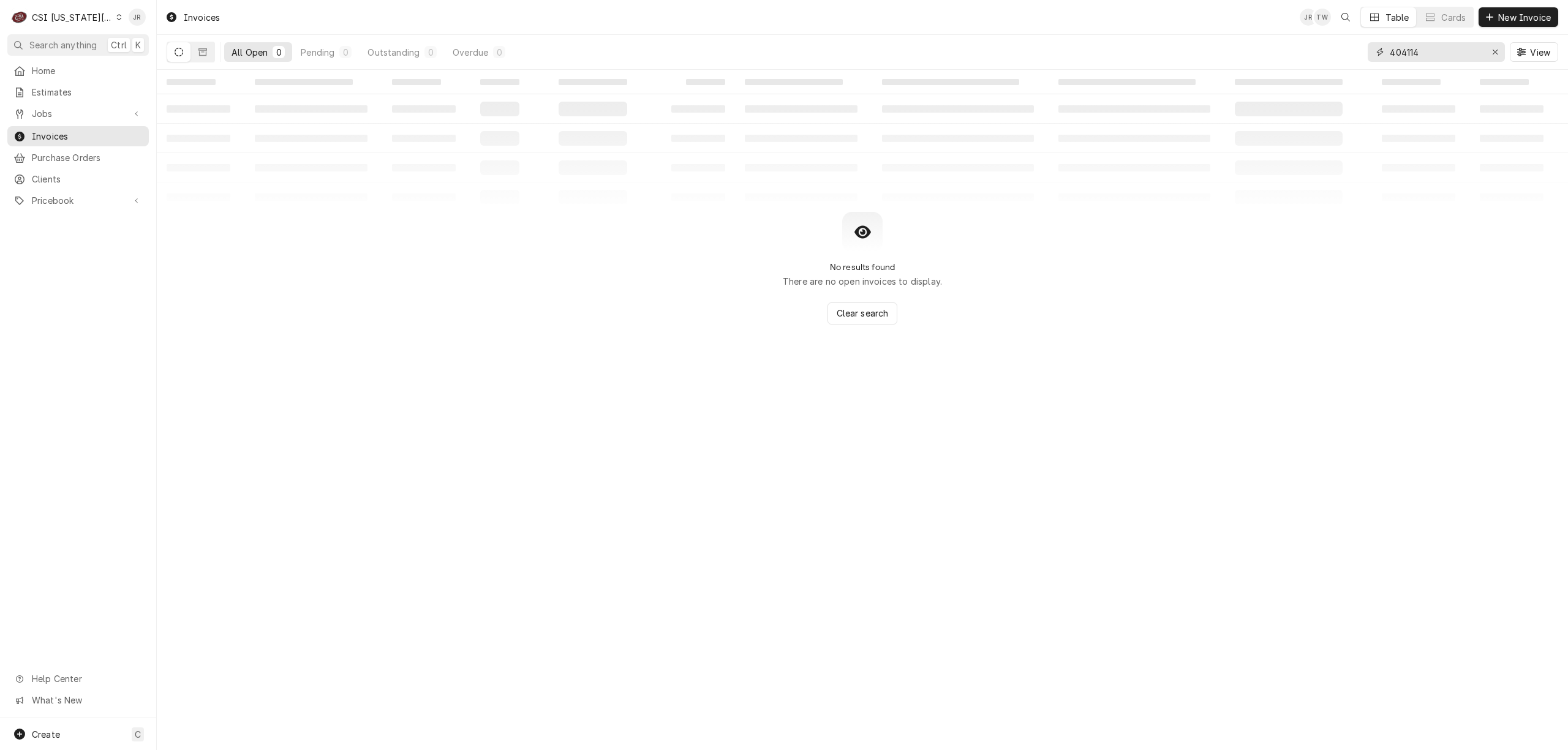
click at [1402, 54] on input "404114" at bounding box center [1435, 51] width 92 height 20
paste input "303266"
type input "303266"
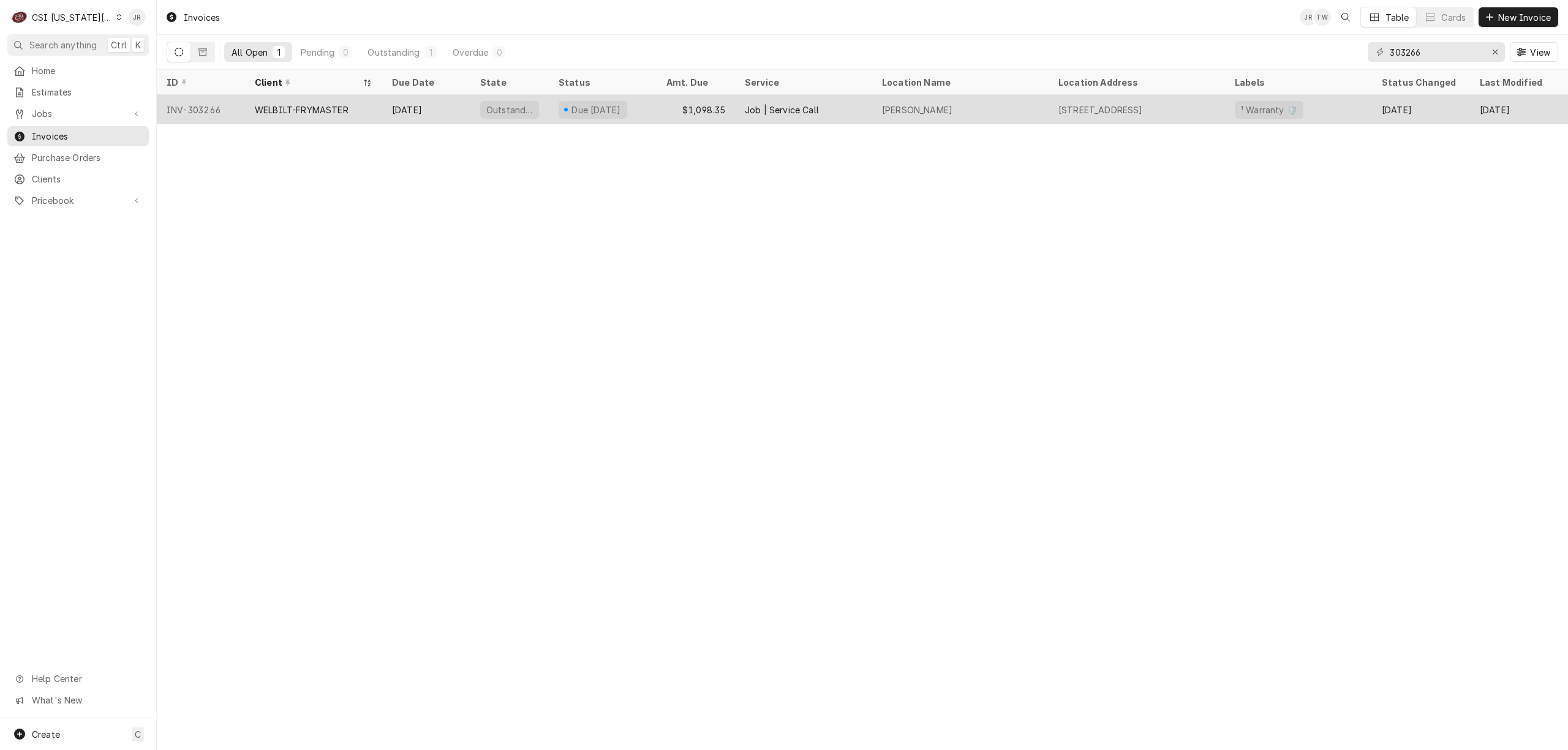
click at [405, 113] on div "[DATE]" at bounding box center [426, 110] width 88 height 30
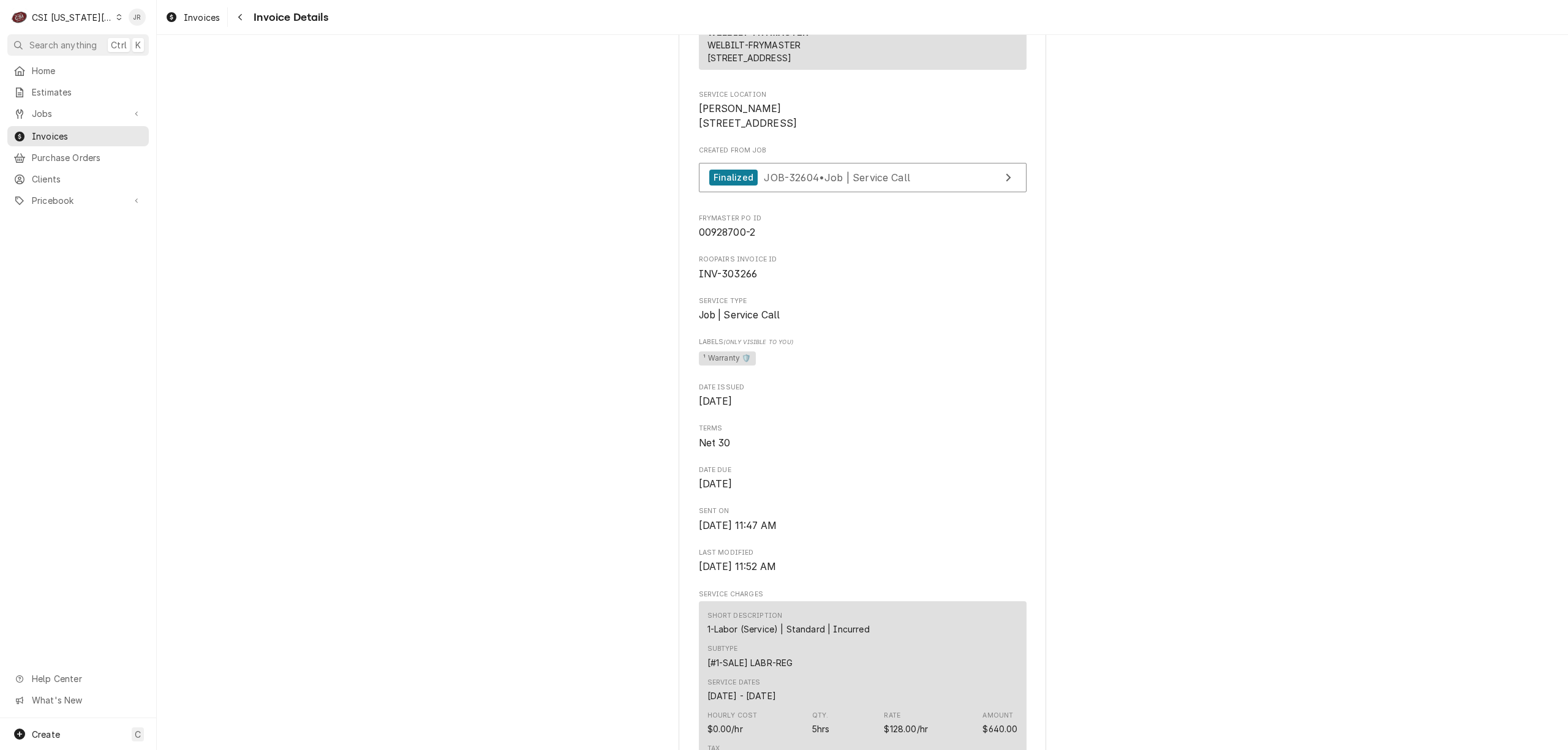
scroll to position [490, 0]
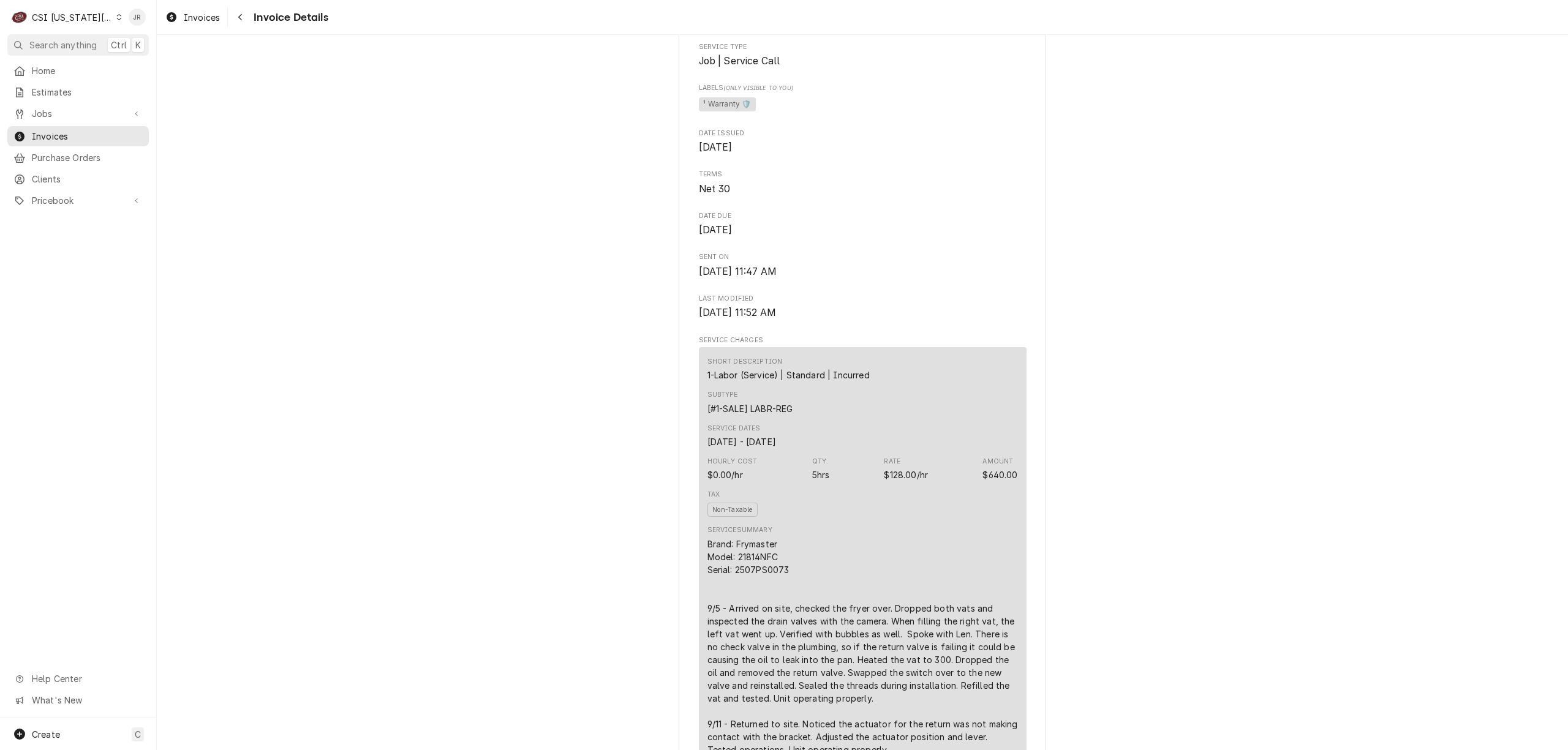
click at [759, 604] on div "Brand: Frymaster Model: 21814NFC Serial: 2507PS0073 9/5 - Arrived on site, chec…" at bounding box center [863, 647] width 311 height 219
click at [759, 603] on div "Brand: Frymaster Model: 21814NFC Serial: 2507PS0073 9/5 - Arrived on site, chec…" at bounding box center [863, 647] width 311 height 219
click at [758, 604] on div "Brand: Frymaster Model: 21814NFC Serial: 2507PS0073 9/5 - Arrived on site, chec…" at bounding box center [863, 647] width 311 height 219
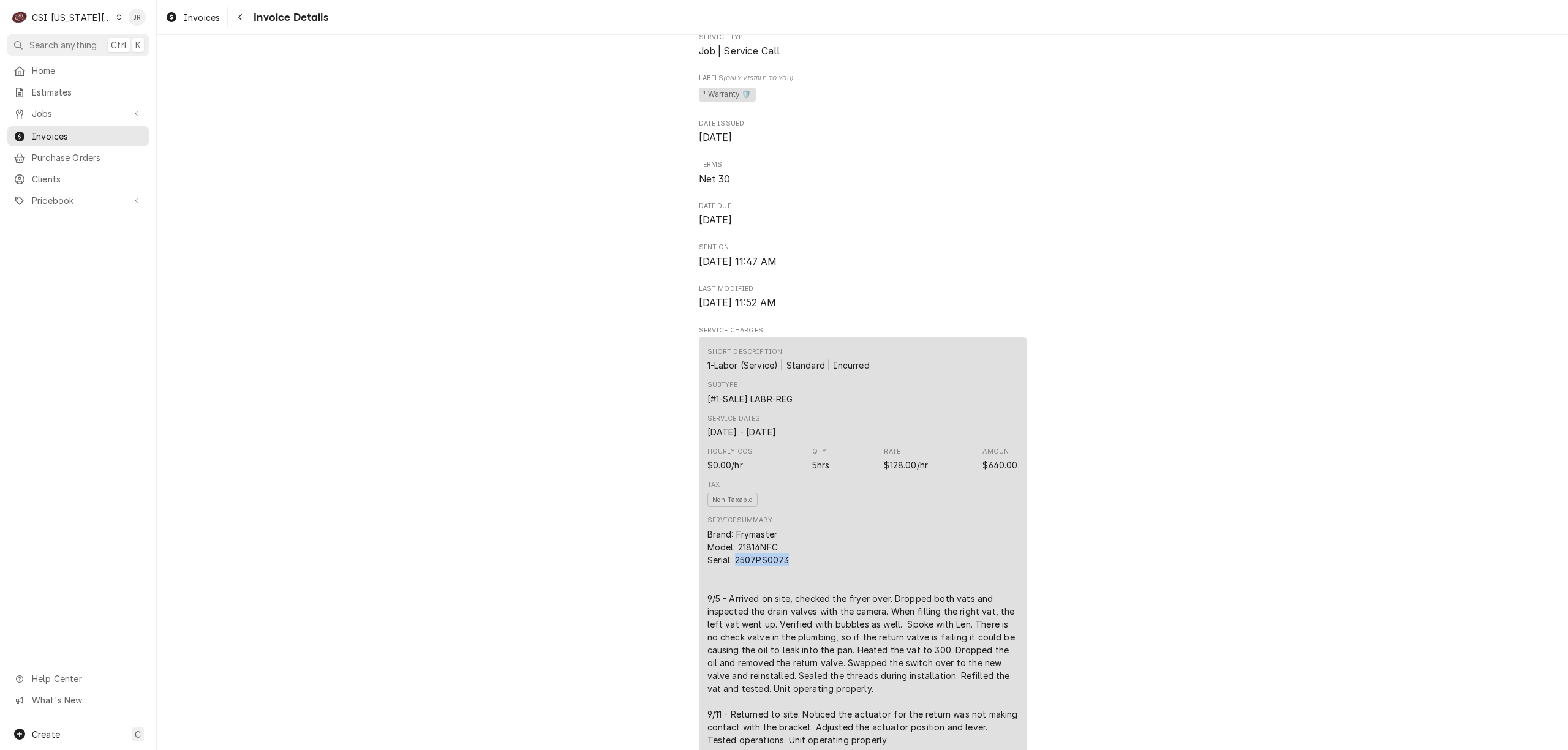
scroll to position [82, 0]
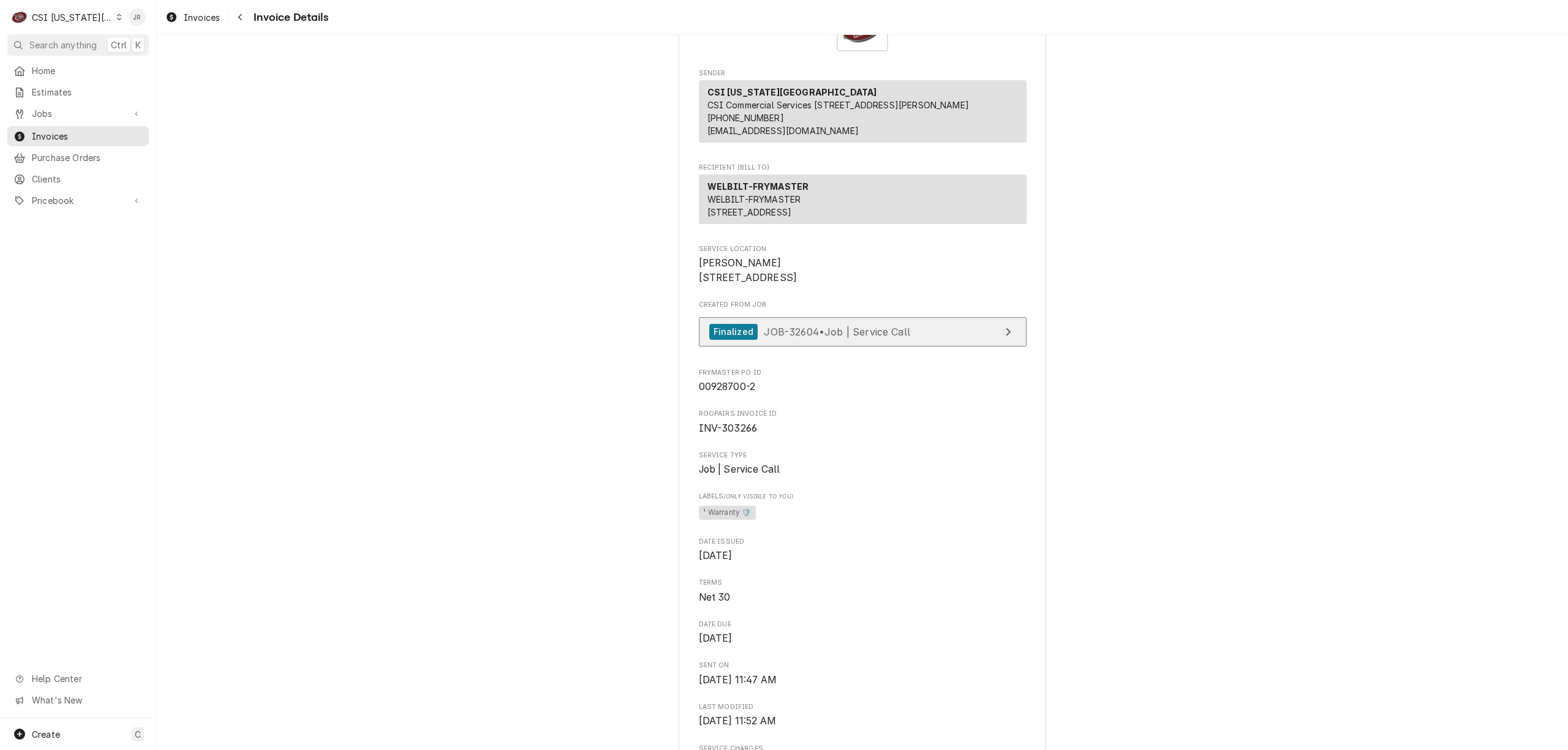
click at [950, 347] on link "Finalized JOB-32604 • Job | Service Call" at bounding box center [863, 332] width 328 height 30
click at [67, 16] on div "CSI [US_STATE][GEOGRAPHIC_DATA]" at bounding box center [72, 18] width 81 height 13
click at [163, 61] on div "CSI St. [PERSON_NAME]" at bounding box center [210, 67] width 179 height 13
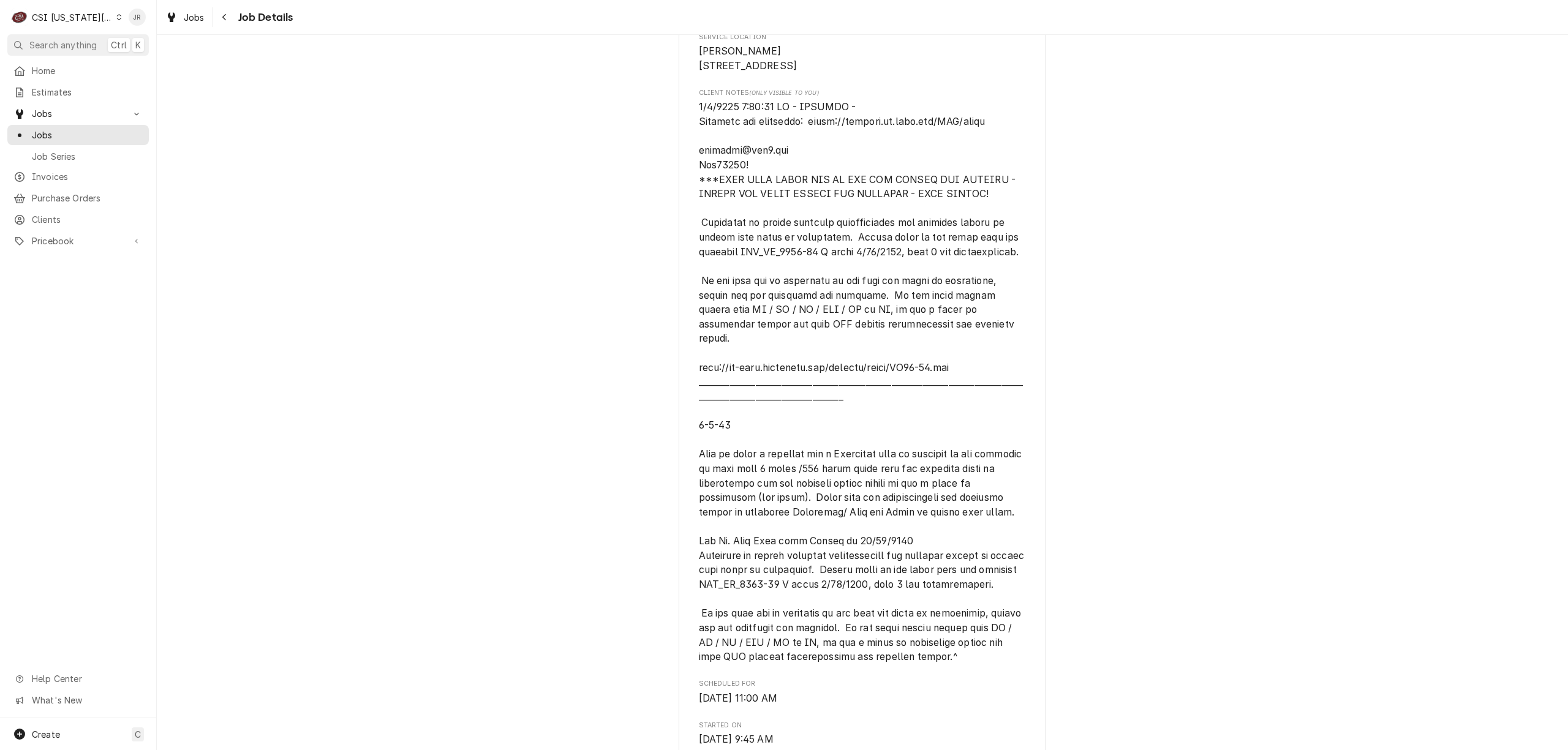
scroll to position [328, 0]
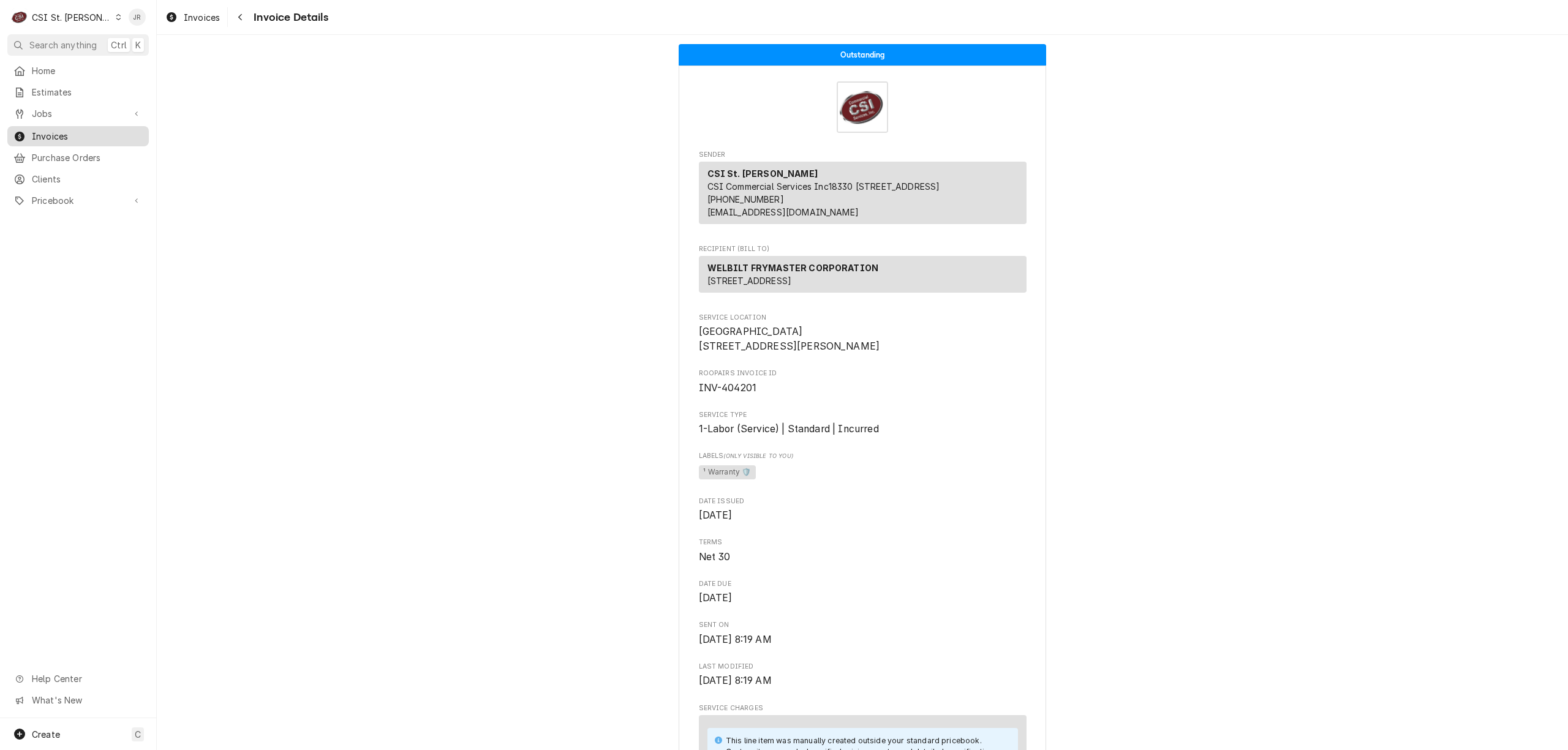
drag, startPoint x: 0, startPoint y: 0, endPoint x: 52, endPoint y: 135, distance: 144.7
click at [52, 135] on span "Invoices" at bounding box center [87, 137] width 111 height 13
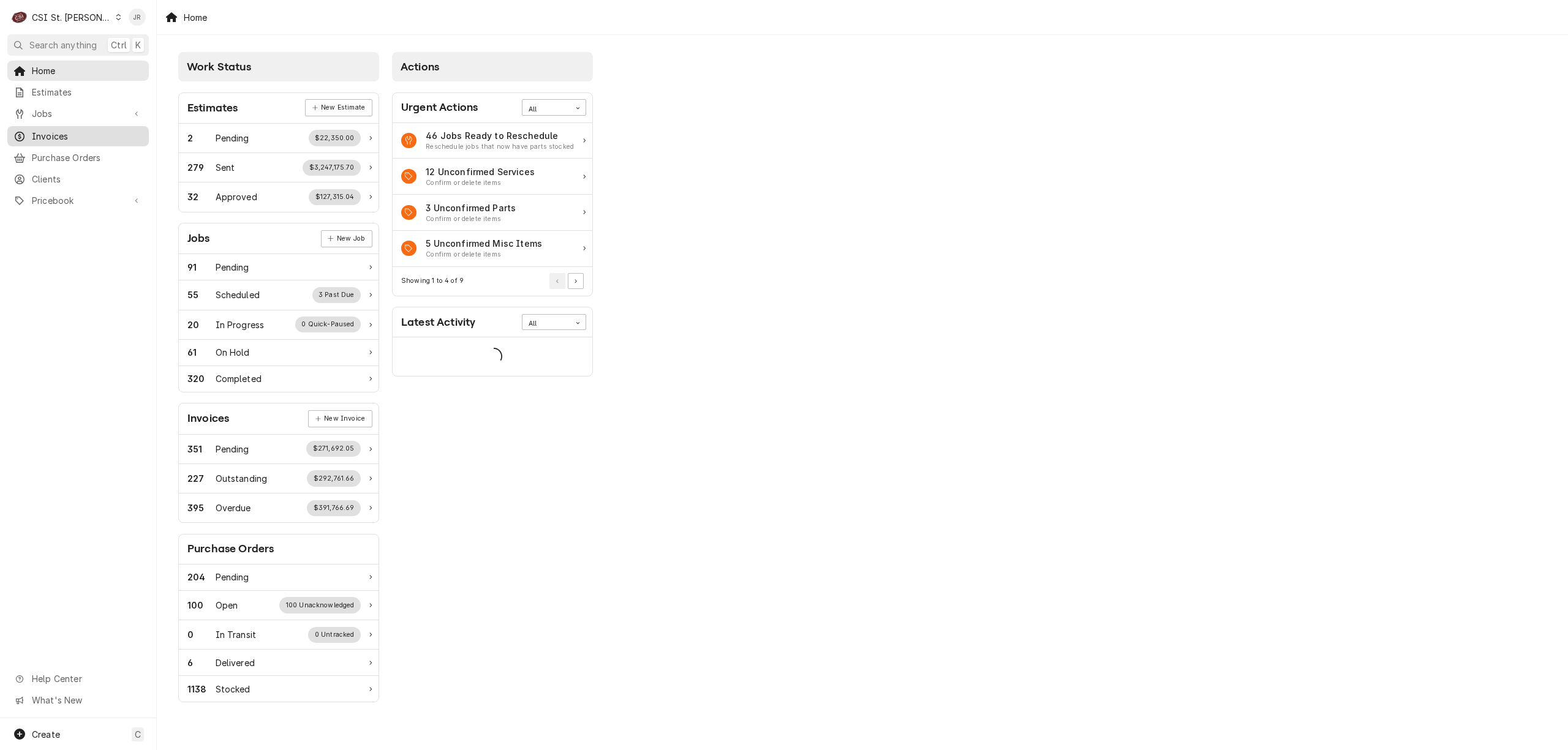
click at [98, 130] on span "Invoices" at bounding box center [87, 137] width 111 height 13
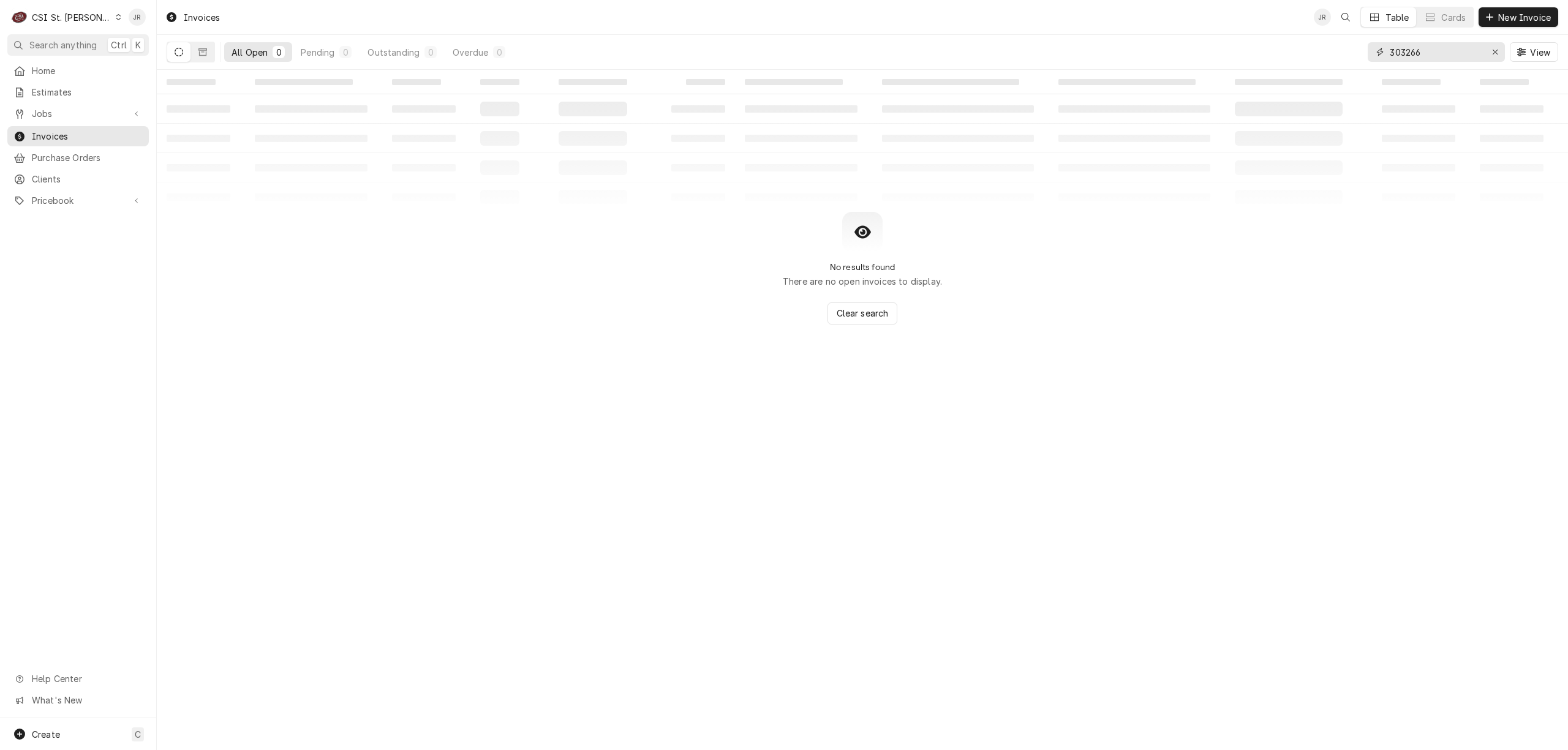
click at [1402, 57] on input "303266" at bounding box center [1435, 51] width 92 height 20
click at [1401, 57] on input "303266" at bounding box center [1435, 51] width 92 height 20
paste input "404114"
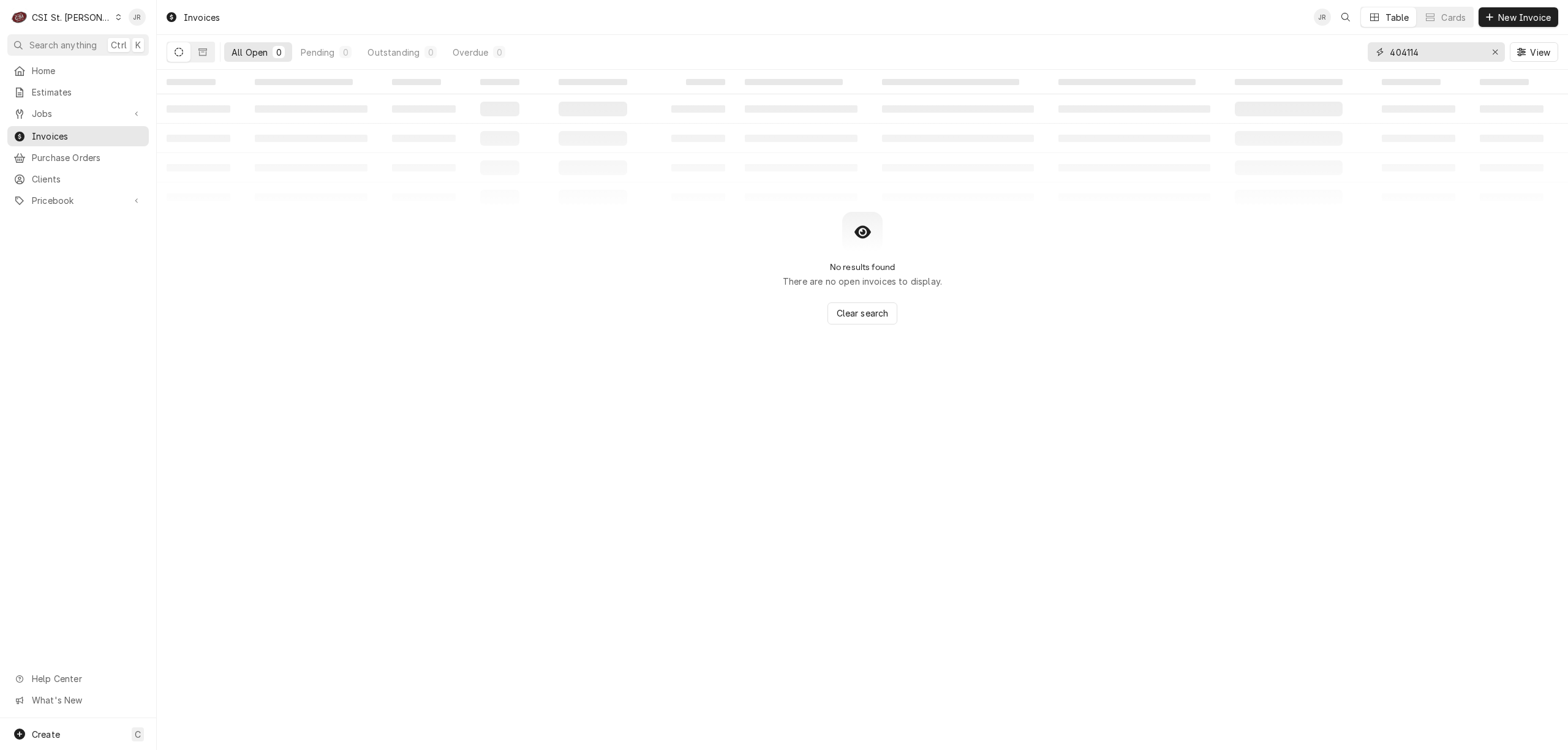
type input "404114"
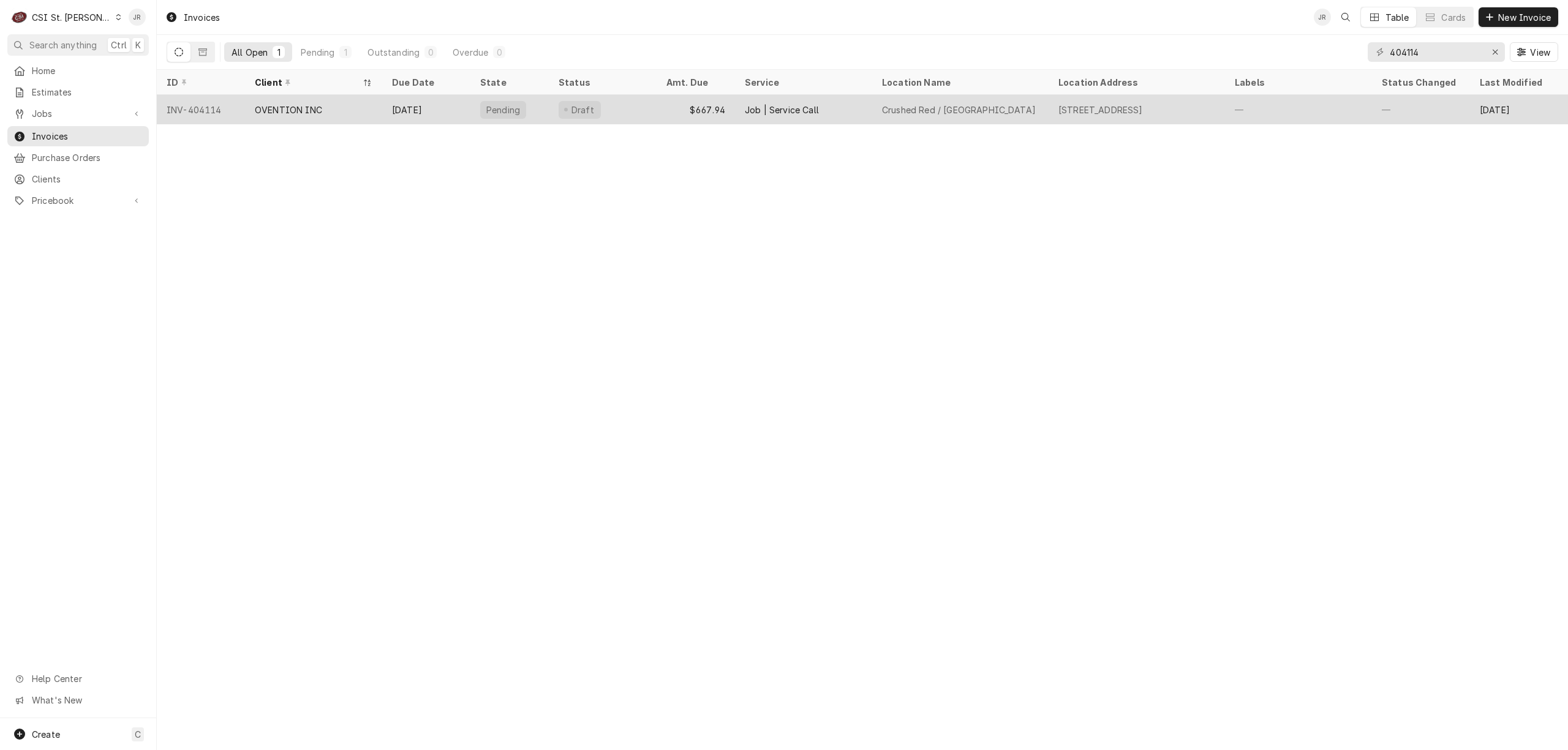
click at [1119, 113] on div "14124 Manchester Rd, Ballwin, MO 63011" at bounding box center [1100, 110] width 85 height 13
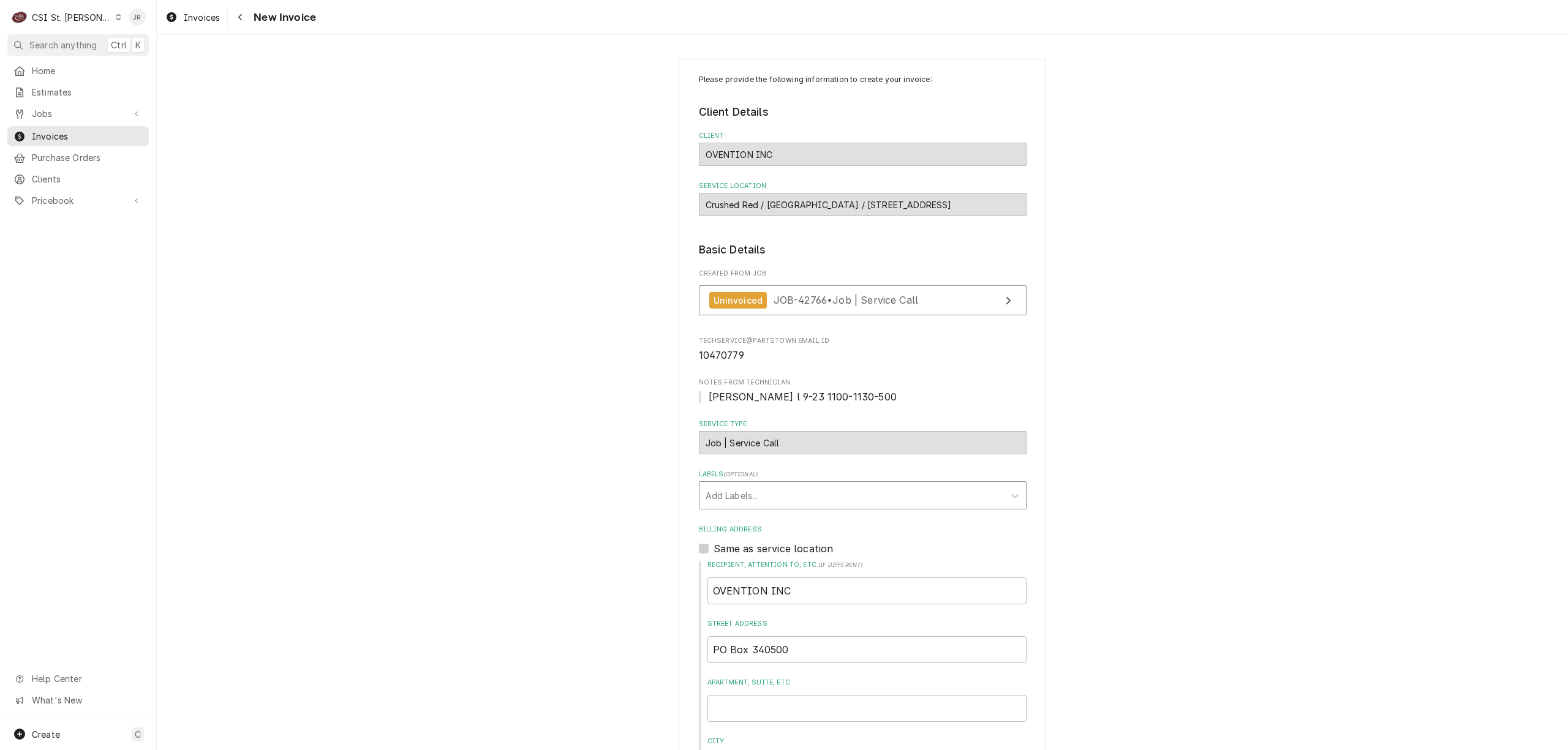
click at [949, 501] on div "Labels" at bounding box center [851, 496] width 292 height 22
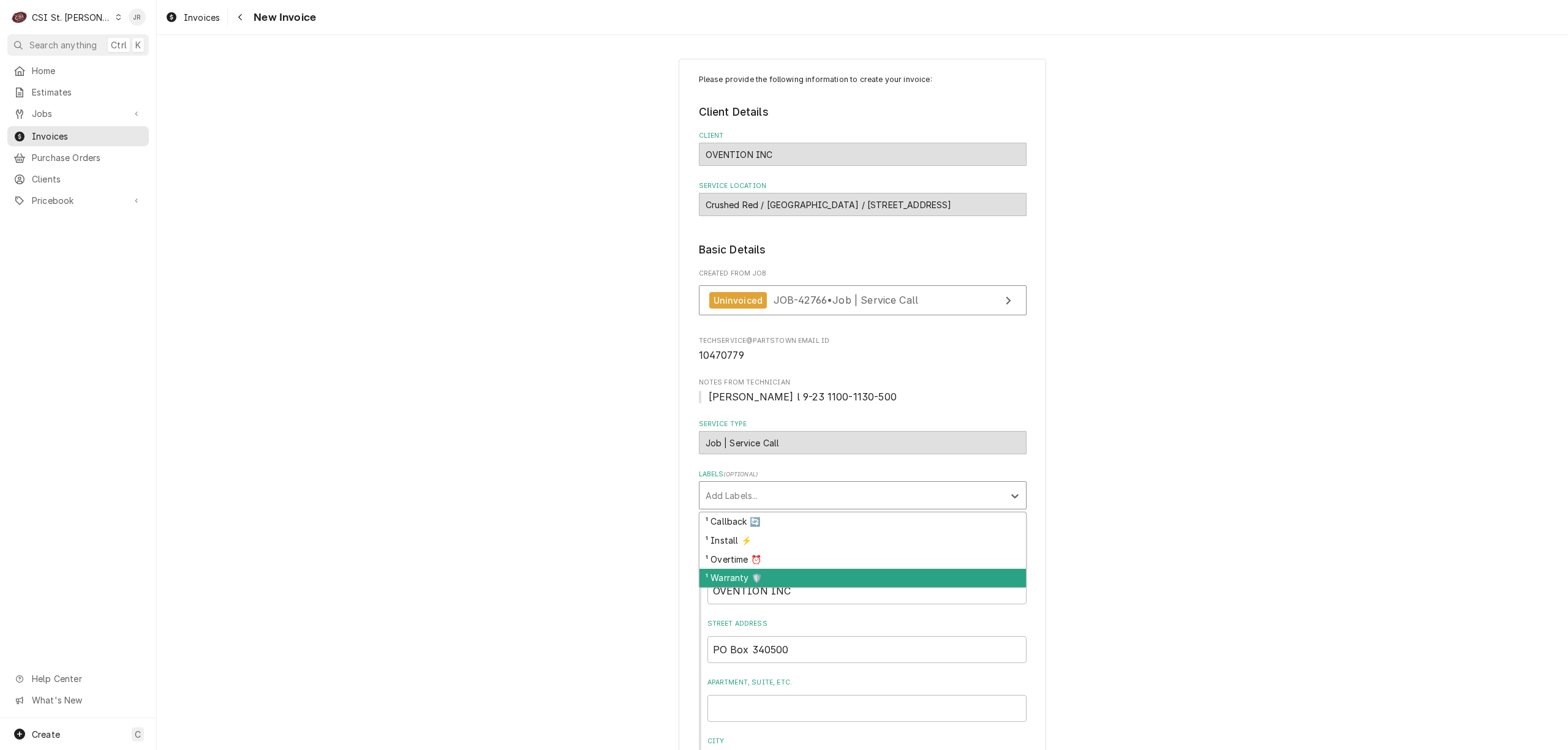
click at [851, 580] on div "¹ Warranty 🛡️" at bounding box center [863, 578] width 327 height 19
type textarea "x"
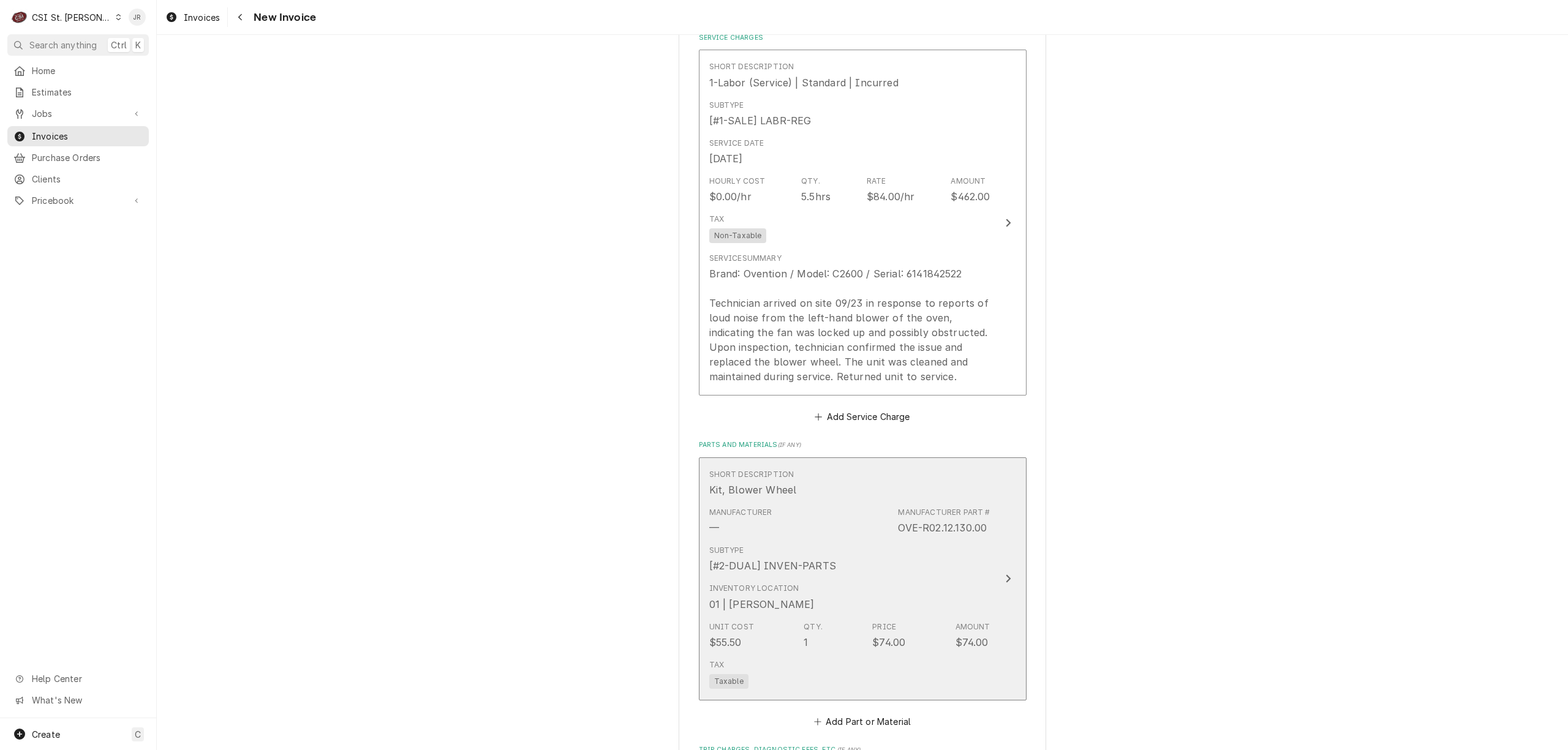
scroll to position [735, 0]
